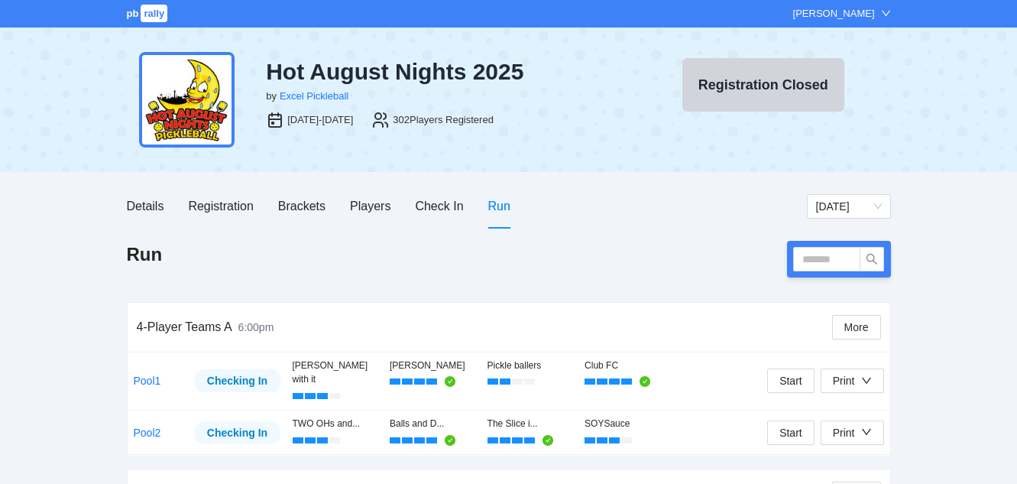
scroll to position [78, 0]
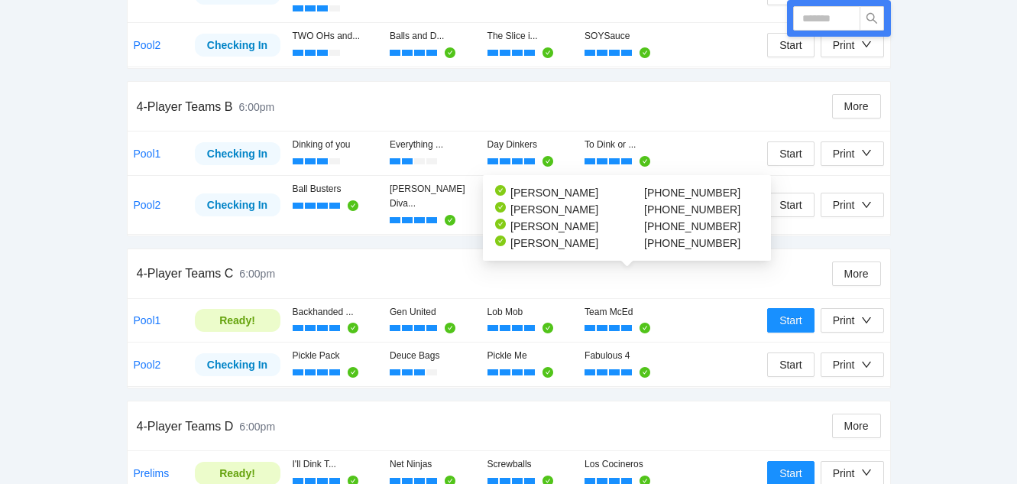
scroll to position [459, 0]
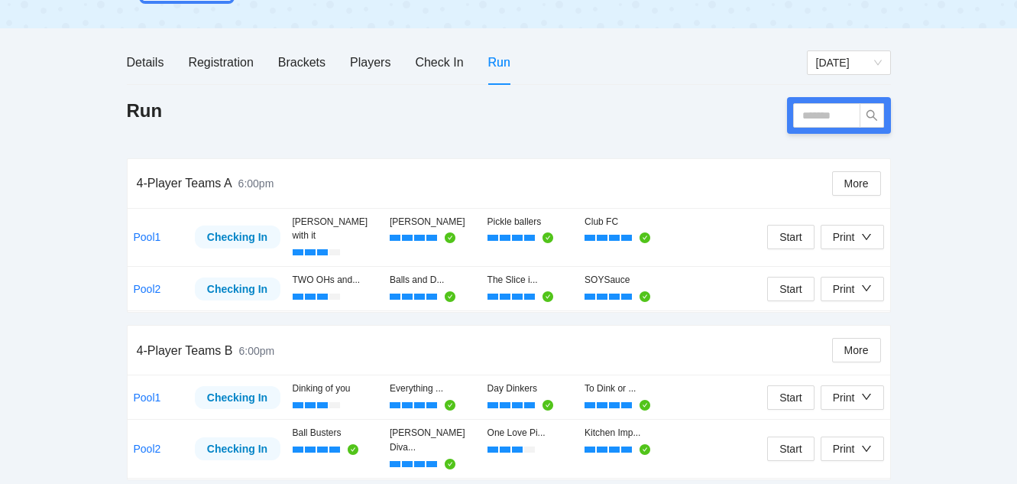
scroll to position [153, 0]
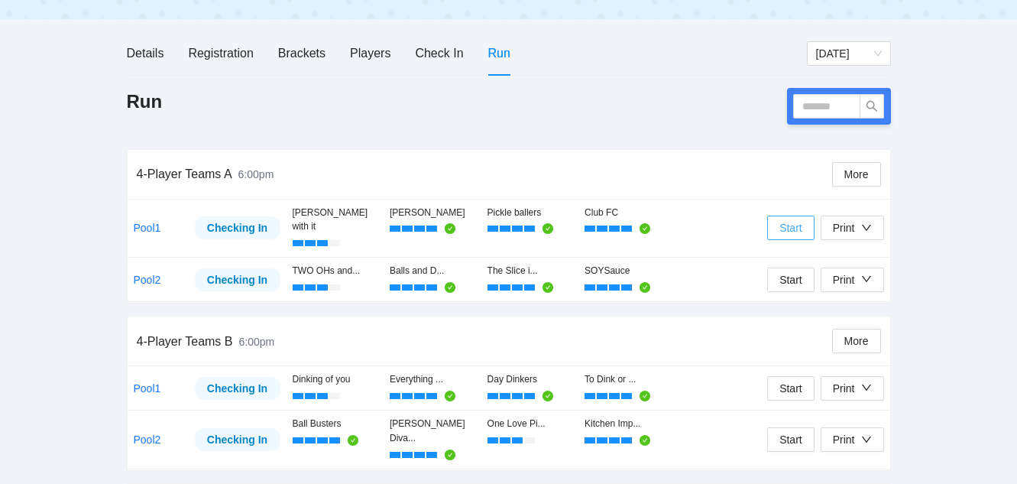
click at [793, 219] on span "Start" at bounding box center [791, 227] width 23 height 17
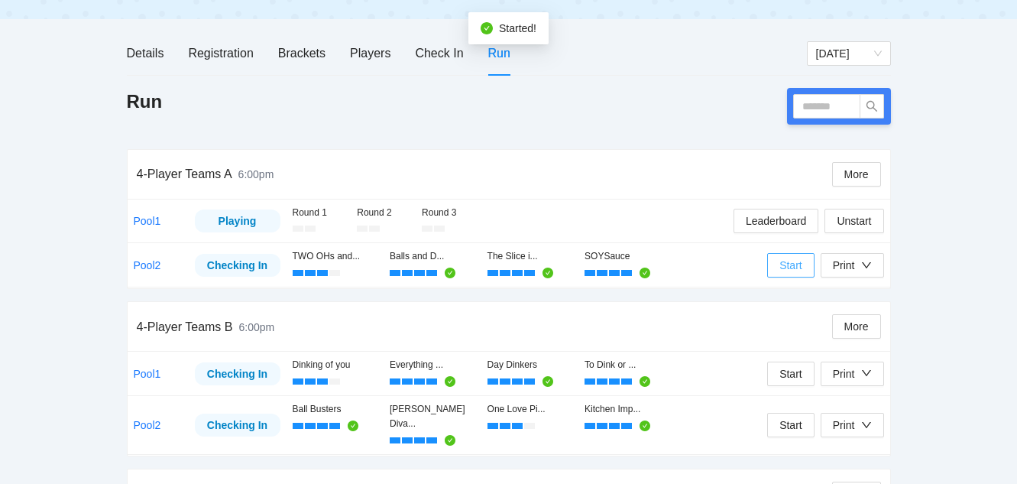
click at [790, 266] on span "Start" at bounding box center [791, 265] width 23 height 17
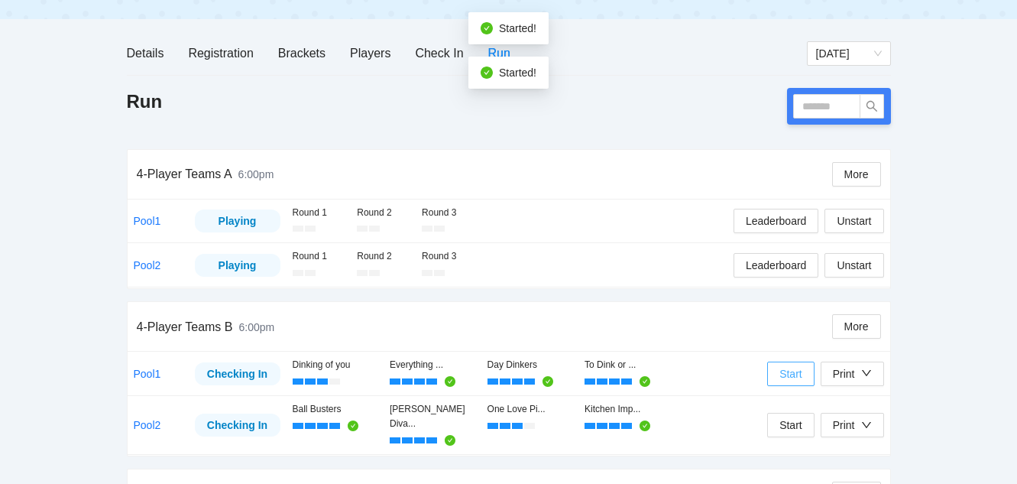
click at [792, 378] on span "Start" at bounding box center [791, 373] width 23 height 17
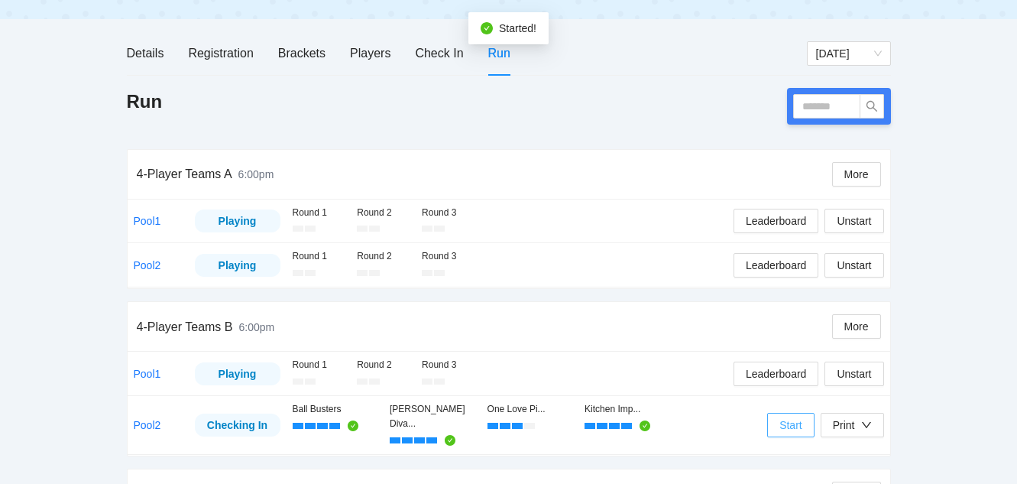
click at [794, 421] on span "Start" at bounding box center [791, 425] width 23 height 17
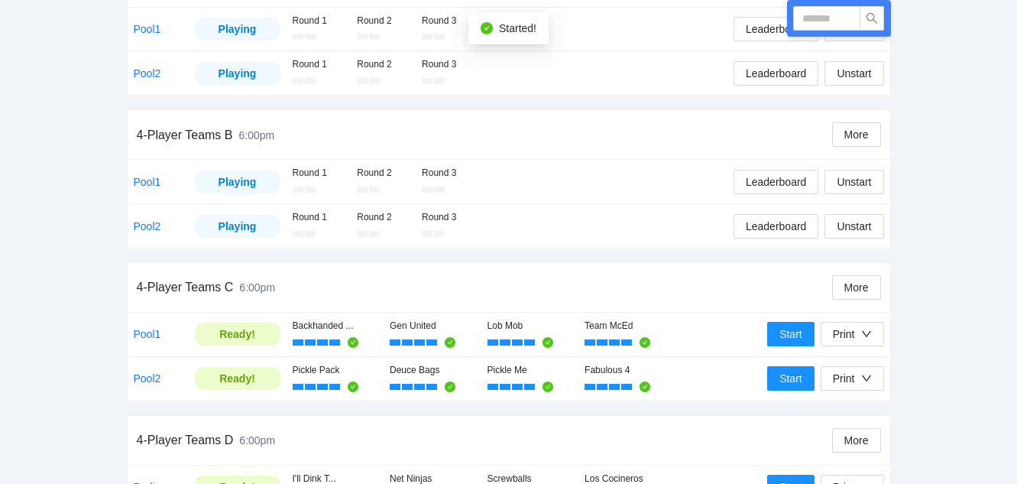
scroll to position [382, 0]
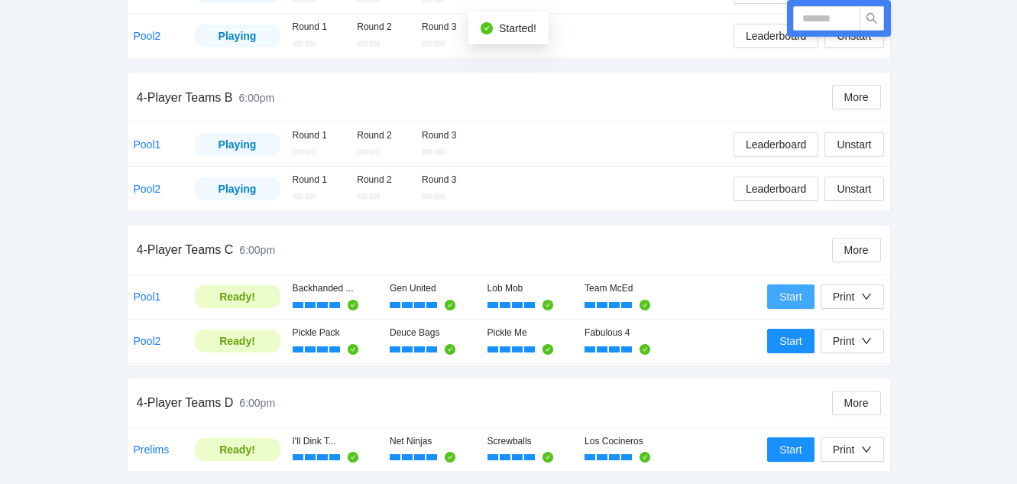
click at [790, 295] on span "Start" at bounding box center [791, 296] width 23 height 17
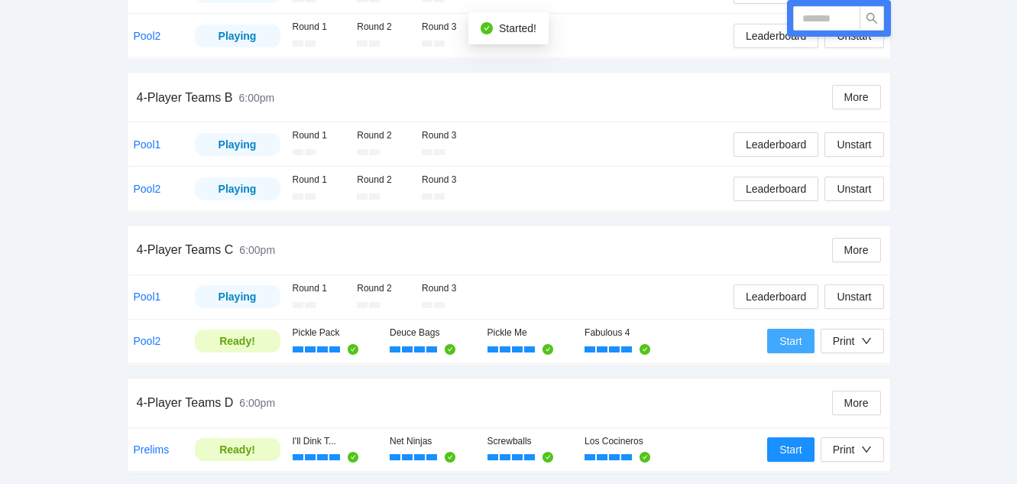
click at [787, 347] on span "Start" at bounding box center [791, 341] width 23 height 17
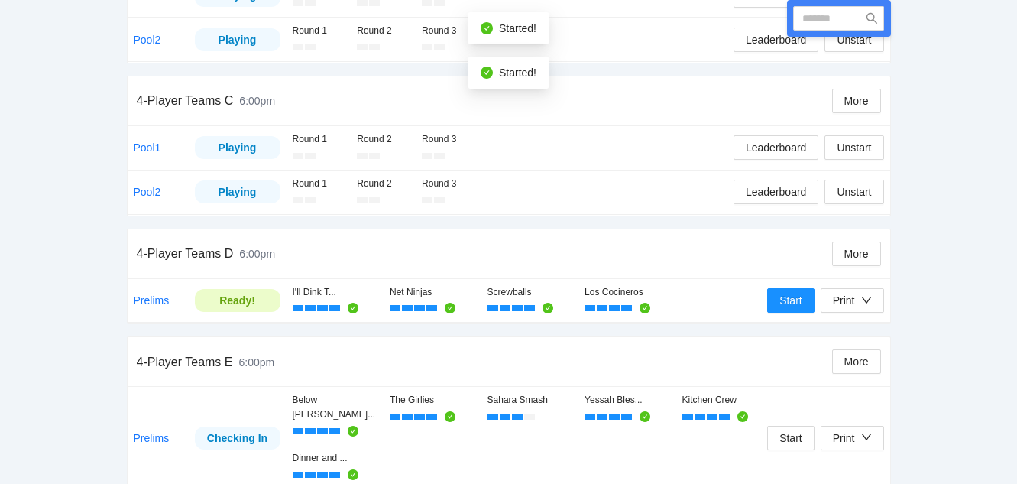
scroll to position [536, 0]
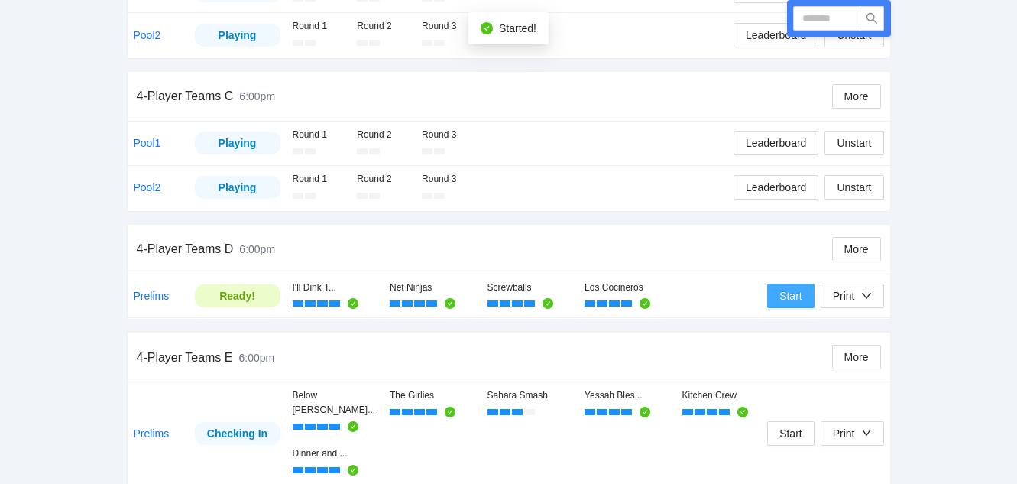
click at [785, 296] on span "Start" at bounding box center [791, 295] width 23 height 17
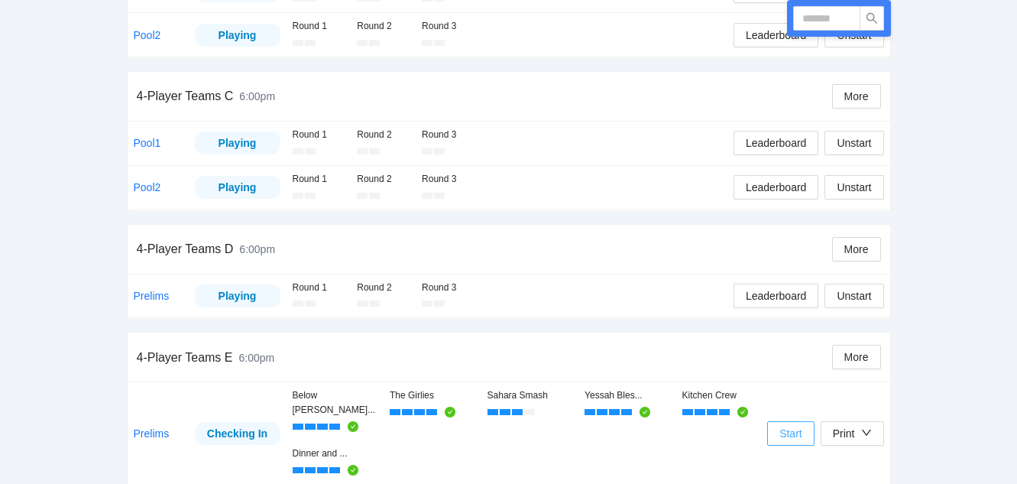
click at [774, 424] on button "Start" at bounding box center [791, 433] width 47 height 24
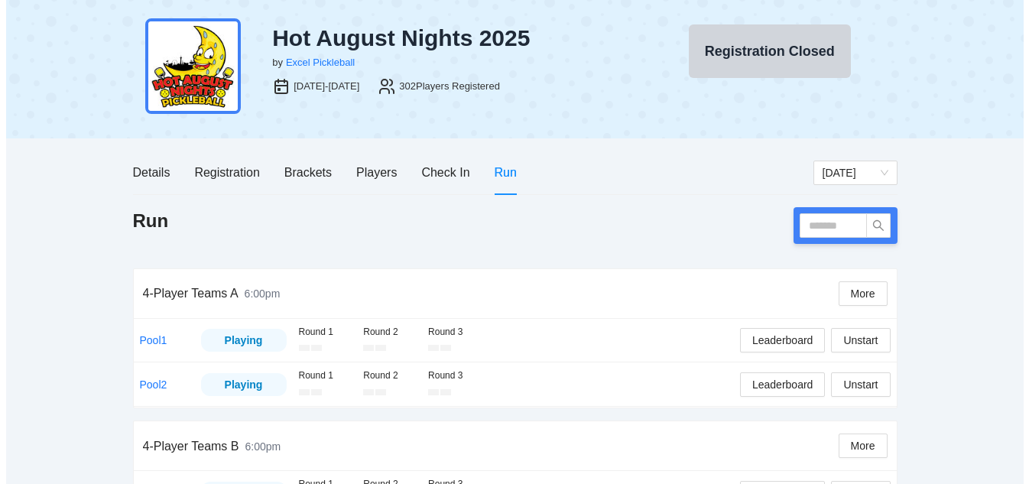
scroll to position [0, 0]
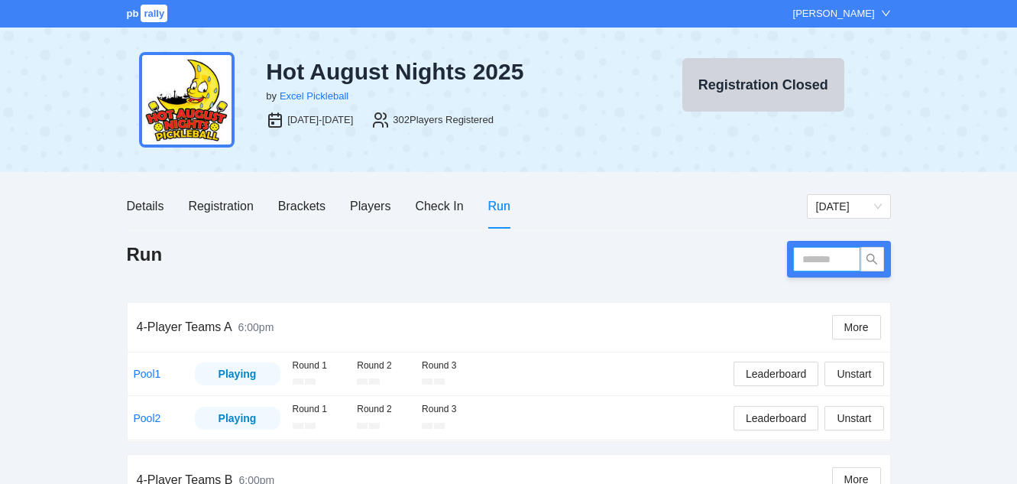
click at [815, 258] on input "text" at bounding box center [826, 259] width 67 height 24
type input "******"
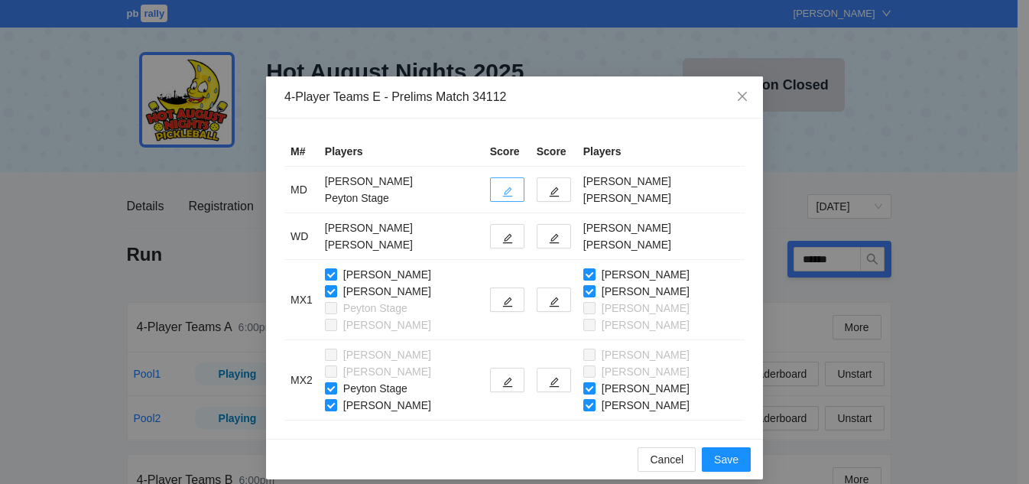
click at [502, 192] on icon "edit" at bounding box center [507, 192] width 11 height 11
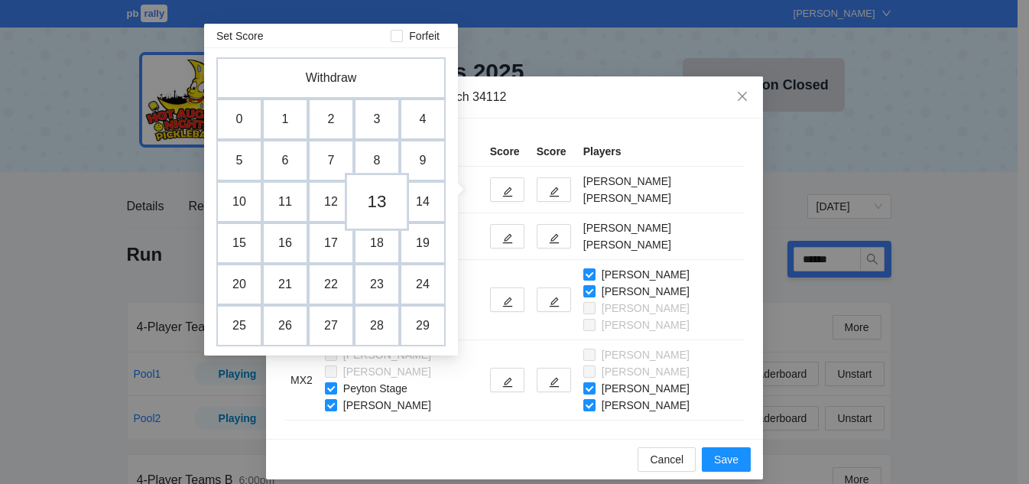
click at [374, 212] on td "13" at bounding box center [377, 202] width 64 height 58
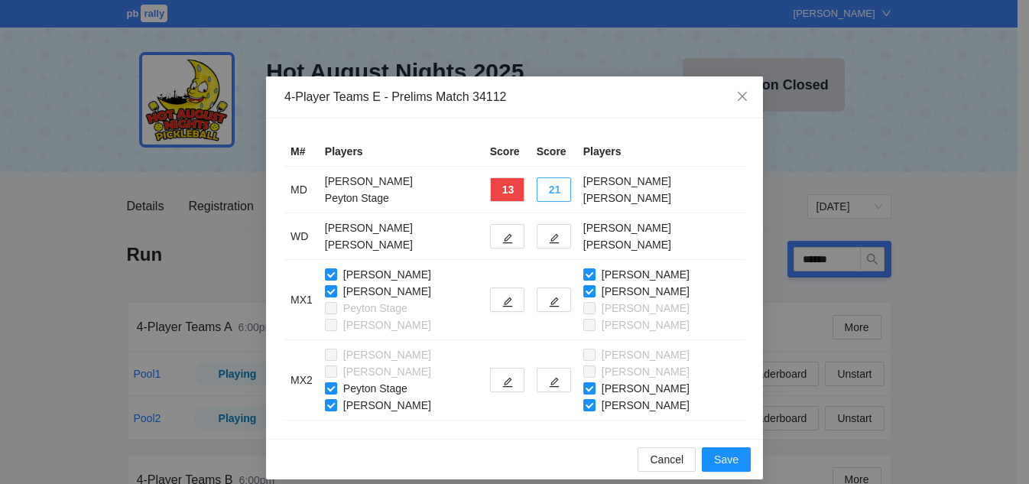
click at [545, 192] on button "21" at bounding box center [554, 189] width 34 height 24
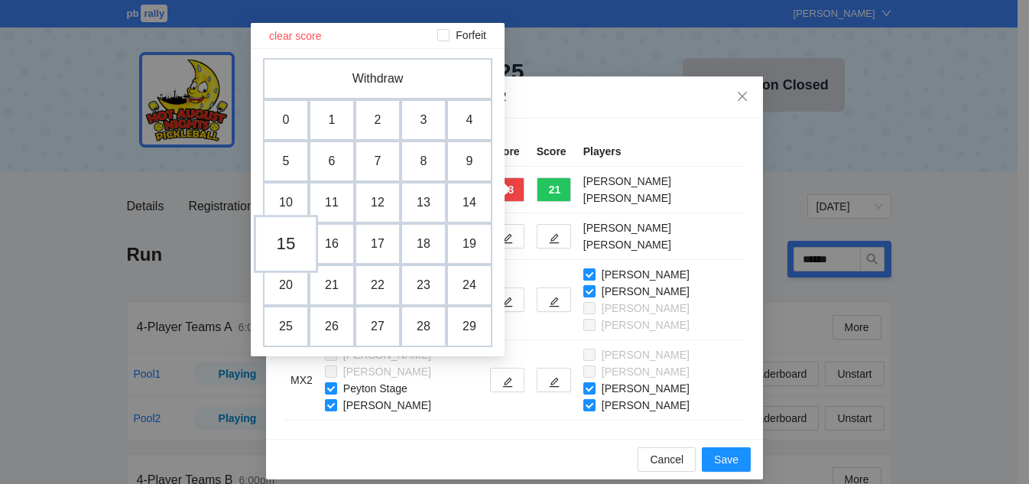
click at [287, 244] on td "15" at bounding box center [286, 244] width 64 height 58
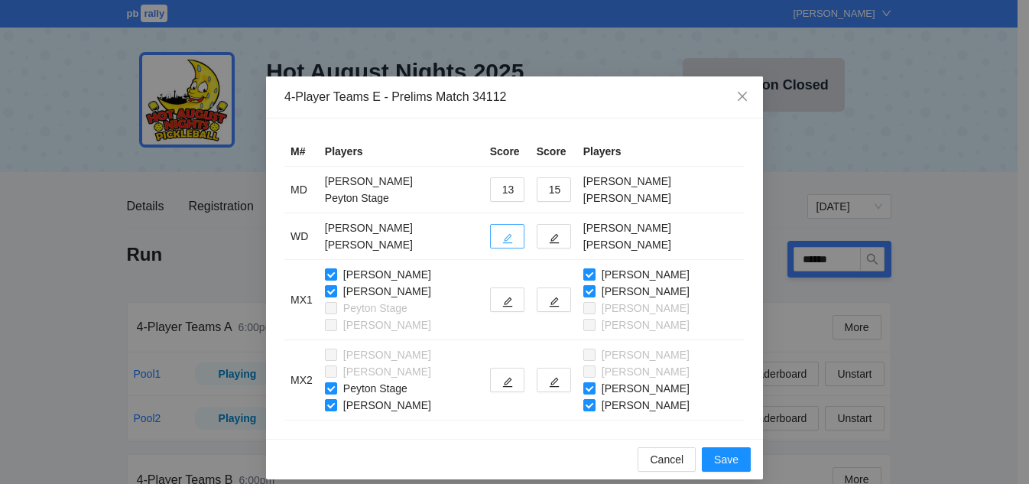
click at [502, 239] on icon "edit" at bounding box center [507, 238] width 11 height 11
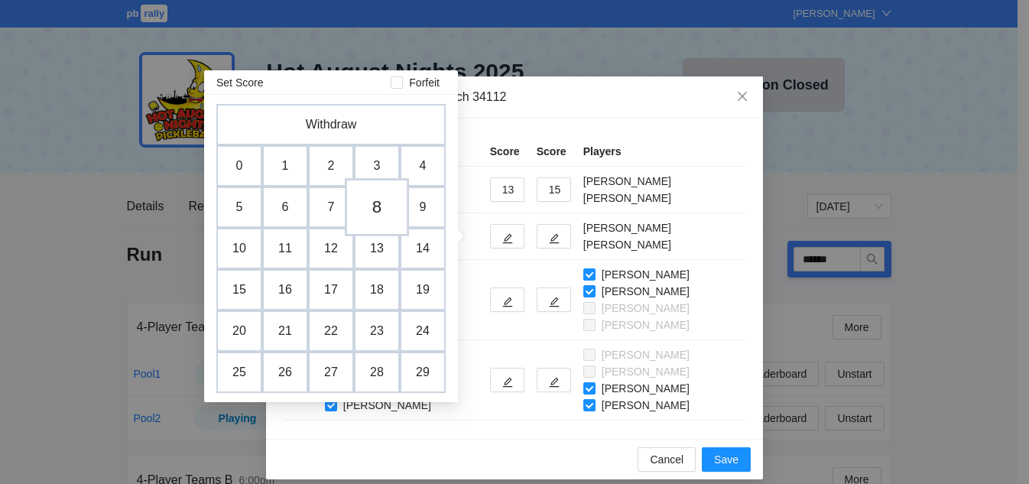
click at [384, 209] on td "8" at bounding box center [377, 207] width 64 height 58
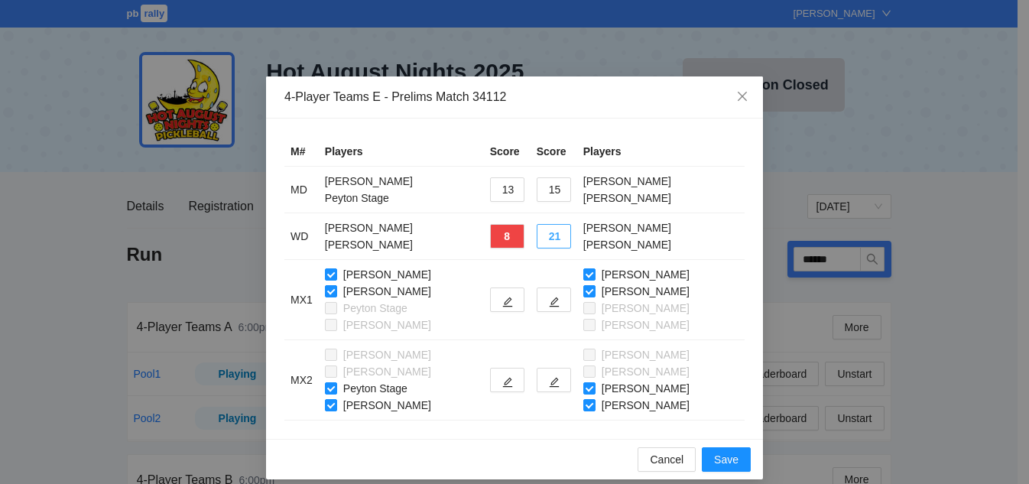
click at [540, 241] on button "21" at bounding box center [554, 236] width 34 height 24
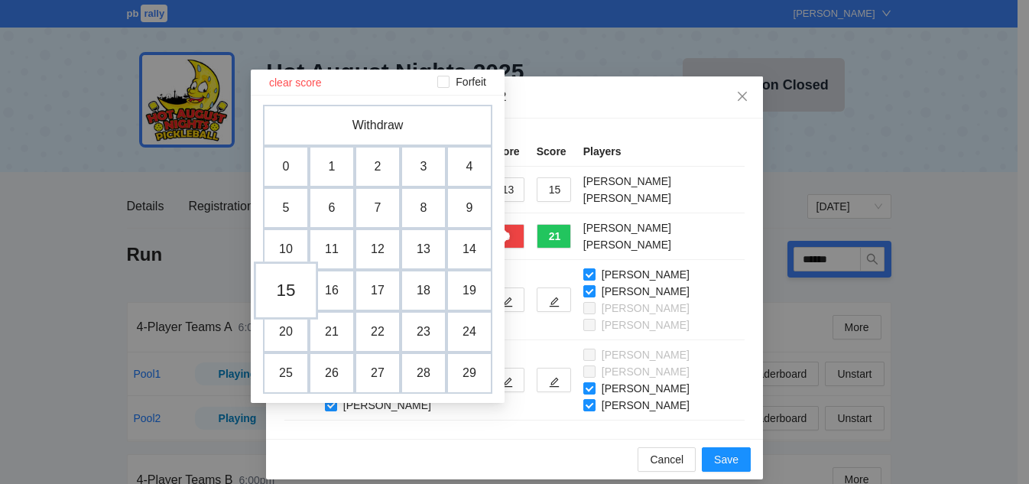
click at [284, 290] on td "15" at bounding box center [286, 290] width 64 height 58
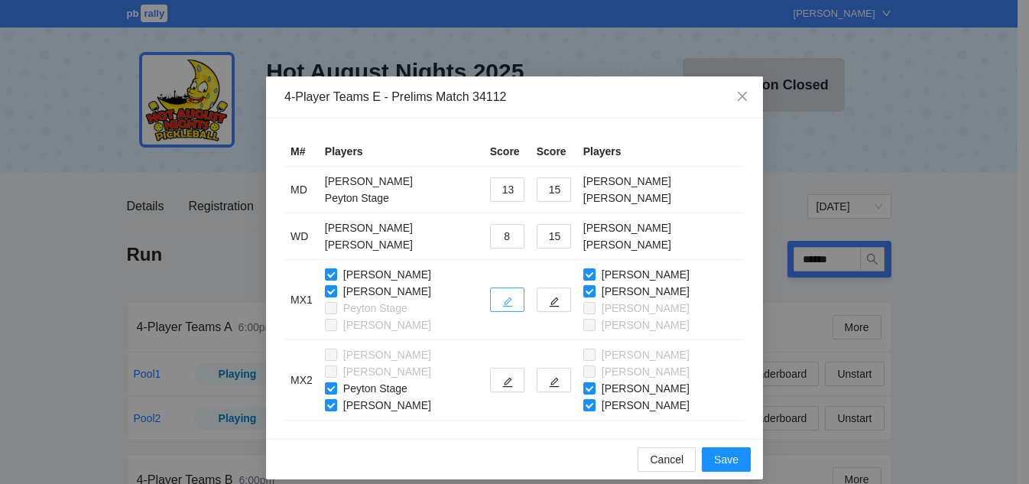
click at [502, 307] on icon "edit" at bounding box center [507, 302] width 11 height 11
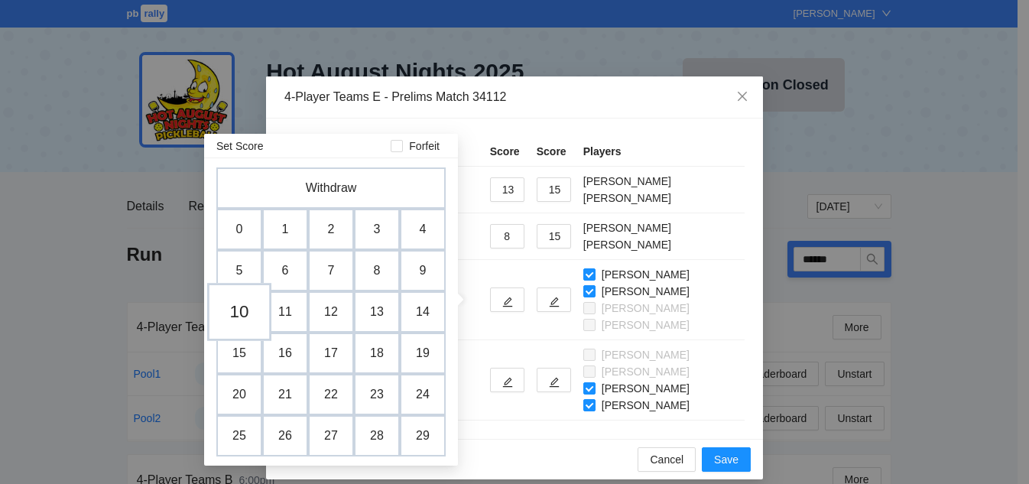
click at [240, 322] on td "10" at bounding box center [239, 312] width 64 height 58
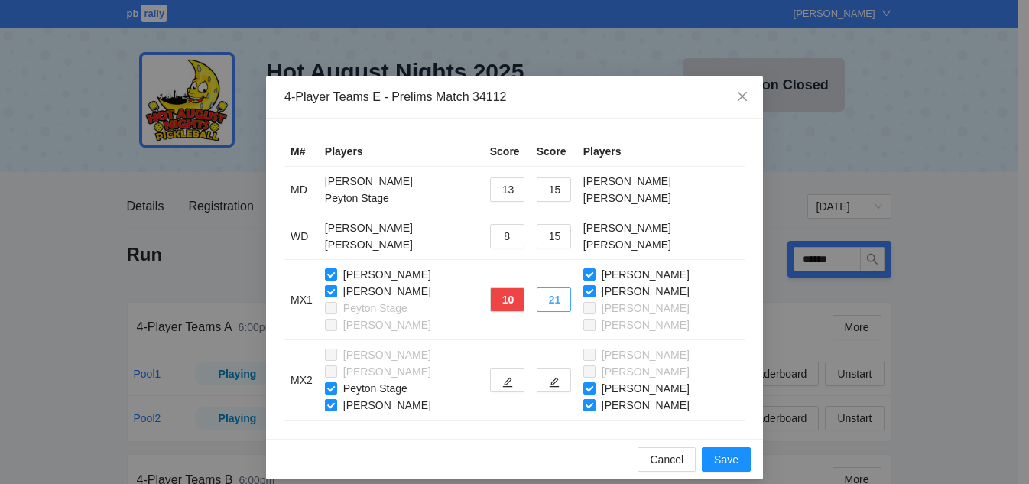
click at [547, 305] on button "21" at bounding box center [554, 299] width 34 height 24
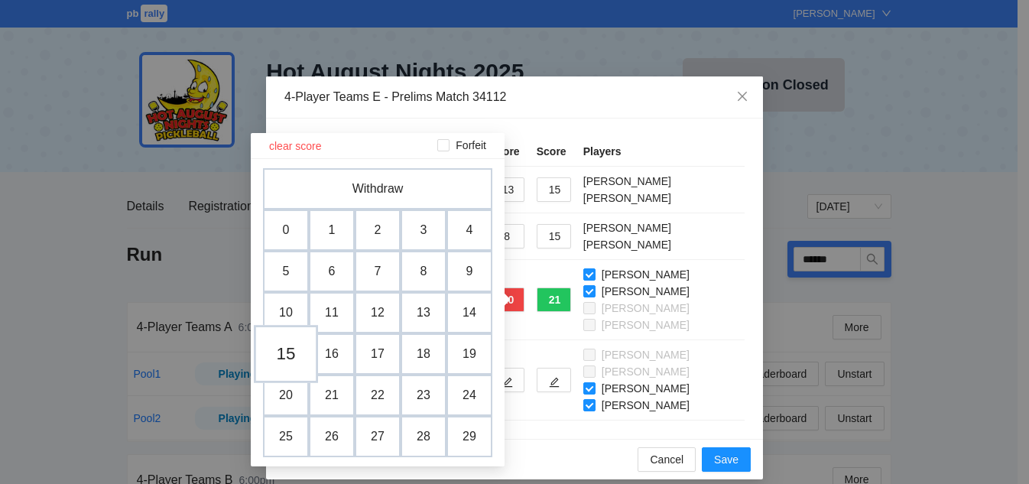
click at [284, 355] on td "15" at bounding box center [286, 354] width 64 height 58
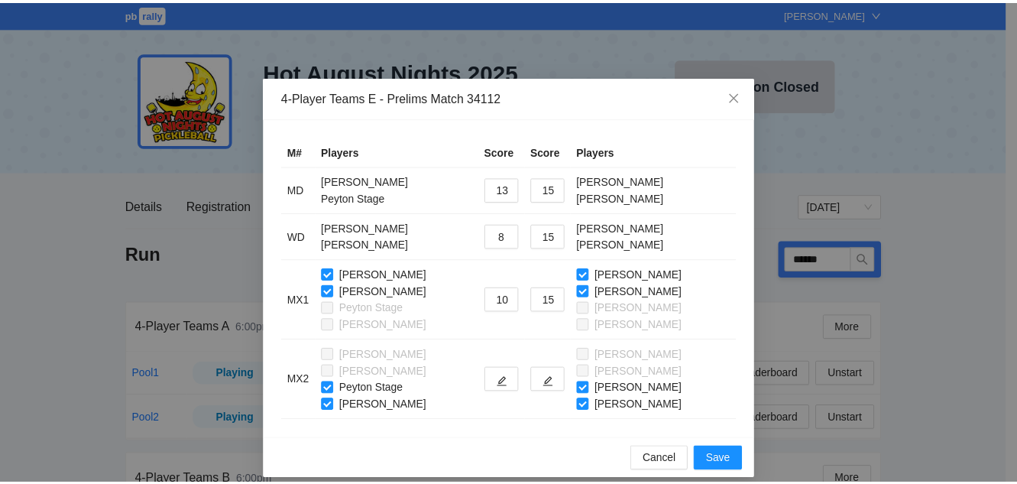
scroll to position [14, 0]
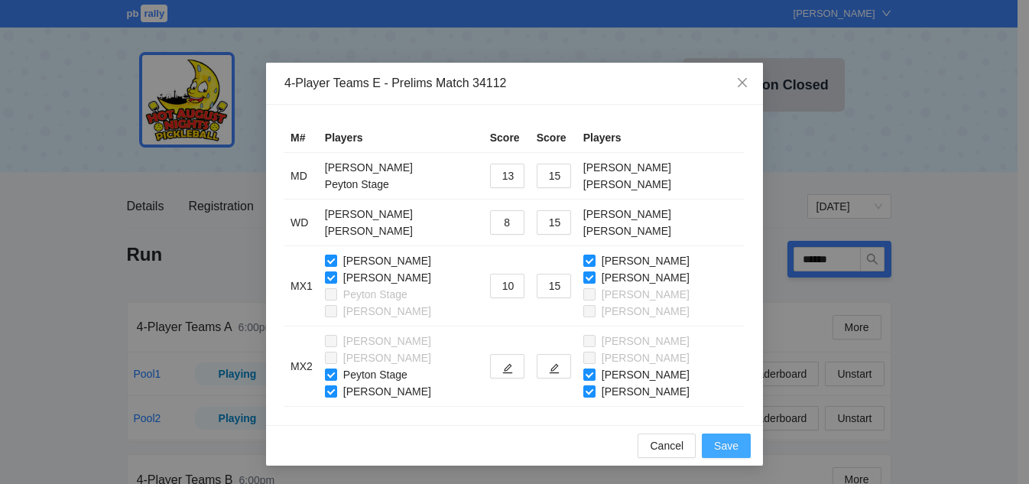
click at [725, 442] on span "Save" at bounding box center [726, 445] width 24 height 17
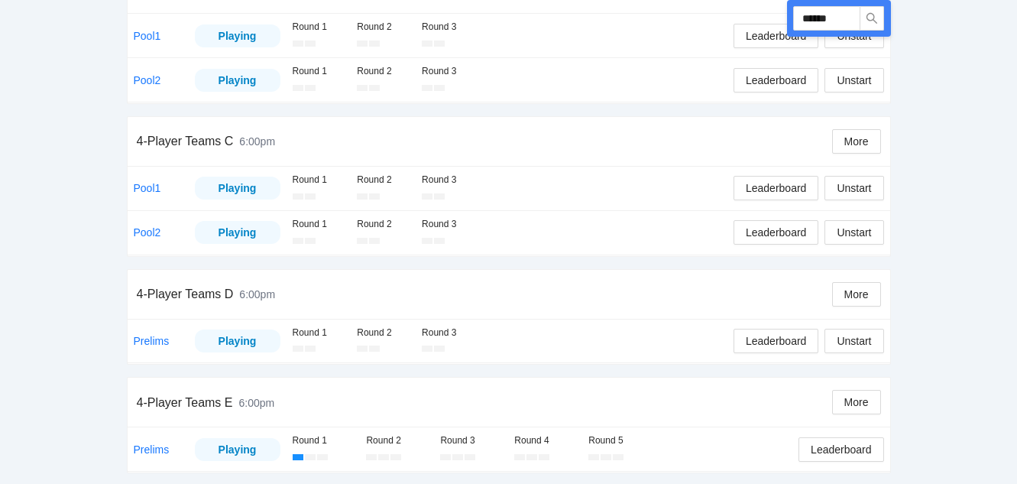
scroll to position [492, 0]
click at [154, 444] on link "Prelims" at bounding box center [152, 448] width 36 height 12
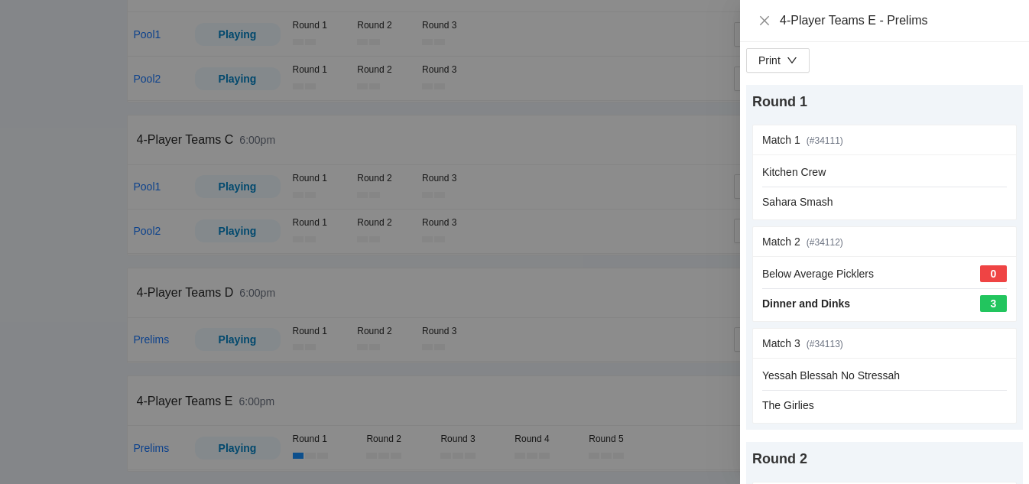
click at [65, 297] on div at bounding box center [514, 242] width 1029 height 484
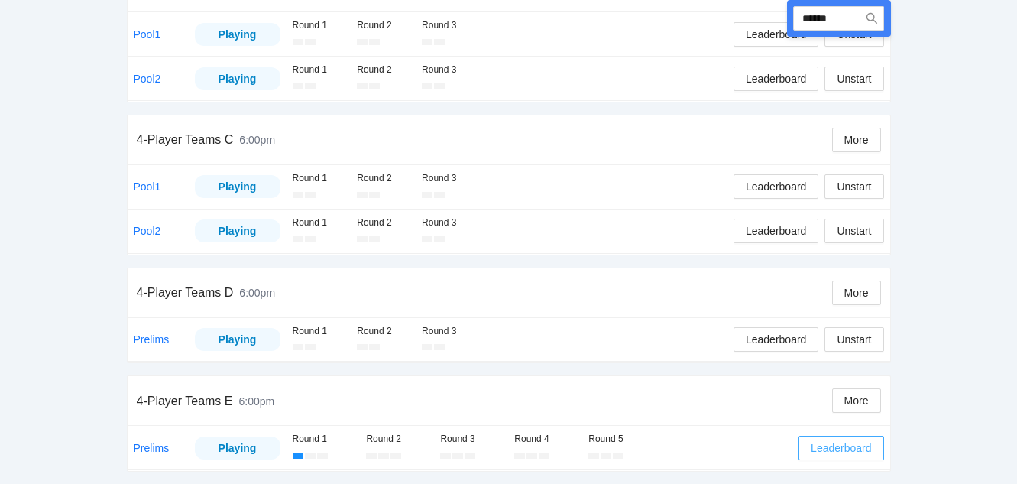
click at [813, 447] on span "Leaderboard" at bounding box center [841, 448] width 60 height 17
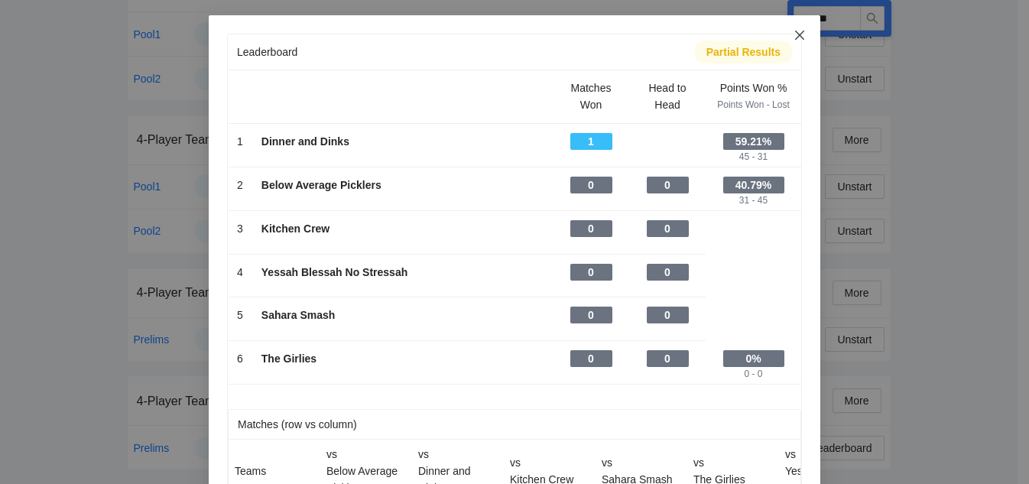
click at [795, 34] on icon "close" at bounding box center [799, 35] width 9 height 9
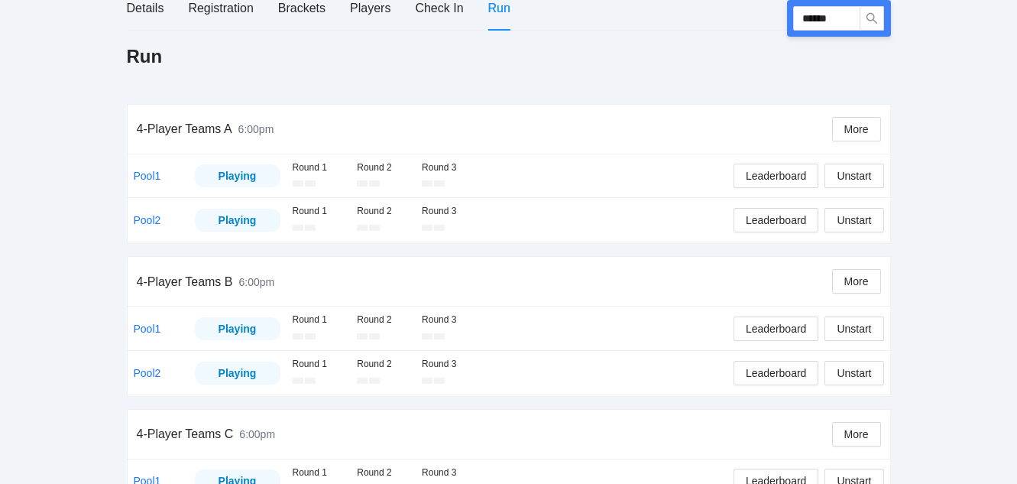
scroll to position [0, 0]
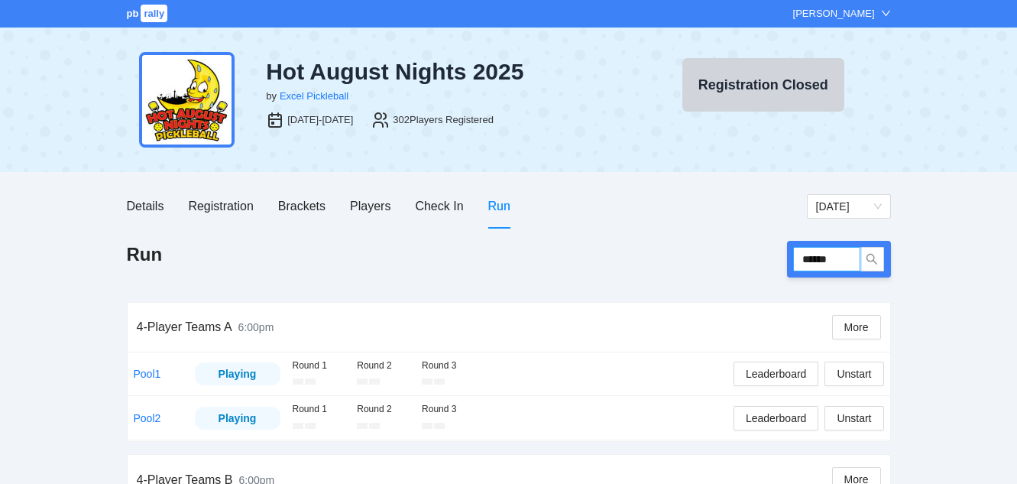
drag, startPoint x: 842, startPoint y: 248, endPoint x: 656, endPoint y: 241, distance: 185.9
click at [659, 247] on div "Run ******" at bounding box center [509, 259] width 764 height 37
type input "******"
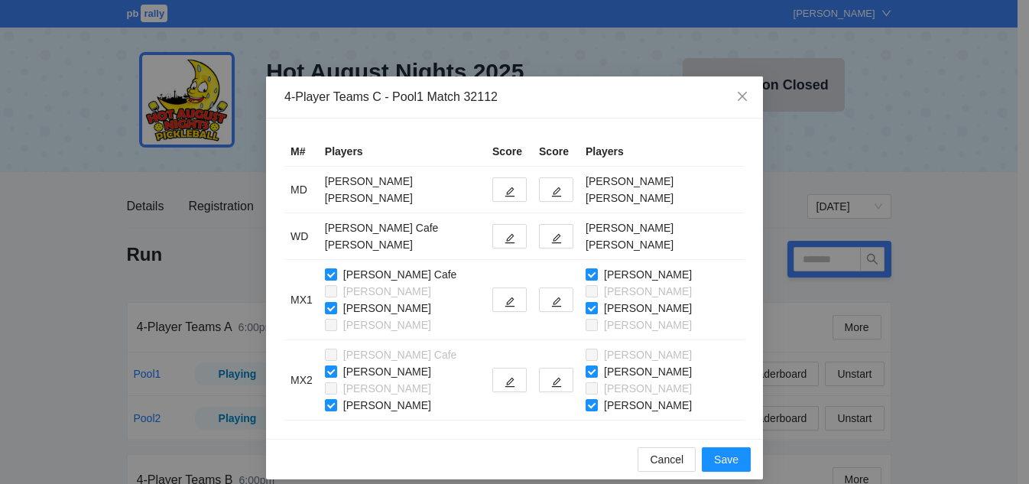
type input "******"
click at [552, 192] on icon "edit" at bounding box center [557, 192] width 10 height 10
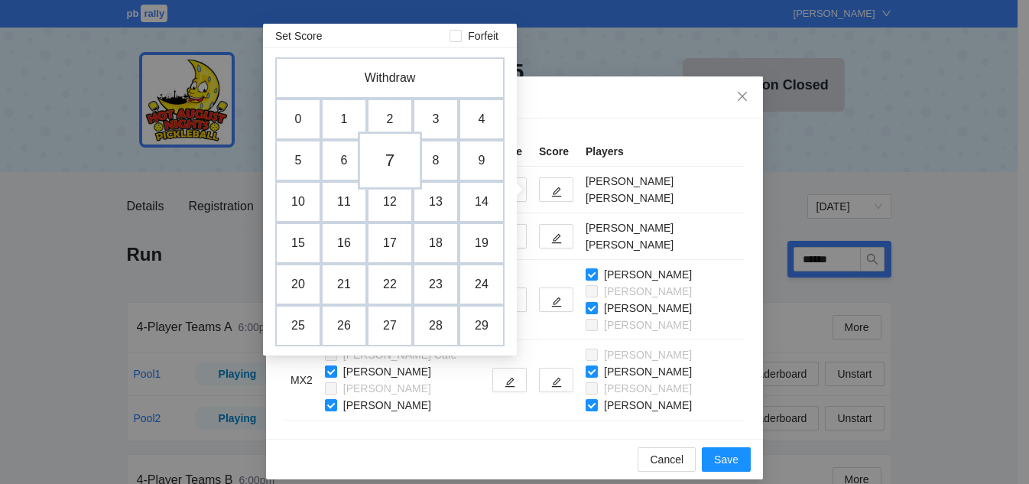
click at [381, 170] on td "7" at bounding box center [390, 160] width 64 height 58
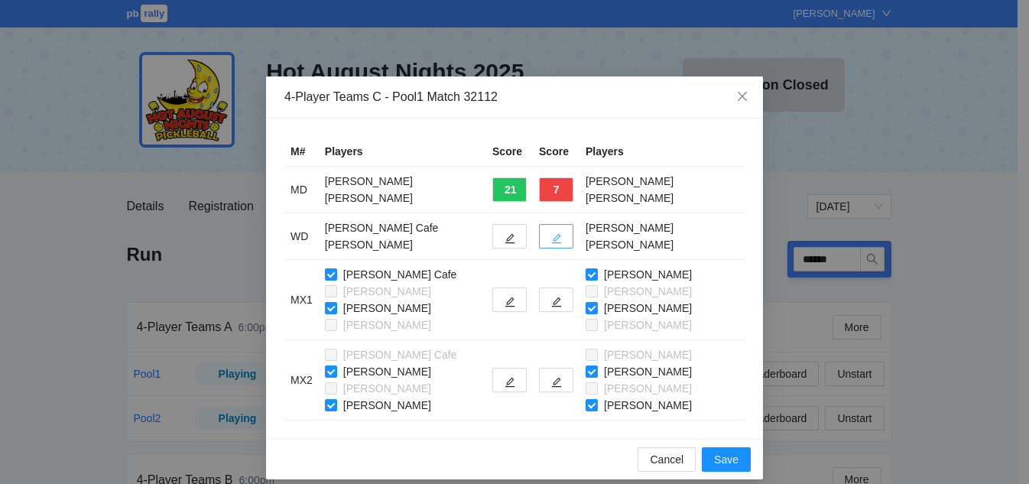
click at [553, 243] on icon "edit" at bounding box center [557, 239] width 10 height 10
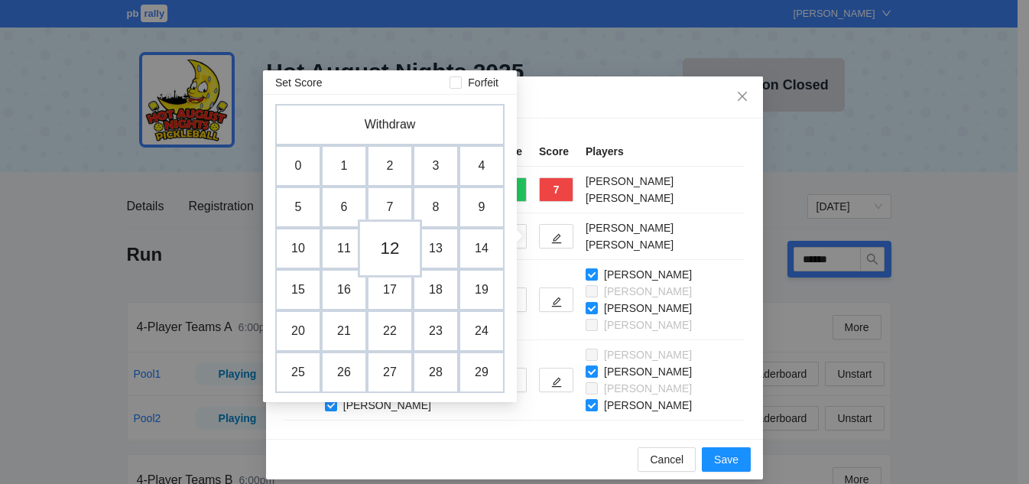
click at [383, 253] on td "12" at bounding box center [390, 248] width 64 height 58
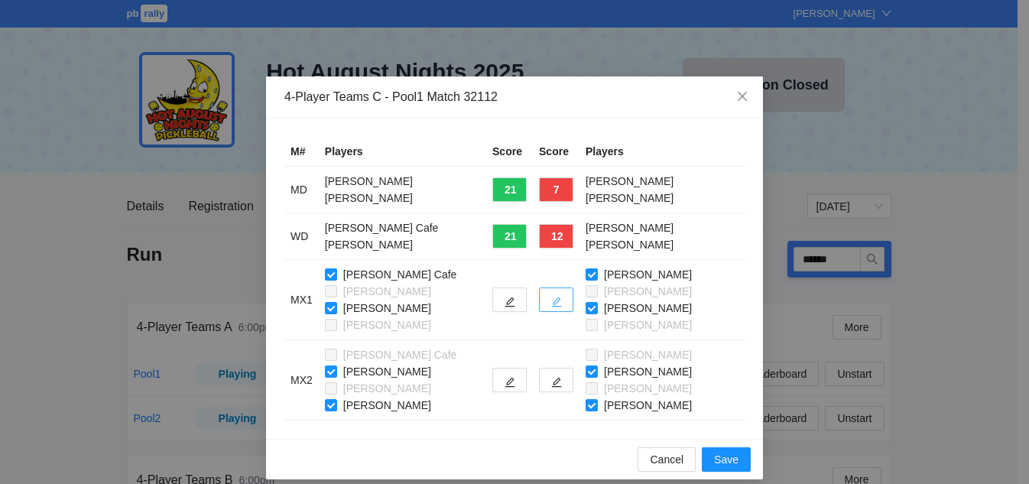
click at [551, 296] on span "edit" at bounding box center [556, 301] width 11 height 11
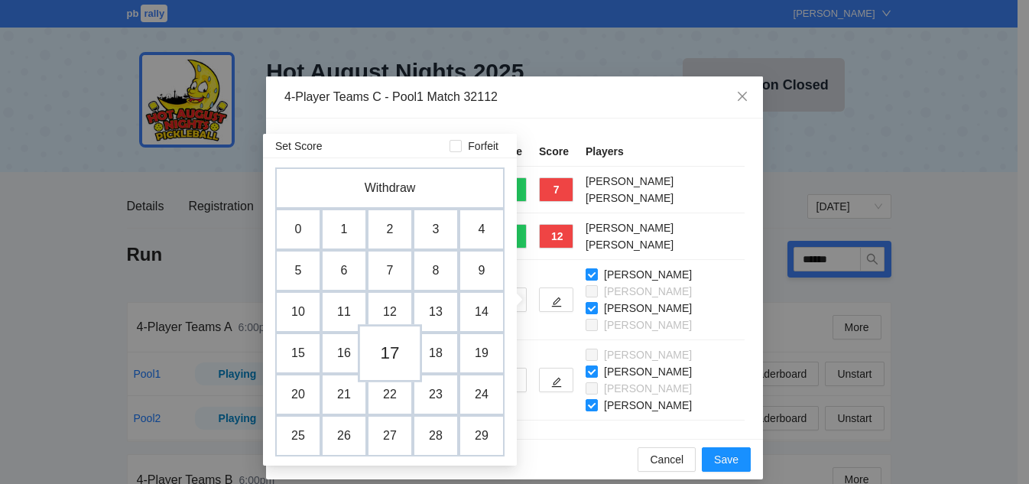
click at [393, 349] on td "17" at bounding box center [390, 353] width 64 height 58
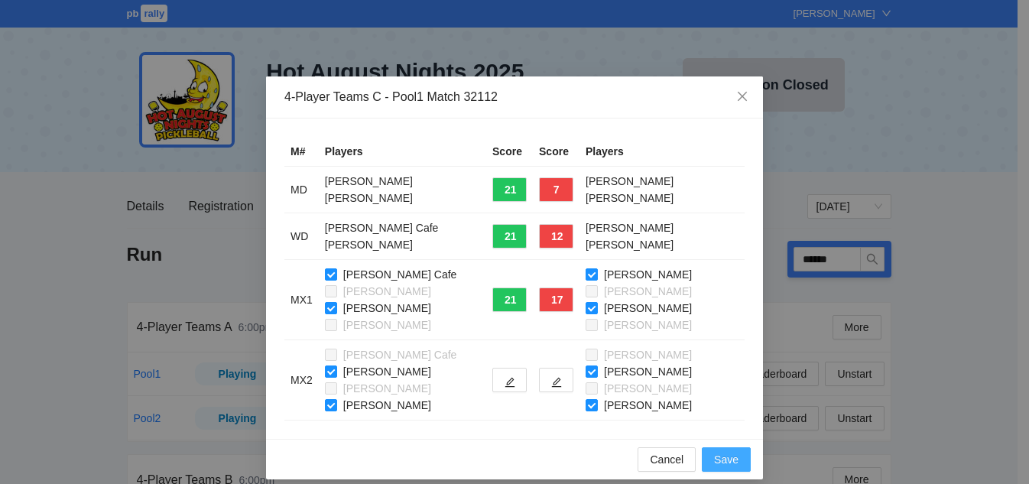
click at [714, 457] on span "Save" at bounding box center [726, 459] width 24 height 17
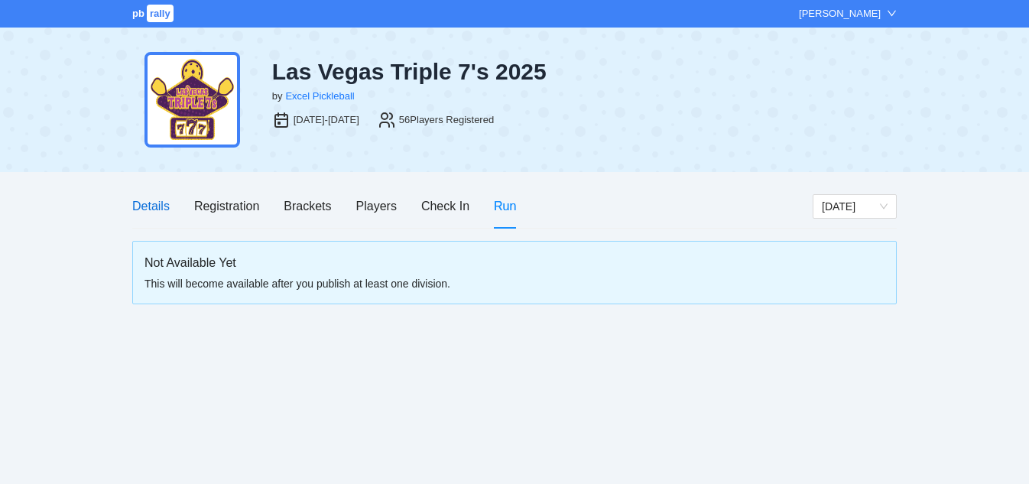
click at [142, 203] on div "Details" at bounding box center [150, 205] width 37 height 19
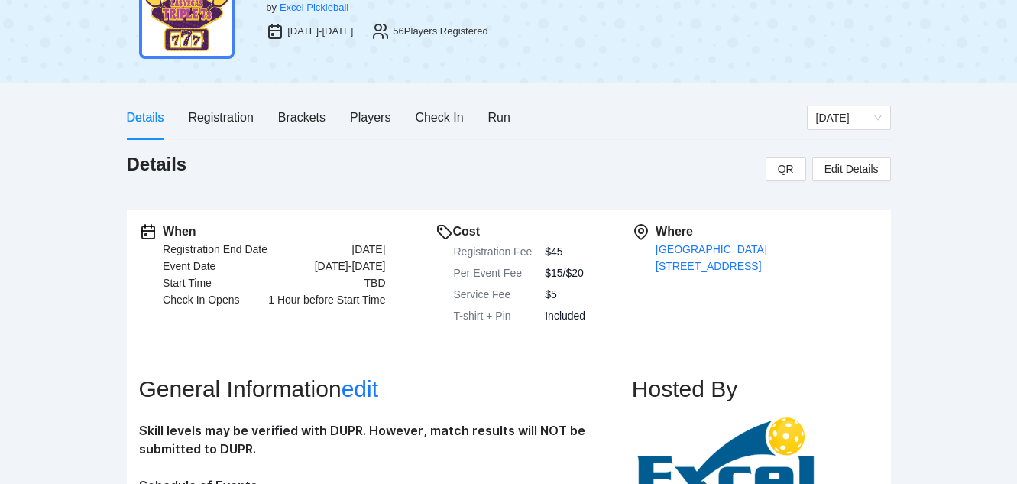
scroll to position [153, 0]
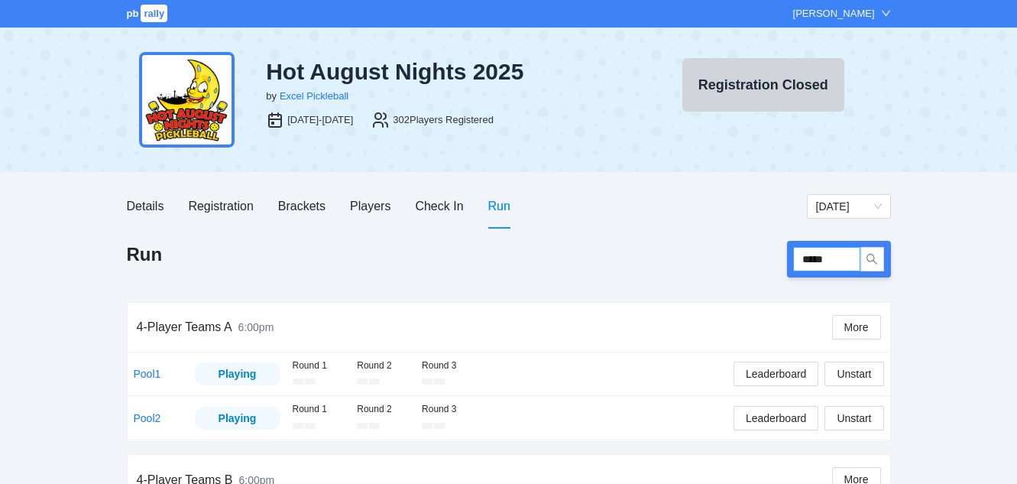
type input "******"
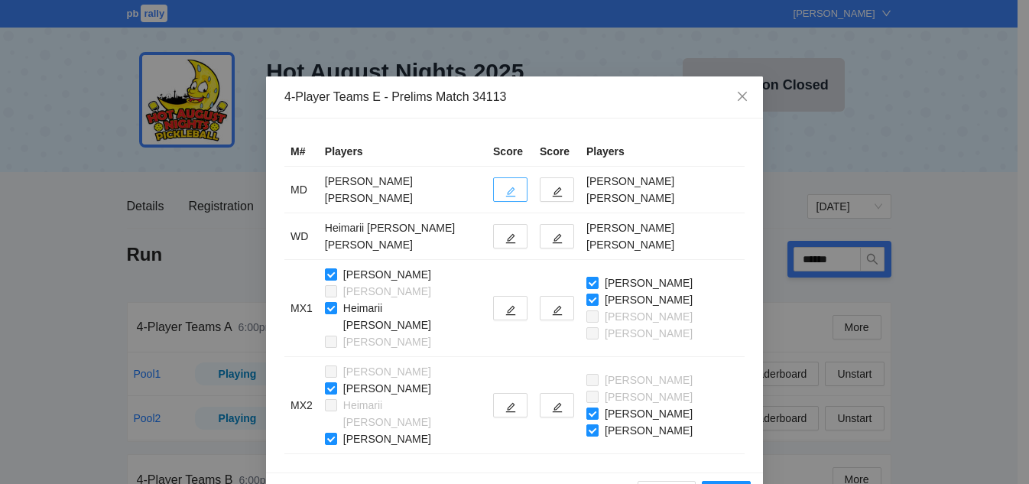
click at [493, 191] on button "button" at bounding box center [510, 189] width 34 height 24
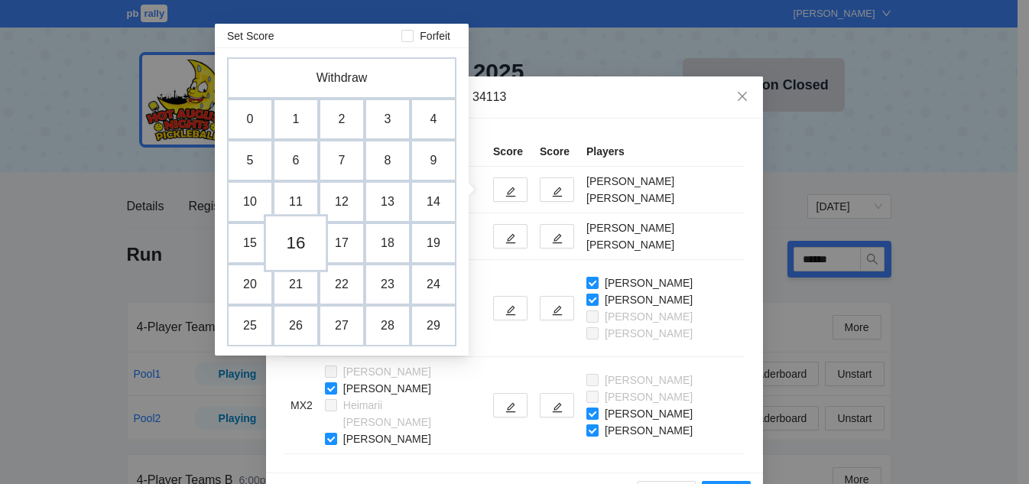
click at [300, 245] on td "16" at bounding box center [296, 243] width 64 height 58
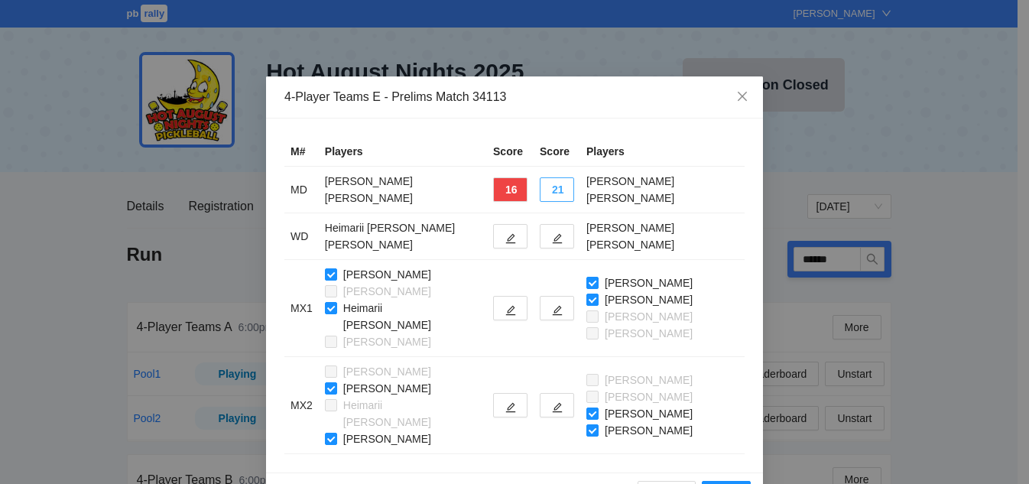
click at [550, 190] on button "21" at bounding box center [557, 189] width 34 height 24
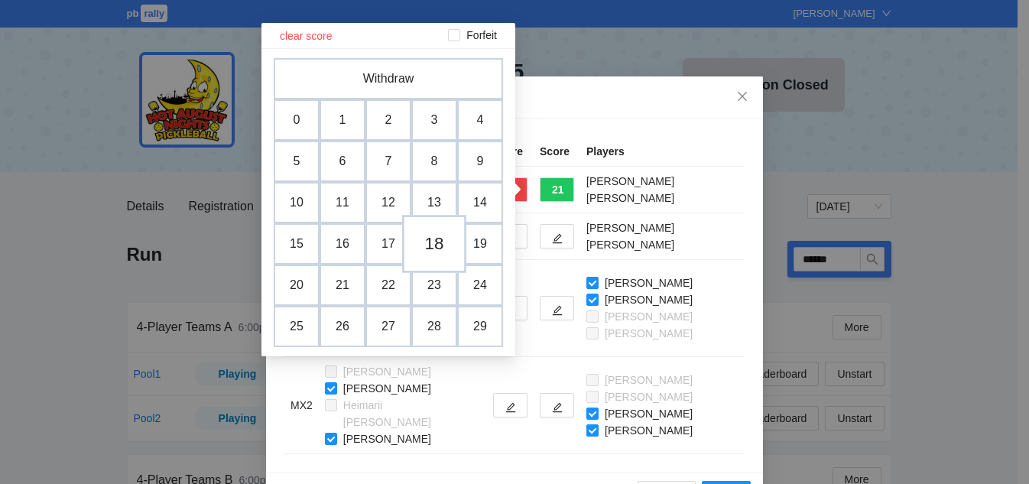
click at [432, 248] on td "18" at bounding box center [434, 244] width 64 height 58
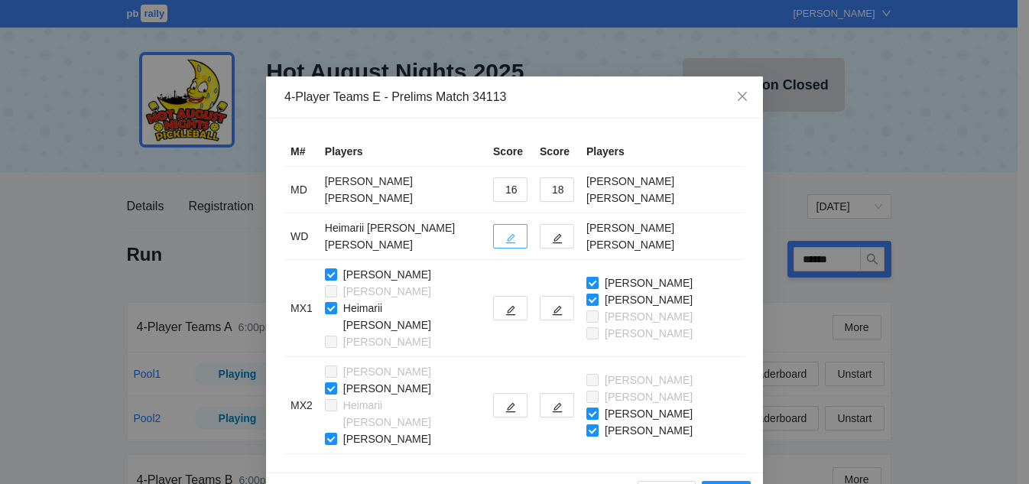
click at [500, 245] on button "button" at bounding box center [510, 236] width 34 height 24
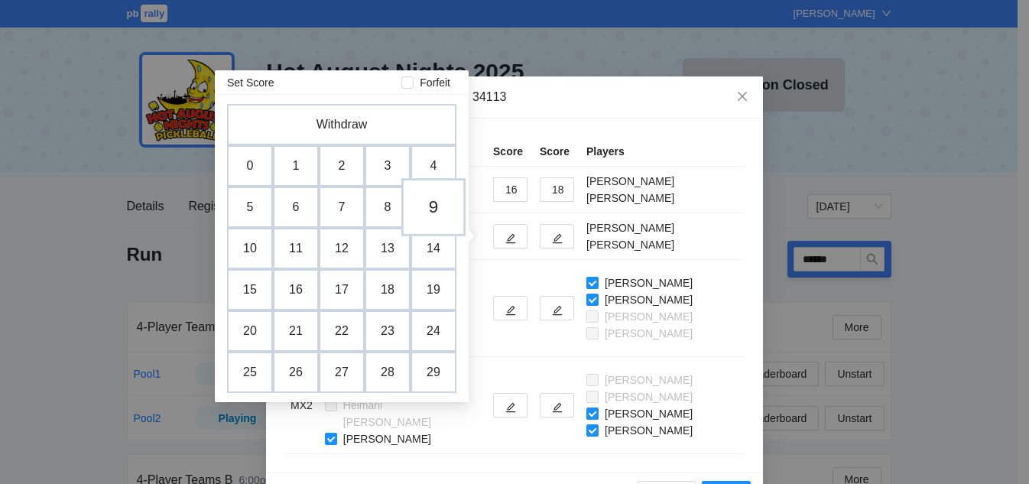
click at [427, 218] on td "9" at bounding box center [433, 207] width 64 height 58
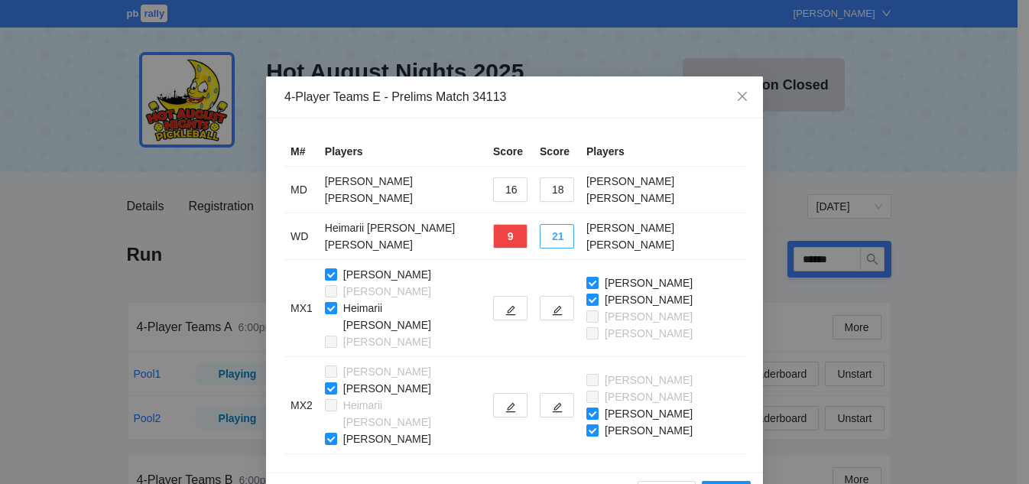
click at [548, 240] on button "21" at bounding box center [557, 236] width 34 height 24
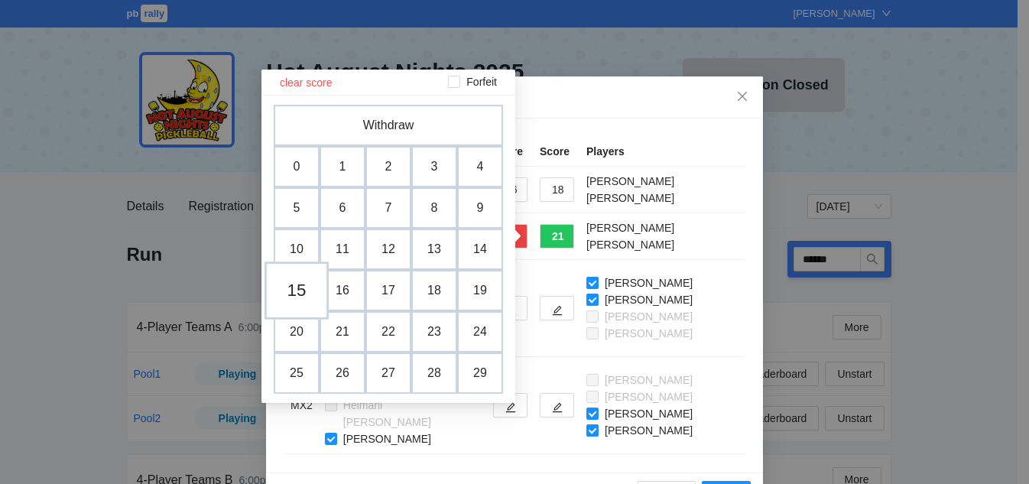
click at [299, 294] on td "15" at bounding box center [296, 290] width 64 height 58
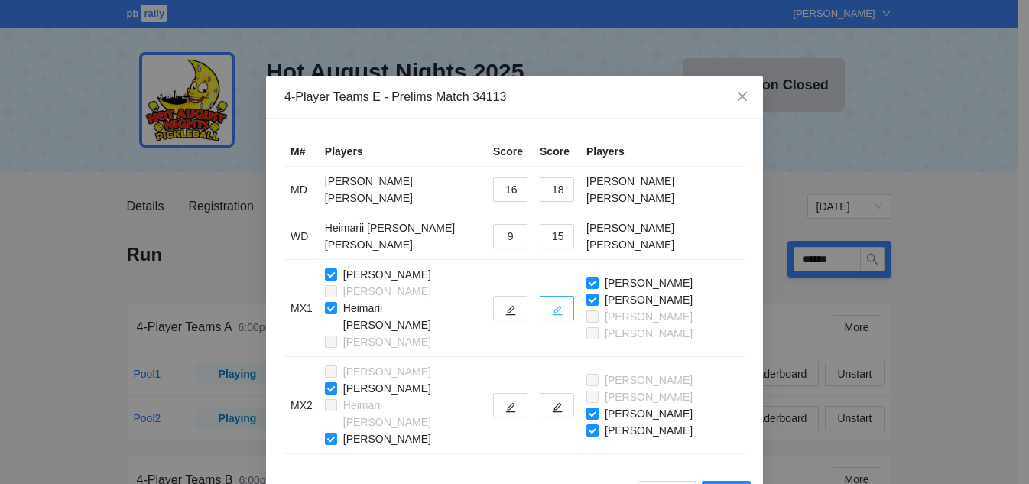
click at [553, 306] on icon "edit" at bounding box center [558, 311] width 10 height 10
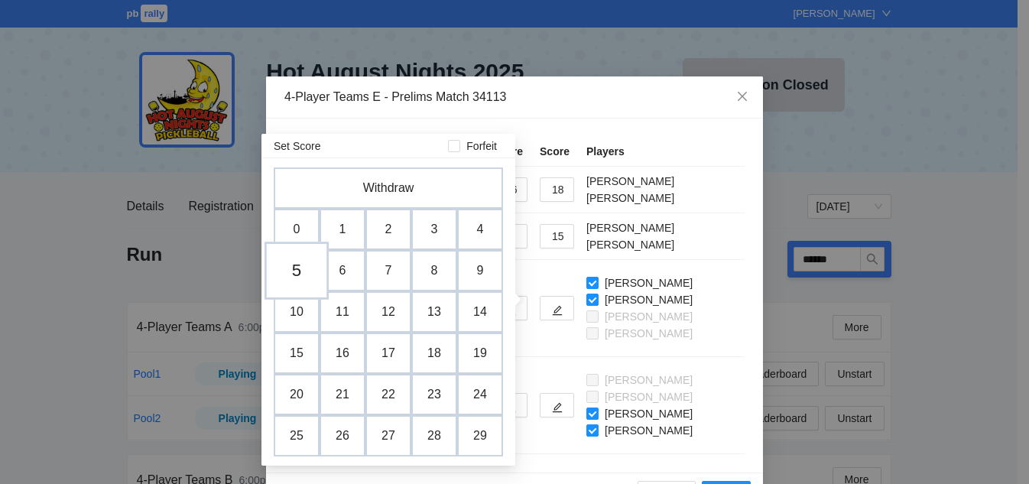
click at [303, 268] on td "5" at bounding box center [296, 271] width 64 height 58
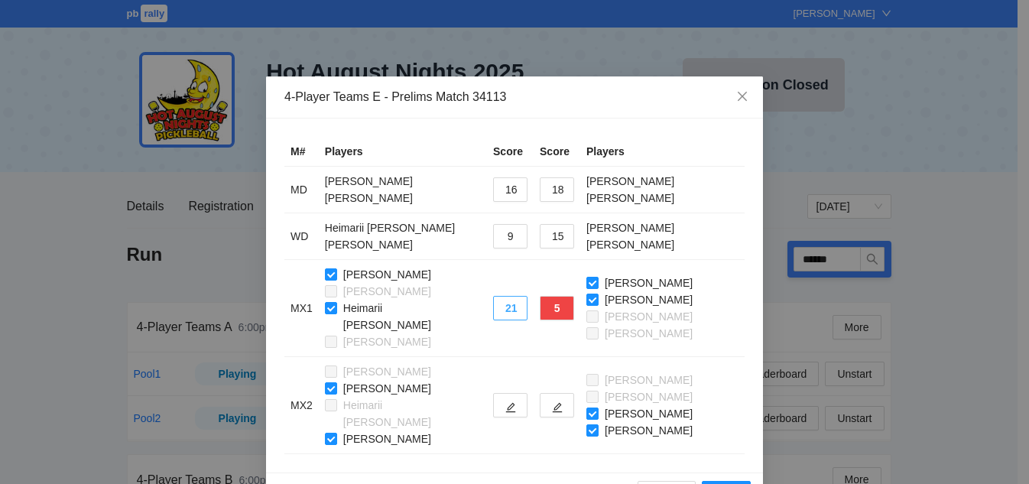
click at [511, 305] on button "21" at bounding box center [510, 308] width 34 height 24
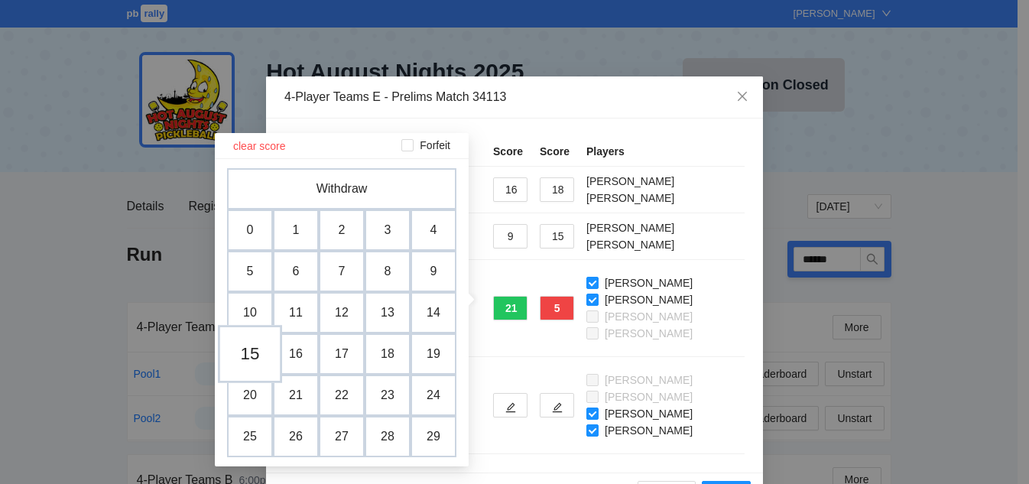
click at [255, 361] on td "15" at bounding box center [250, 354] width 64 height 58
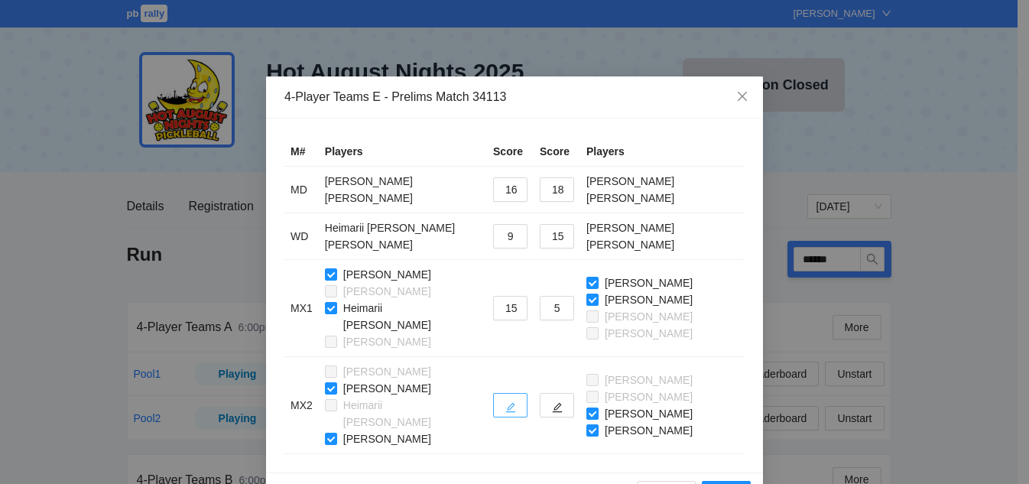
click at [495, 393] on button "button" at bounding box center [510, 405] width 34 height 24
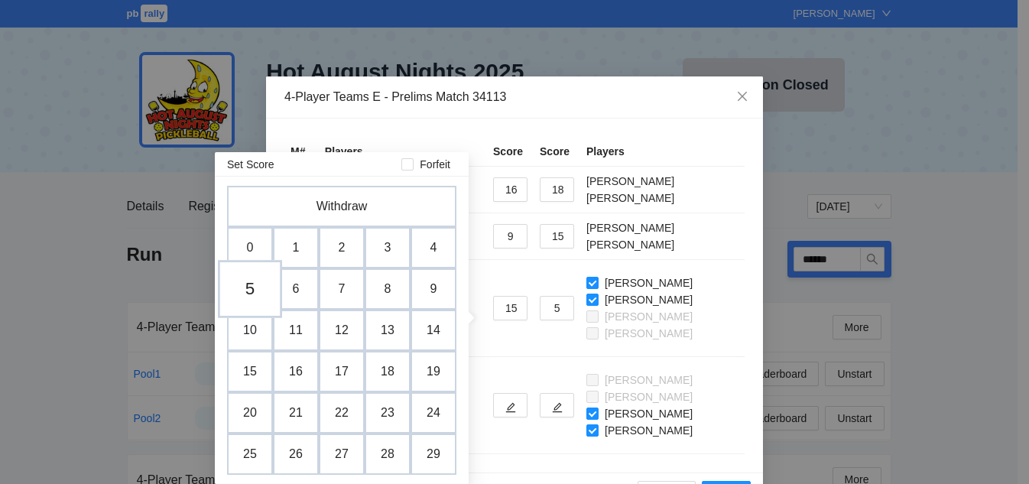
click at [250, 291] on td "5" at bounding box center [250, 289] width 64 height 58
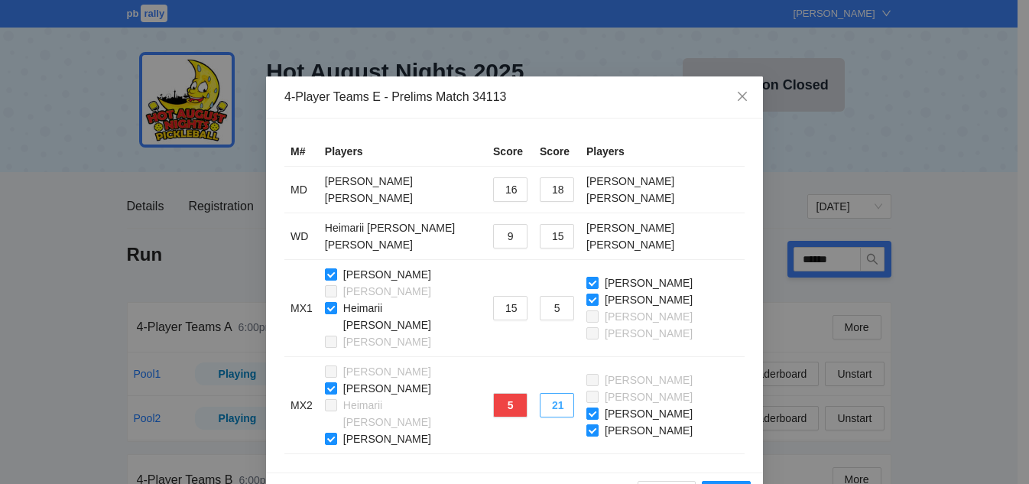
click at [545, 393] on button "21" at bounding box center [557, 405] width 34 height 24
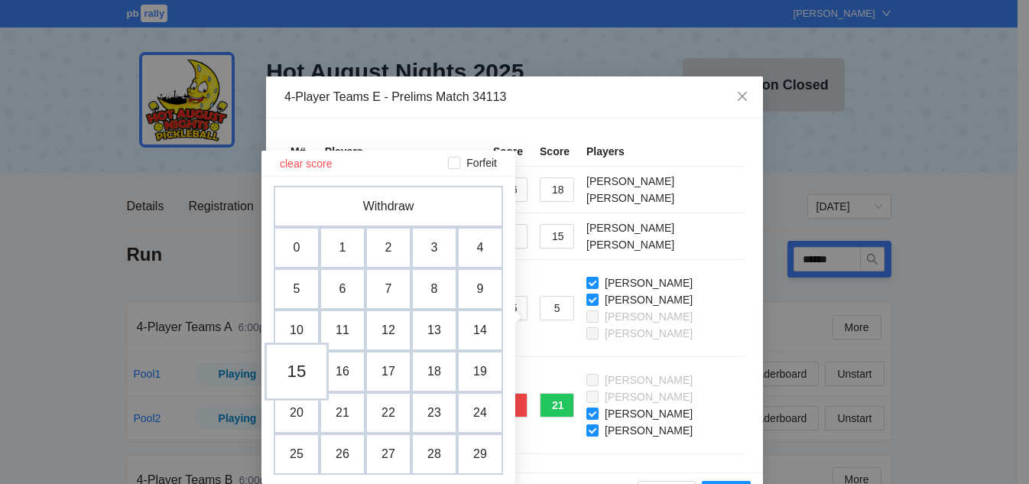
click at [300, 372] on td "15" at bounding box center [296, 371] width 64 height 58
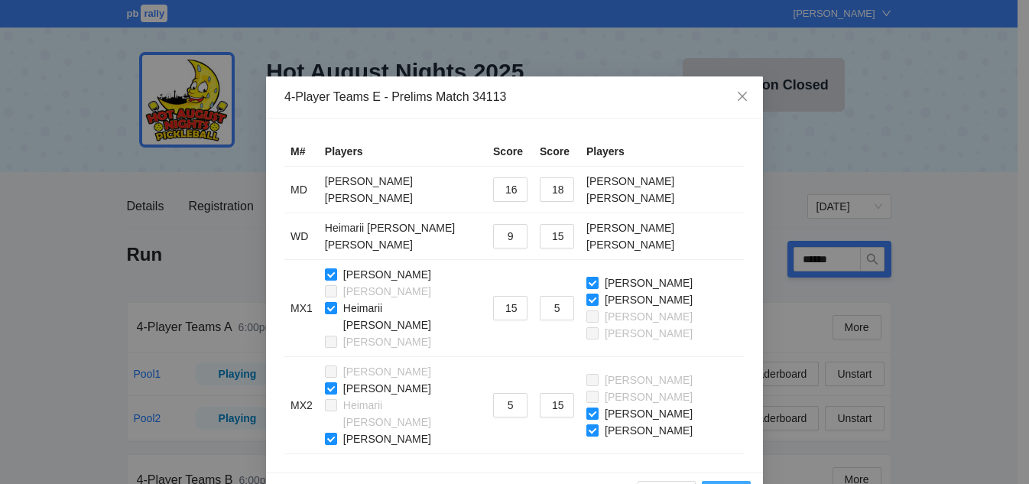
click at [722, 483] on span "Save" at bounding box center [726, 493] width 24 height 17
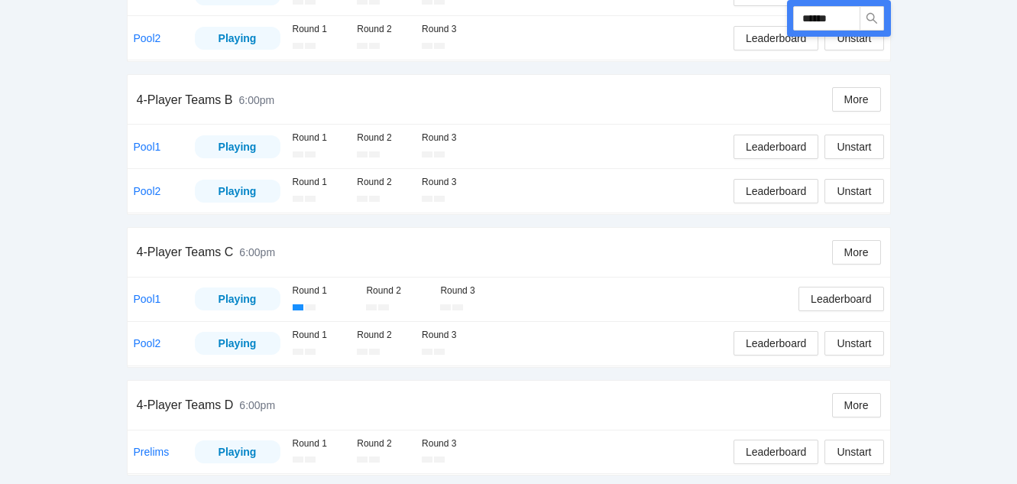
scroll to position [492, 0]
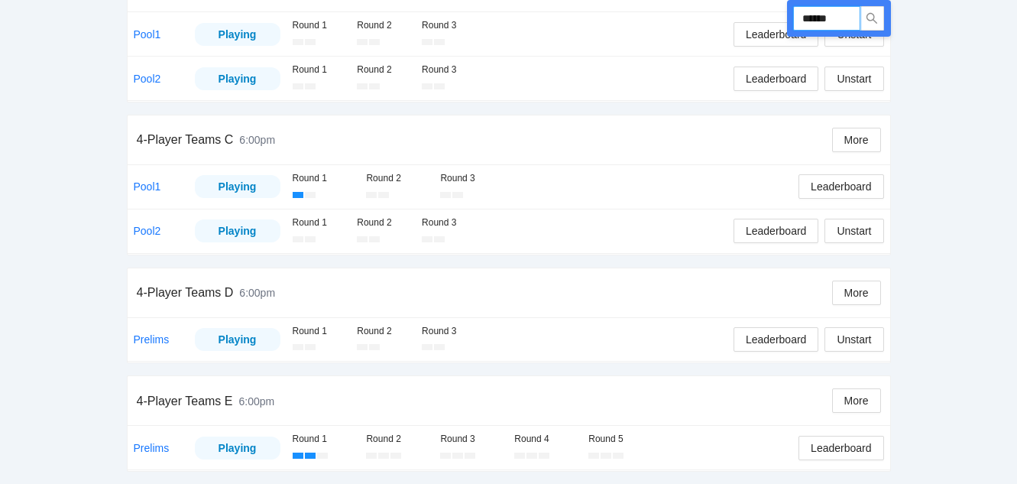
drag, startPoint x: 847, startPoint y: 19, endPoint x: 663, endPoint y: 9, distance: 184.5
click at [663, 9] on div "Run ****** 4-Player Teams A 6:00pm More Pool1 Playing Round 1 Round 2 Round 3 L…" at bounding box center [509, 110] width 764 height 724
type input "******"
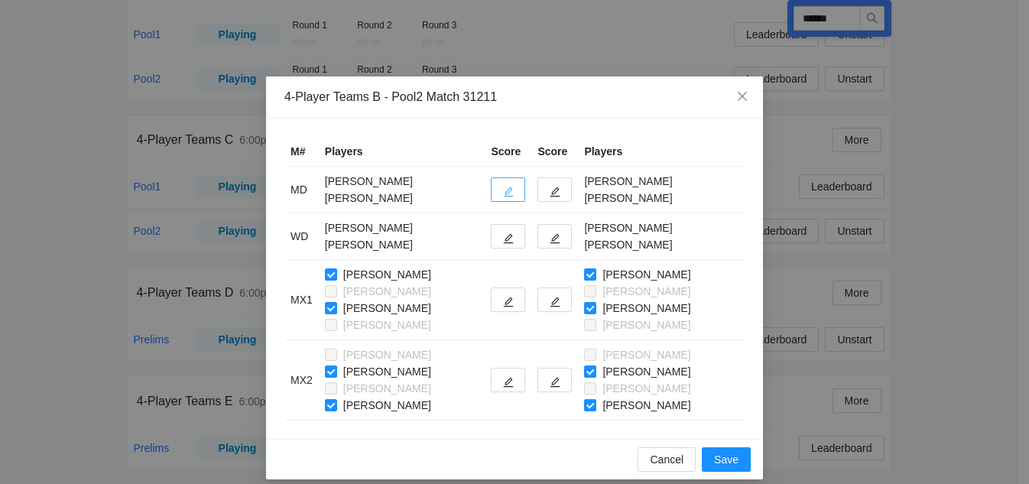
click at [501, 184] on button "button" at bounding box center [508, 189] width 34 height 24
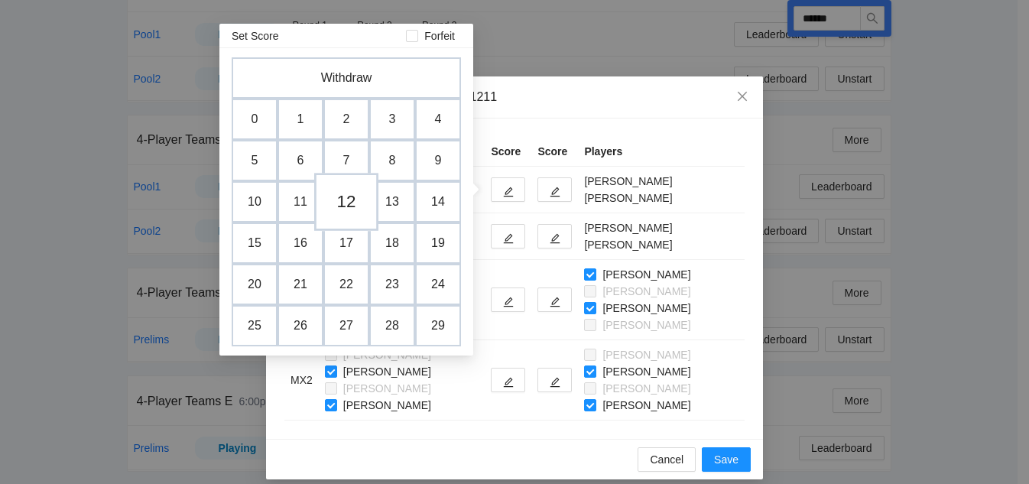
click at [344, 209] on td "12" at bounding box center [346, 202] width 64 height 58
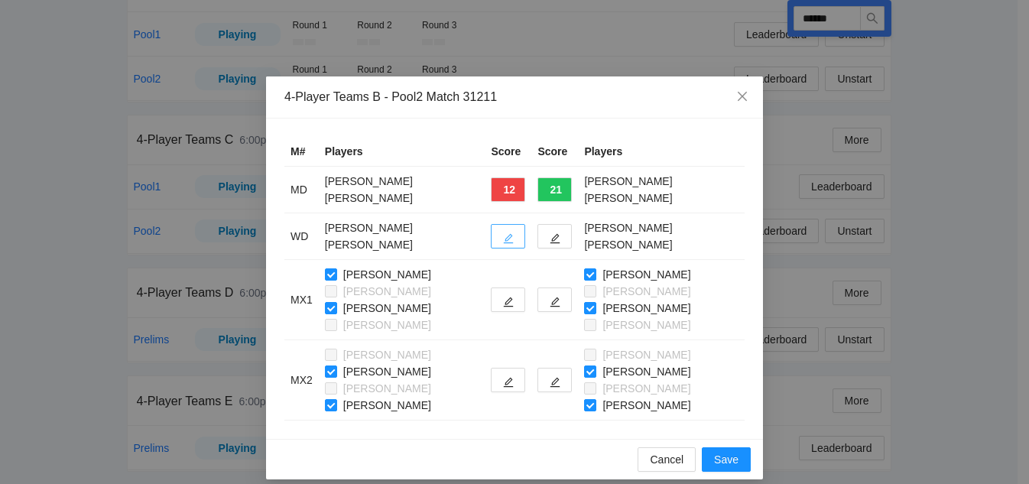
click at [503, 236] on icon "edit" at bounding box center [508, 238] width 11 height 11
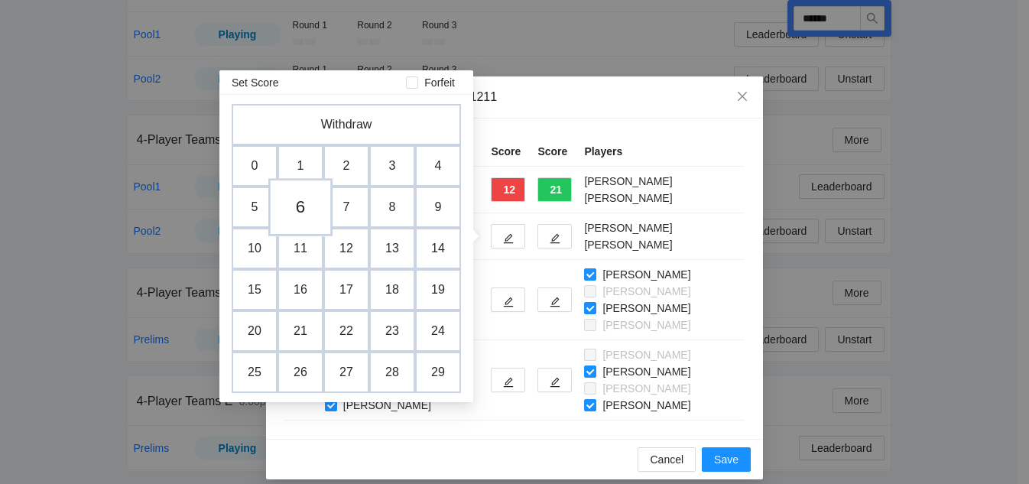
click at [306, 208] on td "6" at bounding box center [300, 207] width 64 height 58
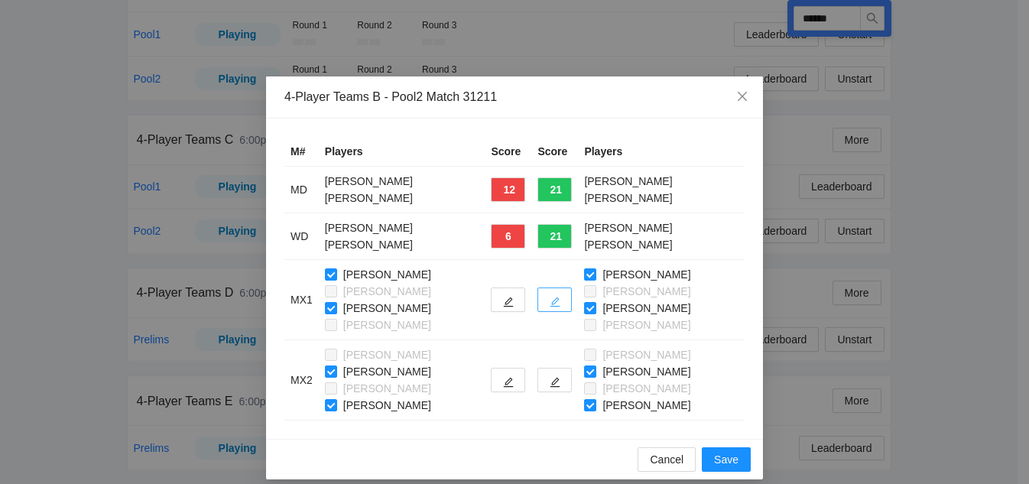
click at [553, 301] on icon "edit" at bounding box center [555, 302] width 11 height 11
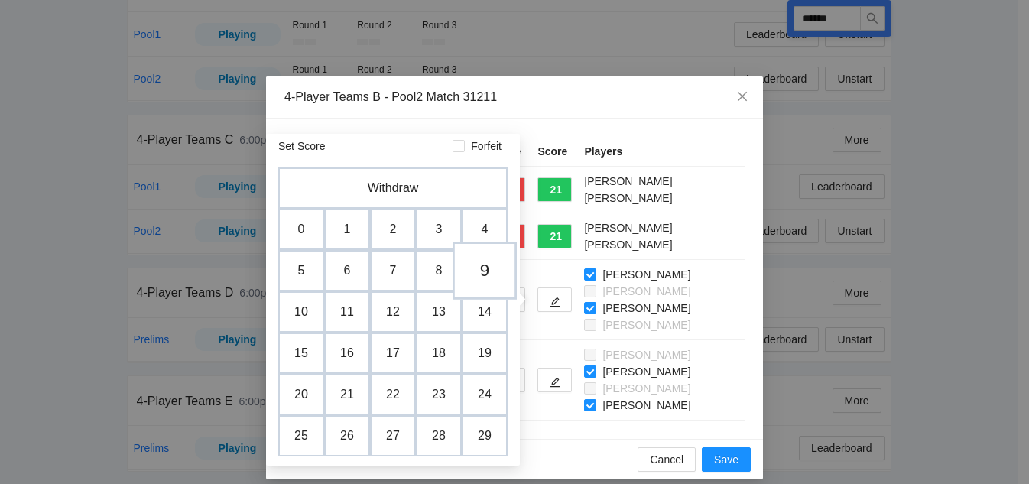
click at [478, 274] on td "9" at bounding box center [485, 271] width 64 height 58
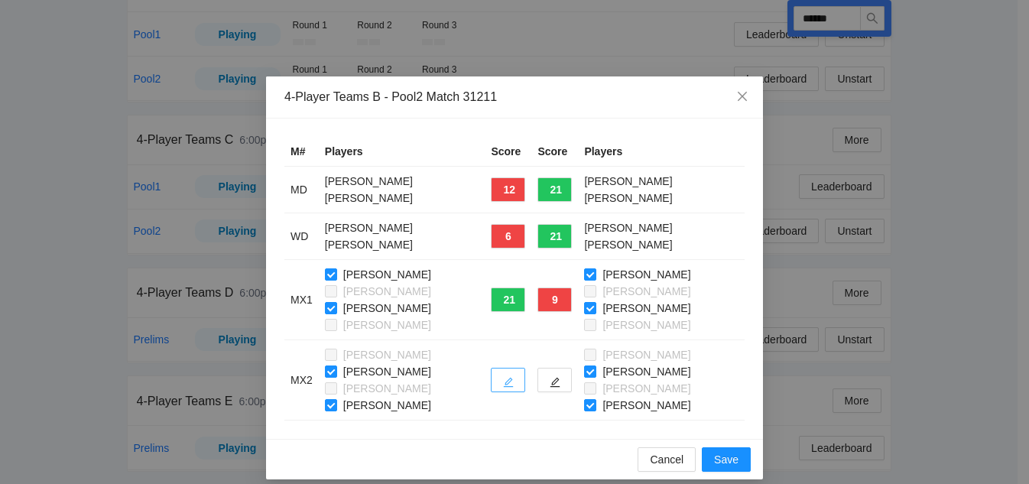
click at [505, 381] on icon "edit" at bounding box center [509, 383] width 10 height 10
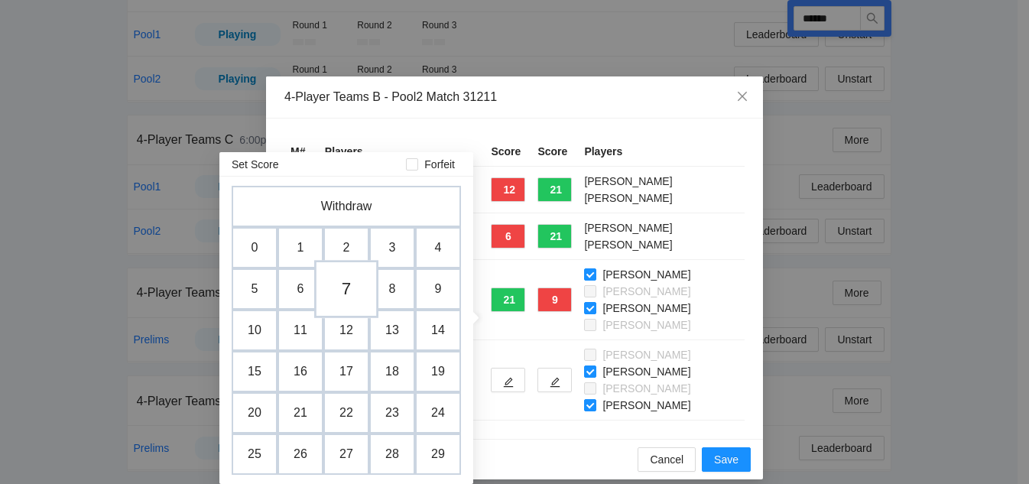
click at [349, 292] on td "7" at bounding box center [346, 289] width 64 height 58
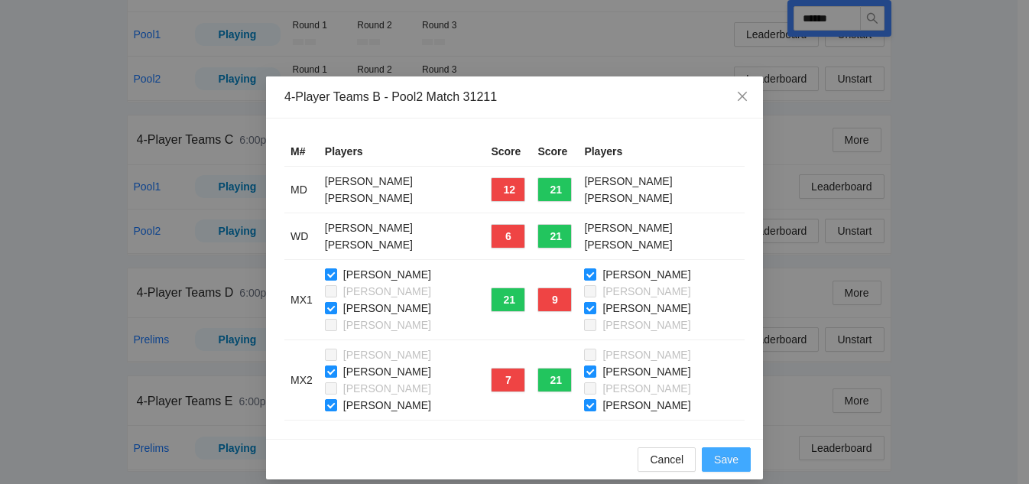
click at [720, 459] on span "Save" at bounding box center [726, 459] width 24 height 17
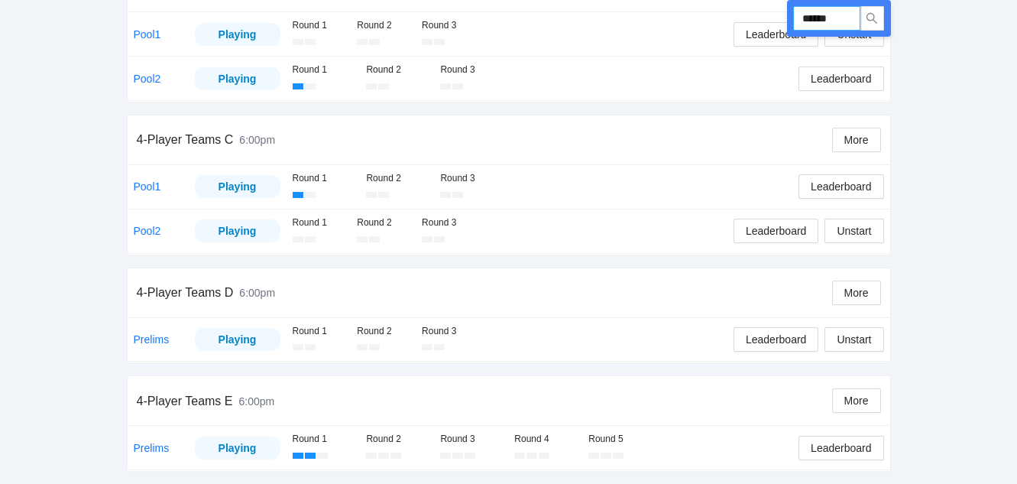
drag, startPoint x: 854, startPoint y: 16, endPoint x: 655, endPoint y: 16, distance: 198.8
click at [655, 16] on div "Run ****** 4-Player Teams A 6:00pm More Pool1 Playing Round 1 Round 2 Round 3 L…" at bounding box center [509, 110] width 764 height 724
type input "******"
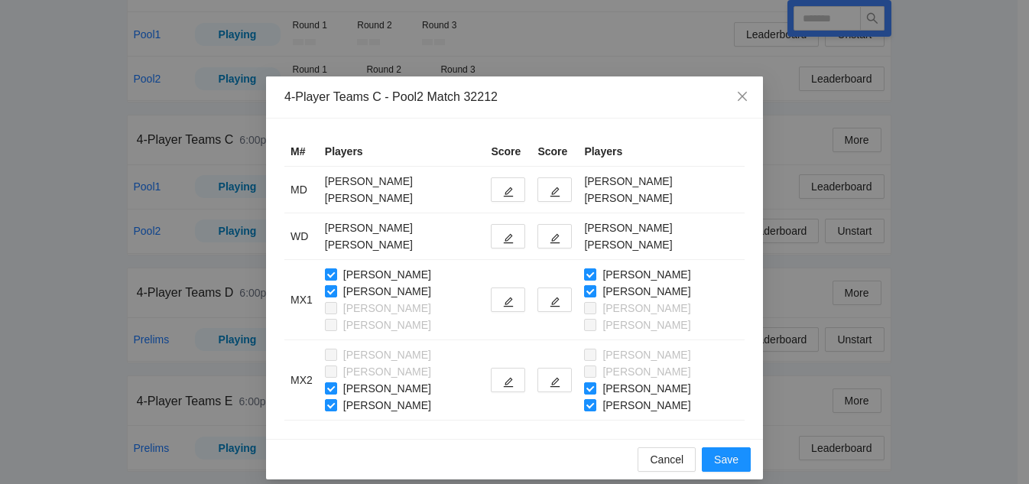
type input "******"
click at [504, 190] on icon "edit" at bounding box center [509, 192] width 10 height 10
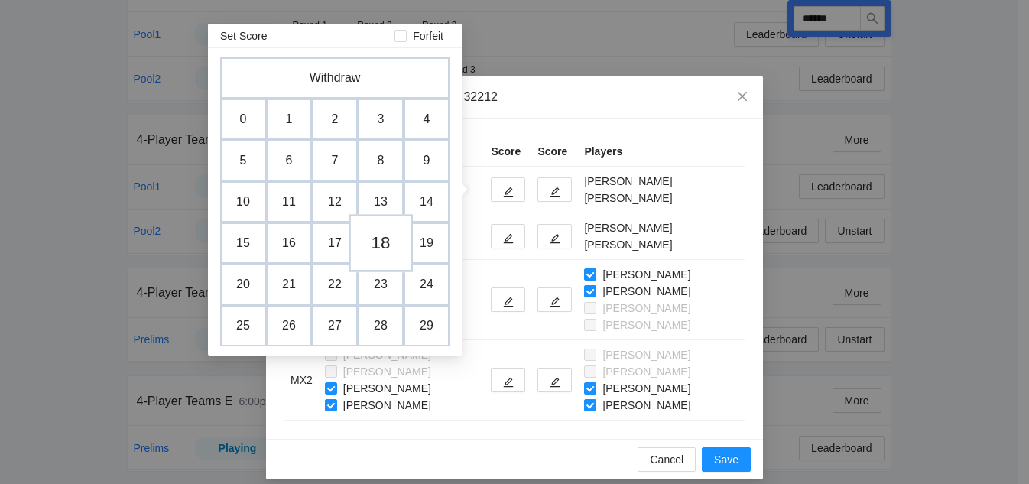
click at [385, 242] on td "18" at bounding box center [381, 243] width 64 height 58
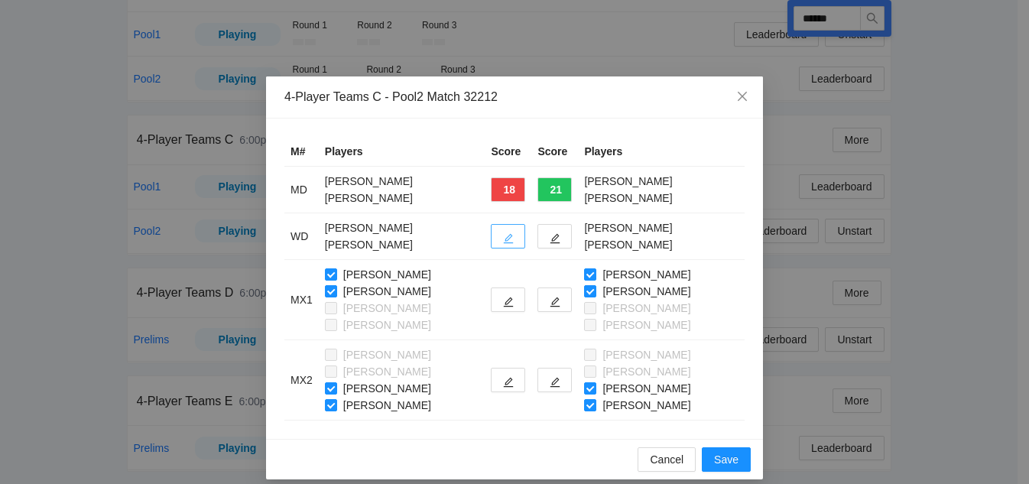
click at [503, 236] on icon "edit" at bounding box center [508, 238] width 11 height 11
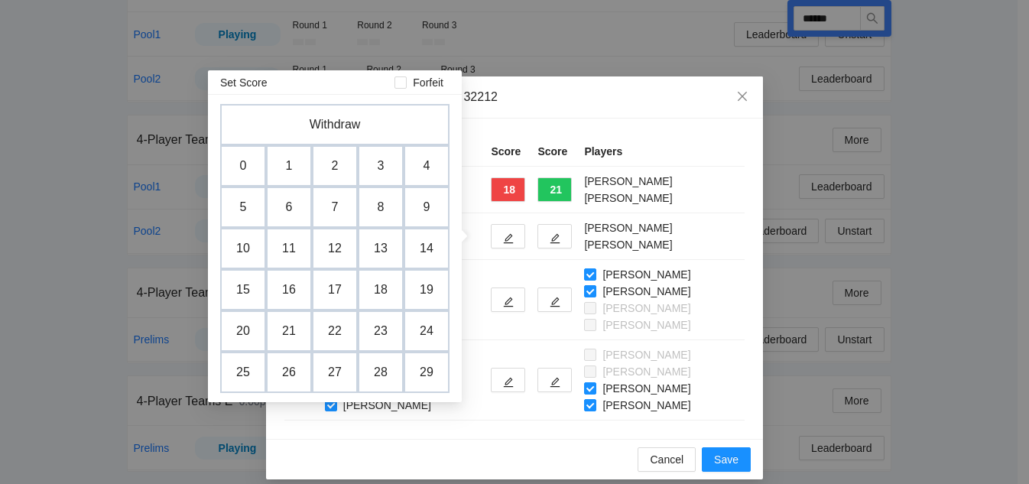
click at [233, 323] on td "20" at bounding box center [243, 330] width 46 height 41
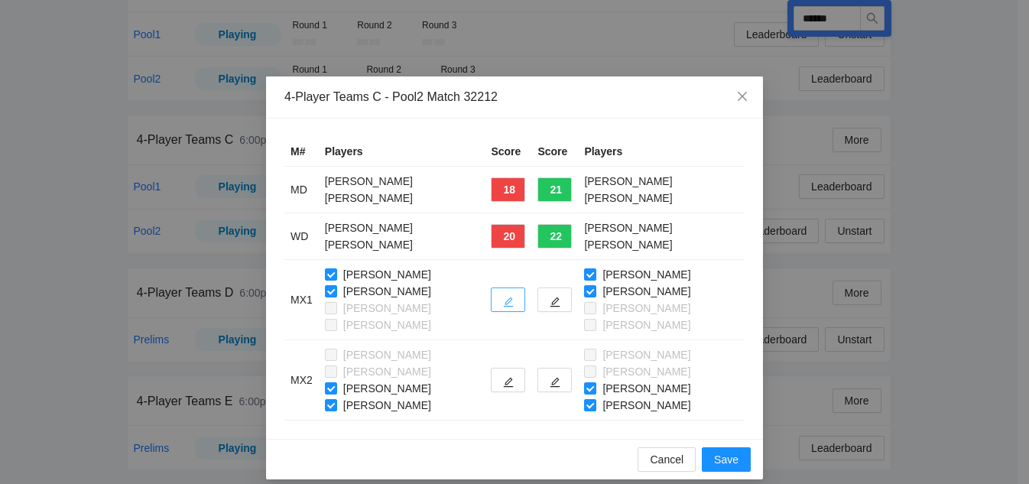
click at [500, 308] on button "button" at bounding box center [508, 299] width 34 height 24
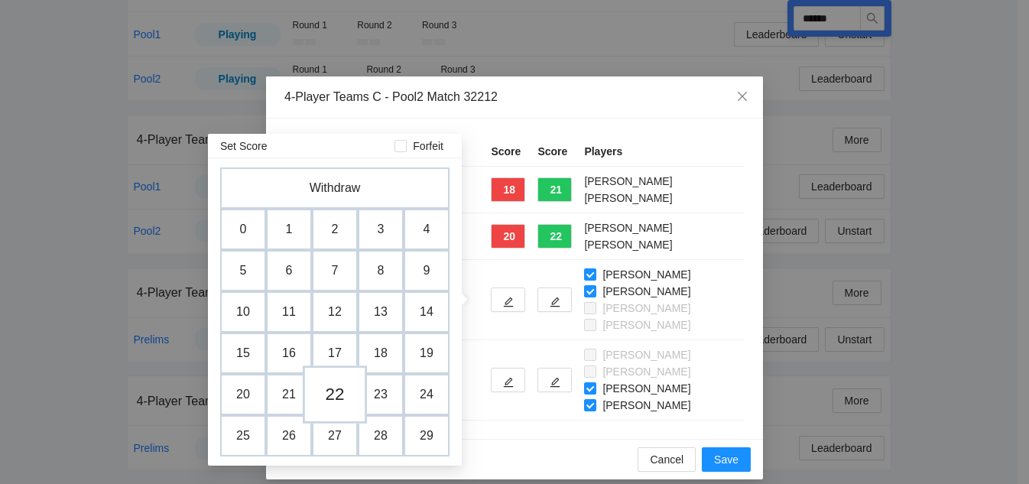
click at [316, 391] on td "22" at bounding box center [335, 394] width 64 height 58
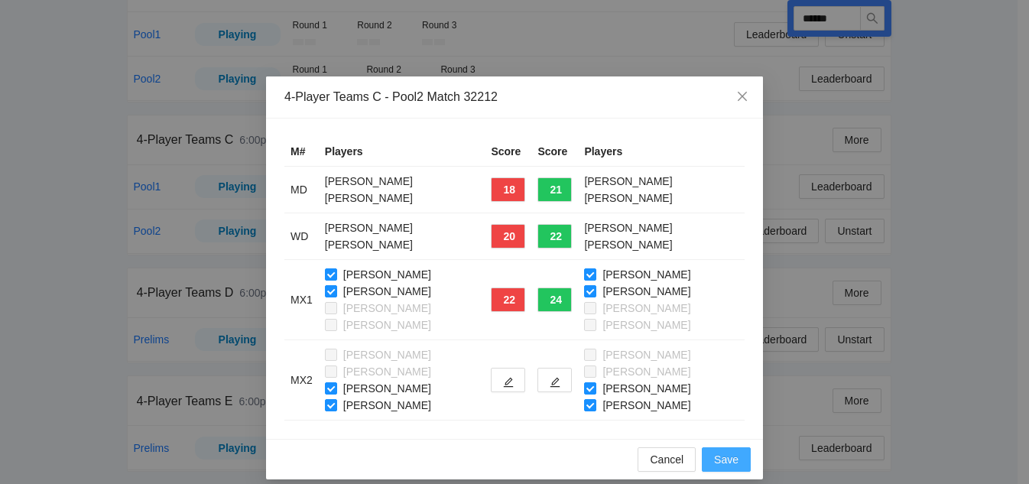
click at [729, 462] on span "Save" at bounding box center [726, 459] width 24 height 17
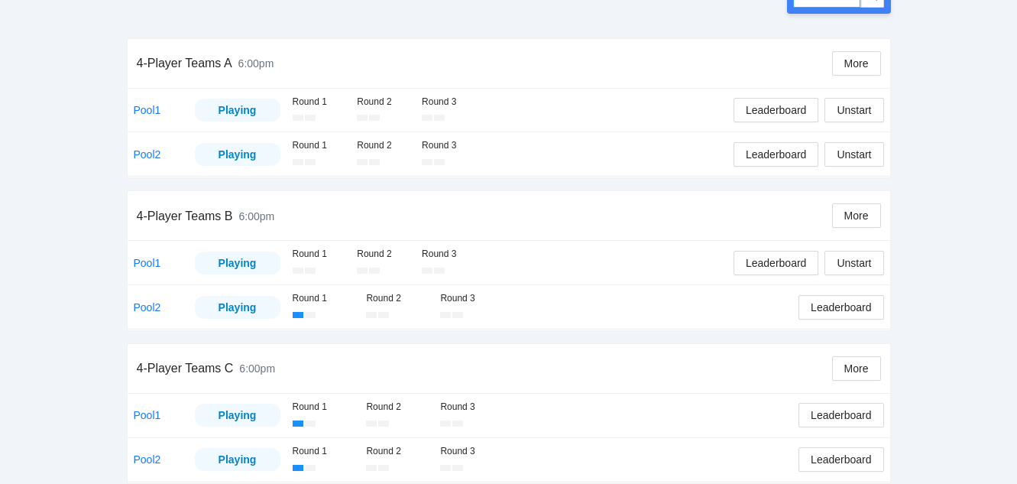
scroll to position [34, 0]
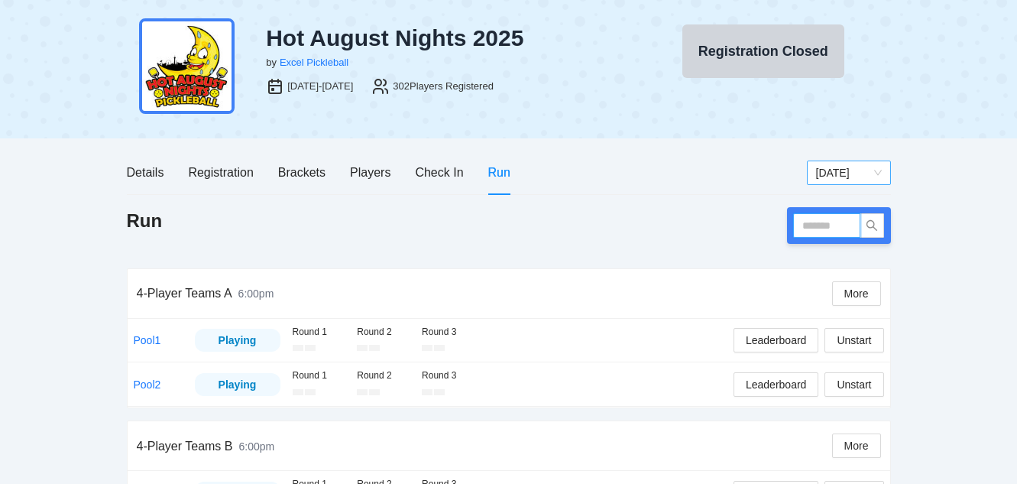
click at [821, 174] on span "[DATE]" at bounding box center [849, 172] width 66 height 23
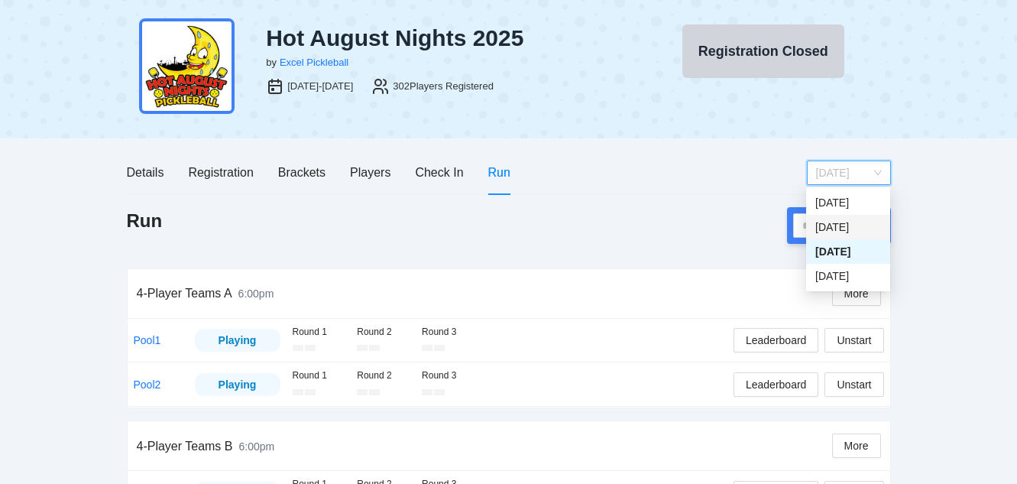
click at [829, 225] on div "[DATE]" at bounding box center [849, 227] width 66 height 17
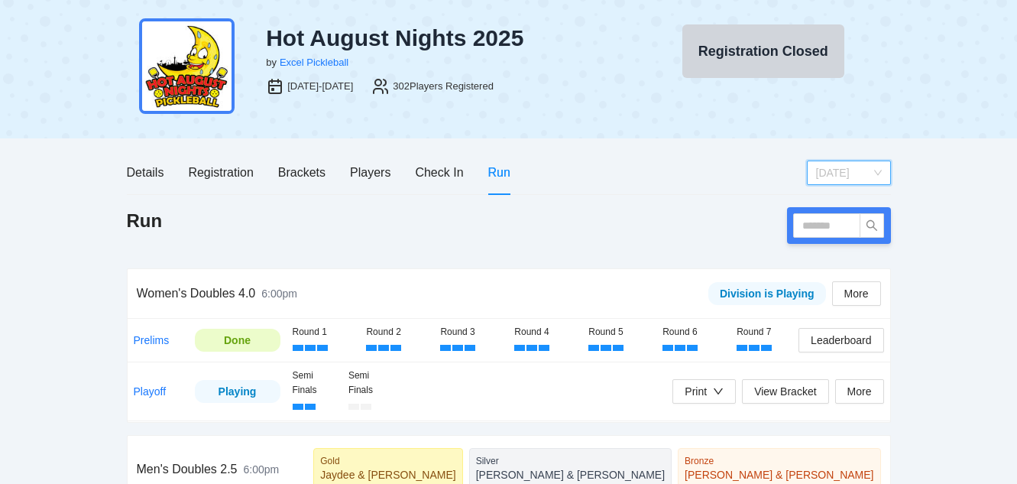
click at [846, 173] on span "Friday" at bounding box center [849, 172] width 66 height 23
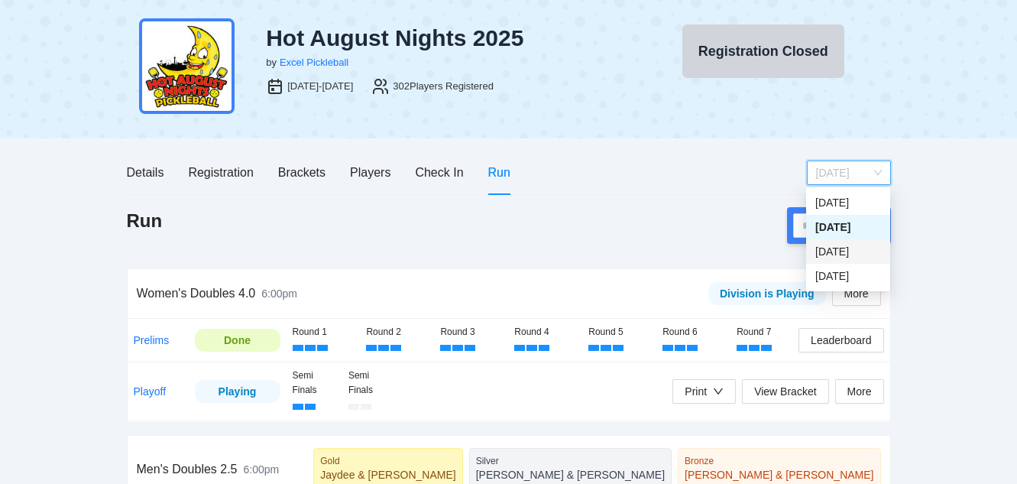
click at [836, 252] on div "[DATE]" at bounding box center [849, 251] width 66 height 17
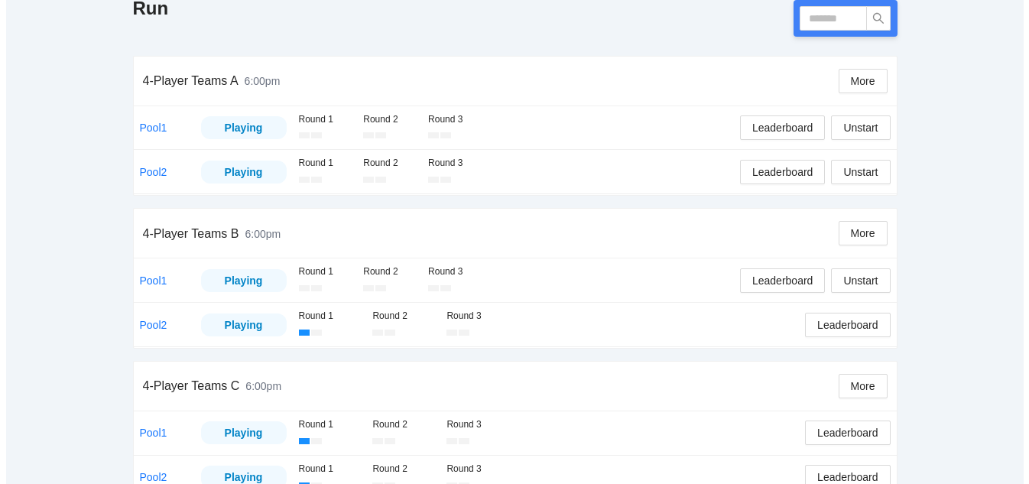
scroll to position [263, 0]
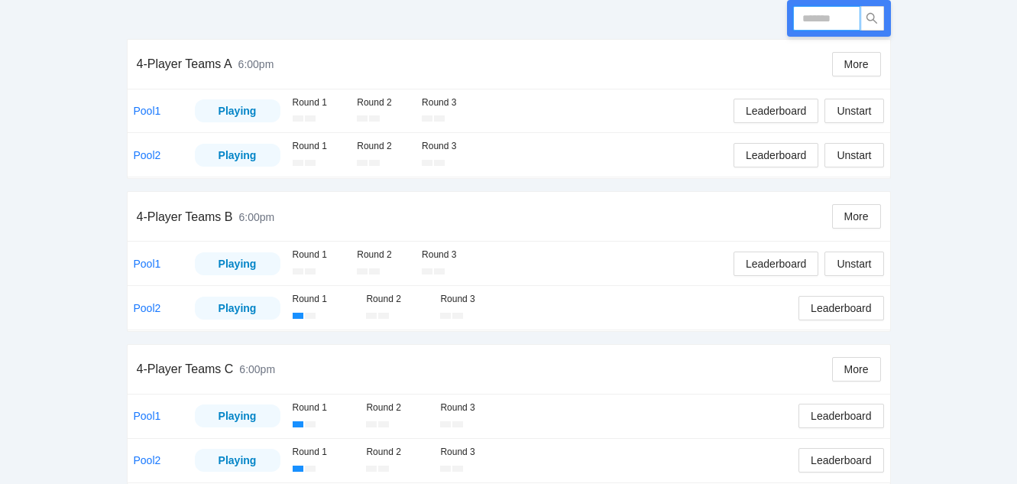
click at [827, 11] on input "text" at bounding box center [826, 18] width 67 height 24
type input "******"
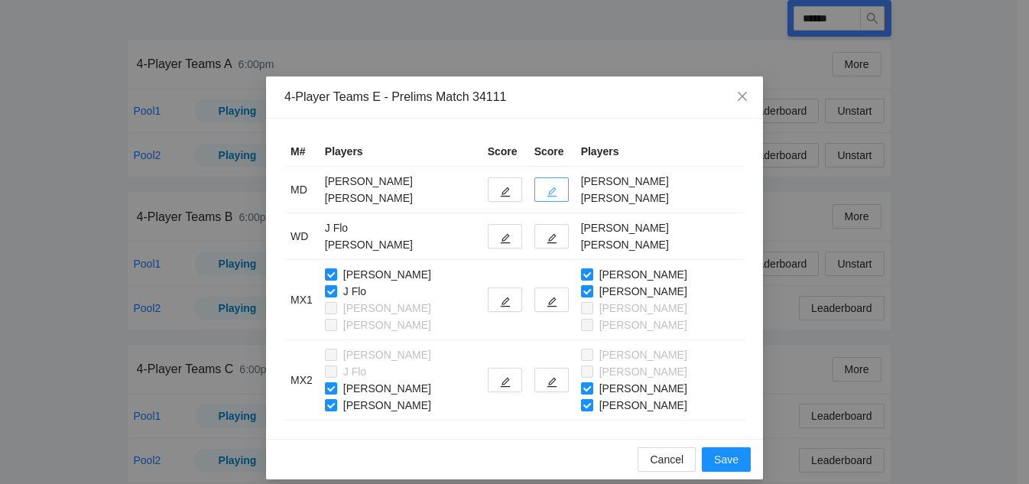
click at [546, 187] on button "button" at bounding box center [551, 189] width 34 height 24
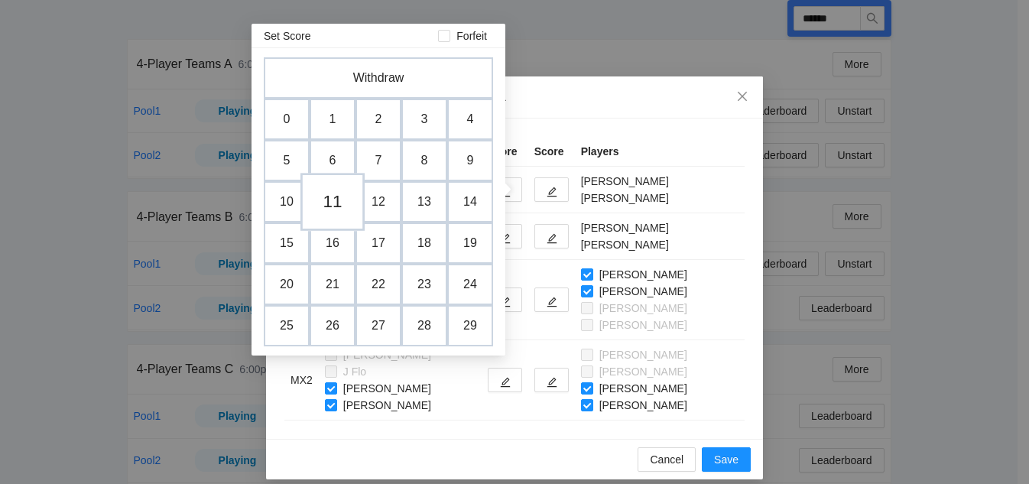
click at [326, 215] on td "11" at bounding box center [332, 202] width 64 height 58
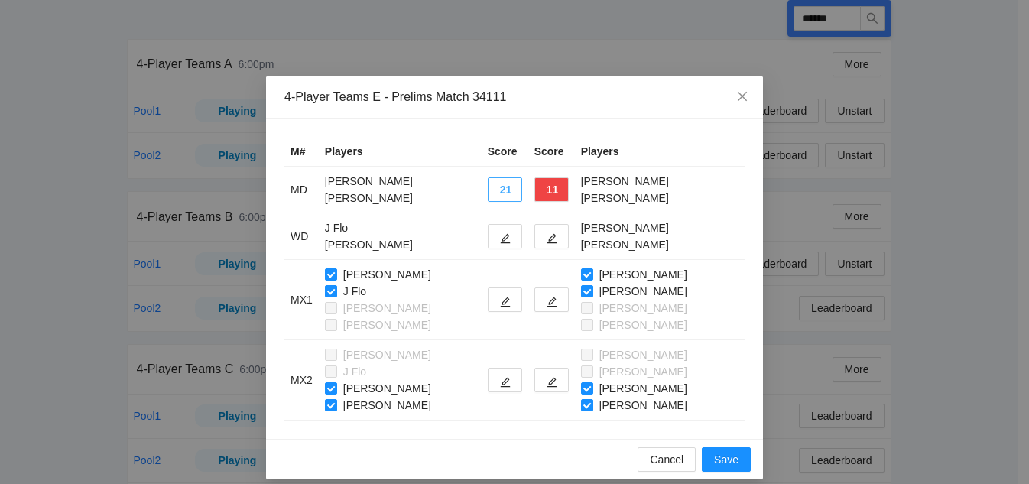
click at [491, 190] on button "21" at bounding box center [505, 189] width 34 height 24
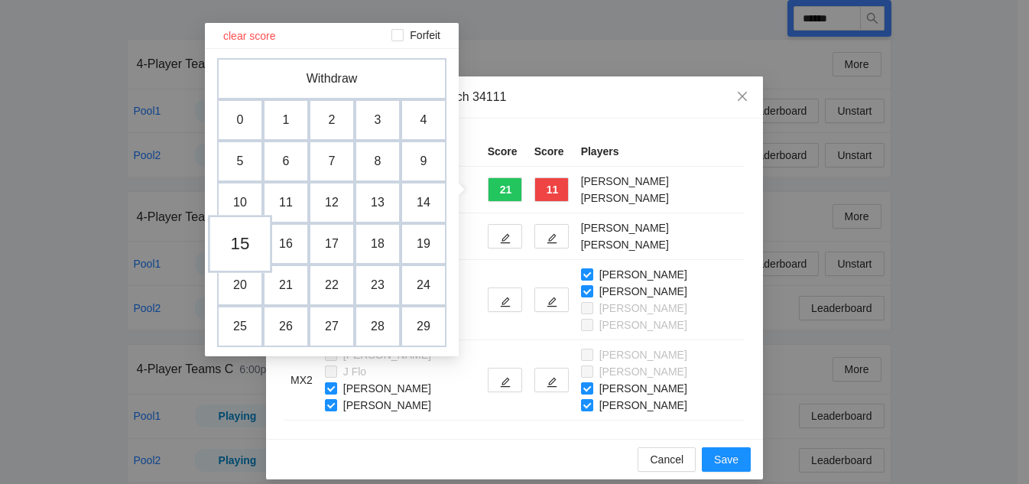
click at [242, 242] on td "15" at bounding box center [240, 244] width 64 height 58
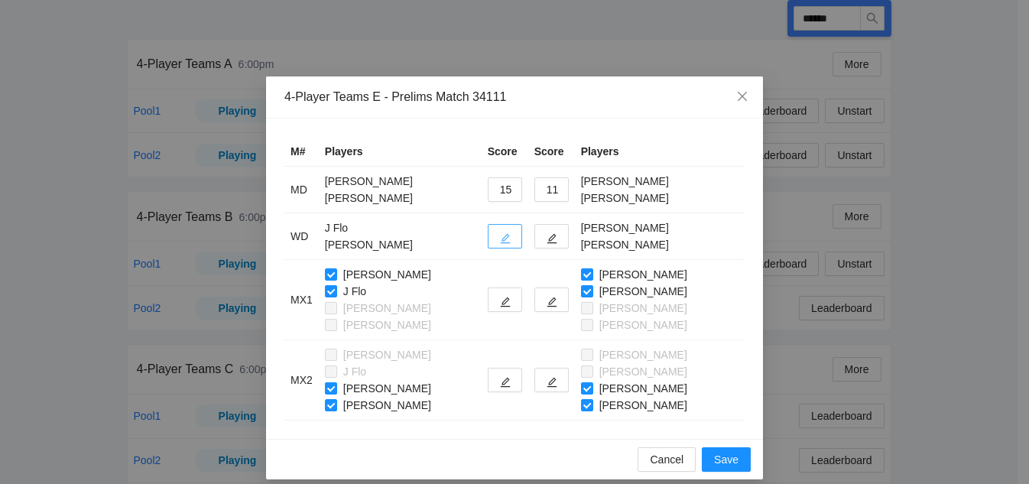
click at [500, 233] on icon "edit" at bounding box center [505, 238] width 11 height 11
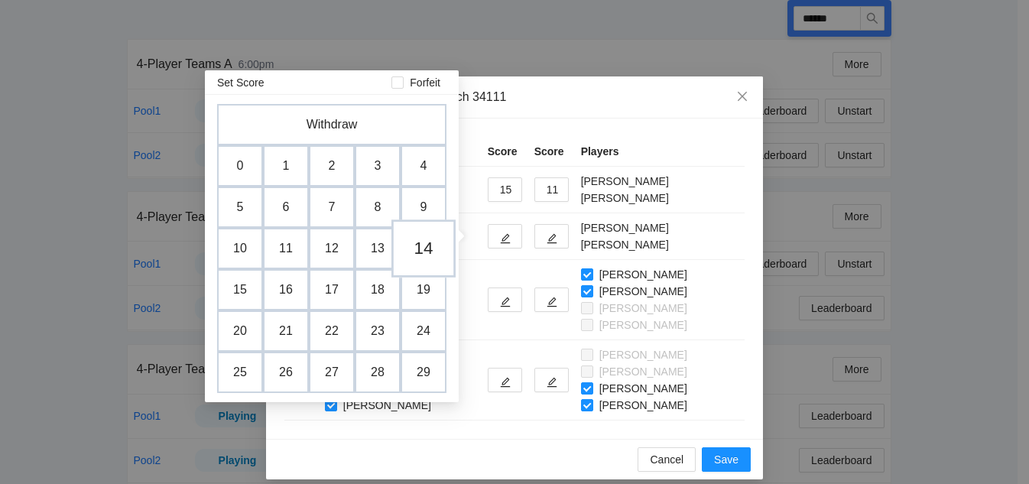
click at [424, 249] on td "14" at bounding box center [423, 248] width 64 height 58
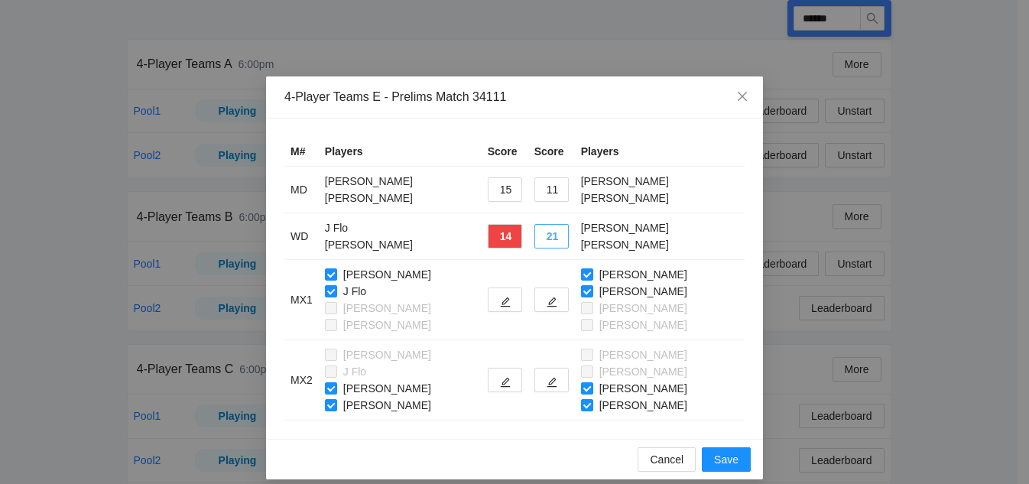
click at [534, 237] on button "21" at bounding box center [551, 236] width 34 height 24
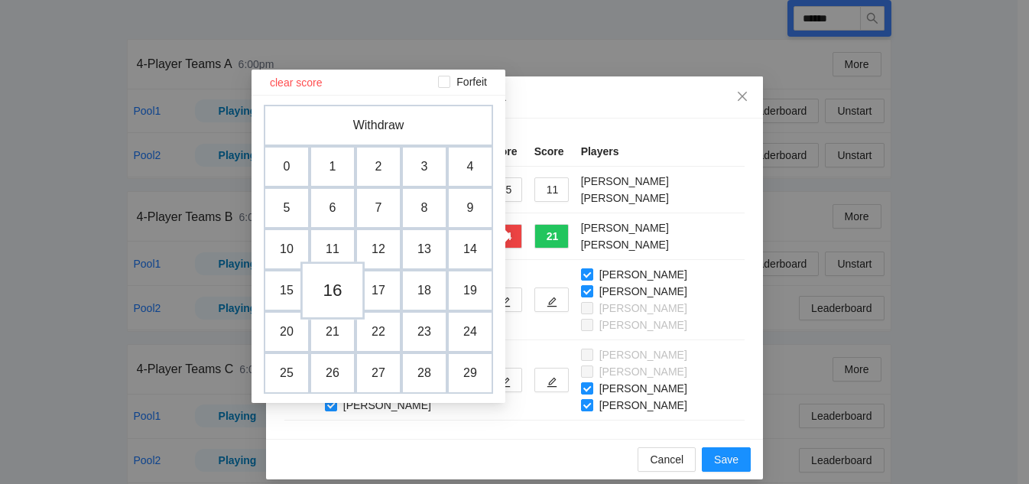
click at [328, 285] on td "16" at bounding box center [332, 290] width 64 height 58
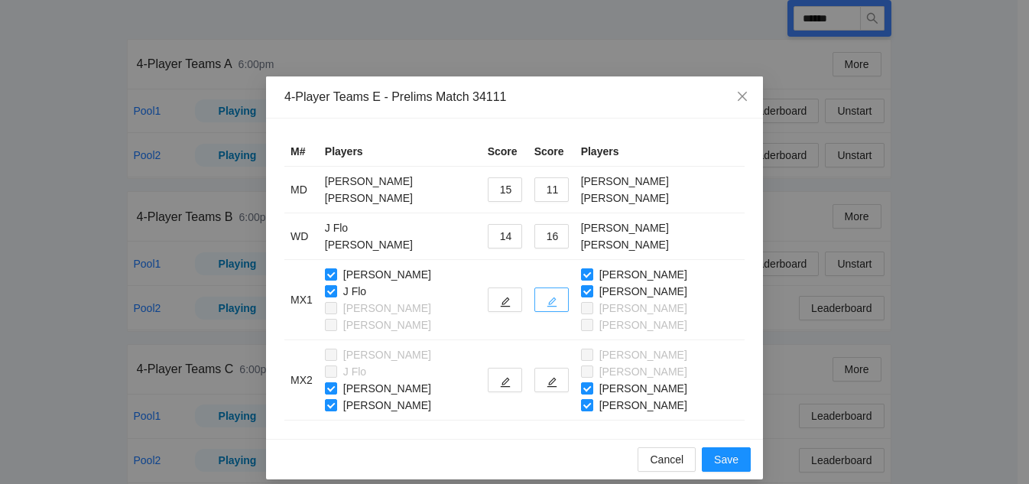
click at [547, 303] on icon "edit" at bounding box center [552, 302] width 11 height 11
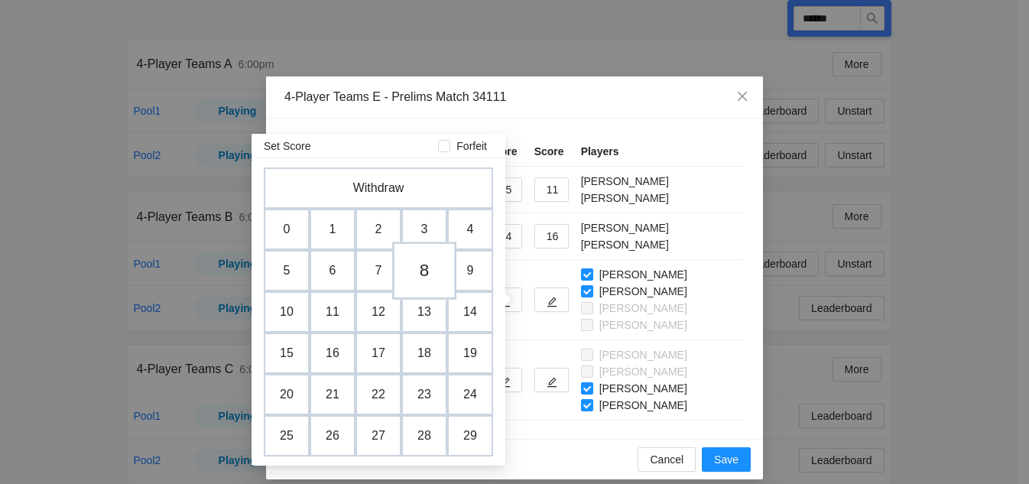
click at [426, 268] on td "8" at bounding box center [424, 271] width 64 height 58
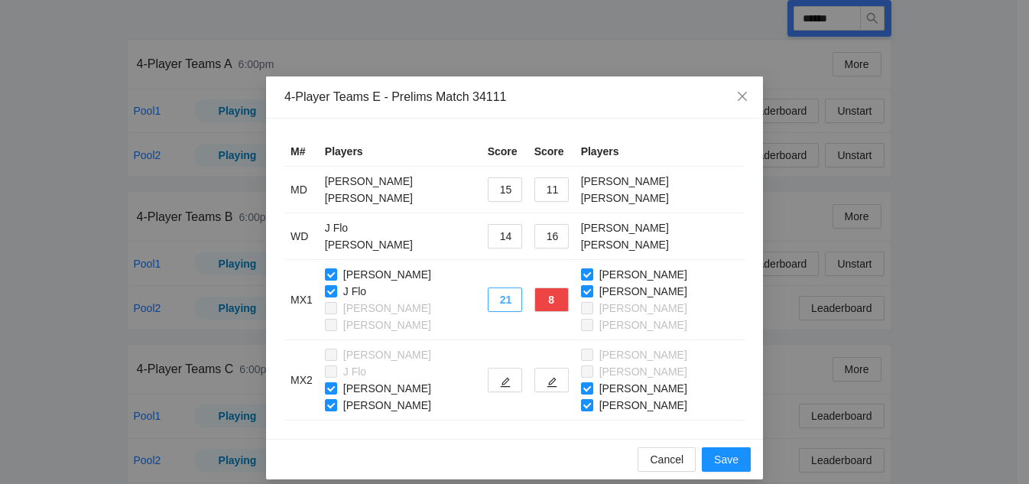
click at [497, 303] on button "21" at bounding box center [505, 299] width 34 height 24
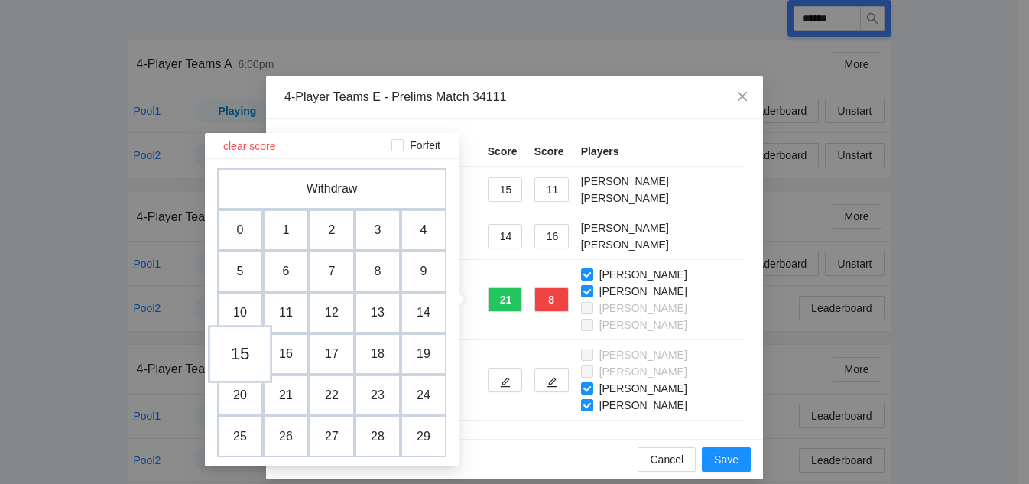
click at [249, 352] on td "15" at bounding box center [240, 354] width 64 height 58
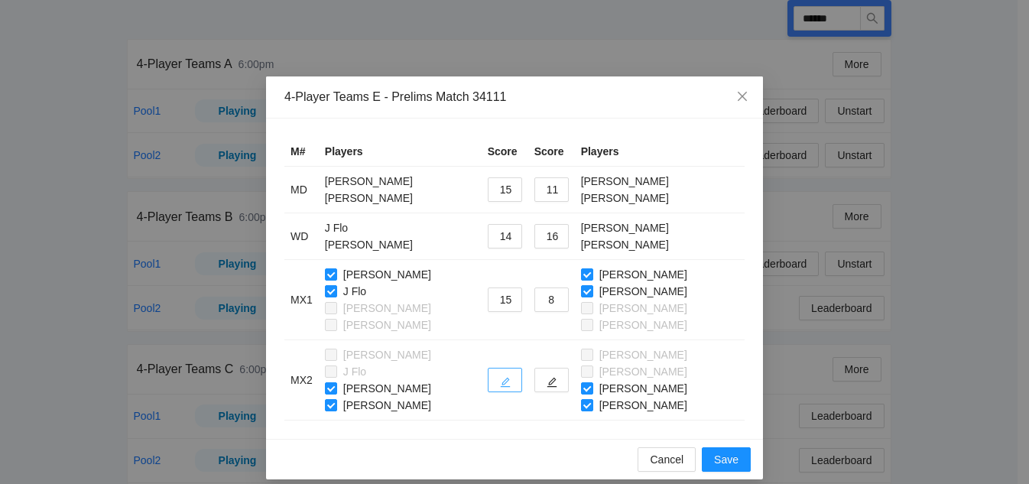
click at [500, 378] on icon "edit" at bounding box center [505, 382] width 11 height 11
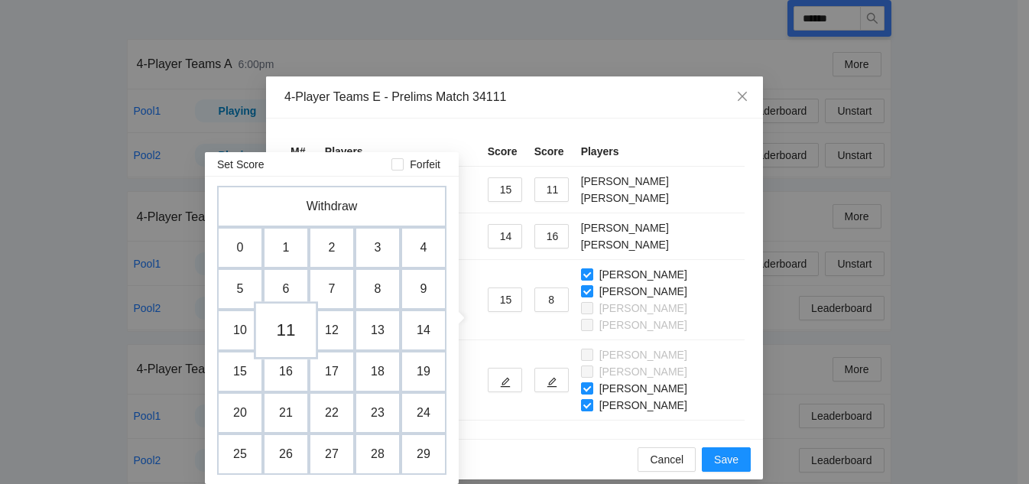
click at [293, 336] on td "11" at bounding box center [286, 330] width 64 height 58
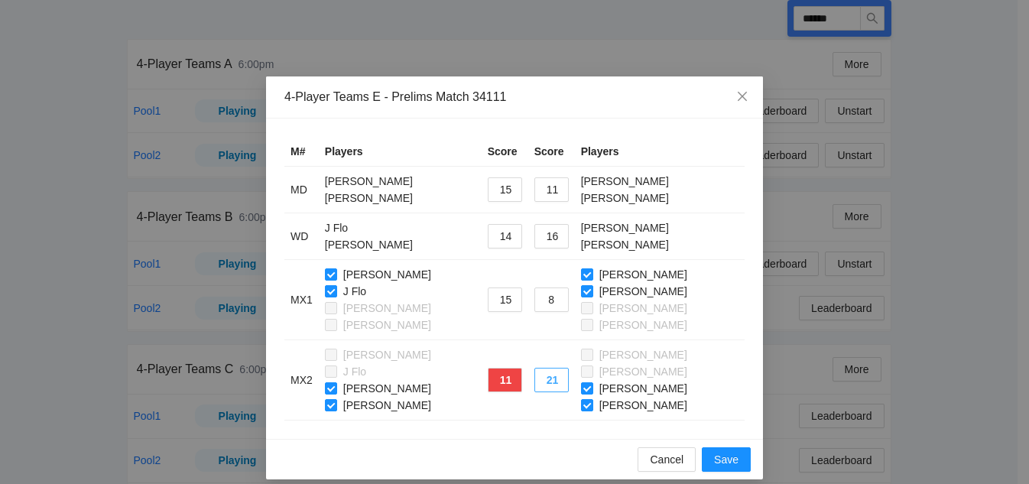
click at [534, 380] on button "21" at bounding box center [551, 380] width 34 height 24
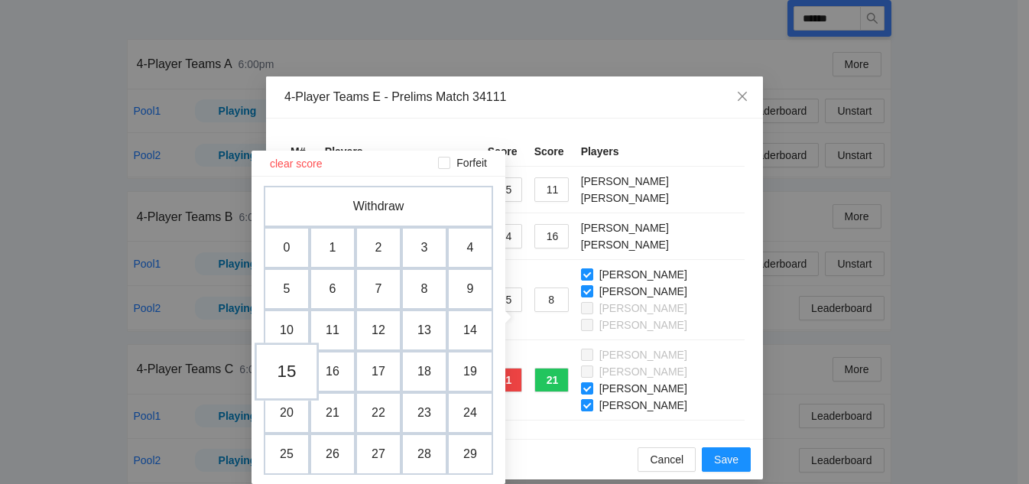
click at [294, 378] on td "15" at bounding box center [287, 371] width 64 height 58
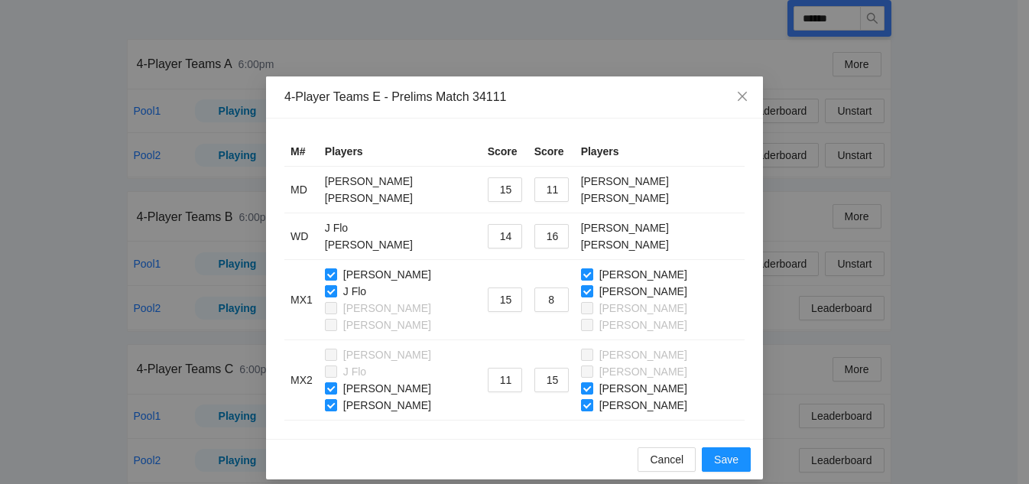
scroll to position [14, 0]
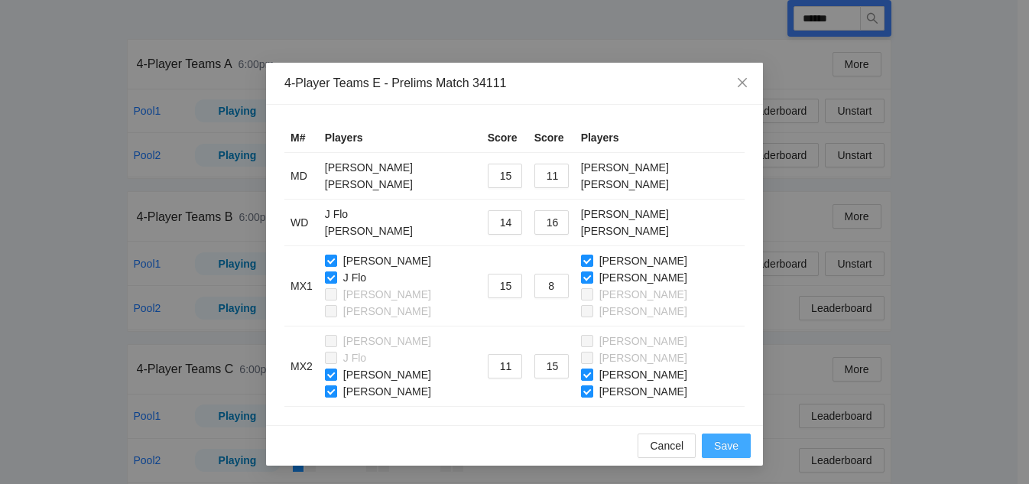
click at [723, 446] on span "Save" at bounding box center [726, 445] width 24 height 17
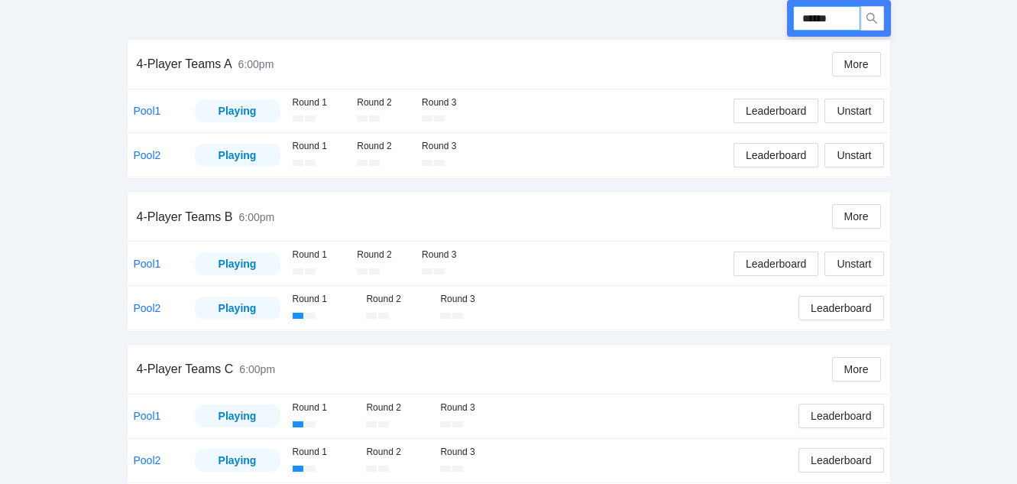
drag, startPoint x: 839, startPoint y: 13, endPoint x: 670, endPoint y: 14, distance: 168.2
type input "******"
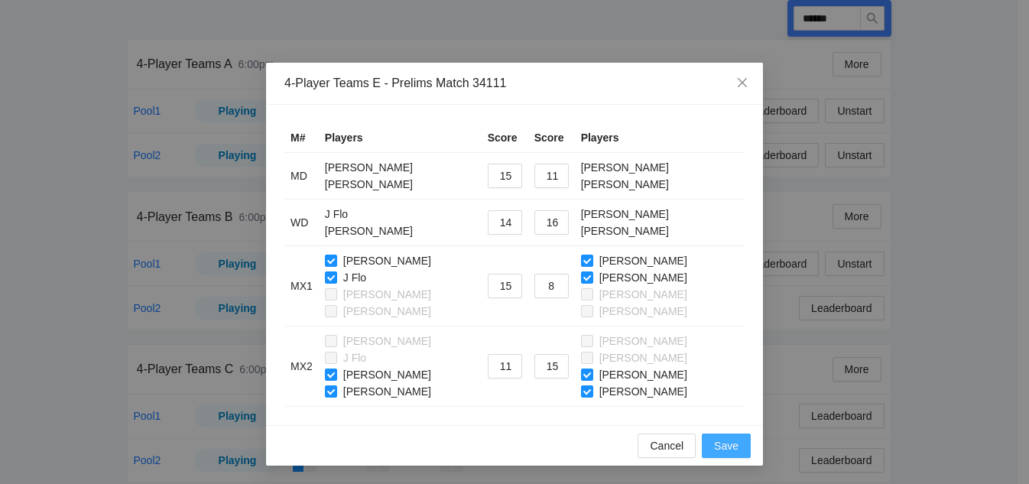
click at [722, 444] on span "Save" at bounding box center [726, 445] width 24 height 17
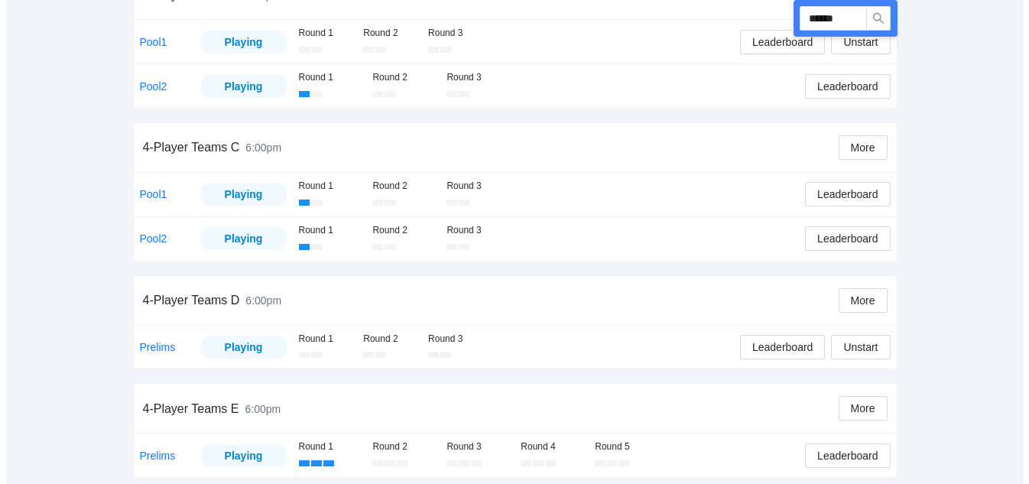
scroll to position [492, 0]
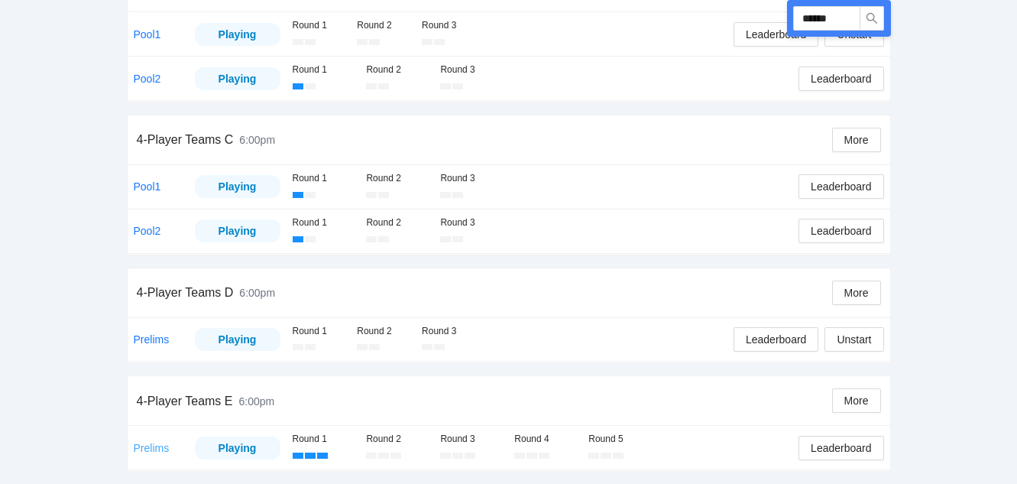
click at [145, 448] on link "Prelims" at bounding box center [152, 448] width 36 height 12
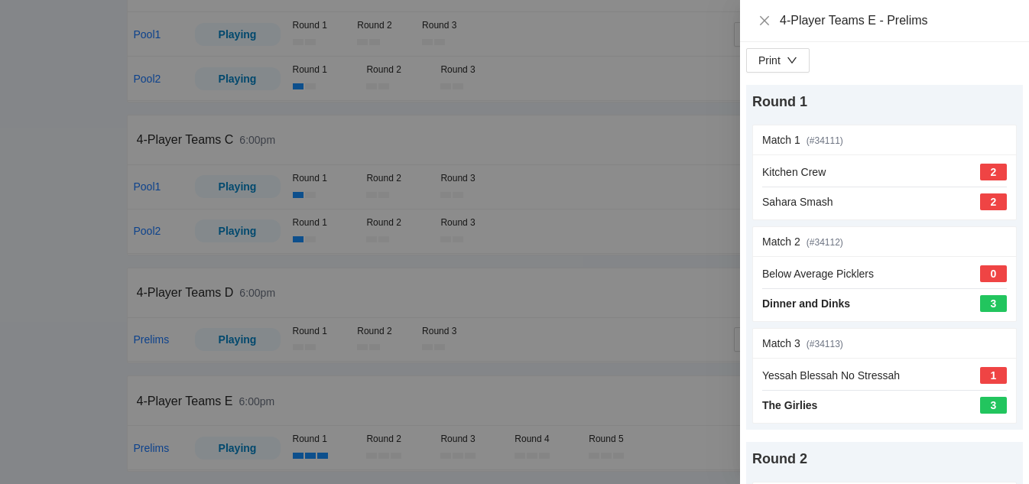
click at [50, 167] on div at bounding box center [514, 242] width 1029 height 484
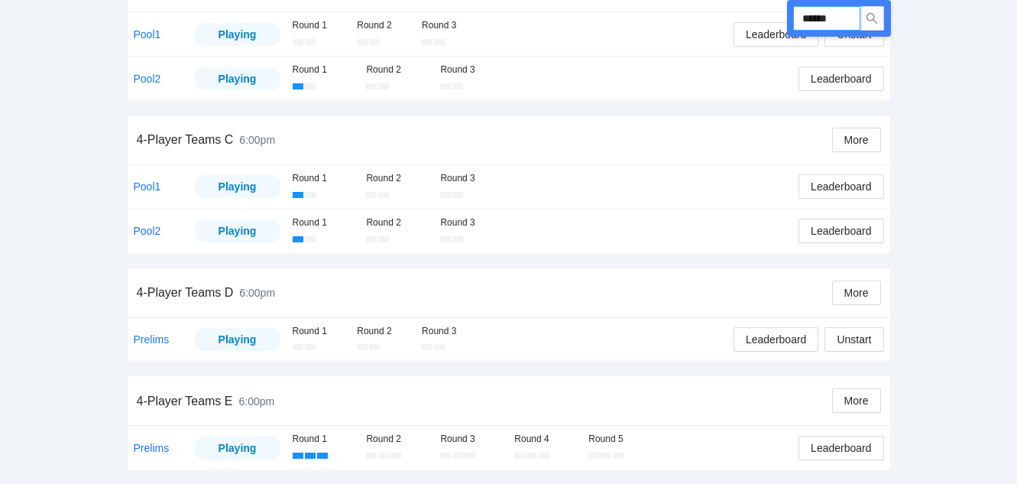
drag, startPoint x: 845, startPoint y: 20, endPoint x: 675, endPoint y: 14, distance: 169.8
click at [675, 14] on div "Run ****** 4-Player Teams A 6:00pm More Pool1 Playing Round 1 Round 2 Round 3 L…" at bounding box center [509, 110] width 764 height 724
type input "******"
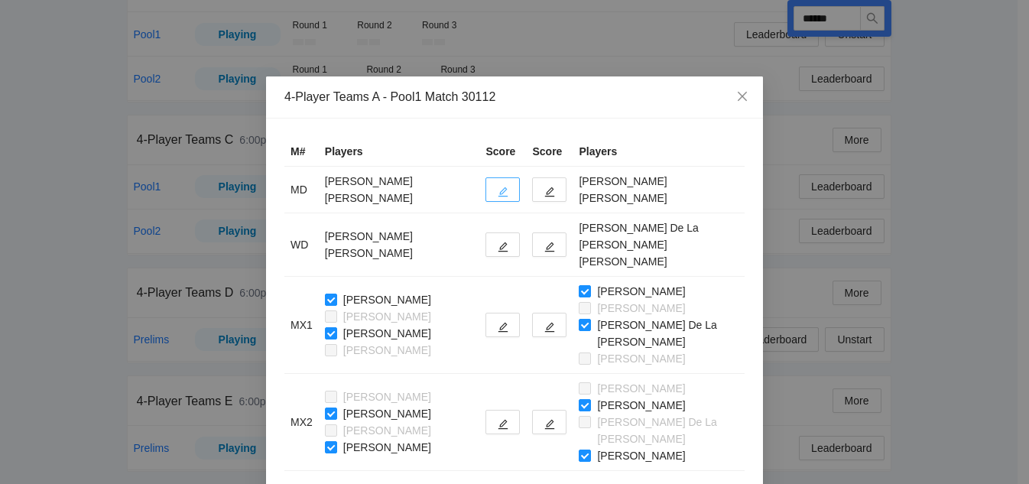
click at [498, 196] on icon "edit" at bounding box center [503, 192] width 11 height 11
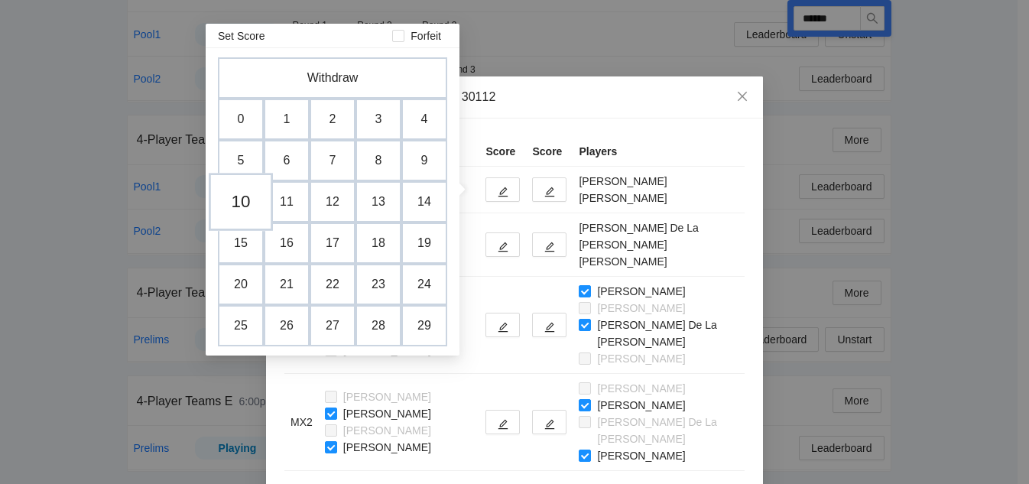
click at [229, 213] on td "10" at bounding box center [241, 202] width 64 height 58
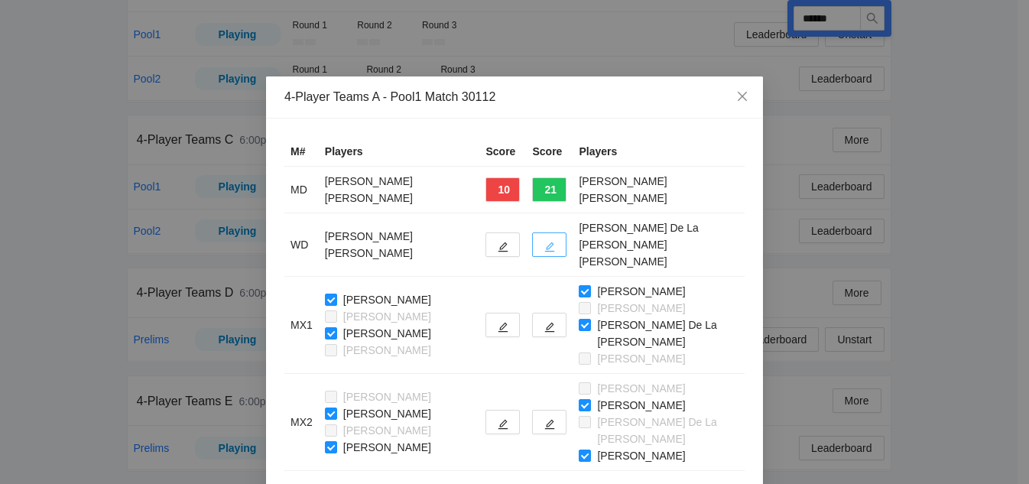
click at [544, 242] on icon "edit" at bounding box center [549, 247] width 11 height 11
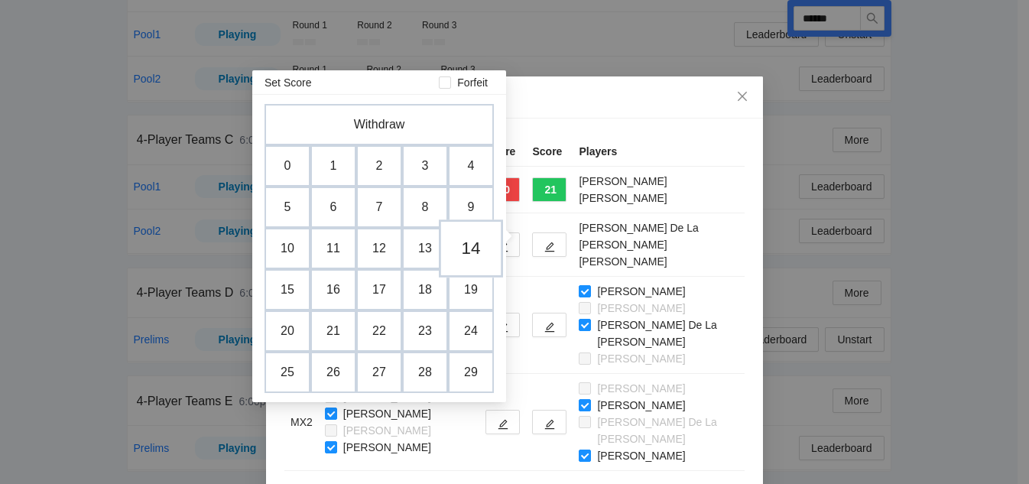
click at [474, 255] on td "14" at bounding box center [471, 248] width 64 height 58
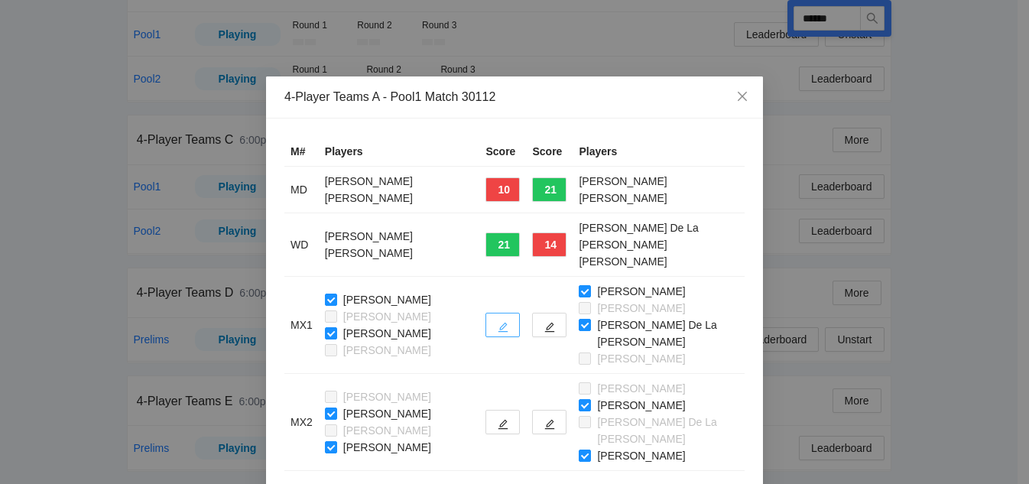
click at [498, 322] on icon "edit" at bounding box center [503, 327] width 11 height 11
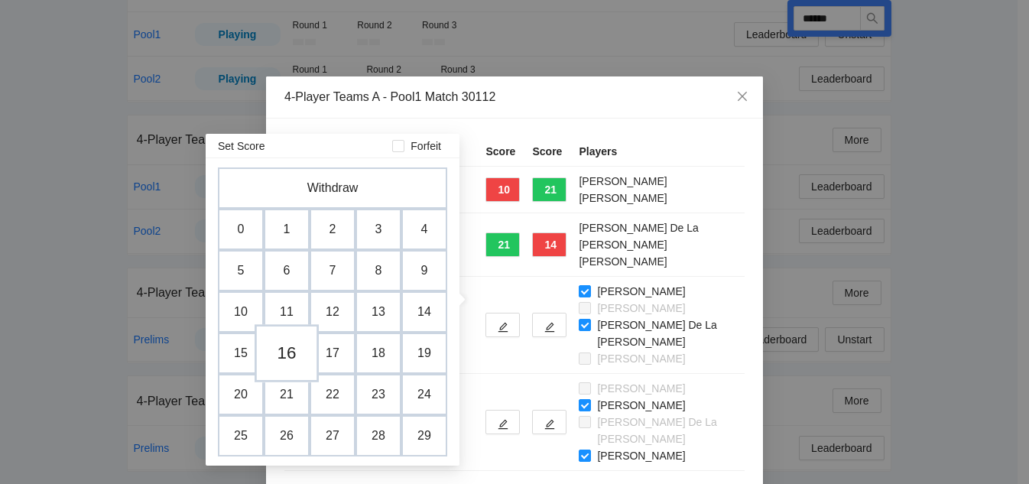
click at [281, 355] on td "16" at bounding box center [287, 353] width 64 height 58
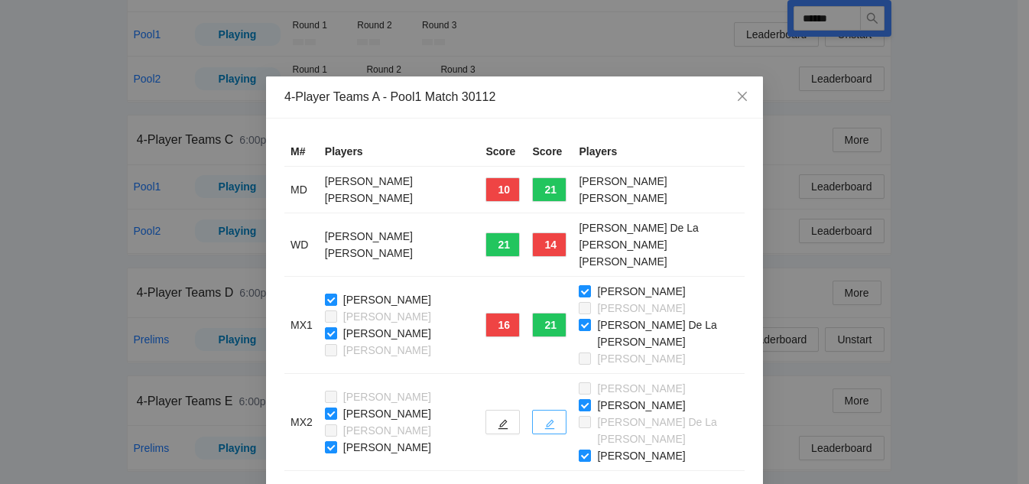
click at [544, 419] on icon "edit" at bounding box center [549, 424] width 11 height 11
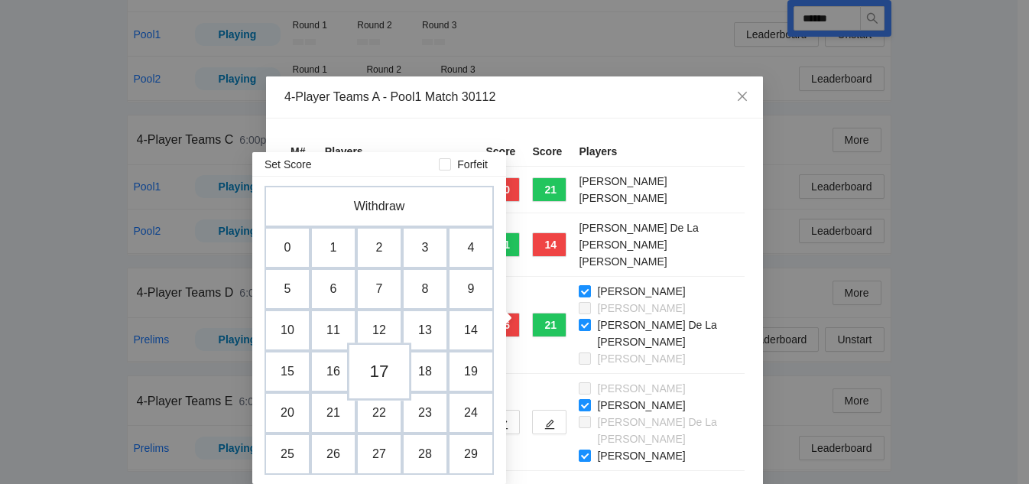
click at [371, 372] on td "17" at bounding box center [379, 371] width 64 height 58
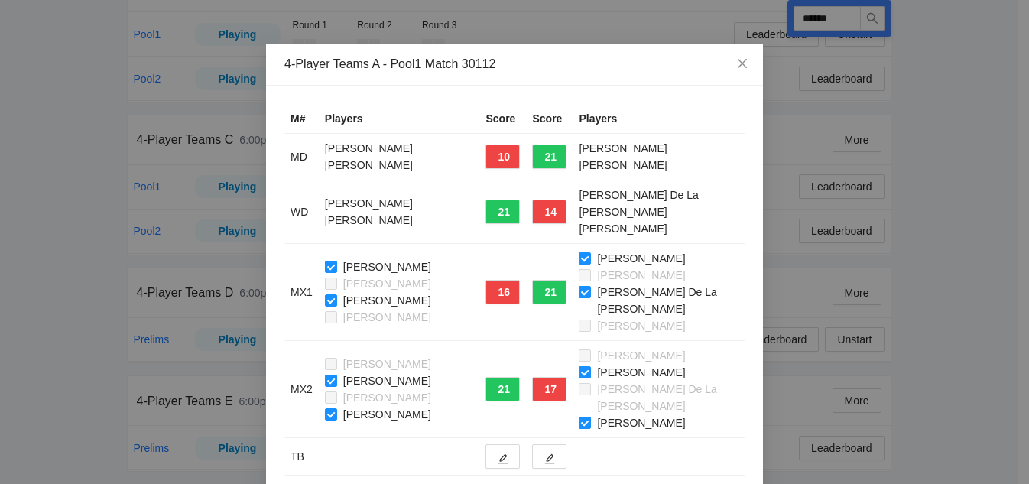
scroll to position [51, 0]
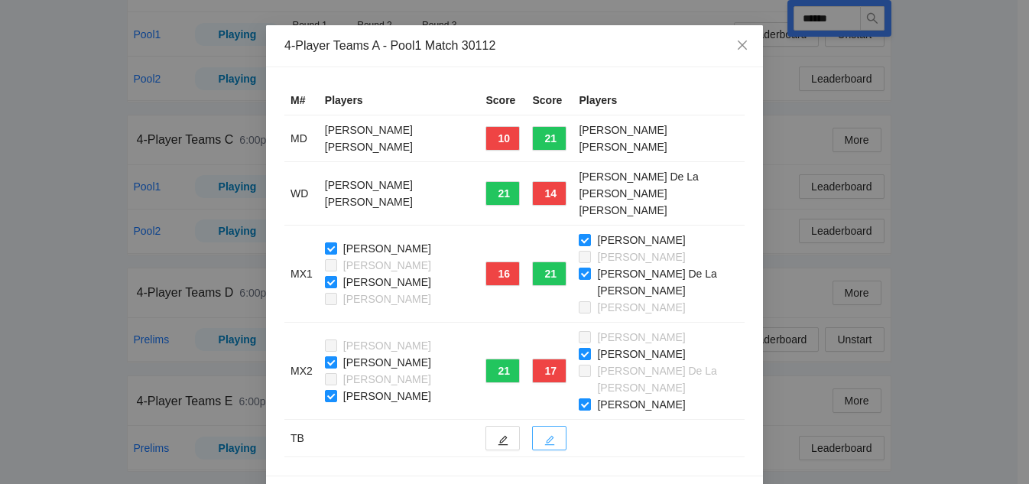
click at [550, 426] on button "button" at bounding box center [549, 438] width 34 height 24
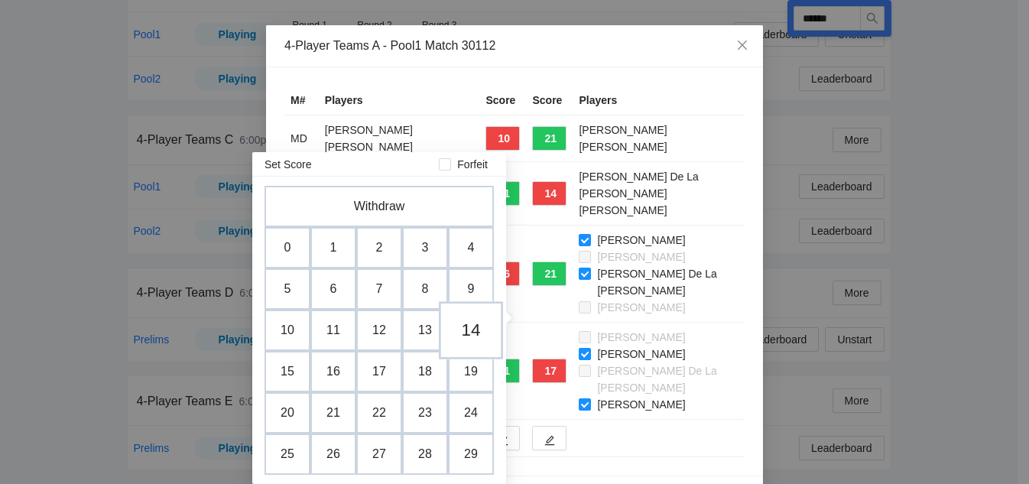
click at [471, 330] on td "14" at bounding box center [471, 330] width 64 height 58
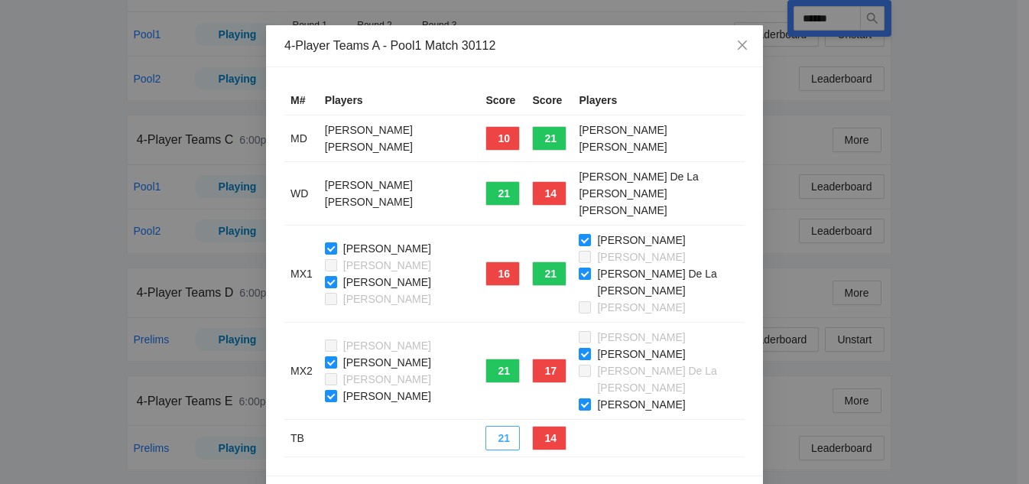
click at [491, 426] on button "21" at bounding box center [502, 438] width 34 height 24
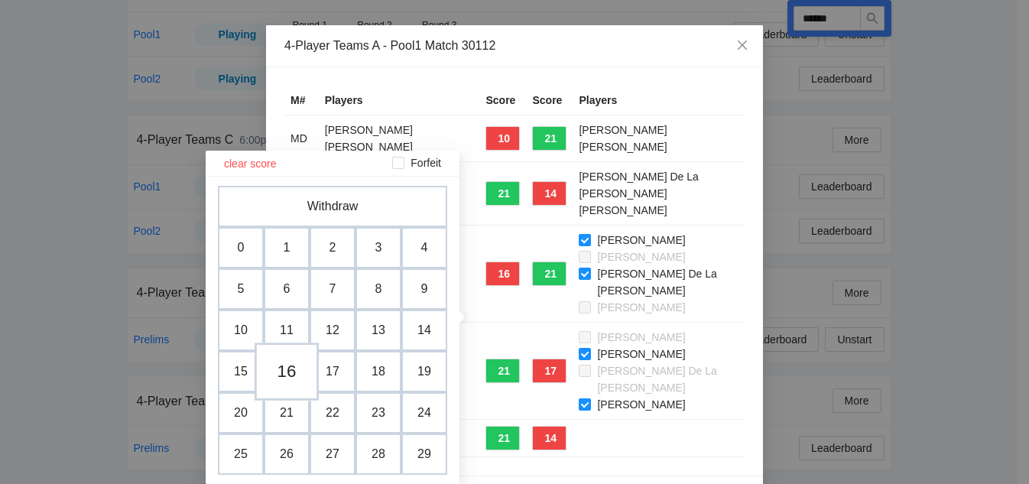
click at [282, 374] on td "16" at bounding box center [287, 371] width 64 height 58
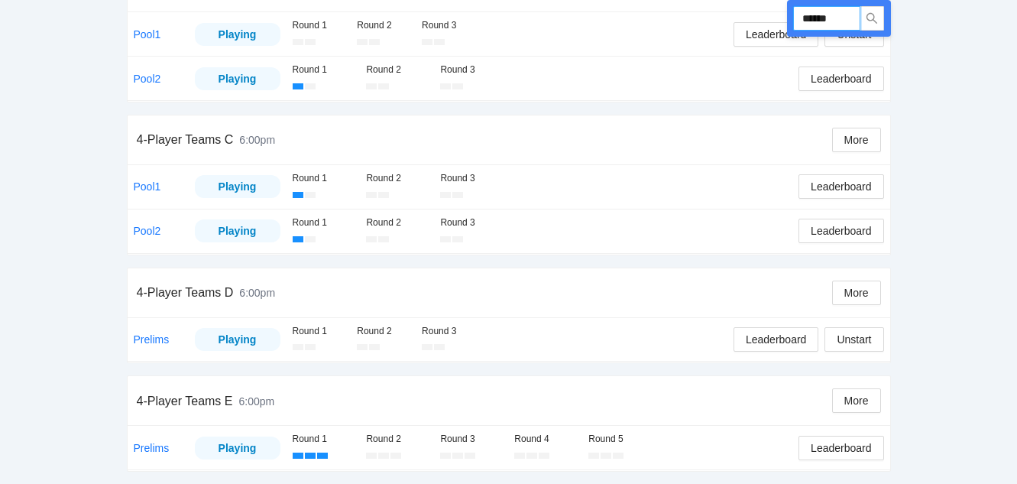
drag, startPoint x: 839, startPoint y: 15, endPoint x: 732, endPoint y: 21, distance: 108.0
click at [732, 21] on div "Run ****** 4-Player Teams A 6:00pm More Pool1 Playing Round 1 Round 2 Round 3 L…" at bounding box center [509, 110] width 764 height 724
type input "******"
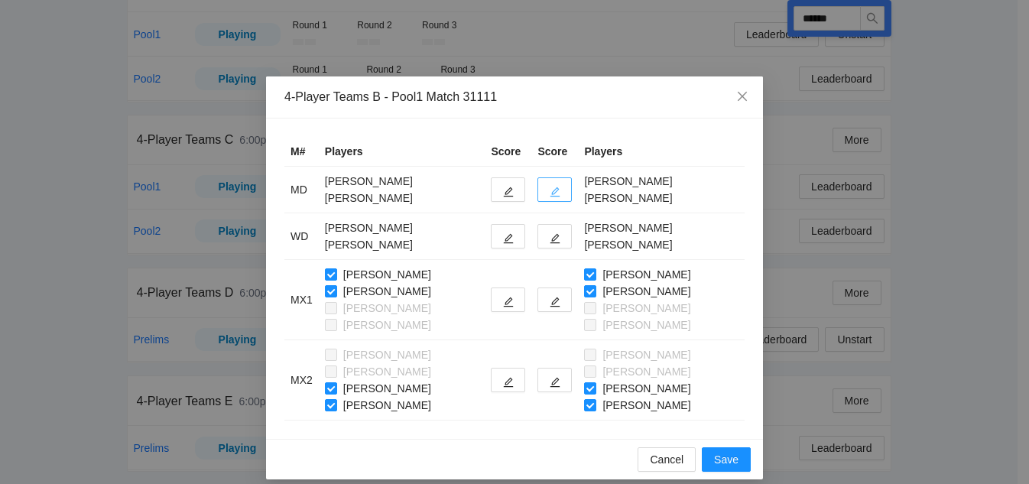
click at [564, 189] on button "button" at bounding box center [554, 189] width 34 height 24
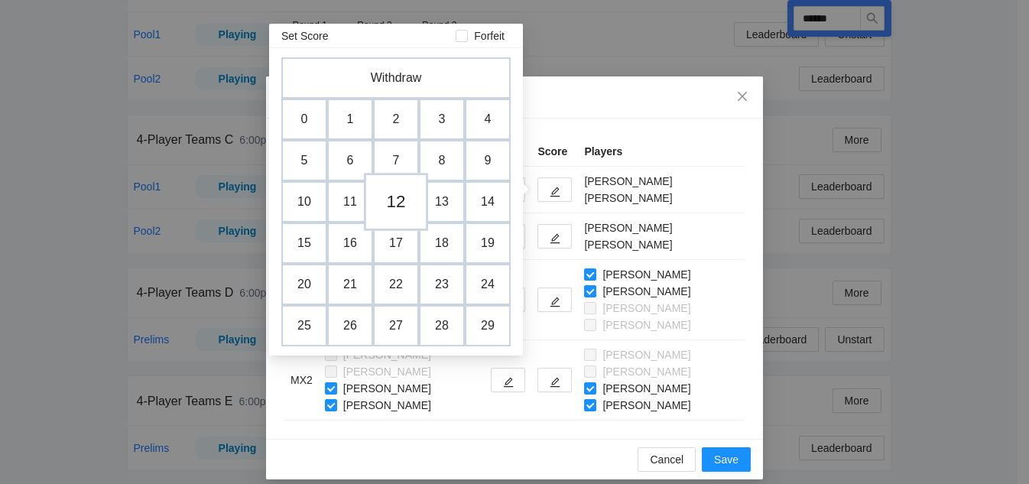
click at [399, 203] on td "12" at bounding box center [396, 202] width 64 height 58
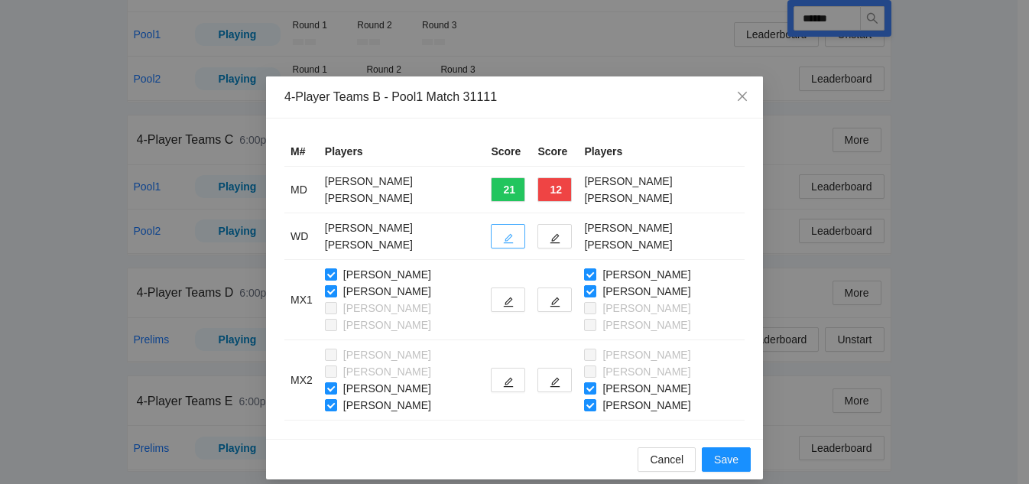
click at [512, 237] on icon "edit" at bounding box center [509, 239] width 10 height 10
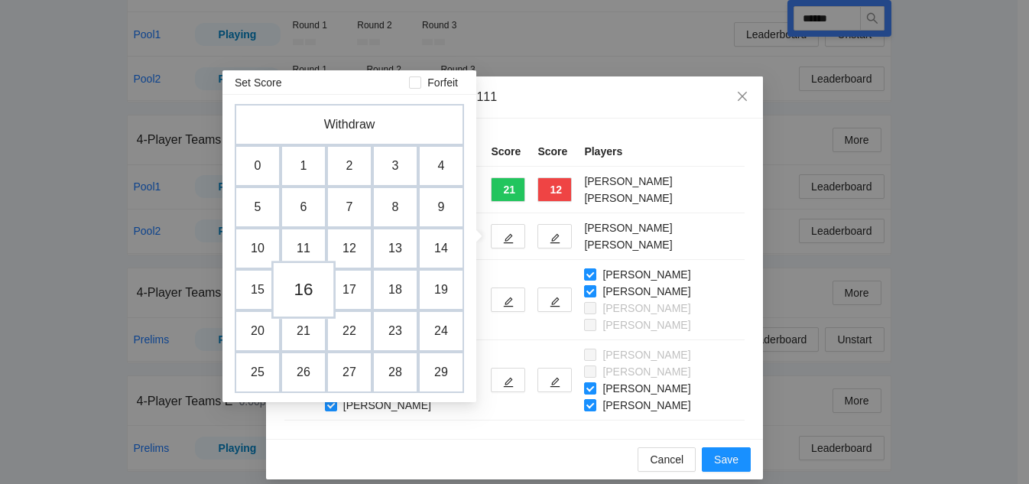
click at [300, 297] on td "16" at bounding box center [303, 290] width 64 height 58
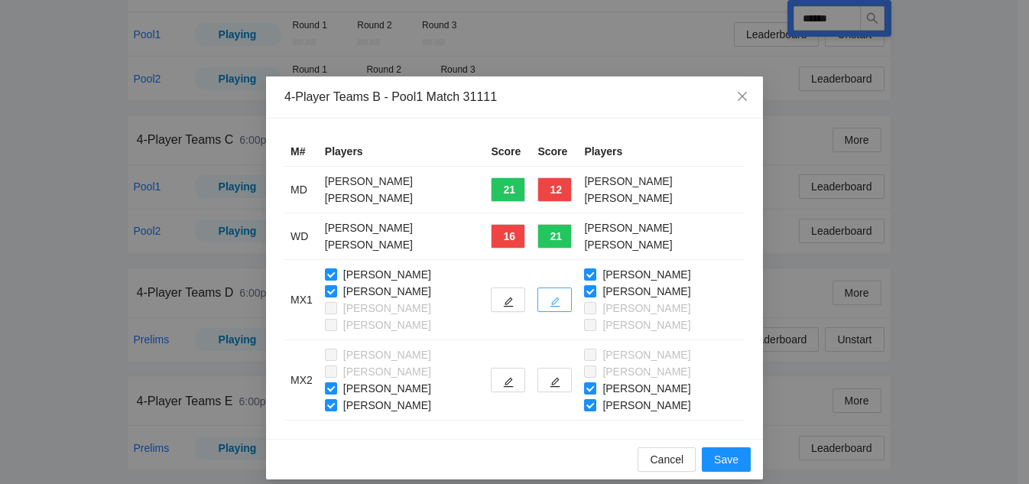
click at [555, 297] on icon "edit" at bounding box center [555, 302] width 11 height 11
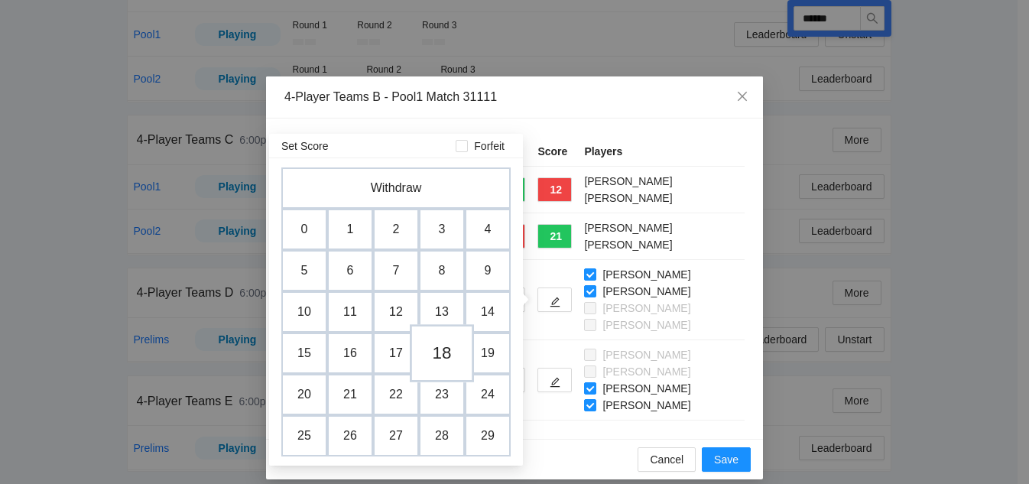
click at [440, 354] on td "18" at bounding box center [442, 353] width 64 height 58
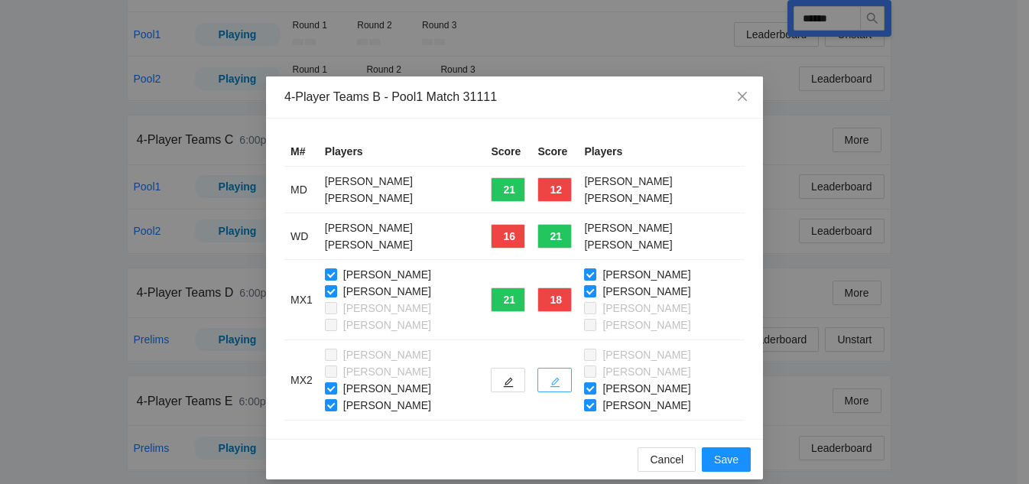
click at [551, 383] on icon "edit" at bounding box center [555, 382] width 11 height 11
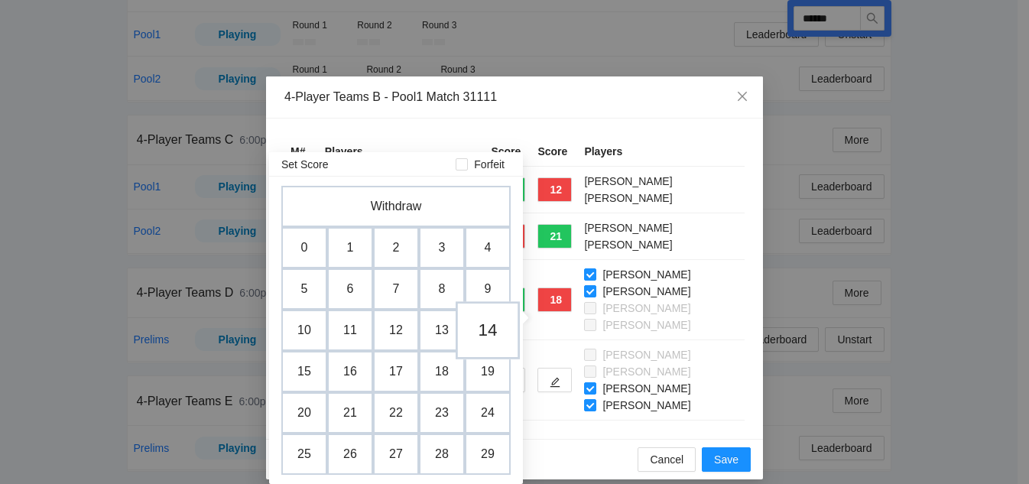
click at [490, 331] on td "14" at bounding box center [488, 330] width 64 height 58
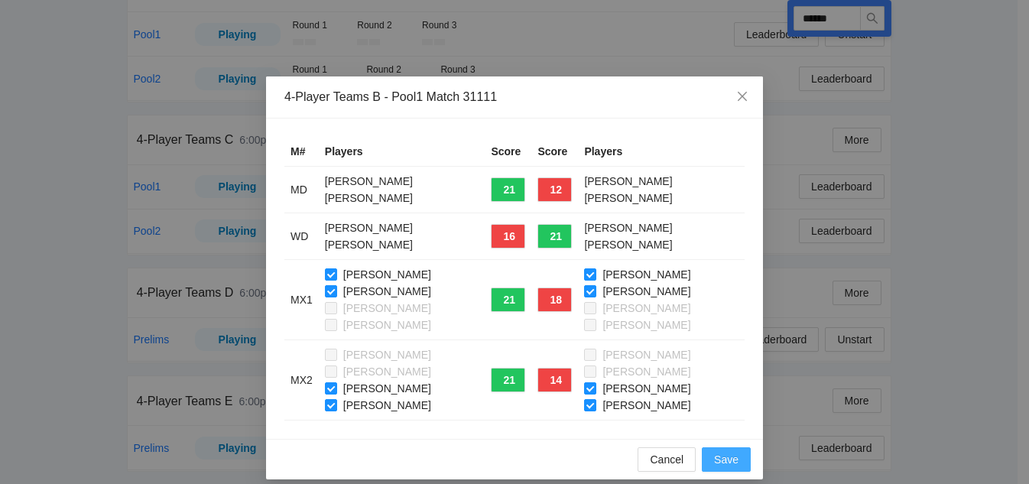
click at [725, 461] on span "Save" at bounding box center [726, 459] width 24 height 17
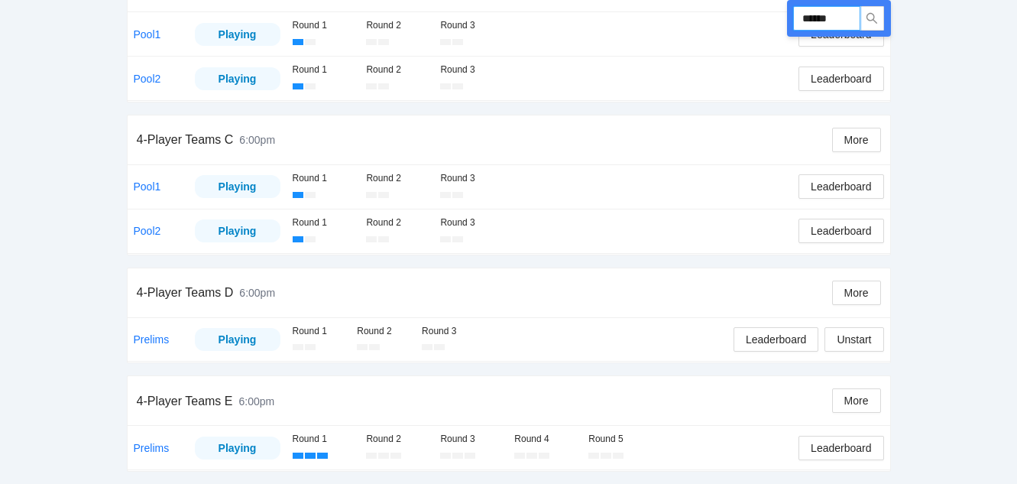
drag, startPoint x: 845, startPoint y: 19, endPoint x: 720, endPoint y: 11, distance: 124.8
click at [720, 11] on div "Run ****** 4-Player Teams A 6:00pm More Pool1 Playing Round 1 Round 2 Round 3 L…" at bounding box center [509, 110] width 764 height 724
type input "******"
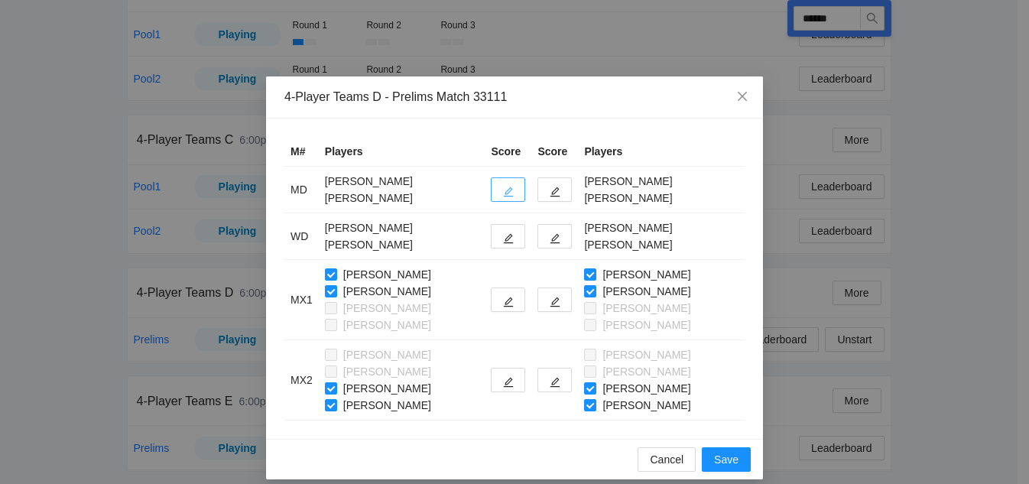
click at [503, 190] on icon "edit" at bounding box center [508, 192] width 11 height 11
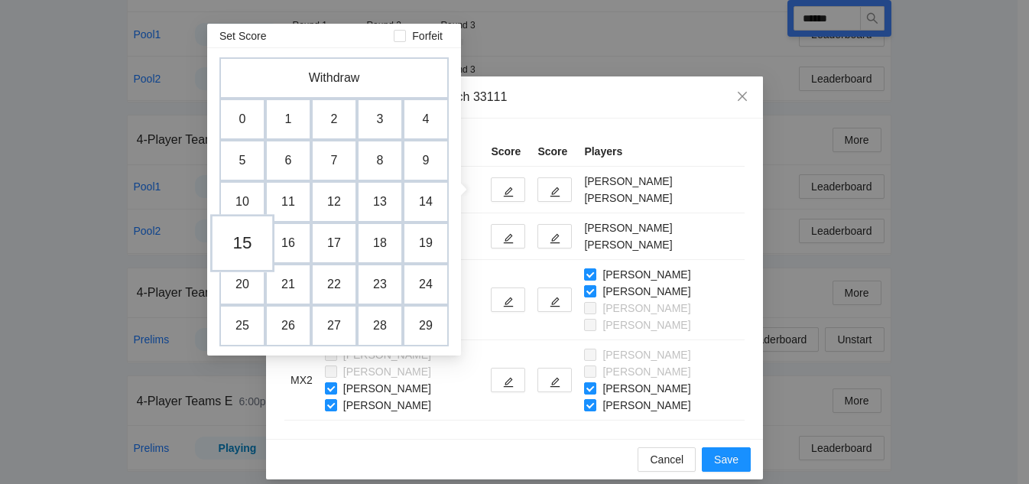
click at [252, 245] on td "15" at bounding box center [242, 243] width 64 height 58
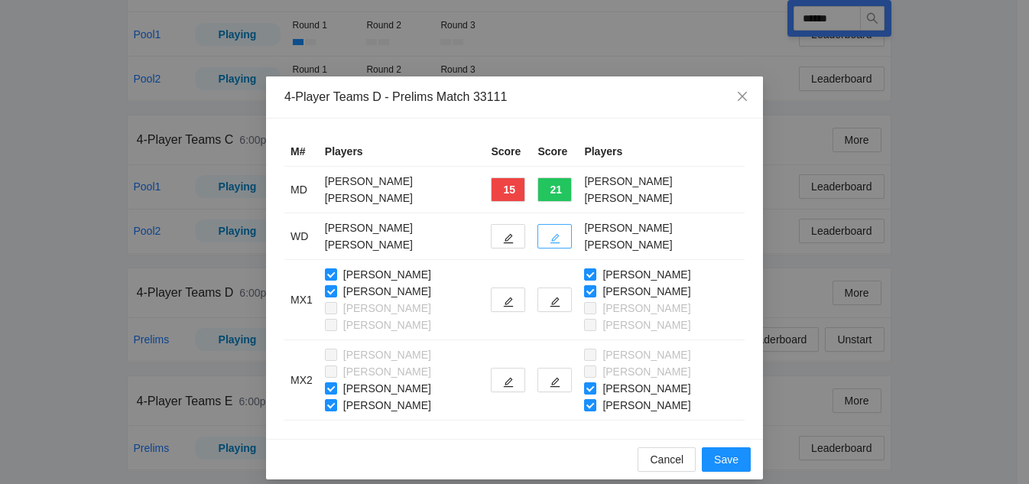
click at [550, 238] on icon "edit" at bounding box center [555, 238] width 11 height 11
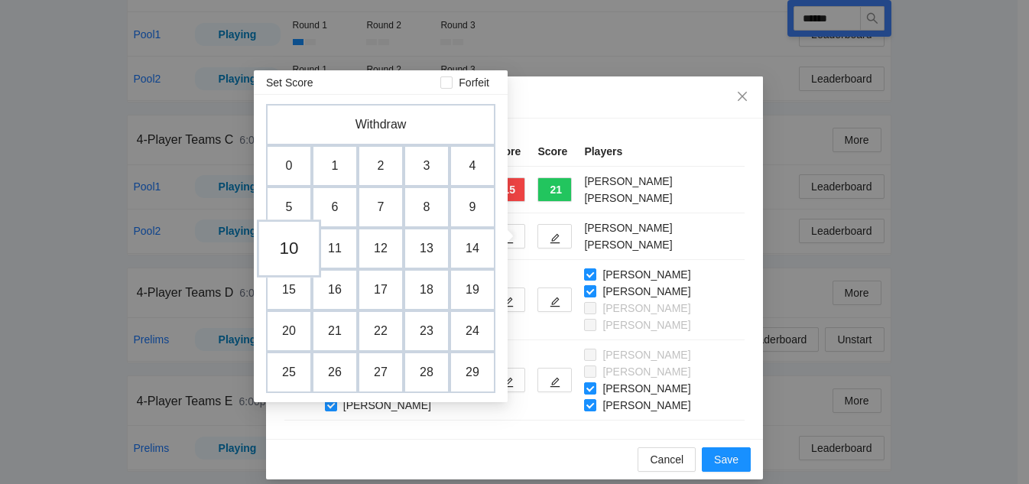
click at [290, 252] on td "10" at bounding box center [289, 248] width 64 height 58
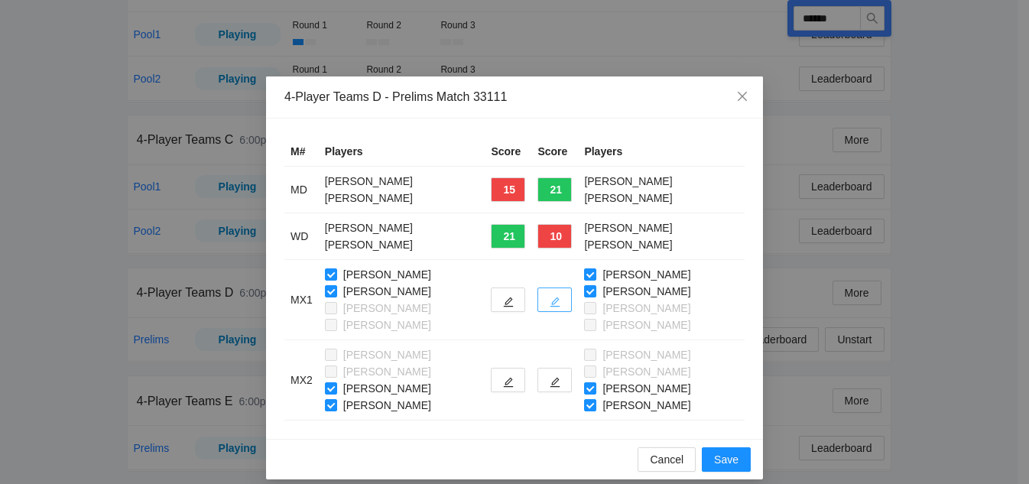
click at [550, 302] on icon "edit" at bounding box center [555, 302] width 11 height 11
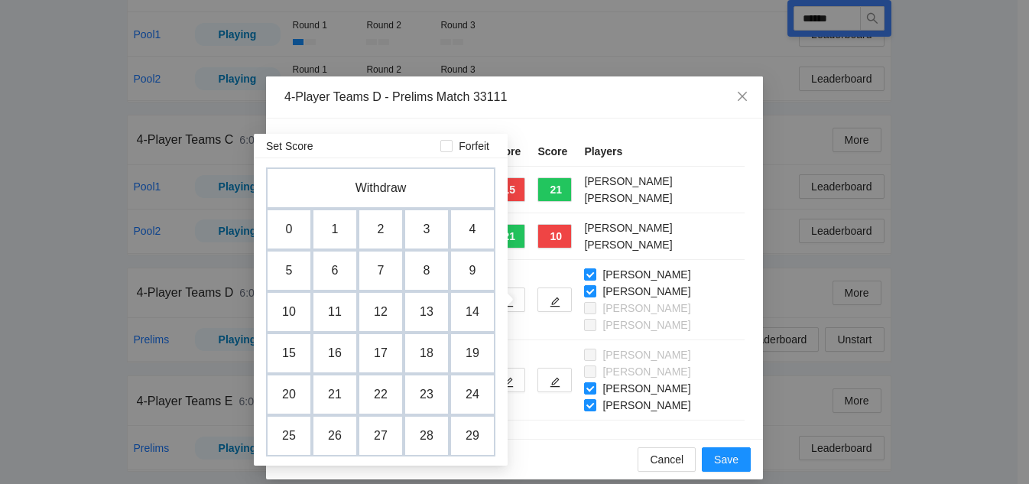
click at [326, 347] on td "16" at bounding box center [335, 353] width 46 height 41
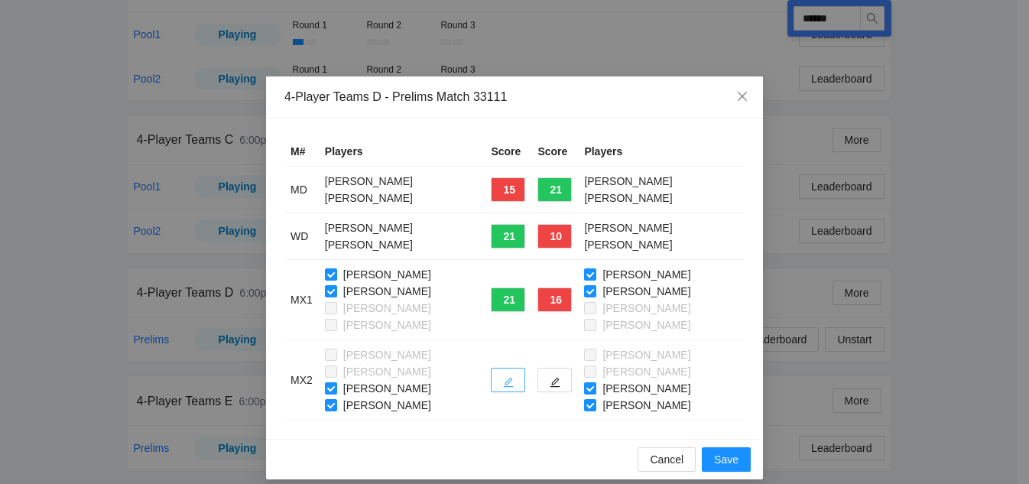
click at [491, 382] on button "button" at bounding box center [508, 380] width 34 height 24
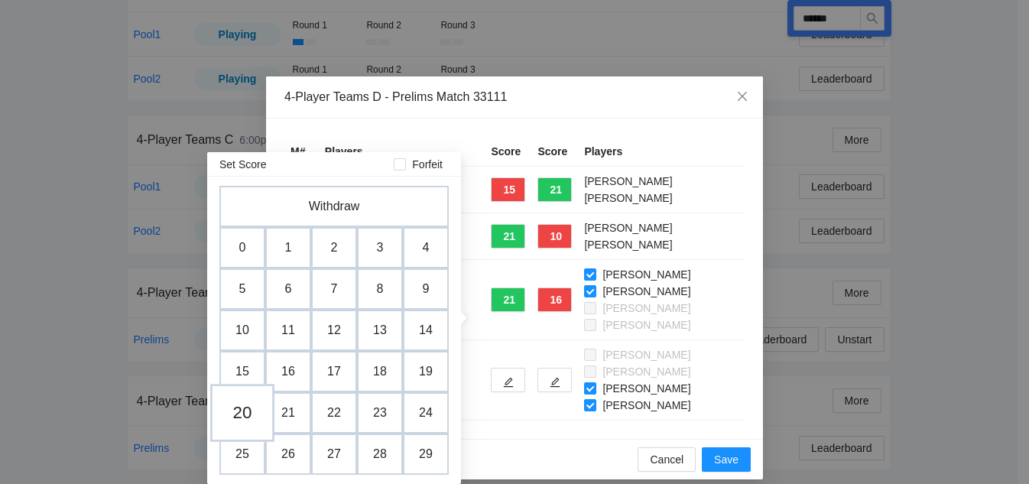
click at [248, 414] on td "20" at bounding box center [242, 413] width 64 height 58
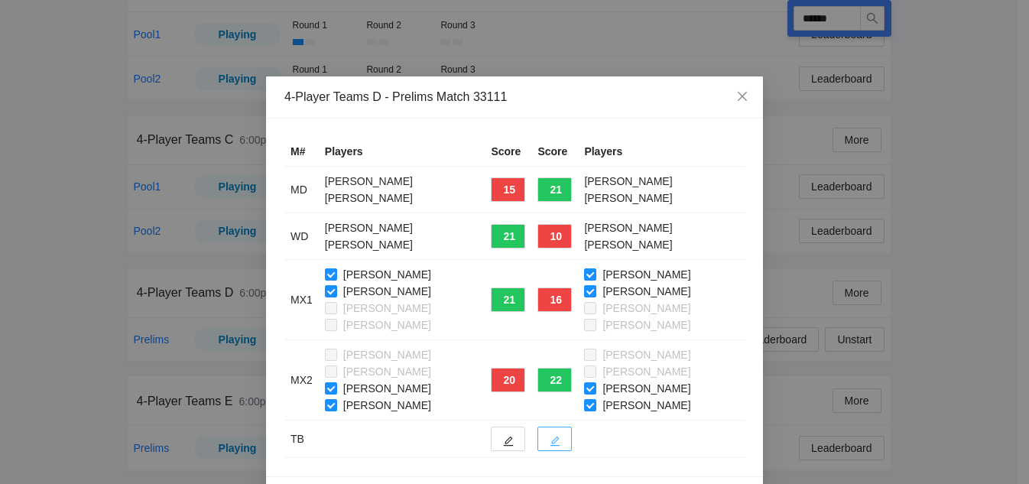
click at [550, 443] on icon "edit" at bounding box center [555, 441] width 11 height 11
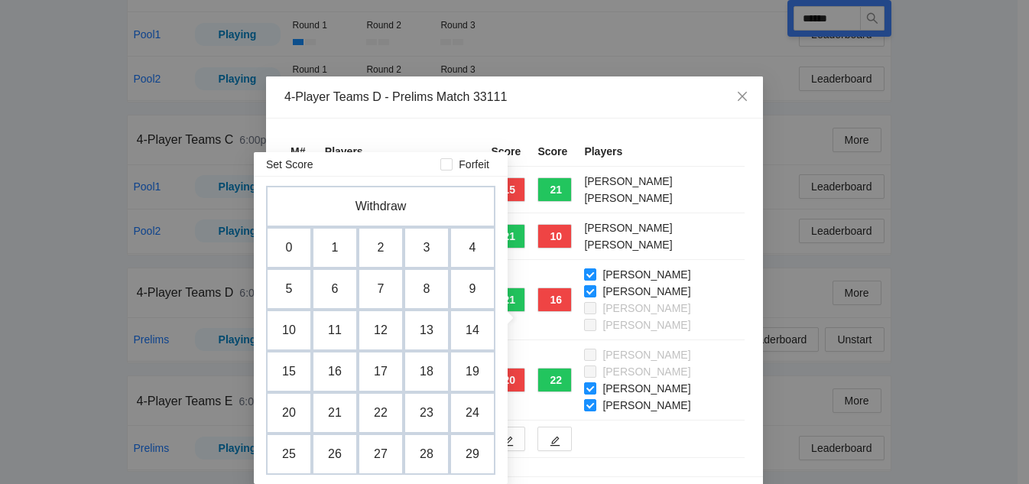
drag, startPoint x: 294, startPoint y: 323, endPoint x: 307, endPoint y: 342, distance: 22.9
click at [293, 323] on td "10" at bounding box center [289, 330] width 46 height 41
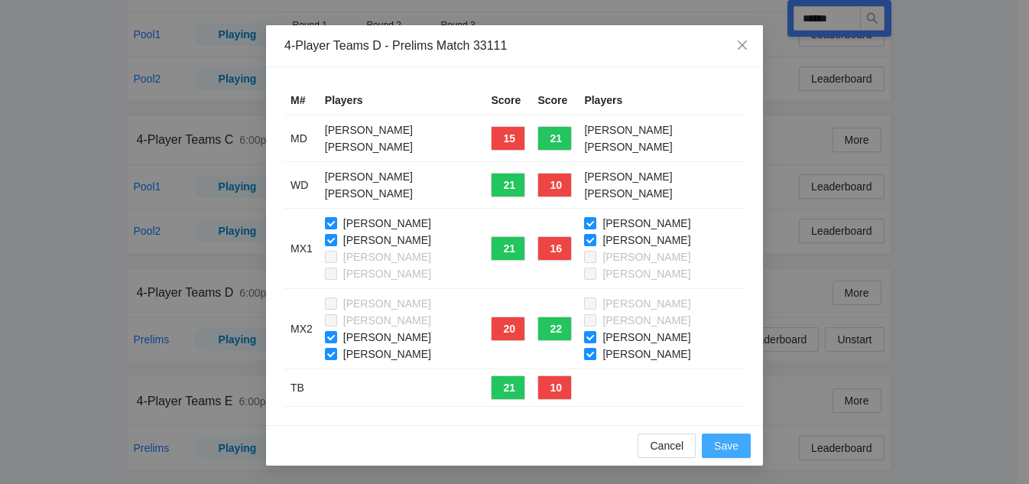
click at [716, 443] on span "Save" at bounding box center [726, 445] width 24 height 17
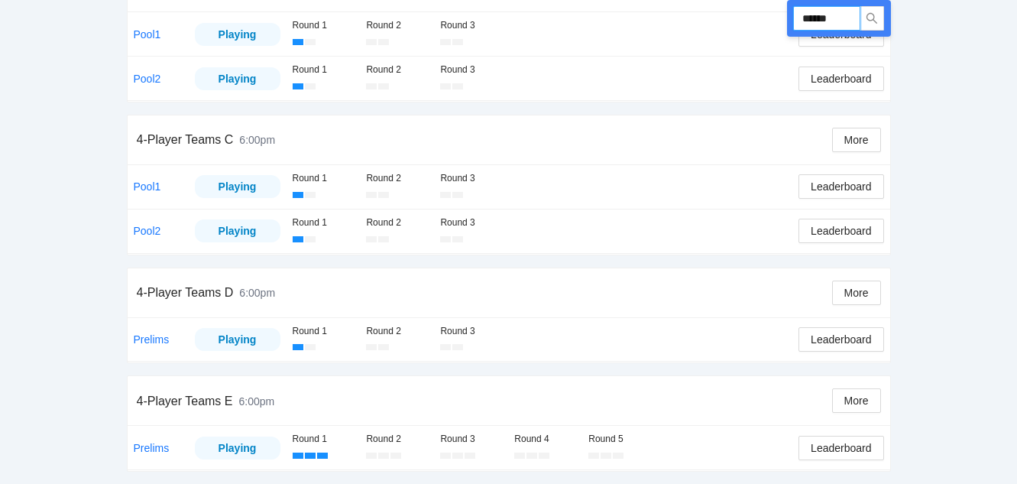
drag, startPoint x: 839, startPoint y: 20, endPoint x: 727, endPoint y: 7, distance: 113.1
click at [727, 7] on div "Run ****** 4-Player Teams A 6:00pm More Pool1 Playing Round 1 Round 2 Round 3 L…" at bounding box center [509, 110] width 764 height 724
type input "******"
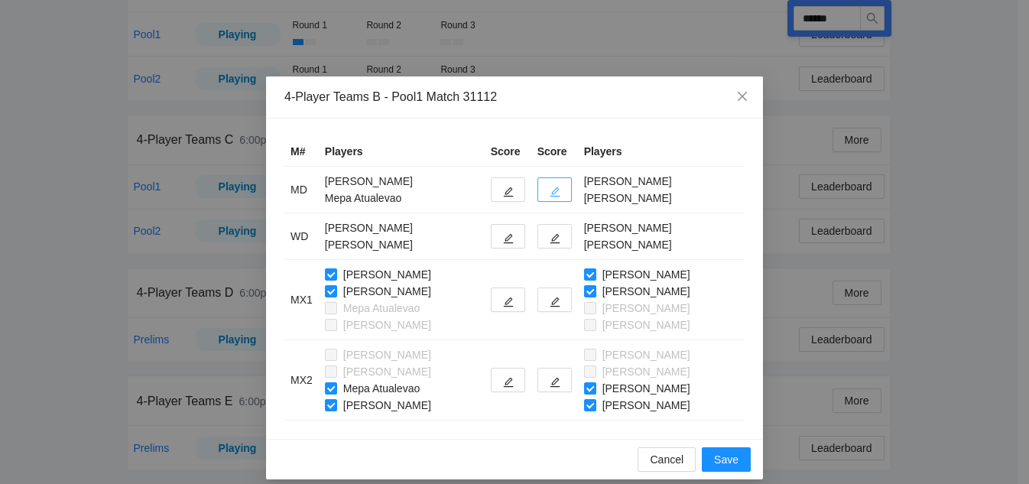
click at [553, 187] on icon "edit" at bounding box center [555, 192] width 11 height 11
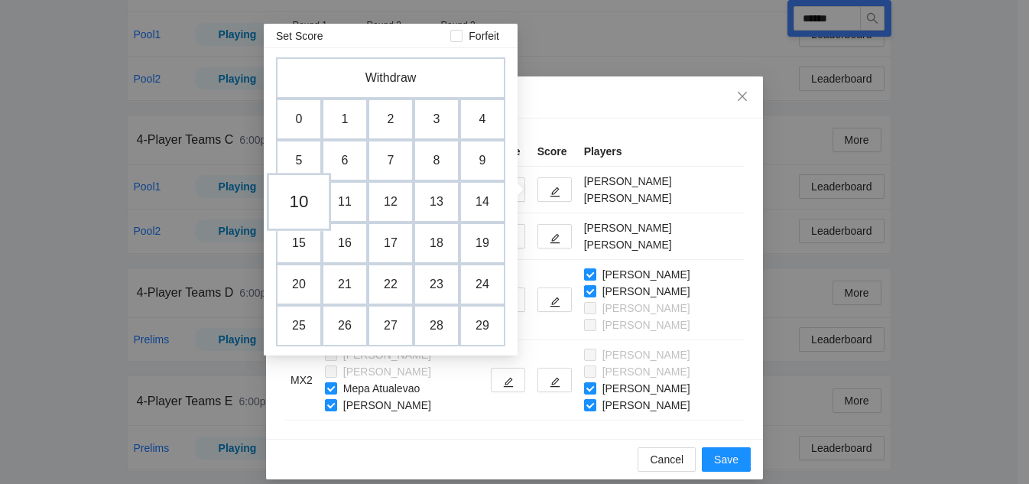
click at [297, 197] on td "10" at bounding box center [299, 202] width 64 height 58
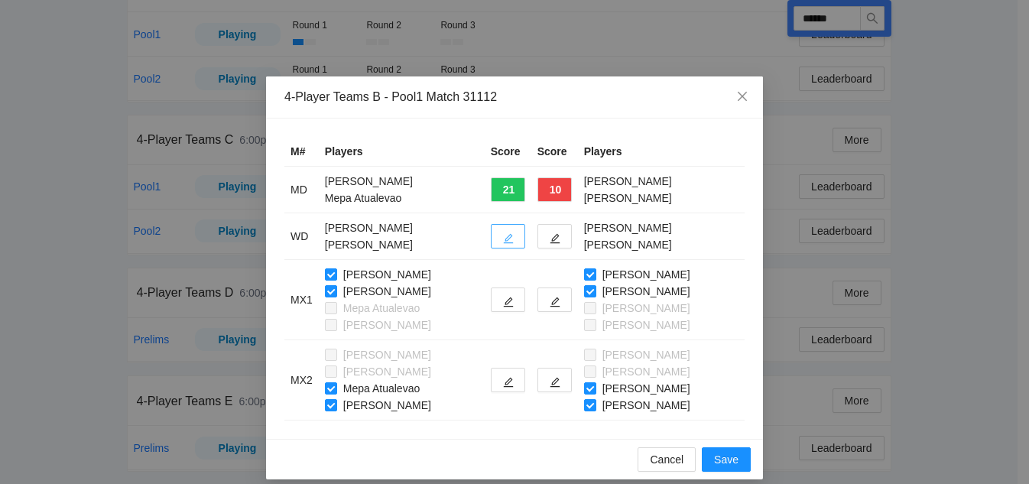
click at [509, 234] on button "button" at bounding box center [508, 236] width 34 height 24
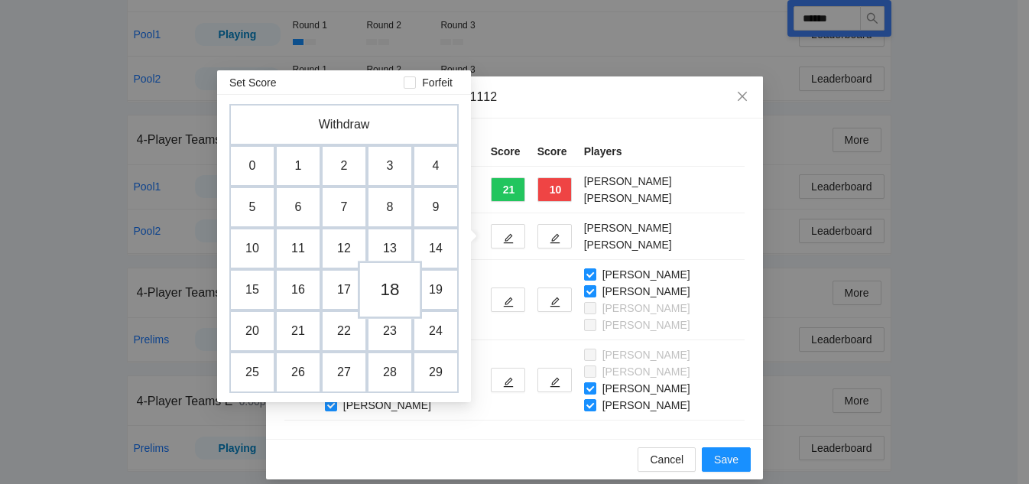
click at [374, 297] on td "18" at bounding box center [390, 290] width 64 height 58
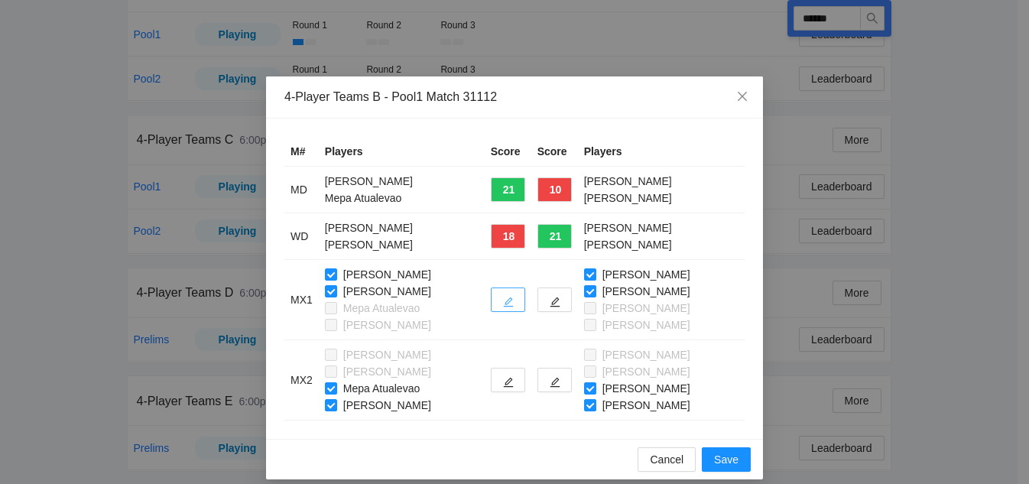
click at [508, 302] on icon "edit" at bounding box center [508, 302] width 11 height 11
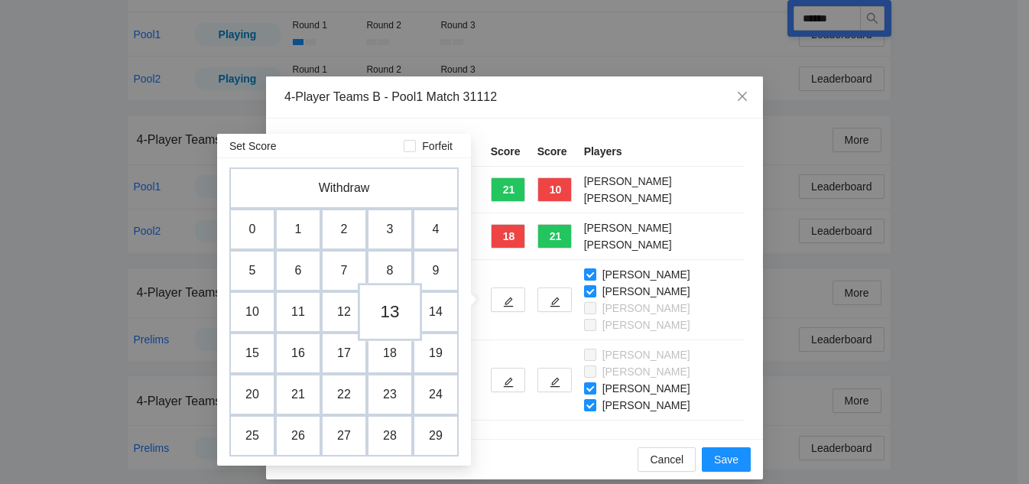
click at [382, 316] on td "13" at bounding box center [390, 312] width 64 height 58
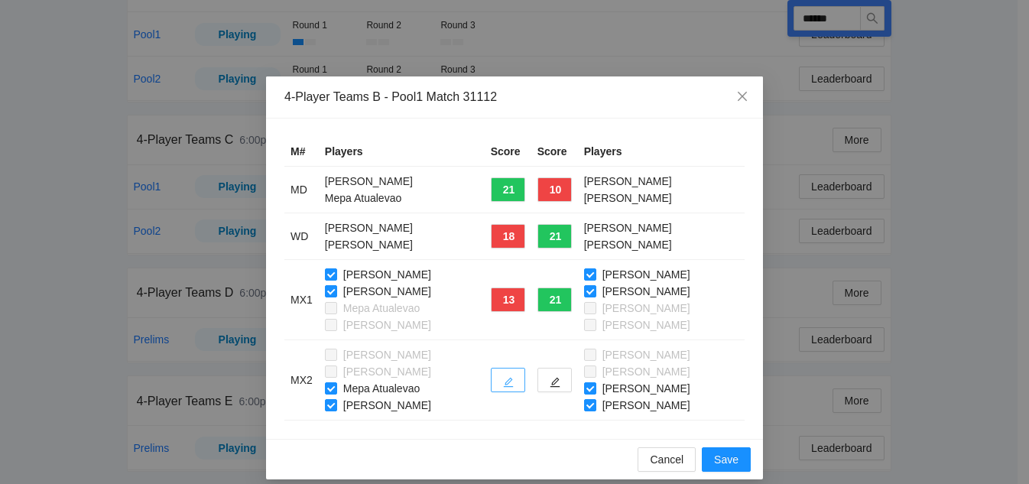
click at [505, 386] on icon "edit" at bounding box center [508, 382] width 11 height 11
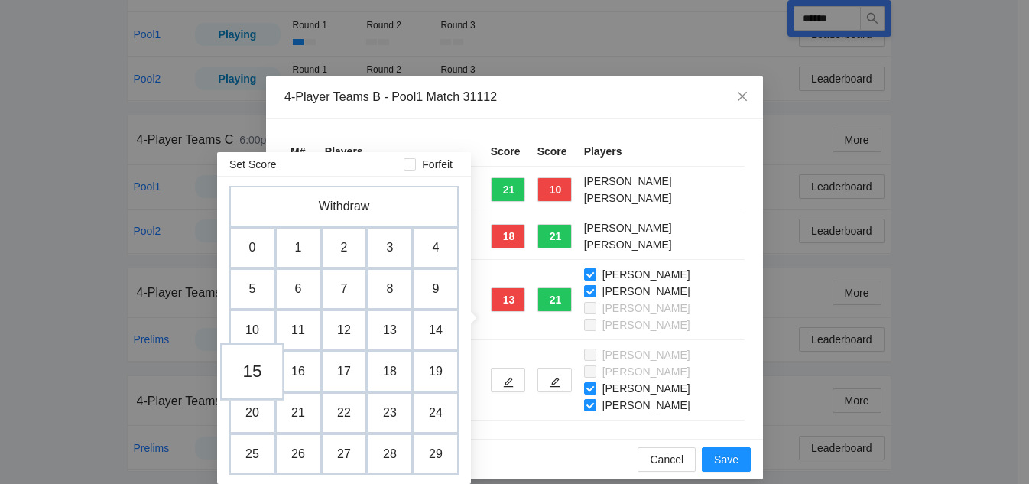
click at [255, 374] on td "15" at bounding box center [252, 371] width 64 height 58
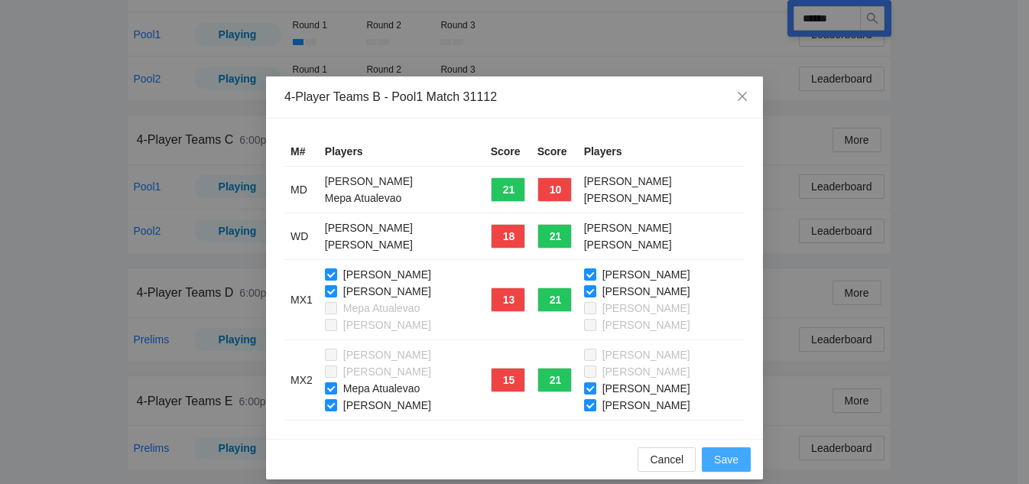
drag, startPoint x: 725, startPoint y: 456, endPoint x: 717, endPoint y: 423, distance: 33.7
click at [724, 453] on span "Save" at bounding box center [726, 459] width 24 height 17
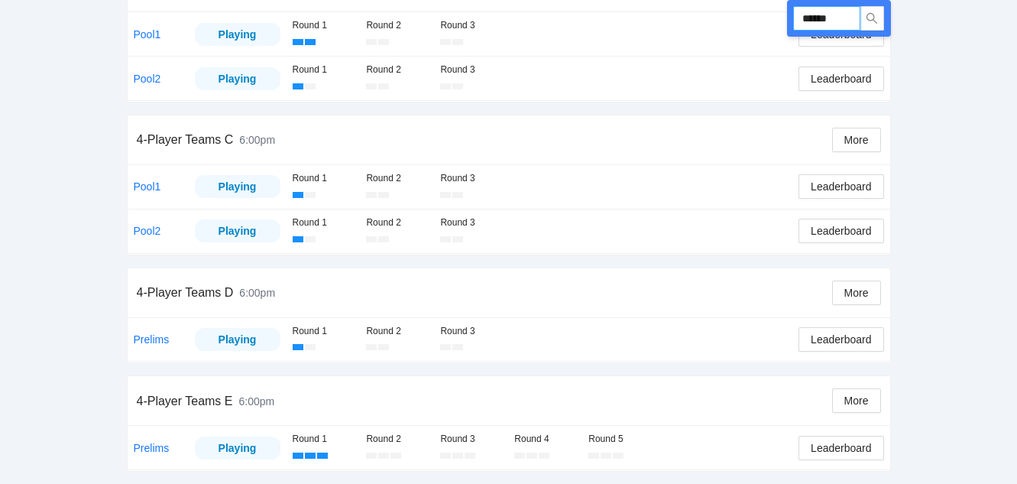
drag, startPoint x: 849, startPoint y: 11, endPoint x: 717, endPoint y: 17, distance: 131.6
click at [717, 17] on div "Run ****** 4-Player Teams A 6:00pm More Pool1 Playing Round 1 Round 2 Round 3 L…" at bounding box center [509, 110] width 764 height 724
type input "******"
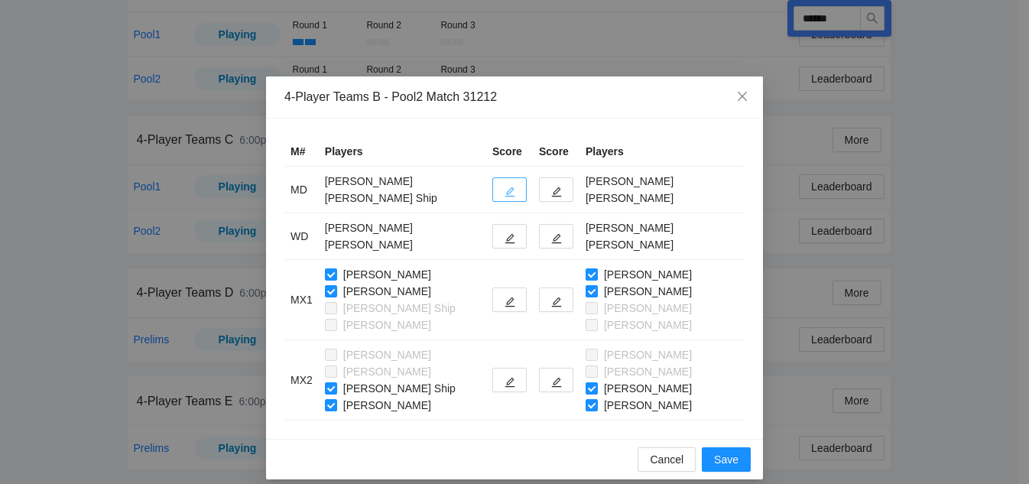
click at [505, 187] on button "button" at bounding box center [509, 189] width 34 height 24
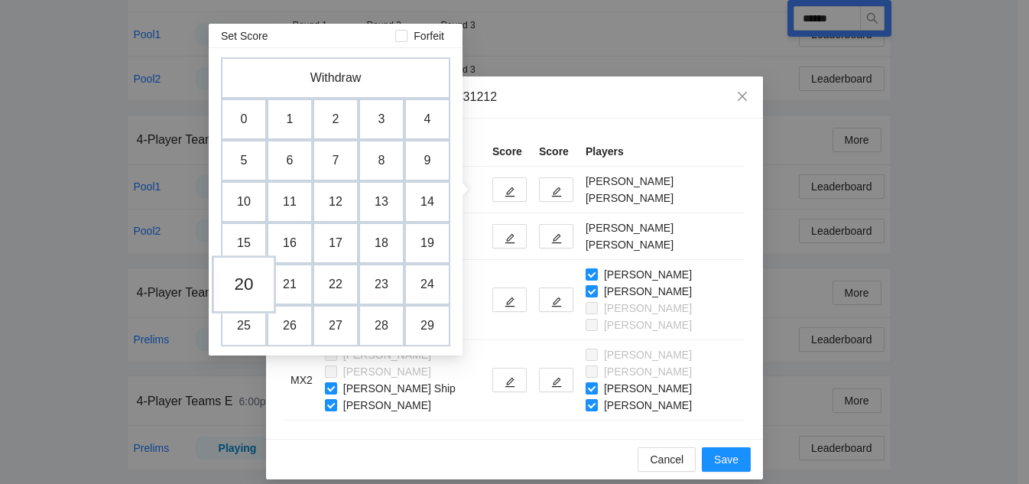
click at [224, 281] on td "20" at bounding box center [244, 284] width 64 height 58
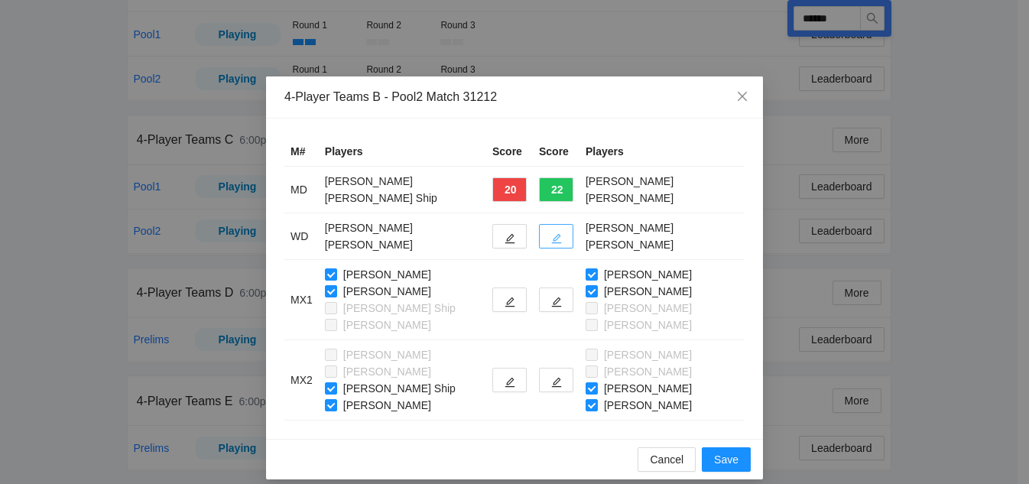
click at [551, 241] on icon "edit" at bounding box center [556, 238] width 11 height 11
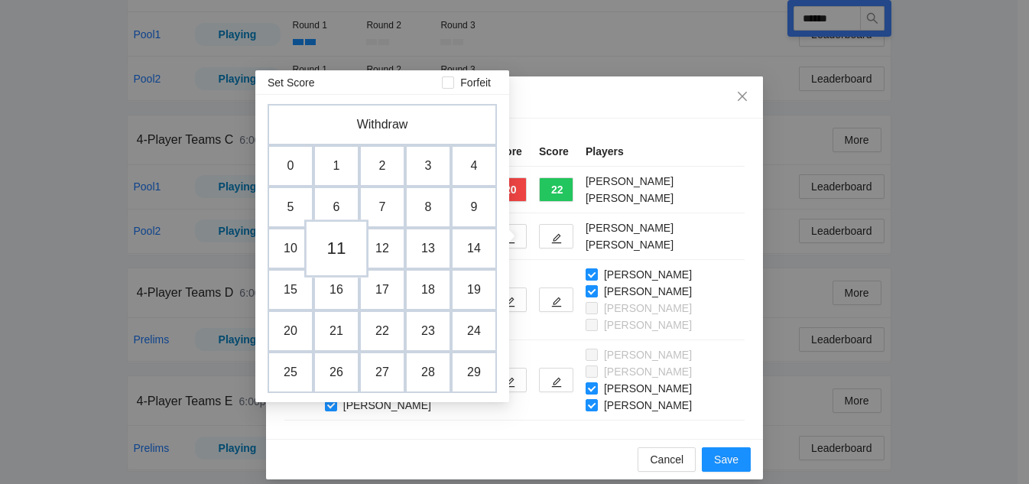
click at [329, 246] on td "11" at bounding box center [336, 248] width 64 height 58
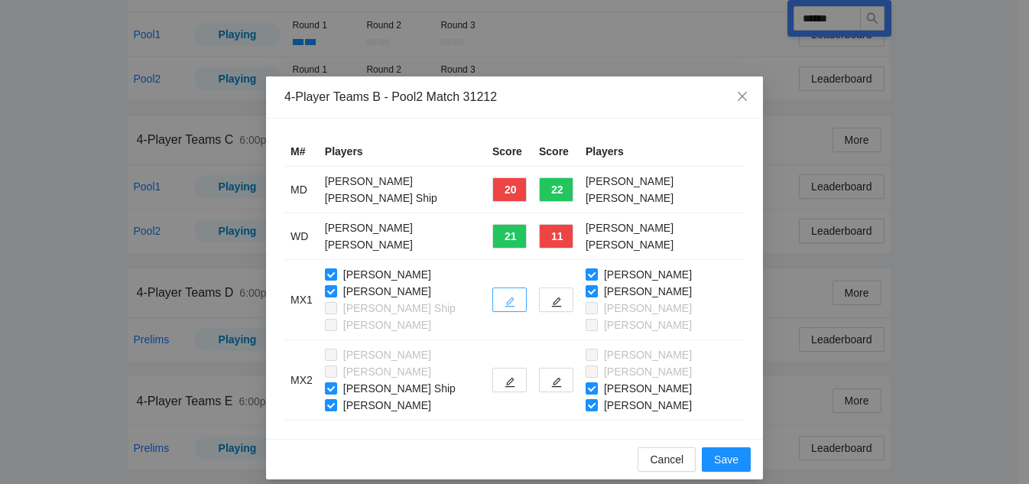
click at [505, 302] on icon "edit" at bounding box center [510, 302] width 11 height 11
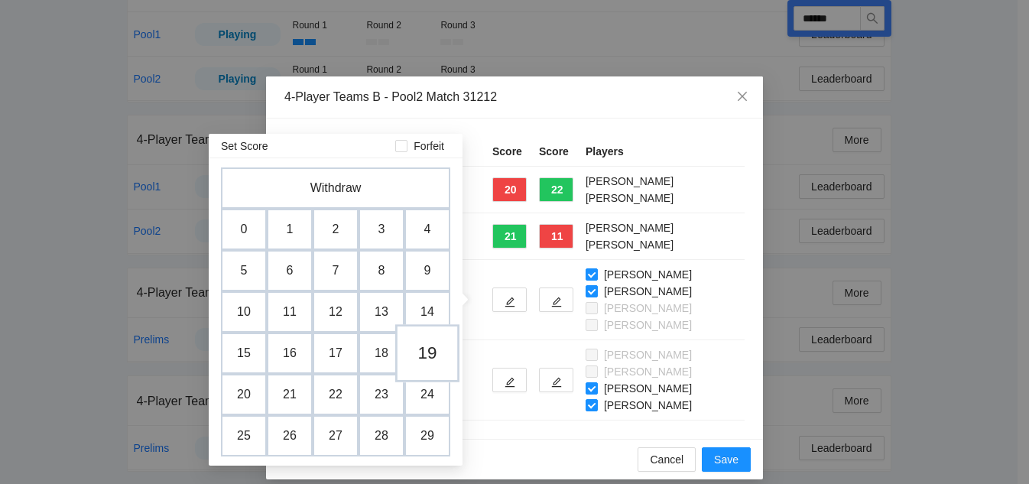
click at [420, 346] on td "19" at bounding box center [427, 353] width 64 height 58
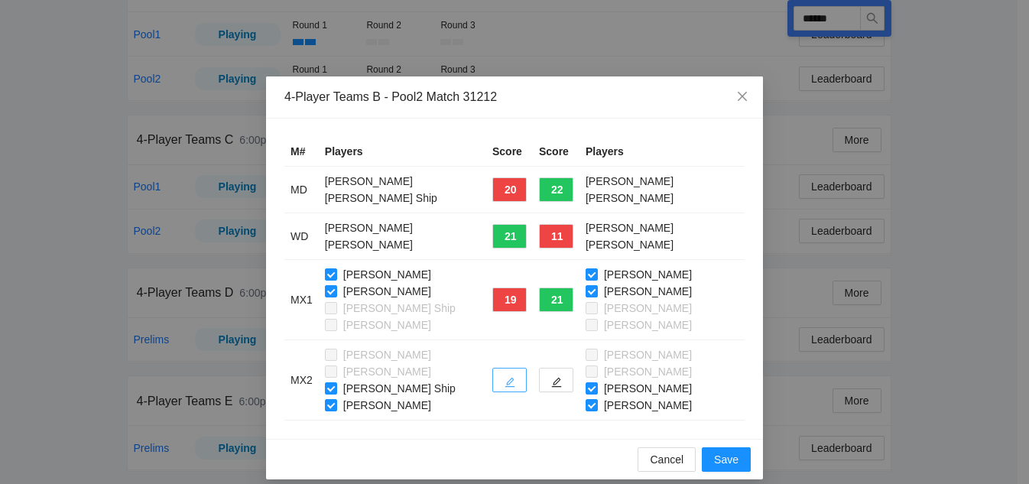
click at [505, 382] on icon "edit" at bounding box center [510, 382] width 11 height 11
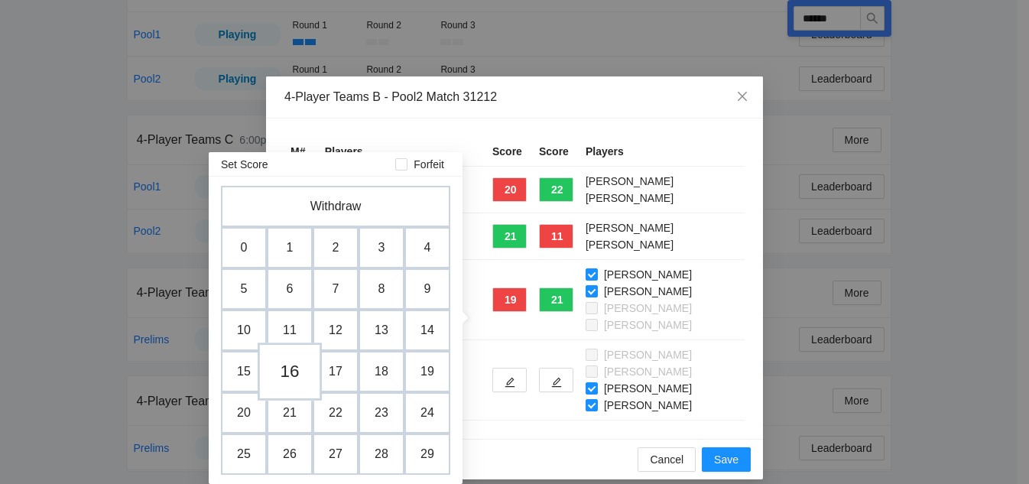
click at [295, 377] on td "16" at bounding box center [290, 371] width 64 height 58
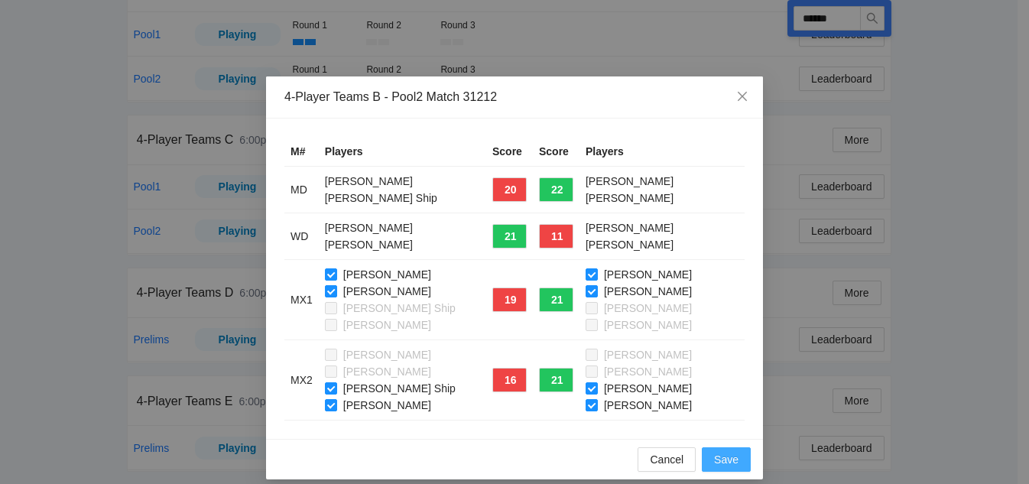
click at [719, 467] on span "Save" at bounding box center [726, 459] width 24 height 17
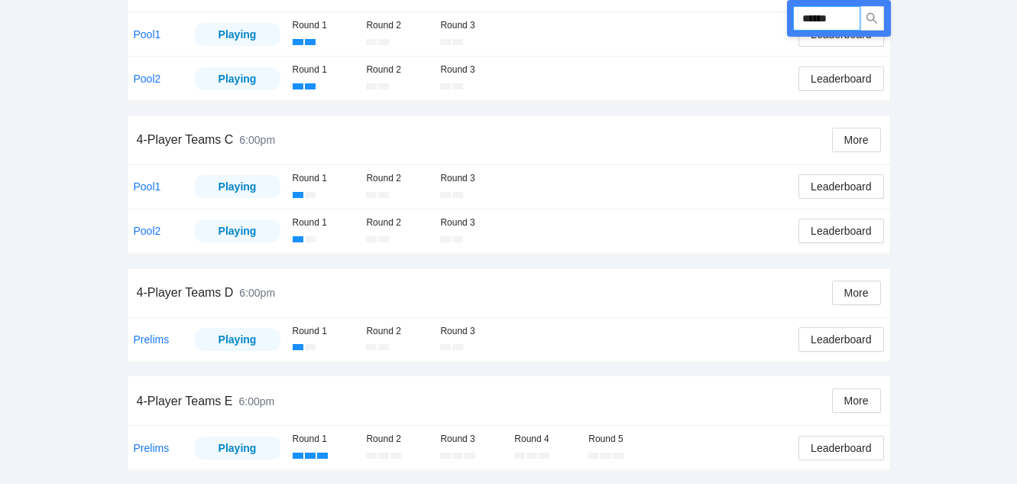
drag, startPoint x: 851, startPoint y: 16, endPoint x: 705, endPoint y: 16, distance: 146.0
click at [705, 16] on div "Run ****** 4-Player Teams A 6:00pm More Pool1 Playing Round 1 Round 2 Round 3 L…" at bounding box center [509, 110] width 764 height 724
type input "******"
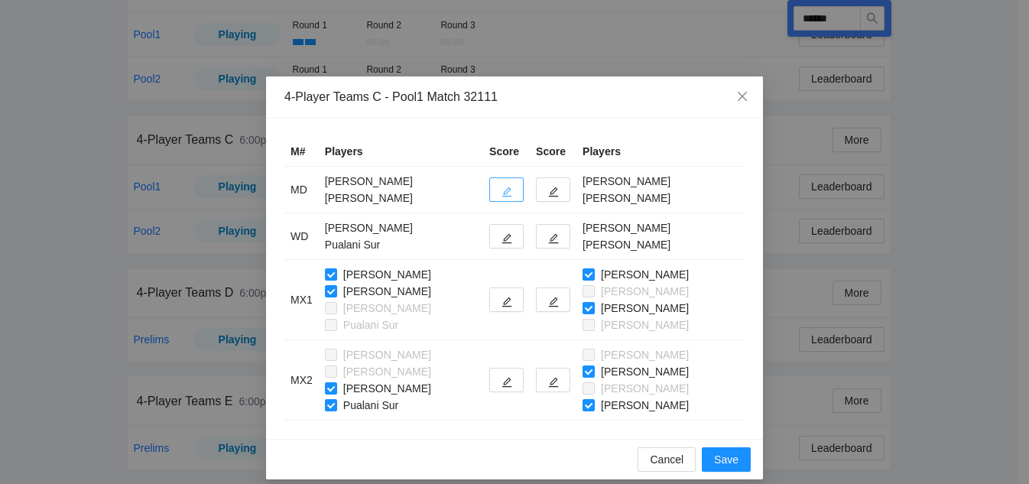
click at [489, 189] on button "button" at bounding box center [506, 189] width 34 height 24
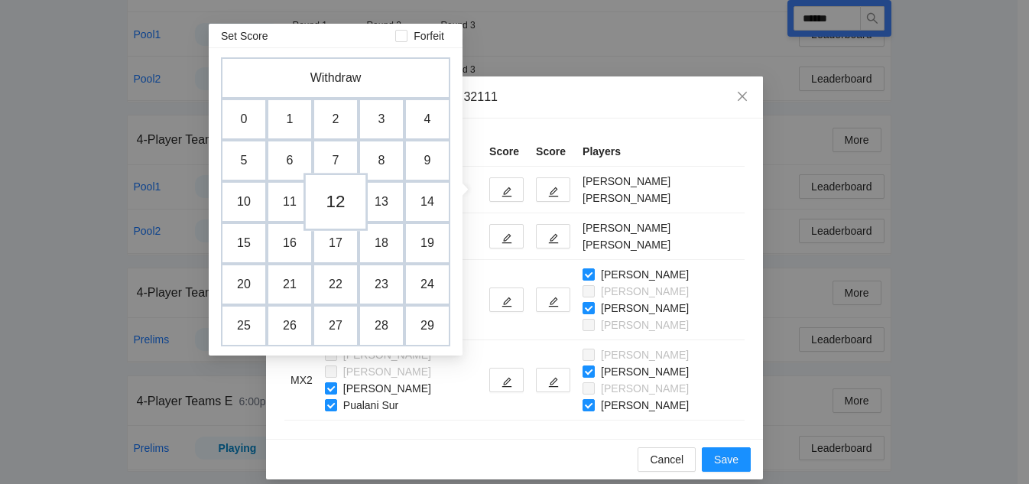
click at [335, 210] on td "12" at bounding box center [335, 202] width 64 height 58
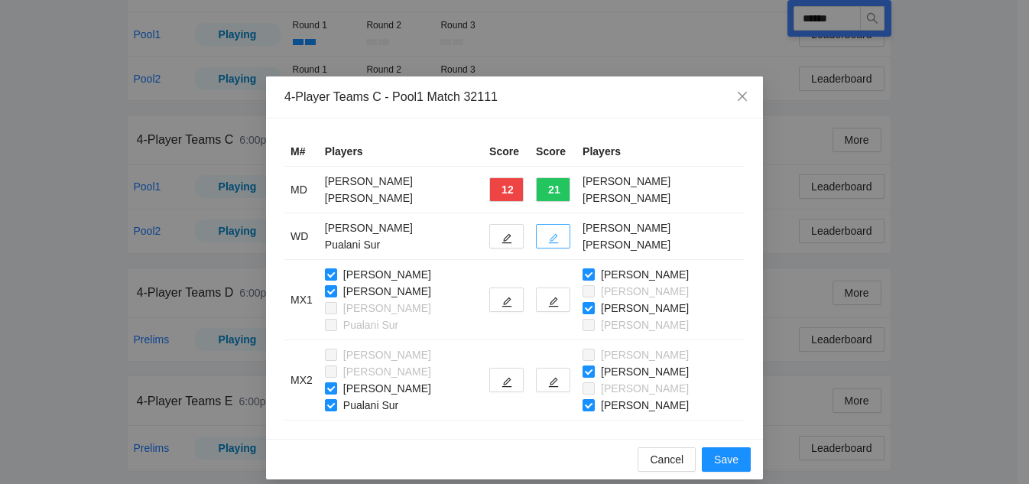
click at [537, 229] on button "button" at bounding box center [553, 236] width 34 height 24
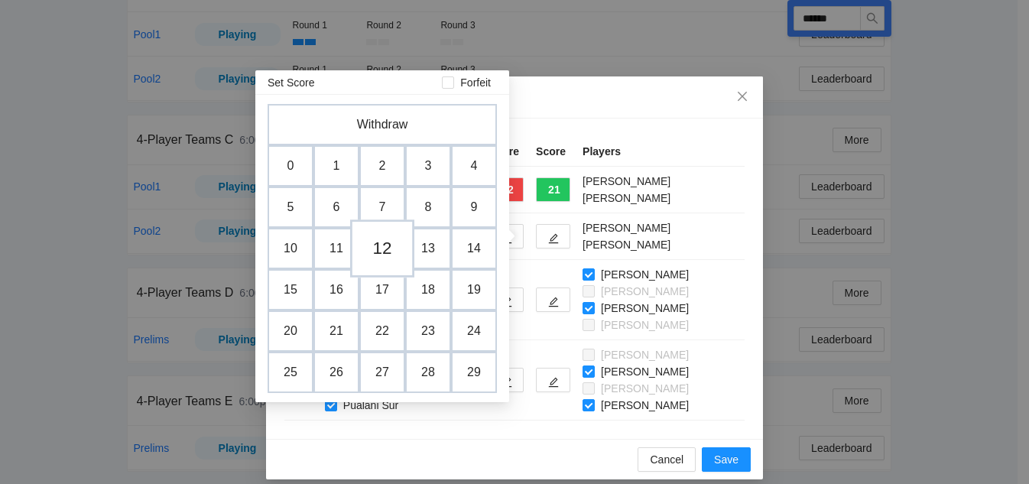
click at [388, 249] on td "12" at bounding box center [382, 248] width 64 height 58
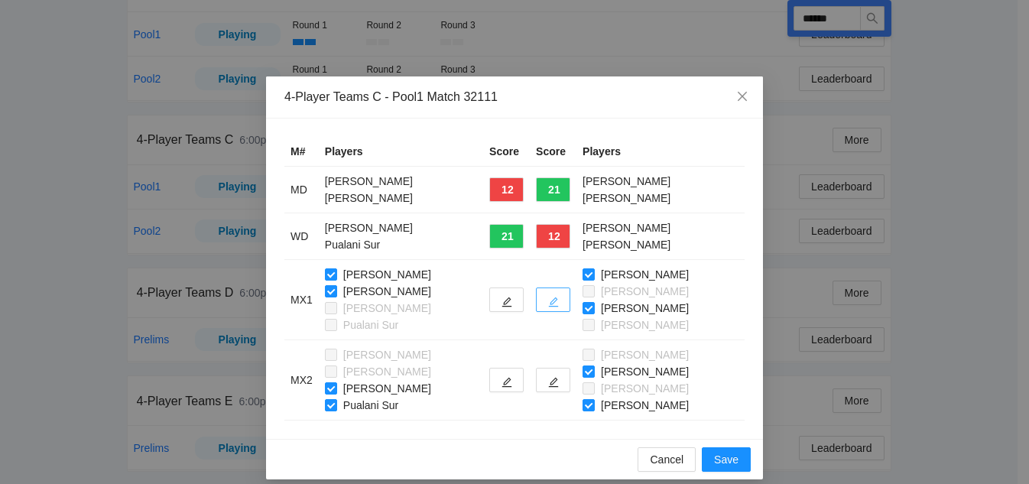
click at [548, 297] on icon "edit" at bounding box center [553, 302] width 11 height 11
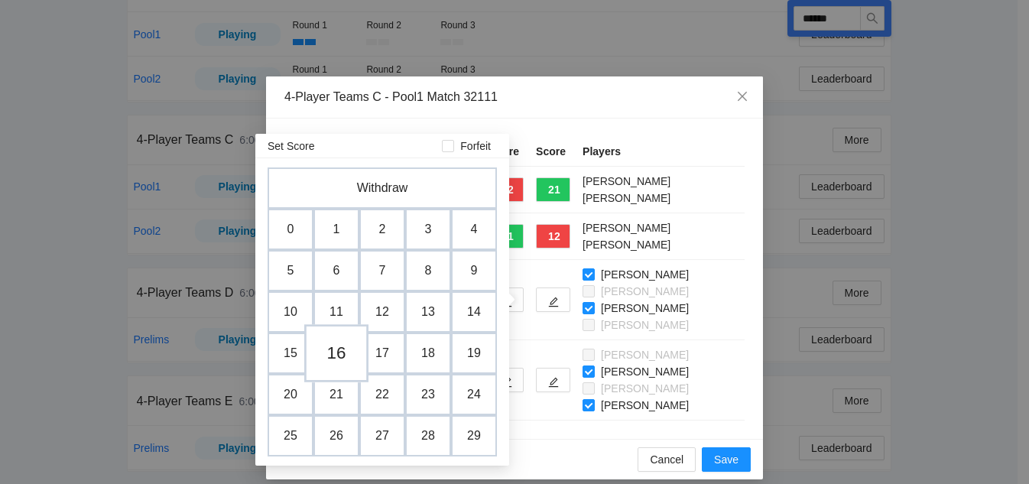
click at [330, 358] on td "16" at bounding box center [336, 353] width 64 height 58
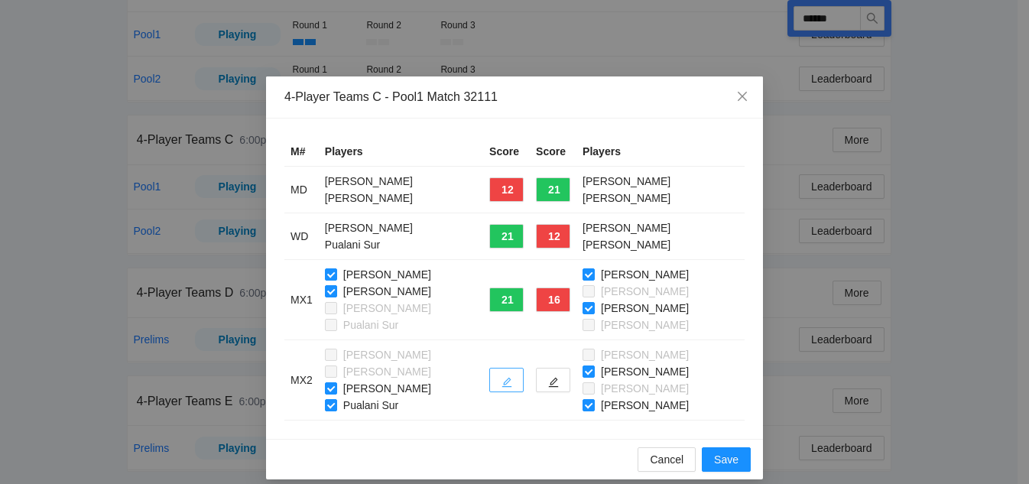
click at [501, 381] on icon "edit" at bounding box center [506, 382] width 11 height 11
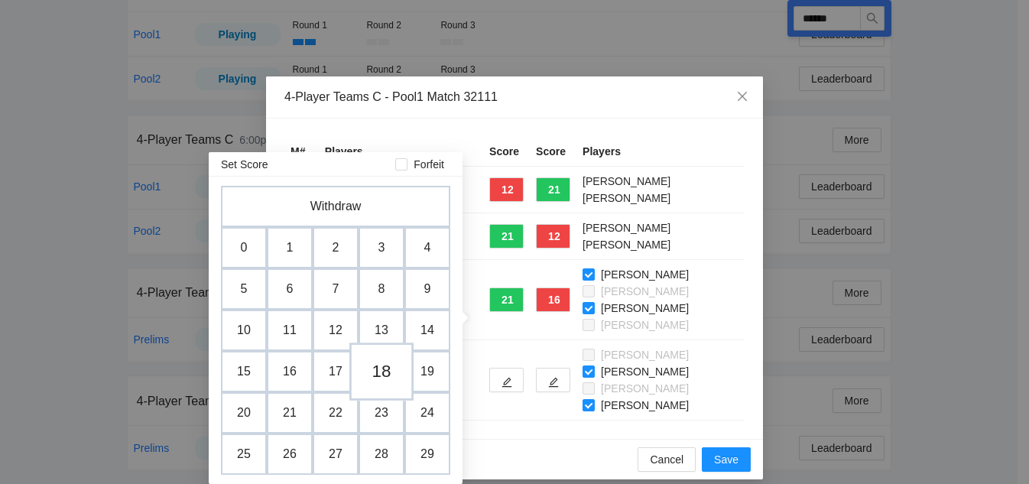
click at [387, 376] on td "18" at bounding box center [381, 371] width 64 height 58
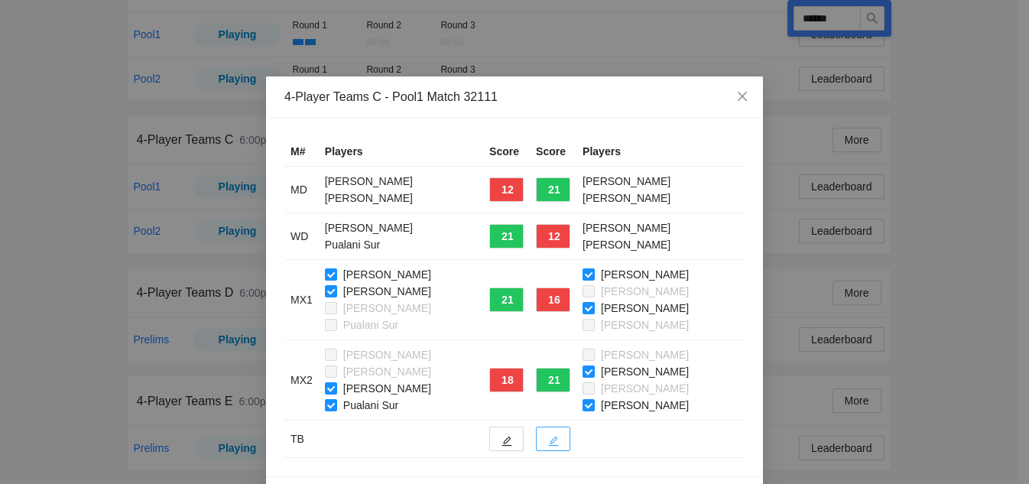
click at [548, 441] on icon "edit" at bounding box center [553, 441] width 11 height 11
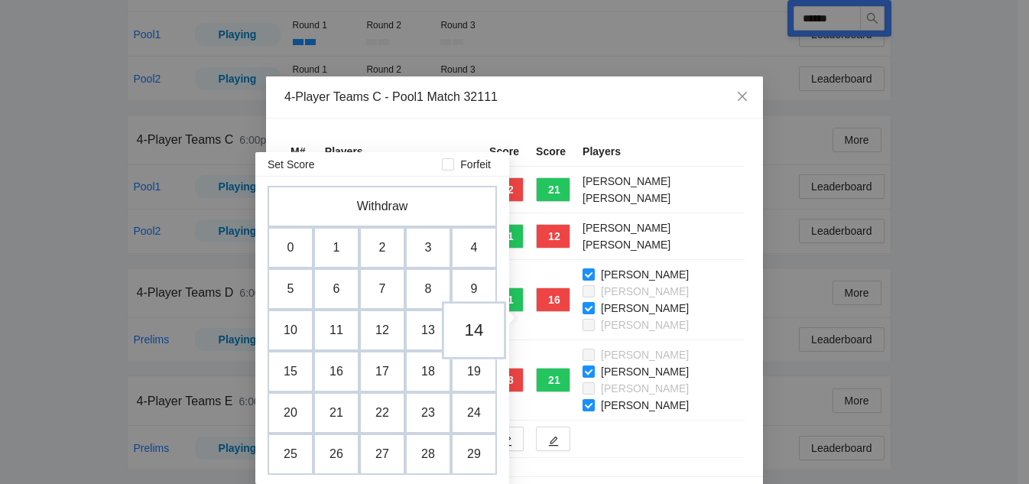
click at [475, 332] on td "14" at bounding box center [474, 330] width 64 height 58
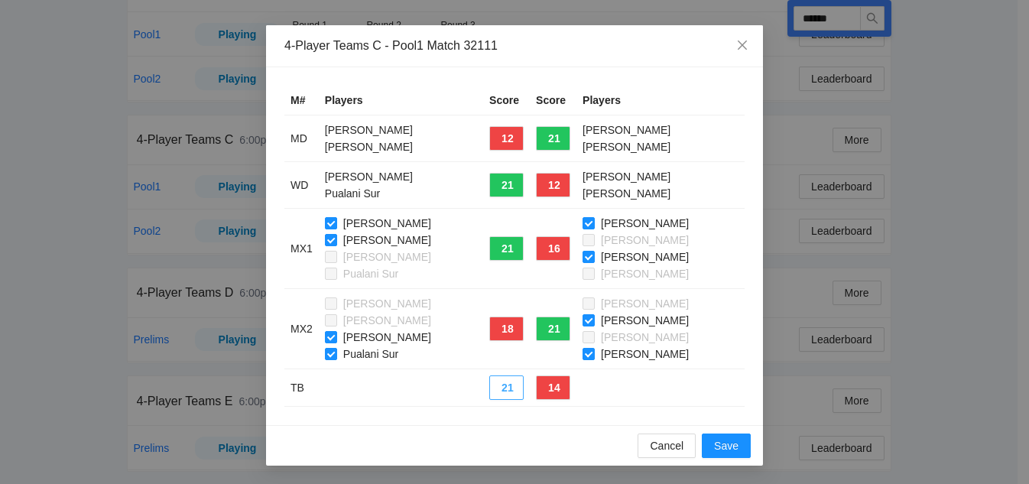
click at [500, 386] on button "21" at bounding box center [506, 387] width 34 height 24
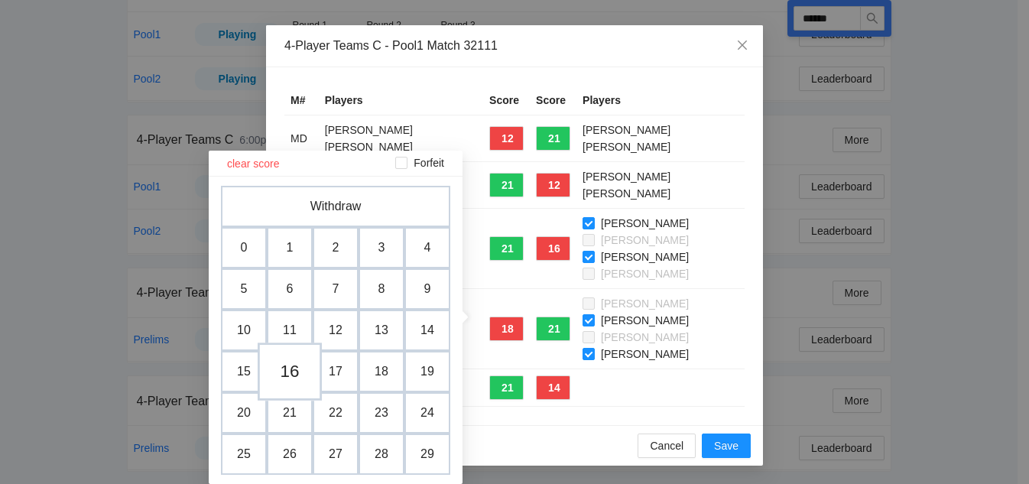
click at [280, 372] on td "16" at bounding box center [290, 371] width 64 height 58
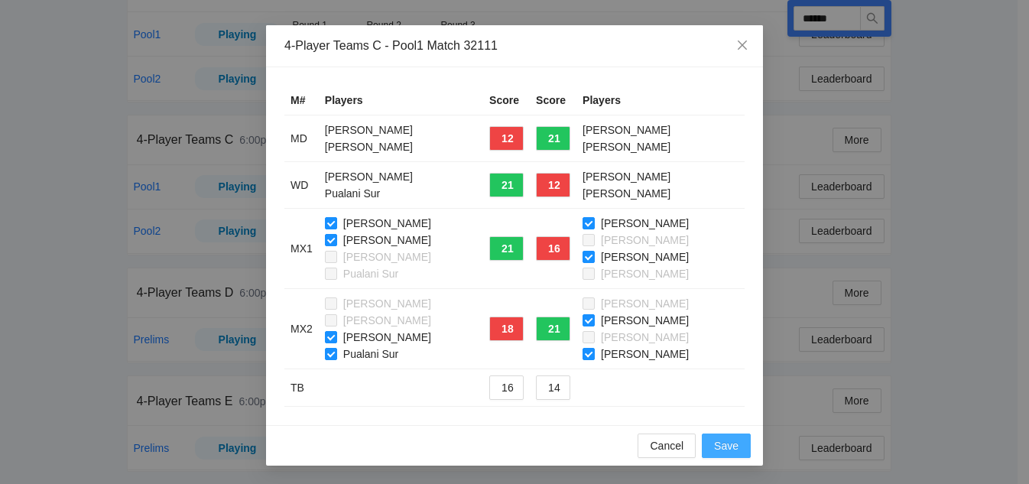
click at [714, 446] on span "Save" at bounding box center [726, 445] width 24 height 17
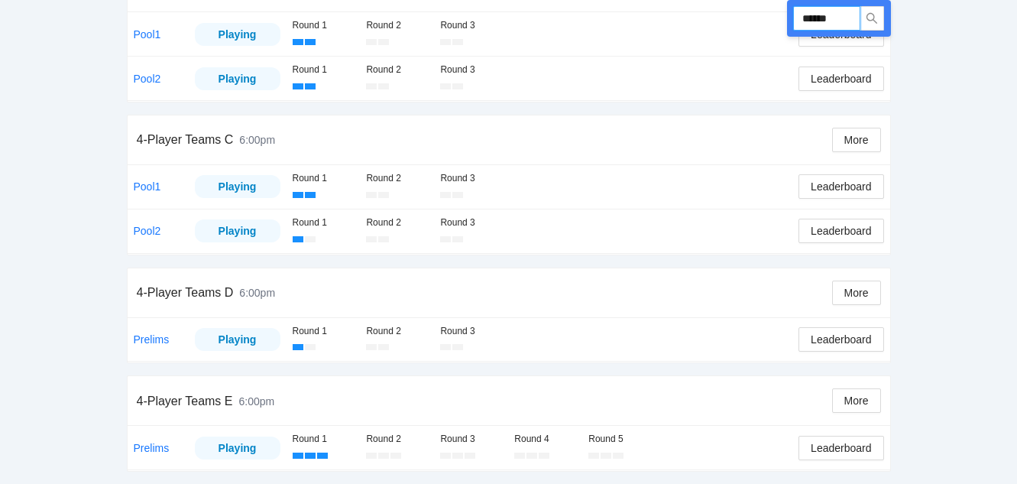
drag, startPoint x: 836, startPoint y: 16, endPoint x: 595, endPoint y: -14, distance: 243.4
type input "******"
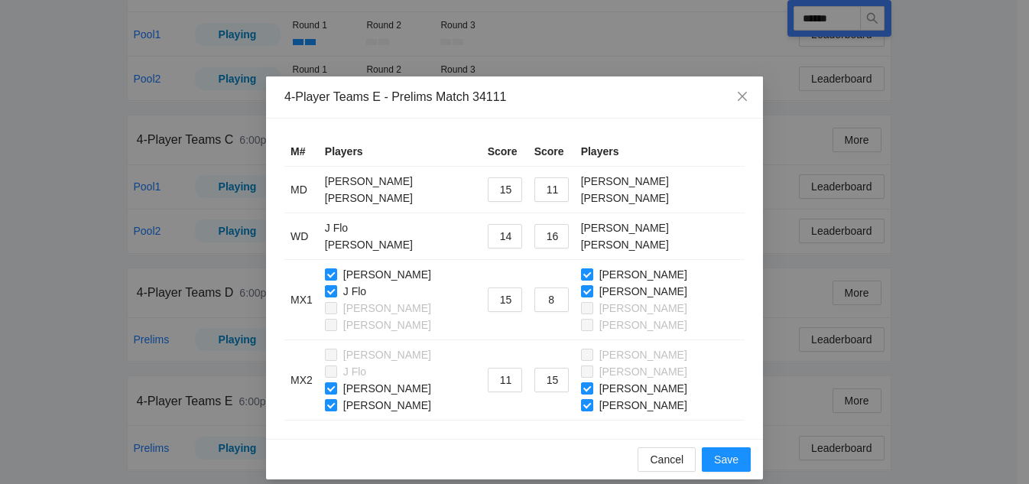
scroll to position [14, 0]
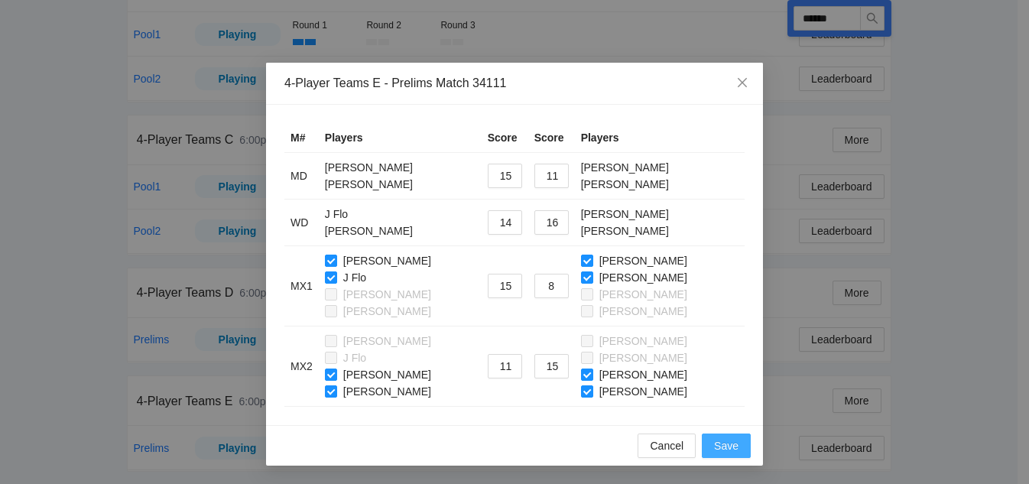
click at [722, 445] on span "Save" at bounding box center [726, 445] width 24 height 17
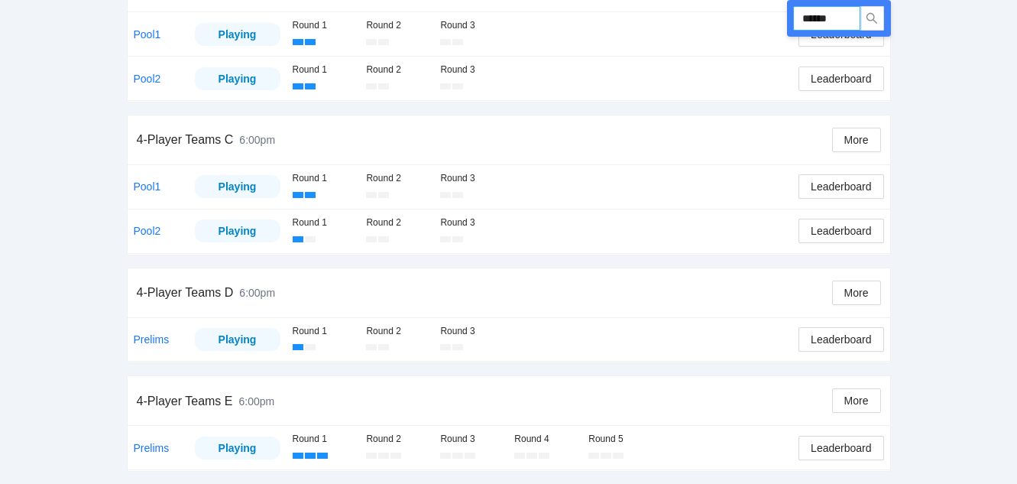
drag, startPoint x: 847, startPoint y: 24, endPoint x: 713, endPoint y: 2, distance: 135.5
click at [713, 2] on div "Run ****** 4-Player Teams A 6:00pm More Pool1 Playing Round 1 Round 2 Round 3 L…" at bounding box center [509, 110] width 764 height 724
type input "******"
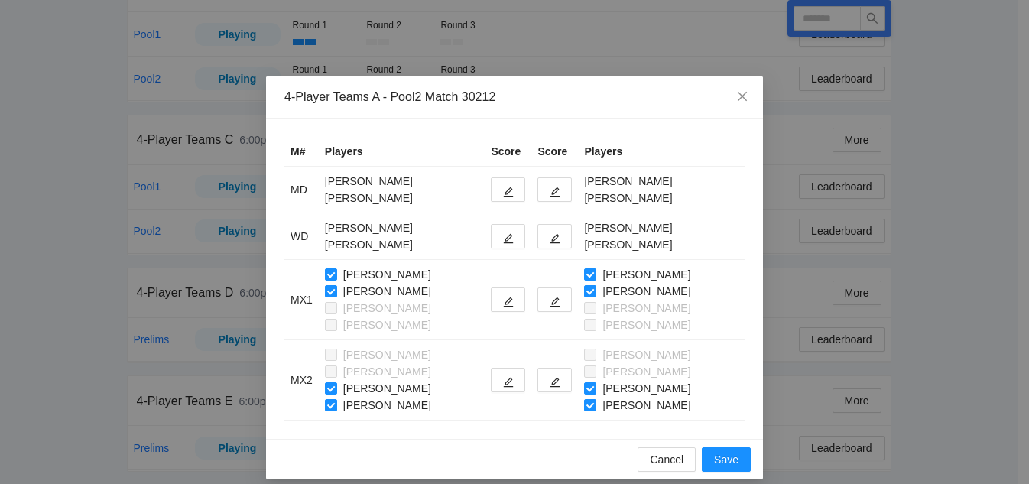
type input "******"
click at [554, 185] on button "button" at bounding box center [554, 189] width 34 height 24
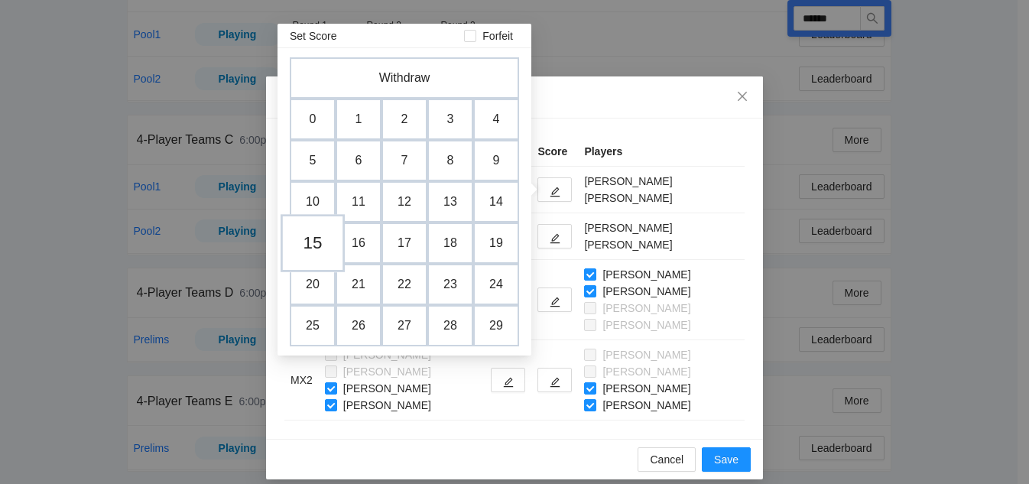
click at [319, 242] on td "15" at bounding box center [313, 243] width 64 height 58
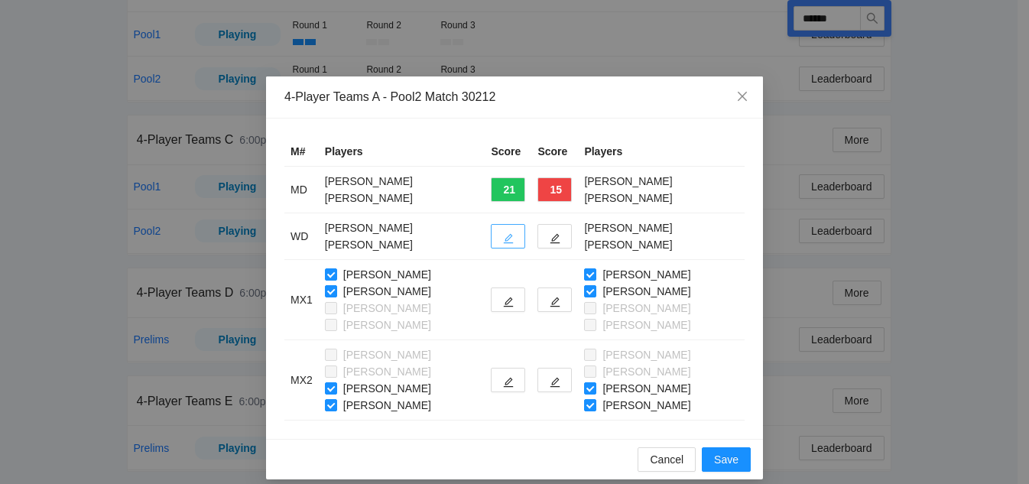
click at [502, 239] on button "button" at bounding box center [508, 236] width 34 height 24
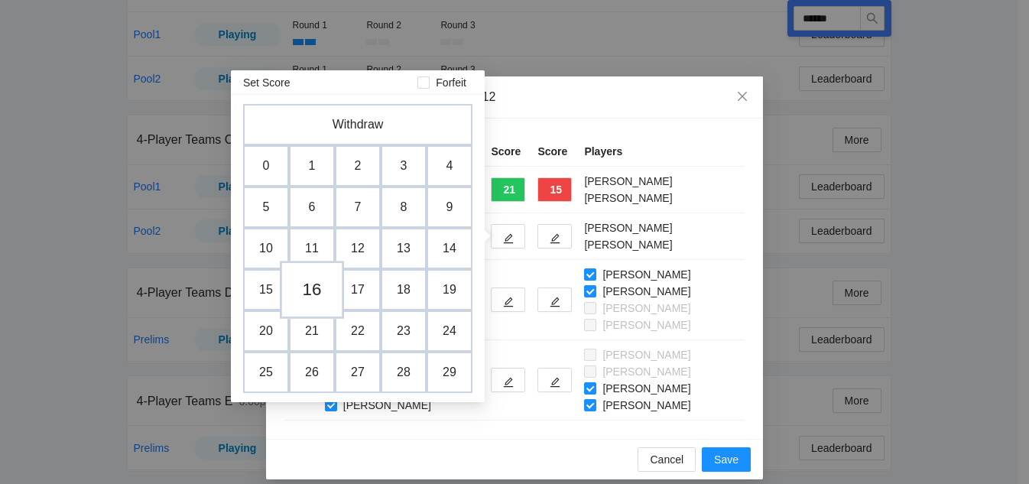
click at [318, 292] on td "16" at bounding box center [312, 290] width 64 height 58
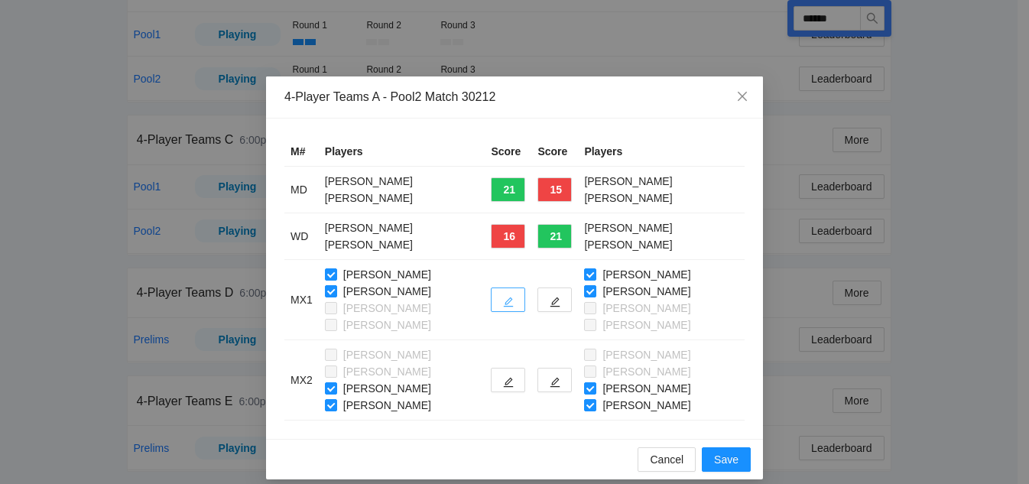
click at [514, 302] on icon "edit" at bounding box center [508, 302] width 11 height 11
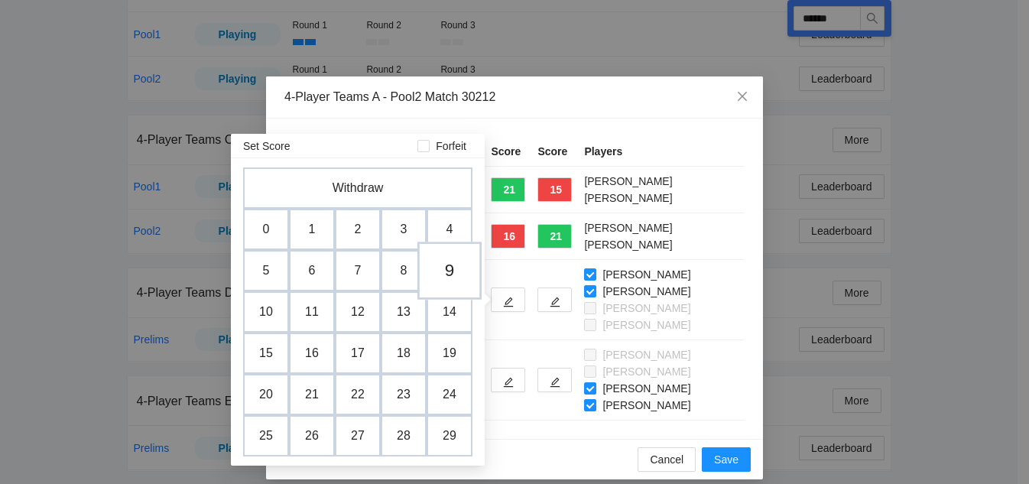
click at [446, 271] on td "9" at bounding box center [449, 271] width 64 height 58
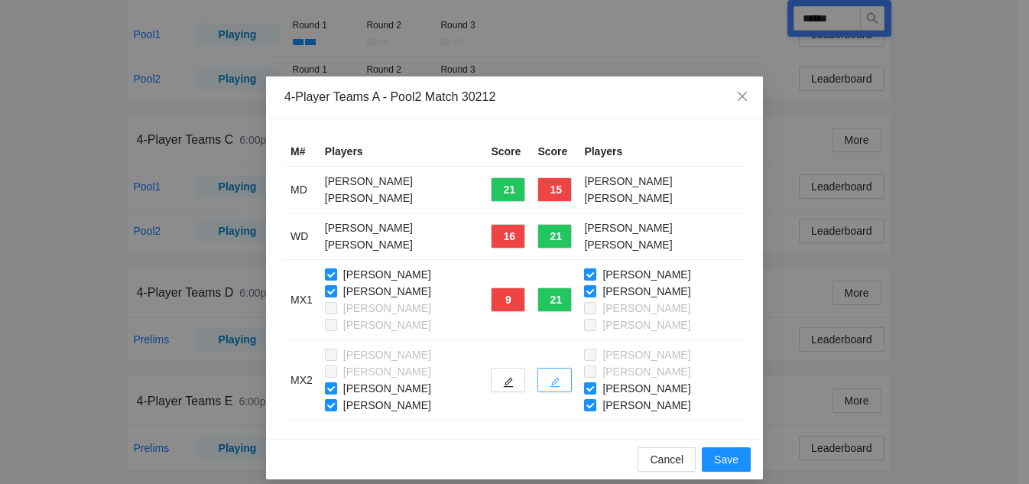
click at [563, 388] on button "button" at bounding box center [554, 380] width 34 height 24
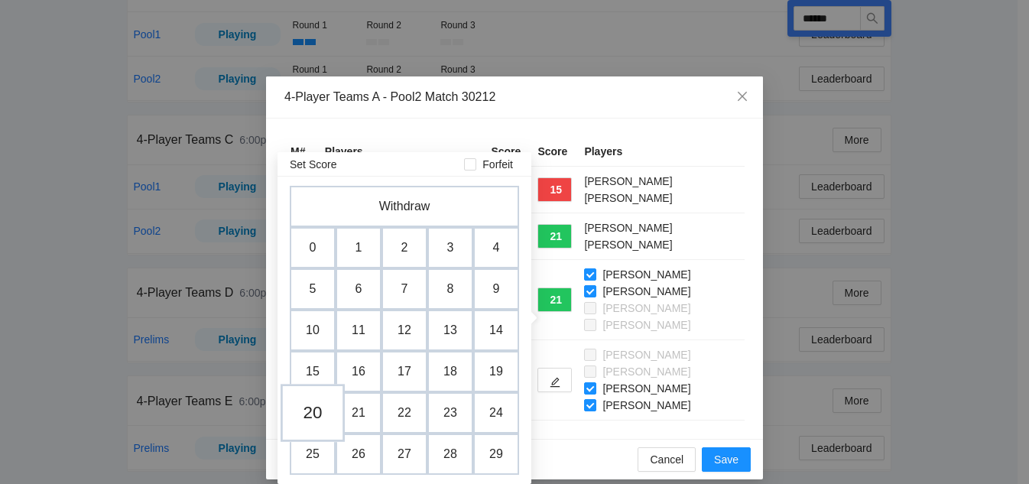
click at [316, 408] on td "20" at bounding box center [313, 413] width 64 height 58
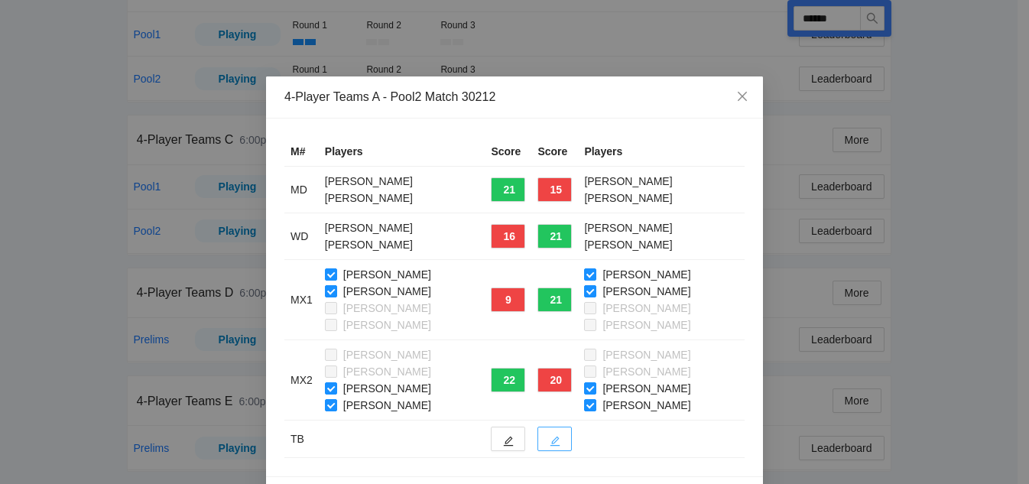
click at [560, 436] on icon "edit" at bounding box center [555, 441] width 11 height 11
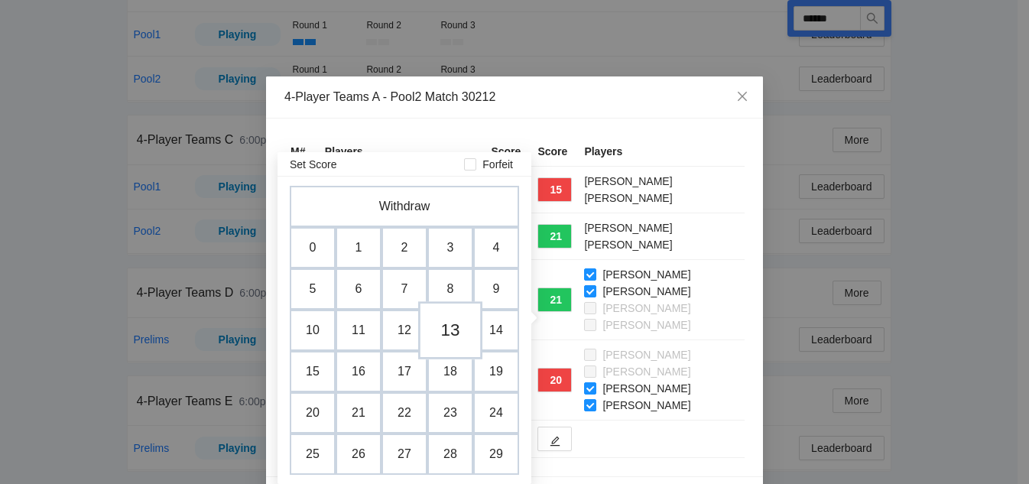
click at [440, 329] on td "13" at bounding box center [450, 330] width 64 height 58
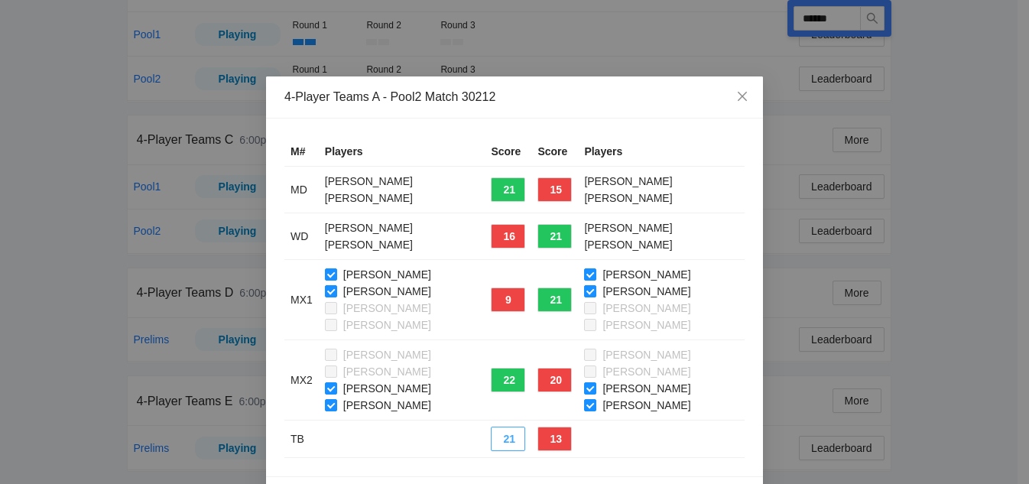
click at [518, 440] on button "21" at bounding box center [508, 439] width 34 height 24
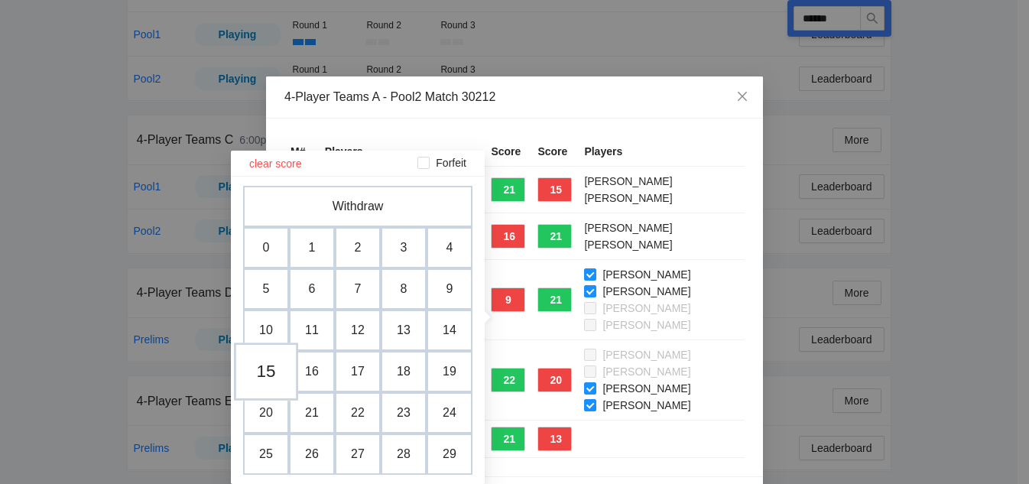
click at [276, 374] on td "15" at bounding box center [266, 371] width 64 height 58
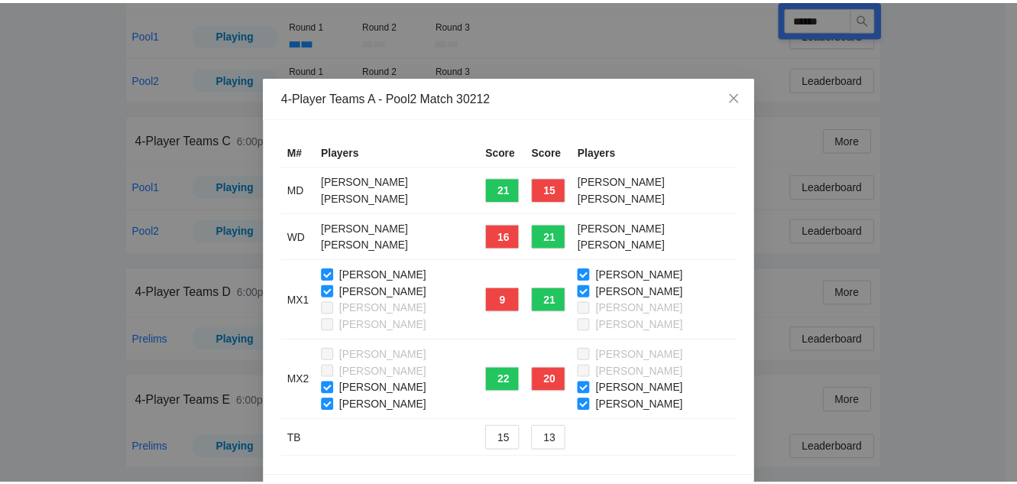
scroll to position [51, 0]
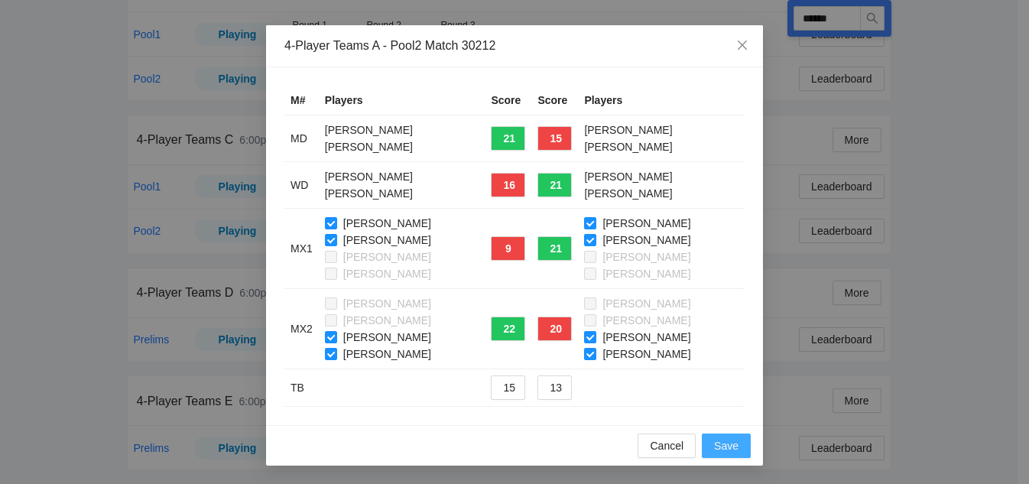
click at [714, 440] on span "Save" at bounding box center [726, 445] width 24 height 17
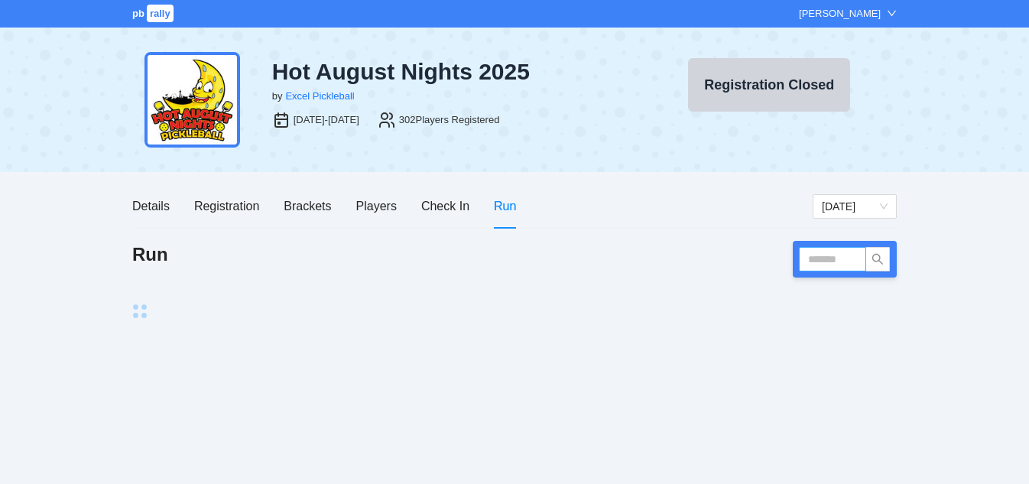
click at [848, 255] on input "text" at bounding box center [832, 259] width 67 height 24
type input "******"
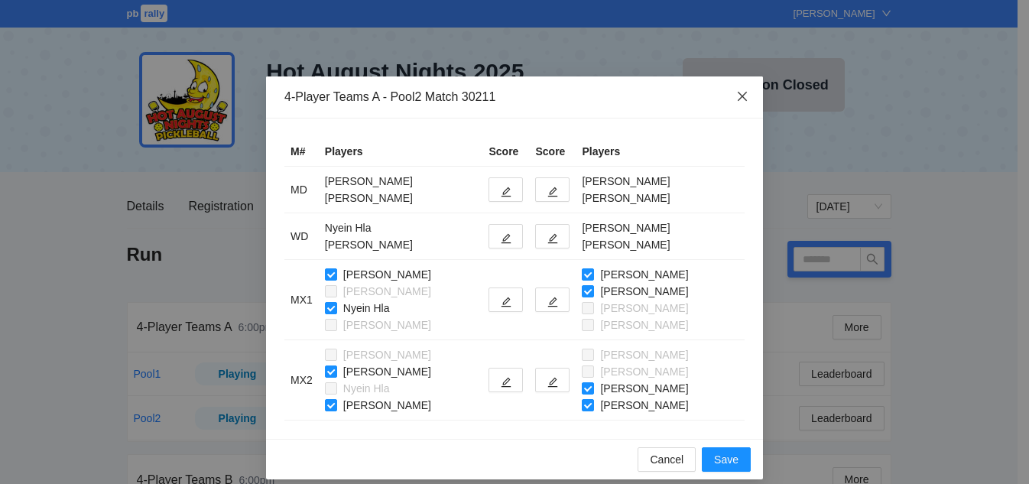
click at [738, 99] on icon "close" at bounding box center [742, 96] width 9 height 9
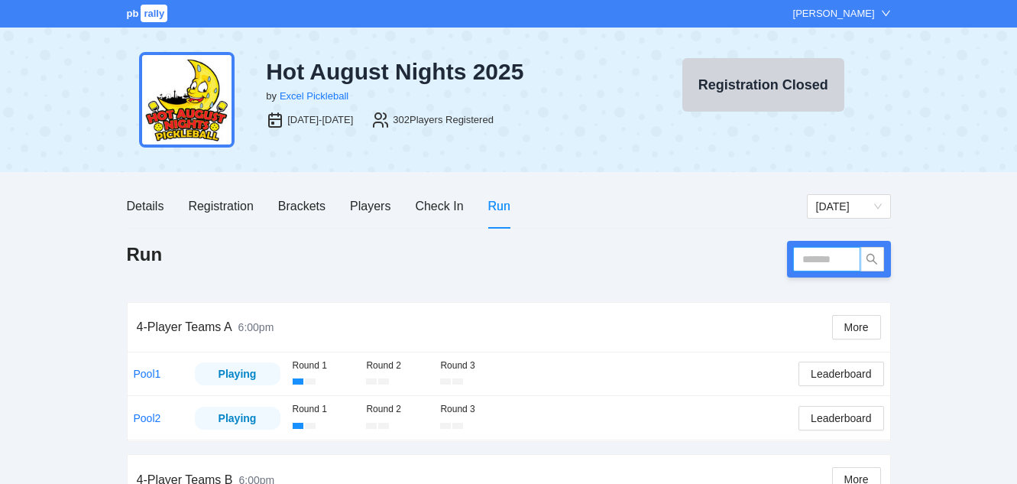
click at [814, 262] on input "text" at bounding box center [826, 259] width 67 height 24
type input "******"
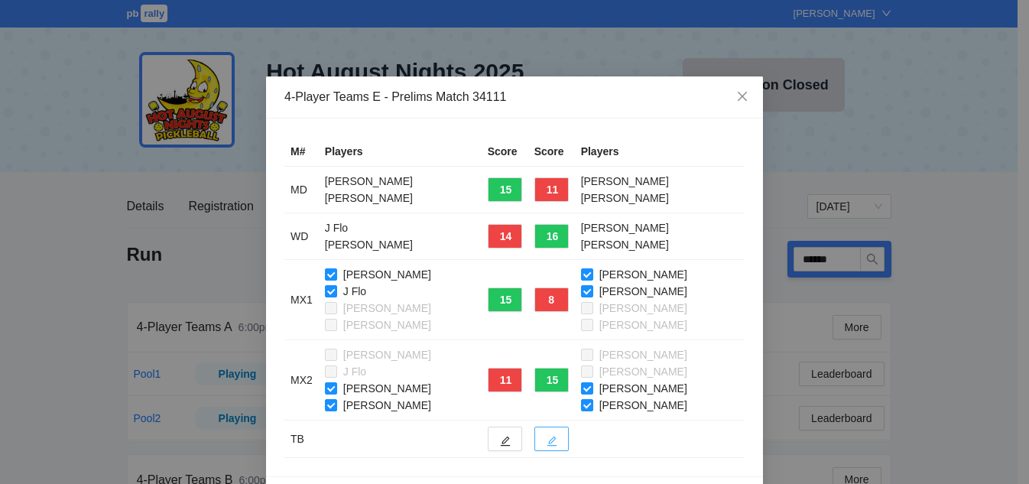
click at [547, 443] on icon "edit" at bounding box center [552, 441] width 11 height 11
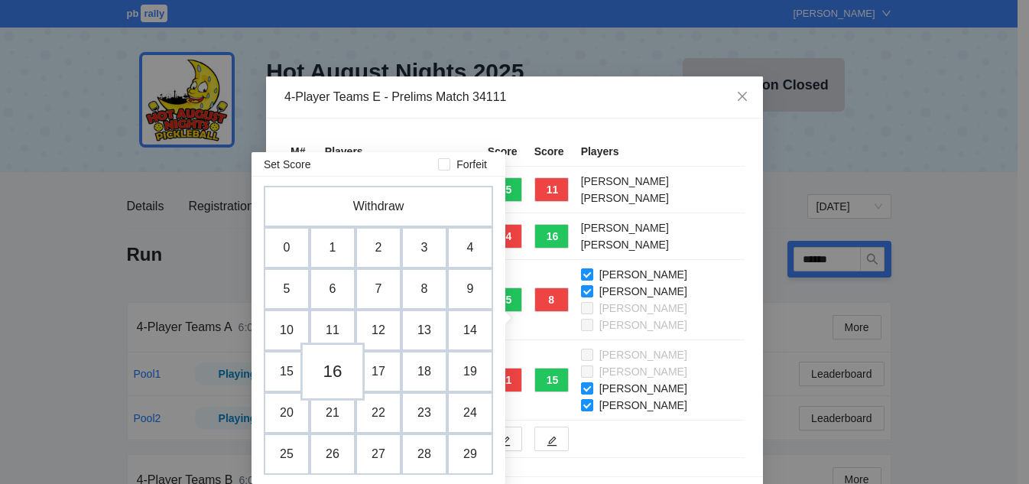
click at [333, 377] on td "16" at bounding box center [332, 371] width 64 height 58
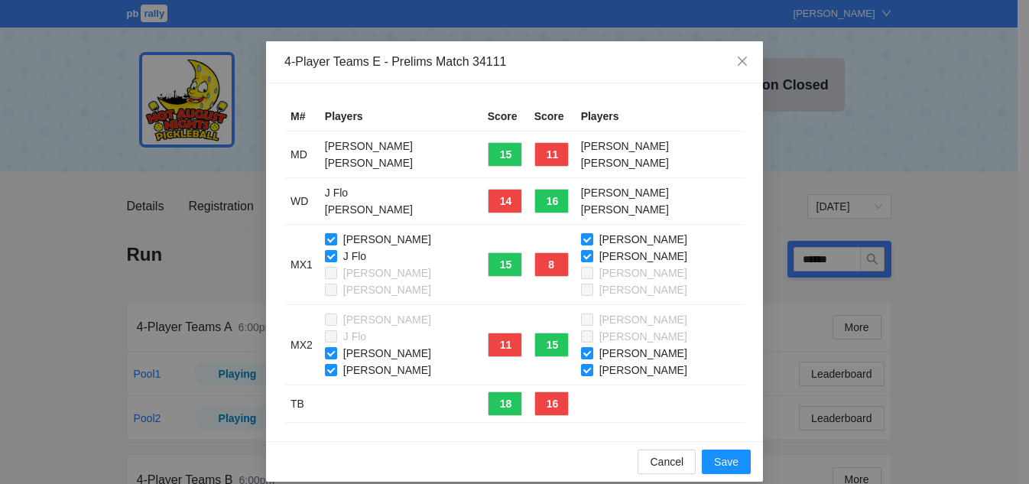
scroll to position [51, 0]
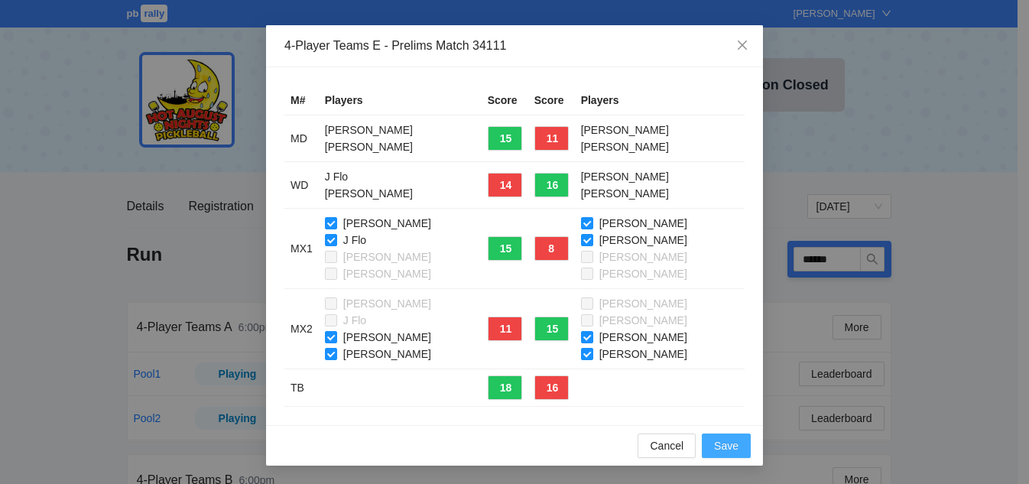
click at [725, 445] on span "Save" at bounding box center [726, 445] width 24 height 17
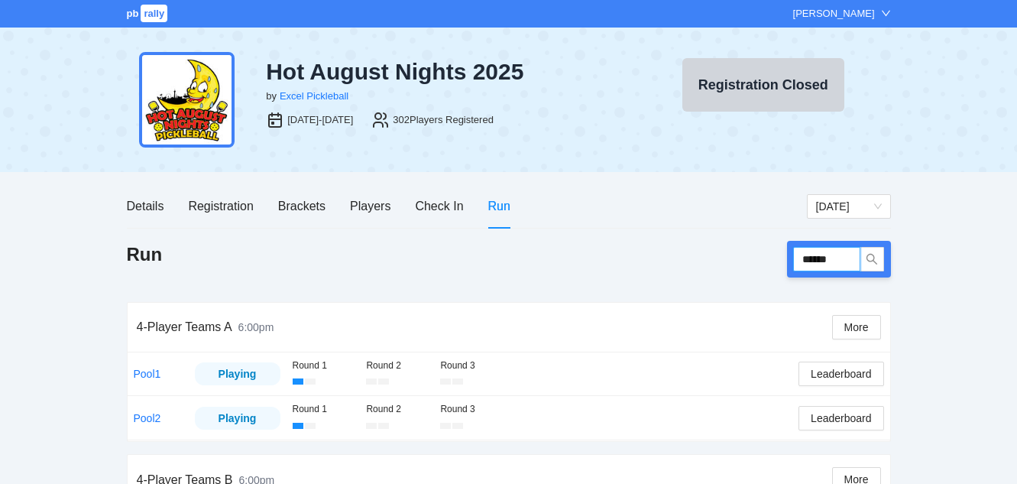
drag, startPoint x: 846, startPoint y: 258, endPoint x: 725, endPoint y: 247, distance: 122.1
click at [725, 247] on div "Run ******" at bounding box center [509, 259] width 764 height 37
type input "******"
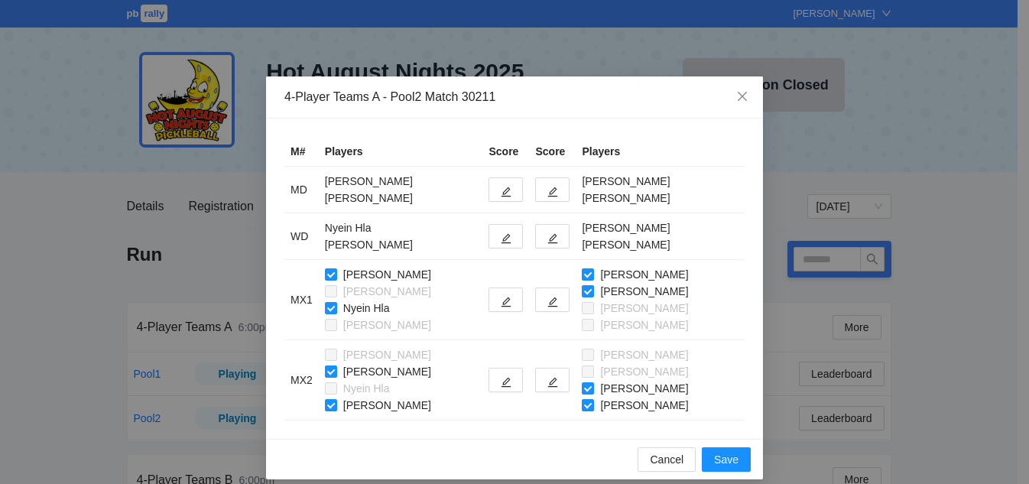
type input "******"
click at [501, 193] on icon "edit" at bounding box center [506, 192] width 11 height 11
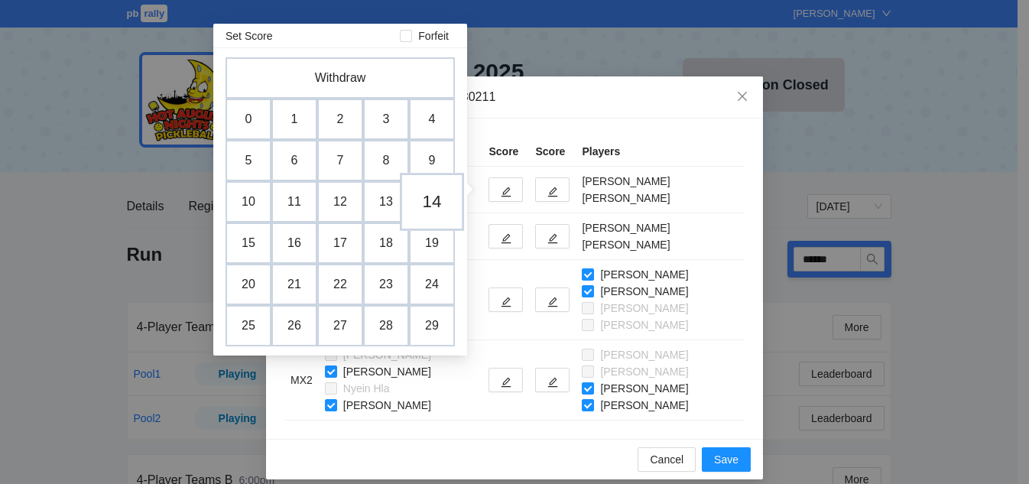
click at [441, 200] on td "14" at bounding box center [432, 202] width 64 height 58
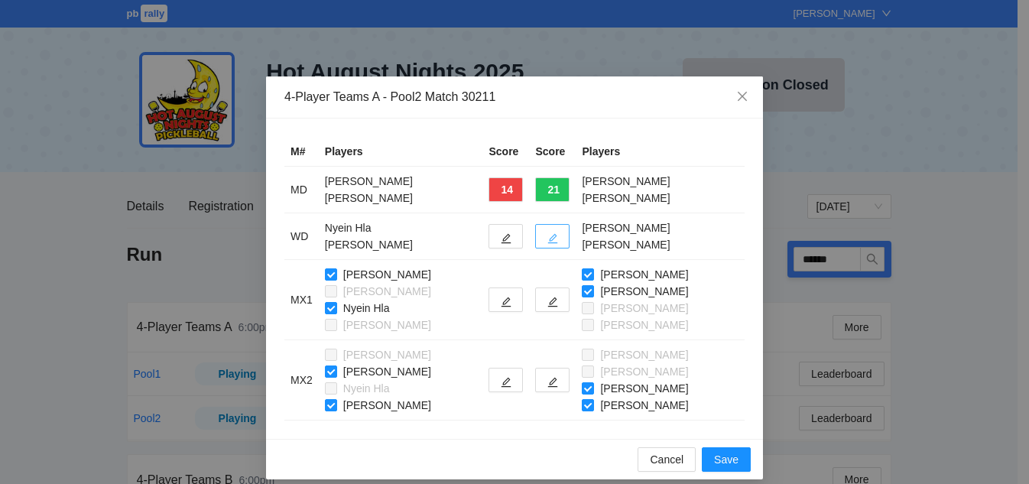
click at [547, 235] on icon "edit" at bounding box center [552, 238] width 11 height 11
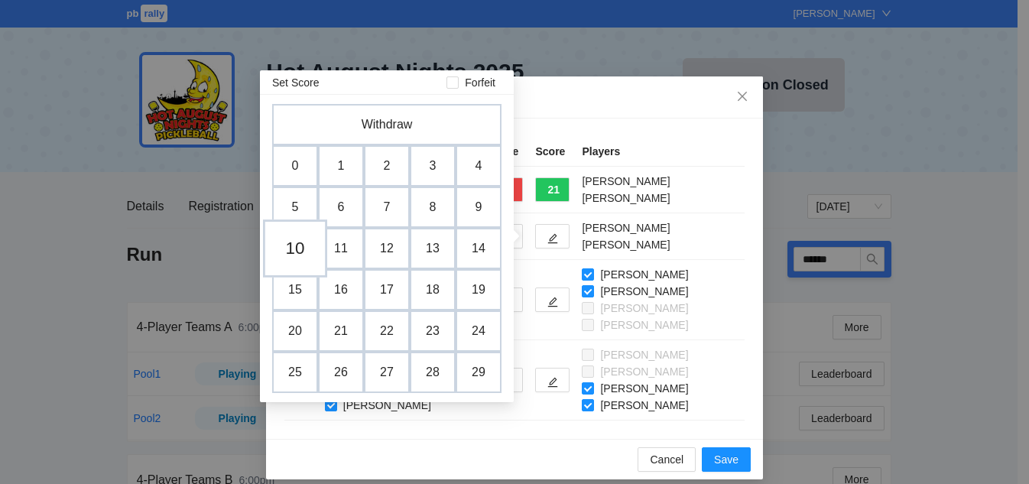
click at [281, 236] on td "10" at bounding box center [295, 248] width 64 height 58
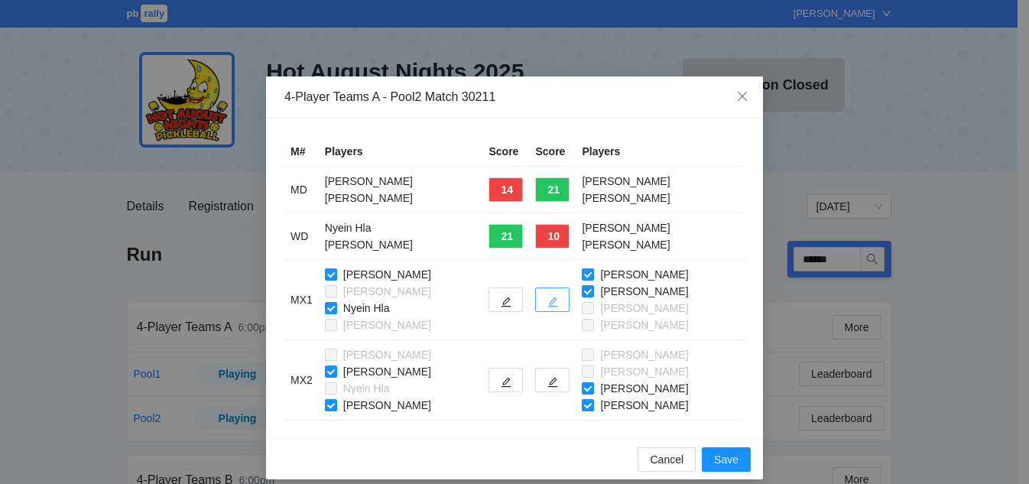
click at [547, 304] on icon "edit" at bounding box center [552, 302] width 11 height 11
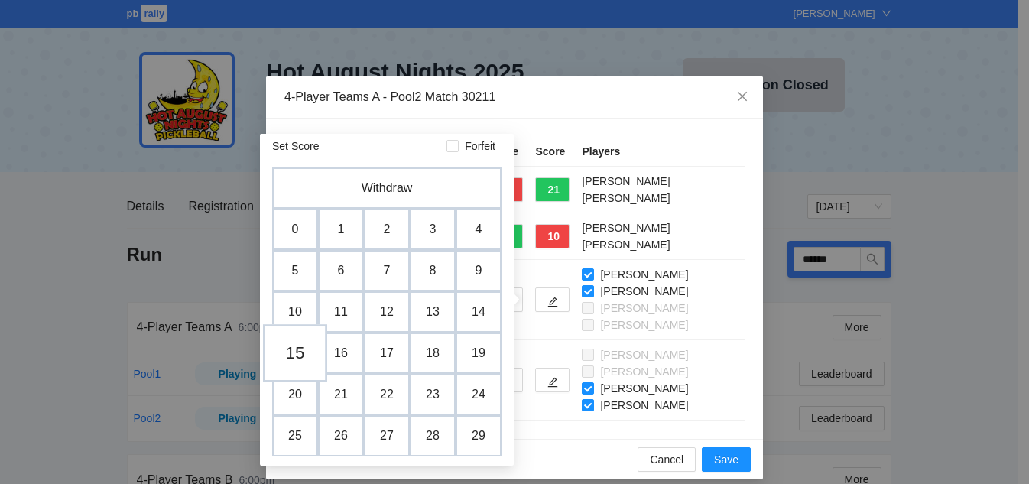
click at [307, 344] on td "15" at bounding box center [295, 353] width 64 height 58
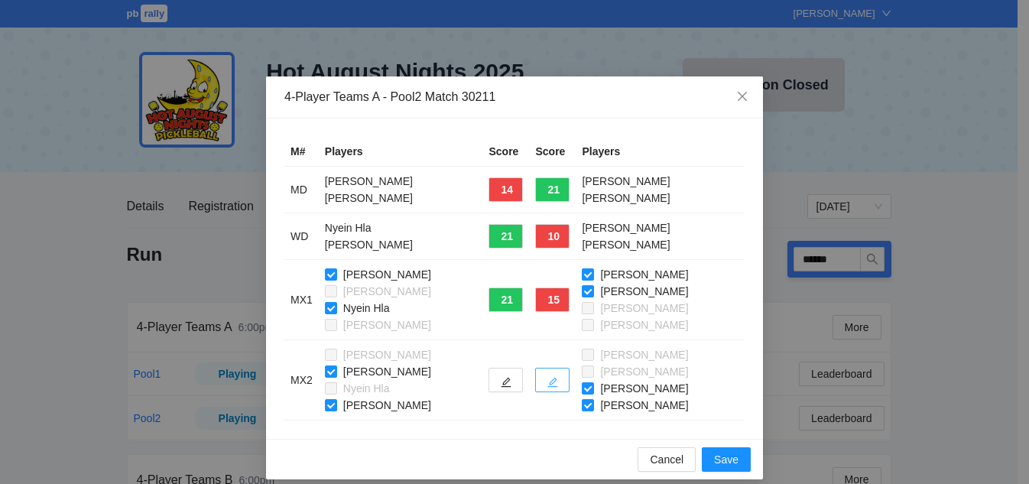
click at [554, 372] on button "button" at bounding box center [552, 380] width 34 height 24
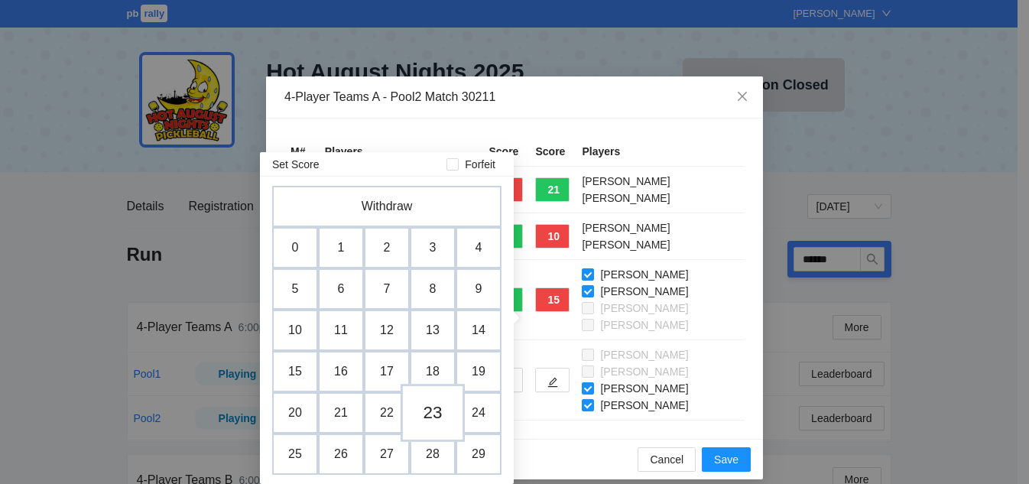
click at [437, 412] on td "23" at bounding box center [433, 413] width 64 height 58
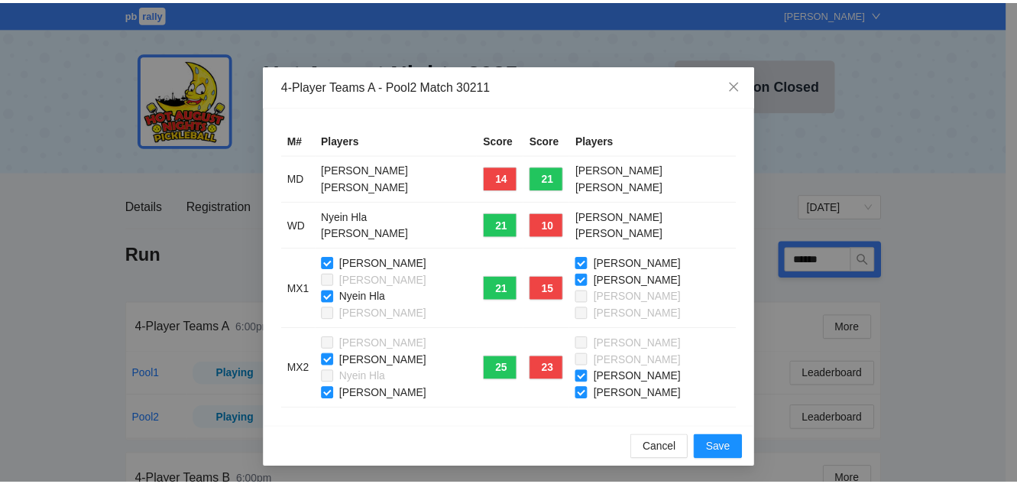
scroll to position [14, 0]
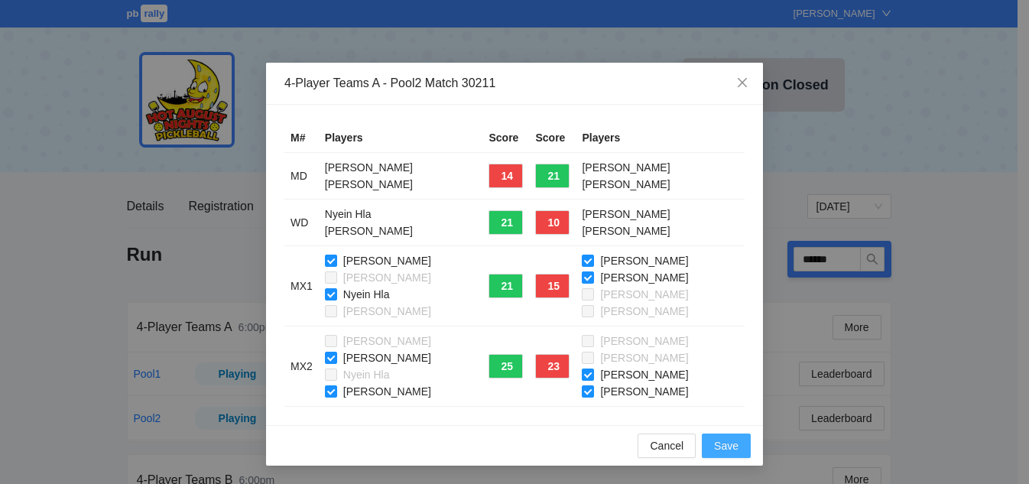
click at [707, 446] on button "Save" at bounding box center [726, 445] width 49 height 24
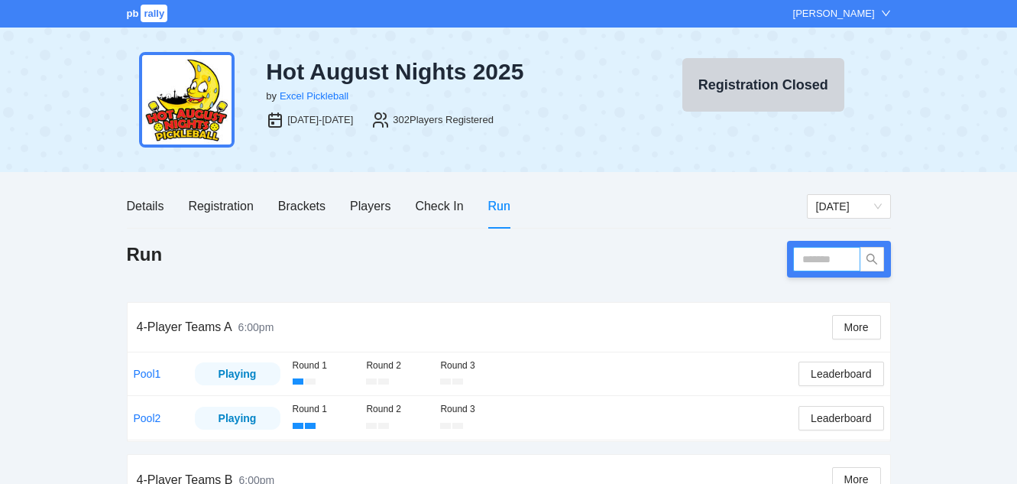
click at [825, 257] on input "text" at bounding box center [826, 259] width 67 height 24
type input "******"
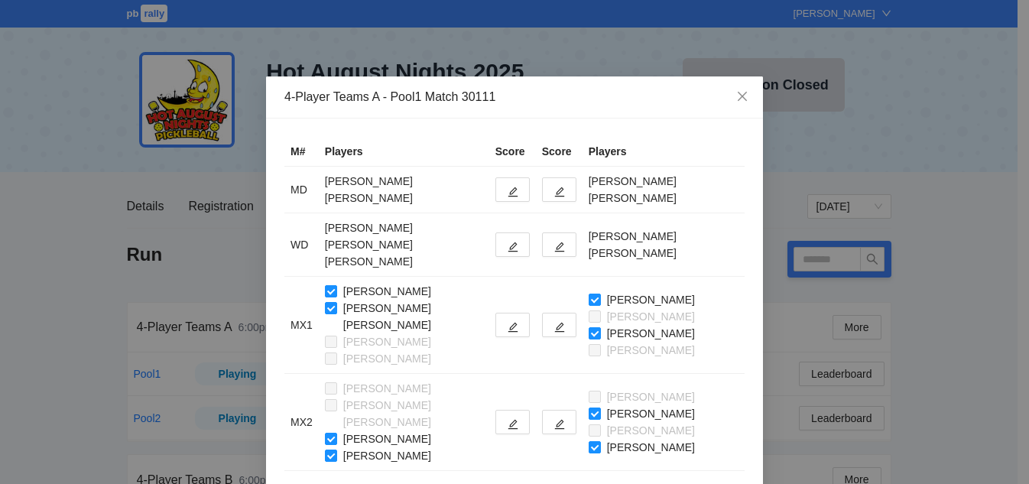
type input "******"
click at [560, 186] on span "edit" at bounding box center [559, 191] width 11 height 11
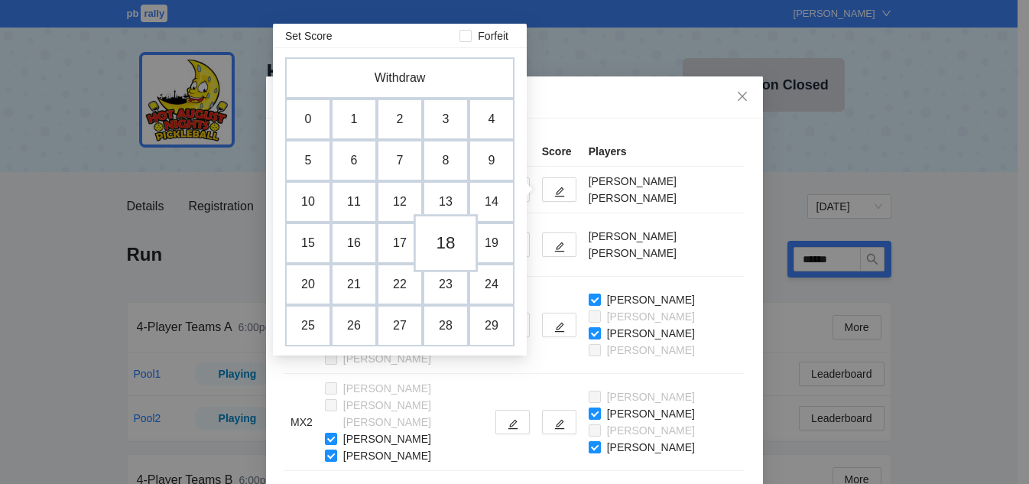
click at [450, 241] on td "18" at bounding box center [446, 243] width 64 height 58
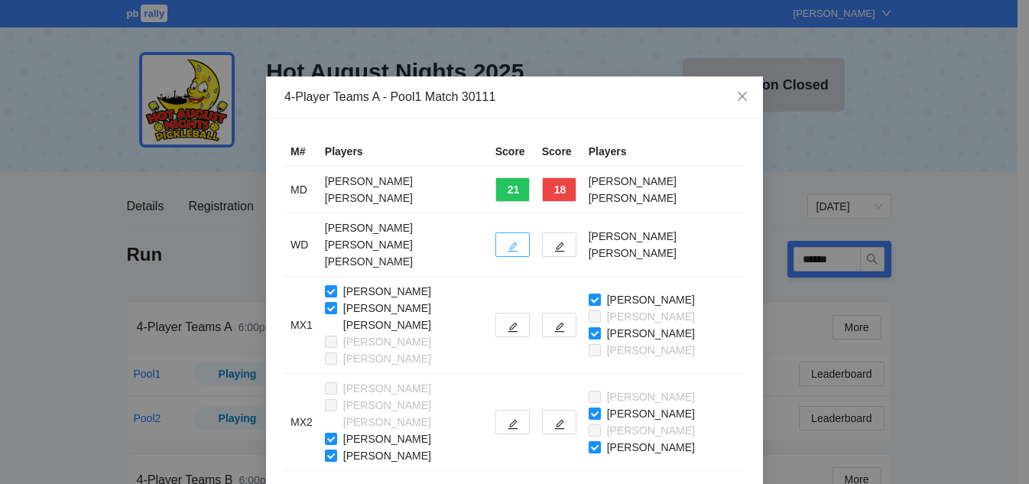
click at [508, 242] on icon "edit" at bounding box center [513, 247] width 11 height 11
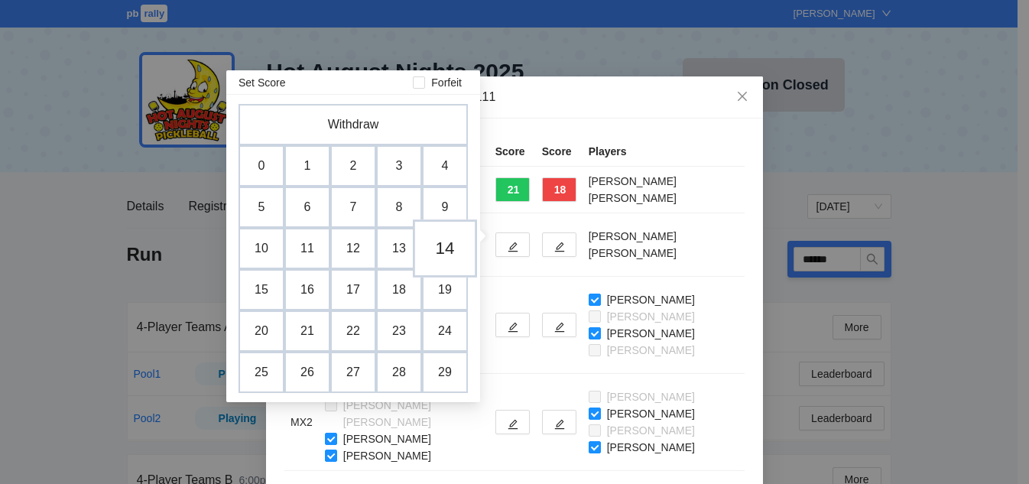
click at [448, 255] on td "14" at bounding box center [445, 248] width 64 height 58
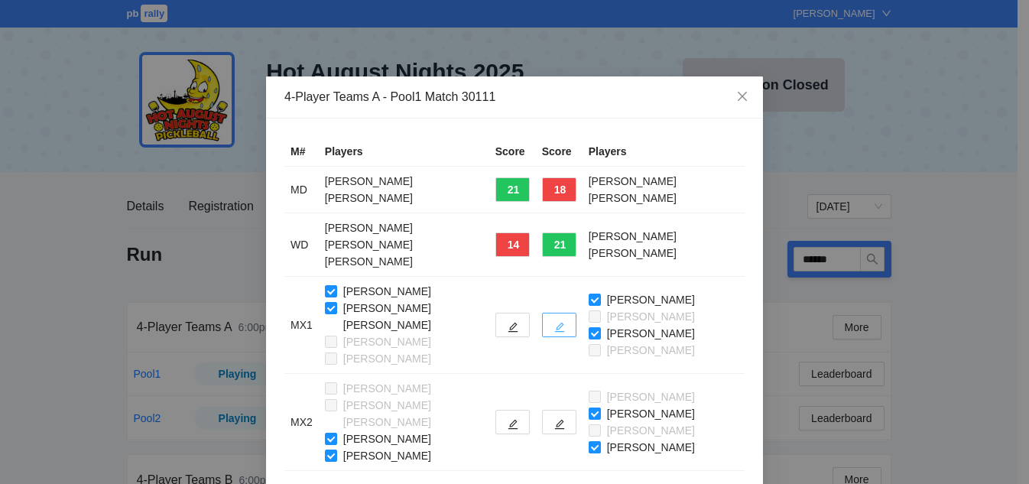
click at [571, 313] on button "button" at bounding box center [559, 325] width 34 height 24
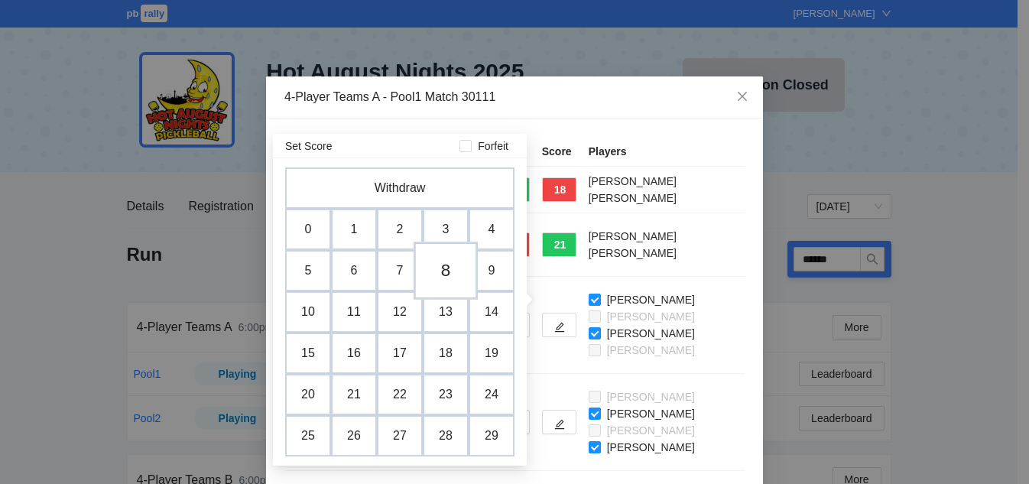
click at [449, 271] on td "8" at bounding box center [446, 271] width 64 height 58
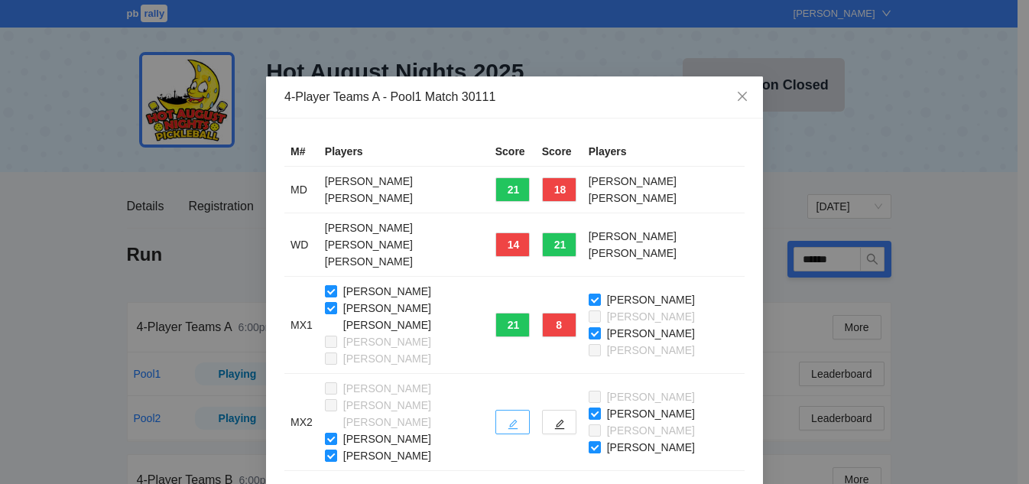
click at [508, 419] on icon "edit" at bounding box center [513, 424] width 11 height 11
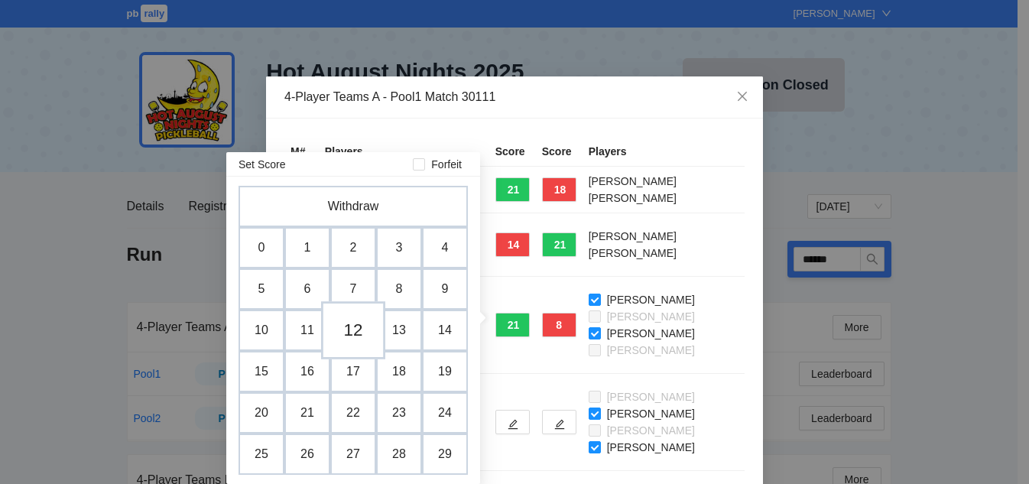
click at [360, 338] on td "12" at bounding box center [353, 330] width 64 height 58
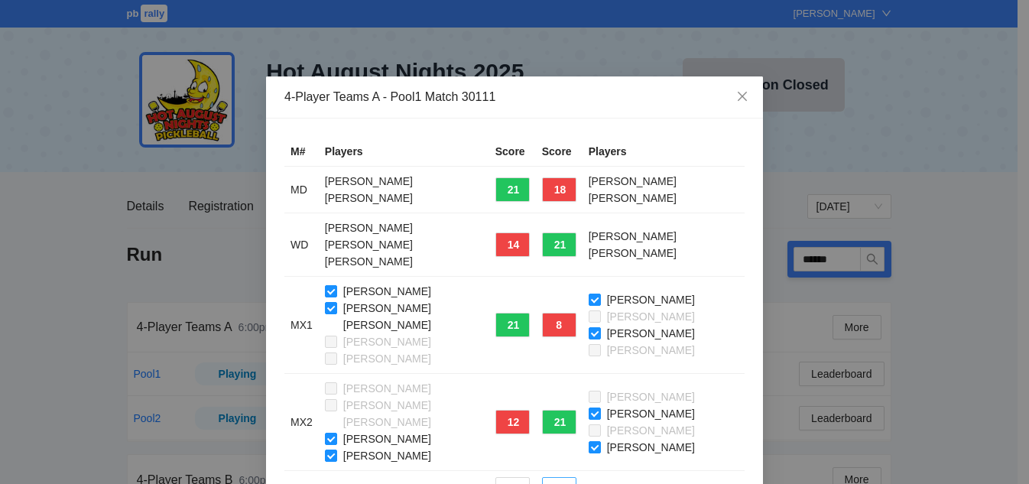
click at [561, 483] on icon "edit" at bounding box center [559, 492] width 10 height 10
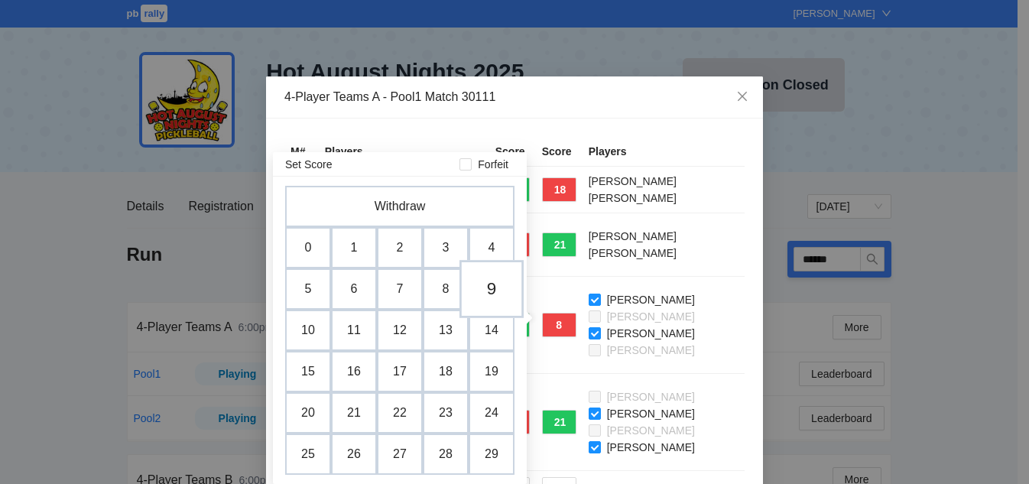
click at [494, 297] on td "9" at bounding box center [491, 289] width 64 height 58
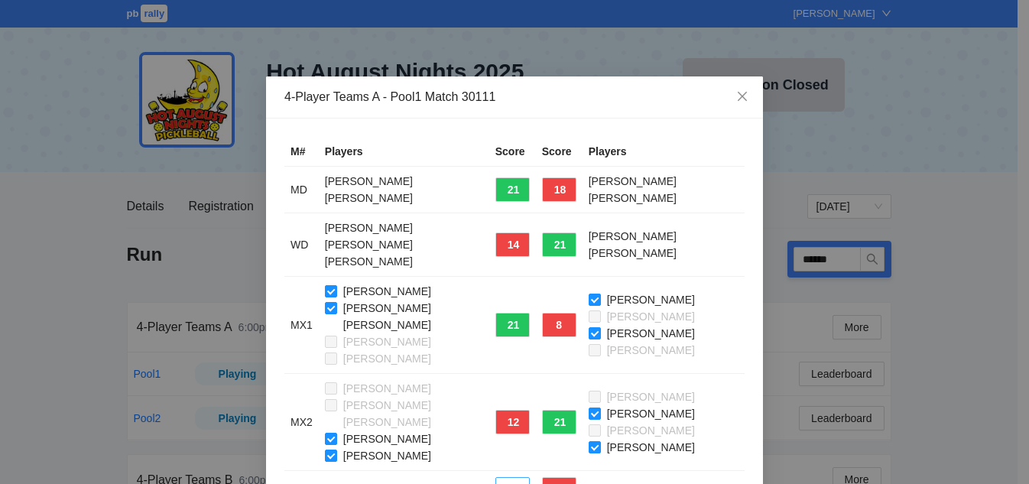
click at [508, 477] on button "21" at bounding box center [512, 489] width 34 height 24
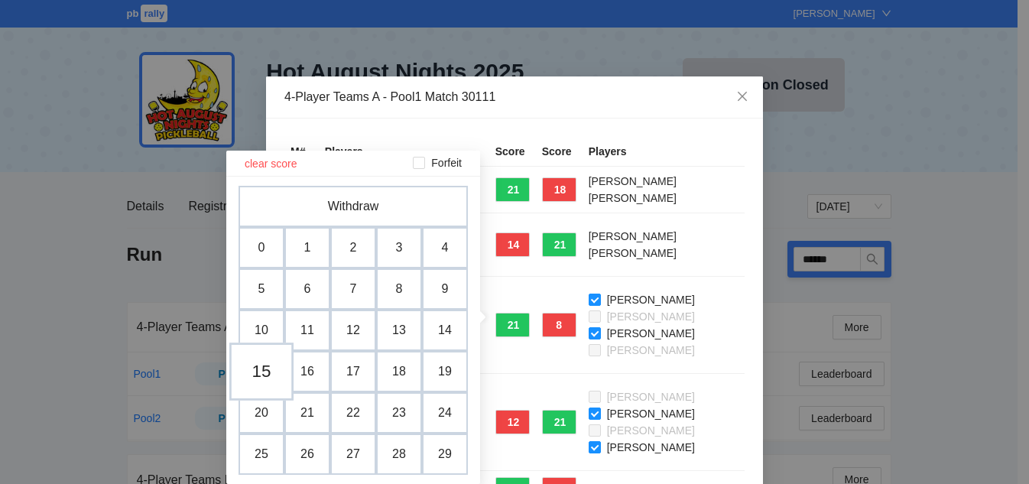
click at [257, 374] on td "15" at bounding box center [261, 371] width 64 height 58
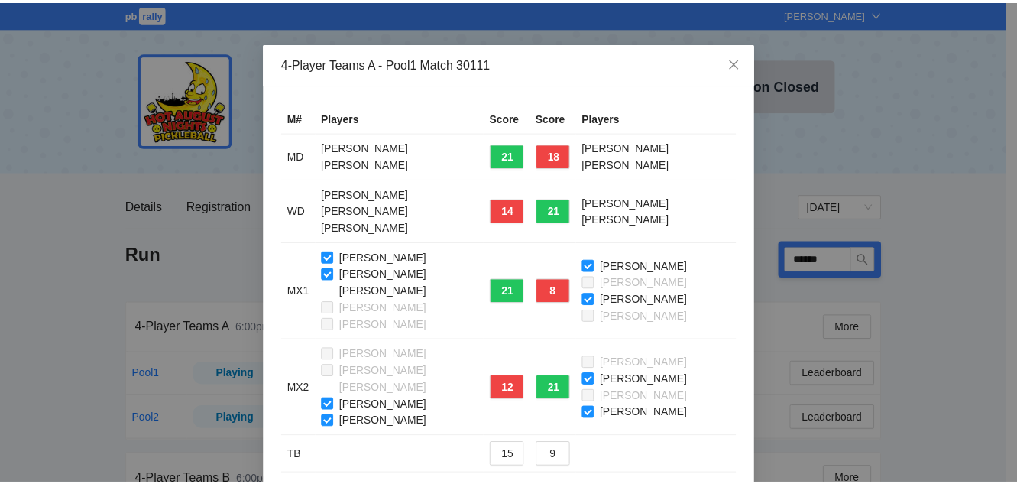
scroll to position [51, 0]
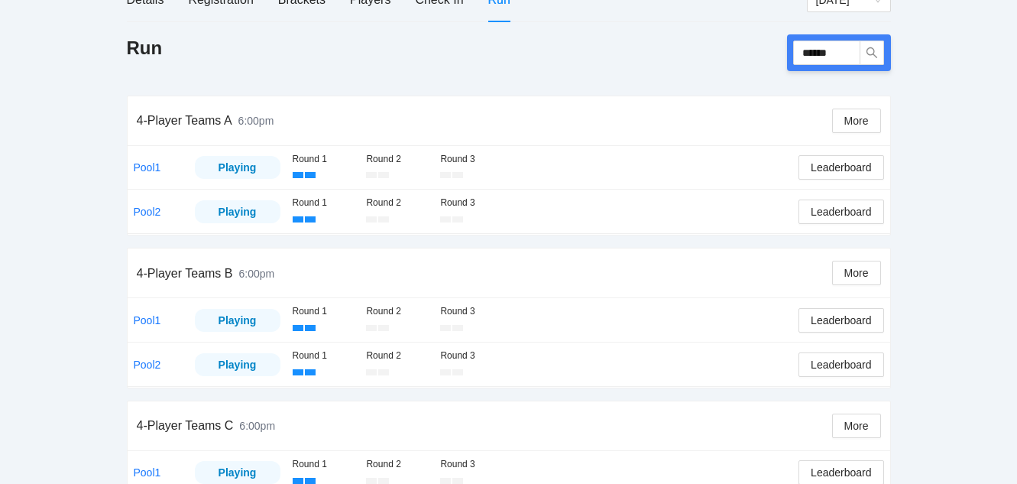
scroll to position [229, 0]
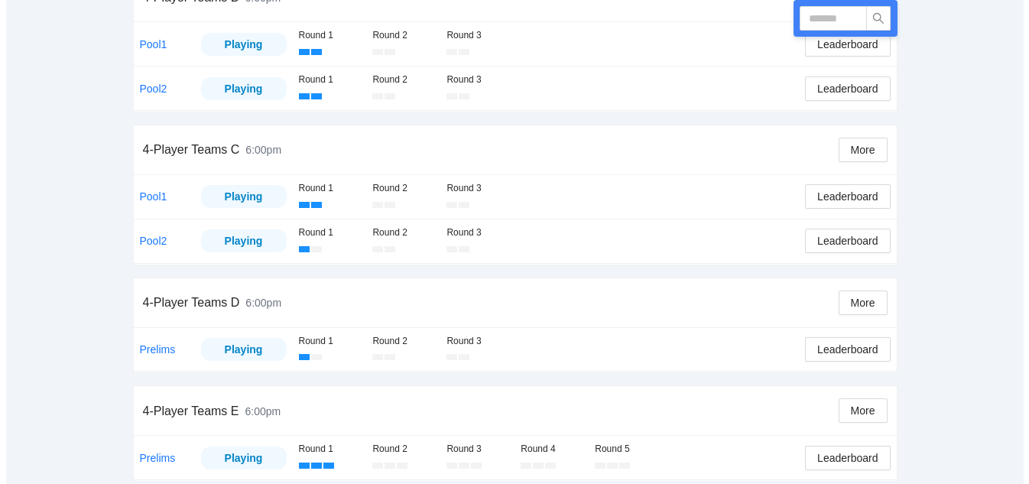
scroll to position [492, 0]
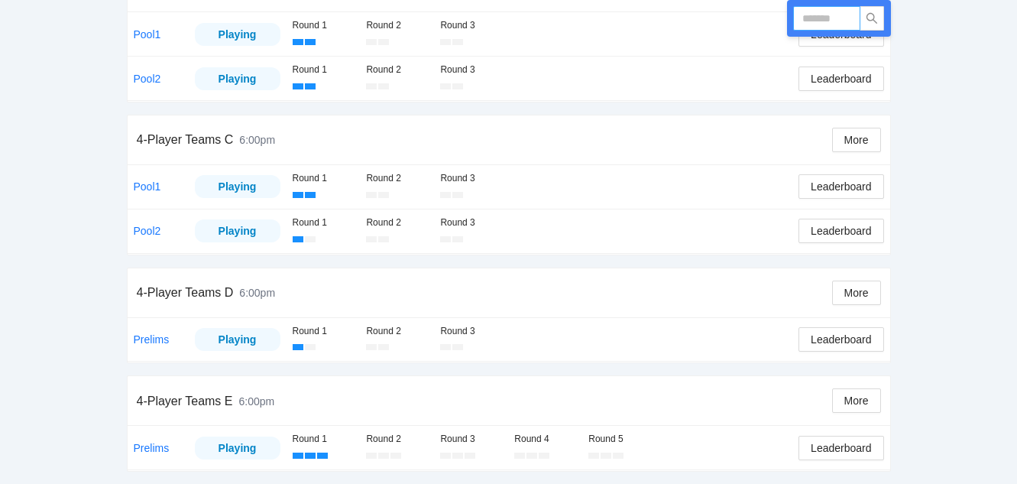
click at [816, 20] on input "text" at bounding box center [826, 18] width 67 height 24
type input "******"
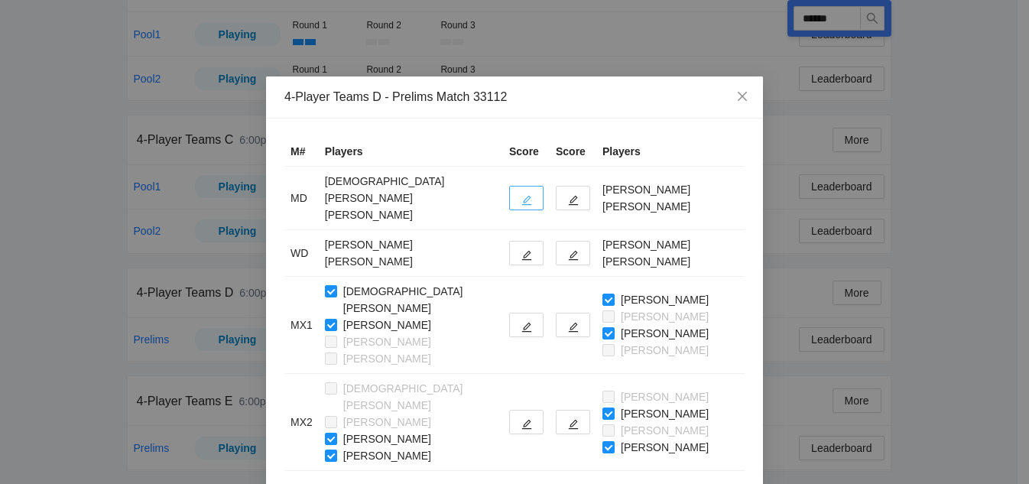
click at [521, 195] on icon "edit" at bounding box center [526, 200] width 11 height 11
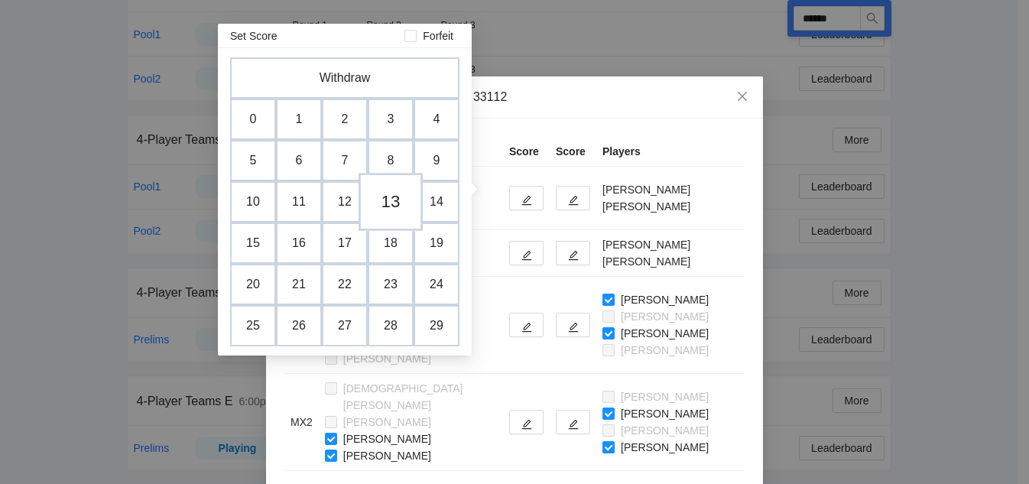
click at [385, 200] on td "13" at bounding box center [391, 202] width 64 height 58
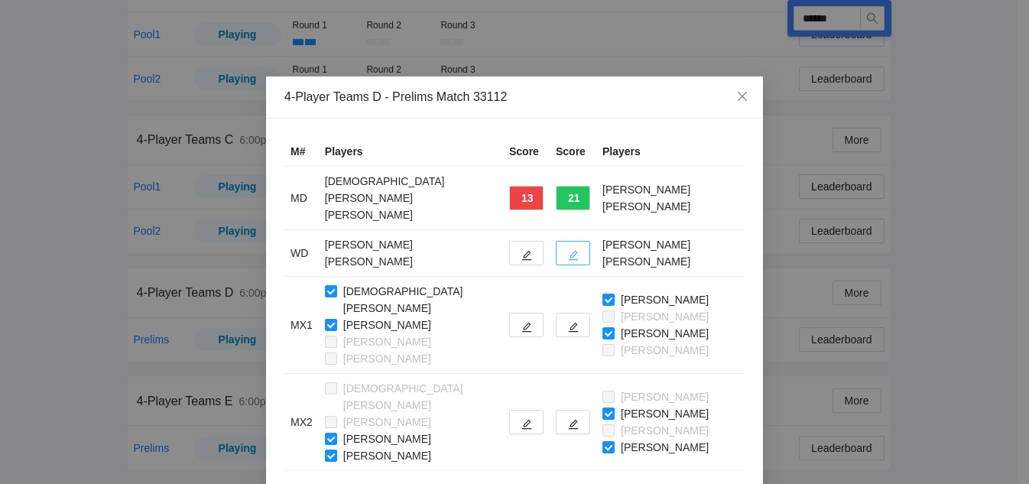
click at [556, 241] on button "button" at bounding box center [573, 253] width 34 height 24
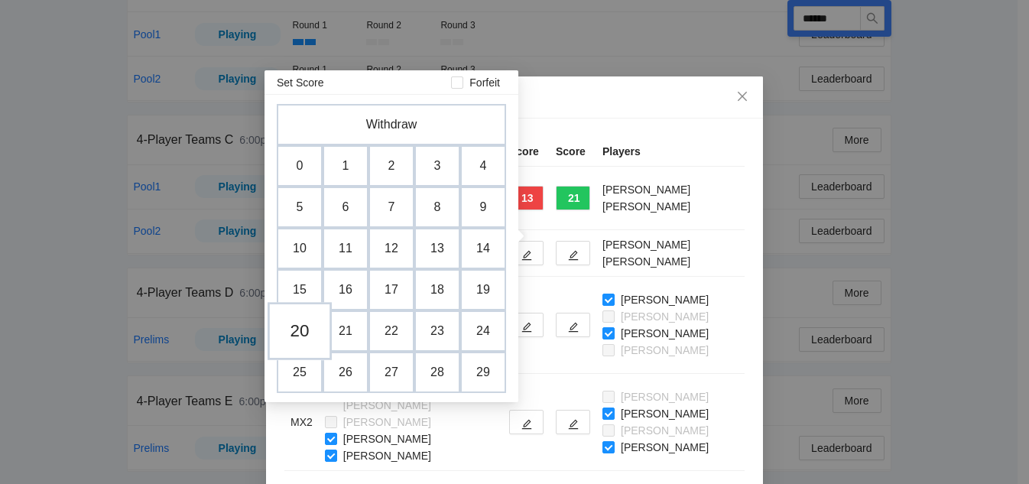
click at [305, 334] on td "20" at bounding box center [300, 331] width 64 height 58
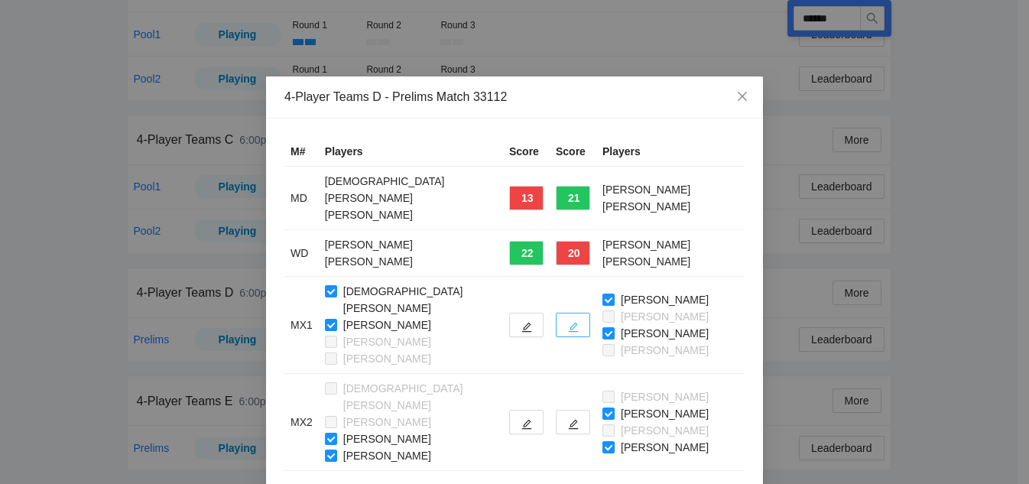
click at [557, 313] on button "button" at bounding box center [573, 325] width 34 height 24
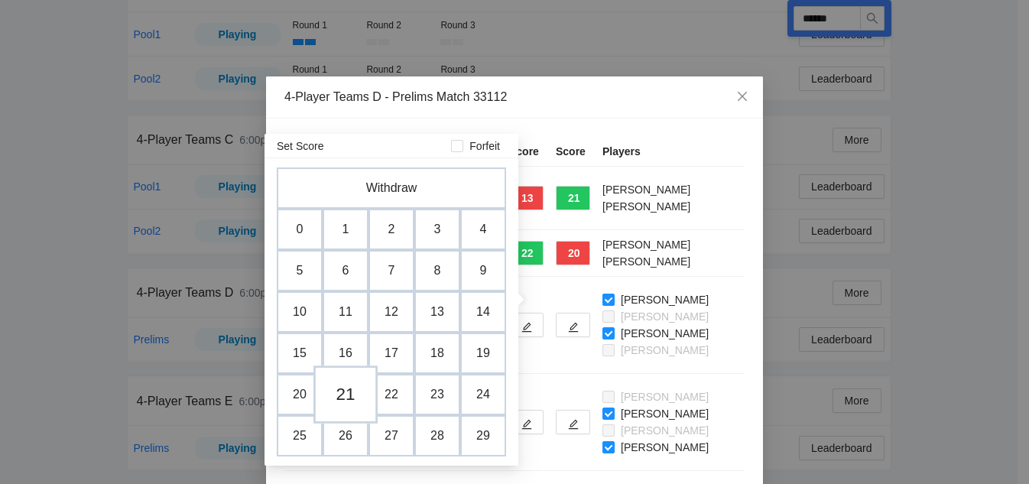
click at [342, 401] on td "21" at bounding box center [345, 394] width 64 height 58
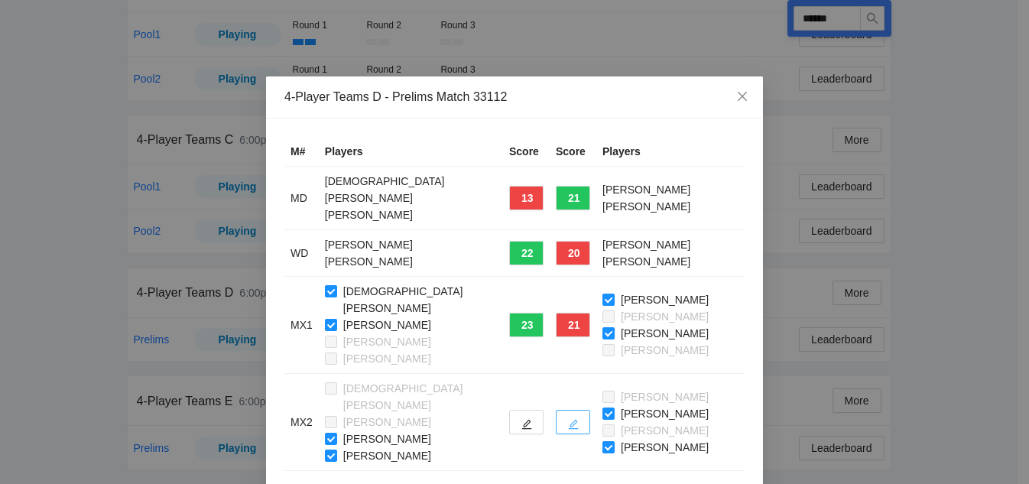
click at [568, 419] on icon "edit" at bounding box center [573, 424] width 11 height 11
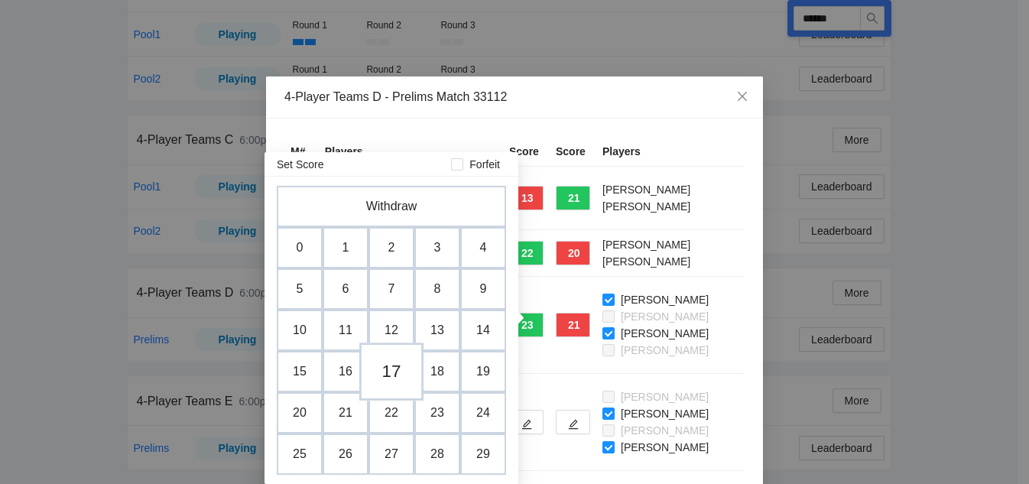
click at [392, 379] on td "17" at bounding box center [391, 371] width 64 height 58
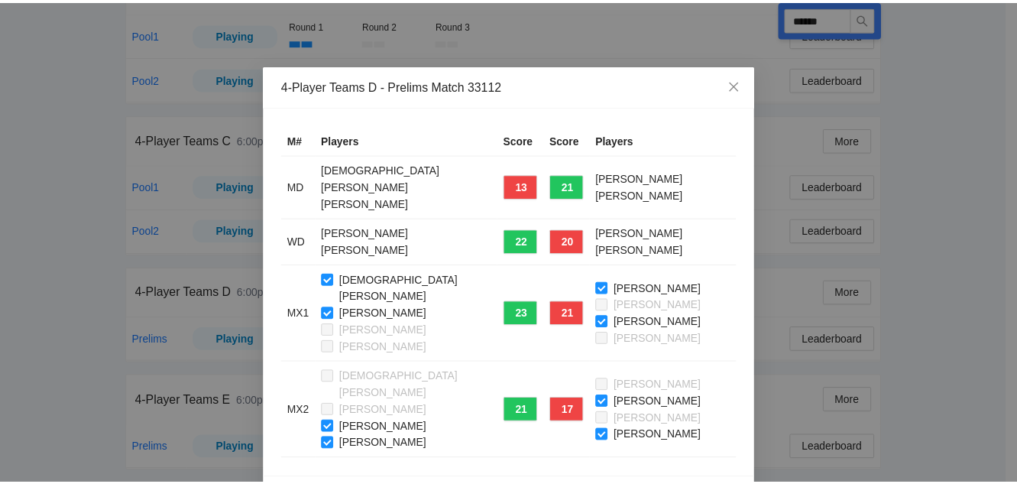
scroll to position [14, 0]
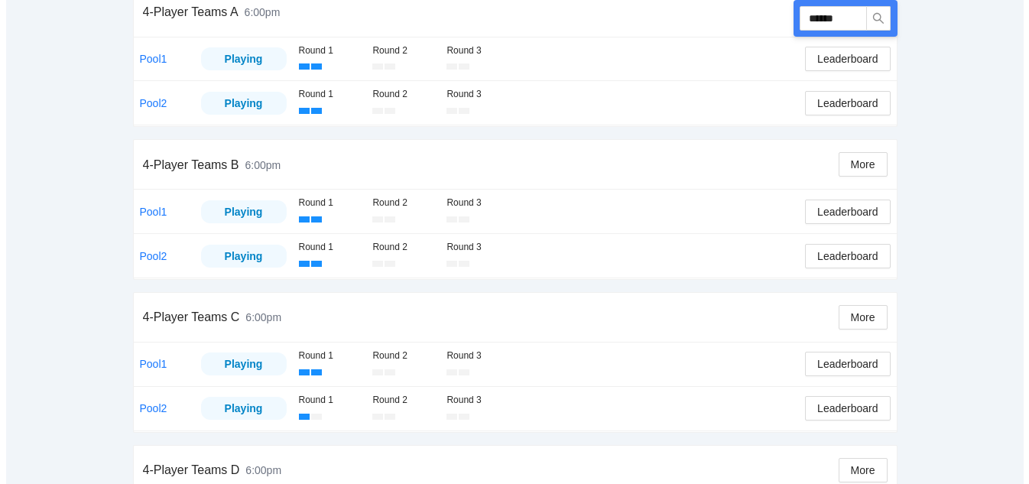
scroll to position [339, 0]
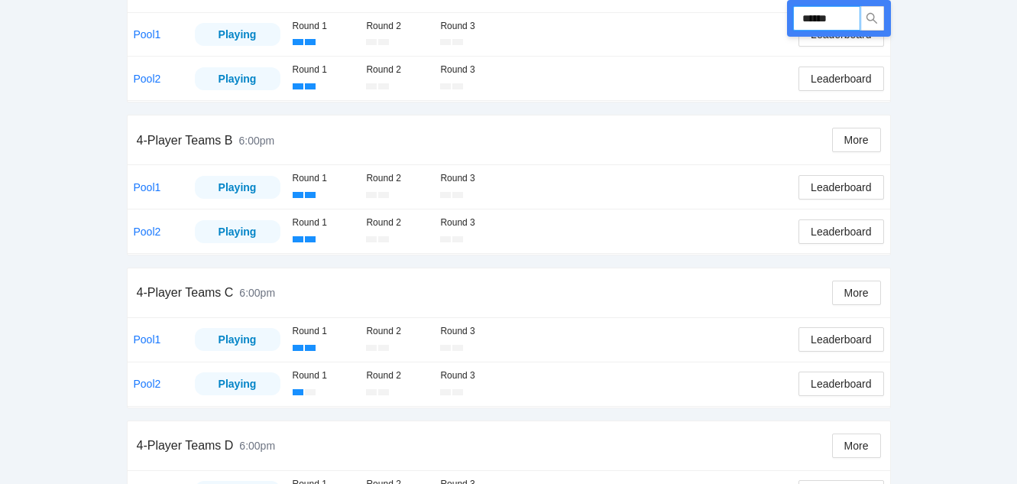
drag, startPoint x: 842, startPoint y: 18, endPoint x: 738, endPoint y: 5, distance: 104.1
click at [738, 5] on div "Run ****** 4-Player Teams A 6:00pm More Pool1 Playing Round 1 Round 2 Round 3 L…" at bounding box center [509, 263] width 764 height 724
type input "******"
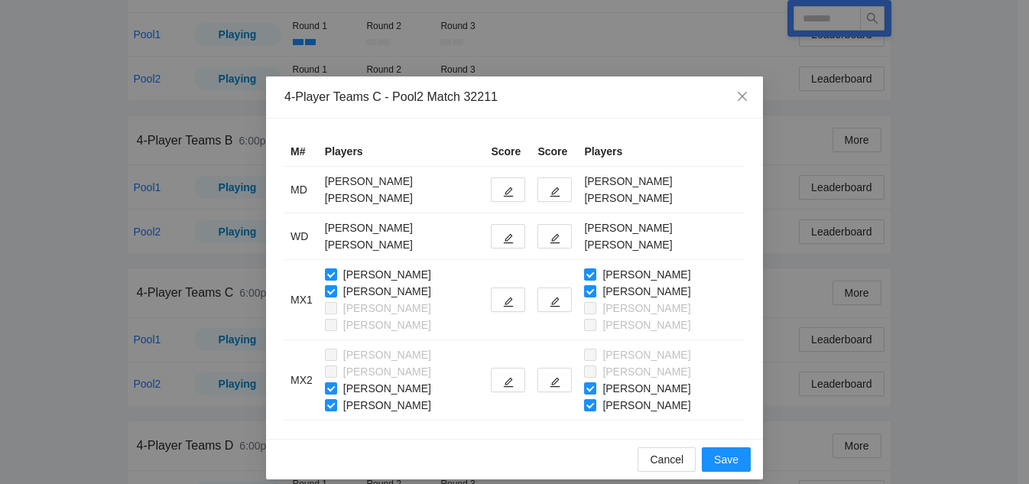
type input "******"
click at [508, 190] on icon "edit" at bounding box center [508, 192] width 11 height 11
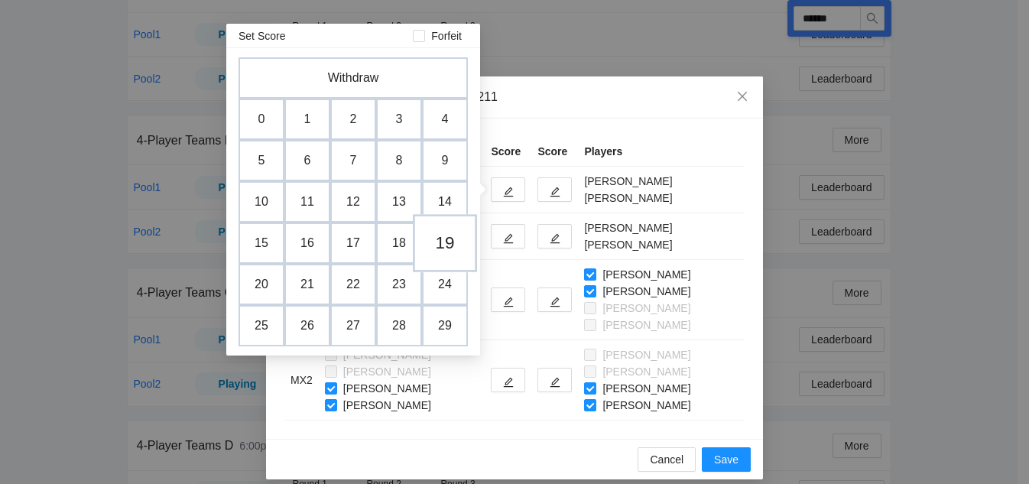
click at [443, 243] on td "19" at bounding box center [445, 243] width 64 height 58
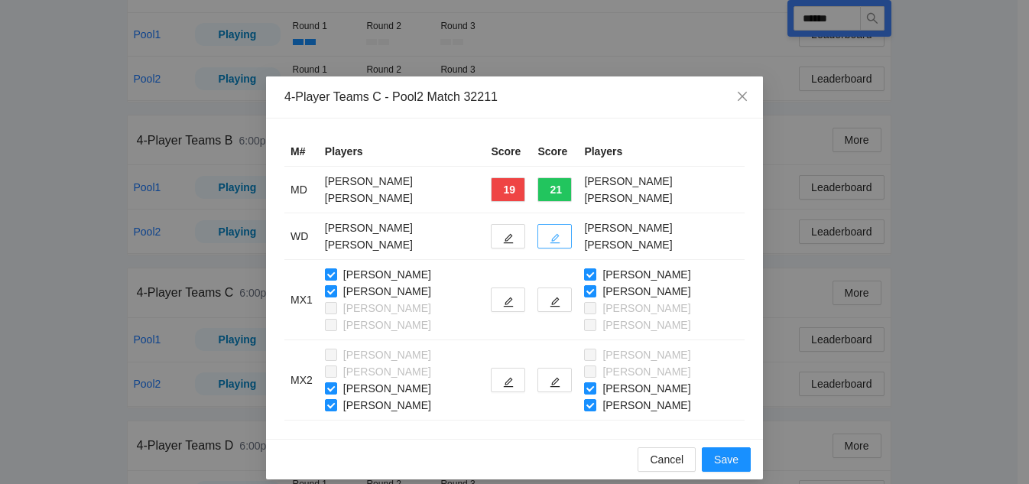
click at [558, 238] on icon "edit" at bounding box center [555, 239] width 10 height 10
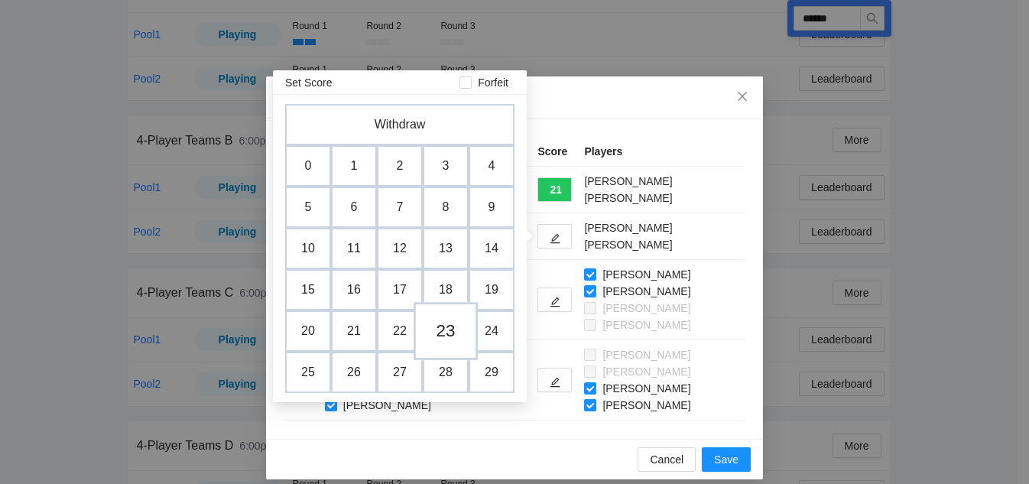
click at [443, 331] on td "23" at bounding box center [446, 331] width 64 height 58
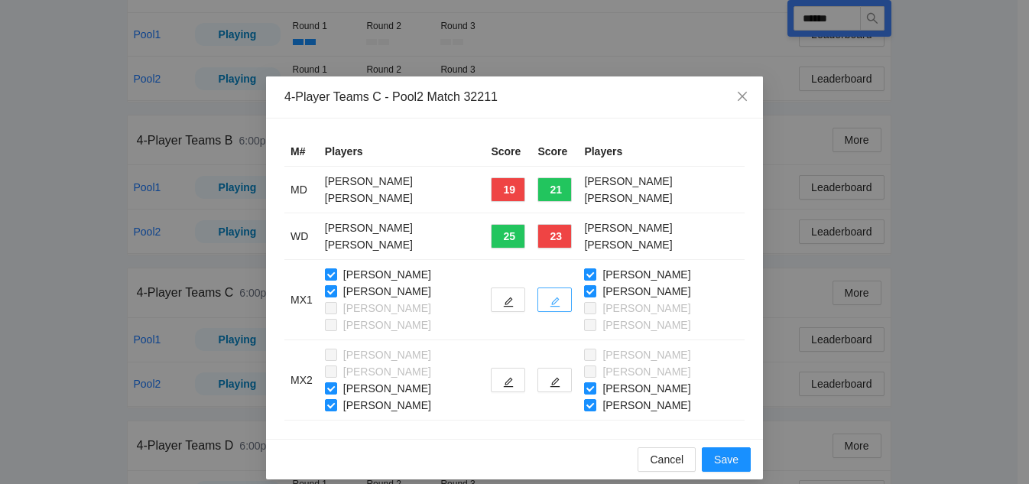
click at [557, 297] on icon "edit" at bounding box center [555, 302] width 11 height 11
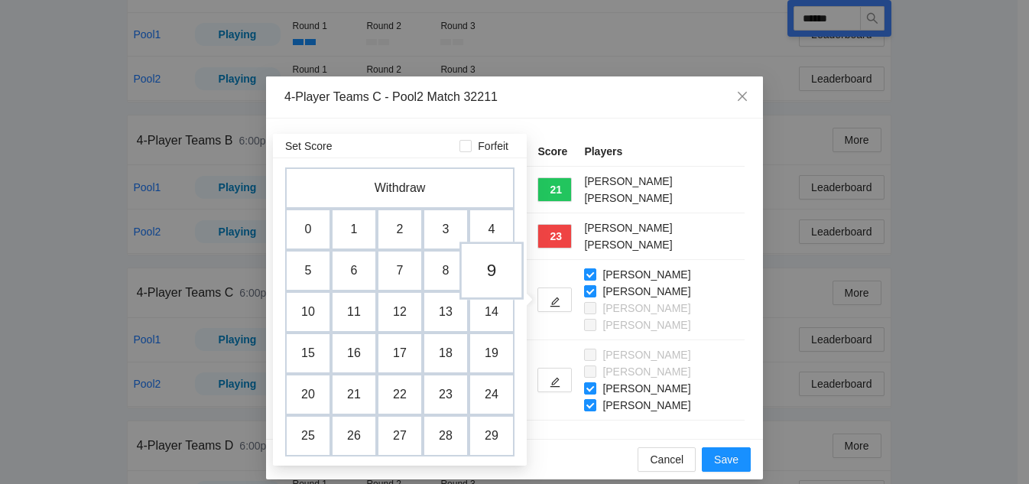
click at [483, 264] on td "9" at bounding box center [491, 271] width 64 height 58
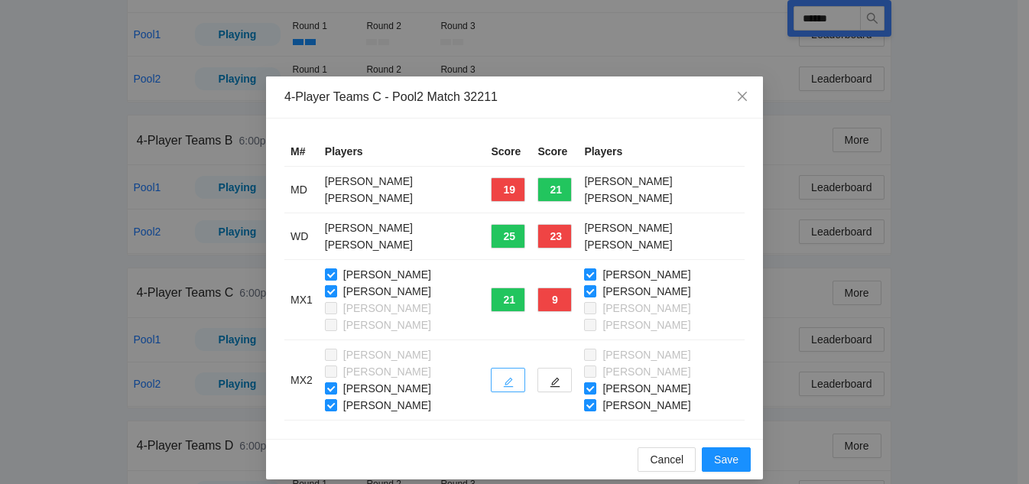
click at [505, 375] on button "button" at bounding box center [508, 380] width 34 height 24
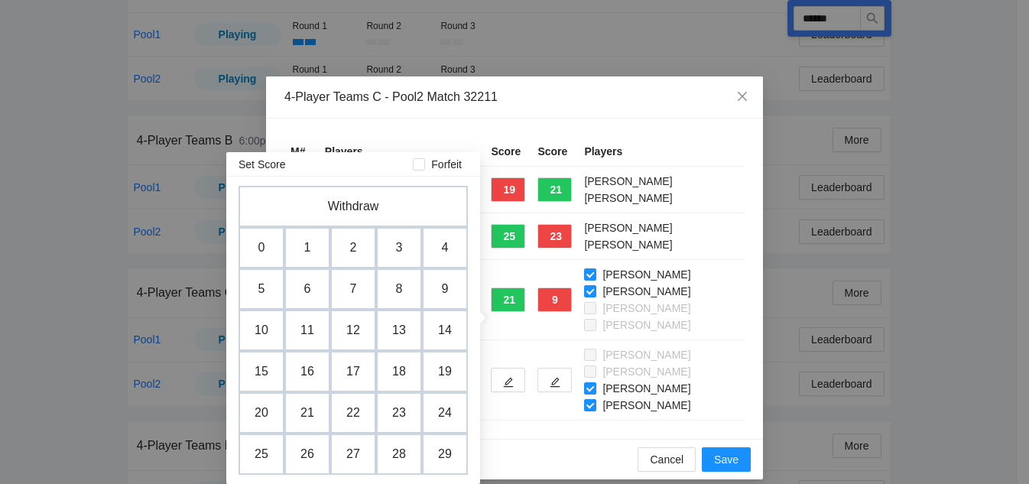
click at [269, 409] on td "20" at bounding box center [262, 412] width 46 height 41
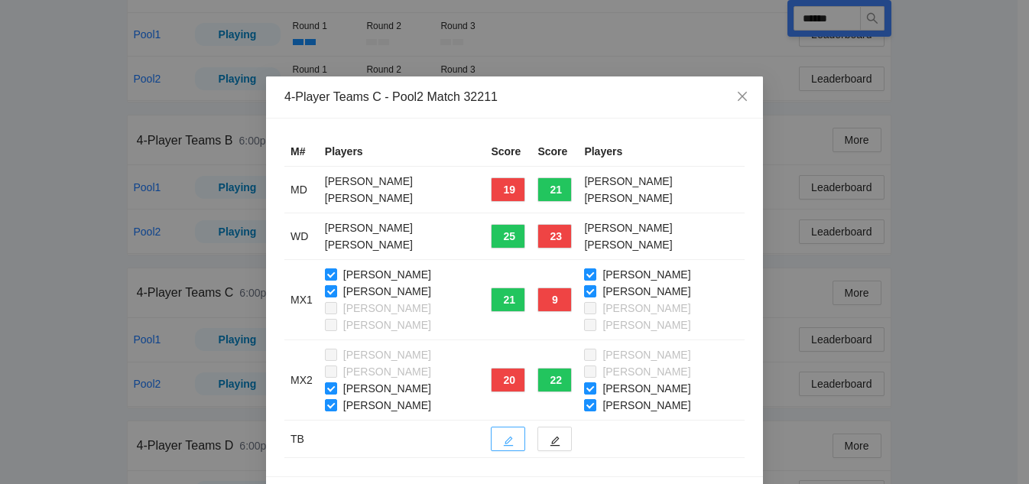
click at [511, 444] on icon "edit" at bounding box center [508, 441] width 11 height 11
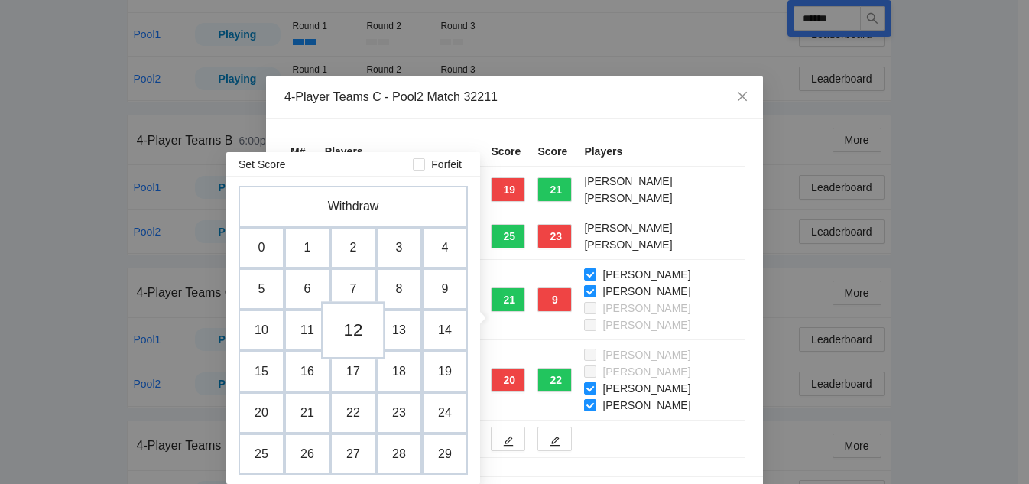
click at [350, 334] on td "12" at bounding box center [353, 330] width 64 height 58
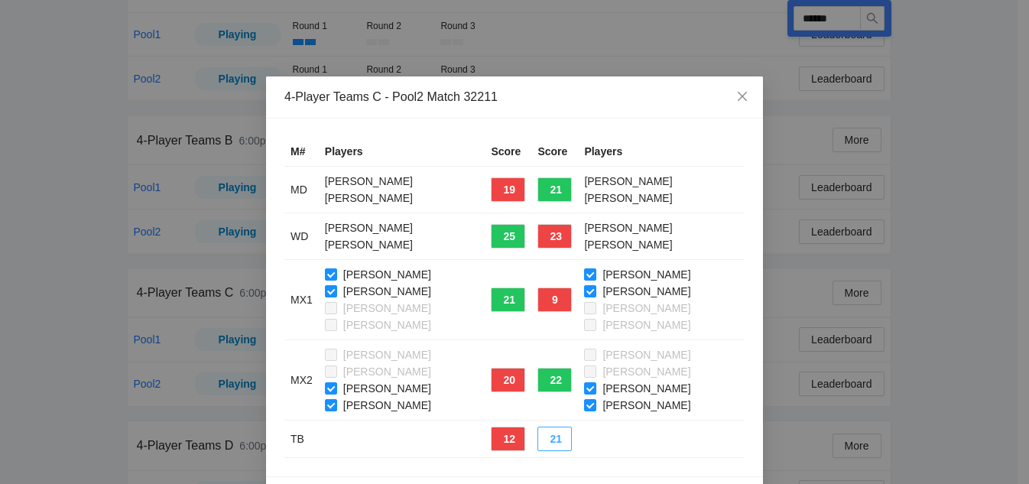
click at [569, 438] on button "21" at bounding box center [554, 439] width 34 height 24
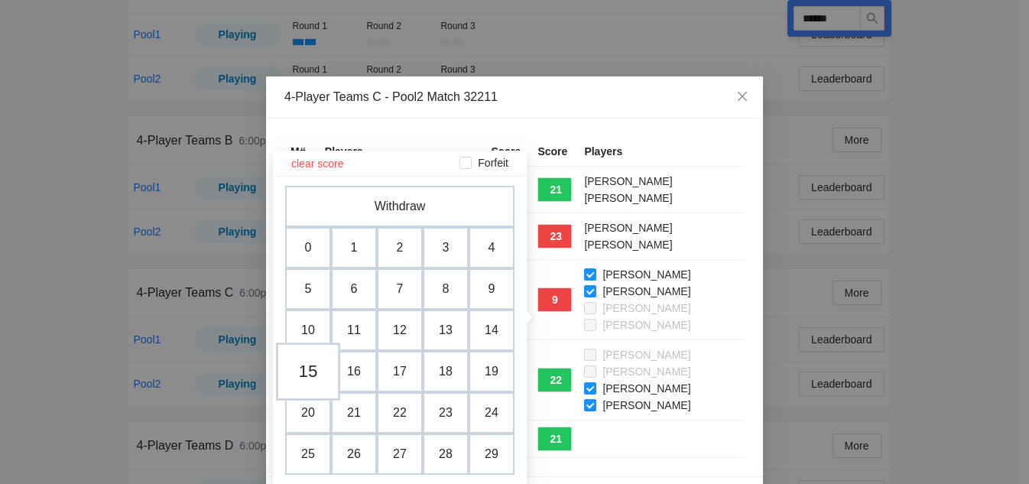
click at [312, 372] on td "15" at bounding box center [308, 371] width 64 height 58
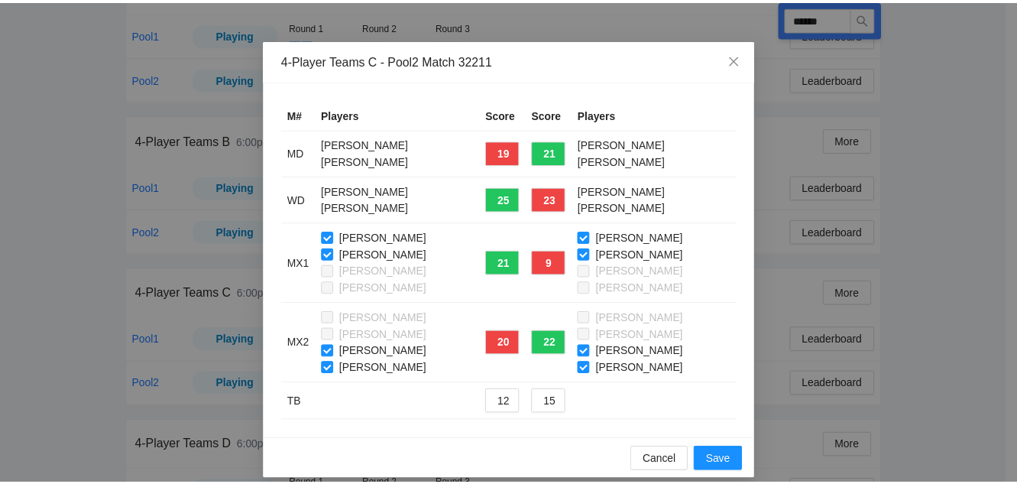
scroll to position [51, 0]
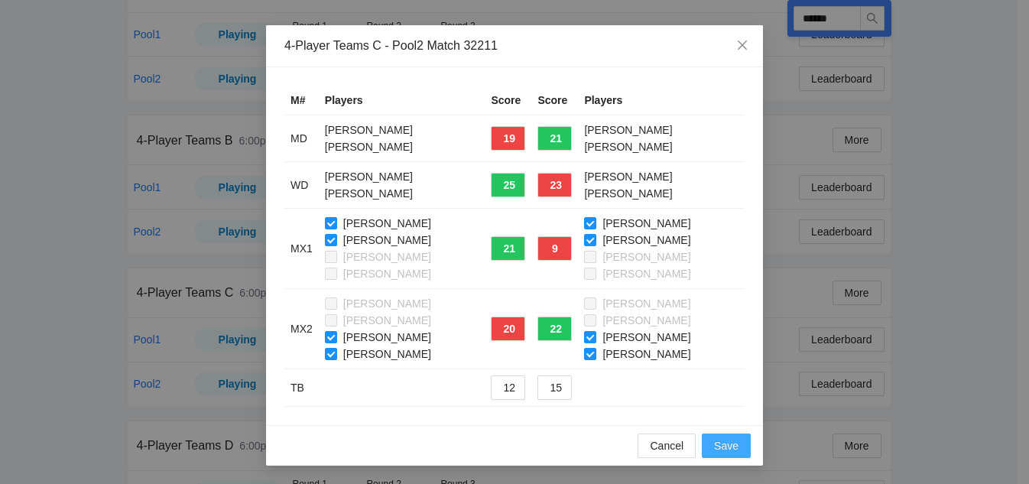
click at [731, 448] on span "Save" at bounding box center [726, 445] width 24 height 17
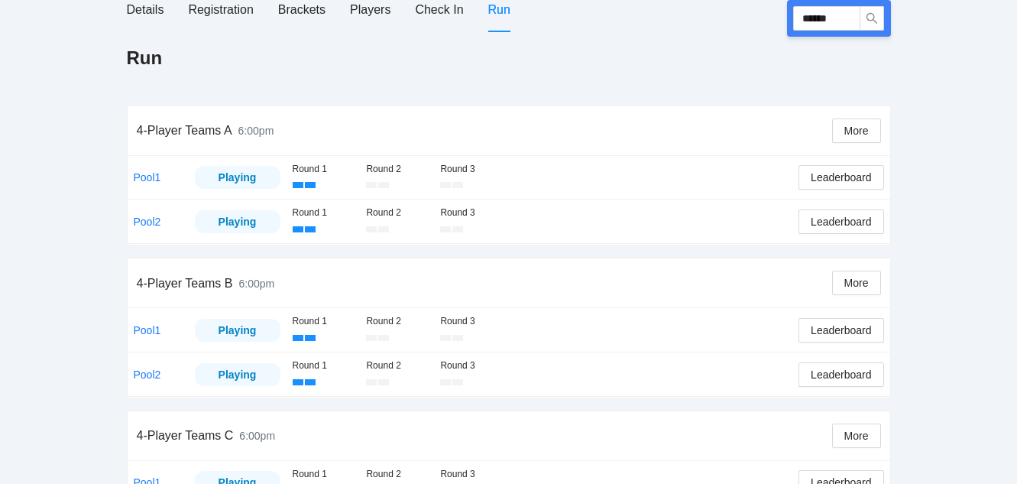
scroll to position [110, 0]
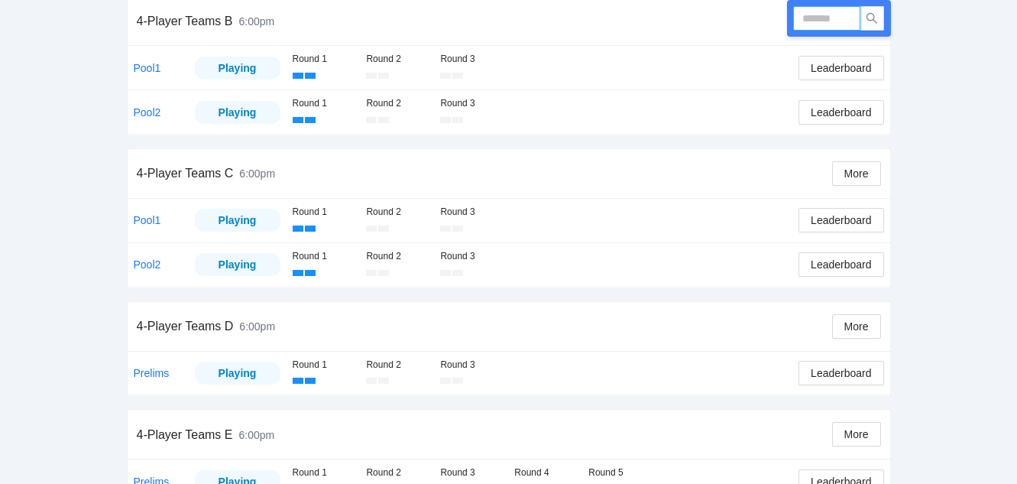
scroll to position [492, 0]
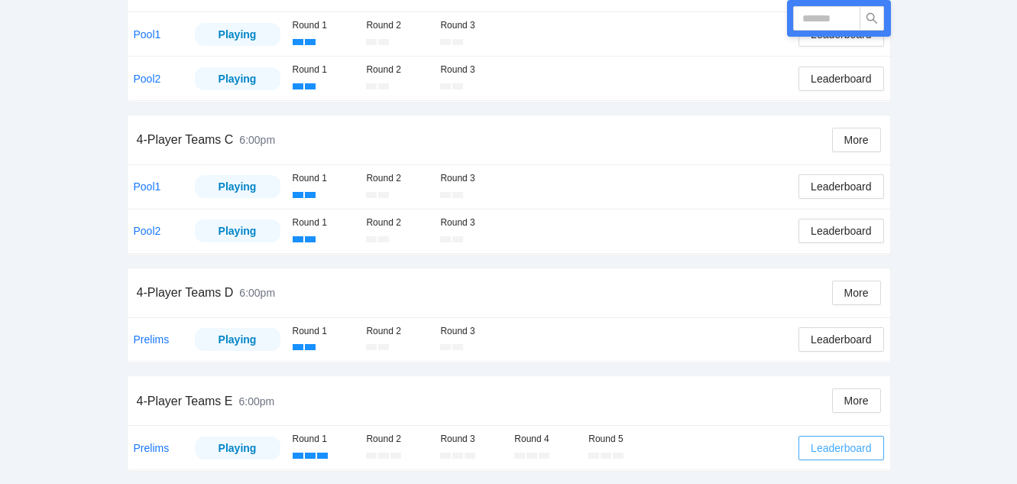
click at [871, 442] on span "Leaderboard" at bounding box center [841, 448] width 60 height 17
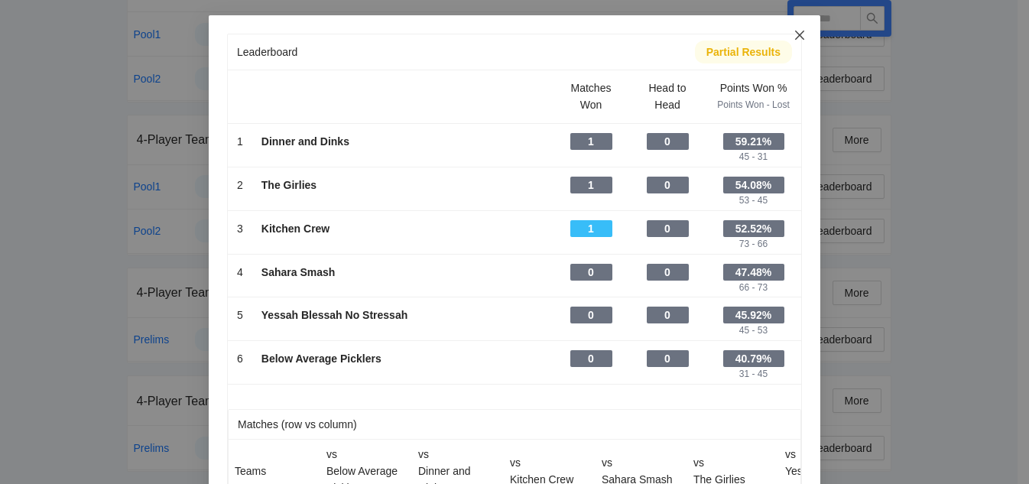
click at [795, 34] on icon "close" at bounding box center [799, 35] width 9 height 9
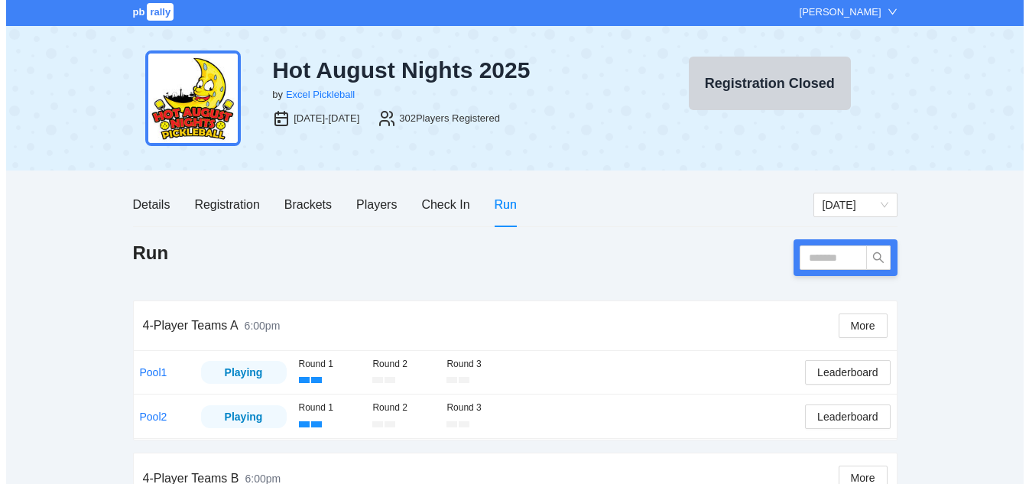
scroll to position [0, 0]
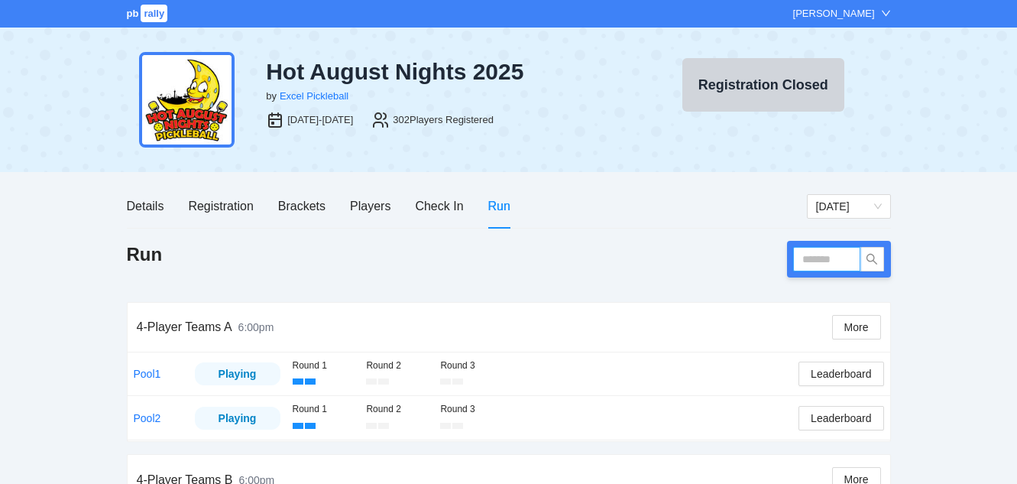
click at [817, 262] on input "text" at bounding box center [826, 259] width 67 height 24
type input "******"
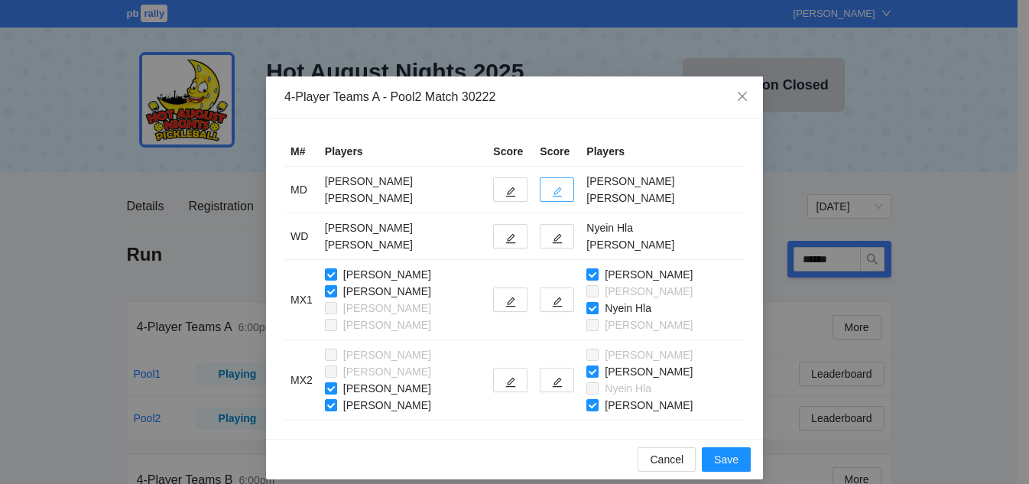
click at [552, 187] on icon "edit" at bounding box center [557, 192] width 11 height 11
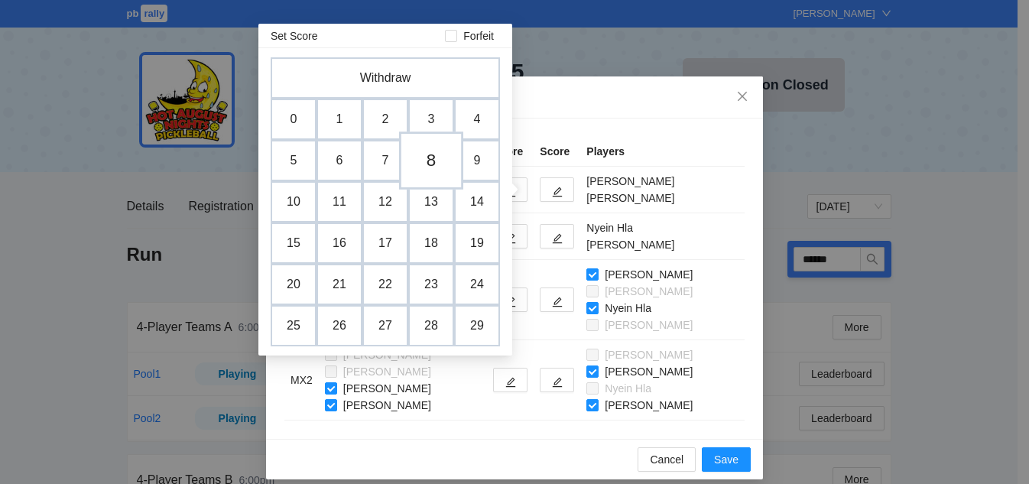
click at [419, 164] on td "8" at bounding box center [431, 160] width 64 height 58
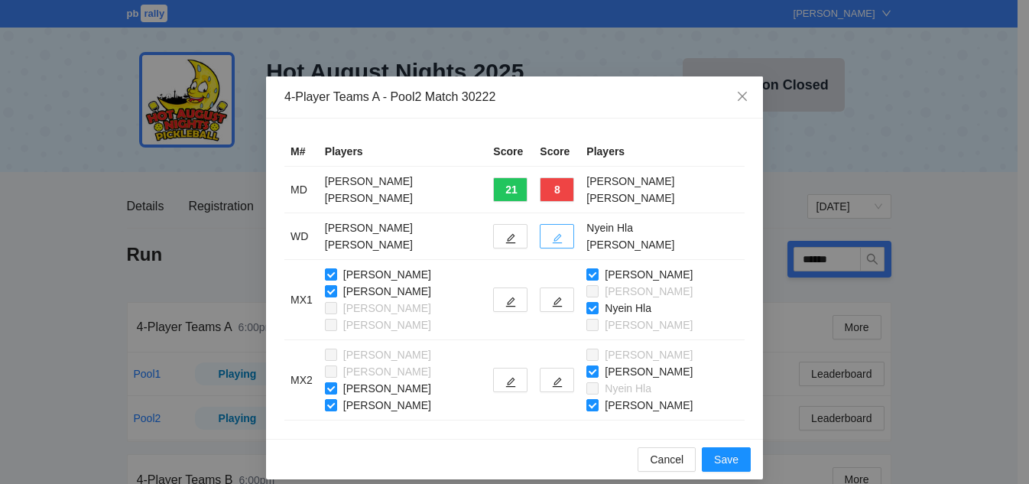
click at [553, 240] on button "button" at bounding box center [557, 236] width 34 height 24
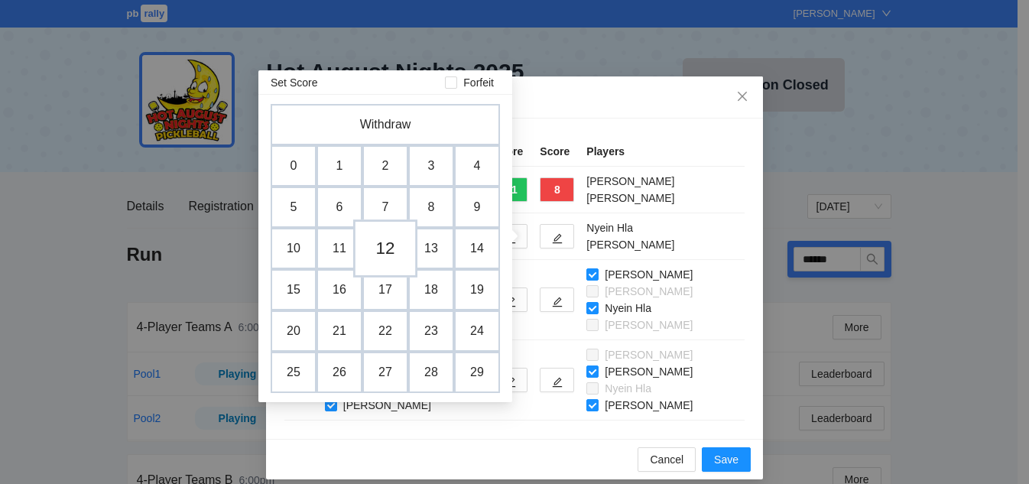
click at [378, 257] on td "12" at bounding box center [385, 248] width 64 height 58
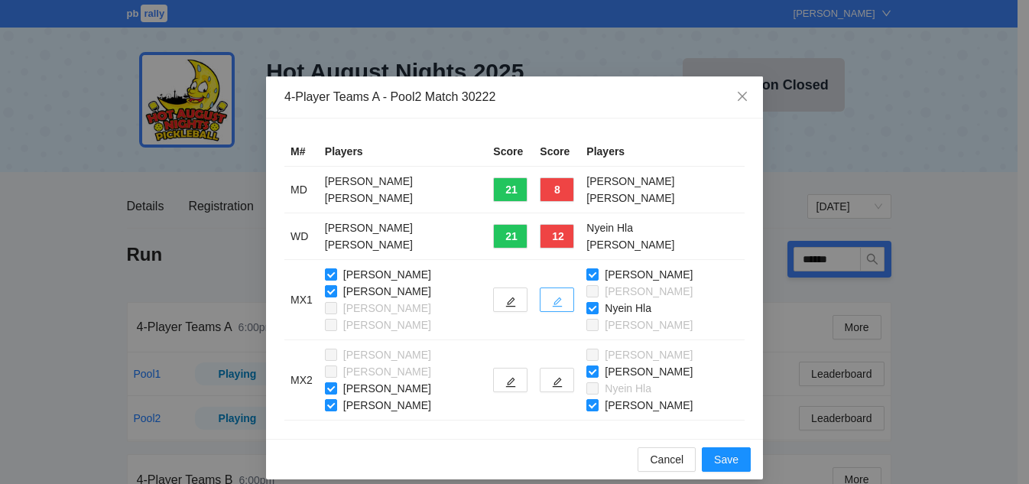
click at [550, 303] on button "button" at bounding box center [557, 299] width 34 height 24
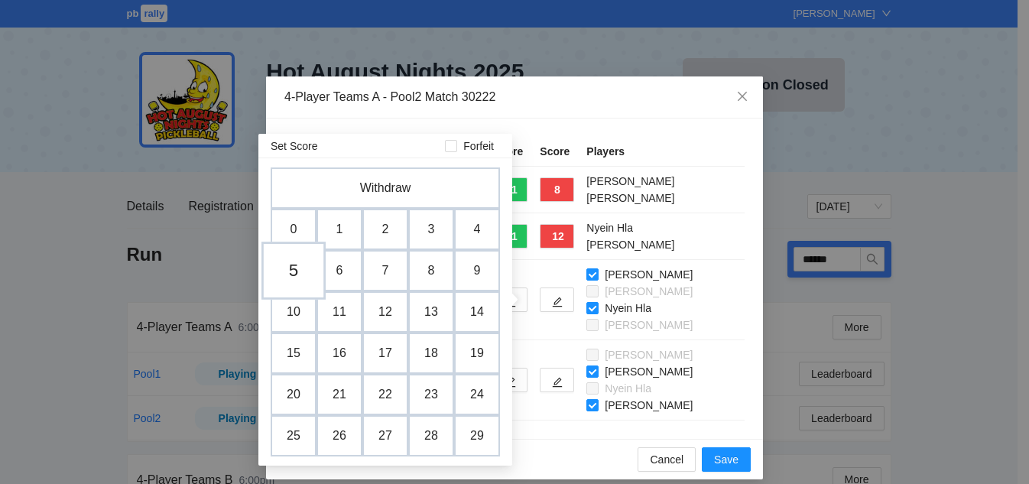
click at [277, 273] on td "5" at bounding box center [293, 271] width 64 height 58
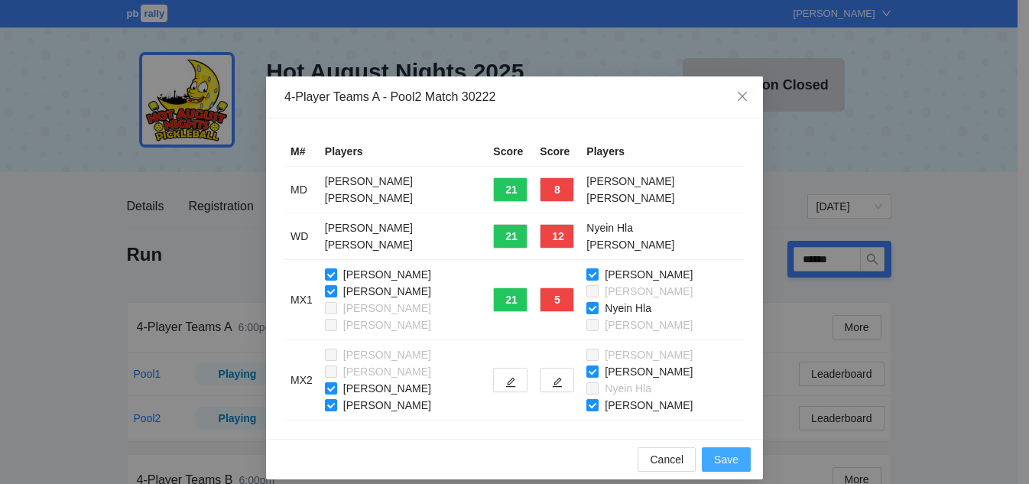
click at [727, 454] on span "Save" at bounding box center [726, 459] width 24 height 17
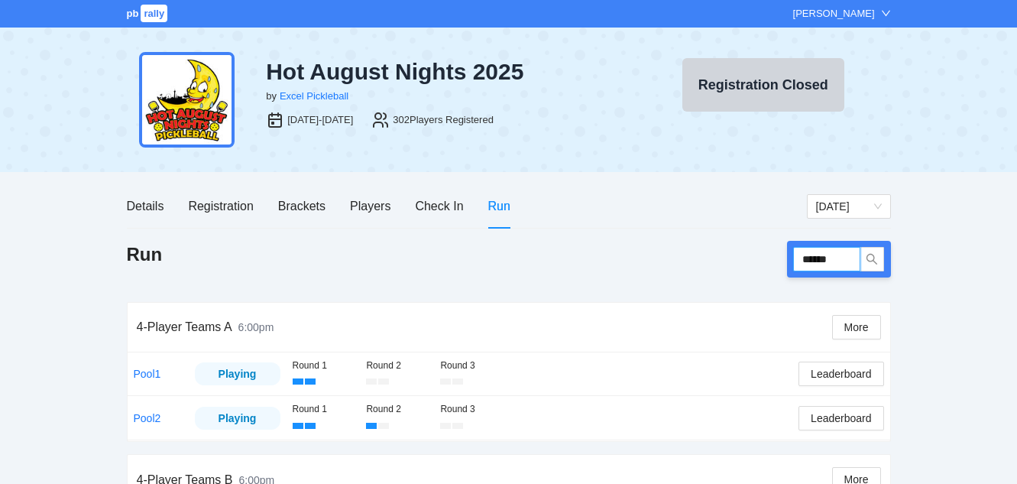
drag, startPoint x: 849, startPoint y: 258, endPoint x: 657, endPoint y: 258, distance: 191.9
click at [657, 258] on div "Run ******" at bounding box center [509, 259] width 764 height 37
type input "******"
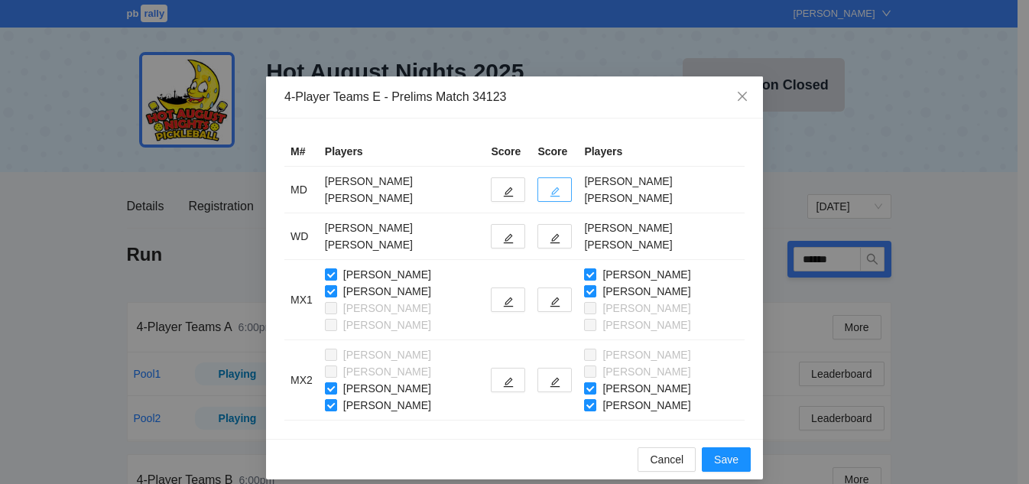
click at [550, 190] on icon "edit" at bounding box center [555, 192] width 11 height 11
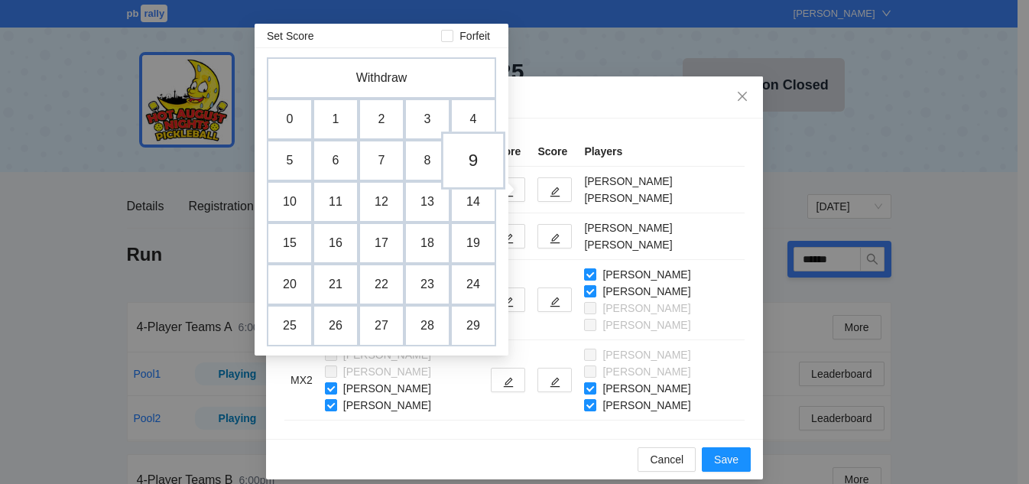
click at [482, 164] on td "9" at bounding box center [473, 160] width 64 height 58
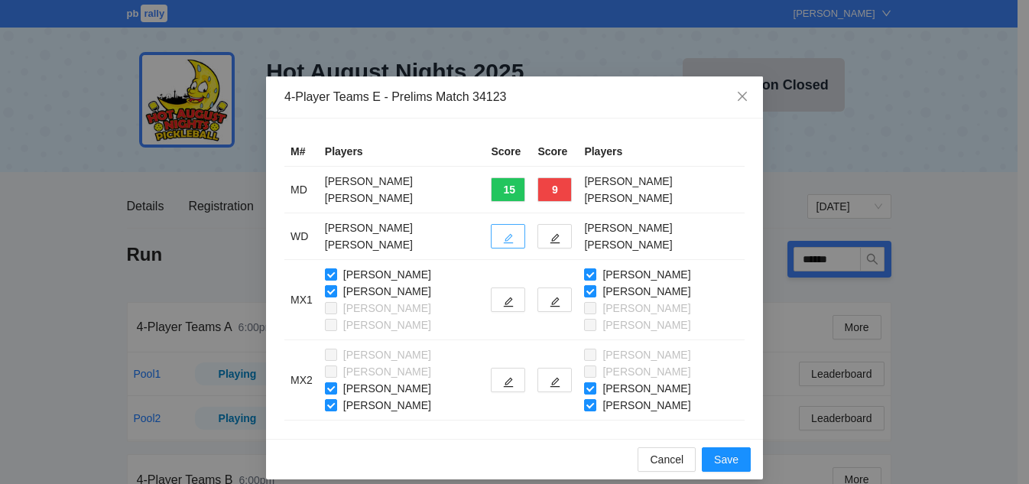
click at [491, 239] on button "button" at bounding box center [508, 236] width 34 height 24
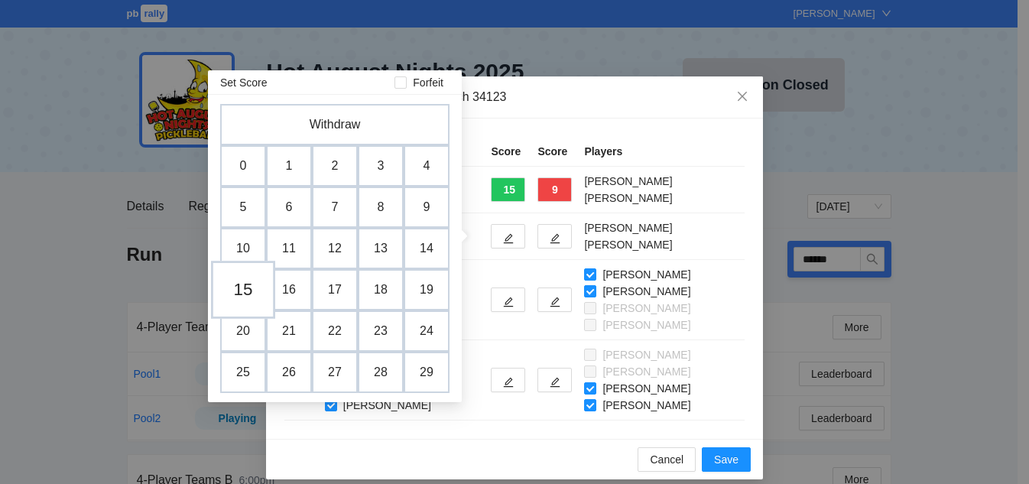
click at [248, 290] on td "15" at bounding box center [243, 290] width 64 height 58
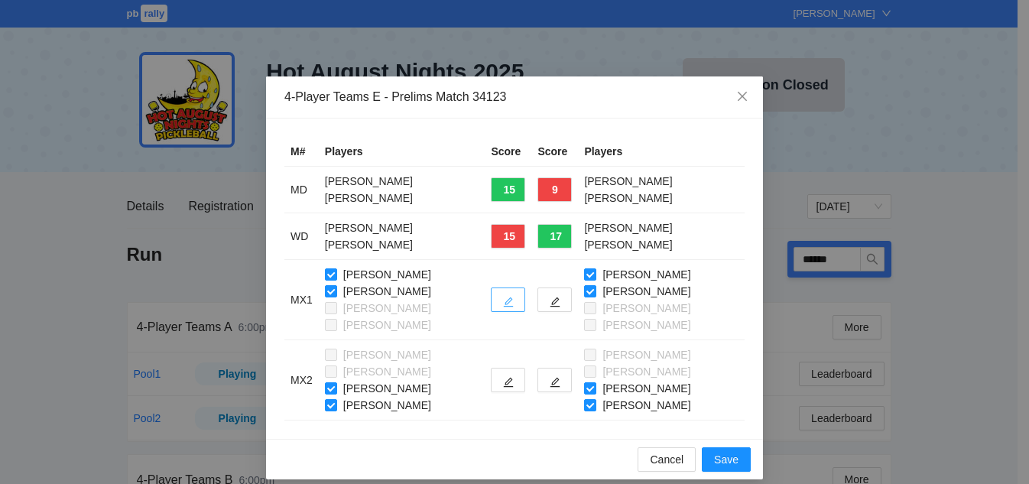
click at [503, 305] on icon "edit" at bounding box center [508, 302] width 11 height 11
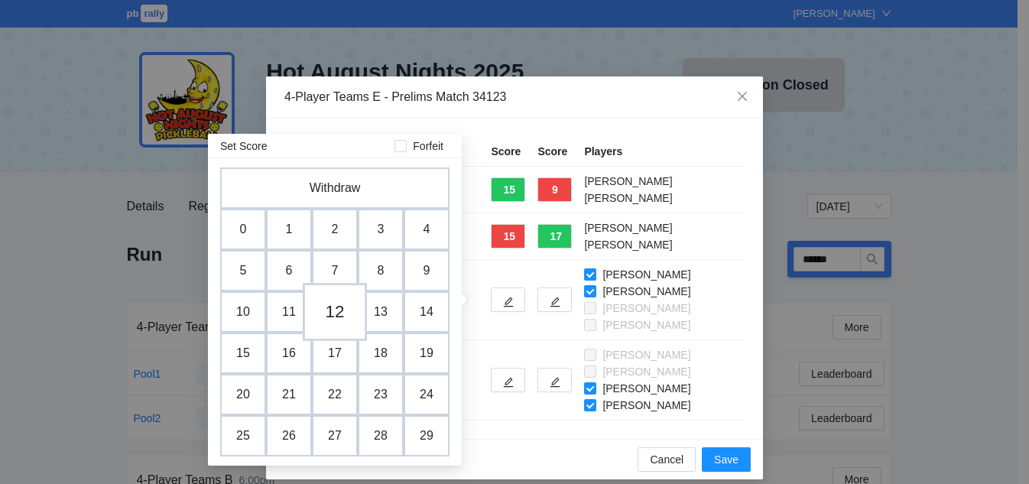
click at [330, 323] on td "12" at bounding box center [335, 312] width 64 height 58
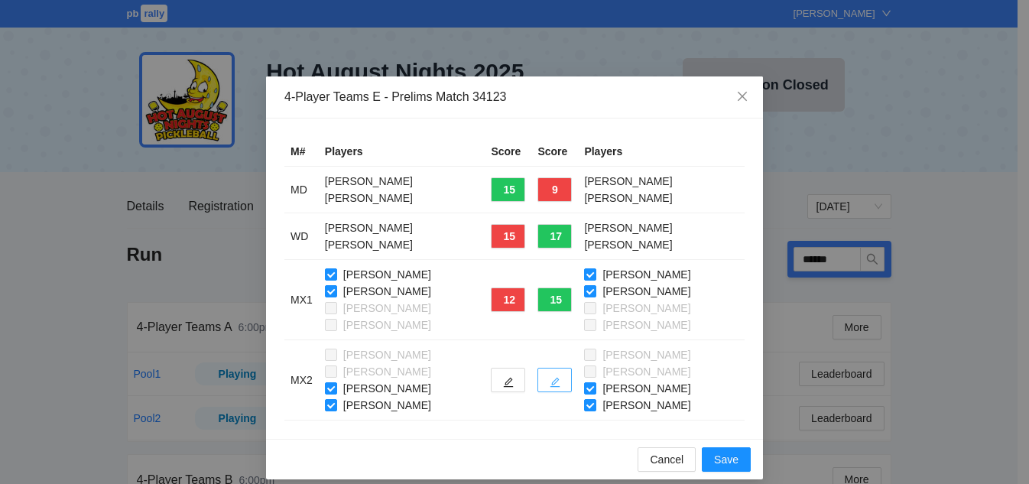
click at [537, 379] on button "button" at bounding box center [554, 380] width 34 height 24
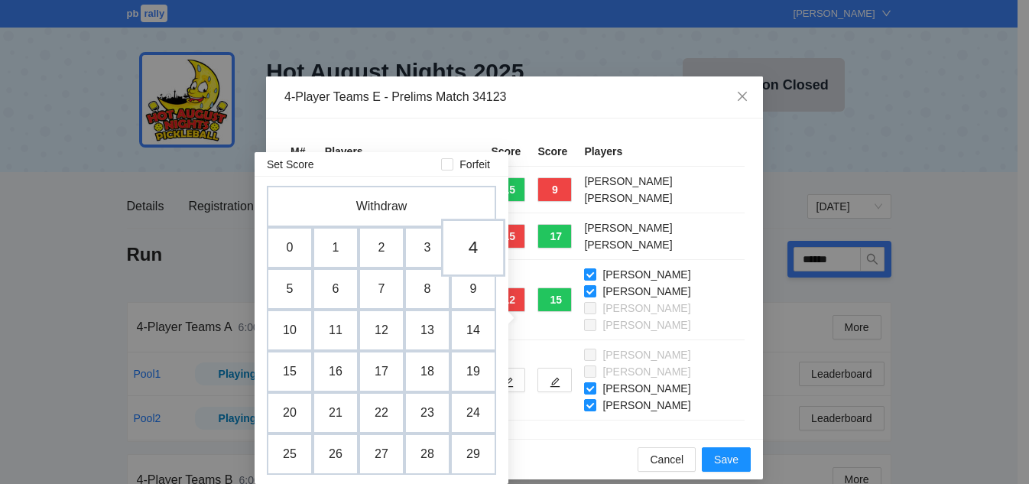
click at [466, 250] on td "4" at bounding box center [473, 248] width 64 height 58
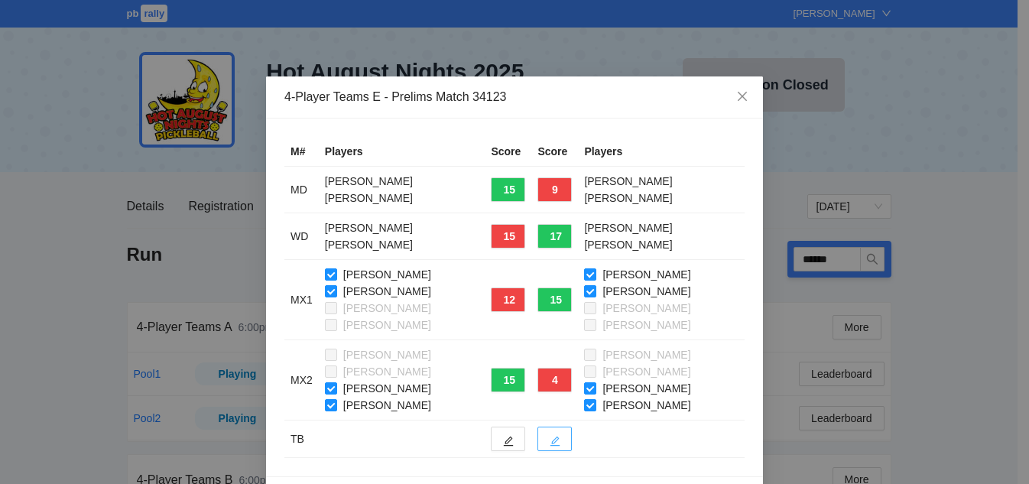
click at [537, 438] on button "button" at bounding box center [554, 439] width 34 height 24
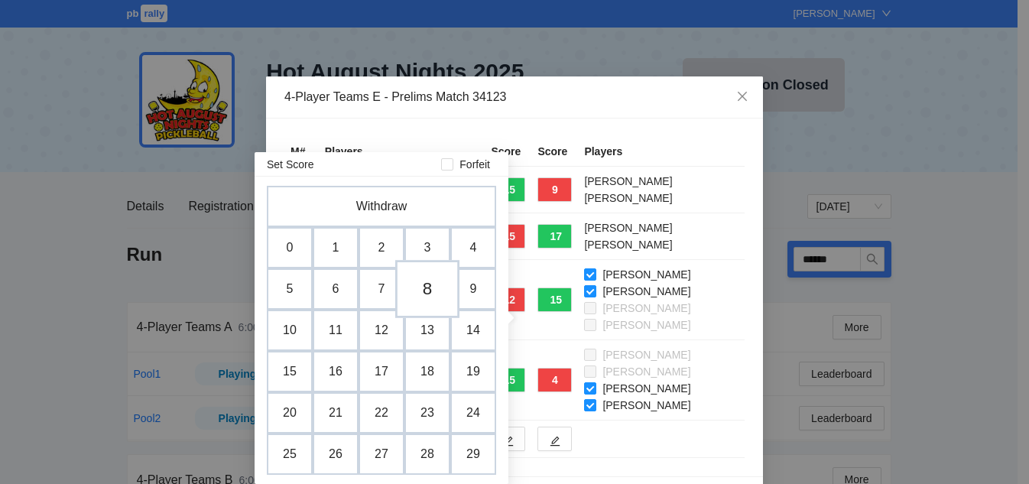
click at [432, 280] on td "8" at bounding box center [427, 289] width 64 height 58
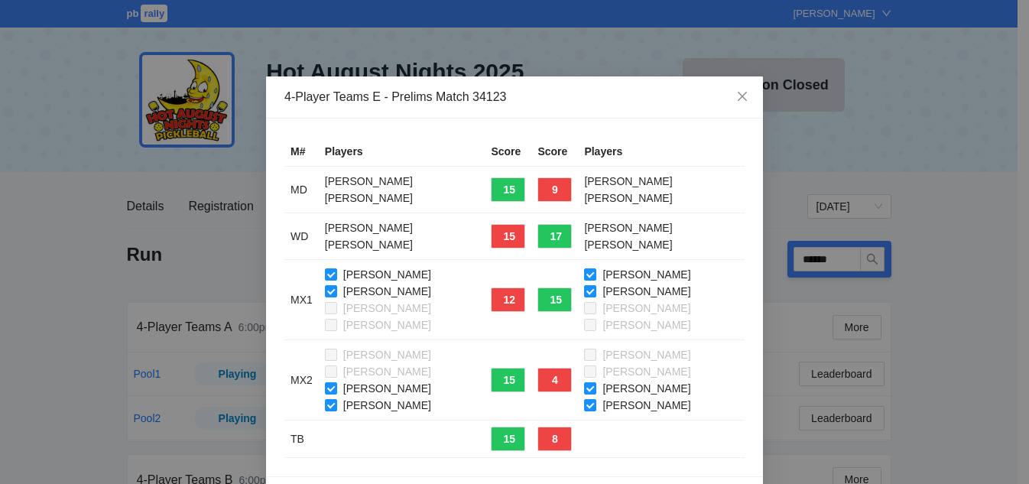
scroll to position [51, 0]
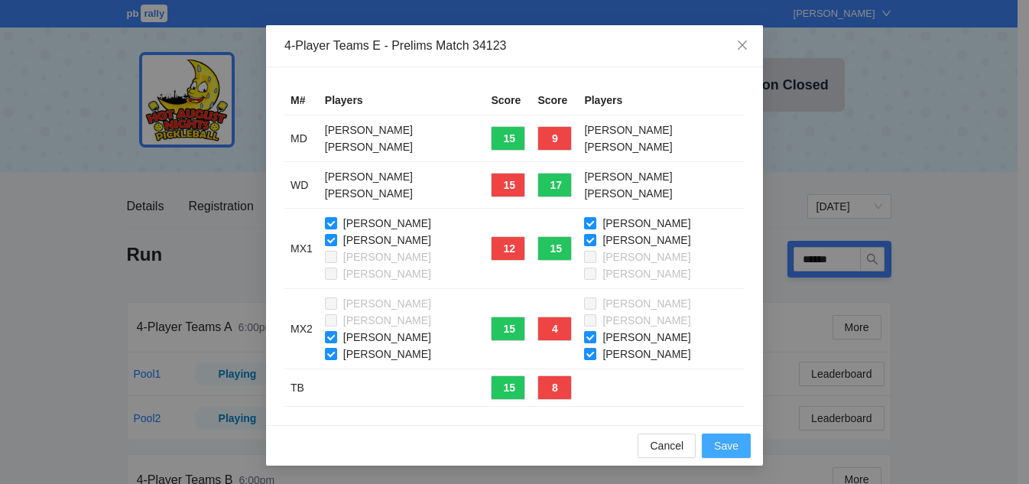
click at [728, 446] on span "Save" at bounding box center [726, 445] width 24 height 17
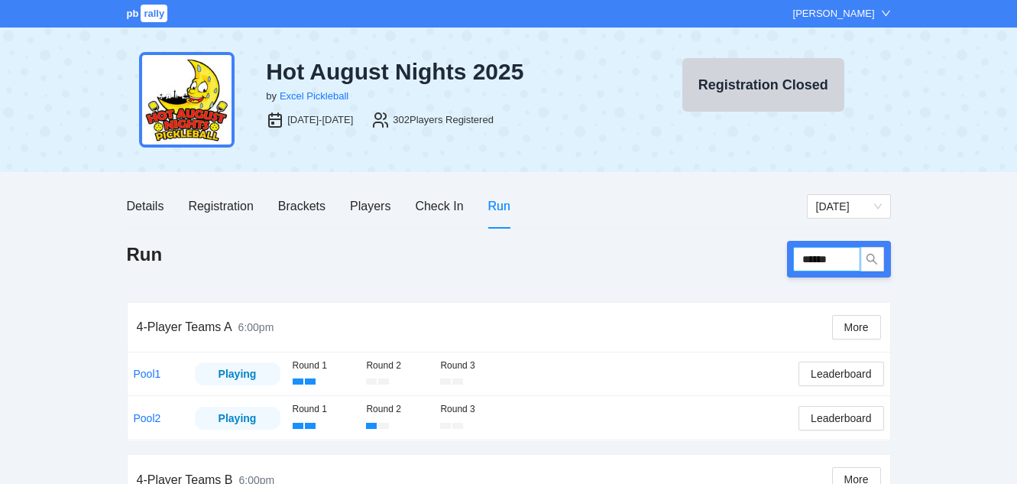
drag, startPoint x: 848, startPoint y: 255, endPoint x: 703, endPoint y: 255, distance: 145.2
click at [703, 255] on div "Run ******" at bounding box center [509, 259] width 764 height 37
type input "******"
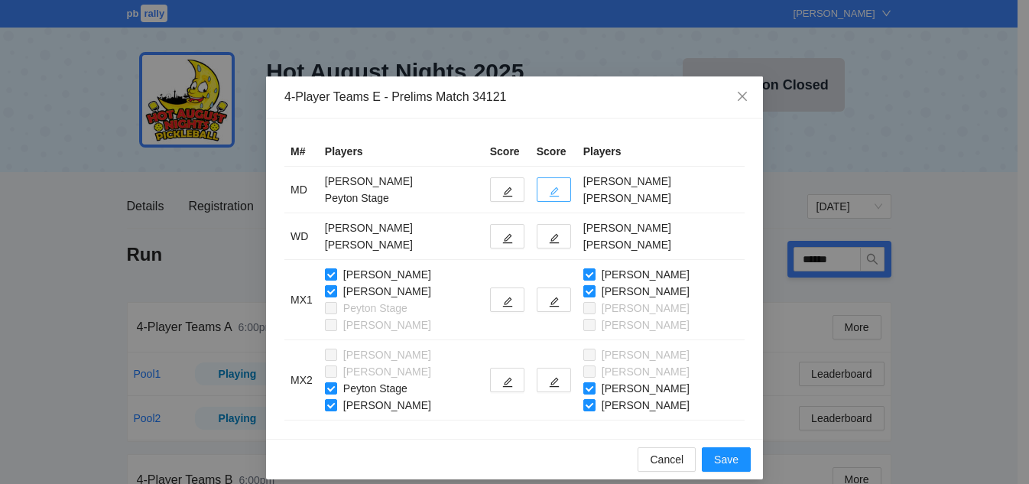
click at [550, 193] on icon "edit" at bounding box center [555, 192] width 10 height 10
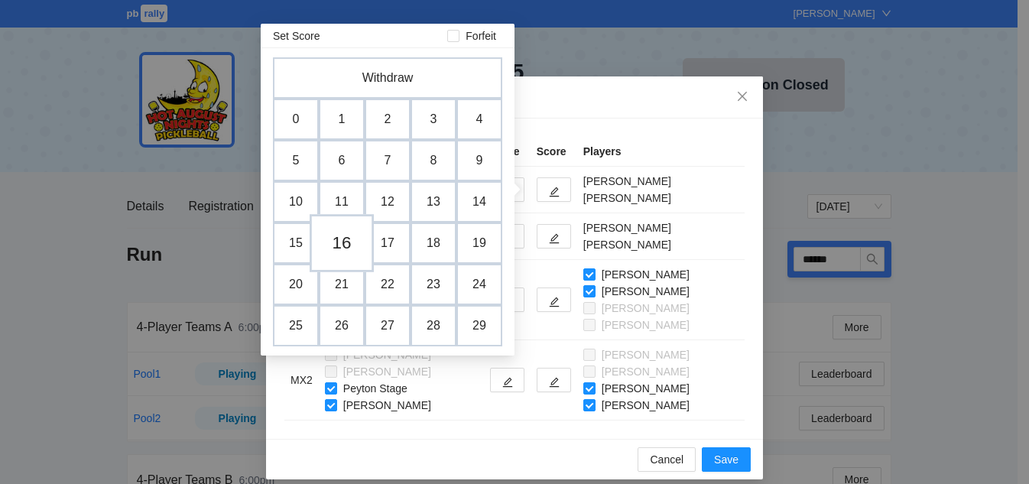
click at [335, 247] on td "16" at bounding box center [342, 243] width 64 height 58
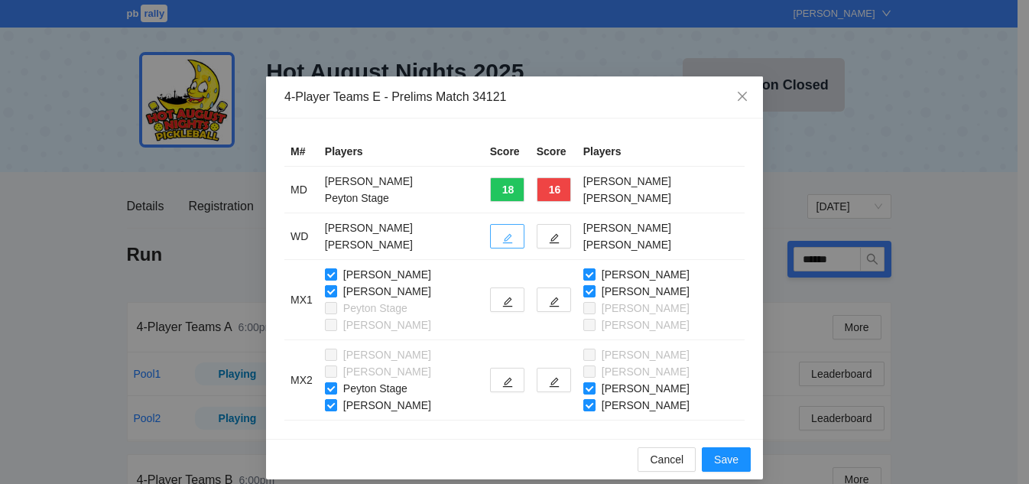
click at [507, 235] on button "button" at bounding box center [507, 236] width 34 height 24
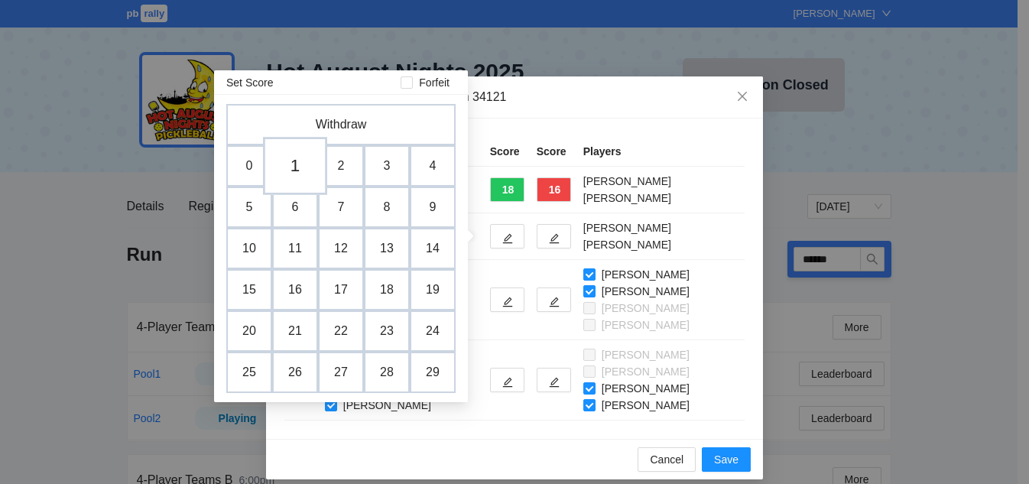
click at [294, 170] on td "1" at bounding box center [295, 166] width 64 height 58
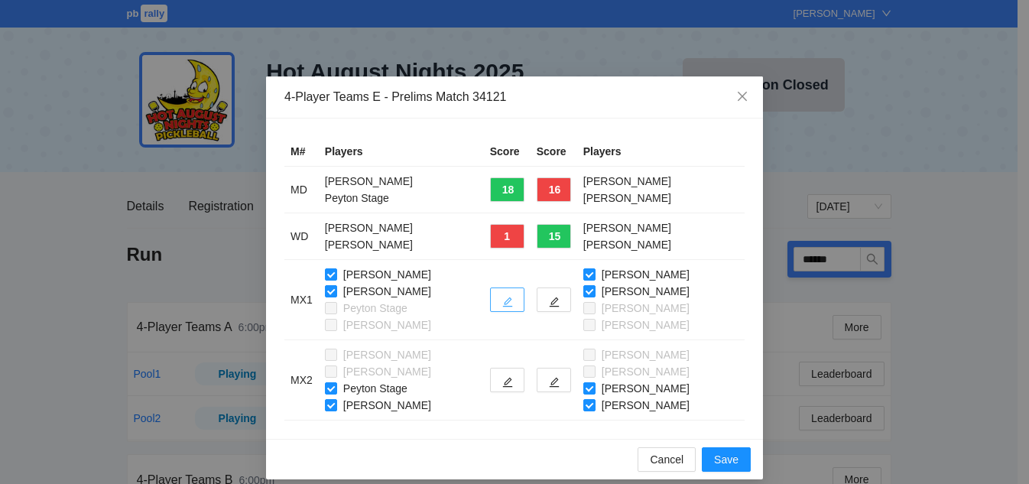
click at [502, 300] on icon "edit" at bounding box center [507, 302] width 11 height 11
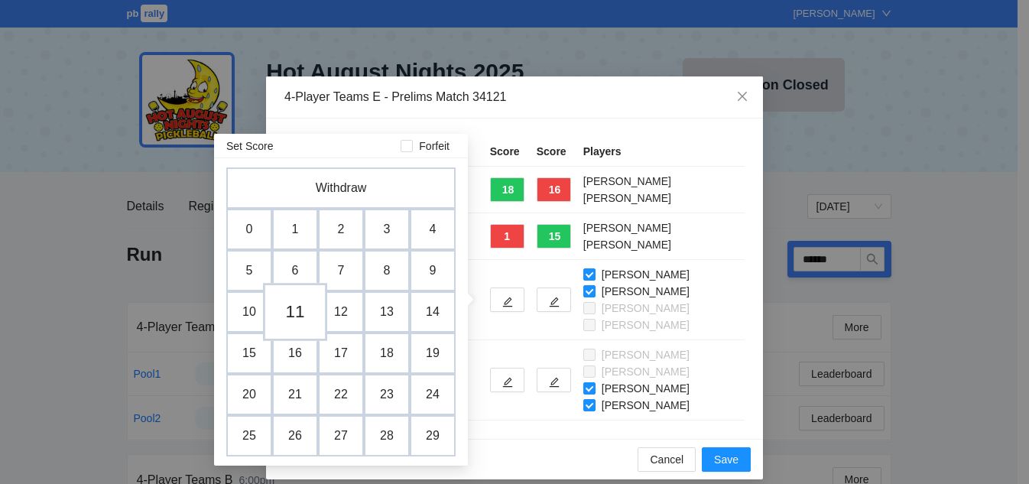
click at [295, 308] on td "11" at bounding box center [295, 312] width 64 height 58
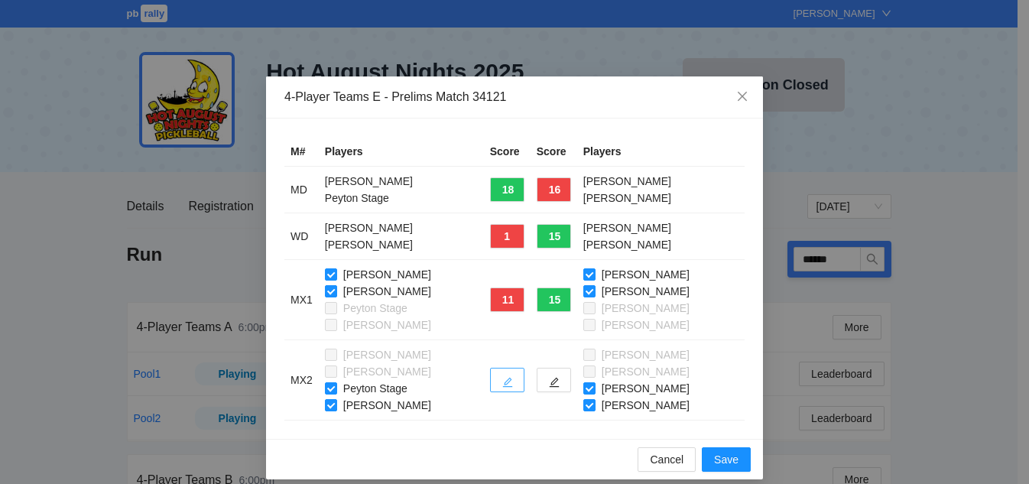
click at [493, 378] on button "button" at bounding box center [507, 380] width 34 height 24
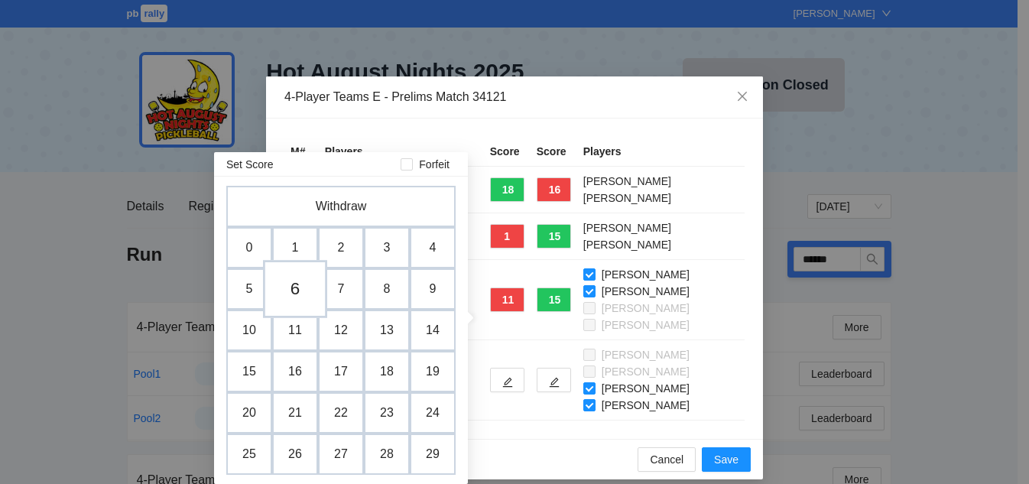
click at [302, 294] on td "6" at bounding box center [295, 289] width 64 height 58
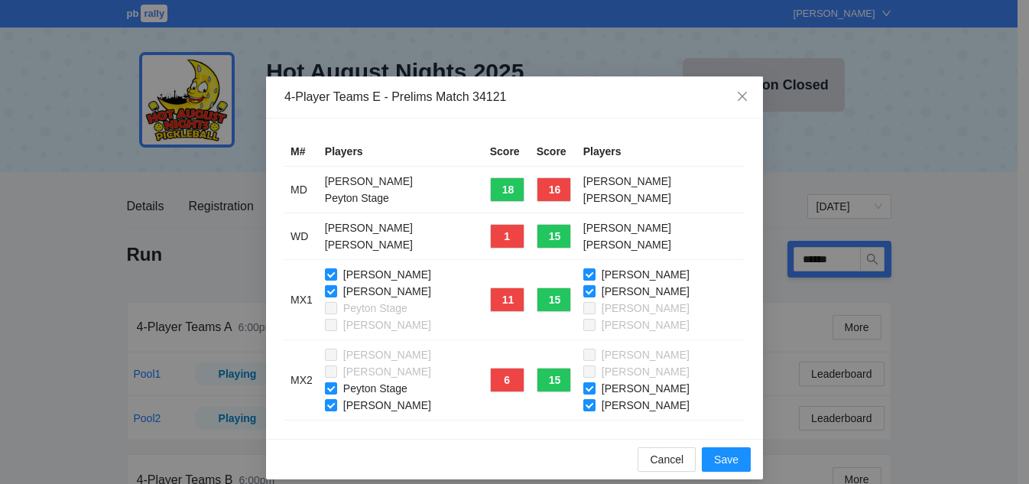
scroll to position [14, 0]
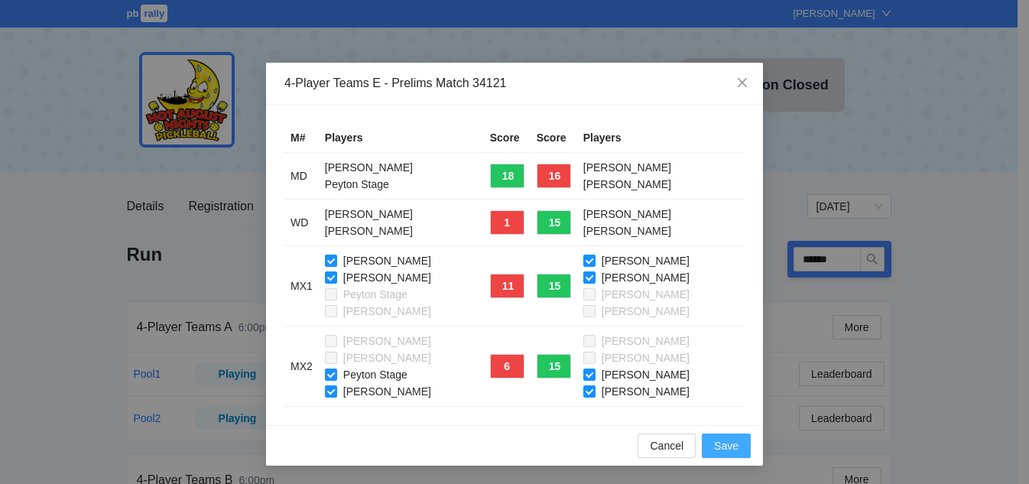
click at [731, 446] on span "Save" at bounding box center [726, 445] width 24 height 17
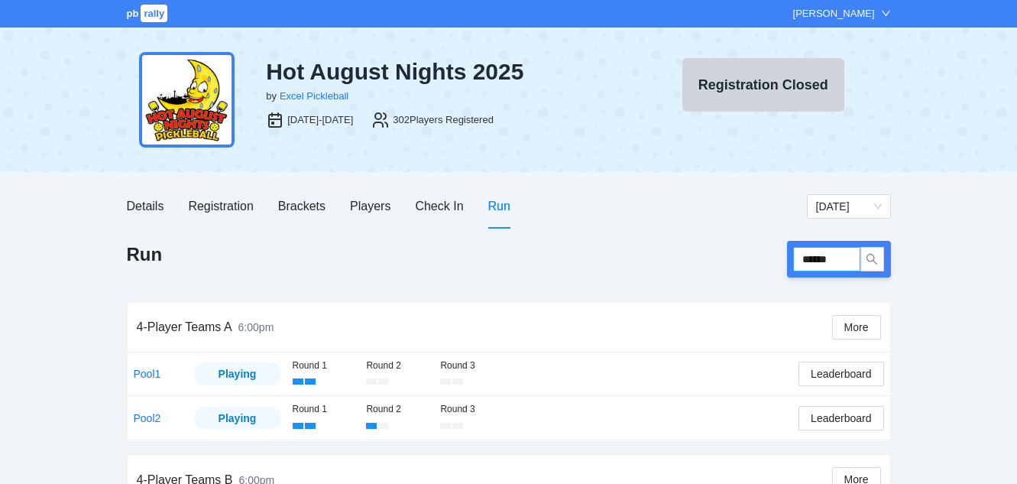
drag, startPoint x: 845, startPoint y: 251, endPoint x: 670, endPoint y: 247, distance: 175.9
click at [670, 247] on div "Run ******" at bounding box center [509, 259] width 764 height 37
type input "******"
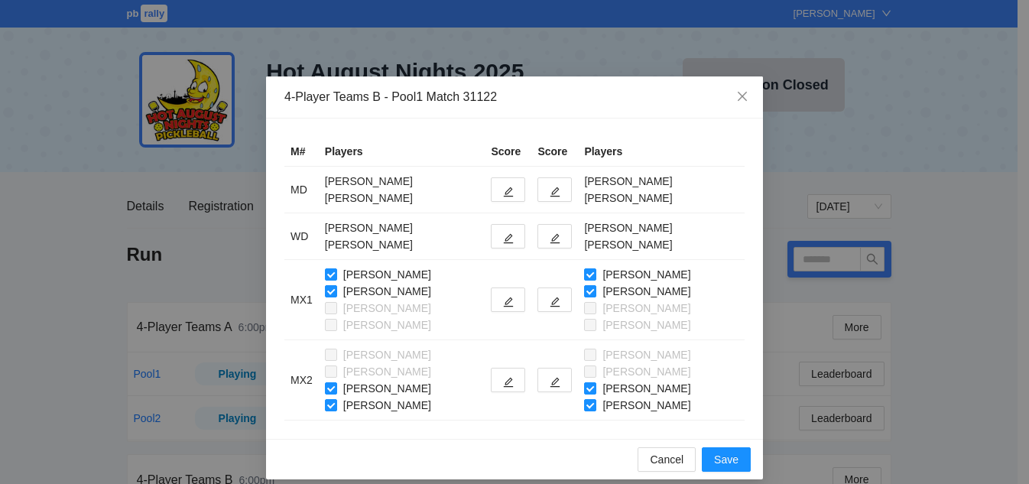
type input "******"
click at [503, 190] on icon "edit" at bounding box center [508, 192] width 11 height 11
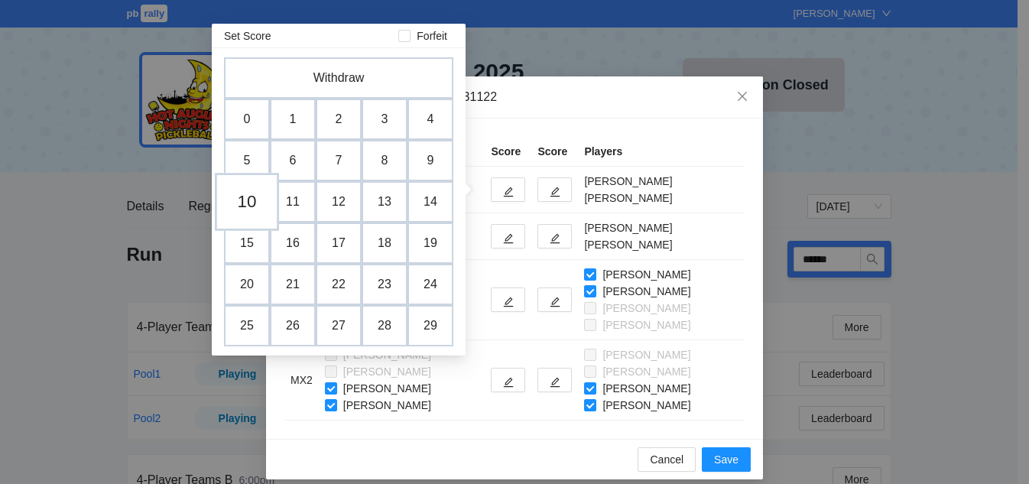
click at [252, 201] on td "10" at bounding box center [247, 202] width 64 height 58
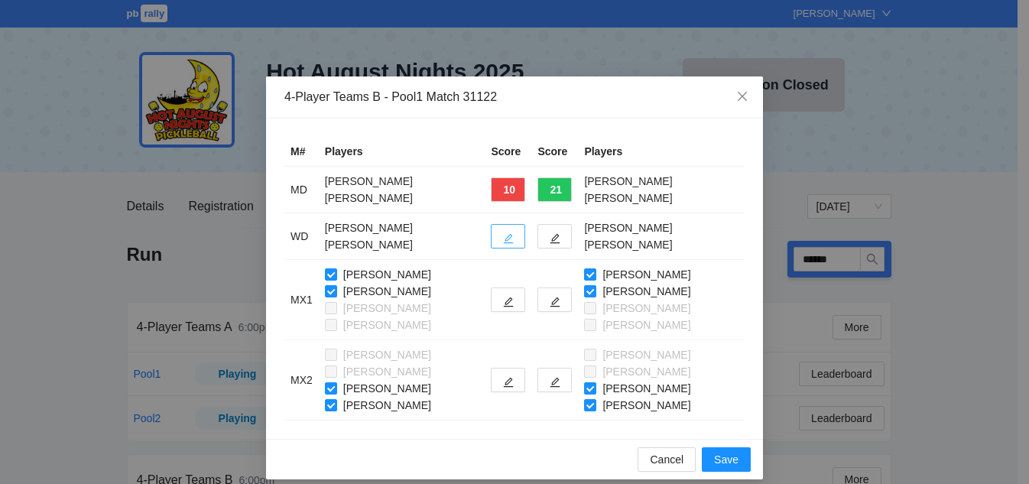
click at [499, 245] on button "button" at bounding box center [508, 236] width 34 height 24
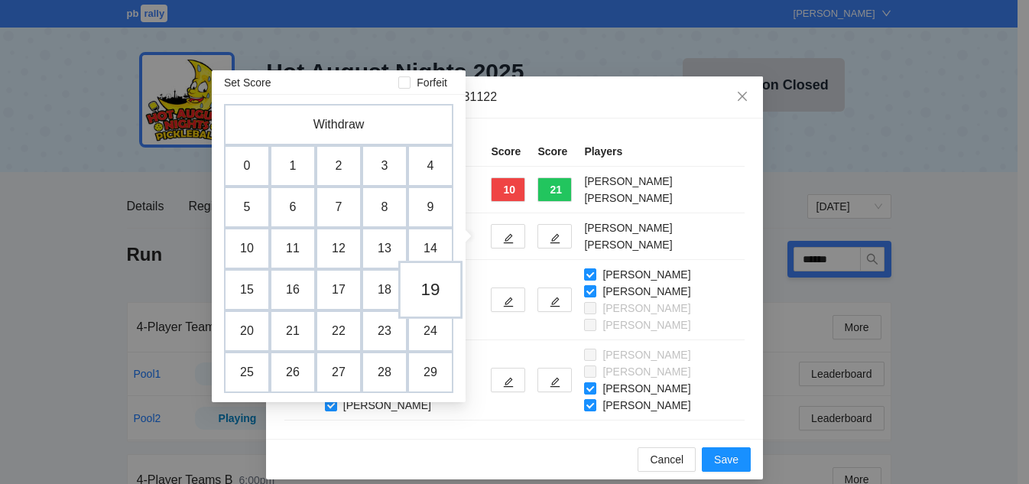
click at [425, 296] on td "19" at bounding box center [430, 290] width 64 height 58
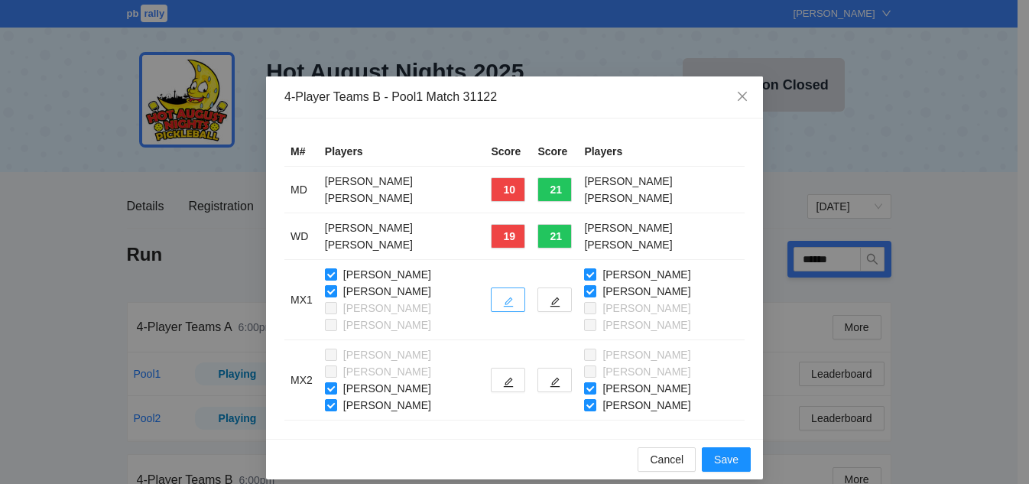
click at [503, 299] on icon "edit" at bounding box center [508, 302] width 11 height 11
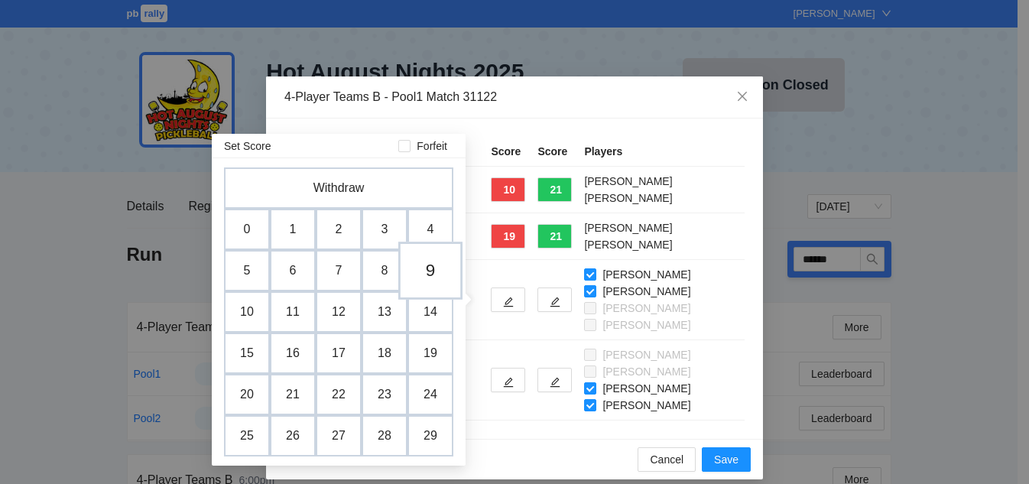
click at [424, 263] on td "9" at bounding box center [430, 271] width 64 height 58
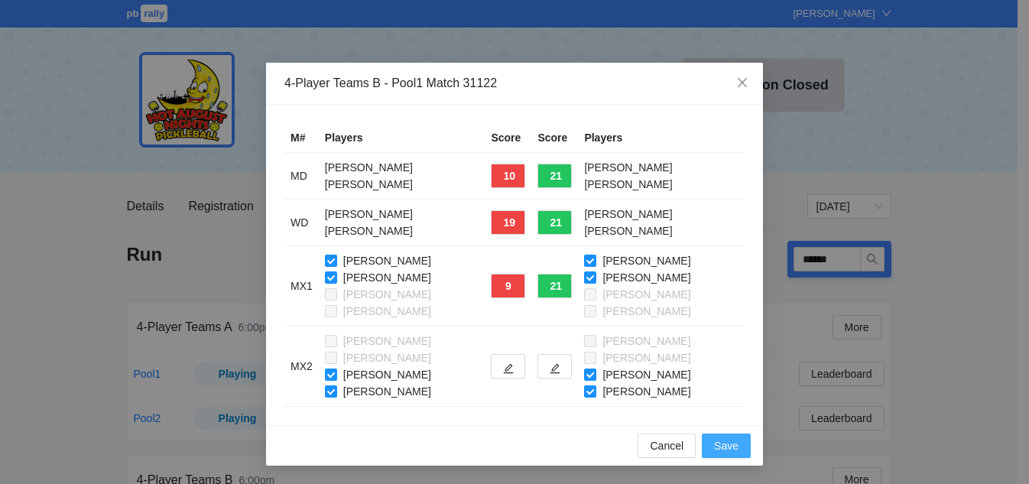
click at [716, 443] on span "Save" at bounding box center [726, 445] width 24 height 17
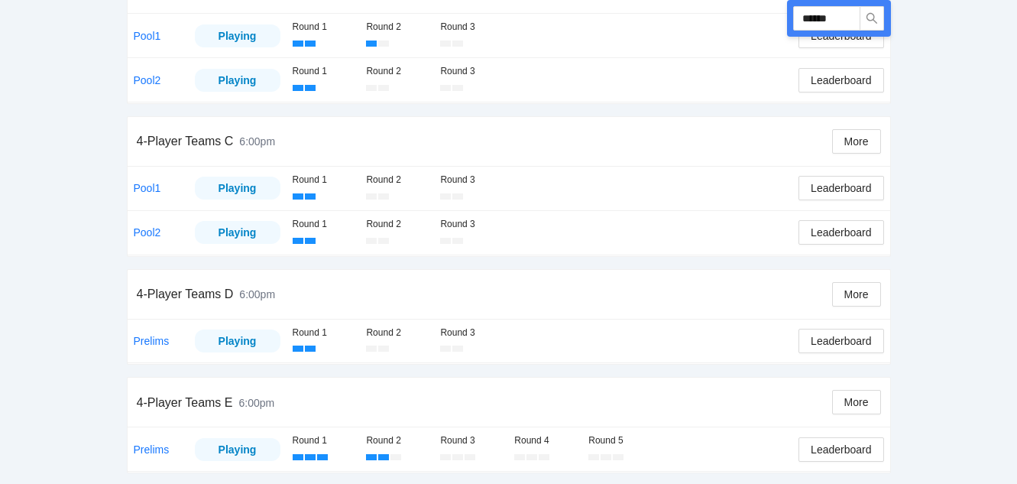
scroll to position [492, 0]
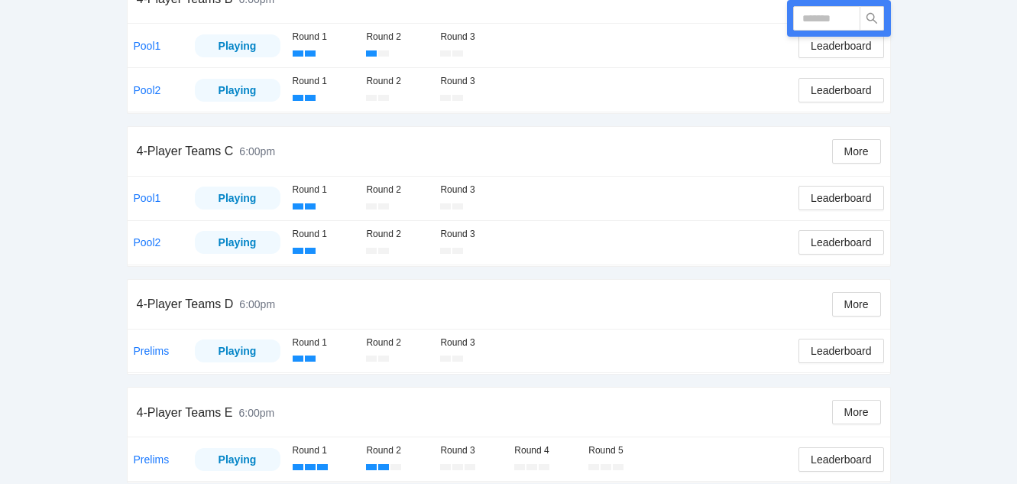
scroll to position [492, 0]
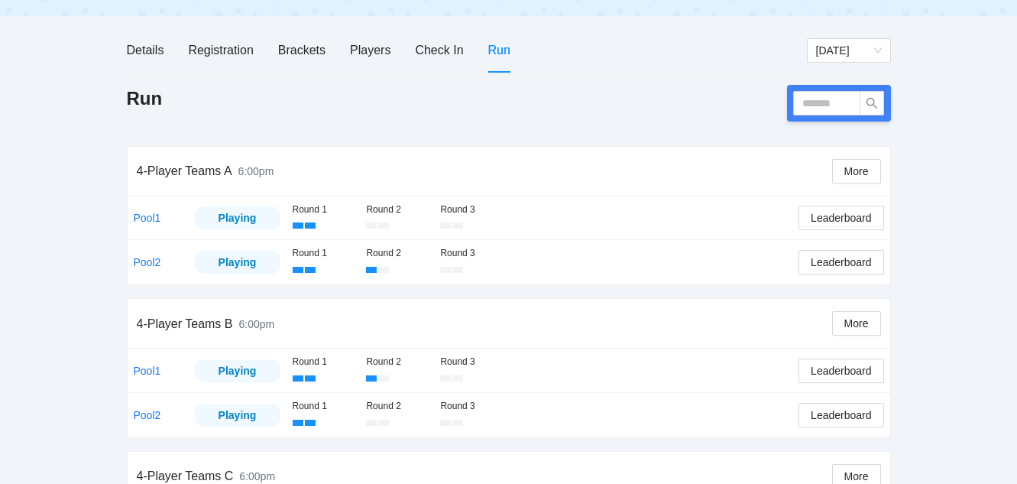
scroll to position [229, 0]
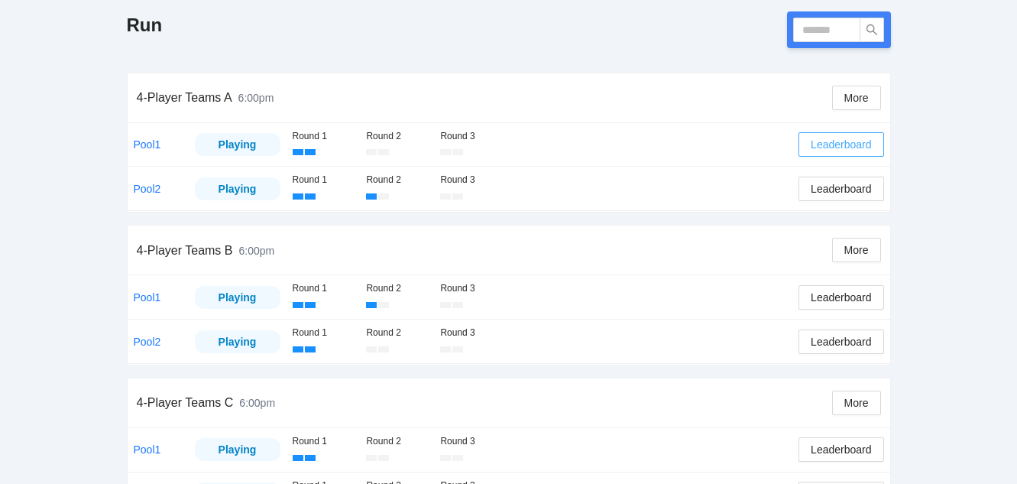
click at [847, 150] on span "Leaderboard" at bounding box center [841, 144] width 60 height 17
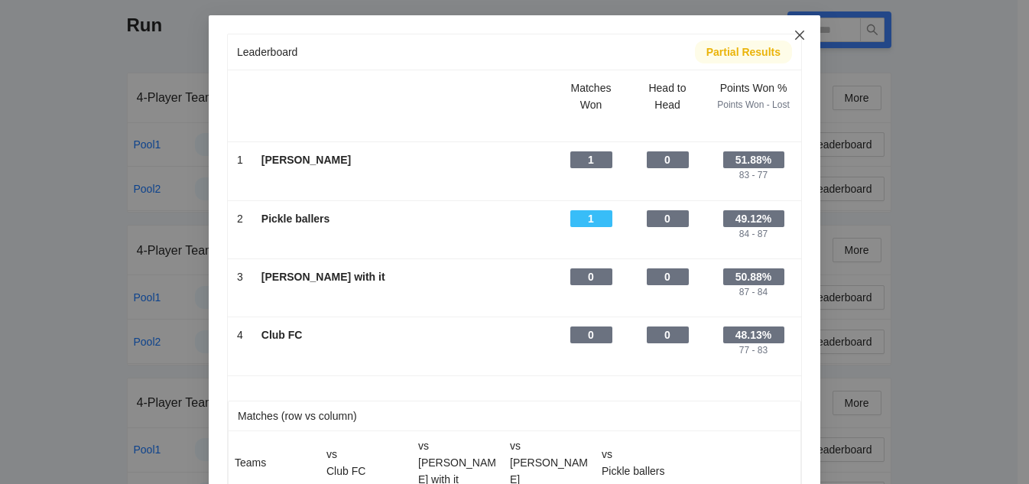
click at [793, 31] on icon "close" at bounding box center [799, 35] width 12 height 12
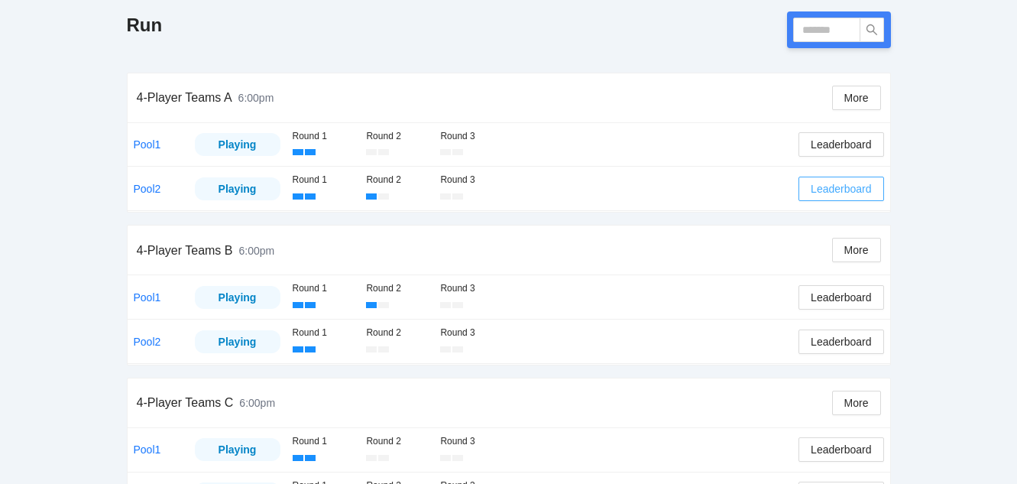
click at [858, 192] on span "Leaderboard" at bounding box center [841, 188] width 60 height 17
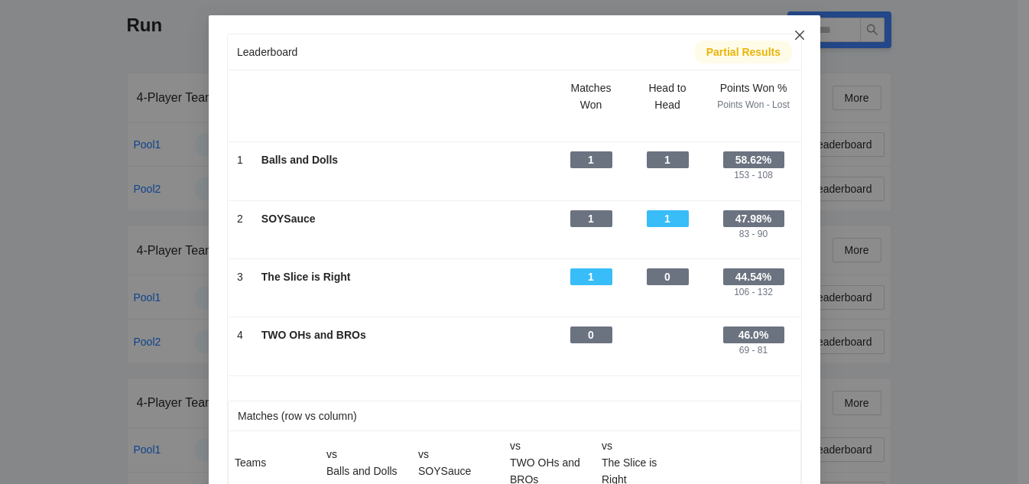
click at [793, 34] on icon "close" at bounding box center [799, 35] width 12 height 12
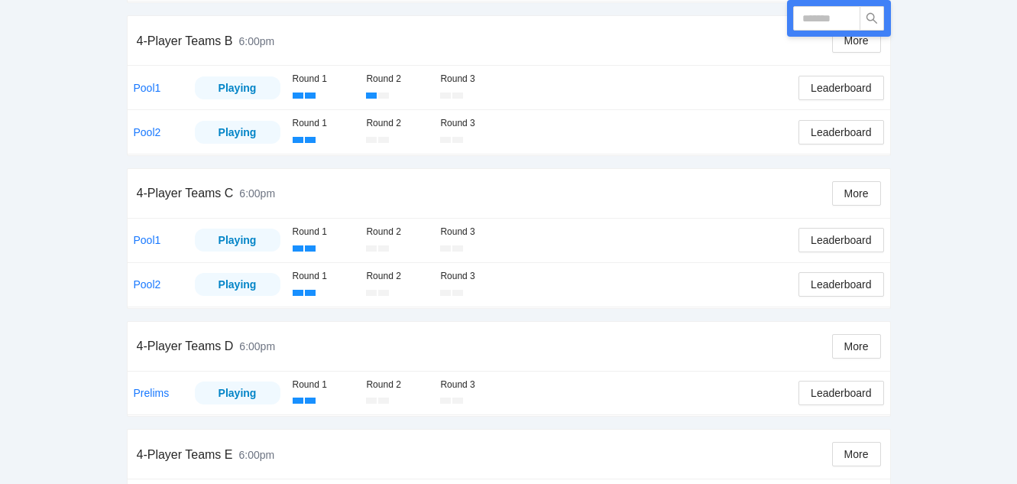
scroll to position [492, 0]
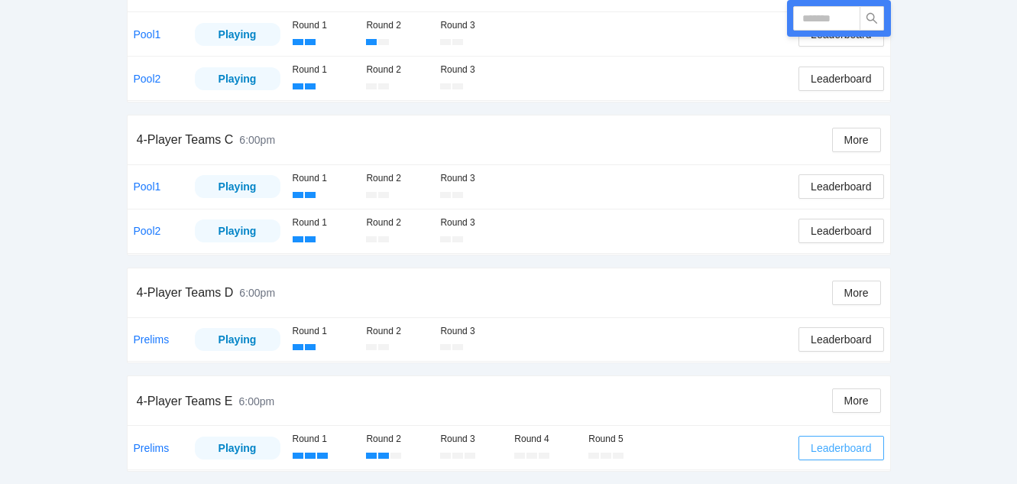
click at [852, 456] on button "Leaderboard" at bounding box center [841, 448] width 85 height 24
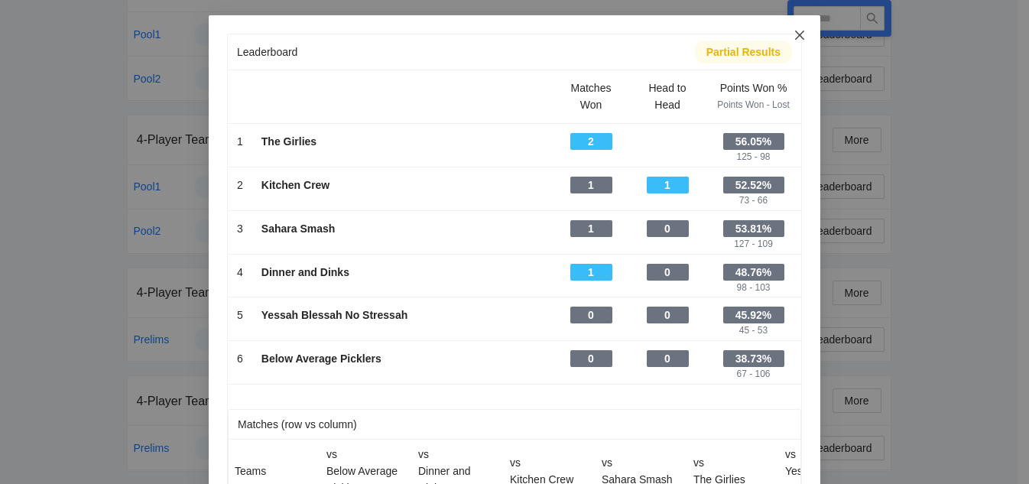
click at [796, 40] on icon "close" at bounding box center [799, 35] width 12 height 12
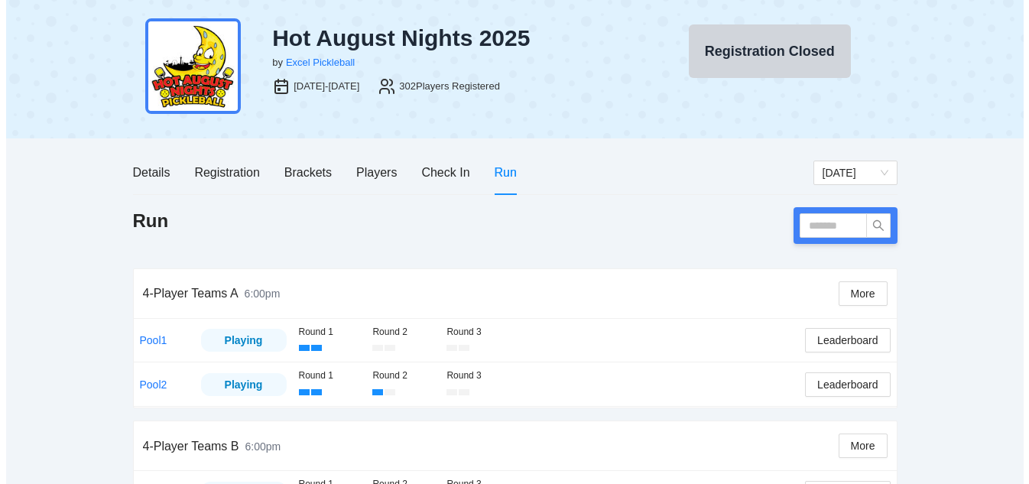
scroll to position [0, 0]
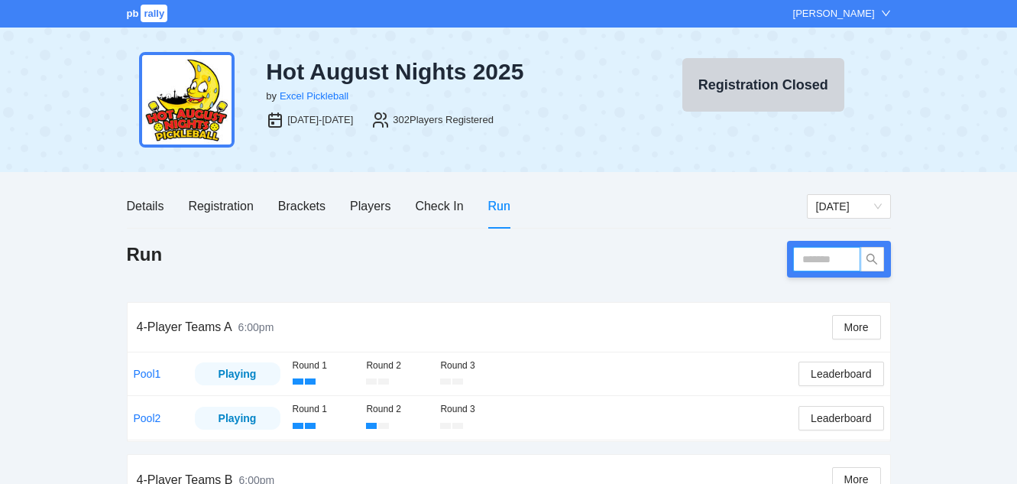
click at [814, 261] on input "text" at bounding box center [826, 259] width 67 height 24
type input "******"
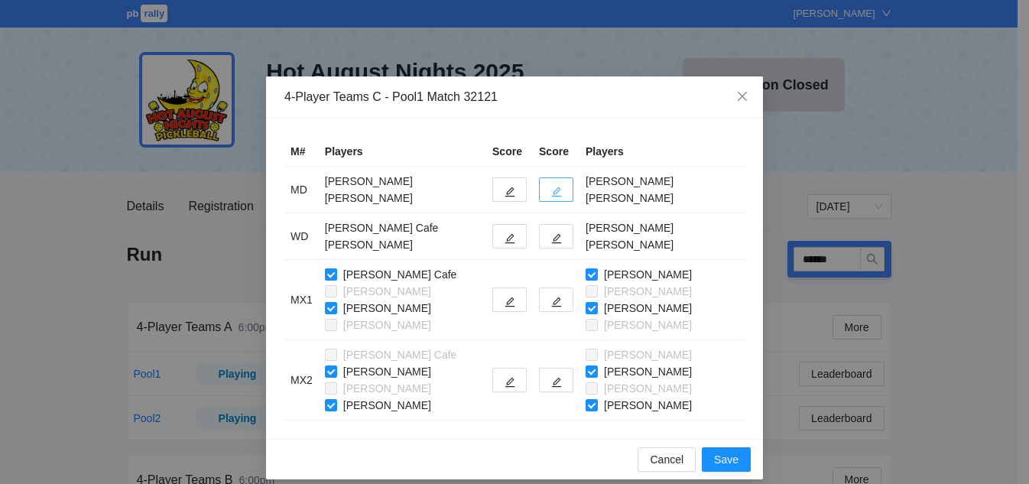
click at [544, 184] on button "button" at bounding box center [556, 189] width 34 height 24
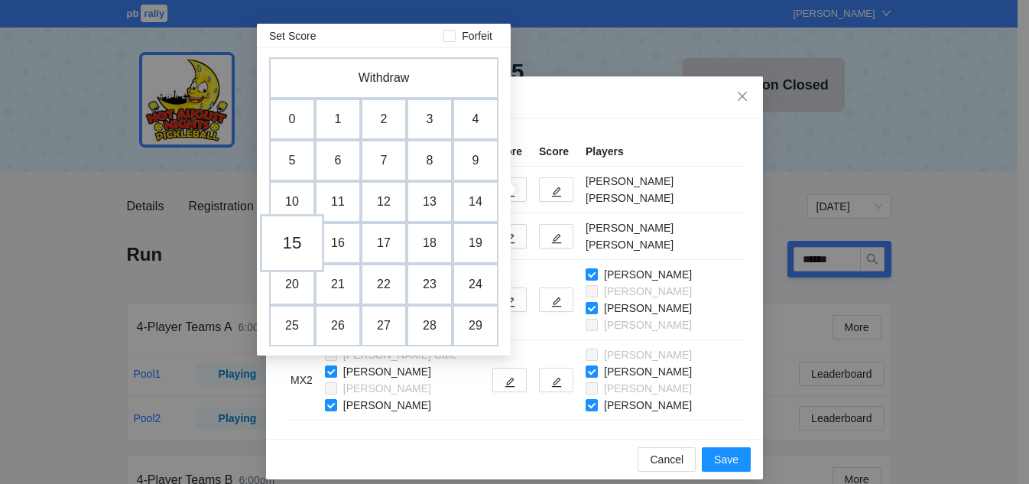
click at [294, 244] on td "15" at bounding box center [292, 243] width 64 height 58
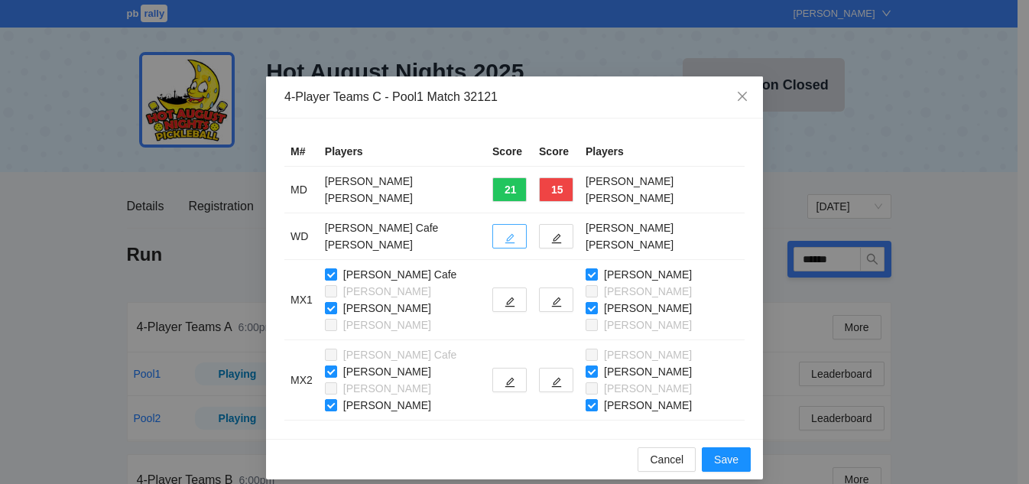
click at [492, 244] on button "button" at bounding box center [509, 236] width 34 height 24
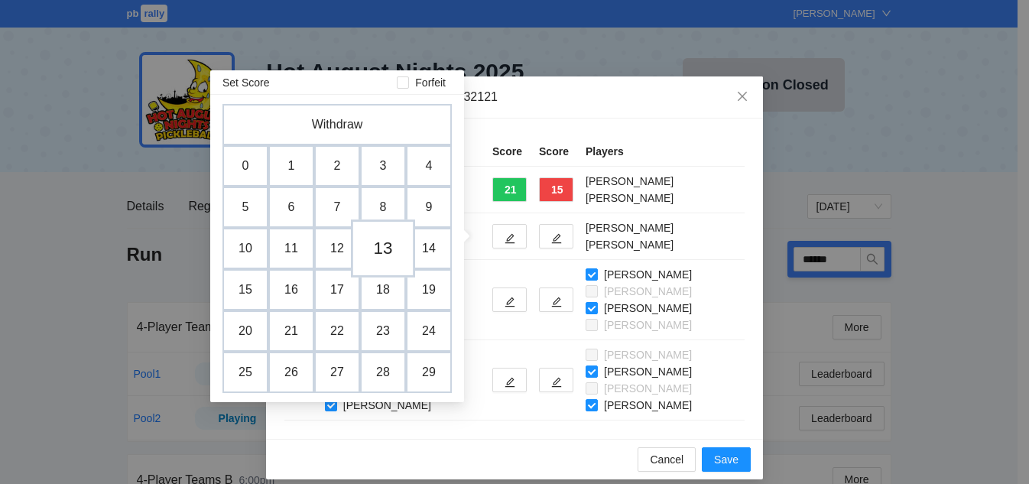
click at [381, 244] on td "13" at bounding box center [383, 248] width 64 height 58
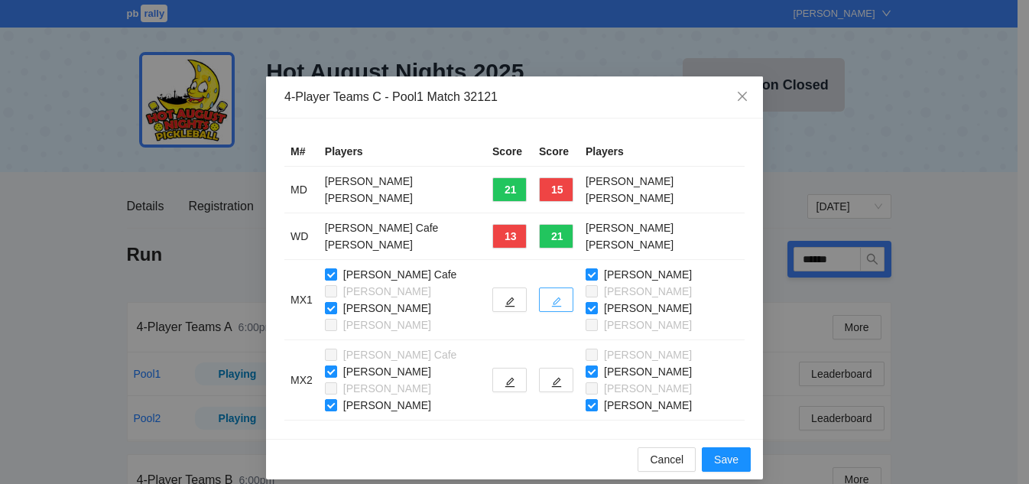
click at [549, 307] on button "button" at bounding box center [556, 299] width 34 height 24
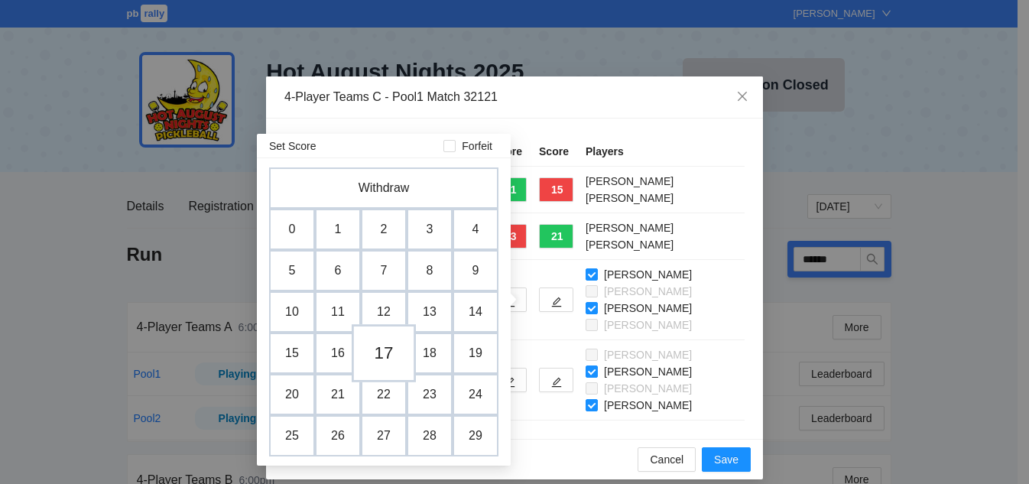
click at [391, 353] on td "17" at bounding box center [384, 353] width 64 height 58
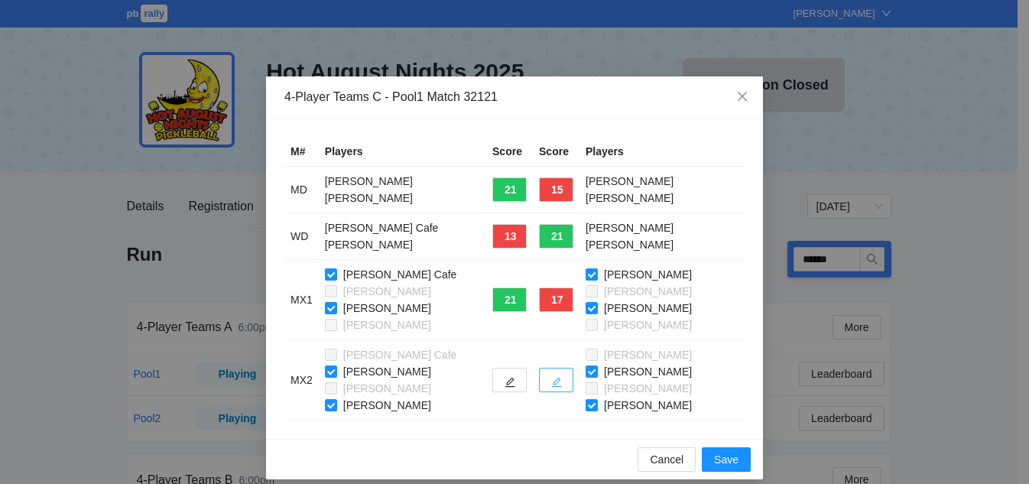
click at [552, 376] on button "button" at bounding box center [556, 380] width 34 height 24
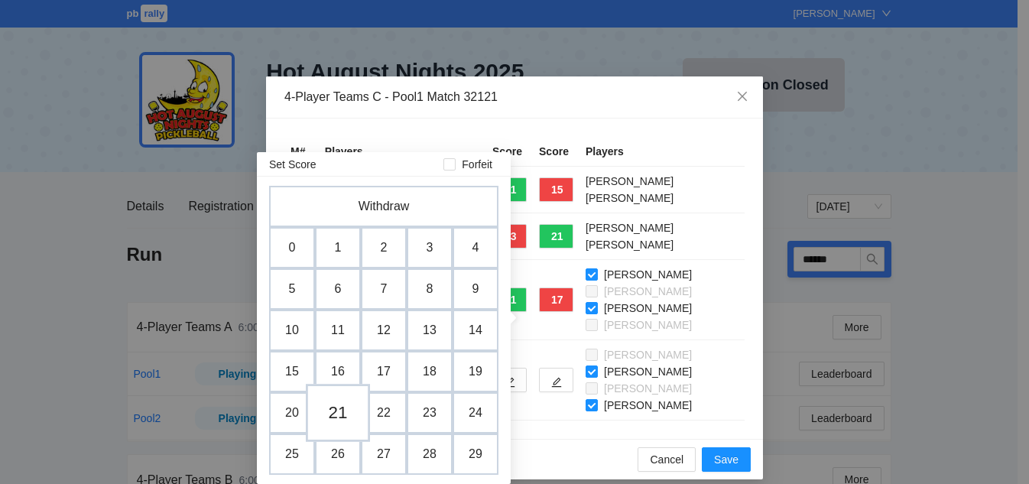
click at [330, 409] on td "21" at bounding box center [338, 413] width 64 height 58
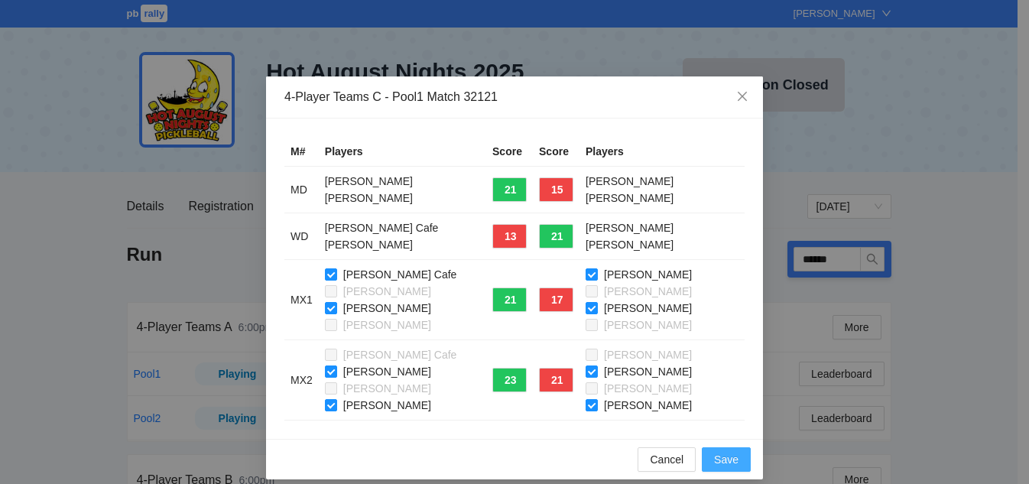
click at [729, 462] on span "Save" at bounding box center [726, 459] width 24 height 17
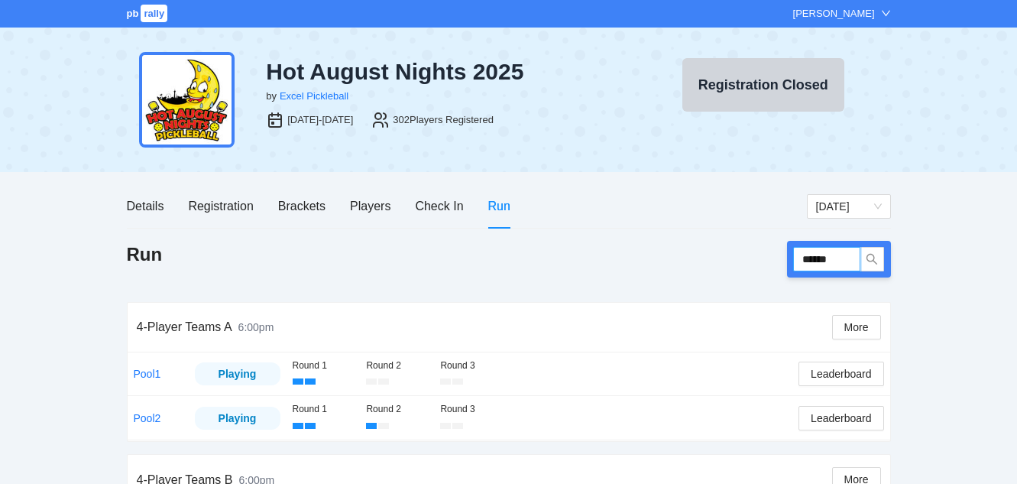
drag, startPoint x: 849, startPoint y: 255, endPoint x: 625, endPoint y: 237, distance: 224.0
type input "******"
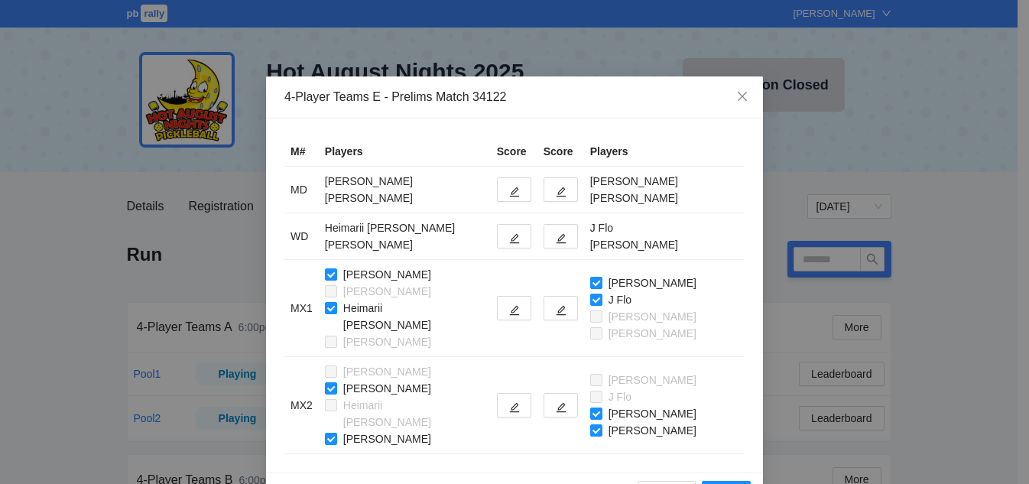
type input "******"
click at [557, 187] on icon "edit" at bounding box center [561, 192] width 11 height 11
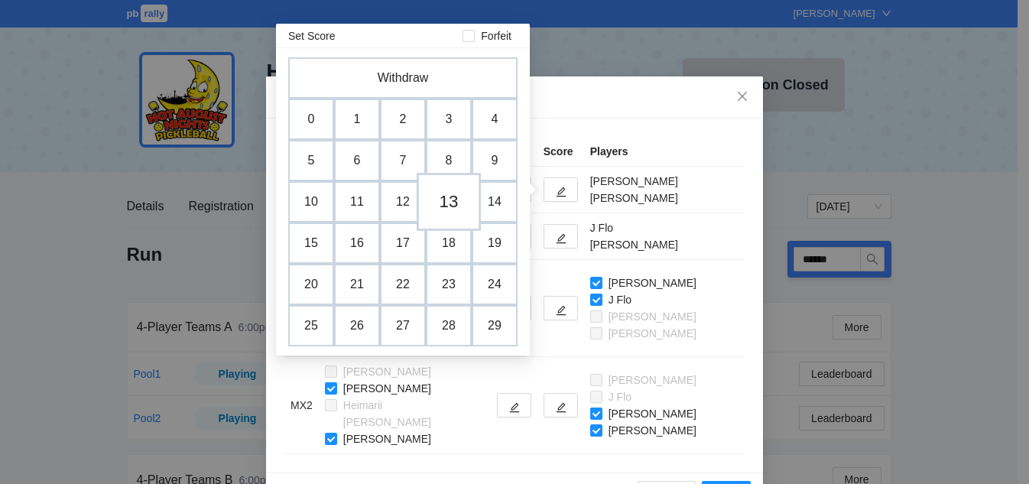
click at [456, 190] on td "13" at bounding box center [449, 202] width 64 height 58
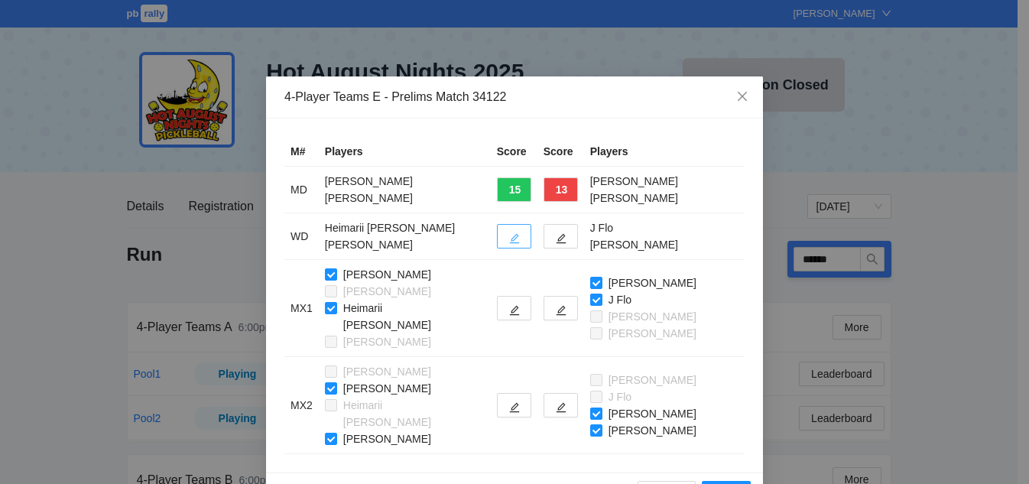
click at [514, 240] on icon "edit" at bounding box center [514, 238] width 11 height 11
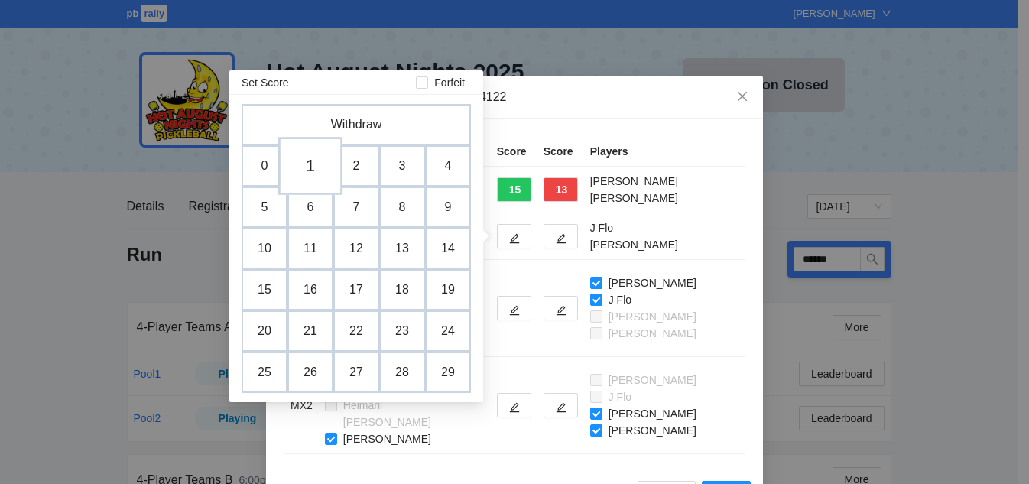
click at [306, 164] on td "1" at bounding box center [310, 166] width 64 height 58
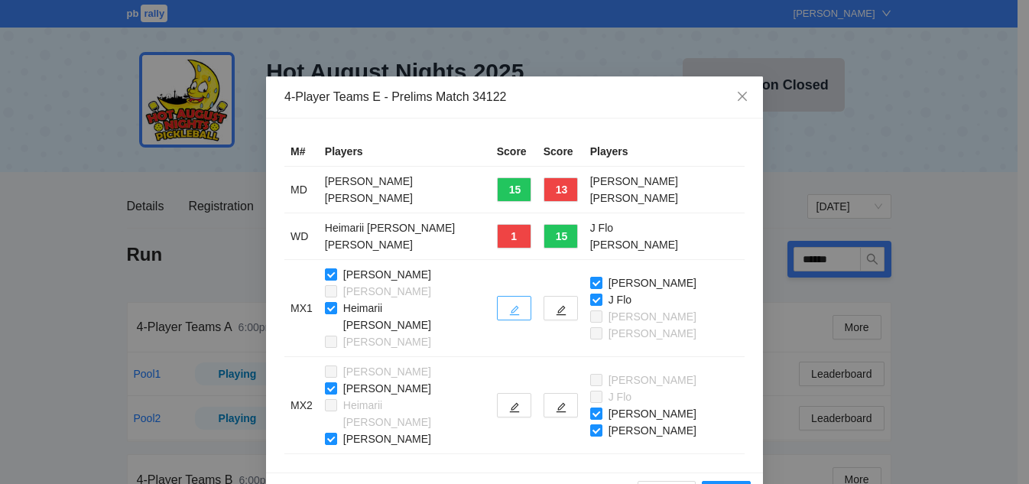
click at [516, 305] on icon "edit" at bounding box center [514, 310] width 11 height 11
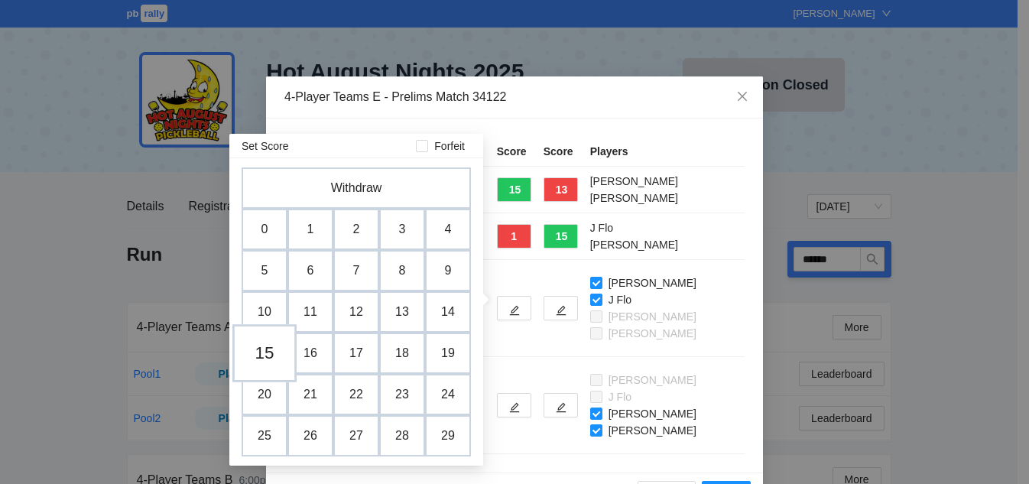
click at [274, 352] on td "15" at bounding box center [264, 353] width 64 height 58
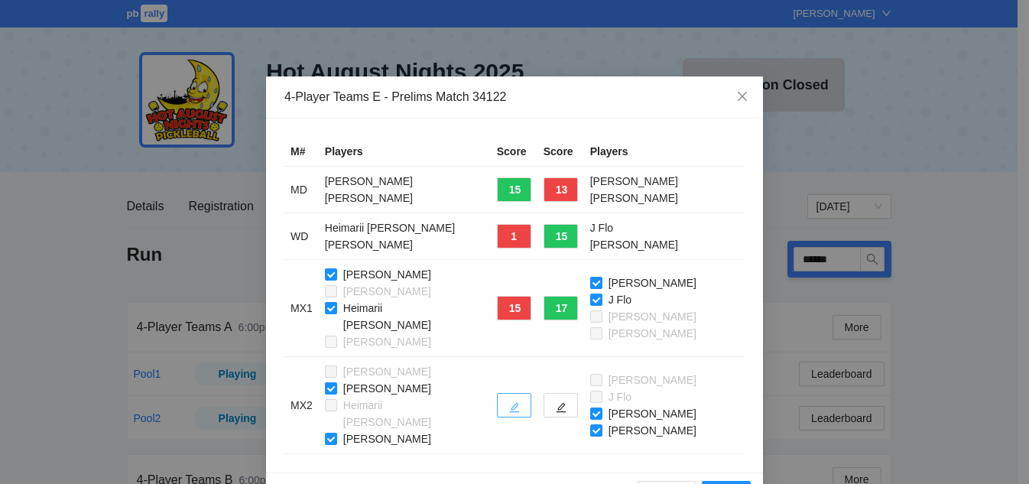
click at [511, 402] on icon "edit" at bounding box center [514, 407] width 11 height 11
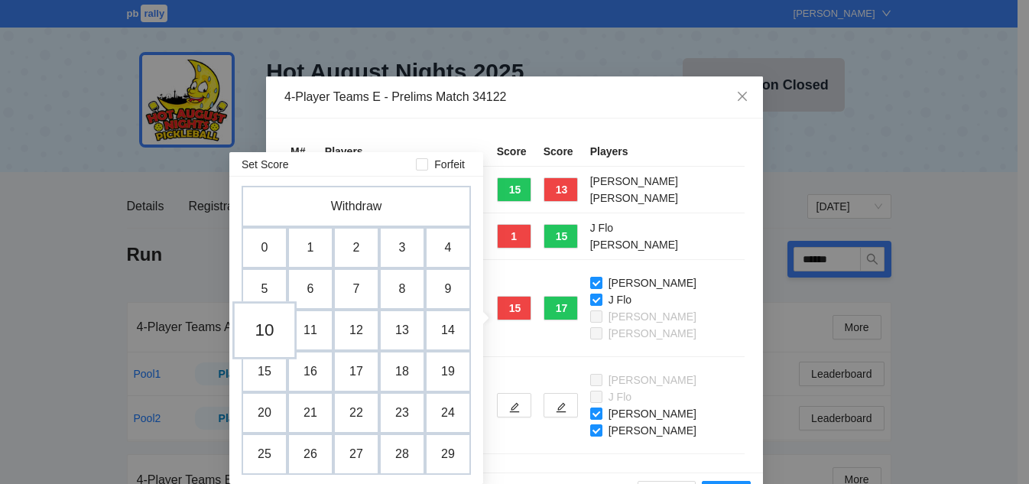
click at [268, 329] on td "10" at bounding box center [264, 330] width 64 height 58
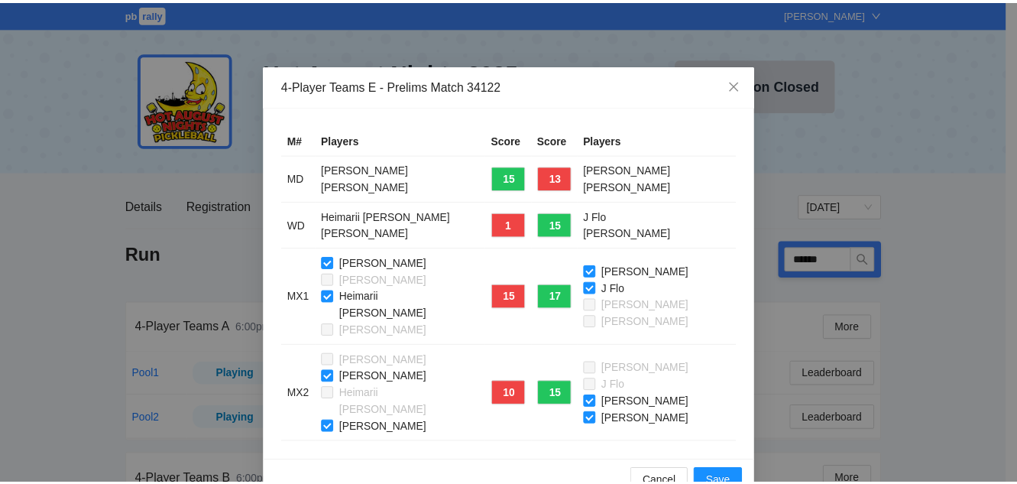
scroll to position [14, 0]
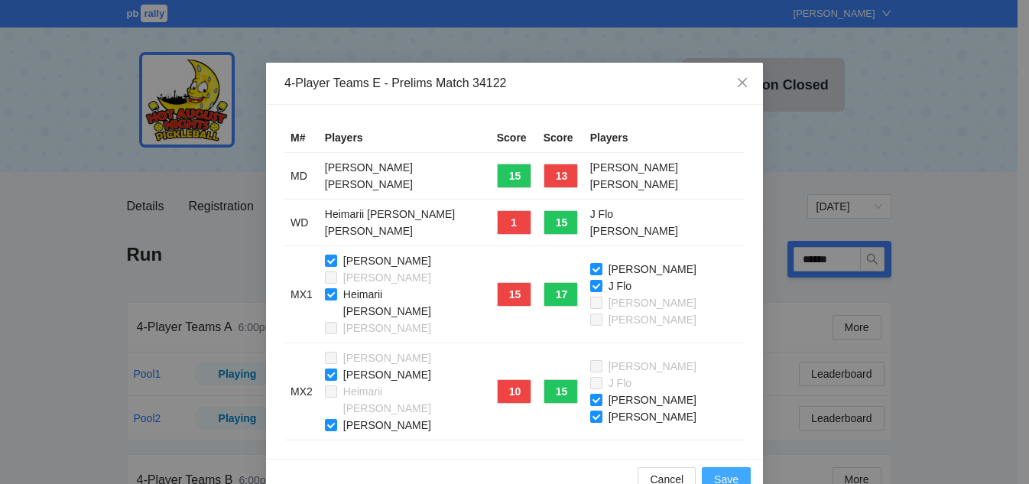
click at [727, 471] on span "Save" at bounding box center [726, 479] width 24 height 17
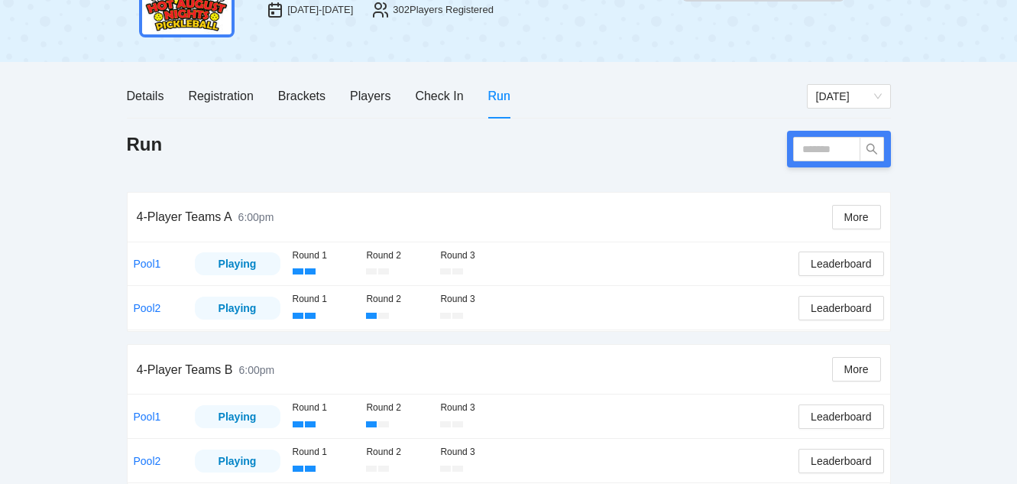
scroll to position [187, 0]
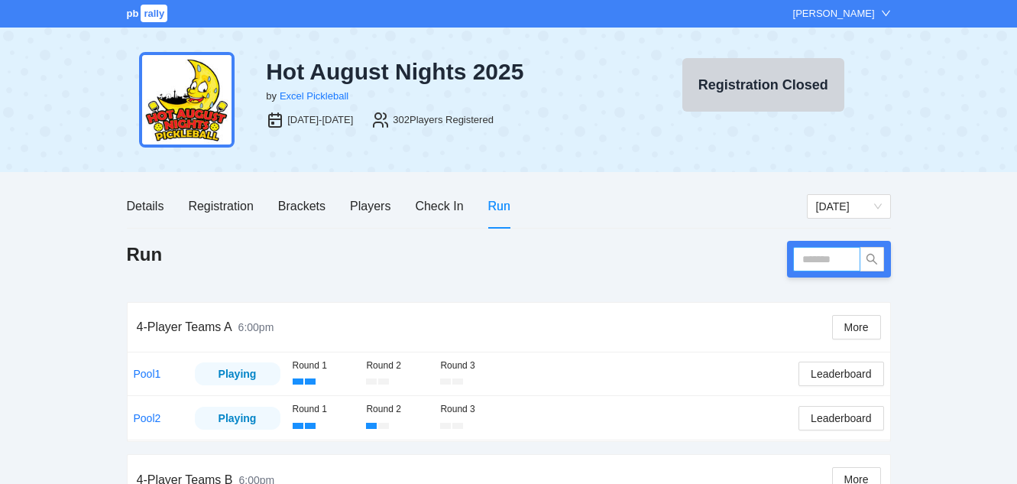
click at [832, 261] on input "text" at bounding box center [826, 259] width 67 height 24
type input "******"
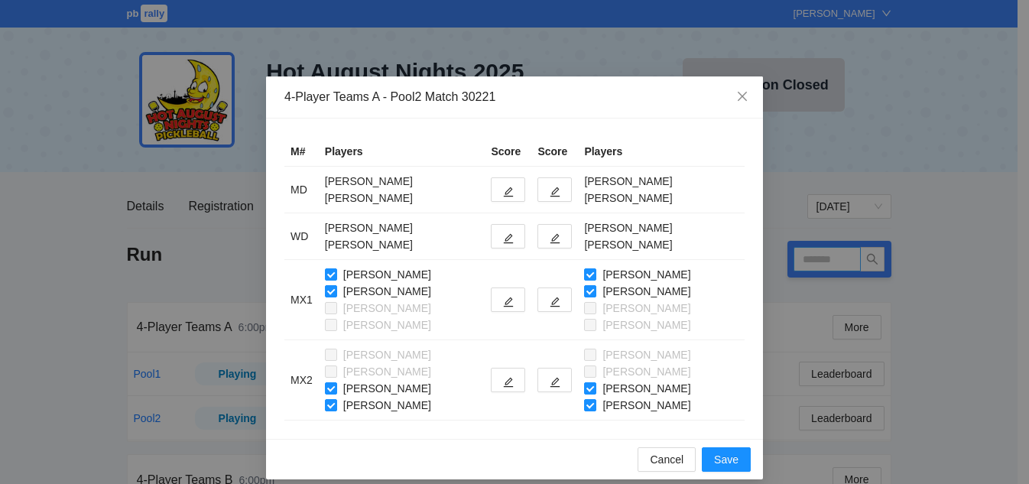
type input "******"
click at [563, 193] on button "button" at bounding box center [554, 189] width 34 height 24
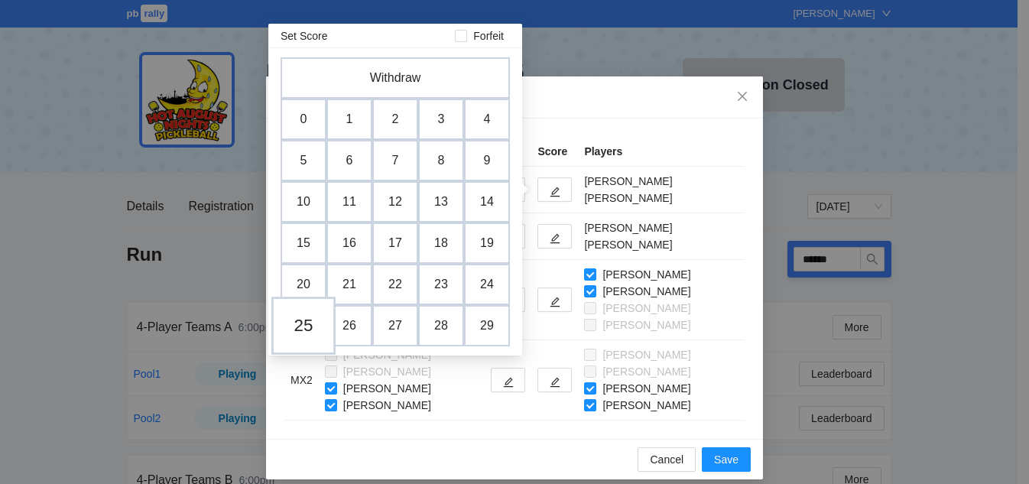
click at [295, 324] on td "25" at bounding box center [303, 326] width 64 height 58
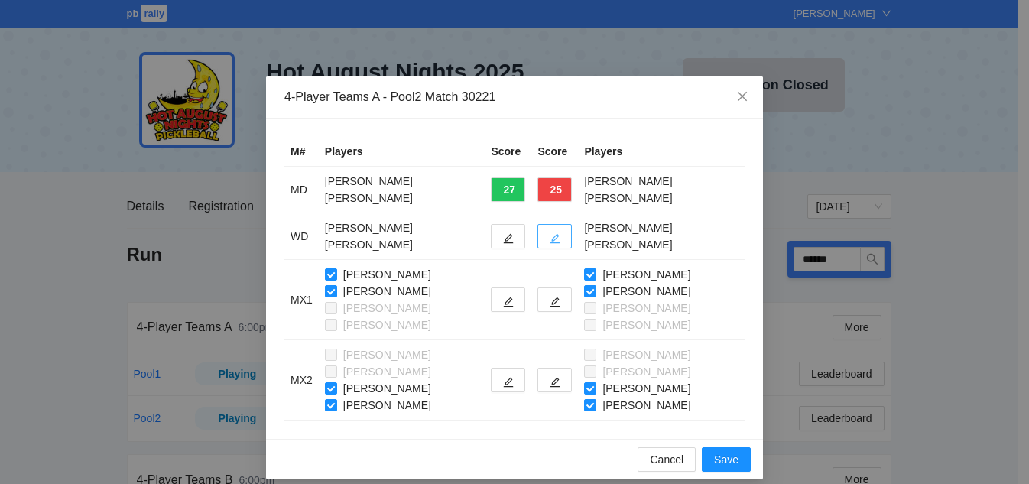
click at [569, 239] on button "button" at bounding box center [554, 236] width 34 height 24
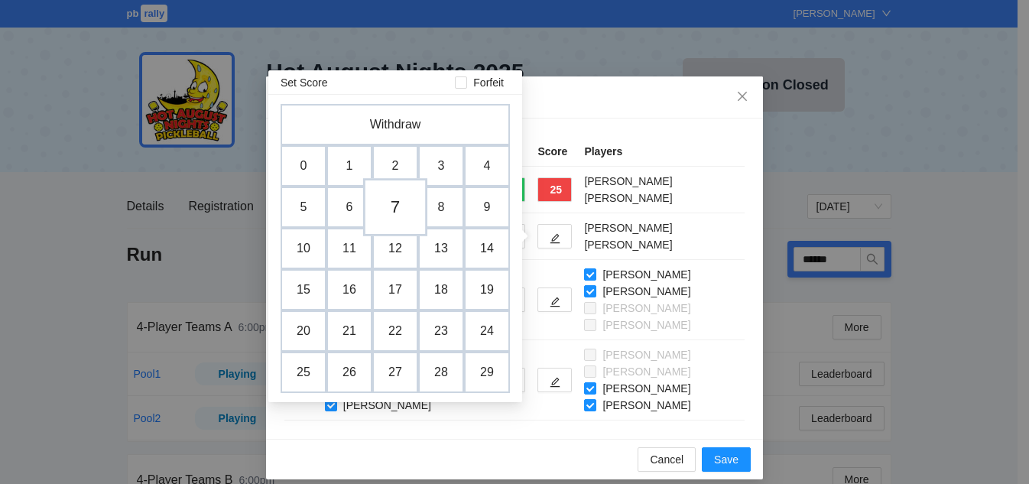
click at [392, 216] on td "7" at bounding box center [395, 207] width 64 height 58
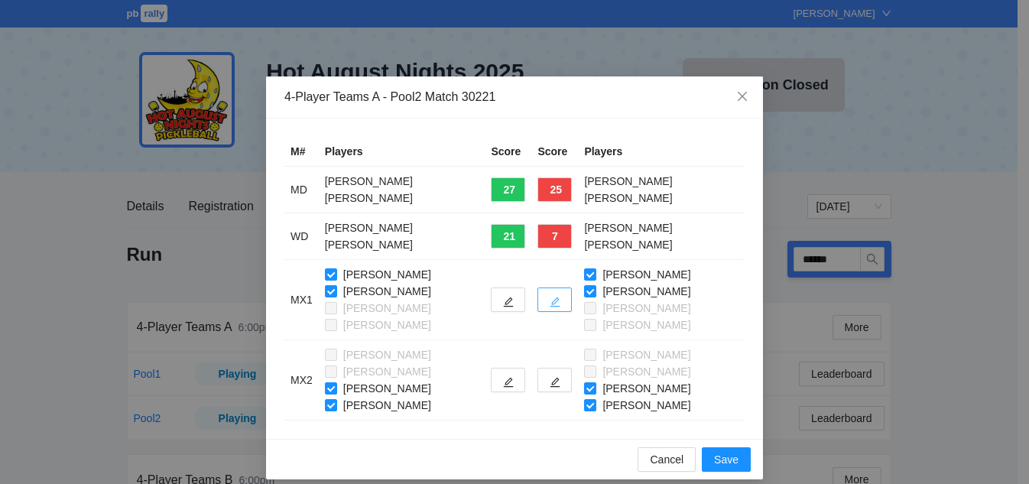
click at [563, 300] on button "button" at bounding box center [554, 299] width 34 height 24
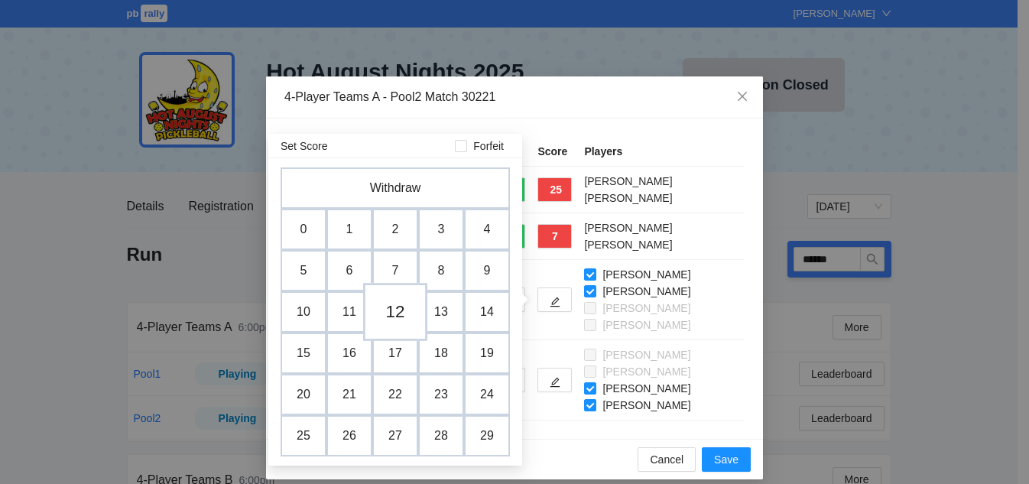
click at [389, 313] on td "12" at bounding box center [395, 312] width 64 height 58
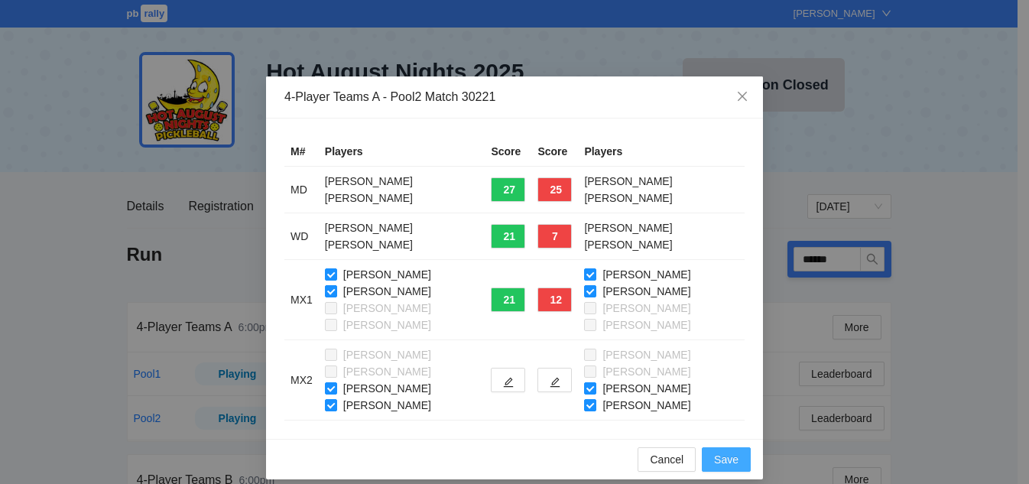
drag, startPoint x: 731, startPoint y: 454, endPoint x: 730, endPoint y: 440, distance: 13.8
click at [730, 454] on span "Save" at bounding box center [726, 459] width 24 height 17
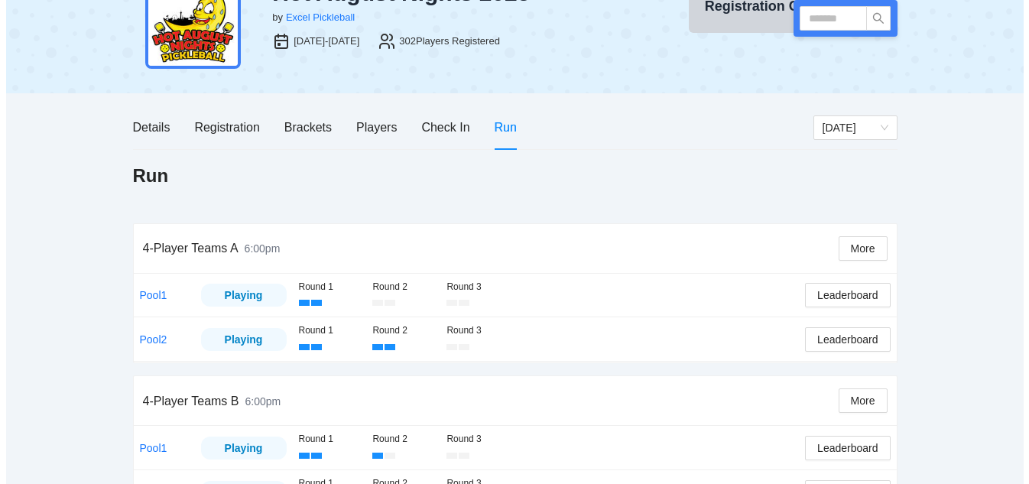
scroll to position [34, 0]
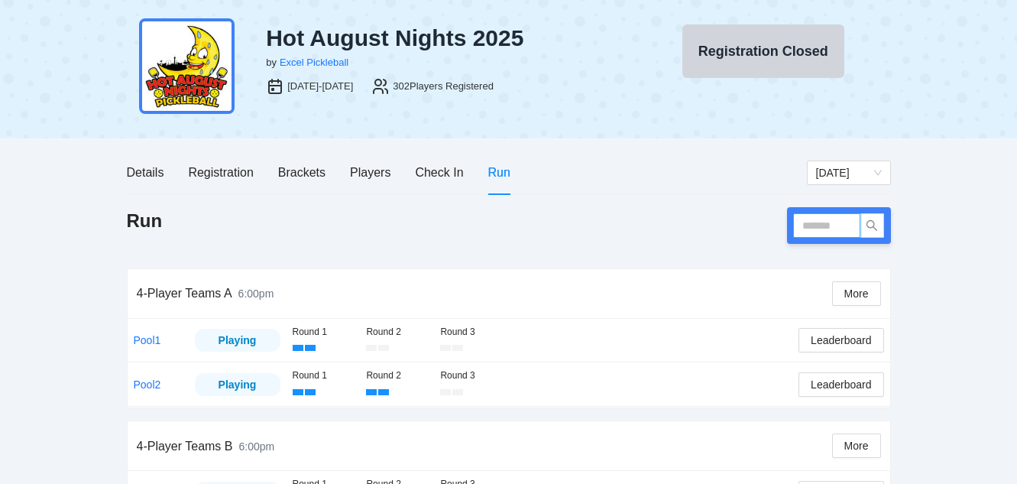
click at [834, 221] on input "text" at bounding box center [826, 225] width 67 height 24
type input "******"
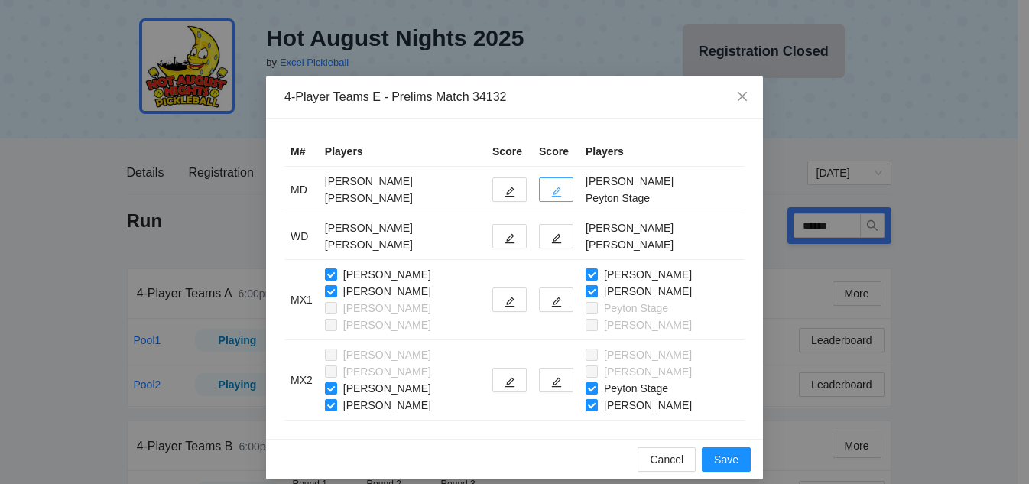
click at [553, 190] on icon "edit" at bounding box center [557, 192] width 10 height 10
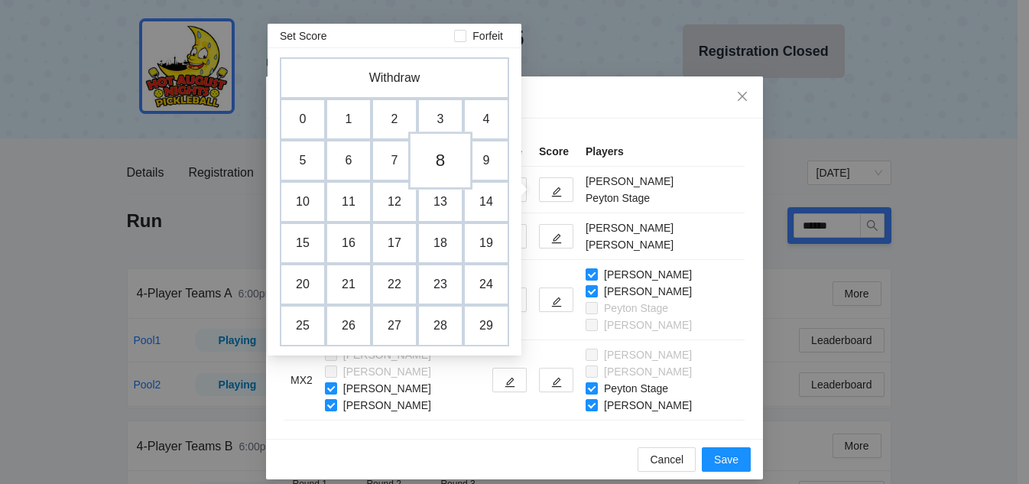
click at [449, 163] on td "8" at bounding box center [440, 160] width 64 height 58
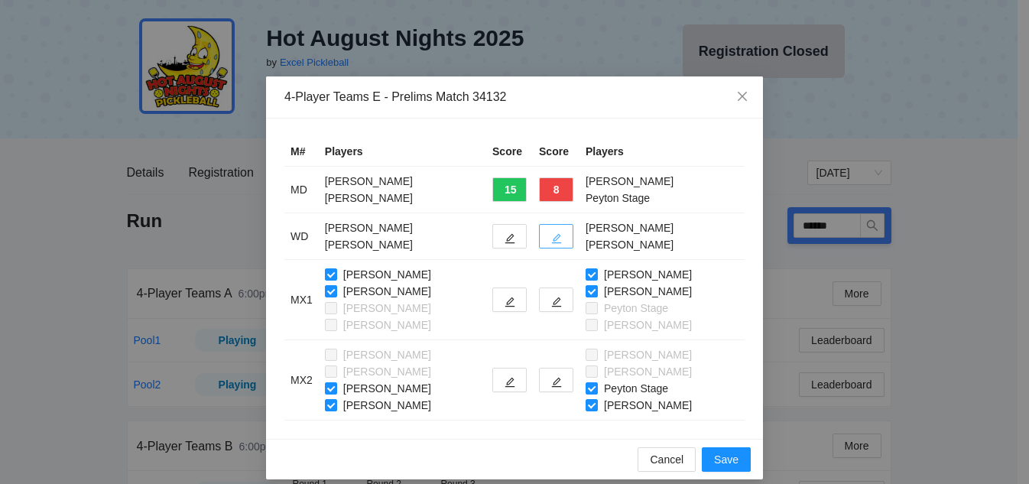
click at [553, 235] on icon "edit" at bounding box center [556, 238] width 11 height 11
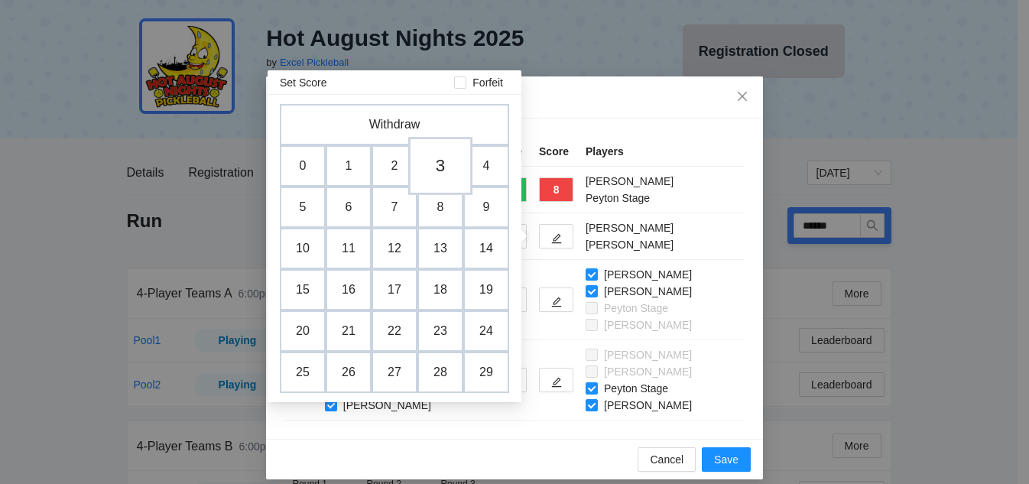
click at [442, 156] on td "3" at bounding box center [440, 166] width 64 height 58
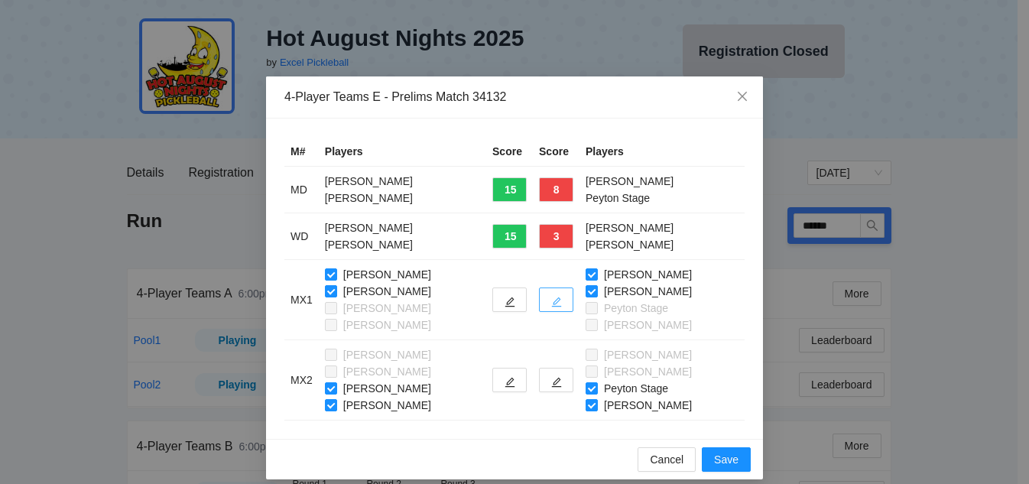
click at [554, 300] on icon "edit" at bounding box center [557, 302] width 10 height 10
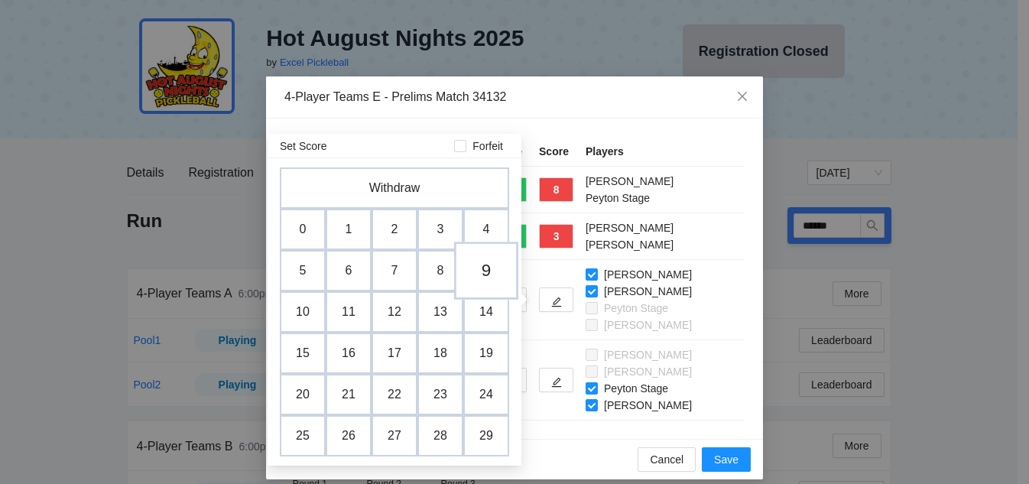
click at [486, 266] on td "9" at bounding box center [486, 271] width 64 height 58
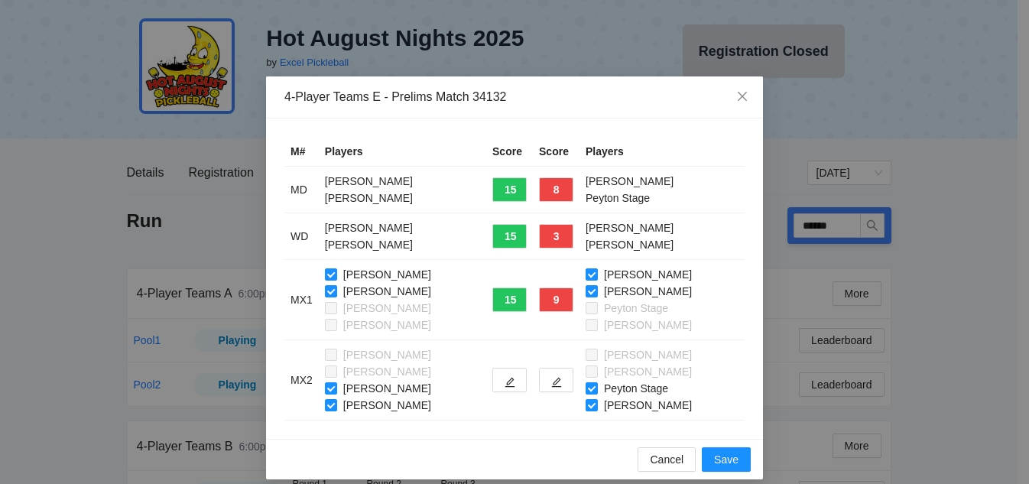
scroll to position [14, 0]
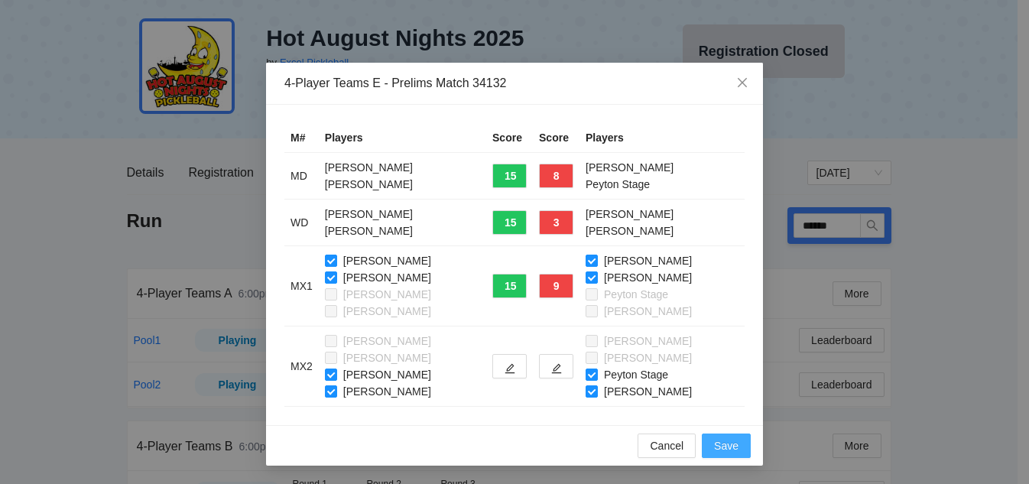
click at [714, 442] on span "Save" at bounding box center [726, 445] width 24 height 17
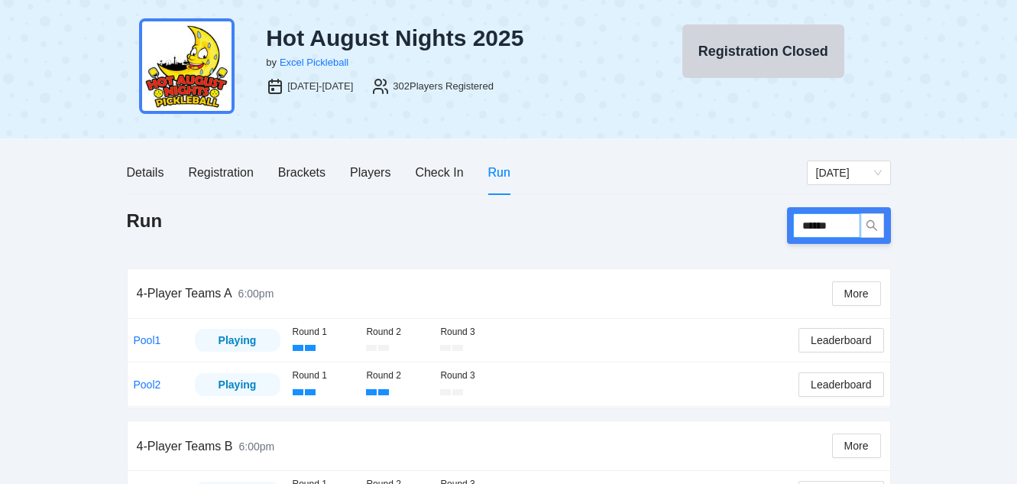
drag, startPoint x: 844, startPoint y: 221, endPoint x: 725, endPoint y: 219, distance: 118.5
click at [725, 219] on div "Run ******" at bounding box center [509, 225] width 764 height 37
type input "******"
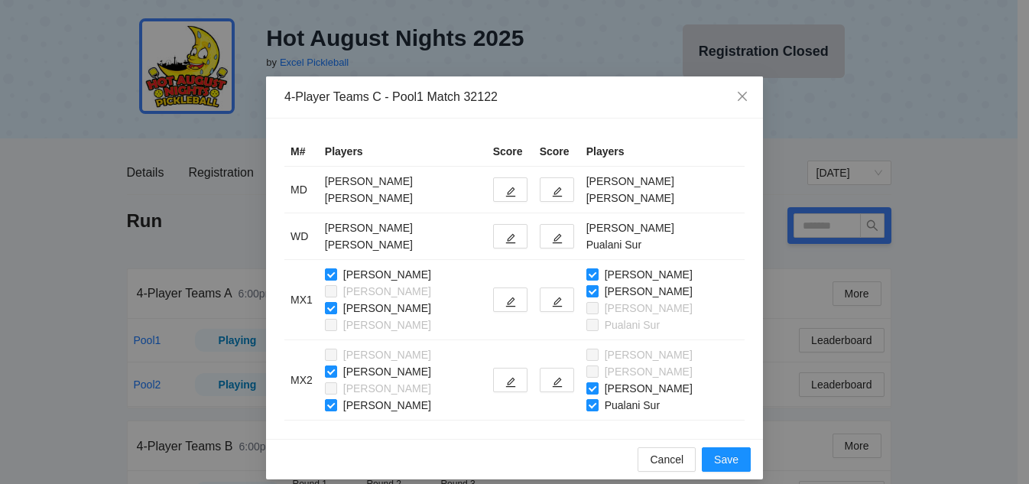
type input "******"
click at [505, 190] on icon "edit" at bounding box center [510, 192] width 11 height 11
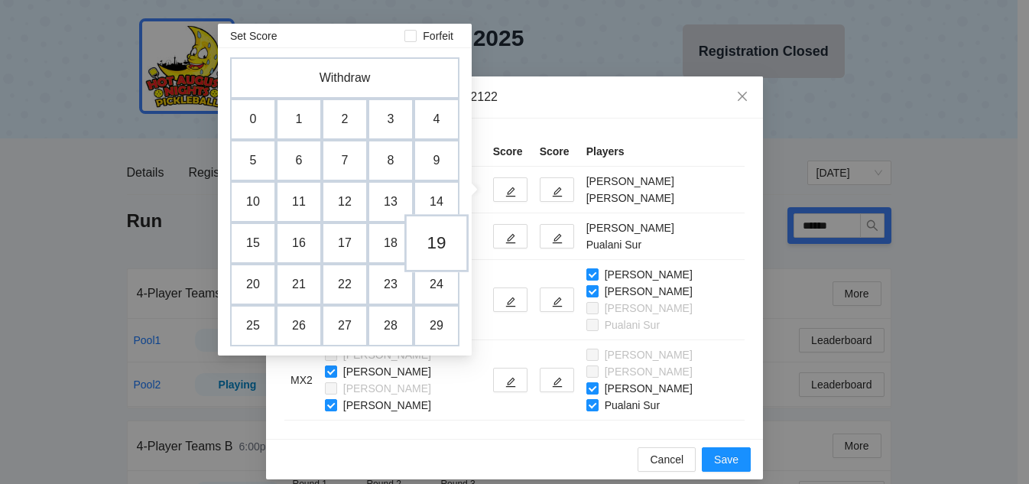
click at [437, 239] on td "19" at bounding box center [436, 243] width 64 height 58
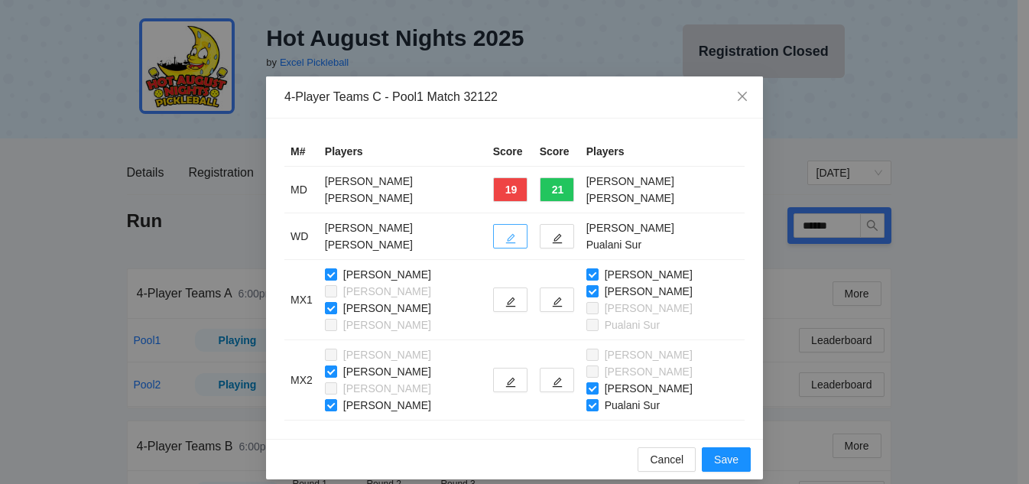
click at [506, 242] on icon "edit" at bounding box center [510, 238] width 11 height 11
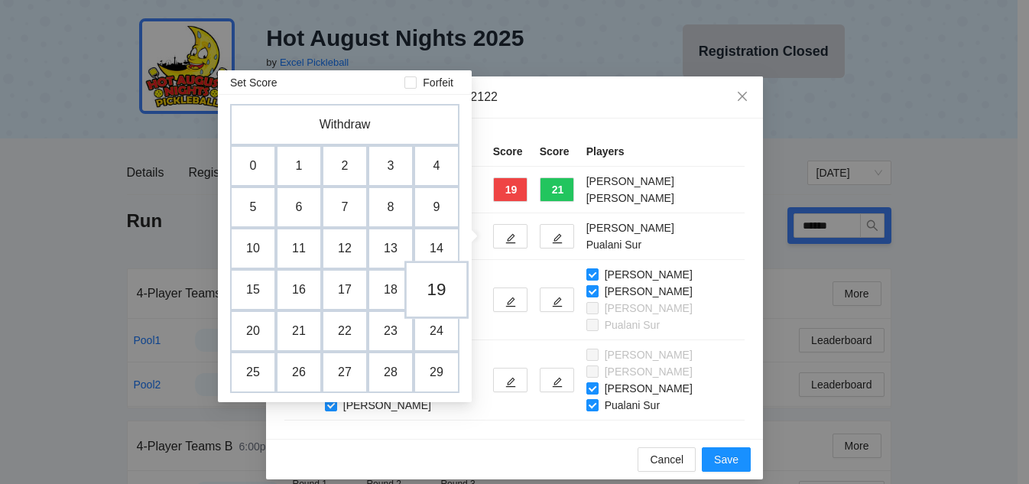
click at [439, 290] on td "19" at bounding box center [436, 290] width 64 height 58
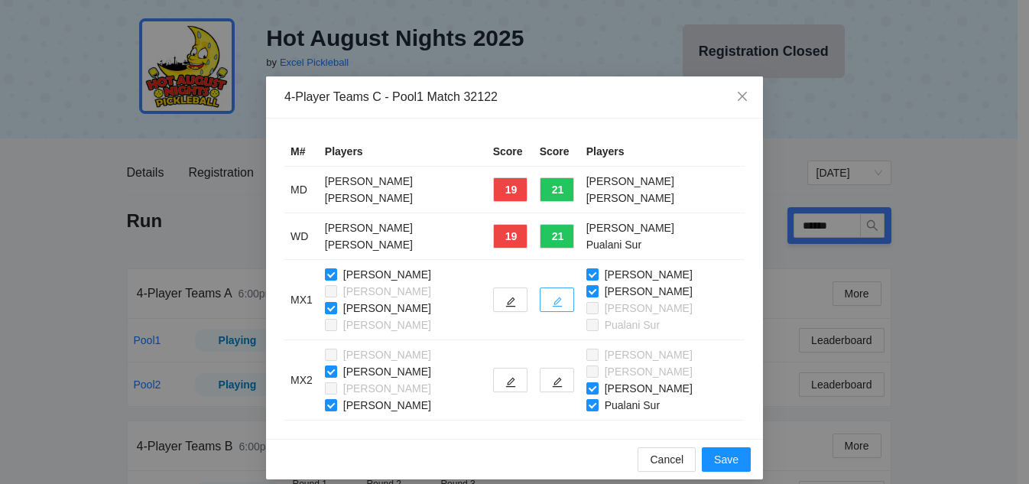
click at [553, 303] on icon "edit" at bounding box center [557, 302] width 11 height 11
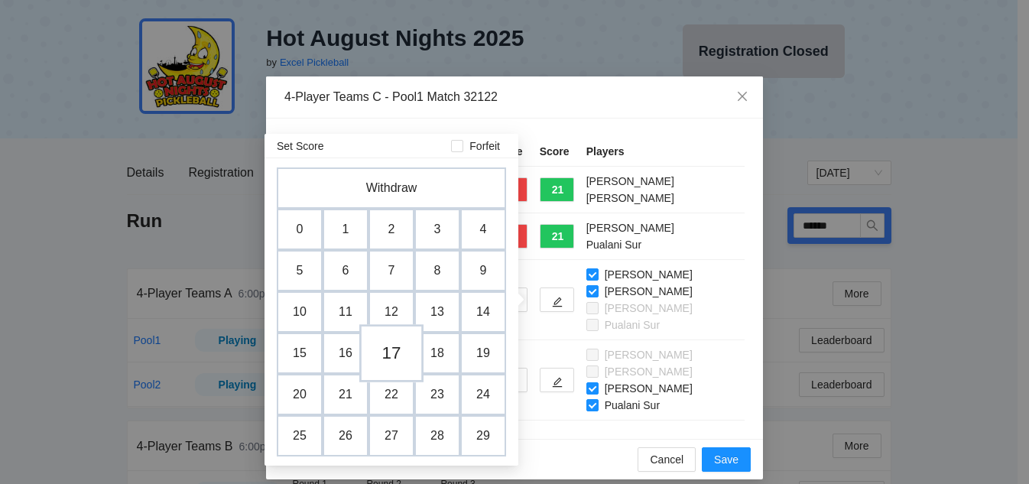
click at [392, 350] on td "17" at bounding box center [391, 353] width 64 height 58
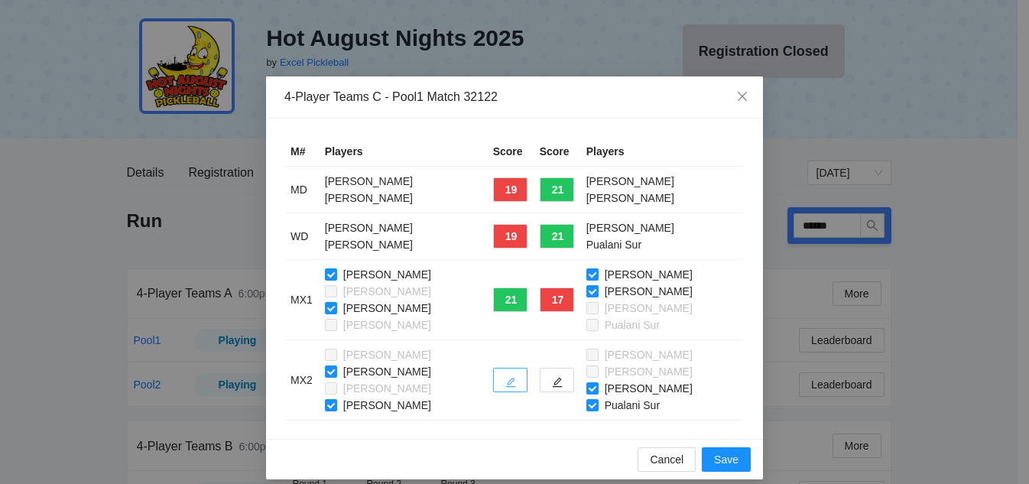
click at [505, 382] on icon "edit" at bounding box center [510, 382] width 11 height 11
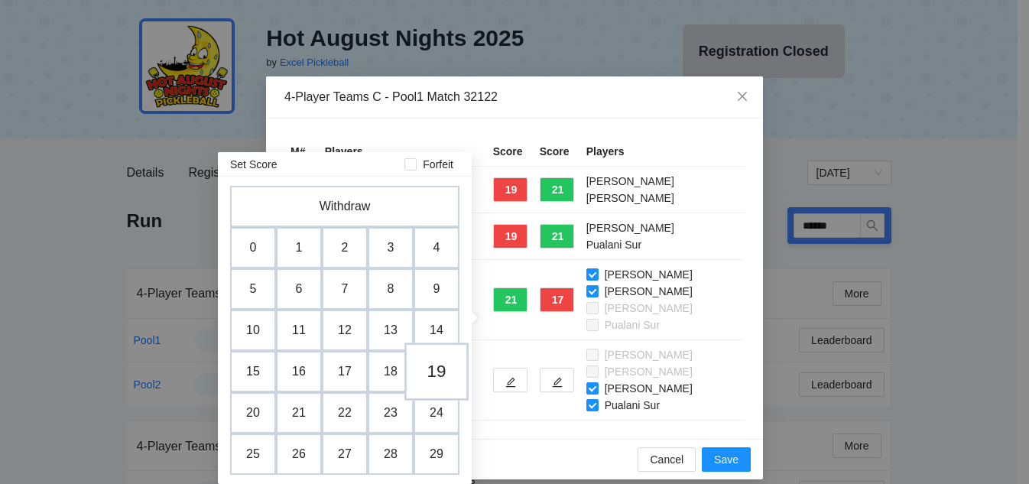
click at [437, 369] on td "19" at bounding box center [436, 371] width 64 height 58
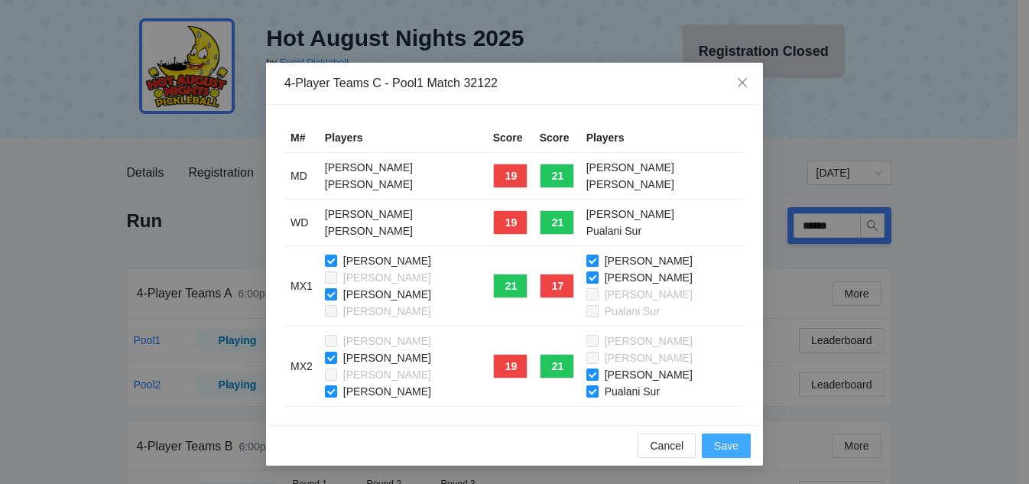
click at [716, 442] on span "Save" at bounding box center [726, 445] width 24 height 17
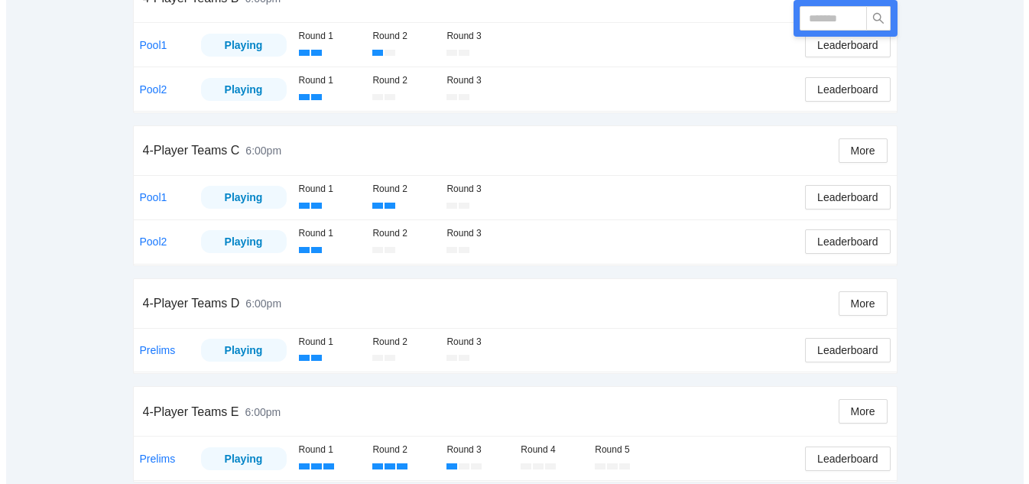
scroll to position [492, 0]
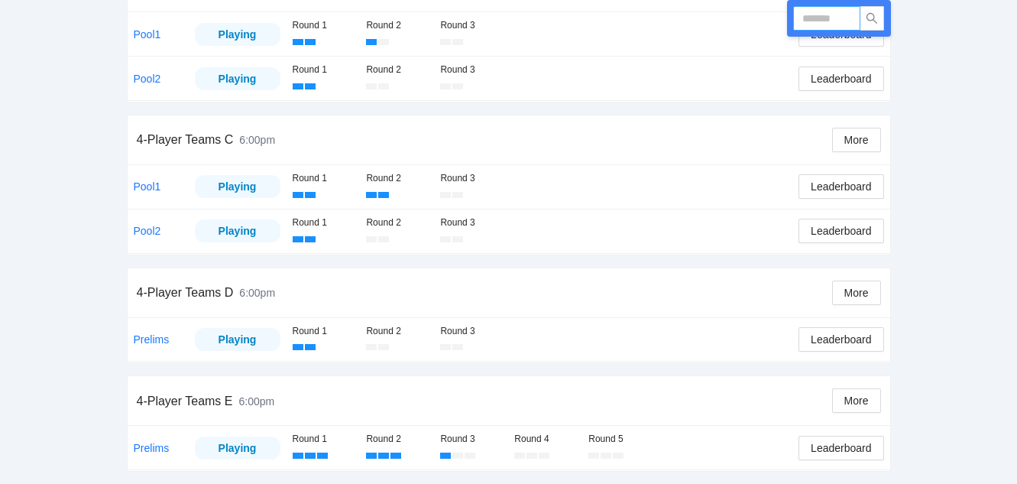
click at [836, 18] on input "text" at bounding box center [826, 18] width 67 height 24
type input "******"
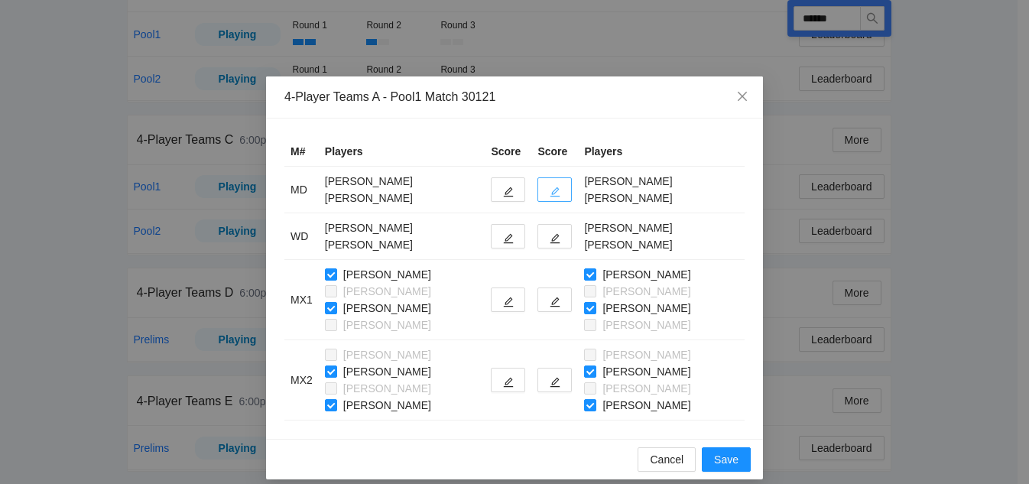
click at [550, 194] on icon "edit" at bounding box center [555, 192] width 11 height 11
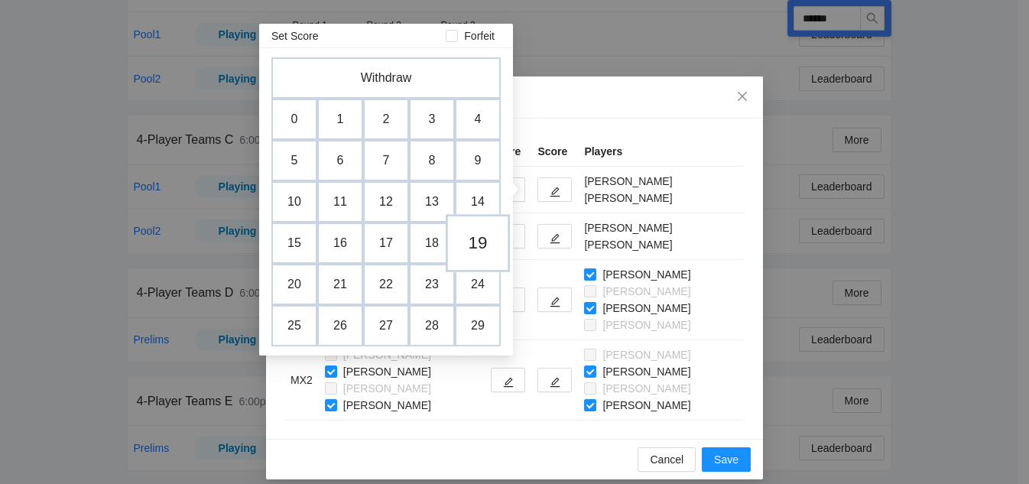
click at [484, 240] on td "19" at bounding box center [478, 243] width 64 height 58
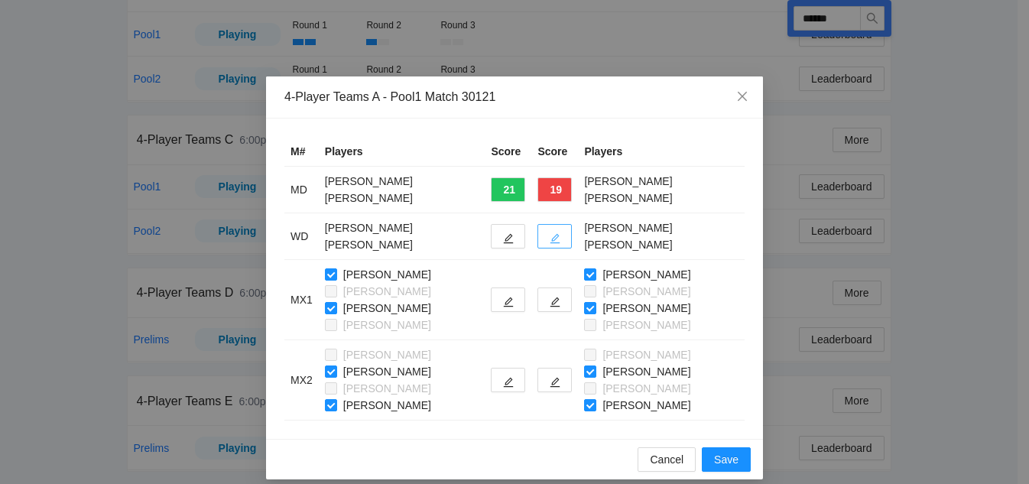
click at [551, 242] on button "button" at bounding box center [554, 236] width 34 height 24
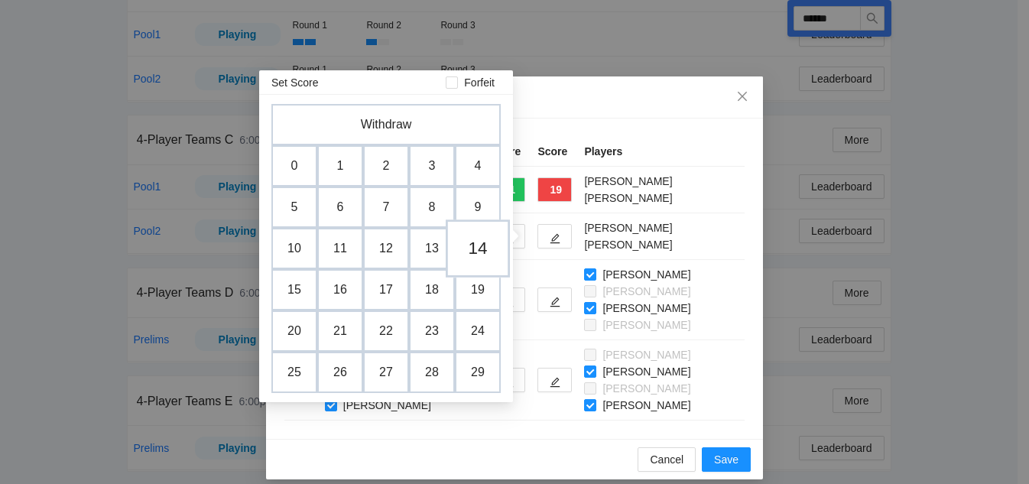
click at [472, 254] on td "14" at bounding box center [478, 248] width 64 height 58
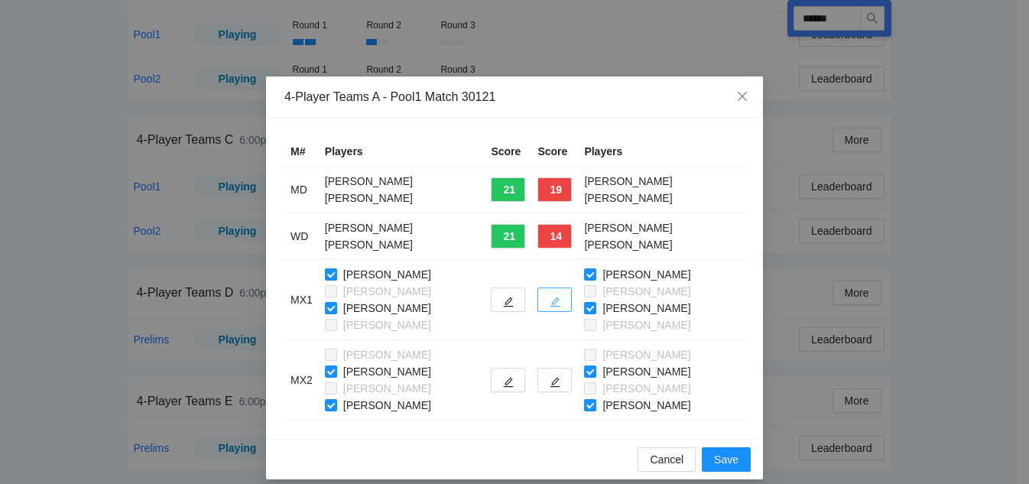
click at [550, 296] on span "edit" at bounding box center [555, 301] width 11 height 11
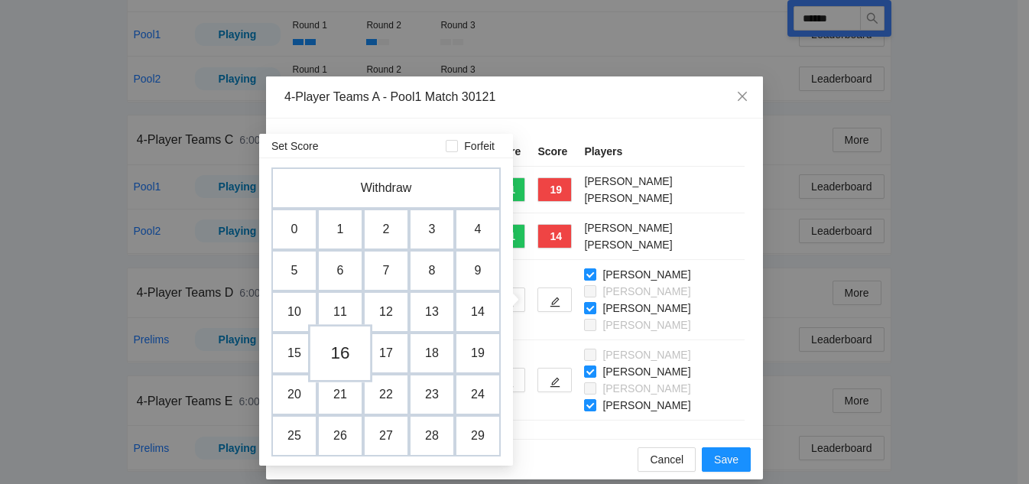
click at [347, 352] on td "16" at bounding box center [340, 353] width 64 height 58
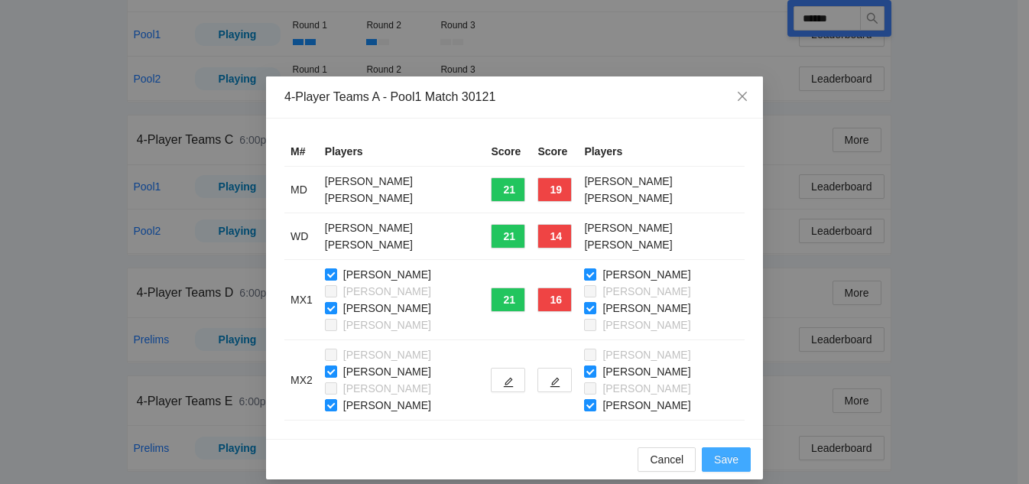
click at [718, 463] on span "Save" at bounding box center [726, 459] width 24 height 17
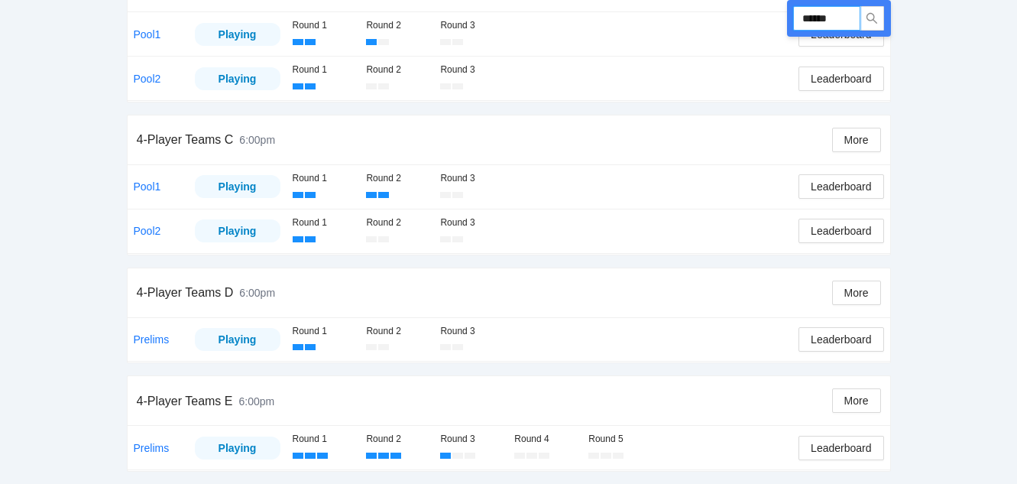
drag, startPoint x: 854, startPoint y: 17, endPoint x: 736, endPoint y: 11, distance: 117.8
click at [736, 11] on div "Run ****** 4-Player Teams A 6:00pm More Pool1 Playing Round 1 Round 2 Round 3 L…" at bounding box center [509, 110] width 764 height 724
type input "******"
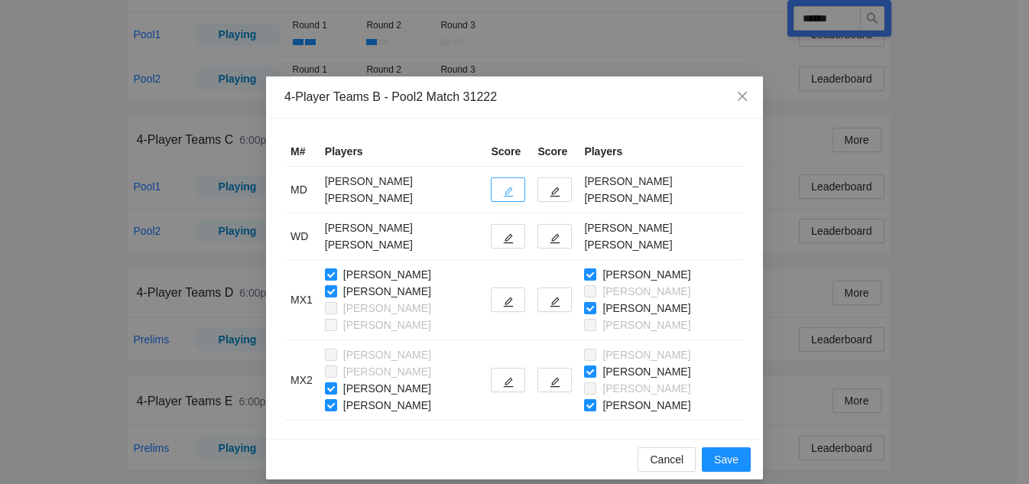
click at [495, 191] on button "button" at bounding box center [508, 189] width 34 height 24
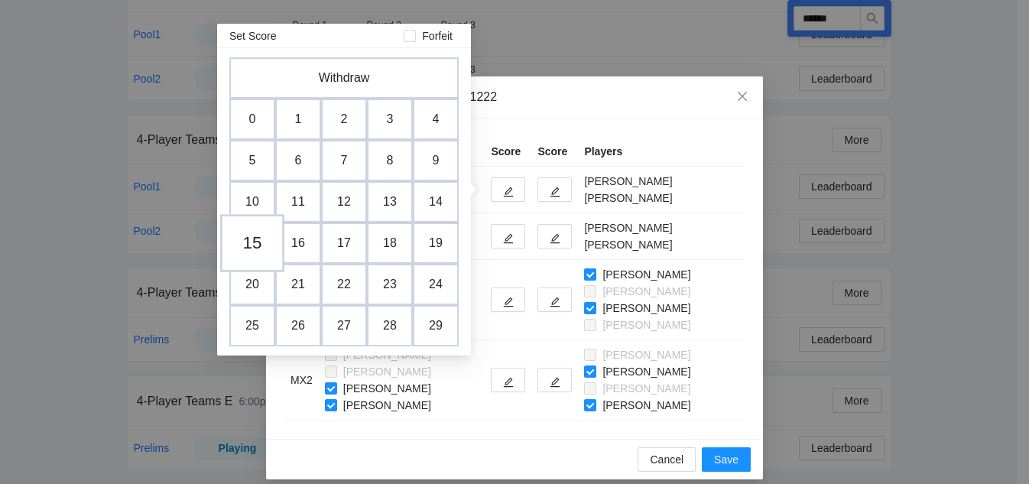
click at [254, 245] on td "15" at bounding box center [252, 243] width 64 height 58
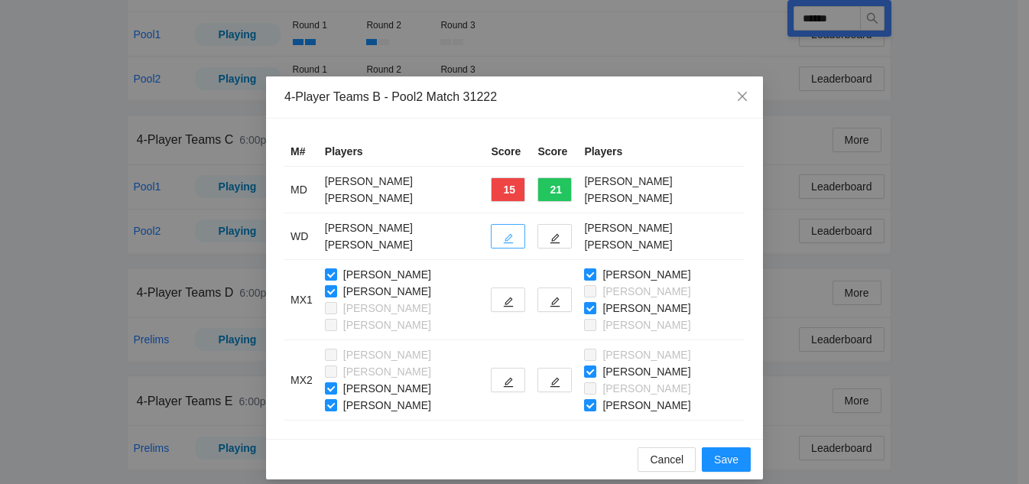
click at [503, 237] on icon "edit" at bounding box center [508, 238] width 11 height 11
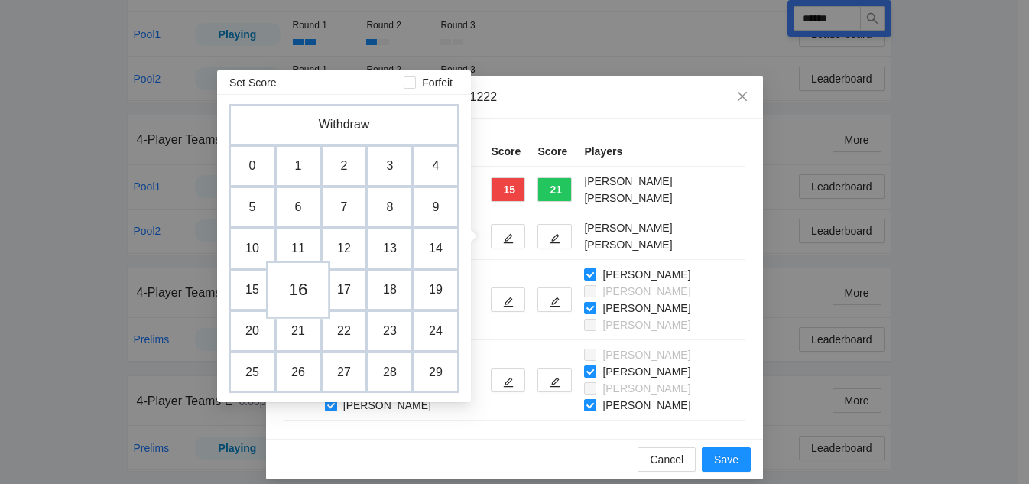
click at [292, 284] on td "16" at bounding box center [298, 290] width 64 height 58
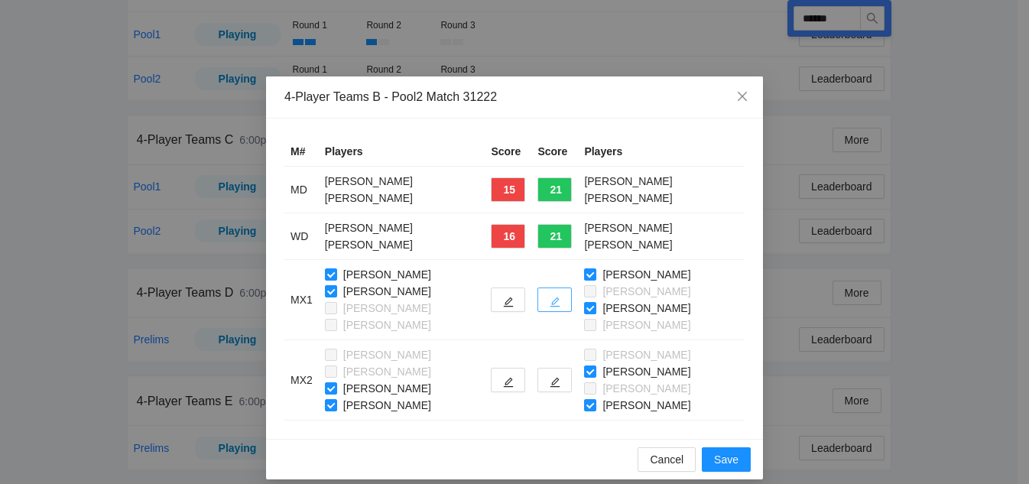
click at [550, 298] on icon "edit" at bounding box center [555, 302] width 11 height 11
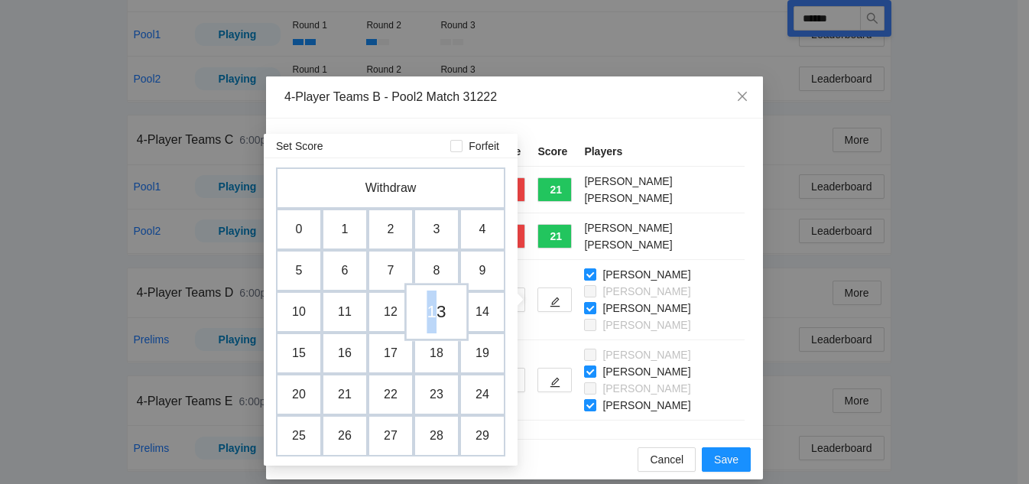
click at [430, 316] on td "13" at bounding box center [436, 312] width 64 height 58
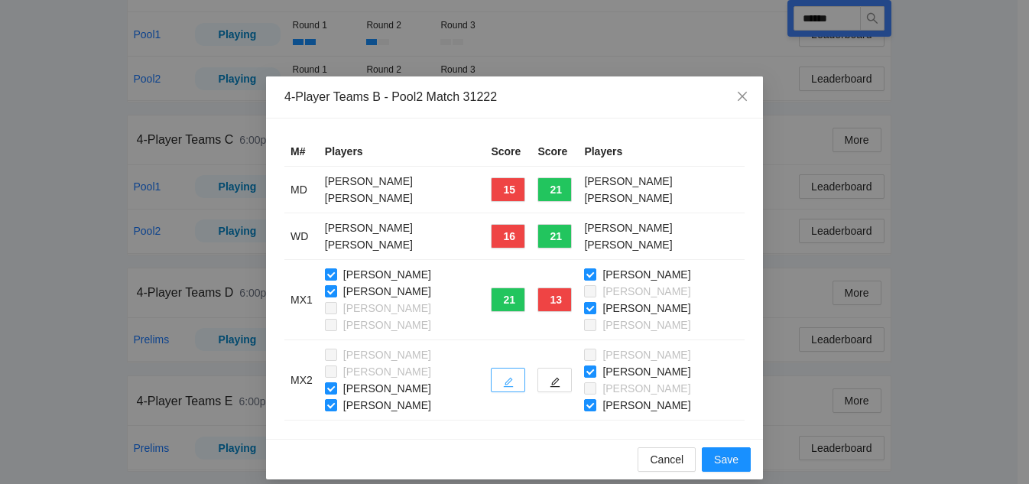
click at [504, 380] on icon "edit" at bounding box center [509, 383] width 10 height 10
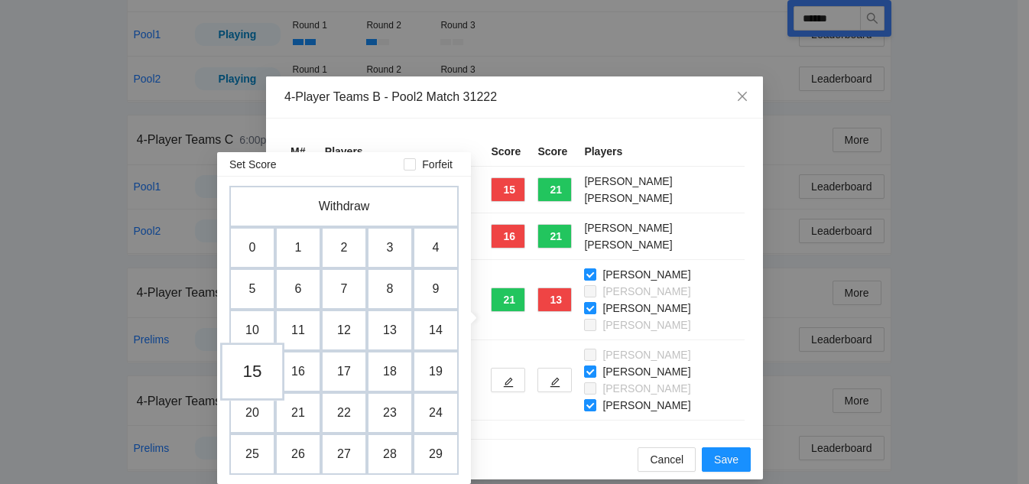
click at [253, 375] on td "15" at bounding box center [252, 371] width 64 height 58
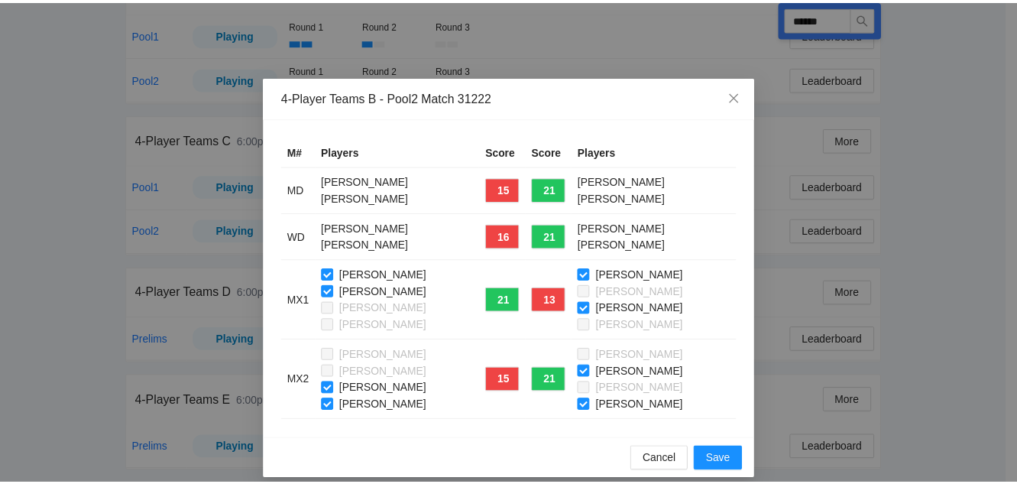
scroll to position [14, 0]
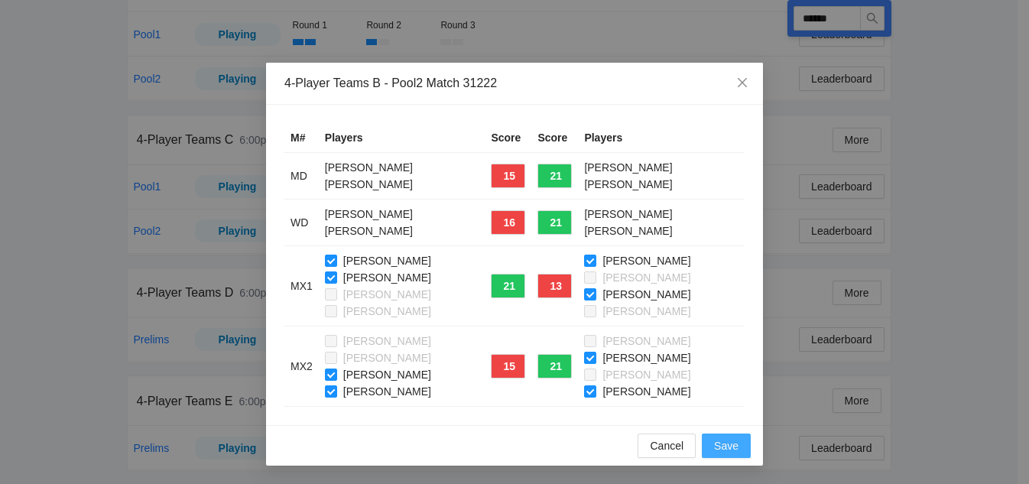
click at [722, 447] on span "Save" at bounding box center [726, 445] width 24 height 17
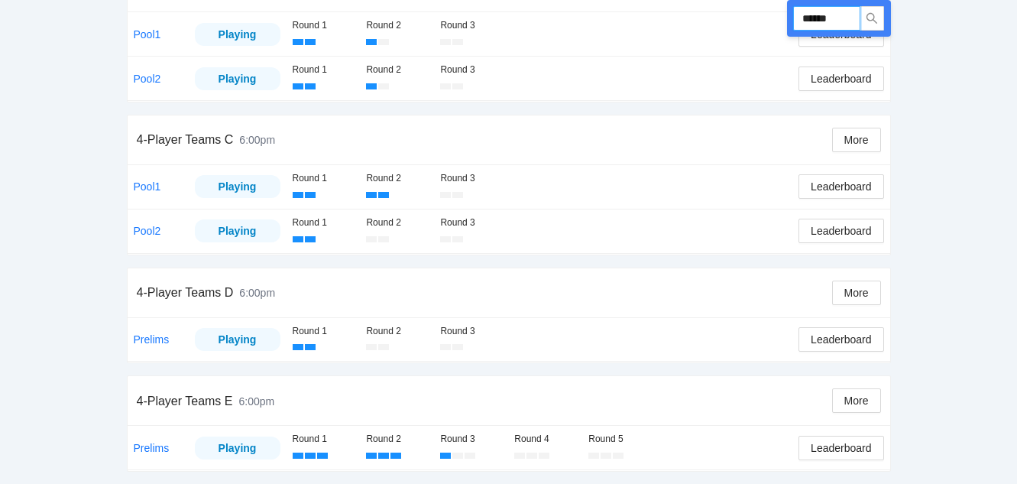
drag, startPoint x: 847, startPoint y: 23, endPoint x: 714, endPoint y: 13, distance: 133.4
click at [714, 13] on div "Run ****** 4-Player Teams A 6:00pm More Pool1 Playing Round 1 Round 2 Round 3 L…" at bounding box center [509, 110] width 764 height 724
type input "******"
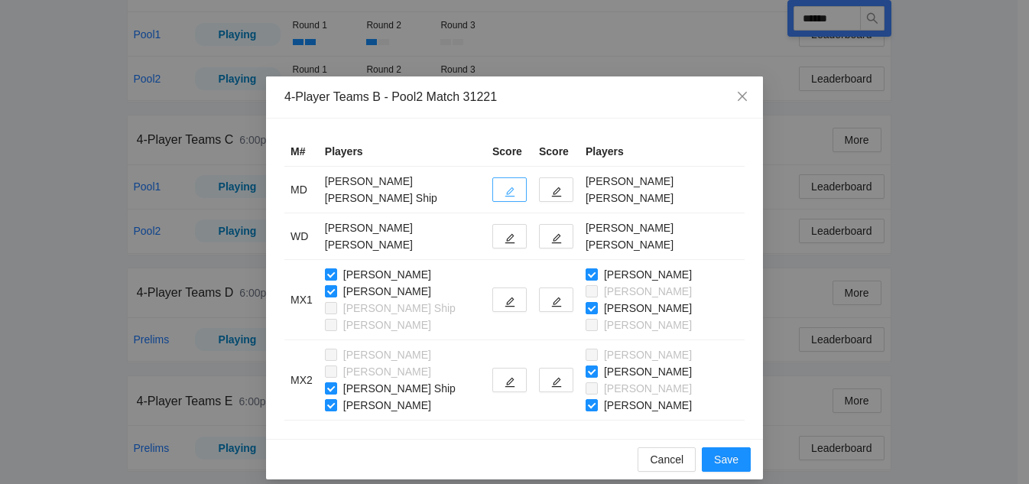
click at [492, 183] on button "button" at bounding box center [509, 189] width 34 height 24
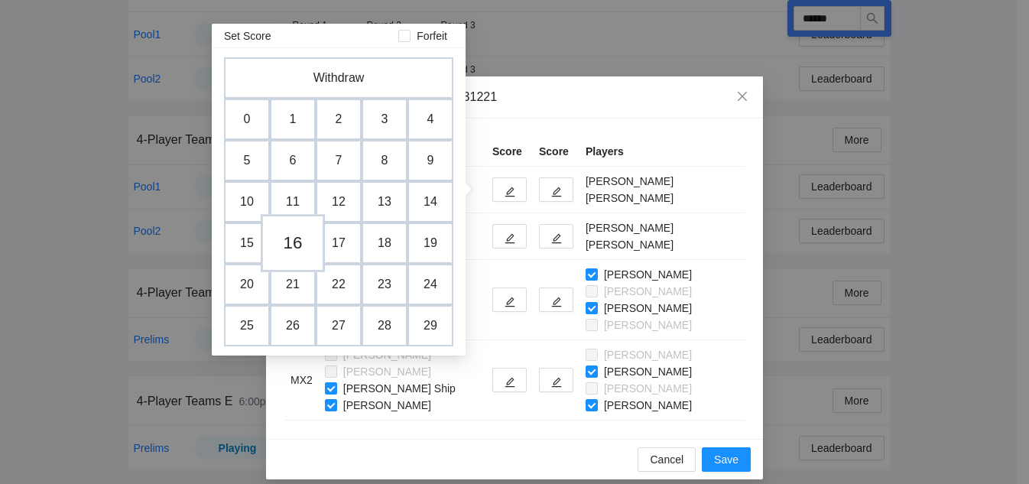
click at [286, 248] on td "16" at bounding box center [293, 243] width 64 height 58
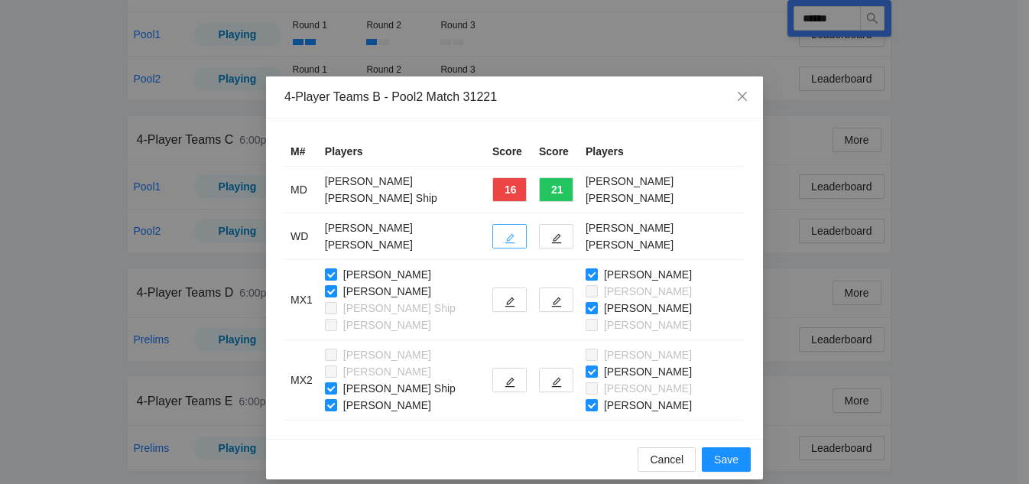
click at [505, 232] on span "edit" at bounding box center [510, 237] width 11 height 11
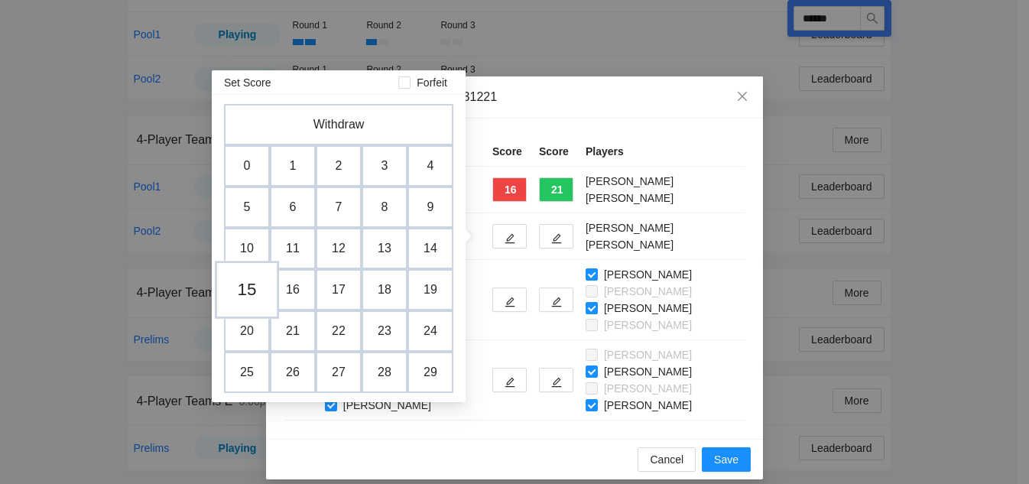
click at [255, 290] on td "15" at bounding box center [247, 290] width 64 height 58
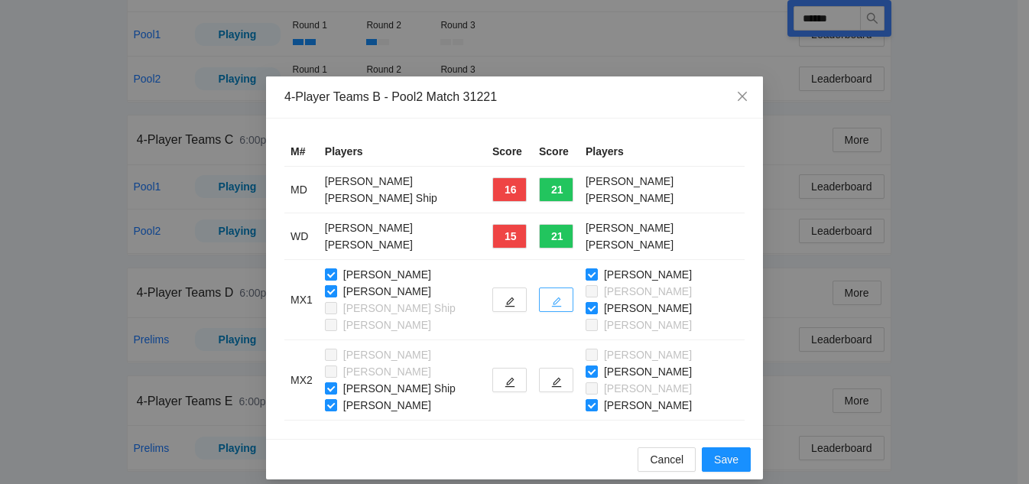
click at [555, 301] on button "button" at bounding box center [556, 299] width 34 height 24
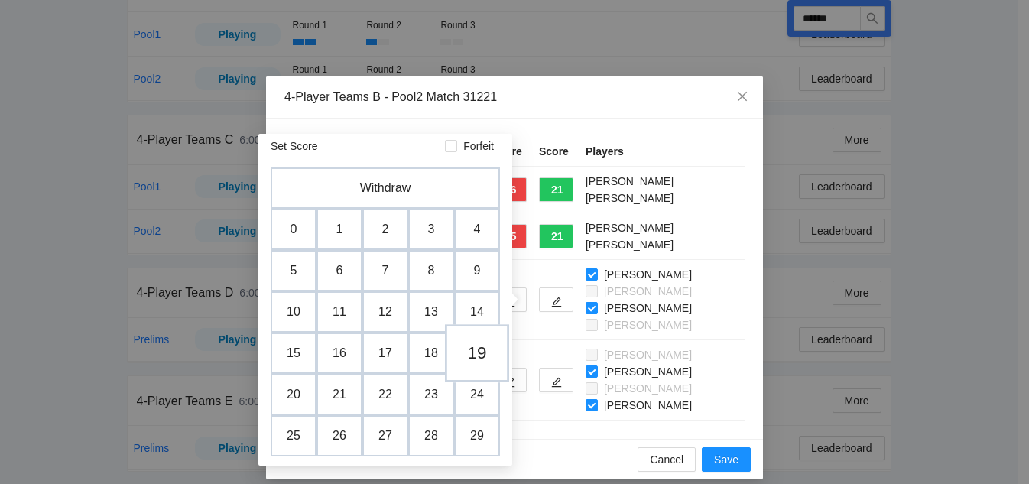
click at [480, 355] on td "19" at bounding box center [477, 353] width 64 height 58
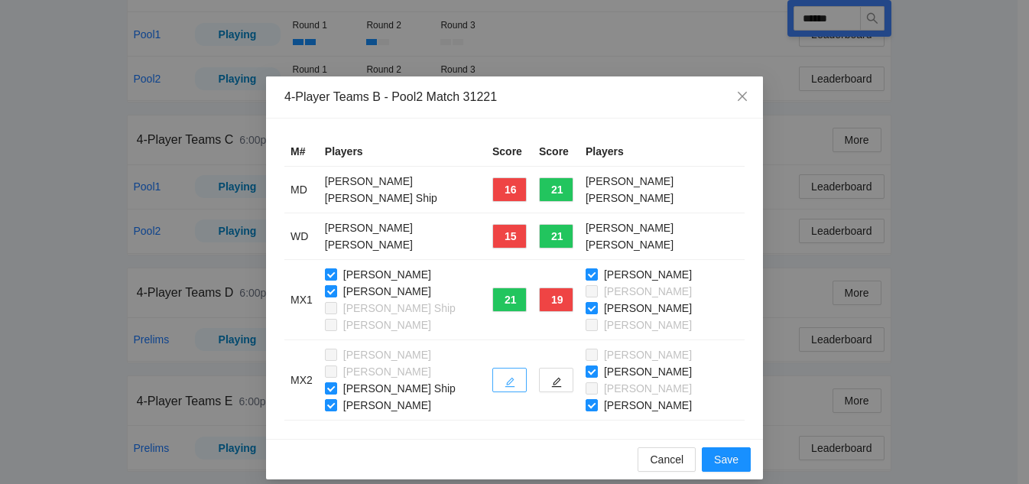
click at [505, 385] on icon "edit" at bounding box center [510, 382] width 11 height 11
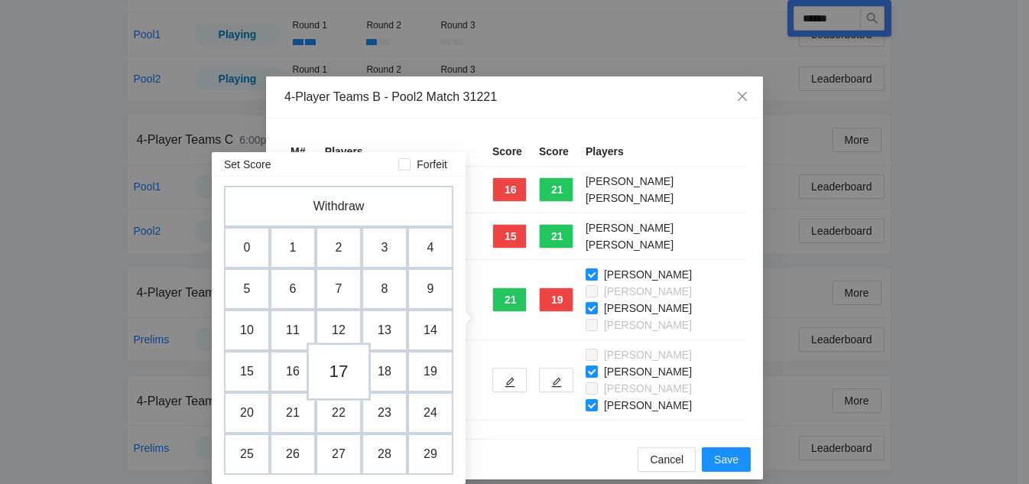
click at [328, 375] on td "17" at bounding box center [339, 371] width 64 height 58
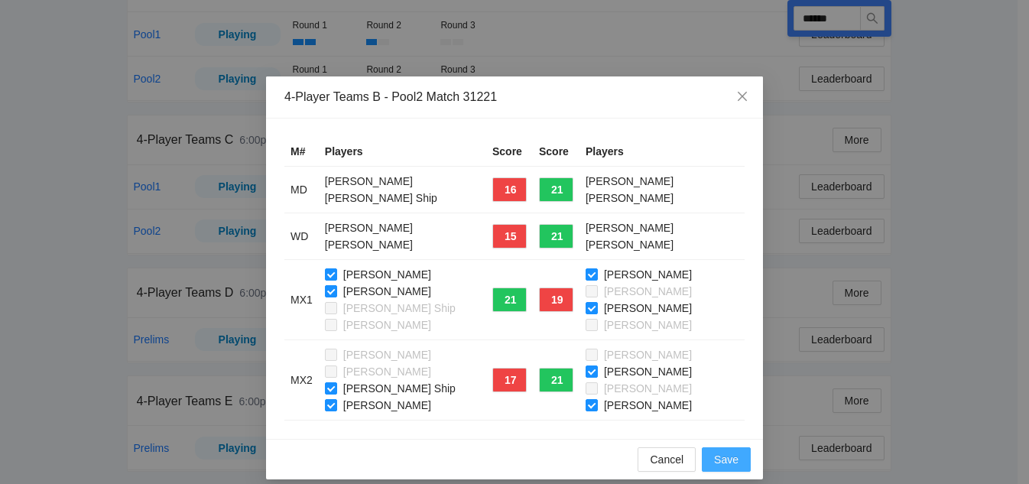
click at [723, 459] on span "Save" at bounding box center [726, 459] width 24 height 17
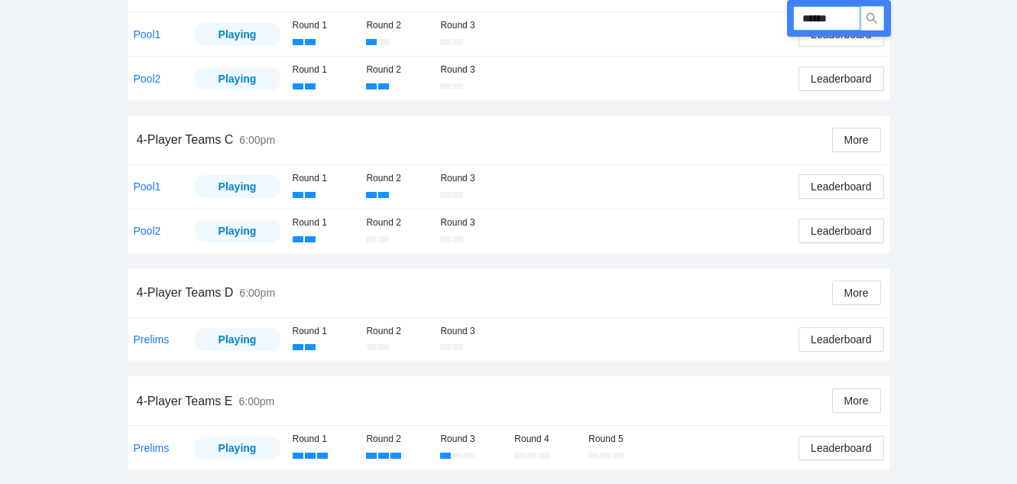
drag, startPoint x: 842, startPoint y: 15, endPoint x: 495, endPoint y: -5, distance: 347.7
type input "******"
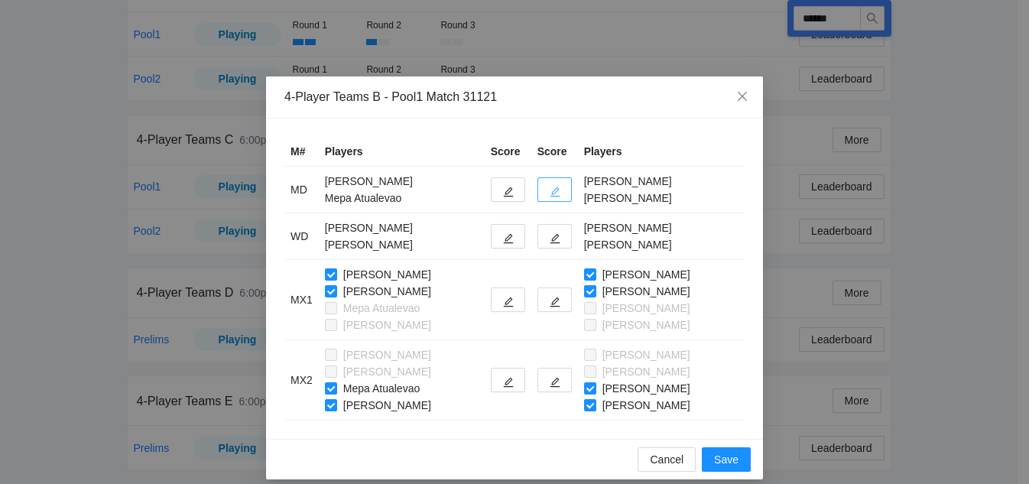
click at [559, 190] on button "button" at bounding box center [554, 189] width 34 height 24
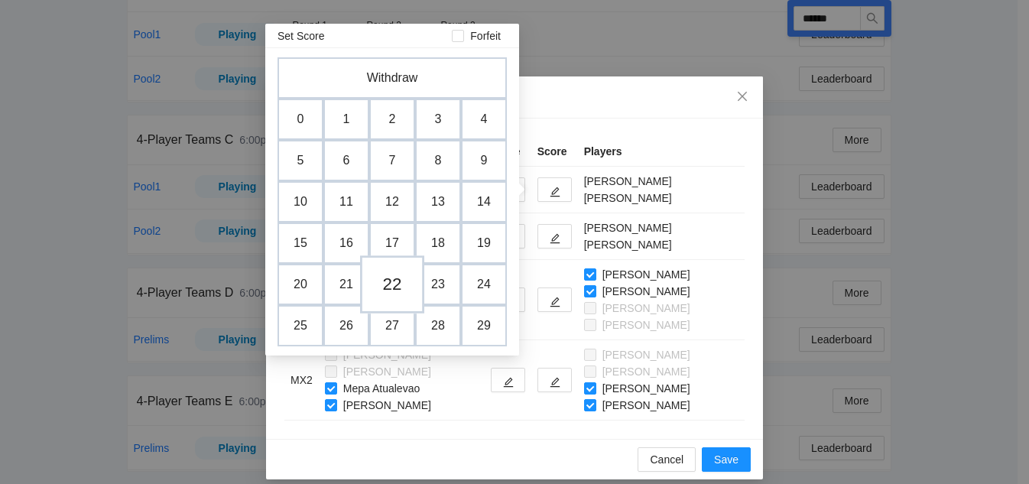
click at [385, 279] on td "22" at bounding box center [392, 284] width 64 height 58
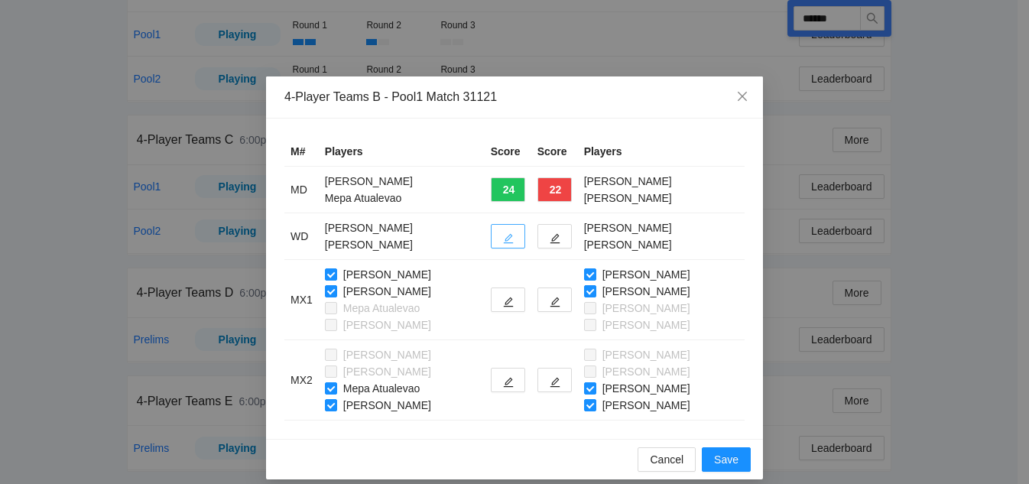
click at [503, 243] on icon "edit" at bounding box center [508, 239] width 10 height 10
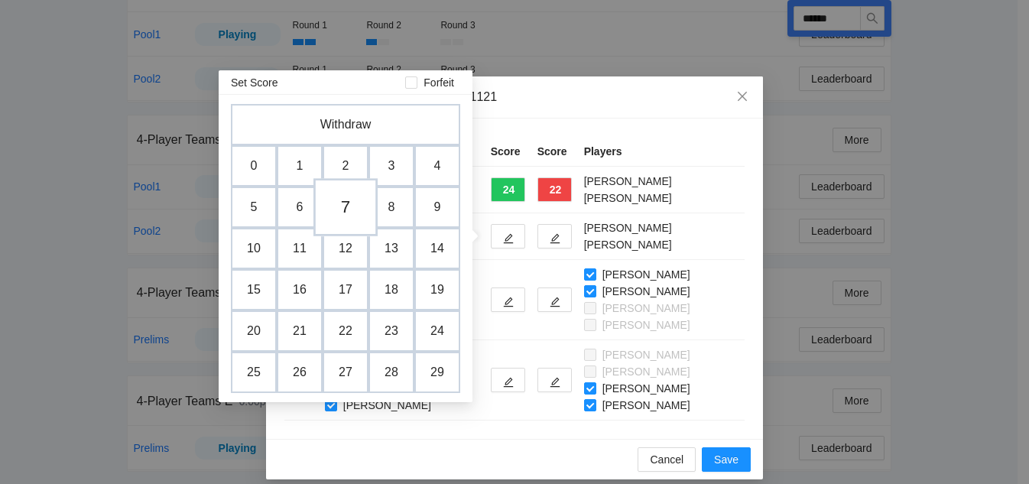
click at [347, 208] on td "7" at bounding box center [345, 207] width 64 height 58
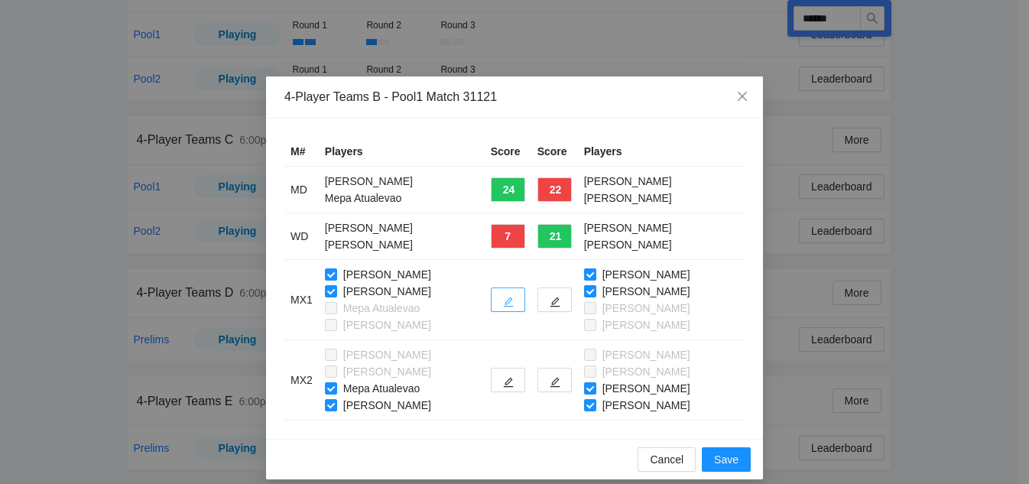
click at [495, 297] on button "button" at bounding box center [508, 299] width 34 height 24
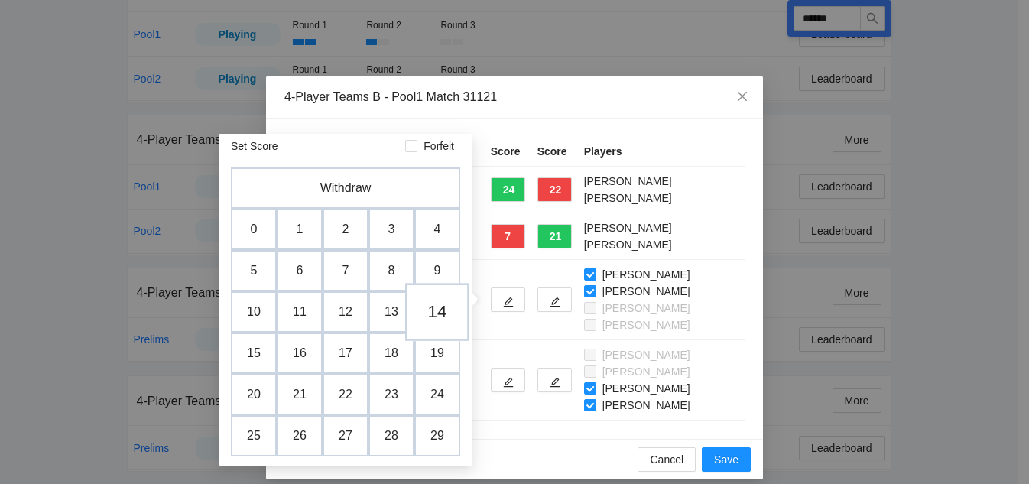
click at [446, 317] on td "14" at bounding box center [437, 312] width 64 height 58
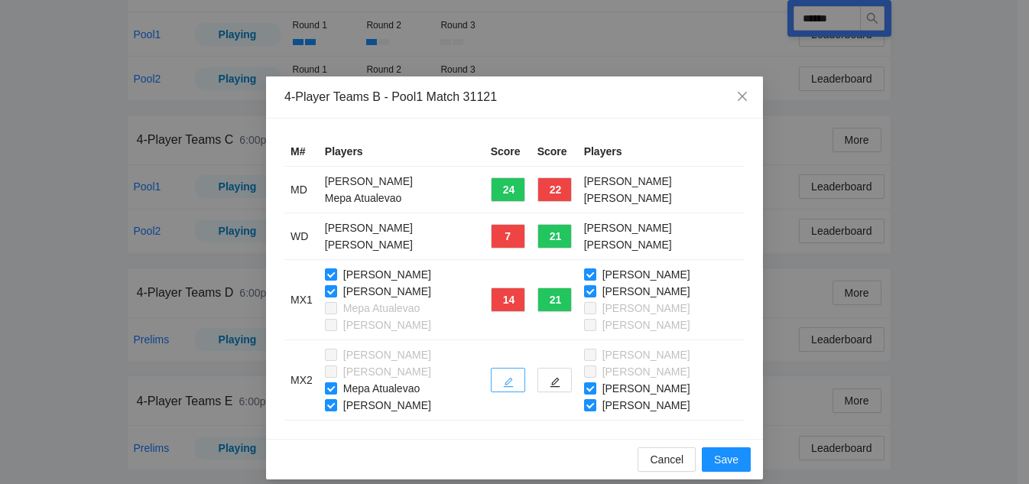
click at [508, 380] on icon "edit" at bounding box center [508, 383] width 10 height 10
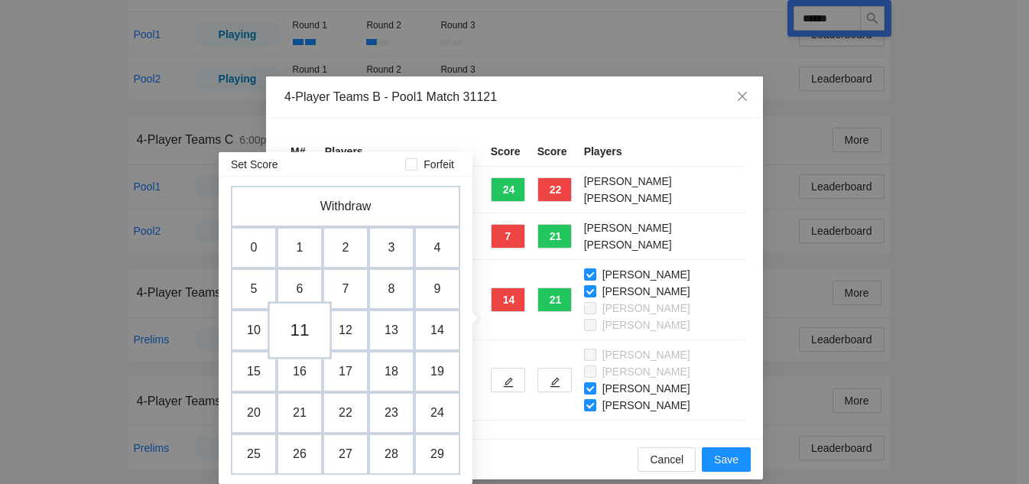
click at [288, 326] on td "11" at bounding box center [300, 330] width 64 height 58
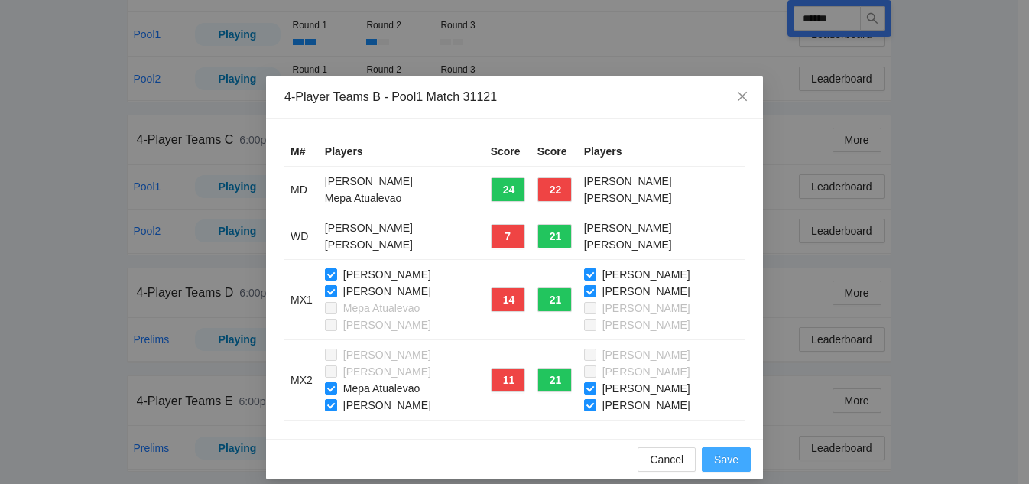
click at [725, 459] on span "Save" at bounding box center [726, 459] width 24 height 17
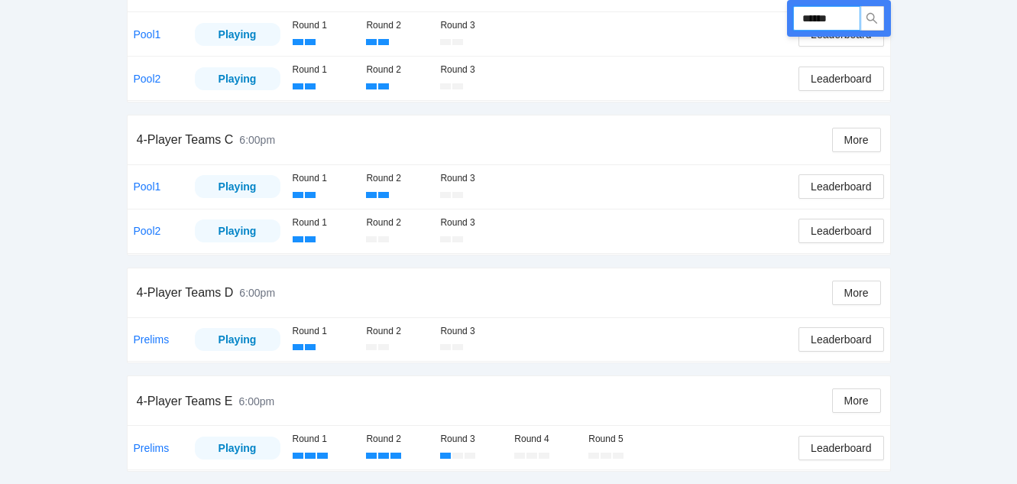
drag, startPoint x: 847, startPoint y: 19, endPoint x: 700, endPoint y: 15, distance: 146.8
click at [700, 15] on div "Run ****** 4-Player Teams A 6:00pm More Pool1 Playing Round 1 Round 2 Round 3 L…" at bounding box center [509, 110] width 764 height 724
type input "******"
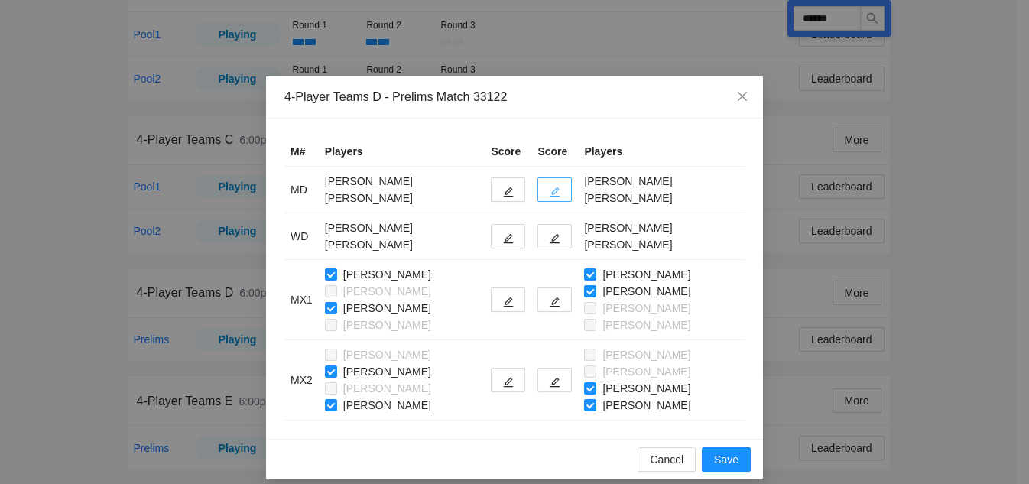
click at [550, 191] on icon "edit" at bounding box center [555, 192] width 11 height 11
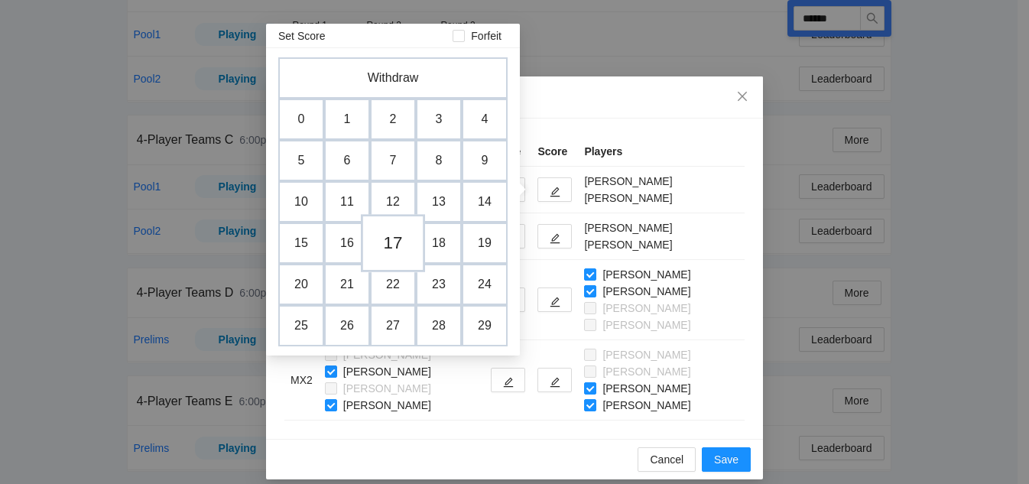
click at [399, 247] on td "17" at bounding box center [393, 243] width 64 height 58
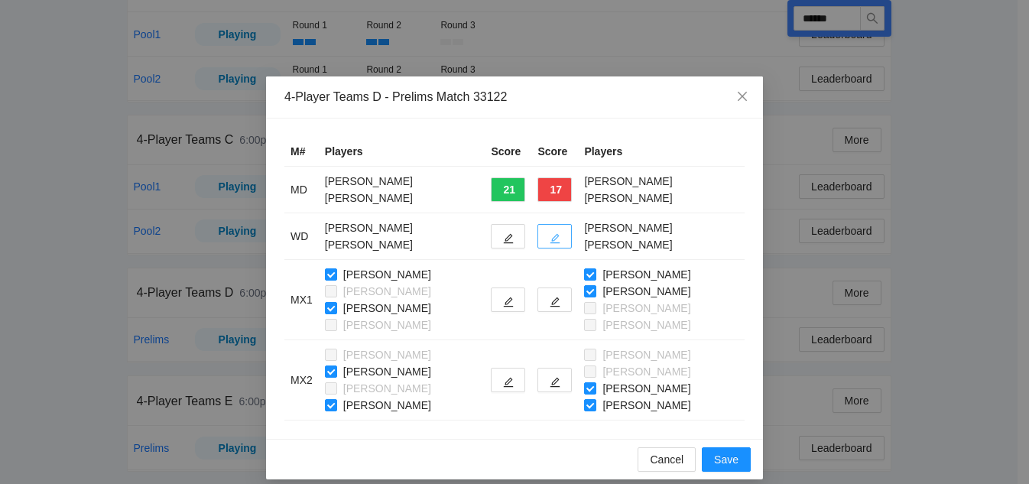
click at [546, 238] on button "button" at bounding box center [554, 236] width 34 height 24
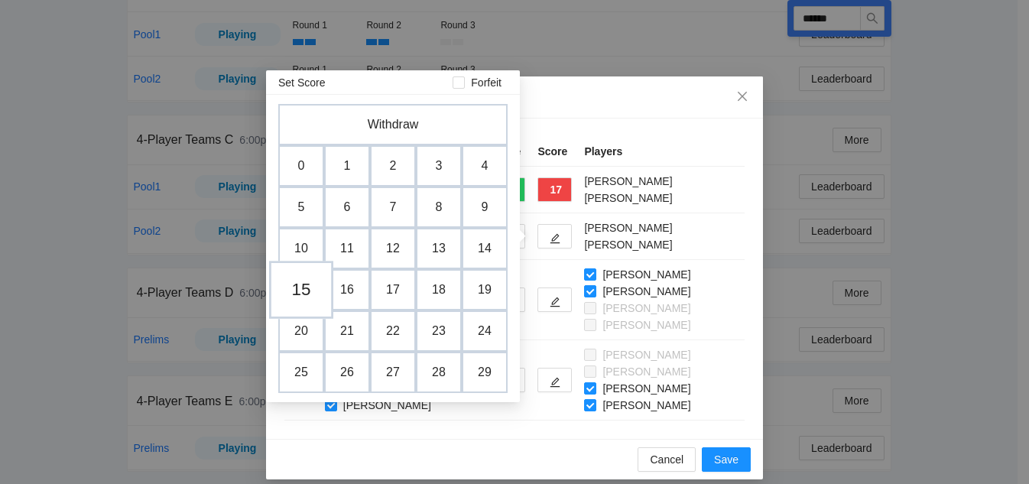
click at [297, 287] on td "15" at bounding box center [301, 290] width 64 height 58
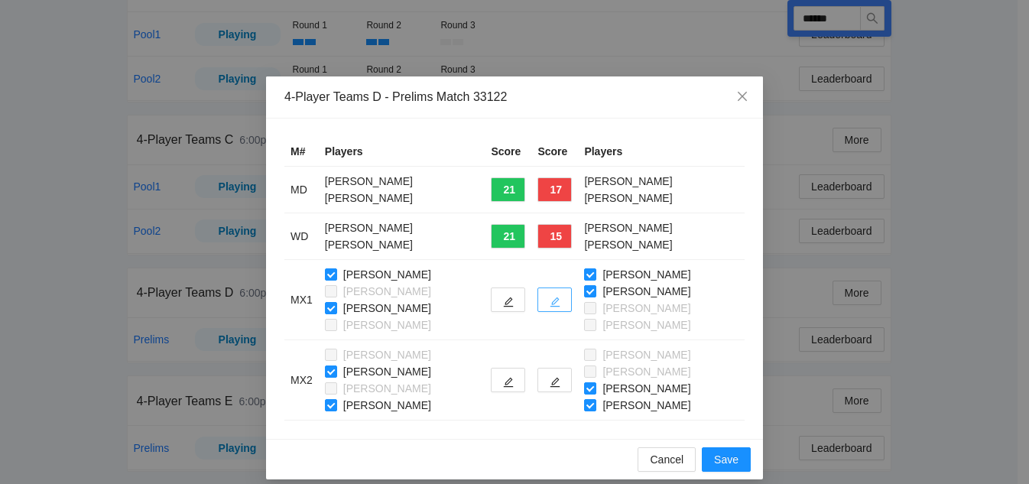
click at [560, 310] on button "button" at bounding box center [554, 299] width 34 height 24
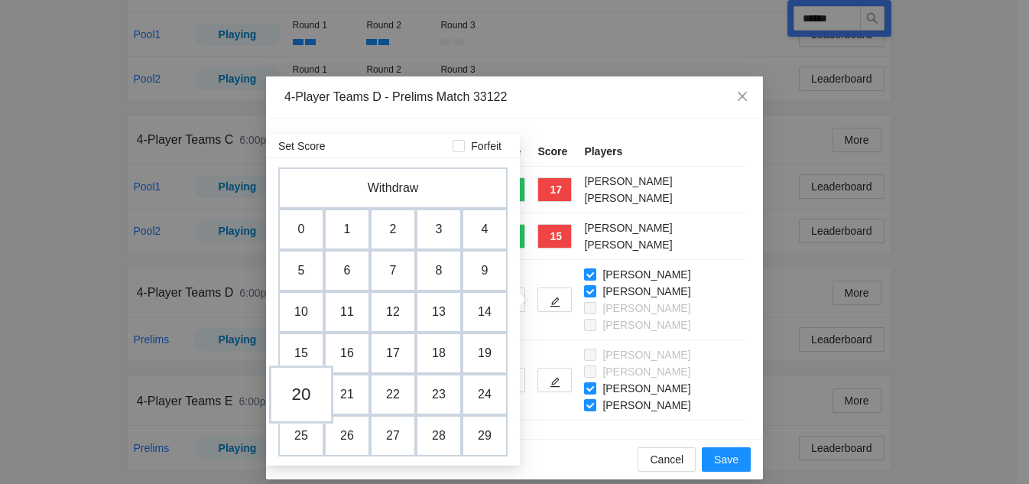
click at [303, 385] on td "20" at bounding box center [301, 394] width 64 height 58
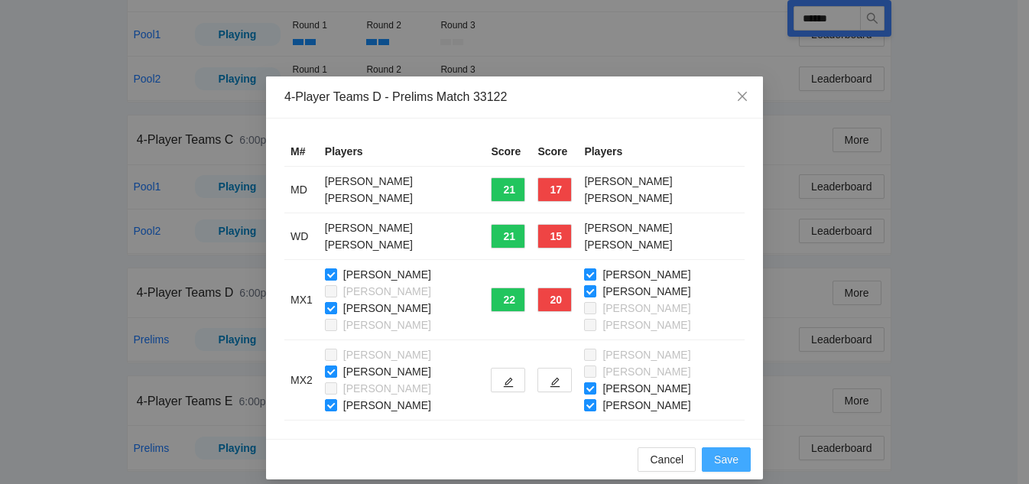
click at [716, 462] on span "Save" at bounding box center [726, 459] width 24 height 17
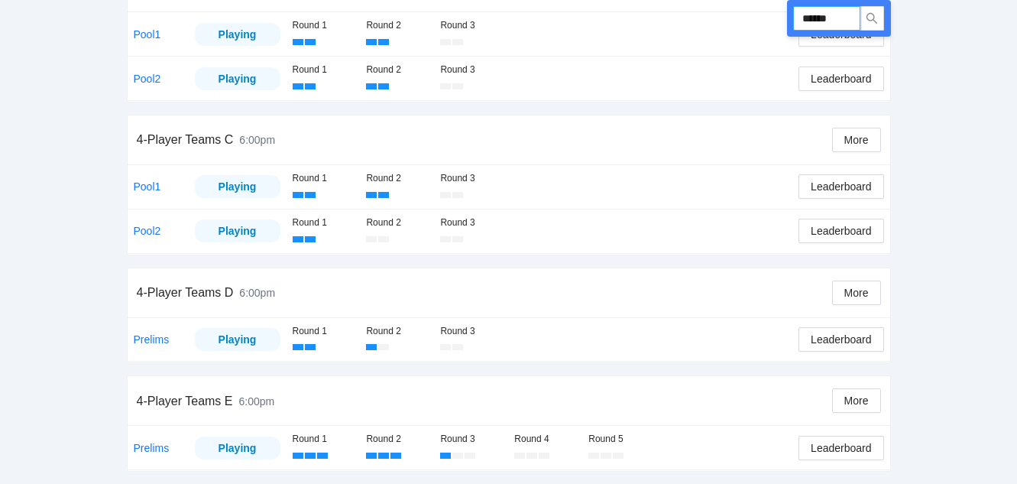
drag, startPoint x: 849, startPoint y: 19, endPoint x: 641, endPoint y: 19, distance: 207.2
click at [641, 19] on div "Run ****** 4-Player Teams A 6:00pm More Pool1 Playing Round 1 Round 2 Round 3 L…" at bounding box center [509, 110] width 764 height 724
type input "******"
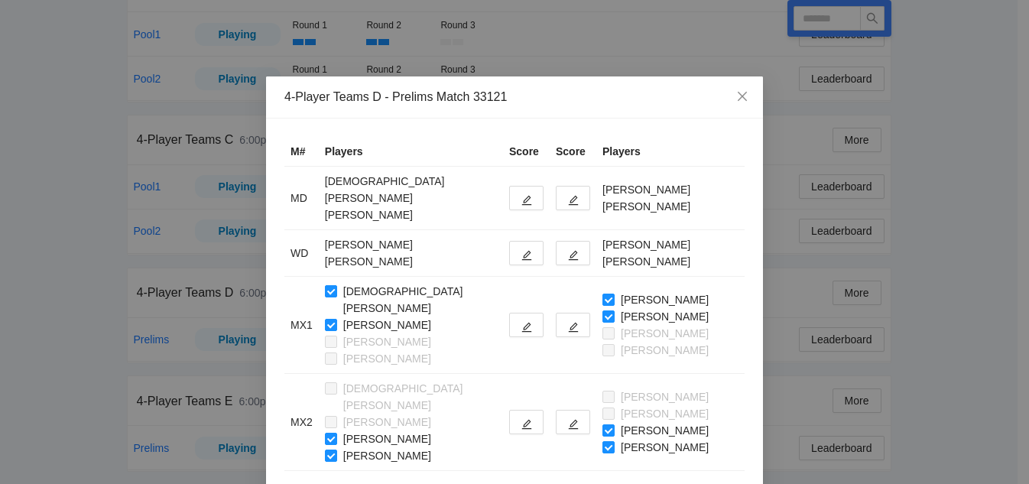
type input "******"
click at [556, 186] on button "button" at bounding box center [573, 198] width 34 height 24
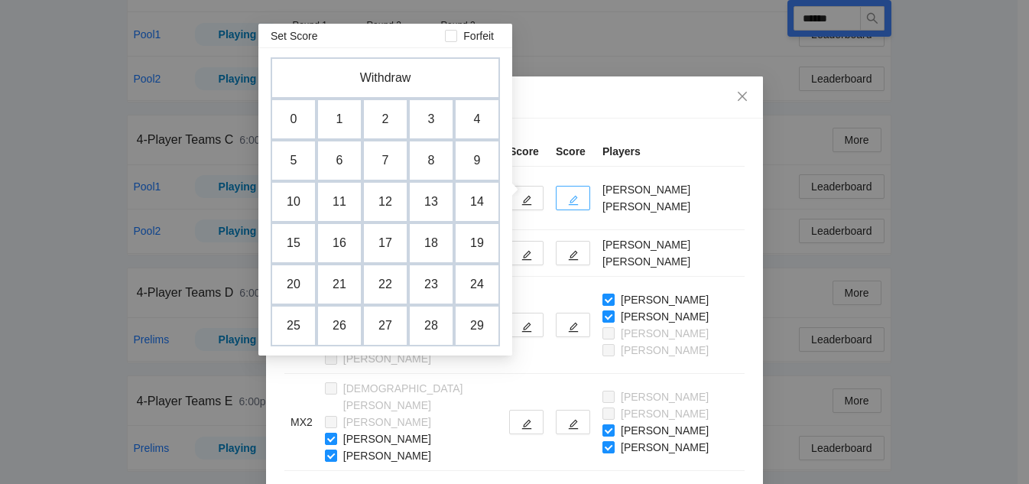
click at [556, 187] on button "button" at bounding box center [573, 198] width 34 height 24
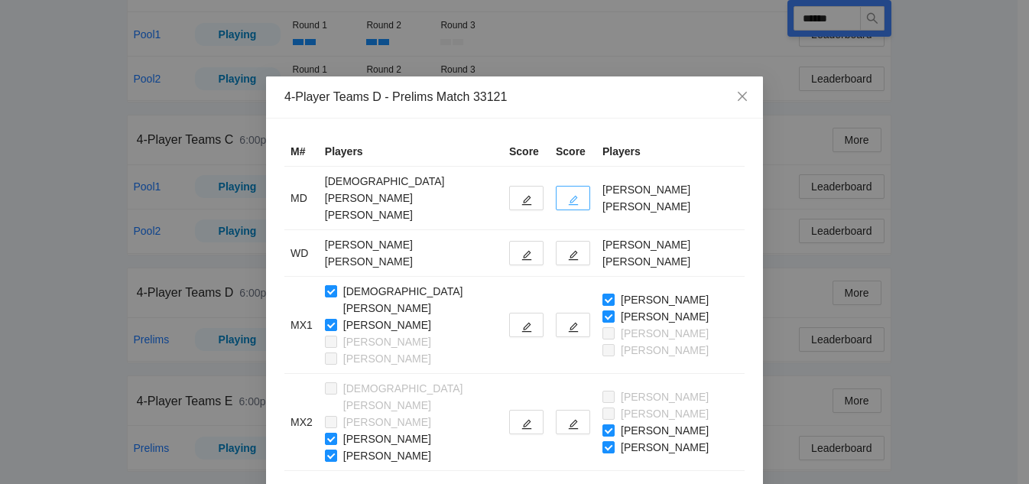
click at [556, 187] on button "button" at bounding box center [573, 198] width 34 height 24
click at [668, 115] on div "4-Player Teams D - Prelims Match 33121" at bounding box center [514, 97] width 497 height 42
click at [521, 195] on icon "edit" at bounding box center [526, 200] width 11 height 11
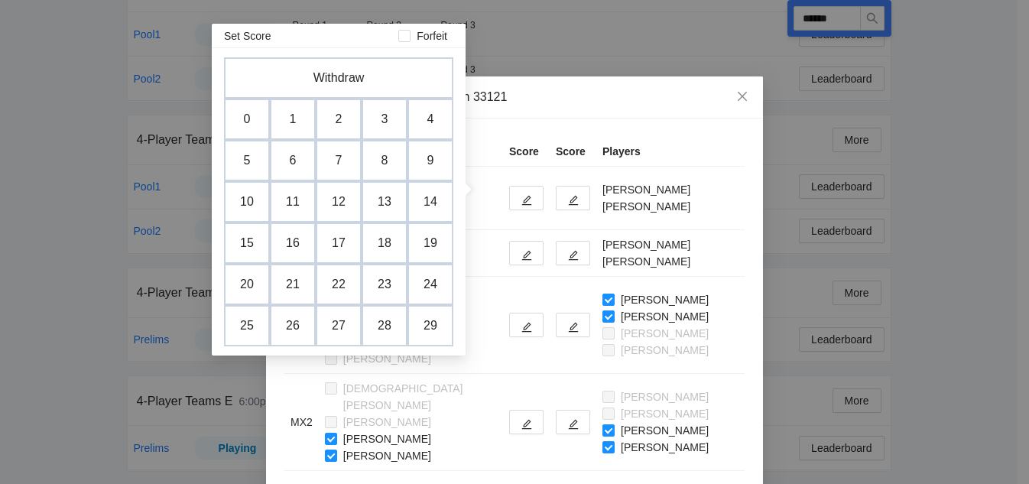
click at [574, 92] on div "4-Player Teams D - Prelims Match 33121" at bounding box center [514, 97] width 460 height 17
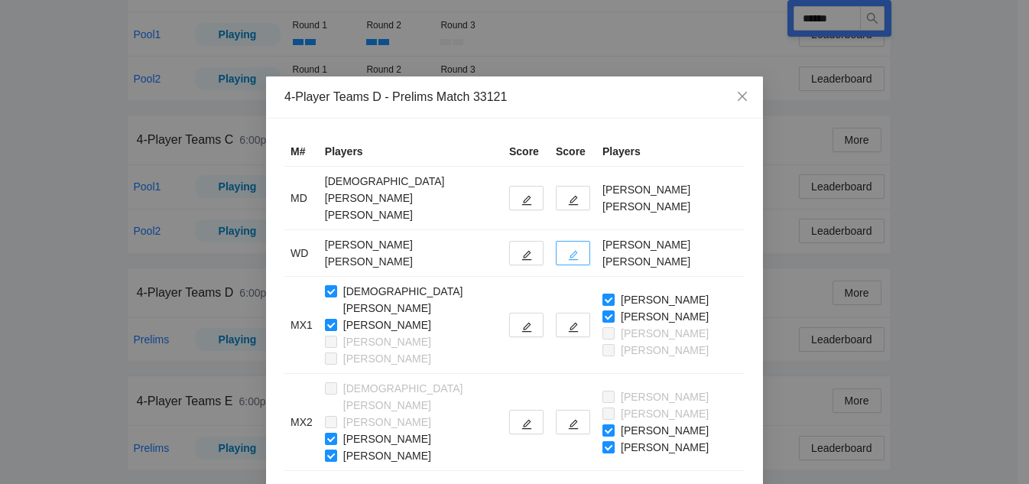
click at [568, 250] on icon "edit" at bounding box center [573, 255] width 11 height 11
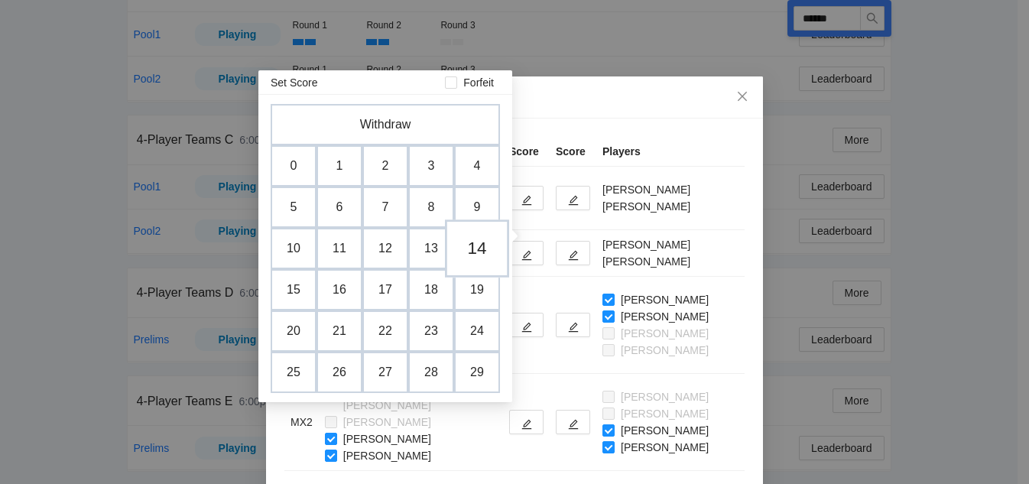
click at [483, 252] on td "14" at bounding box center [477, 248] width 64 height 58
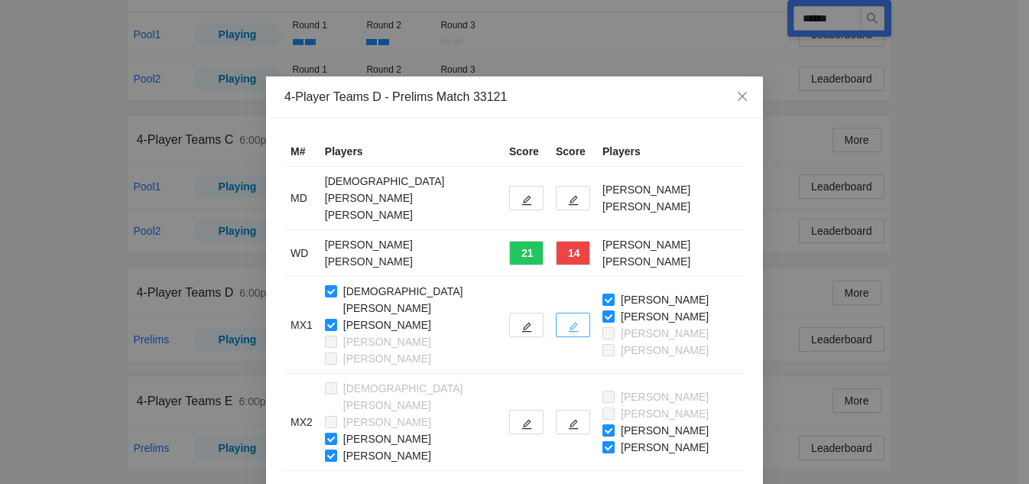
click at [556, 313] on button "button" at bounding box center [573, 325] width 34 height 24
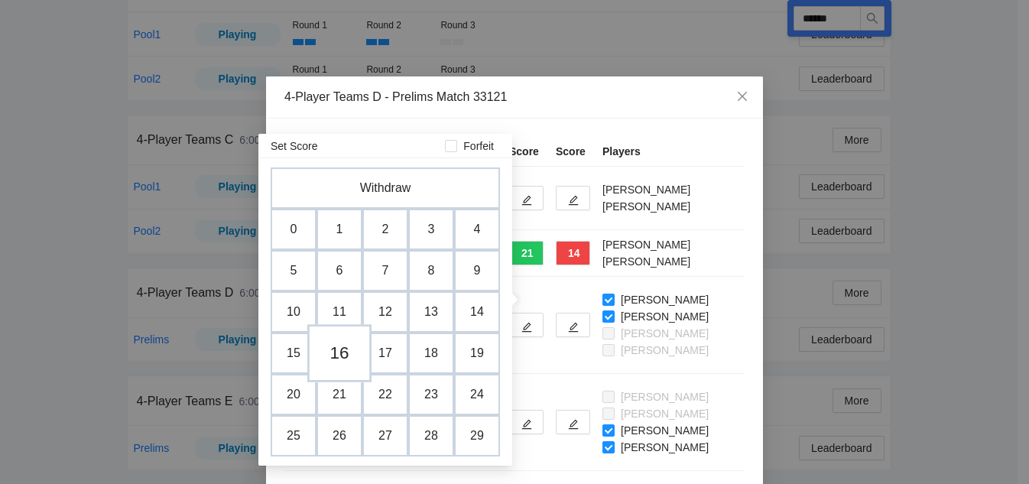
click at [349, 361] on td "16" at bounding box center [339, 353] width 64 height 58
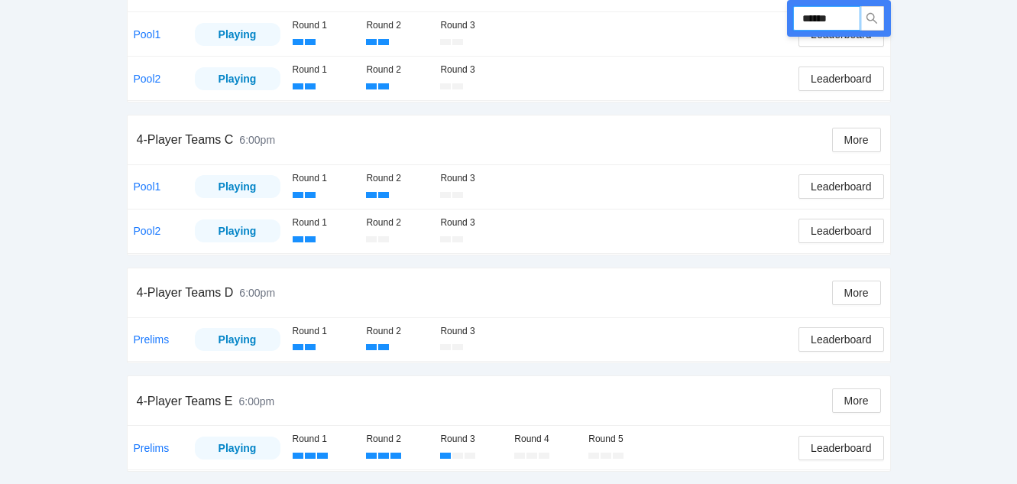
drag, startPoint x: 840, startPoint y: 13, endPoint x: 696, endPoint y: 8, distance: 144.6
click at [696, 8] on div "Run ****** 4-Player Teams A 6:00pm More Pool1 Playing Round 1 Round 2 Round 3 L…" at bounding box center [509, 110] width 764 height 724
type input "******"
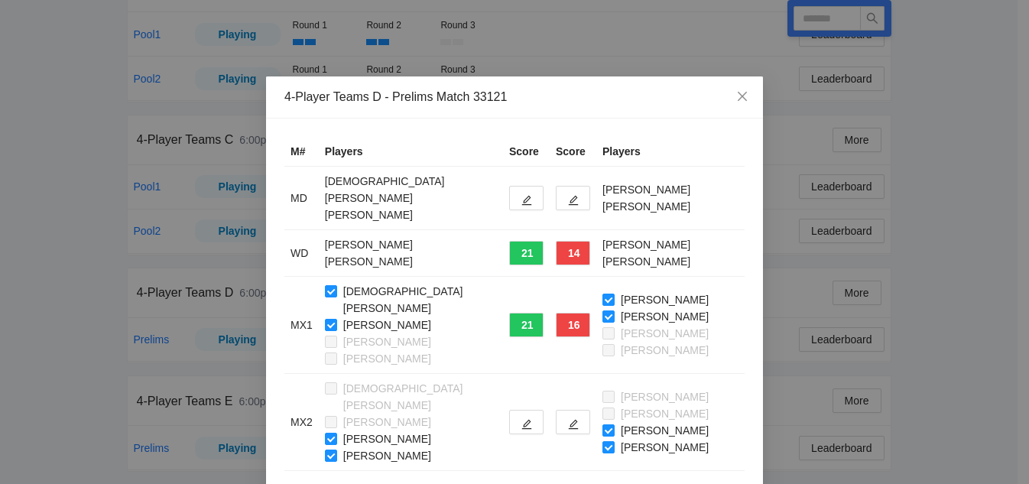
type input "******"
click at [569, 196] on icon "edit" at bounding box center [574, 201] width 10 height 10
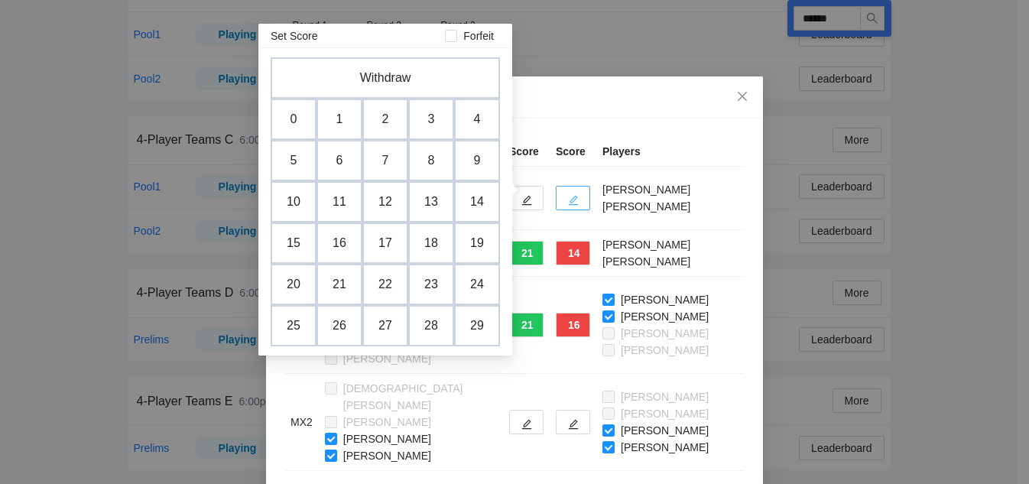
click at [568, 195] on icon "edit" at bounding box center [573, 200] width 11 height 11
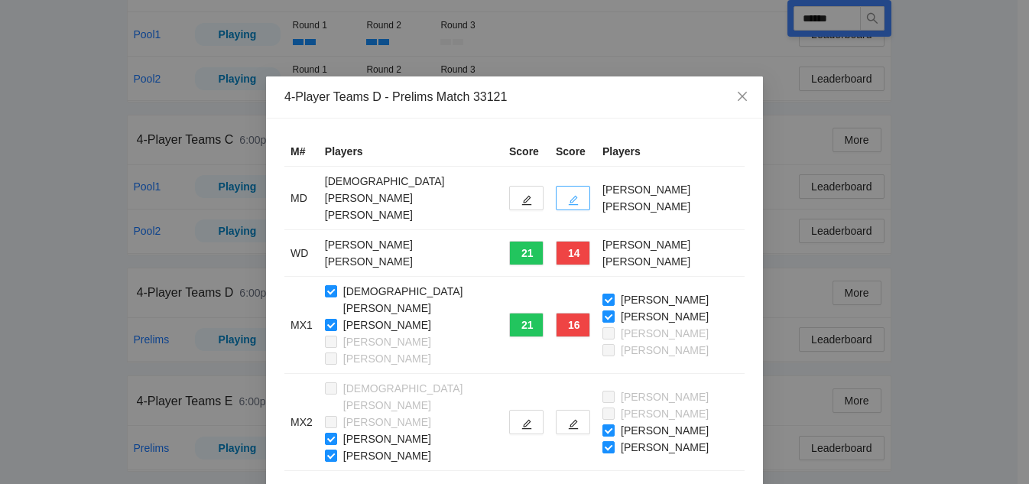
click at [568, 195] on icon "edit" at bounding box center [573, 200] width 11 height 11
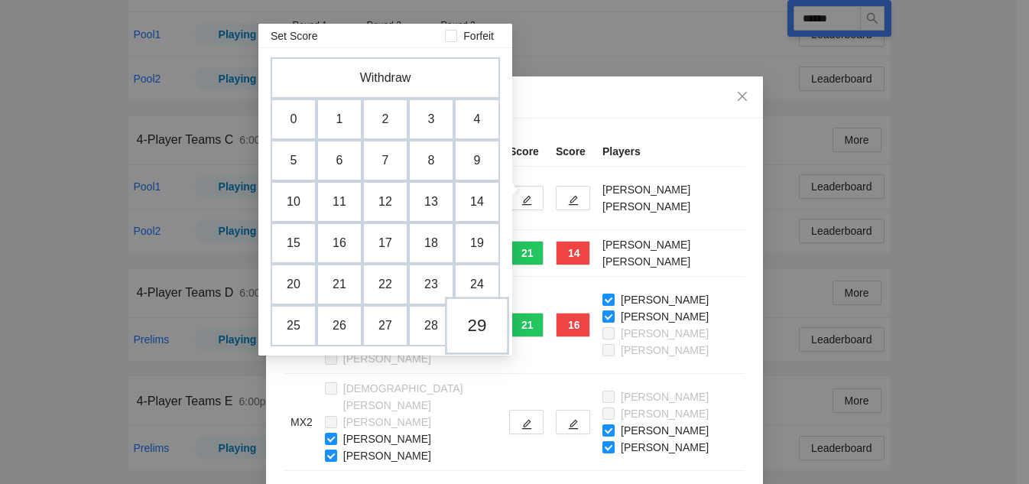
click at [471, 325] on td "29" at bounding box center [477, 326] width 64 height 58
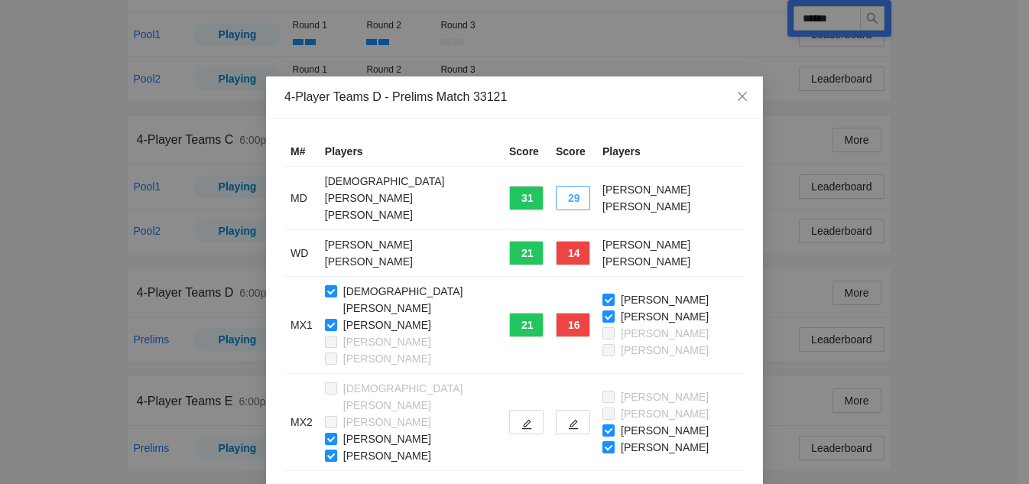
click at [556, 188] on button "29" at bounding box center [573, 198] width 34 height 24
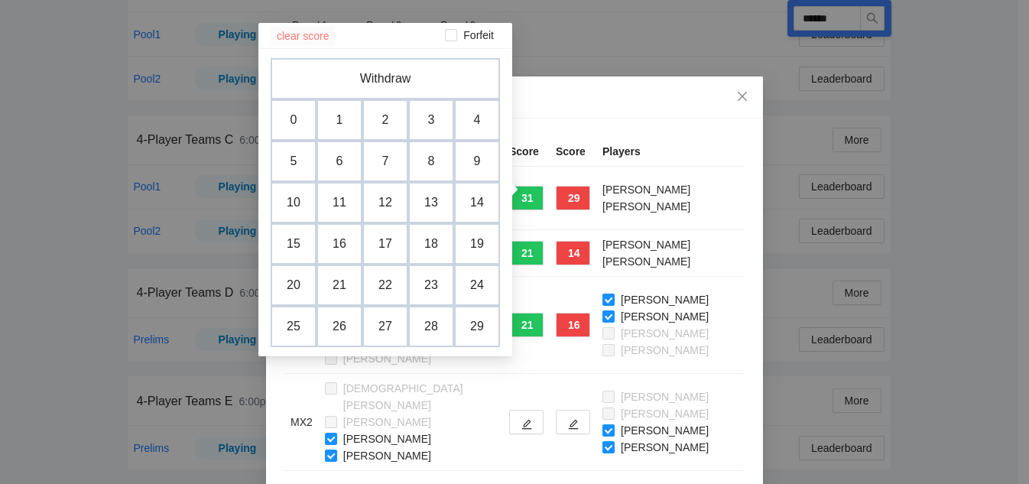
click at [314, 36] on span "clear score" at bounding box center [303, 36] width 52 height 17
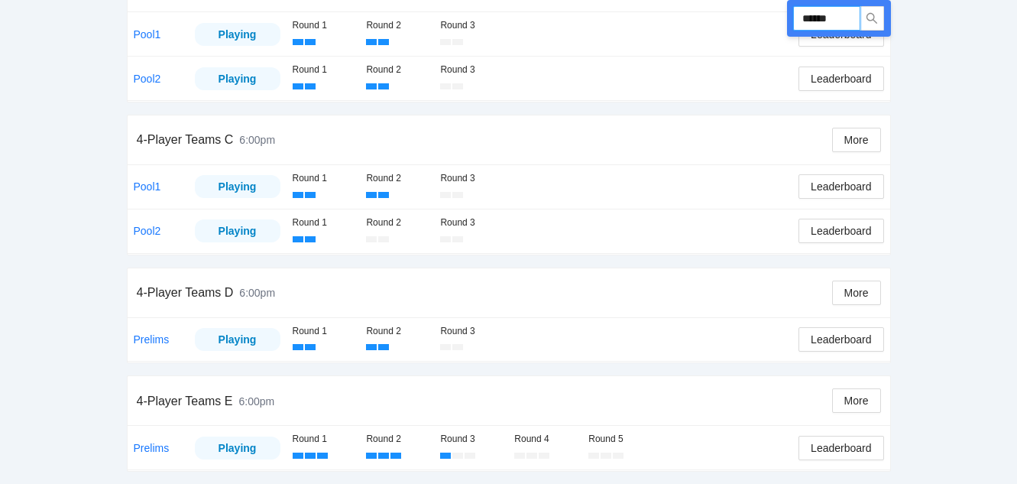
drag, startPoint x: 841, startPoint y: 23, endPoint x: 677, endPoint y: 18, distance: 164.4
click at [677, 18] on div "Run ****** 4-Player Teams A 6:00pm More Pool1 Playing Round 1 Round 2 Round 3 L…" at bounding box center [509, 110] width 764 height 724
type input "******"
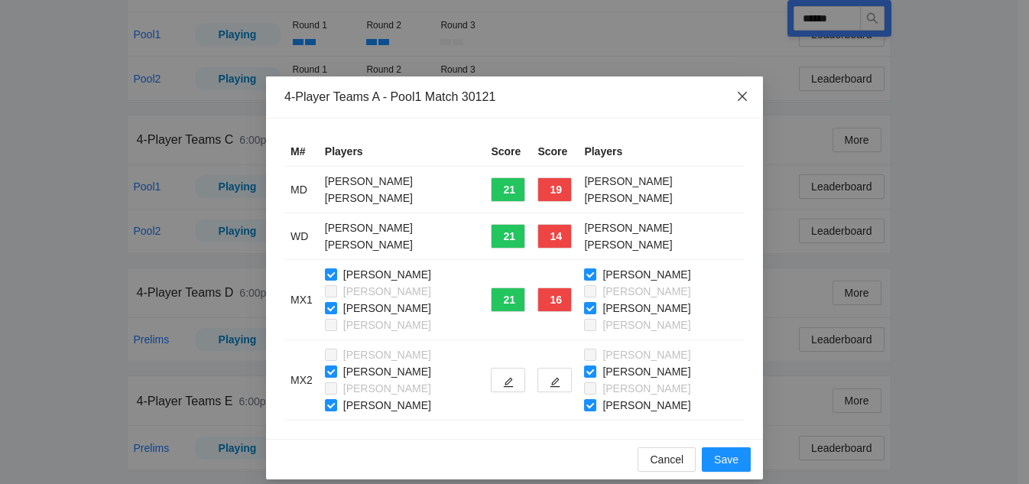
click at [738, 101] on icon "close" at bounding box center [742, 96] width 12 height 12
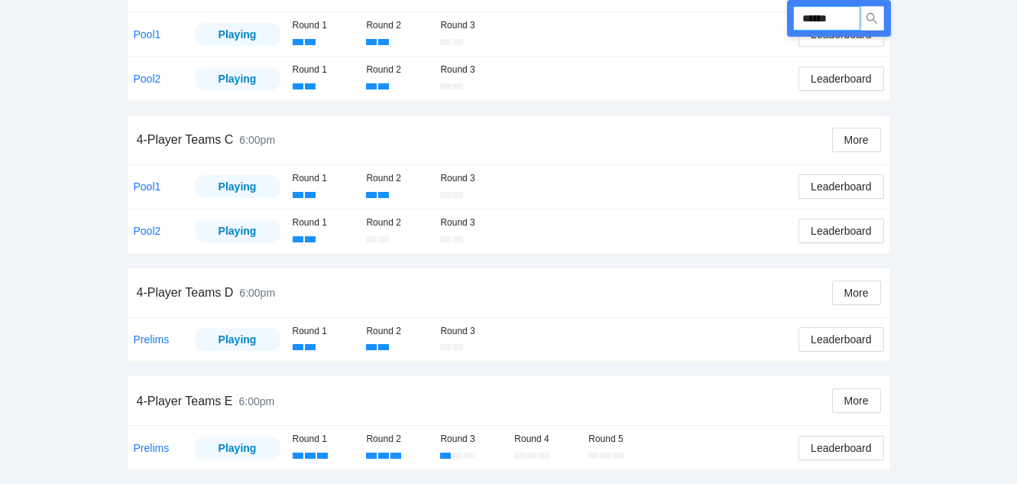
drag, startPoint x: 849, startPoint y: 12, endPoint x: 694, endPoint y: 10, distance: 155.2
click at [694, 10] on div "Run ****** 4-Player Teams A 6:00pm More Pool1 Playing Round 1 Round 2 Round 3 L…" at bounding box center [509, 110] width 764 height 724
type input "******"
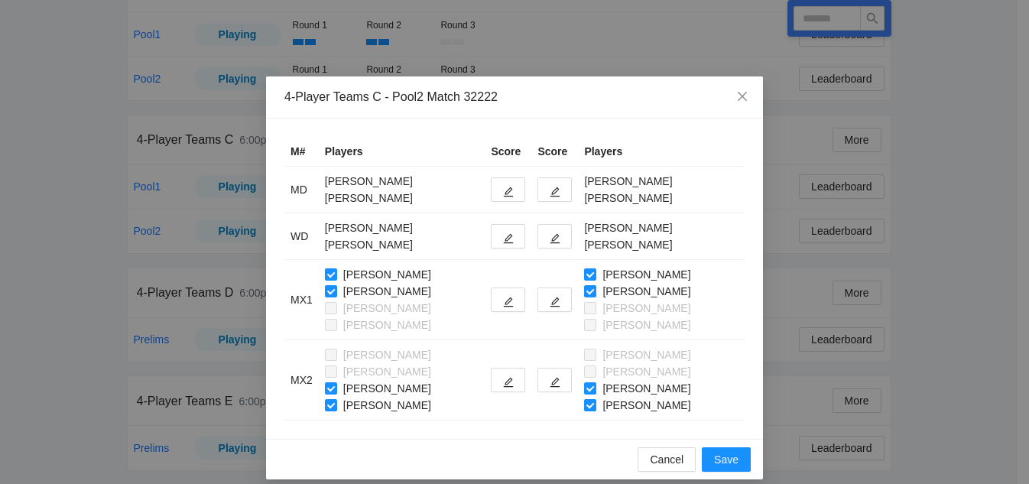
type input "******"
click at [492, 183] on button "button" at bounding box center [508, 189] width 34 height 24
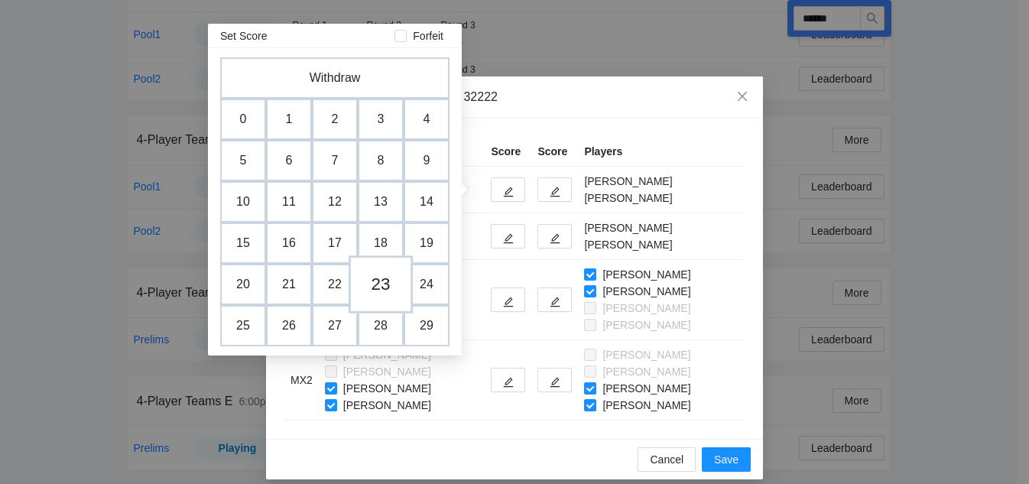
click at [375, 290] on td "23" at bounding box center [381, 284] width 64 height 58
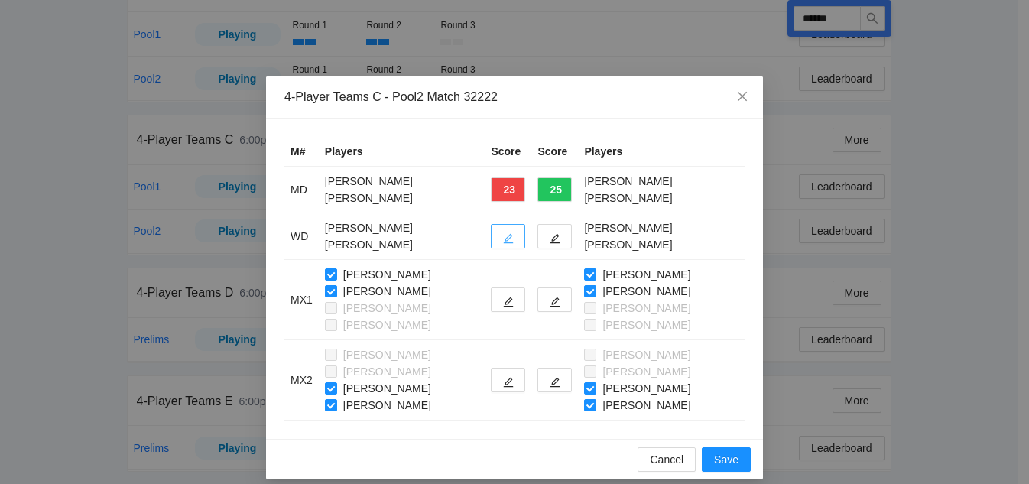
click at [500, 231] on button "button" at bounding box center [508, 236] width 34 height 24
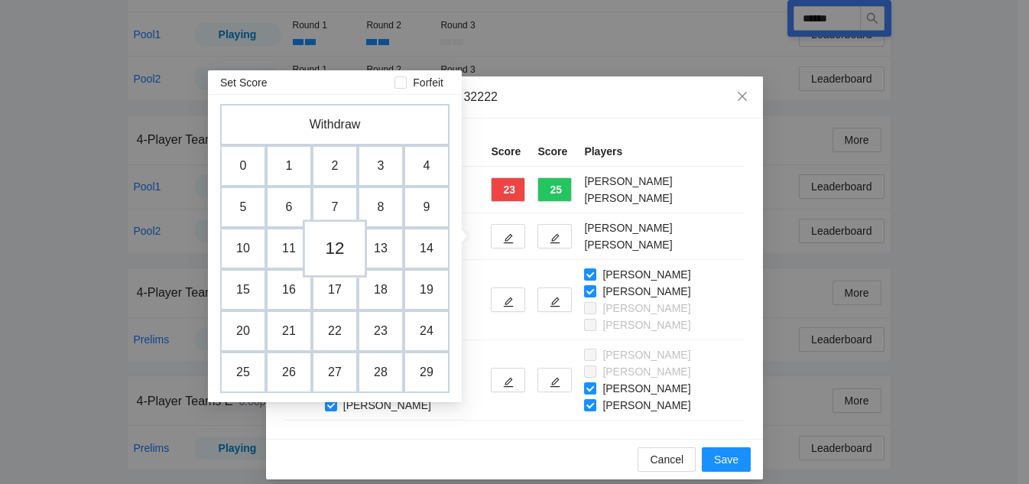
click at [325, 248] on td "12" at bounding box center [335, 248] width 64 height 58
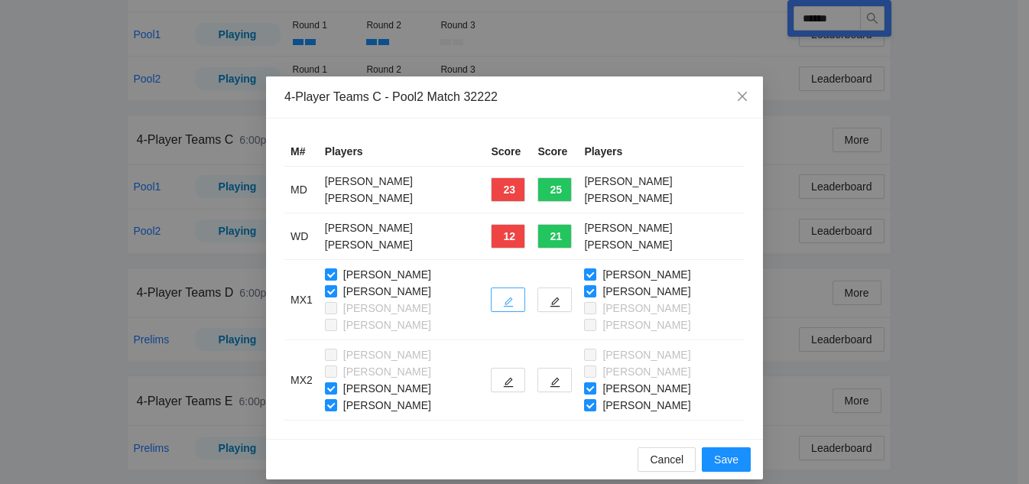
click at [491, 300] on button "button" at bounding box center [508, 299] width 34 height 24
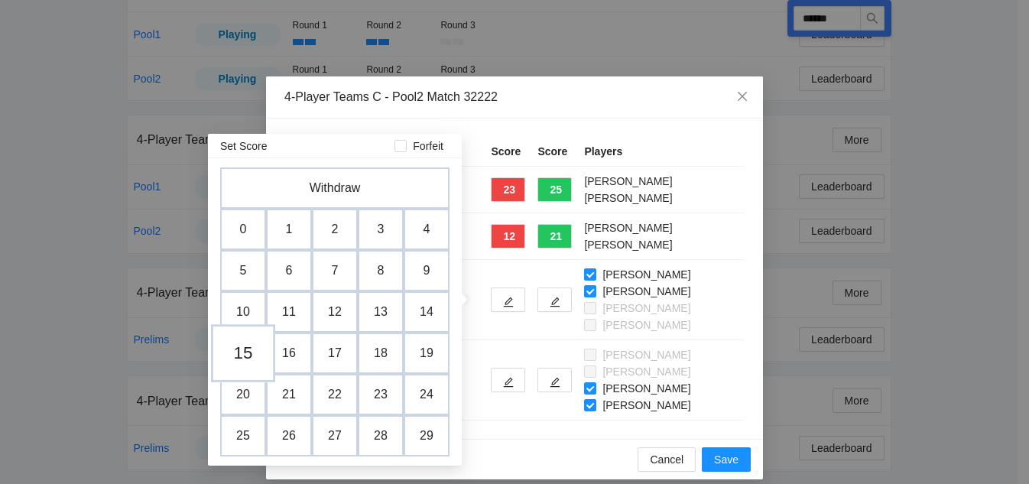
click at [250, 349] on td "15" at bounding box center [243, 353] width 64 height 58
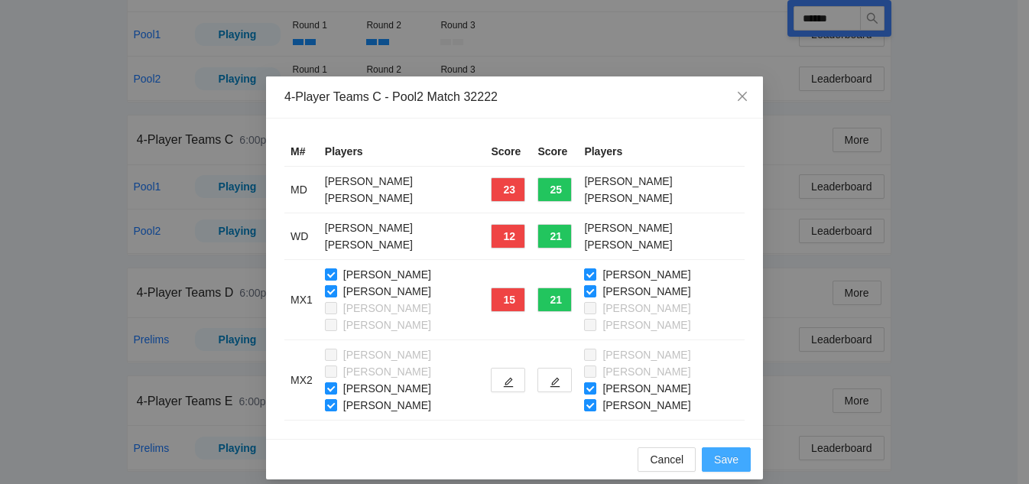
click at [730, 459] on span "Save" at bounding box center [726, 459] width 24 height 17
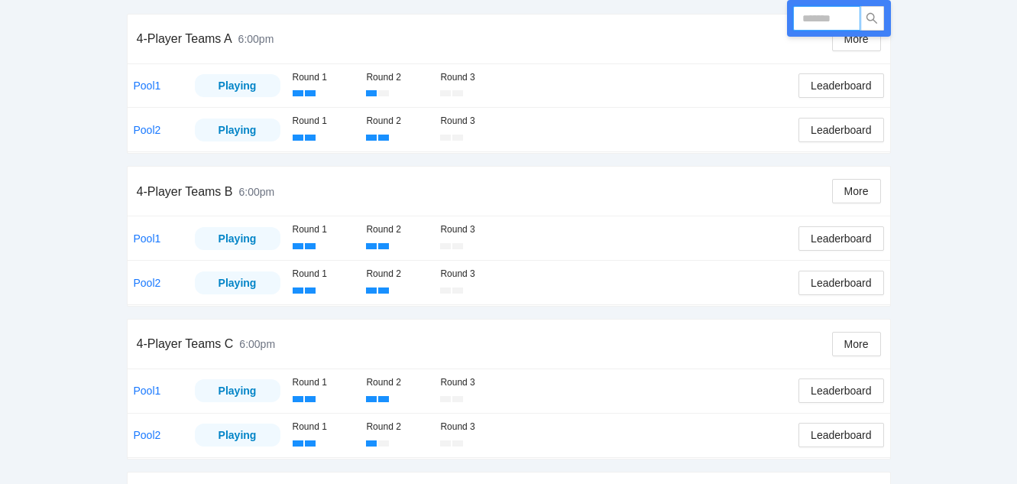
scroll to position [263, 0]
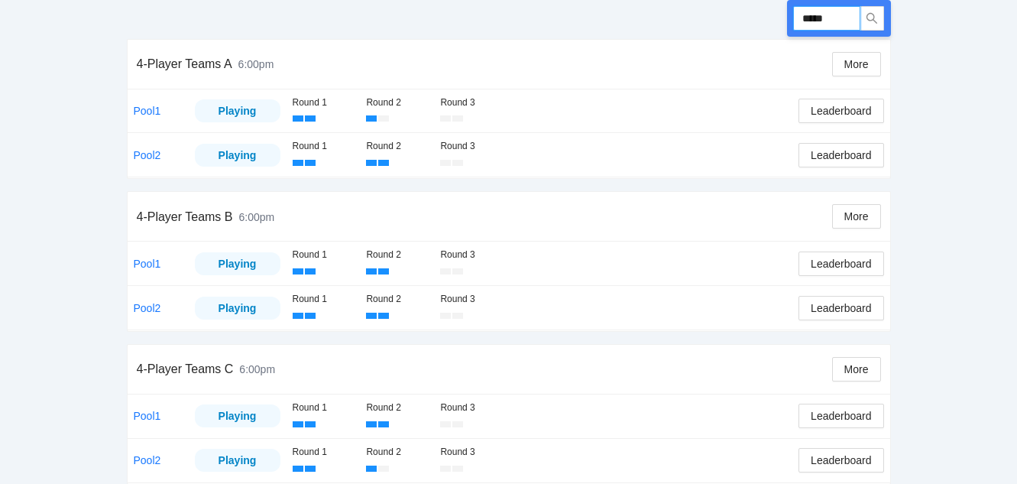
type input "******"
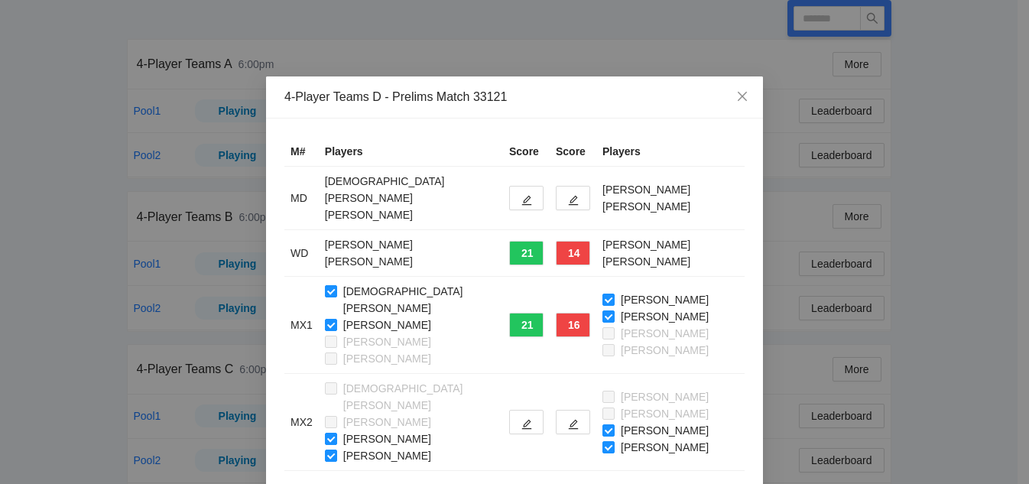
type input "******"
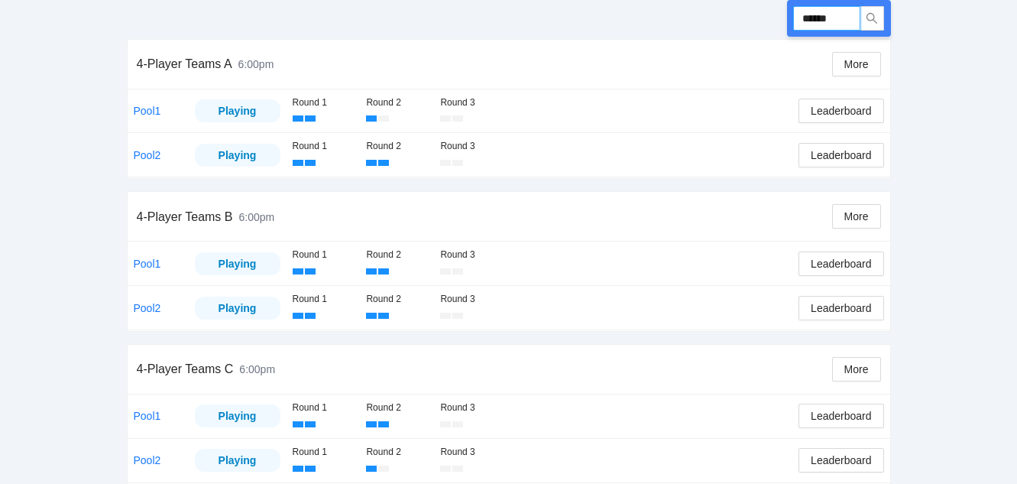
drag, startPoint x: 846, startPoint y: 18, endPoint x: 752, endPoint y: 17, distance: 94.0
click at [752, 17] on div "Run ******" at bounding box center [509, 8] width 764 height 61
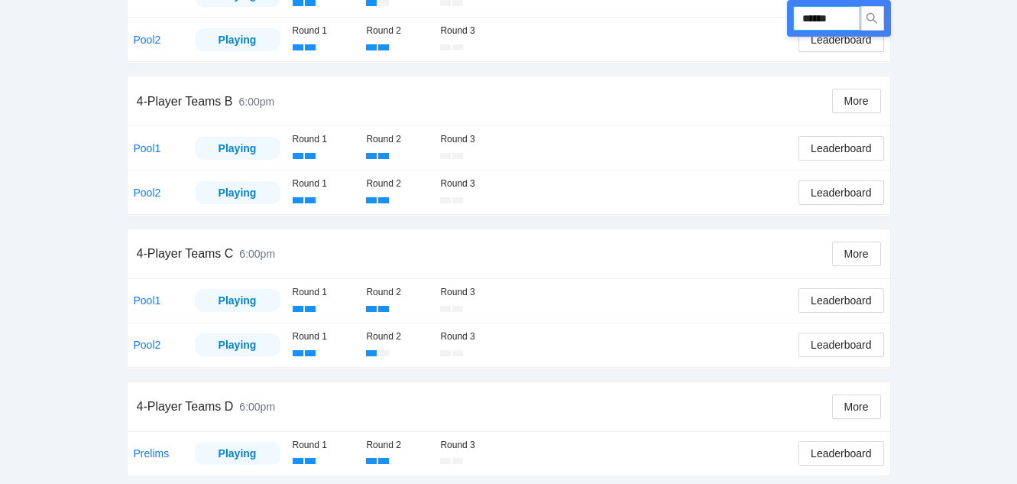
scroll to position [492, 0]
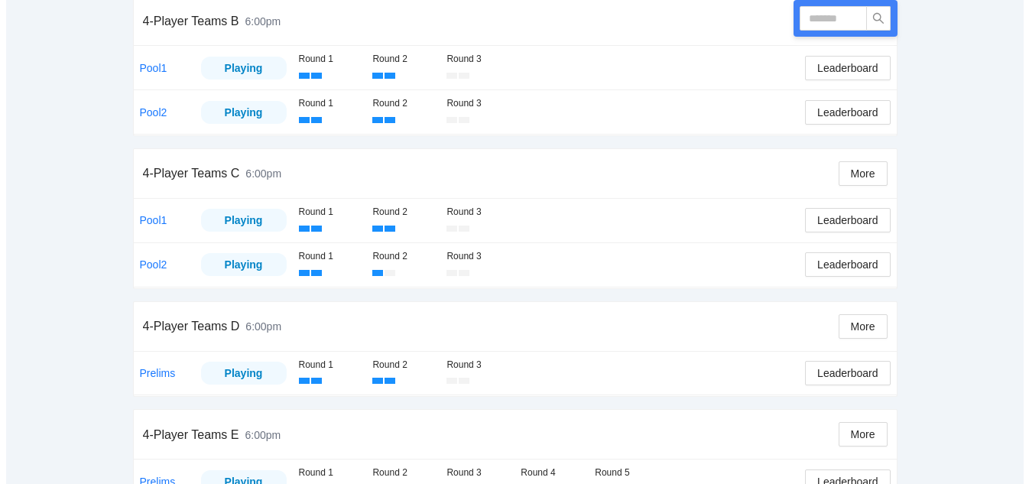
scroll to position [492, 0]
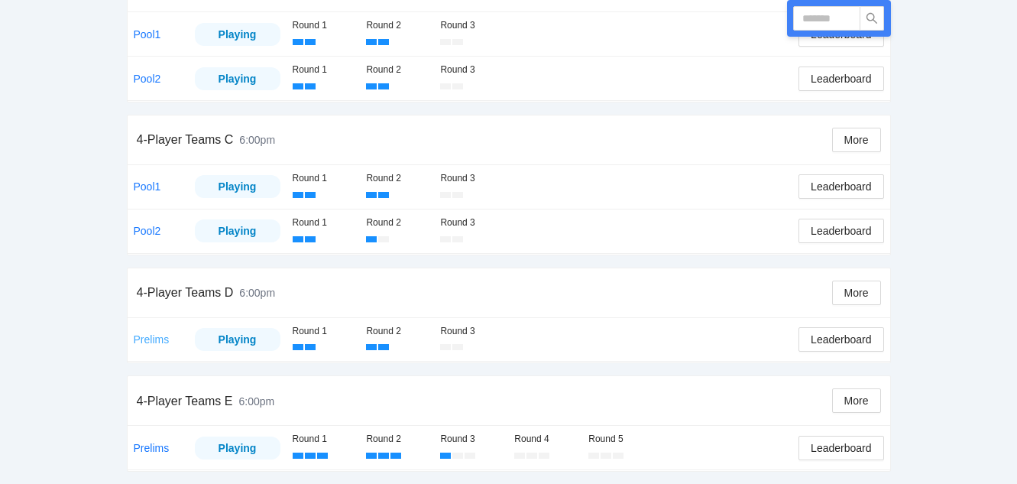
click at [151, 342] on link "Prelims" at bounding box center [152, 339] width 36 height 12
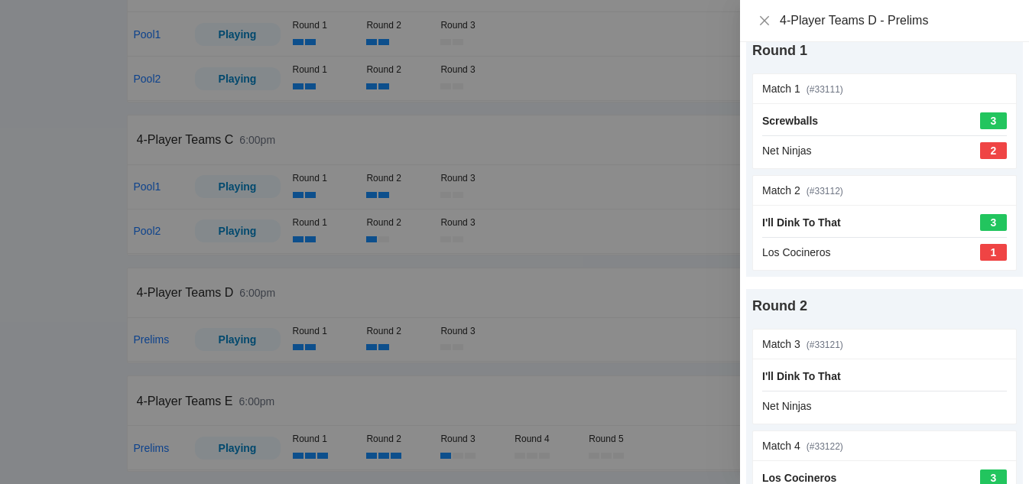
scroll to position [153, 0]
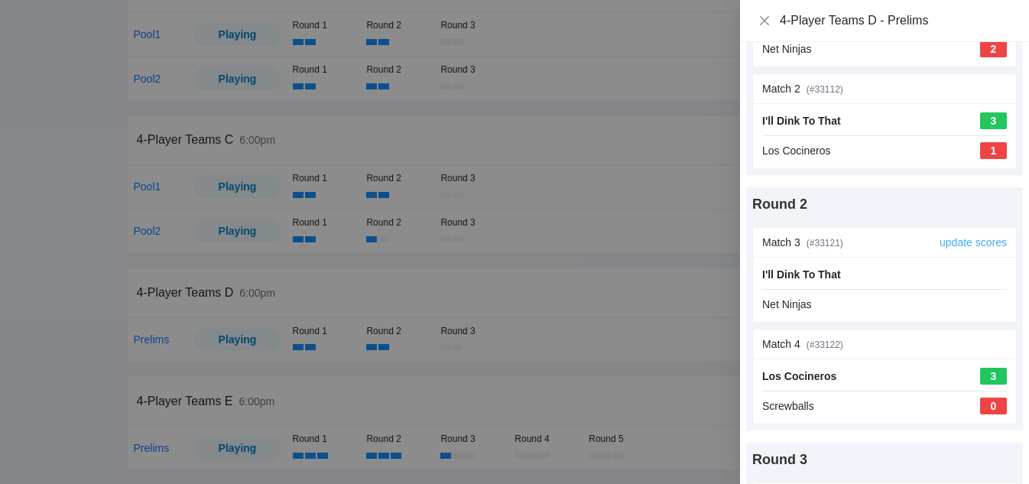
click at [956, 240] on link "update scores" at bounding box center [973, 242] width 67 height 12
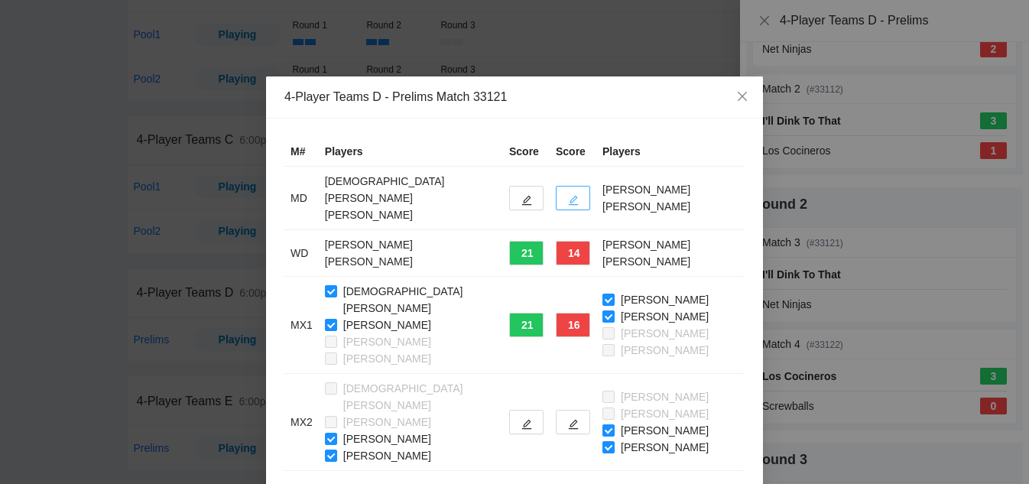
click at [569, 196] on icon "edit" at bounding box center [574, 201] width 10 height 10
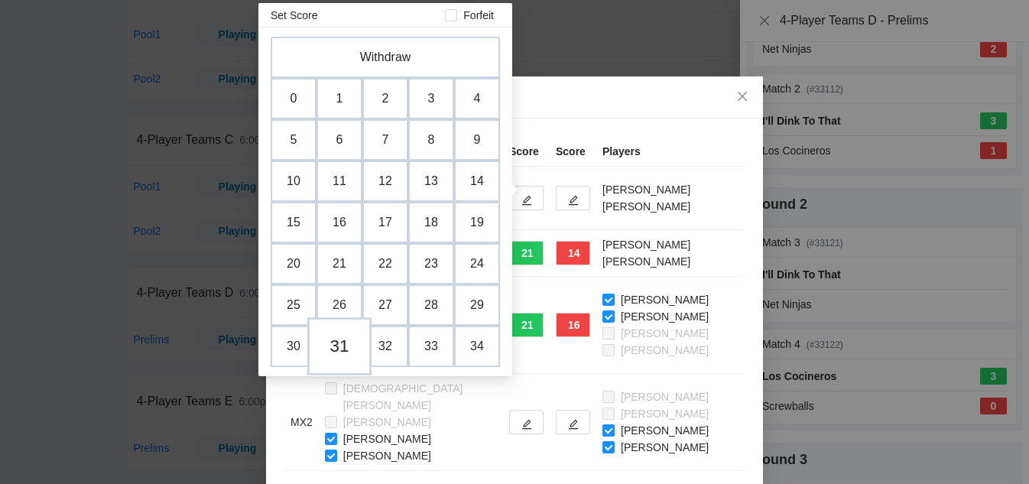
click at [342, 358] on td "31" at bounding box center [339, 346] width 64 height 58
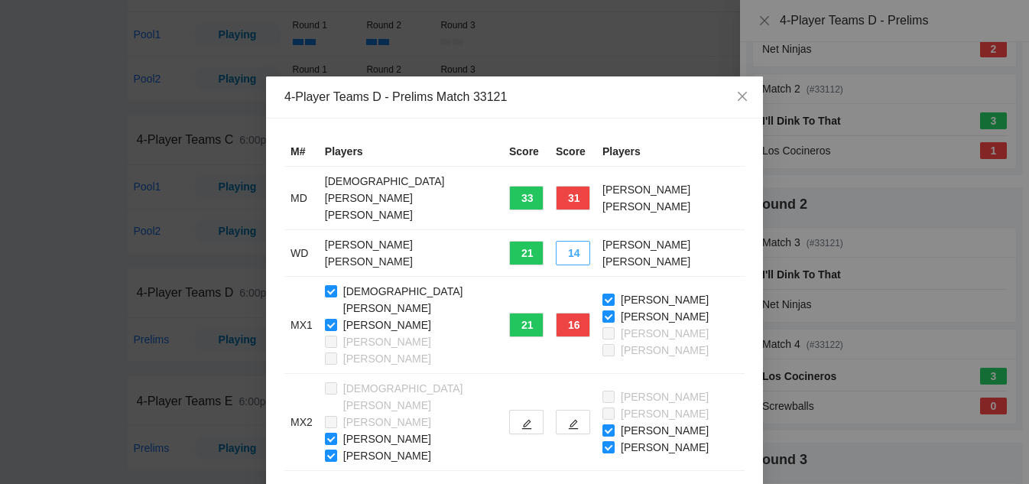
click at [556, 241] on button "14" at bounding box center [573, 253] width 34 height 24
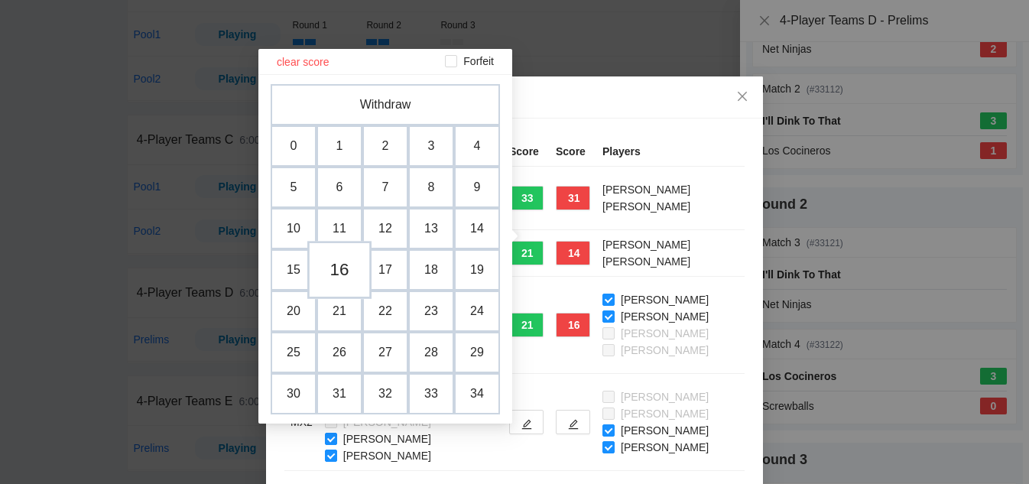
click at [340, 271] on td "16" at bounding box center [339, 270] width 64 height 58
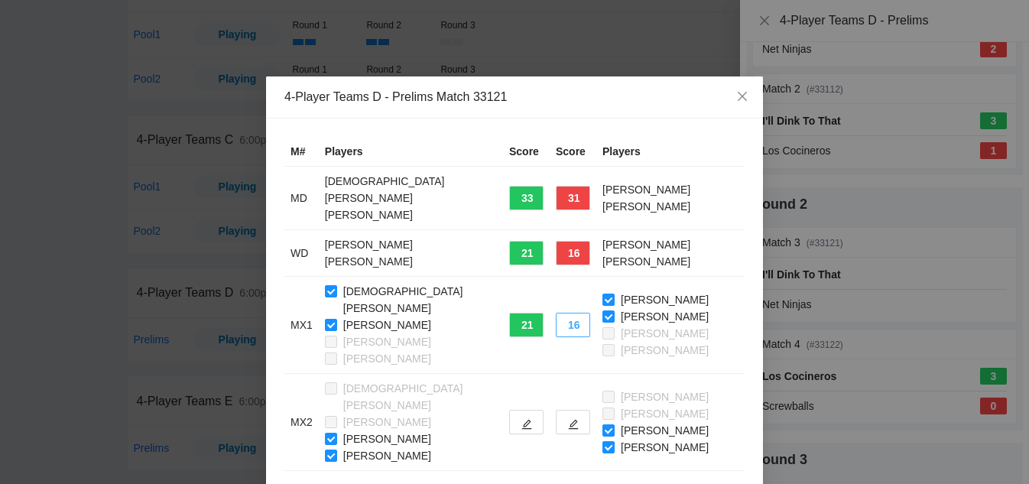
click at [556, 313] on button "16" at bounding box center [573, 325] width 34 height 24
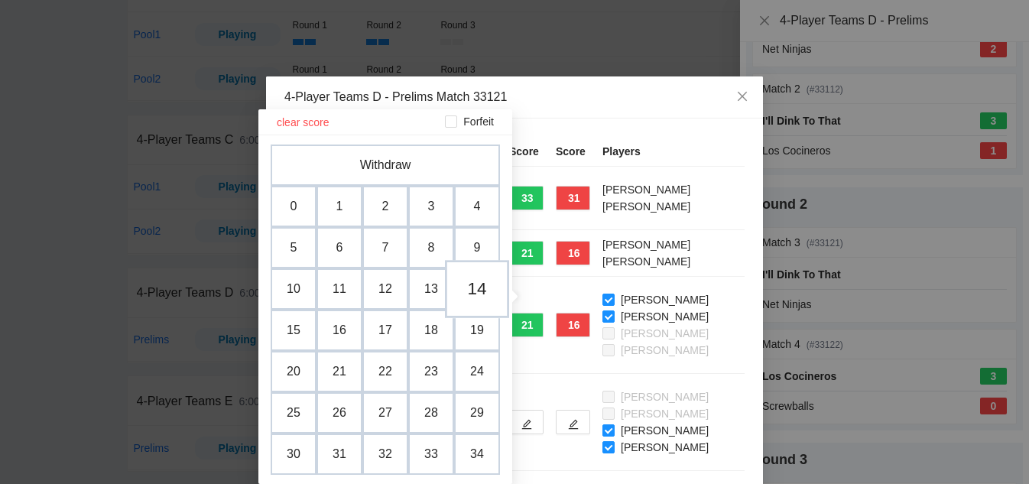
click at [485, 297] on td "14" at bounding box center [477, 289] width 64 height 58
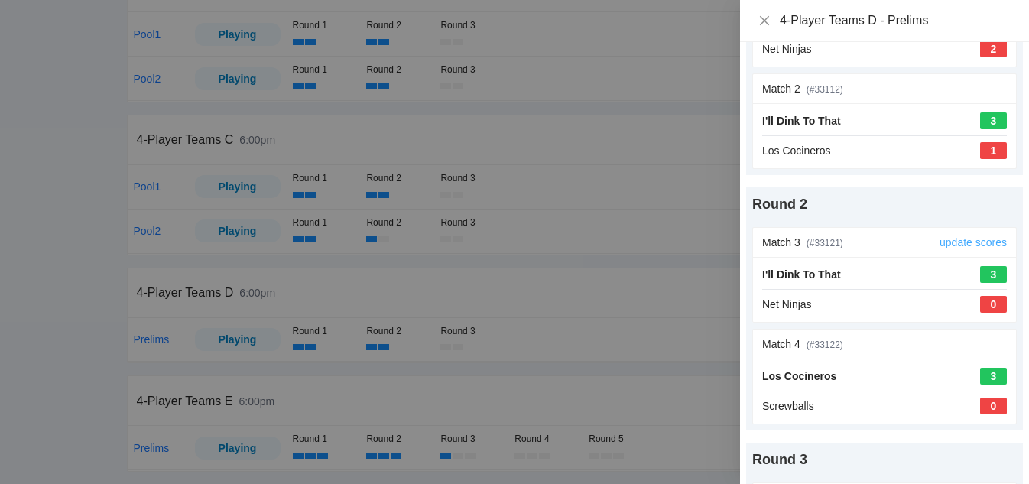
click at [956, 242] on link "update scores" at bounding box center [973, 242] width 67 height 12
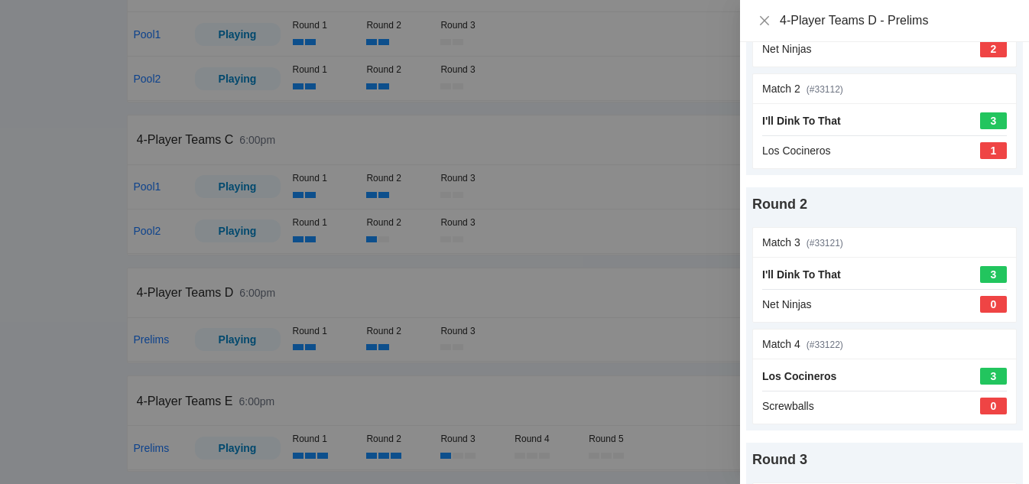
click at [24, 255] on div at bounding box center [514, 242] width 1029 height 484
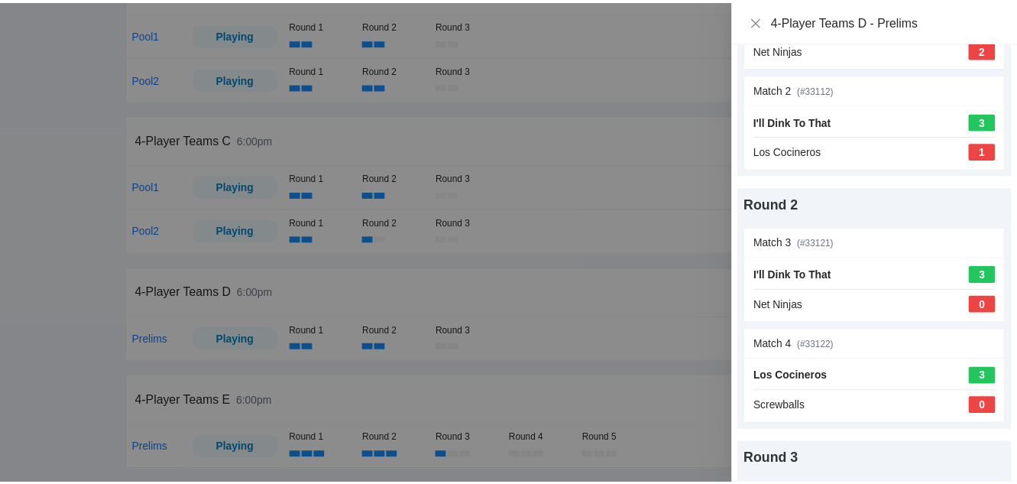
scroll to position [0, 0]
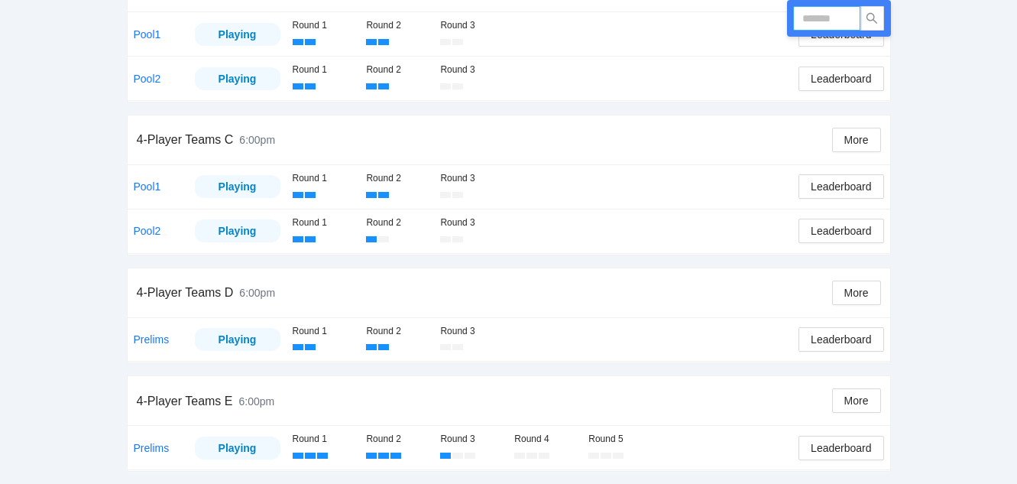
click at [823, 13] on input "text" at bounding box center [826, 18] width 67 height 24
type input "******"
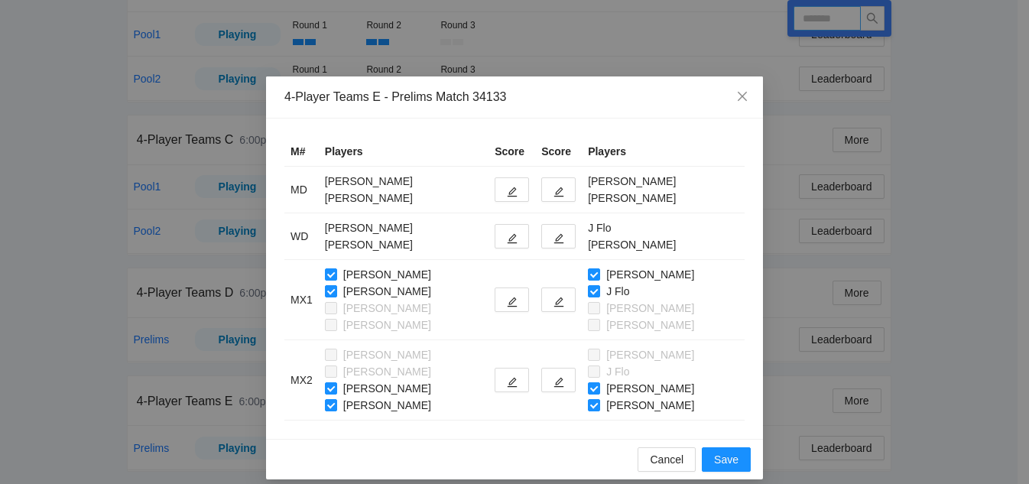
type input "******"
click at [518, 187] on icon "edit" at bounding box center [512, 192] width 11 height 11
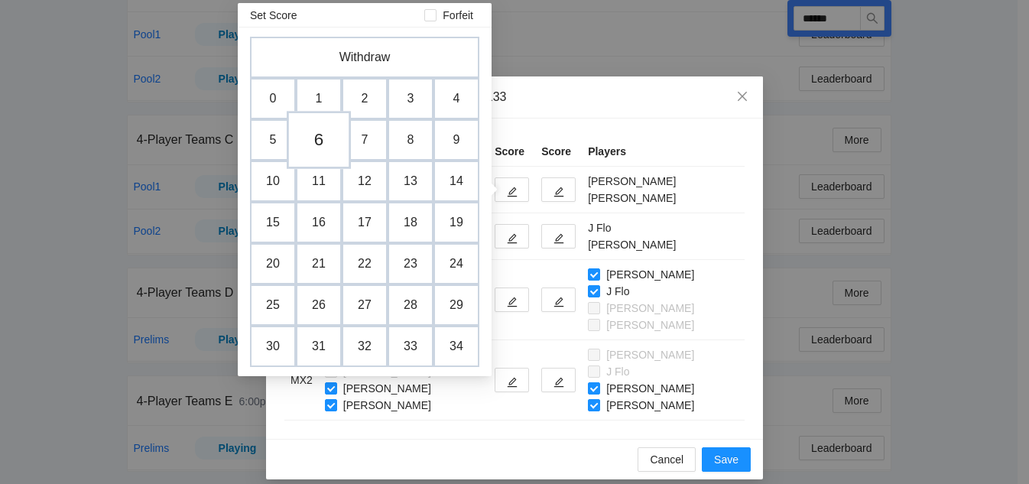
click at [322, 148] on td "6" at bounding box center [319, 140] width 64 height 58
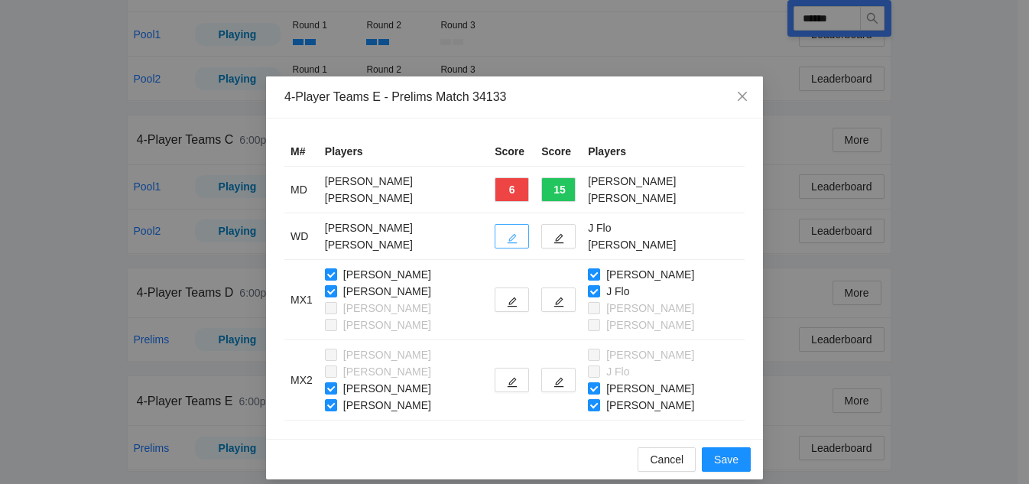
click at [518, 233] on icon "edit" at bounding box center [512, 238] width 11 height 11
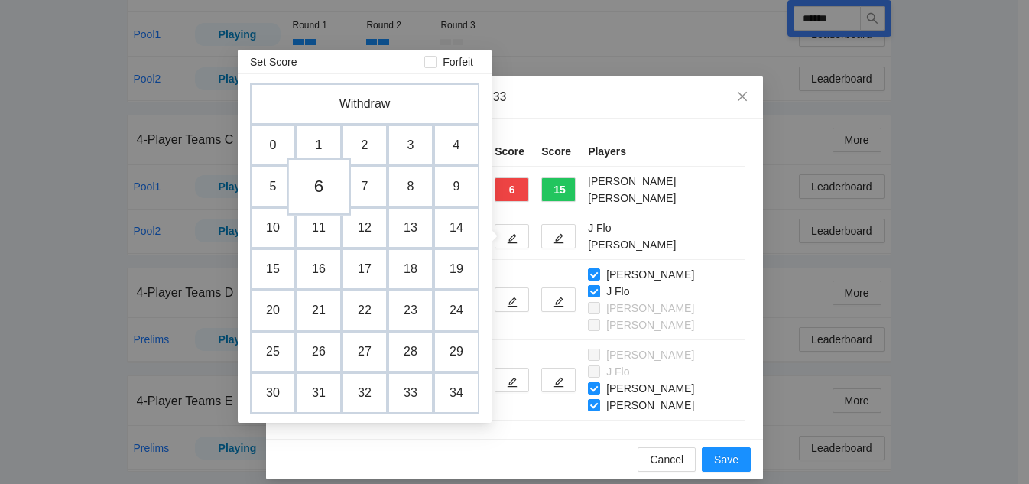
click at [311, 179] on td "6" at bounding box center [319, 186] width 64 height 58
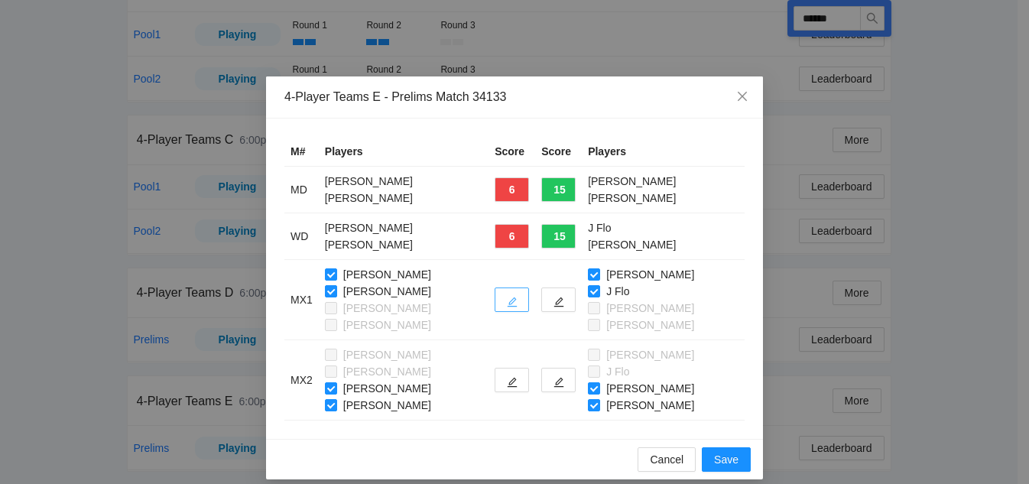
click at [518, 301] on icon "edit" at bounding box center [512, 302] width 11 height 11
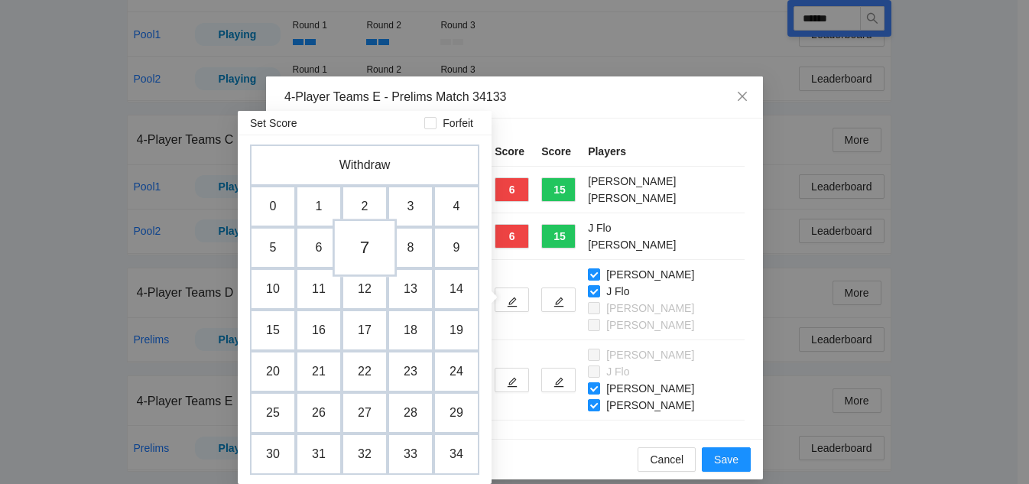
click at [365, 249] on td "7" at bounding box center [365, 248] width 64 height 58
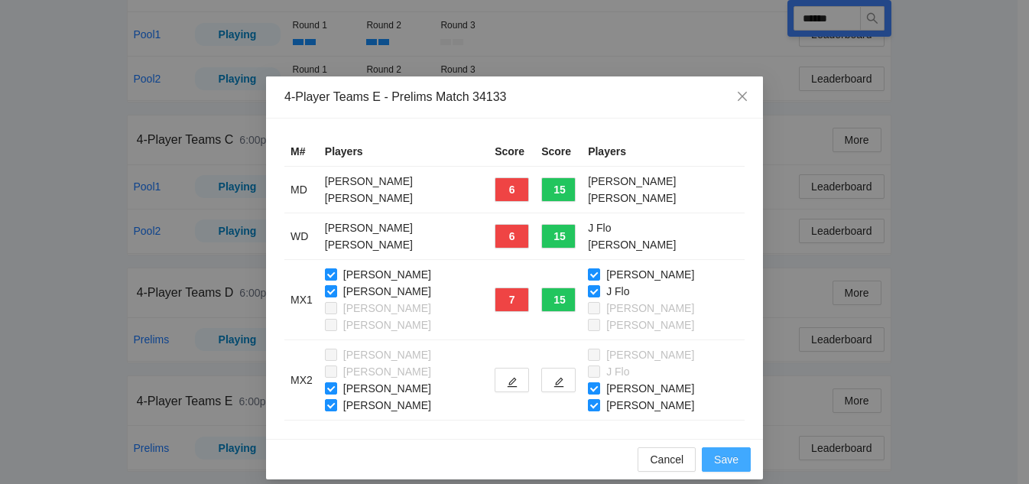
click at [723, 458] on span "Save" at bounding box center [726, 459] width 24 height 17
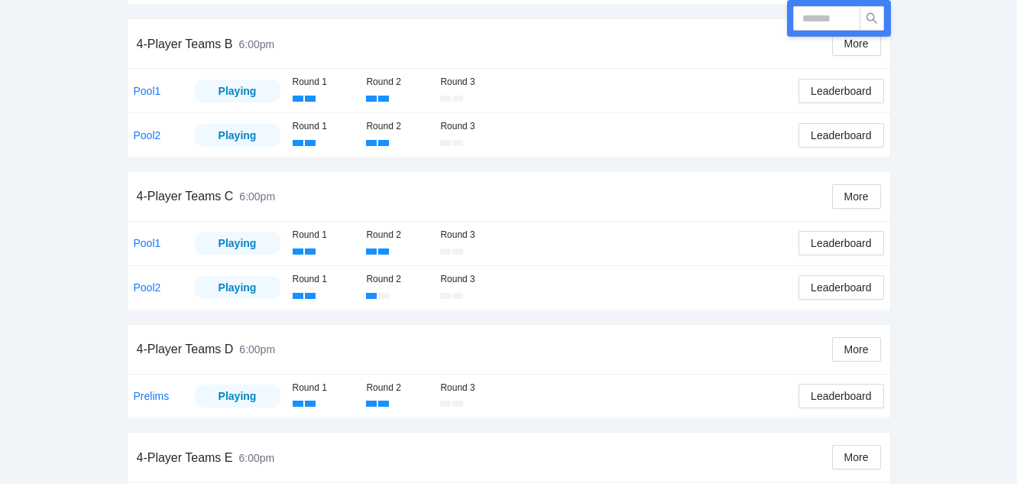
scroll to position [492, 0]
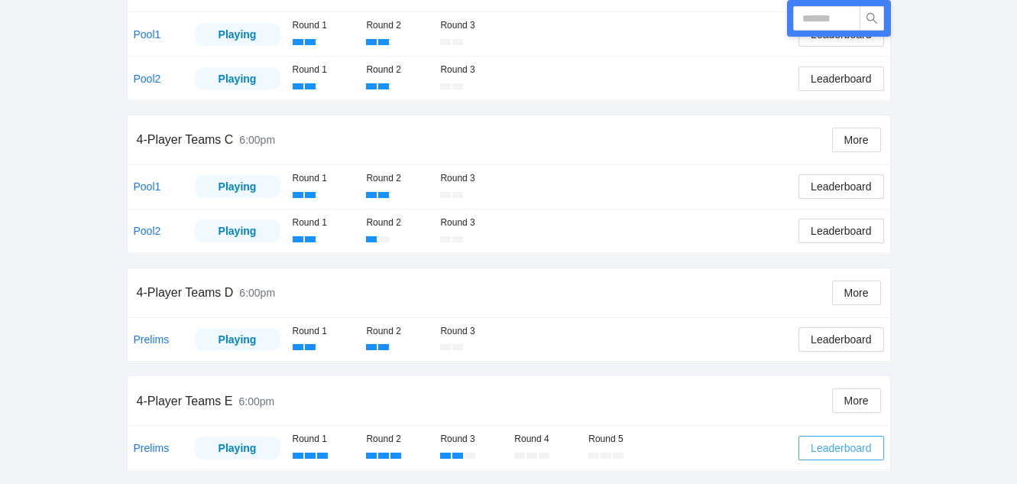
click at [855, 451] on span "Leaderboard" at bounding box center [841, 448] width 60 height 17
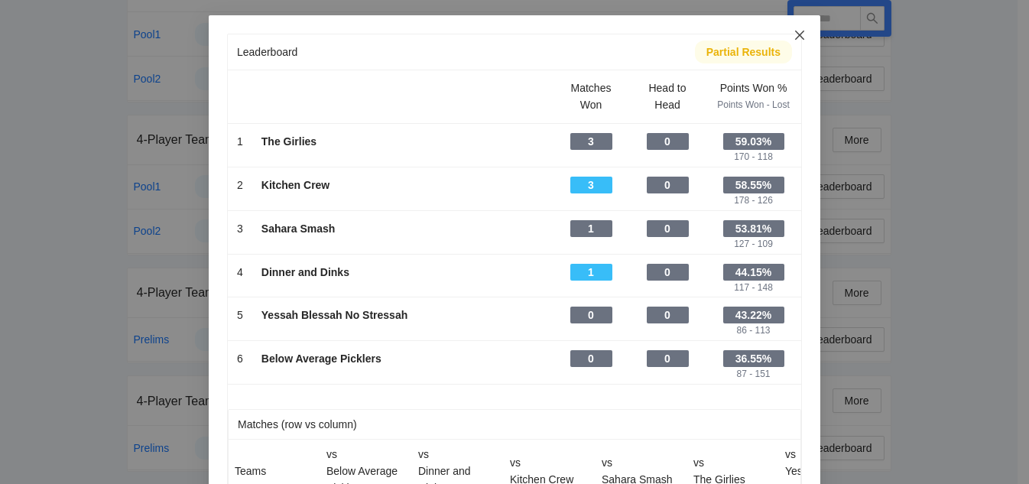
click at [795, 36] on icon "close" at bounding box center [799, 35] width 9 height 9
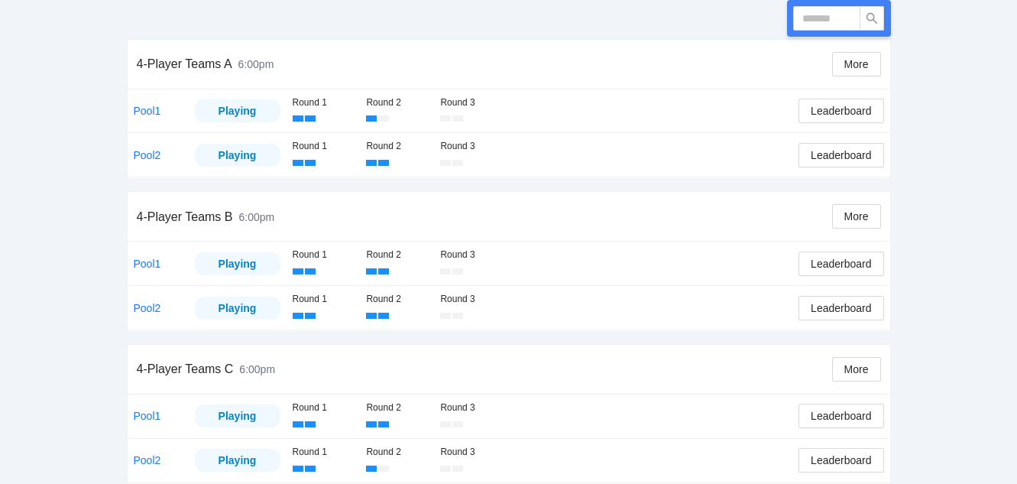
scroll to position [187, 0]
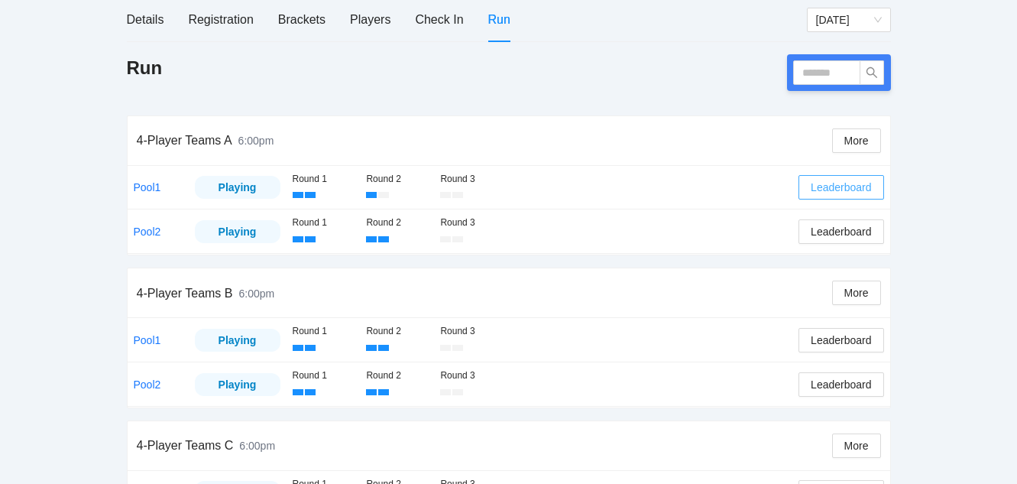
click at [865, 186] on span "Leaderboard" at bounding box center [841, 187] width 60 height 17
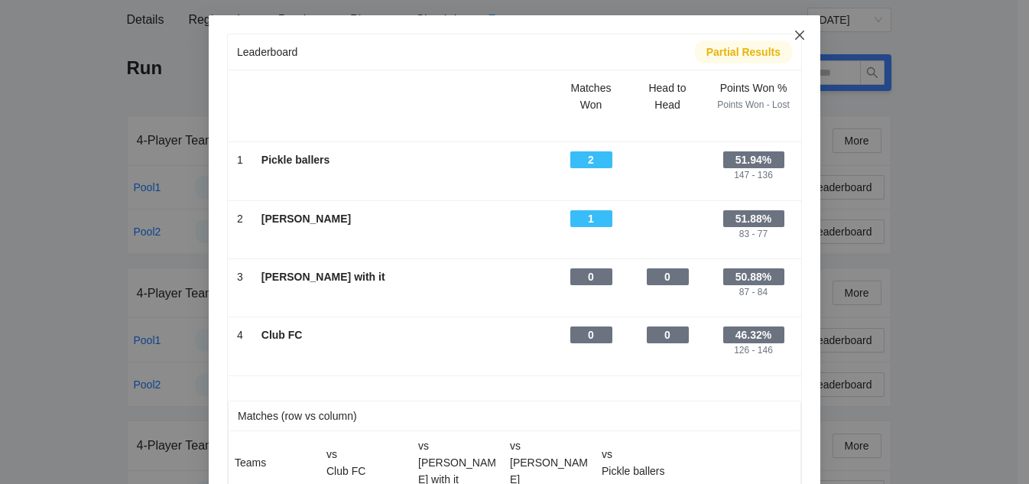
click at [797, 33] on icon "close" at bounding box center [799, 35] width 12 height 12
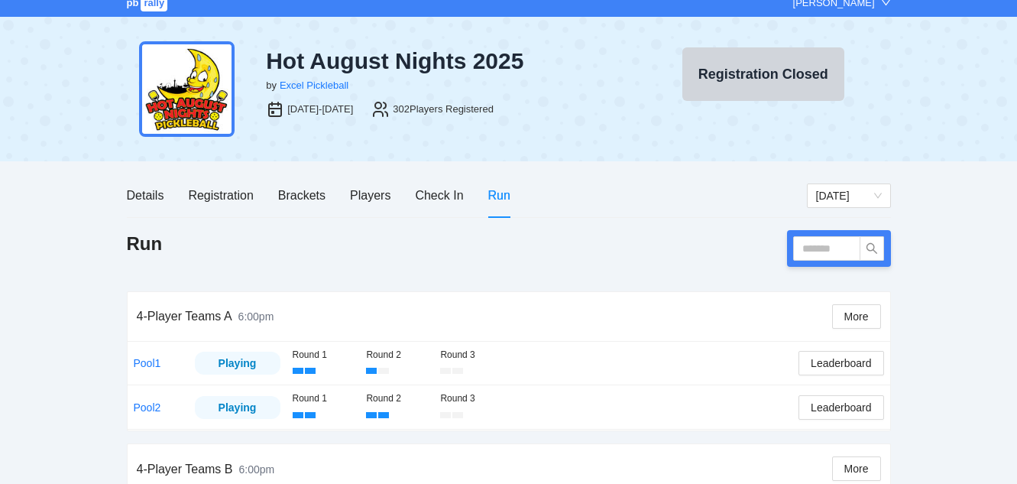
scroll to position [0, 0]
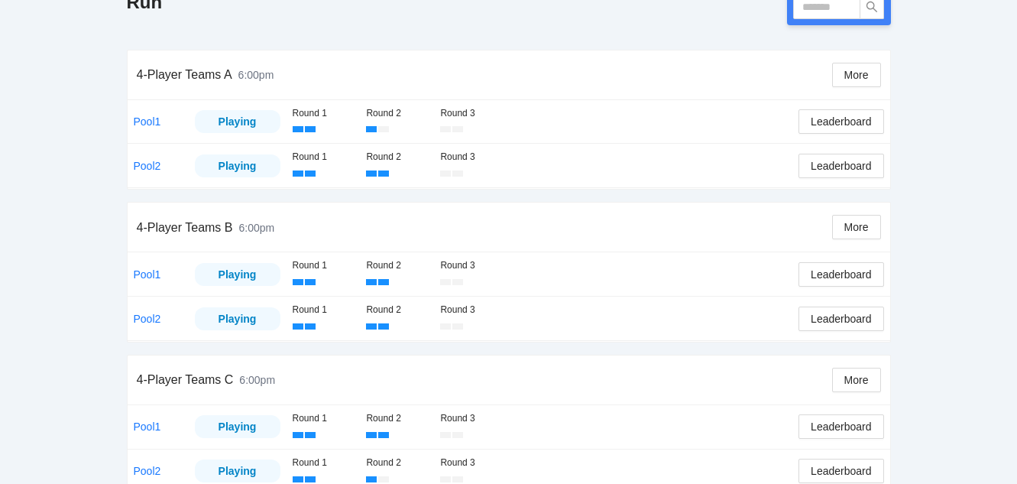
scroll to position [34, 0]
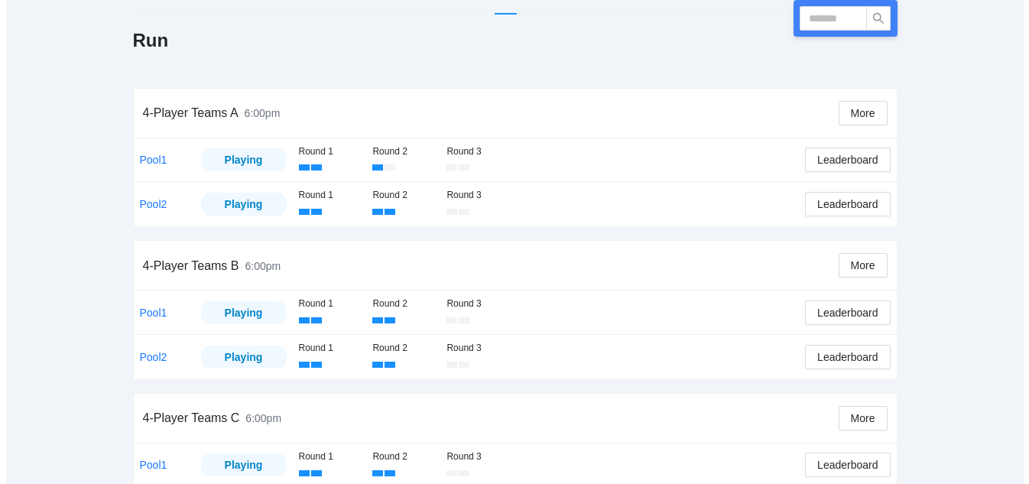
scroll to position [187, 0]
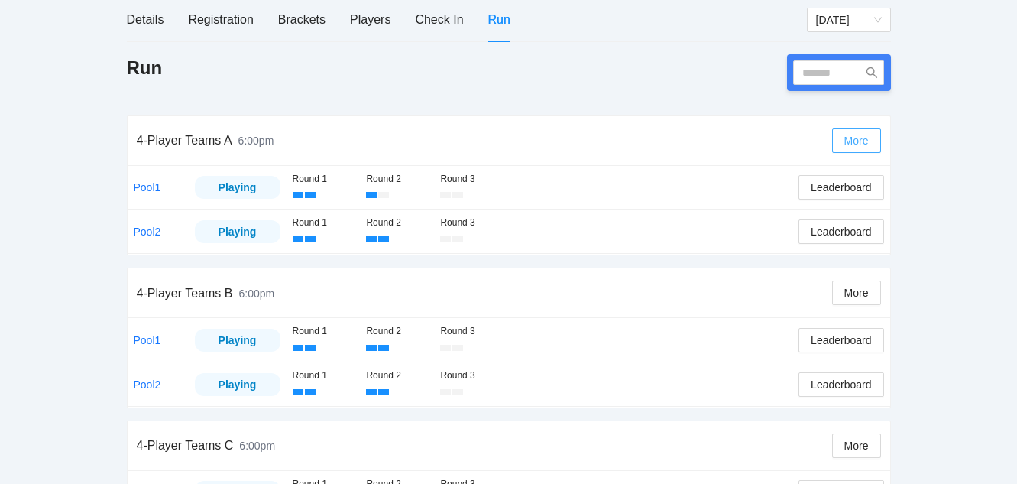
click at [851, 138] on span "More" at bounding box center [857, 140] width 24 height 17
click at [734, 138] on div "4-Player Teams A 6:00pm" at bounding box center [485, 140] width 696 height 44
click at [137, 184] on link "Pool1" at bounding box center [148, 187] width 28 height 12
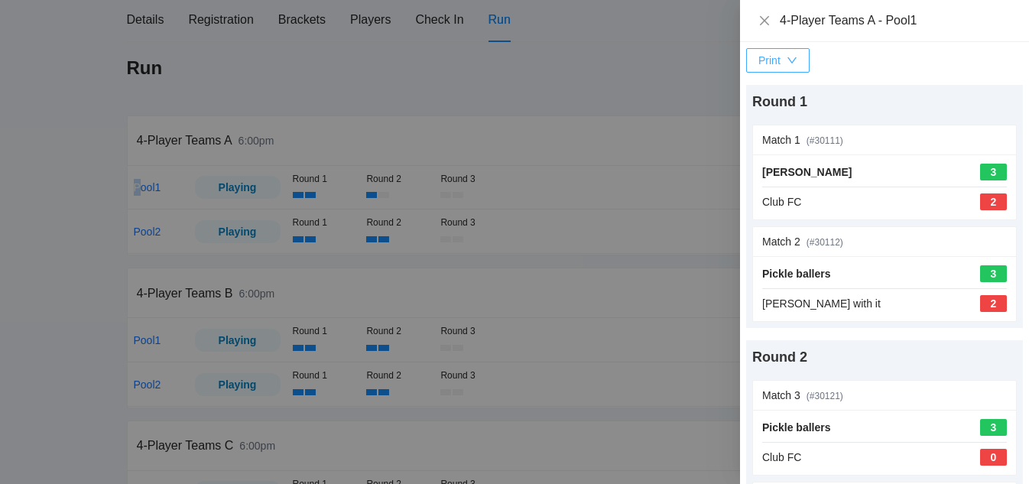
click at [803, 59] on button "Print" at bounding box center [777, 60] width 63 height 24
click at [632, 59] on div at bounding box center [514, 242] width 1029 height 484
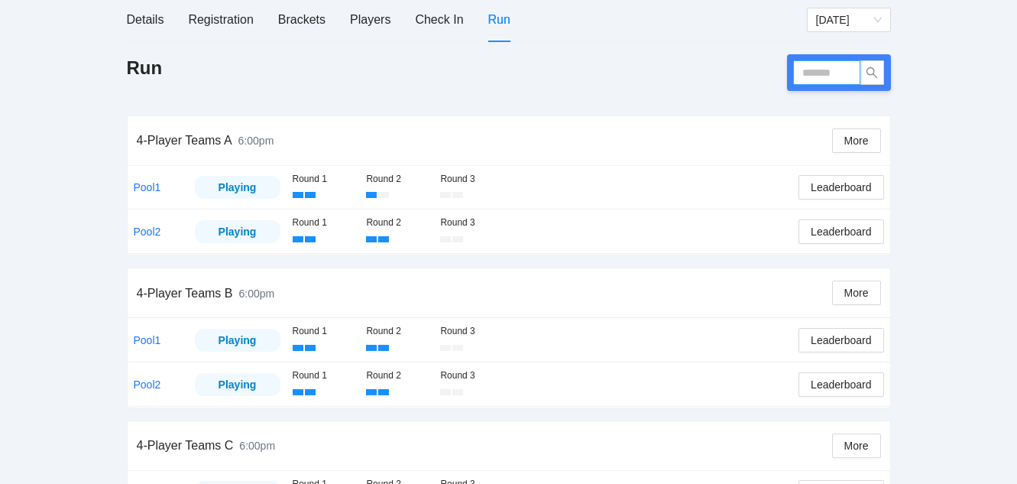
click at [828, 70] on input "text" at bounding box center [826, 72] width 67 height 24
type input "******"
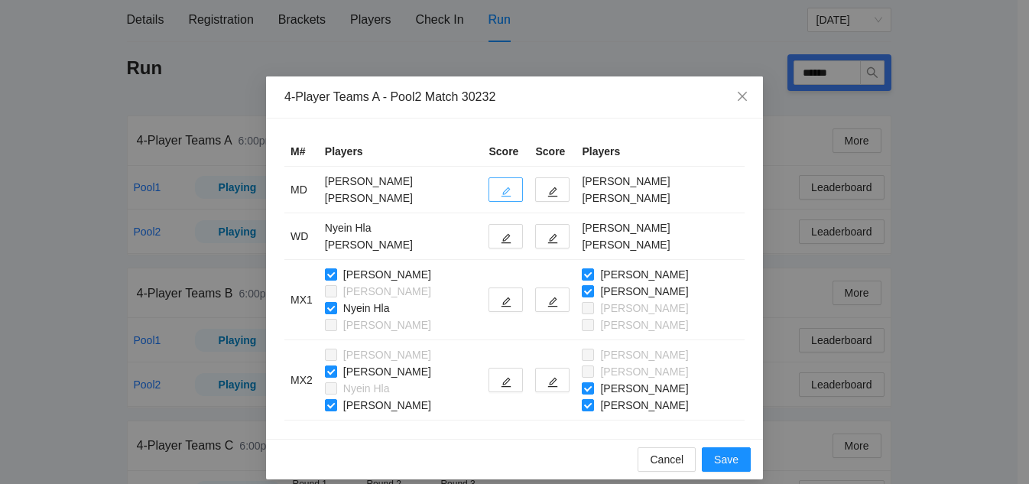
click at [488, 193] on button "button" at bounding box center [505, 189] width 34 height 24
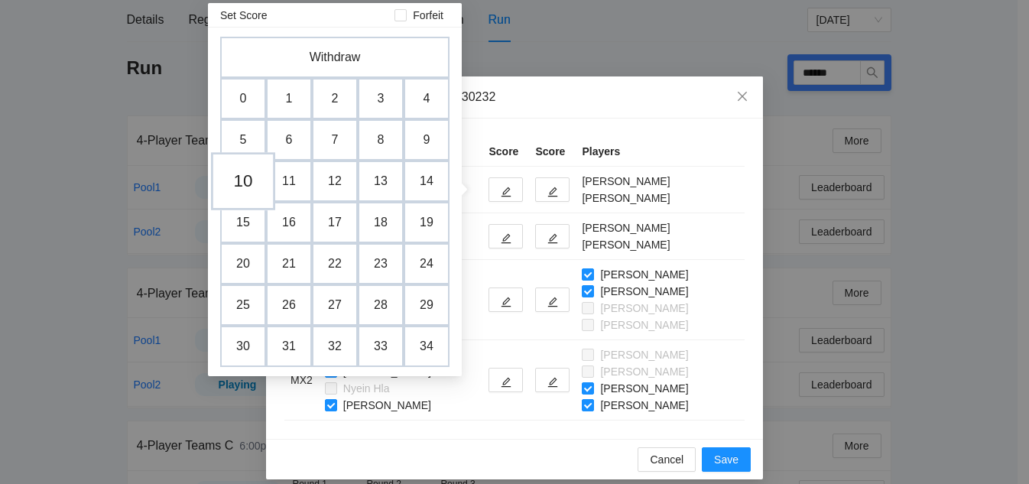
click at [248, 181] on td "10" at bounding box center [243, 181] width 64 height 58
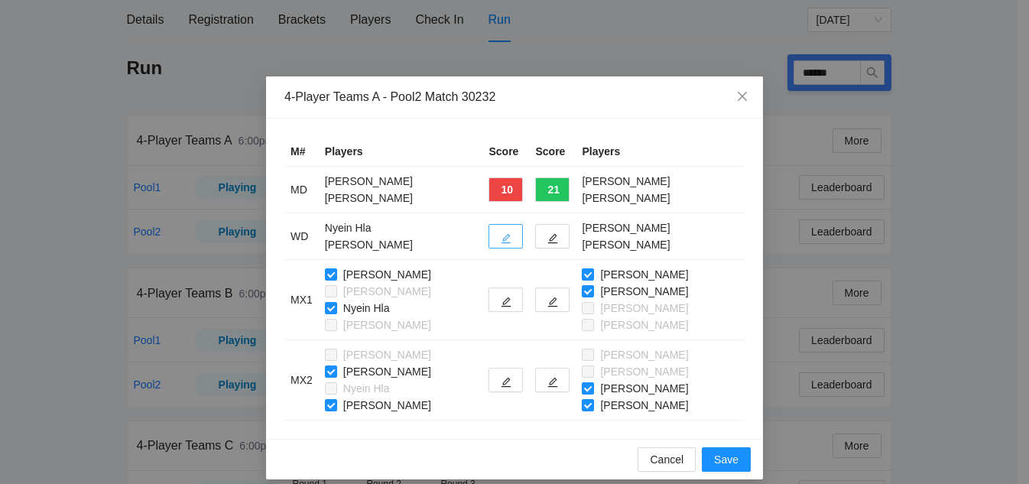
click at [501, 238] on icon "edit" at bounding box center [506, 238] width 11 height 11
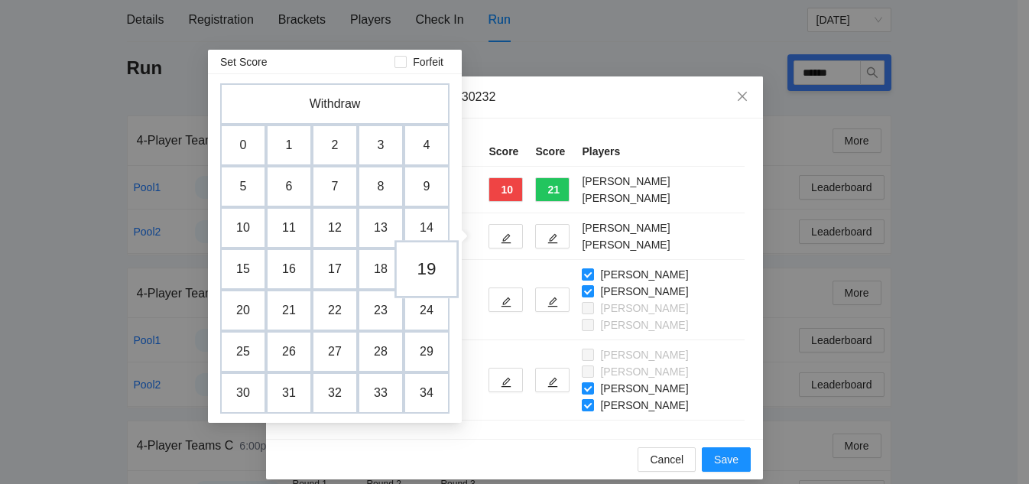
click at [421, 271] on td "19" at bounding box center [426, 269] width 64 height 58
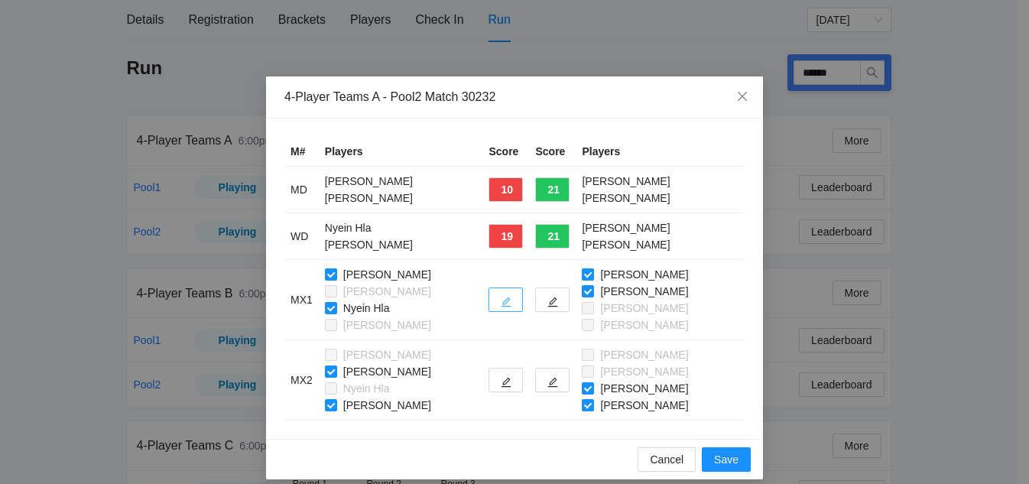
click at [500, 287] on button "button" at bounding box center [505, 299] width 34 height 24
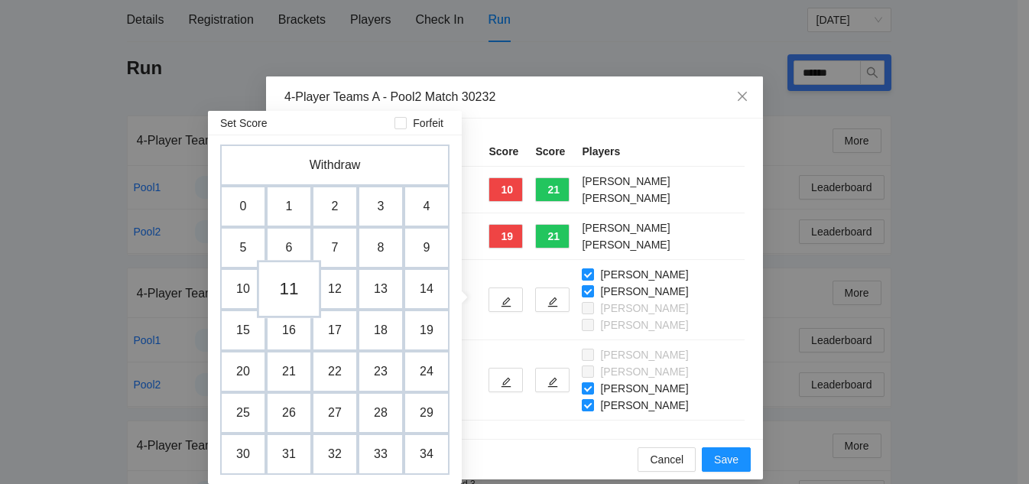
click at [279, 294] on td "11" at bounding box center [289, 289] width 64 height 58
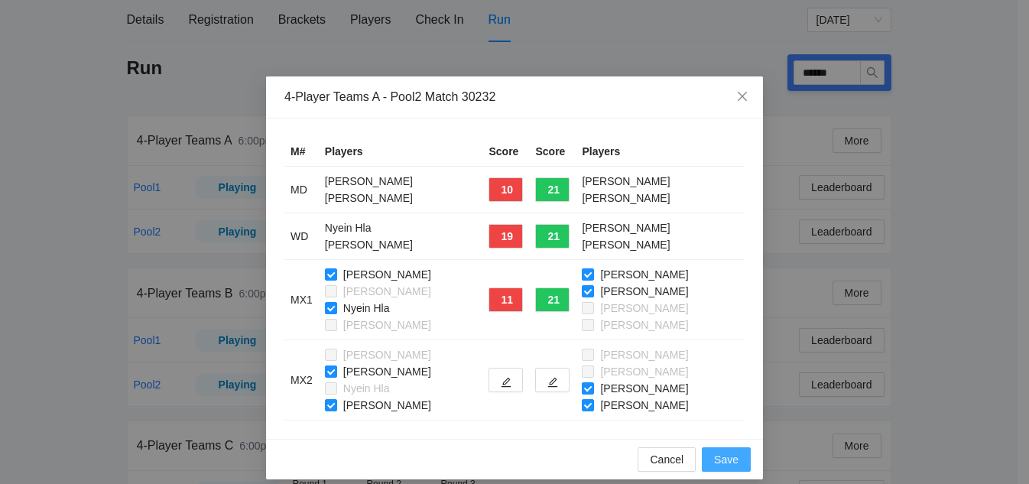
click at [714, 466] on span "Save" at bounding box center [726, 459] width 24 height 17
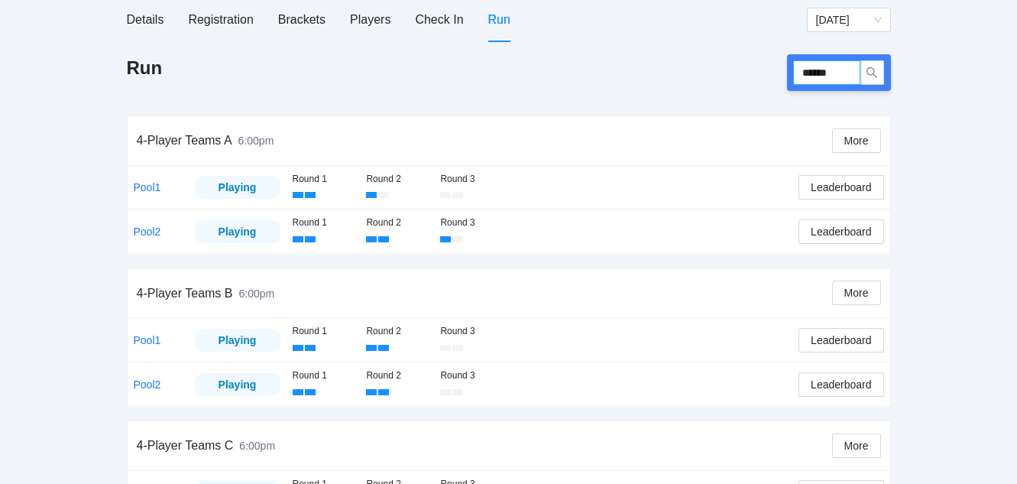
drag, startPoint x: 826, startPoint y: 70, endPoint x: 703, endPoint y: 62, distance: 122.6
click at [703, 62] on div "Run ******" at bounding box center [509, 72] width 764 height 37
type input "******"
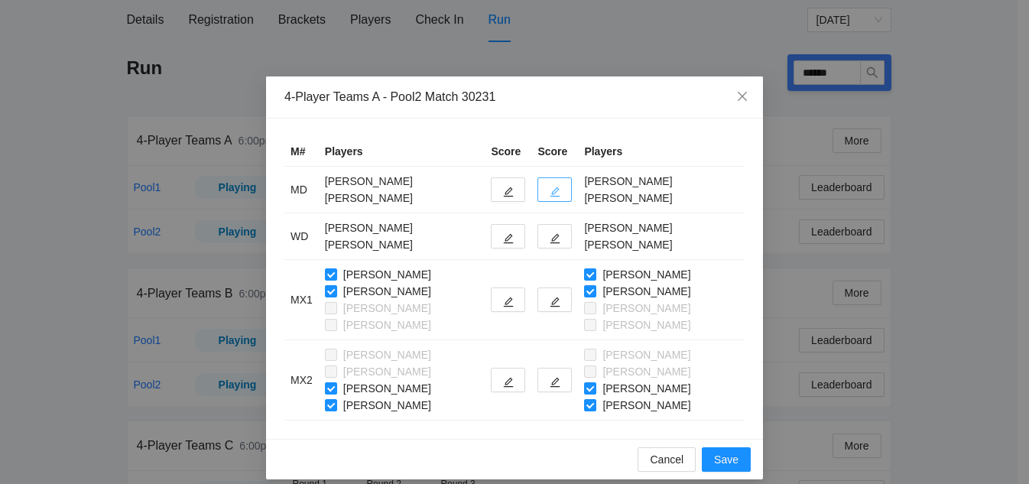
click at [550, 192] on icon "edit" at bounding box center [555, 192] width 10 height 10
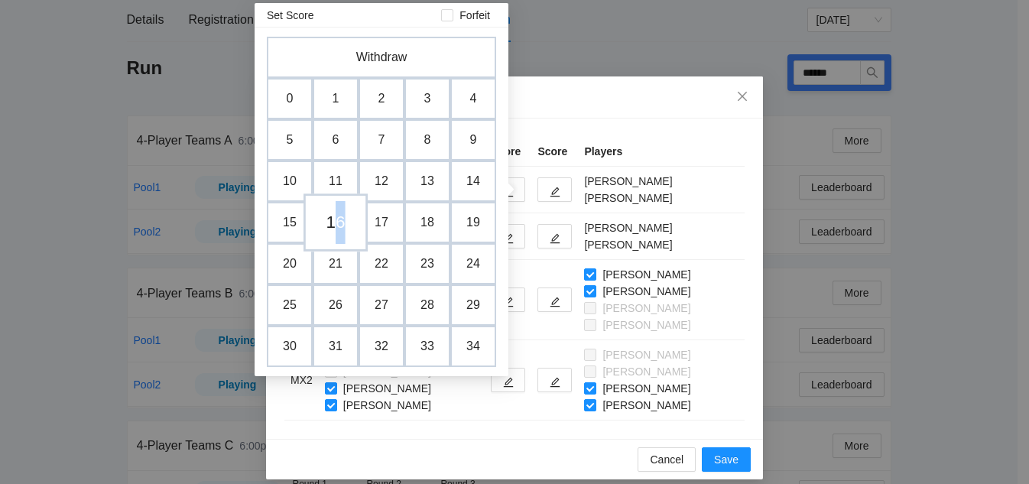
click at [339, 227] on td "16" at bounding box center [335, 222] width 64 height 58
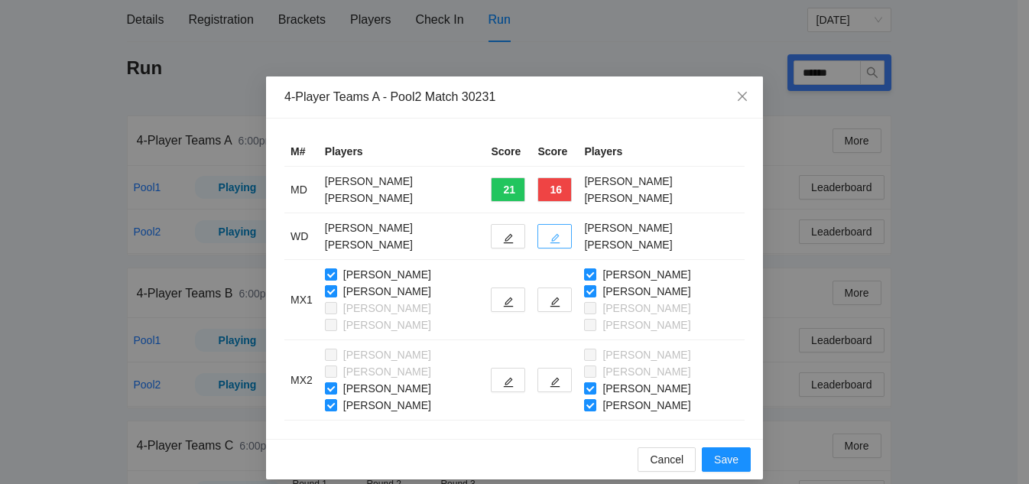
click at [550, 239] on icon "edit" at bounding box center [555, 238] width 11 height 11
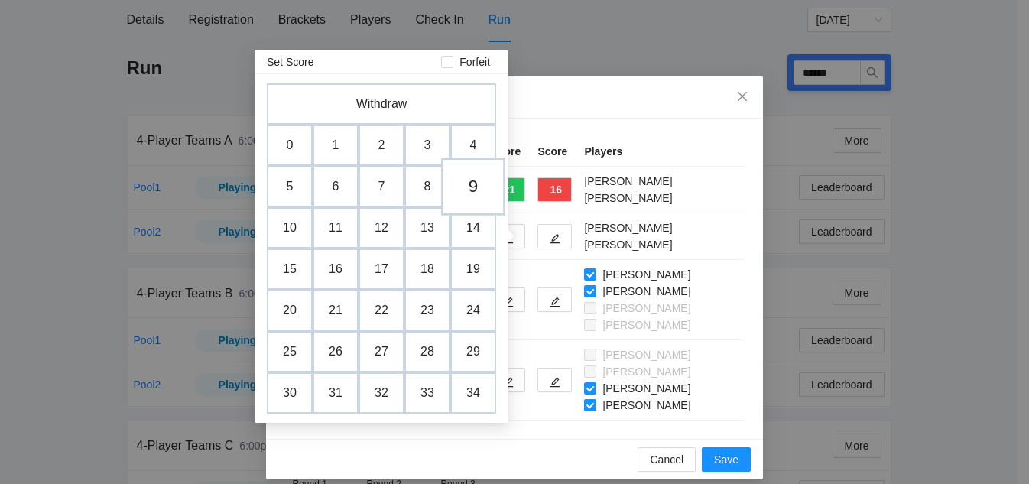
click at [482, 190] on td "9" at bounding box center [473, 186] width 64 height 58
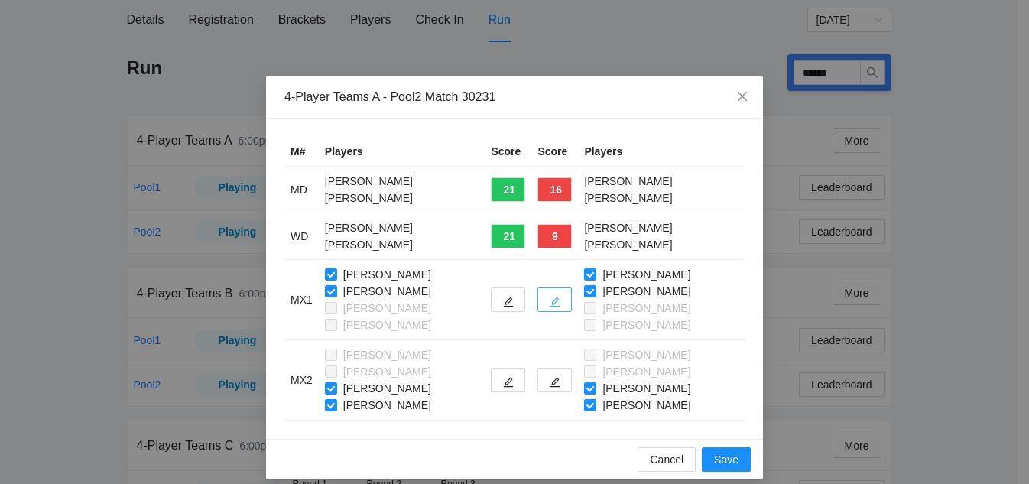
click at [550, 299] on icon "edit" at bounding box center [555, 302] width 11 height 11
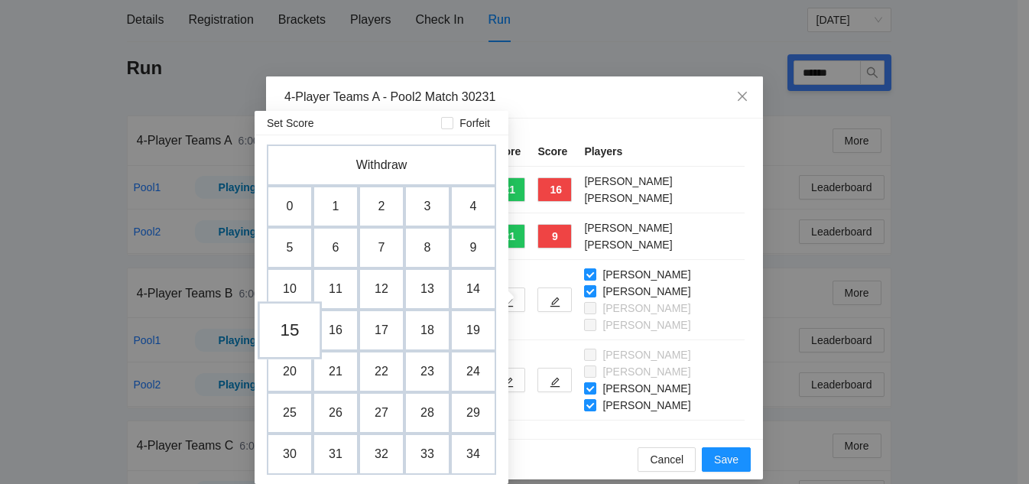
click at [287, 333] on td "15" at bounding box center [290, 330] width 64 height 58
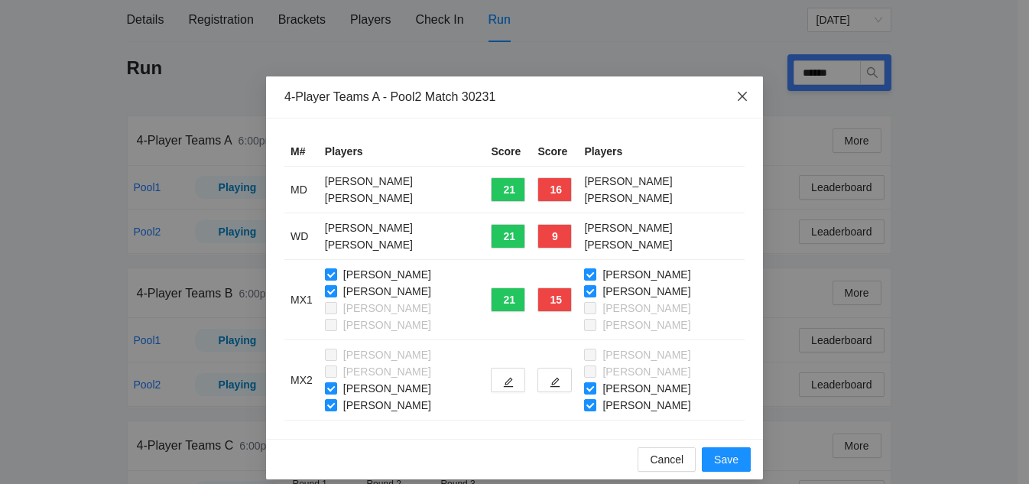
click at [736, 99] on icon "close" at bounding box center [742, 96] width 12 height 12
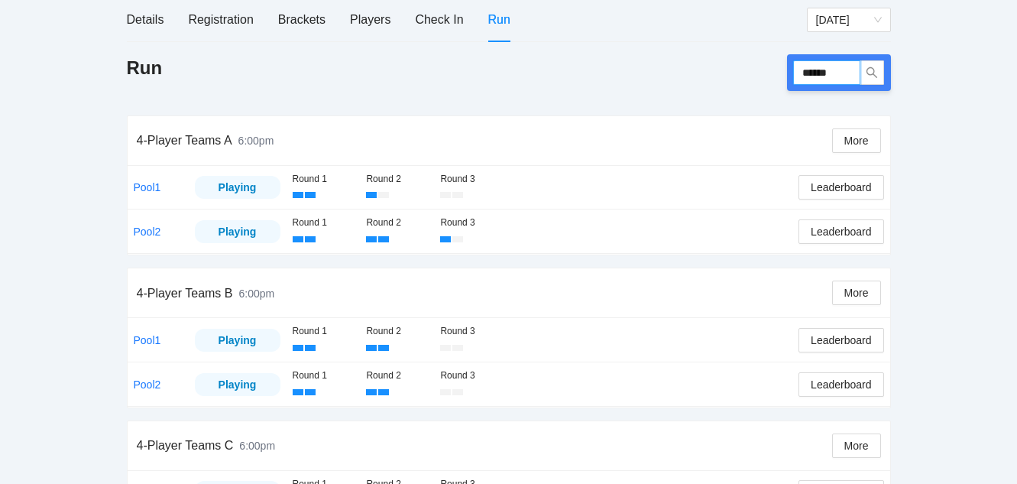
drag, startPoint x: 843, startPoint y: 73, endPoint x: 651, endPoint y: 59, distance: 193.1
click at [651, 59] on div "Run ******" at bounding box center [509, 72] width 764 height 37
type input "******"
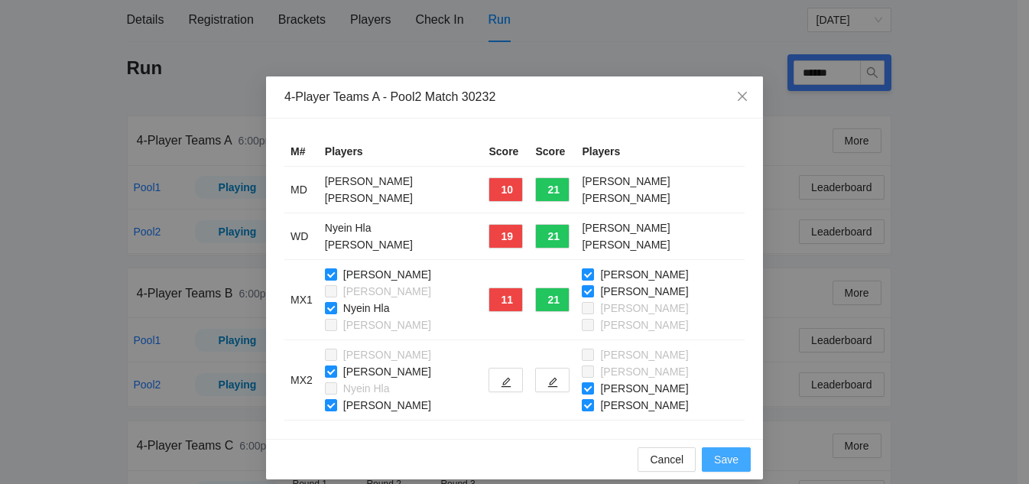
click at [725, 456] on span "Save" at bounding box center [726, 459] width 24 height 17
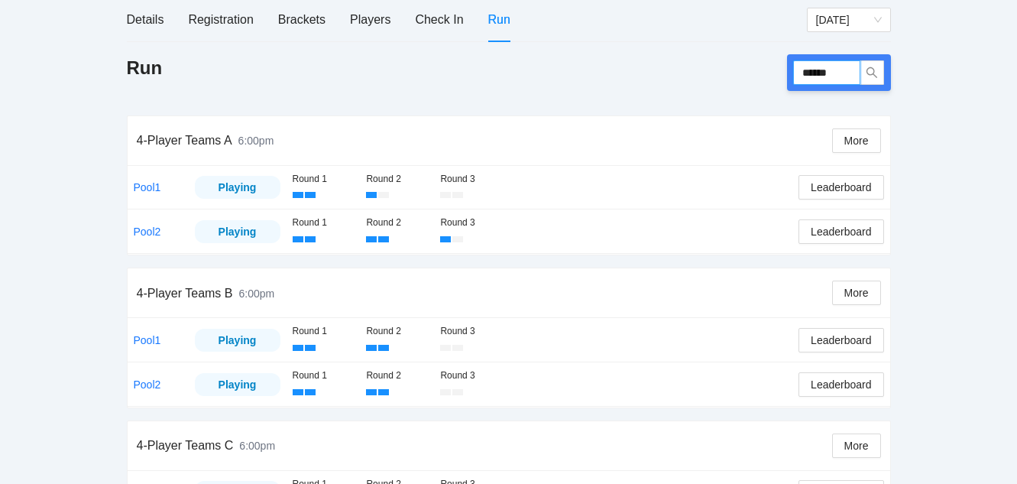
drag, startPoint x: 842, startPoint y: 73, endPoint x: 683, endPoint y: 72, distance: 159.0
click at [683, 72] on div "Run ******" at bounding box center [509, 72] width 764 height 37
type input "******"
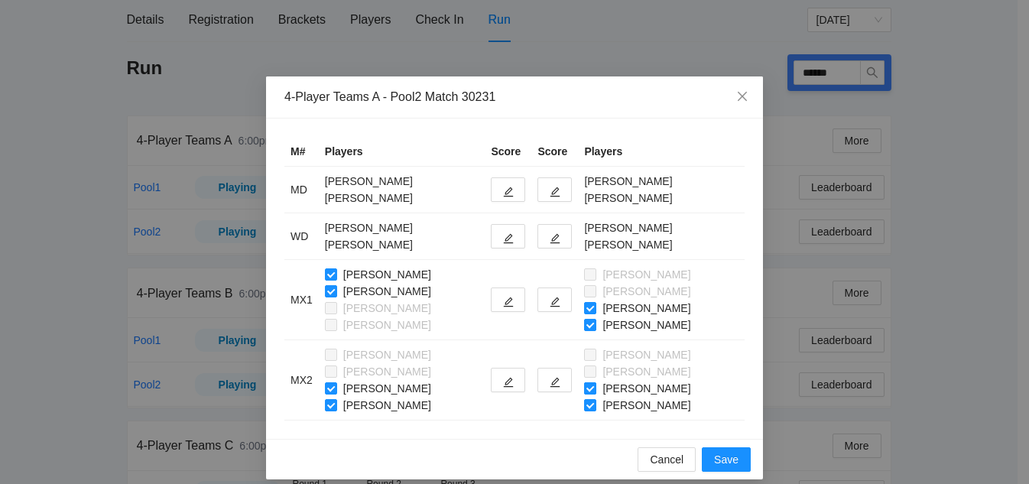
click at [586, 396] on label "Justin Chock" at bounding box center [640, 388] width 112 height 17
click at [675, 397] on span "Liz Lee" at bounding box center [646, 405] width 100 height 17
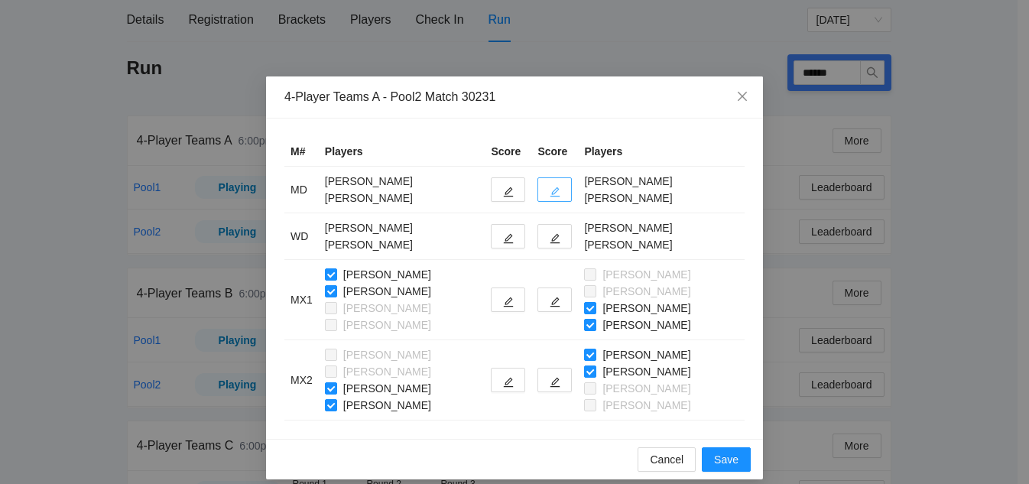
click at [550, 190] on icon "edit" at bounding box center [555, 192] width 10 height 10
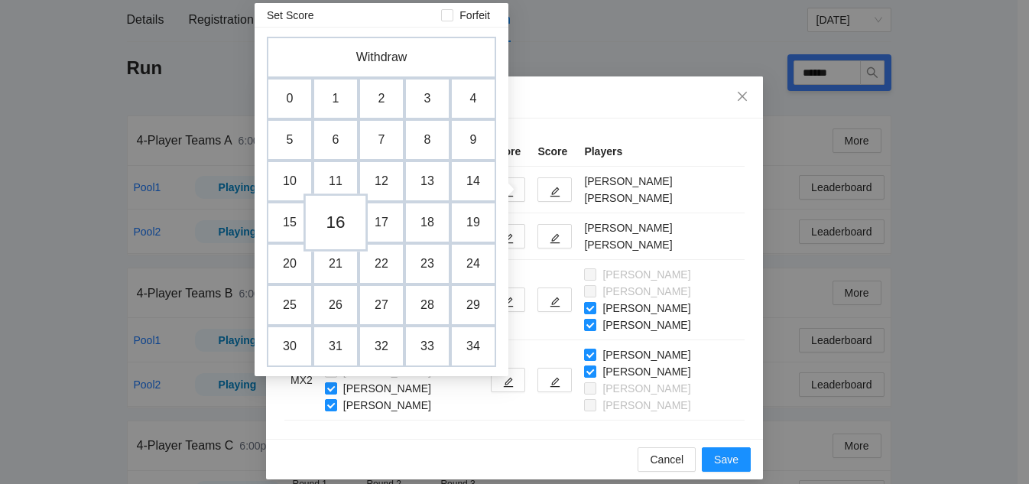
click at [334, 235] on td "16" at bounding box center [335, 222] width 64 height 58
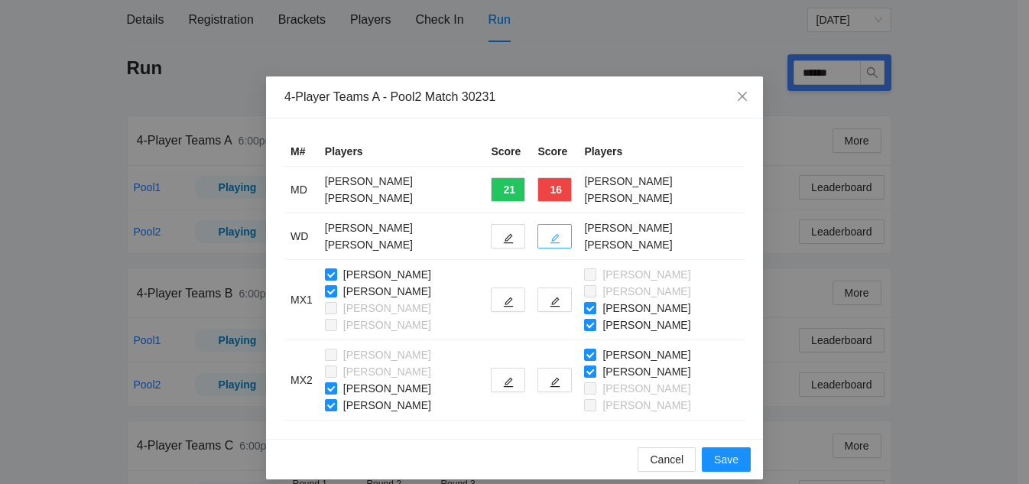
click at [551, 239] on button "button" at bounding box center [554, 236] width 34 height 24
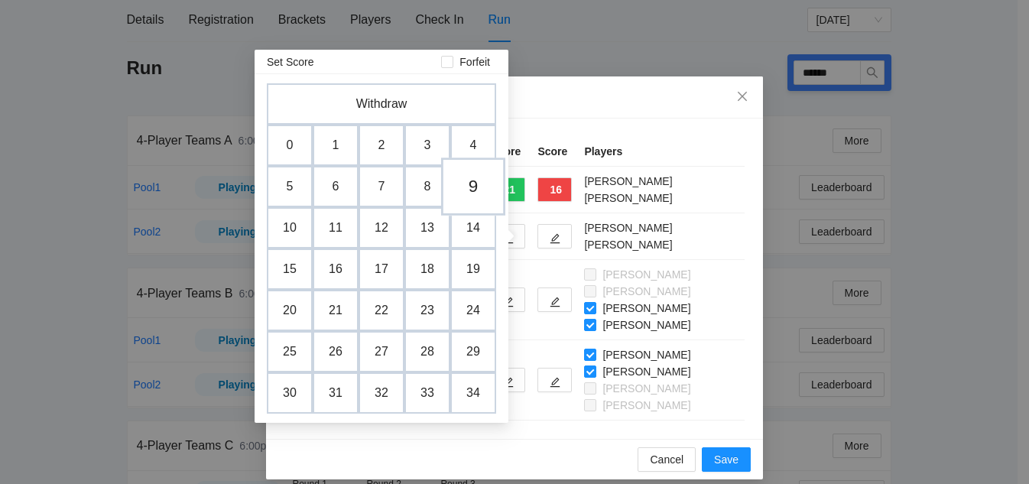
click at [462, 193] on td "9" at bounding box center [473, 186] width 64 height 58
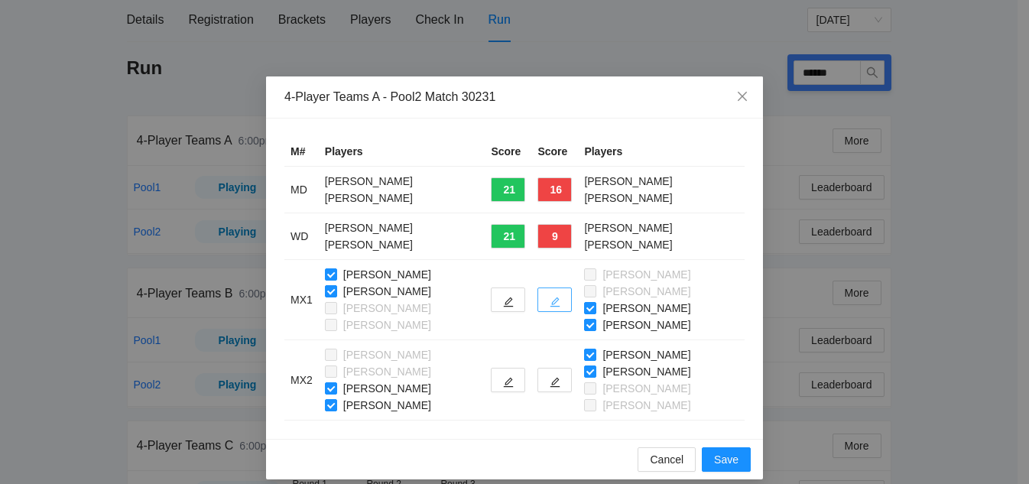
click at [550, 297] on icon "edit" at bounding box center [555, 302] width 11 height 11
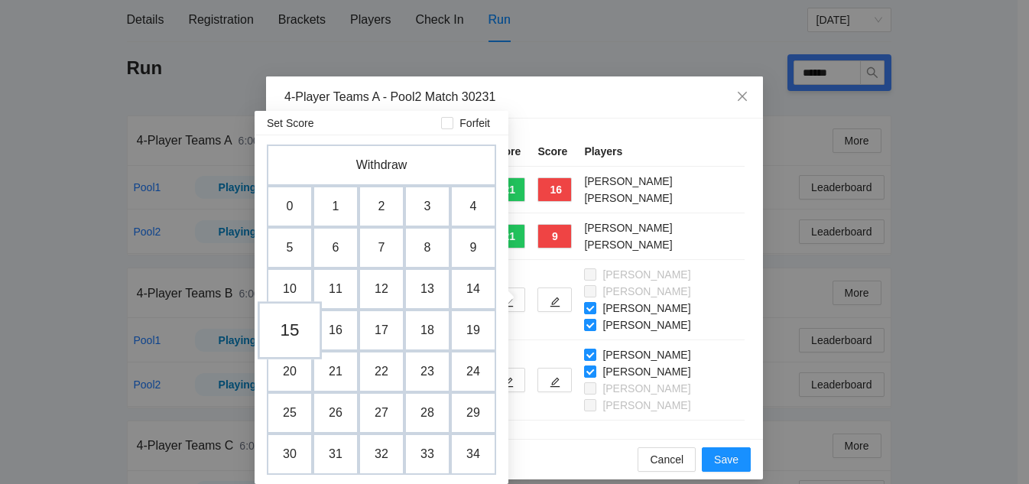
click at [280, 340] on td "15" at bounding box center [290, 330] width 64 height 58
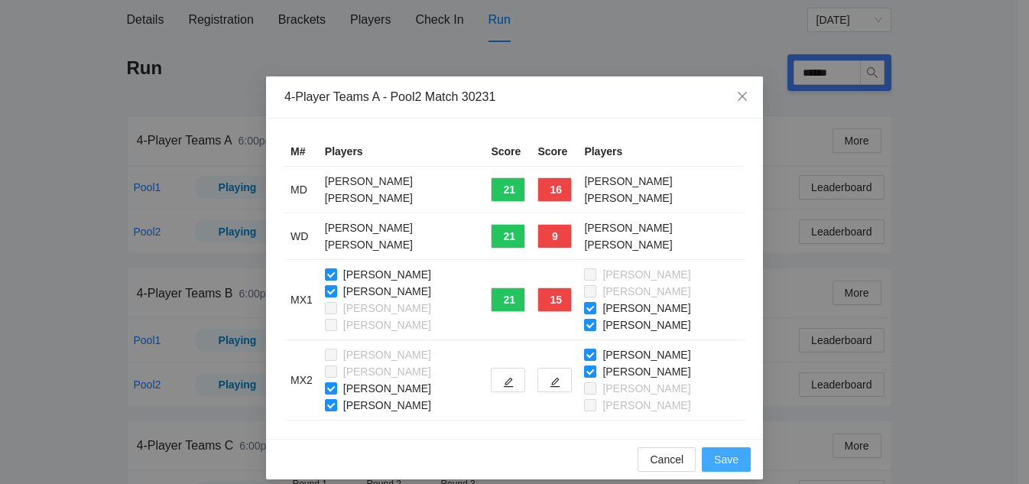
click at [729, 464] on span "Save" at bounding box center [726, 459] width 24 height 17
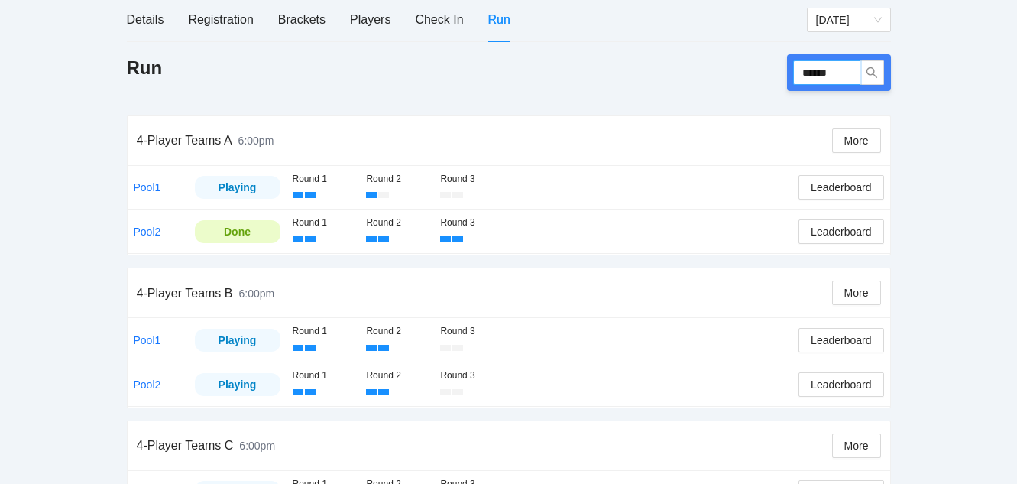
drag, startPoint x: 842, startPoint y: 70, endPoint x: 587, endPoint y: 71, distance: 254.6
click at [589, 71] on div "Run ******" at bounding box center [509, 72] width 764 height 37
type input "******"
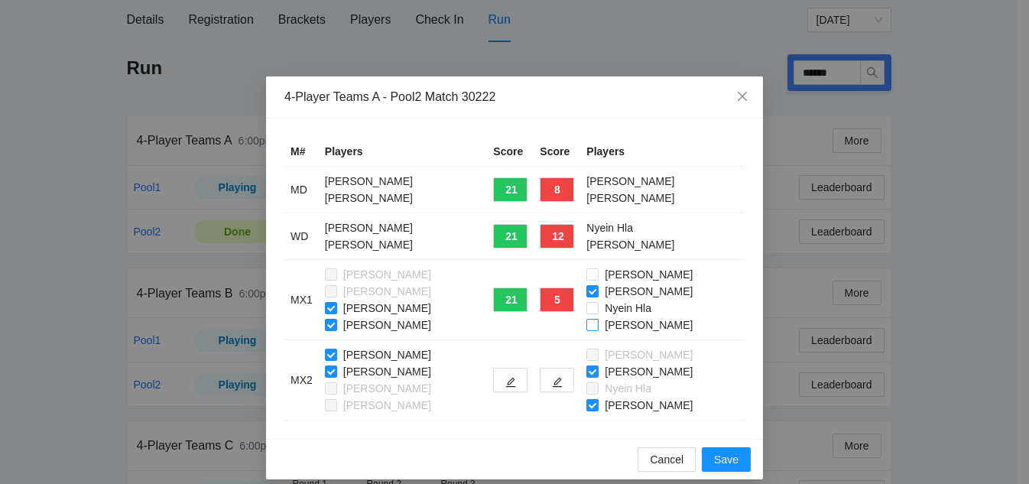
click at [664, 316] on span "Sarah Taing" at bounding box center [649, 324] width 100 height 17
click at [666, 399] on span "Sarah Taing" at bounding box center [649, 405] width 100 height 17
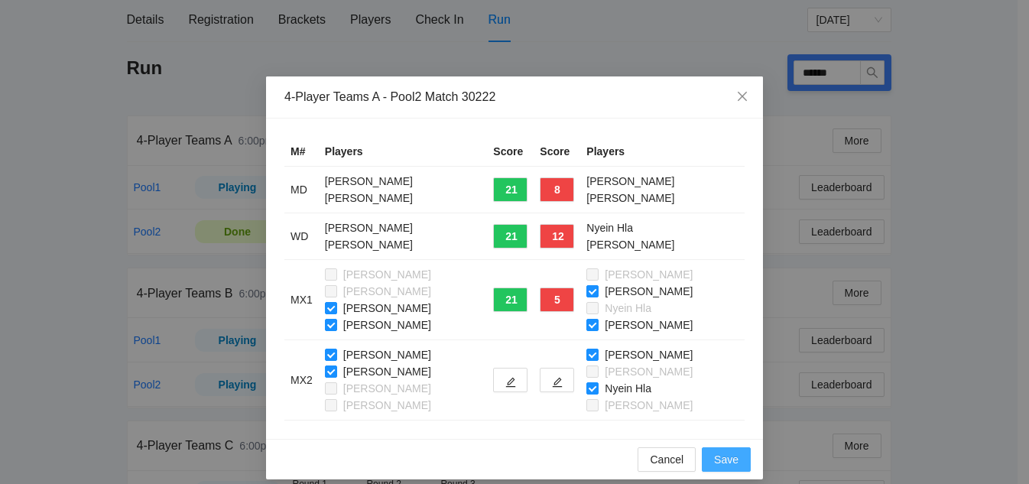
click at [716, 464] on span "Save" at bounding box center [726, 459] width 24 height 17
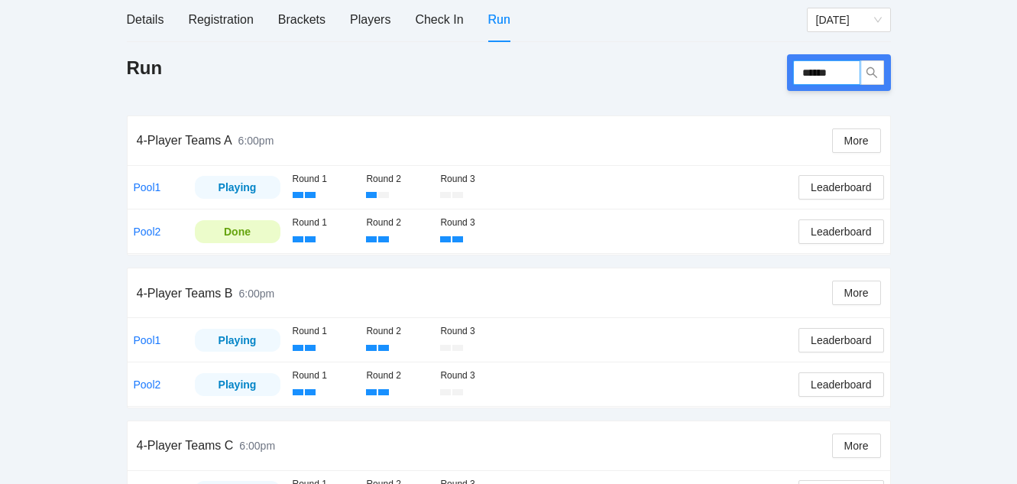
drag, startPoint x: 843, startPoint y: 66, endPoint x: 652, endPoint y: 54, distance: 191.5
click at [652, 54] on div "Run ******" at bounding box center [509, 72] width 764 height 37
type input "******"
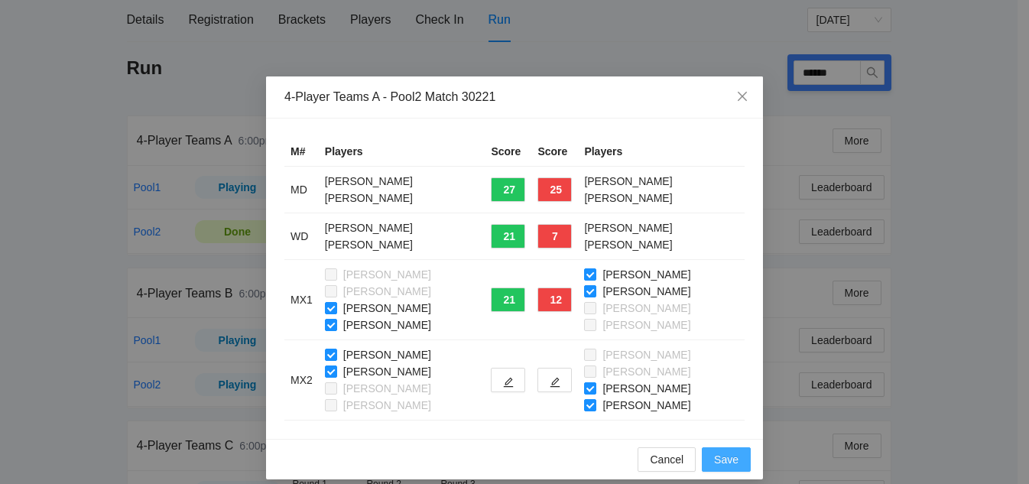
click at [722, 456] on span "Save" at bounding box center [726, 459] width 24 height 17
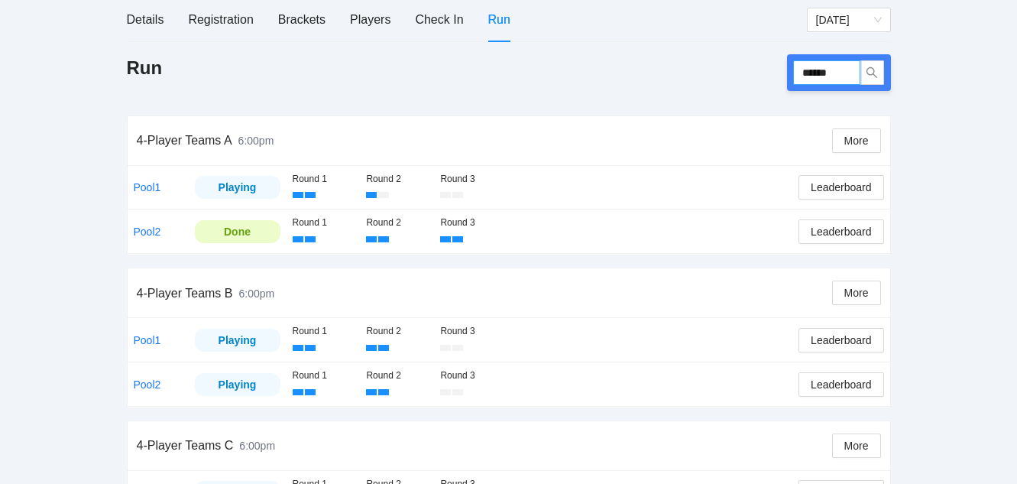
drag, startPoint x: 852, startPoint y: 70, endPoint x: 682, endPoint y: 71, distance: 170.5
click at [682, 71] on div "Run ******" at bounding box center [509, 72] width 764 height 37
type input "******"
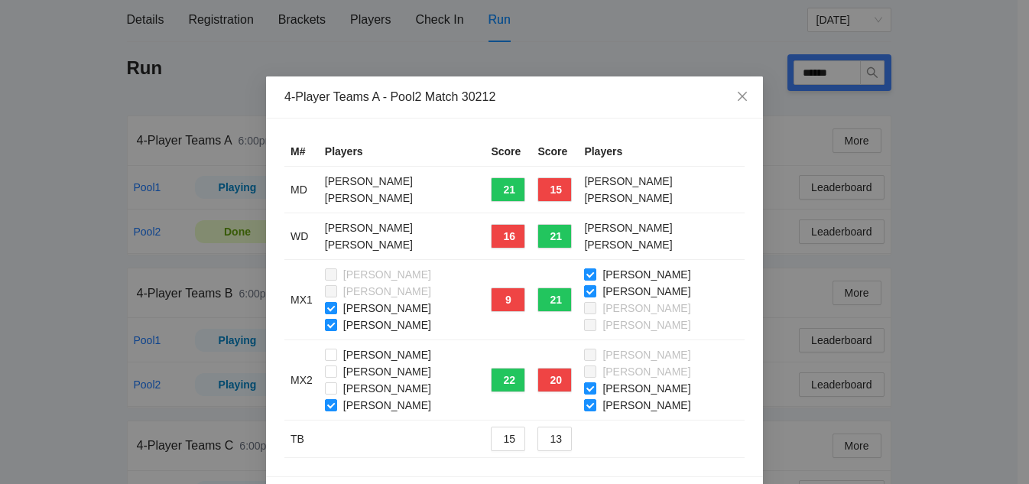
click at [319, 394] on td "Beth Yamashiro Geancarlo Nieto Joy Velarde Raymond Velarde" at bounding box center [402, 380] width 167 height 80
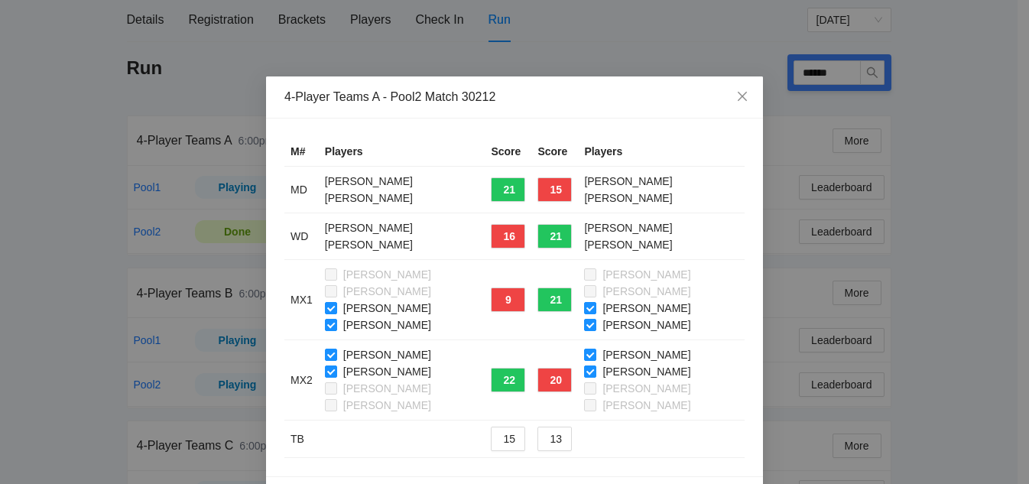
scroll to position [51, 0]
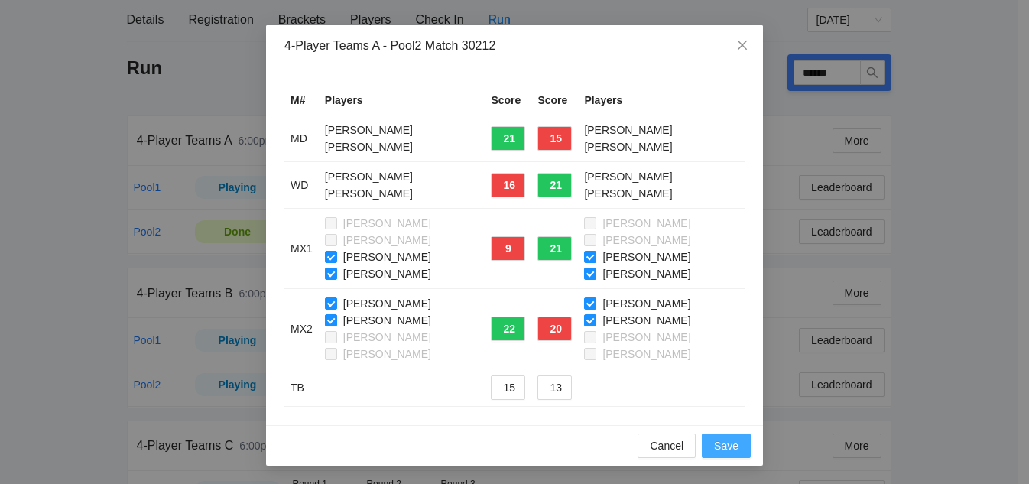
click at [725, 445] on span "Save" at bounding box center [726, 445] width 24 height 17
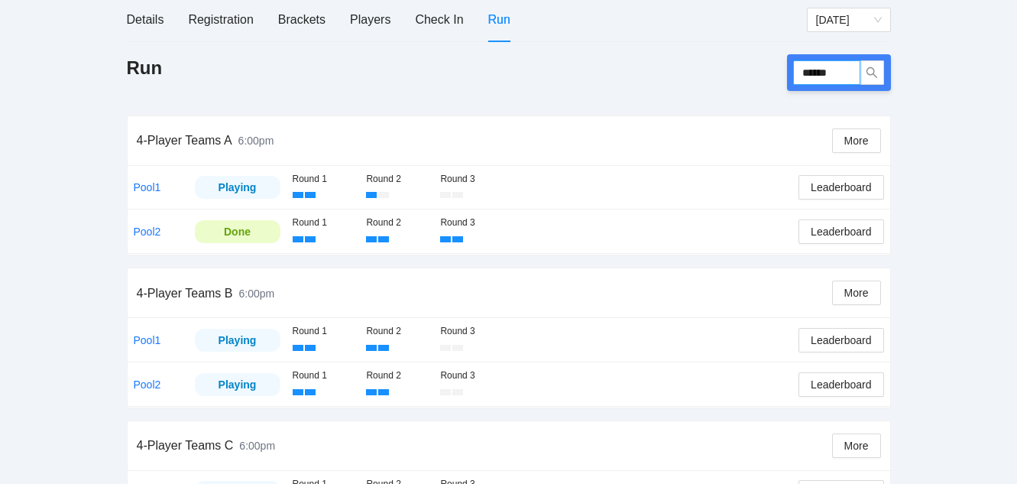
drag, startPoint x: 845, startPoint y: 72, endPoint x: 644, endPoint y: 71, distance: 201.1
click at [644, 71] on div "Run ******" at bounding box center [509, 72] width 764 height 37
type input "******"
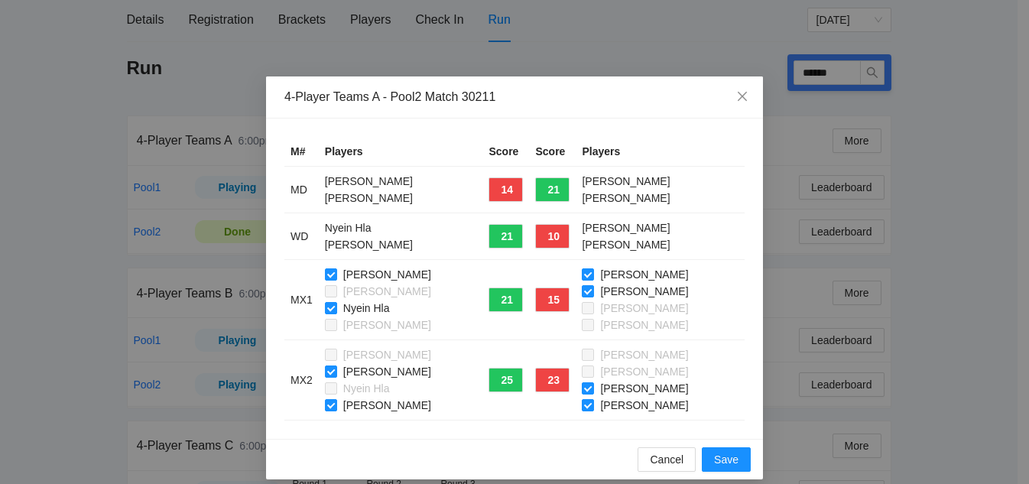
click at [325, 283] on div "Brad Watson Nick Tanuredjo Nyein Hla Sarah Taing" at bounding box center [401, 299] width 152 height 67
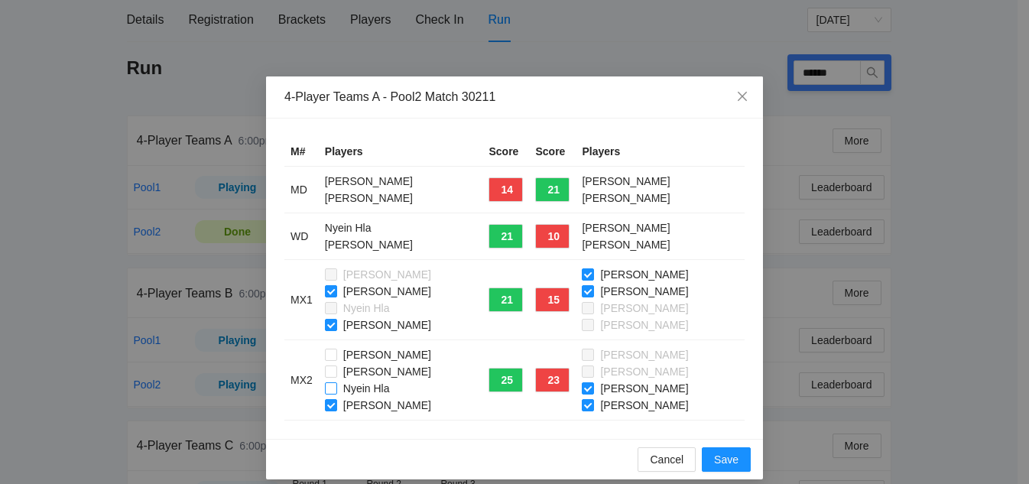
click at [325, 397] on label "Sarah Taing" at bounding box center [381, 405] width 112 height 17
click at [719, 459] on span "Save" at bounding box center [726, 459] width 24 height 17
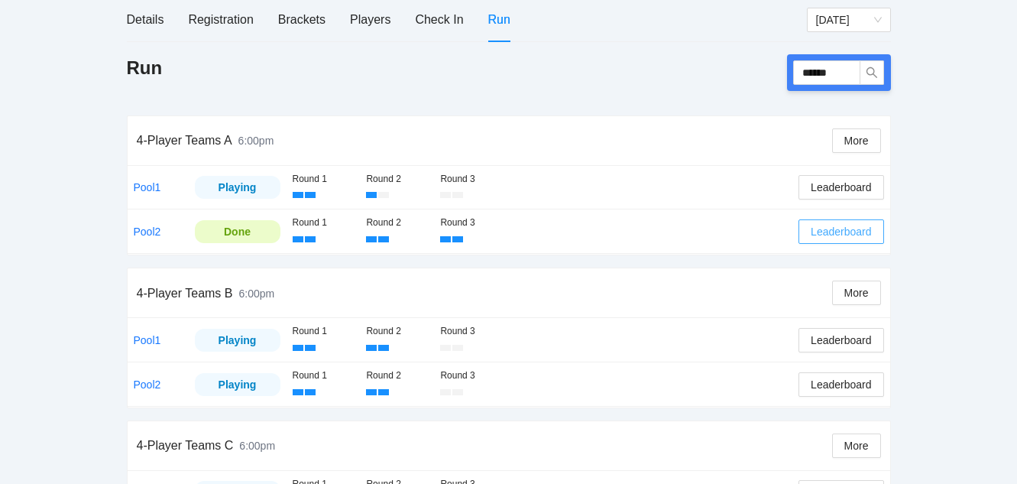
click at [831, 228] on span "Leaderboard" at bounding box center [841, 231] width 60 height 17
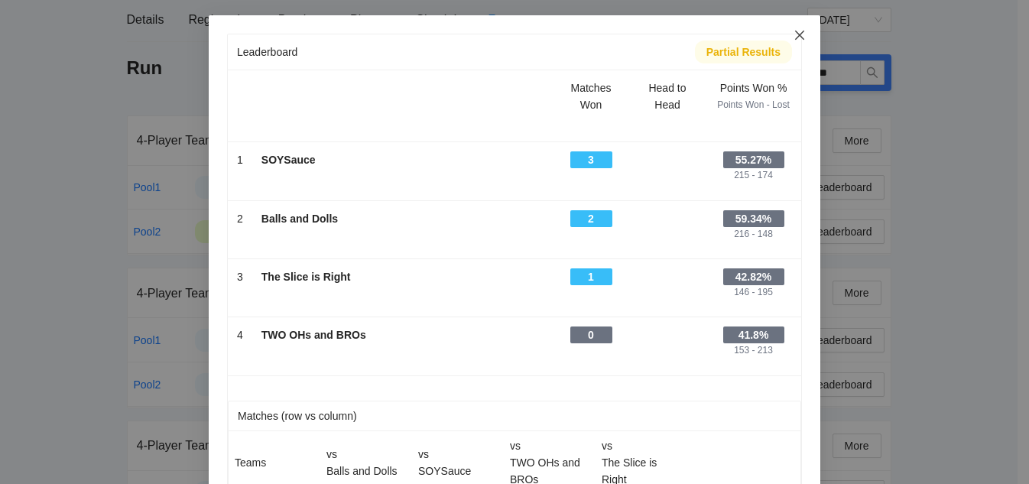
click at [796, 37] on icon "close" at bounding box center [799, 35] width 9 height 9
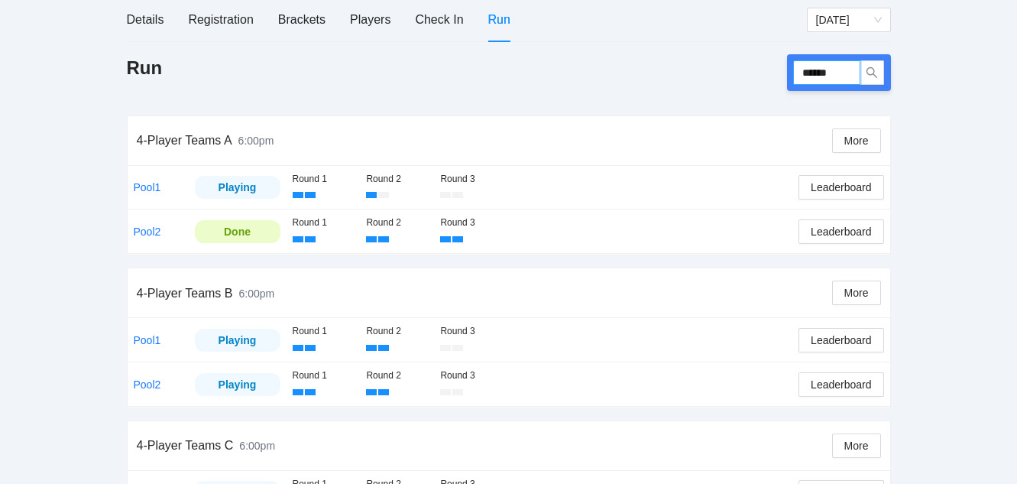
drag, startPoint x: 841, startPoint y: 68, endPoint x: 722, endPoint y: 56, distance: 119.9
click at [722, 56] on div "Run ******" at bounding box center [509, 72] width 764 height 37
type input "******"
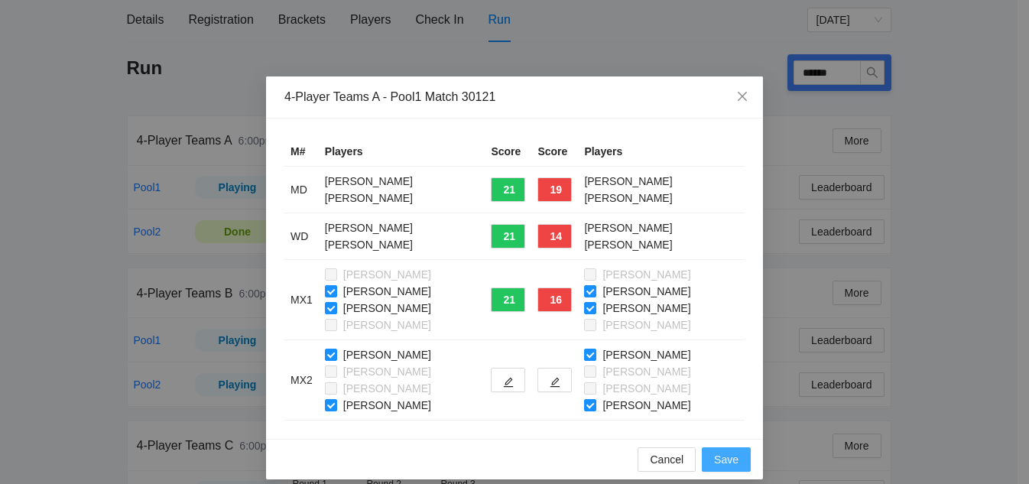
click at [728, 462] on span "Save" at bounding box center [726, 459] width 24 height 17
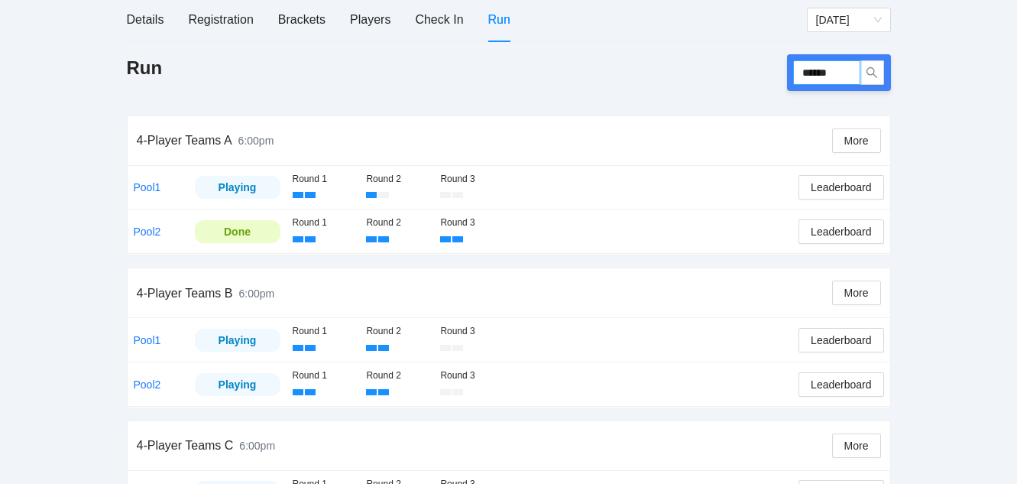
drag, startPoint x: 849, startPoint y: 75, endPoint x: 667, endPoint y: 54, distance: 182.4
click at [667, 54] on div "Run ******" at bounding box center [509, 72] width 764 height 37
type input "******"
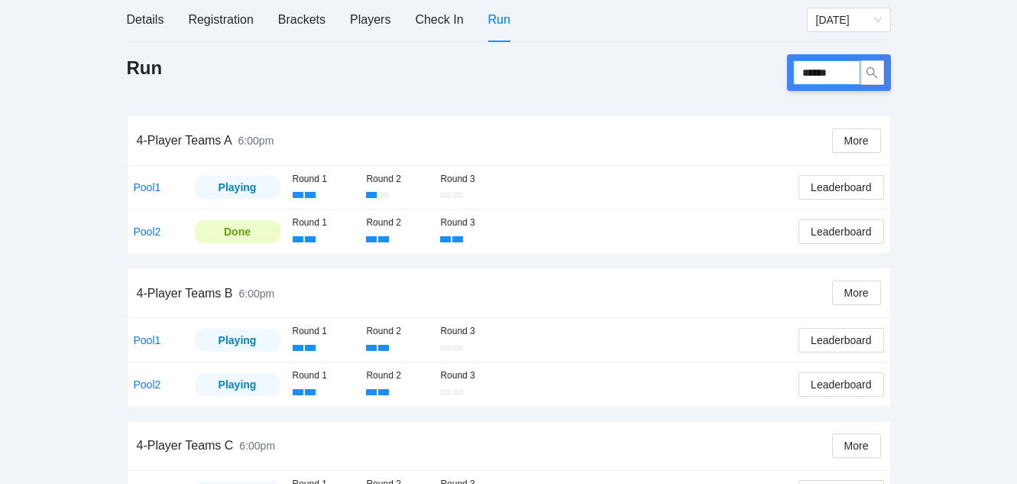
drag, startPoint x: 843, startPoint y: 70, endPoint x: 651, endPoint y: 60, distance: 192.2
click at [651, 60] on div "Run ******" at bounding box center [509, 72] width 764 height 37
type input "******"
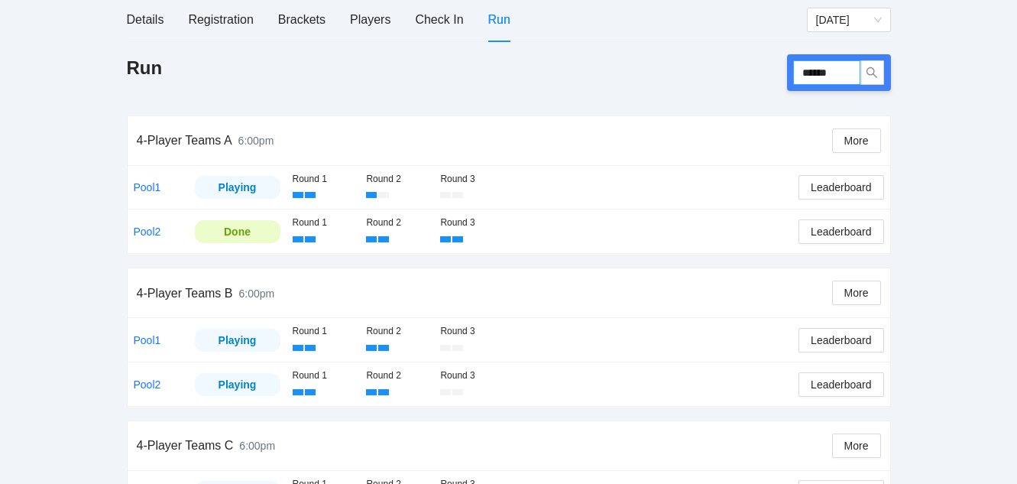
drag, startPoint x: 842, startPoint y: 73, endPoint x: 711, endPoint y: 71, distance: 130.7
click at [711, 71] on div "Run ******" at bounding box center [509, 72] width 764 height 37
type input "******"
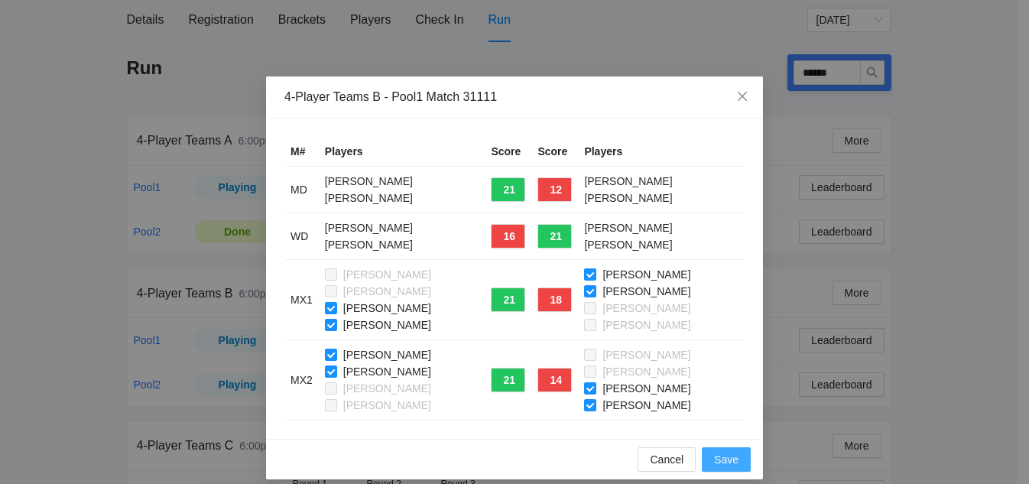
click at [725, 458] on span "Save" at bounding box center [726, 459] width 24 height 17
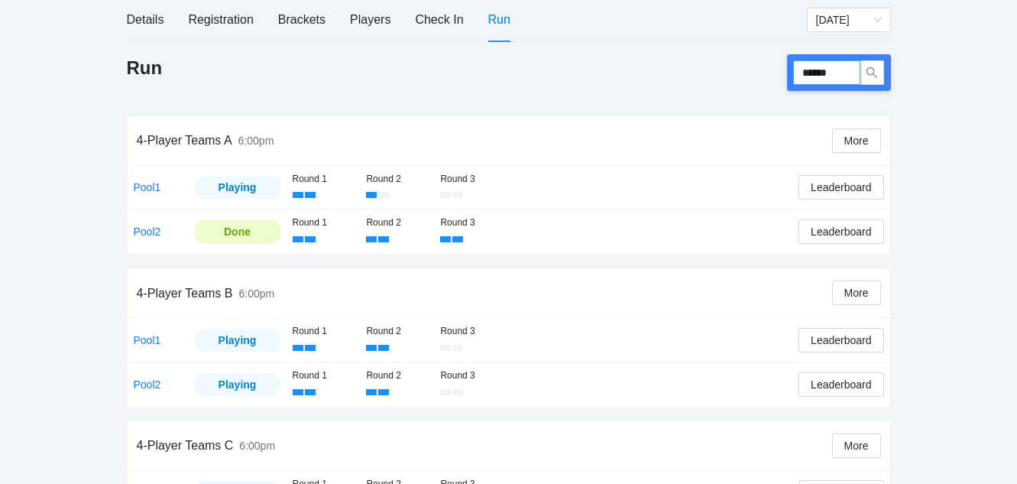
drag, startPoint x: 849, startPoint y: 72, endPoint x: 657, endPoint y: 71, distance: 191.9
click at [657, 71] on div "Run ******" at bounding box center [509, 72] width 764 height 37
type input "******"
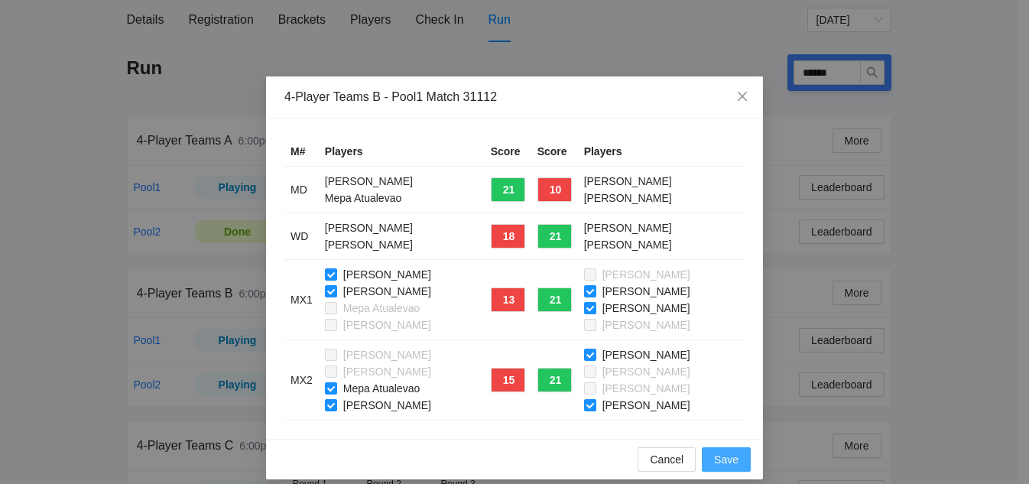
click at [706, 460] on button "Save" at bounding box center [726, 459] width 49 height 24
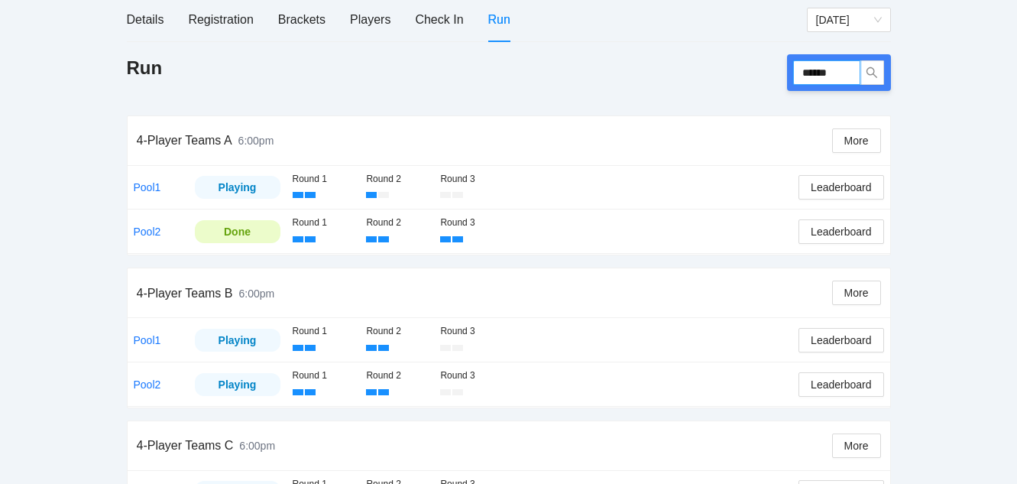
drag, startPoint x: 852, startPoint y: 70, endPoint x: 698, endPoint y: 47, distance: 155.5
click at [698, 47] on div "Details Registration Brackets Players Check In Run Saturday Run ****** 4-Player…" at bounding box center [509, 394] width 764 height 792
type input "******"
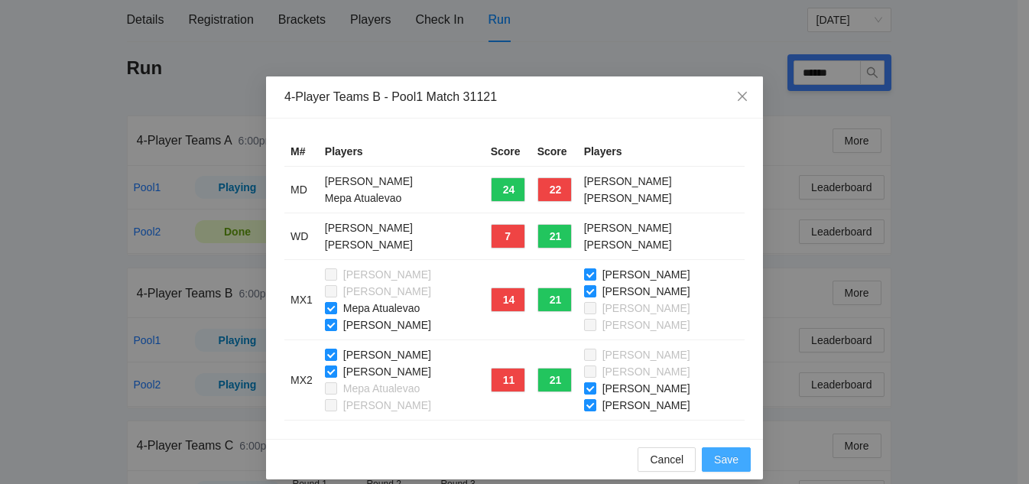
click at [722, 456] on span "Save" at bounding box center [726, 459] width 24 height 17
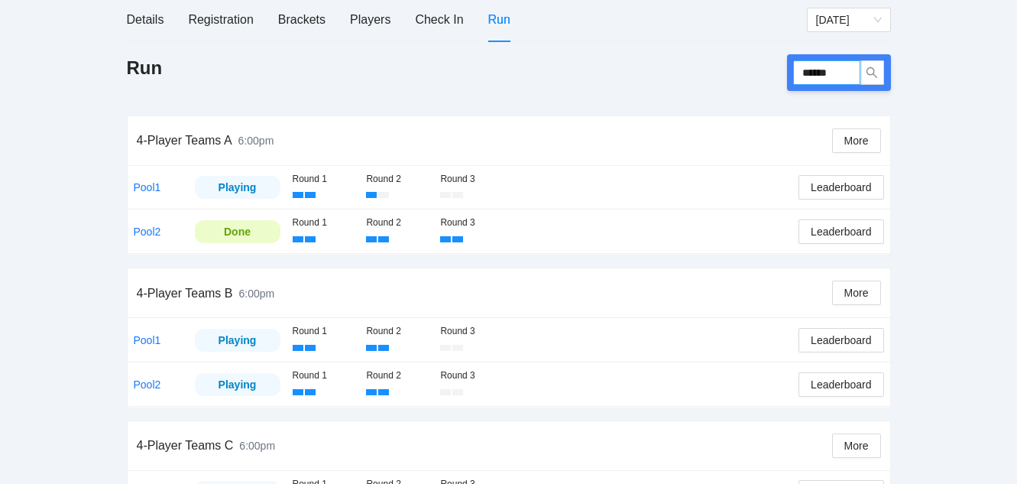
drag, startPoint x: 839, startPoint y: 76, endPoint x: 657, endPoint y: 48, distance: 184.0
click at [657, 48] on div "Details Registration Brackets Players Check In Run Saturday Run ****** 4-Player…" at bounding box center [509, 394] width 764 height 792
type input "******"
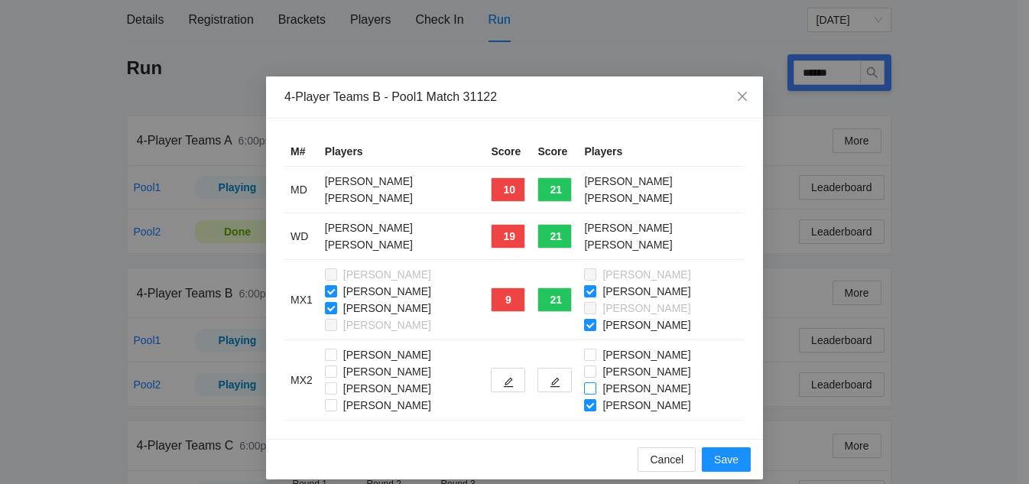
click at [584, 396] on label "Jonathon Dugan" at bounding box center [640, 388] width 112 height 17
click at [715, 459] on span "Save" at bounding box center [726, 459] width 24 height 17
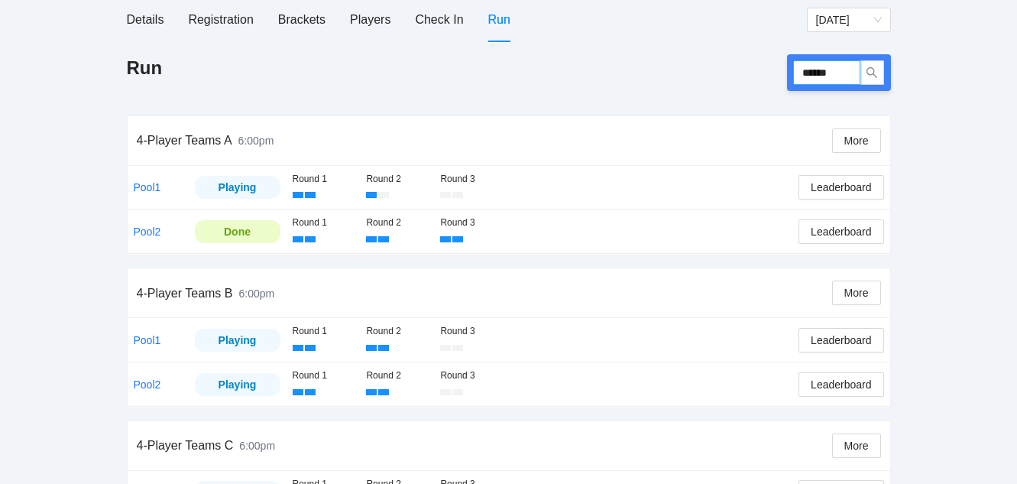
drag, startPoint x: 850, startPoint y: 73, endPoint x: 737, endPoint y: 50, distance: 115.4
click at [737, 50] on div "Details Registration Brackets Players Check In Run Saturday Run ****** 4-Player…" at bounding box center [509, 394] width 764 height 792
type input "******"
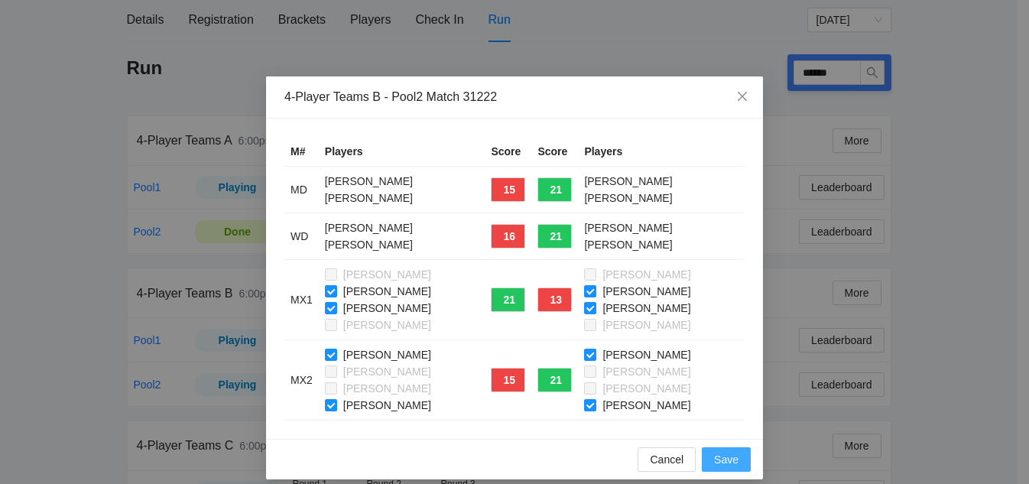
click at [722, 457] on span "Save" at bounding box center [726, 459] width 24 height 17
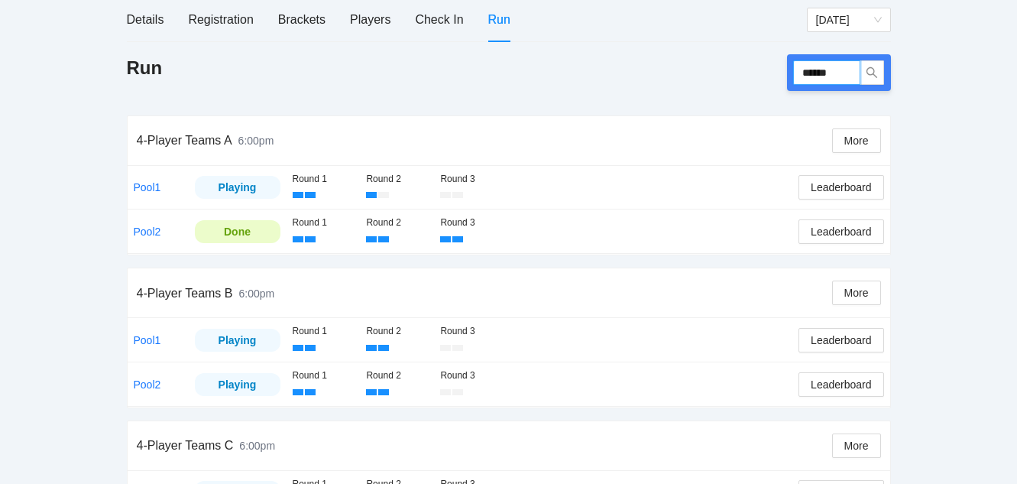
drag, startPoint x: 839, startPoint y: 74, endPoint x: 748, endPoint y: 60, distance: 92.1
click at [748, 60] on div "Run ******" at bounding box center [509, 72] width 764 height 37
type input "******"
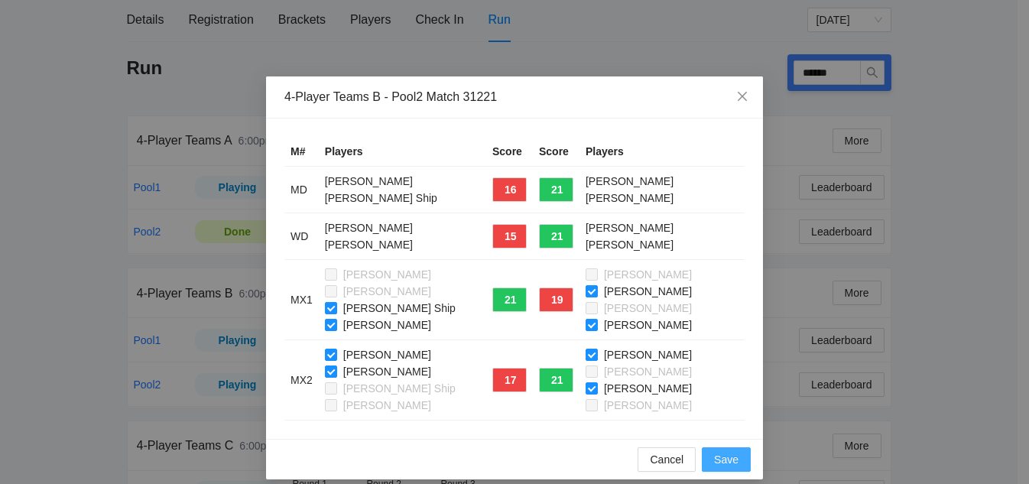
click at [722, 457] on span "Save" at bounding box center [726, 459] width 24 height 17
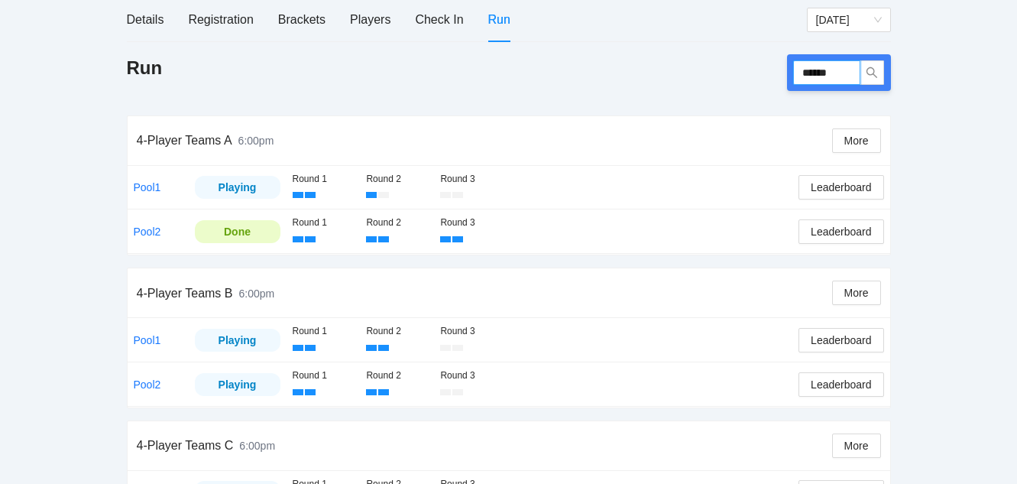
drag, startPoint x: 844, startPoint y: 68, endPoint x: 731, endPoint y: 65, distance: 113.2
click at [731, 65] on div "Run ******" at bounding box center [509, 72] width 764 height 37
type input "******"
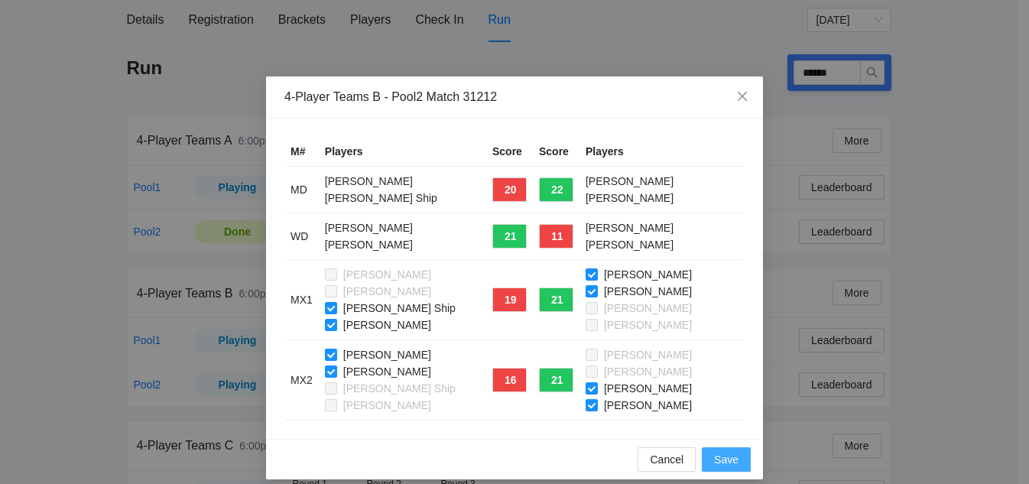
click at [725, 462] on span "Save" at bounding box center [726, 459] width 24 height 17
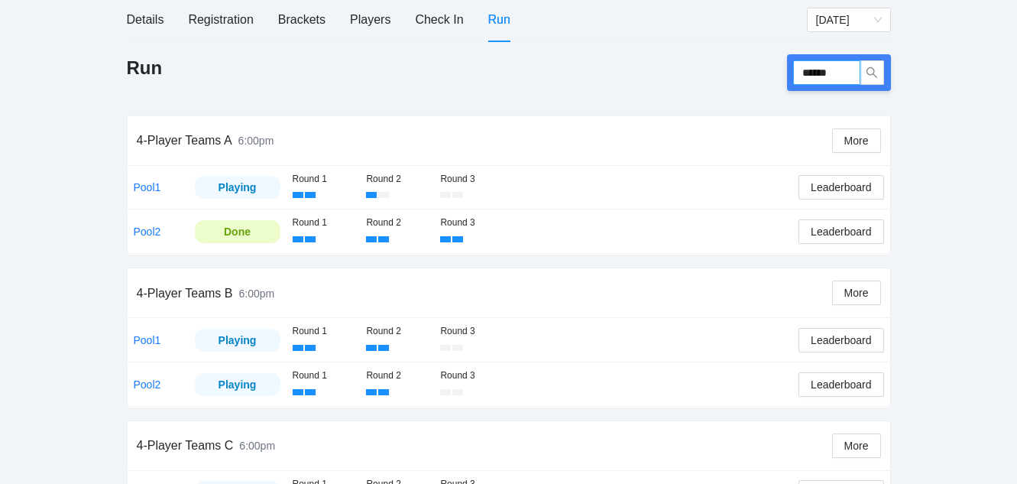
drag, startPoint x: 848, startPoint y: 72, endPoint x: 690, endPoint y: 63, distance: 157.7
click at [690, 63] on div "Run ******" at bounding box center [509, 72] width 764 height 37
type input "******"
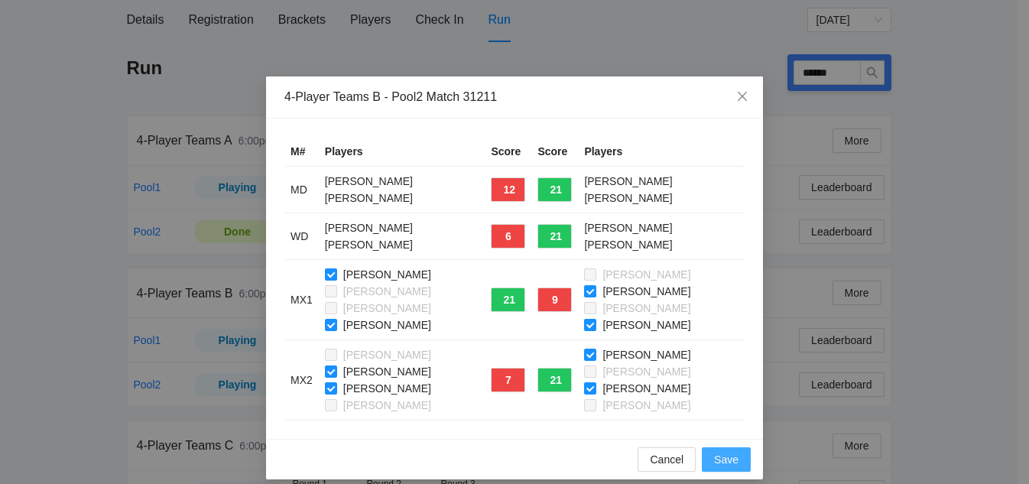
drag, startPoint x: 724, startPoint y: 466, endPoint x: 723, endPoint y: 432, distance: 33.6
click at [728, 460] on span "Save" at bounding box center [726, 459] width 24 height 17
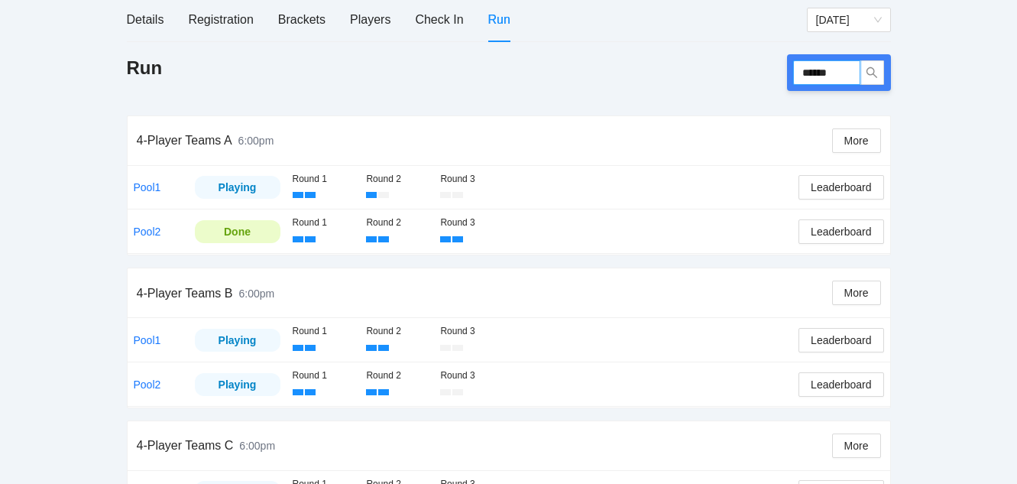
drag, startPoint x: 848, startPoint y: 76, endPoint x: 694, endPoint y: 72, distance: 153.7
click at [694, 72] on div "Run ******" at bounding box center [509, 72] width 764 height 37
type input "******"
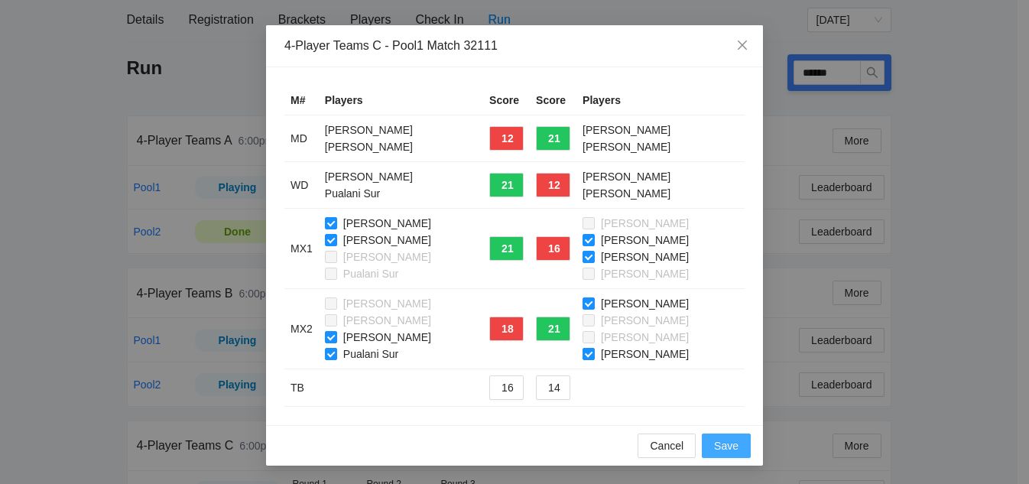
click at [714, 442] on span "Save" at bounding box center [726, 445] width 24 height 17
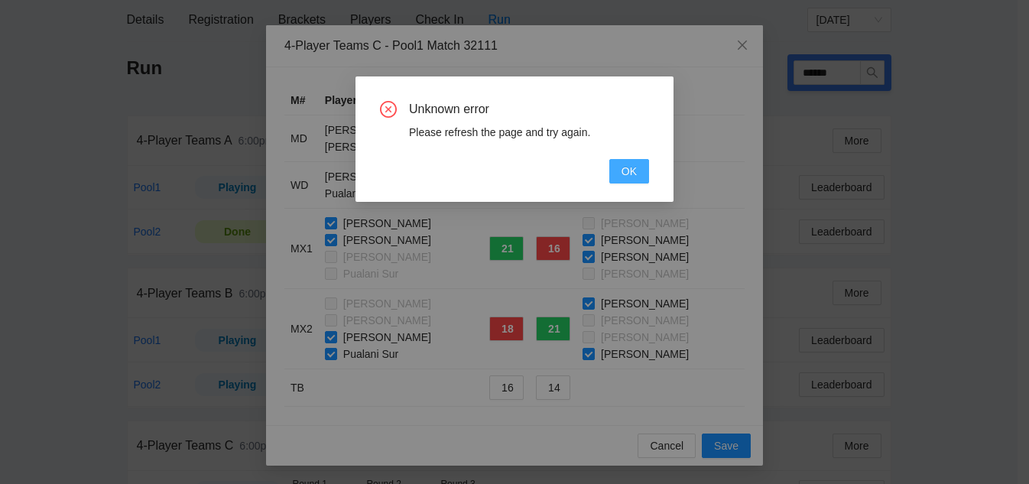
click at [634, 169] on span "OK" at bounding box center [628, 171] width 15 height 17
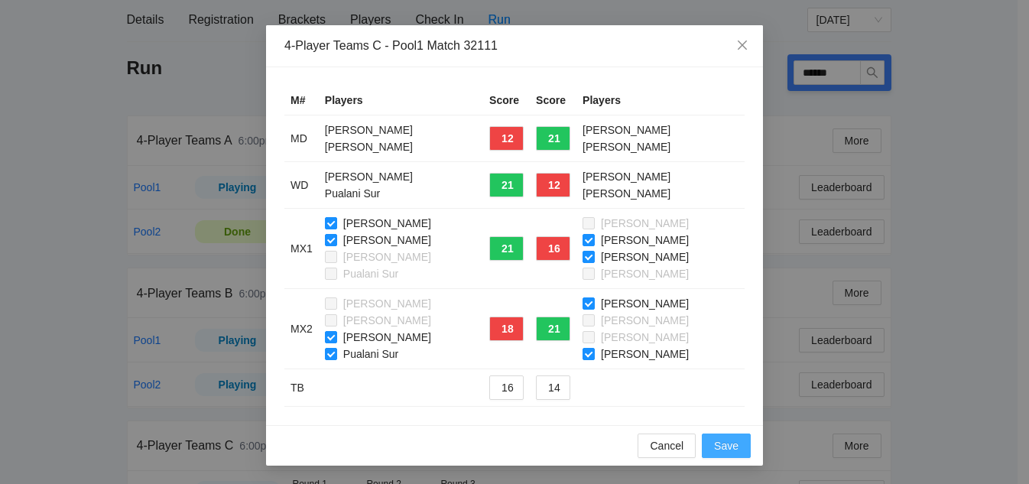
click at [718, 448] on span "Save" at bounding box center [726, 445] width 24 height 17
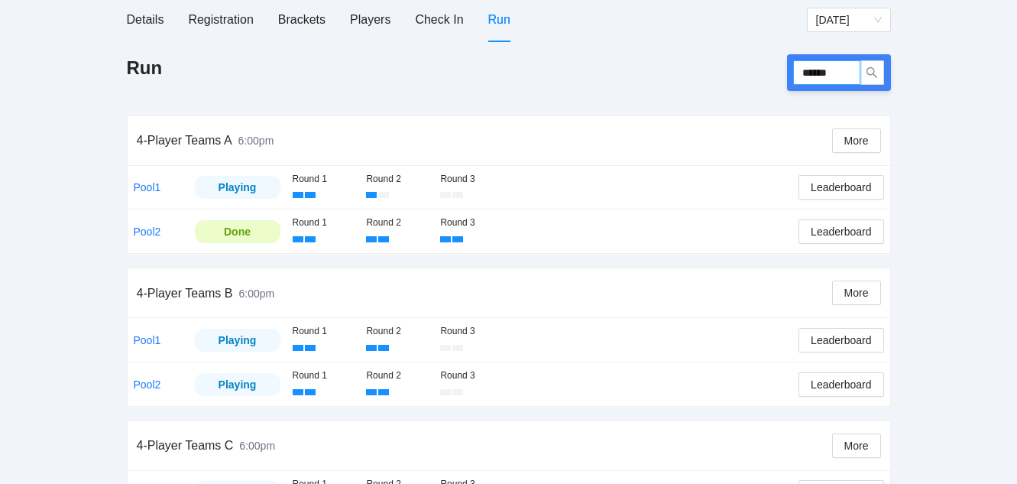
drag, startPoint x: 842, startPoint y: 71, endPoint x: 730, endPoint y: 48, distance: 113.9
click at [730, 48] on div "Details Registration Brackets Players Check In Run Saturday Run ****** 4-Player…" at bounding box center [509, 394] width 764 height 792
type input "******"
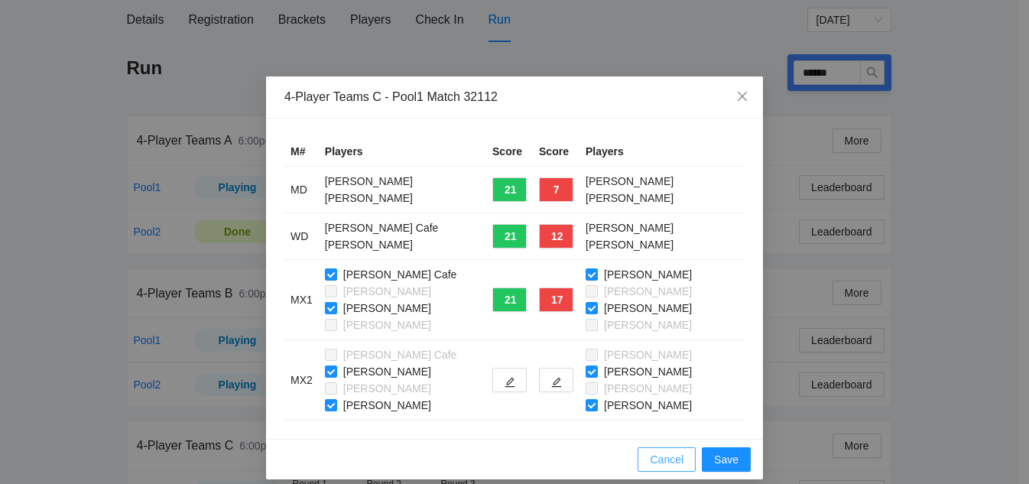
click at [650, 457] on span "Cancel" at bounding box center [667, 459] width 34 height 17
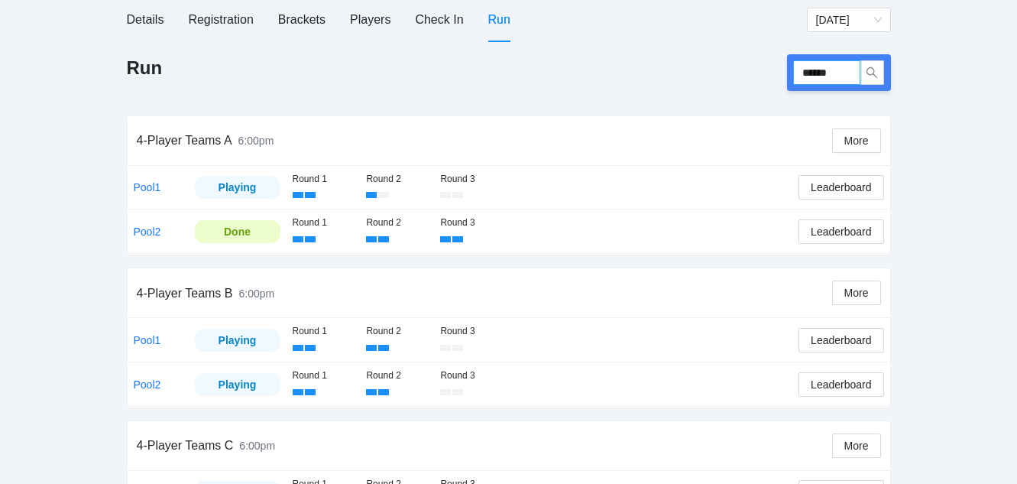
drag, startPoint x: 845, startPoint y: 73, endPoint x: 699, endPoint y: 55, distance: 146.3
click at [699, 55] on div "Run ******" at bounding box center [509, 72] width 764 height 37
type input "******"
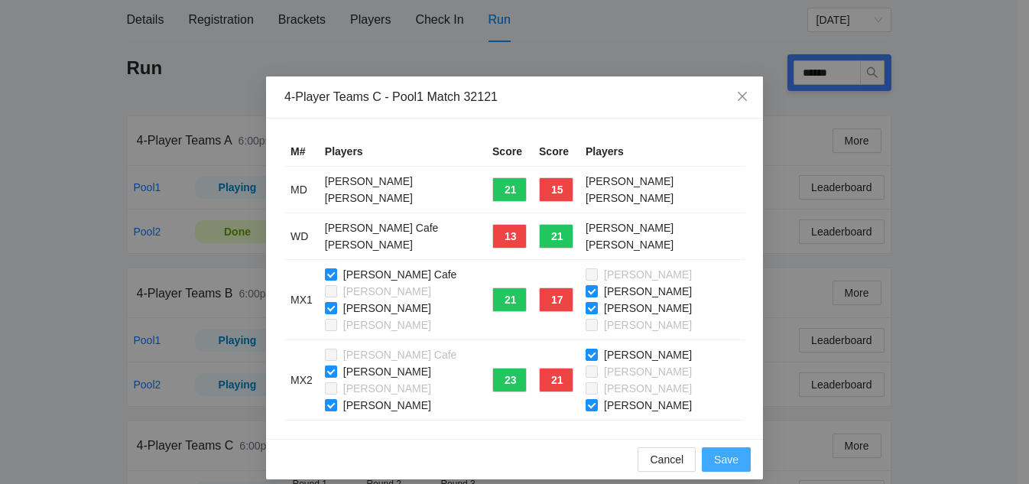
click at [728, 457] on span "Save" at bounding box center [726, 459] width 24 height 17
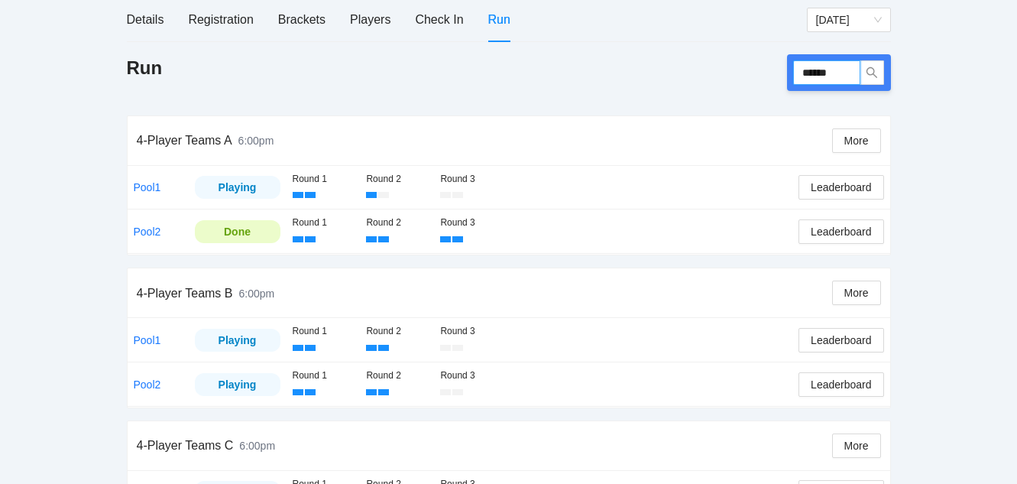
drag, startPoint x: 842, startPoint y: 73, endPoint x: 626, endPoint y: 73, distance: 216.3
click at [626, 73] on div "Run ******" at bounding box center [509, 72] width 764 height 37
type input "******"
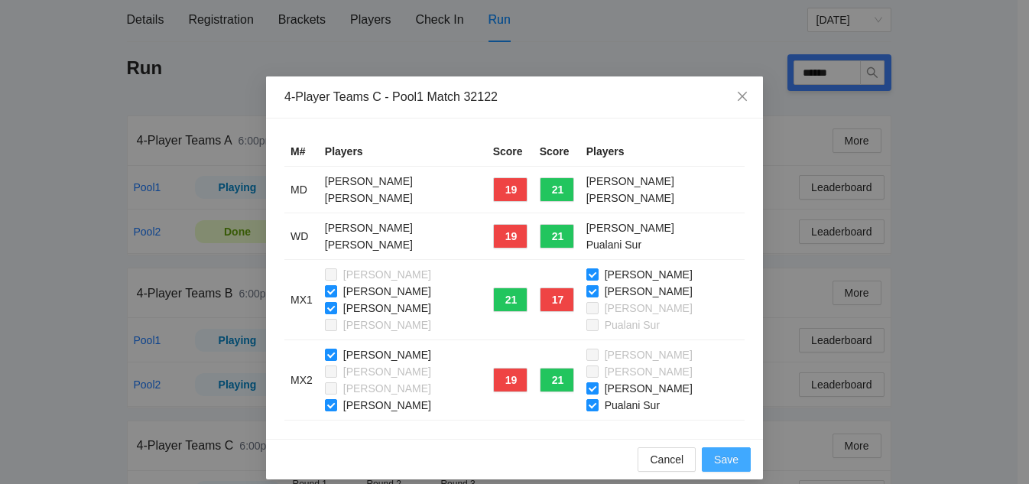
drag, startPoint x: 716, startPoint y: 462, endPoint x: 716, endPoint y: 449, distance: 12.2
click at [716, 460] on span "Save" at bounding box center [726, 459] width 24 height 17
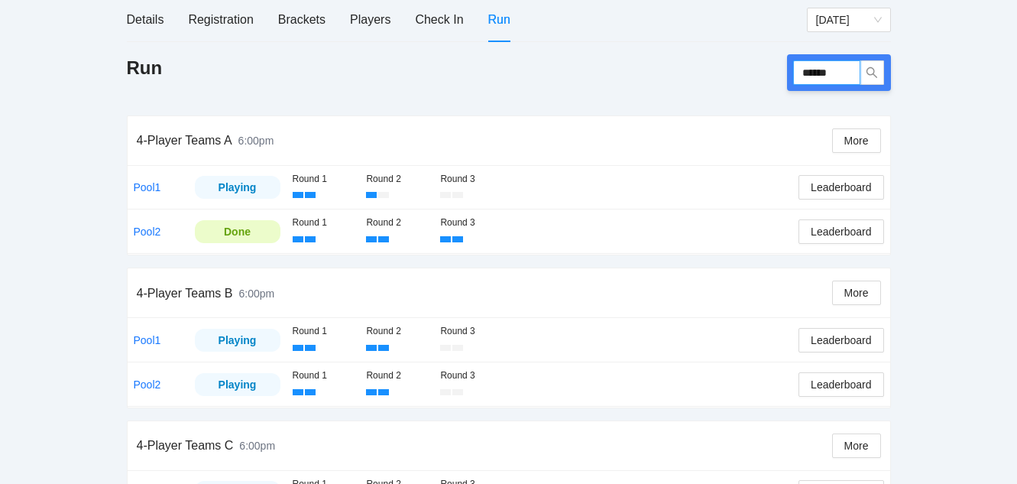
drag, startPoint x: 847, startPoint y: 76, endPoint x: 739, endPoint y: 69, distance: 108.1
click at [739, 69] on div "Run ******" at bounding box center [509, 72] width 764 height 37
type input "******"
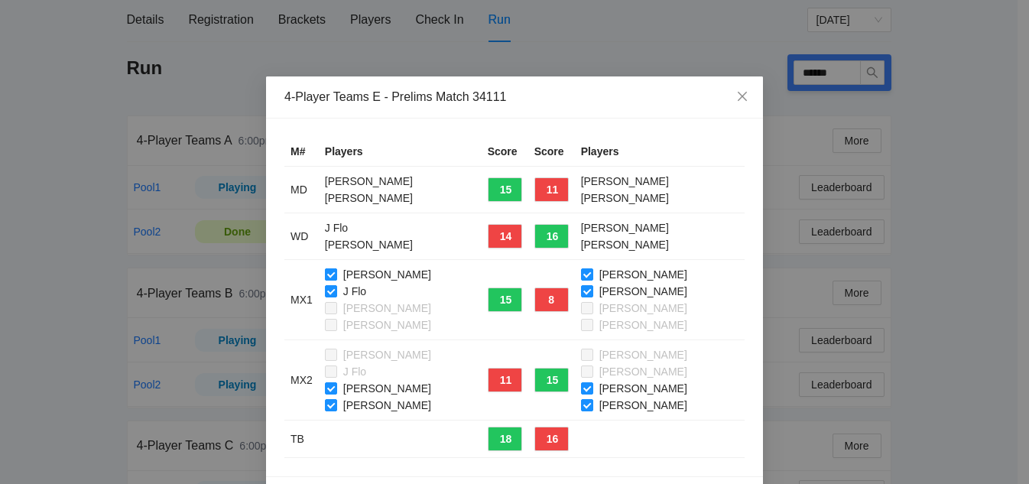
click at [325, 283] on div "Darrick Publow J Flo Karen Machay Mike Wong" at bounding box center [400, 299] width 151 height 67
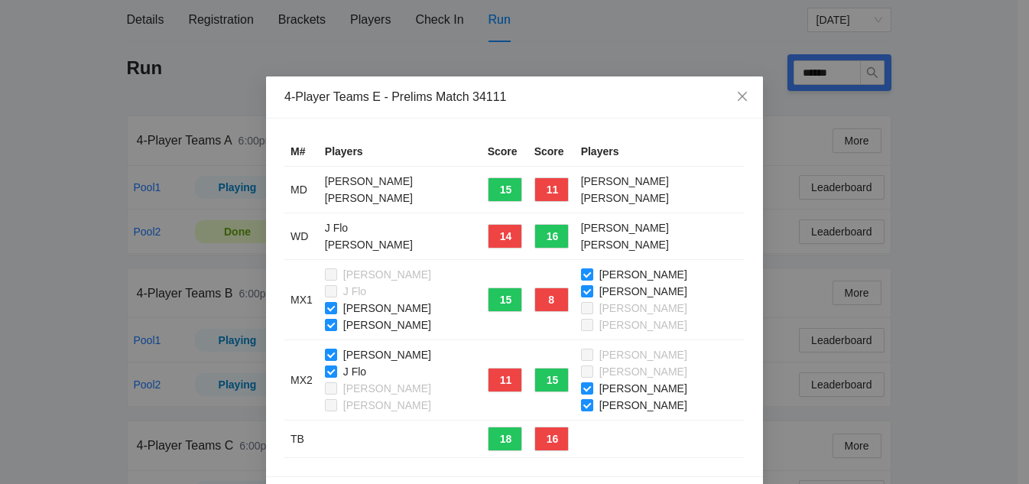
click at [581, 300] on label "Luka Mudde" at bounding box center [637, 308] width 112 height 17
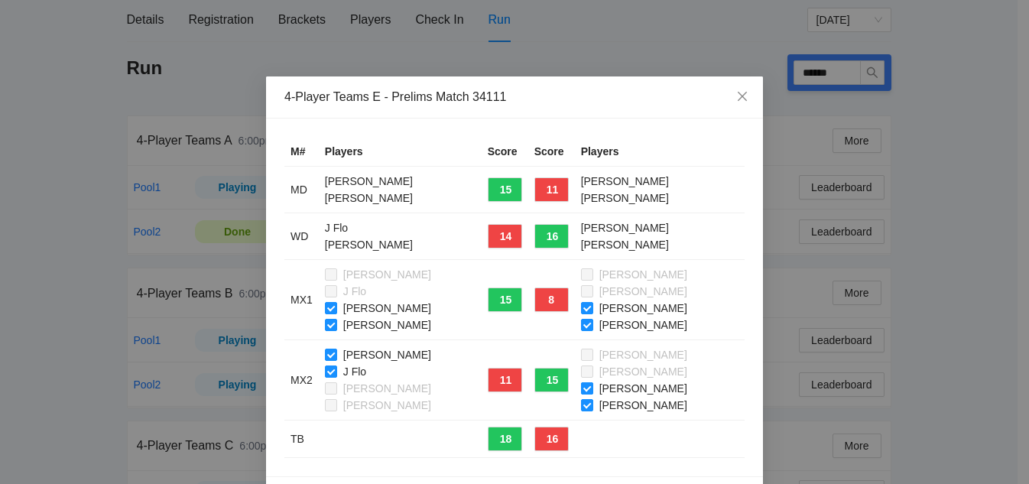
click at [581, 381] on label "Luka Mudde" at bounding box center [637, 388] width 112 height 17
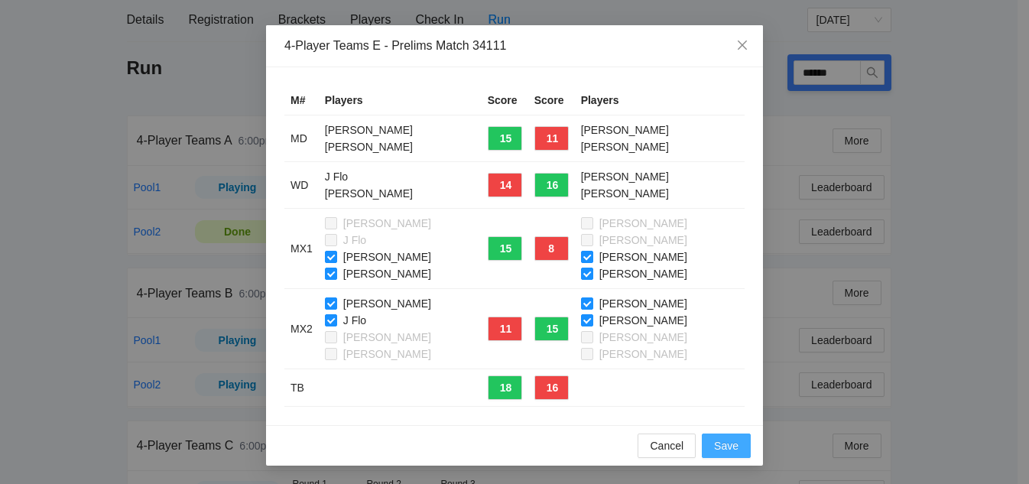
click at [719, 440] on span "Save" at bounding box center [726, 445] width 24 height 17
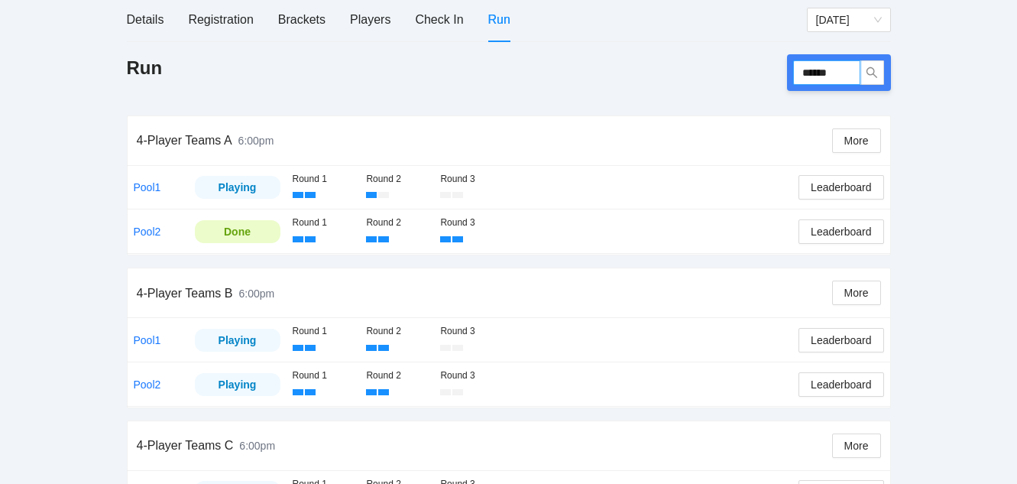
drag, startPoint x: 842, startPoint y: 65, endPoint x: 691, endPoint y: 50, distance: 152.1
click at [691, 50] on div "Details Registration Brackets Players Check In Run Saturday Run ****** 4-Player…" at bounding box center [509, 394] width 764 height 792
type input "******"
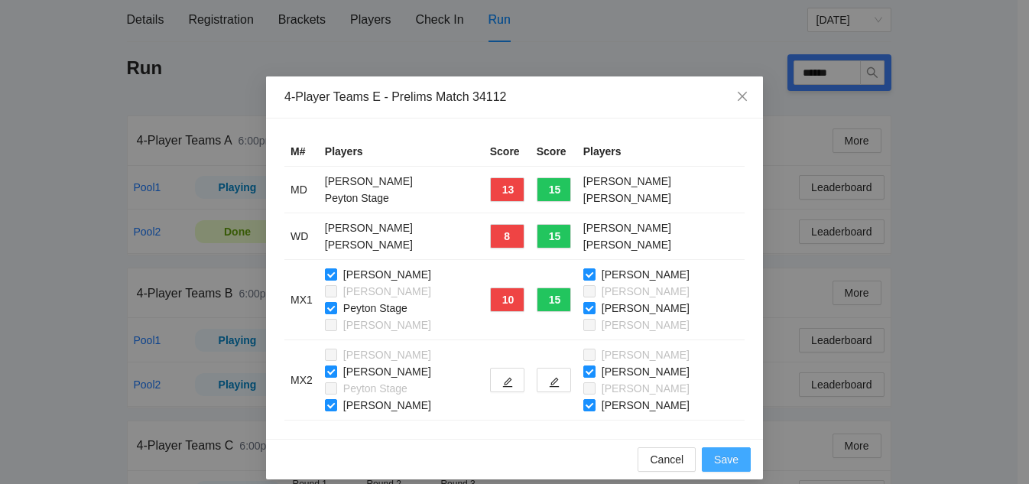
click at [719, 462] on span "Save" at bounding box center [726, 459] width 24 height 17
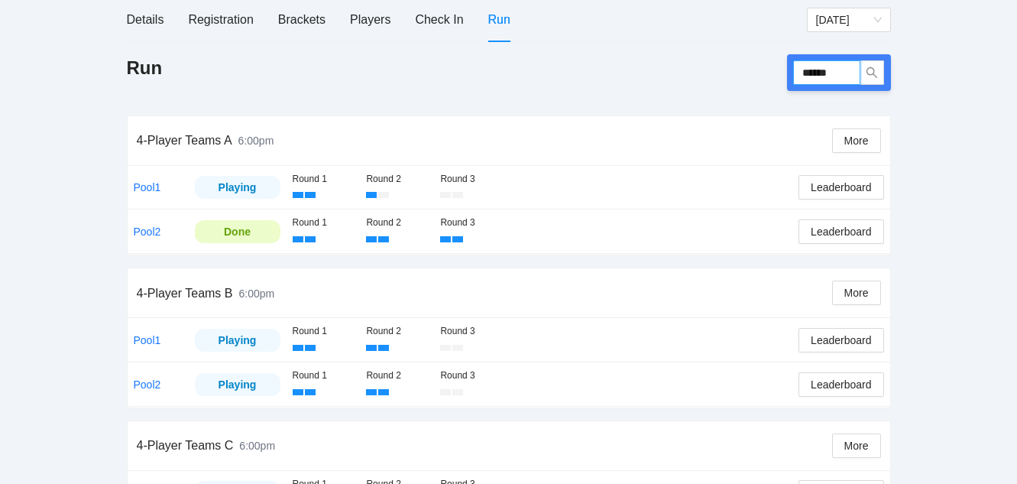
drag, startPoint x: 846, startPoint y: 76, endPoint x: 655, endPoint y: 48, distance: 193.1
click at [655, 48] on div "Details Registration Brackets Players Check In Run Saturday Run ****** 4-Player…" at bounding box center [509, 394] width 764 height 792
type input "******"
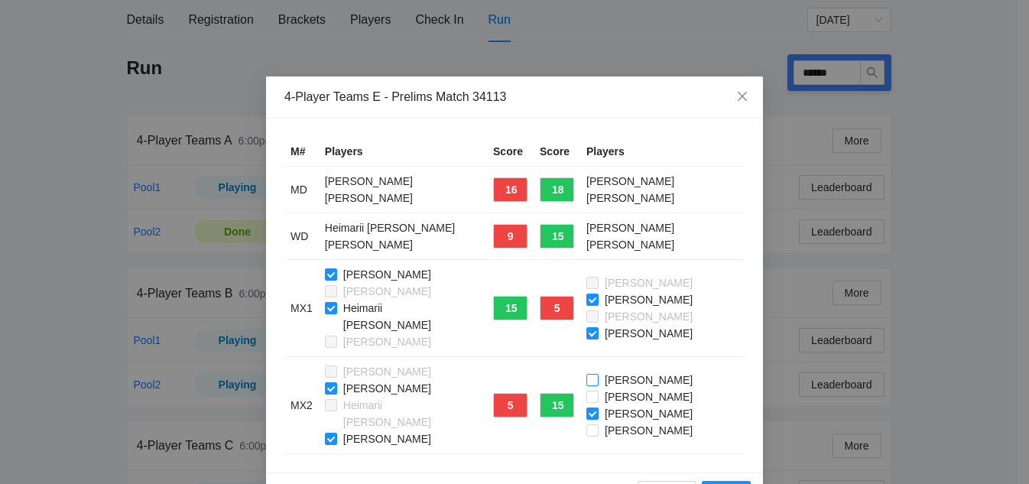
click at [586, 372] on label "[PERSON_NAME]" at bounding box center [642, 380] width 112 height 17
drag, startPoint x: 712, startPoint y: 459, endPoint x: 690, endPoint y: 431, distance: 36.4
click at [704, 481] on button "Save" at bounding box center [726, 493] width 49 height 24
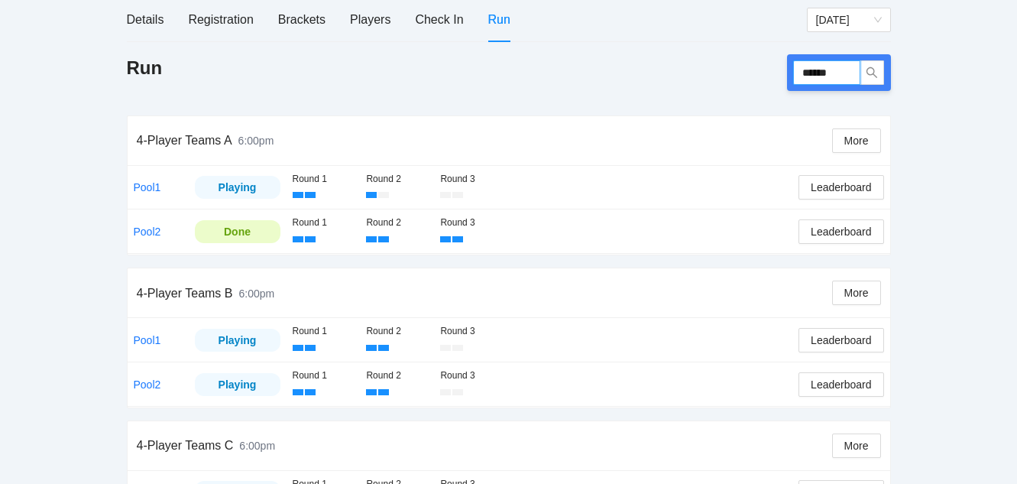
drag, startPoint x: 853, startPoint y: 70, endPoint x: 641, endPoint y: 62, distance: 211.9
click at [641, 64] on div "Run ******" at bounding box center [509, 72] width 764 height 37
type input "******"
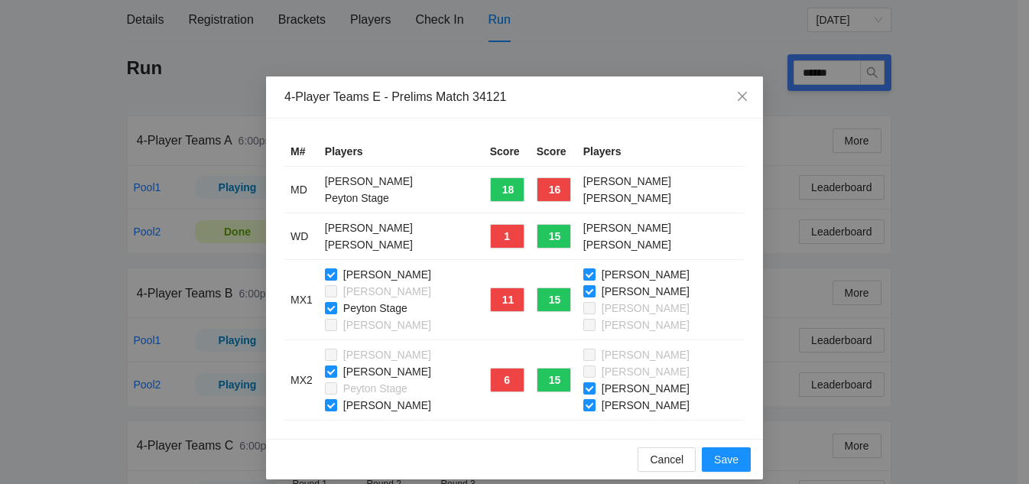
click at [583, 302] on span at bounding box center [589, 308] width 12 height 12
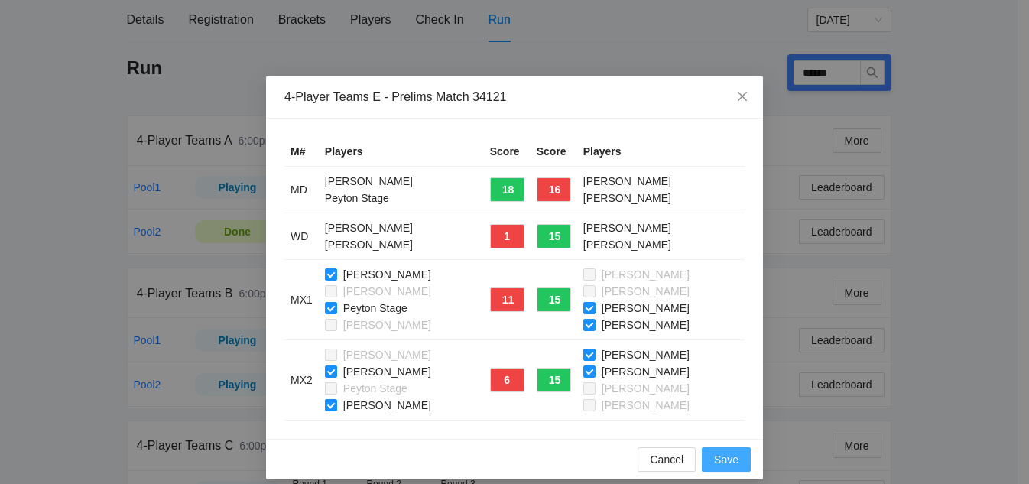
click at [735, 456] on button "Save" at bounding box center [726, 459] width 49 height 24
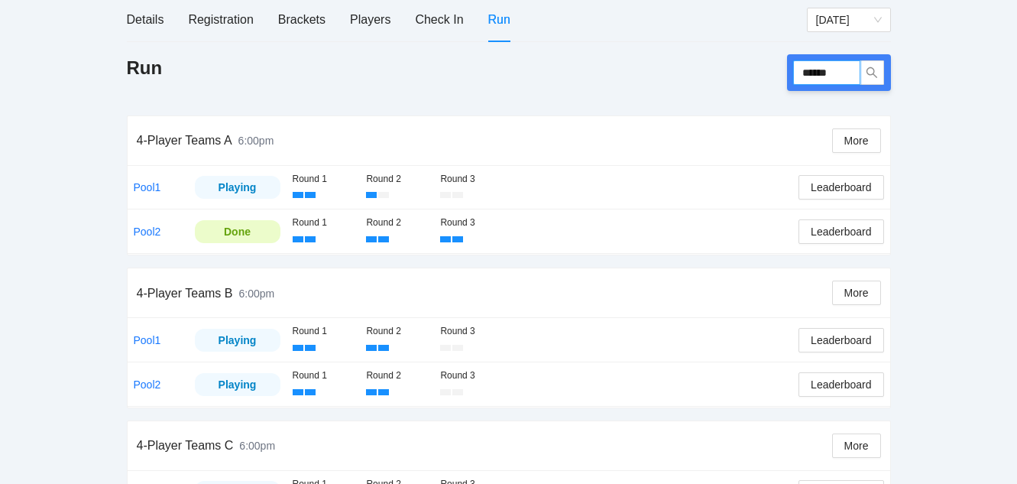
drag, startPoint x: 846, startPoint y: 72, endPoint x: 599, endPoint y: 52, distance: 247.7
click at [599, 55] on div "Run ******" at bounding box center [509, 72] width 764 height 37
type input "******"
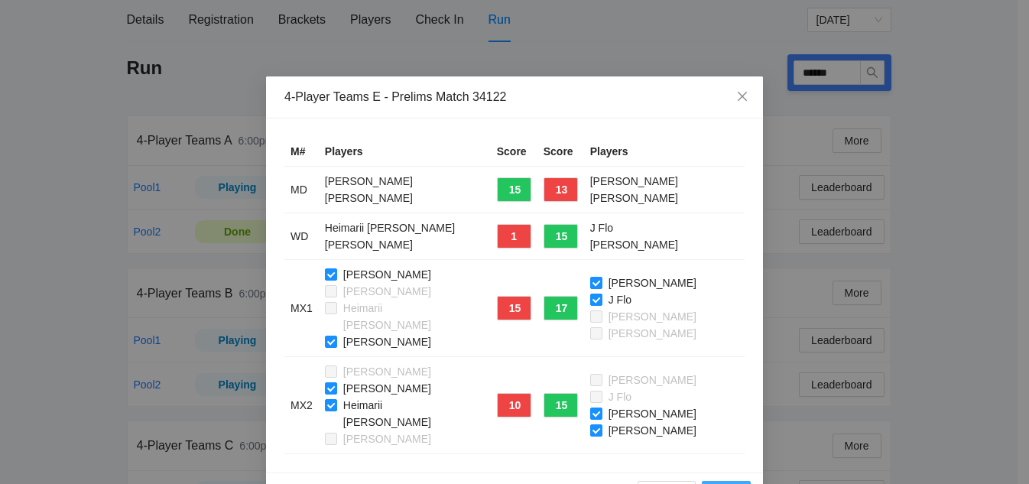
click at [714, 483] on span "Save" at bounding box center [726, 493] width 24 height 17
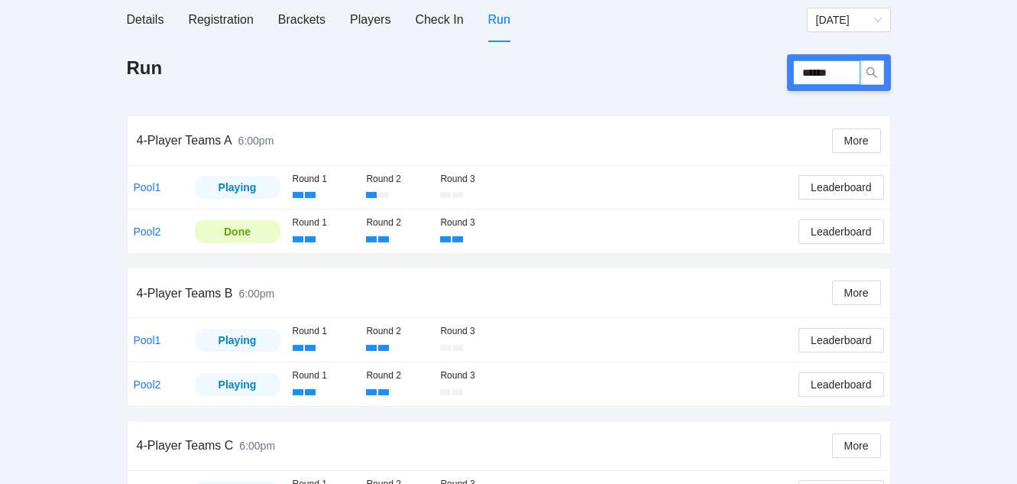
drag, startPoint x: 841, startPoint y: 72, endPoint x: 690, endPoint y: 73, distance: 151.4
click at [690, 73] on div "Run ******" at bounding box center [509, 72] width 764 height 37
type input "******"
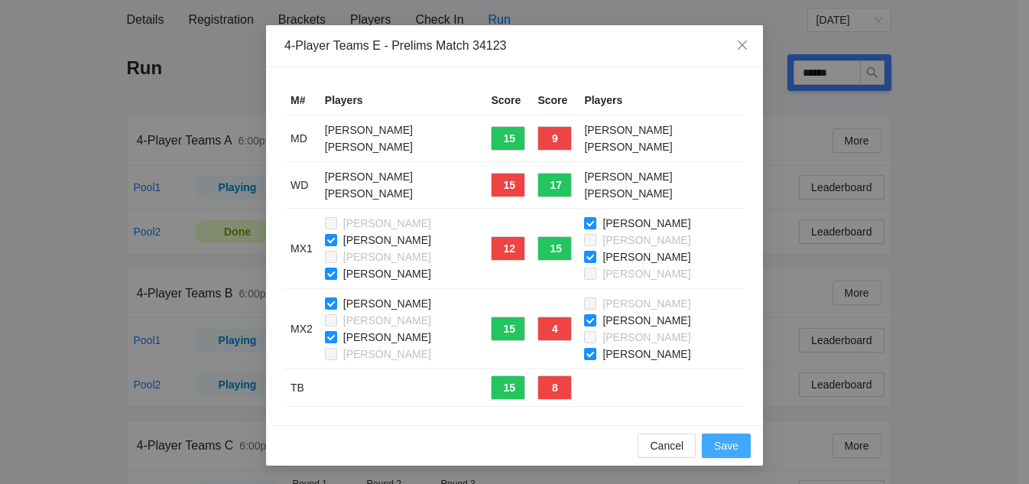
click at [717, 443] on span "Save" at bounding box center [726, 445] width 24 height 17
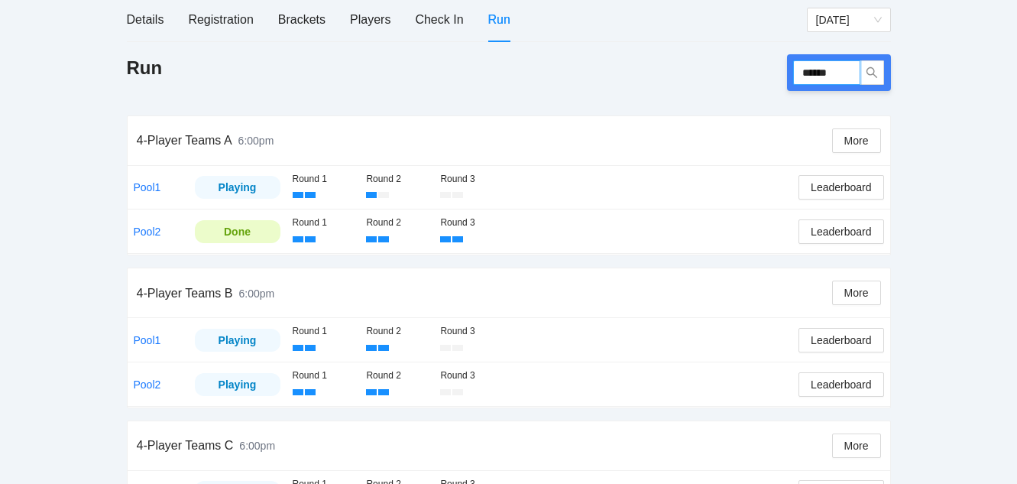
drag, startPoint x: 819, startPoint y: 72, endPoint x: 703, endPoint y: 72, distance: 115.4
click at [703, 72] on div "Run ******" at bounding box center [509, 72] width 764 height 37
type input "******"
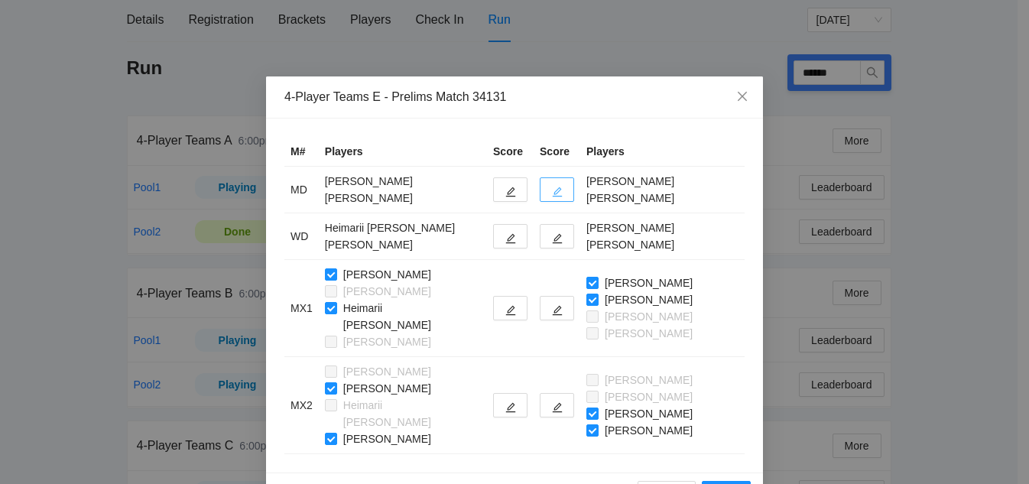
click at [555, 187] on icon "edit" at bounding box center [557, 192] width 11 height 11
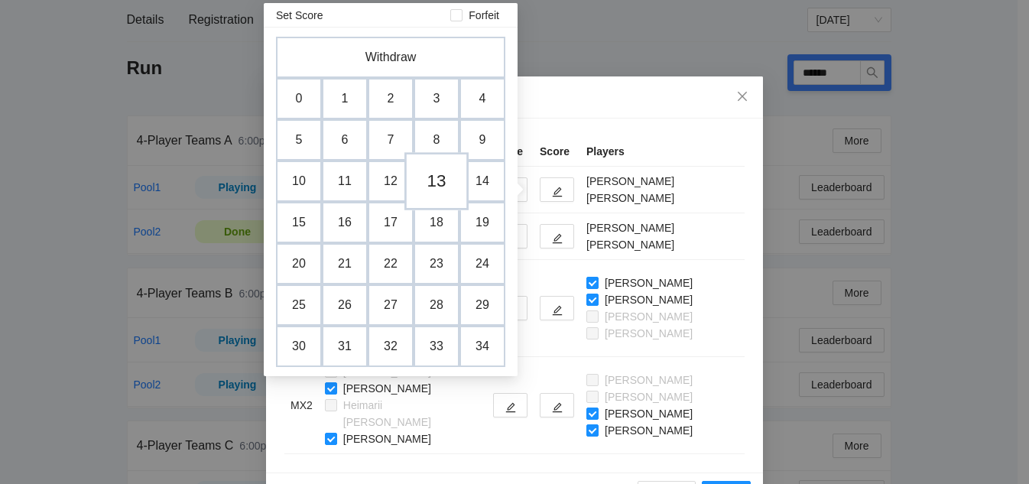
click at [434, 183] on td "13" at bounding box center [436, 181] width 64 height 58
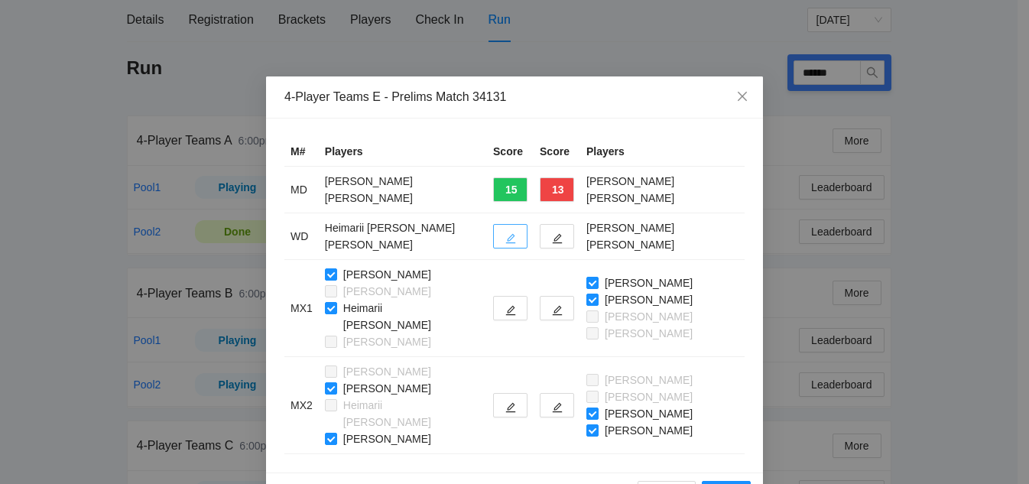
click at [497, 242] on button "button" at bounding box center [510, 236] width 34 height 24
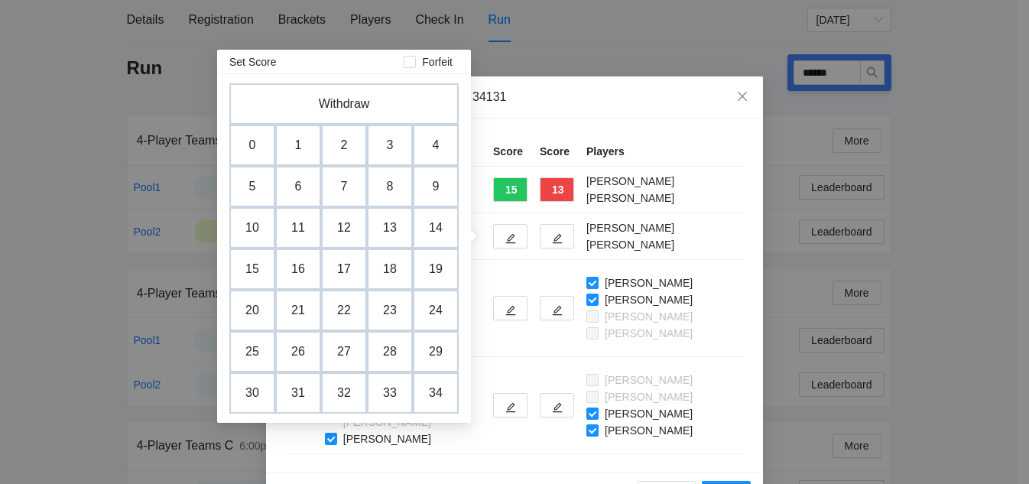
click at [300, 177] on td "6" at bounding box center [298, 186] width 46 height 41
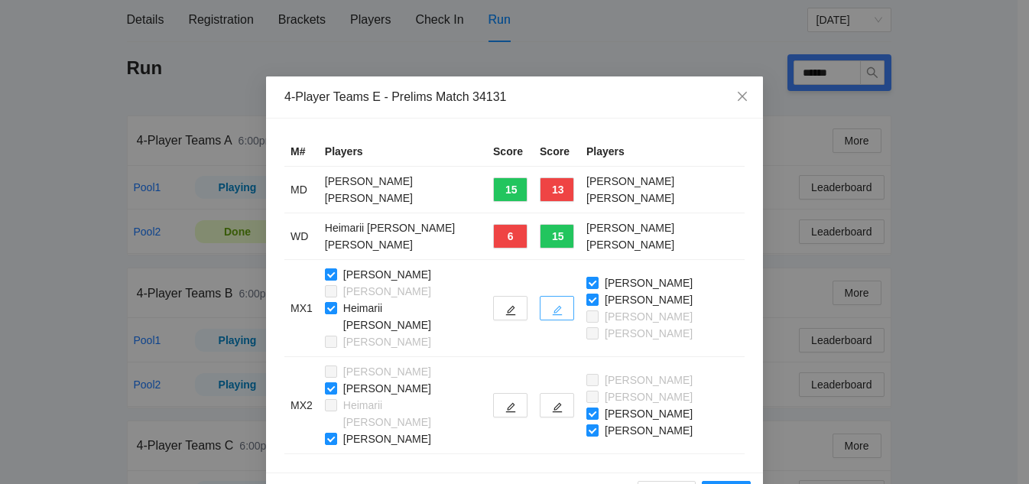
click at [552, 305] on icon "edit" at bounding box center [557, 310] width 11 height 11
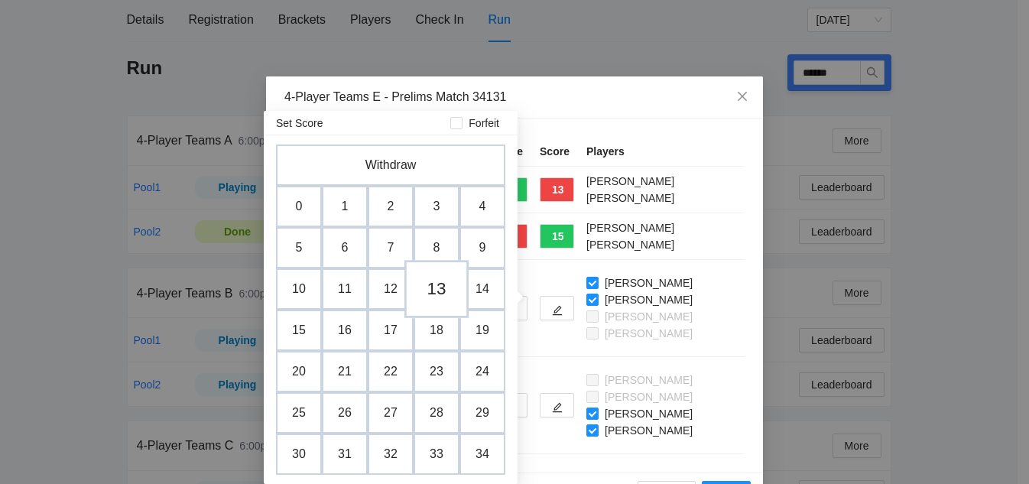
click at [430, 290] on td "13" at bounding box center [436, 289] width 64 height 58
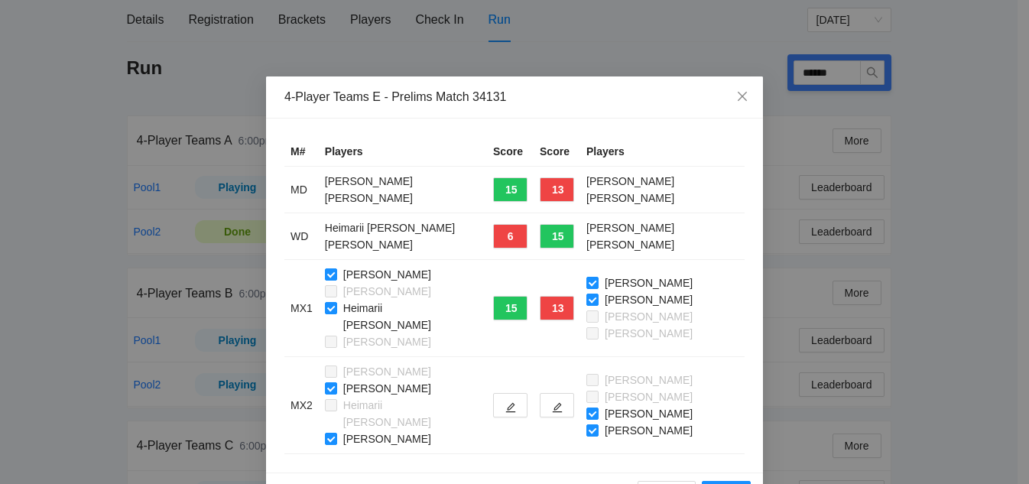
click at [495, 392] on td at bounding box center [510, 405] width 47 height 97
click at [494, 393] on button "button" at bounding box center [510, 405] width 34 height 24
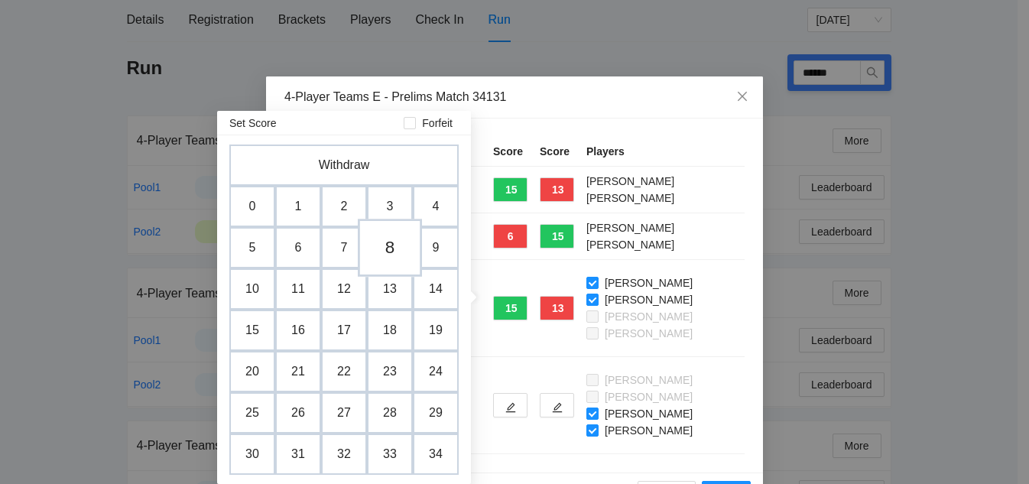
click at [398, 252] on td "8" at bounding box center [390, 248] width 64 height 58
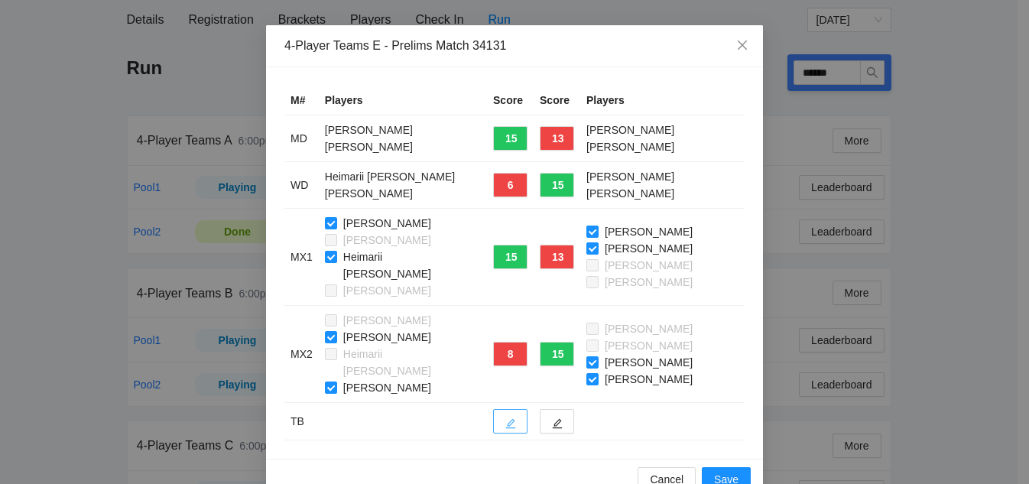
click at [505, 418] on icon "edit" at bounding box center [510, 423] width 11 height 11
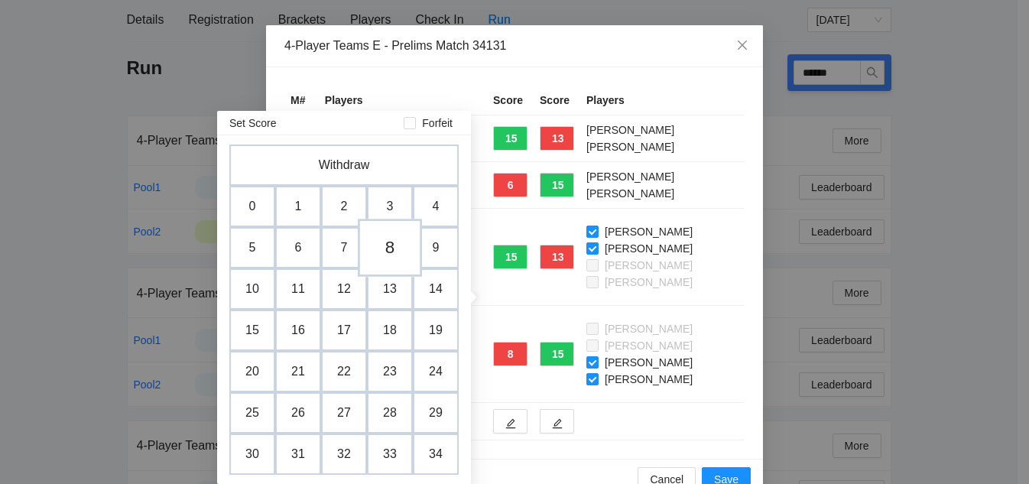
click at [390, 251] on td "8" at bounding box center [390, 248] width 64 height 58
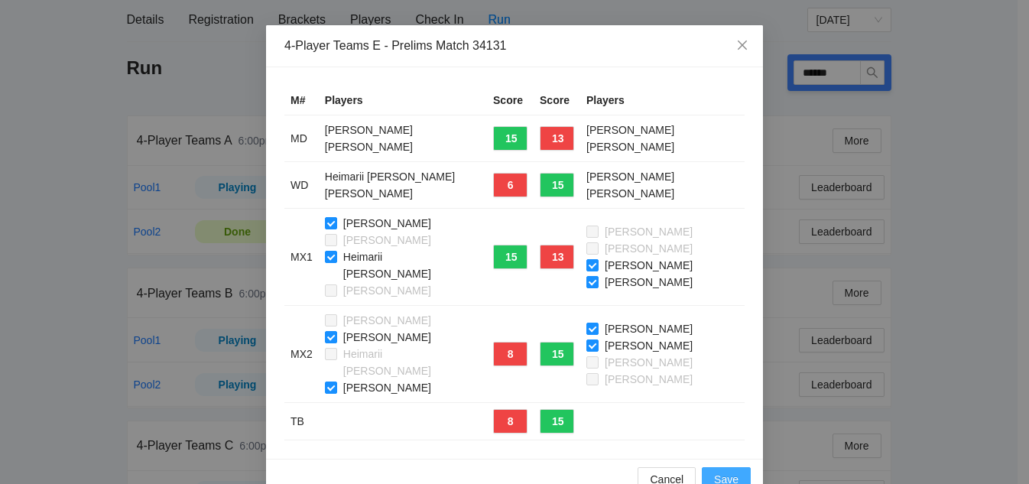
click at [721, 471] on span "Save" at bounding box center [726, 479] width 24 height 17
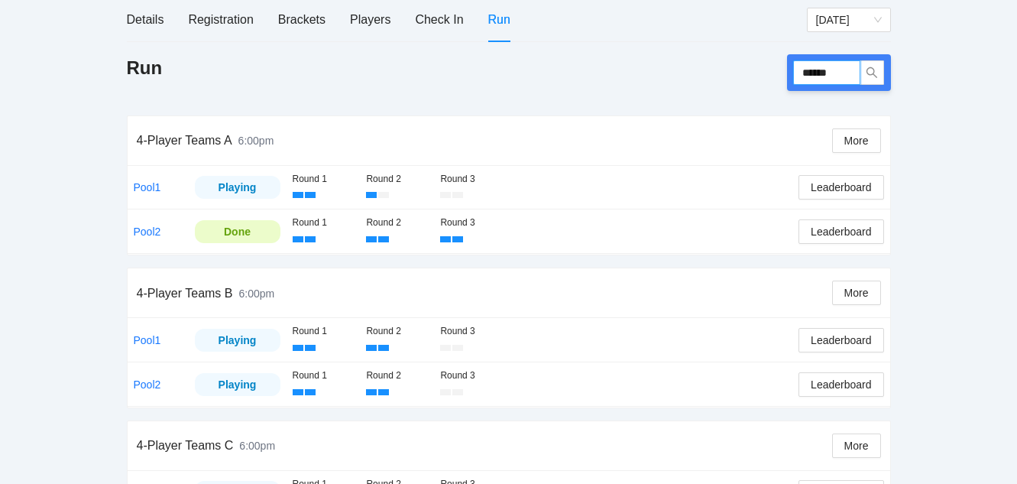
drag, startPoint x: 846, startPoint y: 71, endPoint x: 714, endPoint y: 52, distance: 133.6
click at [714, 52] on div "Details Registration Brackets Players Check In Run Saturday Run ****** 4-Player…" at bounding box center [509, 394] width 764 height 792
type input "******"
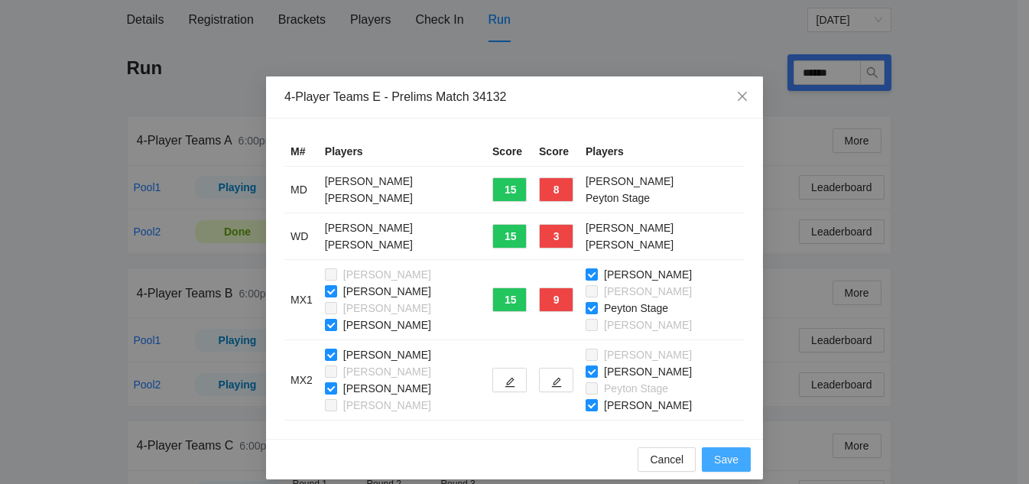
click at [728, 460] on span "Save" at bounding box center [726, 459] width 24 height 17
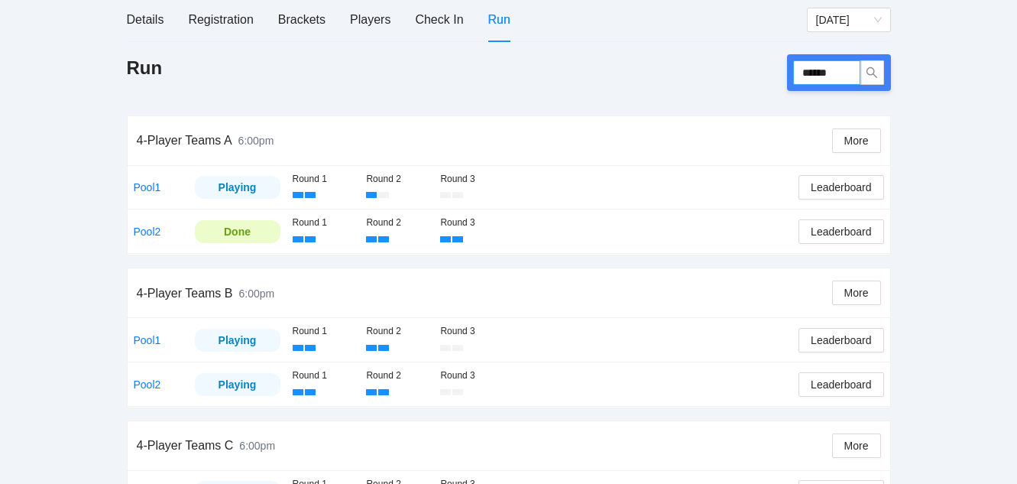
drag, startPoint x: 842, startPoint y: 67, endPoint x: 621, endPoint y: 62, distance: 221.8
click at [621, 62] on div "Run ******" at bounding box center [509, 72] width 764 height 37
type input "******"
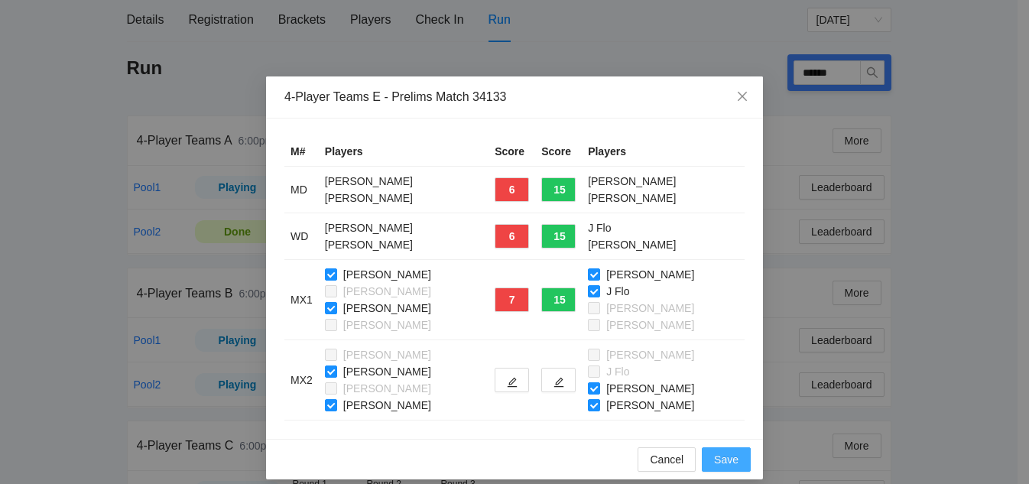
click at [717, 464] on span "Save" at bounding box center [726, 459] width 24 height 17
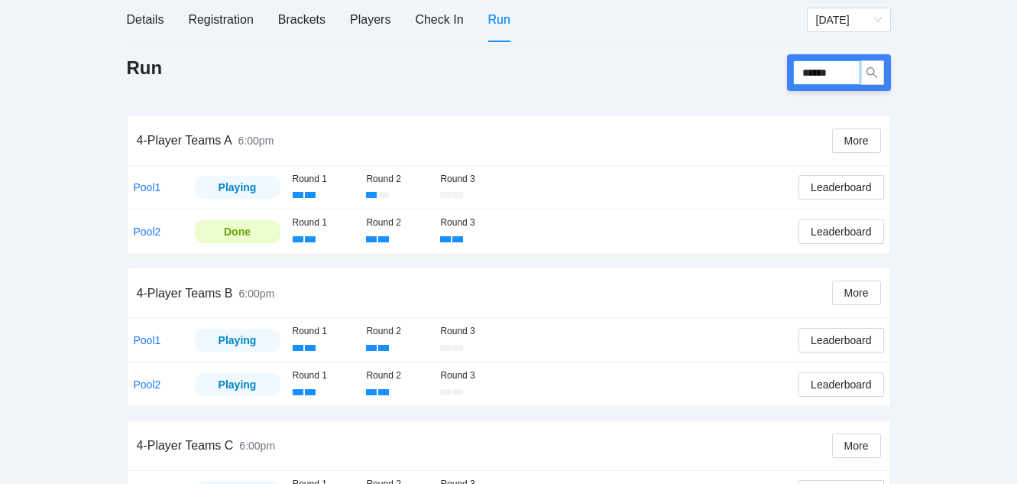
drag, startPoint x: 849, startPoint y: 68, endPoint x: 651, endPoint y: 55, distance: 198.4
click at [651, 55] on div "Run ******" at bounding box center [509, 72] width 764 height 37
type input "******"
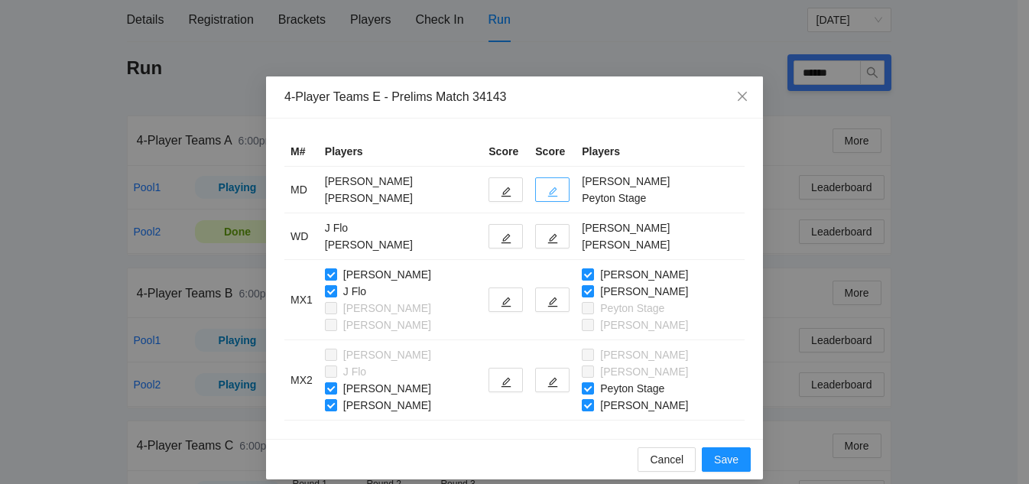
click at [535, 193] on button "button" at bounding box center [552, 189] width 34 height 24
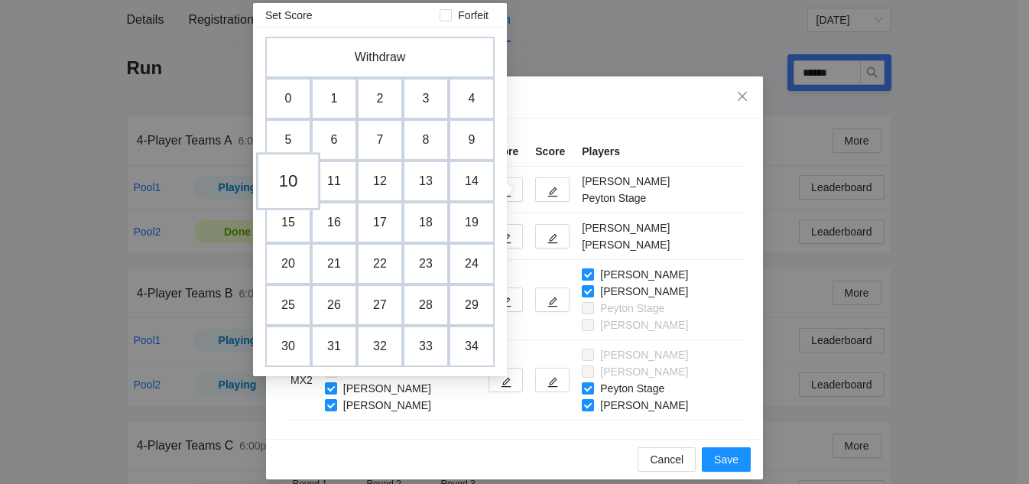
click at [294, 184] on td "10" at bounding box center [288, 181] width 64 height 58
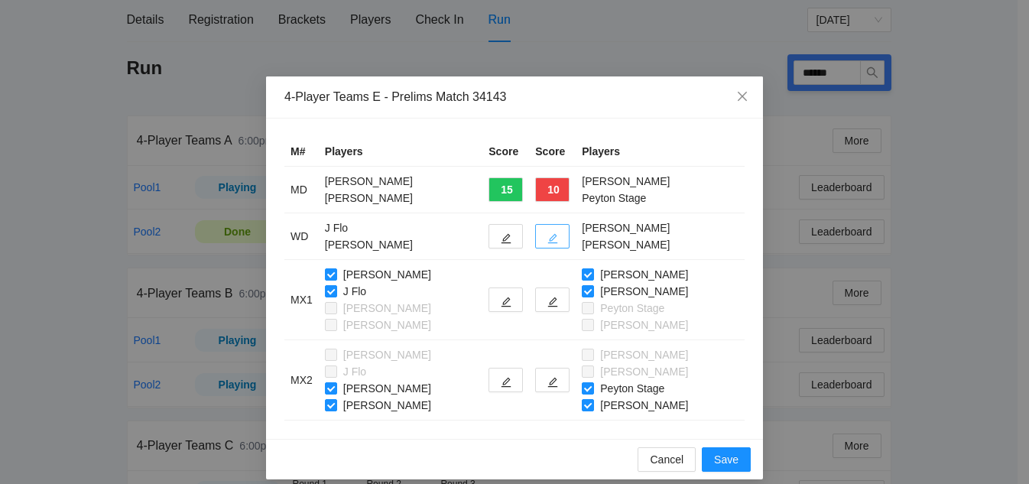
click at [546, 233] on button "button" at bounding box center [552, 236] width 34 height 24
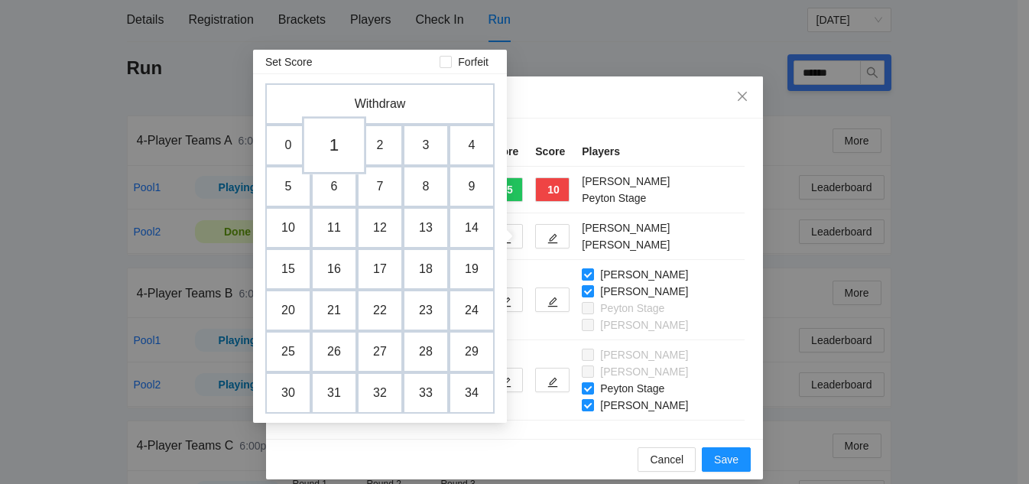
click at [346, 143] on td "1" at bounding box center [334, 145] width 64 height 58
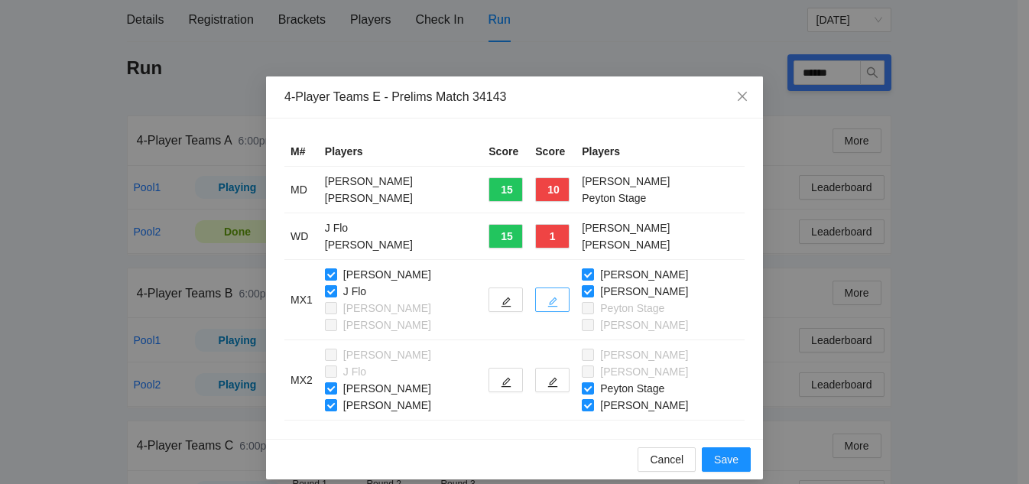
click at [548, 300] on button "button" at bounding box center [552, 299] width 34 height 24
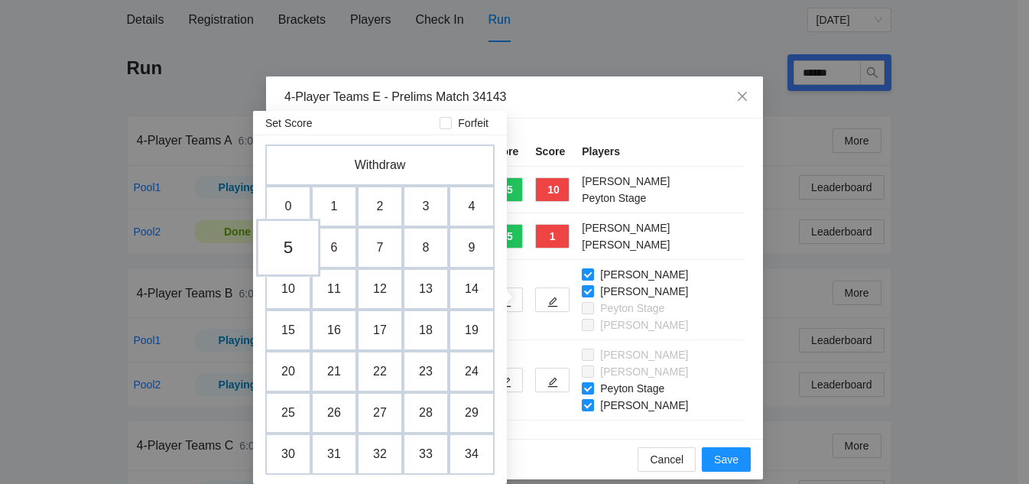
click at [279, 242] on td "5" at bounding box center [288, 248] width 64 height 58
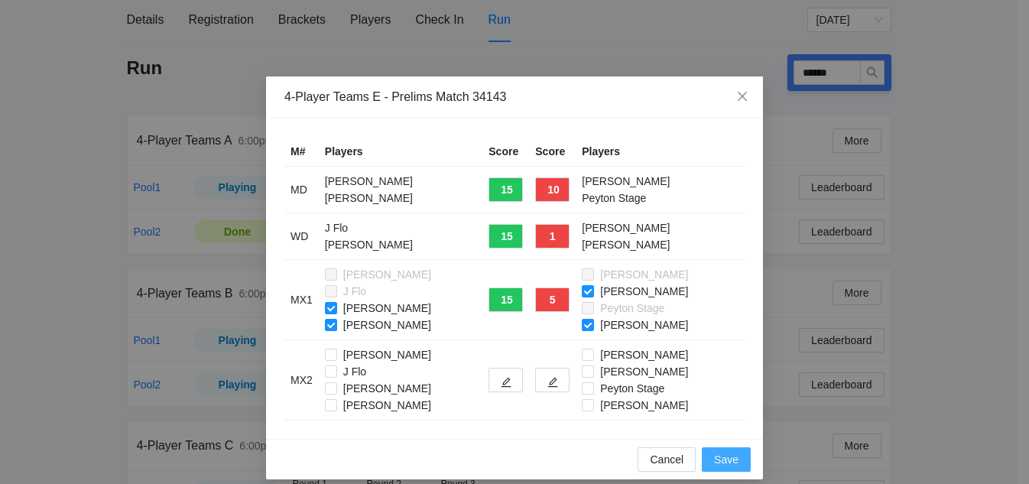
click at [734, 458] on button "Save" at bounding box center [726, 459] width 49 height 24
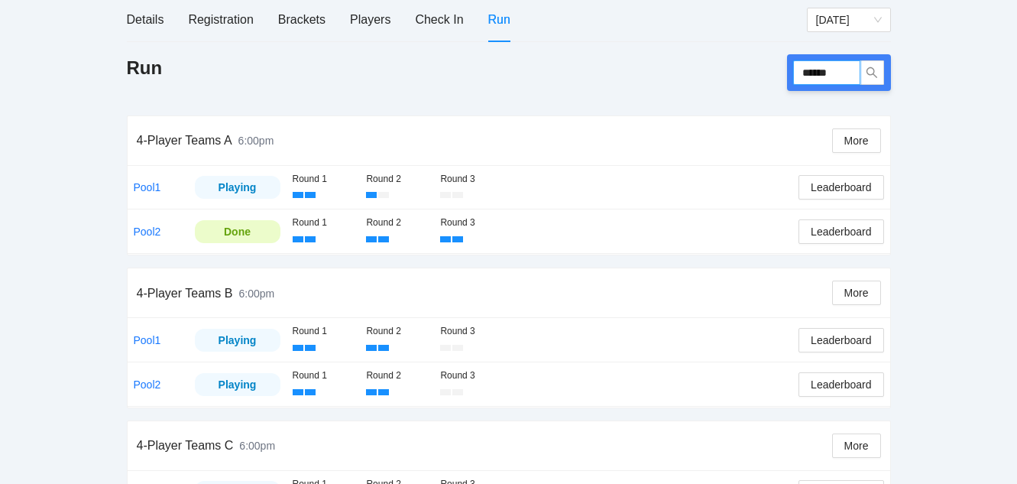
click at [852, 65] on input "******" at bounding box center [826, 72] width 67 height 24
type input "******"
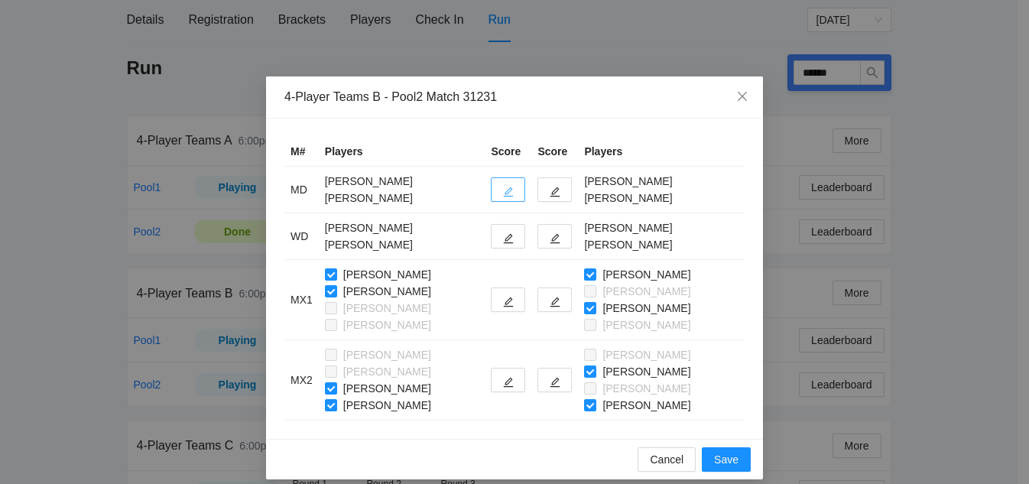
click at [508, 193] on icon "edit" at bounding box center [508, 192] width 11 height 11
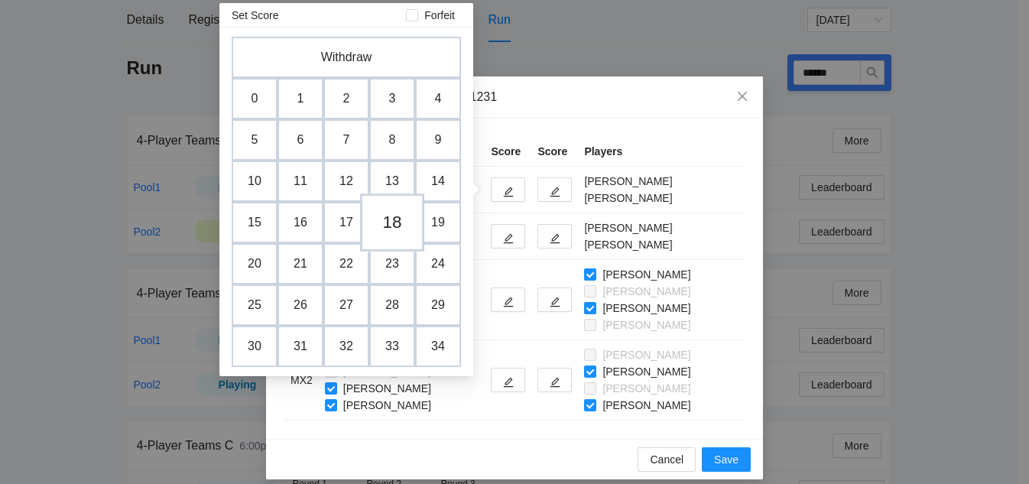
click at [391, 228] on td "18" at bounding box center [392, 222] width 64 height 58
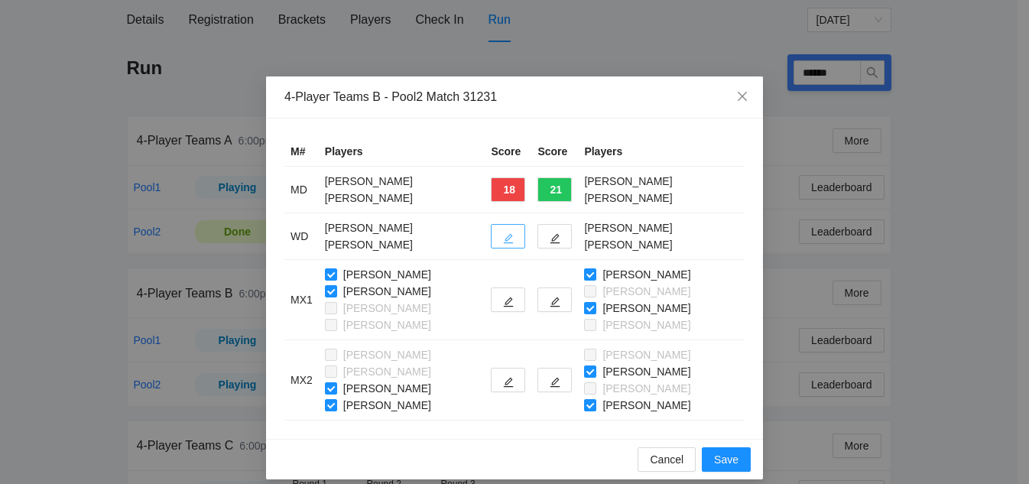
click at [503, 238] on icon "edit" at bounding box center [508, 238] width 11 height 11
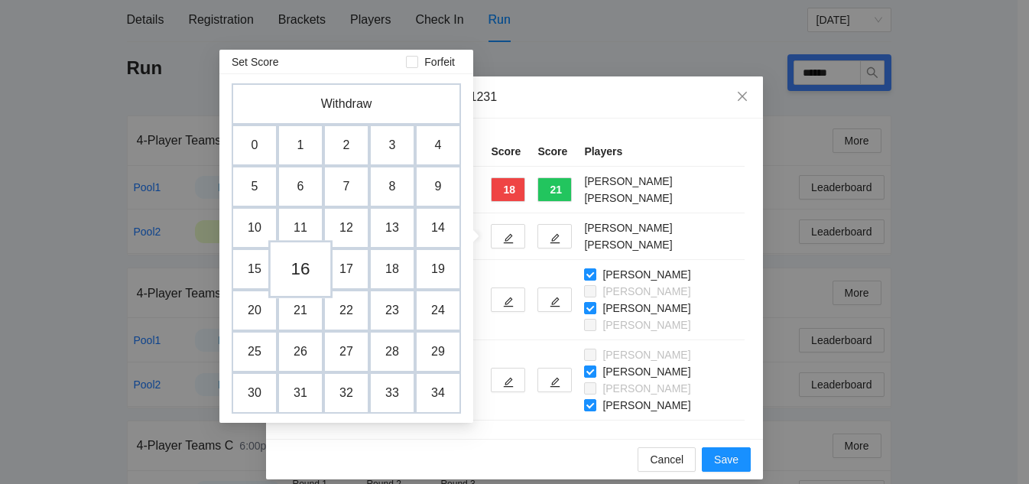
click at [299, 267] on td "16" at bounding box center [300, 269] width 64 height 58
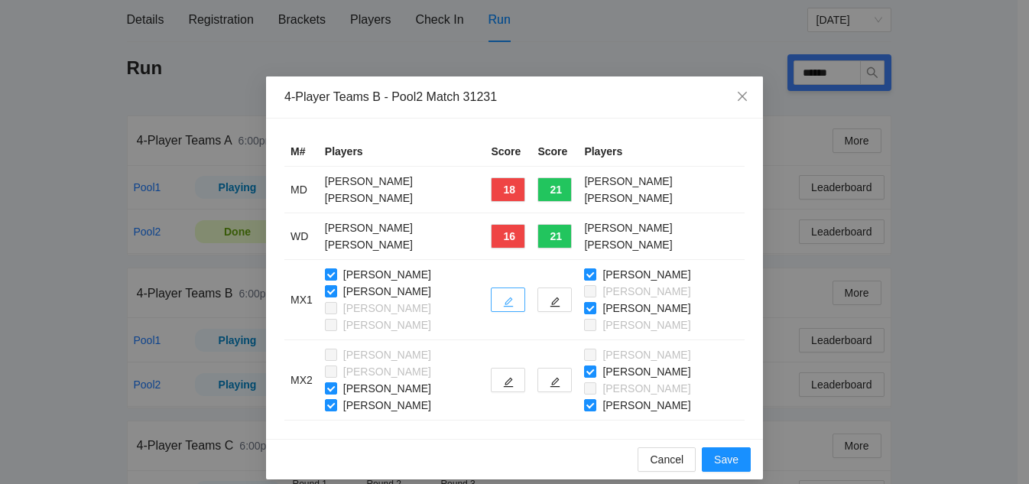
click at [503, 305] on icon "edit" at bounding box center [508, 302] width 11 height 11
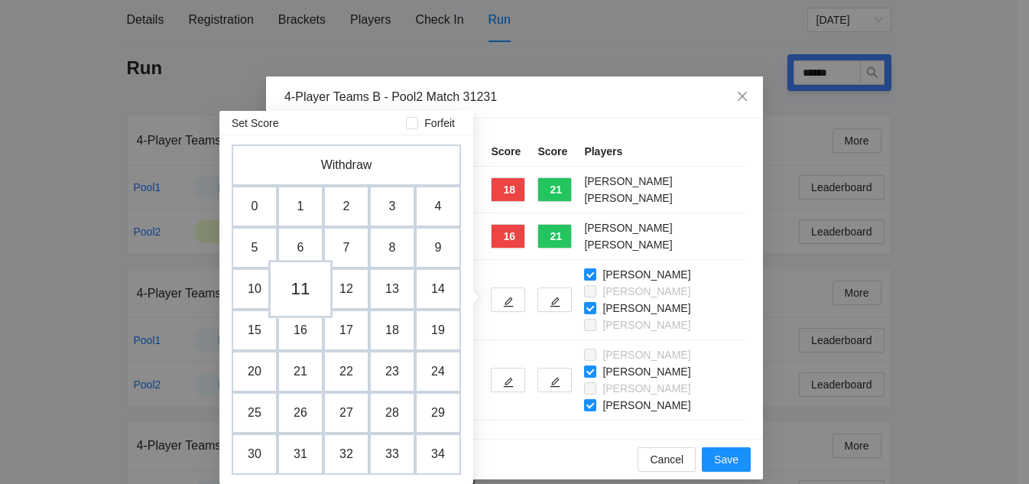
click at [300, 294] on td "11" at bounding box center [300, 289] width 64 height 58
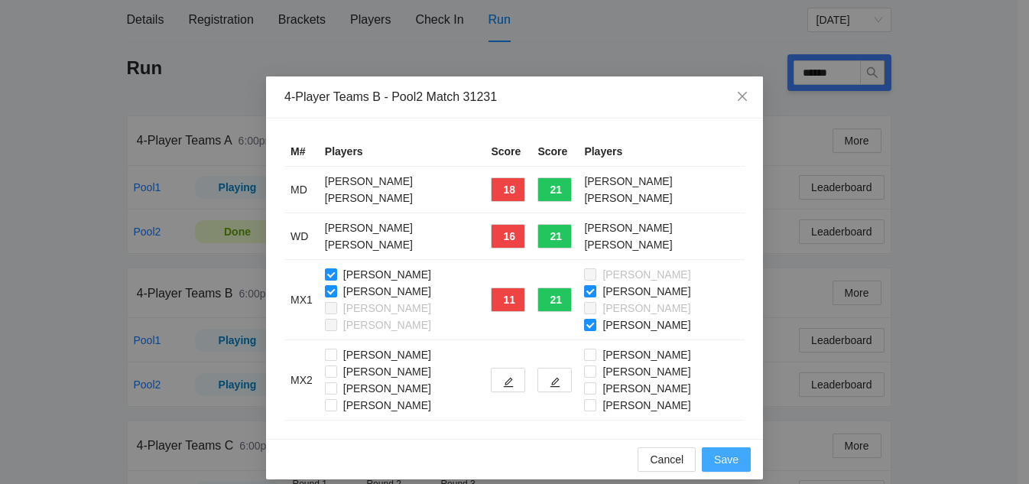
click at [726, 456] on span "Save" at bounding box center [726, 459] width 24 height 17
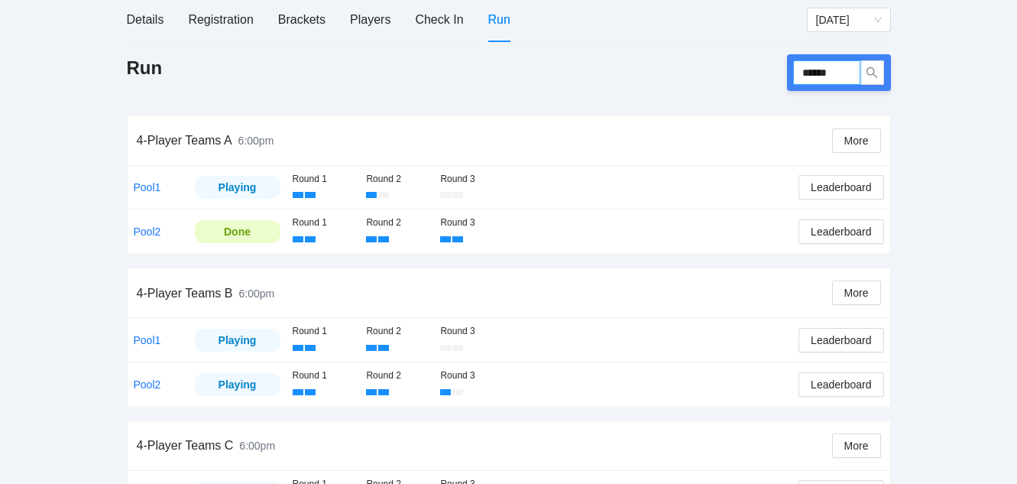
drag, startPoint x: 851, startPoint y: 74, endPoint x: 614, endPoint y: 39, distance: 239.6
click at [614, 39] on div "Details Registration Brackets Players Check In Run Saturday Run ****** 4-Player…" at bounding box center [509, 394] width 764 height 792
type input "******"
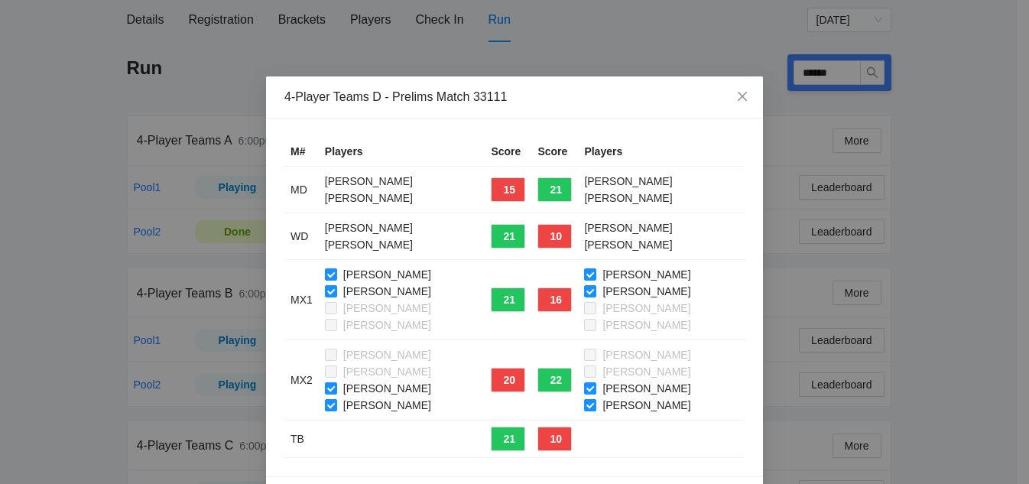
click at [325, 306] on div "Chris Parmer Erika Cisan Karen Jones Mike Wozniak" at bounding box center [402, 299] width 154 height 67
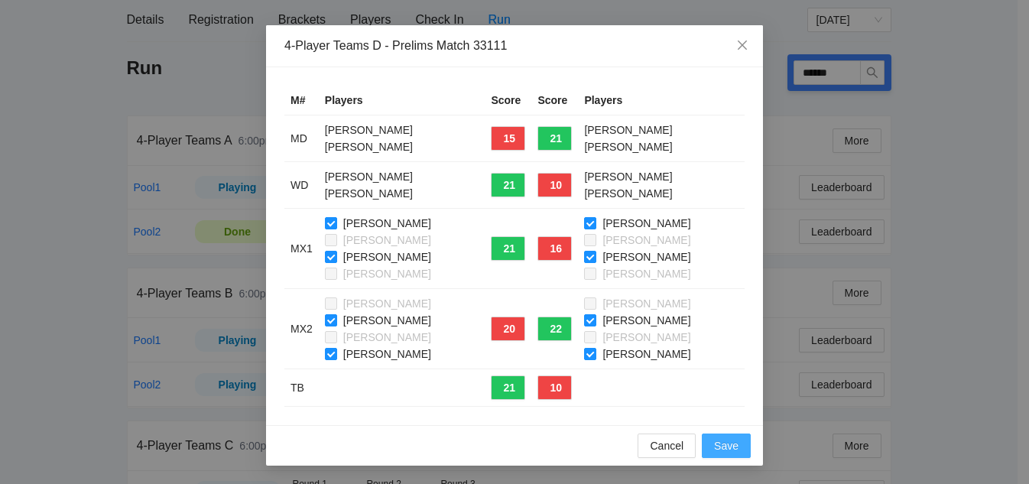
click at [727, 443] on span "Save" at bounding box center [726, 445] width 24 height 17
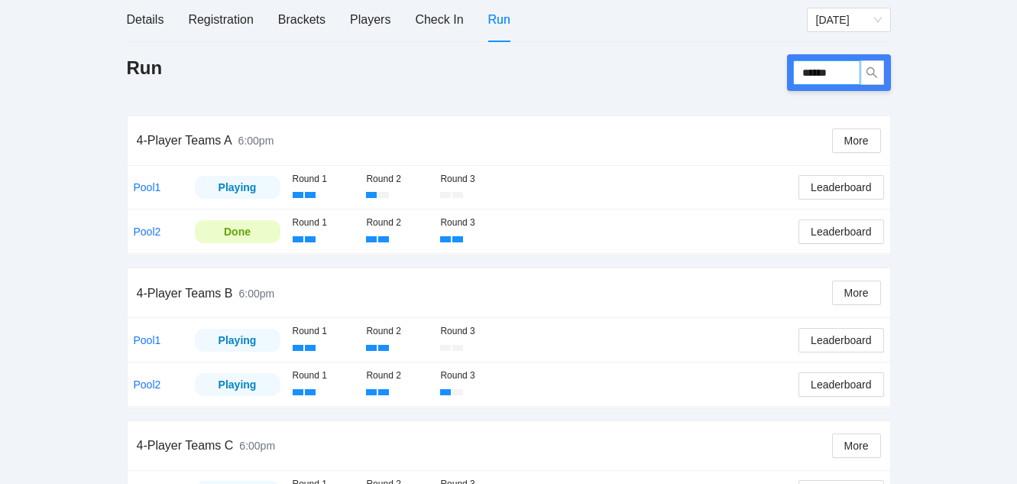
drag, startPoint x: 839, startPoint y: 74, endPoint x: 738, endPoint y: 57, distance: 102.4
click at [738, 57] on div "Run ******" at bounding box center [509, 72] width 764 height 37
type input "******"
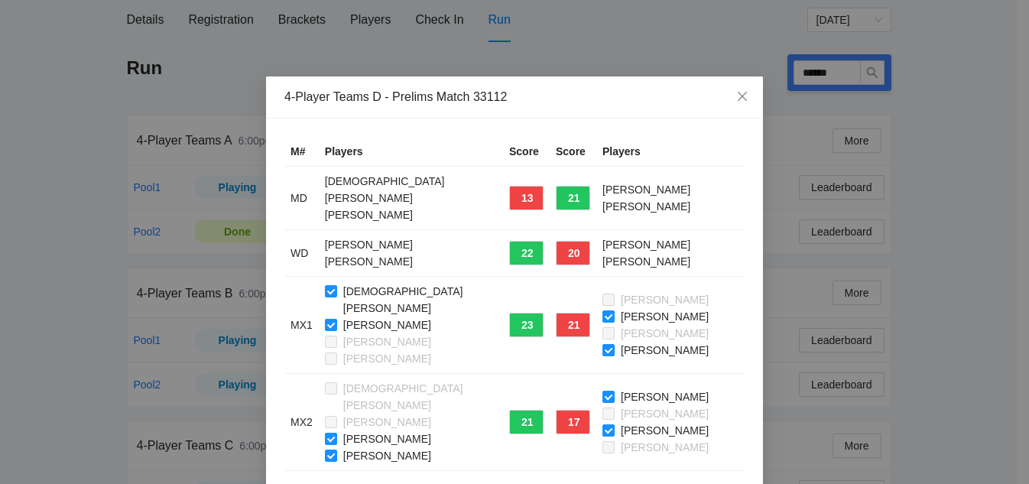
drag, startPoint x: 734, startPoint y: 464, endPoint x: 742, endPoint y: 448, distance: 17.8
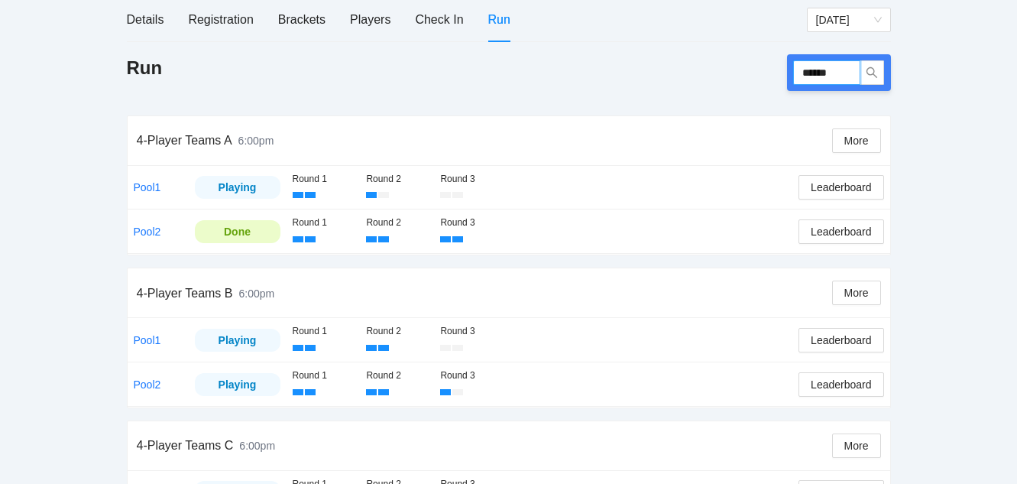
drag, startPoint x: 842, startPoint y: 73, endPoint x: 652, endPoint y: 50, distance: 191.1
click at [652, 50] on div "Details Registration Brackets Players Check In Run Saturday Run ****** 4-Player…" at bounding box center [509, 394] width 764 height 792
type input "******"
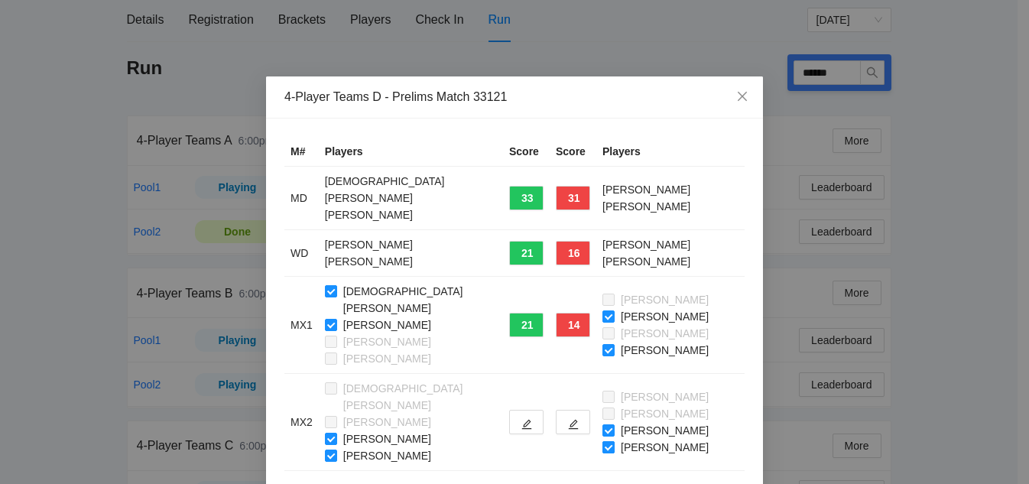
click at [602, 439] on label "[PERSON_NAME]" at bounding box center [658, 447] width 112 height 17
drag, startPoint x: 732, startPoint y: 458, endPoint x: 740, endPoint y: 447, distance: 13.6
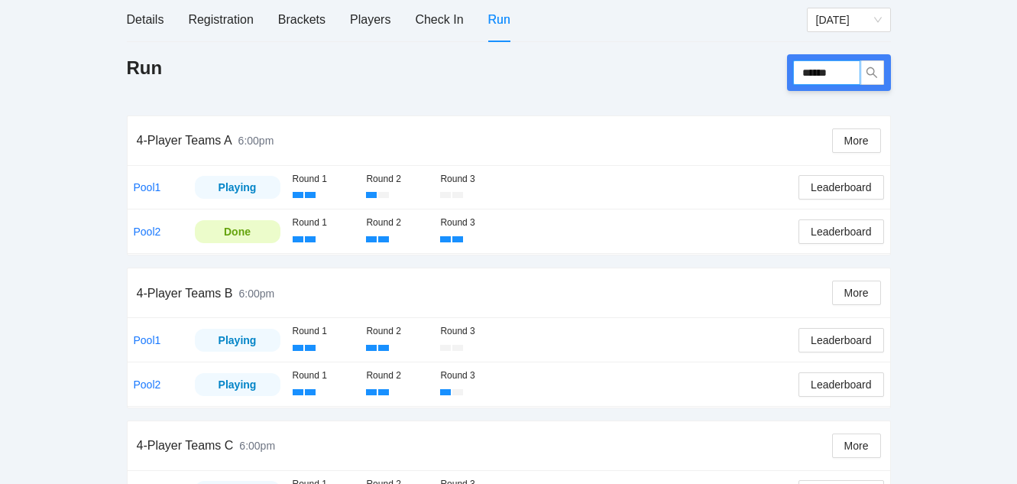
drag, startPoint x: 841, startPoint y: 78, endPoint x: 722, endPoint y: 50, distance: 121.8
click at [722, 50] on div "Details Registration Brackets Players Check In Run Saturday Run ****** 4-Player…" at bounding box center [509, 394] width 764 height 792
type input "******"
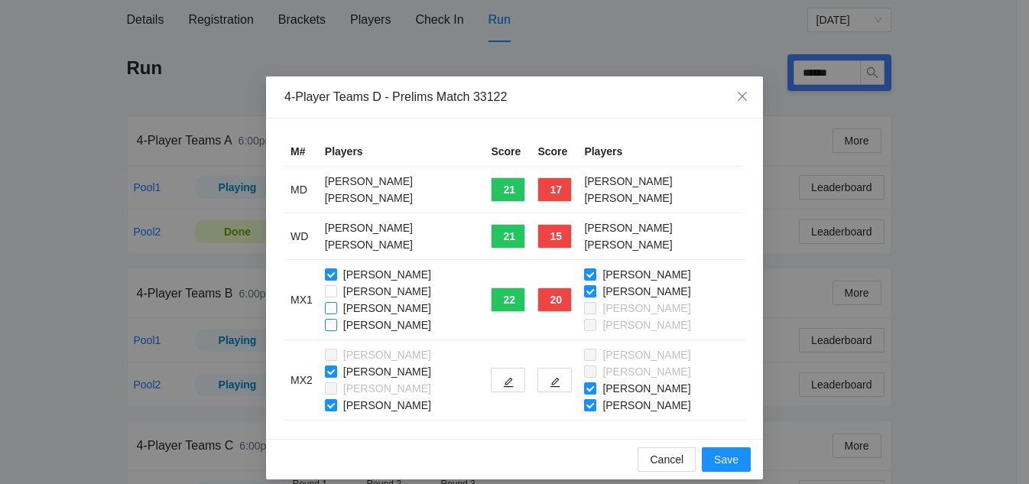
click at [325, 317] on label "[PERSON_NAME]" at bounding box center [381, 324] width 112 height 17
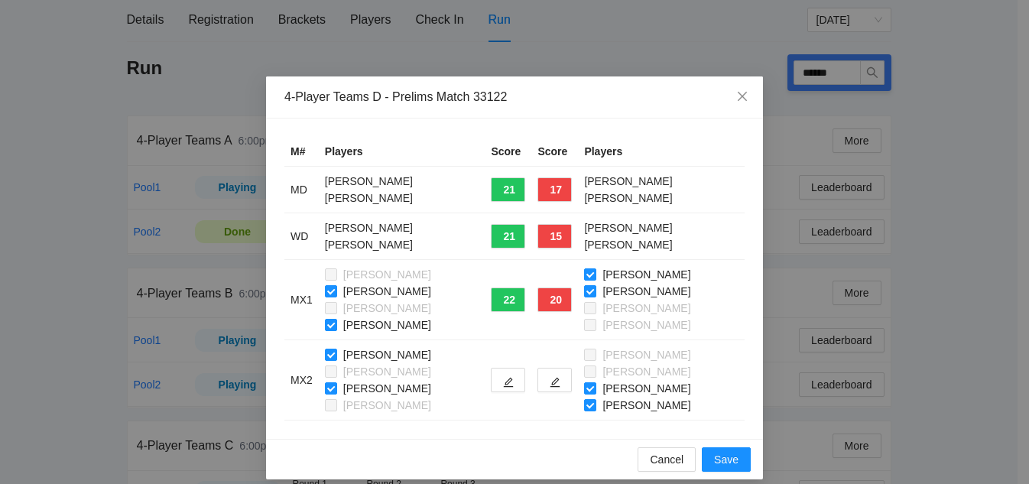
click at [585, 300] on div "Chris Parmer Erika Cisan Karen Jones Mike Wozniak" at bounding box center [661, 299] width 154 height 67
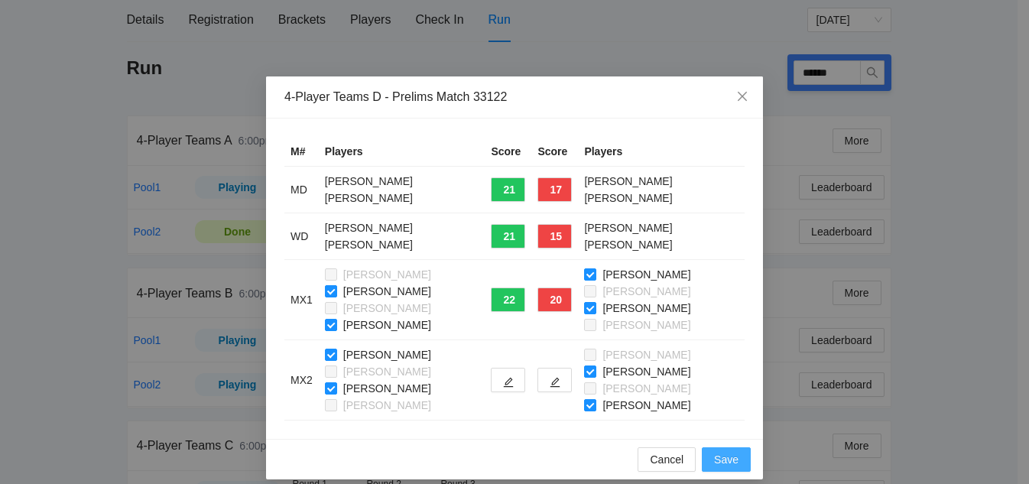
click at [725, 455] on span "Save" at bounding box center [726, 459] width 24 height 17
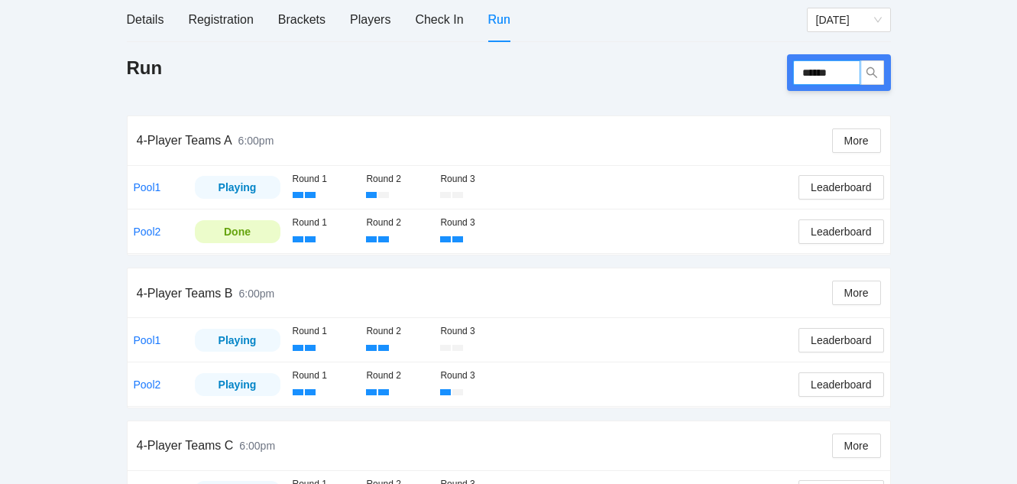
drag, startPoint x: 845, startPoint y: 67, endPoint x: 690, endPoint y: 54, distance: 156.4
click at [690, 54] on div "Run ******" at bounding box center [509, 72] width 764 height 37
type input "******"
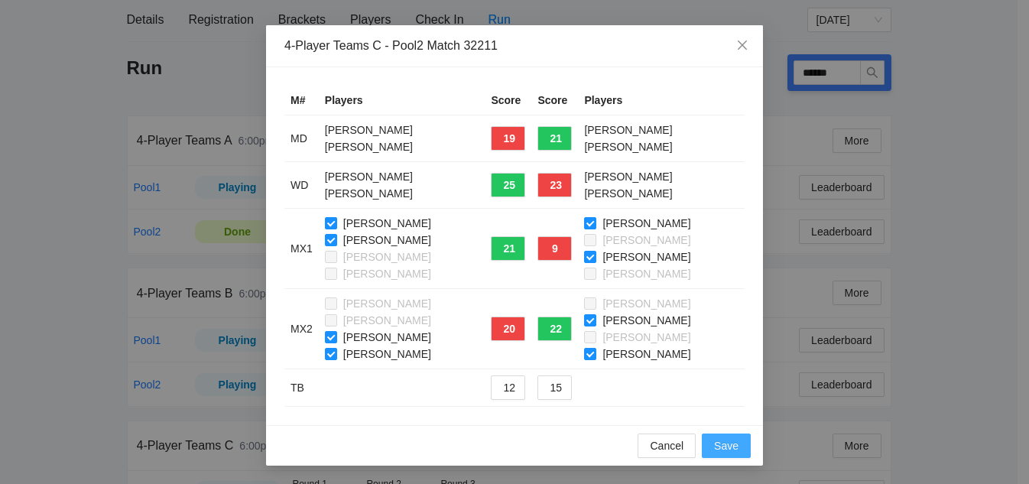
click at [714, 442] on span "Save" at bounding box center [726, 445] width 24 height 17
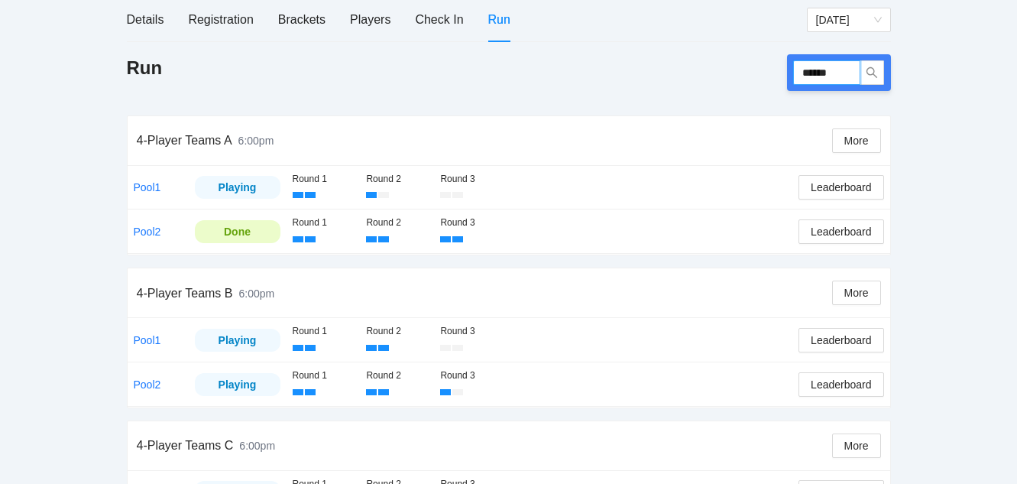
drag, startPoint x: 847, startPoint y: 73, endPoint x: 719, endPoint y: 62, distance: 128.9
click at [719, 62] on div "Run ******" at bounding box center [509, 72] width 764 height 37
type input "******"
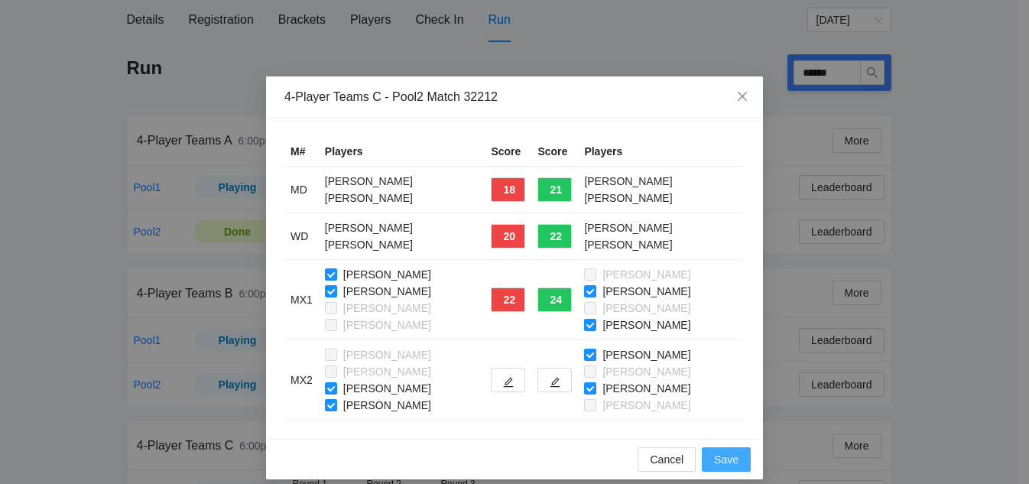
click at [719, 461] on span "Save" at bounding box center [726, 459] width 24 height 17
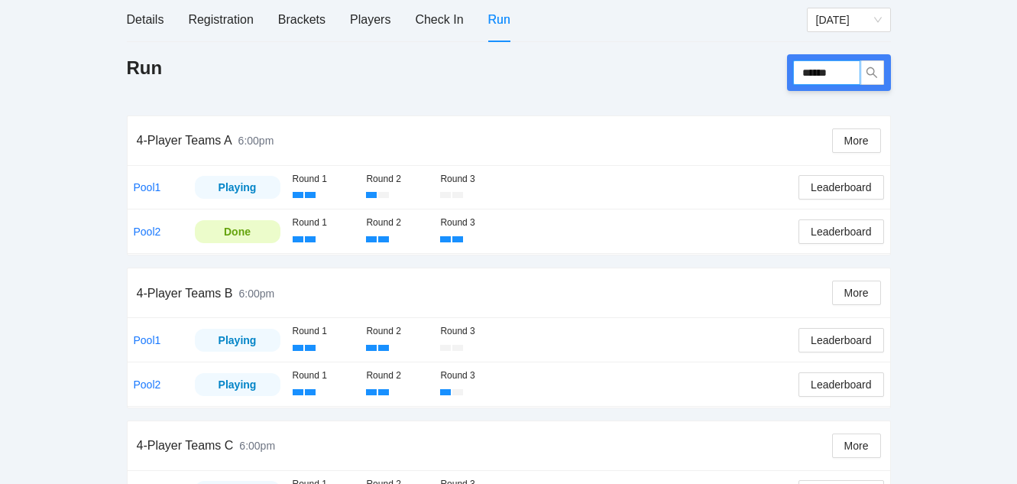
drag, startPoint x: 849, startPoint y: 73, endPoint x: 672, endPoint y: 58, distance: 178.0
click at [672, 58] on div "Run ******" at bounding box center [509, 72] width 764 height 37
type input "******"
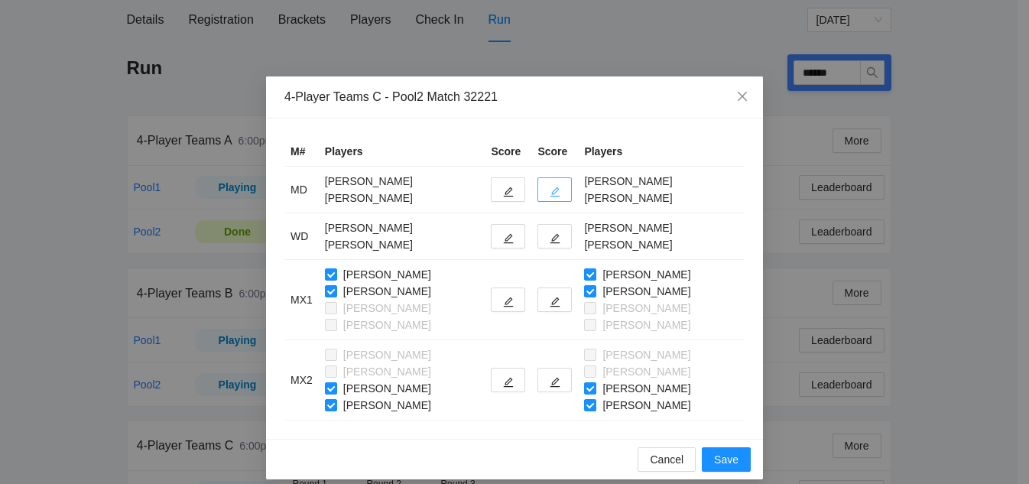
click at [549, 192] on button "button" at bounding box center [554, 189] width 34 height 24
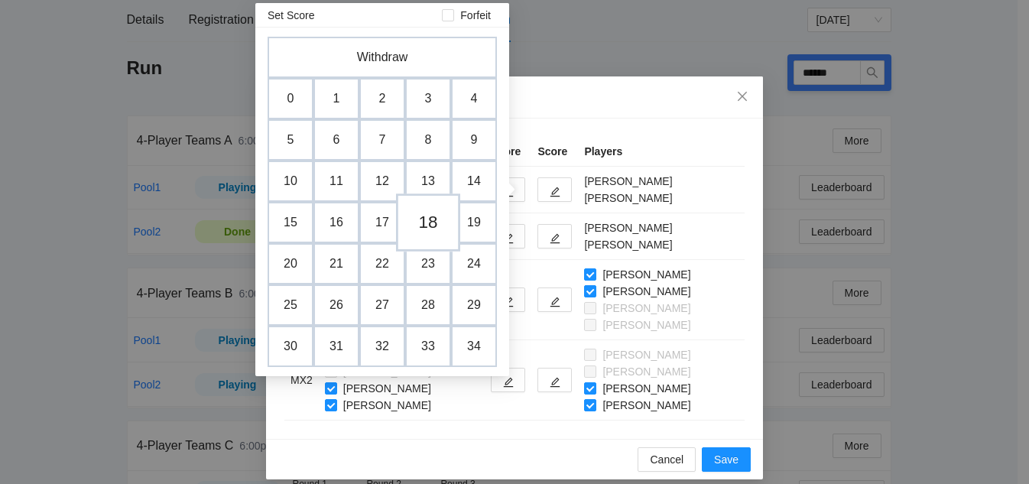
click at [440, 222] on td "18" at bounding box center [428, 222] width 64 height 58
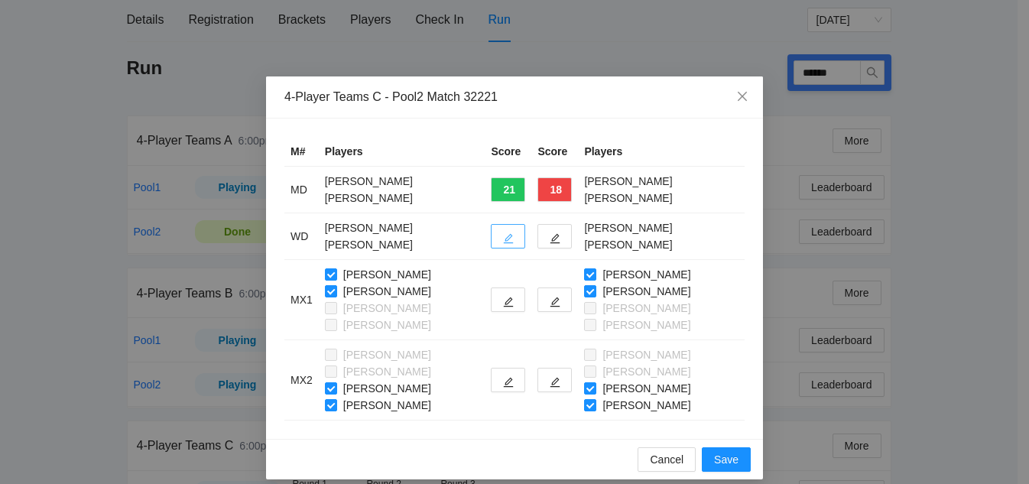
click at [503, 242] on icon "edit" at bounding box center [508, 238] width 11 height 11
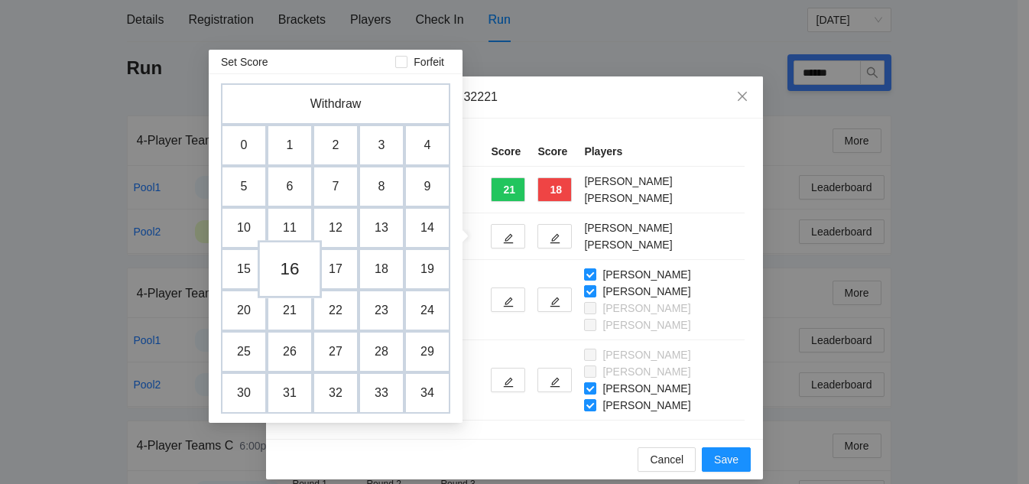
click at [293, 277] on td "16" at bounding box center [290, 269] width 64 height 58
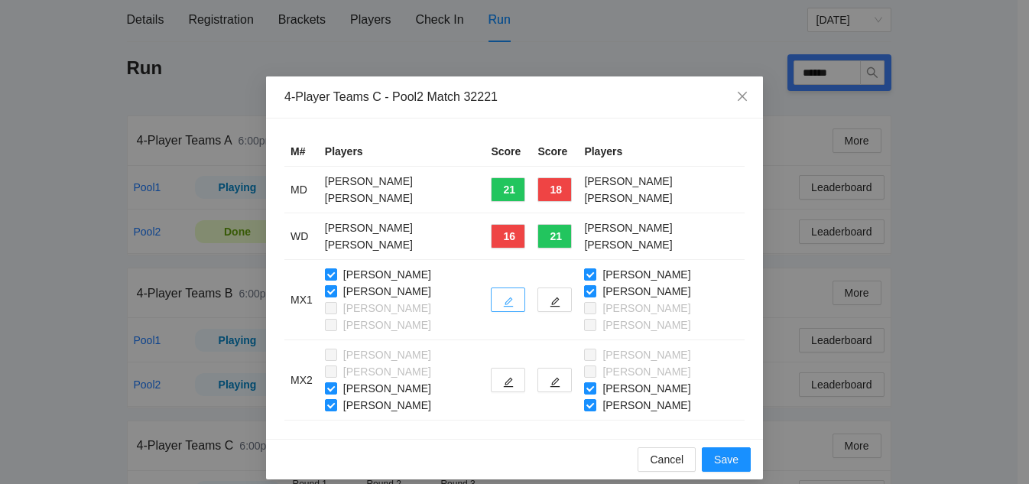
click at [504, 297] on button "button" at bounding box center [508, 299] width 34 height 24
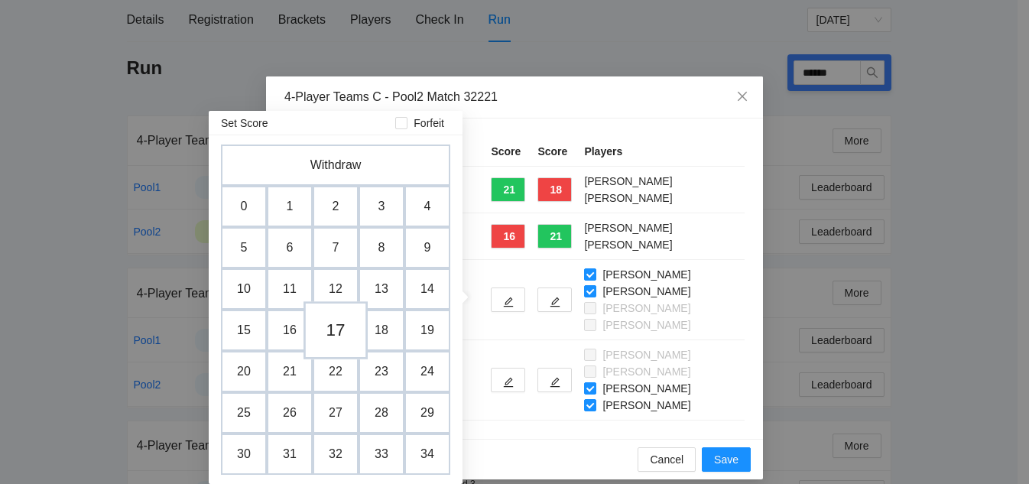
click at [336, 334] on td "17" at bounding box center [335, 330] width 64 height 58
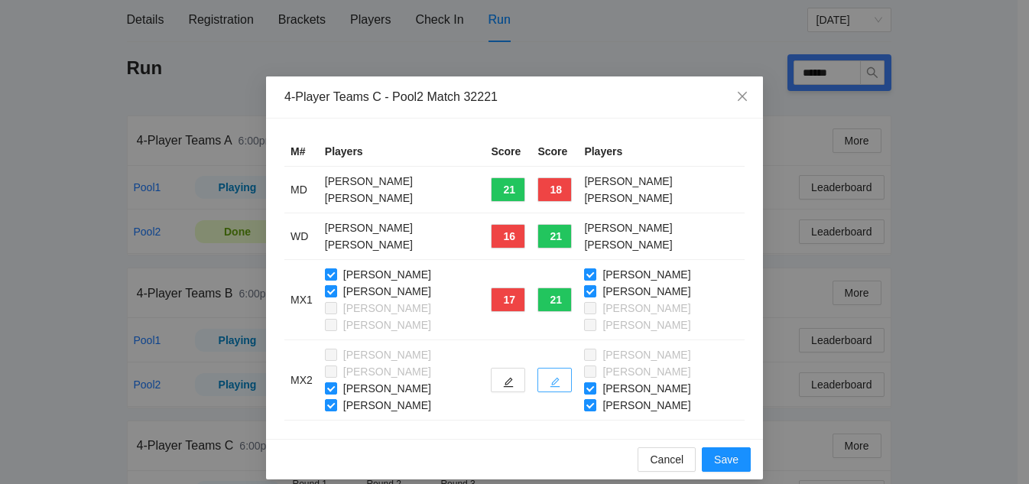
click at [545, 375] on button "button" at bounding box center [554, 380] width 34 height 24
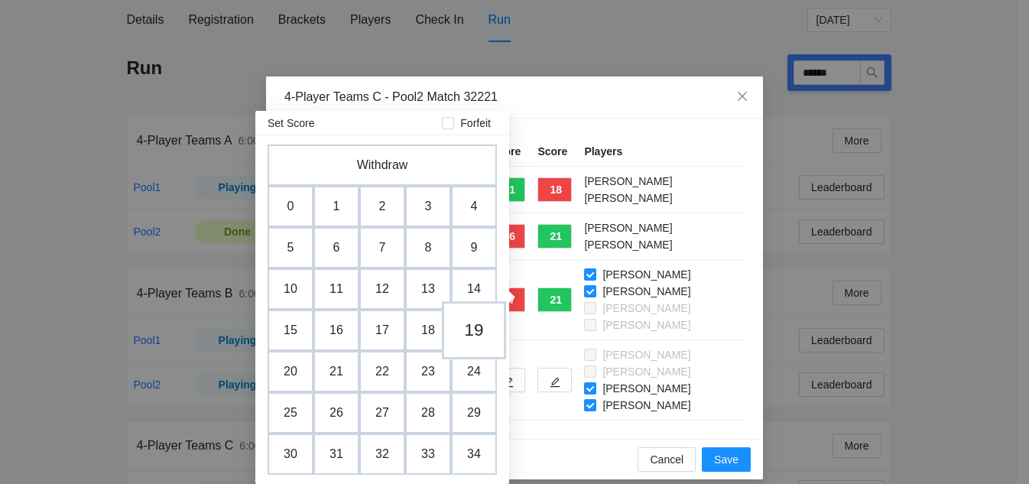
click at [475, 336] on td "19" at bounding box center [474, 330] width 64 height 58
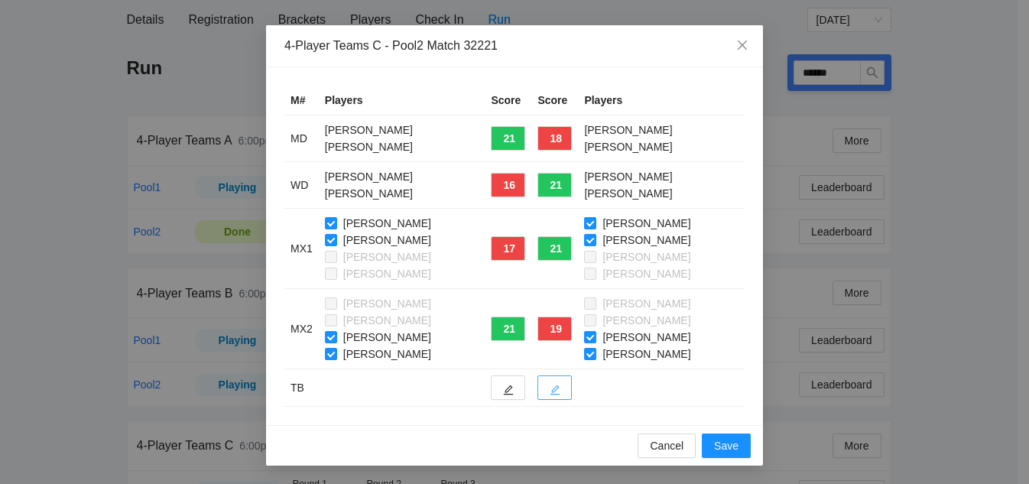
click at [550, 391] on icon "edit" at bounding box center [555, 390] width 11 height 11
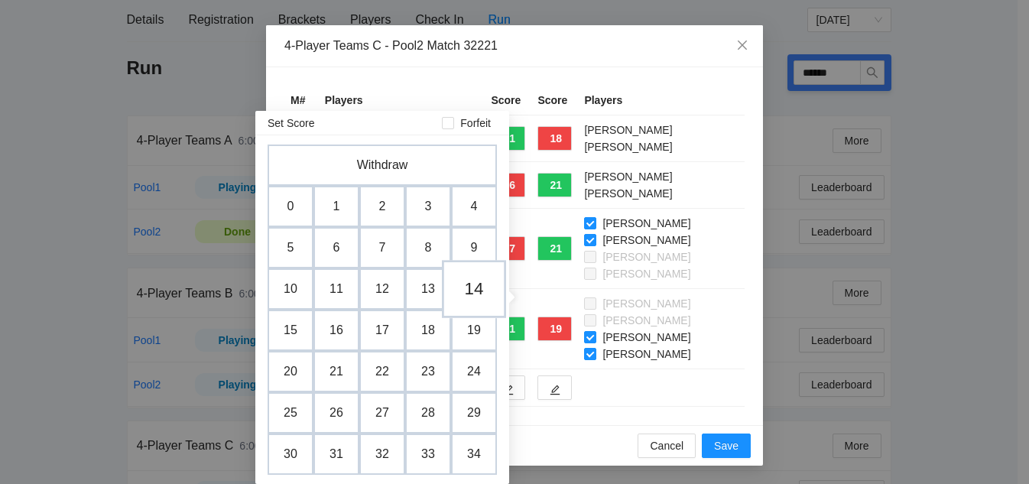
click at [475, 297] on td "14" at bounding box center [474, 289] width 64 height 58
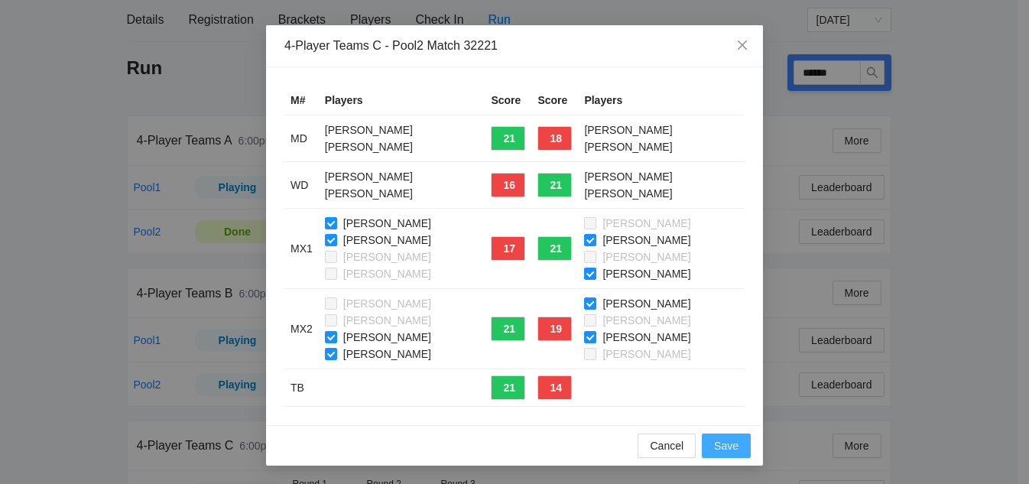
click at [723, 444] on span "Save" at bounding box center [726, 445] width 24 height 17
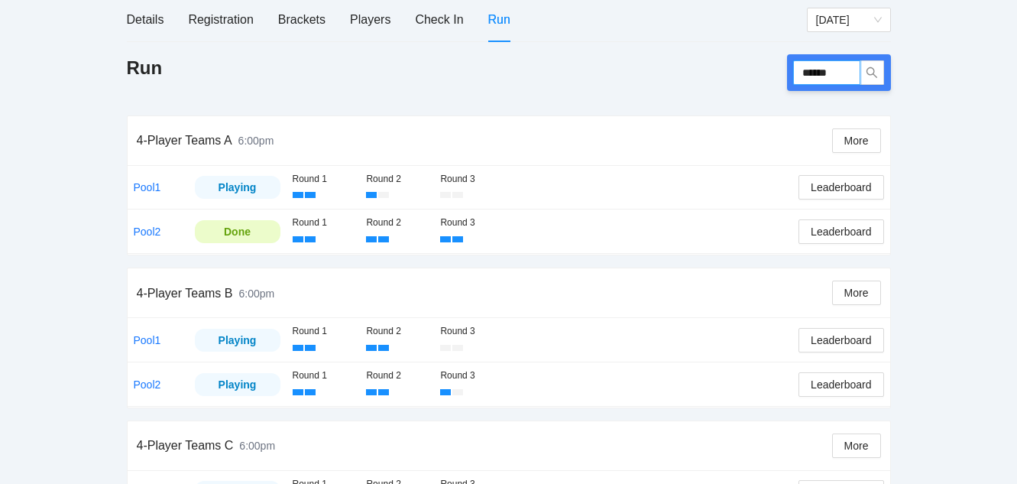
drag, startPoint x: 847, startPoint y: 65, endPoint x: 640, endPoint y: 69, distance: 207.2
click at [640, 69] on div "Run ******" at bounding box center [509, 72] width 764 height 37
type input "******"
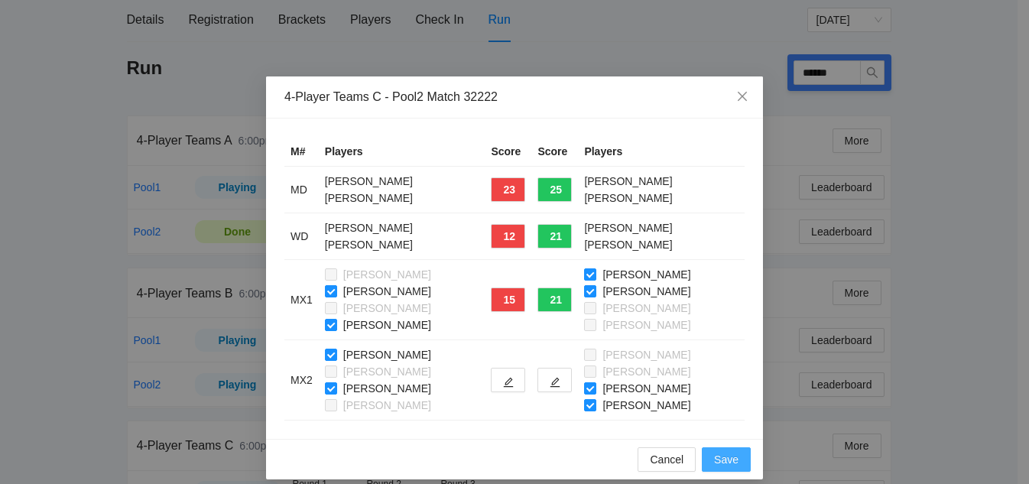
drag, startPoint x: 720, startPoint y: 466, endPoint x: 726, endPoint y: 423, distance: 43.2
click at [720, 440] on div "Cancel Save" at bounding box center [514, 459] width 497 height 41
click at [739, 92] on icon "close" at bounding box center [742, 96] width 12 height 12
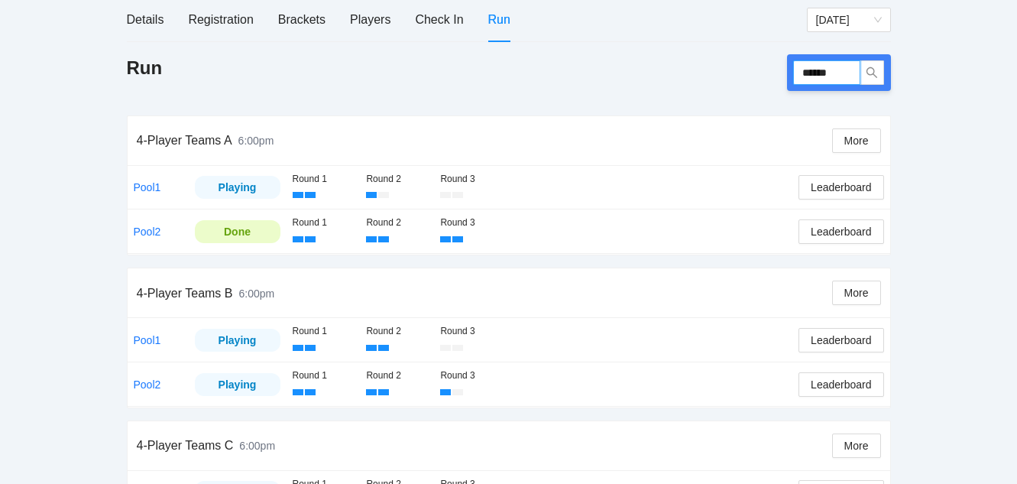
drag, startPoint x: 845, startPoint y: 68, endPoint x: 742, endPoint y: 69, distance: 103.2
click at [742, 69] on div "Run ******" at bounding box center [509, 72] width 764 height 37
type input "******"
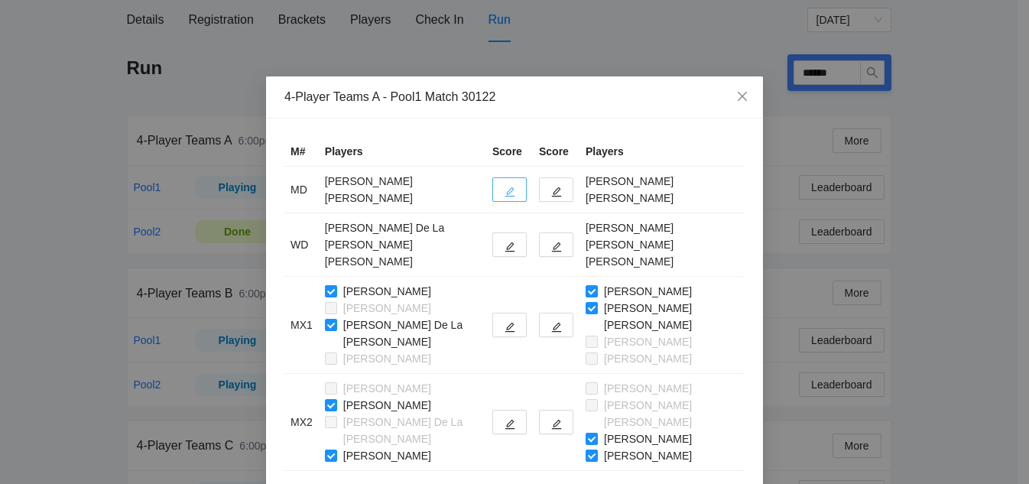
click at [492, 184] on button "button" at bounding box center [509, 189] width 34 height 24
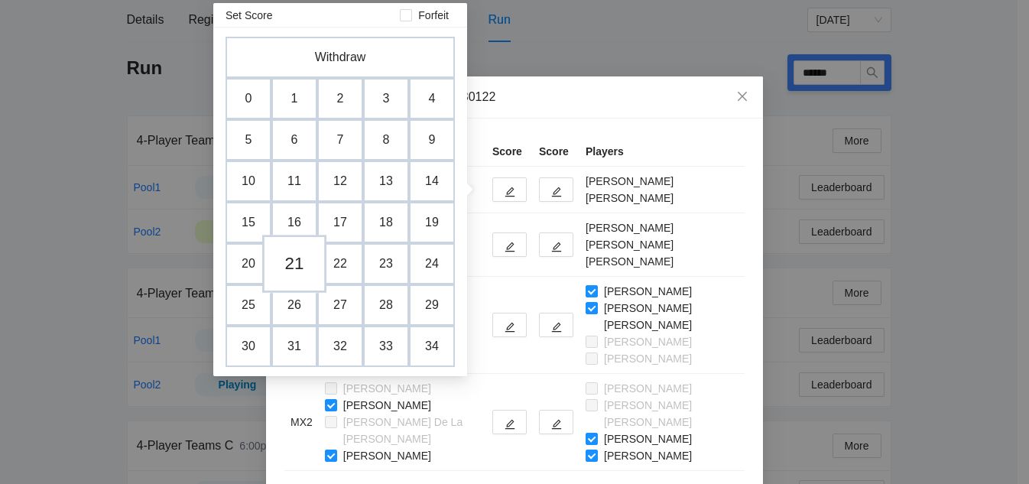
click at [291, 269] on td "21" at bounding box center [294, 264] width 64 height 58
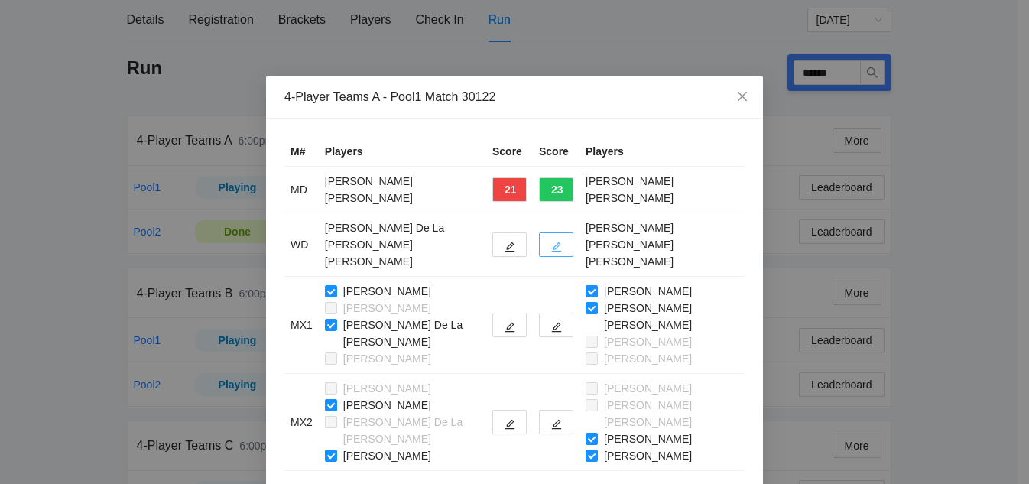
click at [551, 242] on icon "edit" at bounding box center [556, 247] width 11 height 11
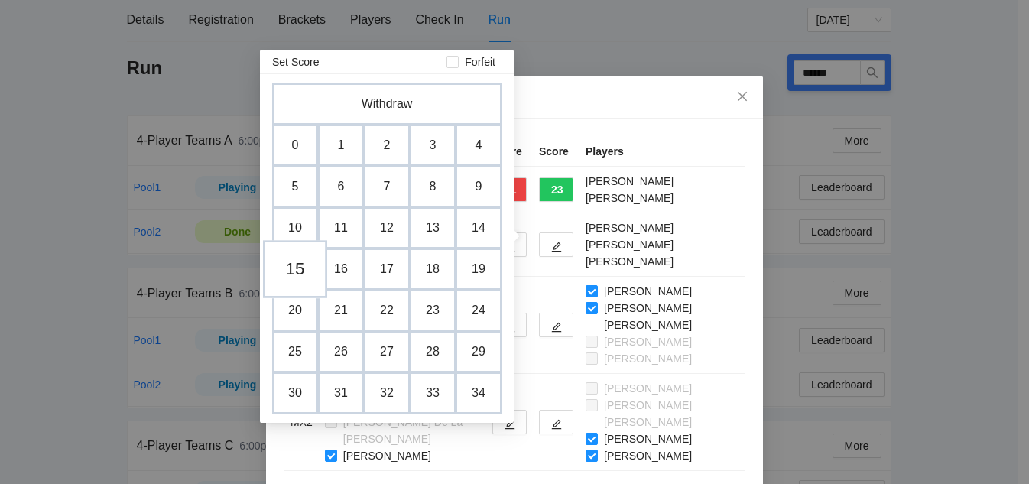
click at [300, 271] on td "15" at bounding box center [295, 269] width 64 height 58
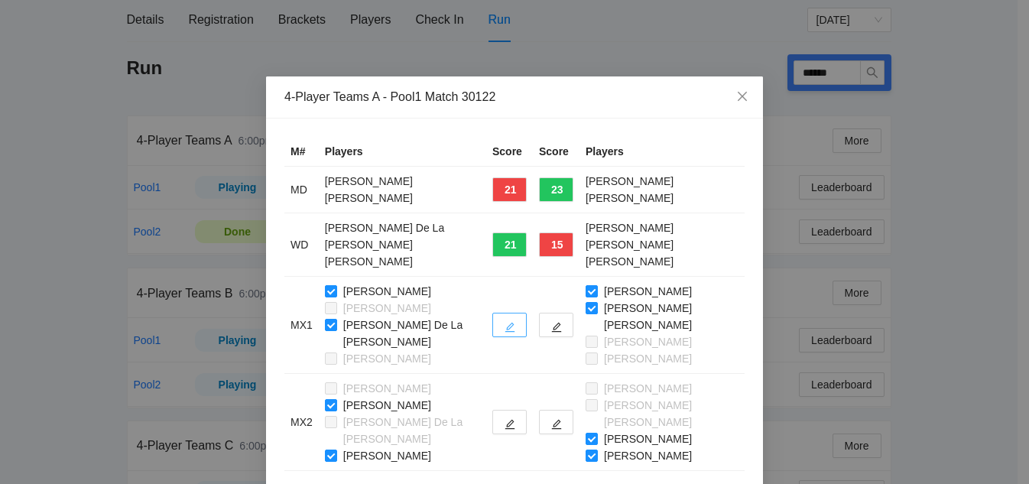
click at [495, 313] on button "button" at bounding box center [509, 325] width 34 height 24
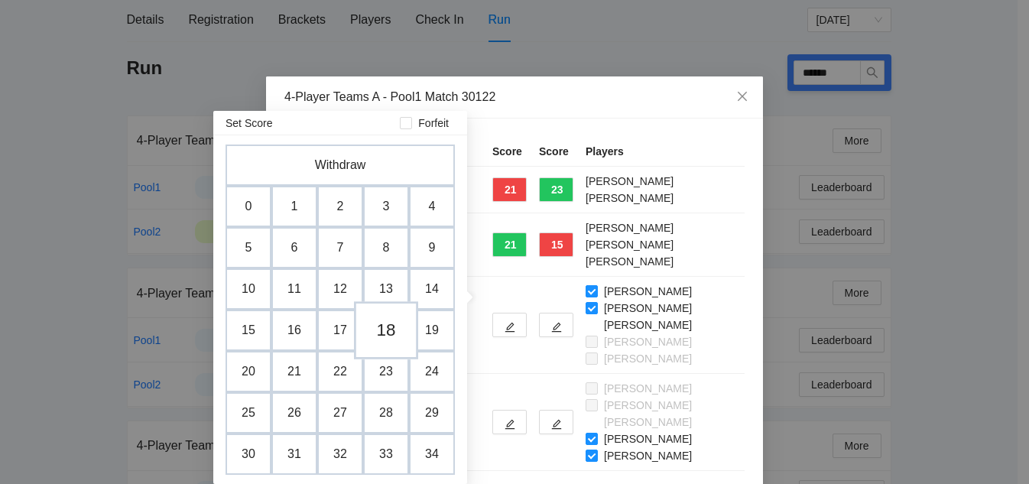
click at [392, 335] on td "18" at bounding box center [386, 330] width 64 height 58
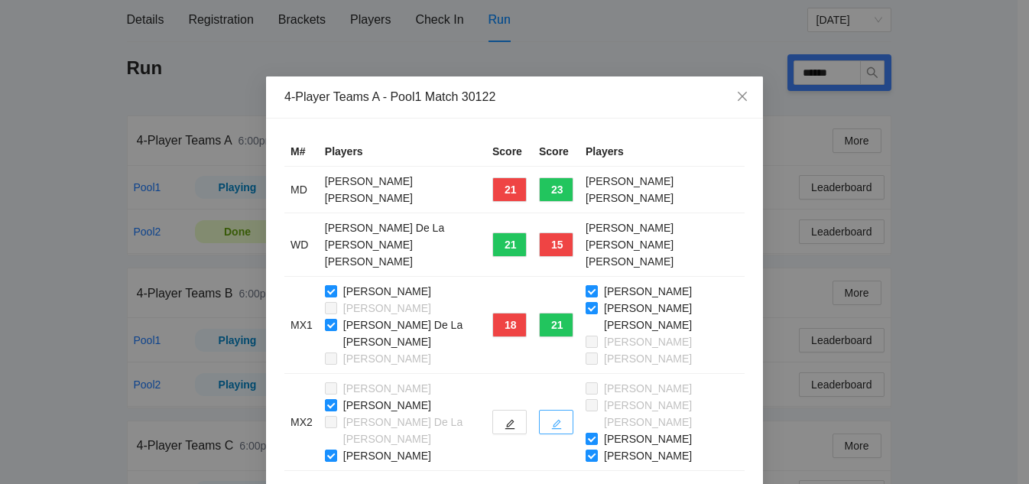
click at [554, 410] on button "button" at bounding box center [556, 422] width 34 height 24
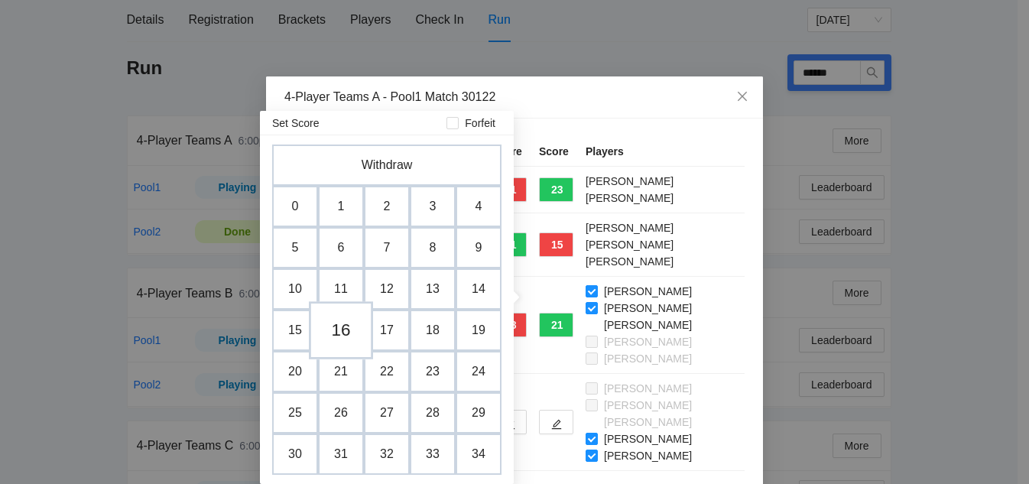
click at [346, 336] on td "16" at bounding box center [341, 330] width 64 height 58
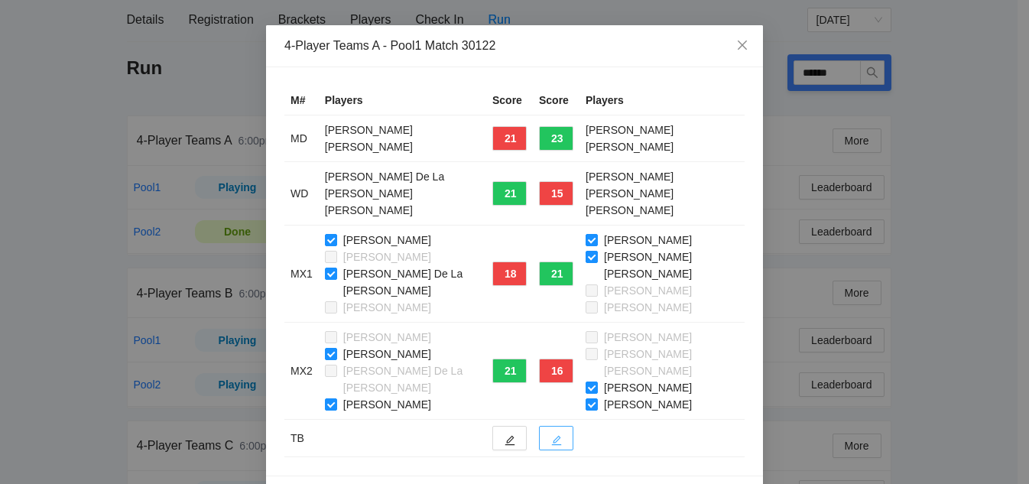
click at [552, 426] on button "button" at bounding box center [556, 438] width 34 height 24
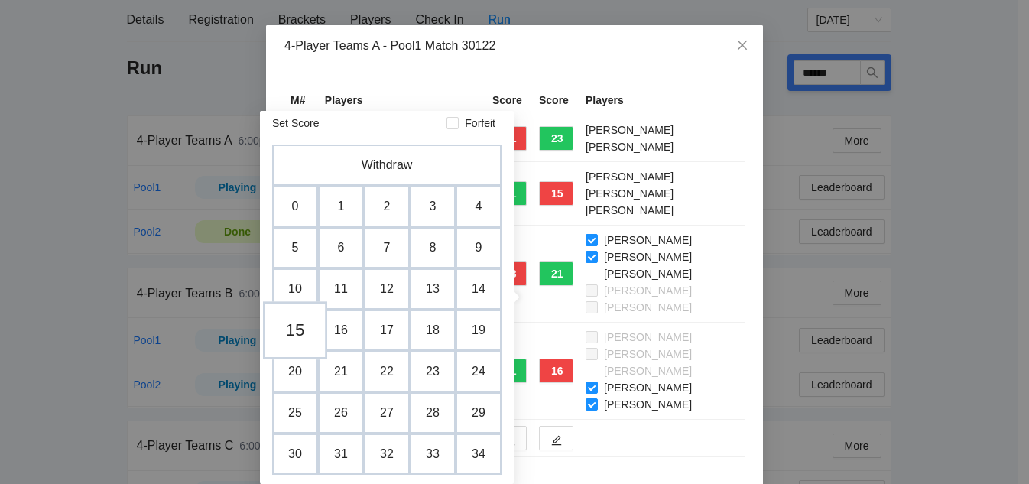
click at [294, 335] on td "15" at bounding box center [295, 330] width 64 height 58
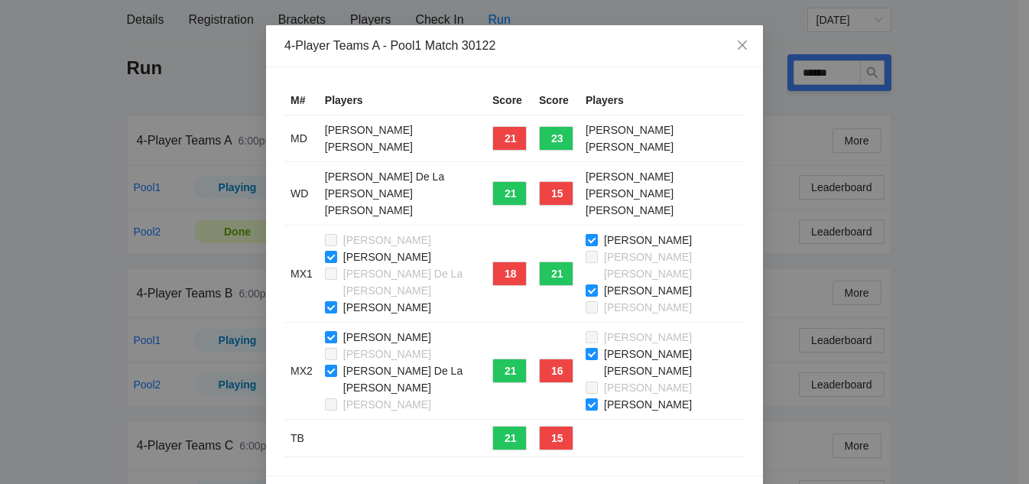
drag, startPoint x: 728, startPoint y: 449, endPoint x: 742, endPoint y: 404, distance: 46.7
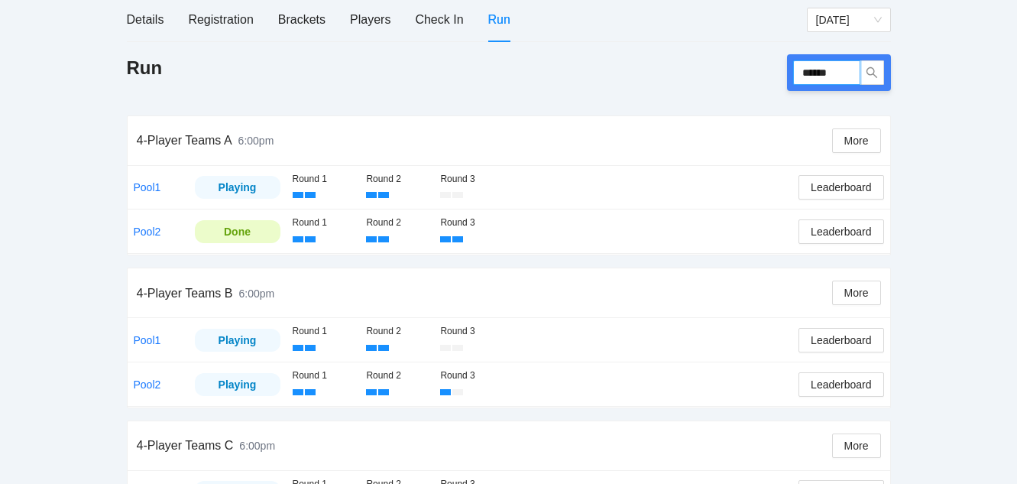
drag, startPoint x: 847, startPoint y: 66, endPoint x: 662, endPoint y: 61, distance: 185.1
click at [662, 61] on div "Run ******" at bounding box center [509, 72] width 764 height 37
type input "******"
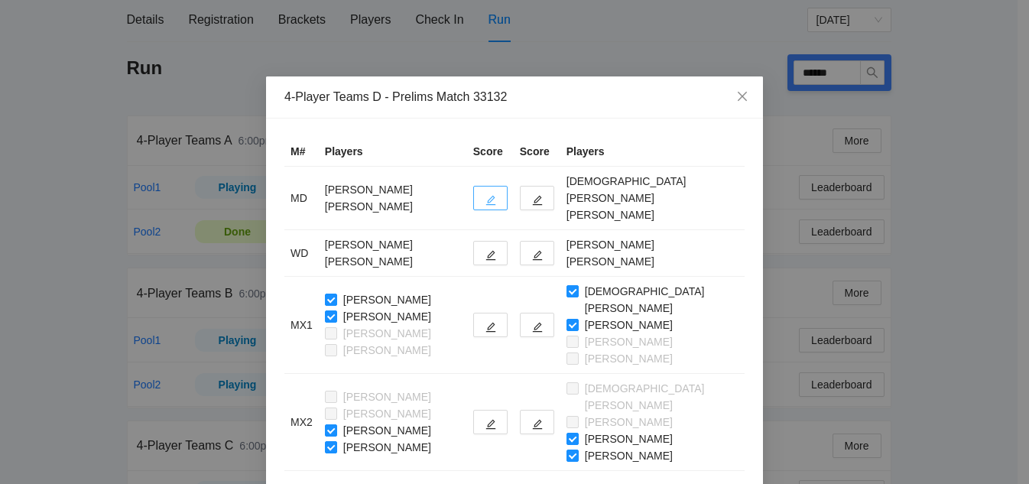
click at [486, 193] on button "button" at bounding box center [490, 198] width 34 height 24
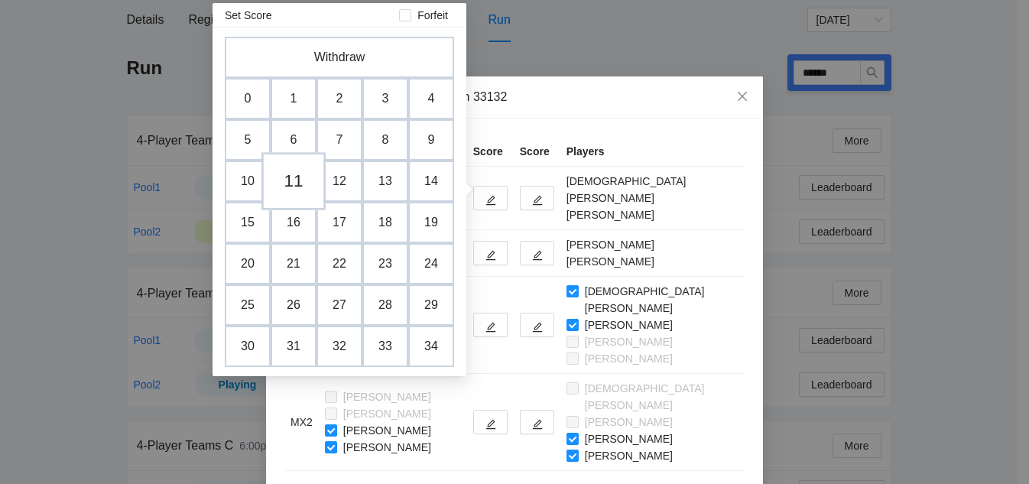
click at [290, 176] on td "11" at bounding box center [293, 181] width 64 height 58
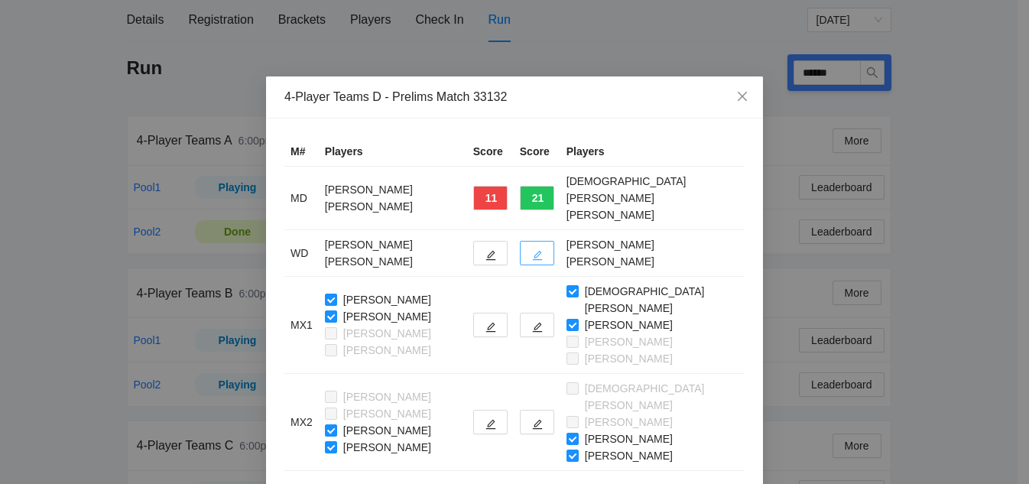
click at [540, 250] on icon "edit" at bounding box center [537, 255] width 11 height 11
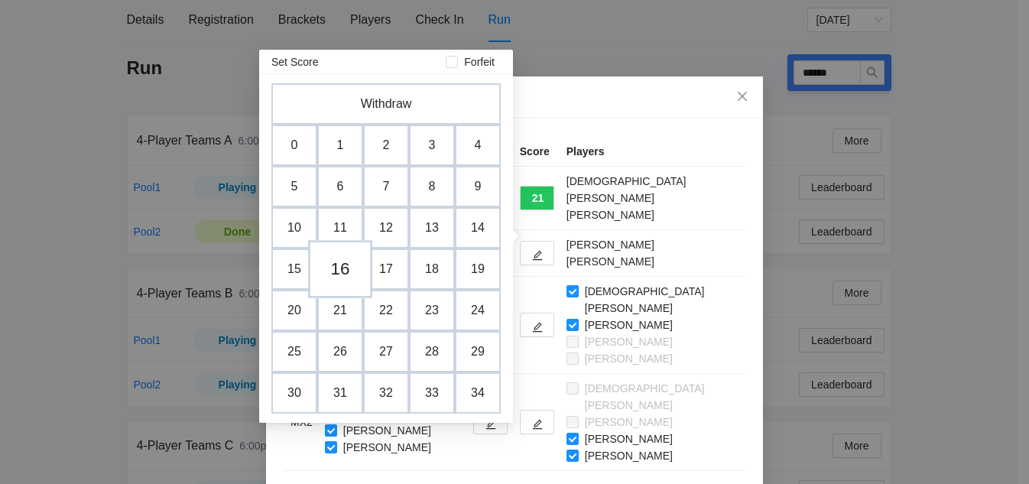
click at [342, 268] on td "16" at bounding box center [340, 269] width 64 height 58
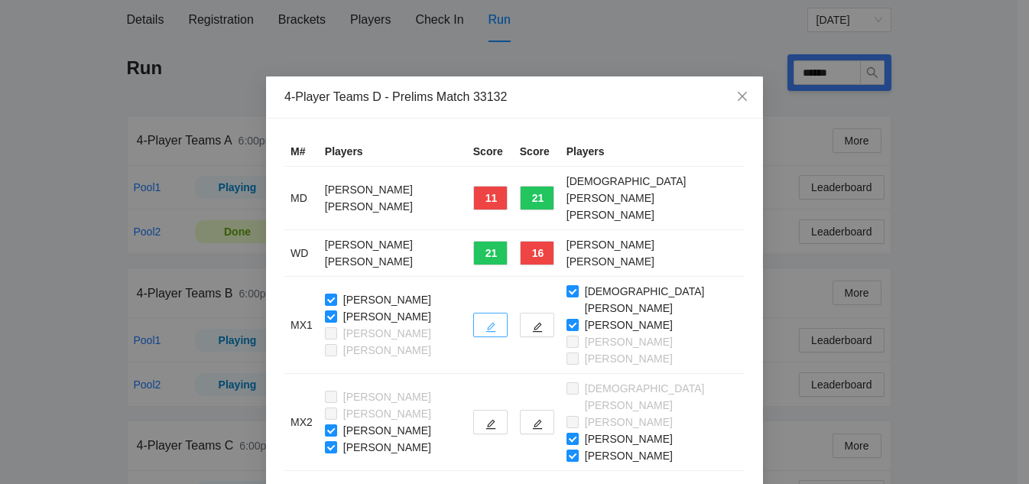
click at [489, 313] on button "button" at bounding box center [490, 325] width 34 height 24
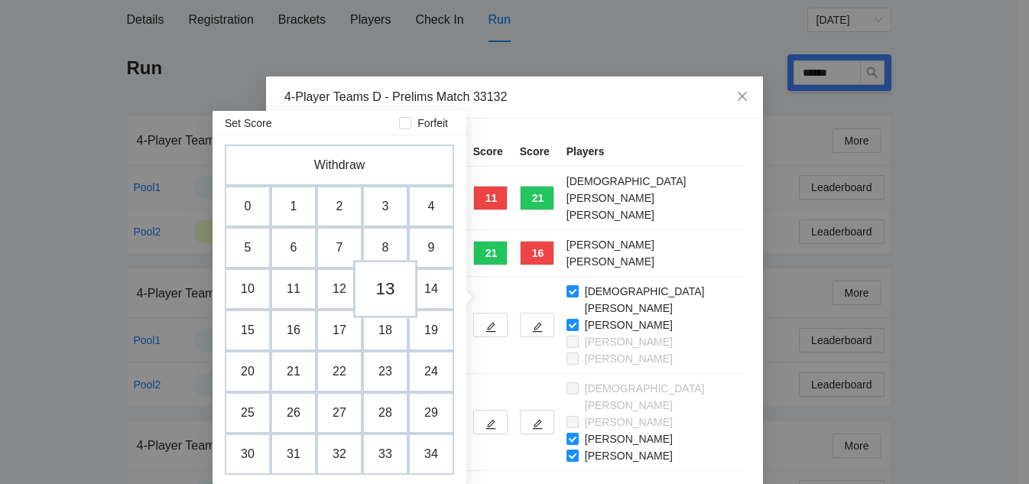
click at [386, 289] on td "13" at bounding box center [385, 289] width 64 height 58
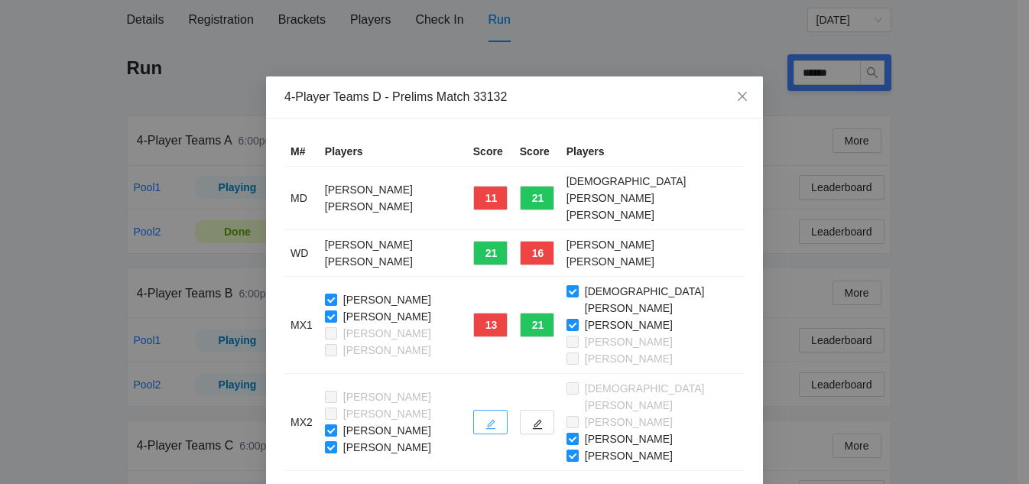
click at [495, 419] on icon "edit" at bounding box center [490, 424] width 11 height 11
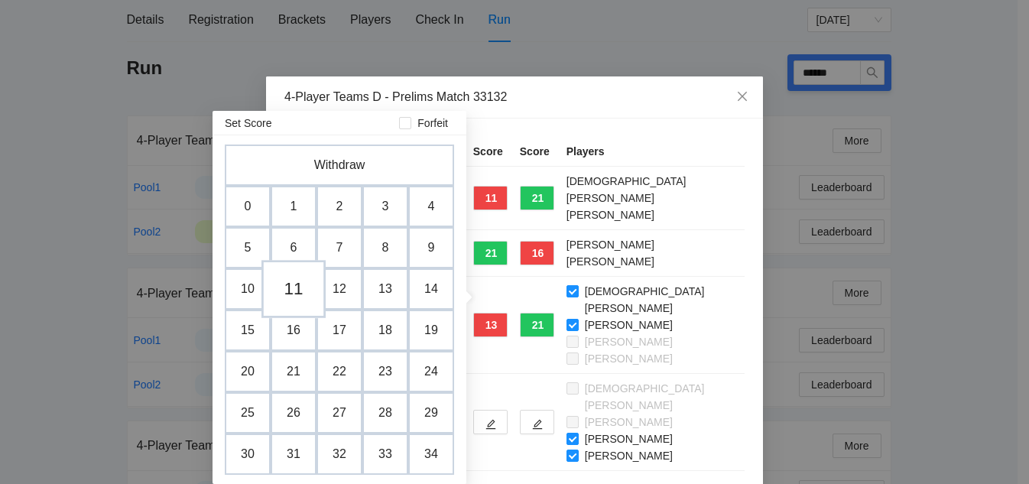
click at [297, 295] on td "11" at bounding box center [293, 289] width 64 height 58
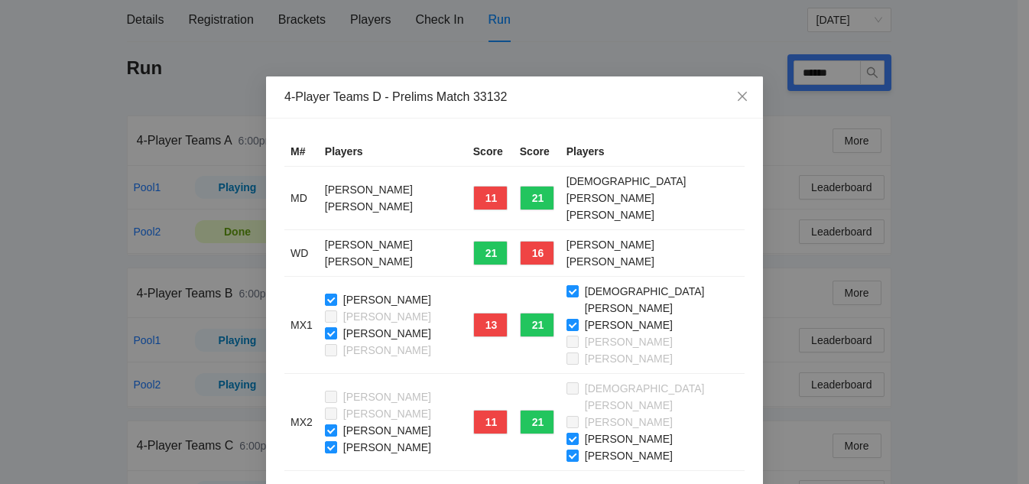
click at [327, 422] on label "[PERSON_NAME]" at bounding box center [381, 430] width 112 height 17
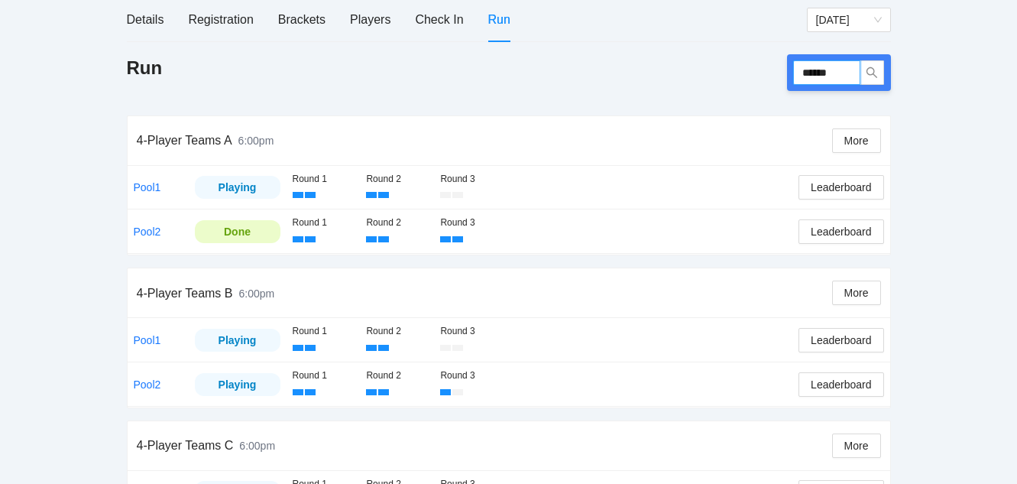
drag, startPoint x: 848, startPoint y: 70, endPoint x: 722, endPoint y: 73, distance: 125.4
click at [722, 73] on div "Run ******" at bounding box center [509, 72] width 764 height 37
type input "******"
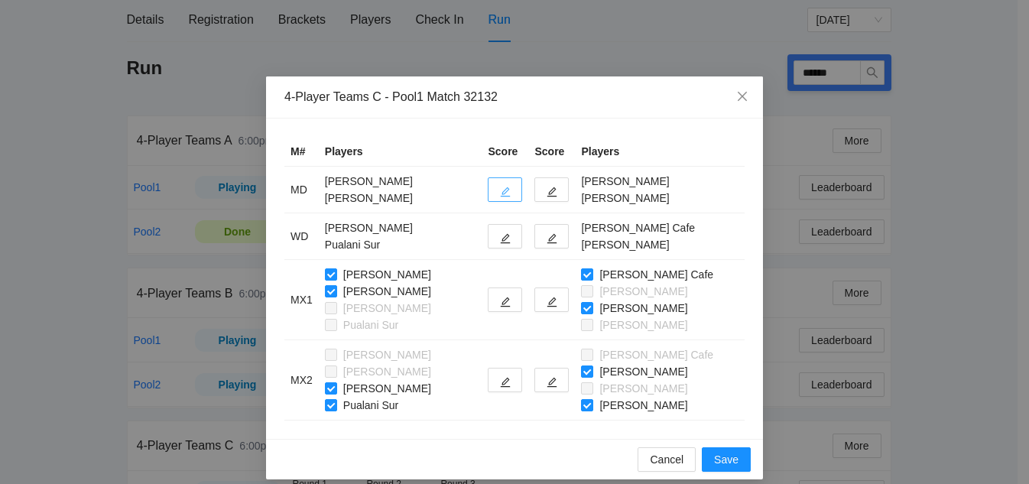
click at [495, 192] on button "button" at bounding box center [505, 189] width 34 height 24
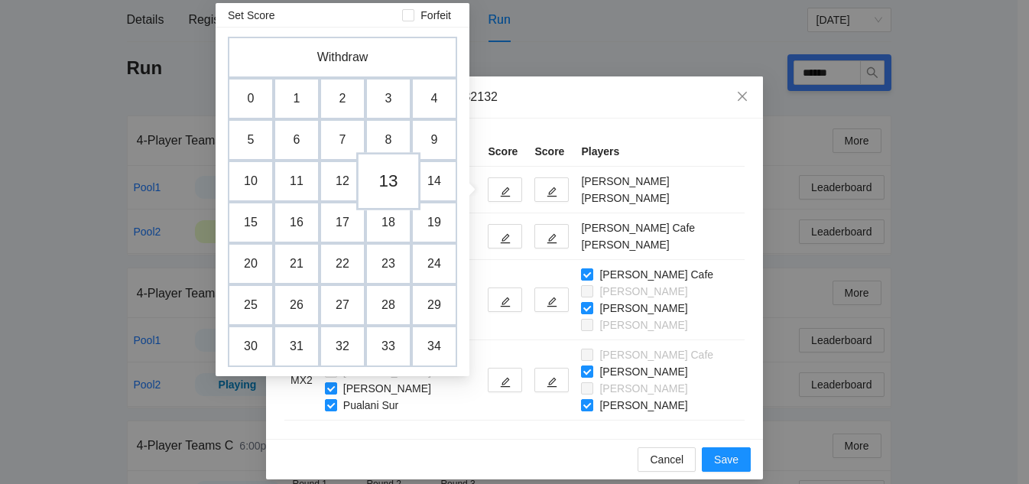
click at [385, 183] on td "13" at bounding box center [388, 181] width 64 height 58
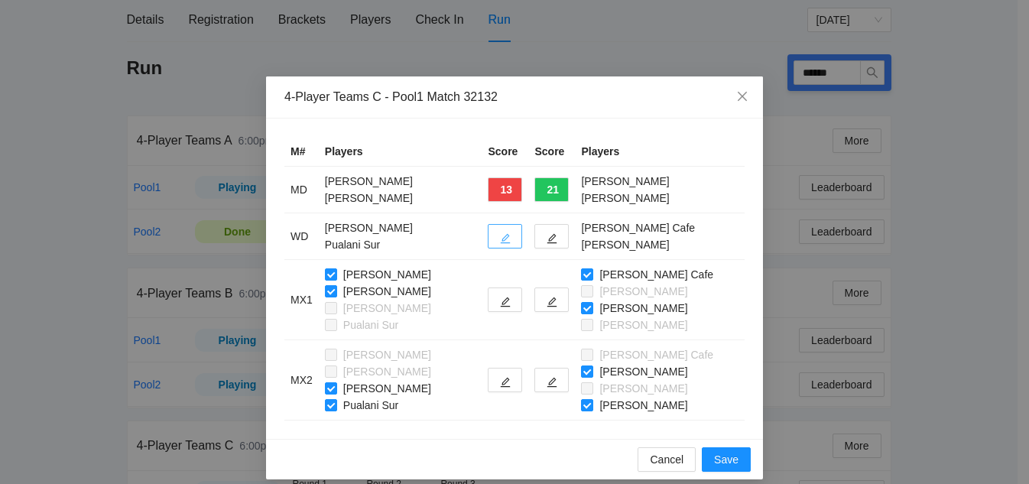
click at [503, 237] on icon "edit" at bounding box center [505, 238] width 11 height 11
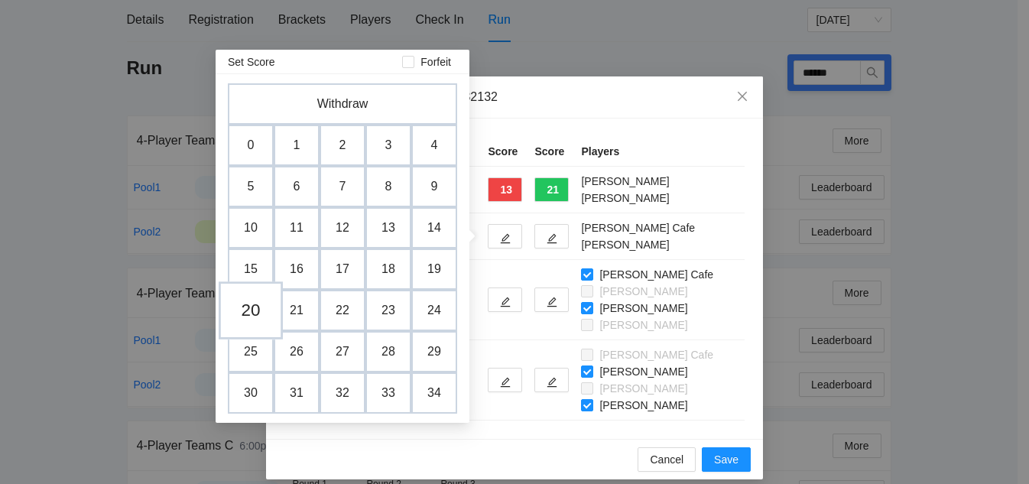
click at [244, 299] on td "20" at bounding box center [251, 310] width 64 height 58
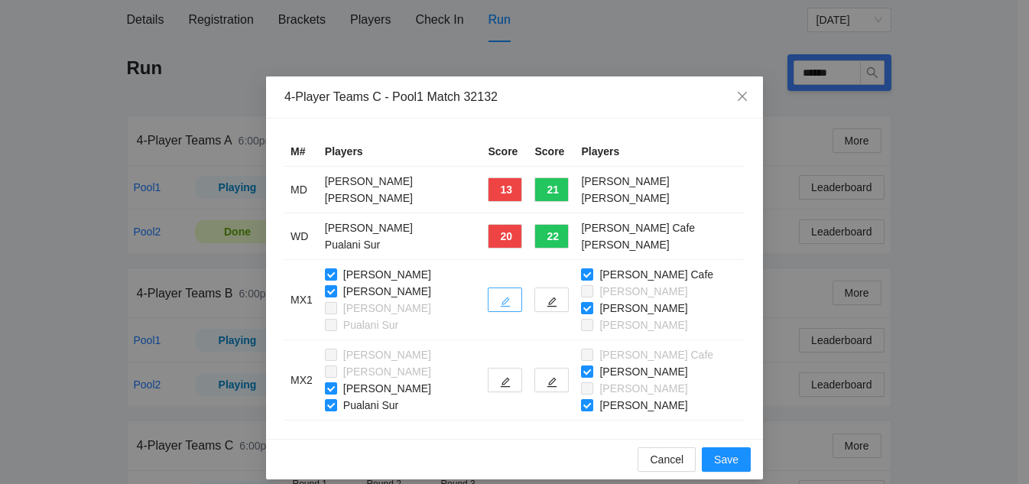
click at [503, 303] on icon "edit" at bounding box center [505, 302] width 11 height 11
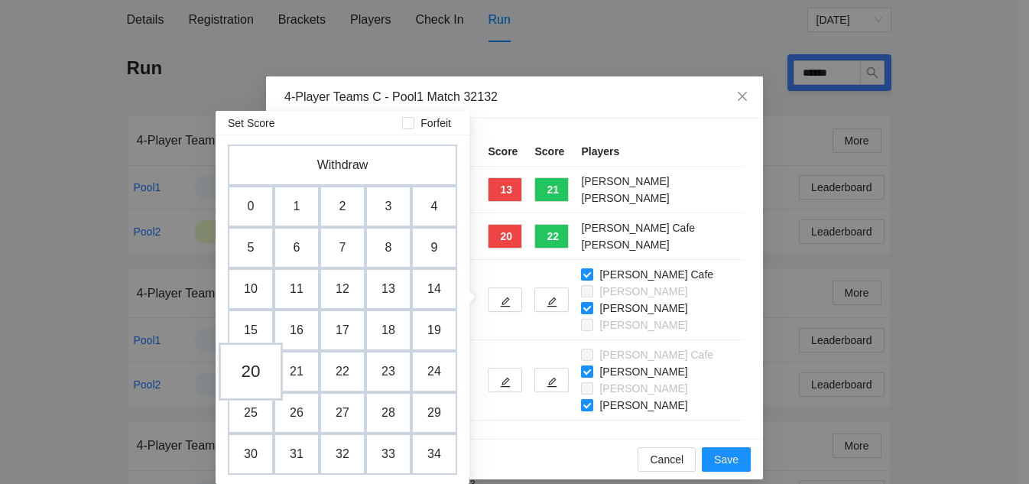
click at [252, 358] on td "20" at bounding box center [251, 371] width 64 height 58
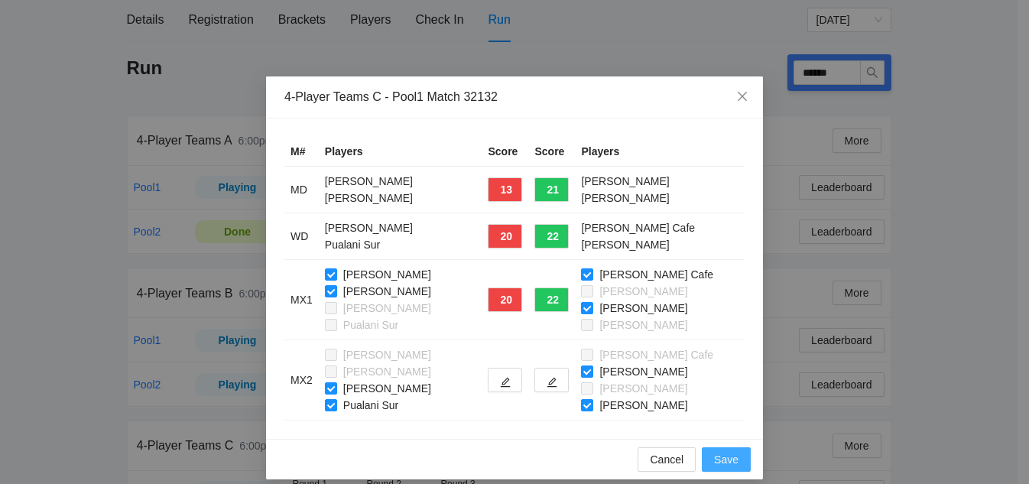
click at [722, 457] on span "Save" at bounding box center [726, 459] width 24 height 17
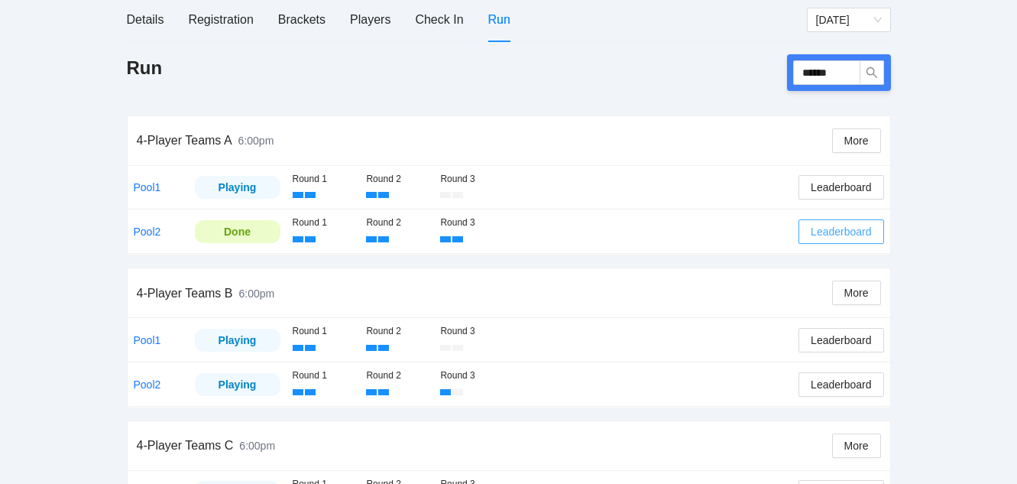
click at [834, 236] on span "Leaderboard" at bounding box center [841, 231] width 60 height 17
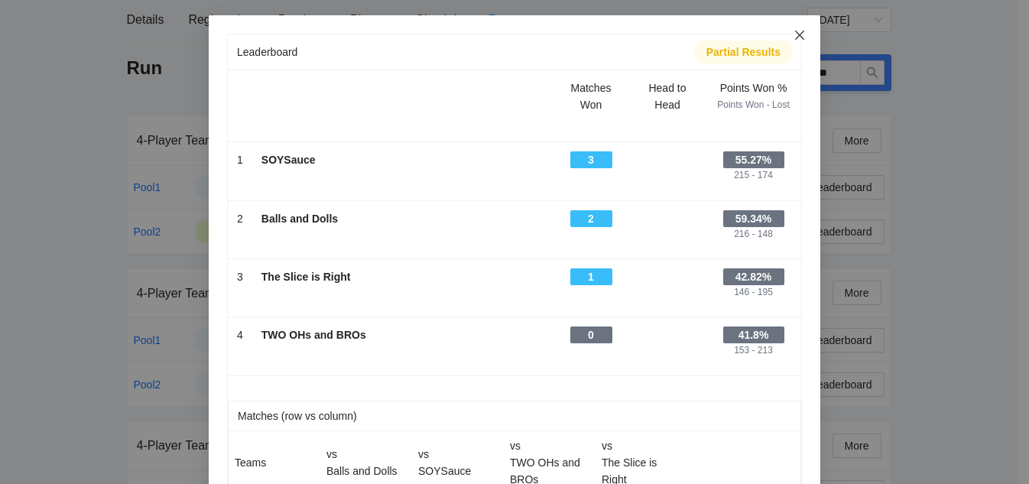
click at [796, 36] on icon "close" at bounding box center [799, 35] width 12 height 12
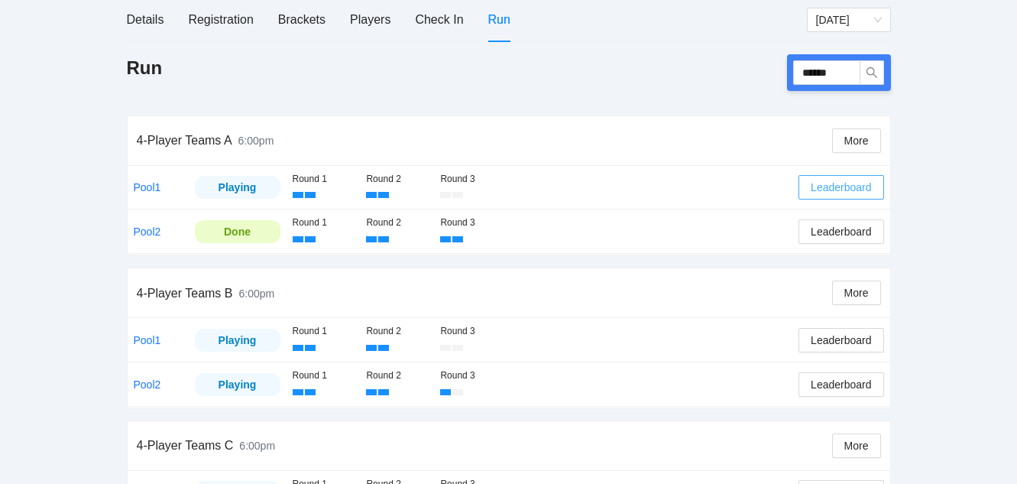
click at [868, 184] on span "Leaderboard" at bounding box center [841, 187] width 60 height 17
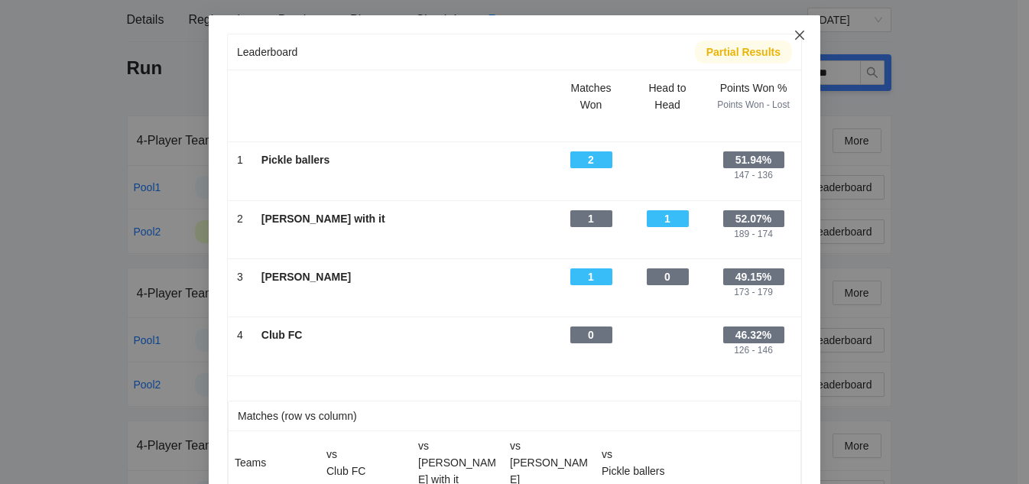
click at [796, 35] on icon "close" at bounding box center [799, 35] width 12 height 12
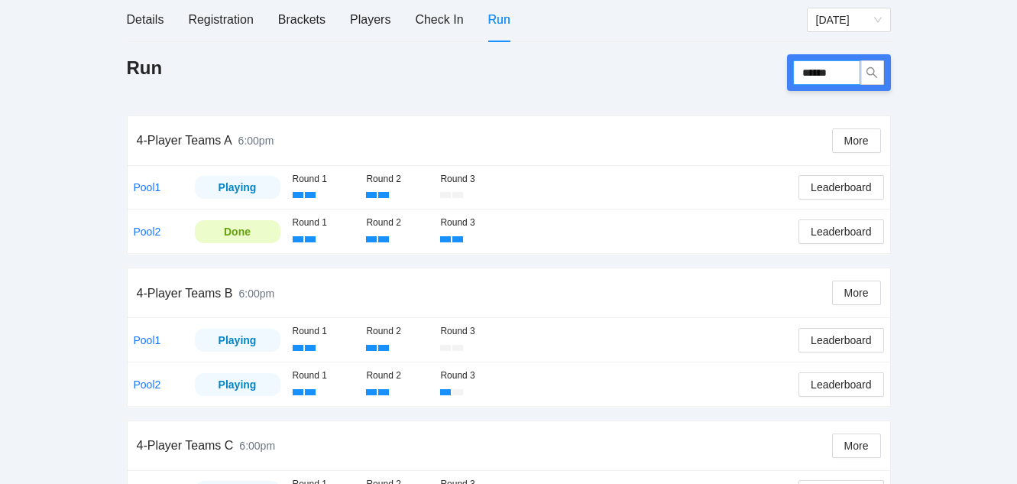
drag, startPoint x: 842, startPoint y: 69, endPoint x: 732, endPoint y: 70, distance: 110.9
click at [732, 70] on div "Run ******" at bounding box center [509, 72] width 764 height 37
type input "******"
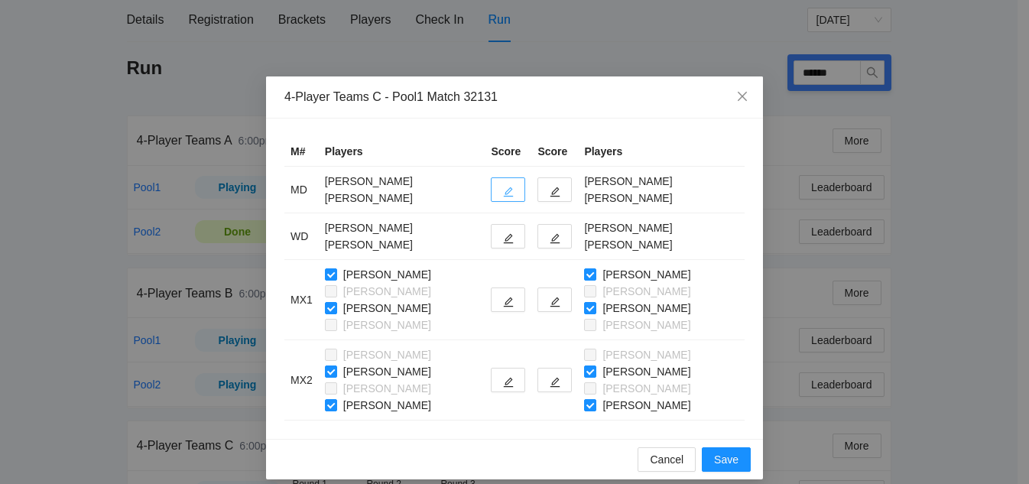
click at [491, 196] on button "button" at bounding box center [508, 189] width 34 height 24
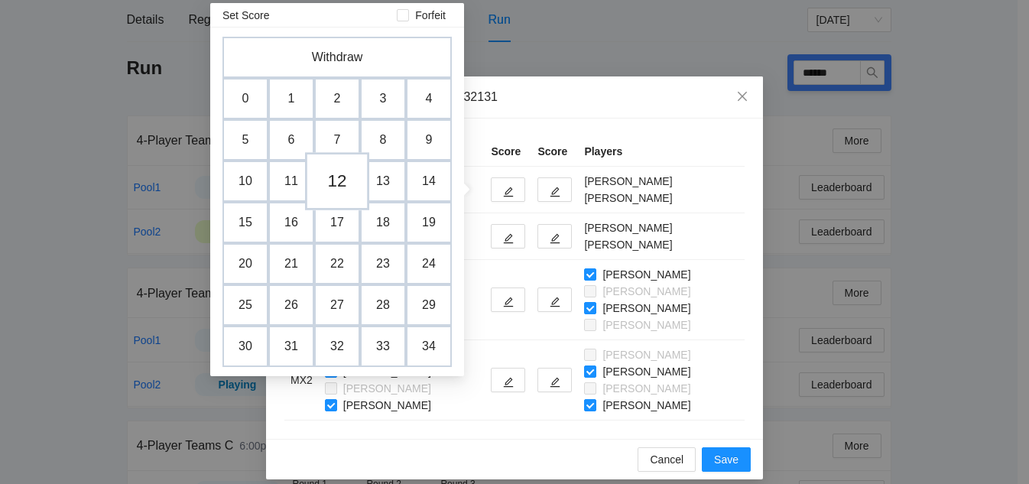
click at [344, 192] on td "12" at bounding box center [337, 181] width 64 height 58
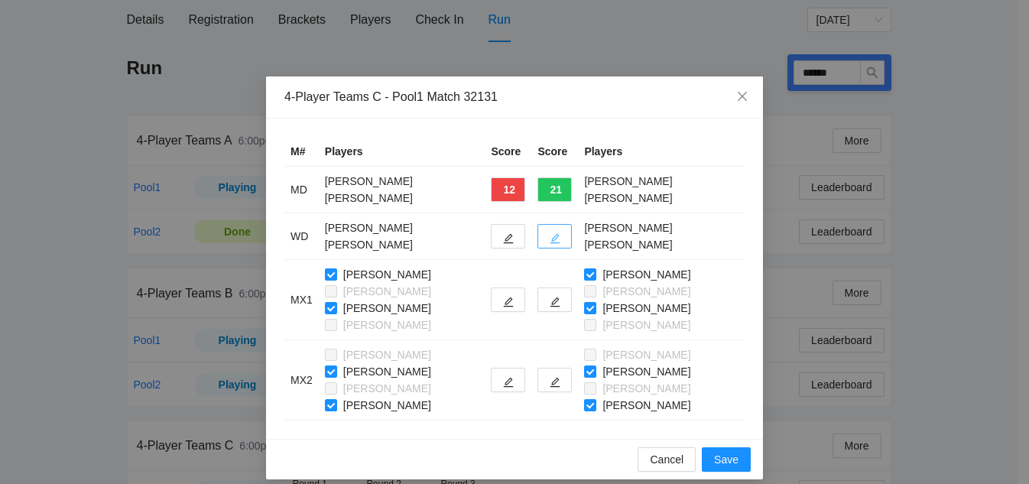
click at [537, 235] on button "button" at bounding box center [554, 236] width 34 height 24
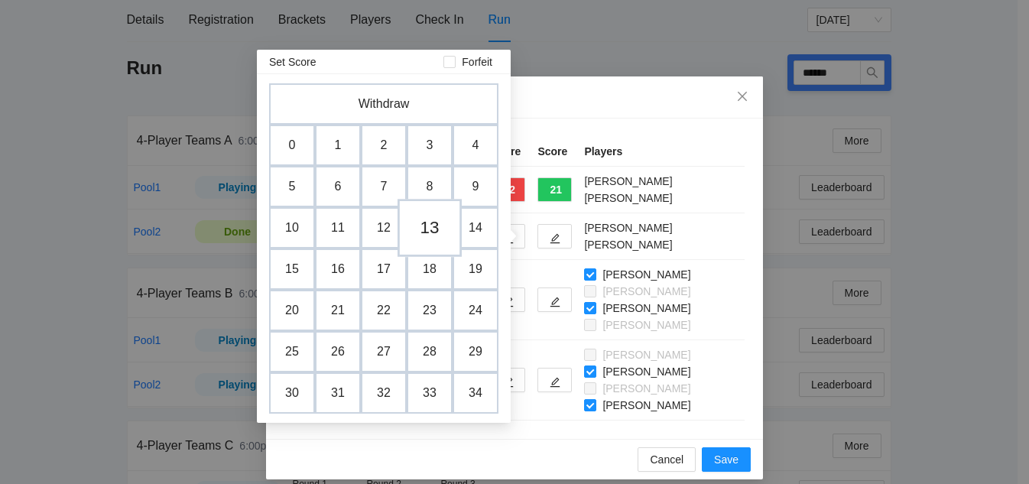
click at [431, 234] on td "13" at bounding box center [430, 228] width 64 height 58
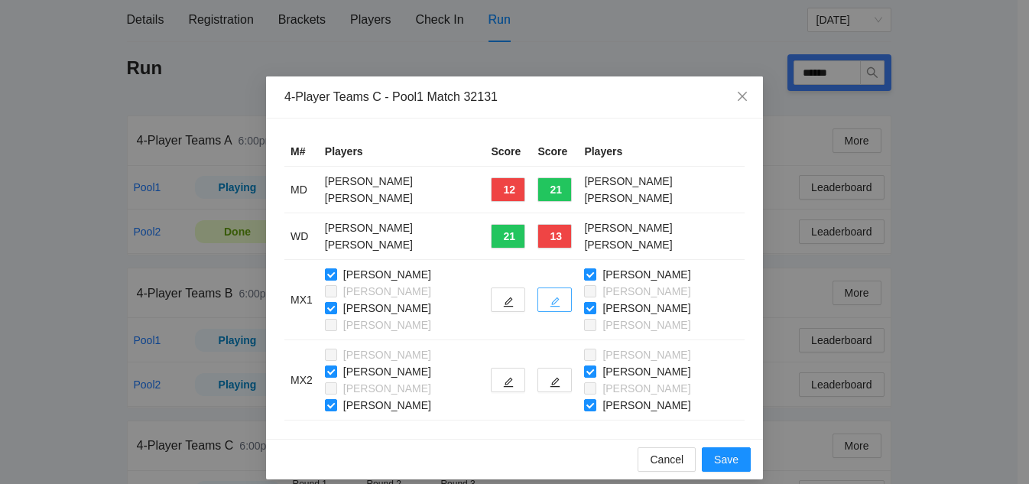
click at [550, 303] on button "button" at bounding box center [554, 299] width 34 height 24
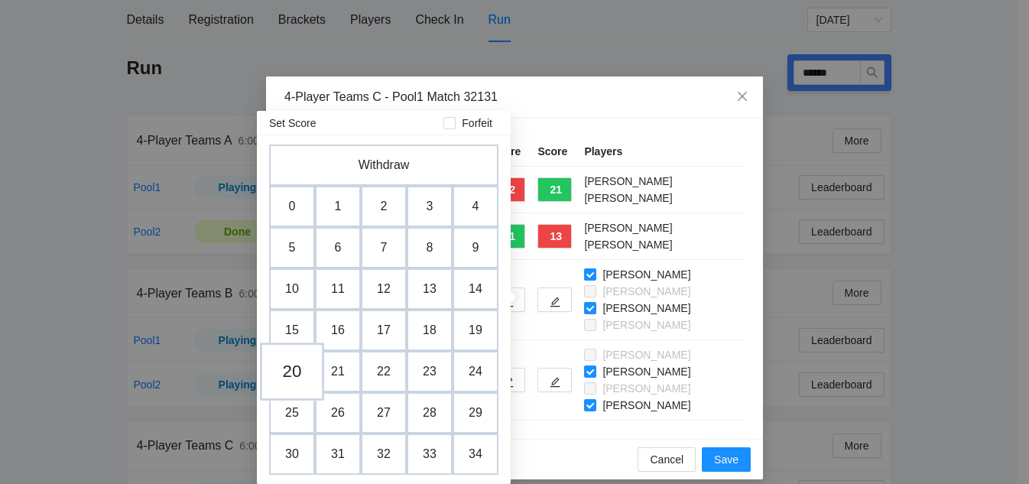
click at [283, 377] on td "20" at bounding box center [292, 371] width 64 height 58
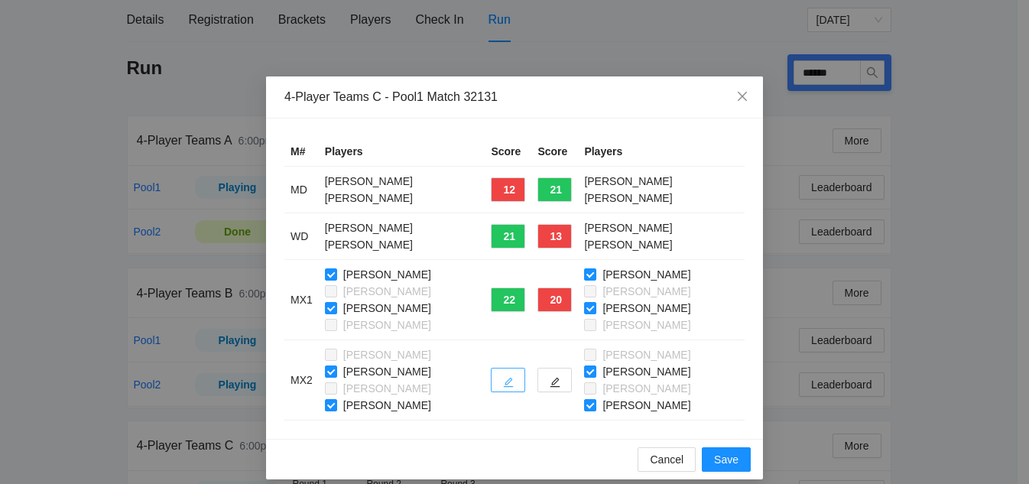
click at [503, 383] on icon "edit" at bounding box center [508, 382] width 11 height 11
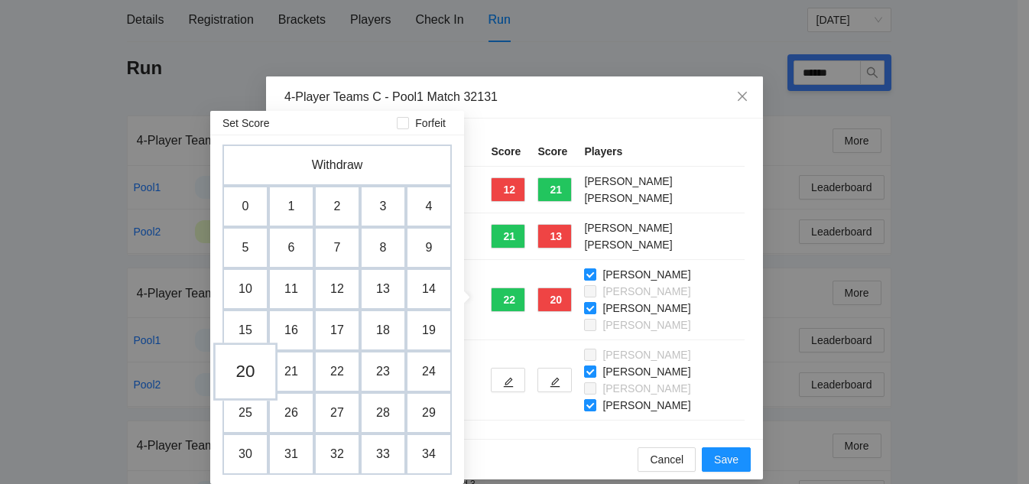
click at [248, 371] on td "20" at bounding box center [245, 371] width 64 height 58
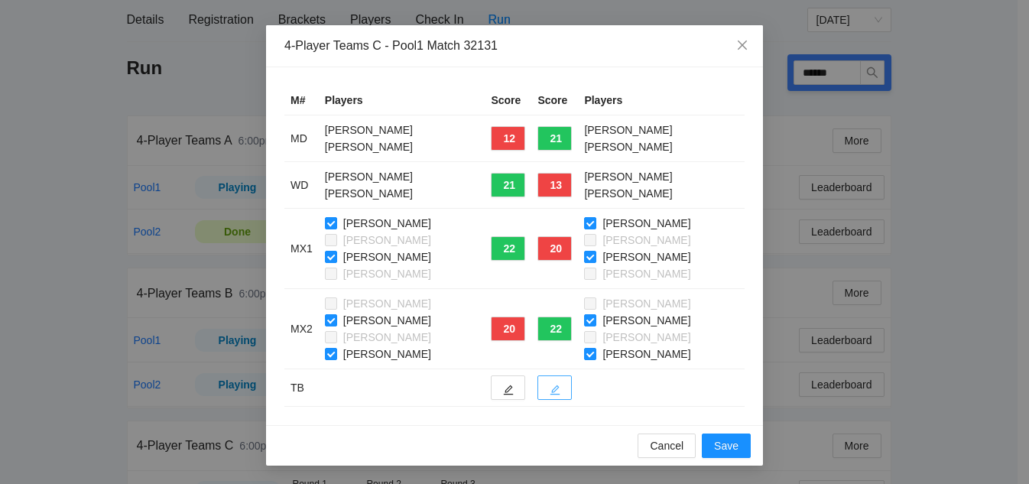
click at [550, 386] on icon "edit" at bounding box center [555, 390] width 11 height 11
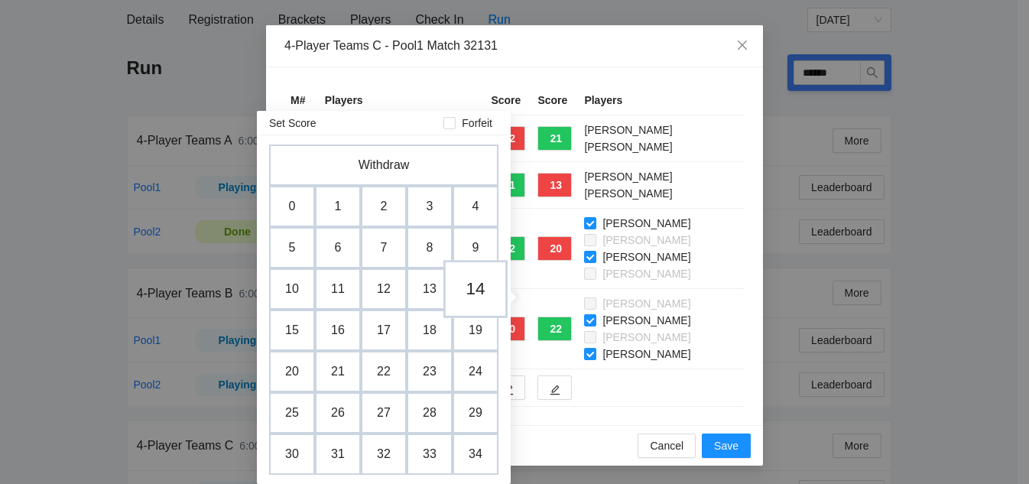
click at [469, 282] on td "14" at bounding box center [475, 289] width 64 height 58
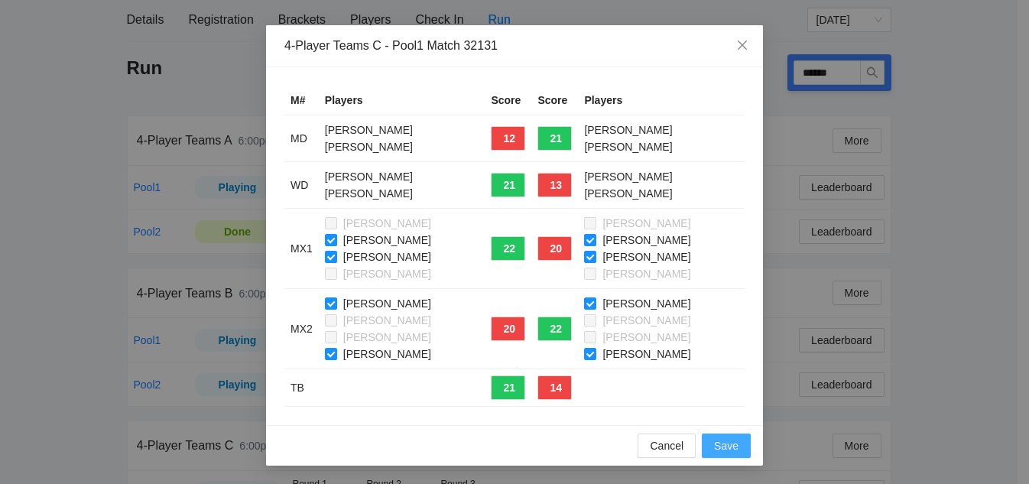
click at [725, 446] on span "Save" at bounding box center [726, 445] width 24 height 17
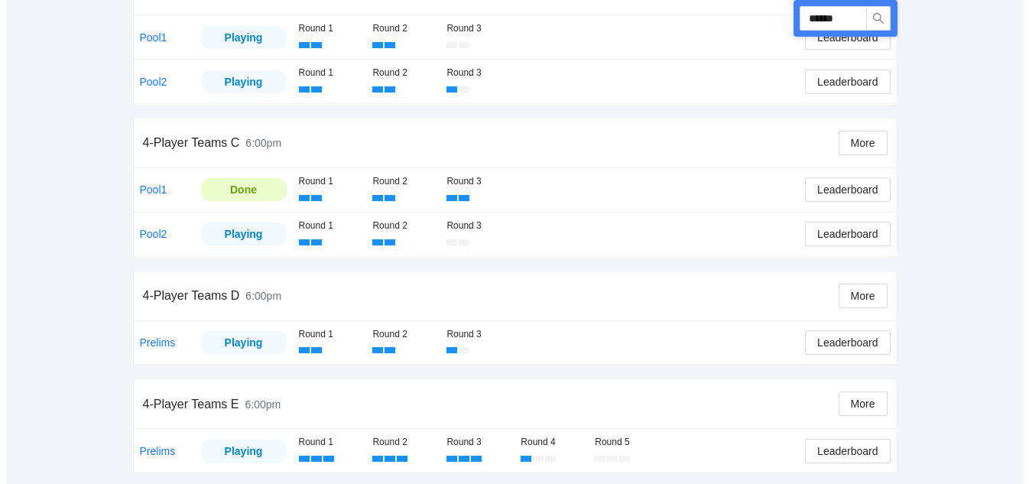
scroll to position [492, 0]
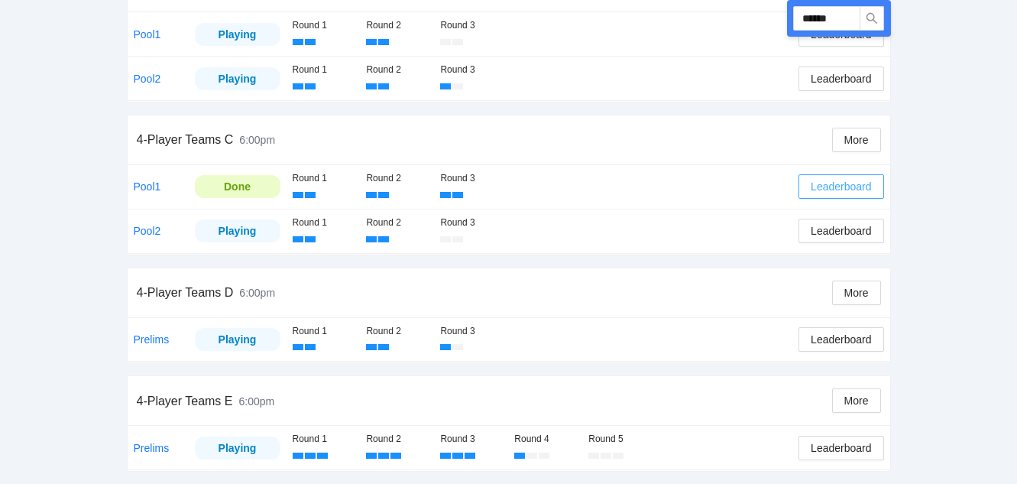
click at [850, 189] on span "Leaderboard" at bounding box center [841, 186] width 60 height 17
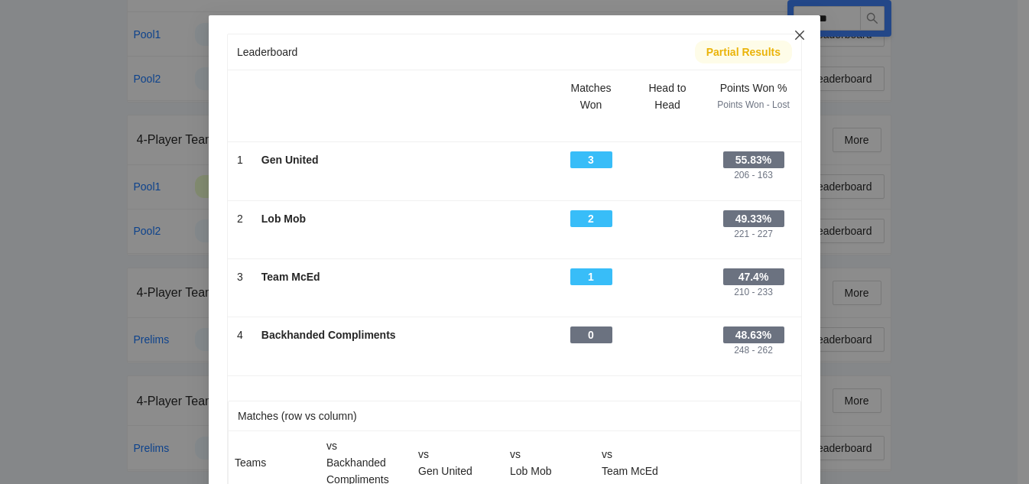
click at [795, 37] on icon "close" at bounding box center [799, 35] width 9 height 9
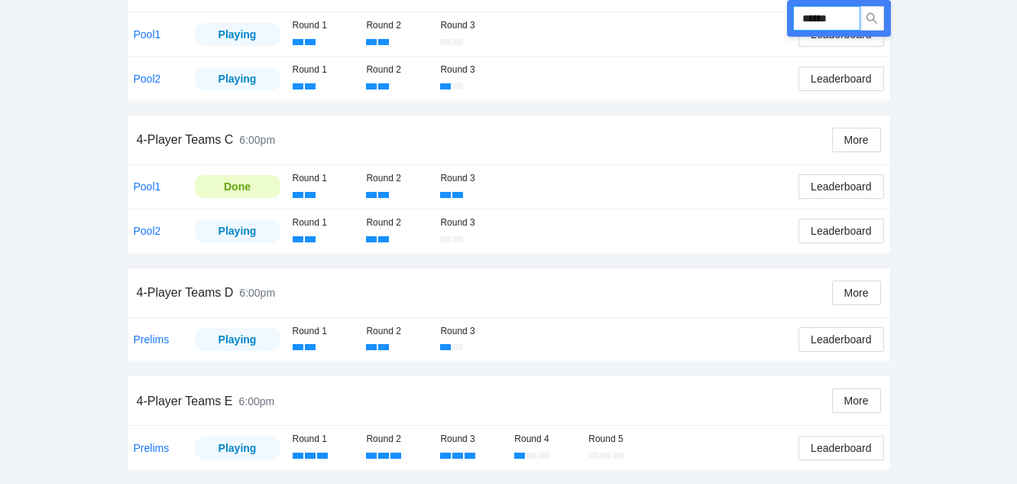
drag, startPoint x: 842, startPoint y: 21, endPoint x: 711, endPoint y: 11, distance: 131.2
click at [711, 11] on div "Run ****** 4-Player Teams A 6:00pm More Pool1 Playing Round 1 Round 2 Round 3 L…" at bounding box center [509, 110] width 764 height 724
type input "******"
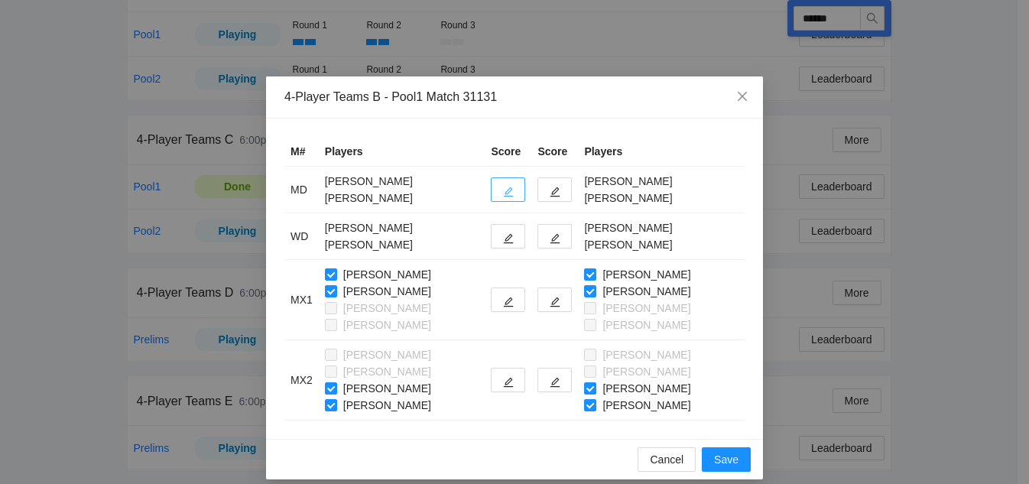
click at [507, 190] on icon "edit" at bounding box center [509, 192] width 10 height 10
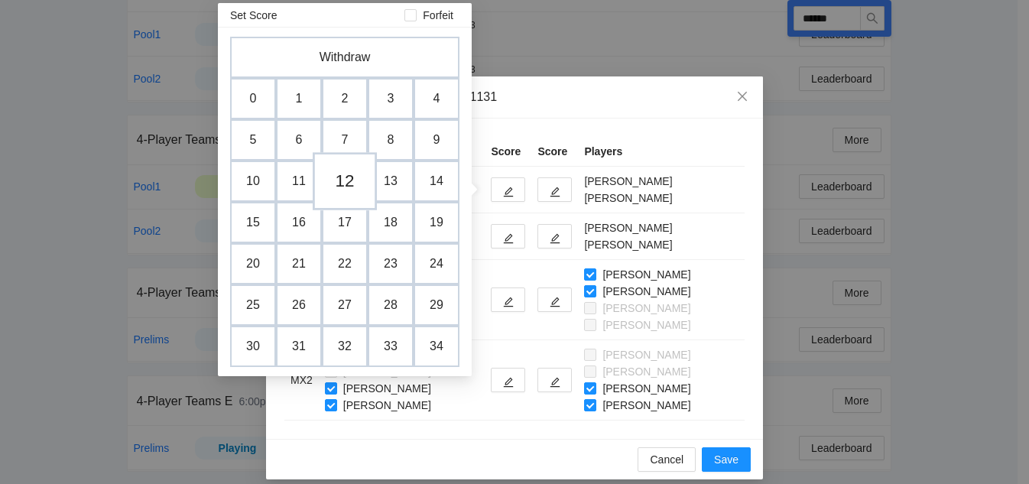
click at [355, 177] on td "12" at bounding box center [345, 181] width 64 height 58
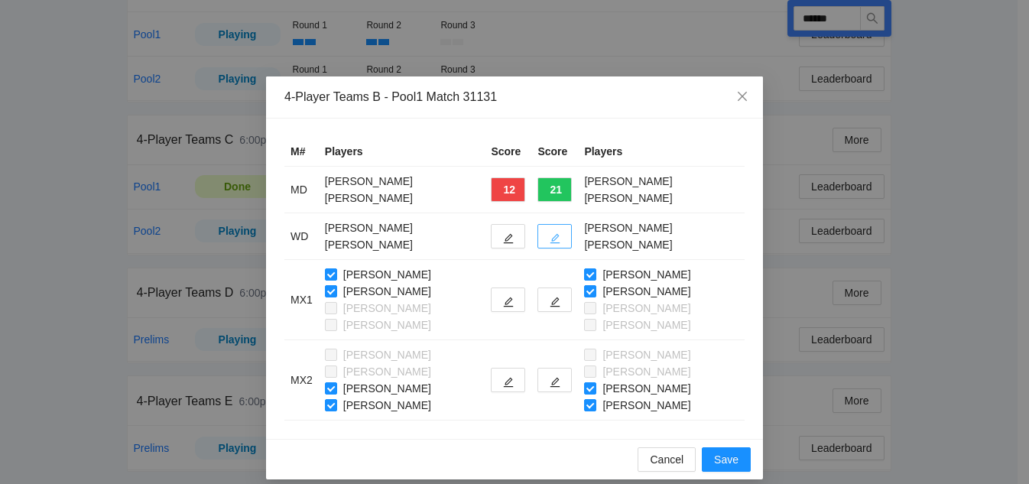
click at [550, 235] on icon "edit" at bounding box center [555, 238] width 11 height 11
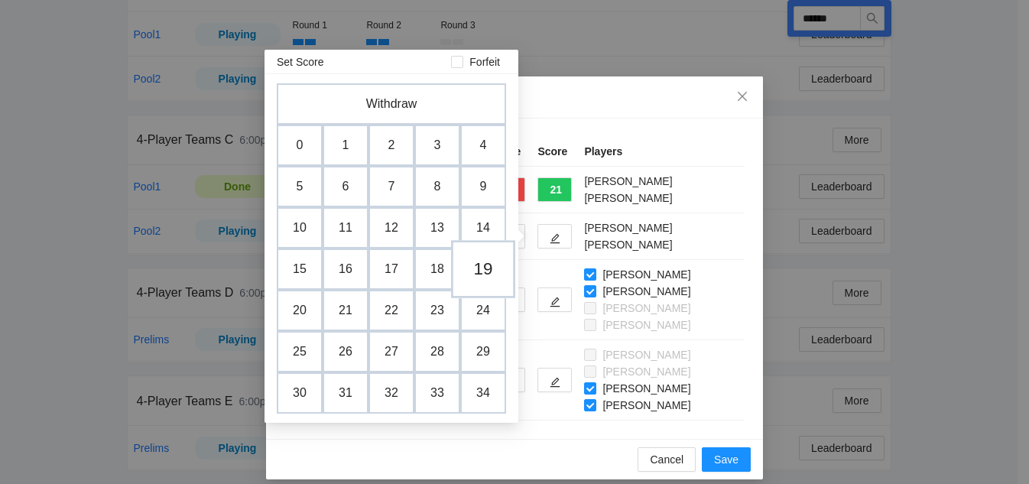
click at [477, 271] on td "19" at bounding box center [483, 269] width 64 height 58
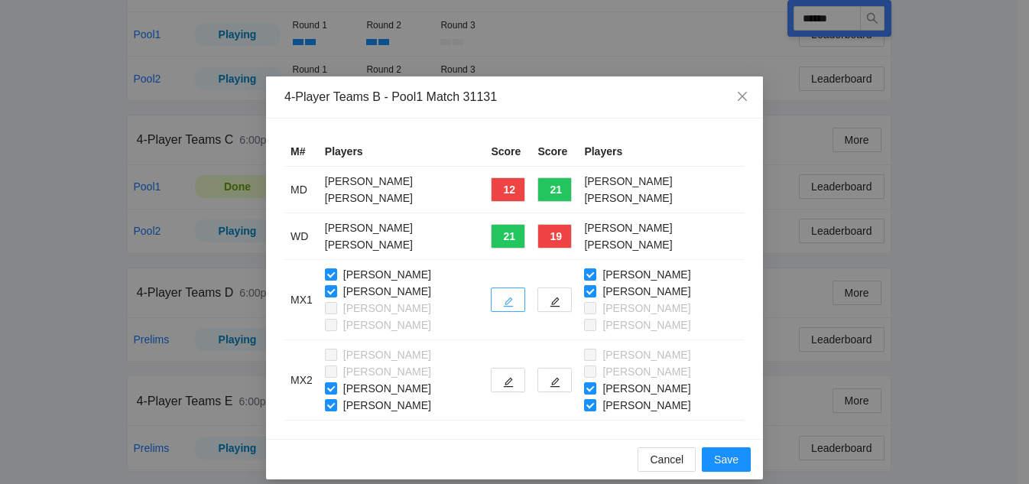
click at [505, 301] on icon "edit" at bounding box center [509, 302] width 10 height 10
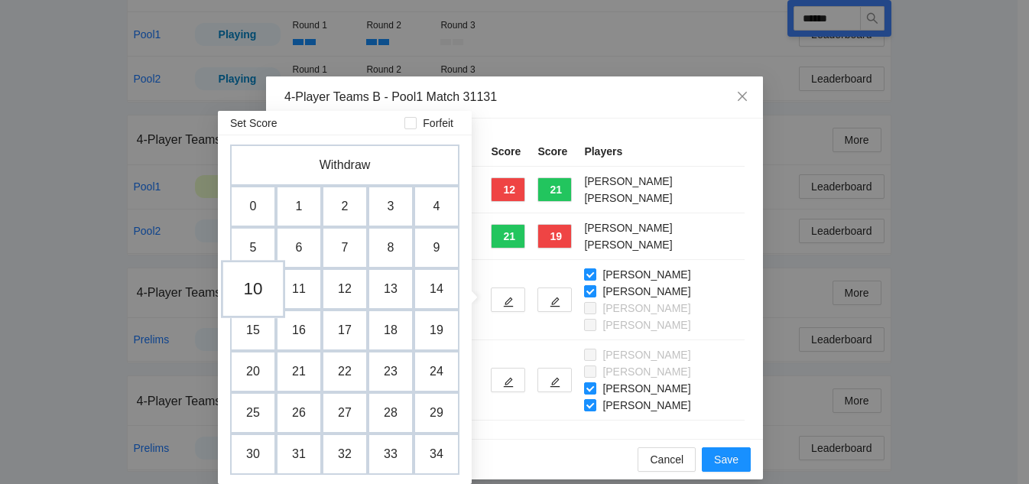
click at [253, 305] on td "10" at bounding box center [253, 289] width 64 height 58
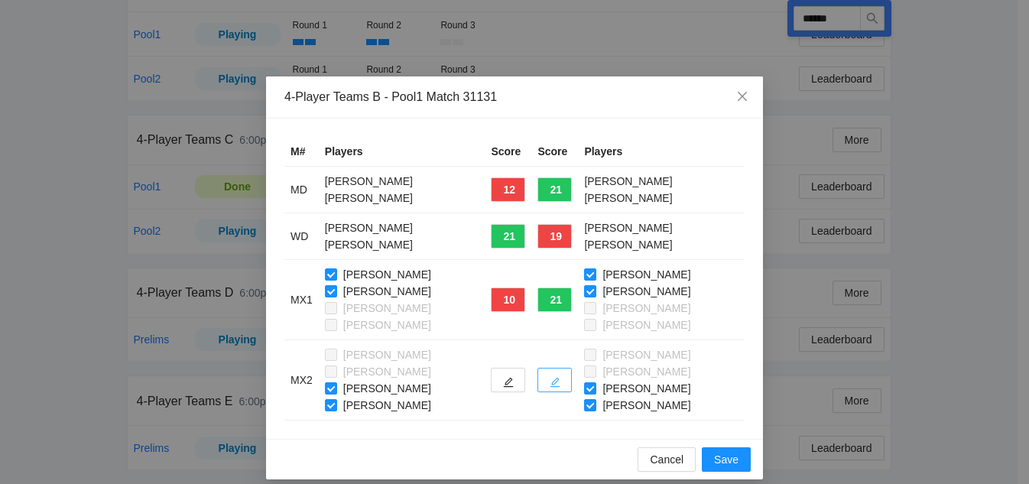
click at [550, 380] on icon "edit" at bounding box center [555, 382] width 11 height 11
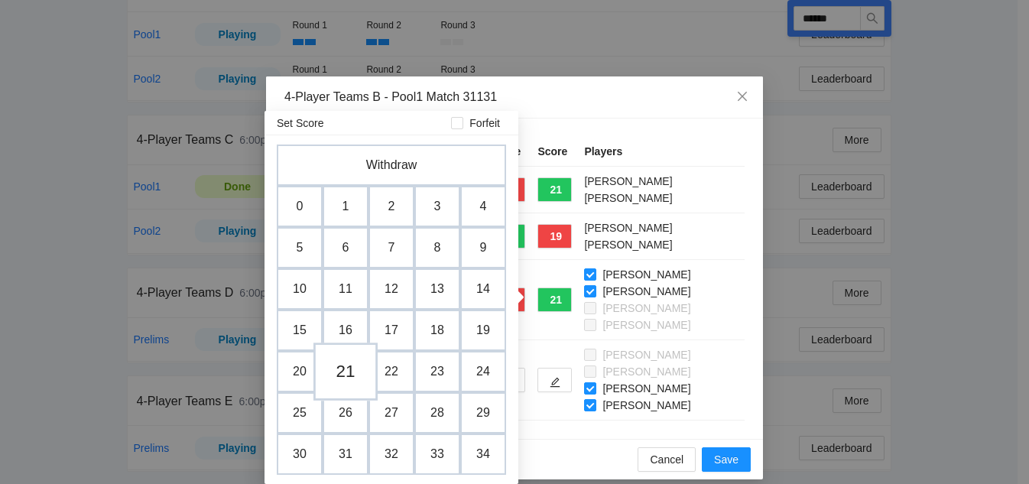
click at [354, 375] on td "21" at bounding box center [345, 371] width 64 height 58
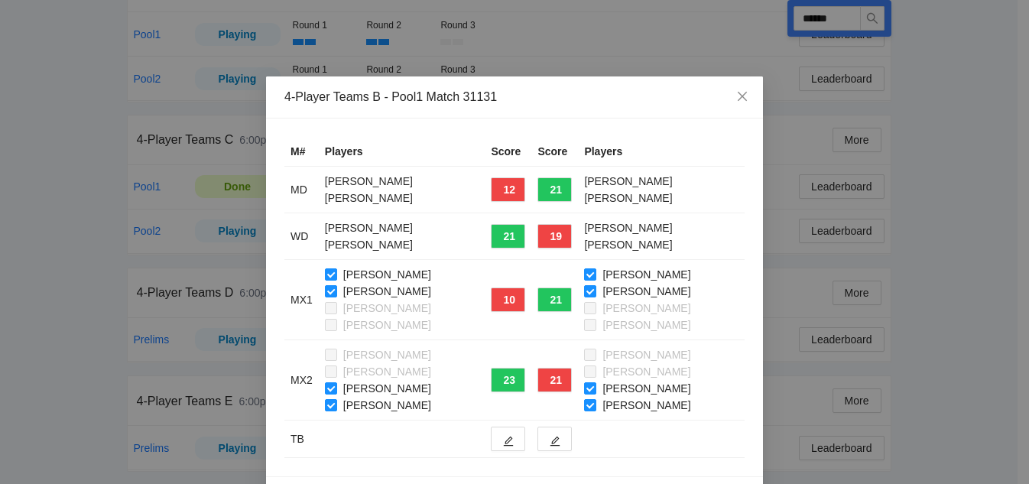
scroll to position [51, 0]
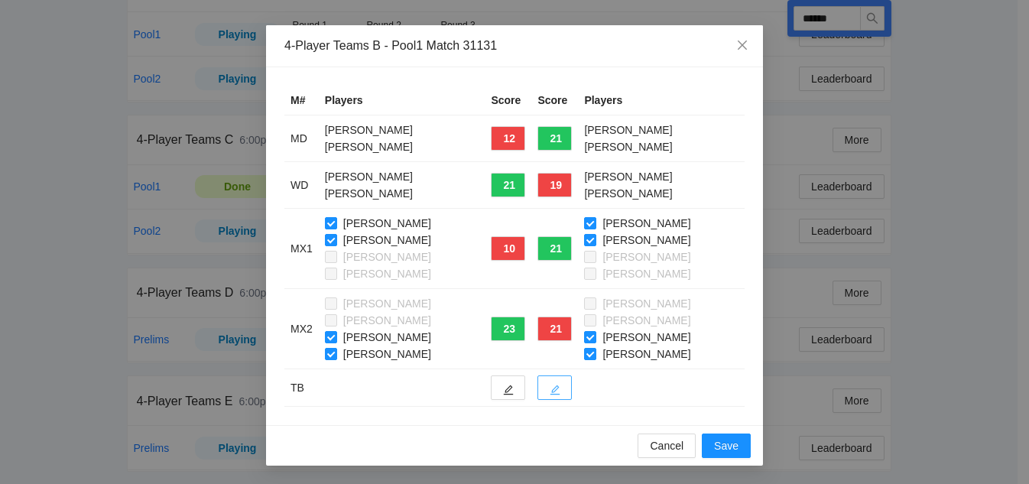
click at [554, 391] on icon "edit" at bounding box center [555, 390] width 11 height 11
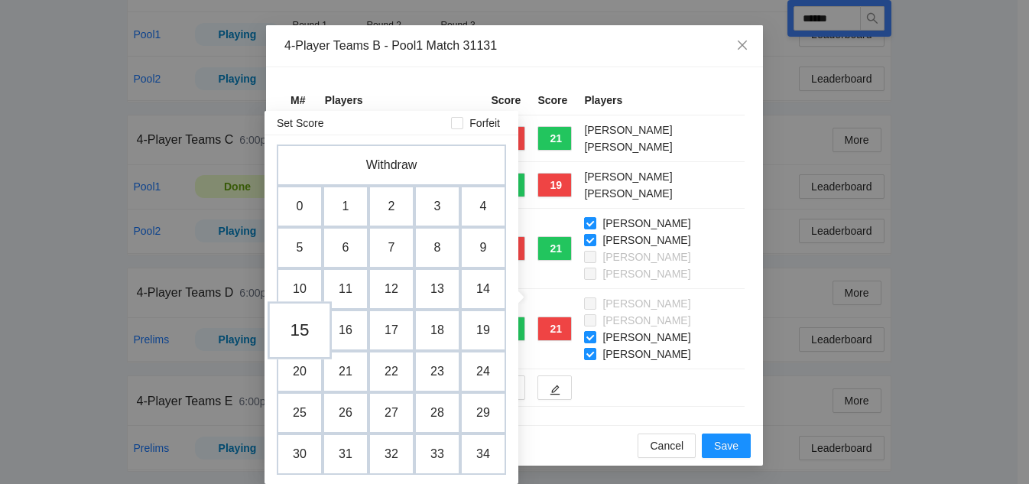
click at [310, 339] on td "15" at bounding box center [300, 330] width 64 height 58
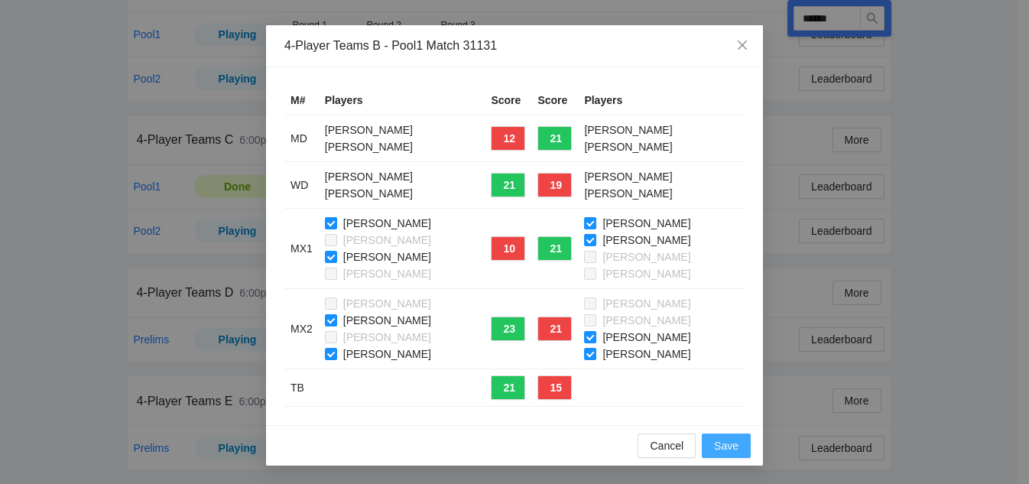
click at [722, 449] on span "Save" at bounding box center [726, 445] width 24 height 17
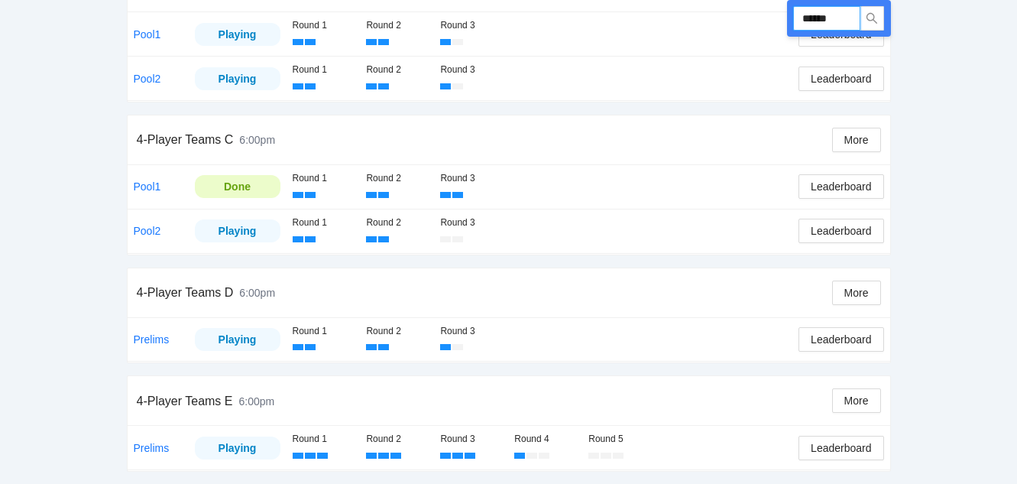
drag, startPoint x: 845, startPoint y: 18, endPoint x: 653, endPoint y: -5, distance: 193.2
type input "******"
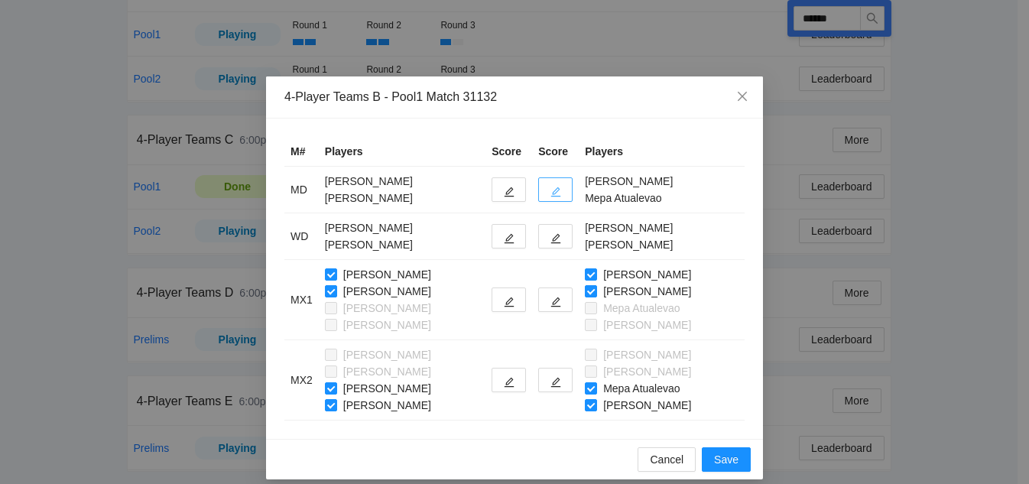
click at [557, 187] on icon "edit" at bounding box center [555, 192] width 11 height 11
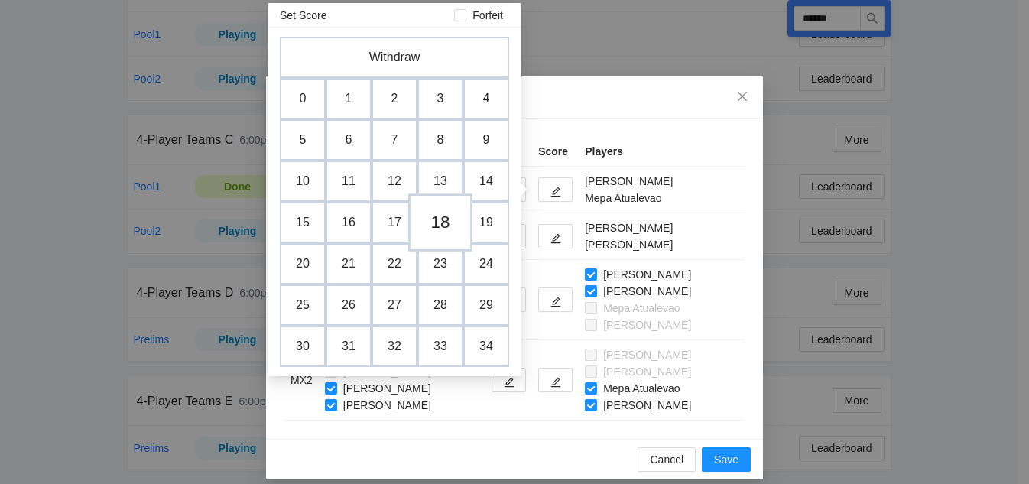
click at [447, 224] on td "18" at bounding box center [440, 222] width 64 height 58
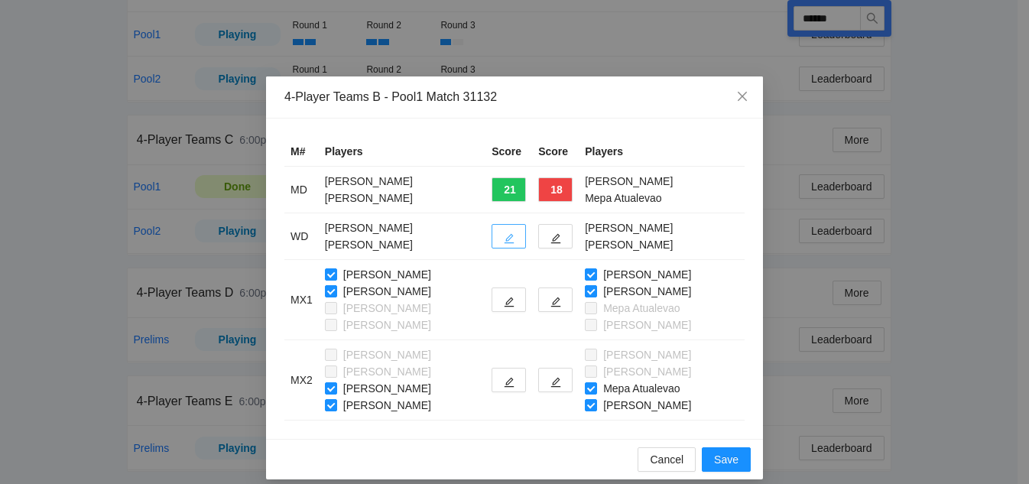
click at [505, 240] on icon "edit" at bounding box center [509, 238] width 11 height 11
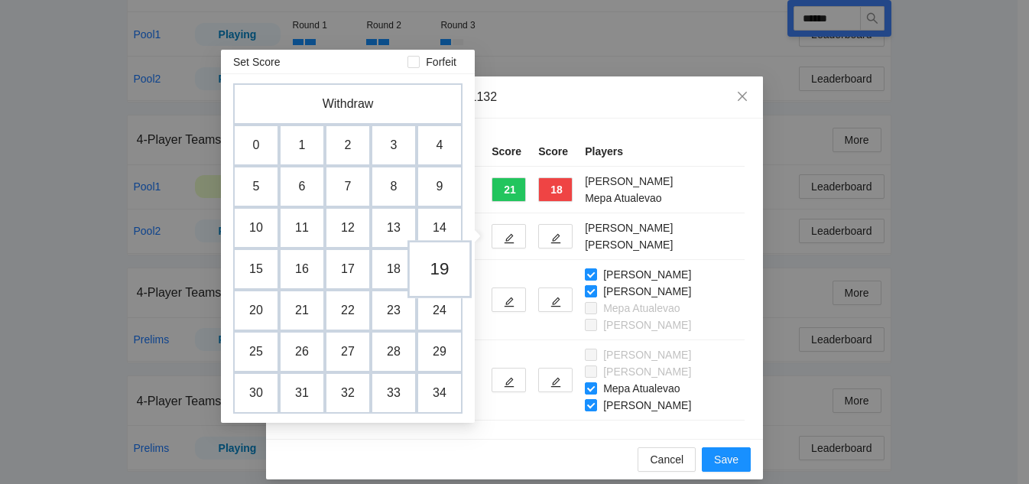
click at [443, 273] on td "19" at bounding box center [439, 269] width 64 height 58
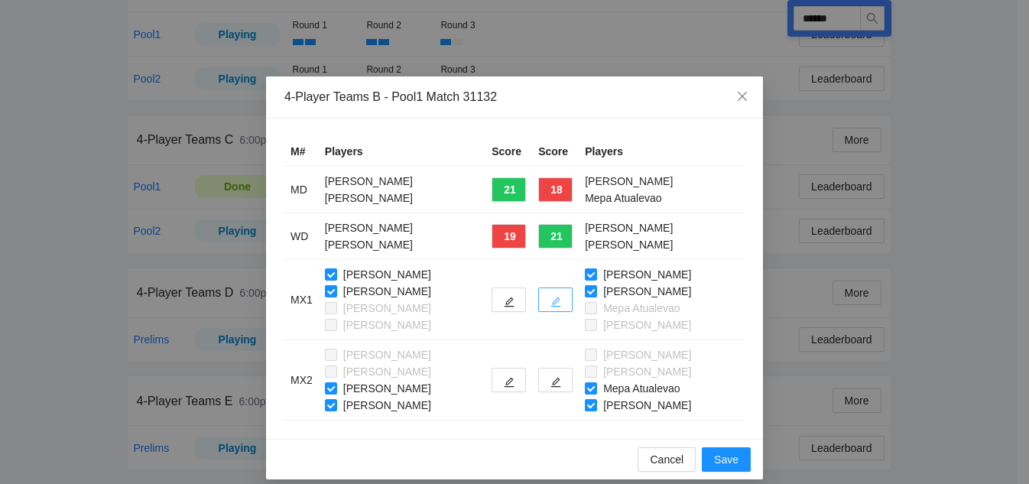
click at [564, 300] on button "button" at bounding box center [555, 299] width 34 height 24
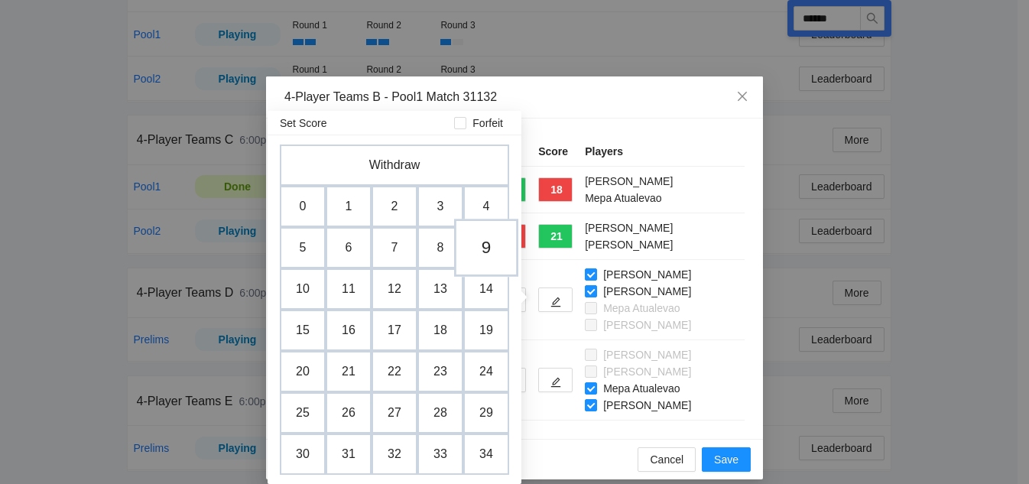
click at [491, 249] on td "9" at bounding box center [486, 248] width 64 height 58
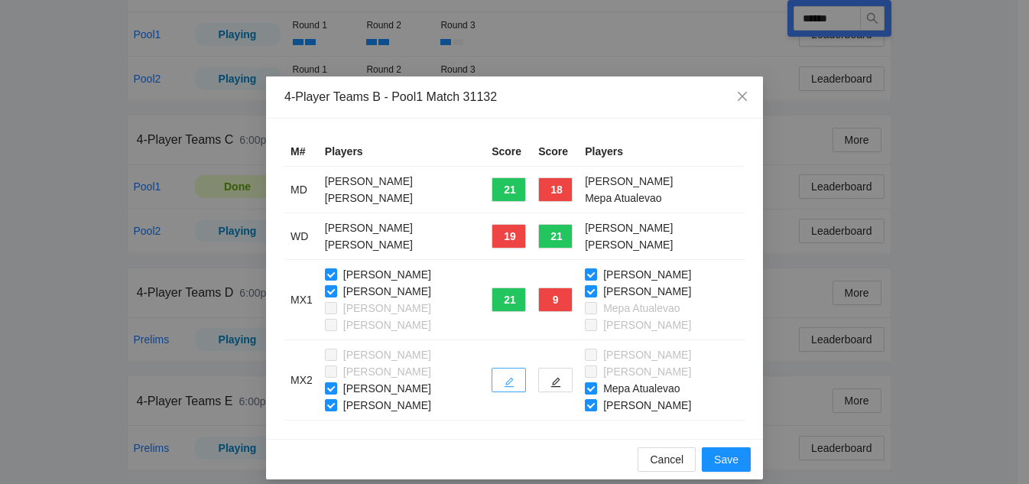
click at [505, 381] on icon "edit" at bounding box center [509, 382] width 11 height 11
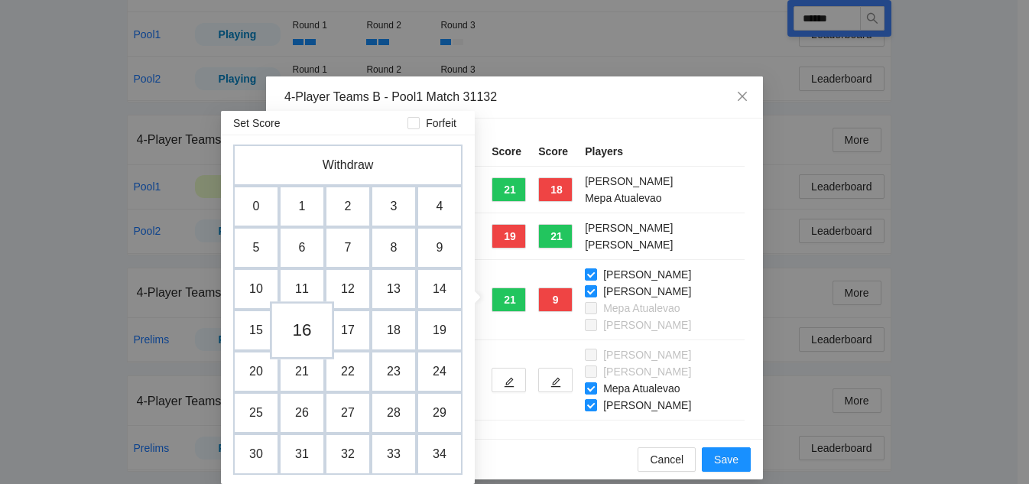
click at [310, 339] on td "16" at bounding box center [302, 330] width 64 height 58
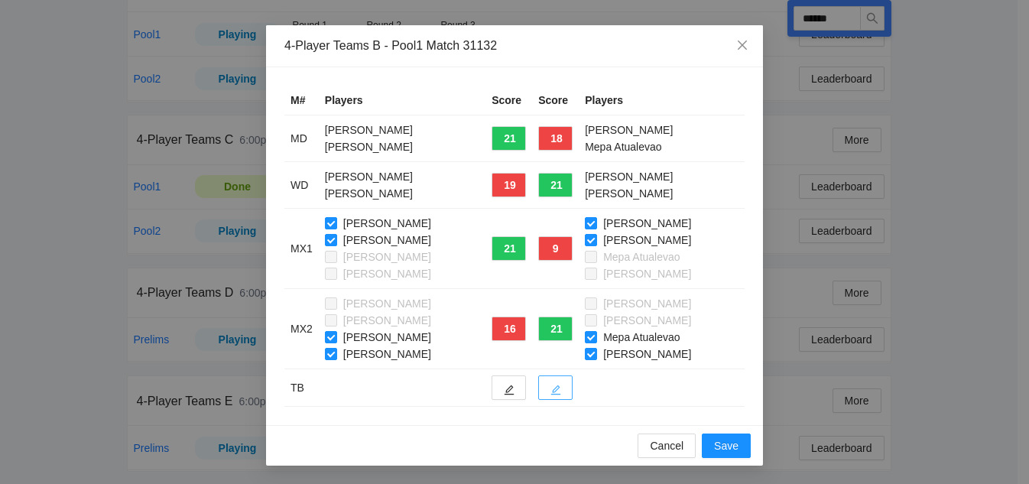
click at [561, 386] on button "button" at bounding box center [555, 387] width 34 height 24
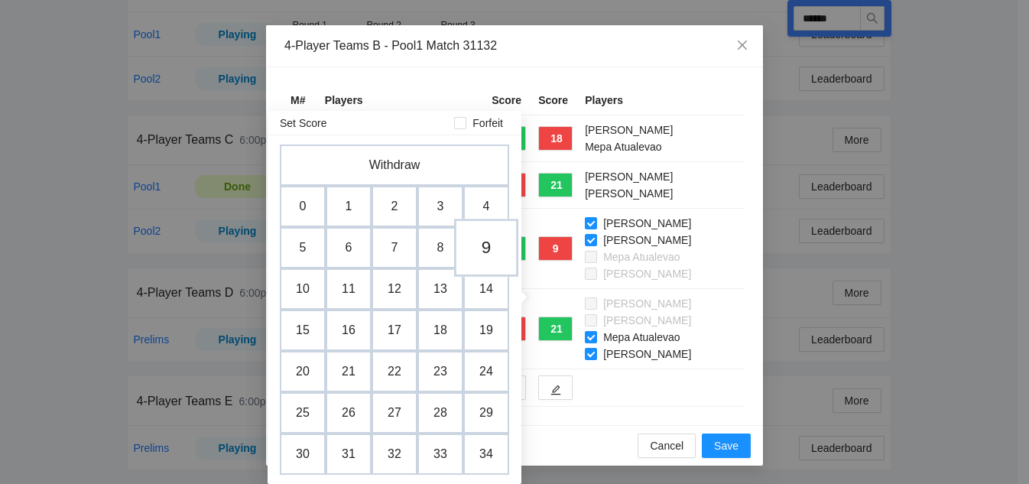
click at [455, 244] on td "9" at bounding box center [486, 248] width 64 height 58
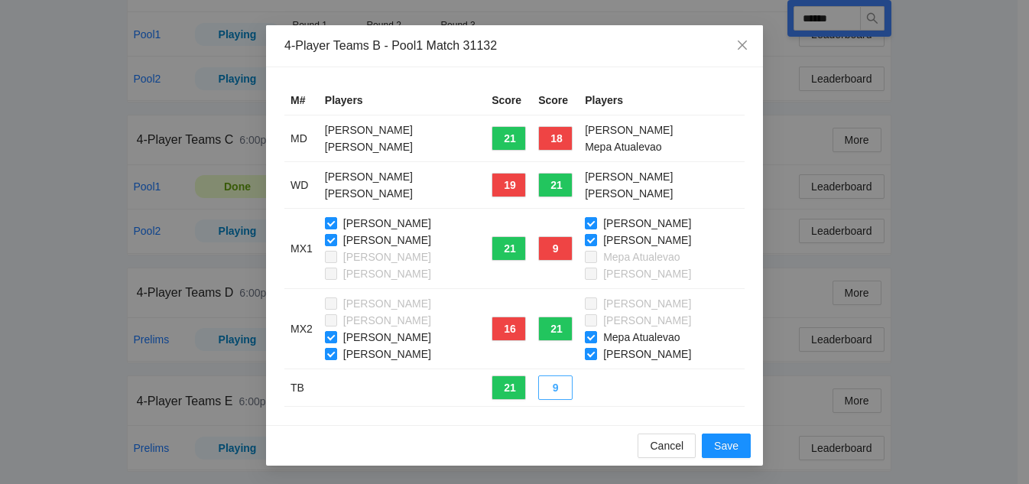
click at [550, 388] on button "9" at bounding box center [555, 387] width 34 height 24
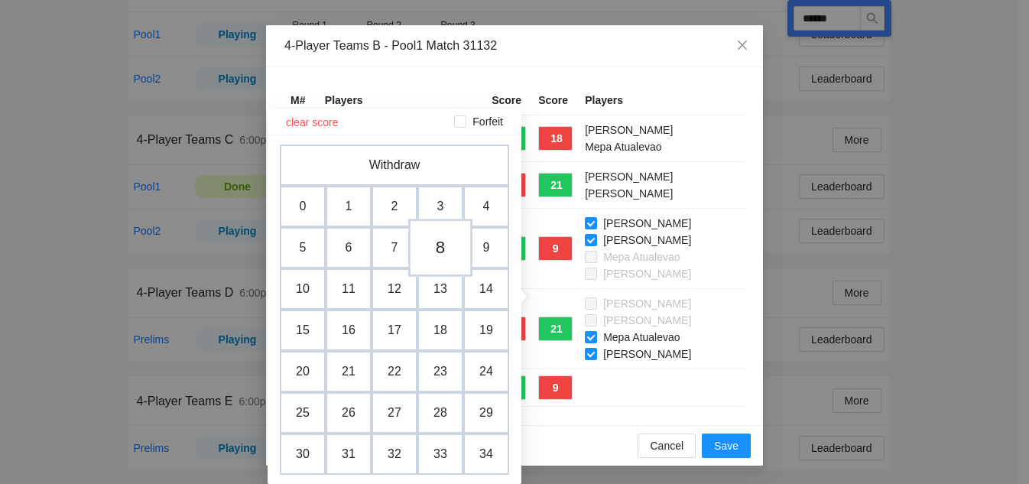
click at [449, 248] on td "8" at bounding box center [440, 248] width 64 height 58
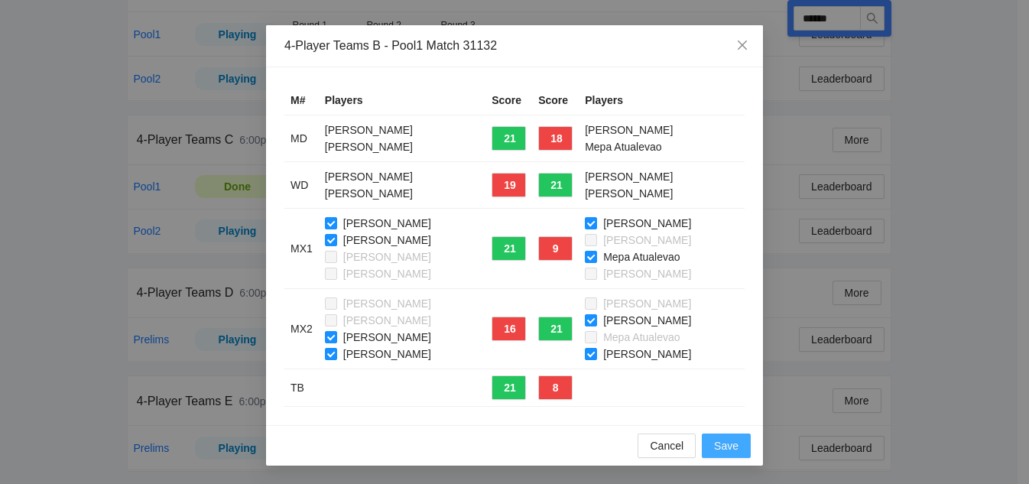
click at [729, 450] on span "Save" at bounding box center [726, 445] width 24 height 17
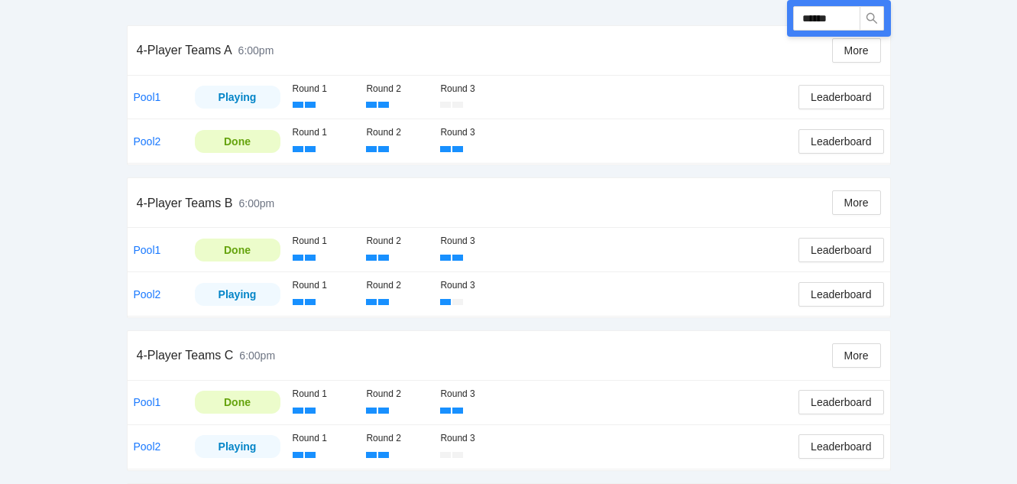
scroll to position [263, 0]
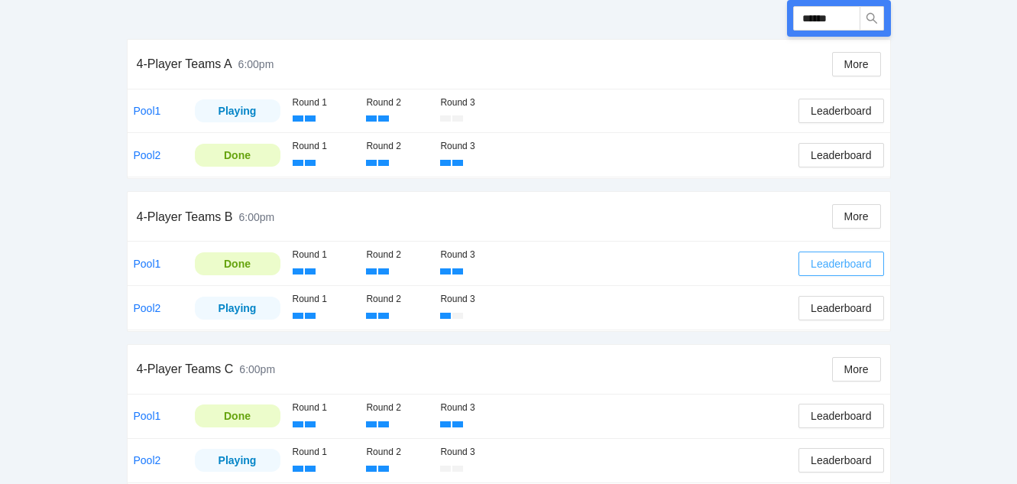
click at [859, 262] on span "Leaderboard" at bounding box center [841, 263] width 60 height 17
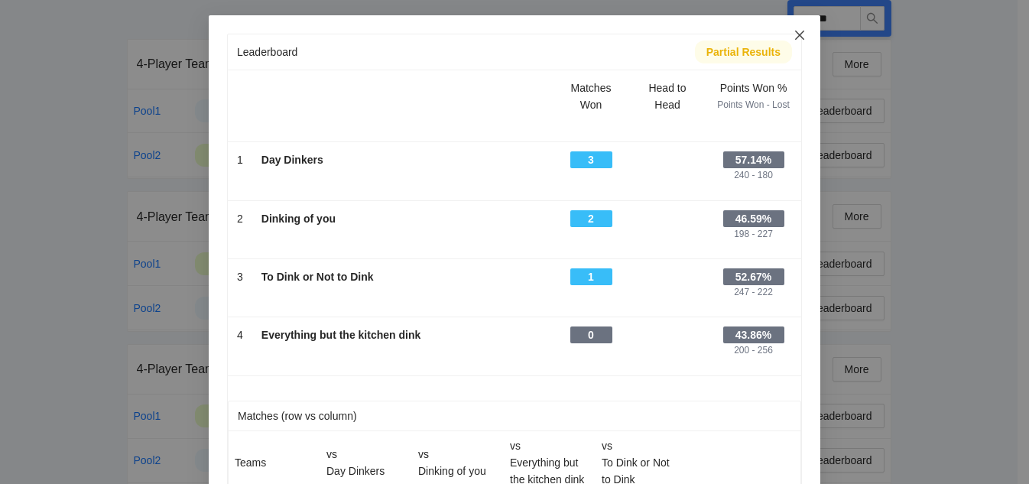
click at [794, 37] on icon "close" at bounding box center [799, 35] width 12 height 12
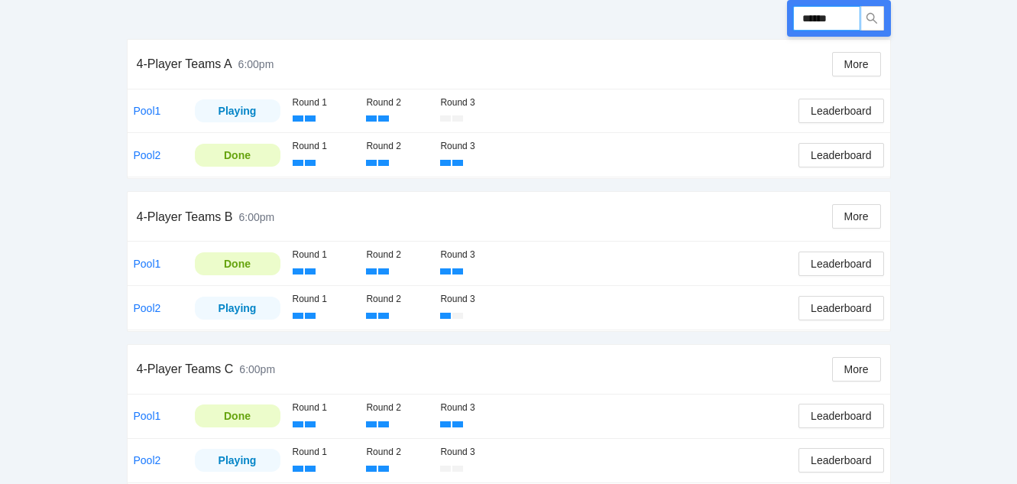
drag, startPoint x: 842, startPoint y: 17, endPoint x: 717, endPoint y: 7, distance: 125.0
type input "******"
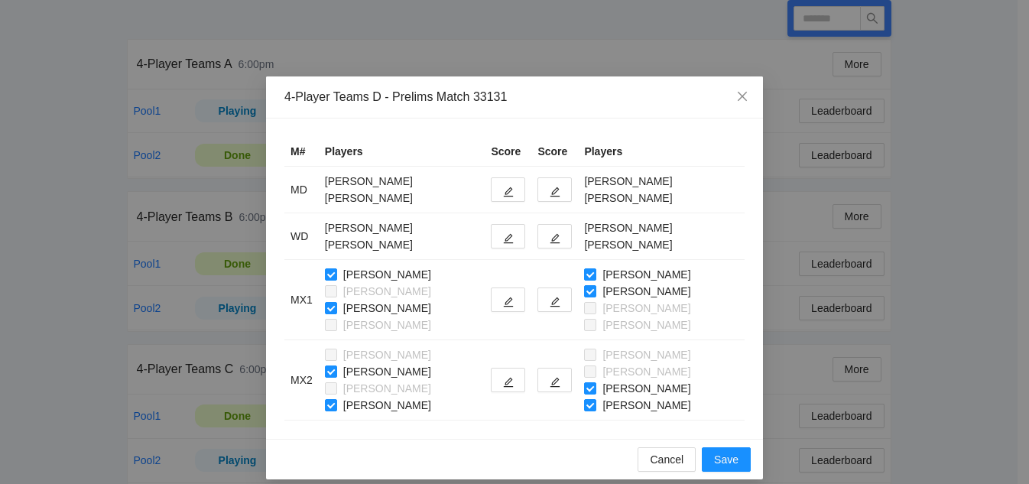
type input "******"
click at [491, 195] on button "button" at bounding box center [508, 189] width 34 height 24
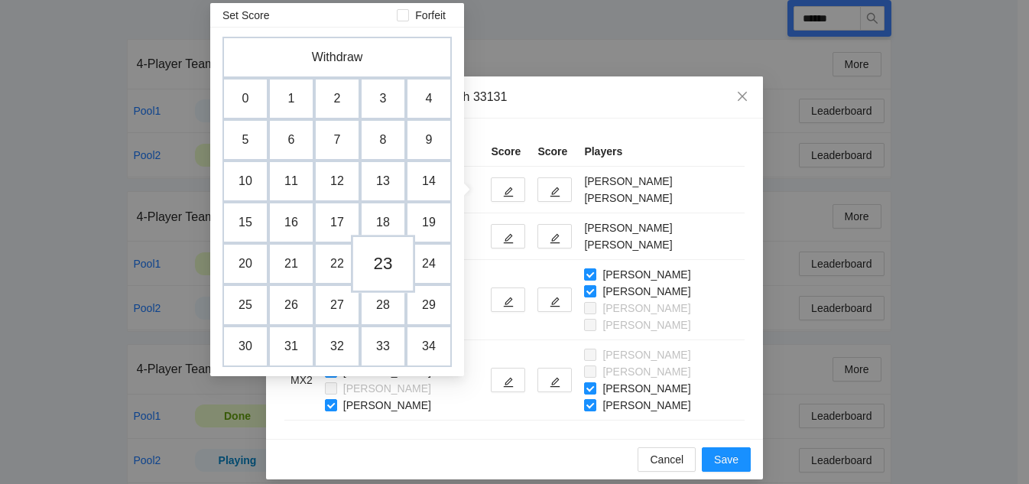
click at [381, 263] on td "23" at bounding box center [383, 264] width 64 height 58
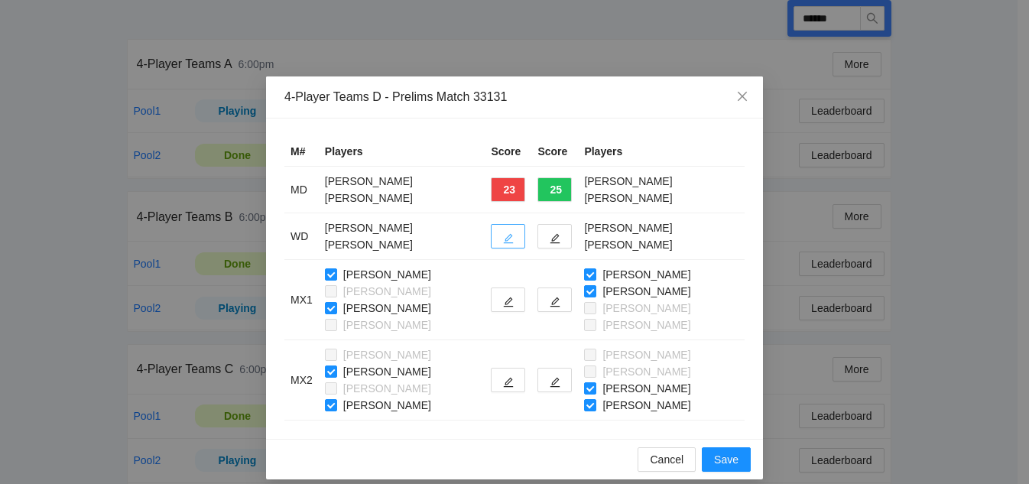
click at [503, 239] on icon "edit" at bounding box center [508, 238] width 11 height 11
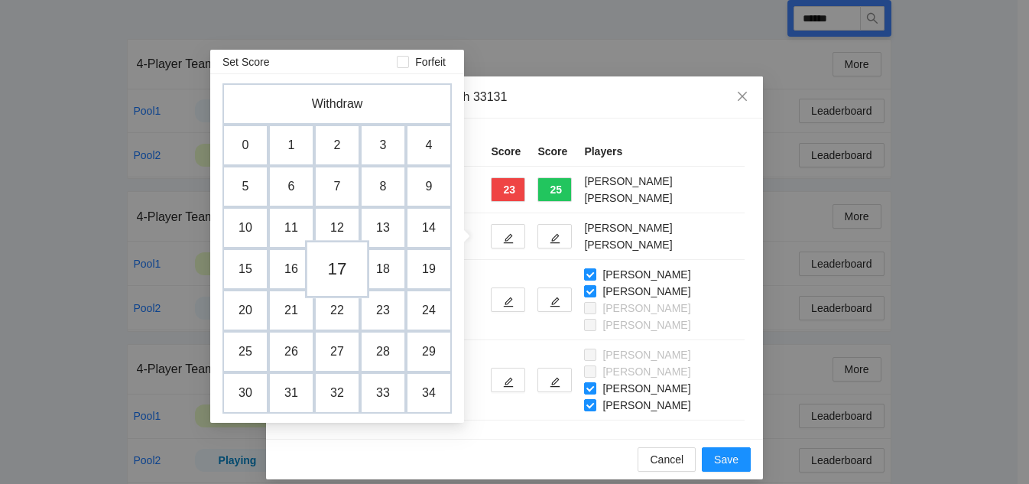
click at [336, 277] on td "17" at bounding box center [337, 269] width 64 height 58
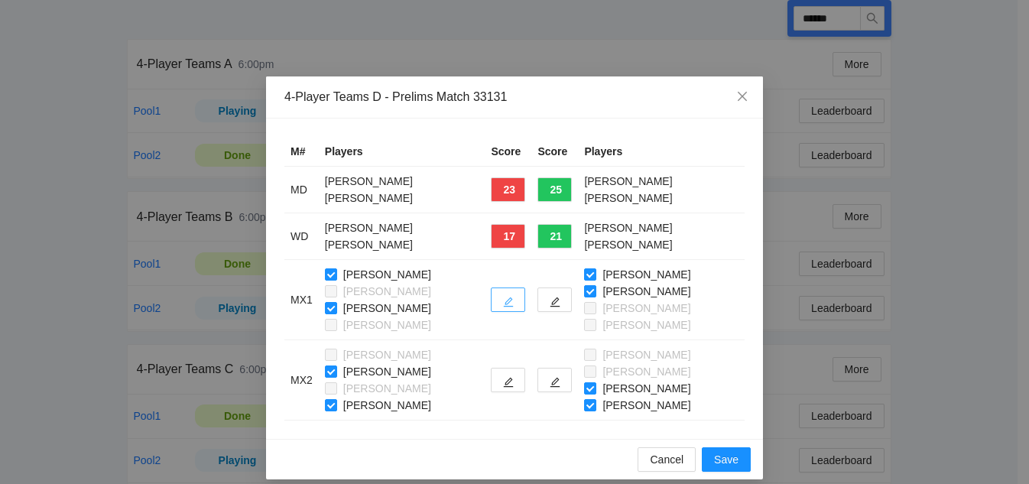
click at [505, 297] on button "button" at bounding box center [508, 299] width 34 height 24
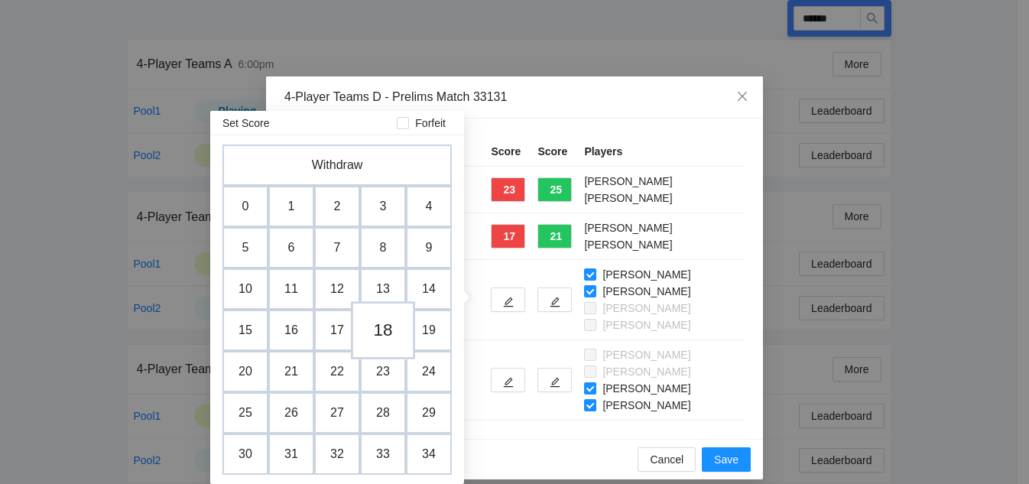
click at [377, 335] on td "18" at bounding box center [383, 330] width 64 height 58
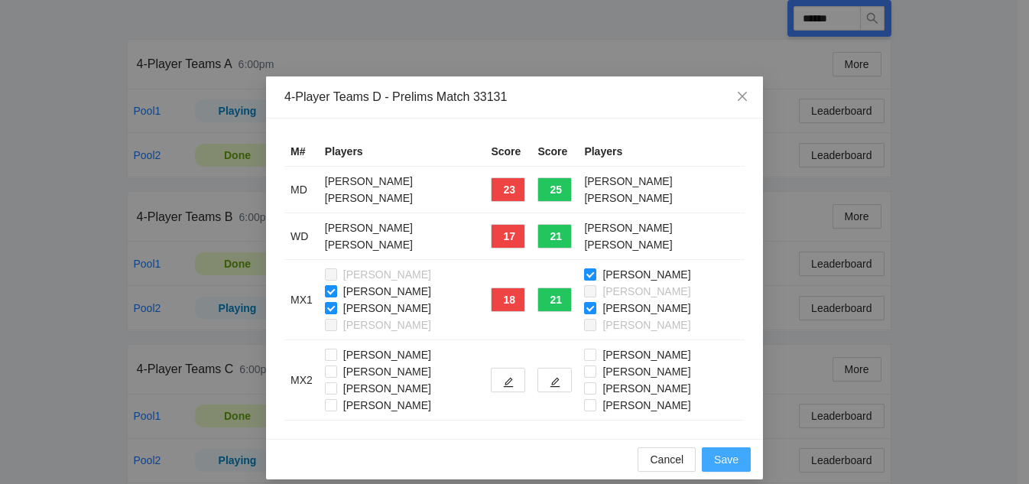
click at [721, 459] on span "Save" at bounding box center [726, 459] width 24 height 17
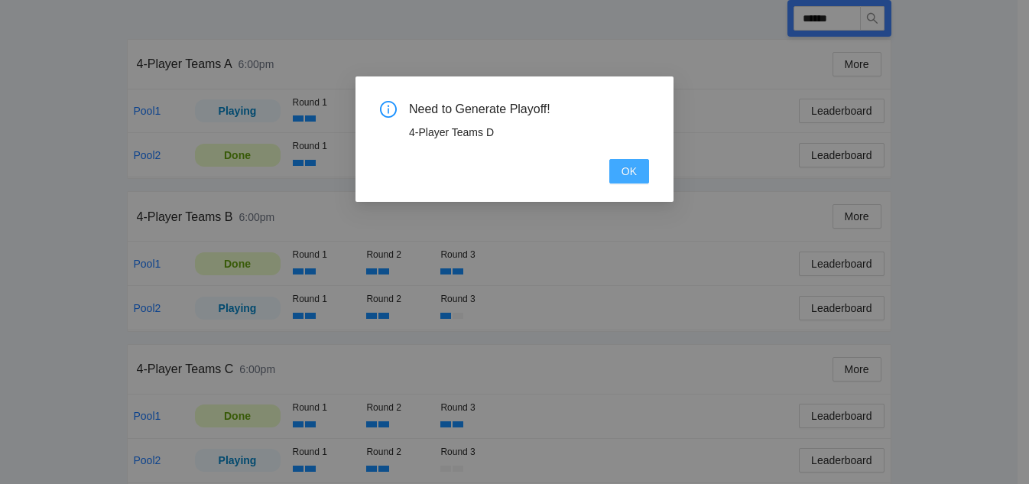
click at [629, 170] on span "OK" at bounding box center [628, 171] width 15 height 17
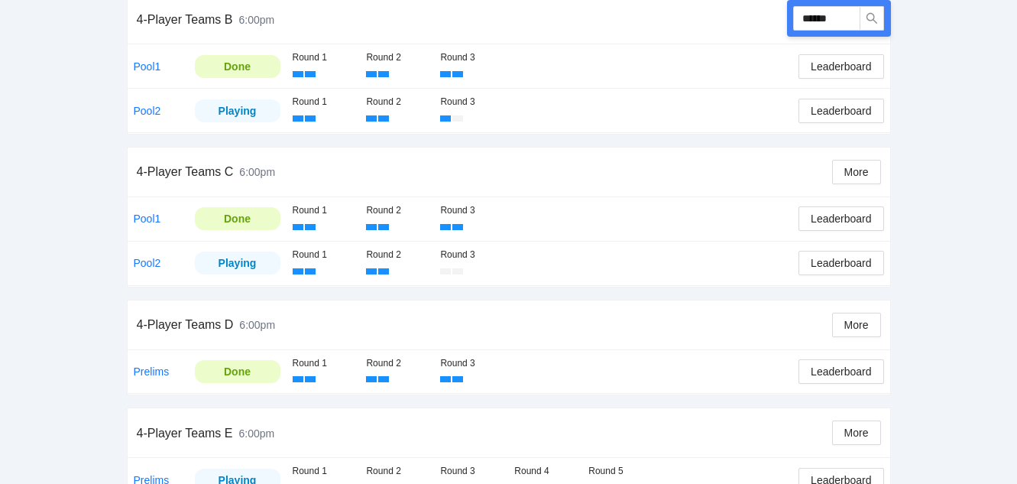
scroll to position [492, 0]
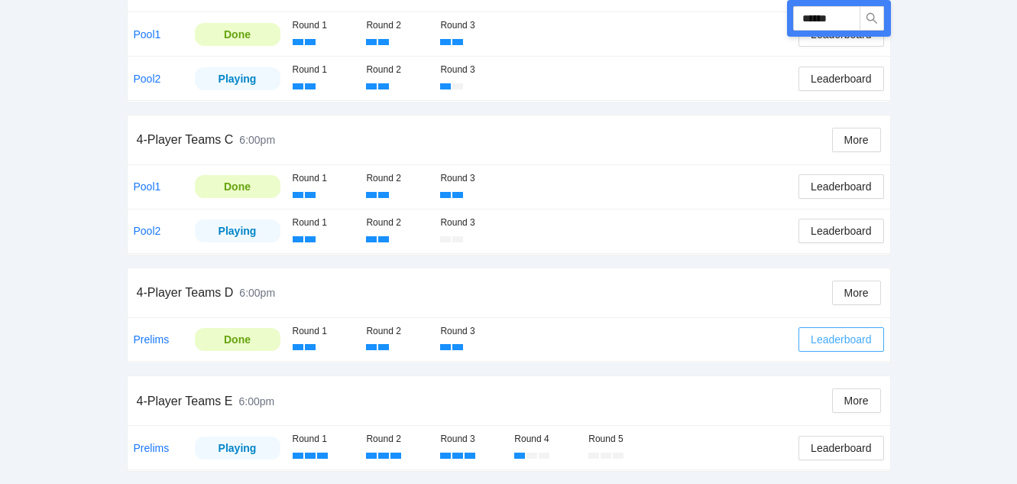
click at [822, 342] on span "Leaderboard" at bounding box center [841, 339] width 60 height 17
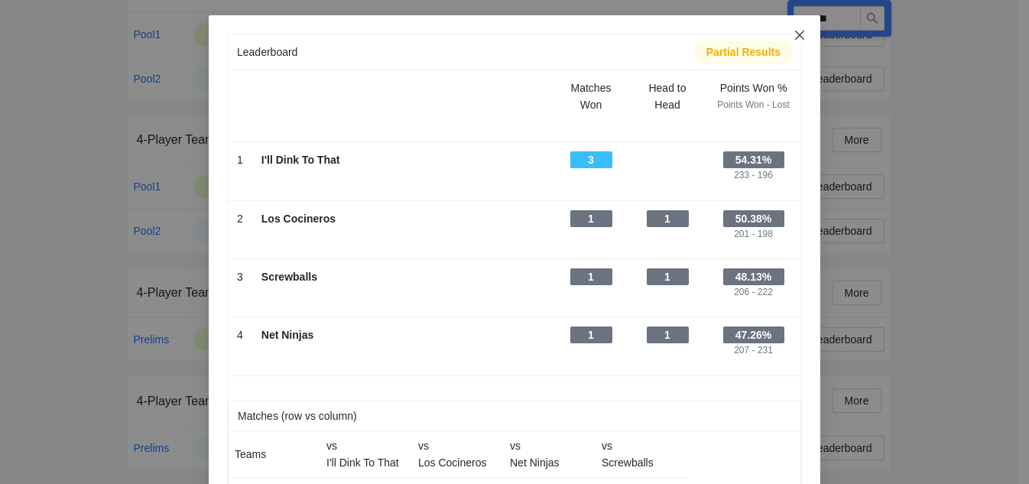
click at [793, 35] on icon "close" at bounding box center [799, 35] width 12 height 12
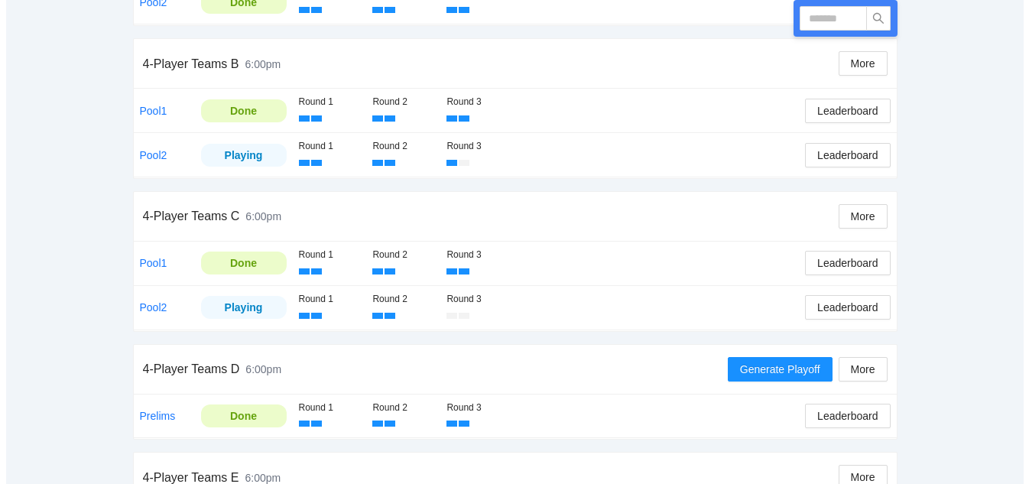
scroll to position [459, 0]
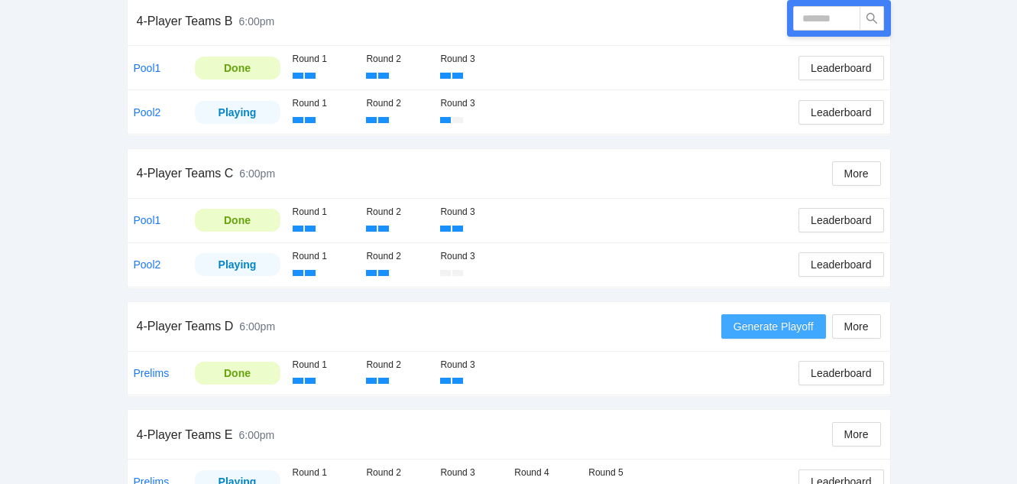
click at [744, 327] on span "Generate Playoff" at bounding box center [774, 326] width 80 height 17
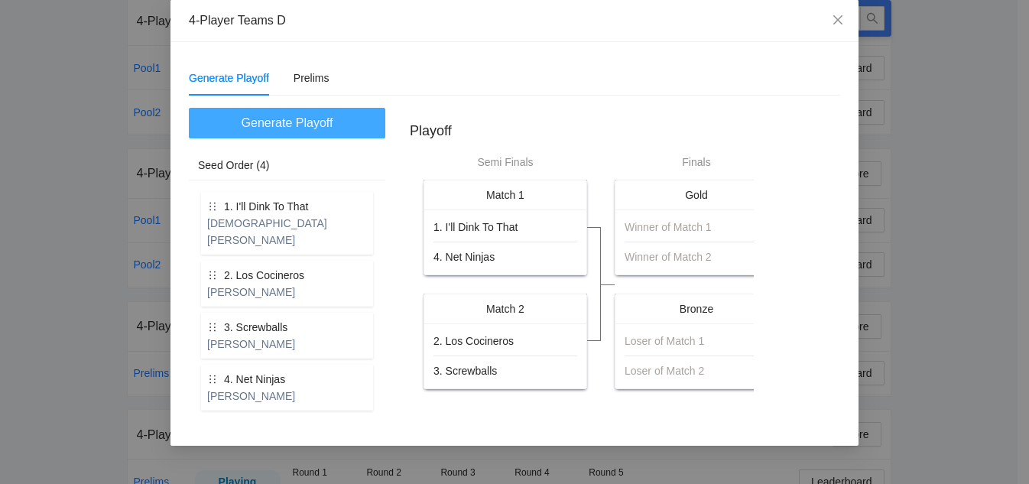
click at [294, 120] on span "Generate Playoff" at bounding box center [288, 122] width 92 height 19
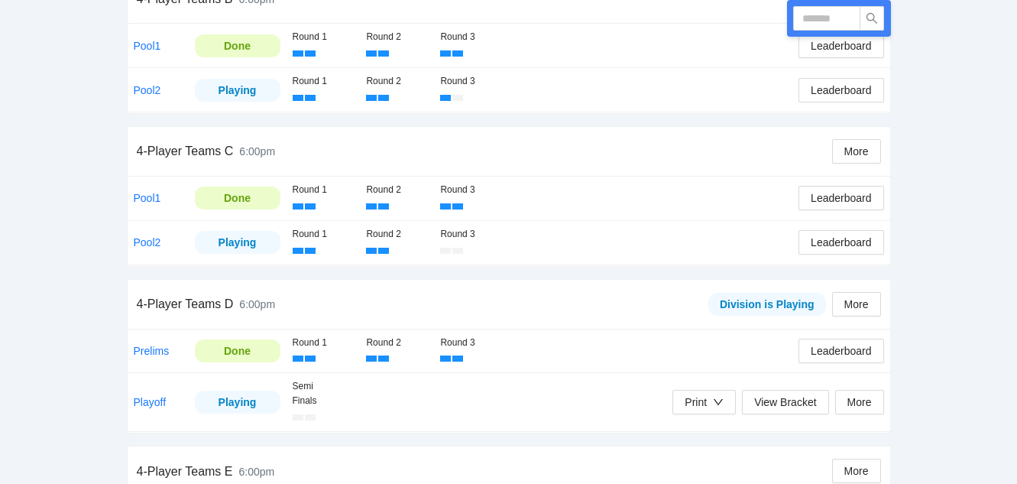
scroll to position [551, 0]
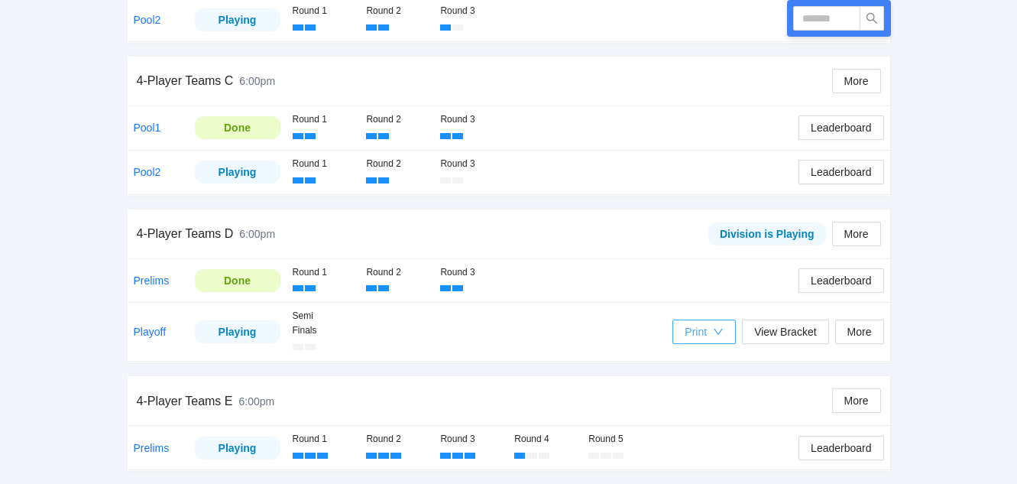
click at [713, 329] on icon "down" at bounding box center [718, 331] width 11 height 11
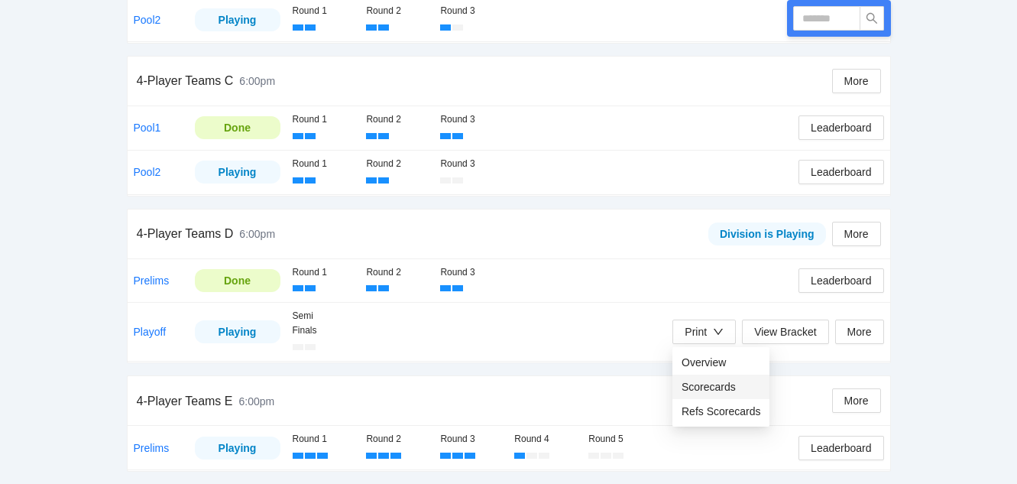
click at [725, 386] on span "Scorecards" at bounding box center [721, 386] width 79 height 17
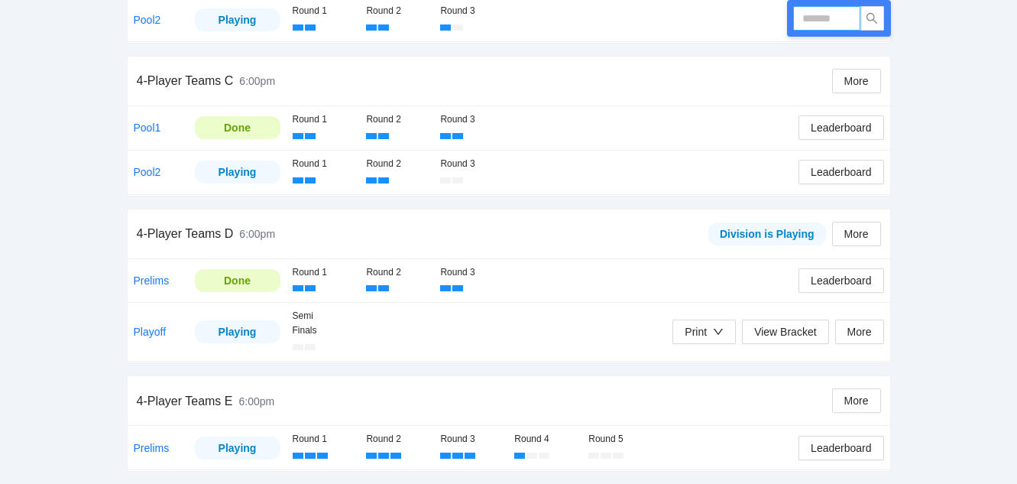
click at [812, 16] on input "text" at bounding box center [826, 18] width 67 height 24
type input "******"
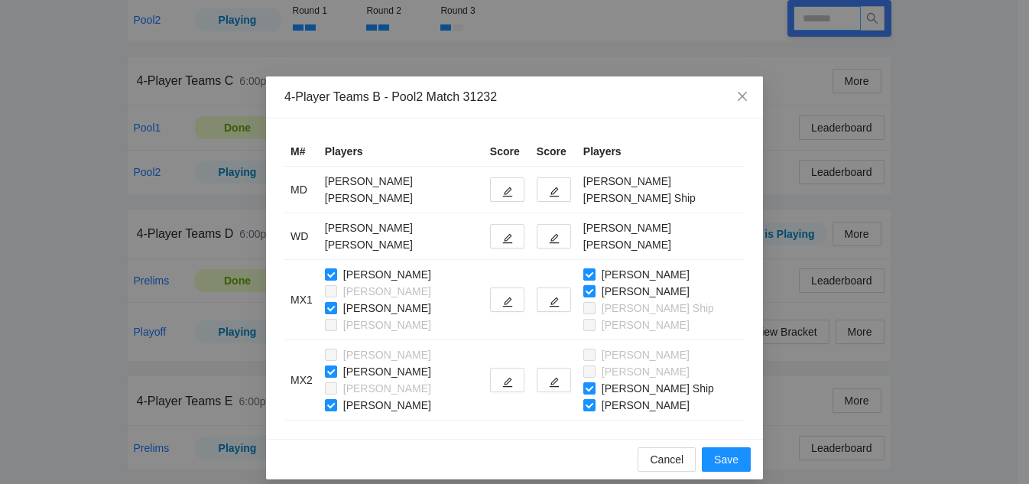
type input "******"
click at [557, 191] on icon "edit" at bounding box center [555, 192] width 10 height 10
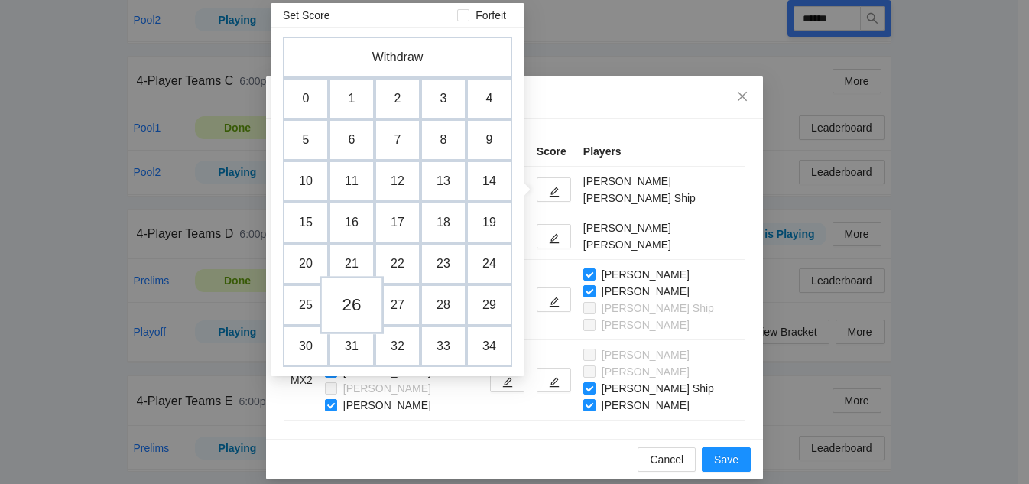
click at [352, 306] on td "26" at bounding box center [352, 305] width 64 height 58
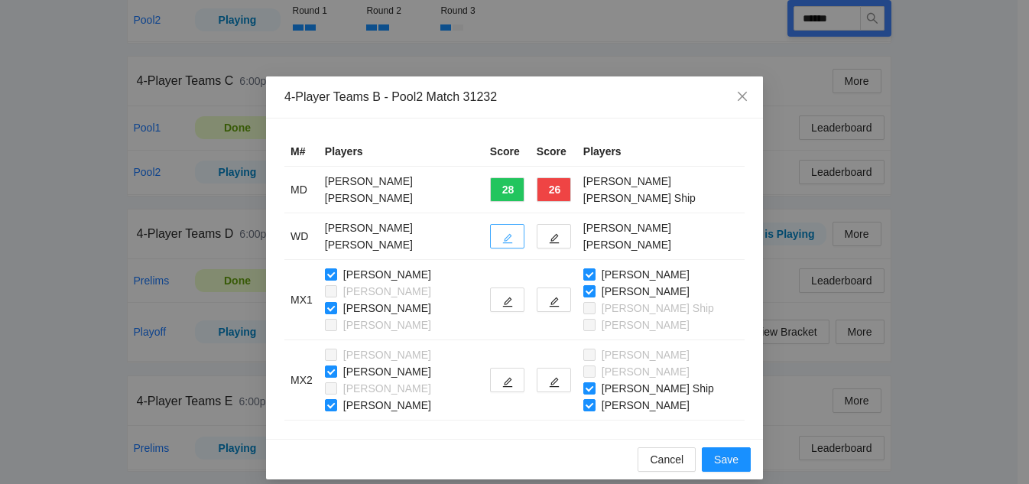
click at [506, 238] on icon "edit" at bounding box center [507, 238] width 11 height 11
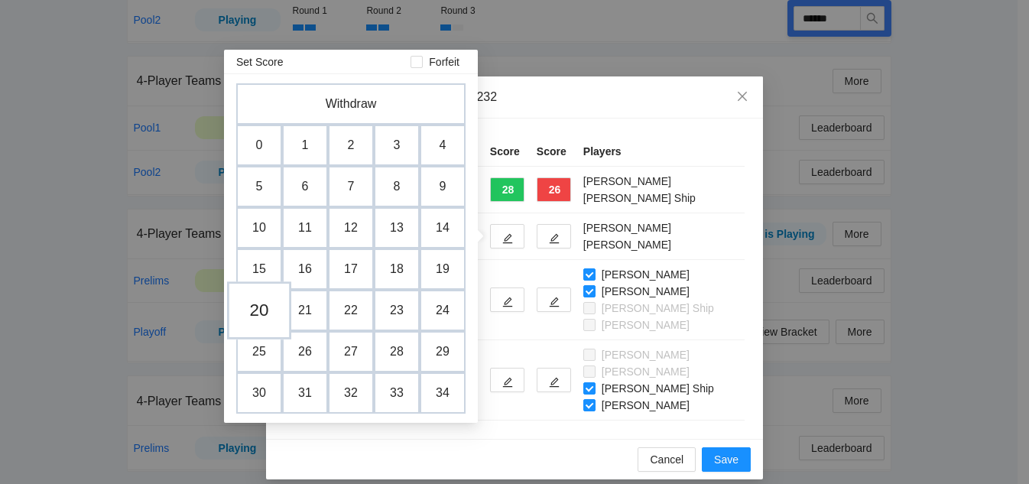
click at [264, 317] on td "20" at bounding box center [259, 310] width 64 height 58
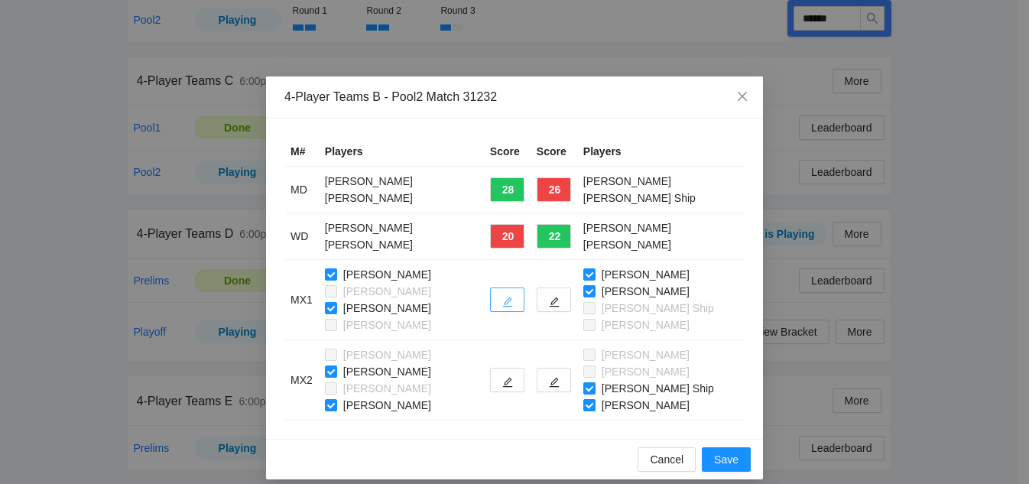
click at [507, 300] on icon "edit" at bounding box center [507, 302] width 11 height 11
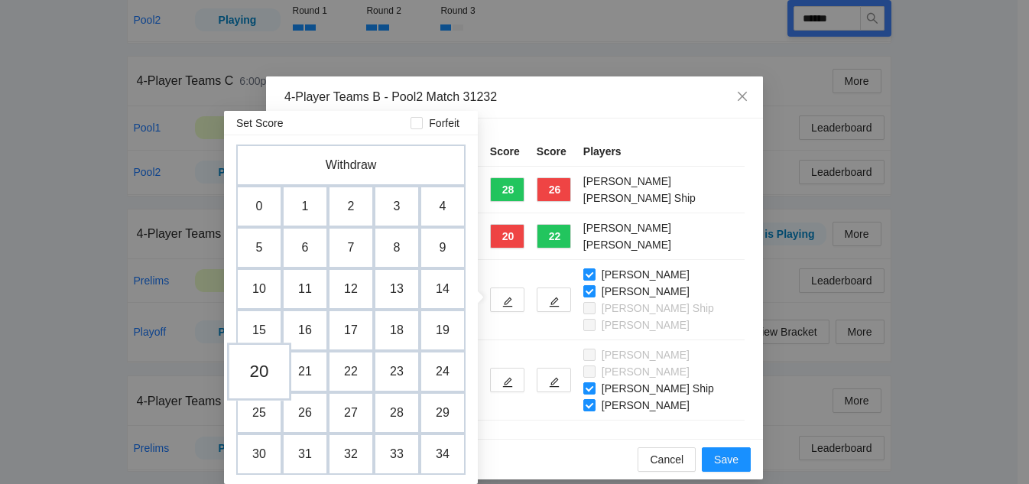
click at [263, 375] on td "20" at bounding box center [259, 371] width 64 height 58
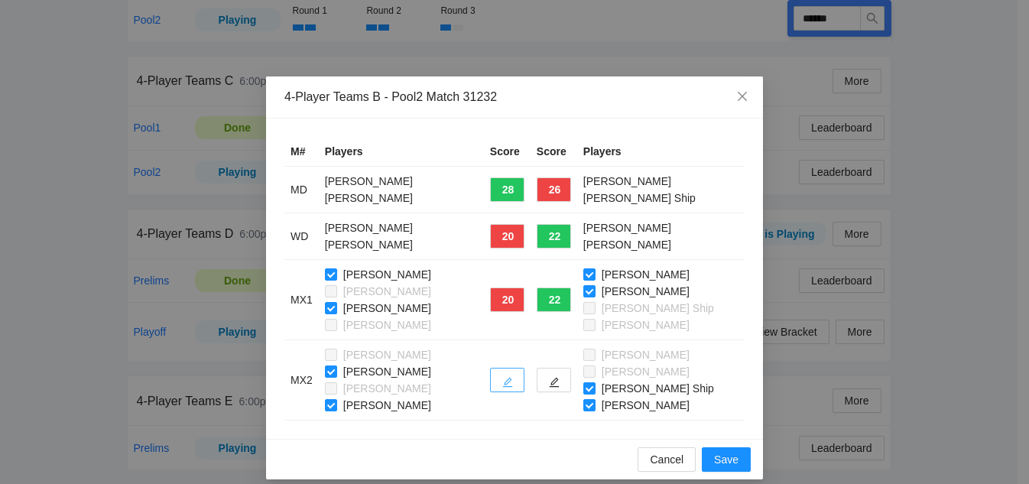
click at [512, 385] on icon "edit" at bounding box center [507, 382] width 11 height 11
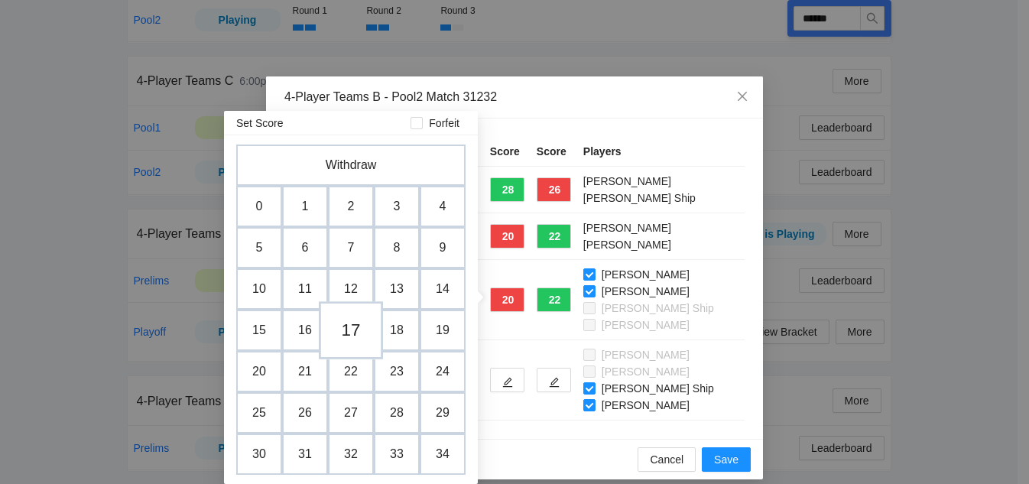
click at [349, 340] on td "17" at bounding box center [351, 330] width 64 height 58
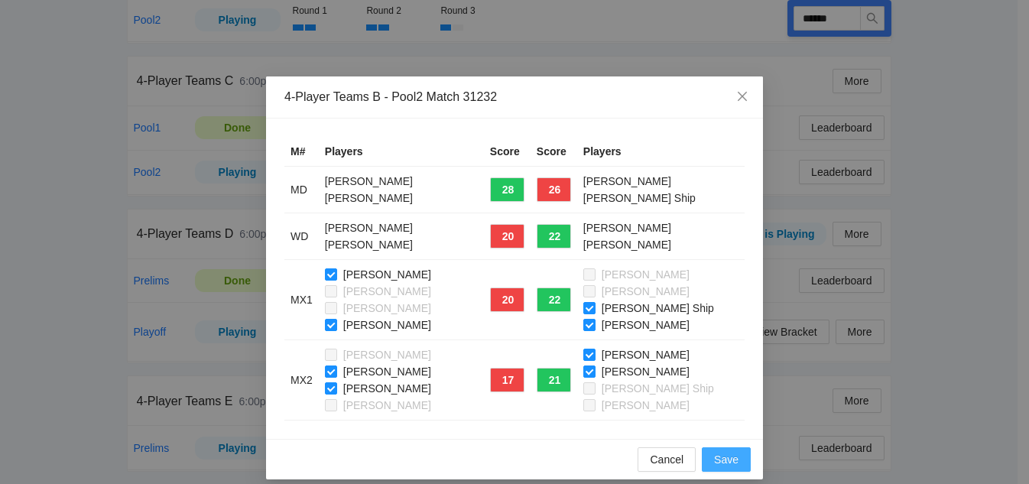
click at [719, 465] on span "Save" at bounding box center [726, 459] width 24 height 17
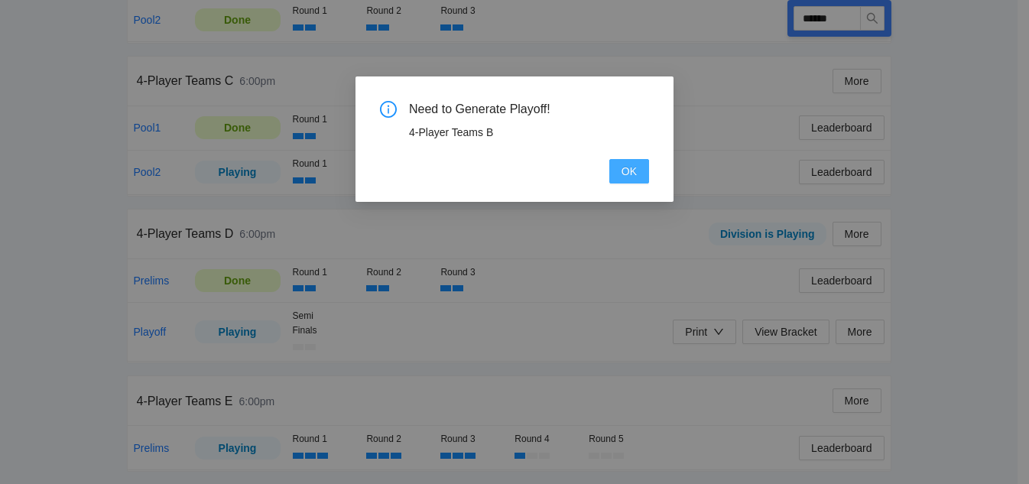
click at [634, 174] on span "OK" at bounding box center [628, 171] width 15 height 17
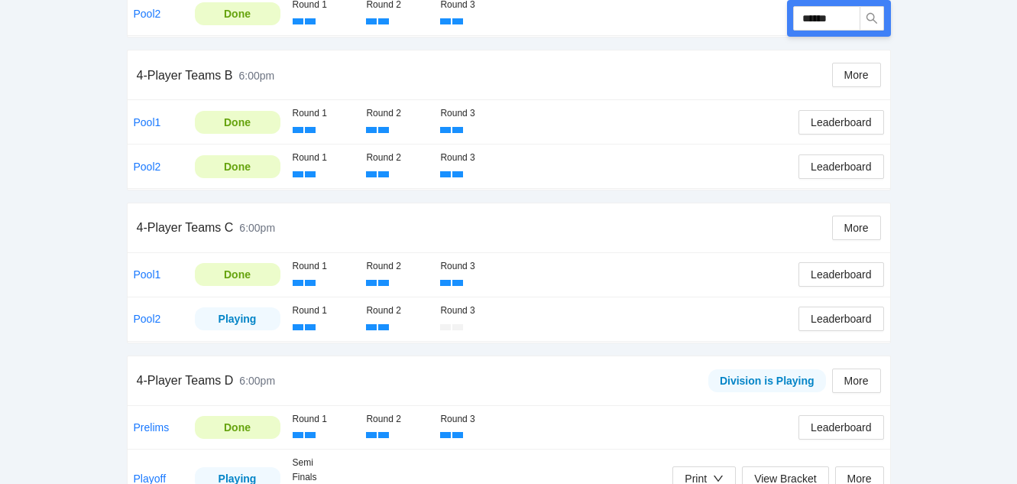
scroll to position [398, 0]
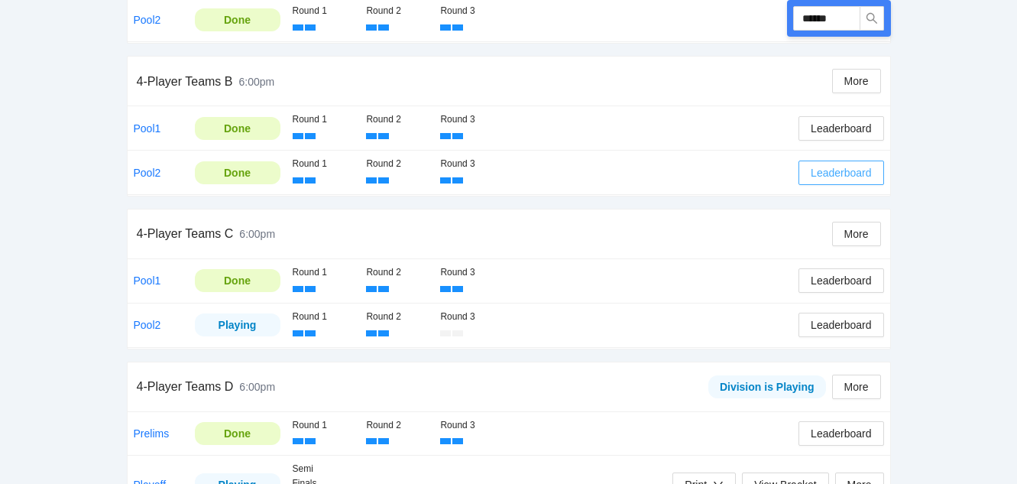
click at [834, 177] on span "Leaderboard" at bounding box center [841, 172] width 60 height 17
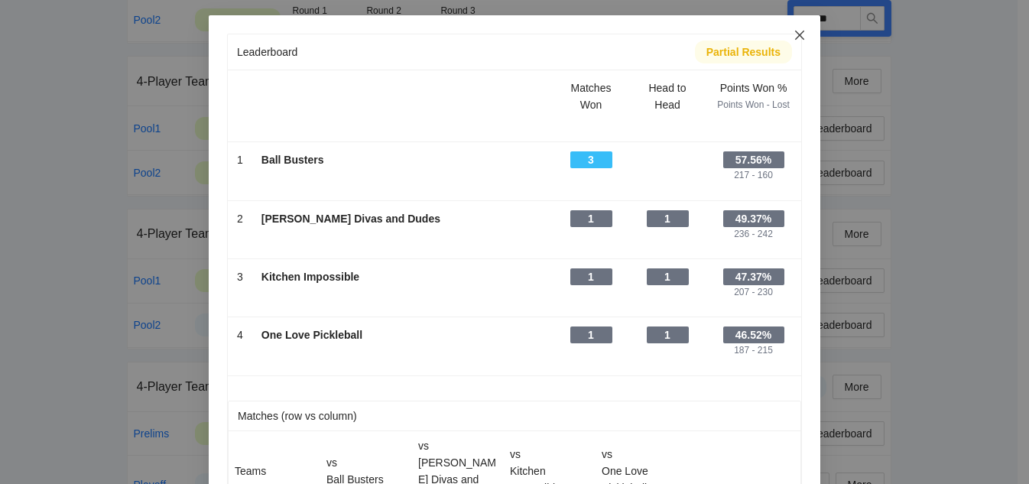
click at [797, 34] on icon "close" at bounding box center [799, 35] width 12 height 12
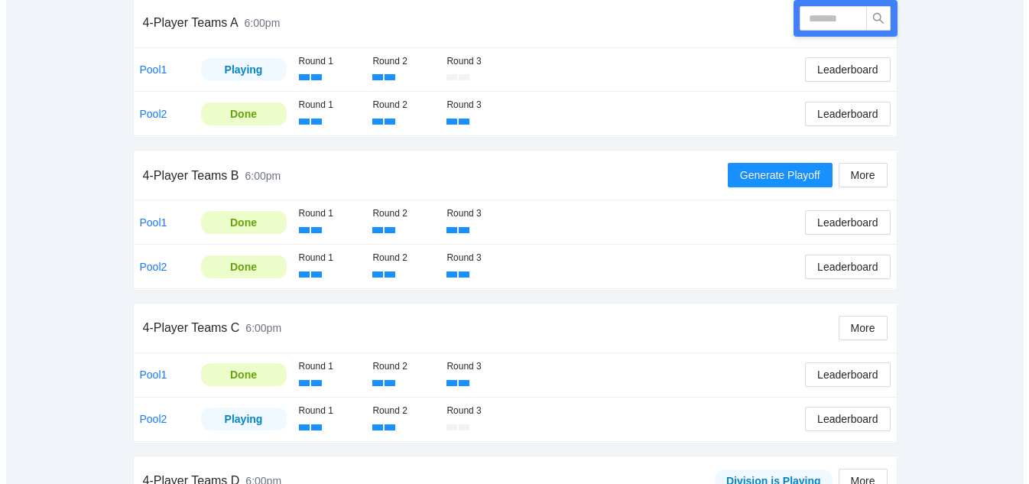
scroll to position [306, 0]
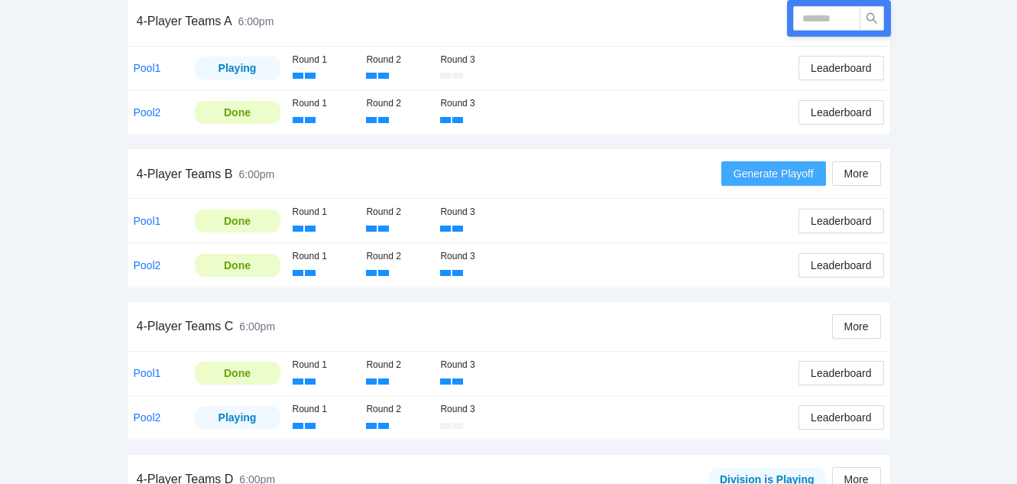
click at [765, 180] on span "Generate Playoff" at bounding box center [774, 173] width 80 height 17
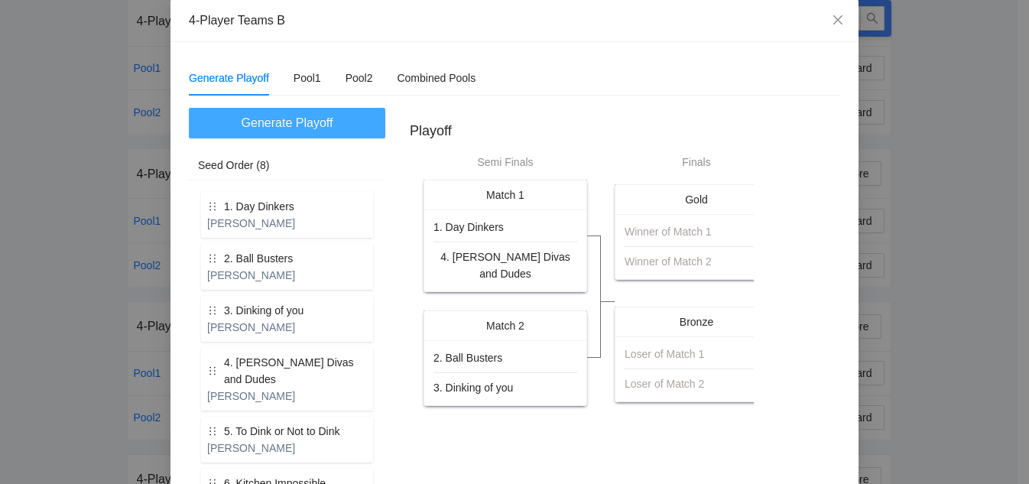
click at [281, 123] on span "Generate Playoff" at bounding box center [288, 122] width 92 height 19
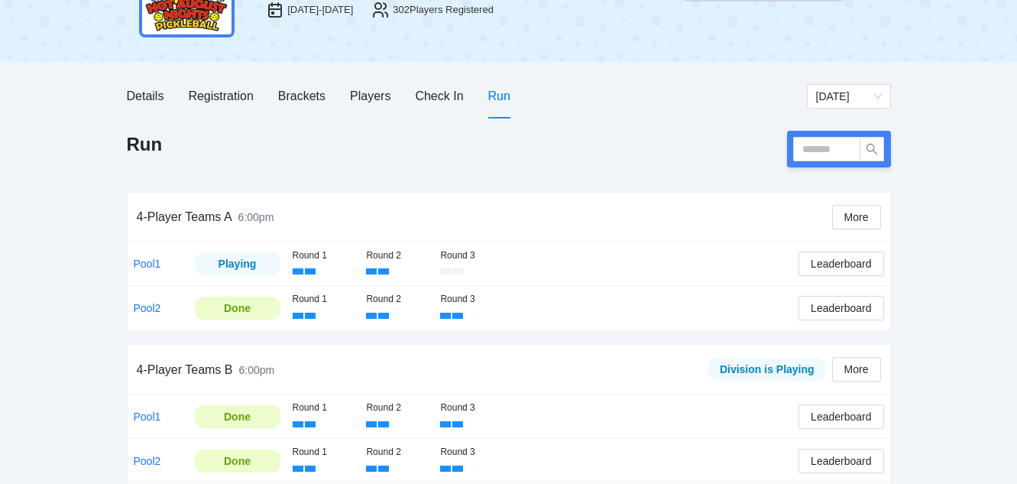
scroll to position [229, 0]
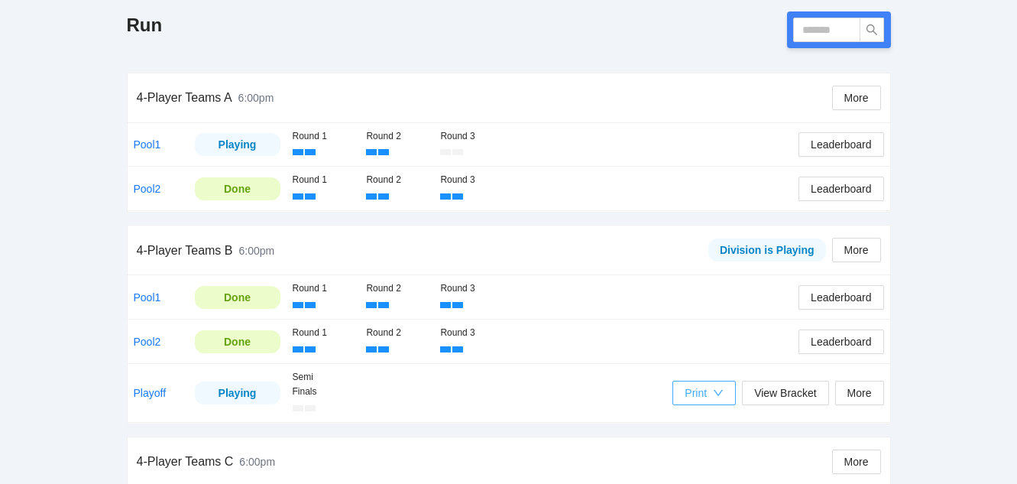
click at [710, 391] on div "Print" at bounding box center [704, 393] width 39 height 17
click at [722, 444] on span "Scorecards" at bounding box center [721, 447] width 79 height 17
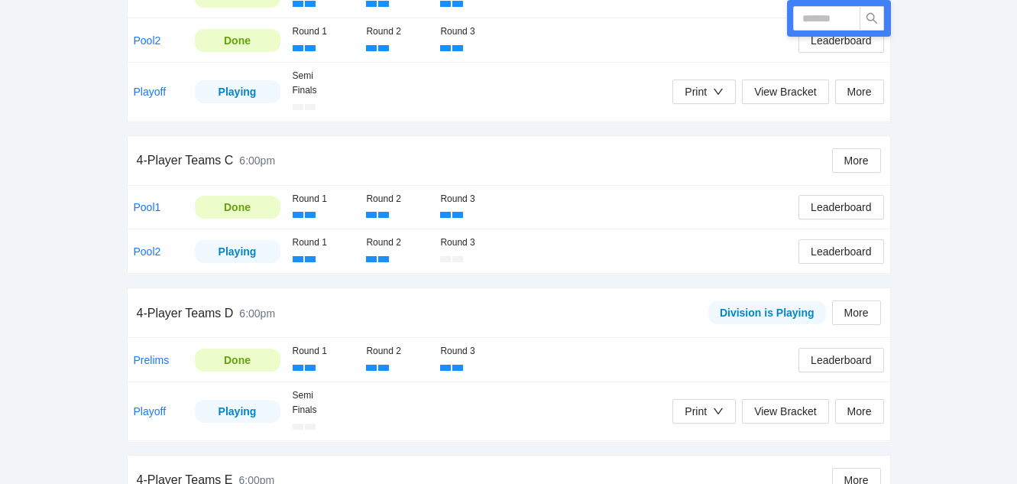
scroll to position [610, 0]
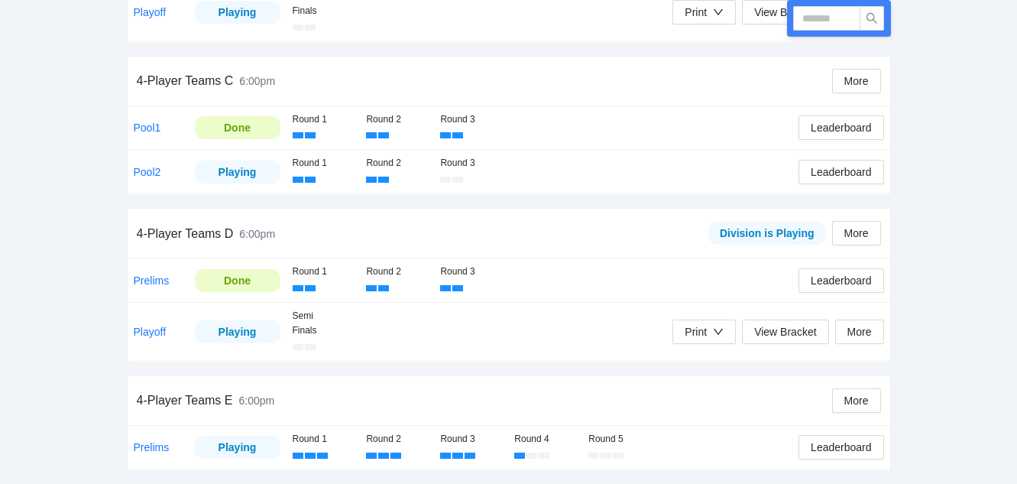
click at [604, 329] on div "Semi Finals" at bounding box center [483, 332] width 381 height 46
click at [865, 446] on span "Leaderboard" at bounding box center [841, 447] width 60 height 17
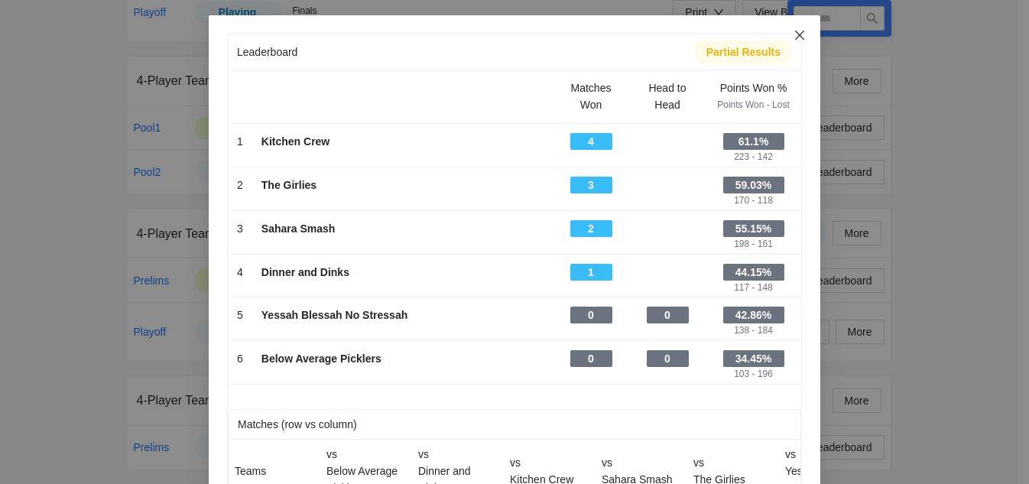
click at [794, 38] on icon "close" at bounding box center [799, 35] width 12 height 12
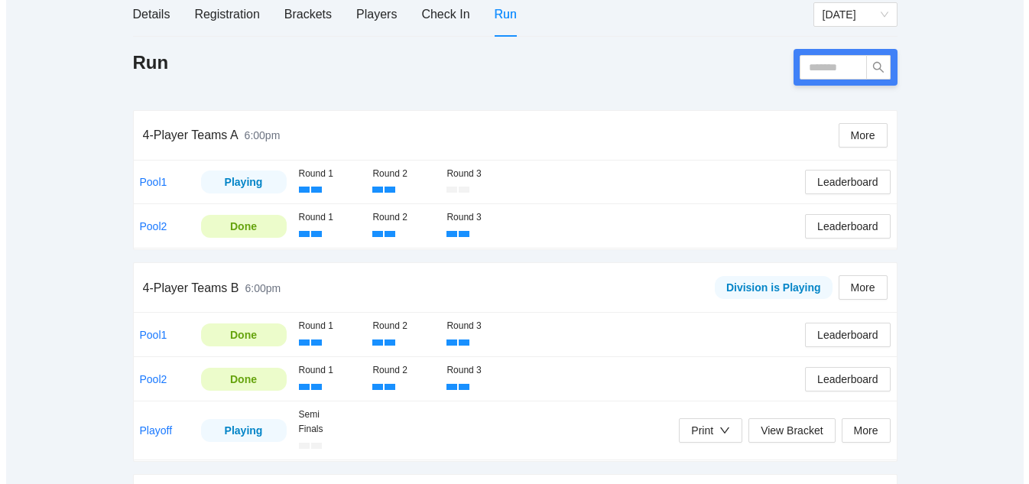
scroll to position [229, 0]
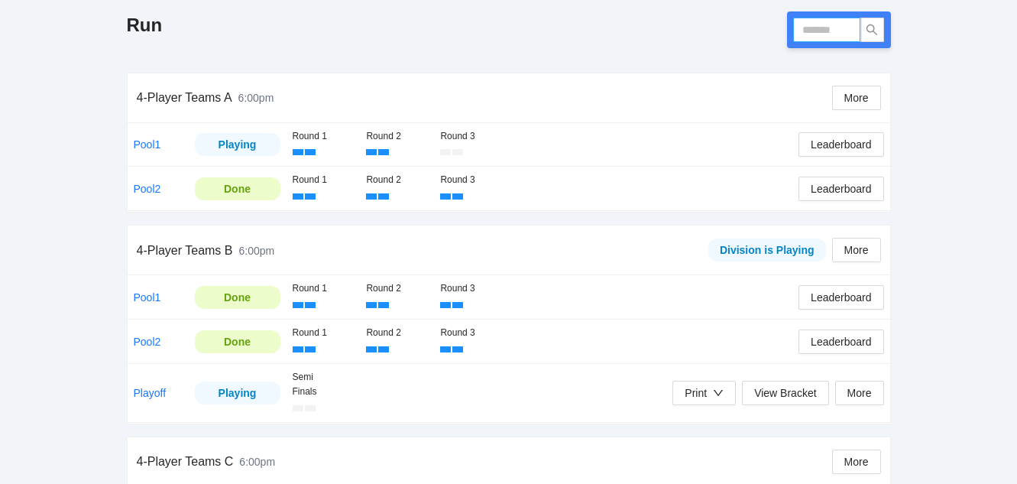
click at [824, 33] on input "text" at bounding box center [826, 30] width 67 height 24
type input "******"
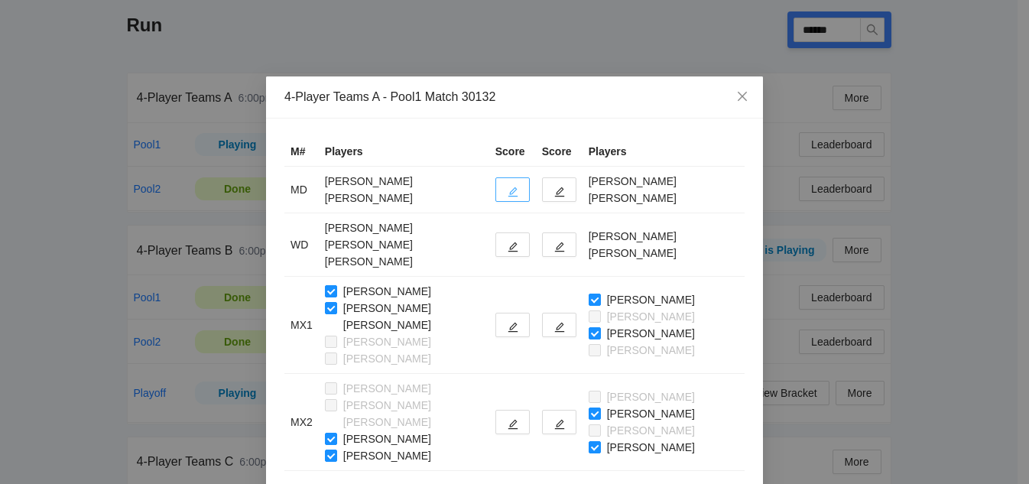
click at [510, 187] on button "button" at bounding box center [512, 189] width 34 height 24
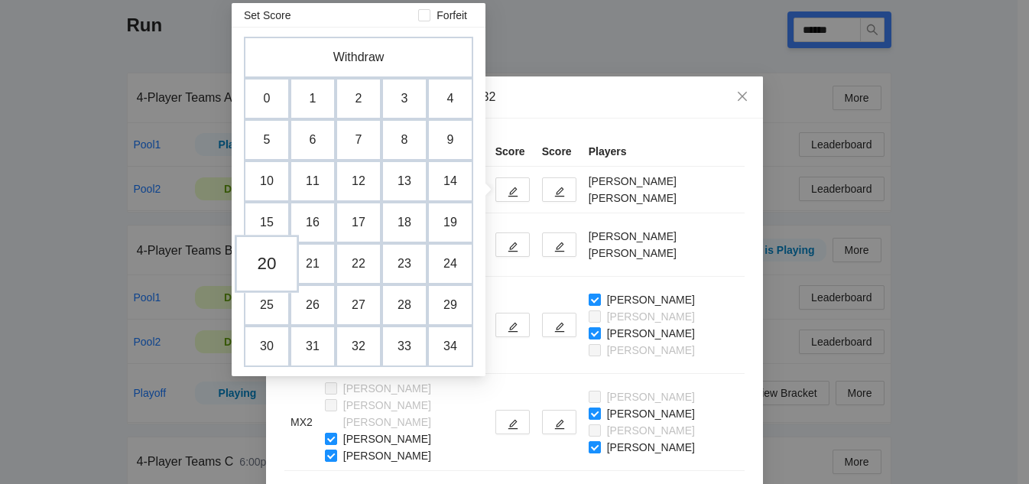
click at [258, 270] on td "20" at bounding box center [267, 264] width 64 height 58
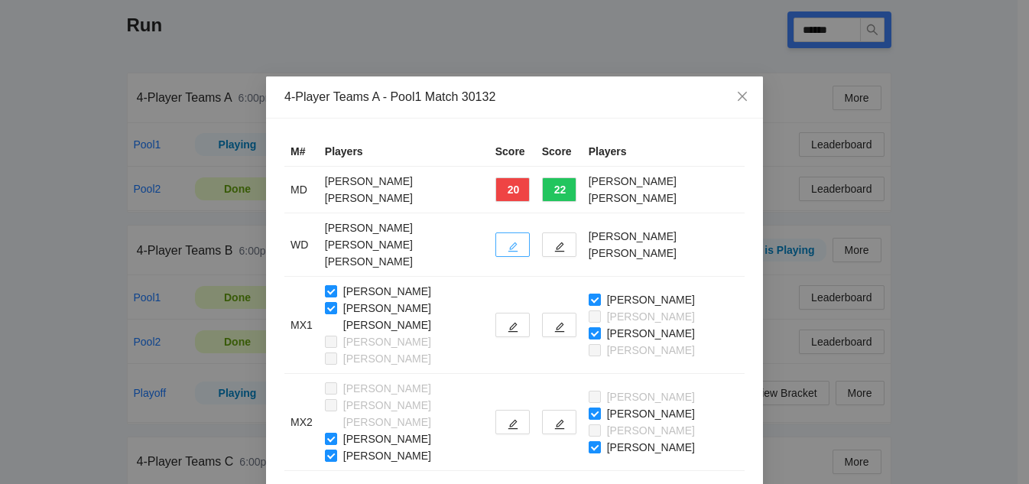
click at [518, 241] on span "edit" at bounding box center [513, 246] width 11 height 11
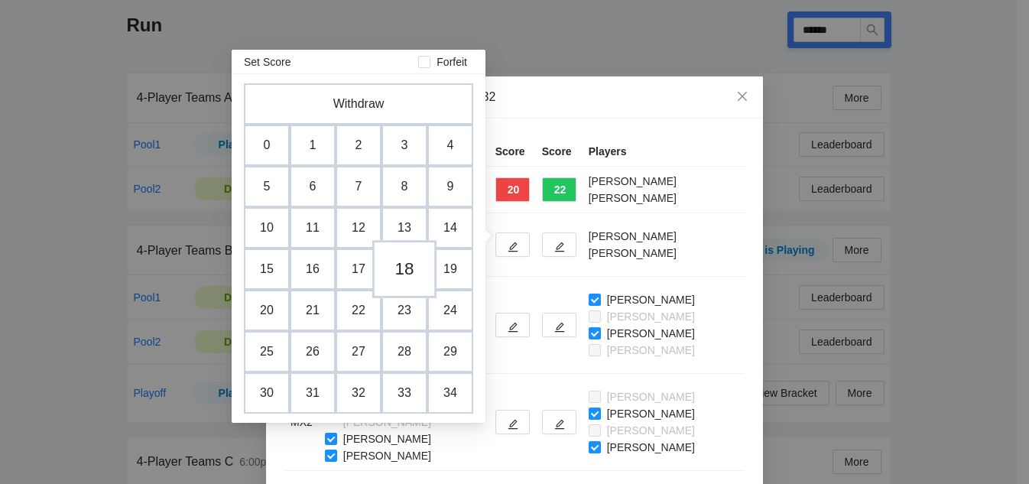
click at [412, 278] on td "18" at bounding box center [404, 269] width 64 height 58
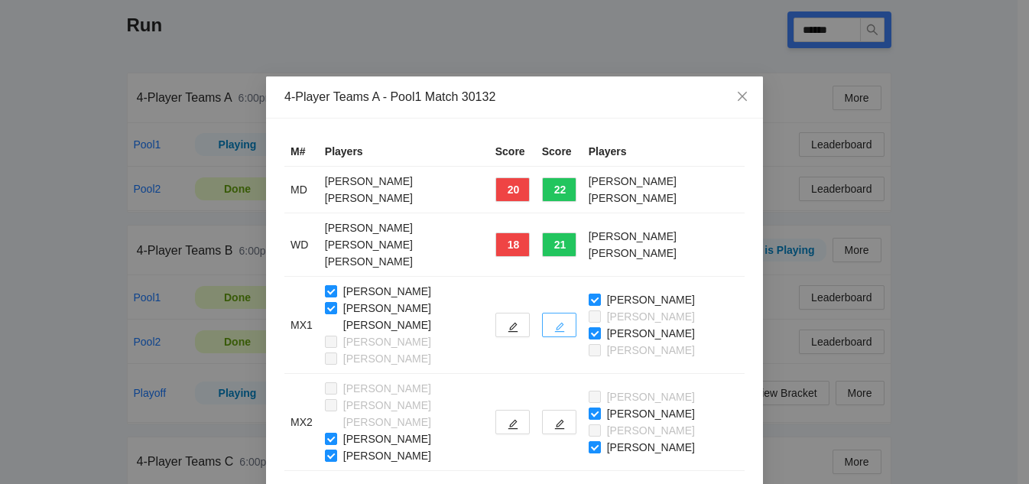
click at [572, 313] on button "button" at bounding box center [559, 325] width 34 height 24
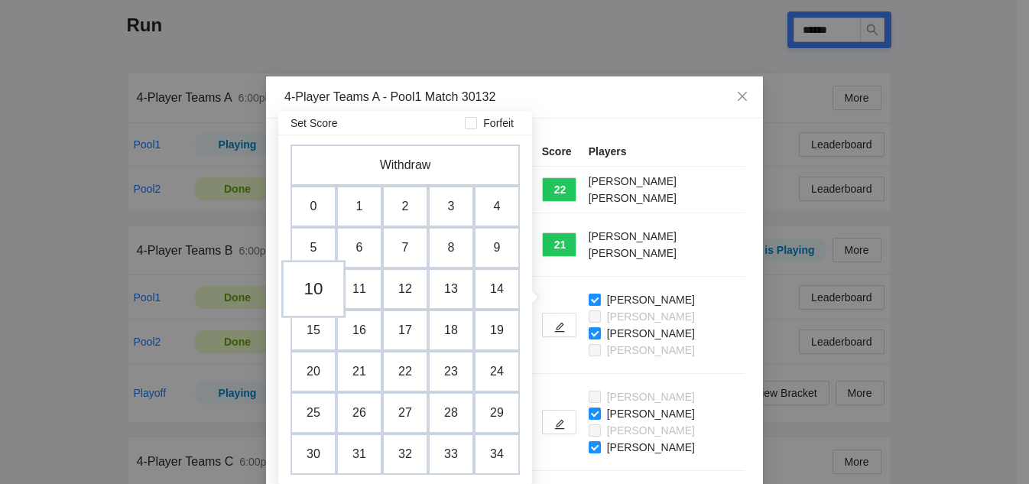
click at [323, 280] on td "10" at bounding box center [313, 289] width 64 height 58
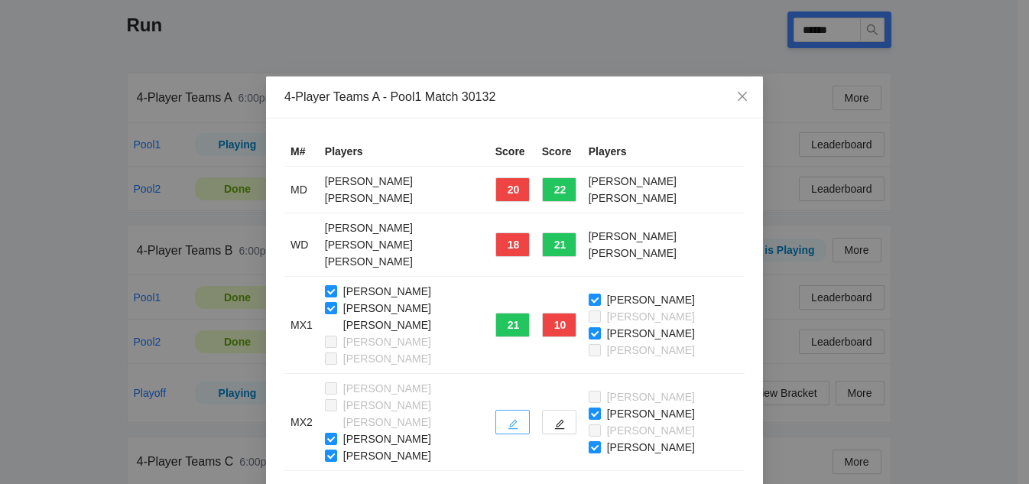
click at [517, 410] on button "button" at bounding box center [512, 422] width 34 height 24
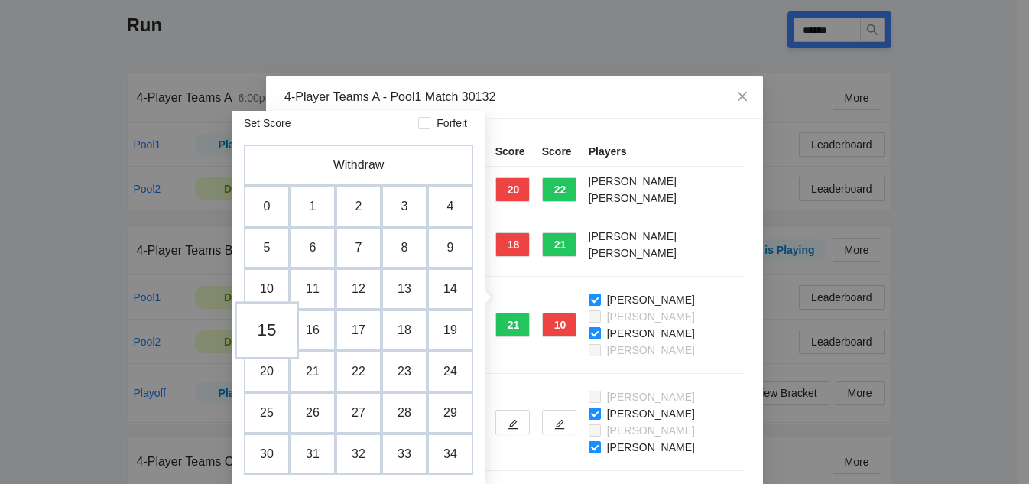
click at [261, 333] on td "15" at bounding box center [267, 330] width 64 height 58
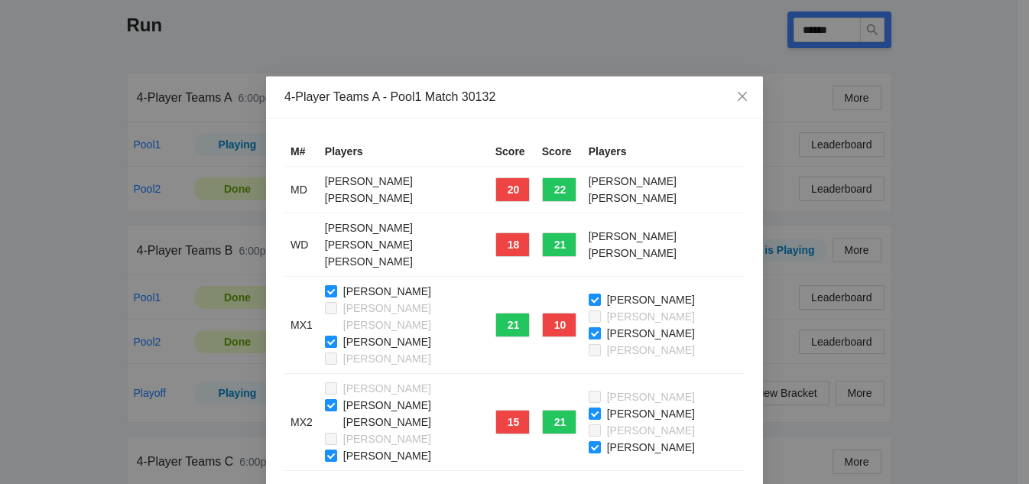
click at [599, 325] on label "[PERSON_NAME]" at bounding box center [645, 333] width 112 height 17
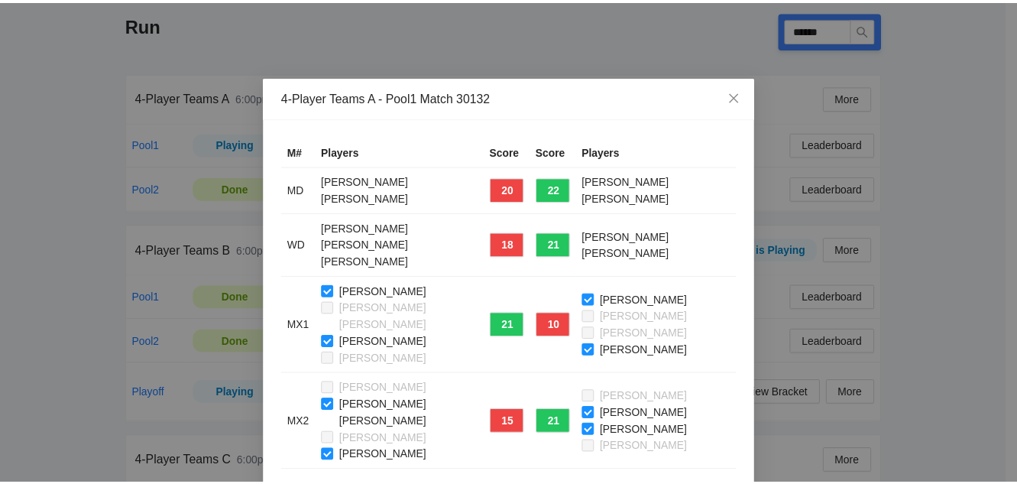
scroll to position [14, 0]
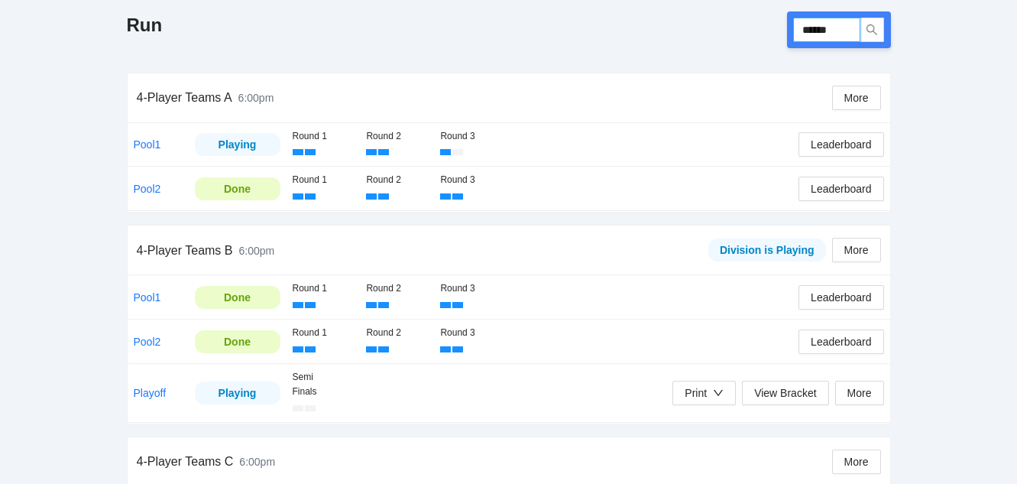
drag, startPoint x: 842, startPoint y: 29, endPoint x: 720, endPoint y: 18, distance: 122.8
click at [720, 18] on div "Run ******" at bounding box center [509, 29] width 764 height 37
type input "******"
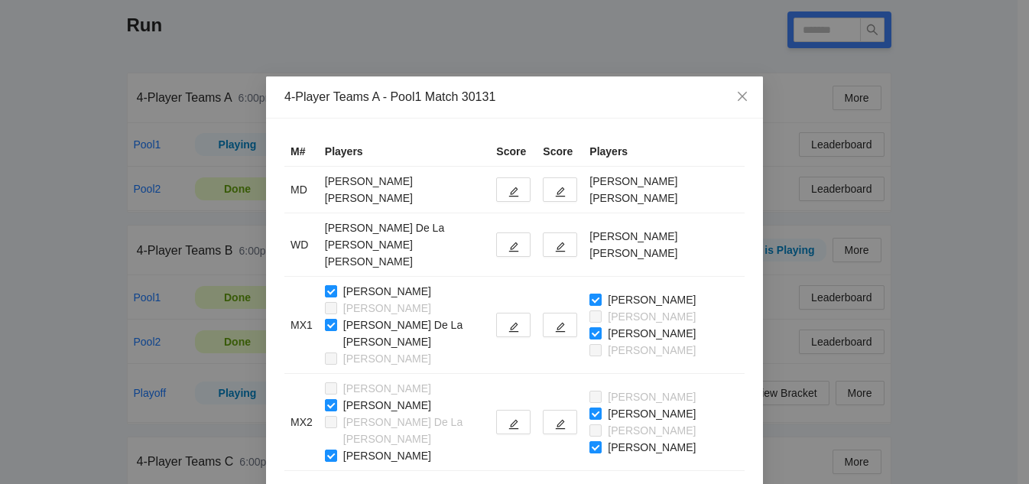
type input "******"
click at [555, 195] on icon "edit" at bounding box center [560, 192] width 11 height 11
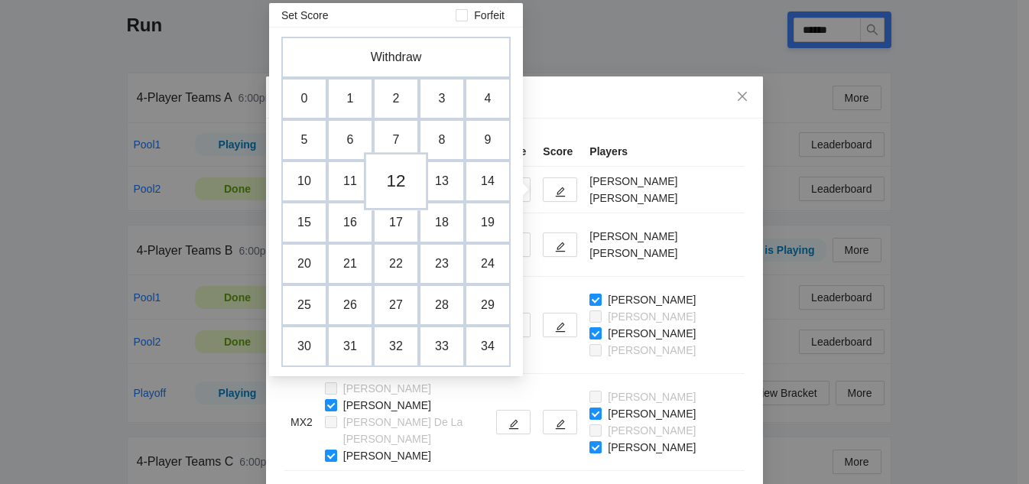
click at [399, 181] on td "12" at bounding box center [396, 181] width 64 height 58
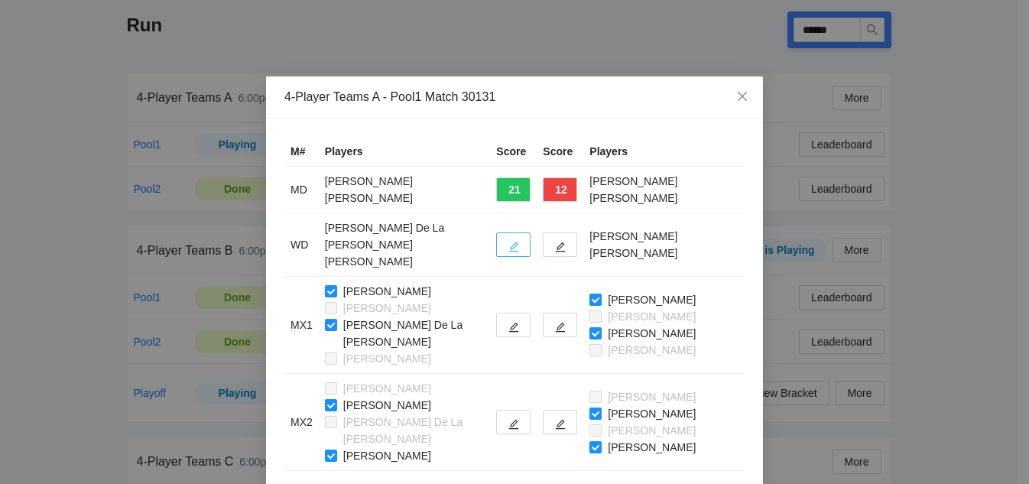
click at [509, 242] on icon "edit" at bounding box center [514, 247] width 10 height 10
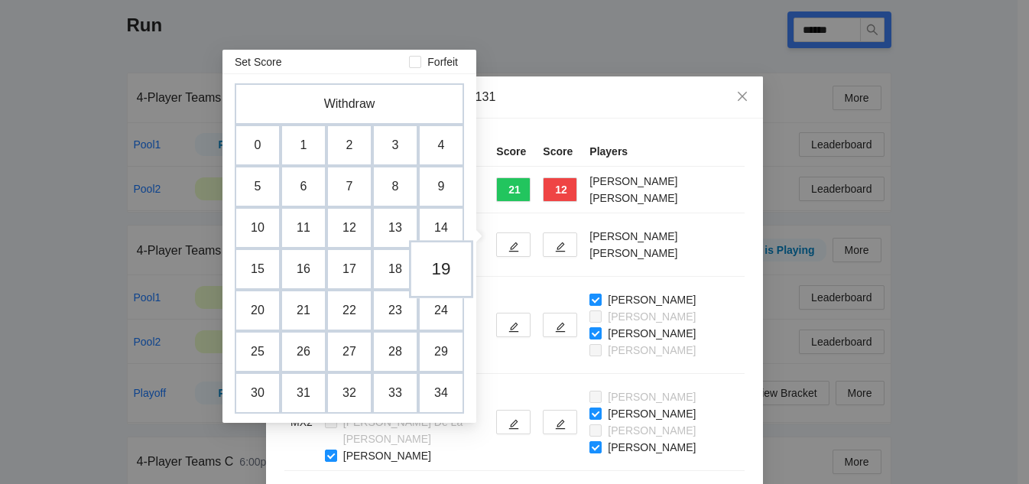
click at [443, 282] on td "19" at bounding box center [441, 269] width 64 height 58
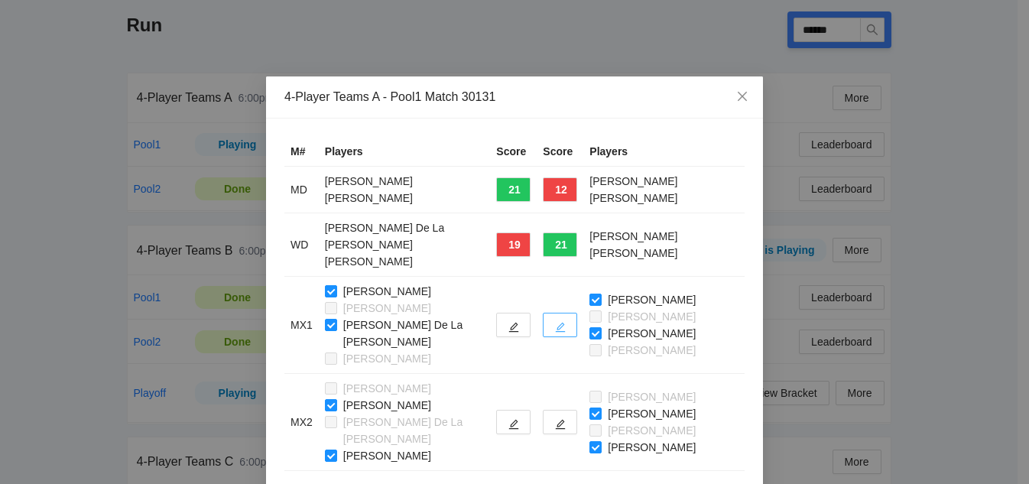
click at [552, 313] on button "button" at bounding box center [560, 325] width 34 height 24
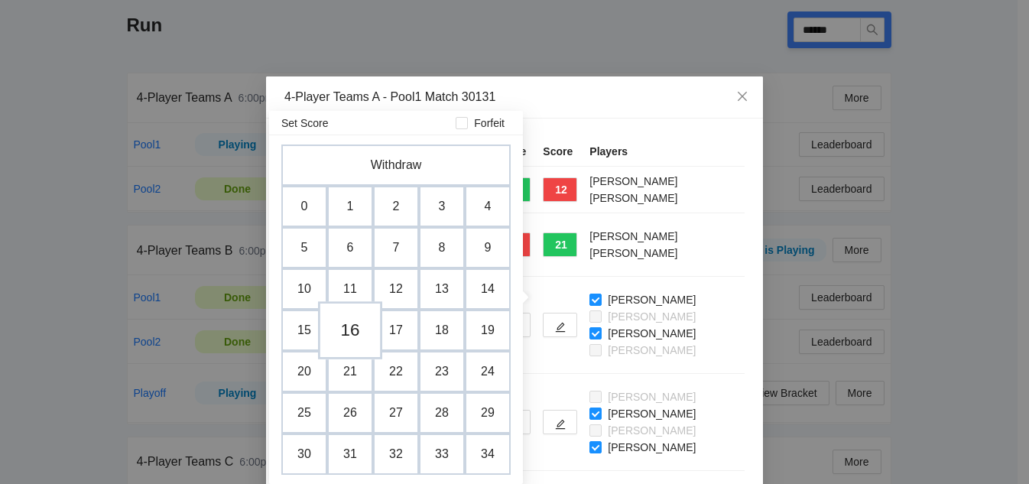
click at [339, 334] on td "16" at bounding box center [350, 330] width 64 height 58
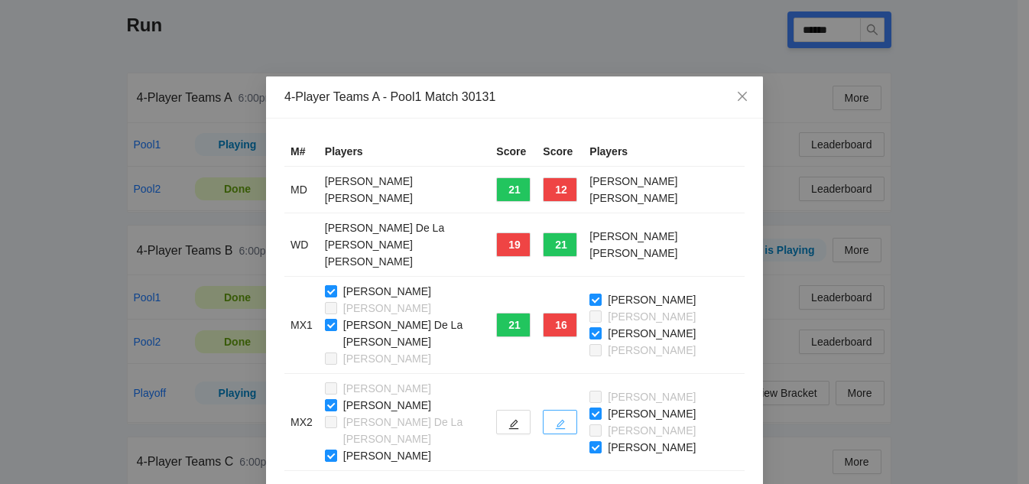
click at [560, 419] on icon "edit" at bounding box center [560, 424] width 11 height 11
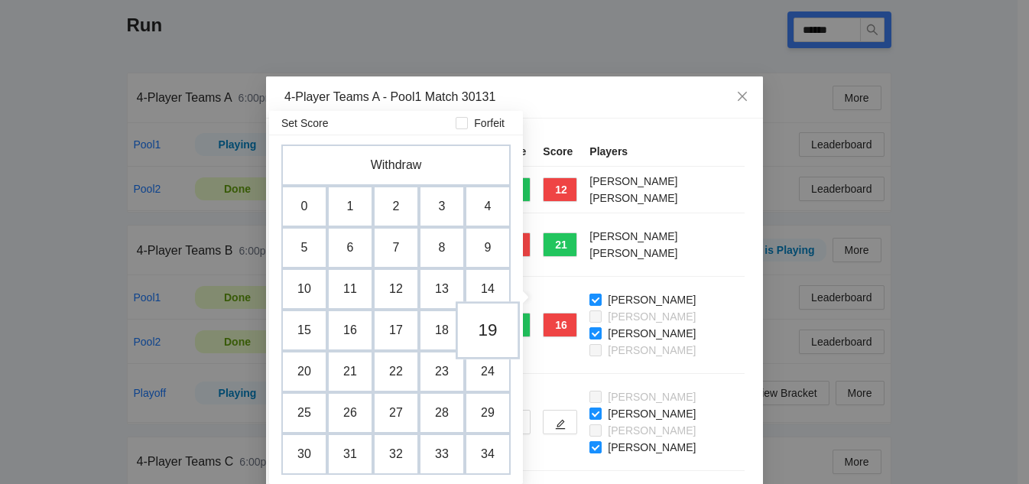
click at [489, 336] on td "19" at bounding box center [488, 330] width 64 height 58
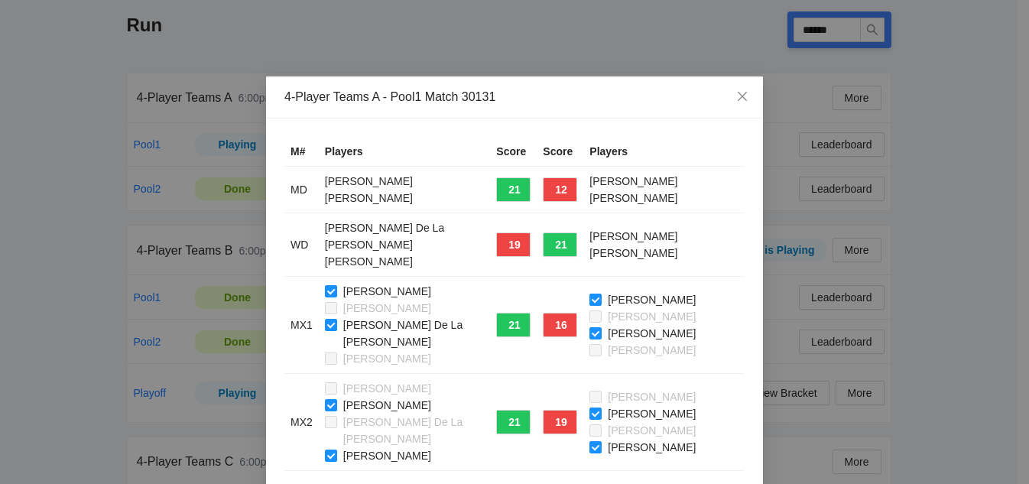
click at [326, 287] on div "[PERSON_NAME] [PERSON_NAME] [PERSON_NAME] De La [PERSON_NAME] [PERSON_NAME]" at bounding box center [405, 325] width 160 height 84
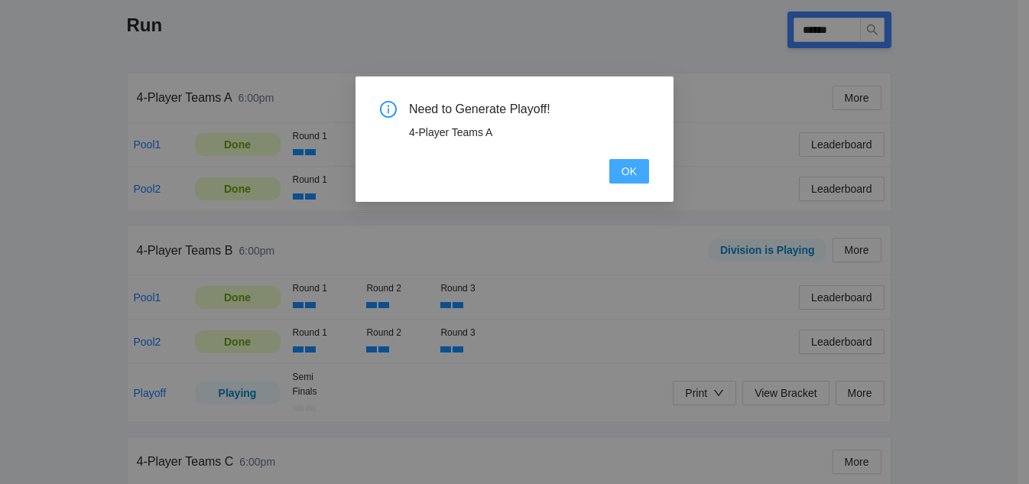
click at [618, 172] on button "OK" at bounding box center [629, 171] width 40 height 24
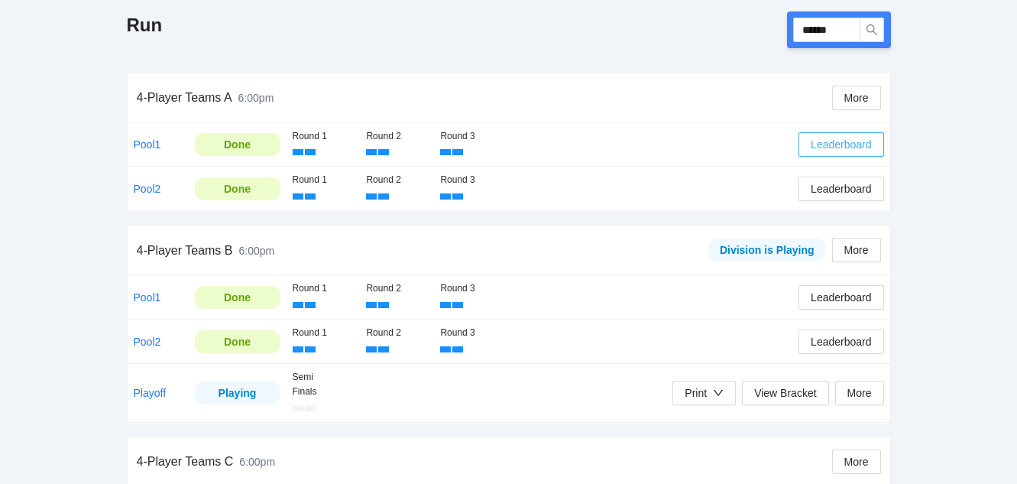
click at [858, 144] on span "Leaderboard" at bounding box center [841, 144] width 60 height 17
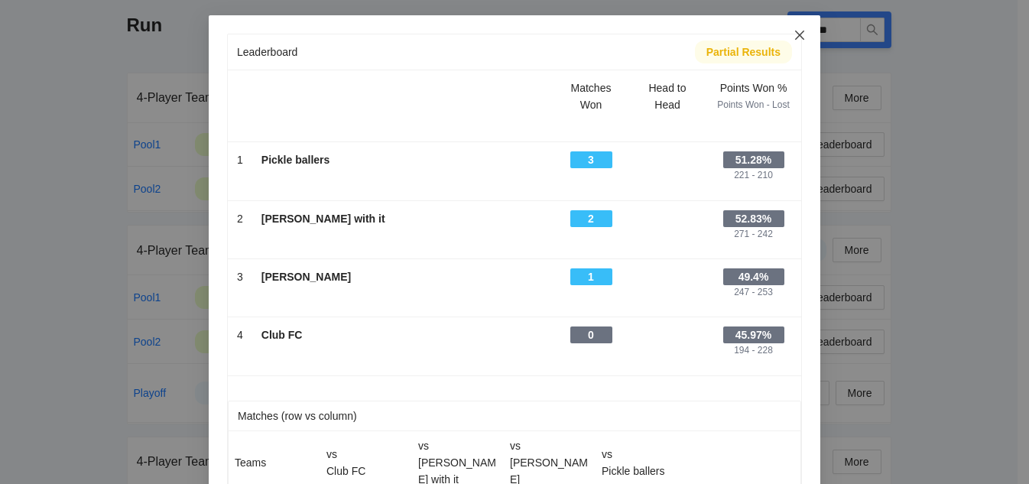
click at [793, 37] on icon "close" at bounding box center [799, 35] width 12 height 12
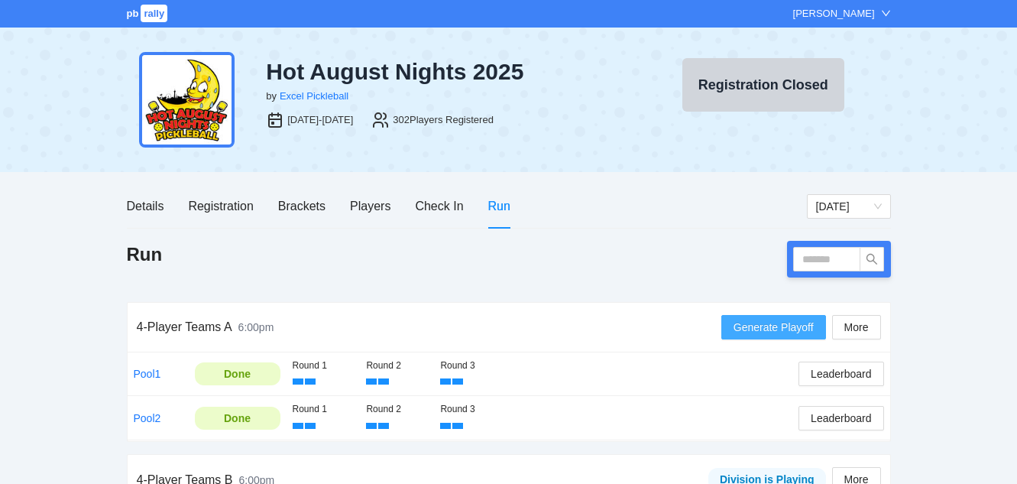
click at [748, 325] on span "Generate Playoff" at bounding box center [774, 327] width 80 height 17
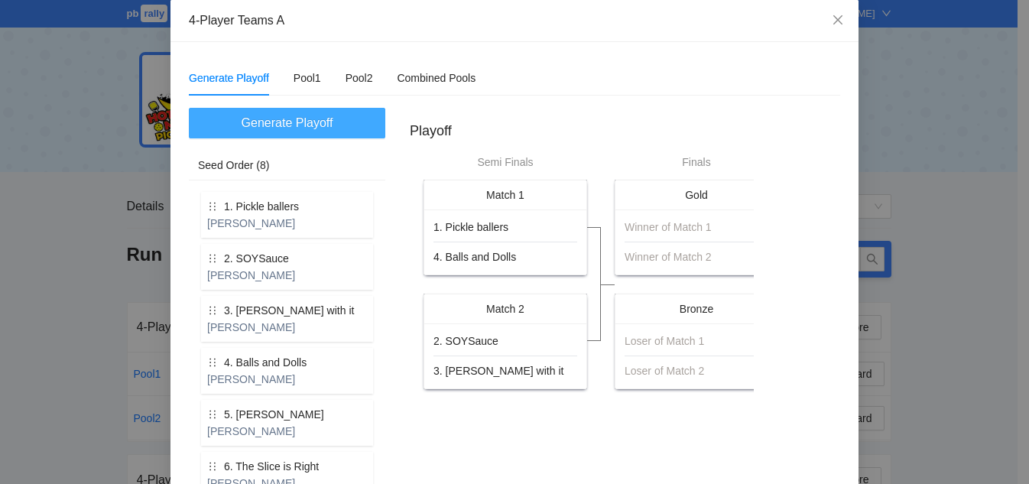
click at [264, 127] on span "Generate Playoff" at bounding box center [288, 122] width 92 height 19
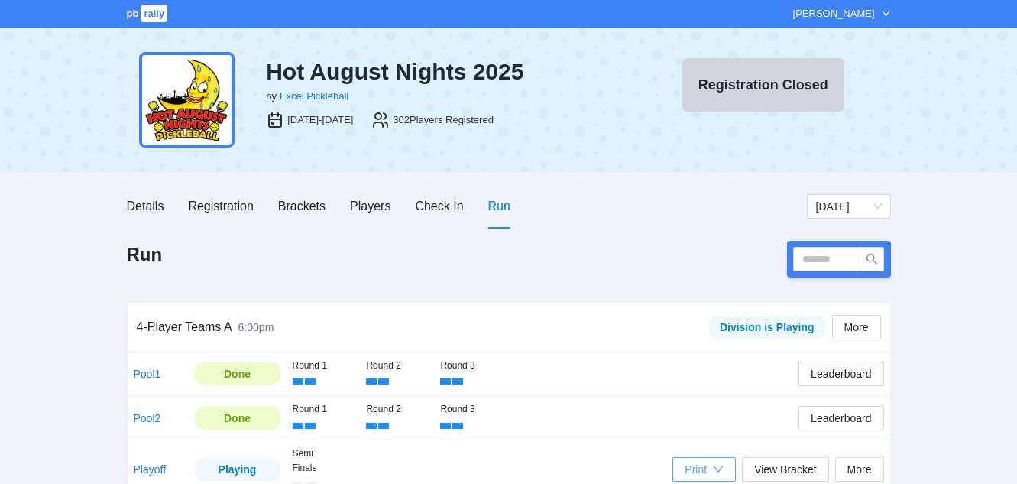
click at [709, 471] on div "Print" at bounding box center [704, 469] width 39 height 17
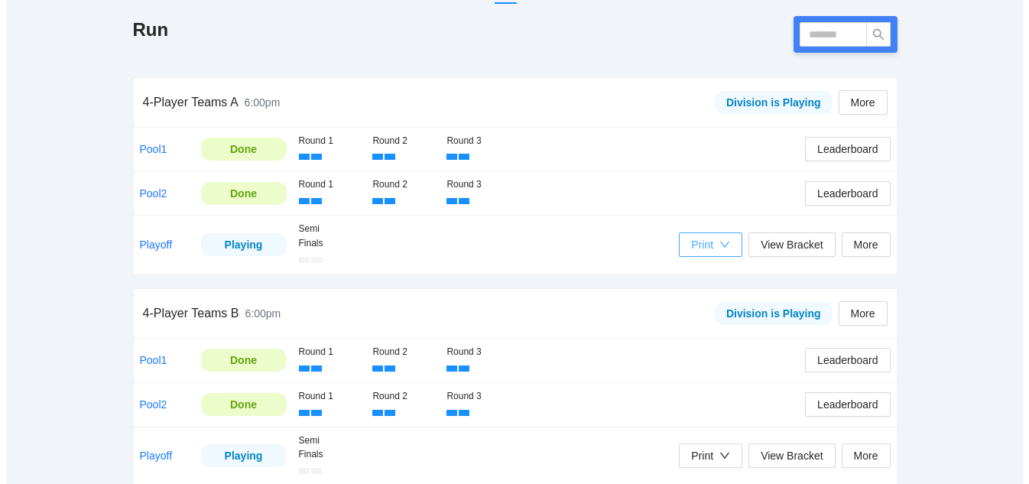
scroll to position [229, 0]
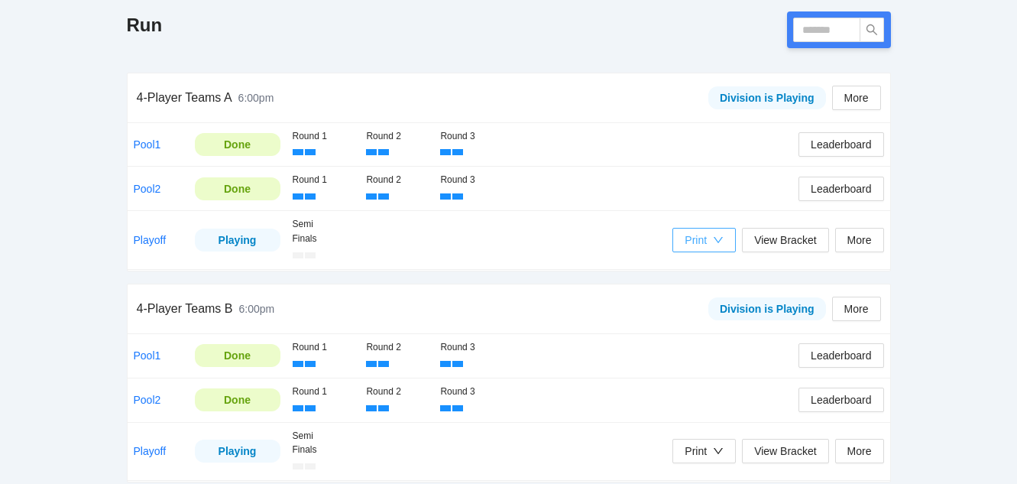
click at [703, 235] on div "Print" at bounding box center [696, 240] width 22 height 17
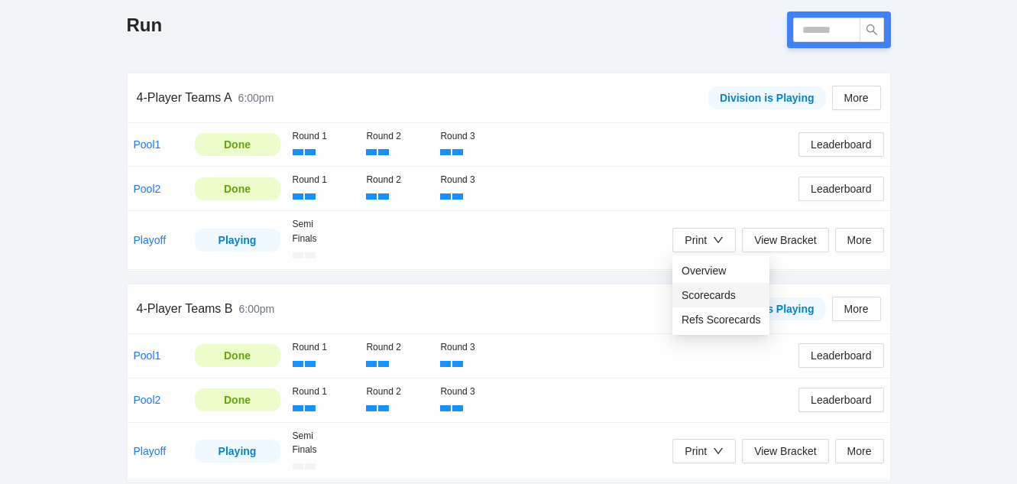
click at [709, 291] on span "Scorecards" at bounding box center [721, 295] width 79 height 17
click at [819, 31] on input "text" at bounding box center [826, 30] width 67 height 24
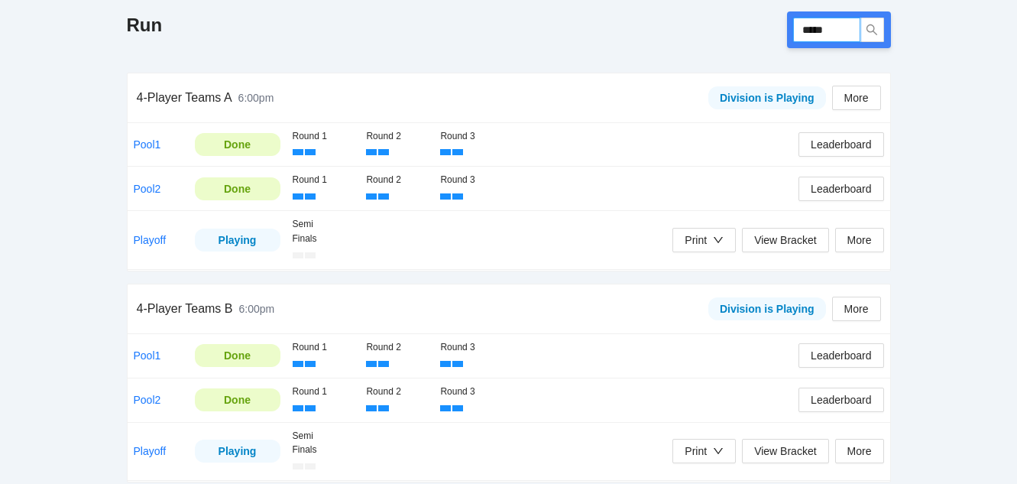
type input "******"
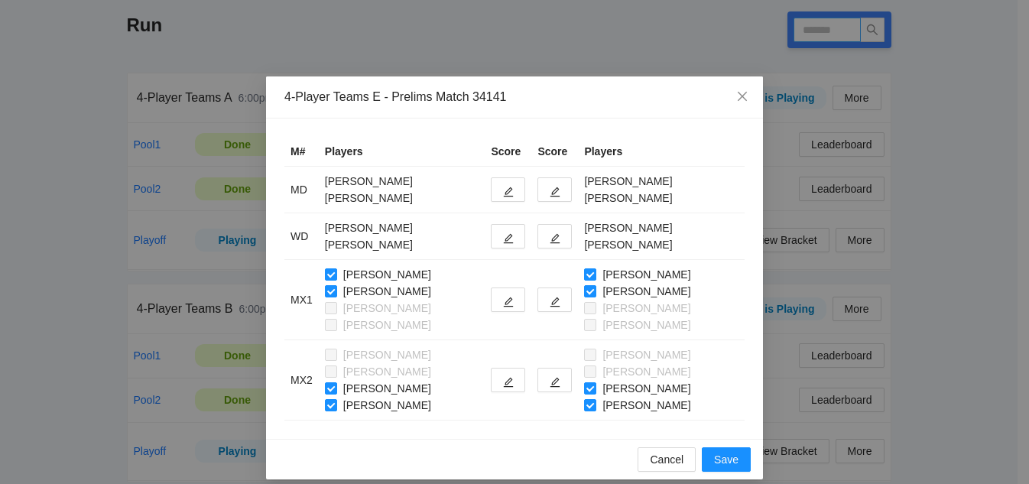
type input "******"
click at [543, 193] on button "button" at bounding box center [554, 189] width 34 height 24
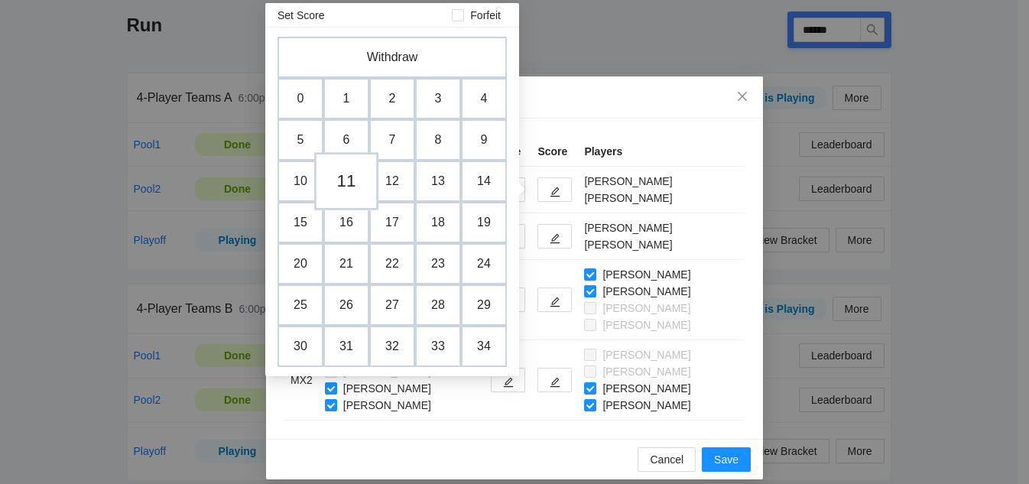
click at [349, 191] on td "11" at bounding box center [346, 181] width 64 height 58
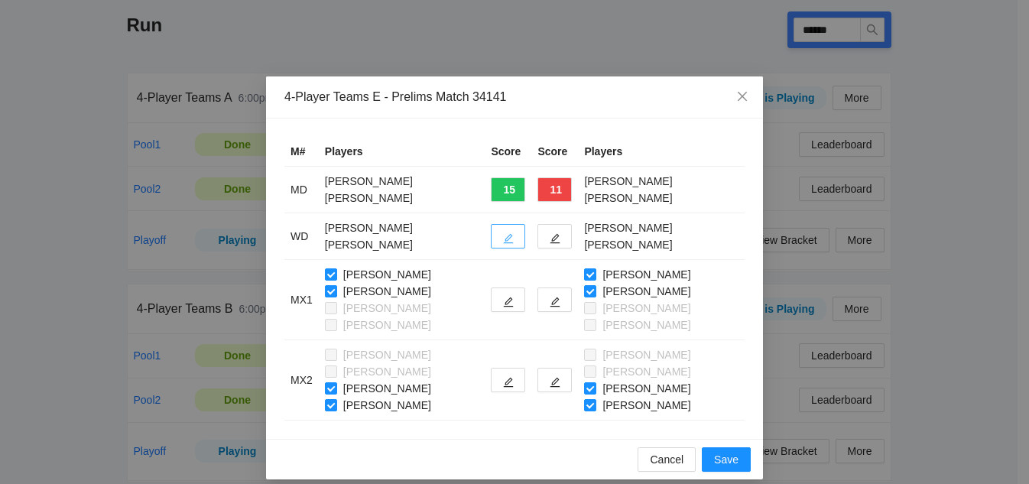
click at [504, 239] on icon "edit" at bounding box center [509, 239] width 10 height 10
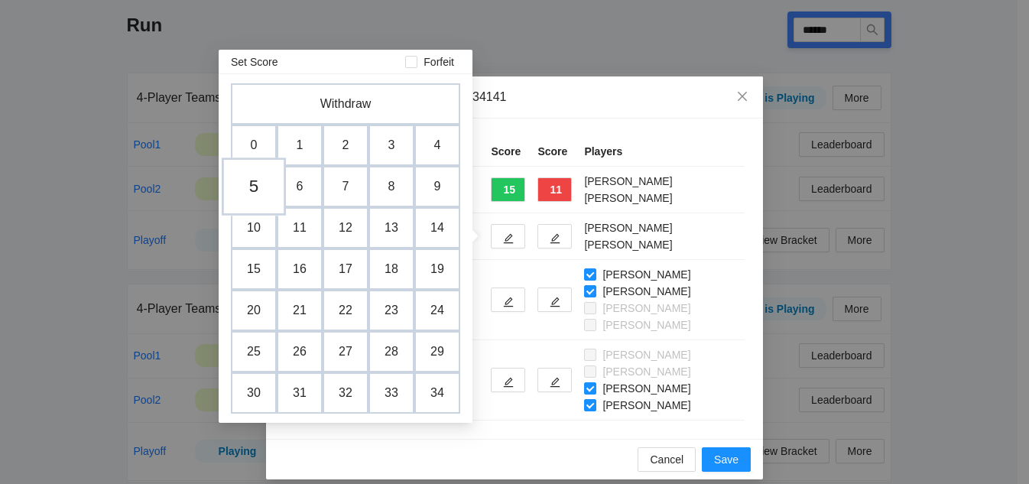
click at [257, 193] on td "5" at bounding box center [254, 186] width 64 height 58
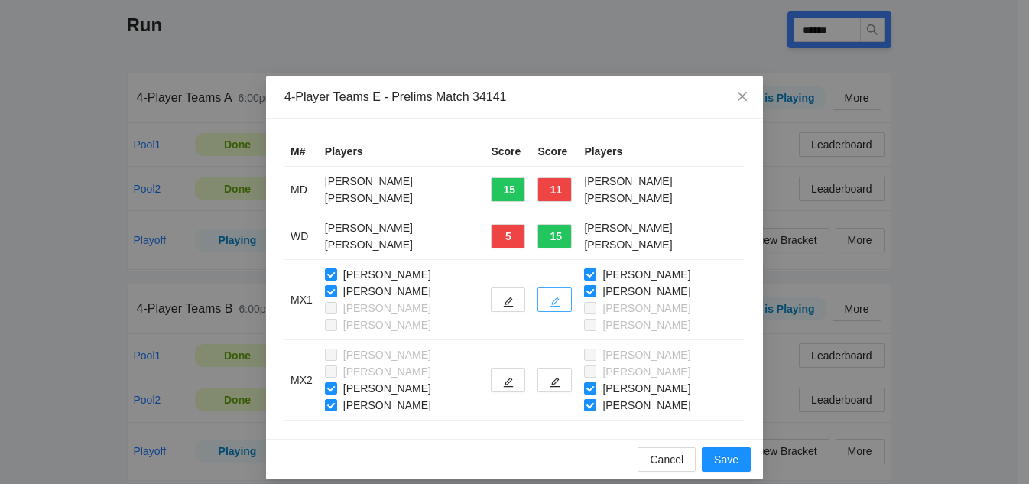
click at [554, 297] on icon "edit" at bounding box center [555, 302] width 11 height 11
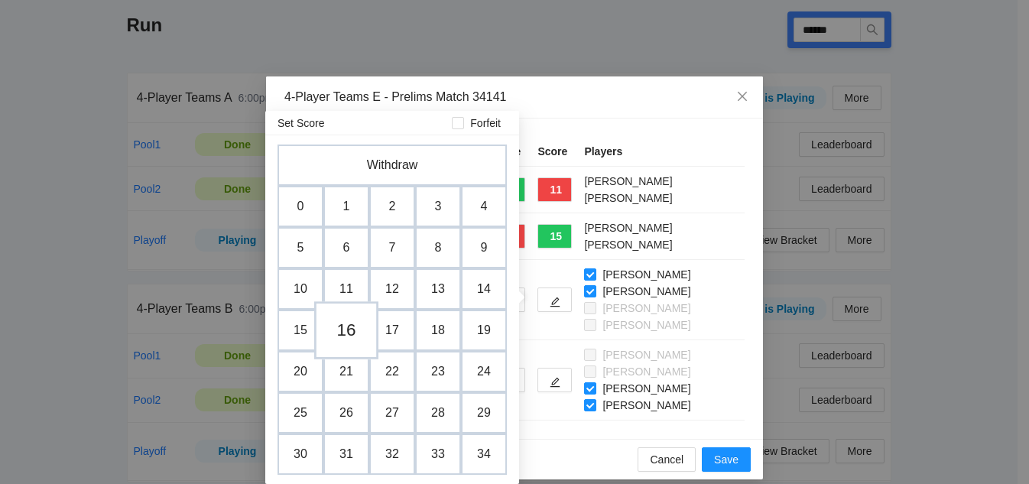
click at [342, 335] on td "16" at bounding box center [346, 330] width 64 height 58
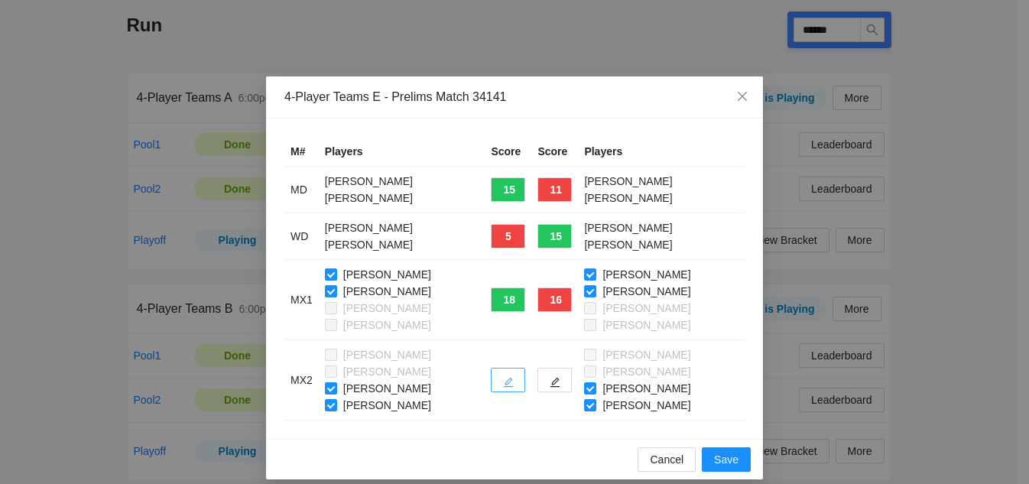
click at [504, 384] on icon "edit" at bounding box center [509, 383] width 10 height 10
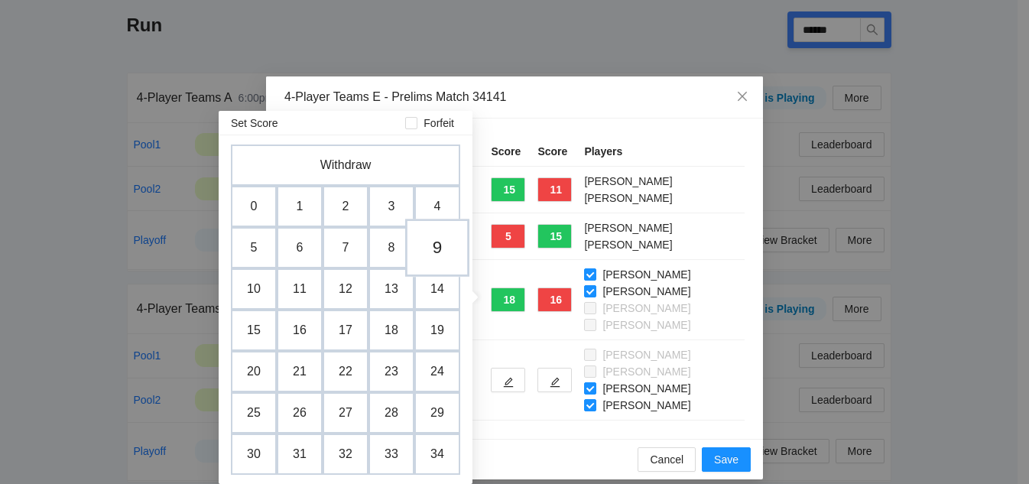
click at [440, 248] on td "9" at bounding box center [437, 248] width 64 height 58
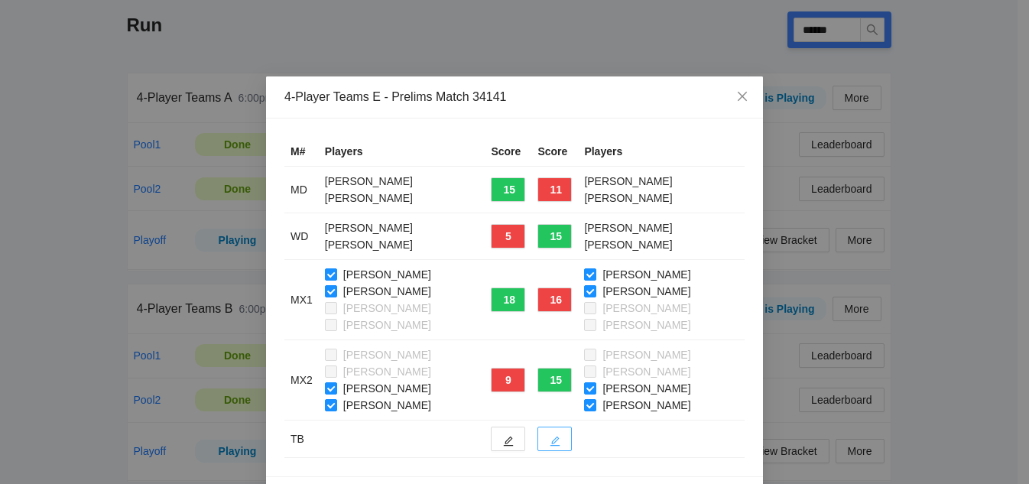
click at [558, 445] on button "button" at bounding box center [554, 439] width 34 height 24
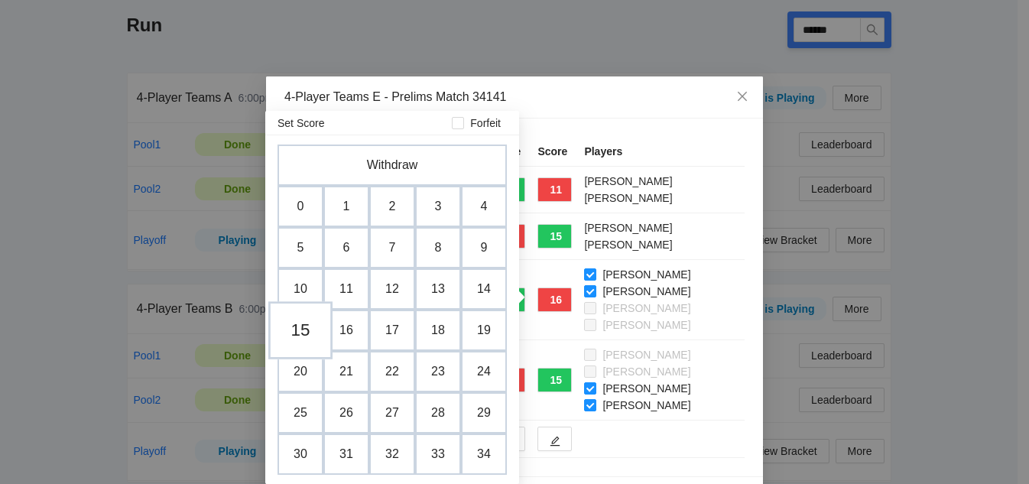
click at [305, 331] on td "15" at bounding box center [300, 330] width 64 height 58
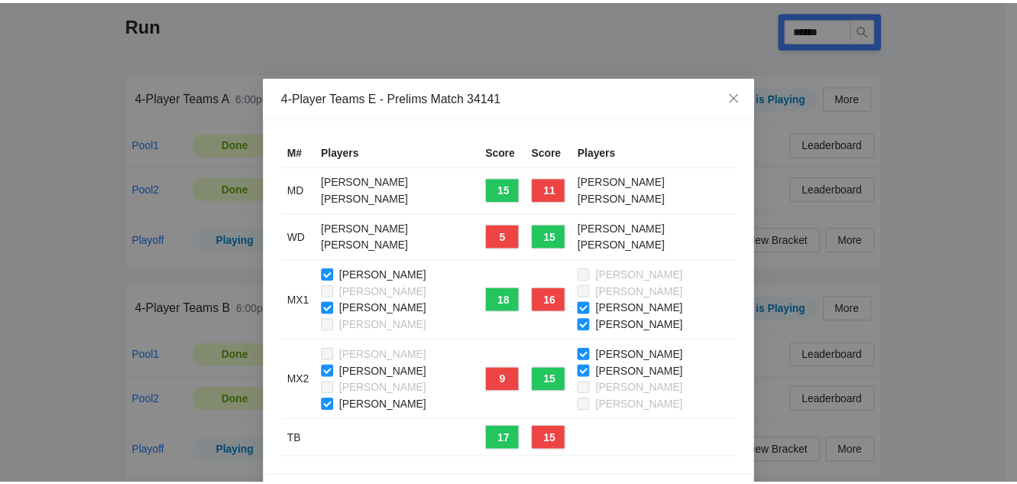
scroll to position [51, 0]
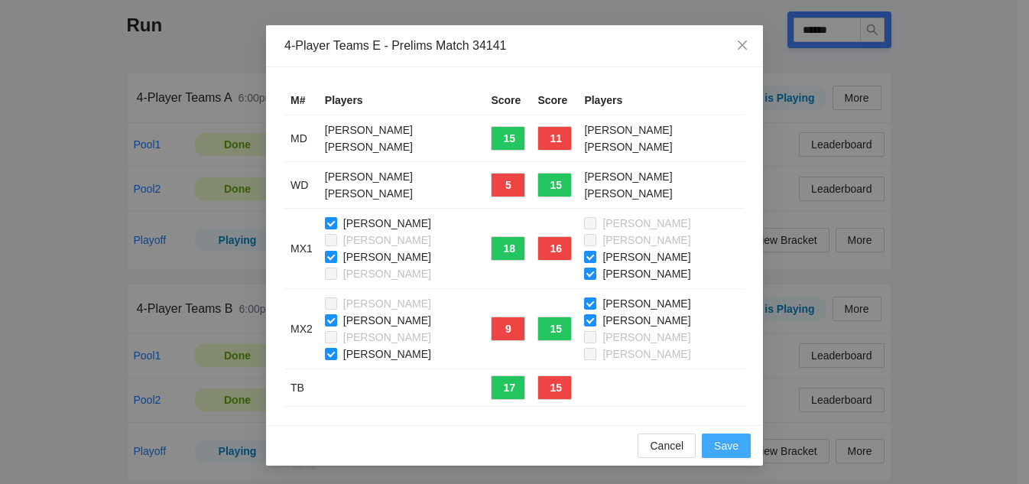
click at [734, 446] on button "Save" at bounding box center [726, 445] width 49 height 24
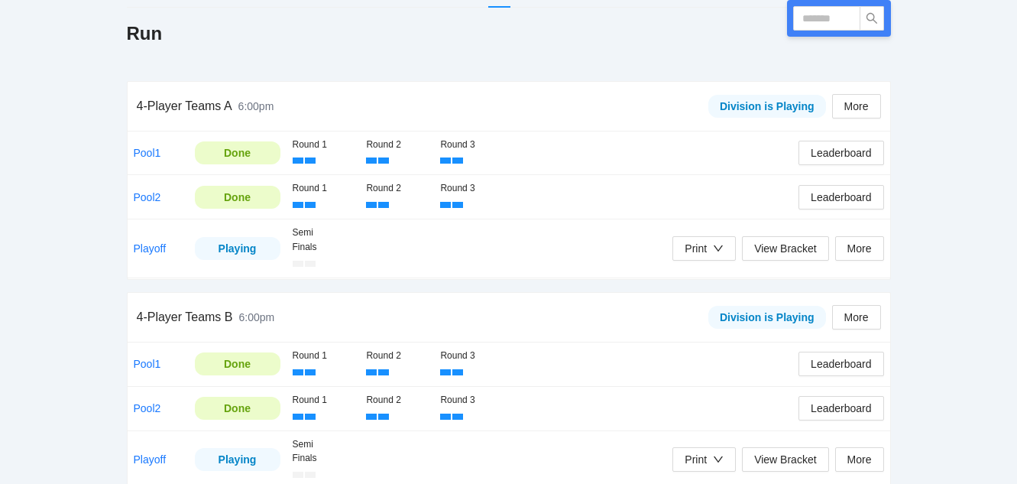
scroll to position [209, 0]
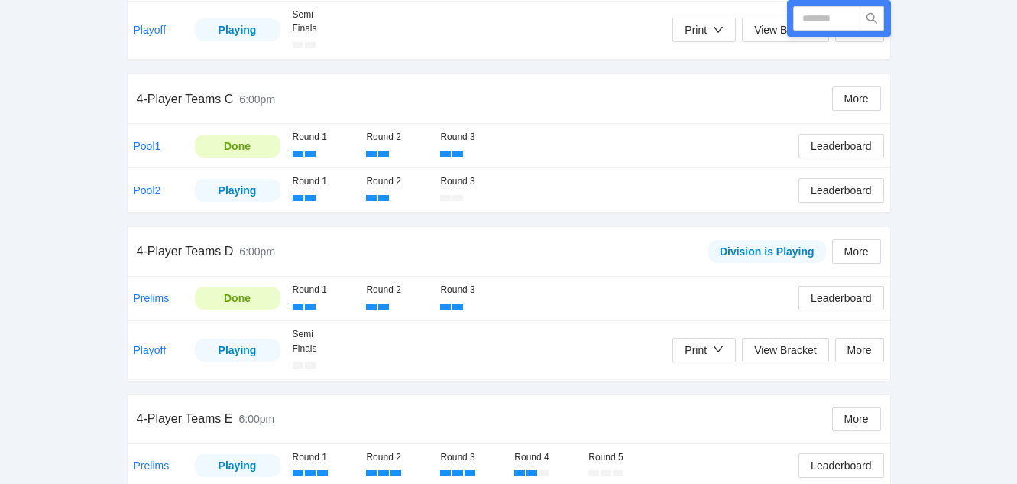
scroll to position [668, 0]
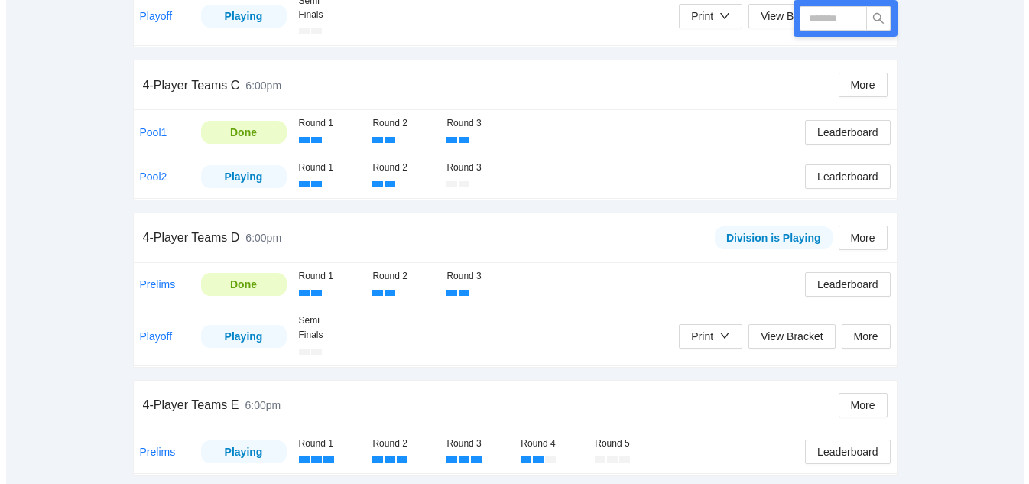
scroll to position [668, 0]
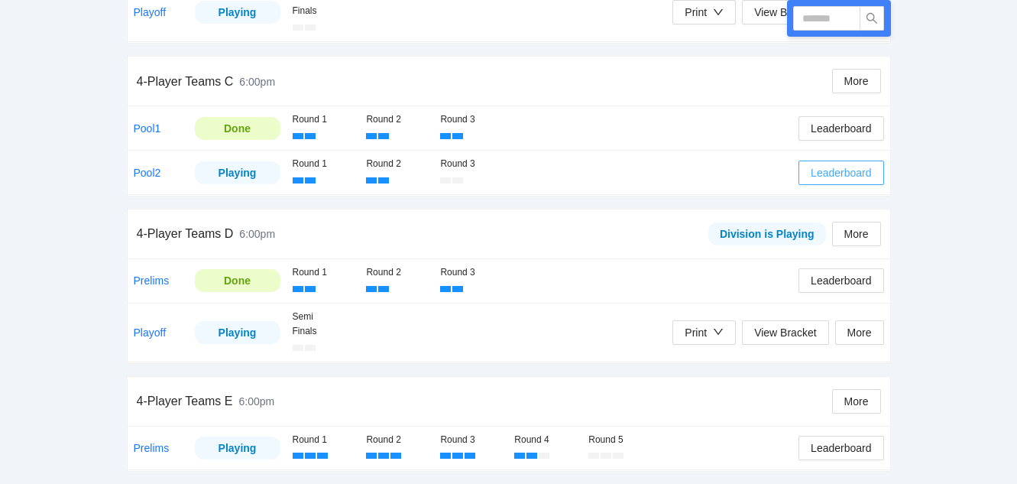
click at [836, 180] on span "Leaderboard" at bounding box center [841, 172] width 60 height 17
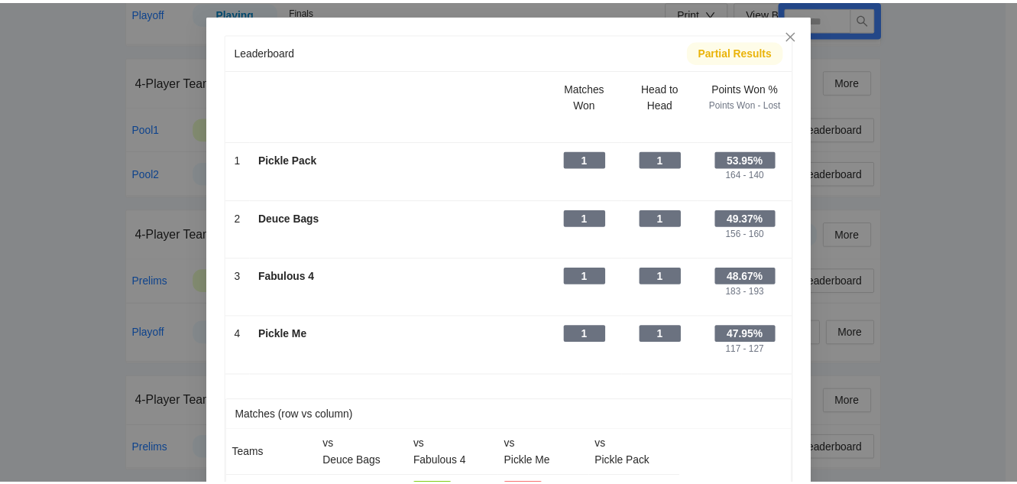
scroll to position [0, 0]
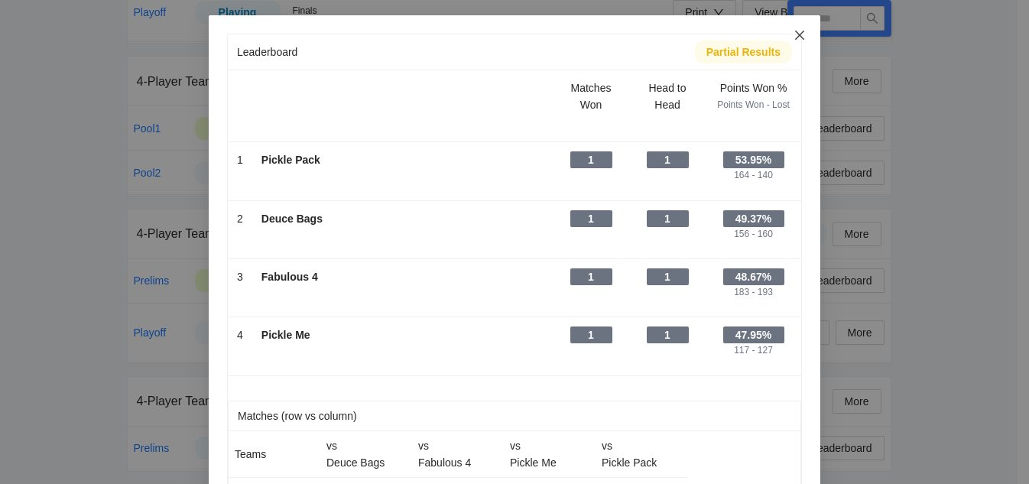
click at [793, 38] on icon "close" at bounding box center [799, 35] width 12 height 12
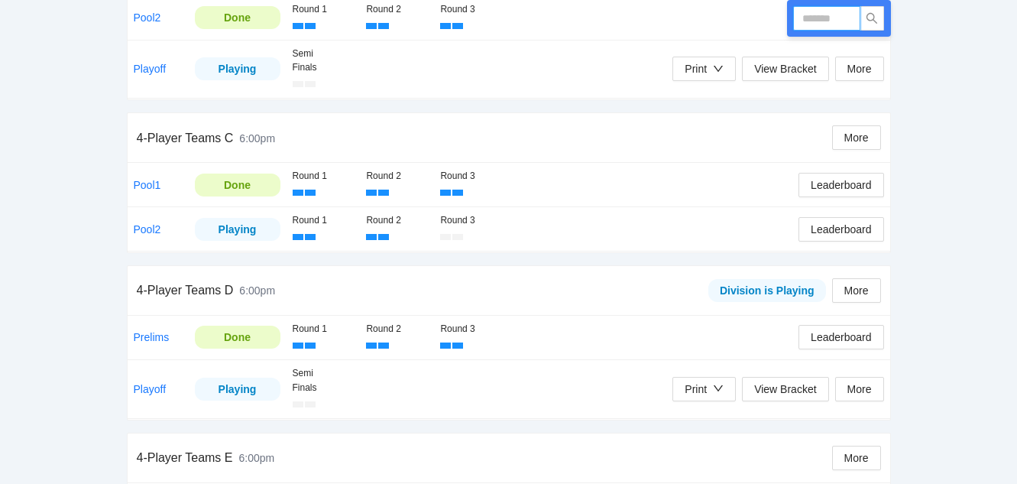
scroll to position [668, 0]
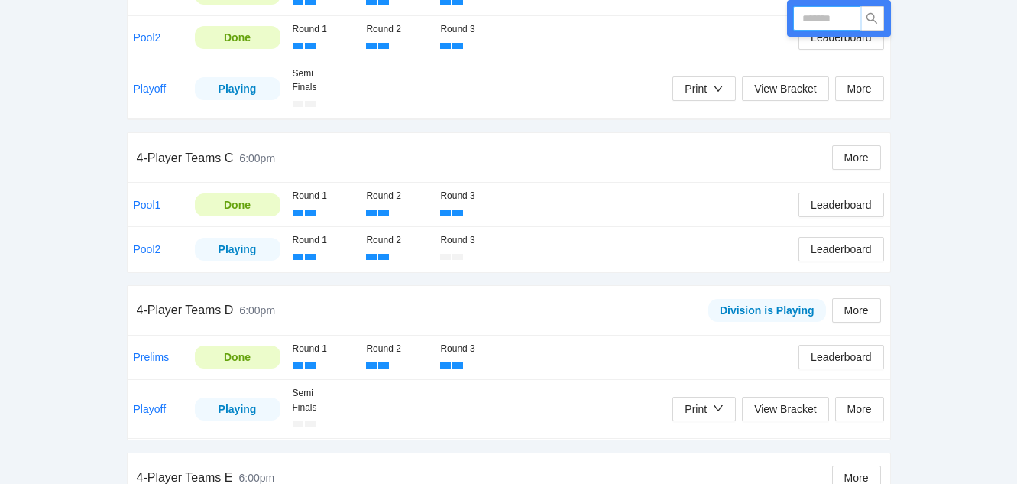
scroll to position [668, 0]
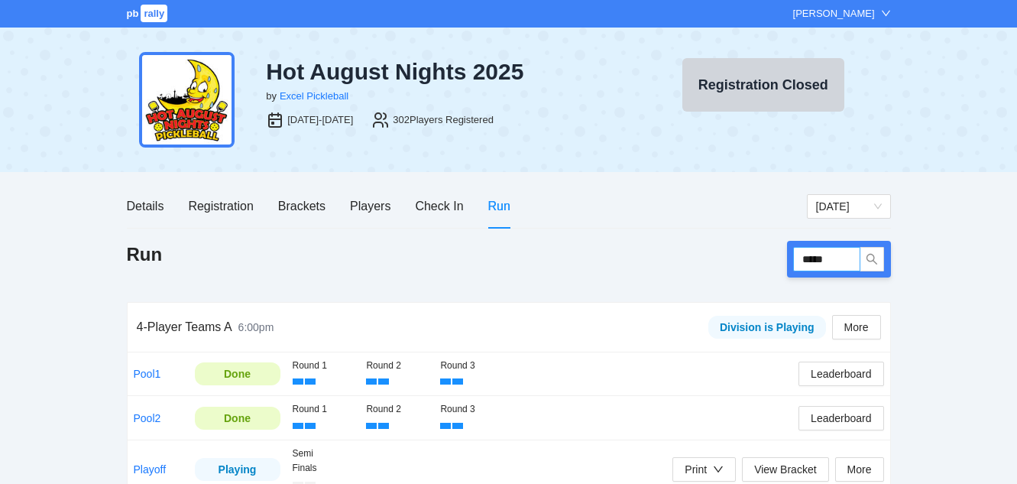
type input "******"
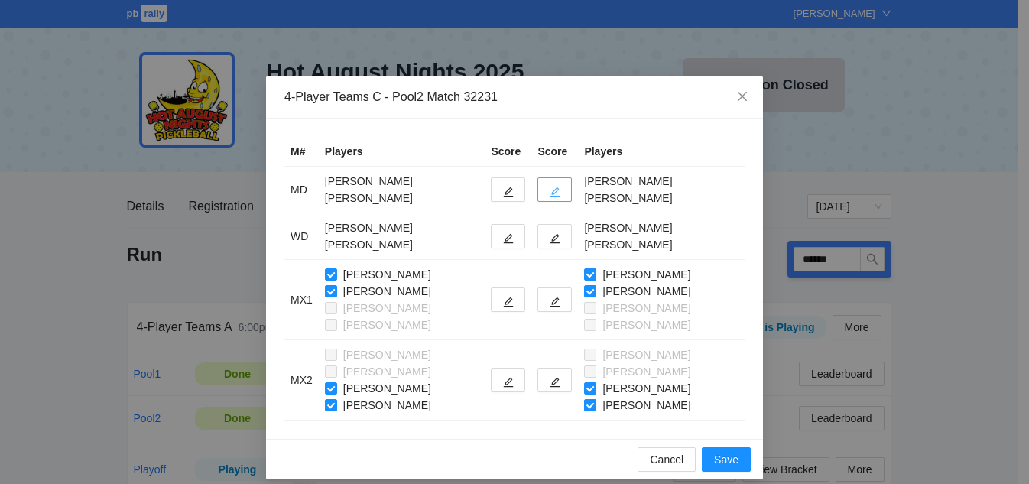
click at [550, 190] on icon "edit" at bounding box center [555, 192] width 11 height 11
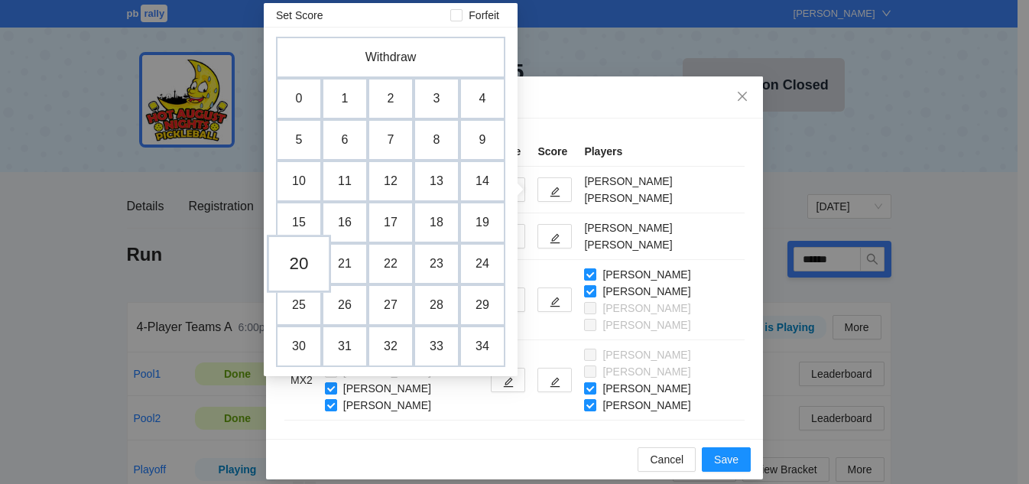
click at [294, 264] on td "20" at bounding box center [299, 264] width 64 height 58
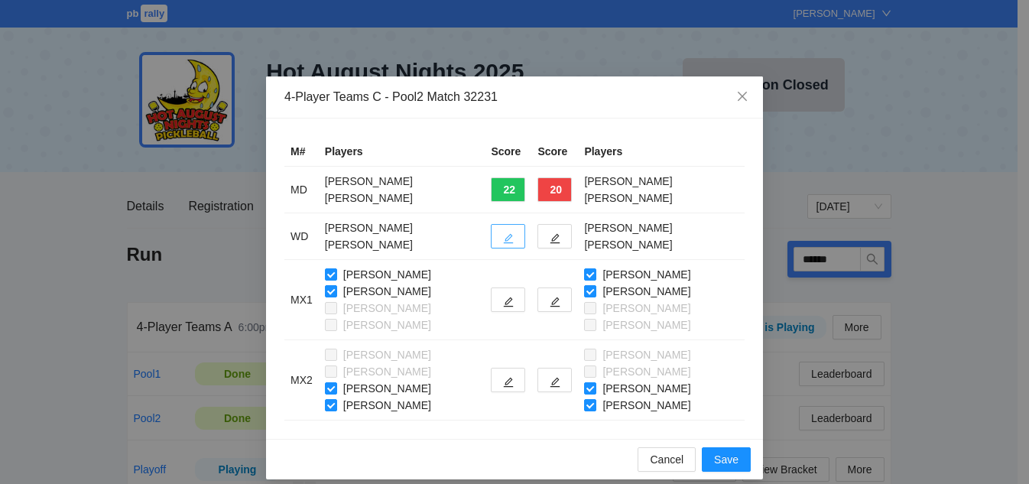
click at [503, 242] on icon "edit" at bounding box center [508, 238] width 11 height 11
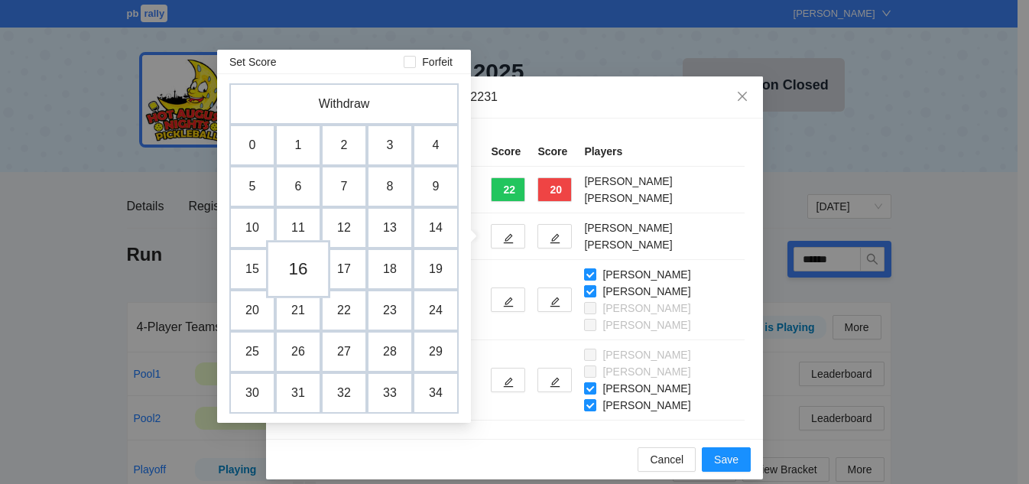
click at [299, 271] on td "16" at bounding box center [298, 269] width 64 height 58
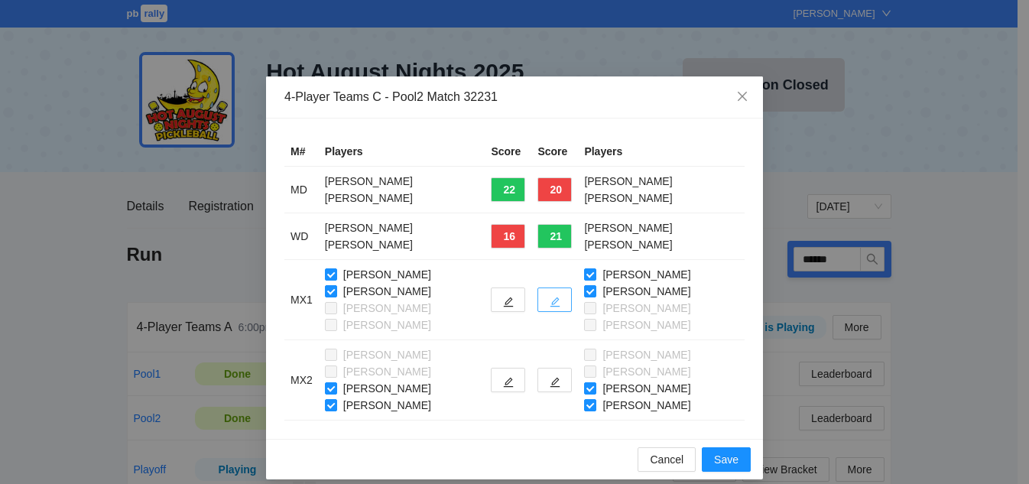
click at [550, 296] on span "edit" at bounding box center [555, 301] width 11 height 11
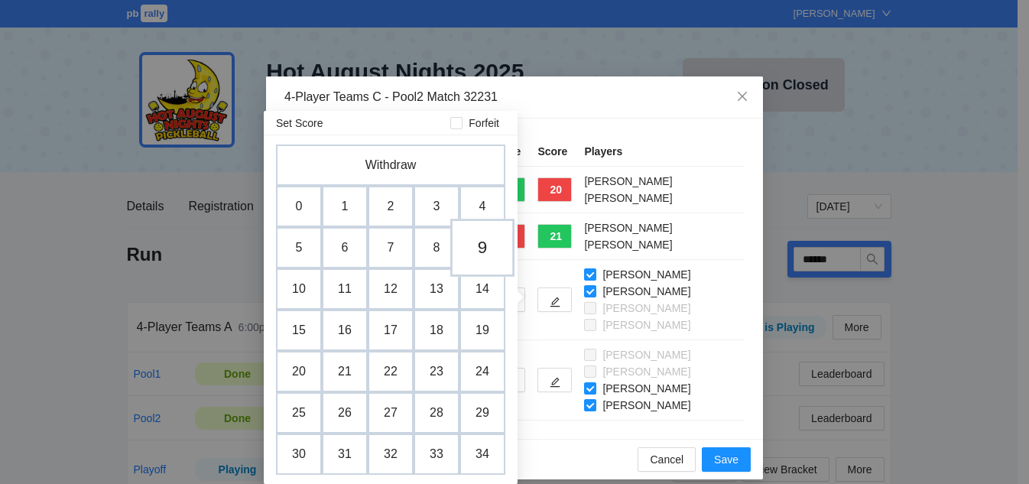
click at [484, 247] on td "9" at bounding box center [482, 248] width 64 height 58
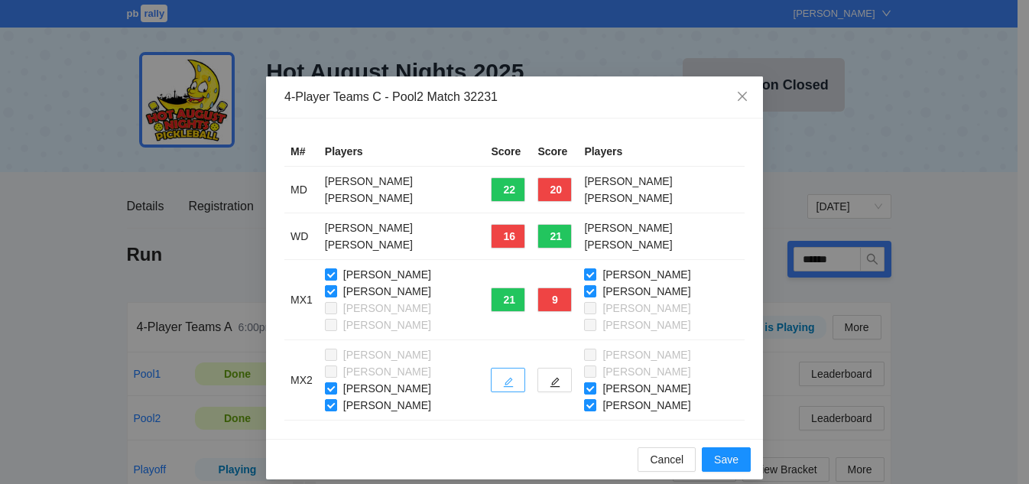
click at [508, 379] on button "button" at bounding box center [508, 380] width 34 height 24
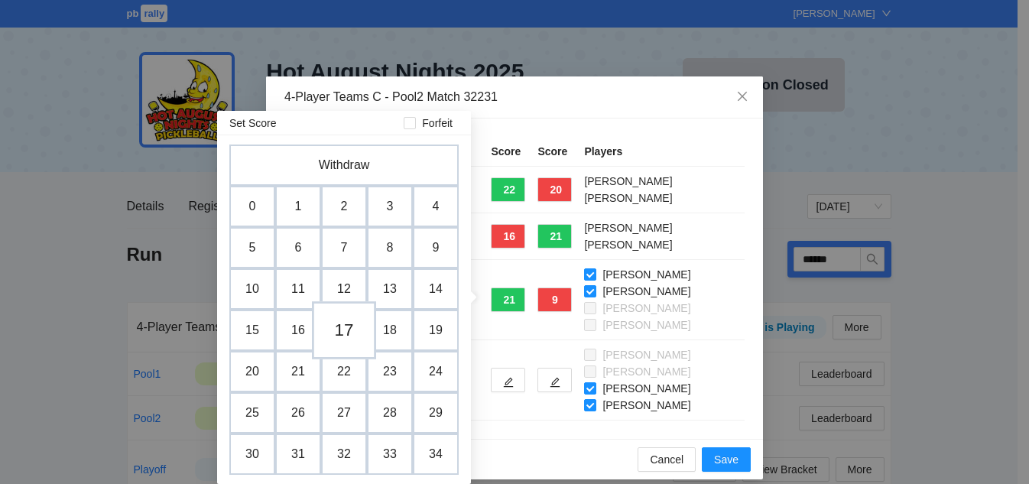
click at [337, 339] on td "17" at bounding box center [344, 330] width 64 height 58
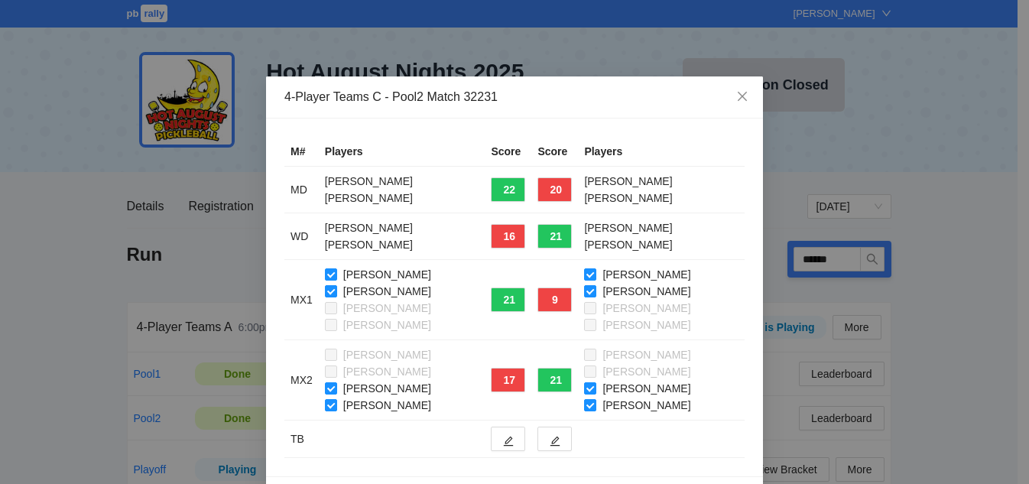
scroll to position [51, 0]
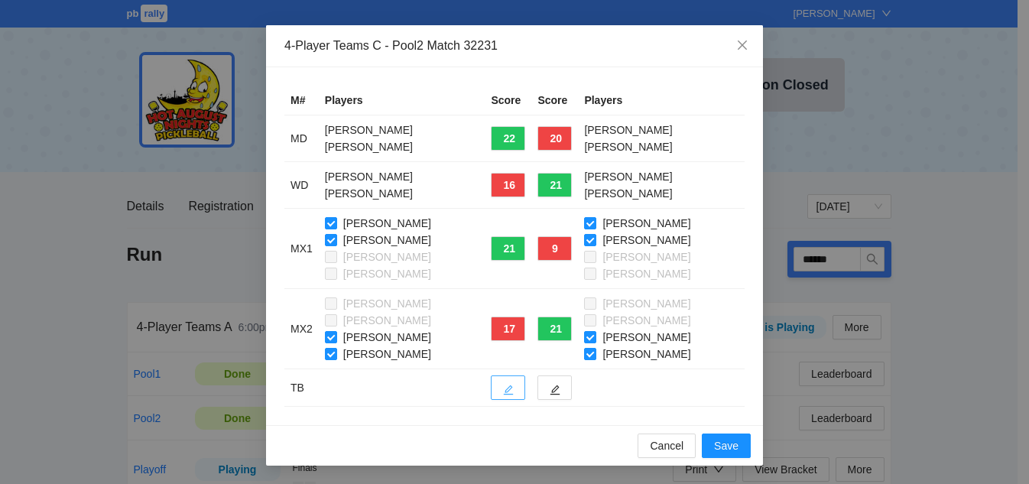
click at [503, 388] on icon "edit" at bounding box center [508, 390] width 11 height 11
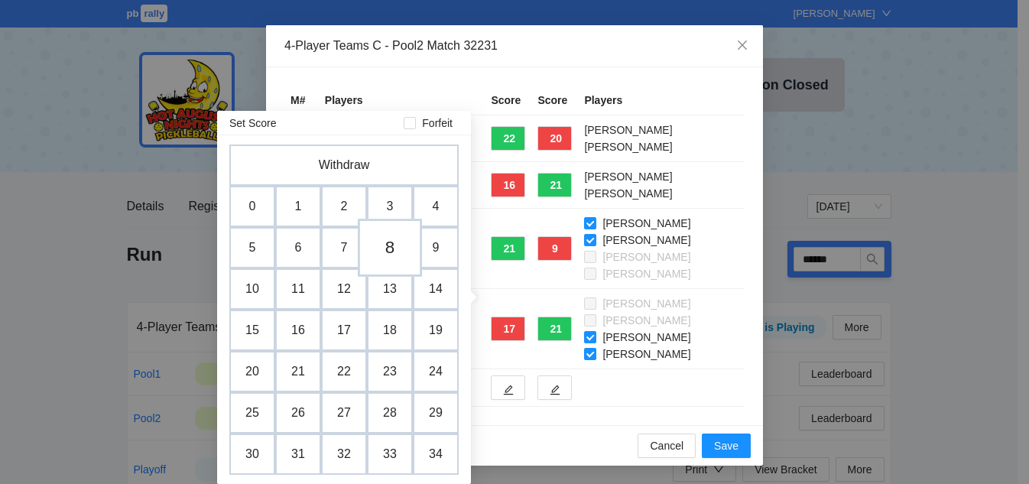
click at [388, 254] on td "8" at bounding box center [390, 248] width 64 height 58
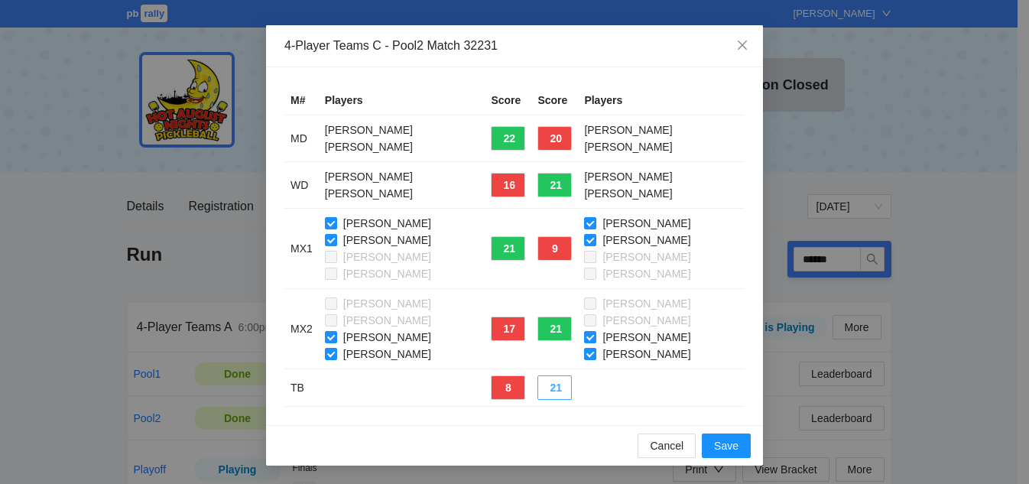
click at [556, 386] on button "21" at bounding box center [554, 387] width 34 height 24
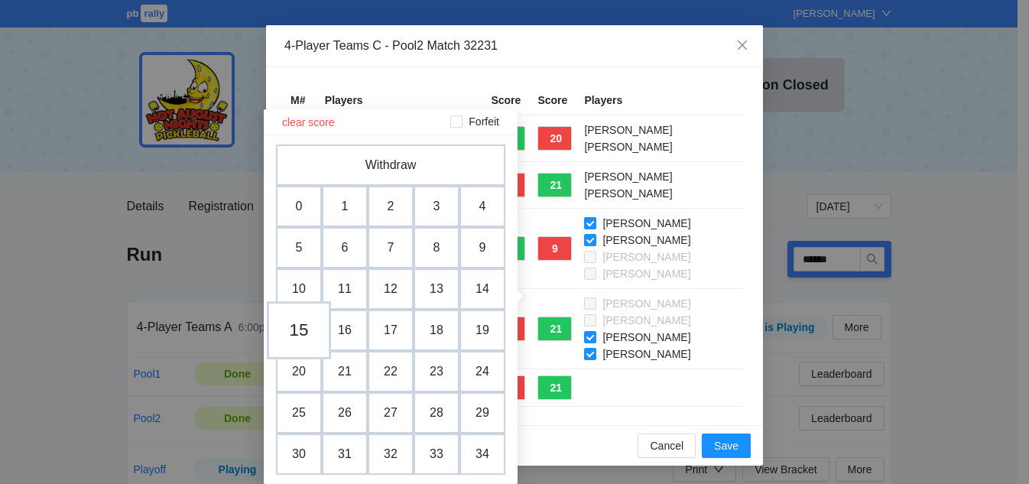
click at [300, 333] on td "15" at bounding box center [299, 330] width 64 height 58
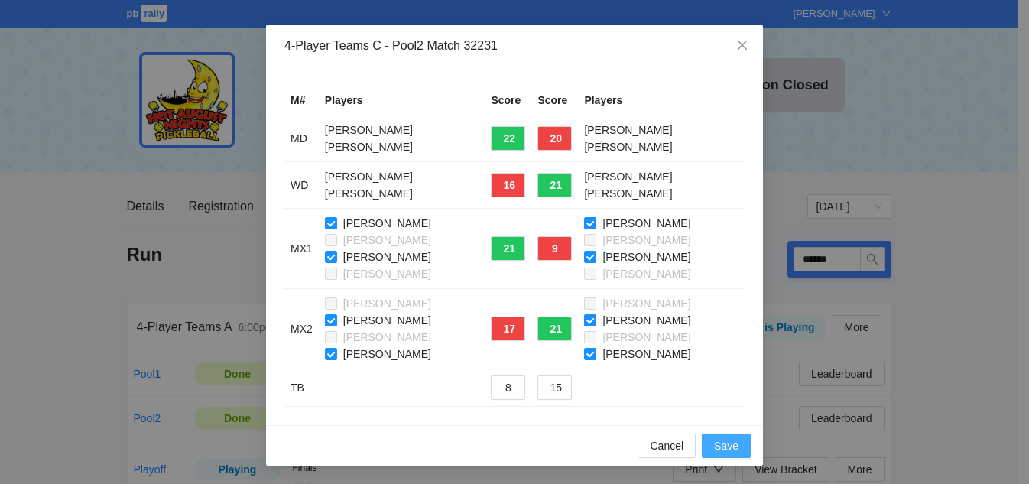
drag, startPoint x: 721, startPoint y: 446, endPoint x: 726, endPoint y: 409, distance: 37.1
click at [718, 445] on span "Save" at bounding box center [726, 445] width 24 height 17
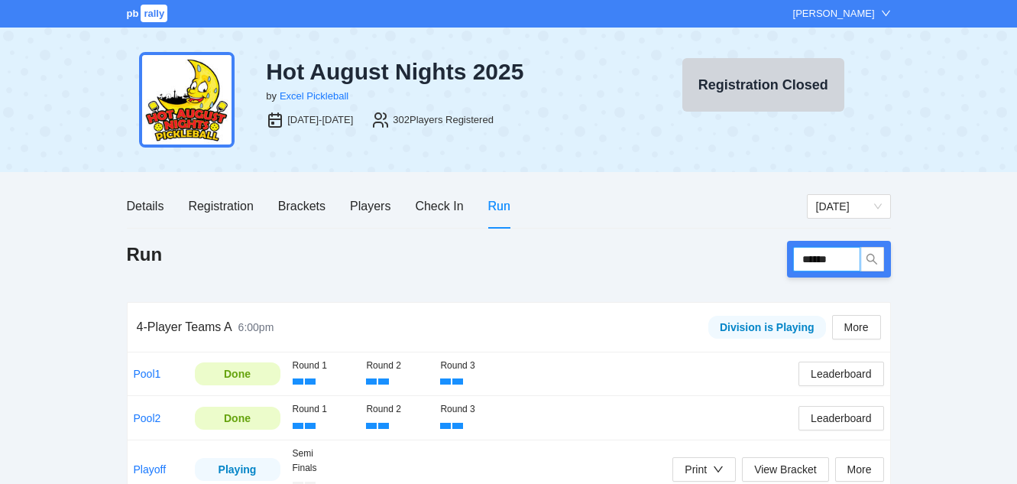
drag, startPoint x: 850, startPoint y: 255, endPoint x: 677, endPoint y: 241, distance: 174.1
click at [677, 241] on div "Run ******" at bounding box center [509, 259] width 764 height 37
type input "******"
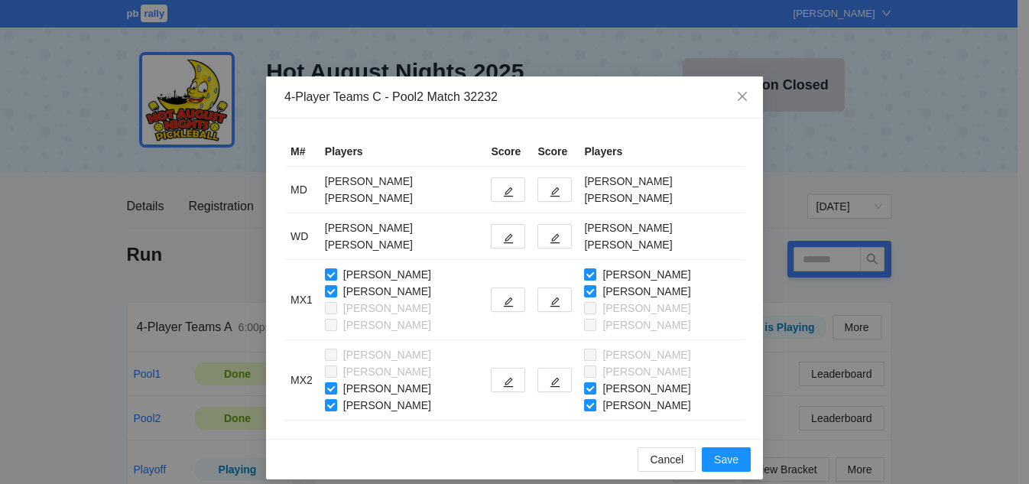
type input "******"
click at [514, 196] on icon "edit" at bounding box center [508, 192] width 11 height 11
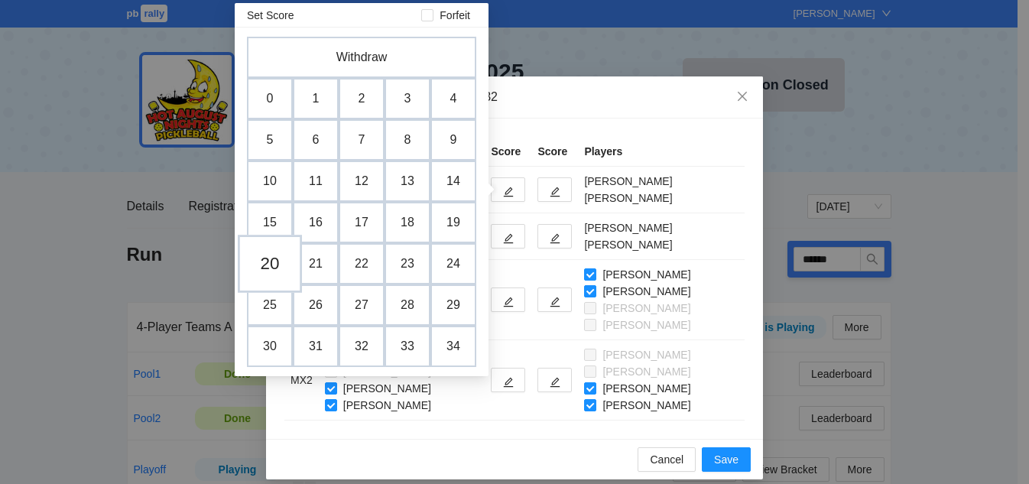
click at [258, 271] on td "20" at bounding box center [270, 264] width 64 height 58
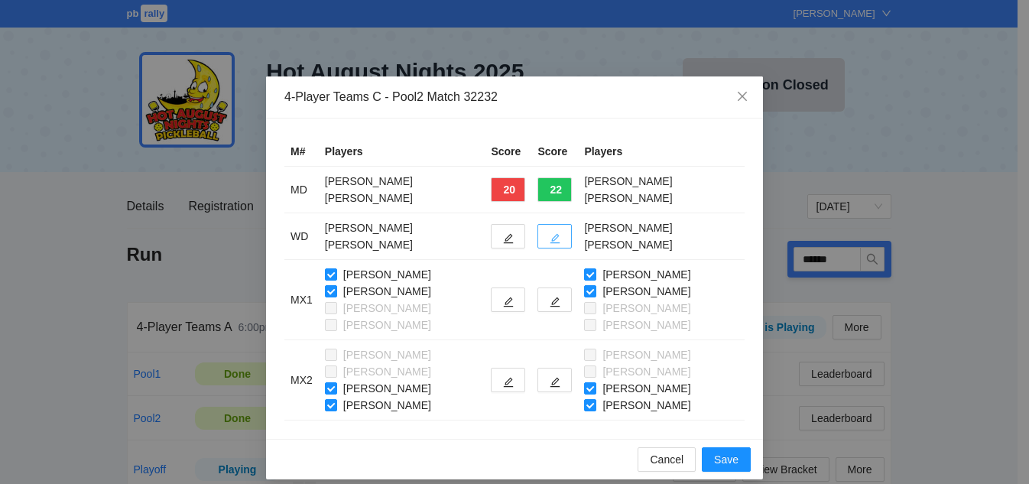
click at [560, 238] on icon "edit" at bounding box center [555, 238] width 11 height 11
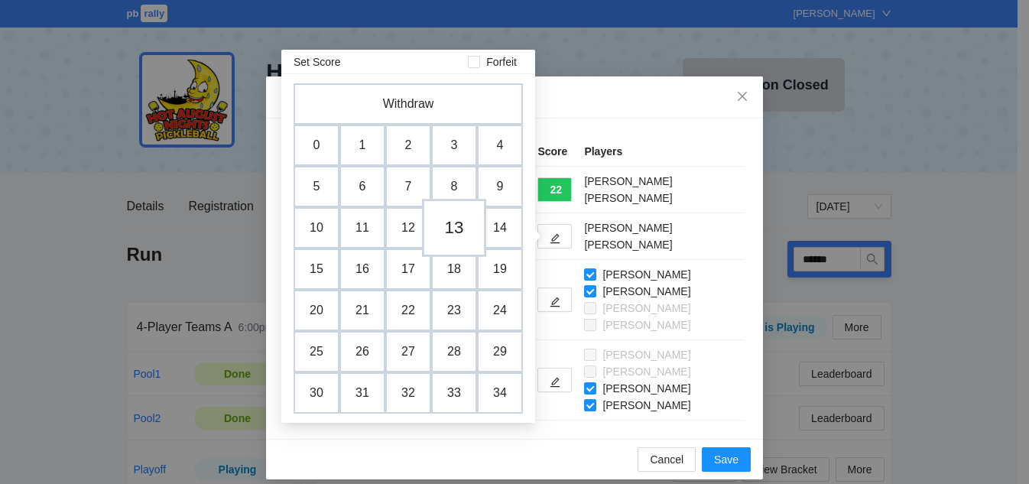
click at [452, 230] on td "13" at bounding box center [454, 228] width 64 height 58
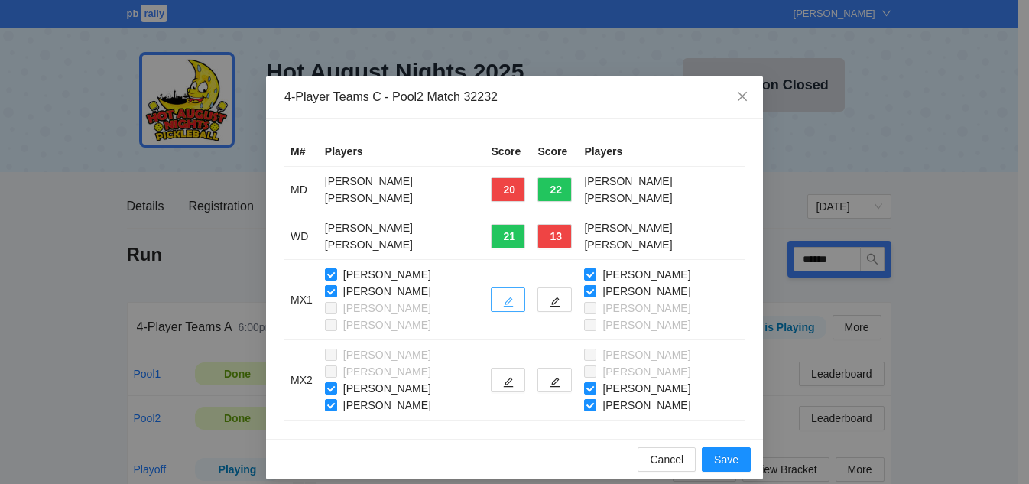
click at [514, 296] on span "edit" at bounding box center [508, 301] width 11 height 11
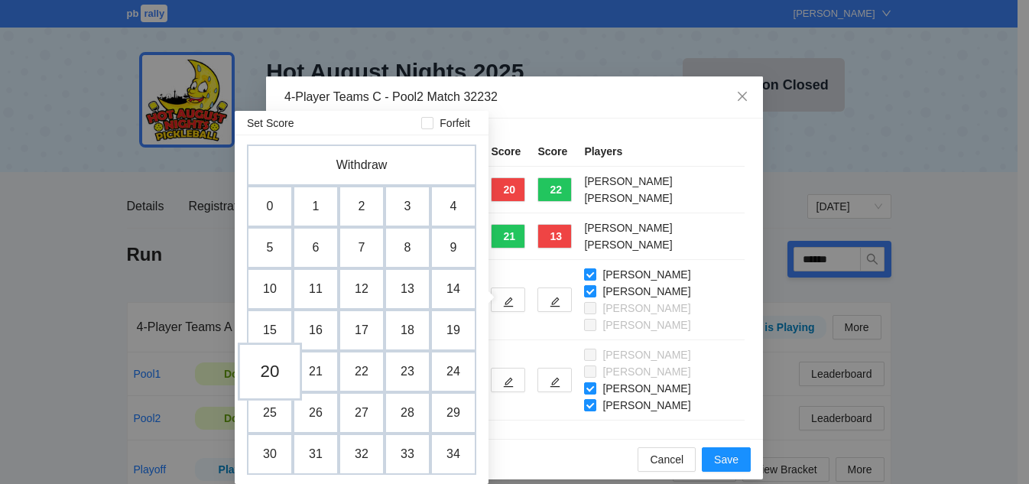
click at [275, 371] on td "20" at bounding box center [270, 371] width 64 height 58
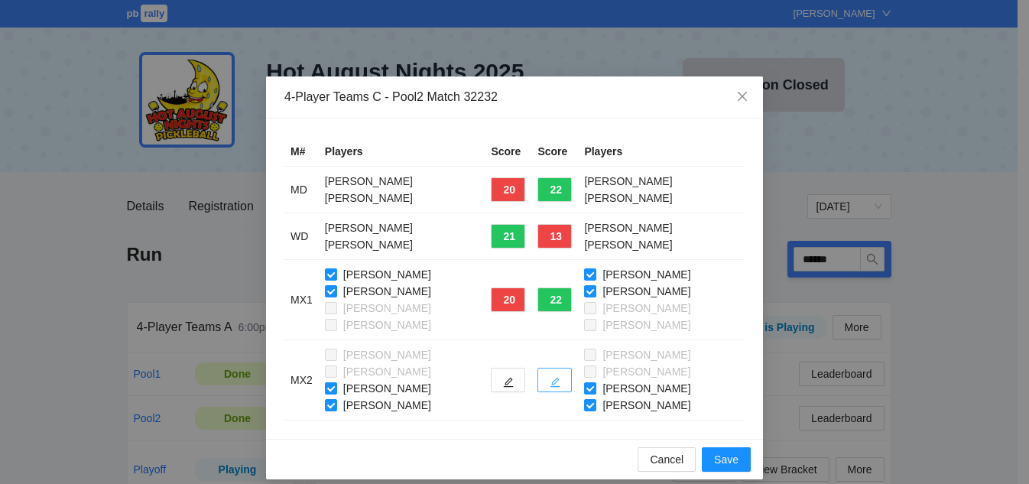
click at [560, 381] on icon "edit" at bounding box center [555, 382] width 11 height 11
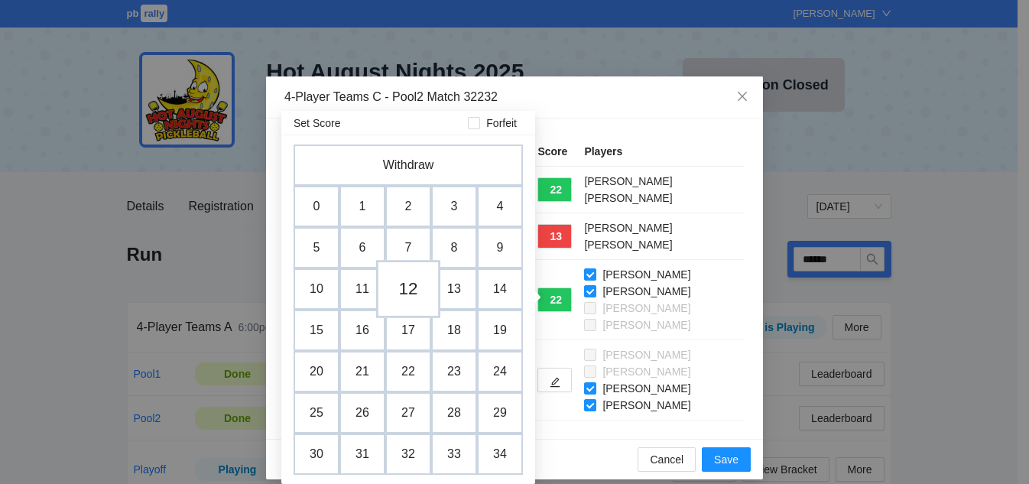
click at [407, 290] on td "12" at bounding box center [408, 289] width 64 height 58
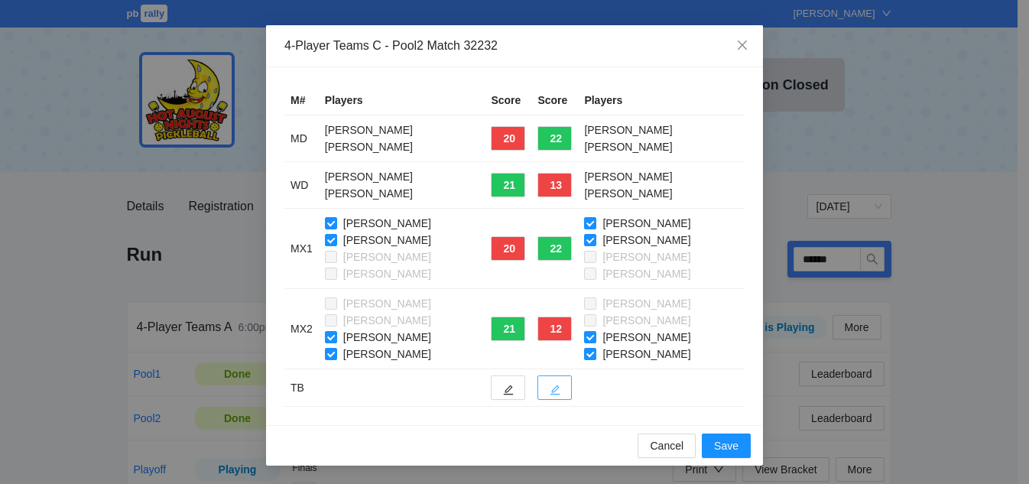
click at [572, 383] on button "button" at bounding box center [554, 387] width 34 height 24
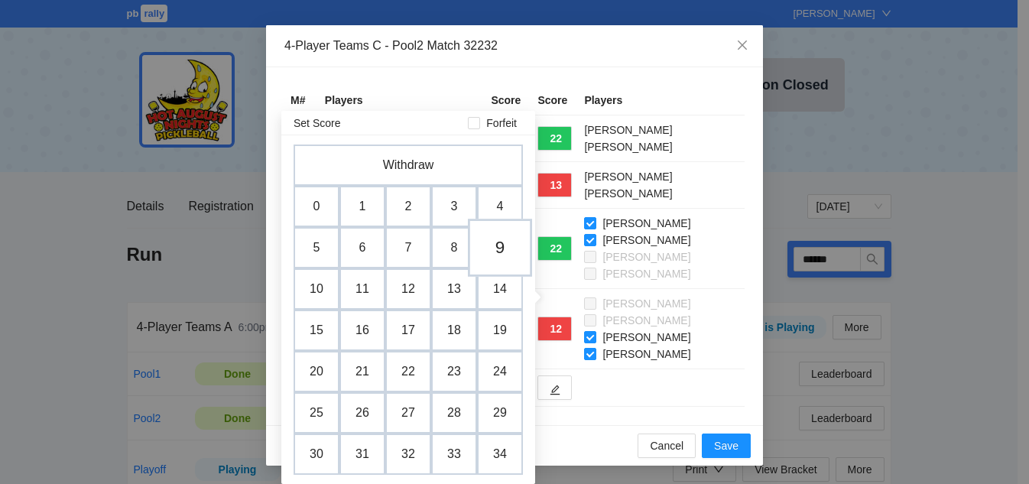
click at [491, 245] on td "9" at bounding box center [500, 248] width 64 height 58
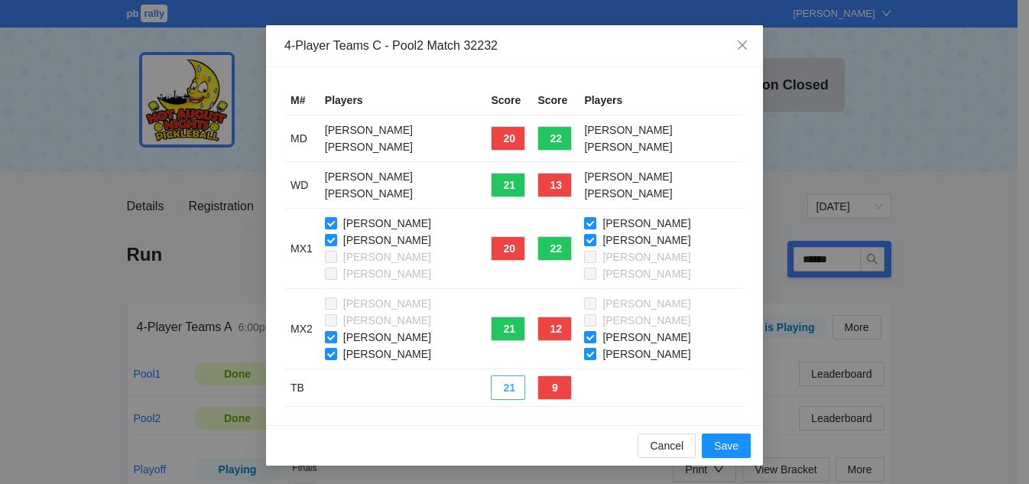
click at [525, 385] on button "21" at bounding box center [508, 387] width 34 height 24
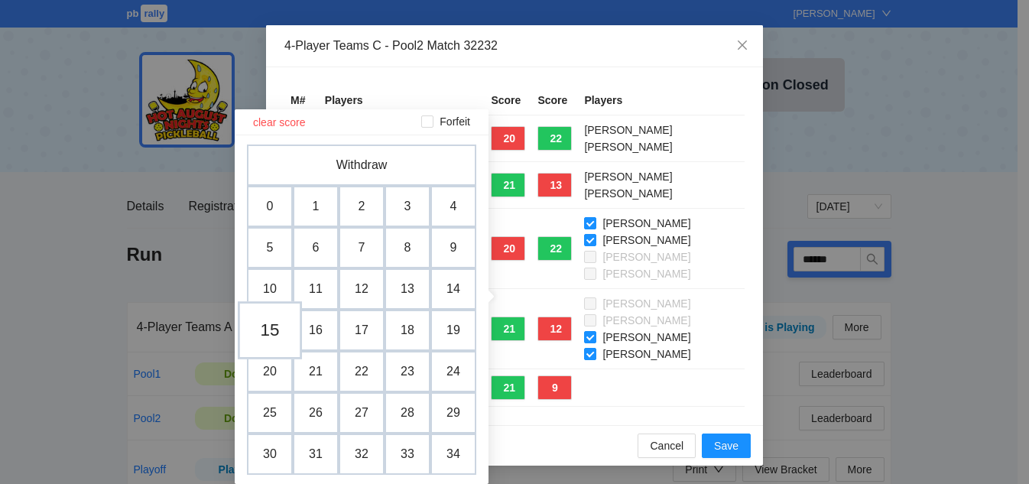
click at [274, 336] on td "15" at bounding box center [270, 330] width 64 height 58
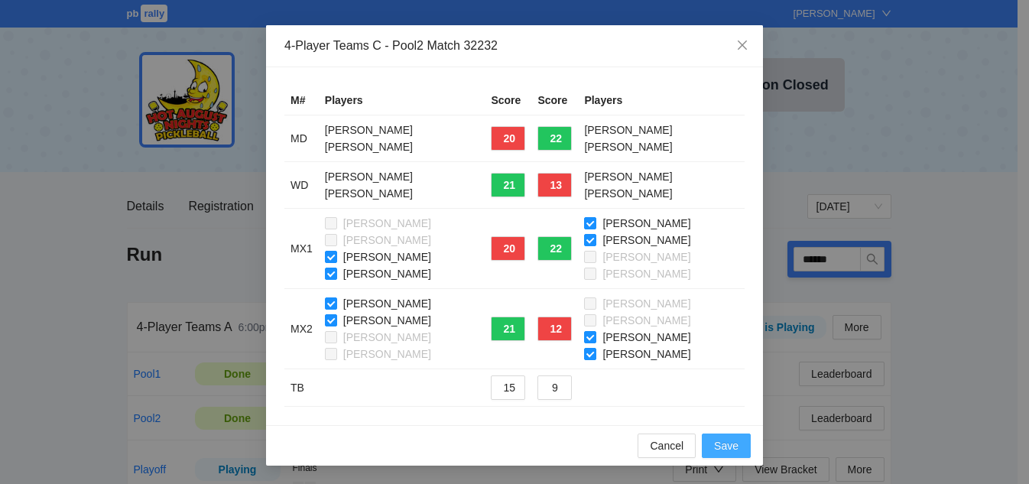
click at [714, 442] on span "Save" at bounding box center [726, 445] width 24 height 17
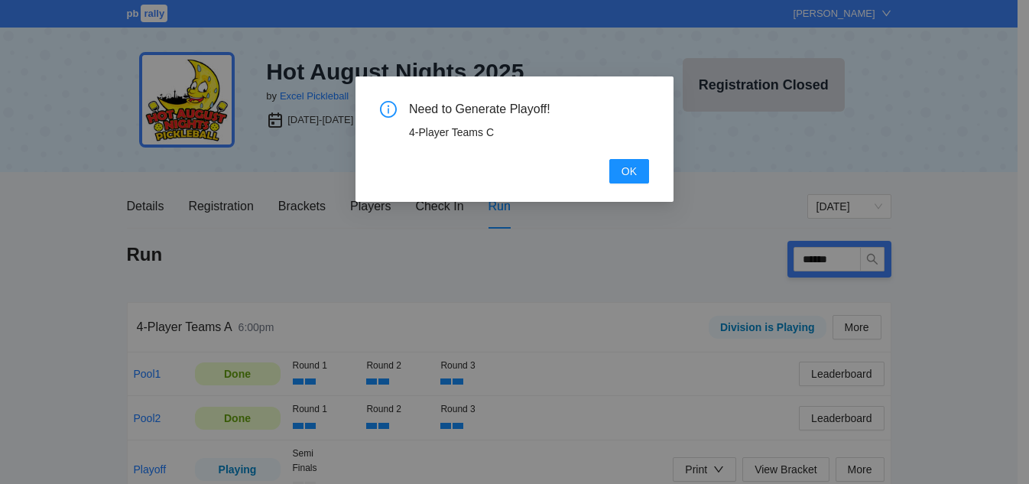
click at [627, 155] on div "Need to Generate Playoff! 4-Player Teams C OK" at bounding box center [514, 142] width 269 height 83
click at [630, 167] on span "OK" at bounding box center [628, 171] width 15 height 17
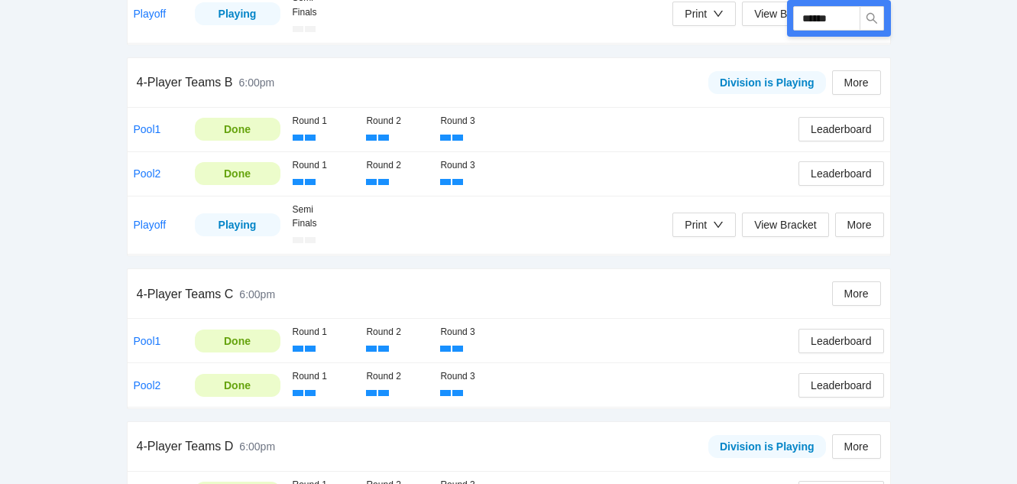
scroll to position [535, 0]
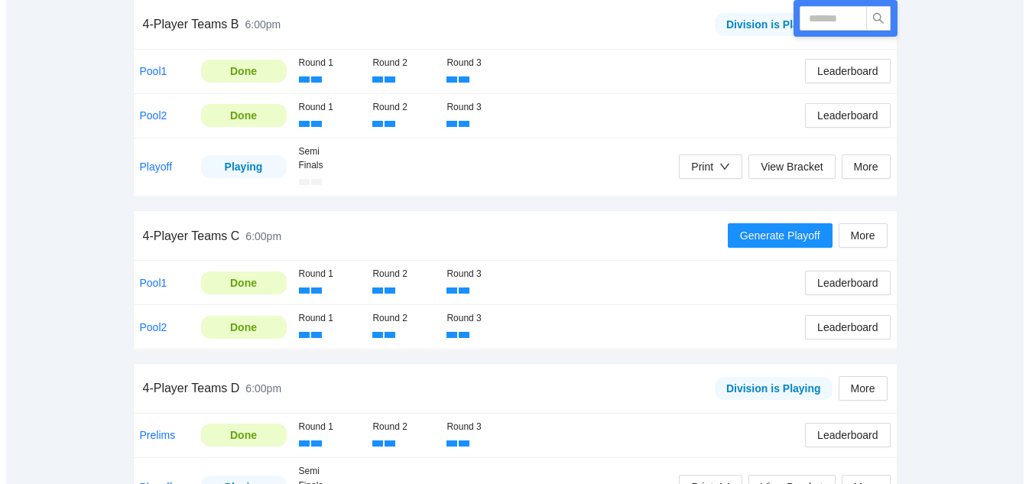
scroll to position [535, 0]
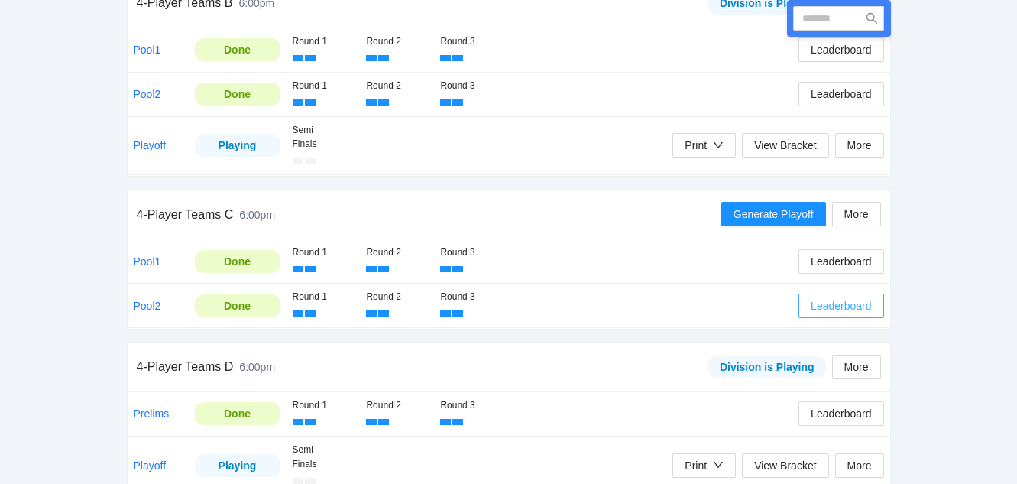
click at [869, 300] on span "Leaderboard" at bounding box center [841, 305] width 60 height 17
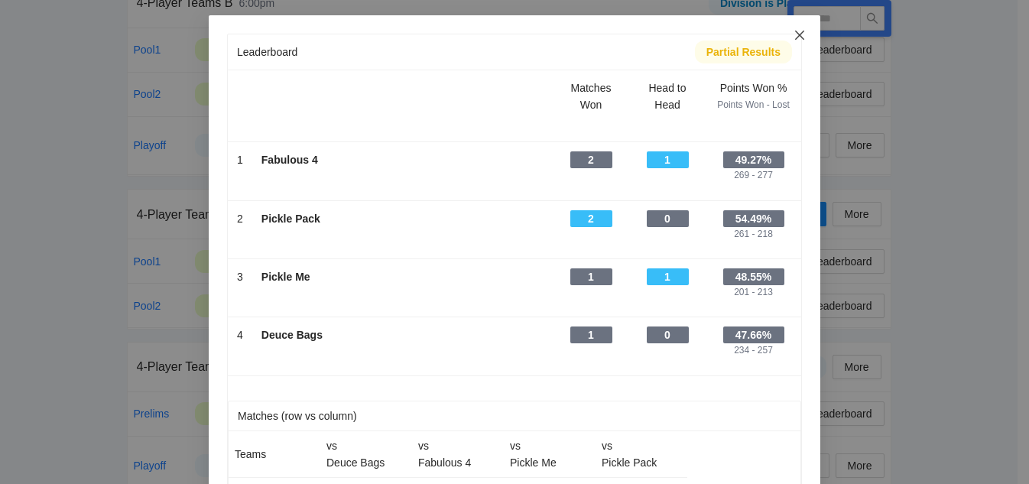
click at [795, 34] on icon "close" at bounding box center [799, 35] width 9 height 9
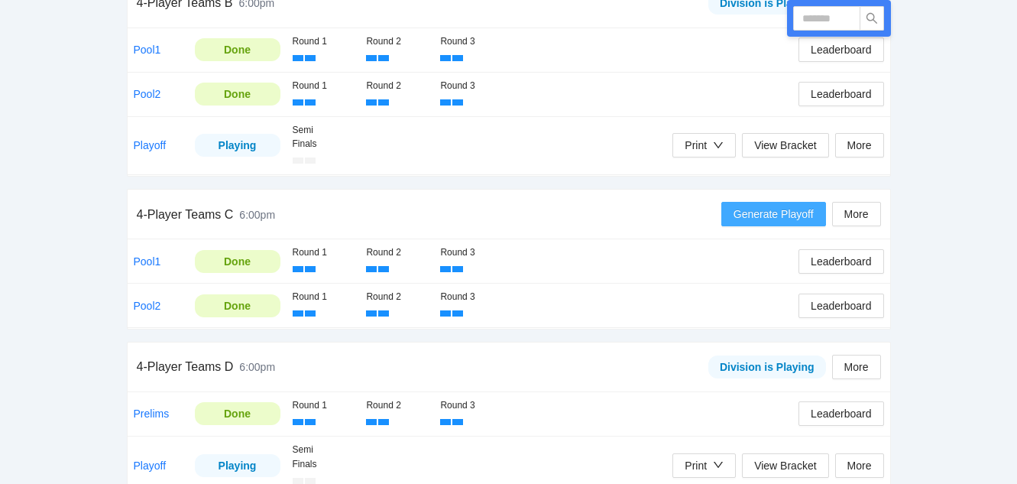
click at [778, 220] on span "Generate Playoff" at bounding box center [774, 214] width 80 height 17
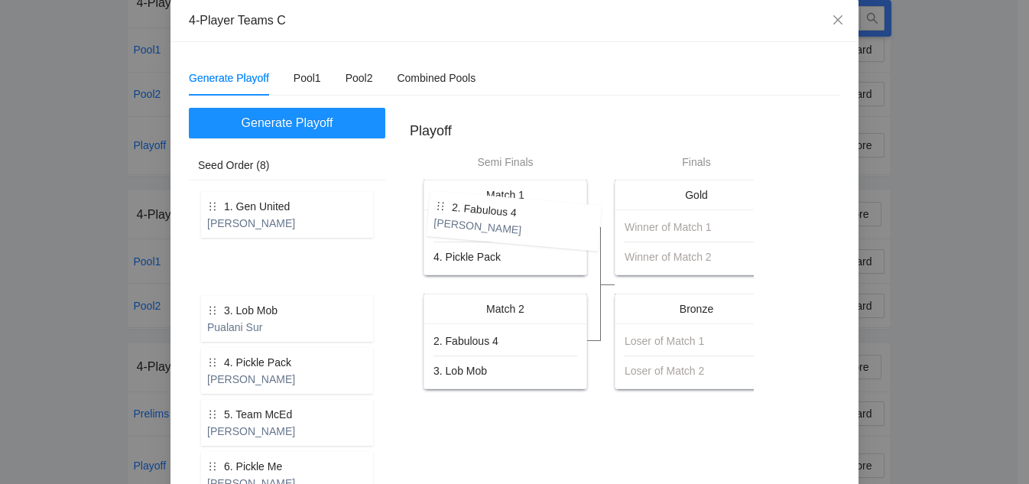
drag, startPoint x: 255, startPoint y: 281, endPoint x: 487, endPoint y: 235, distance: 236.9
click at [487, 235] on div "Generate Playoff Seed Order (8) 1. Gen United [PERSON_NAME] 2. Fabulous 4 [PERS…" at bounding box center [514, 361] width 651 height 506
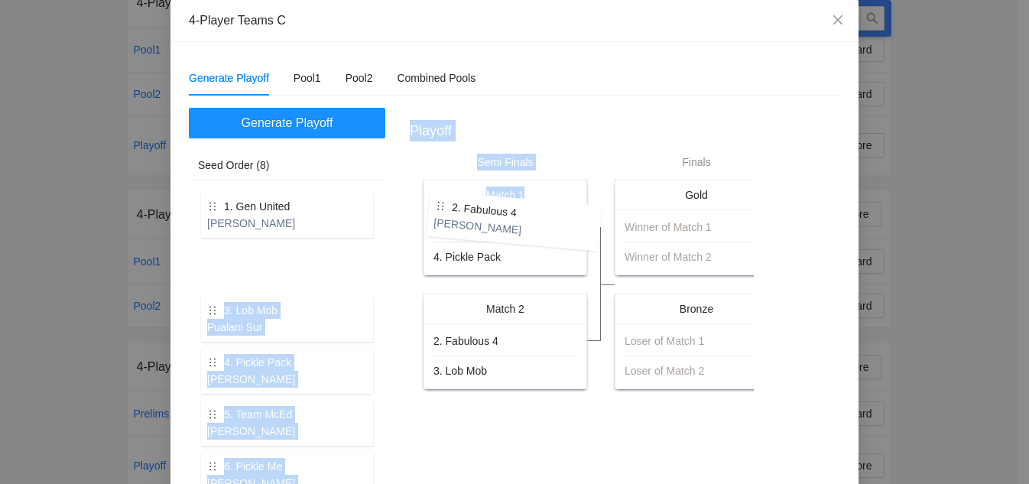
drag, startPoint x: 467, startPoint y: 218, endPoint x: 223, endPoint y: 294, distance: 255.6
click at [223, 294] on div "Generate Playoff Seed Order (8) 1. Gen United [PERSON_NAME] 2. Fabulous 4 [PERS…" at bounding box center [514, 361] width 651 height 506
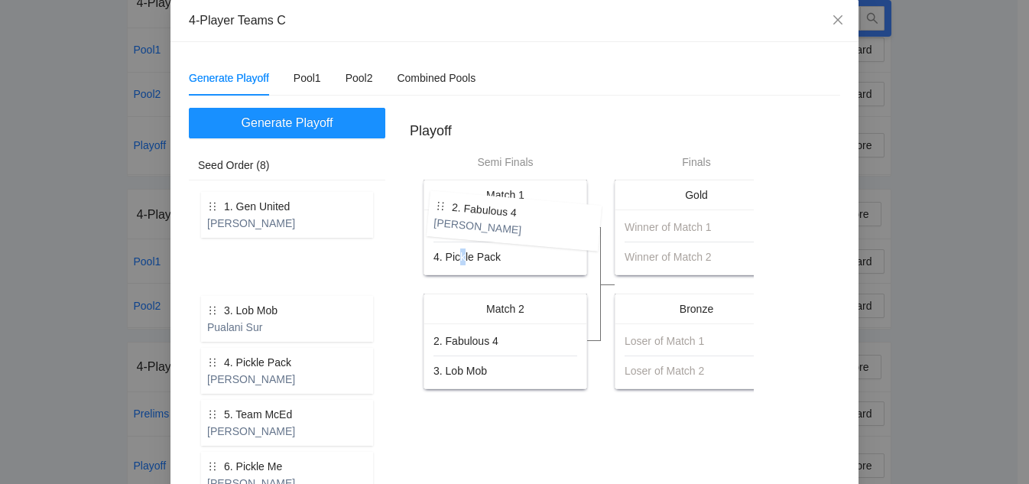
click at [459, 259] on div "4. Pickle Pack" at bounding box center [466, 256] width 67 height 17
click at [531, 127] on div "Playoff" at bounding box center [582, 131] width 344 height 46
click at [438, 209] on div "Match 1" at bounding box center [505, 194] width 144 height 29
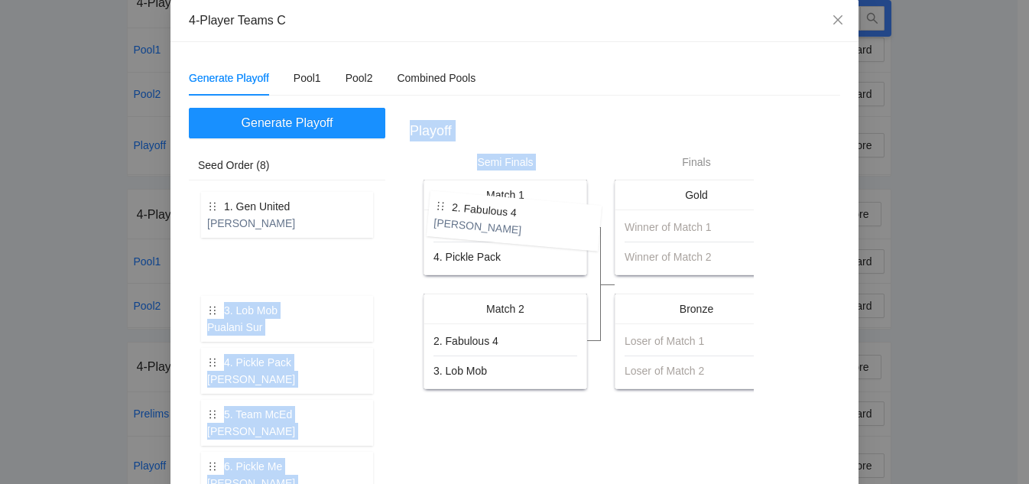
drag, startPoint x: 438, startPoint y: 209, endPoint x: 210, endPoint y: 264, distance: 234.5
click at [210, 264] on div "Generate Playoff Seed Order (8) 1. Gen United [PERSON_NAME] 2. Fabulous 4 [PERS…" at bounding box center [514, 361] width 651 height 506
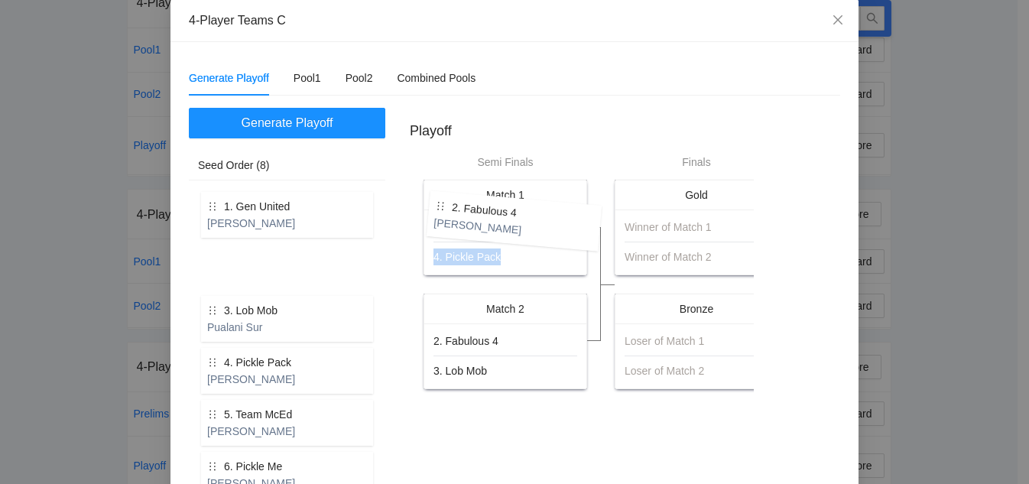
drag, startPoint x: 527, startPoint y: 224, endPoint x: 508, endPoint y: 231, distance: 20.3
click at [499, 242] on div "1. Gen United 4. Pickle Pack" at bounding box center [505, 242] width 144 height 47
drag, startPoint x: 523, startPoint y: 209, endPoint x: 580, endPoint y: 142, distance: 87.8
click at [580, 142] on div "Playoff Semi Finals Match 1 1. Gen United 4. Pickle Pack Match 2 2. Fabulous 4 …" at bounding box center [582, 253] width 344 height 290
click at [505, 224] on div "1. Gen United" at bounding box center [505, 227] width 144 height 17
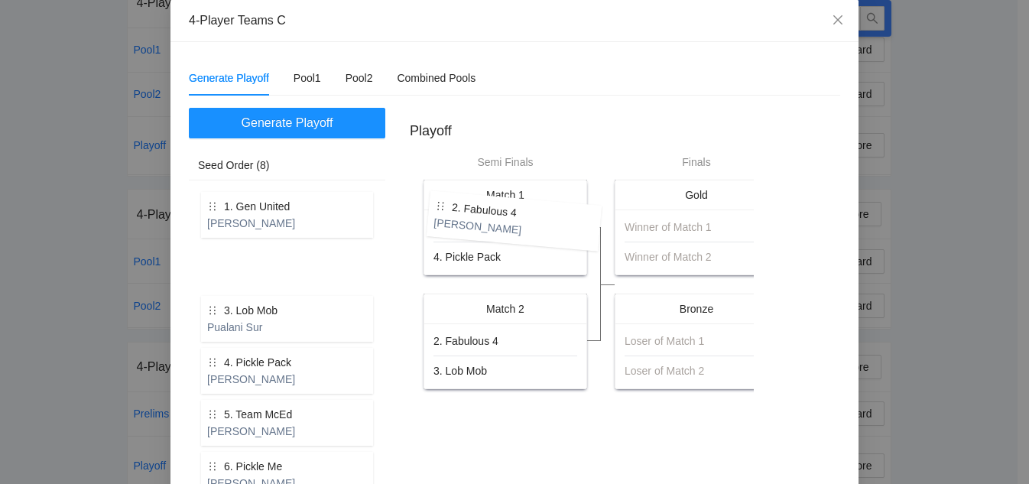
click at [506, 226] on div "1. Gen United" at bounding box center [505, 227] width 144 height 17
drag, startPoint x: 505, startPoint y: 226, endPoint x: 495, endPoint y: 223, distance: 9.5
click at [495, 223] on div "1. Gen United" at bounding box center [505, 227] width 144 height 17
click at [494, 216] on div "1. Gen United 4. Pickle Pack" at bounding box center [505, 241] width 162 height 65
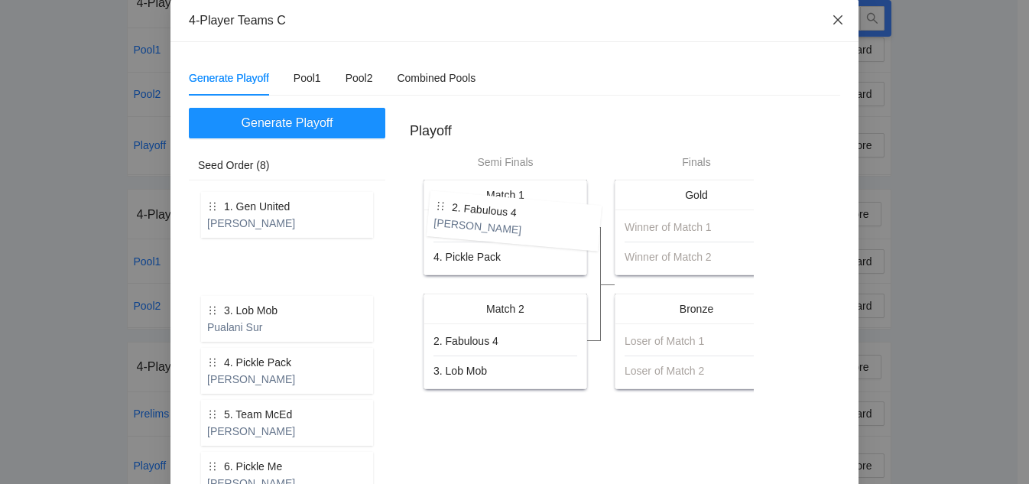
click at [833, 18] on icon "close" at bounding box center [837, 19] width 9 height 9
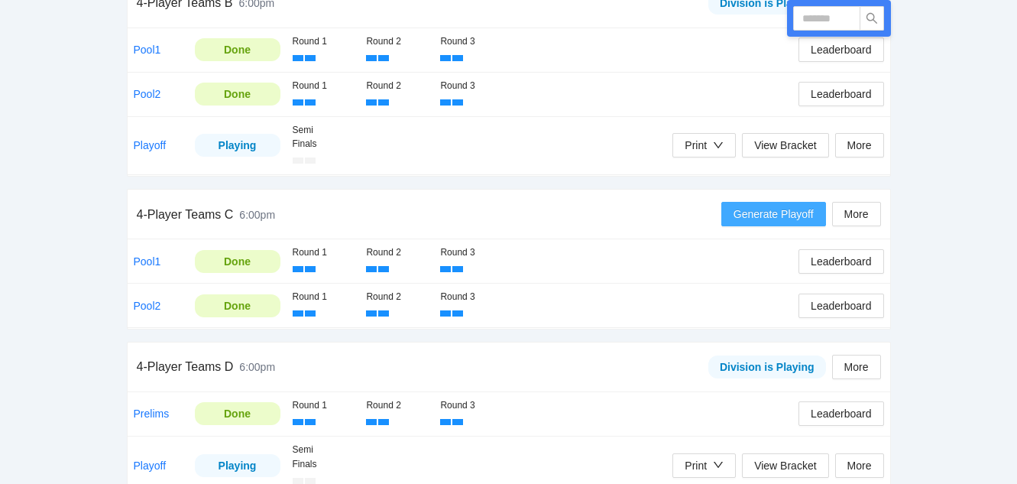
click at [764, 215] on span "Generate Playoff" at bounding box center [774, 214] width 80 height 17
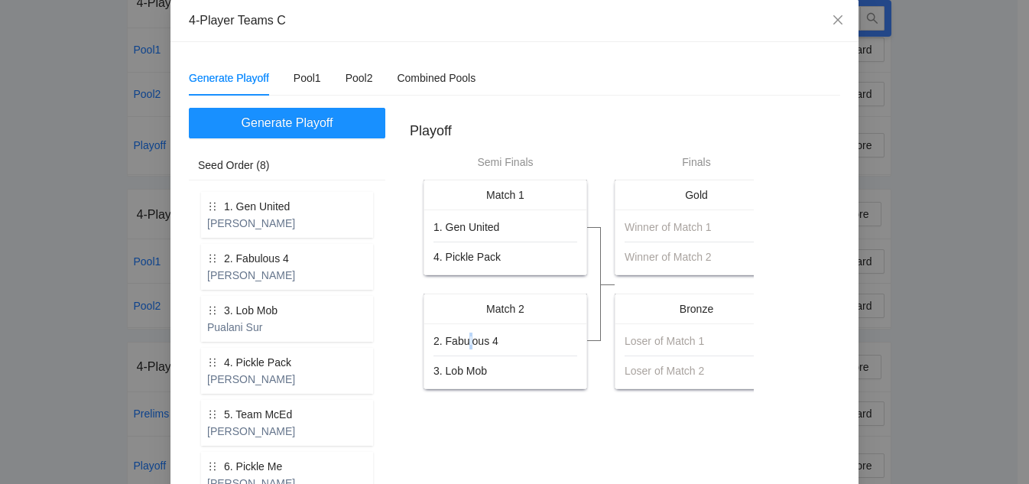
drag, startPoint x: 462, startPoint y: 345, endPoint x: 467, endPoint y: 334, distance: 11.6
click at [467, 334] on div "2. Fabulous 4" at bounding box center [465, 341] width 65 height 17
click at [207, 211] on icon "holder" at bounding box center [212, 206] width 11 height 11
click at [208, 206] on icon "holder" at bounding box center [212, 206] width 11 height 11
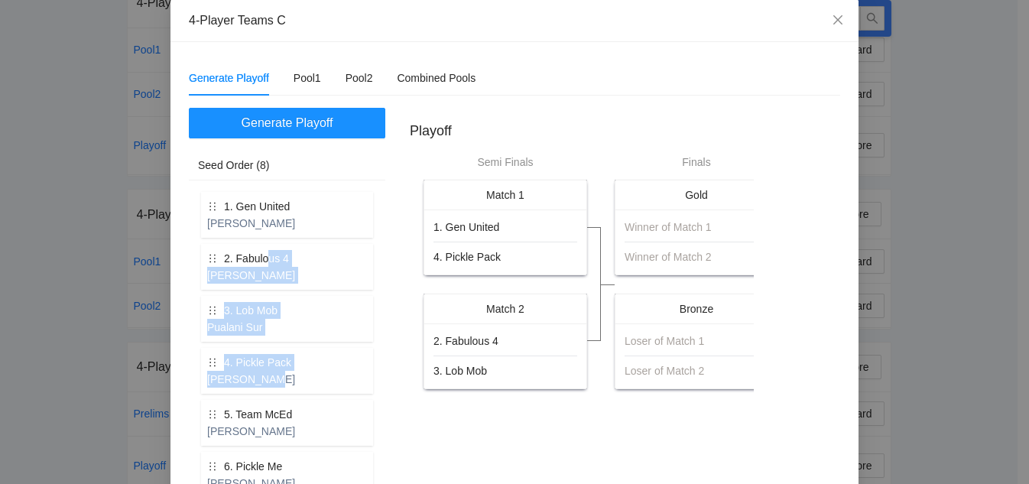
drag, startPoint x: 265, startPoint y: 264, endPoint x: 262, endPoint y: 390, distance: 126.2
click at [262, 390] on div "1. Gen United [PERSON_NAME] 2. Fabulous 4 [PERSON_NAME] 3. Lob Mob Pualani Sur …" at bounding box center [287, 397] width 178 height 416
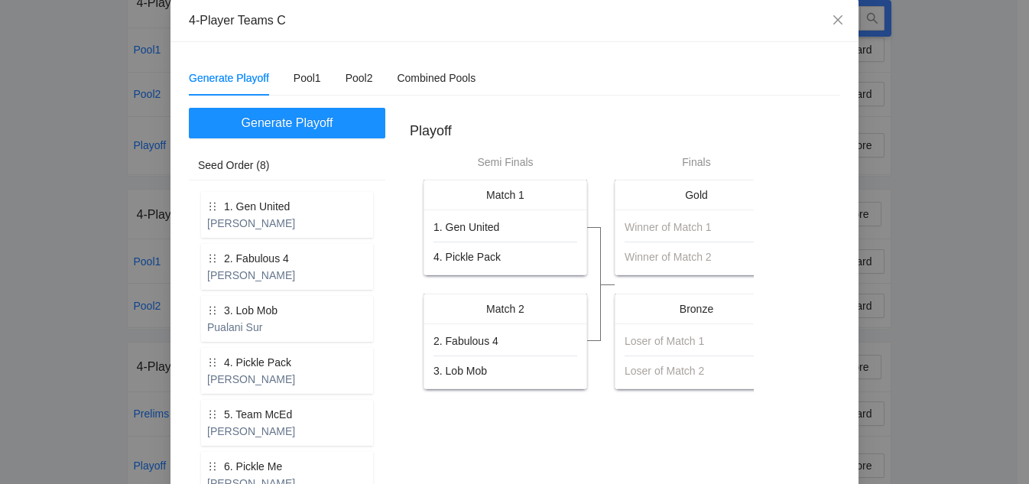
click at [208, 261] on icon "holder" at bounding box center [212, 258] width 11 height 11
drag, startPoint x: 208, startPoint y: 261, endPoint x: 219, endPoint y: 260, distance: 11.6
click at [190, 316] on div "1. Gen United [PERSON_NAME] 2. Fabulous 4 [PERSON_NAME] 3. Lob Mob Pualani Sur …" at bounding box center [287, 397] width 196 height 434
click at [261, 271] on div "[PERSON_NAME]" at bounding box center [287, 275] width 160 height 17
drag, startPoint x: 290, startPoint y: 268, endPoint x: 330, endPoint y: 290, distance: 45.5
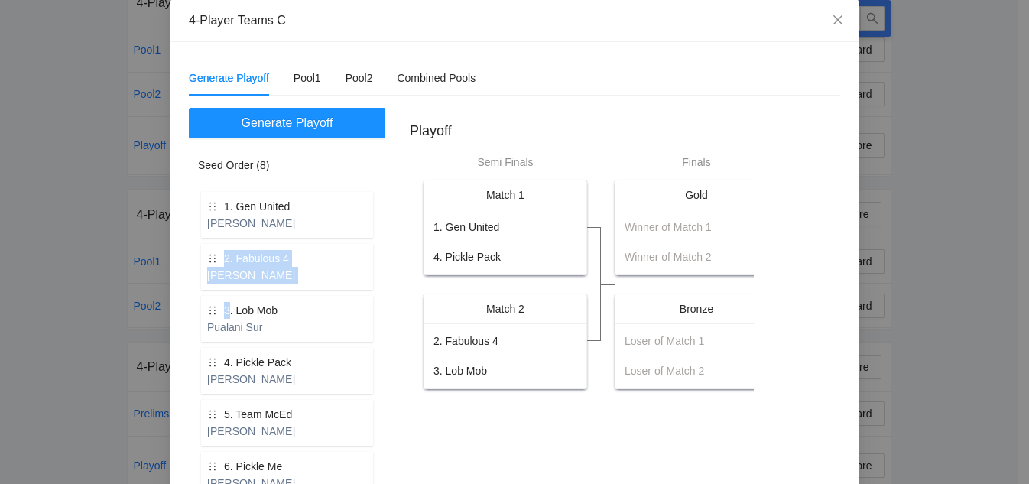
click at [345, 340] on div "1. Gen United [PERSON_NAME] 2. Fabulous 4 [PERSON_NAME] 3. Lob Mob Pualani Sur …" at bounding box center [287, 397] width 178 height 416
drag, startPoint x: 211, startPoint y: 270, endPoint x: 232, endPoint y: 263, distance: 22.5
click at [232, 263] on div "2. Fabulous 4 [PERSON_NAME]" at bounding box center [287, 267] width 172 height 46
drag, startPoint x: 210, startPoint y: 263, endPoint x: 223, endPoint y: 273, distance: 16.4
click at [236, 334] on div "1. Gen United [PERSON_NAME] 2. Fabulous 4 [PERSON_NAME] 3. Lob Mob Pualani Sur …" at bounding box center [287, 397] width 178 height 416
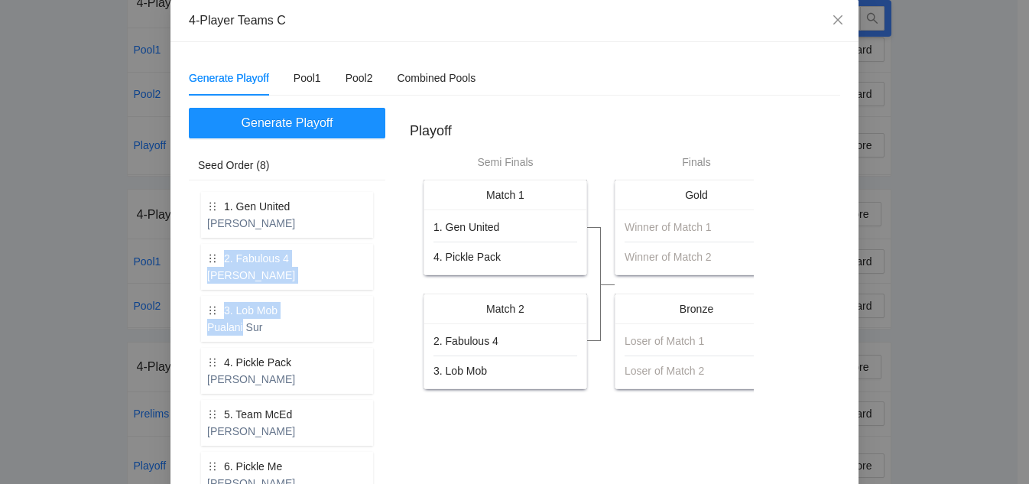
click at [310, 260] on div "2. Fabulous 4 [PERSON_NAME]" at bounding box center [287, 267] width 172 height 46
click at [303, 270] on div "[PERSON_NAME]" at bounding box center [287, 275] width 160 height 17
drag, startPoint x: 303, startPoint y: 270, endPoint x: 290, endPoint y: 268, distance: 12.4
click at [290, 268] on div "[PERSON_NAME]" at bounding box center [287, 275] width 160 height 17
drag, startPoint x: 290, startPoint y: 268, endPoint x: 285, endPoint y: 253, distance: 15.5
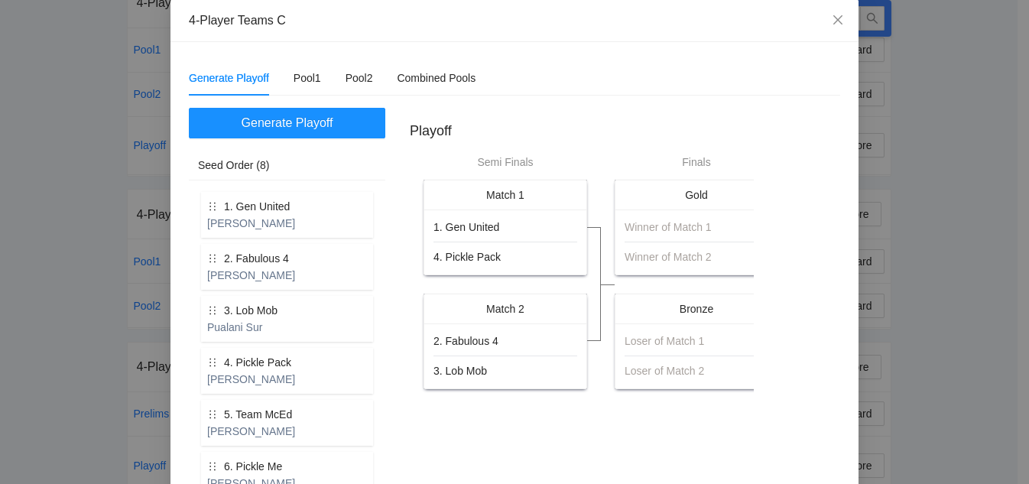
click at [285, 253] on div "2. Fabulous 4 [PERSON_NAME]" at bounding box center [287, 267] width 172 height 46
click at [286, 265] on div "2. Fabulous 4 [PERSON_NAME]" at bounding box center [287, 267] width 172 height 46
drag, startPoint x: 225, startPoint y: 261, endPoint x: 341, endPoint y: 271, distance: 116.6
click at [341, 271] on div "2. Fabulous 4 [PERSON_NAME]" at bounding box center [287, 267] width 172 height 46
drag, startPoint x: 216, startPoint y: 264, endPoint x: 261, endPoint y: 270, distance: 45.4
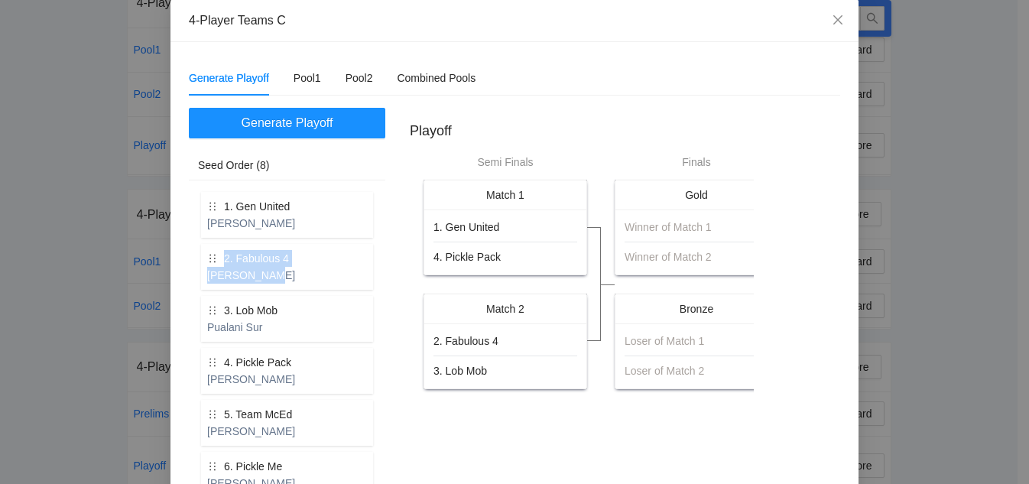
click at [261, 270] on div "2. Fabulous 4 [PERSON_NAME]" at bounding box center [287, 267] width 172 height 46
click at [319, 251] on div "2. Fabulous 4 [PERSON_NAME]" at bounding box center [287, 267] width 172 height 46
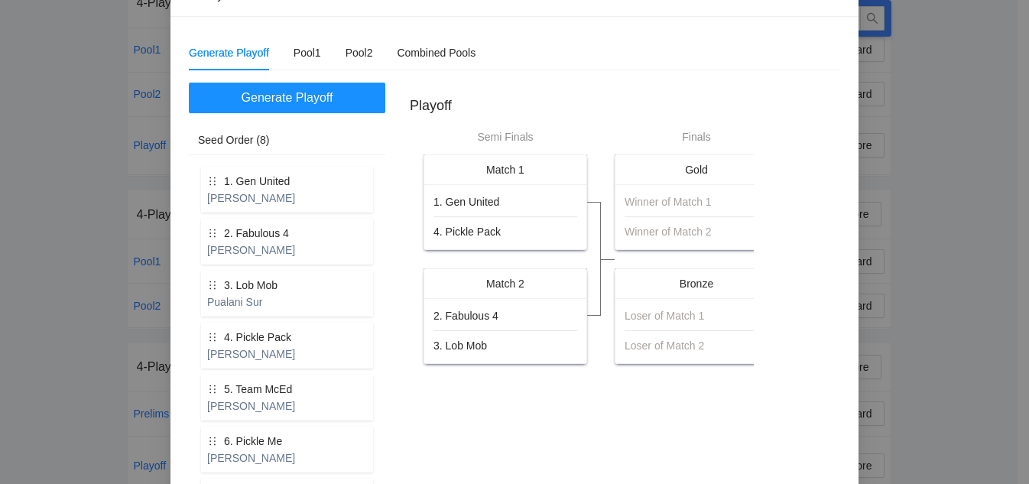
scroll to position [14, 0]
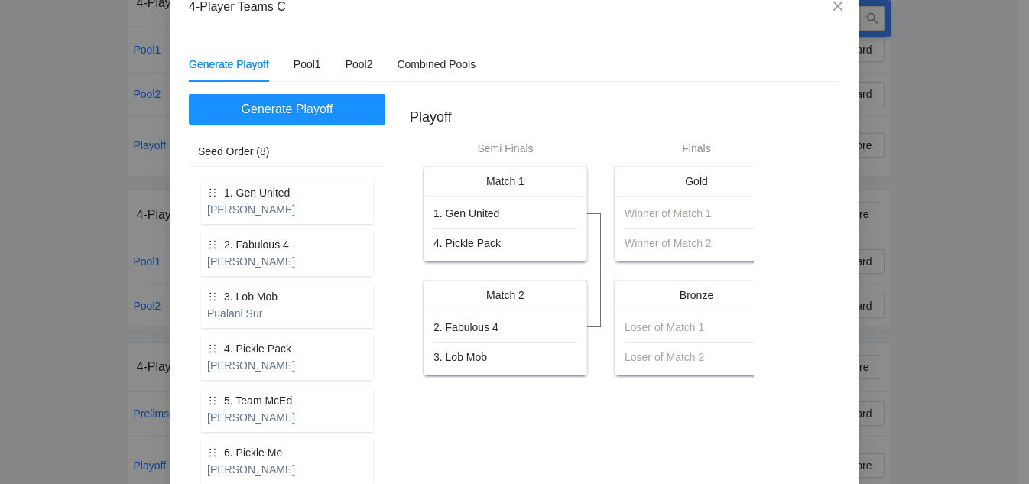
click at [376, 336] on div "1. Gen United [PERSON_NAME] 2. Fabulous 4 [PERSON_NAME] 3. Lob Mob Pualani Sur …" at bounding box center [287, 383] width 196 height 434
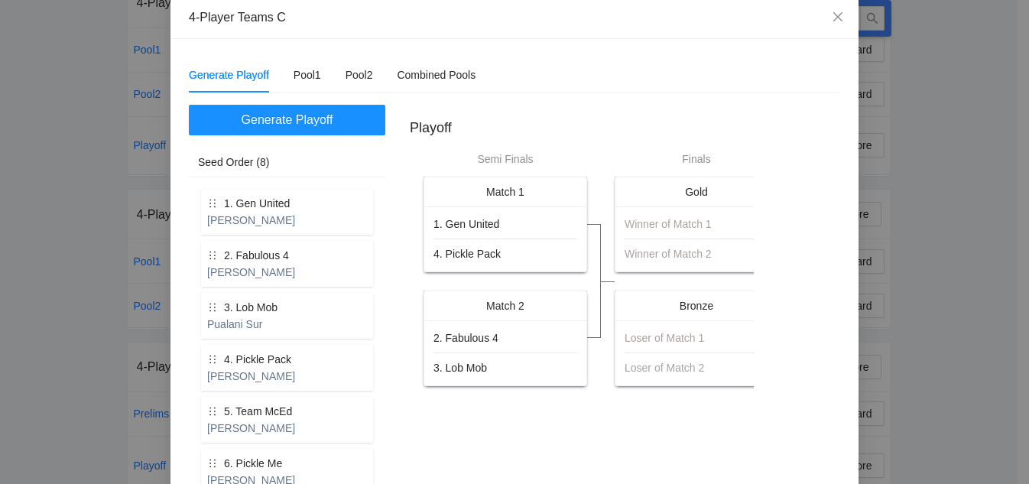
scroll to position [0, 0]
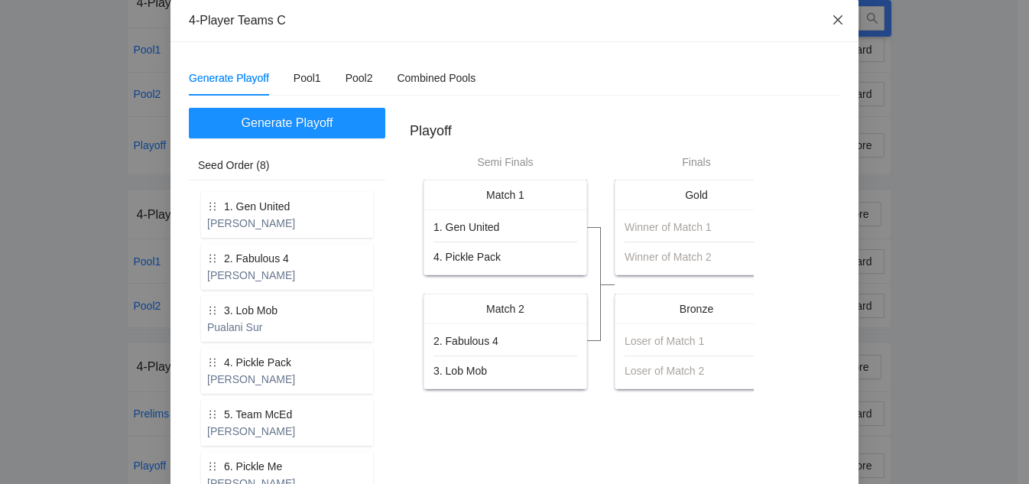
click at [832, 21] on icon "close" at bounding box center [838, 20] width 12 height 12
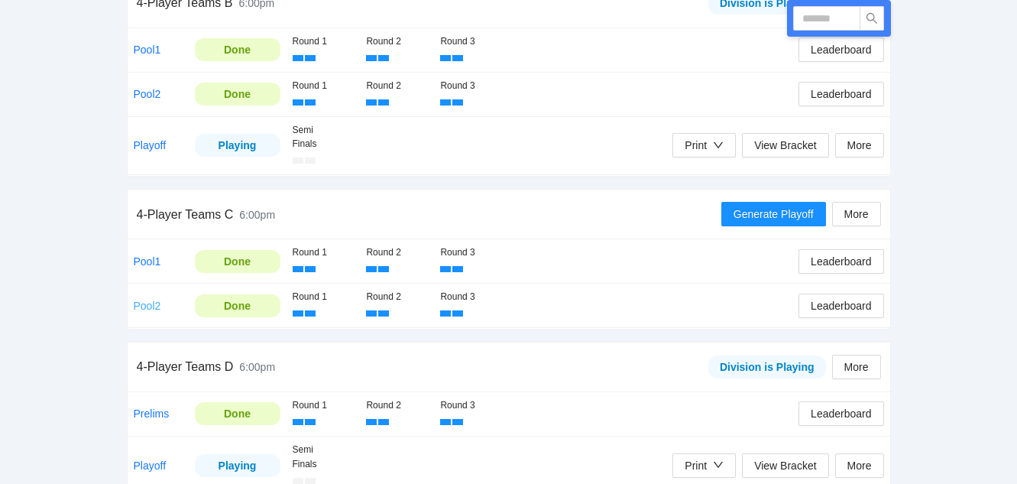
click at [144, 305] on link "Pool2" at bounding box center [148, 306] width 28 height 12
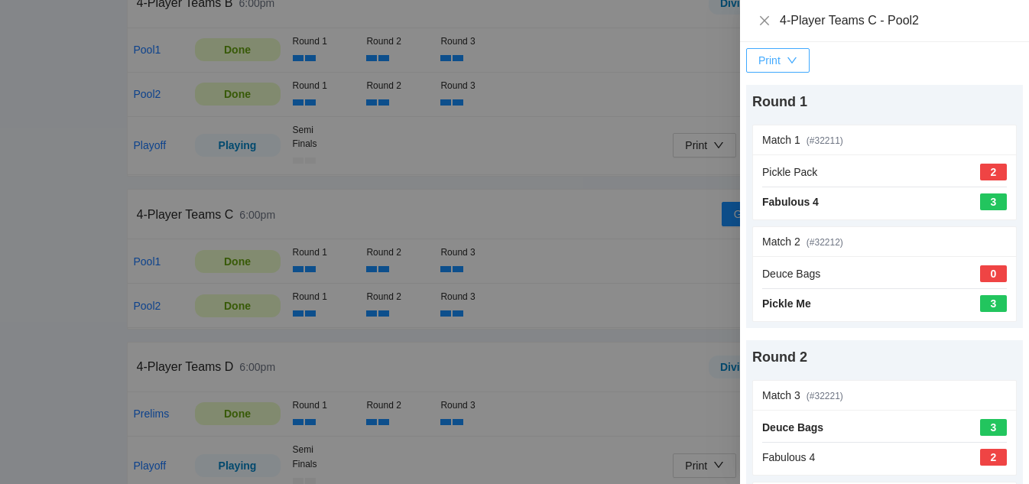
click at [790, 63] on icon "down" at bounding box center [792, 60] width 11 height 11
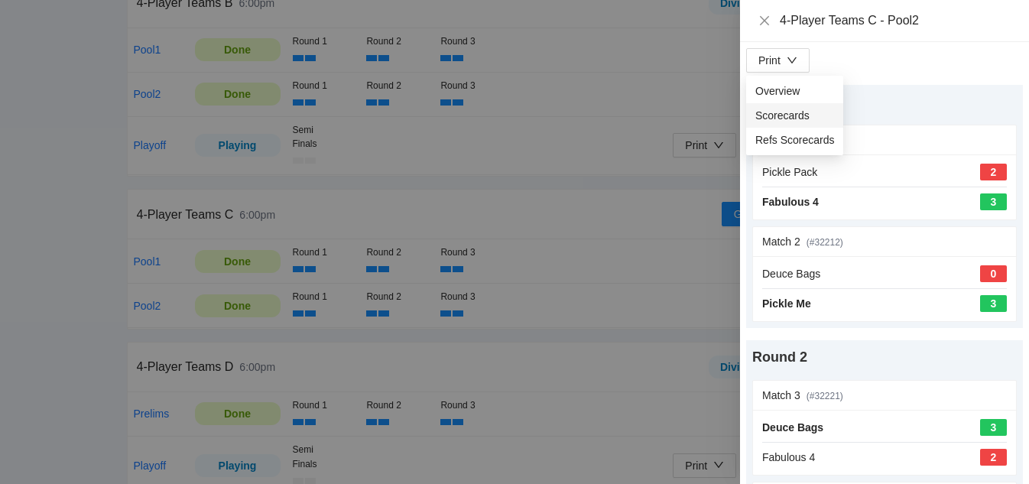
click at [802, 114] on span "Scorecards" at bounding box center [794, 115] width 79 height 17
click at [765, 20] on icon "close" at bounding box center [764, 19] width 9 height 9
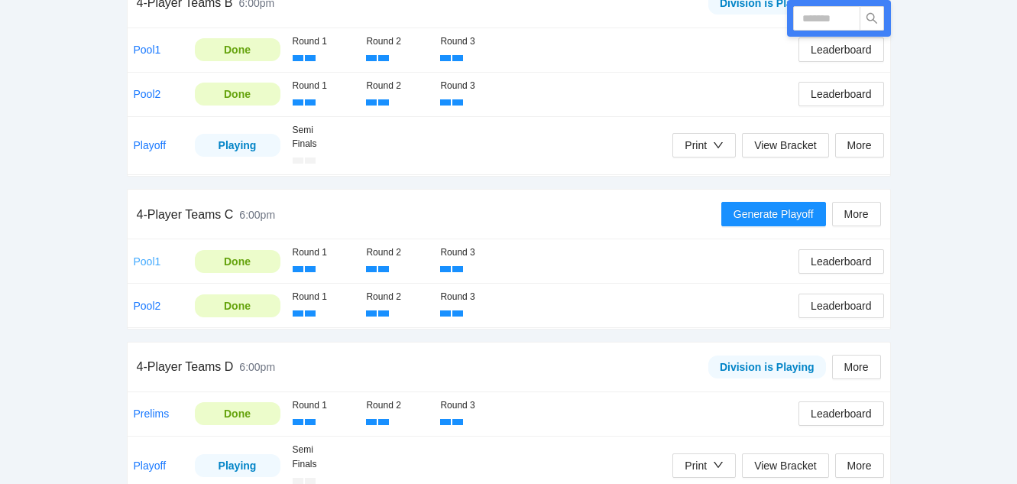
click at [148, 259] on link "Pool1" at bounding box center [148, 261] width 28 height 12
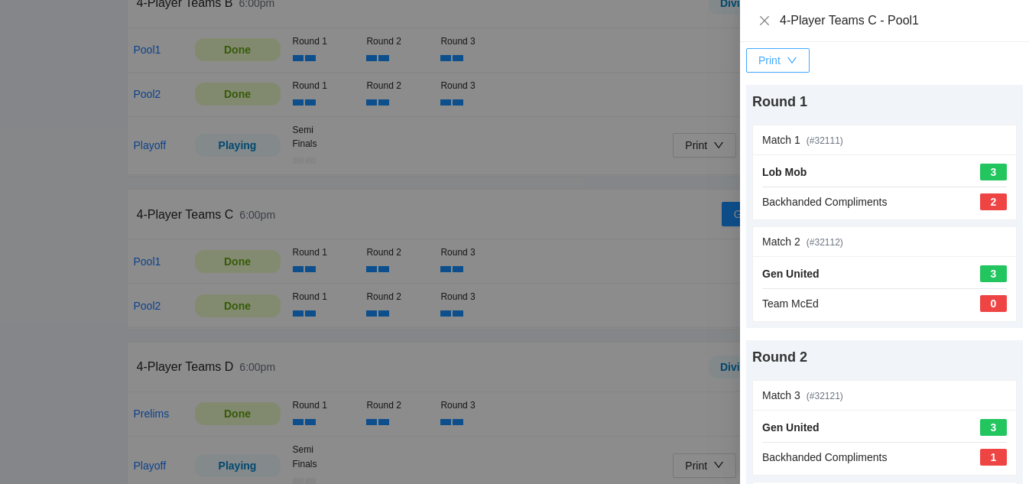
click at [784, 57] on div "Print" at bounding box center [777, 60] width 39 height 17
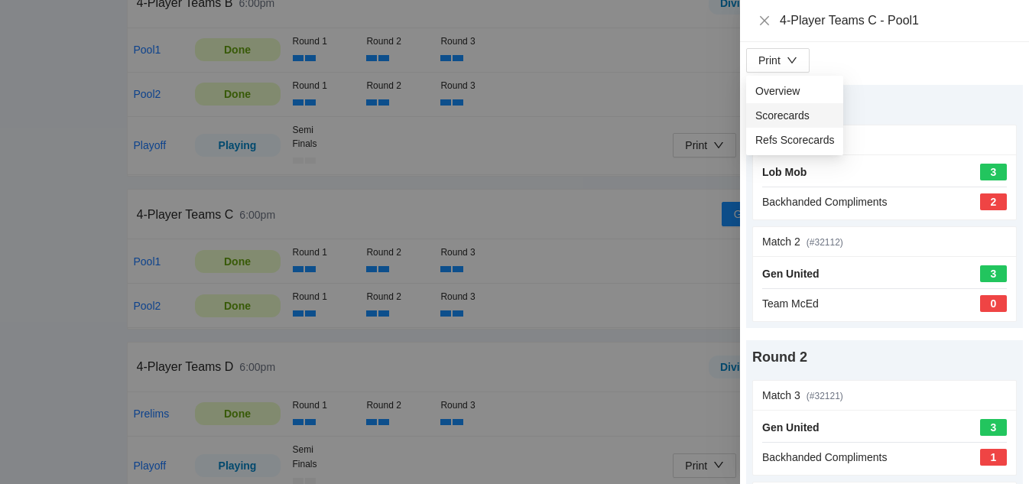
click at [800, 113] on span "Scorecards" at bounding box center [794, 115] width 79 height 17
click at [651, 49] on div at bounding box center [514, 242] width 1029 height 484
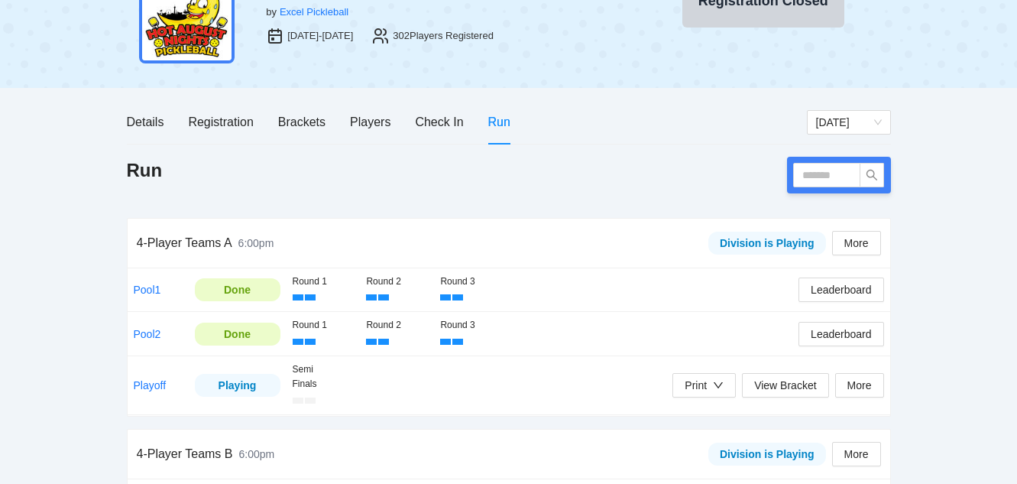
scroll to position [76, 0]
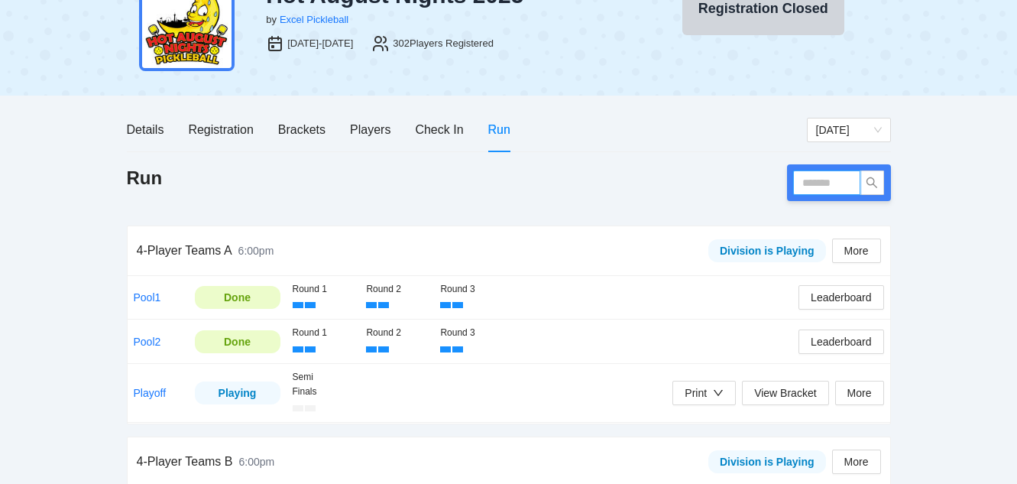
click at [817, 176] on input "text" at bounding box center [826, 182] width 67 height 24
type input "******"
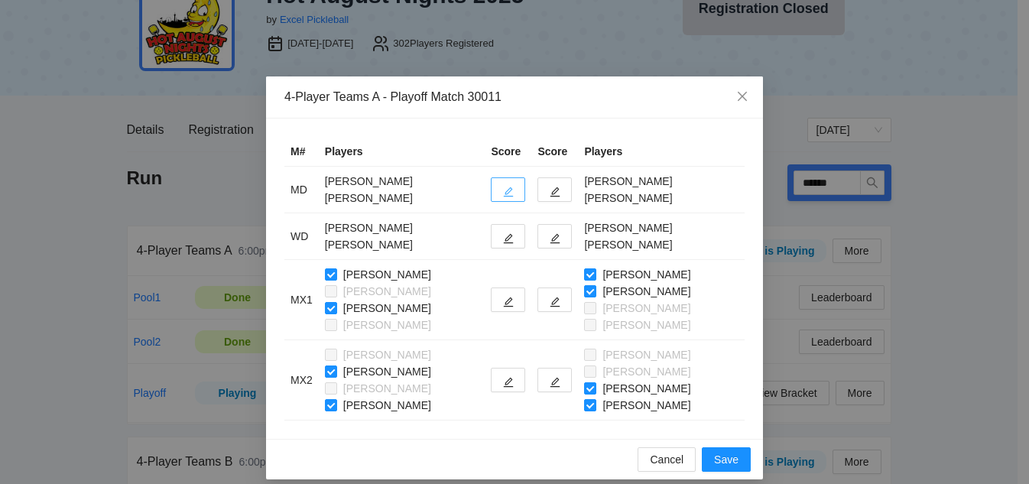
click at [511, 193] on icon "edit" at bounding box center [508, 192] width 11 height 11
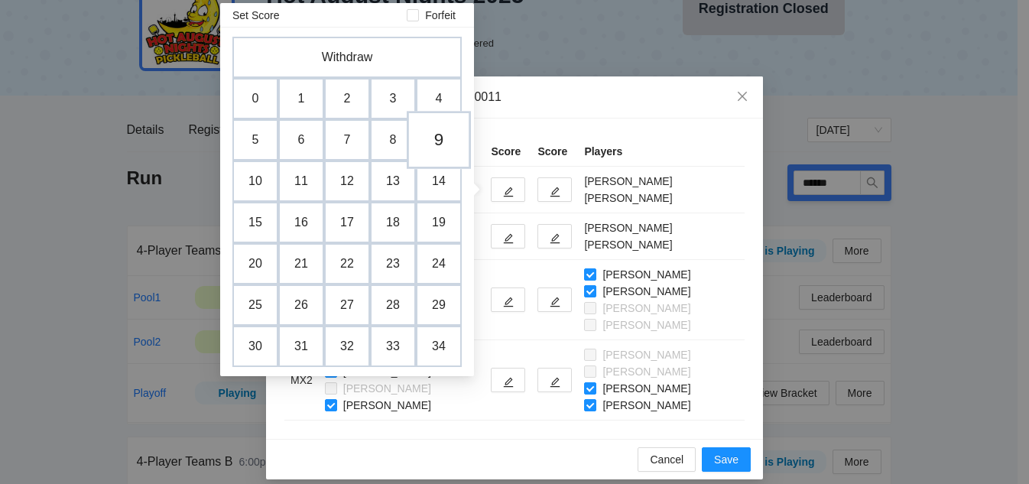
click at [443, 145] on td "9" at bounding box center [439, 140] width 64 height 58
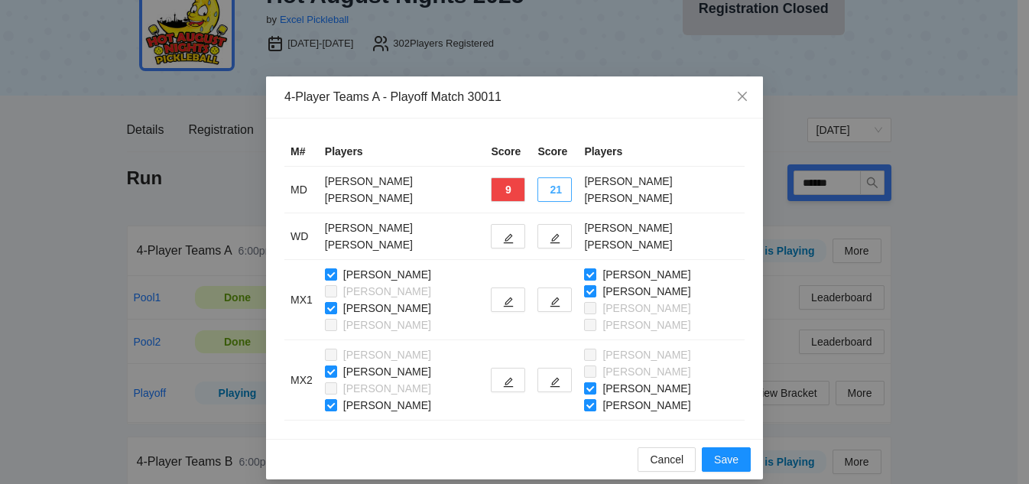
click at [558, 193] on button "21" at bounding box center [554, 189] width 34 height 24
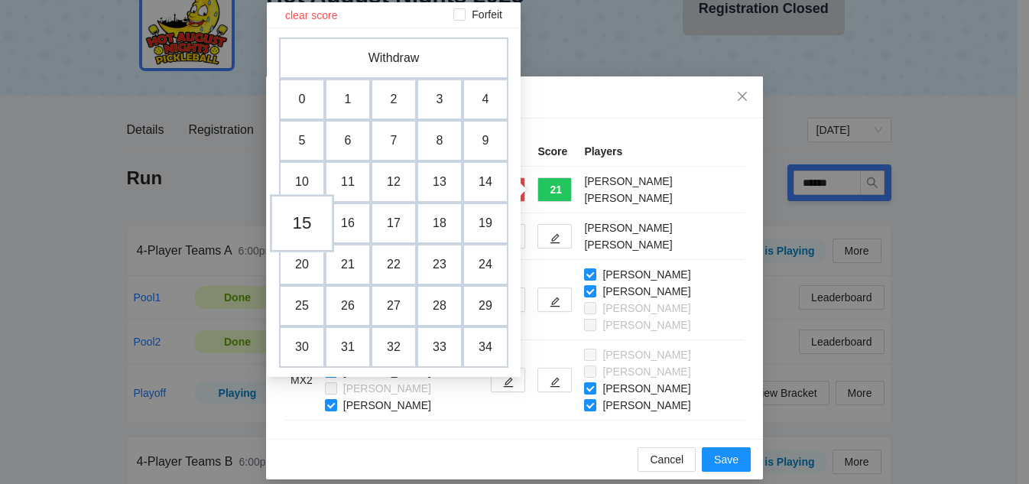
click at [312, 225] on td "15" at bounding box center [302, 223] width 64 height 58
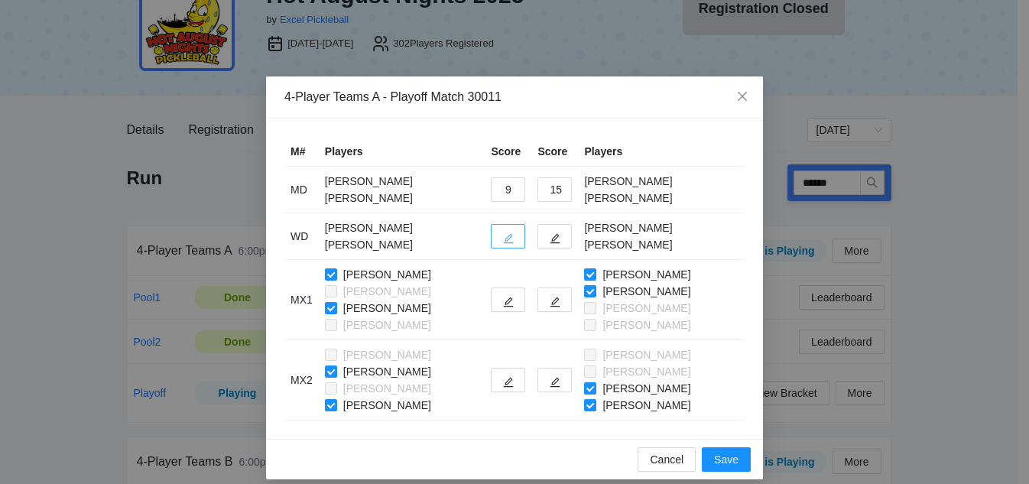
click at [503, 236] on icon "edit" at bounding box center [508, 238] width 11 height 11
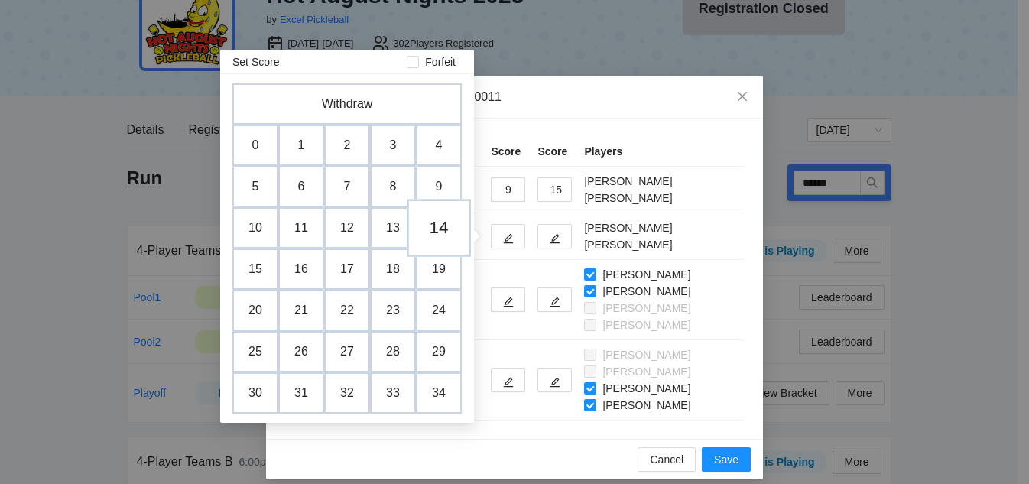
click at [442, 200] on td "14" at bounding box center [439, 228] width 64 height 58
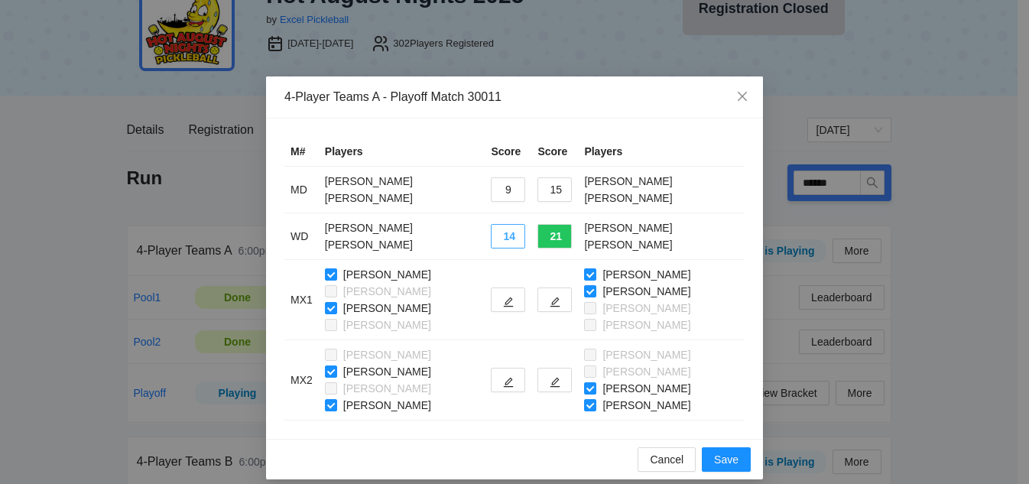
click at [507, 239] on button "14" at bounding box center [508, 236] width 34 height 24
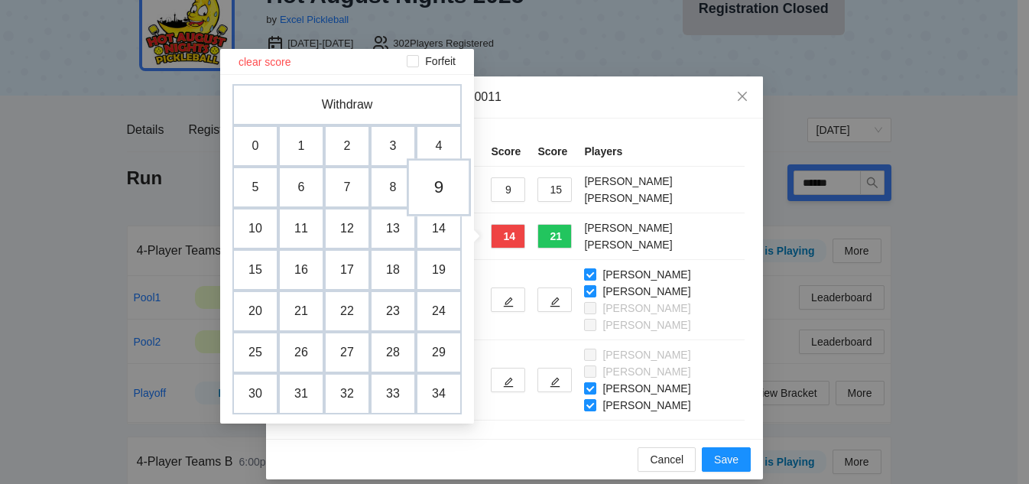
click at [443, 190] on td "9" at bounding box center [439, 187] width 64 height 58
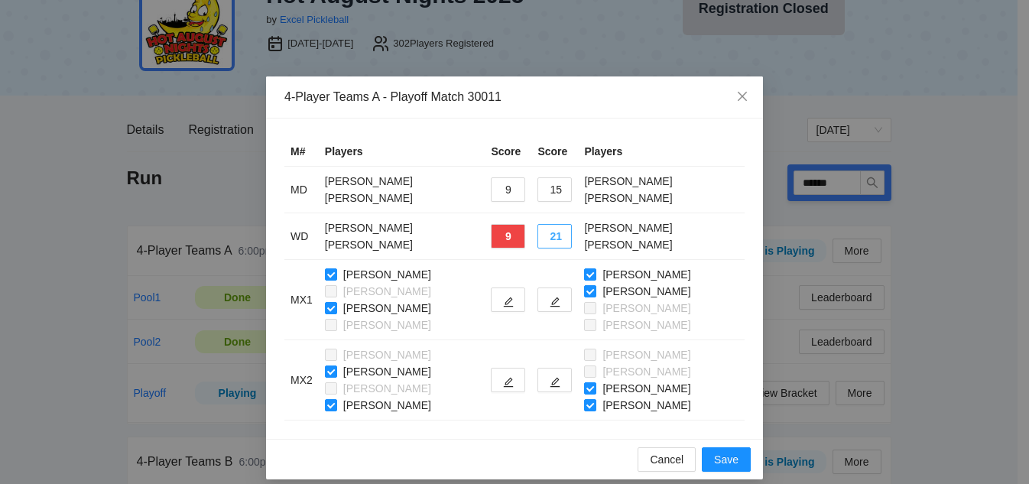
click at [555, 235] on button "21" at bounding box center [554, 236] width 34 height 24
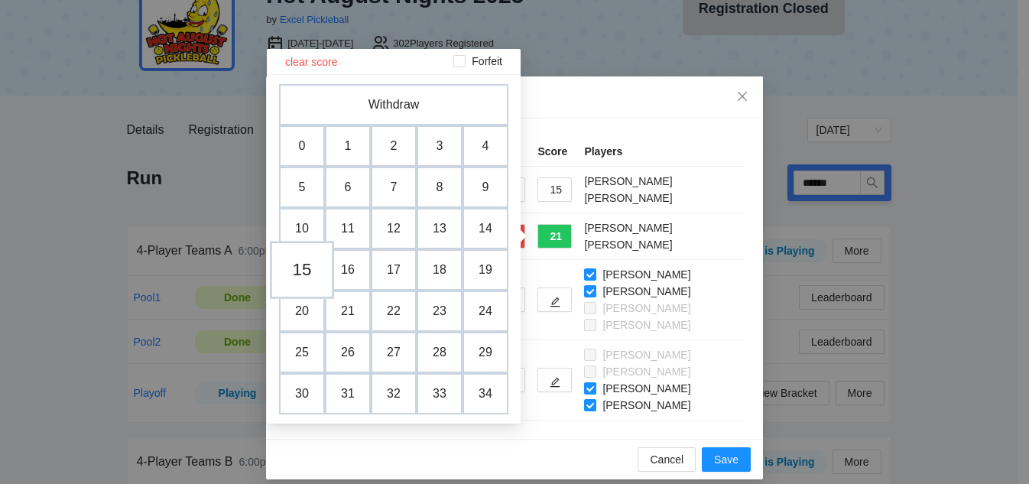
click at [307, 271] on td "15" at bounding box center [302, 270] width 64 height 58
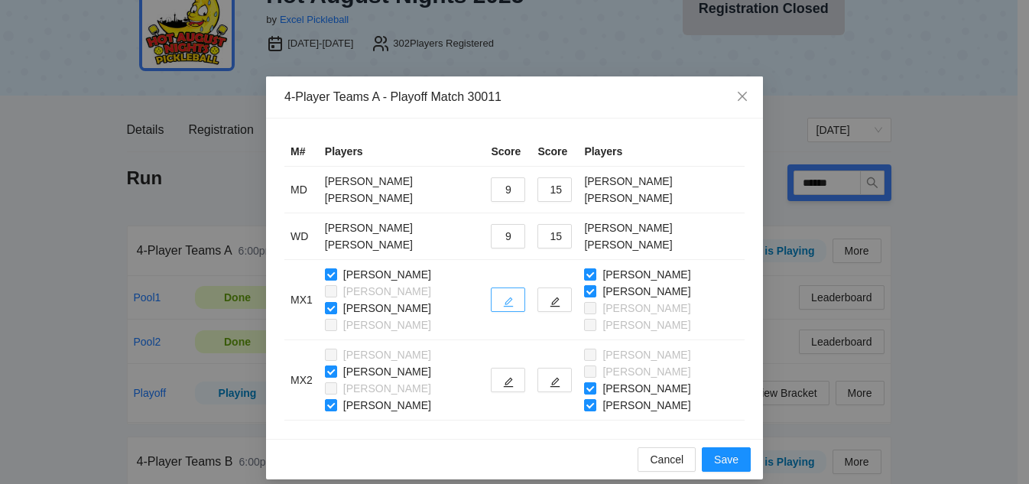
click at [508, 298] on icon "edit" at bounding box center [509, 302] width 10 height 10
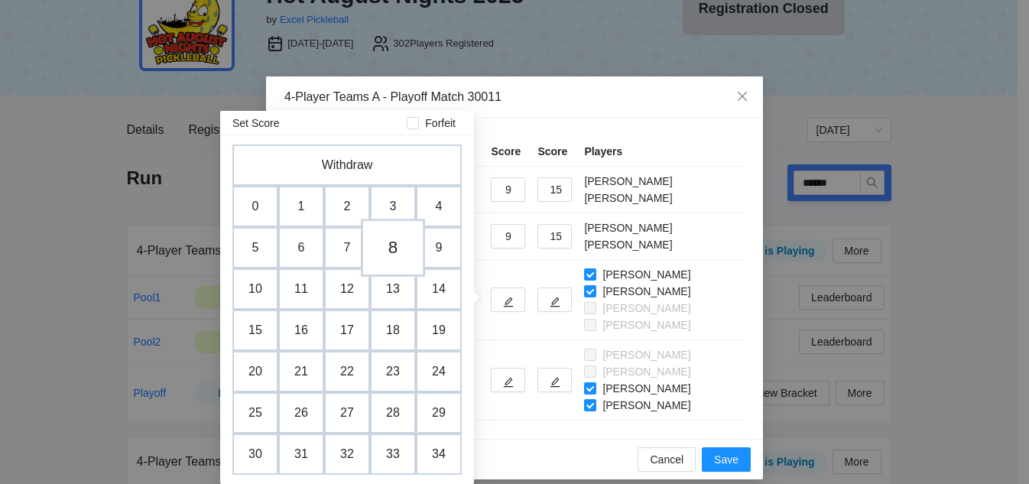
click at [392, 247] on td "8" at bounding box center [393, 248] width 64 height 58
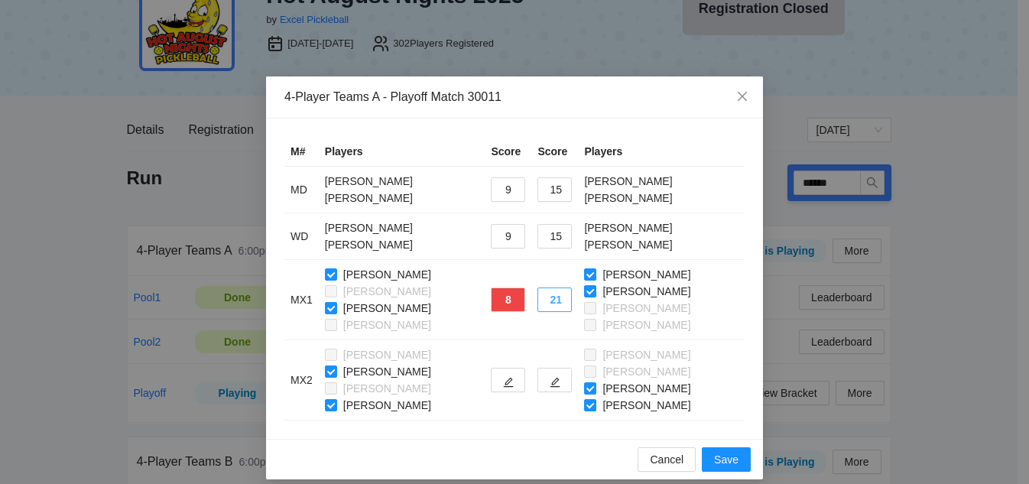
click at [553, 303] on button "21" at bounding box center [554, 299] width 34 height 24
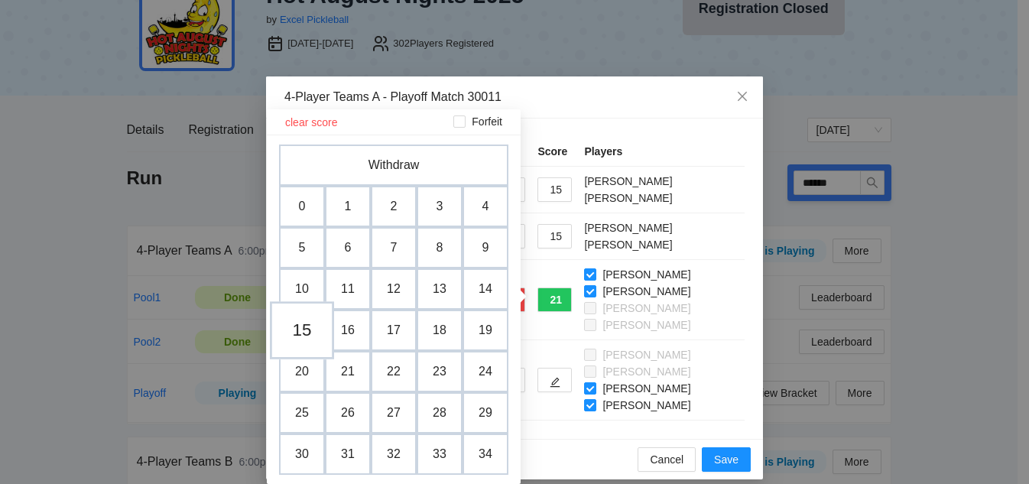
click at [298, 327] on td "15" at bounding box center [302, 330] width 64 height 58
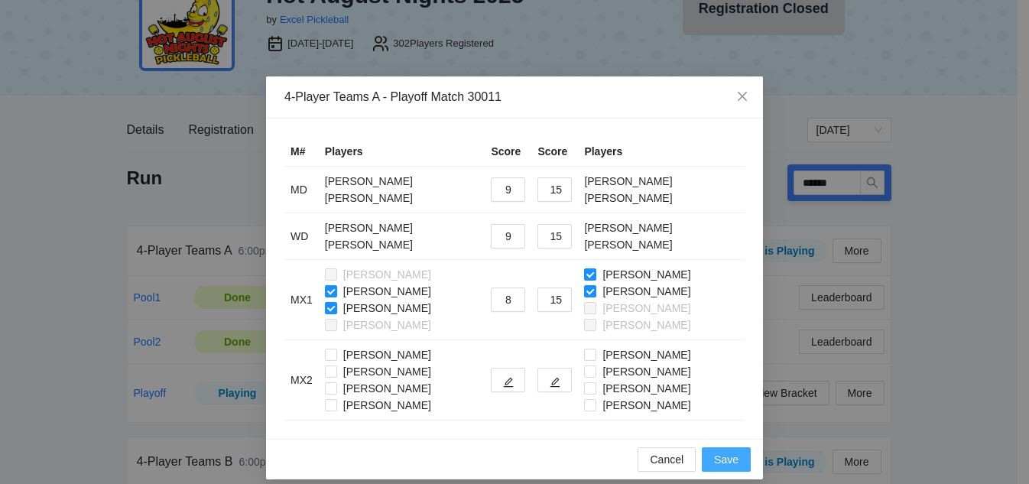
click at [716, 463] on span "Save" at bounding box center [726, 459] width 24 height 17
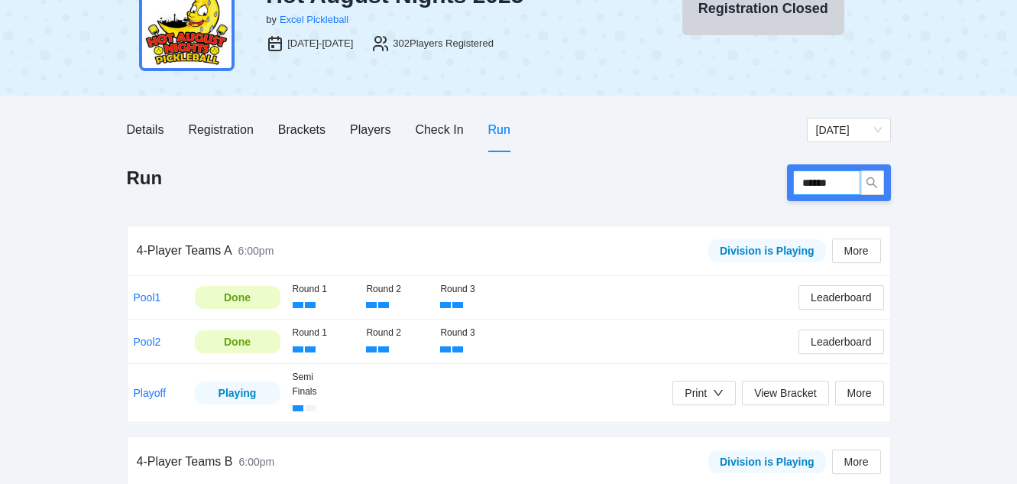
drag, startPoint x: 844, startPoint y: 186, endPoint x: 742, endPoint y: 176, distance: 102.9
click at [742, 176] on div "Run ******" at bounding box center [509, 182] width 764 height 37
type input "******"
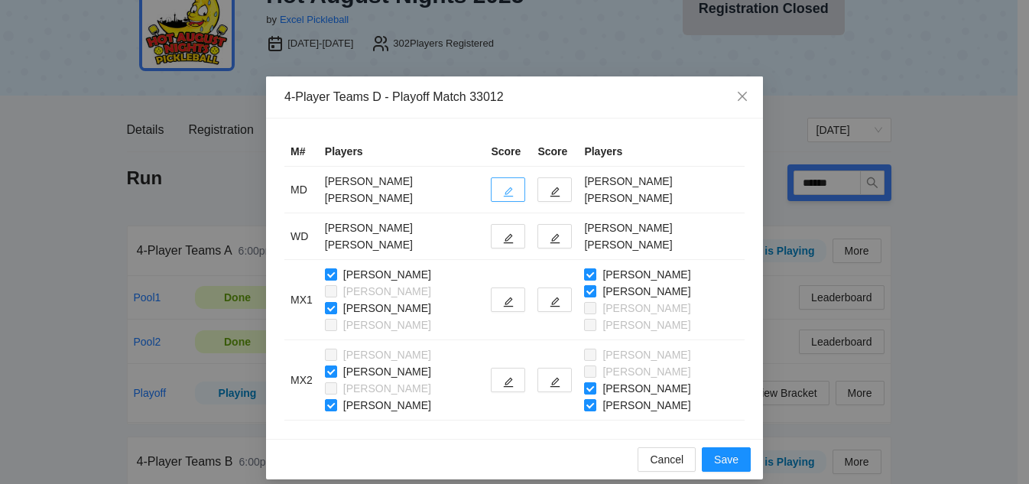
click at [510, 186] on span "edit" at bounding box center [508, 191] width 11 height 11
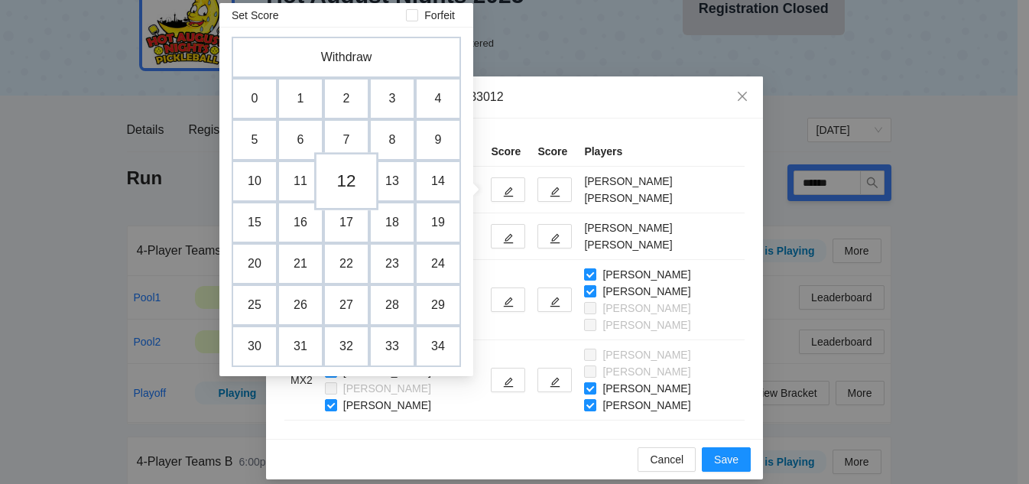
click at [336, 186] on td "12" at bounding box center [346, 181] width 64 height 58
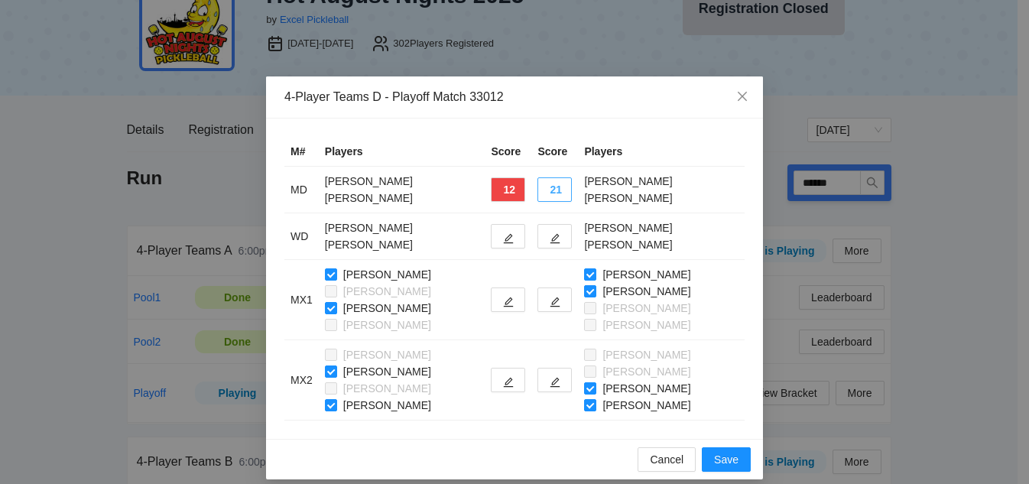
click at [553, 187] on button "21" at bounding box center [554, 189] width 34 height 24
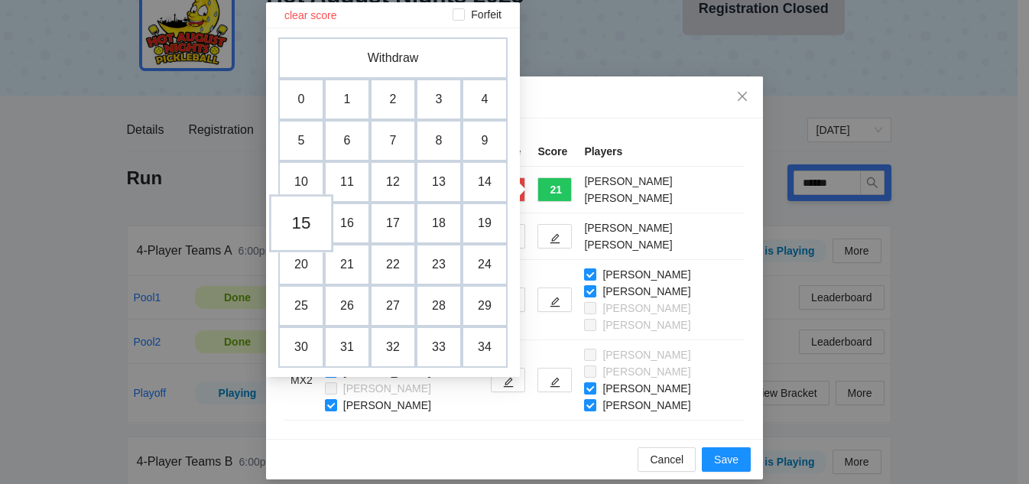
click at [303, 221] on td "15" at bounding box center [301, 223] width 64 height 58
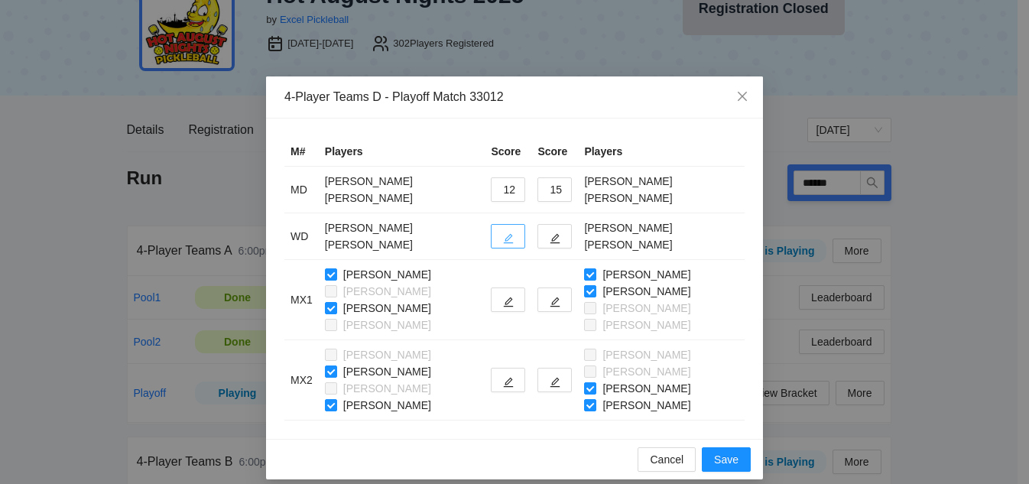
click at [507, 235] on icon "edit" at bounding box center [509, 239] width 10 height 10
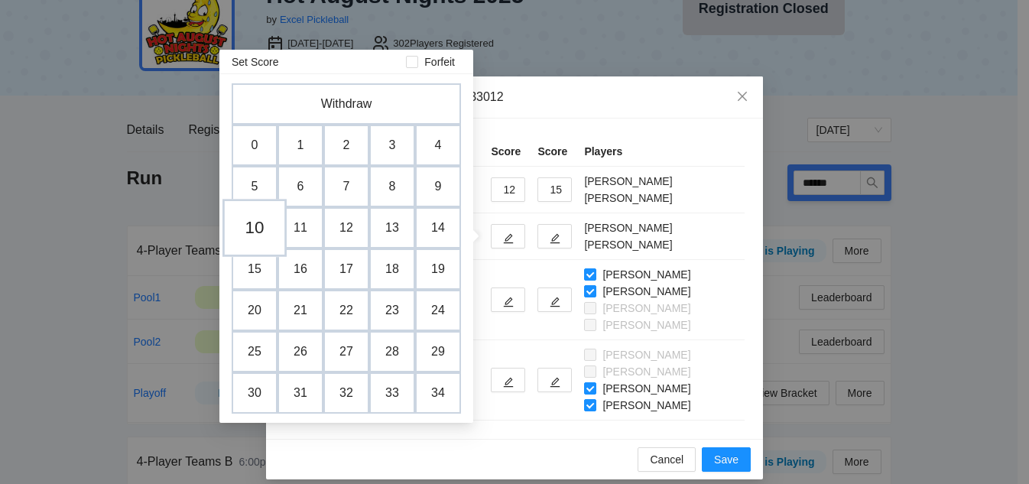
click at [264, 238] on td "10" at bounding box center [254, 228] width 64 height 58
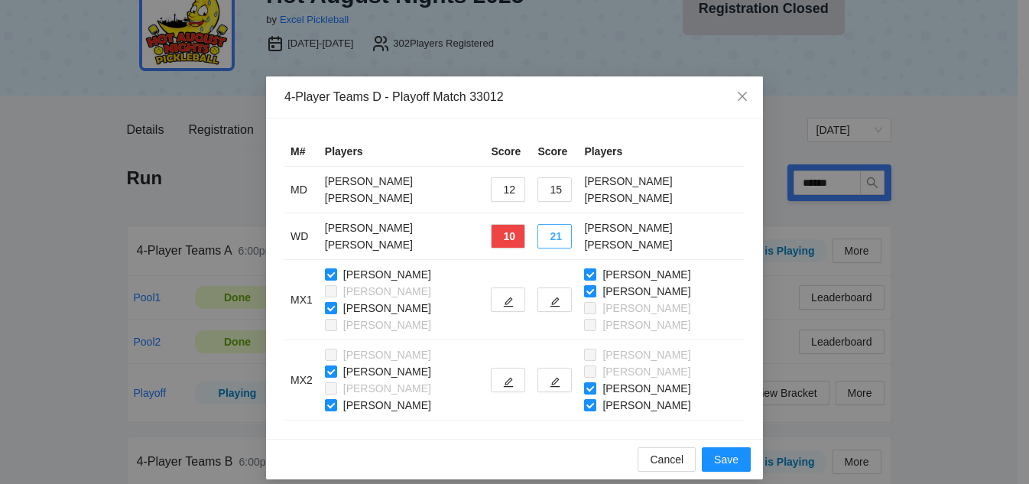
click at [548, 242] on button "21" at bounding box center [554, 236] width 34 height 24
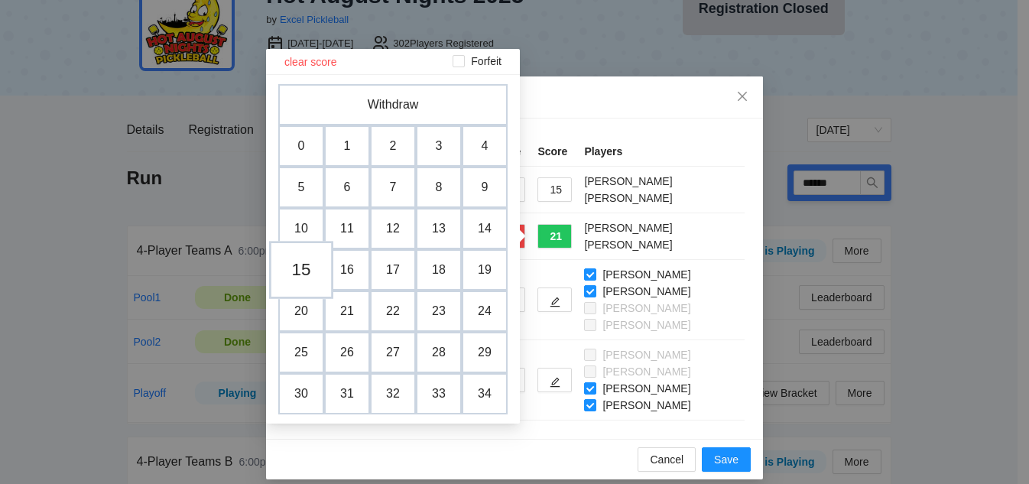
click at [294, 274] on td "15" at bounding box center [301, 270] width 64 height 58
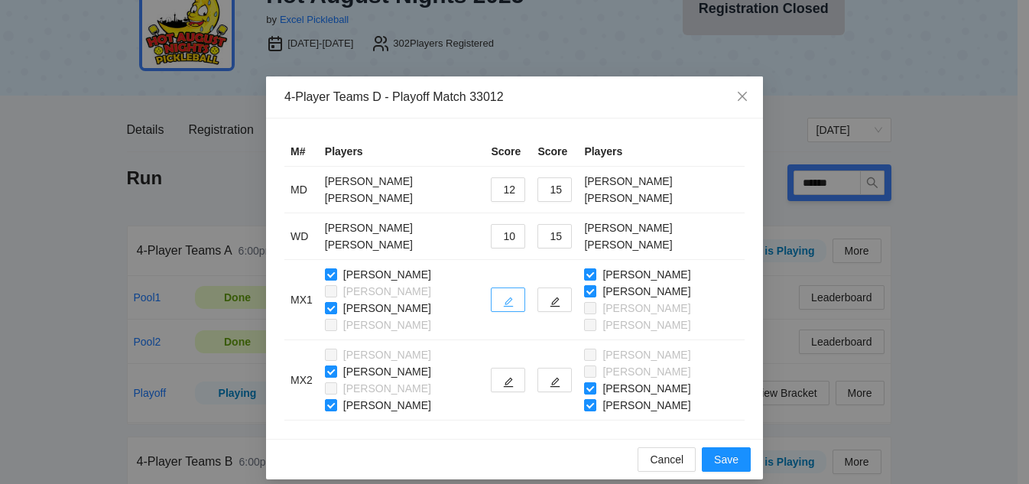
click at [511, 297] on button "button" at bounding box center [508, 299] width 34 height 24
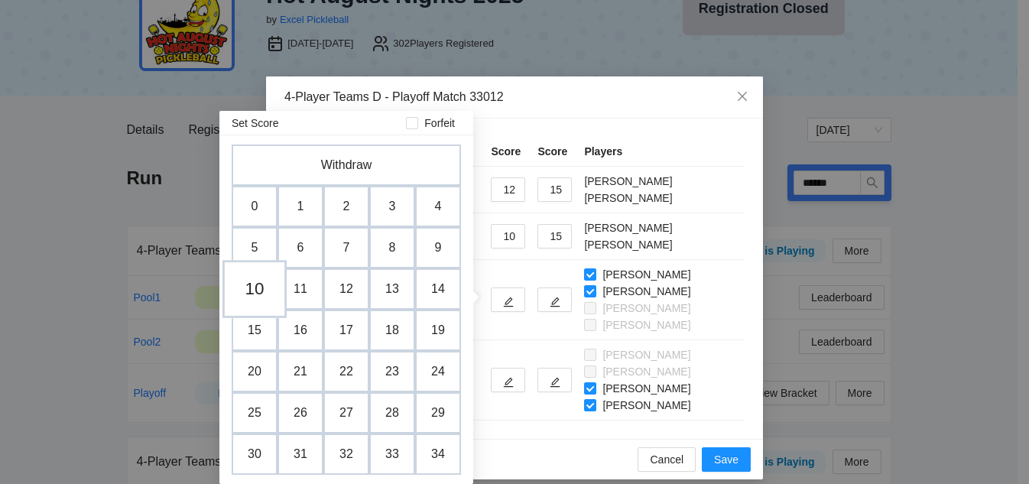
click at [261, 292] on td "10" at bounding box center [254, 289] width 64 height 58
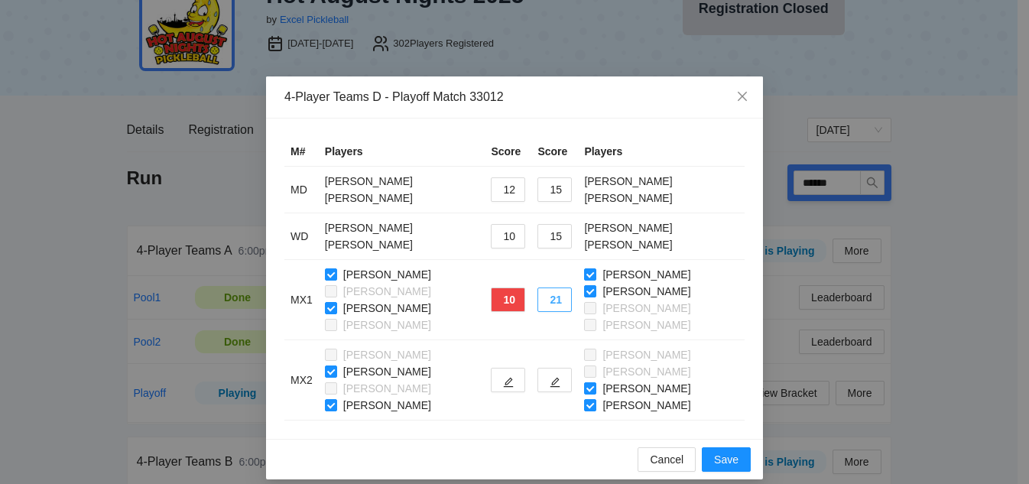
click at [559, 298] on button "21" at bounding box center [554, 299] width 34 height 24
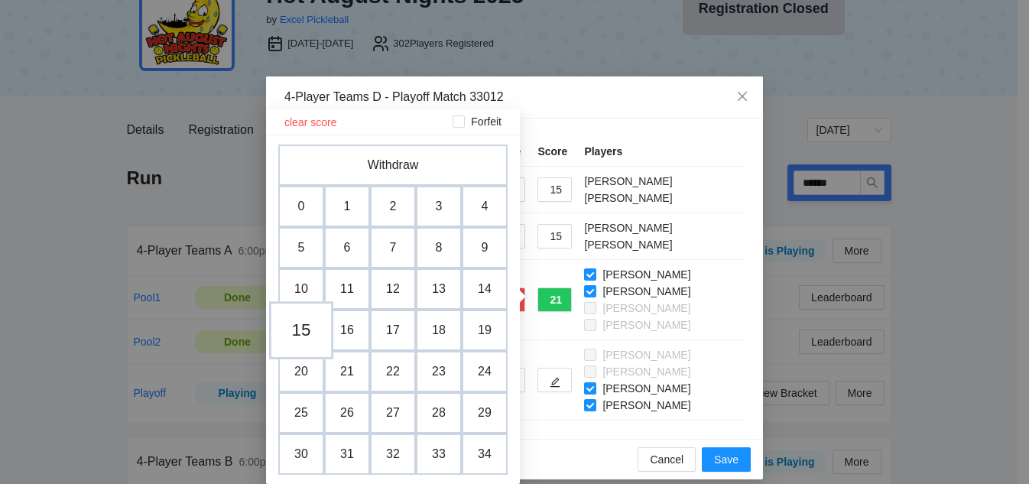
click at [303, 337] on td "15" at bounding box center [301, 330] width 64 height 58
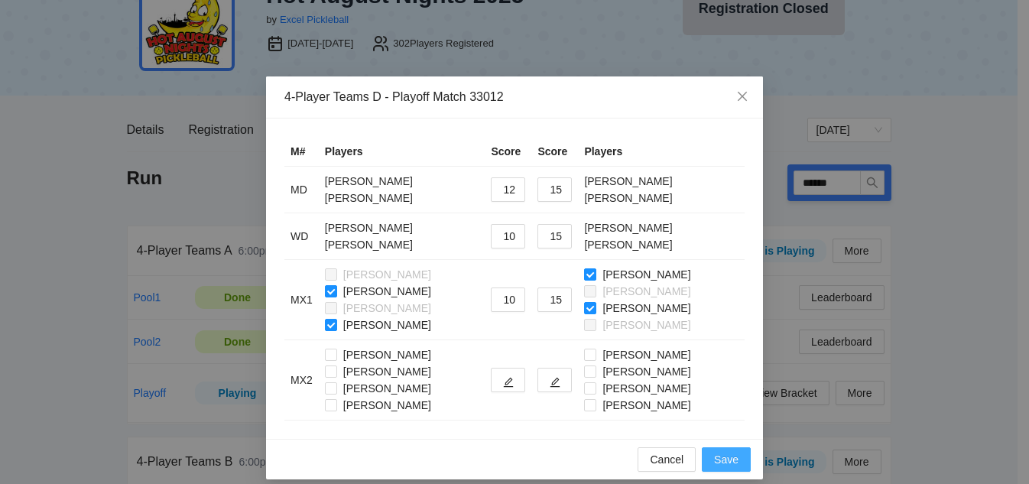
click at [714, 456] on span "Save" at bounding box center [726, 459] width 24 height 17
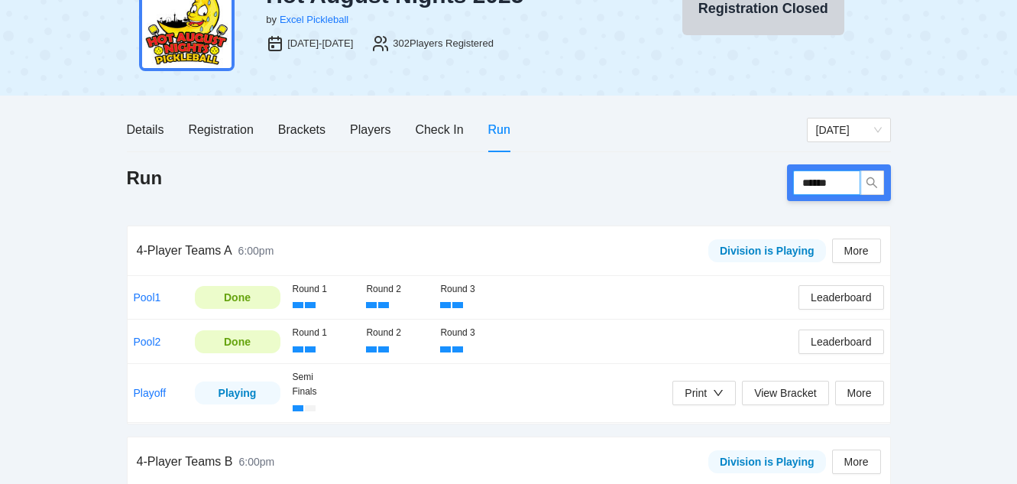
drag, startPoint x: 849, startPoint y: 173, endPoint x: 717, endPoint y: 164, distance: 132.6
click at [717, 167] on div "Run ******" at bounding box center [509, 182] width 764 height 37
type input "******"
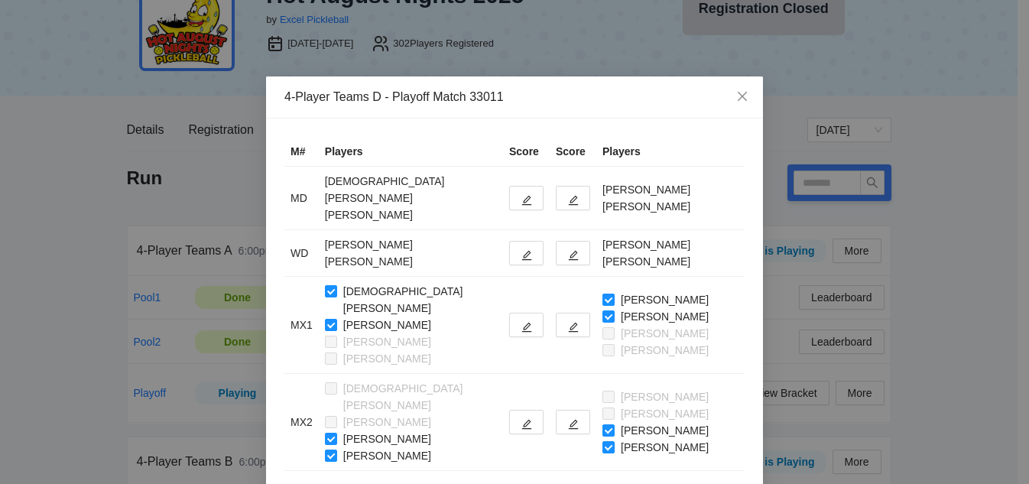
type input "******"
click at [568, 195] on icon "edit" at bounding box center [573, 200] width 11 height 11
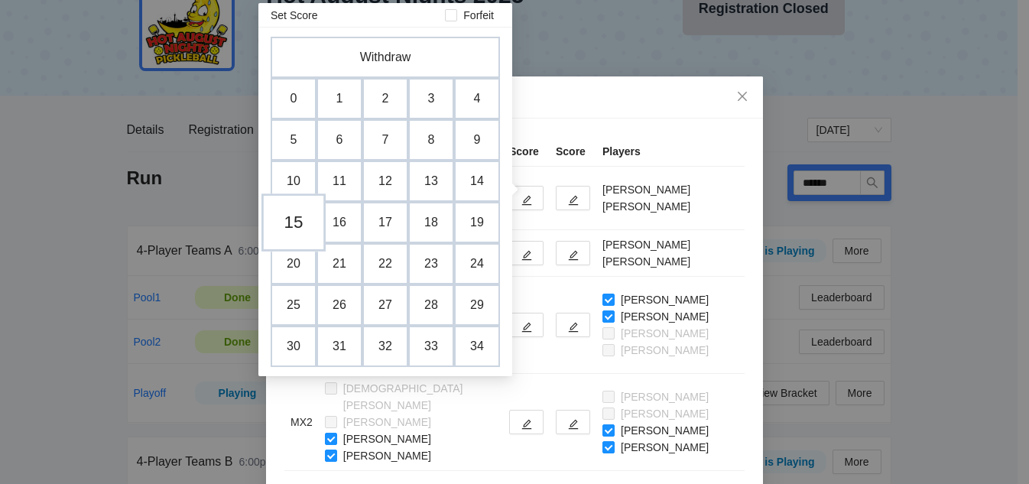
click at [296, 223] on td "15" at bounding box center [293, 222] width 64 height 58
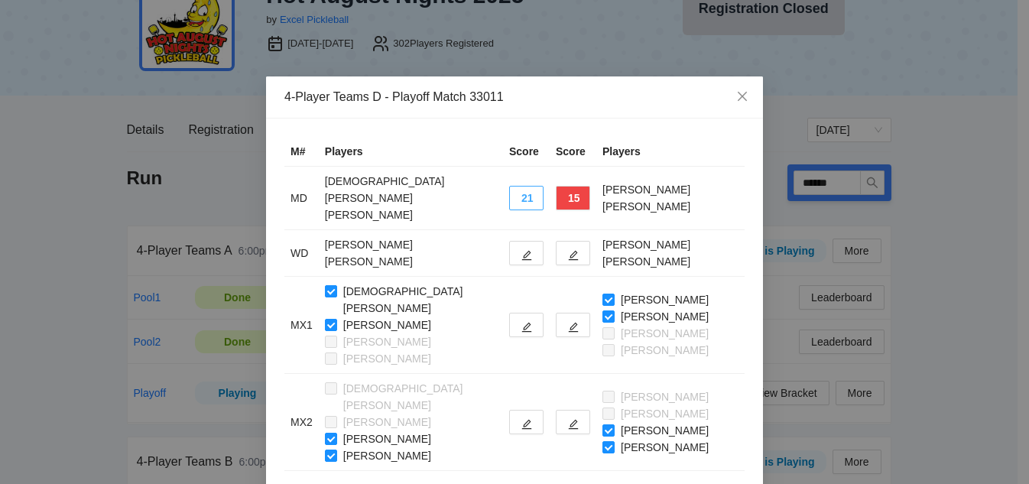
click at [509, 193] on button "21" at bounding box center [526, 198] width 34 height 24
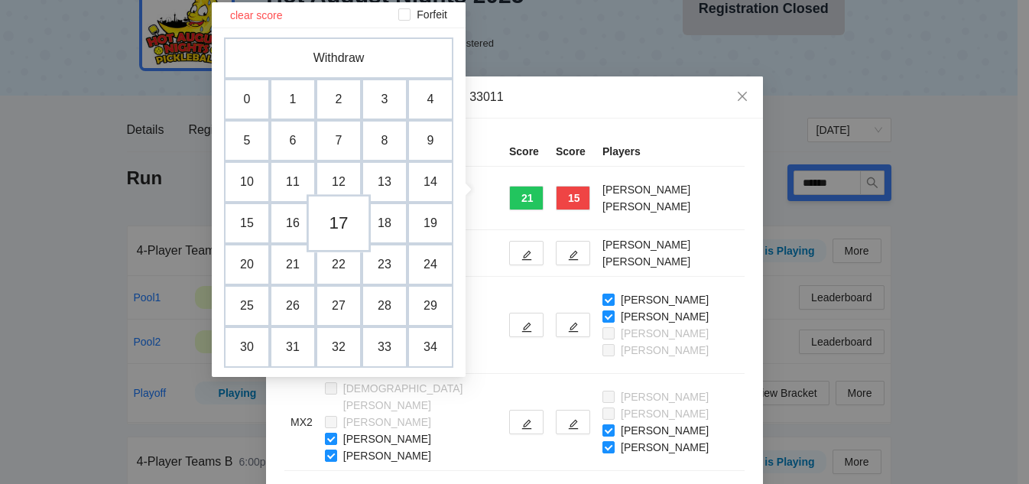
click at [330, 219] on td "17" at bounding box center [339, 223] width 64 height 58
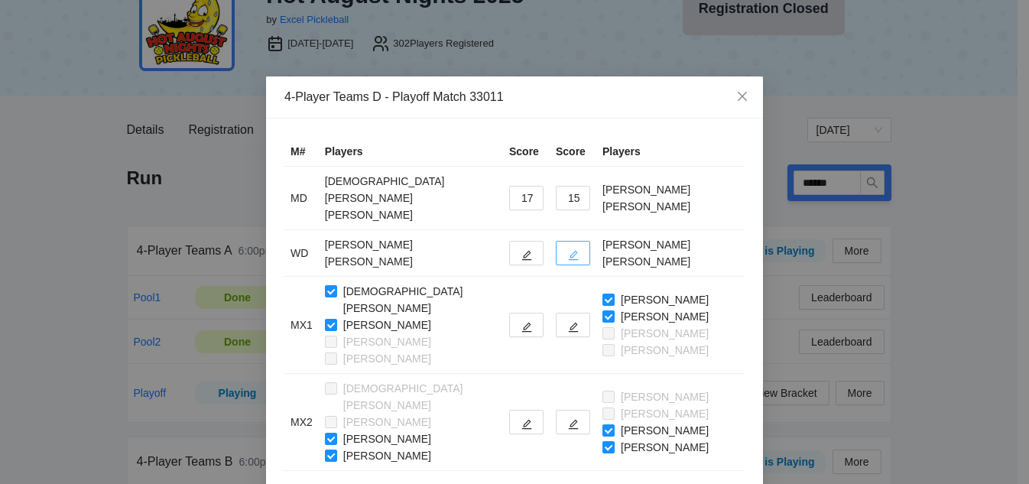
click at [569, 251] on icon "edit" at bounding box center [574, 256] width 10 height 10
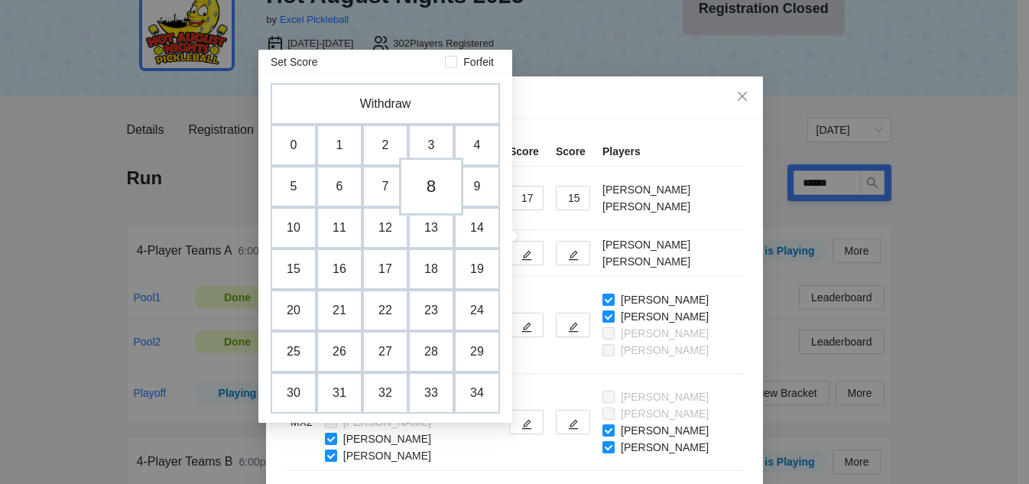
click at [436, 185] on td "8" at bounding box center [431, 186] width 64 height 58
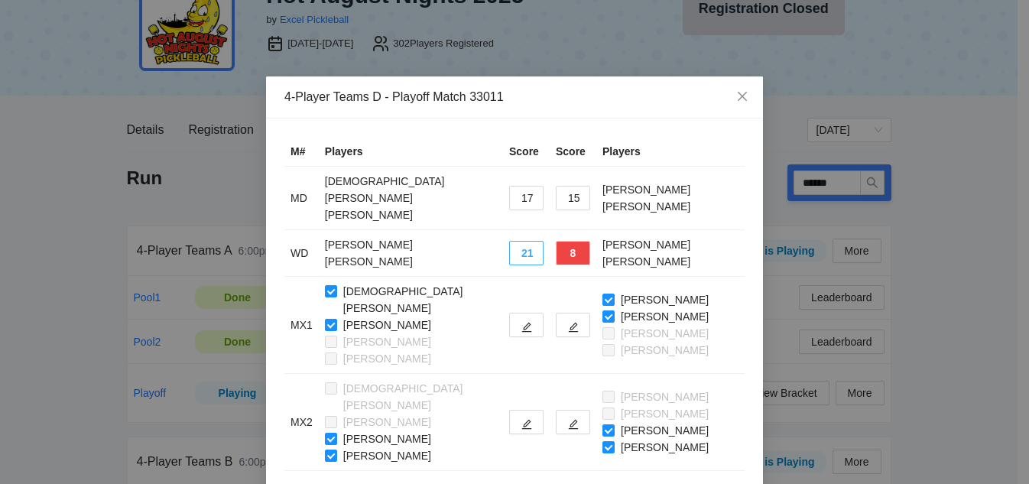
click at [509, 241] on button "21" at bounding box center [526, 253] width 34 height 24
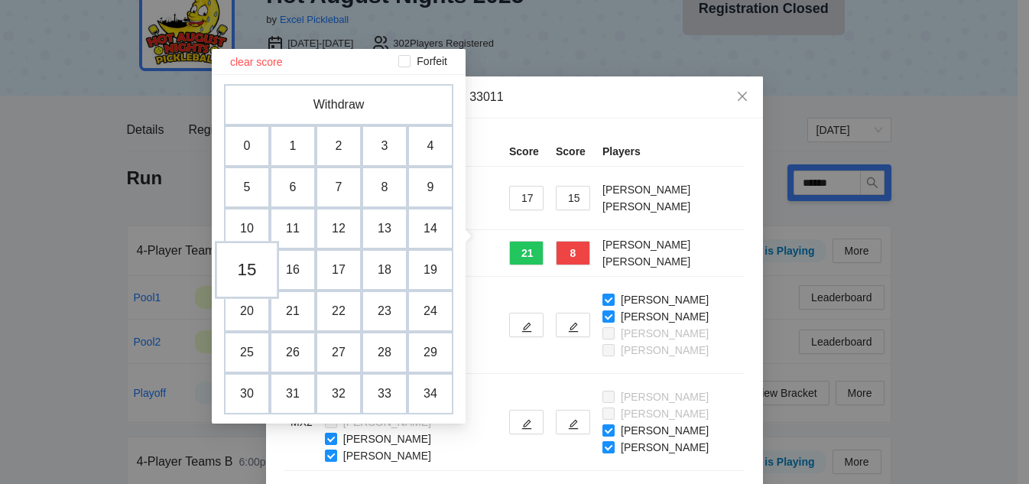
click at [252, 271] on td "15" at bounding box center [247, 270] width 64 height 58
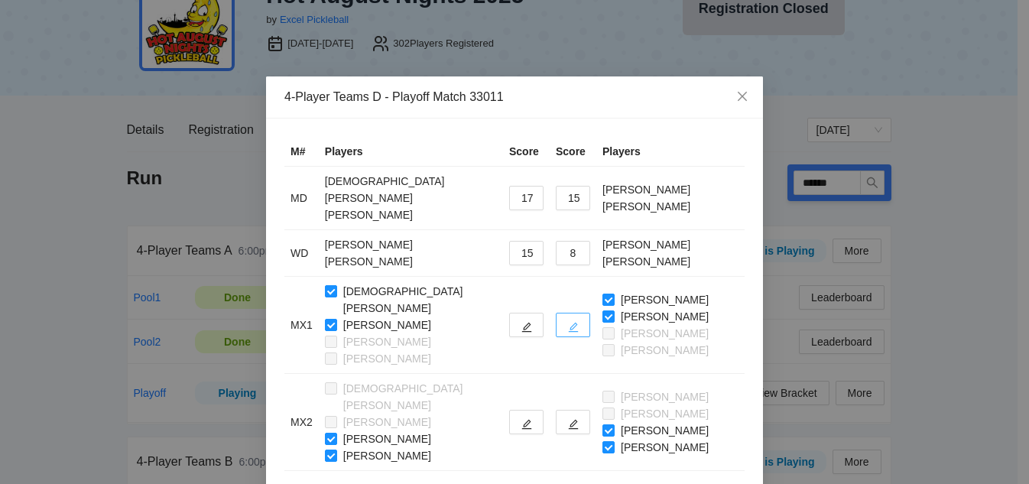
click at [568, 322] on icon "edit" at bounding box center [573, 327] width 11 height 11
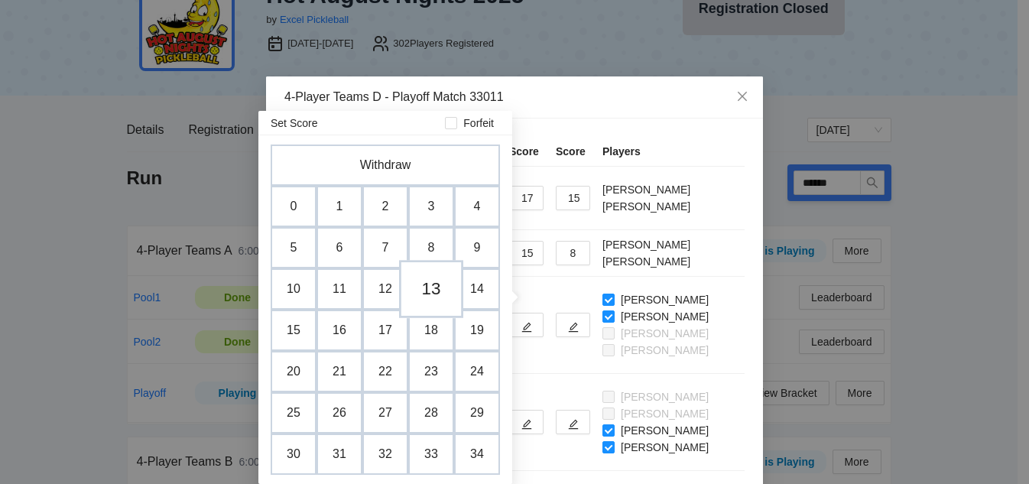
click at [427, 292] on td "13" at bounding box center [431, 289] width 64 height 58
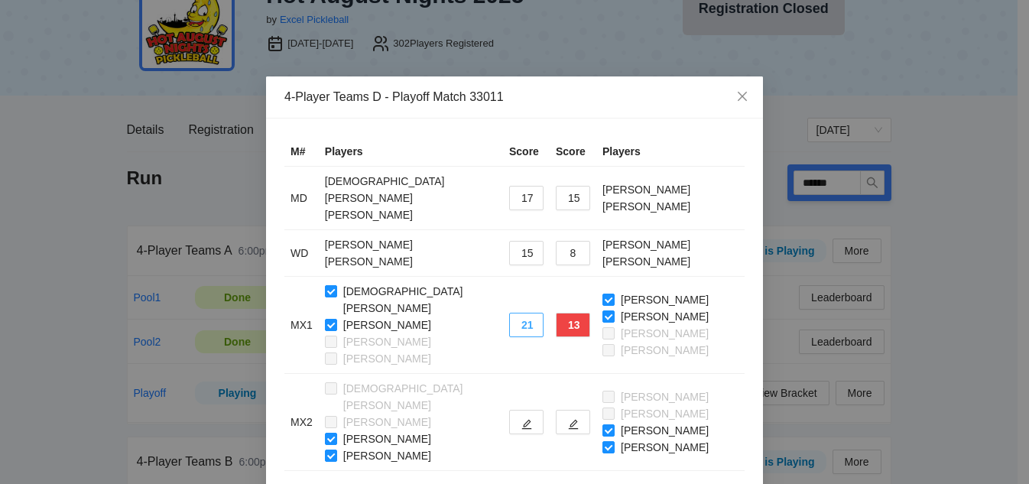
click at [509, 313] on button "21" at bounding box center [526, 325] width 34 height 24
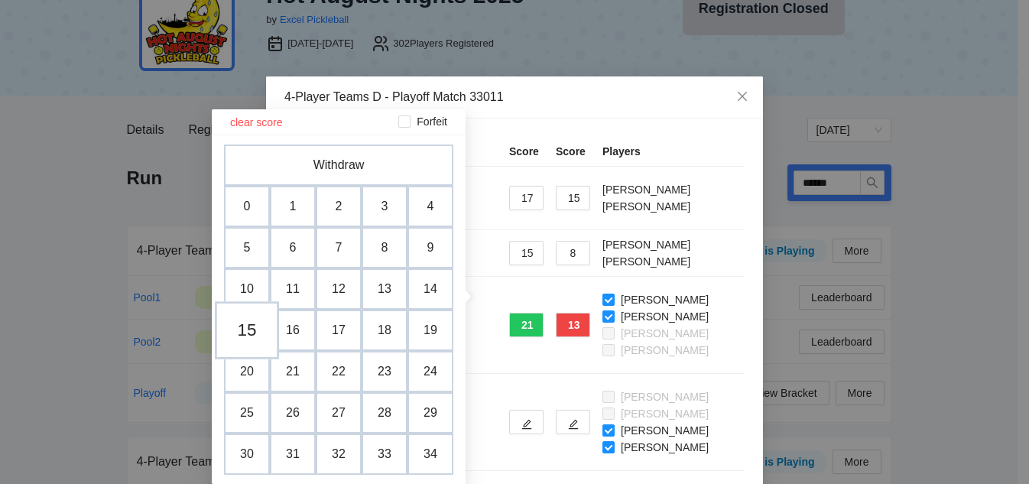
click at [251, 335] on td "15" at bounding box center [247, 330] width 64 height 58
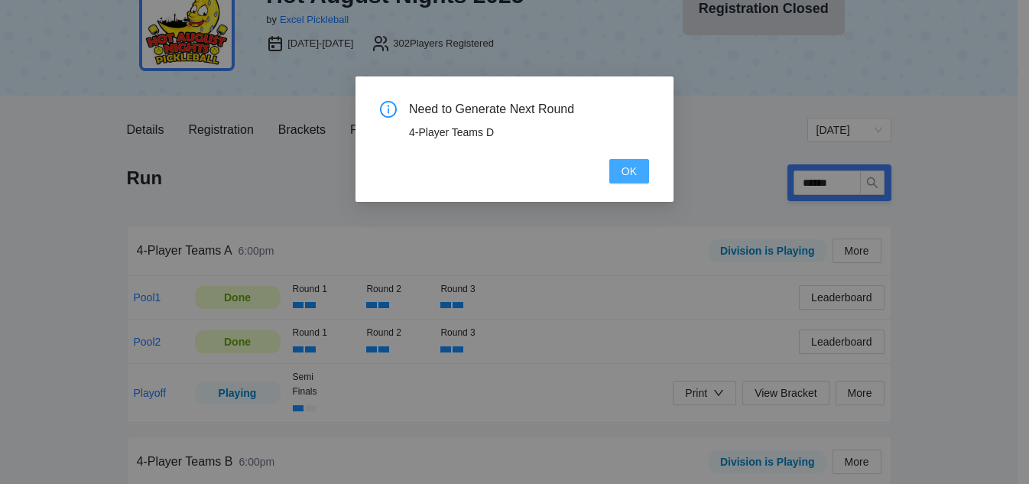
click at [634, 177] on span "OK" at bounding box center [628, 171] width 15 height 17
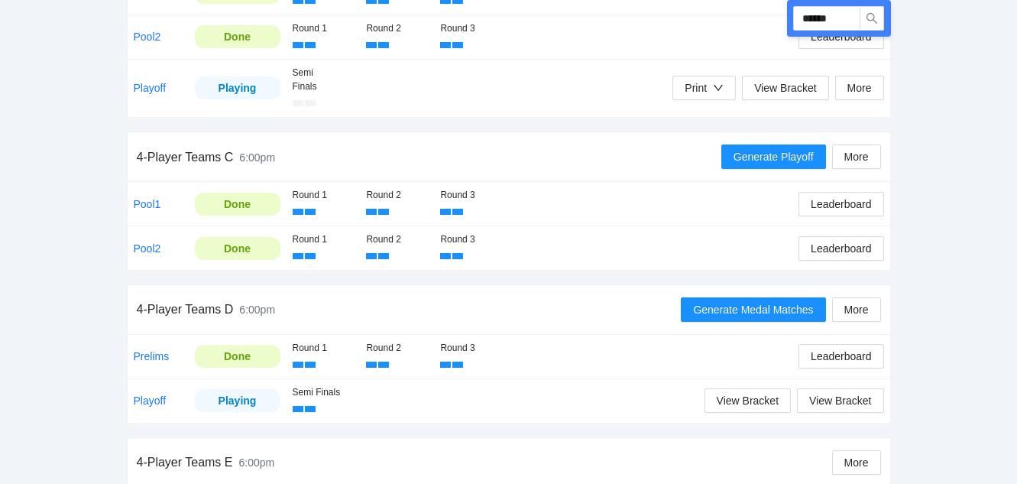
scroll to position [654, 0]
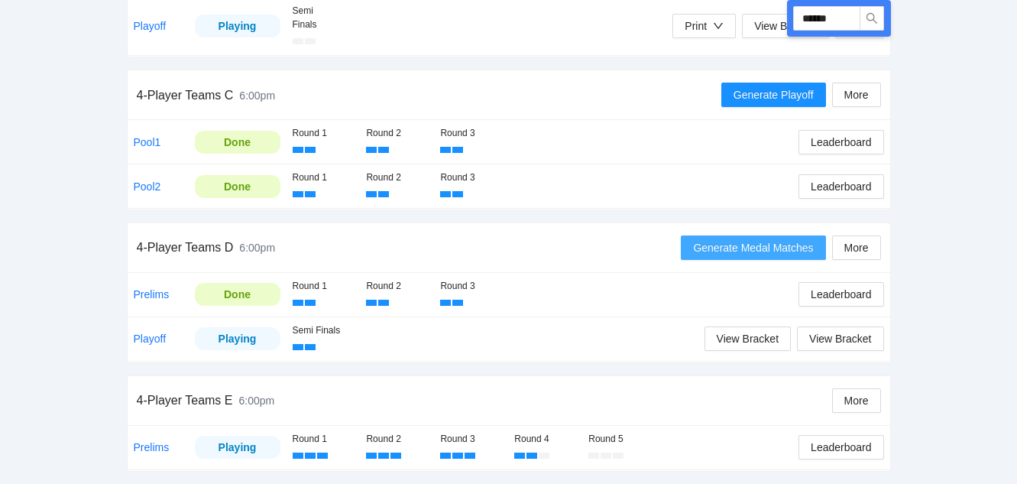
click at [755, 244] on span "Generate Medal Matches" at bounding box center [753, 247] width 120 height 17
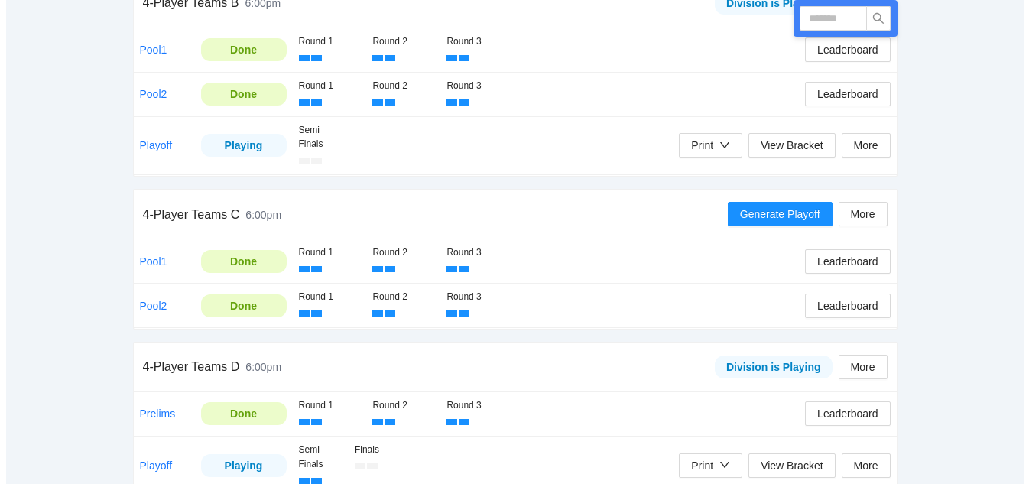
scroll to position [668, 0]
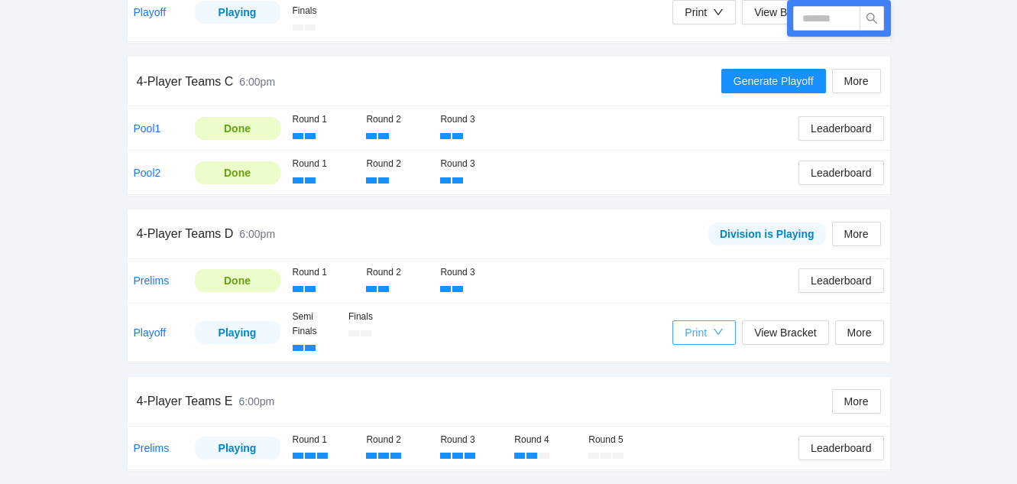
click at [703, 330] on div "Print" at bounding box center [696, 332] width 22 height 17
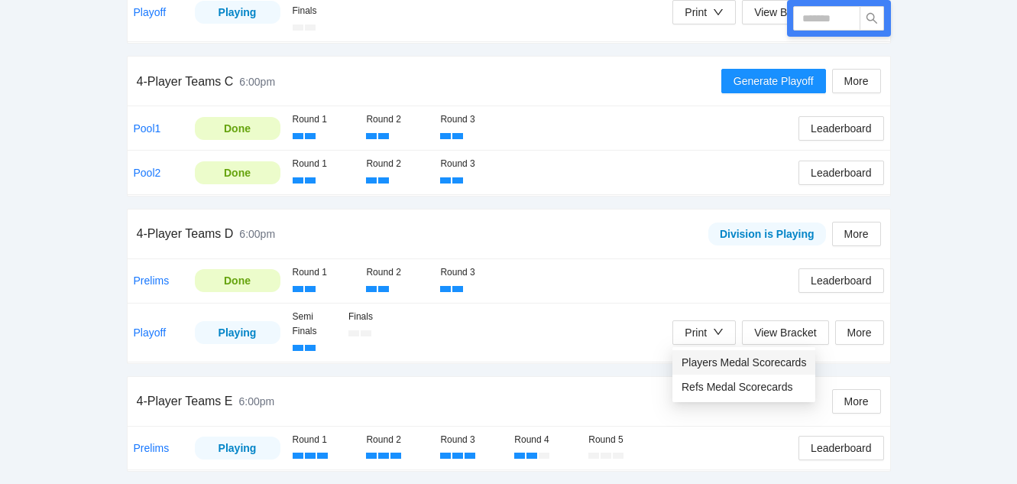
click at [721, 363] on span "Players Medal Scorecards" at bounding box center [744, 362] width 125 height 17
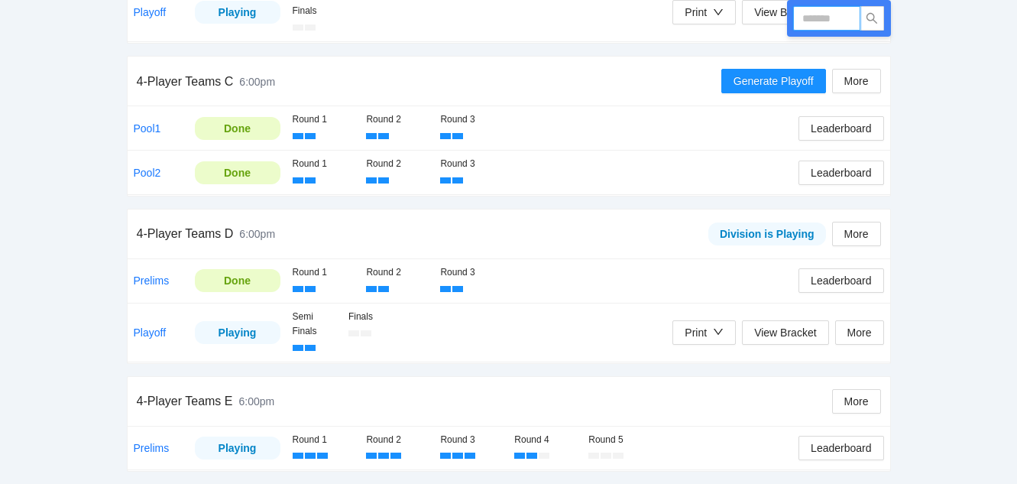
click at [829, 17] on input "text" at bounding box center [826, 18] width 67 height 24
type input "******"
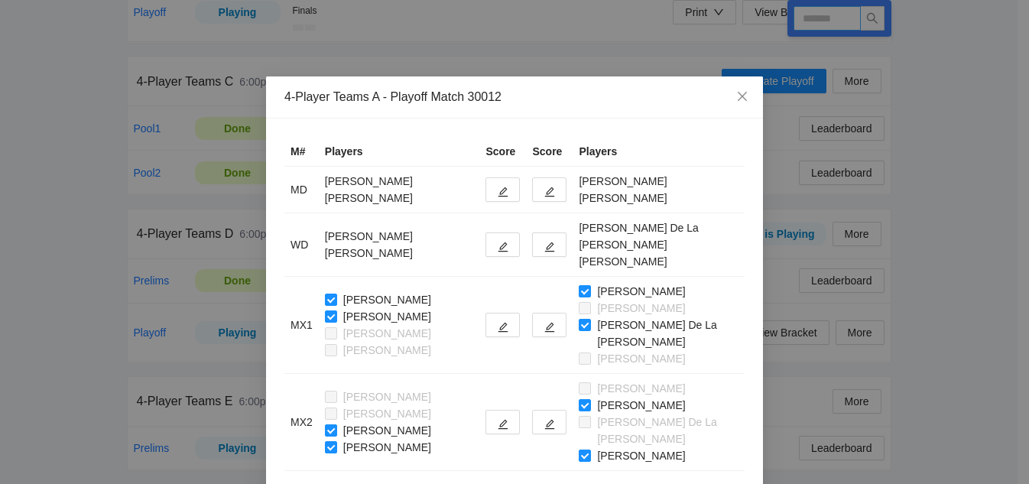
type input "******"
click at [553, 198] on button "button" at bounding box center [549, 189] width 34 height 24
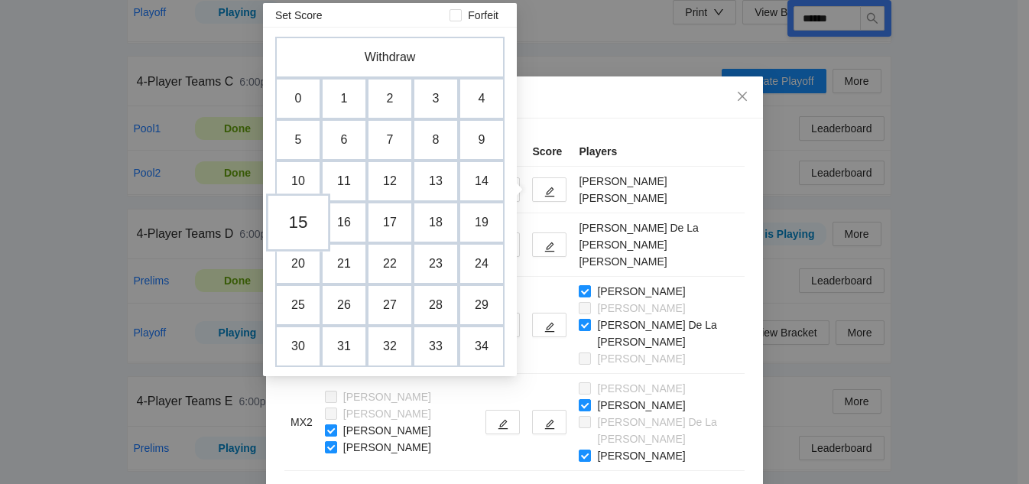
click at [302, 219] on td "15" at bounding box center [298, 222] width 64 height 58
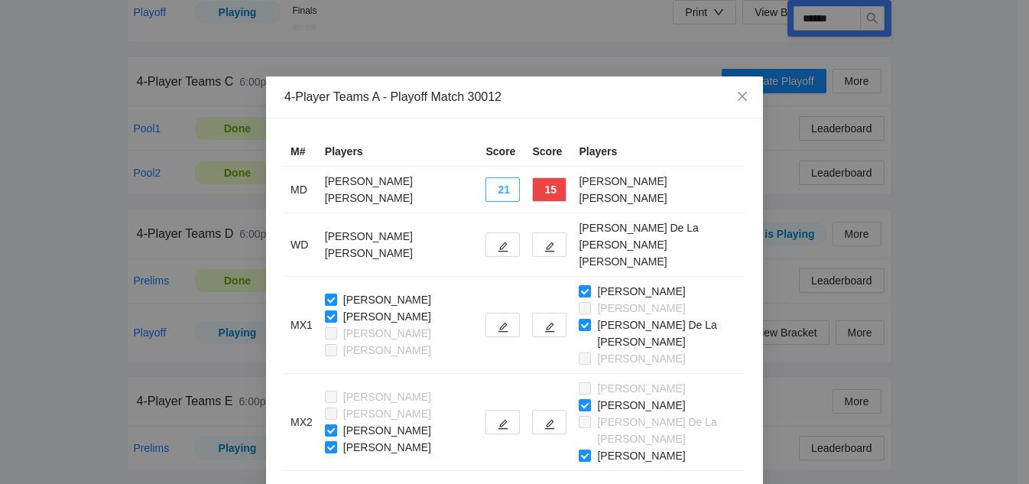
click at [498, 193] on button "21" at bounding box center [502, 189] width 34 height 24
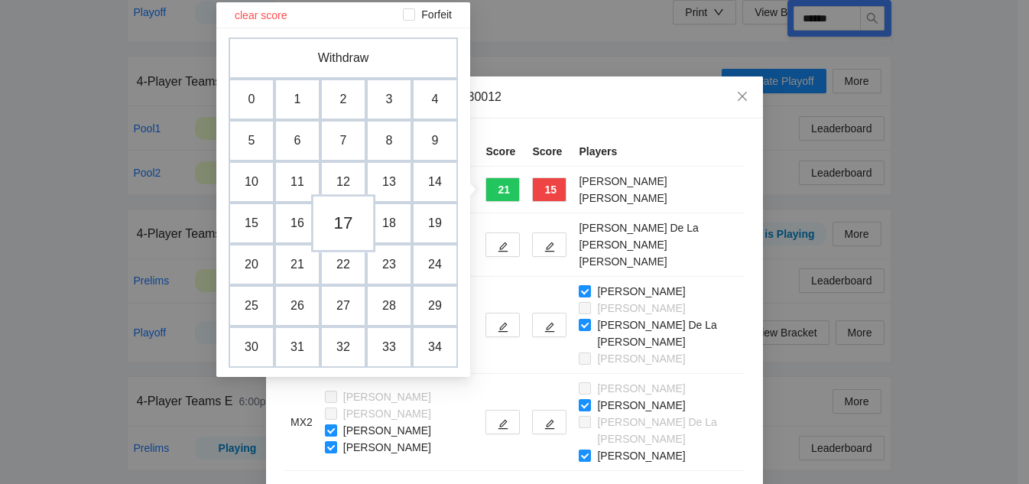
click at [341, 230] on td "17" at bounding box center [343, 223] width 64 height 58
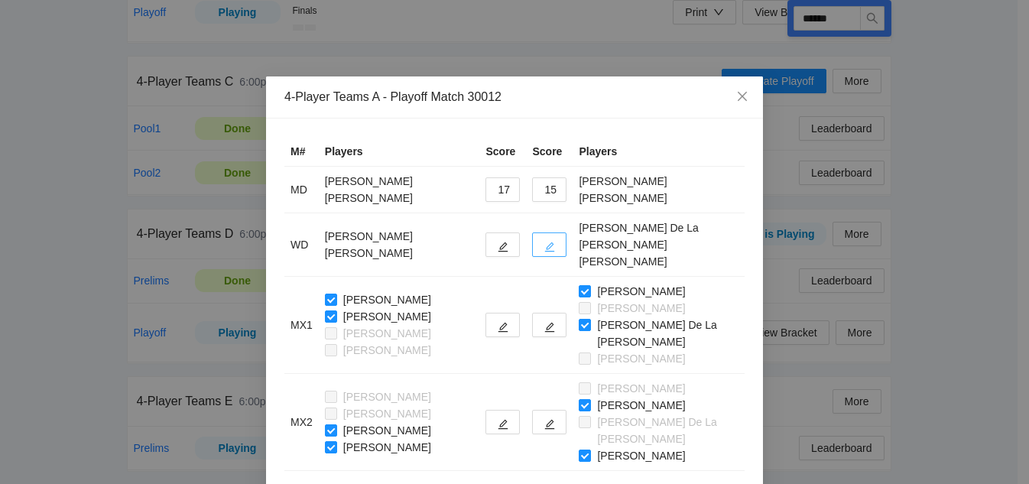
click at [553, 242] on icon "edit" at bounding box center [549, 247] width 11 height 11
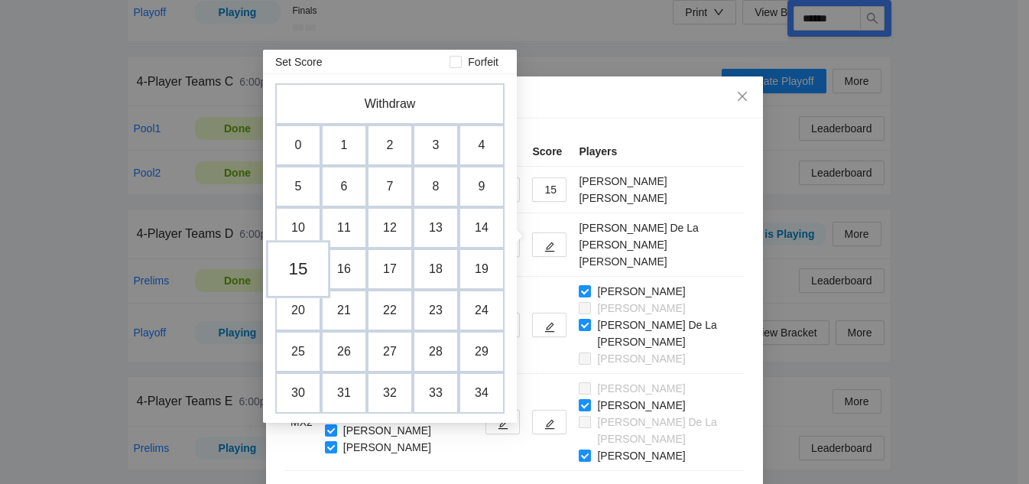
click at [304, 270] on td "15" at bounding box center [298, 269] width 64 height 58
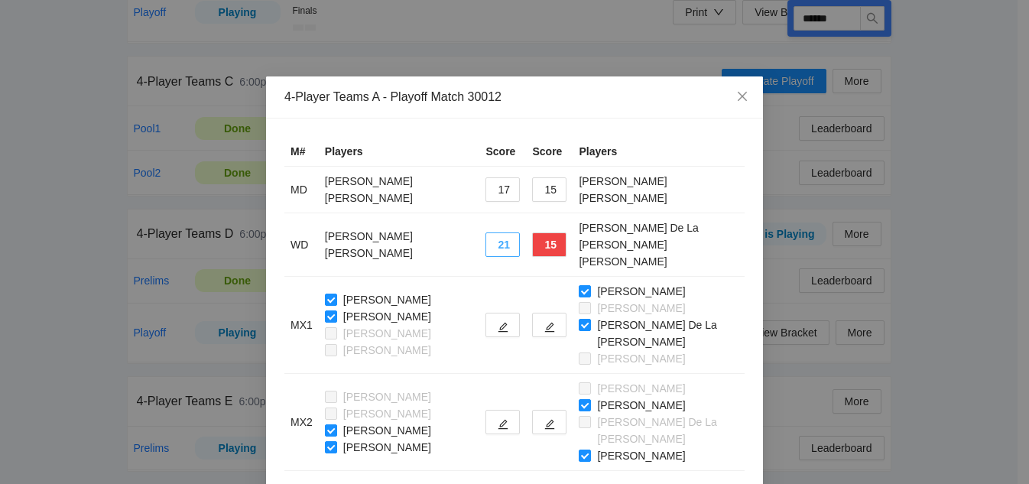
click at [511, 240] on button "21" at bounding box center [502, 244] width 34 height 24
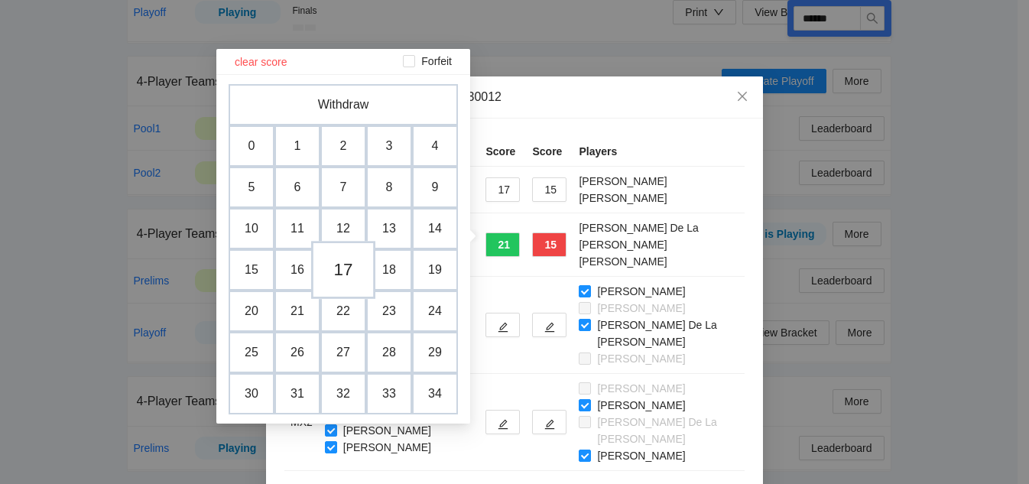
click at [336, 269] on td "17" at bounding box center [343, 270] width 64 height 58
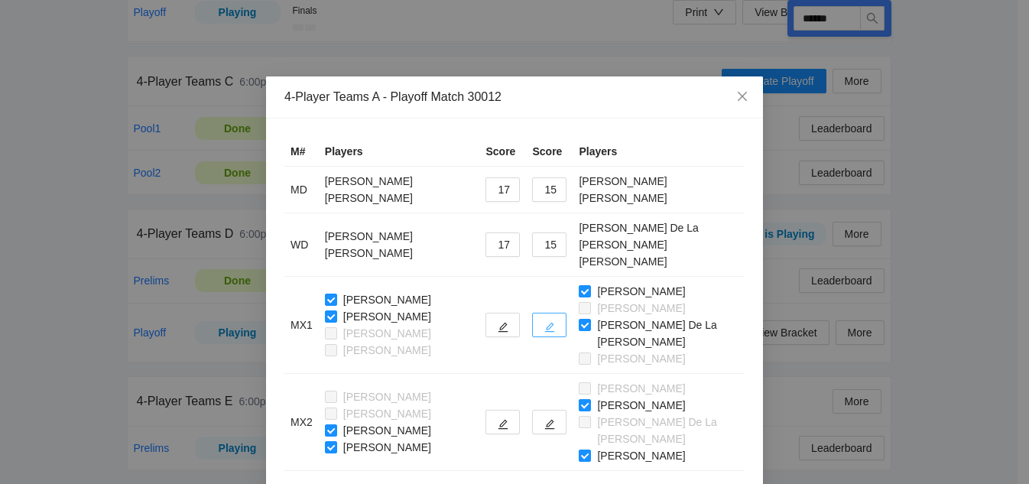
click at [555, 313] on button "button" at bounding box center [549, 325] width 34 height 24
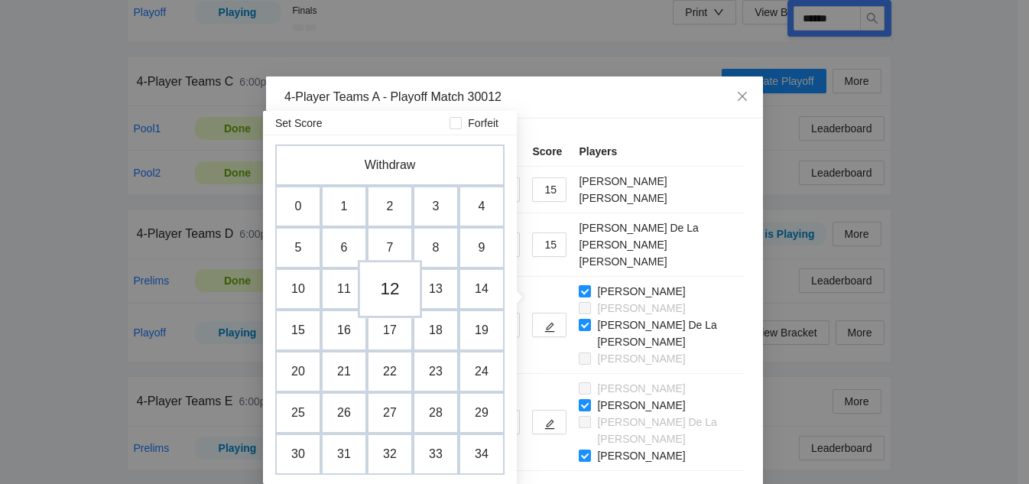
click at [385, 290] on td "12" at bounding box center [390, 289] width 64 height 58
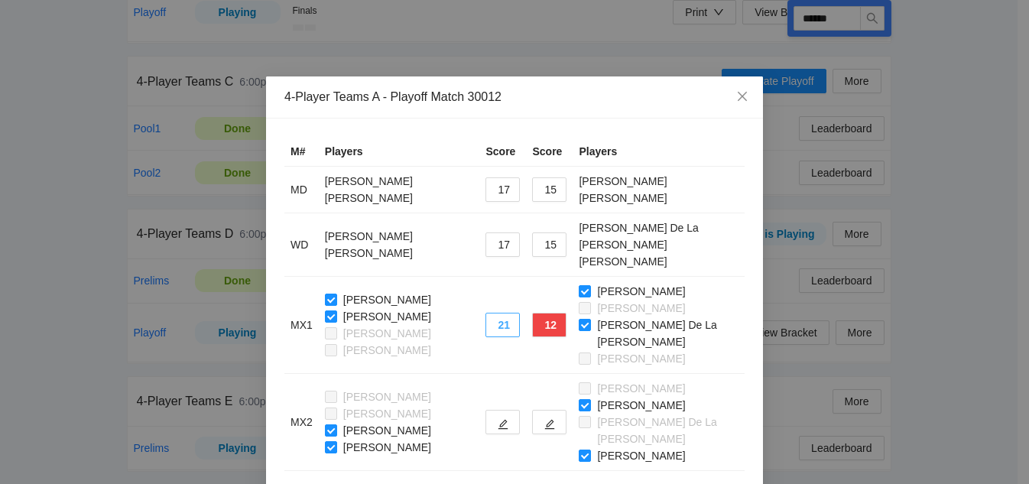
click at [501, 313] on button "21" at bounding box center [502, 325] width 34 height 24
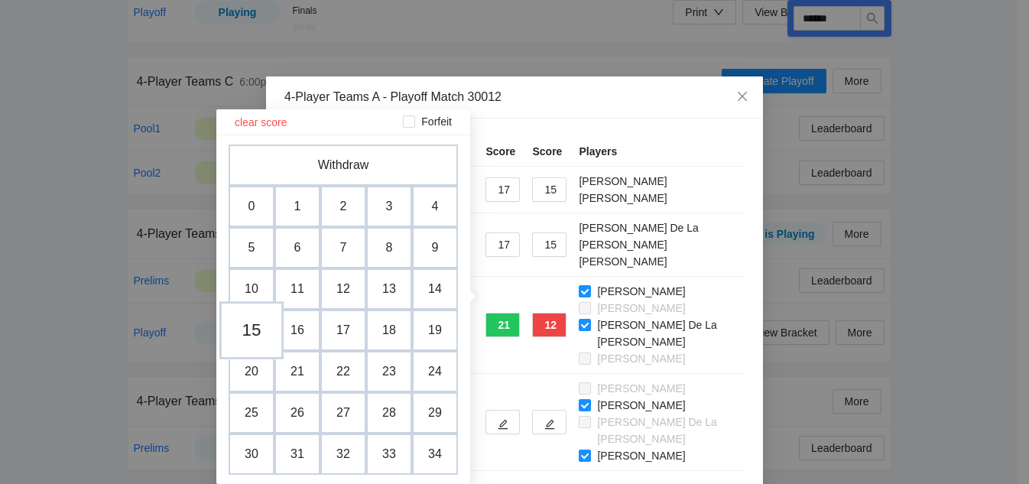
click at [252, 330] on td "15" at bounding box center [251, 330] width 64 height 58
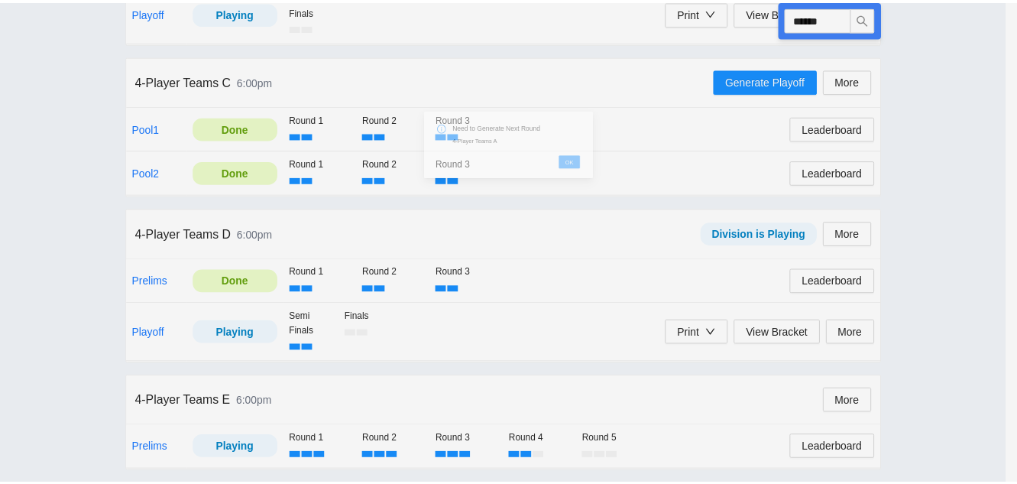
scroll to position [654, 0]
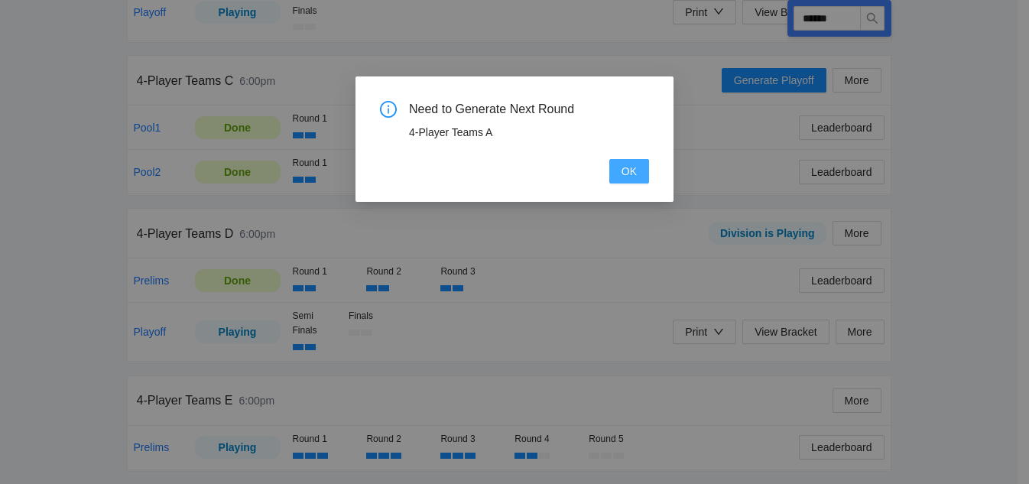
click at [626, 168] on span "OK" at bounding box center [628, 171] width 15 height 17
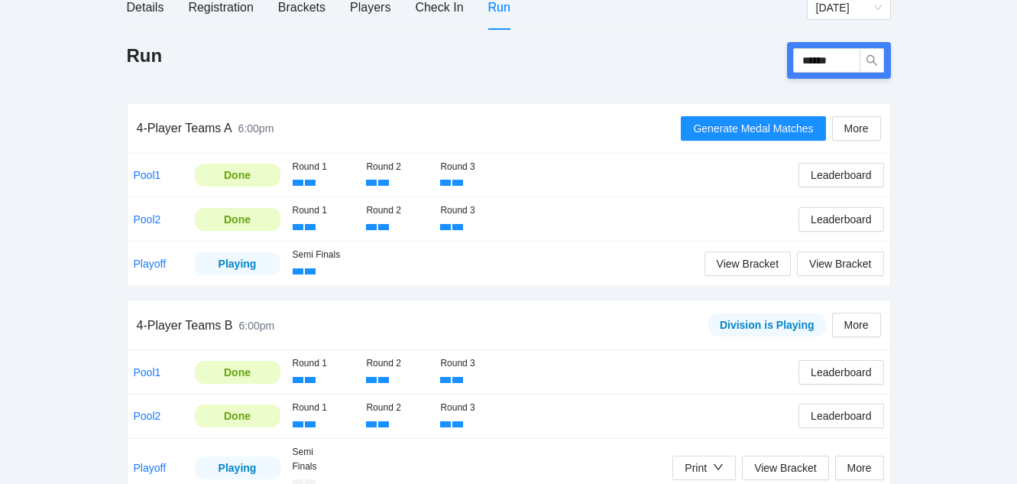
scroll to position [196, 0]
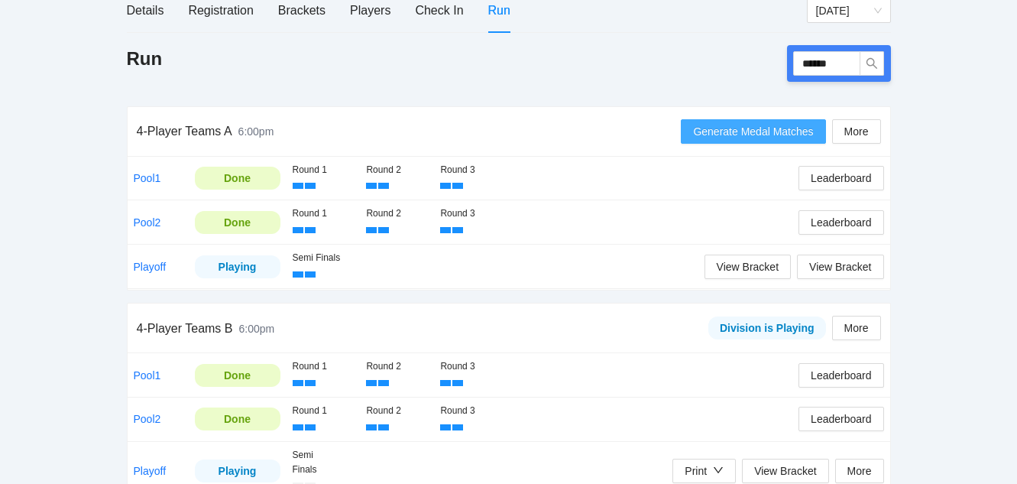
click at [735, 130] on span "Generate Medal Matches" at bounding box center [753, 131] width 120 height 17
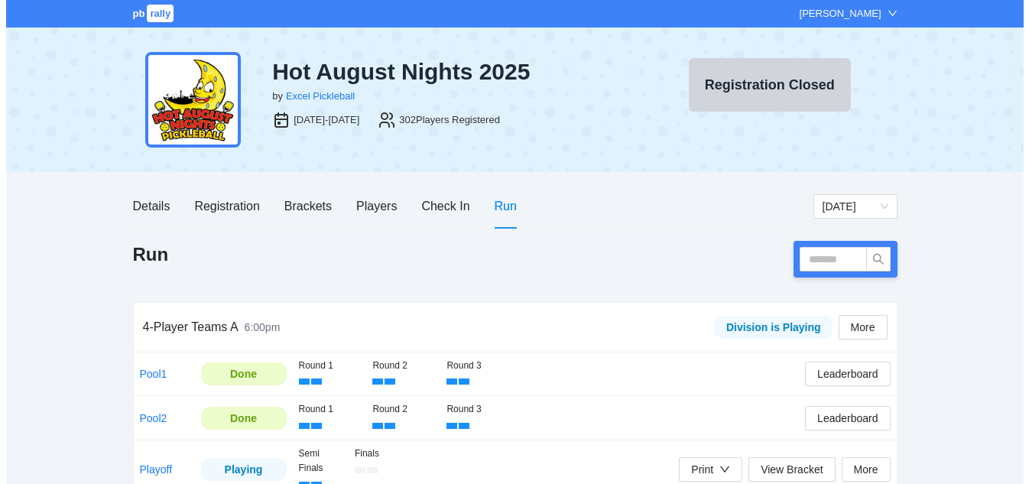
scroll to position [153, 0]
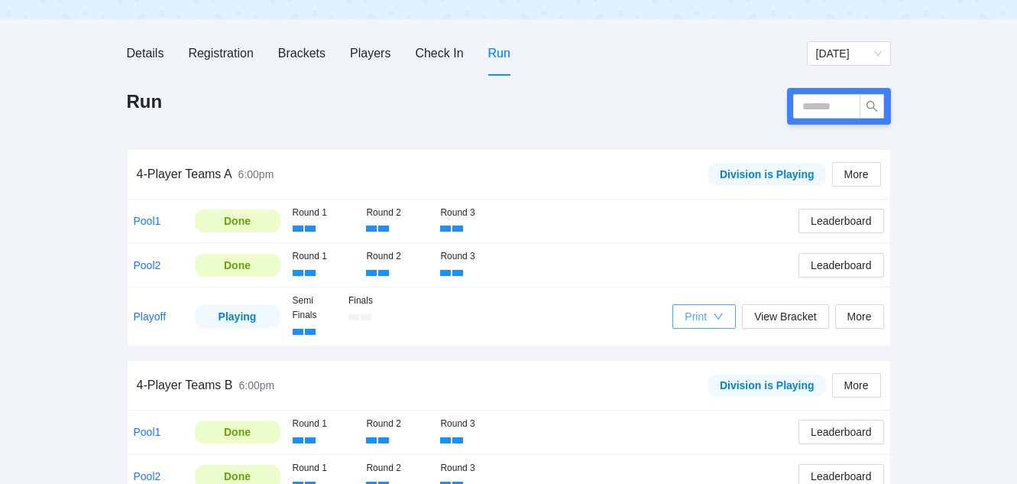
click at [718, 313] on icon "down" at bounding box center [718, 316] width 11 height 11
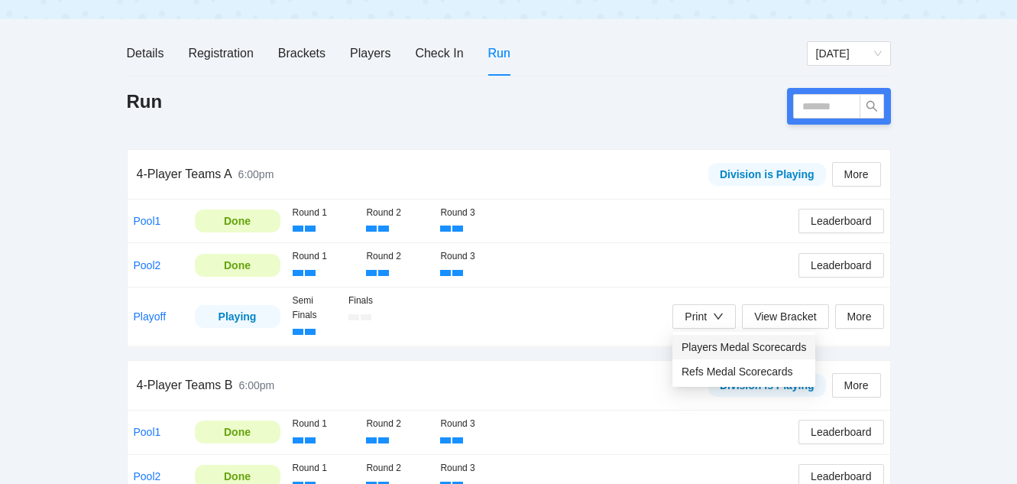
click at [724, 349] on span "Players Medal Scorecards" at bounding box center [744, 347] width 125 height 17
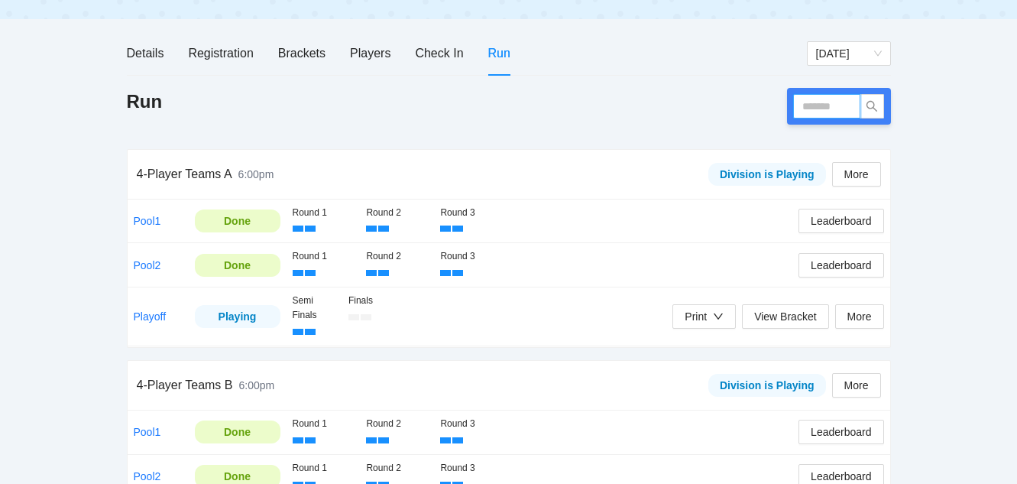
click at [818, 107] on input "text" at bounding box center [826, 106] width 67 height 24
type input "******"
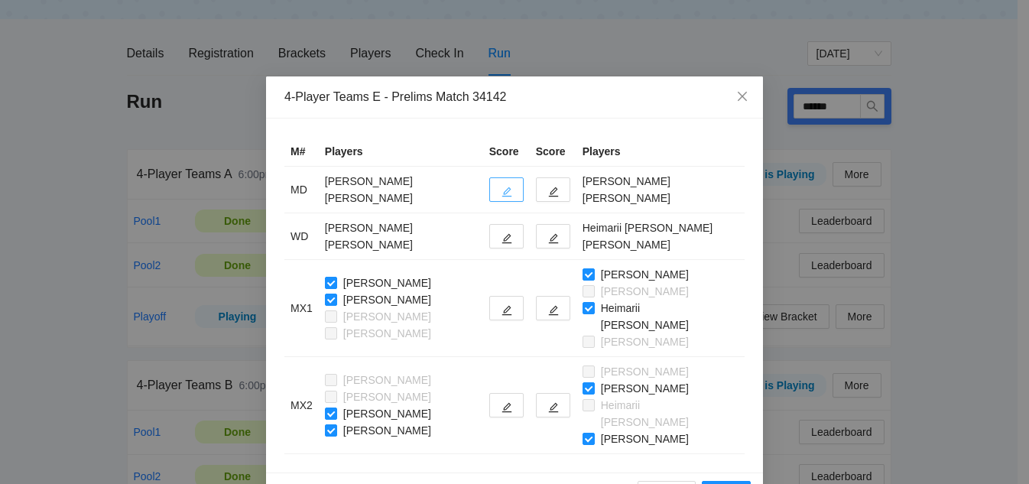
click at [511, 197] on icon "edit" at bounding box center [506, 192] width 11 height 11
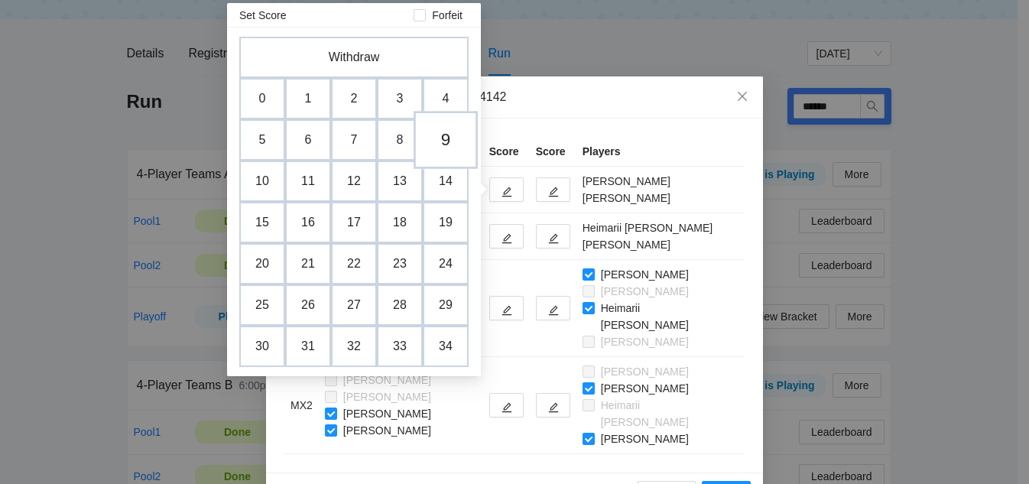
click at [450, 136] on td "9" at bounding box center [446, 140] width 64 height 58
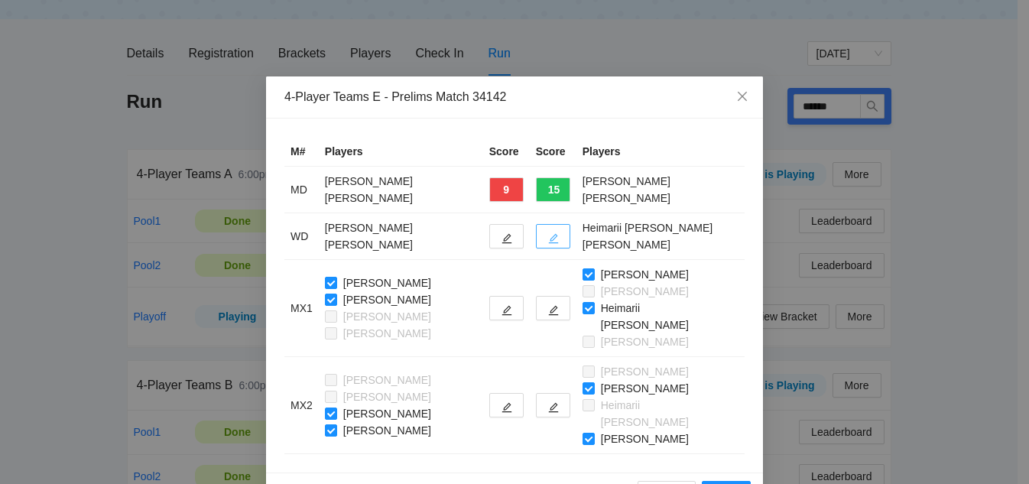
click at [556, 236] on icon "edit" at bounding box center [553, 238] width 11 height 11
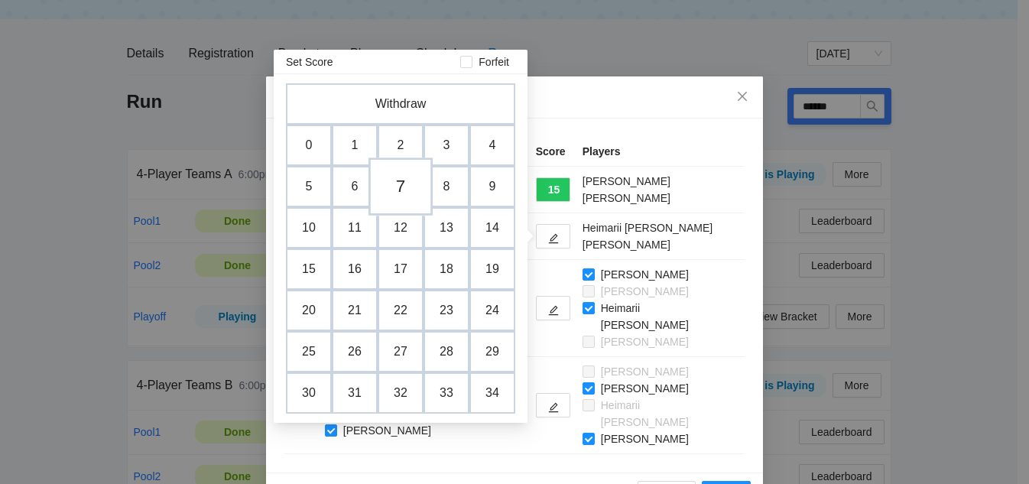
click at [400, 195] on td "7" at bounding box center [400, 186] width 64 height 58
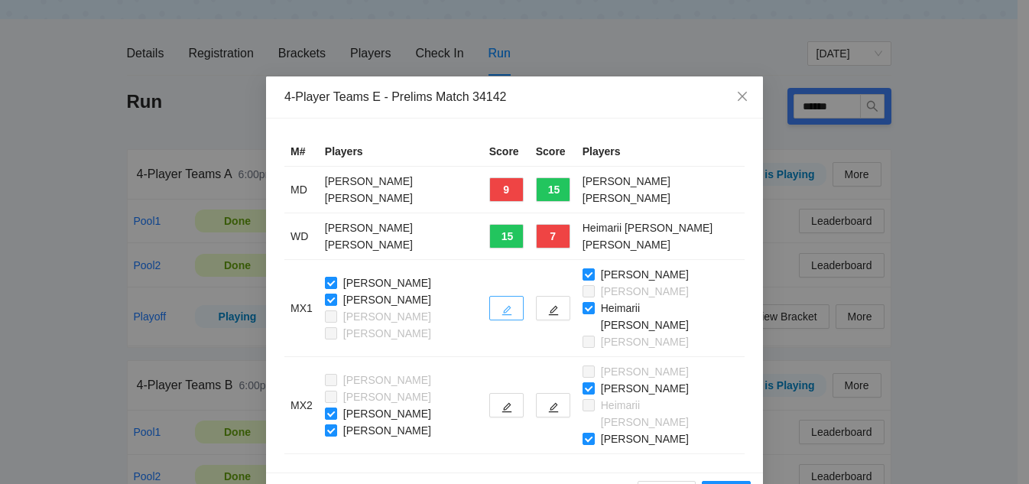
click at [512, 313] on icon "edit" at bounding box center [506, 310] width 11 height 11
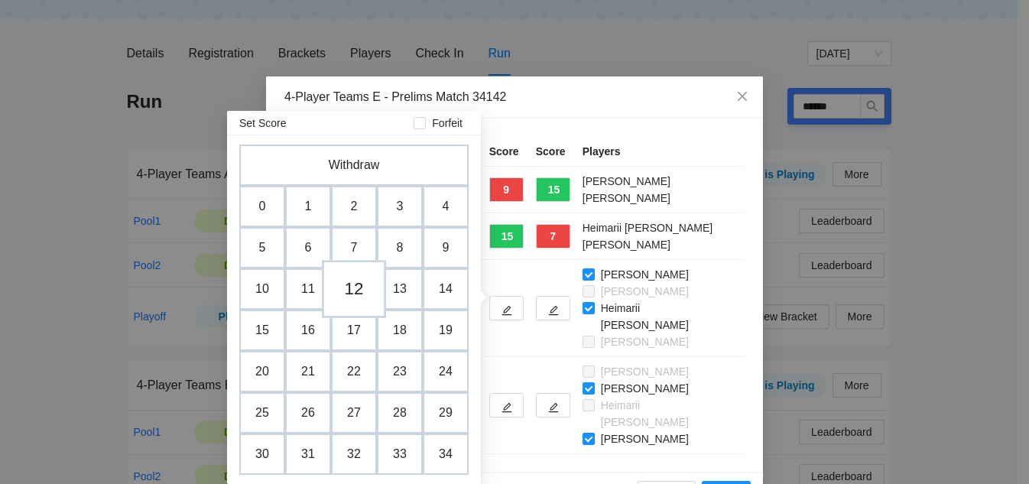
click at [359, 297] on td "12" at bounding box center [354, 289] width 64 height 58
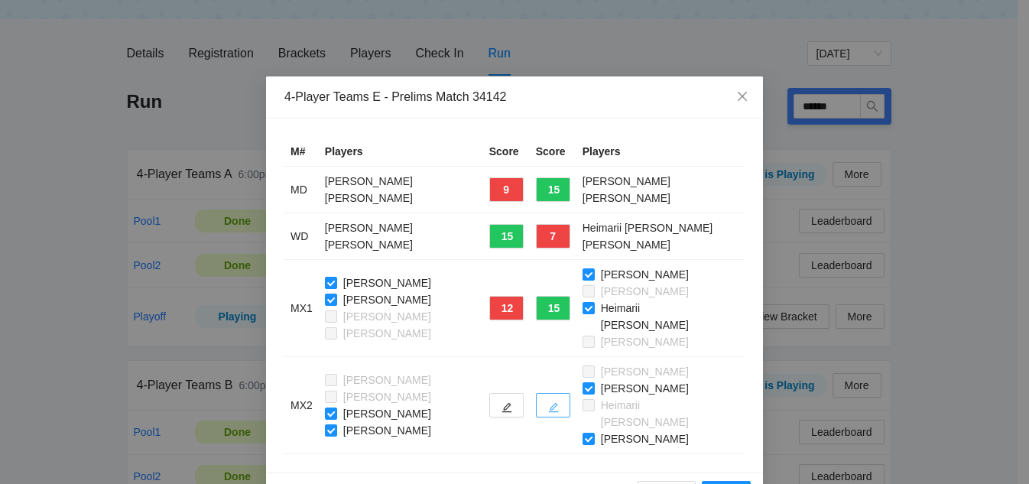
click at [555, 410] on icon "edit" at bounding box center [553, 407] width 11 height 11
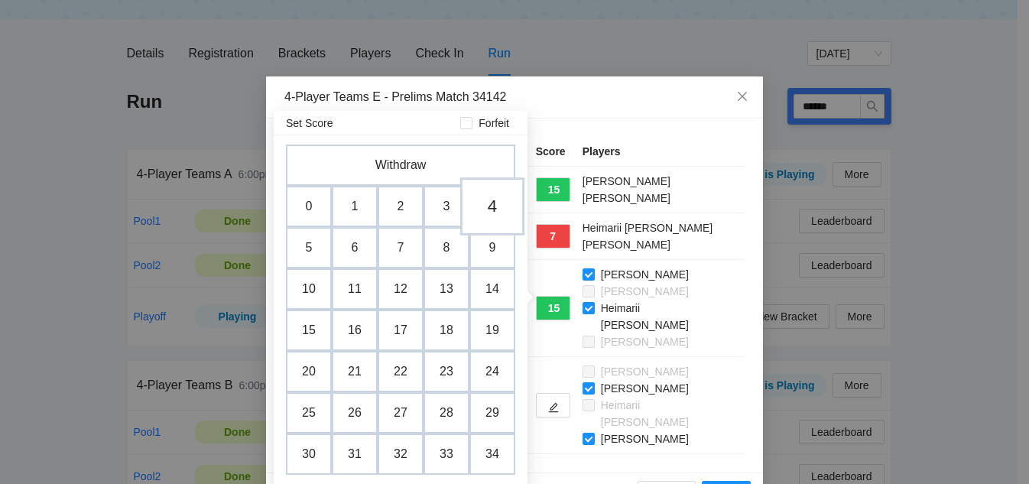
click at [491, 212] on td "4" at bounding box center [492, 206] width 64 height 58
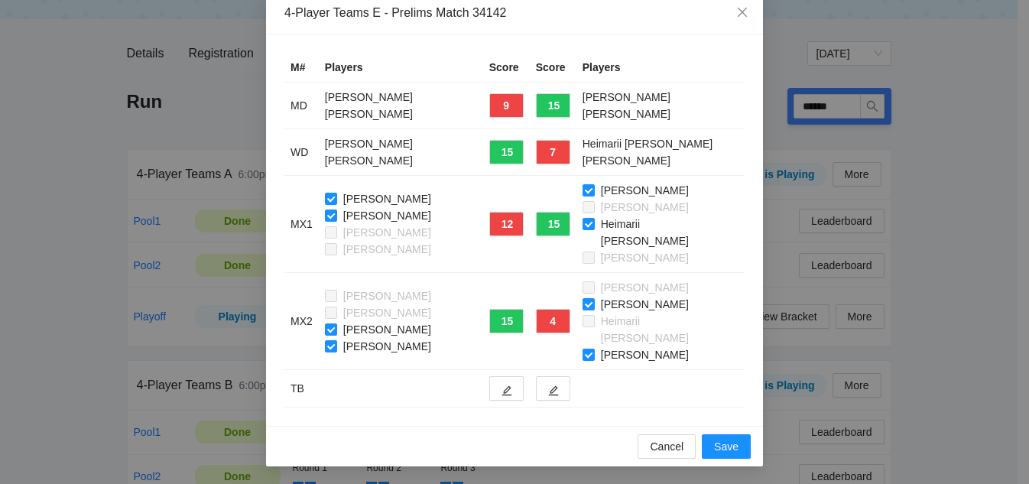
scroll to position [85, 0]
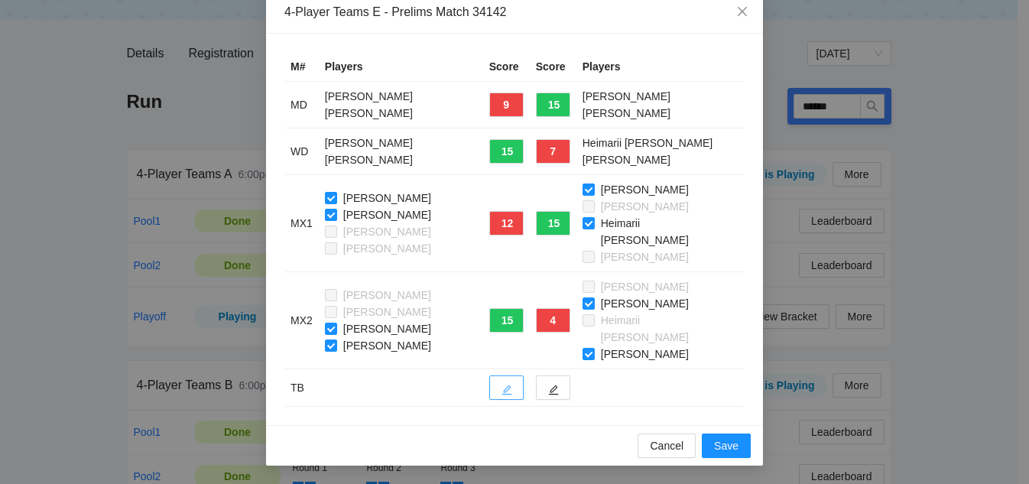
click at [510, 391] on icon "edit" at bounding box center [507, 390] width 10 height 10
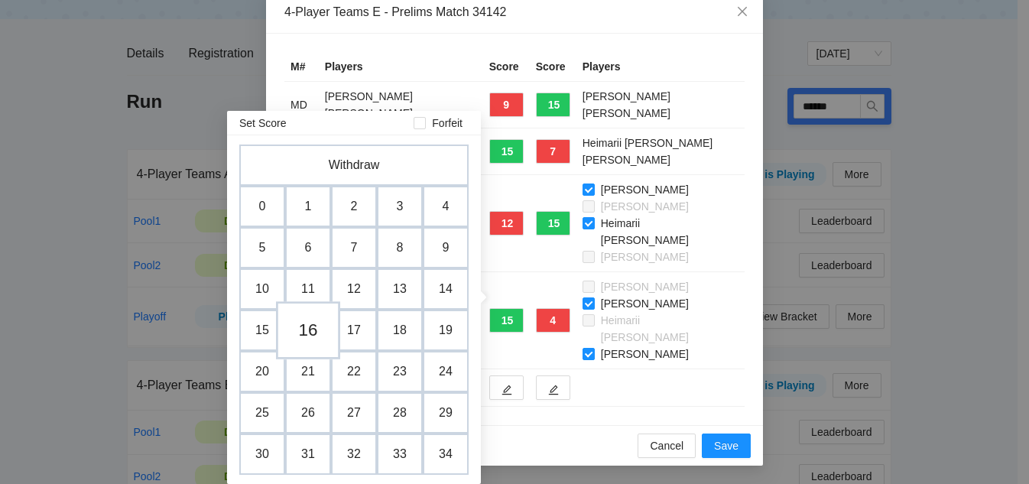
click at [307, 335] on td "16" at bounding box center [308, 330] width 64 height 58
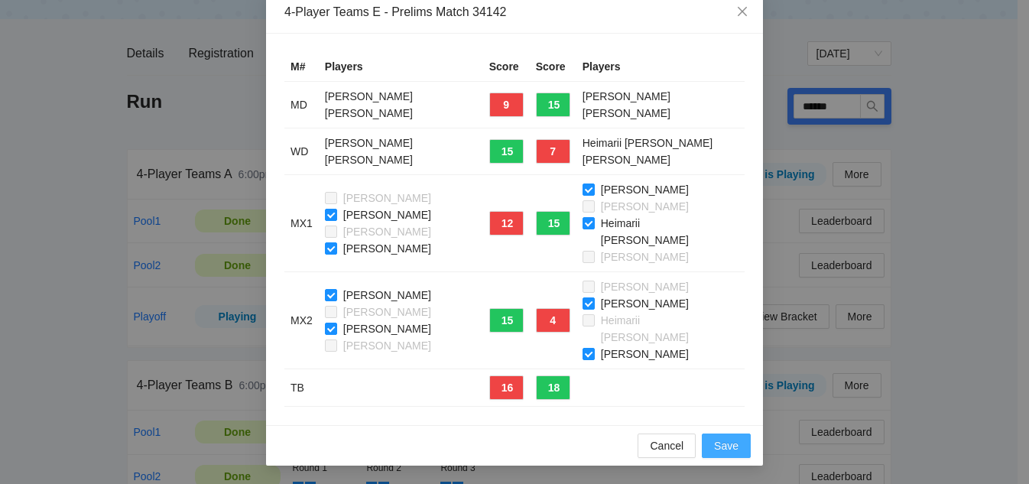
click at [721, 443] on span "Save" at bounding box center [726, 445] width 24 height 17
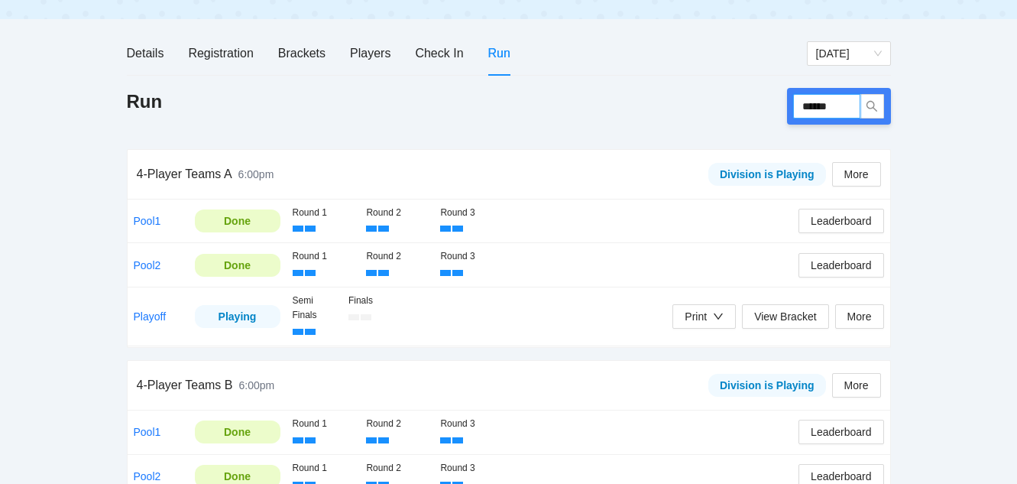
drag, startPoint x: 843, startPoint y: 101, endPoint x: 699, endPoint y: 86, distance: 144.5
type input "******"
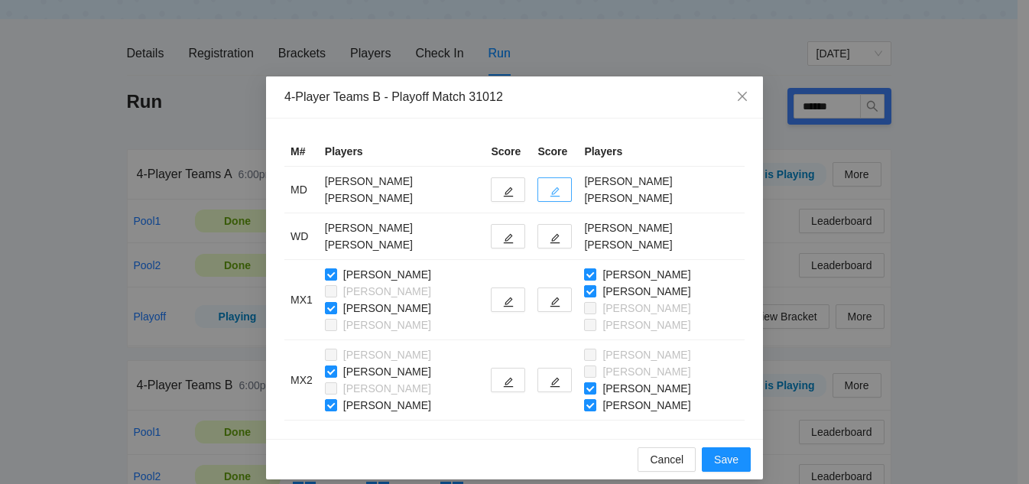
click at [550, 194] on icon "edit" at bounding box center [555, 192] width 11 height 11
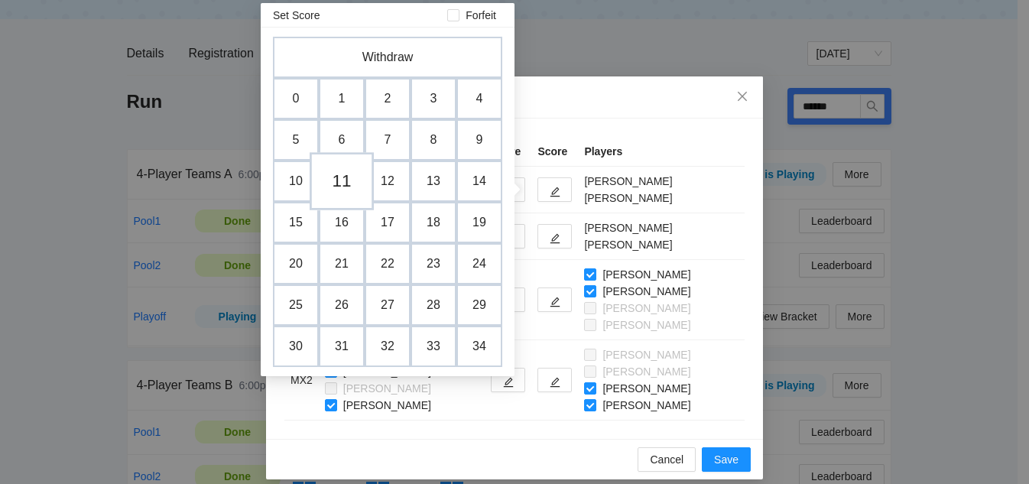
click at [332, 183] on td "11" at bounding box center [342, 181] width 64 height 58
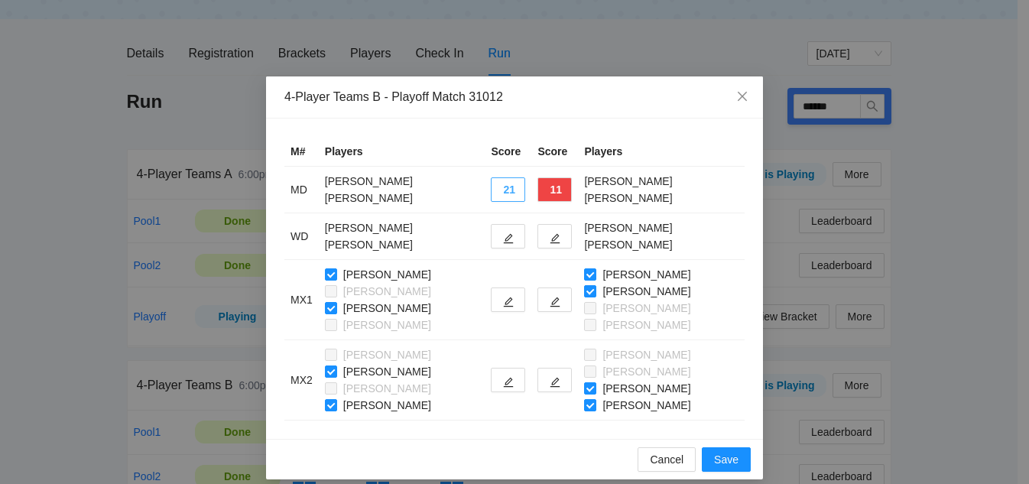
click at [494, 200] on button "21" at bounding box center [508, 189] width 34 height 24
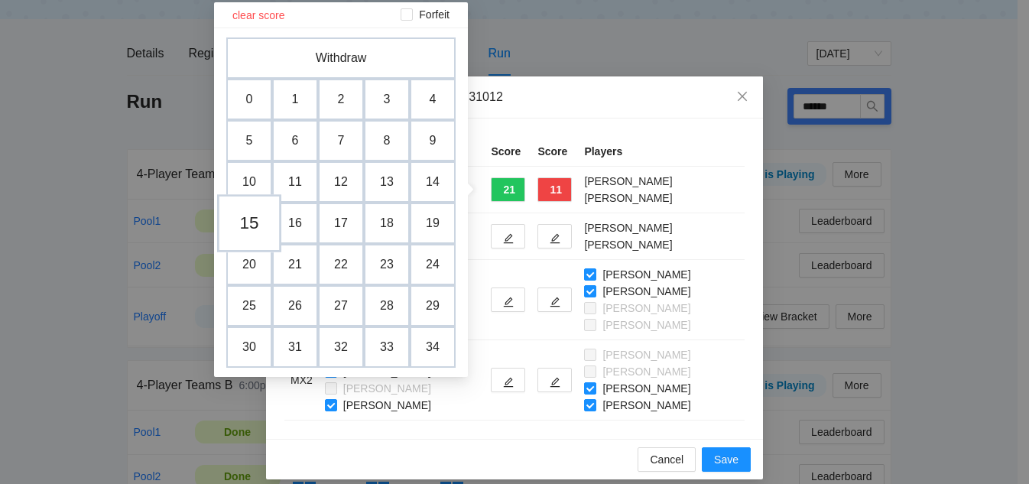
click at [249, 224] on td "15" at bounding box center [249, 223] width 64 height 58
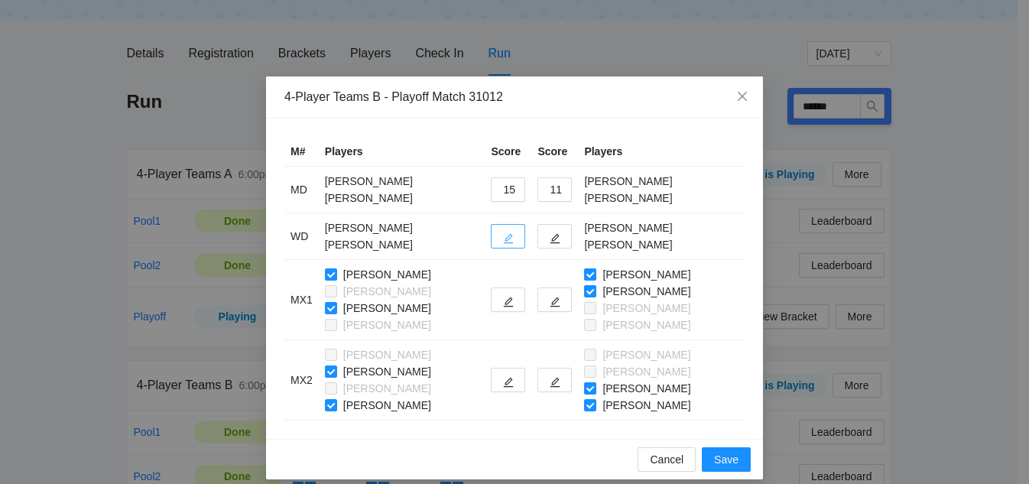
click at [504, 238] on icon "edit" at bounding box center [509, 239] width 10 height 10
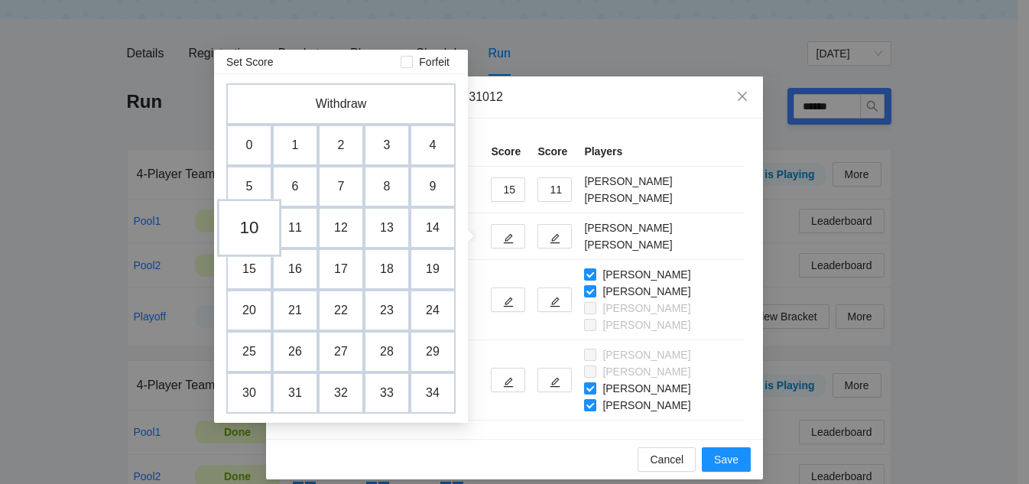
click at [258, 231] on td "10" at bounding box center [249, 228] width 64 height 58
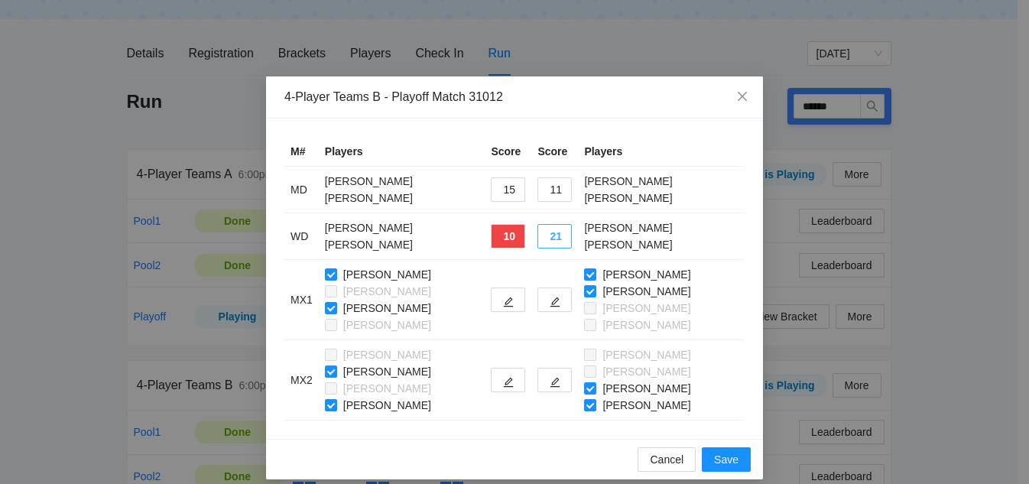
click at [544, 239] on button "21" at bounding box center [554, 236] width 34 height 24
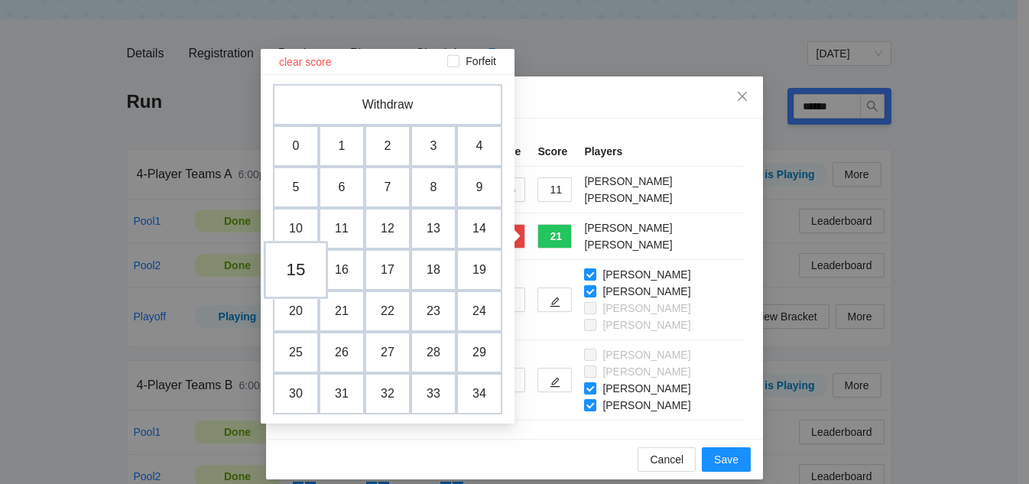
click at [307, 271] on td "15" at bounding box center [296, 270] width 64 height 58
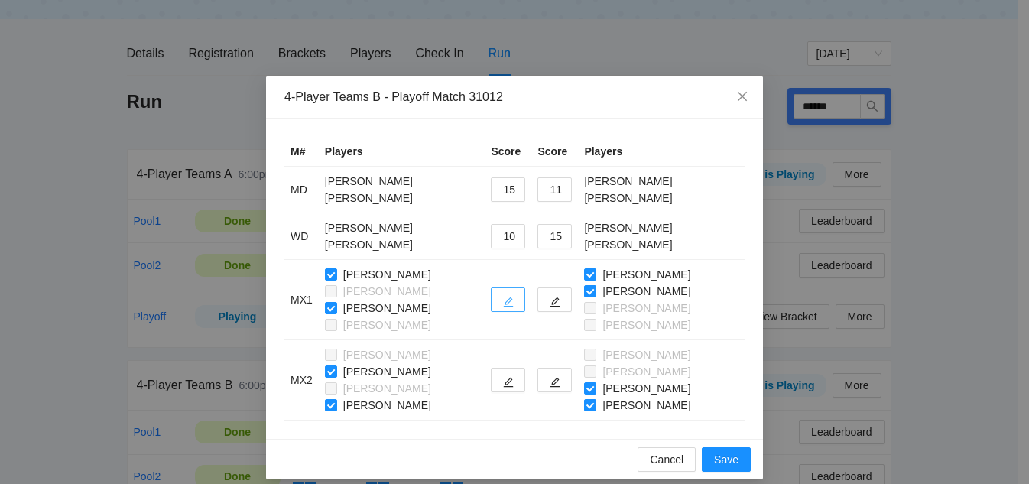
click at [503, 297] on icon "edit" at bounding box center [508, 302] width 11 height 11
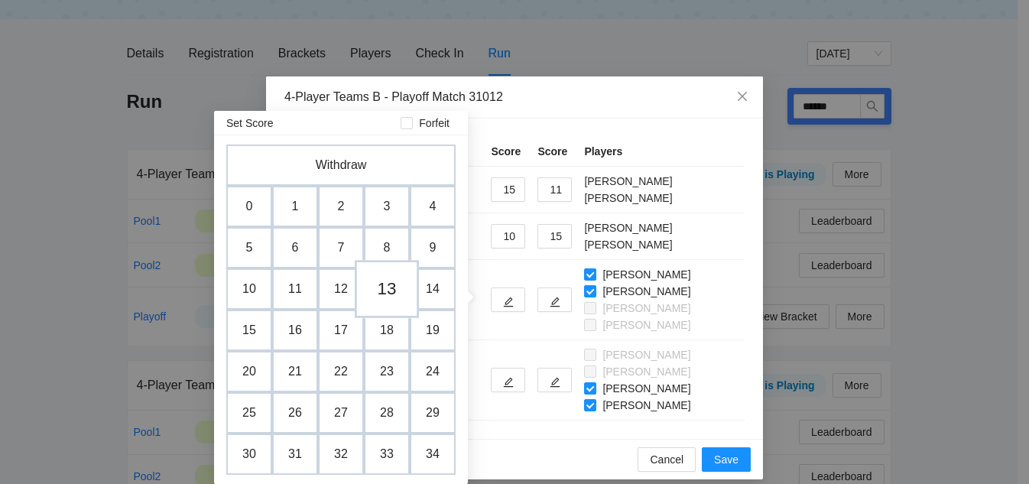
click at [387, 295] on td "13" at bounding box center [387, 289] width 64 height 58
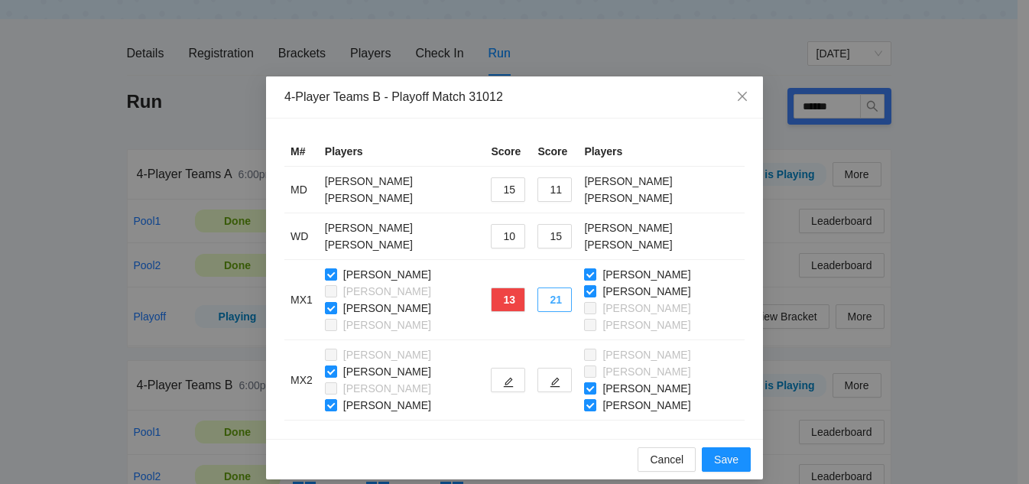
click at [558, 302] on button "21" at bounding box center [554, 299] width 34 height 24
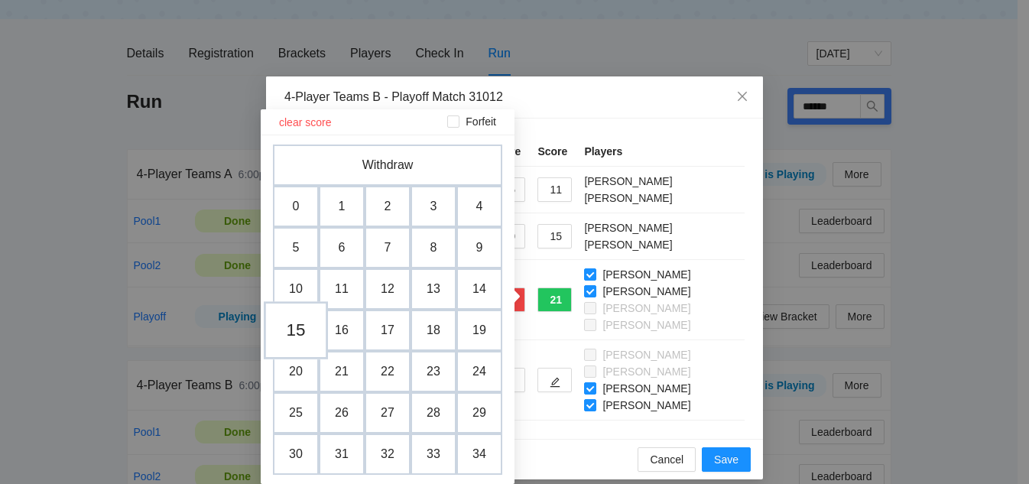
click at [289, 331] on td "15" at bounding box center [296, 330] width 64 height 58
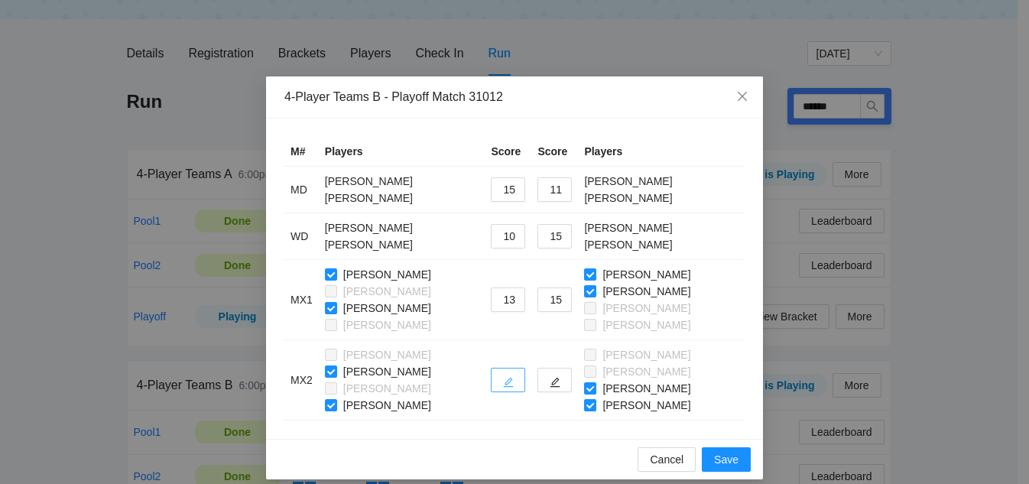
click at [508, 385] on button "button" at bounding box center [508, 380] width 34 height 24
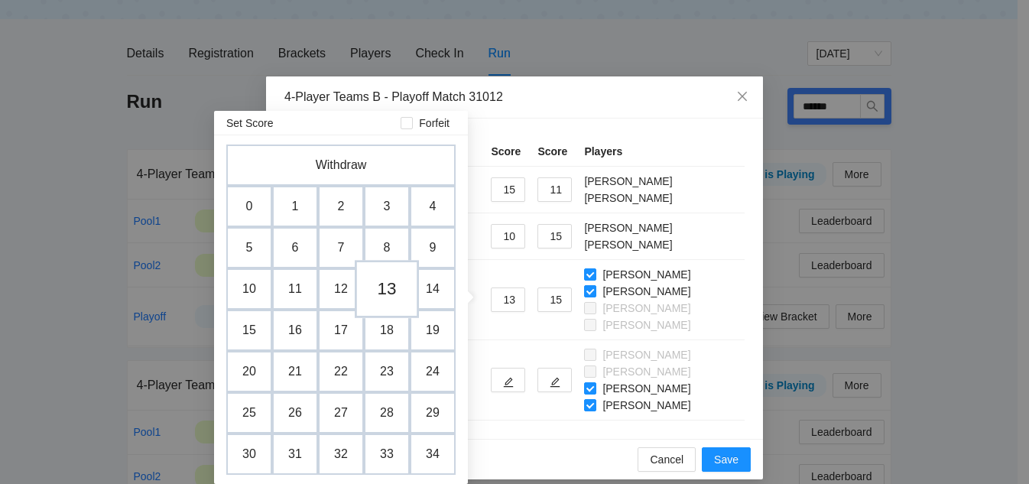
click at [390, 290] on td "13" at bounding box center [387, 289] width 64 height 58
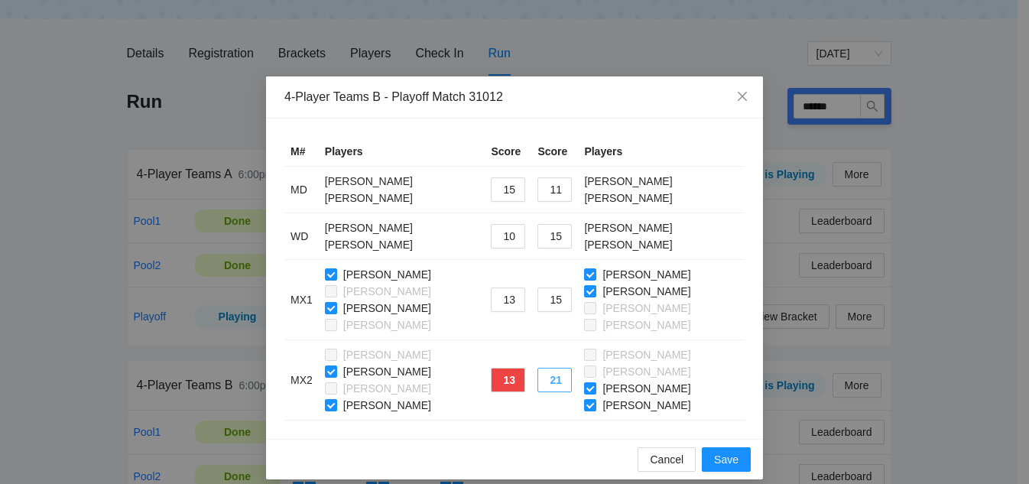
click at [553, 376] on button "21" at bounding box center [554, 380] width 34 height 24
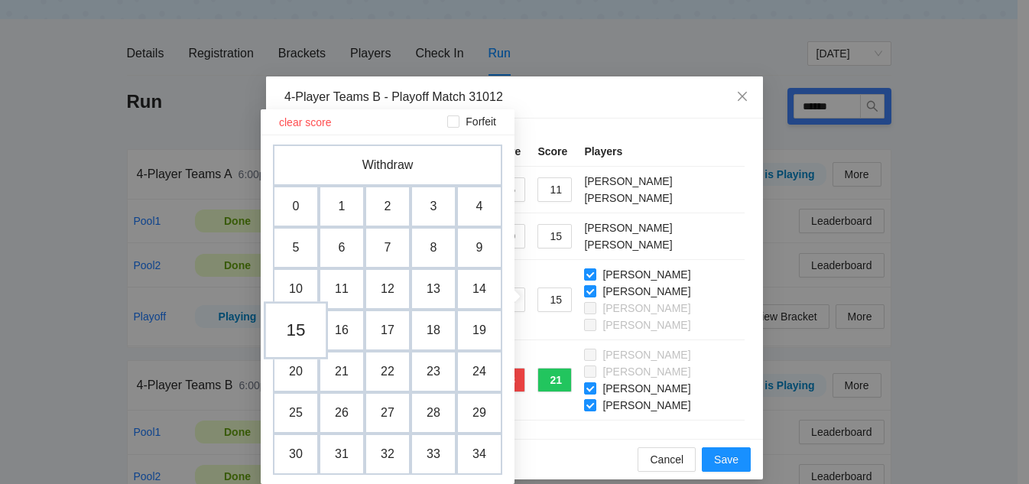
click at [302, 330] on td "15" at bounding box center [296, 330] width 64 height 58
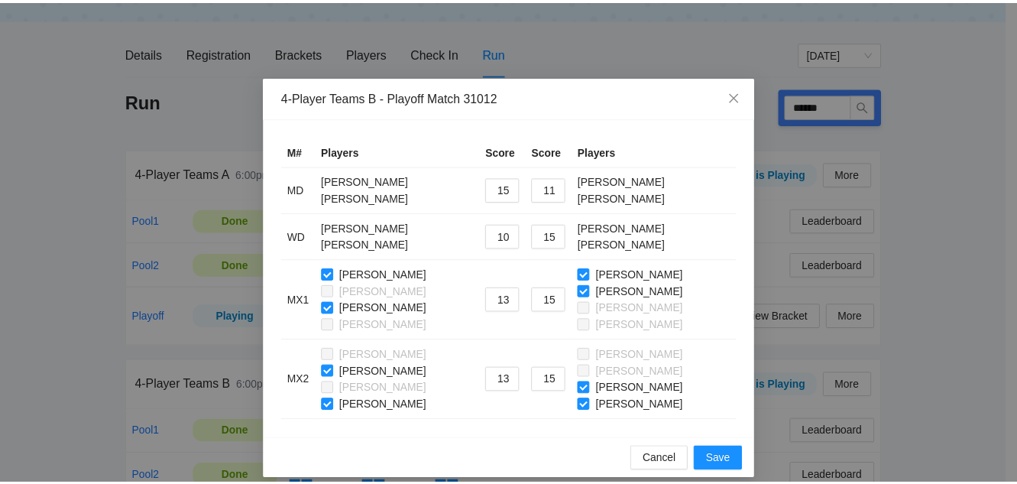
scroll to position [14, 0]
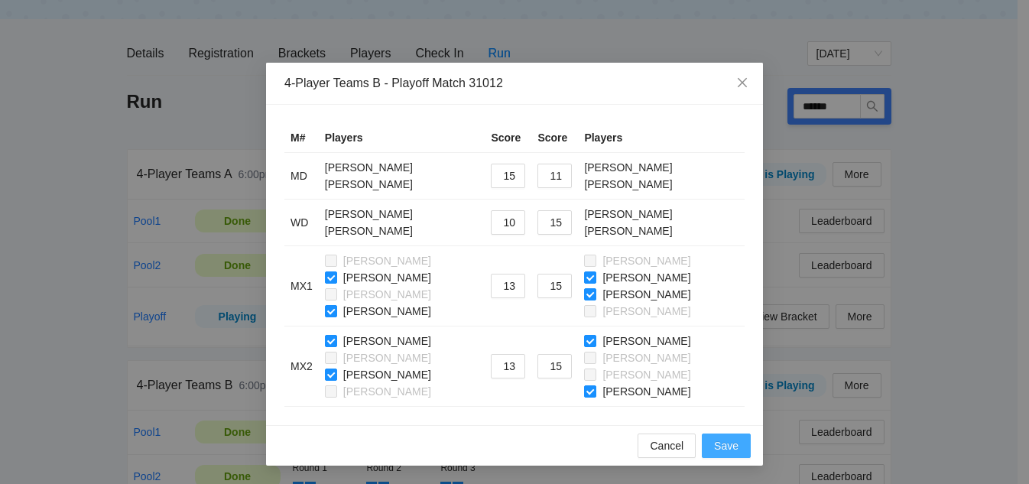
click at [718, 442] on span "Save" at bounding box center [726, 445] width 24 height 17
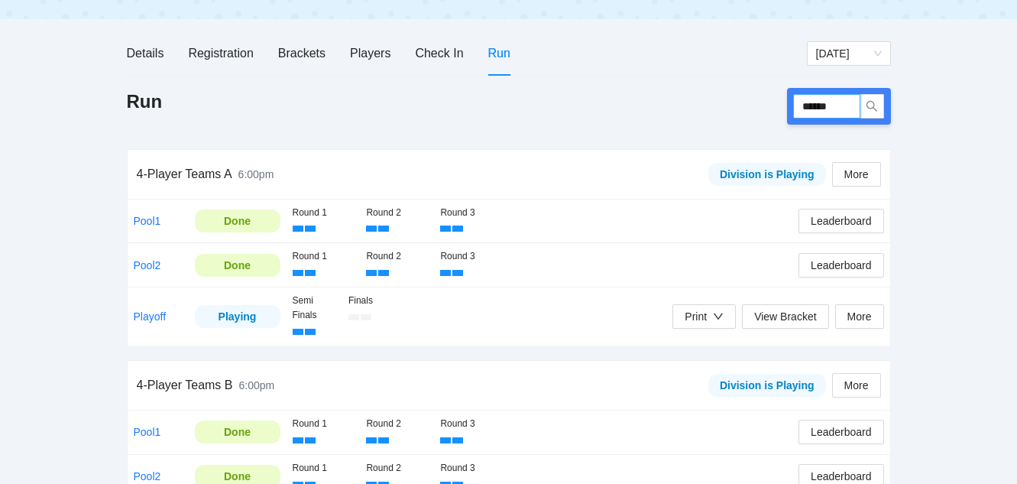
drag, startPoint x: 851, startPoint y: 101, endPoint x: 610, endPoint y: 102, distance: 240.8
click at [614, 102] on div "Run ******" at bounding box center [509, 106] width 764 height 37
type input "******"
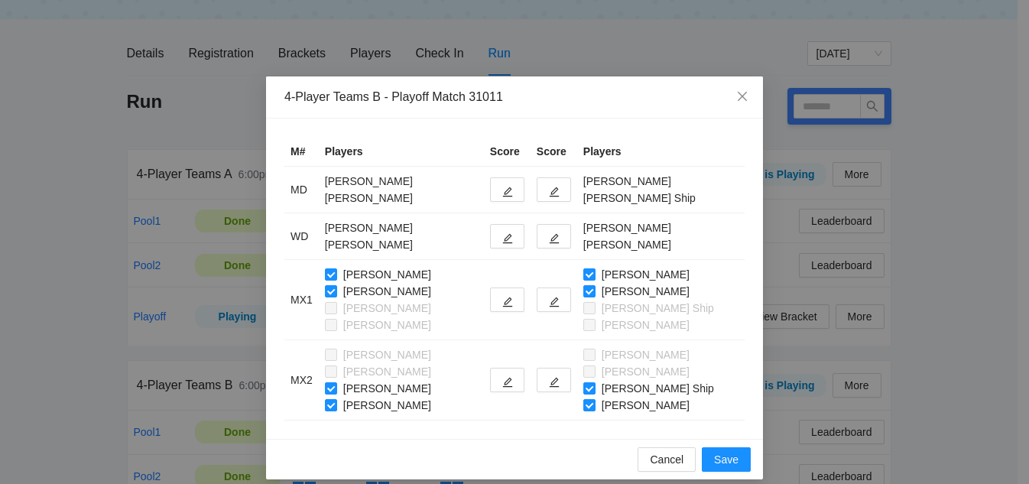
type input "******"
click at [553, 188] on button "button" at bounding box center [554, 189] width 34 height 24
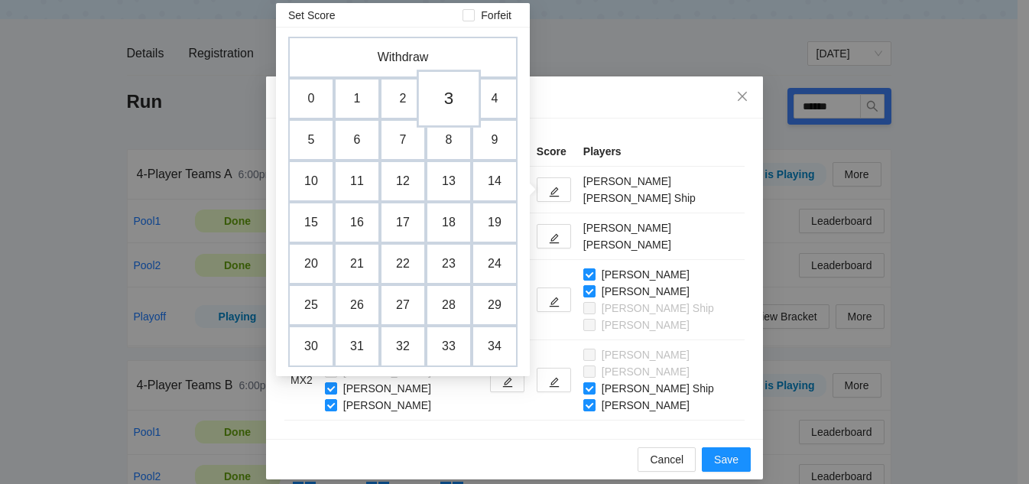
click at [445, 96] on td "3" at bounding box center [449, 99] width 64 height 58
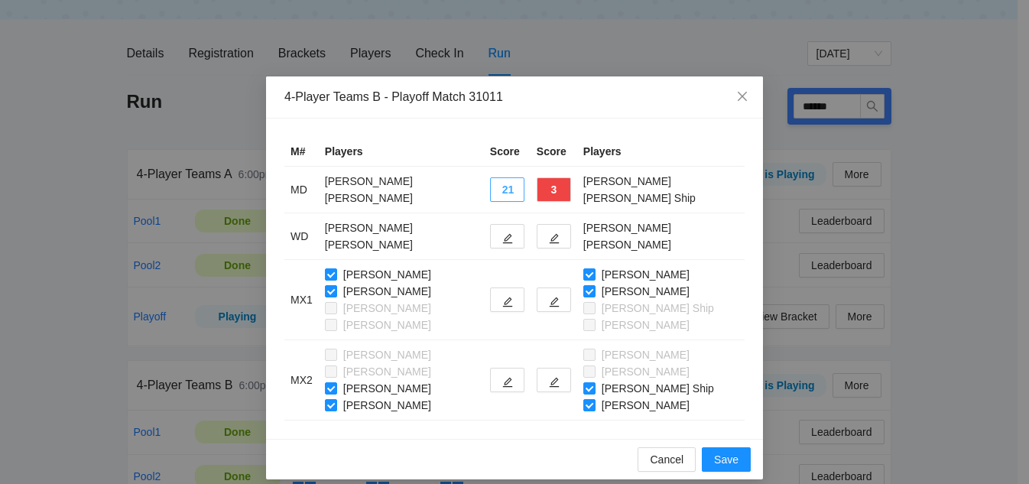
click at [516, 191] on button "21" at bounding box center [507, 189] width 34 height 24
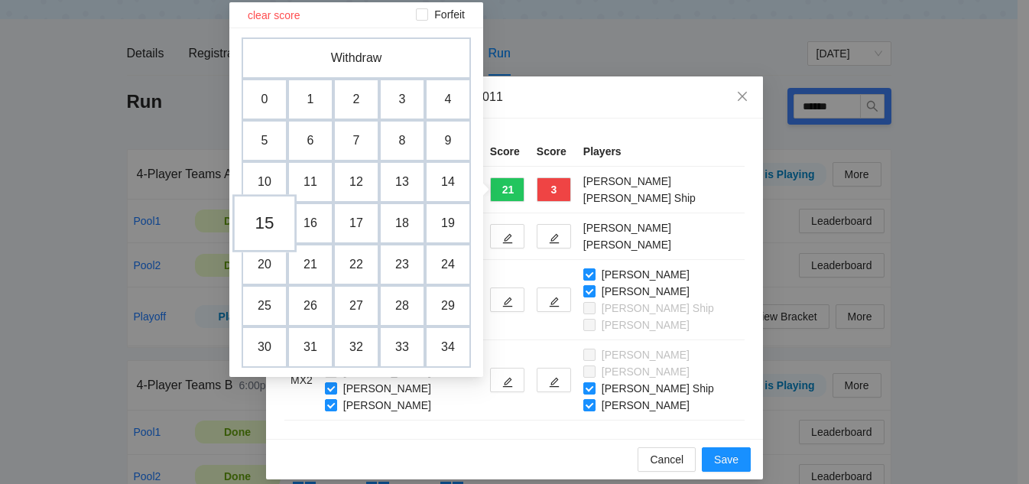
click at [272, 225] on td "15" at bounding box center [264, 223] width 64 height 58
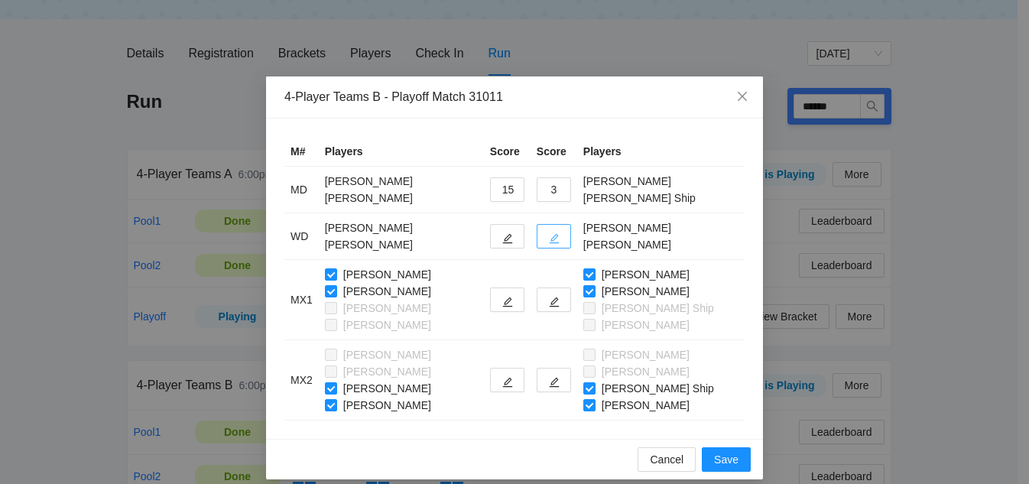
click at [560, 242] on icon "edit" at bounding box center [554, 238] width 11 height 11
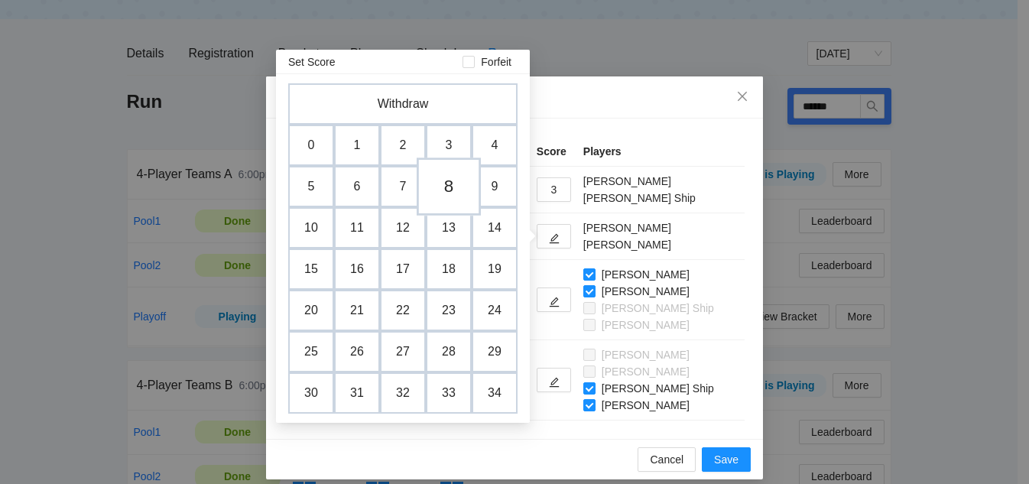
click at [452, 190] on td "8" at bounding box center [449, 186] width 64 height 58
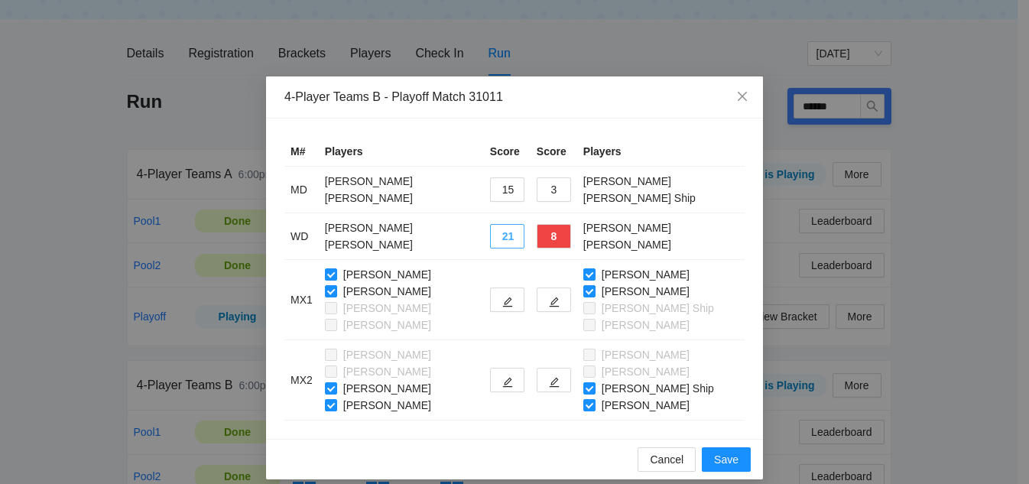
click at [518, 240] on button "21" at bounding box center [507, 236] width 34 height 24
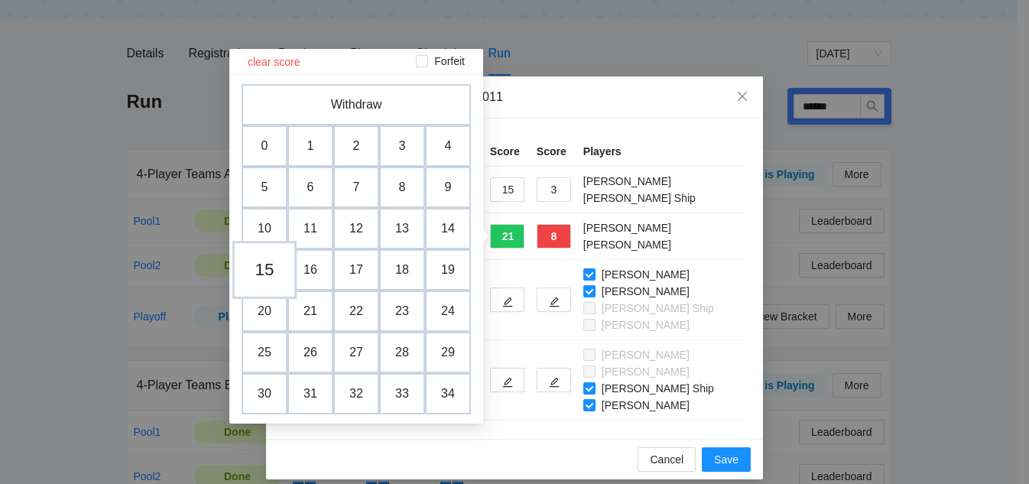
click at [268, 273] on td "15" at bounding box center [264, 270] width 64 height 58
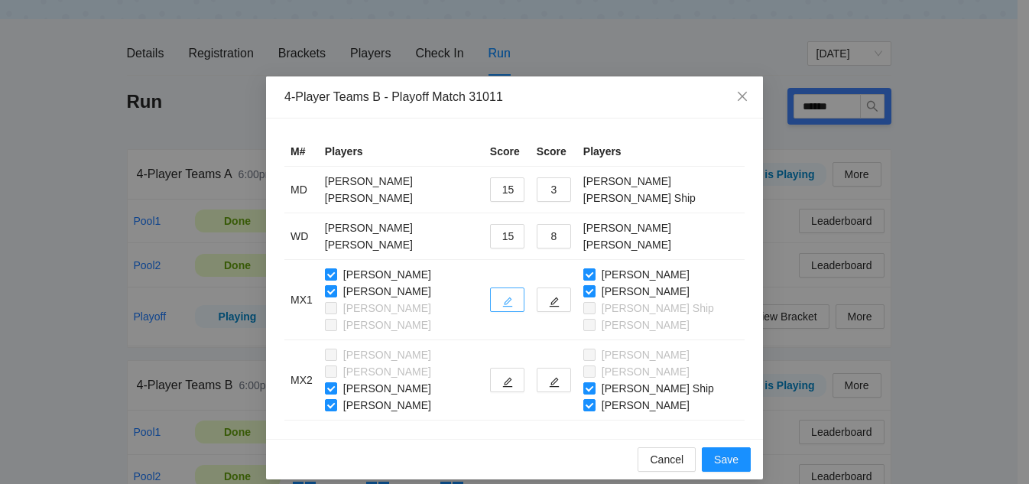
click at [522, 306] on button "button" at bounding box center [507, 299] width 34 height 24
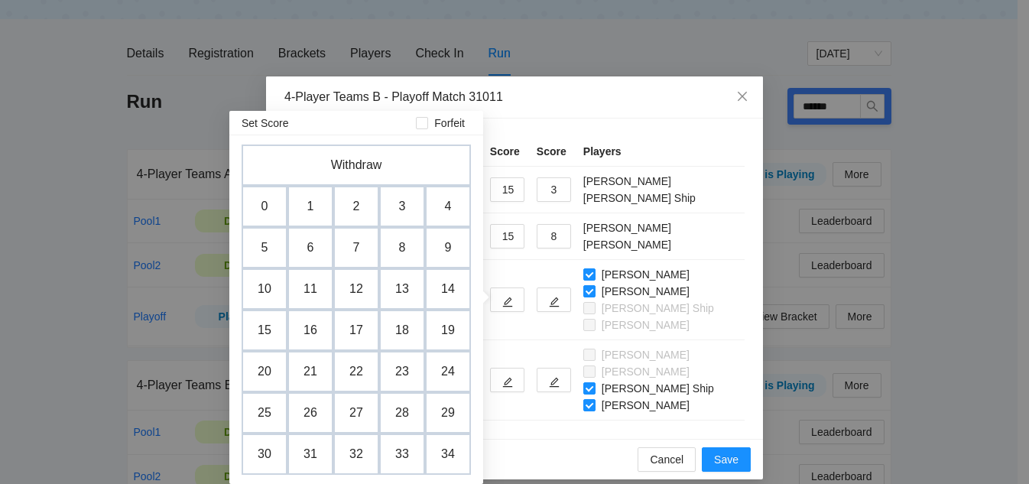
drag, startPoint x: 258, startPoint y: 293, endPoint x: 300, endPoint y: 284, distance: 42.9
click at [258, 292] on td "10" at bounding box center [265, 288] width 46 height 41
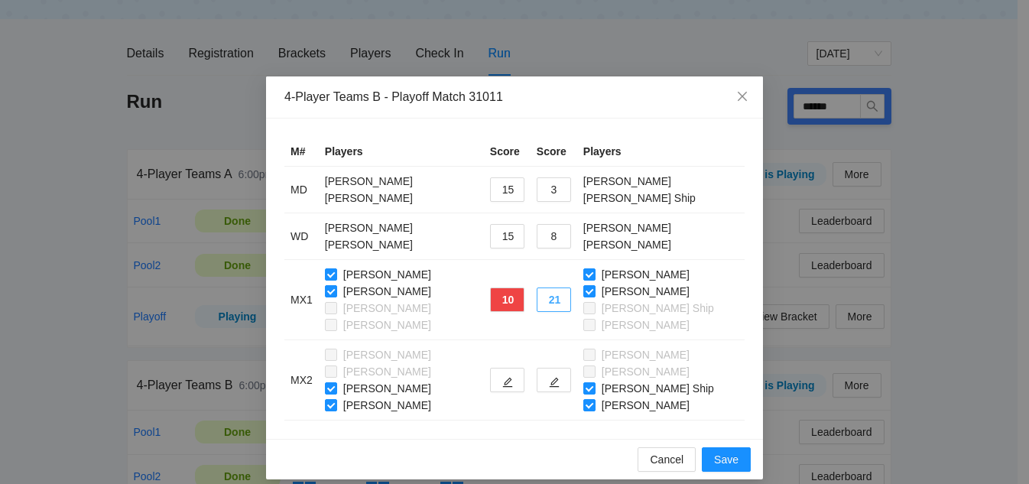
click at [565, 307] on button "21" at bounding box center [554, 299] width 34 height 24
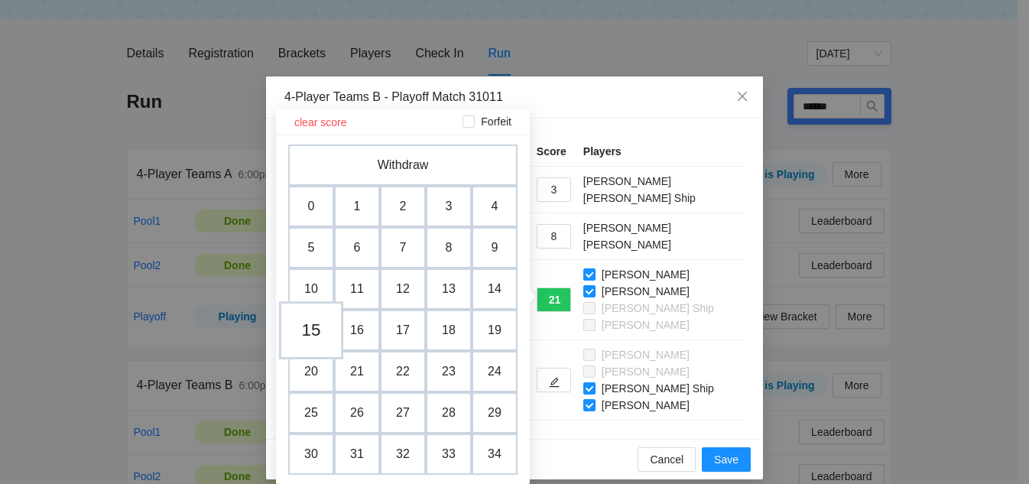
click at [320, 330] on td "15" at bounding box center [311, 330] width 64 height 58
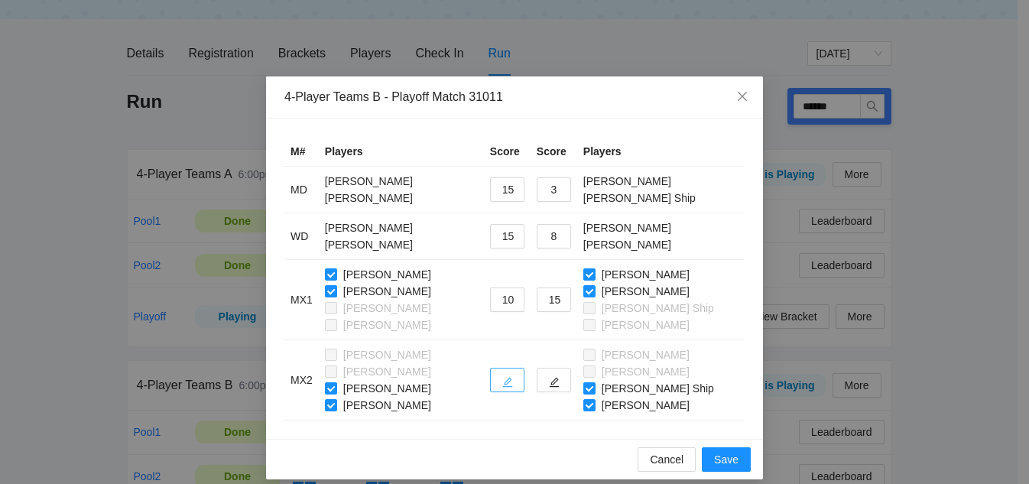
click at [513, 385] on icon "edit" at bounding box center [507, 382] width 11 height 11
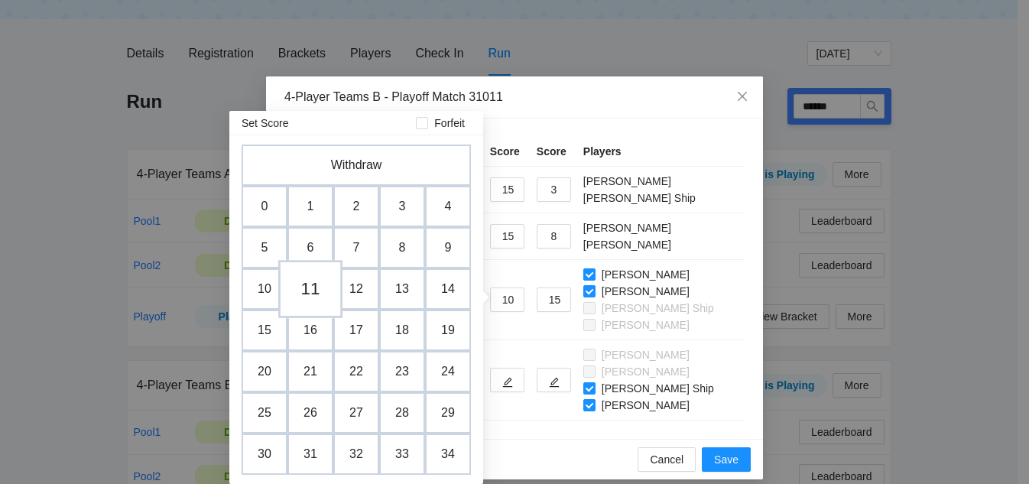
click at [320, 289] on td "11" at bounding box center [310, 289] width 64 height 58
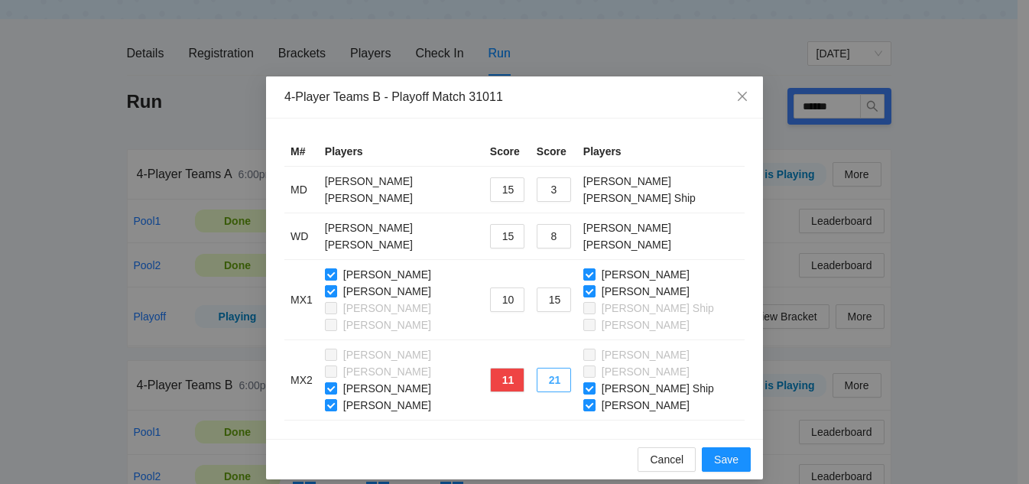
click at [570, 381] on button "21" at bounding box center [554, 380] width 34 height 24
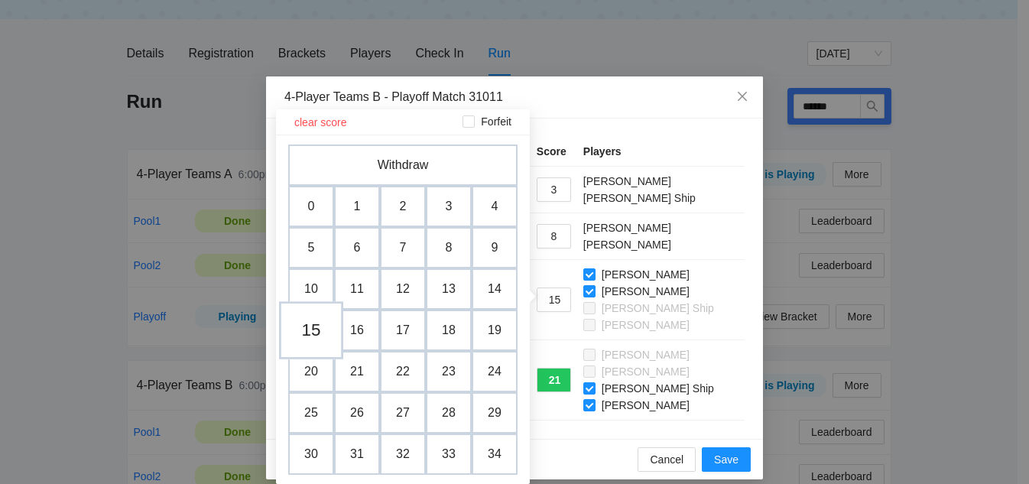
click at [307, 332] on td "15" at bounding box center [311, 330] width 64 height 58
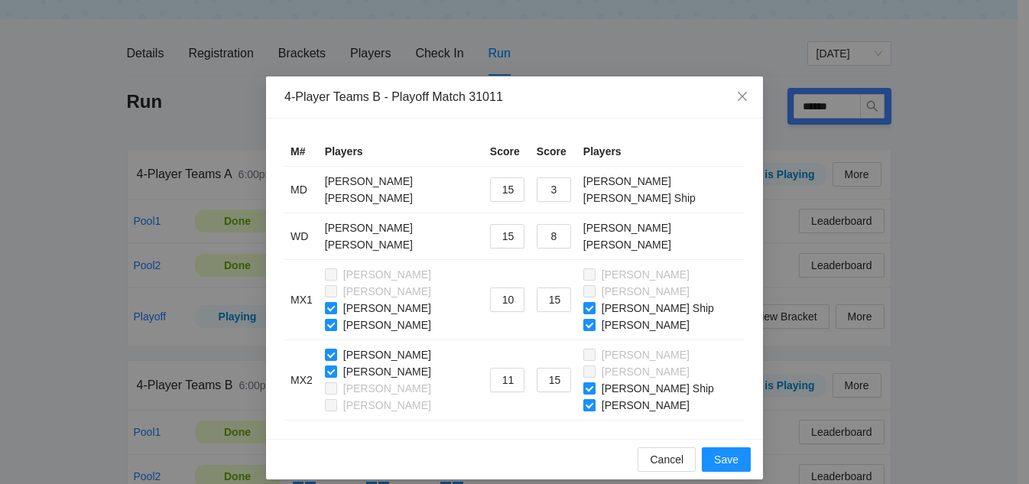
click at [600, 396] on label "[PERSON_NAME] Ship" at bounding box center [651, 388] width 137 height 17
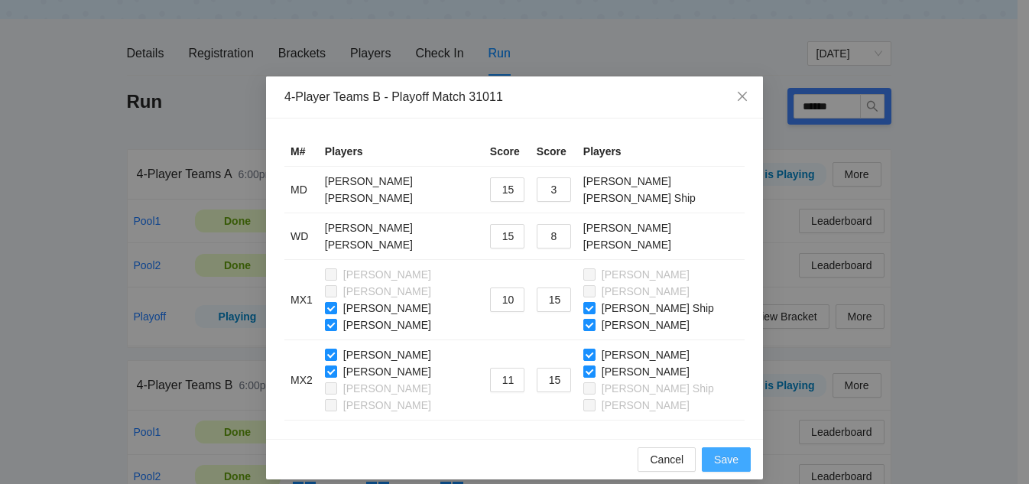
click at [731, 456] on span "Save" at bounding box center [726, 459] width 24 height 17
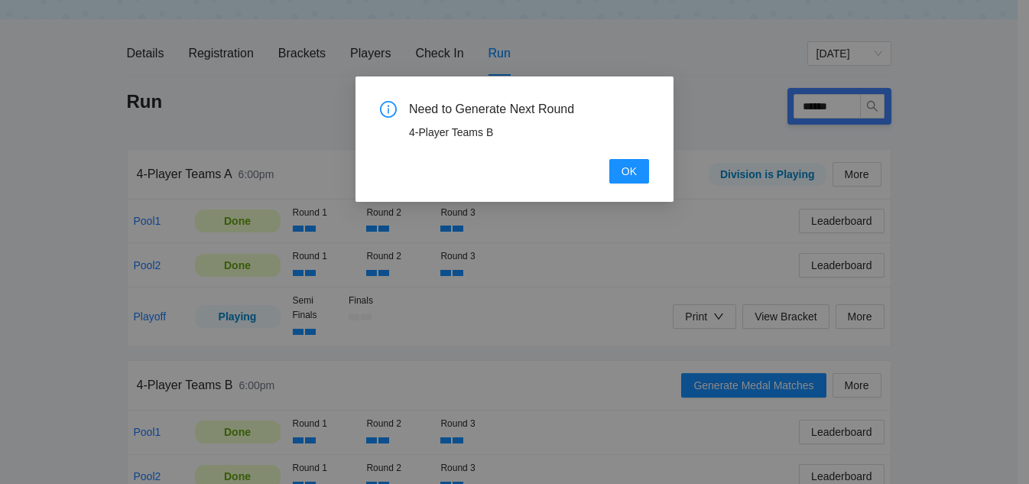
click at [630, 192] on div "Need to Generate Next Round 4-Player Teams B OK" at bounding box center [514, 138] width 318 height 125
click at [638, 182] on button "OK" at bounding box center [629, 171] width 40 height 24
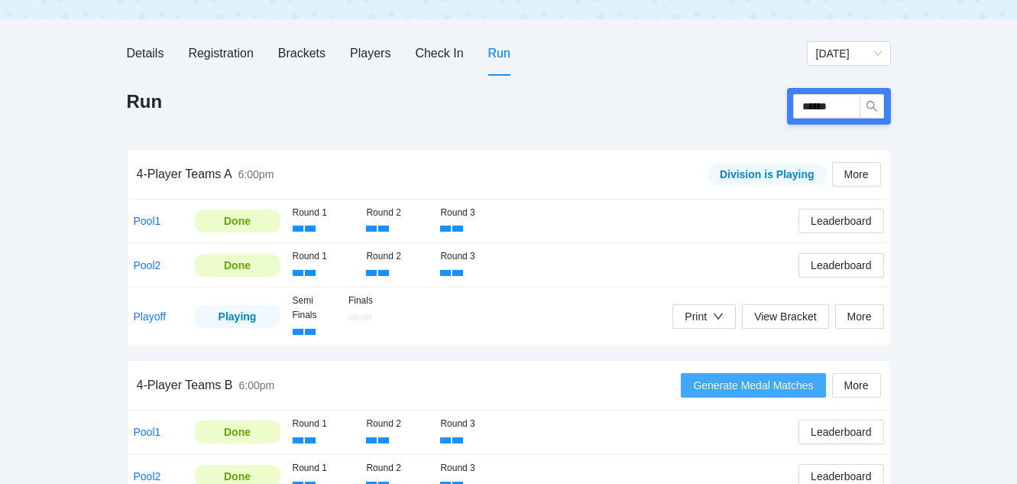
click at [732, 394] on button "Generate Medal Matches" at bounding box center [753, 385] width 144 height 24
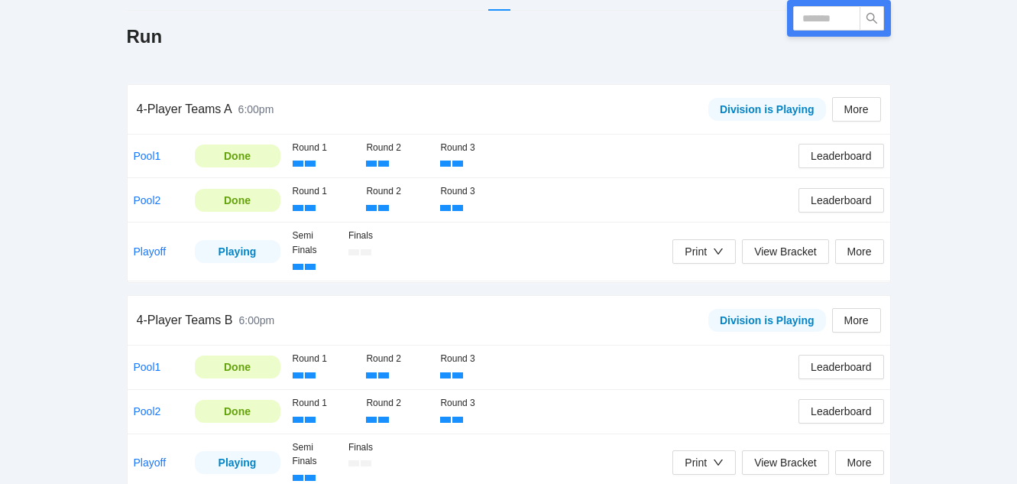
scroll to position [306, 0]
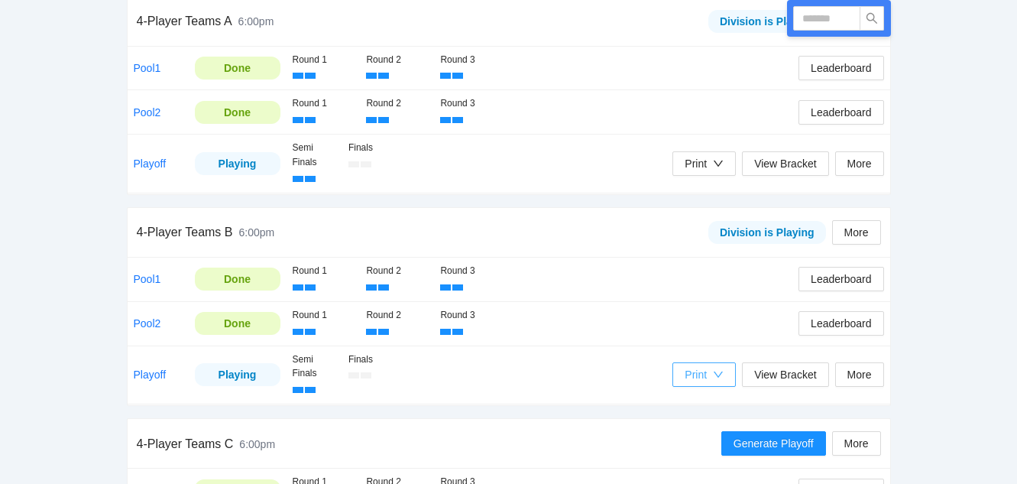
click at [699, 370] on div "Print" at bounding box center [696, 374] width 22 height 17
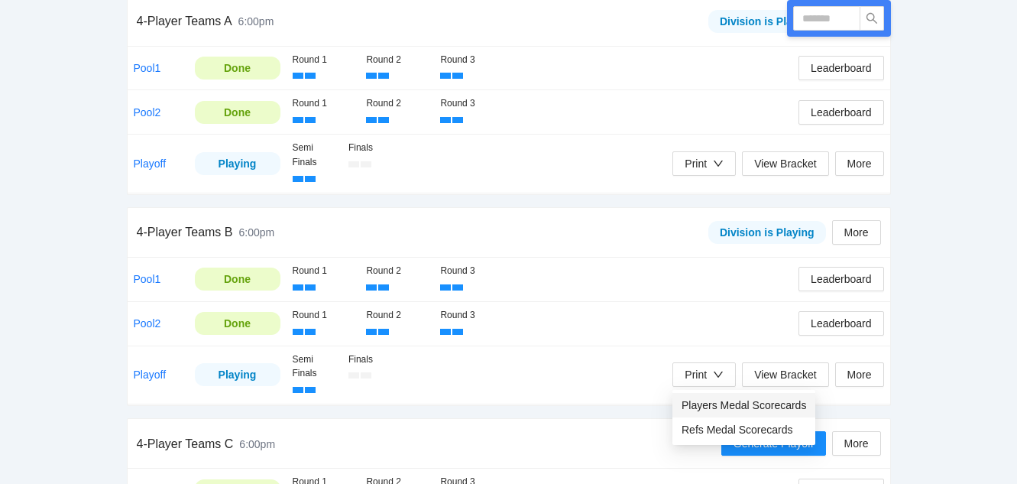
click at [706, 401] on span "Players Medal Scorecards" at bounding box center [744, 405] width 125 height 17
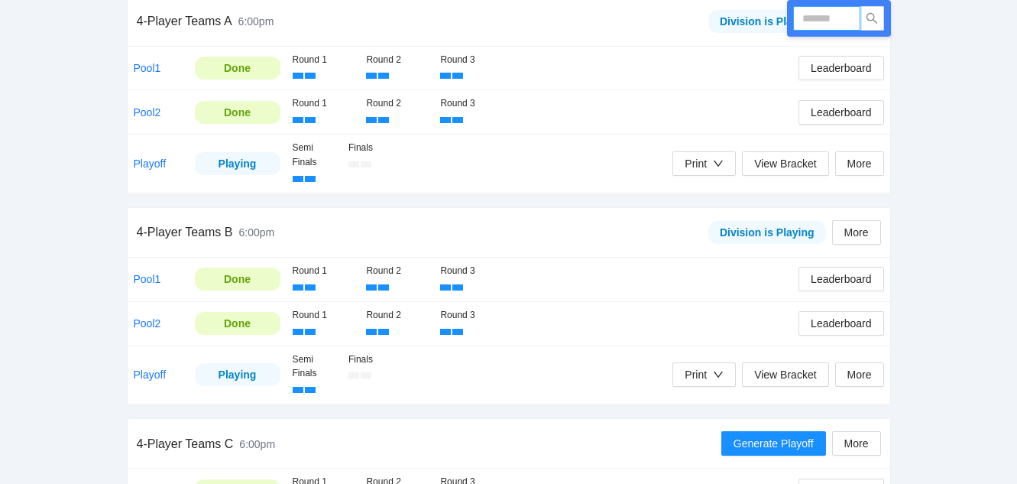
click at [829, 17] on input "text" at bounding box center [826, 18] width 67 height 24
type input "******"
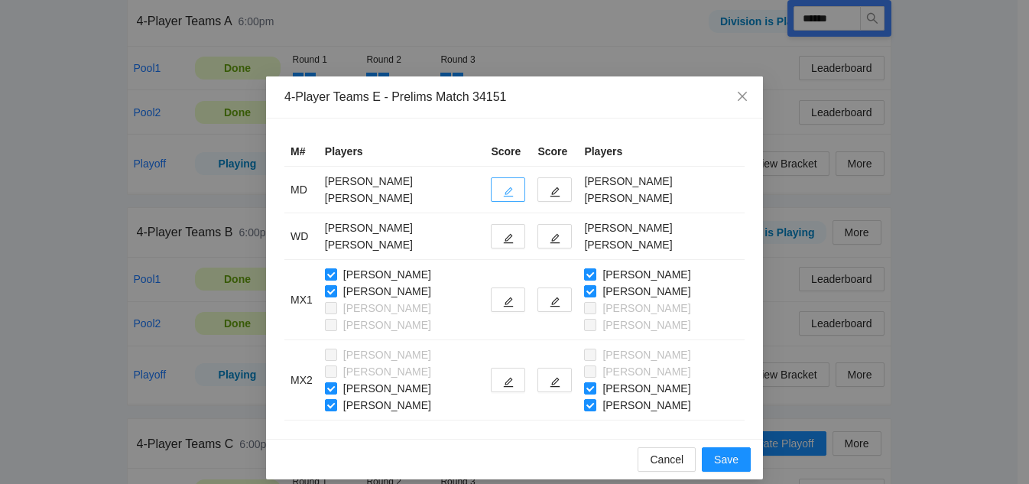
click at [501, 190] on button "button" at bounding box center [508, 189] width 34 height 24
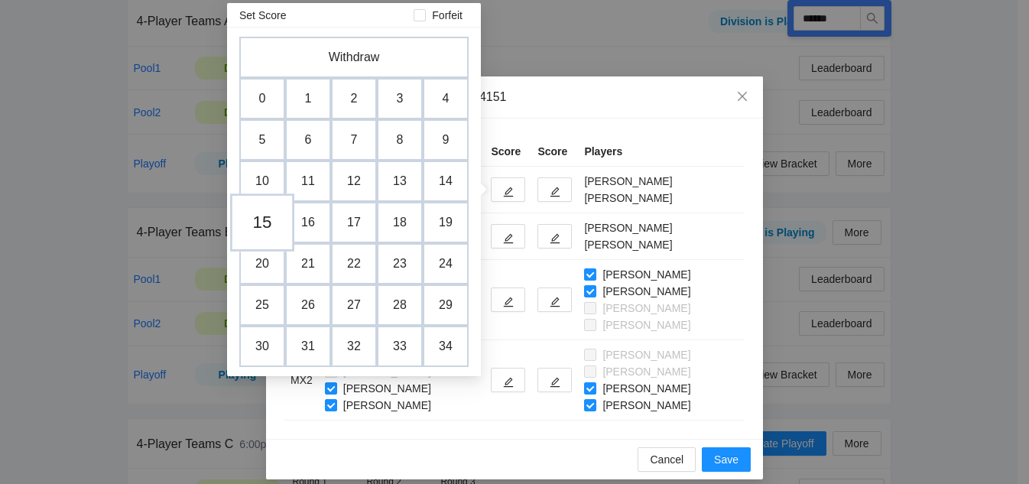
click at [262, 221] on td "15" at bounding box center [262, 222] width 64 height 58
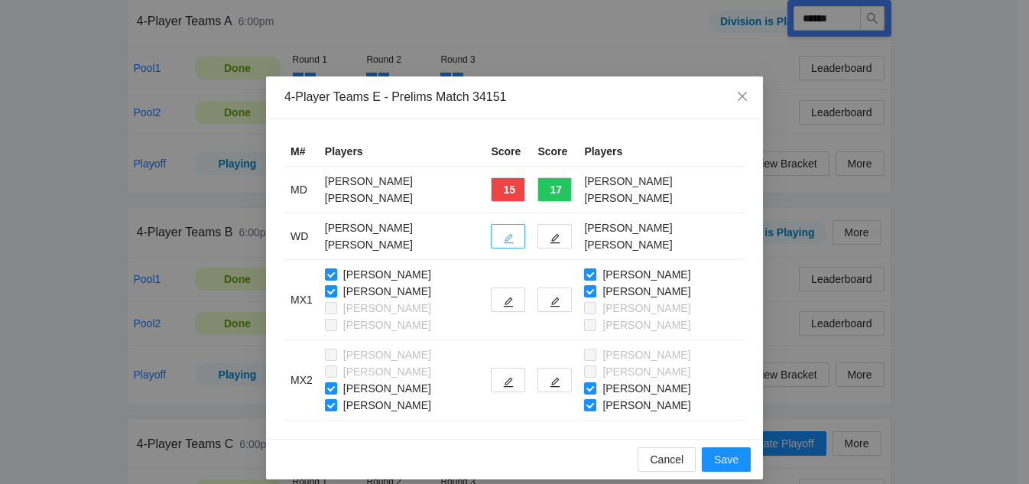
click at [511, 235] on icon "edit" at bounding box center [508, 238] width 11 height 11
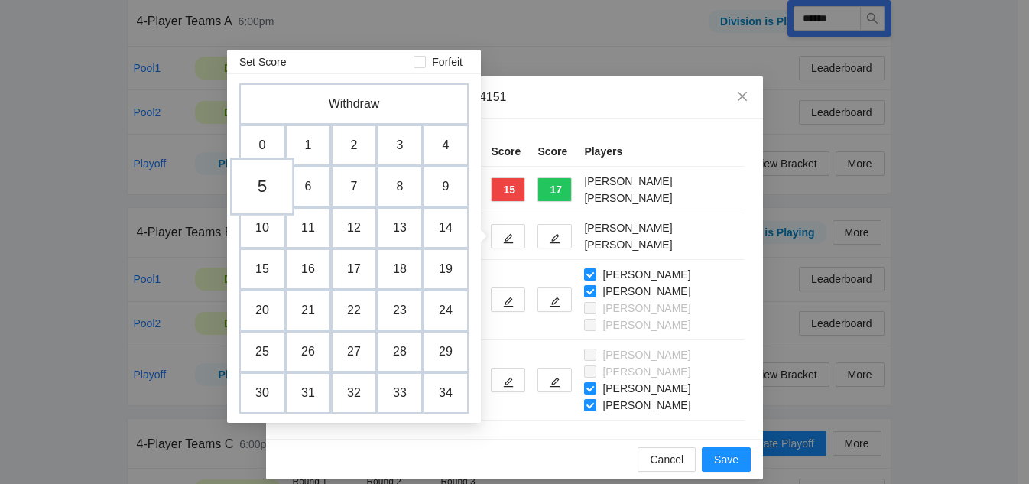
click at [270, 196] on td "5" at bounding box center [262, 186] width 64 height 58
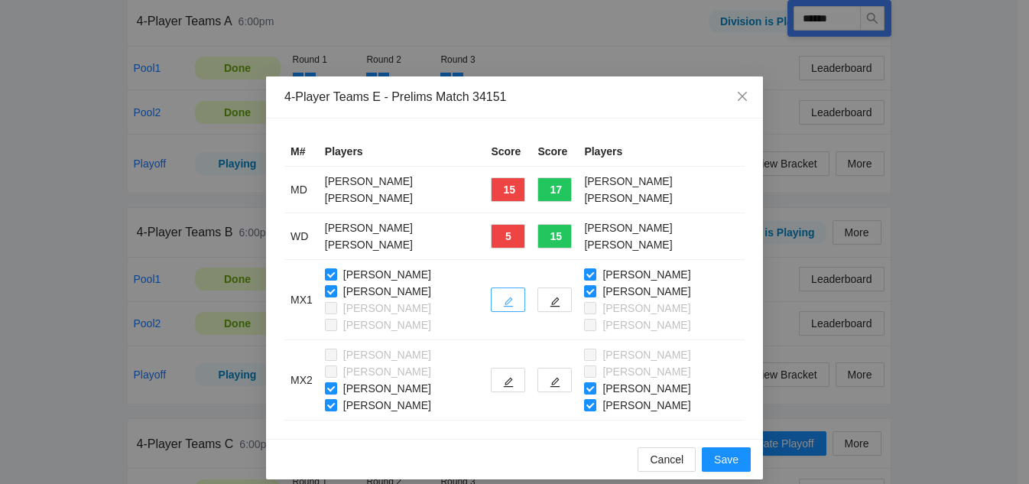
click at [514, 303] on icon "edit" at bounding box center [508, 302] width 11 height 11
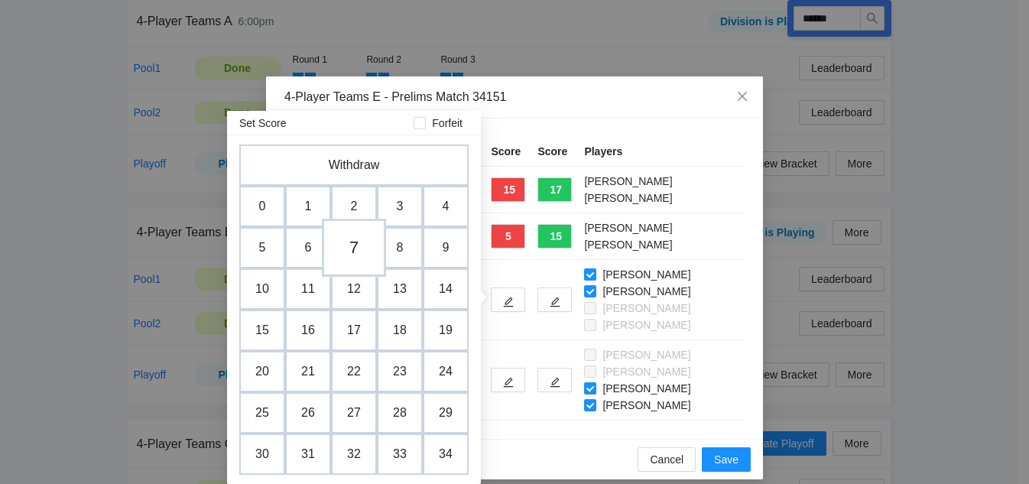
click at [356, 248] on td "7" at bounding box center [354, 248] width 64 height 58
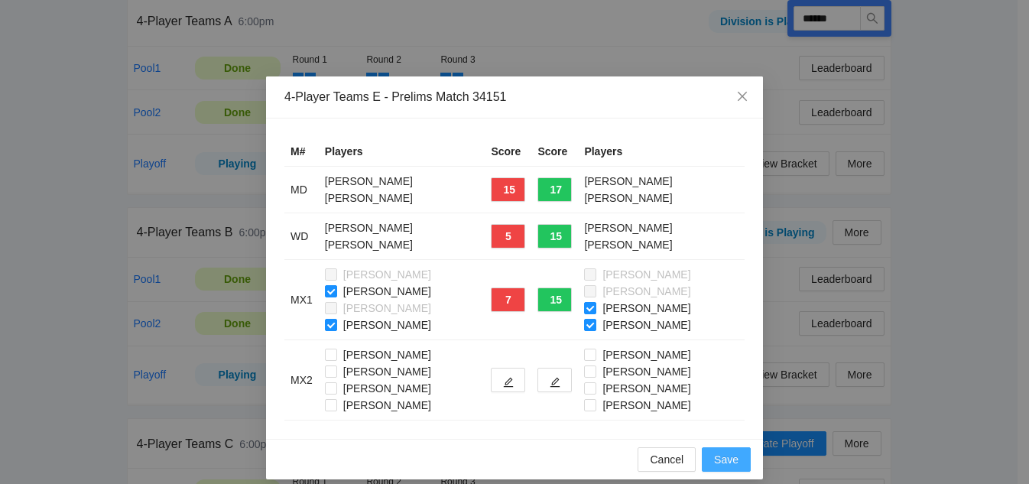
click at [727, 462] on span "Save" at bounding box center [726, 459] width 24 height 17
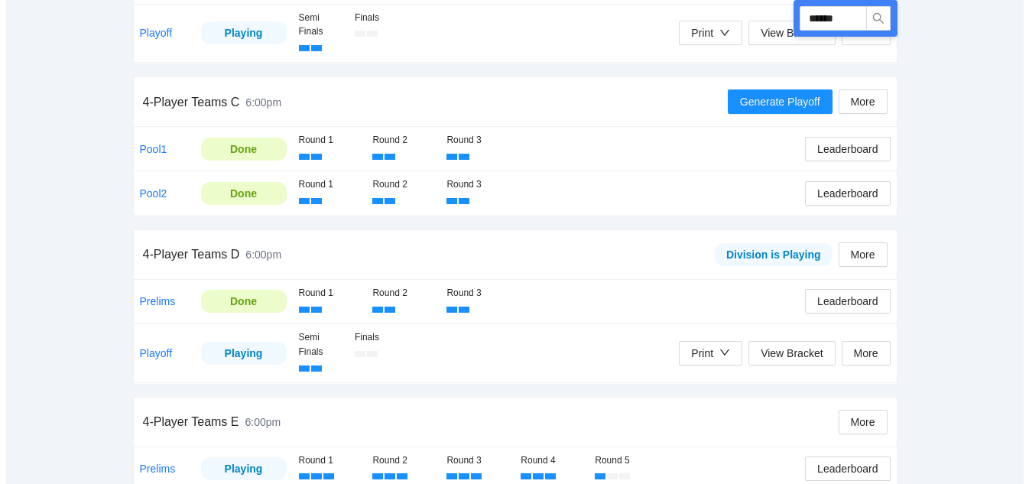
scroll to position [668, 0]
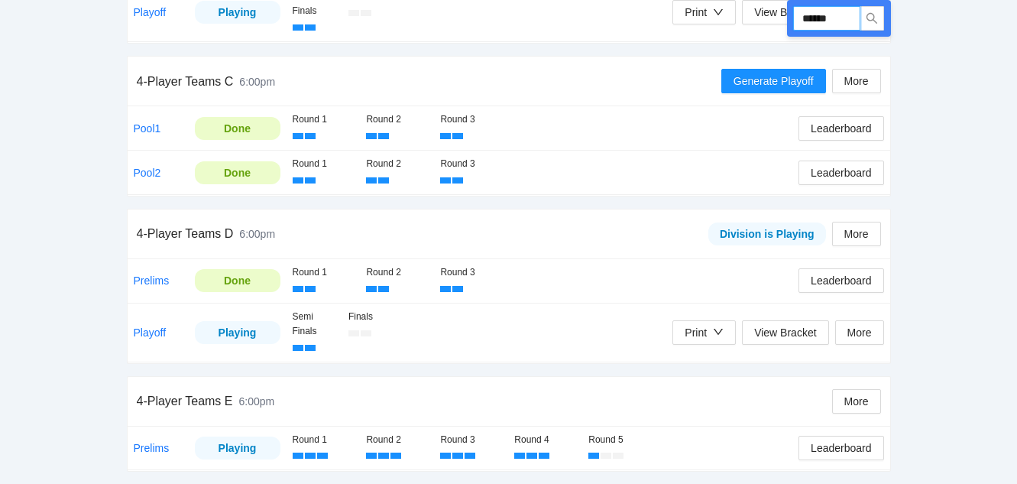
drag, startPoint x: 847, startPoint y: 14, endPoint x: 670, endPoint y: 15, distance: 176.6
click at [670, 15] on div "Run ****** 4-Player Teams A 6:00pm Division is Playing More Pool1 Done Round 1 …" at bounding box center [509, 23] width 764 height 900
type input "******"
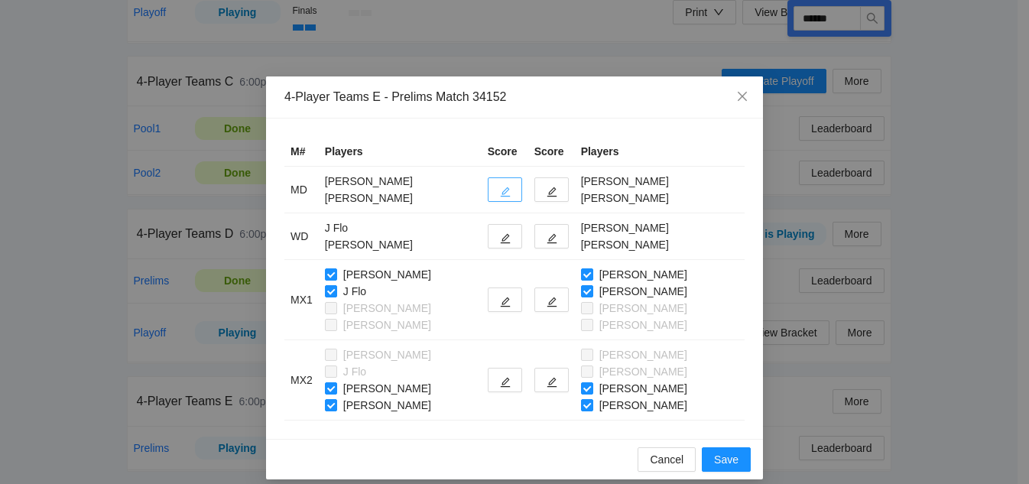
click at [488, 187] on button "button" at bounding box center [505, 189] width 34 height 24
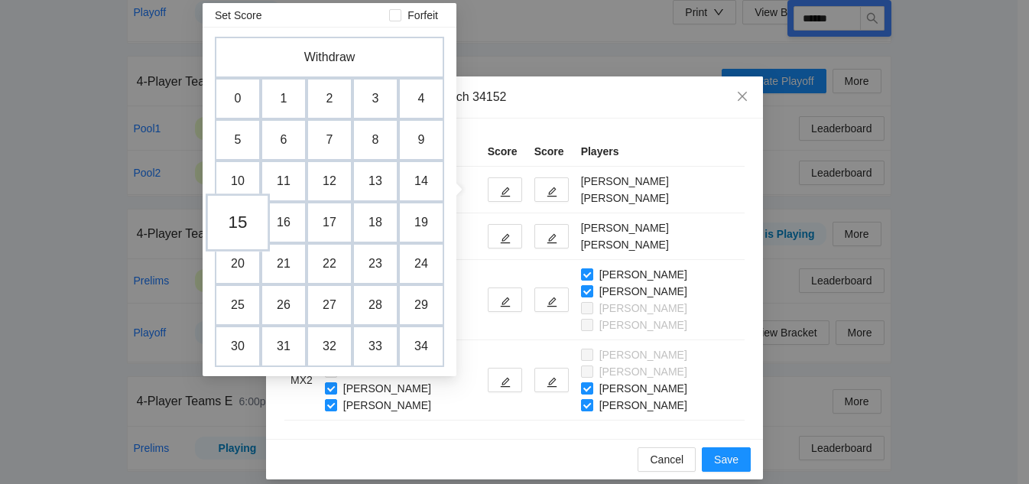
click at [239, 220] on td "15" at bounding box center [238, 222] width 64 height 58
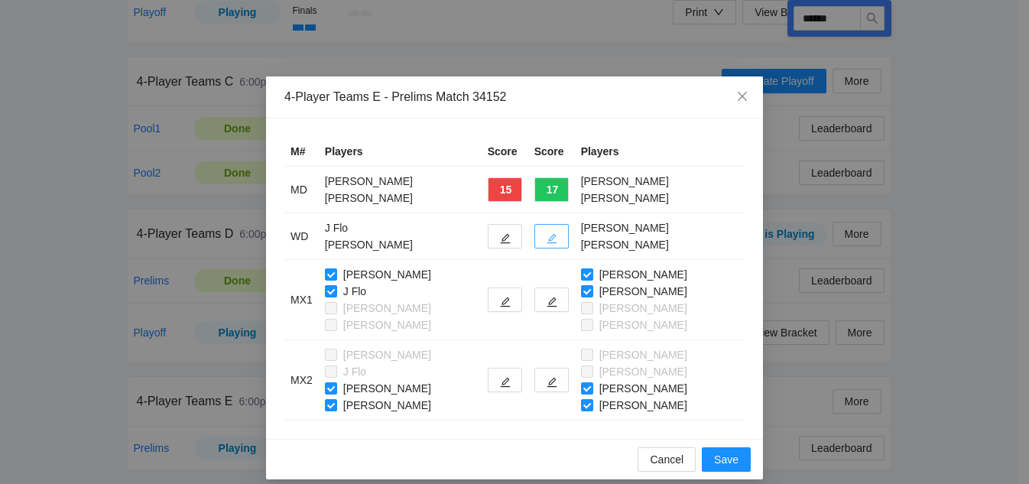
click at [547, 238] on icon "edit" at bounding box center [552, 239] width 10 height 10
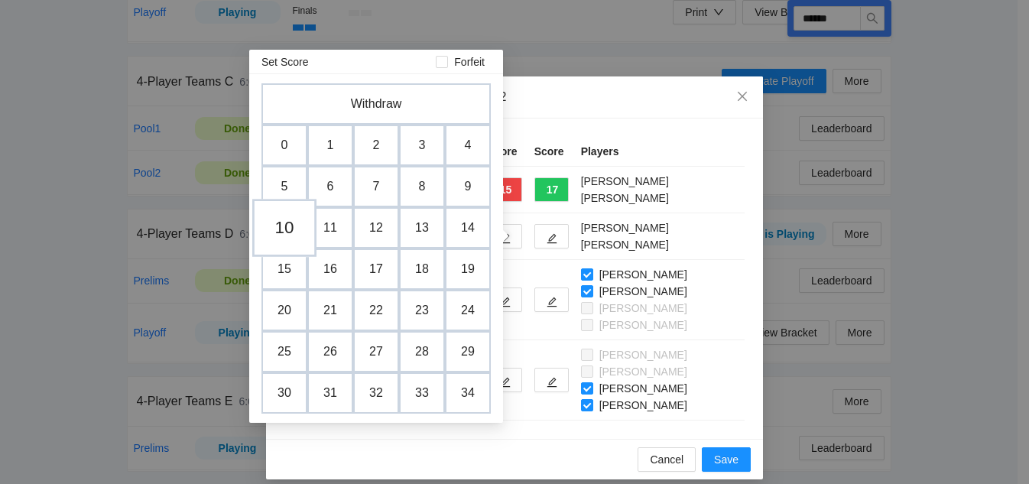
click at [286, 233] on td "10" at bounding box center [284, 228] width 64 height 58
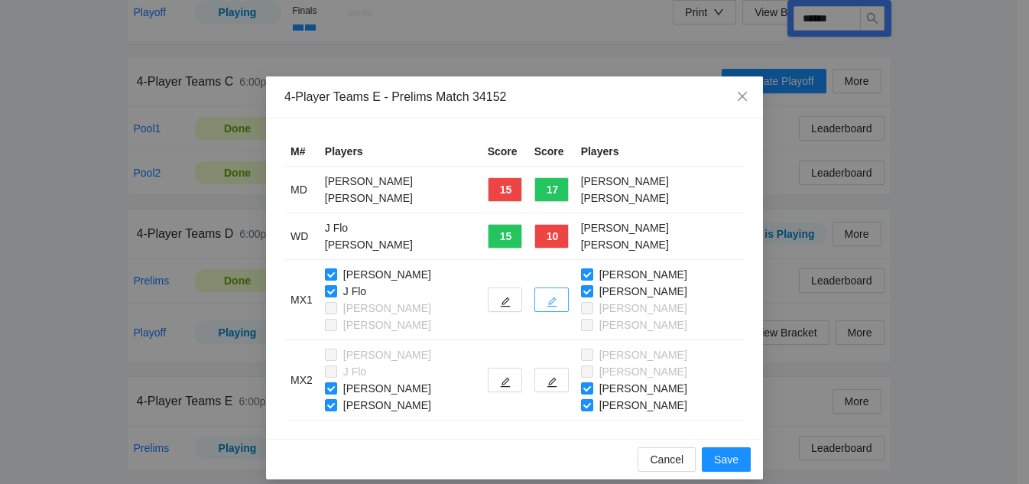
click at [547, 301] on icon "edit" at bounding box center [552, 302] width 11 height 11
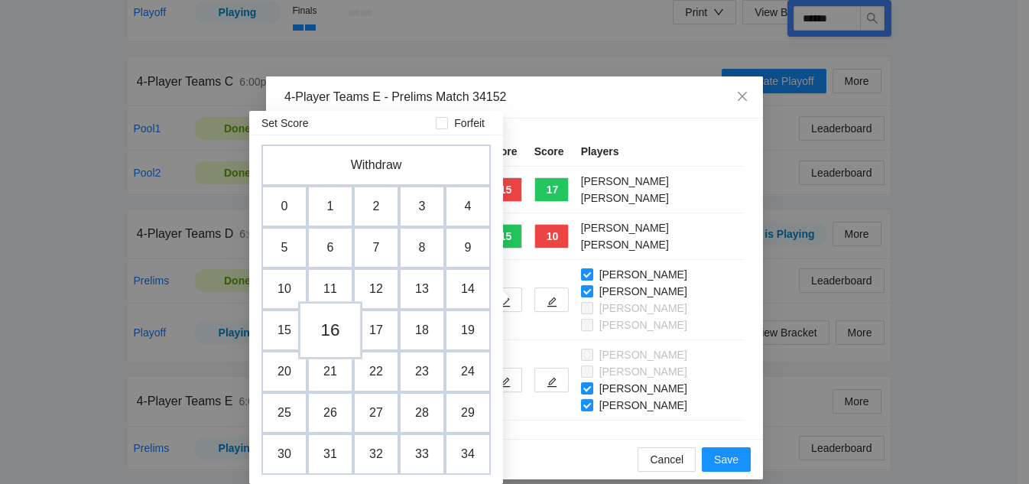
click at [329, 330] on td "16" at bounding box center [330, 330] width 64 height 58
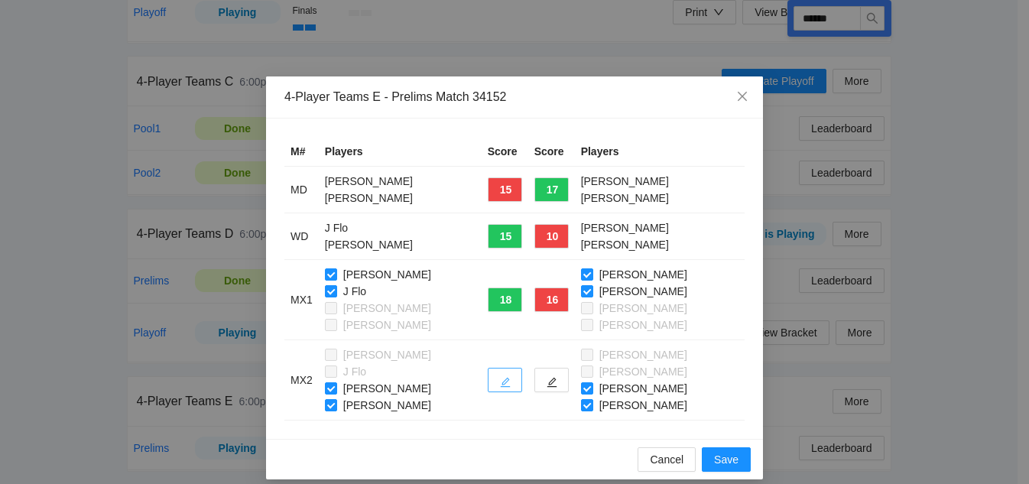
click at [500, 380] on icon "edit" at bounding box center [505, 382] width 11 height 11
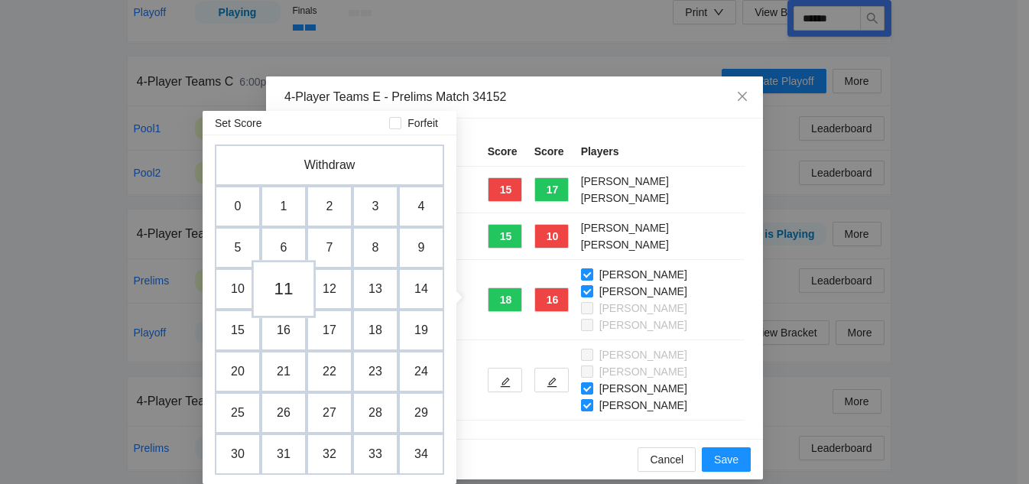
click at [282, 289] on td "11" at bounding box center [284, 289] width 64 height 58
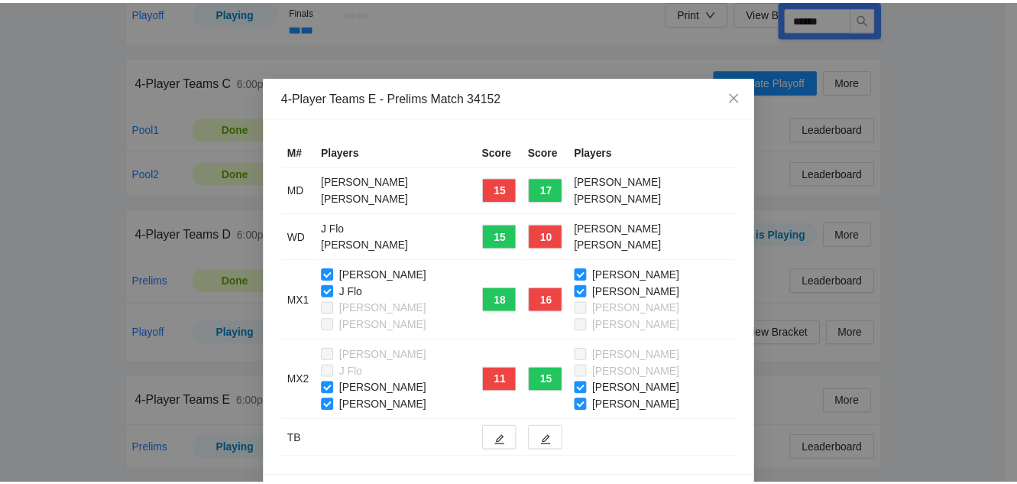
scroll to position [51, 0]
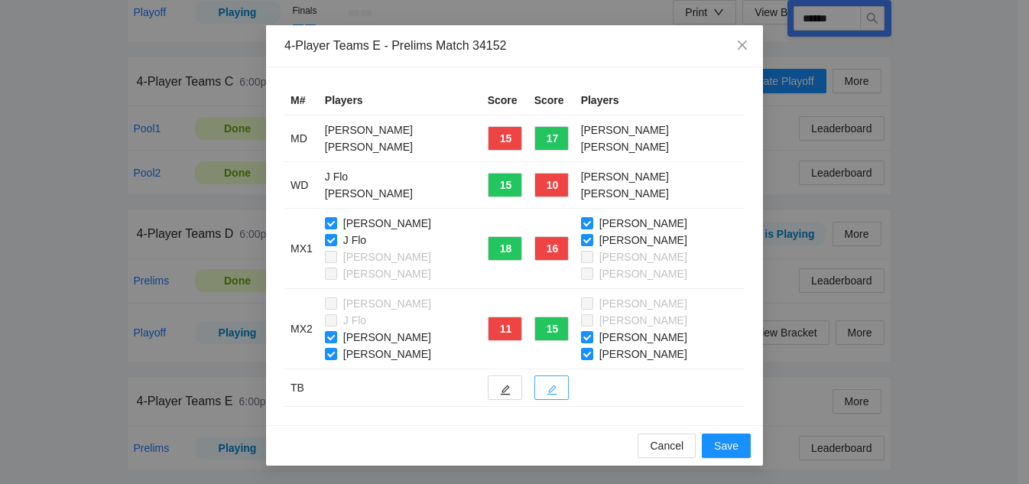
click at [547, 385] on icon "edit" at bounding box center [552, 390] width 11 height 11
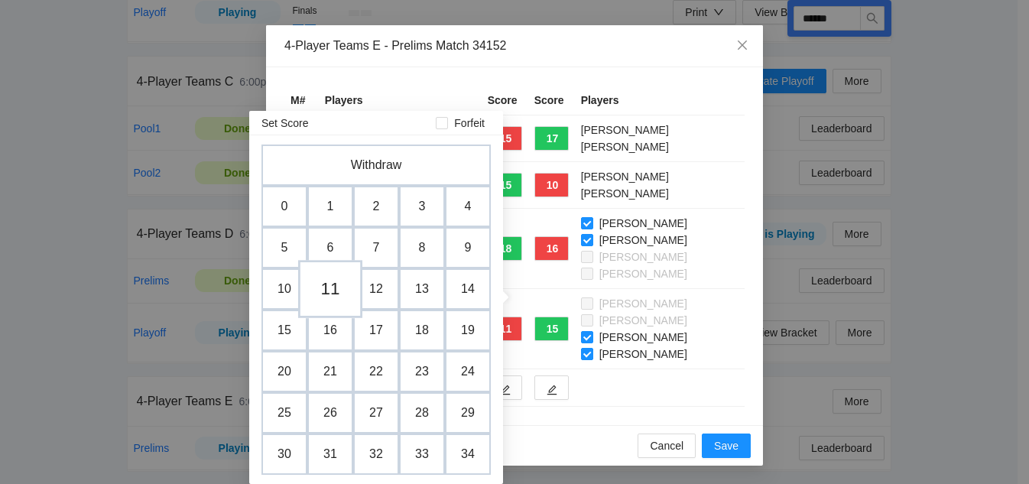
click at [322, 297] on td "11" at bounding box center [330, 289] width 64 height 58
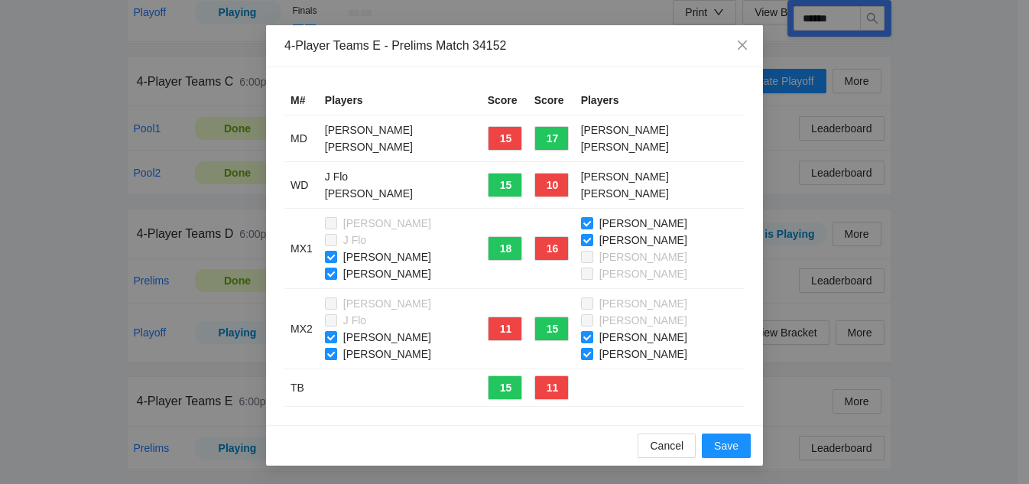
click at [325, 346] on div "Darrick Publow J Flo Karen Machay Mike Wong" at bounding box center [400, 328] width 151 height 67
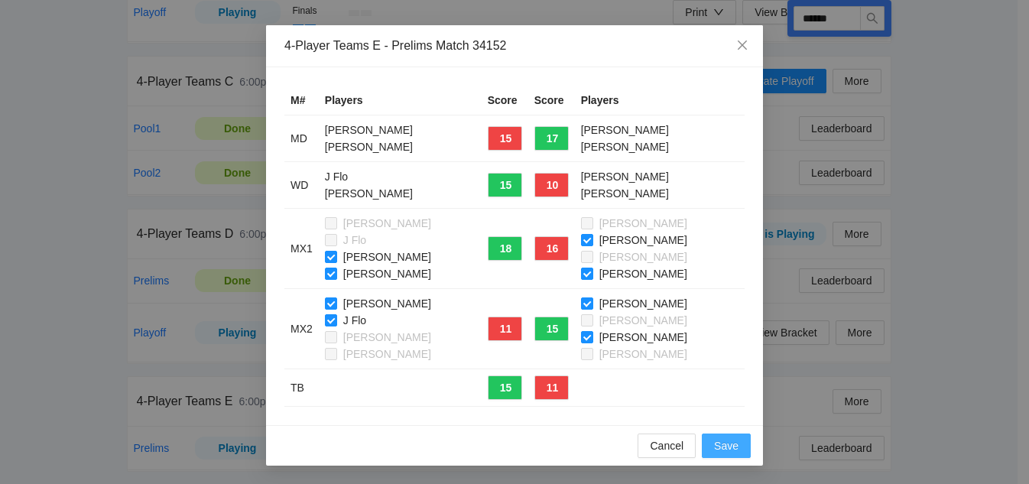
click at [738, 450] on button "Save" at bounding box center [726, 445] width 49 height 24
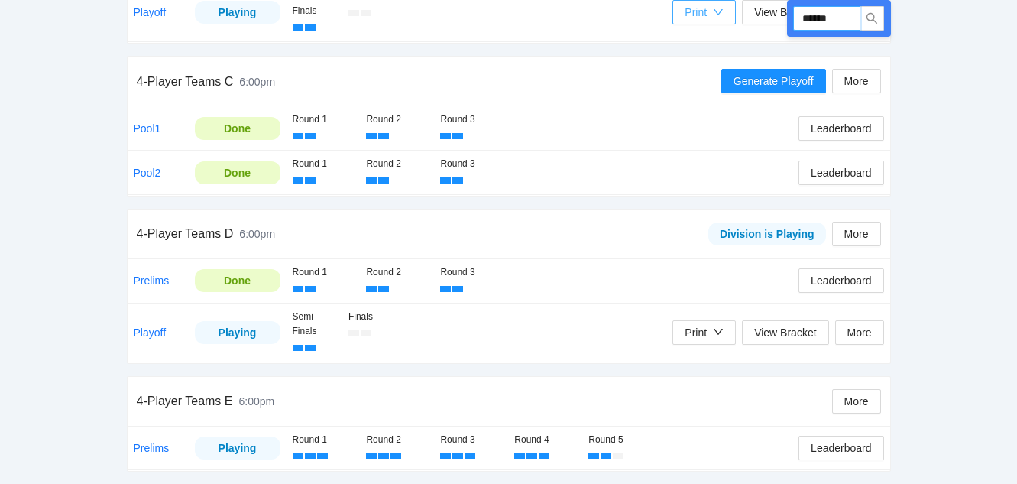
drag, startPoint x: 848, startPoint y: 15, endPoint x: 723, endPoint y: 16, distance: 124.6
click at [723, 16] on div "Run ****** 4-Player Teams A 6:00pm Division is Playing More Pool1 Done Round 1 …" at bounding box center [509, 23] width 764 height 900
type input "******"
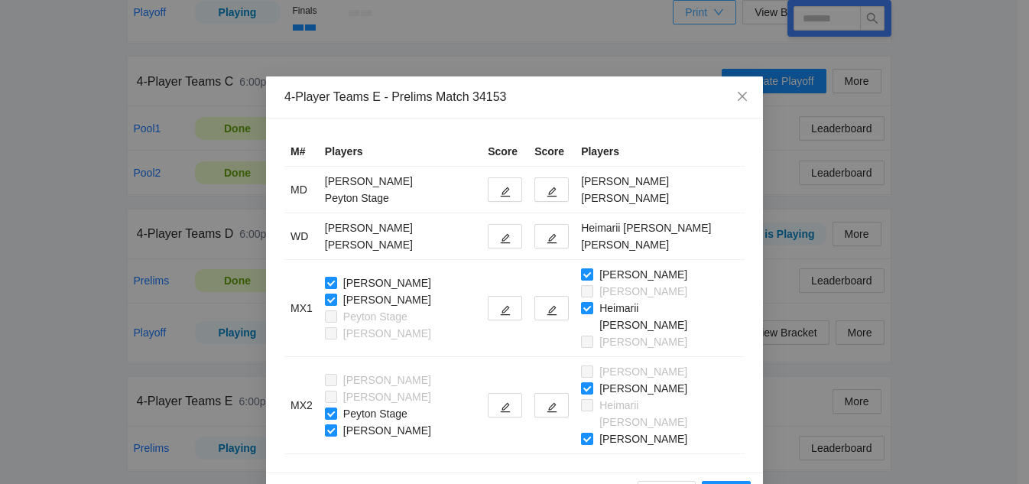
type input "******"
click at [491, 192] on button "button" at bounding box center [505, 189] width 34 height 24
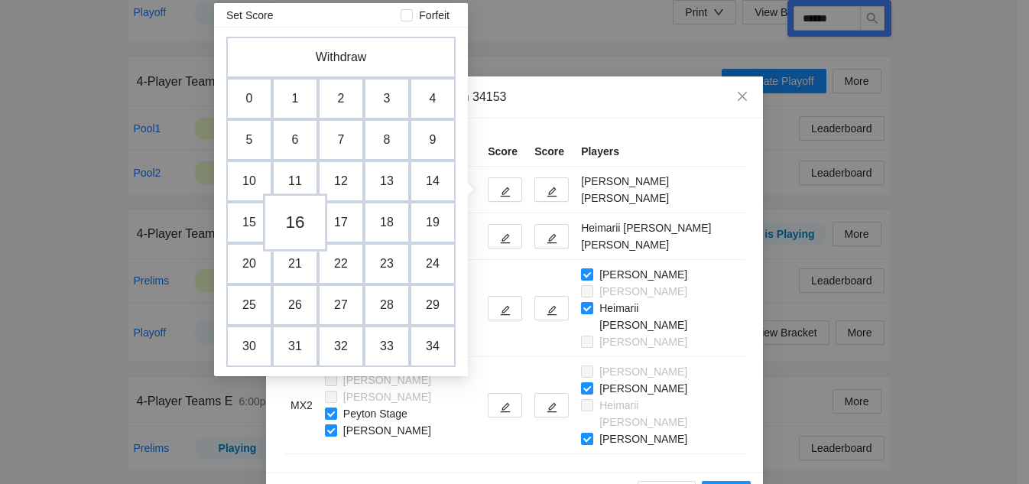
click at [299, 227] on td "16" at bounding box center [295, 222] width 64 height 58
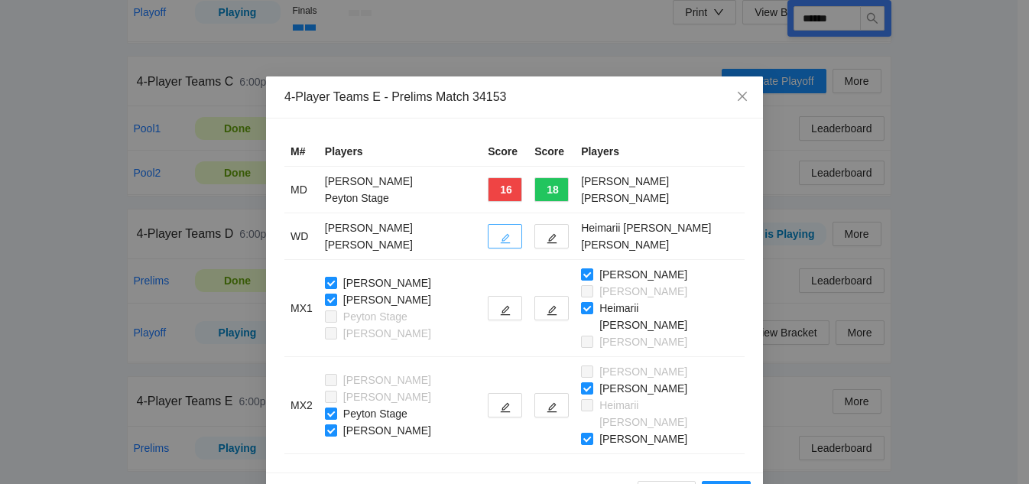
click at [506, 238] on button "button" at bounding box center [505, 236] width 34 height 24
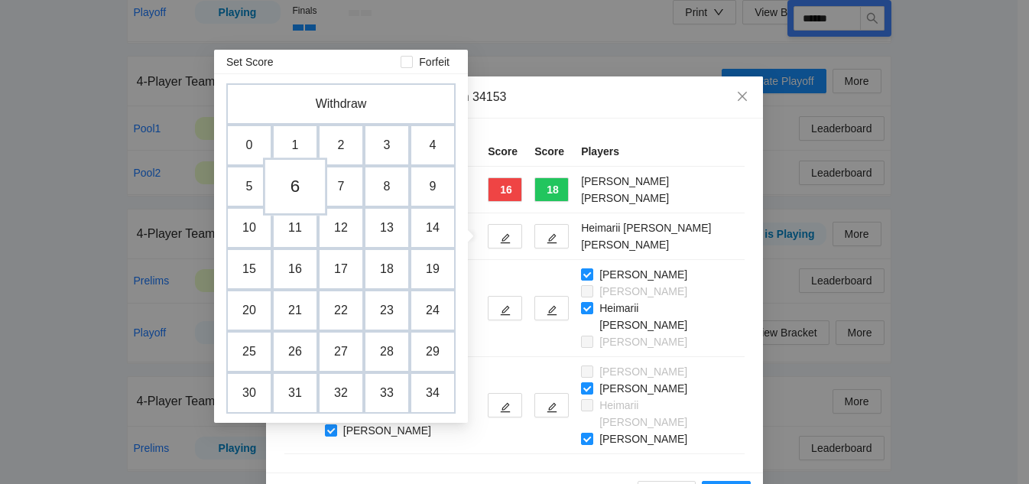
click at [298, 186] on td "6" at bounding box center [295, 186] width 64 height 58
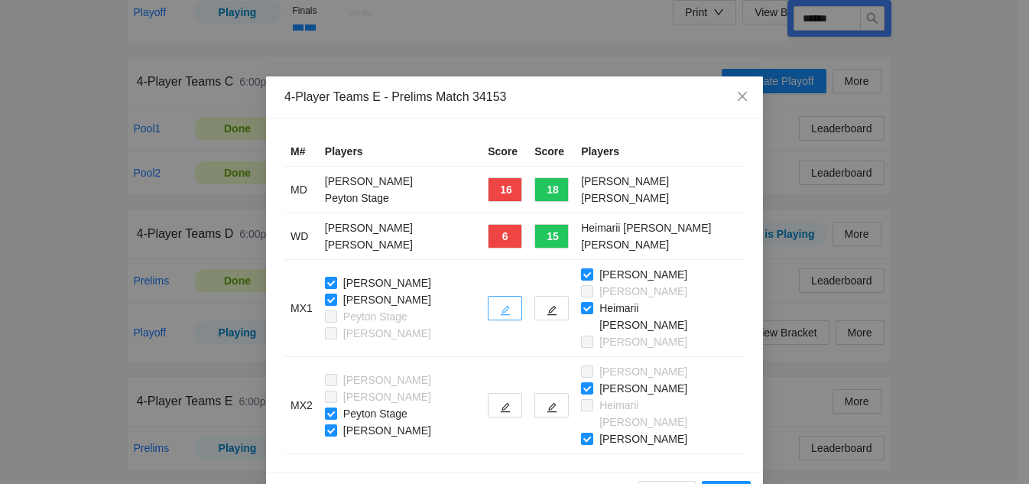
click at [493, 304] on button "button" at bounding box center [505, 308] width 34 height 24
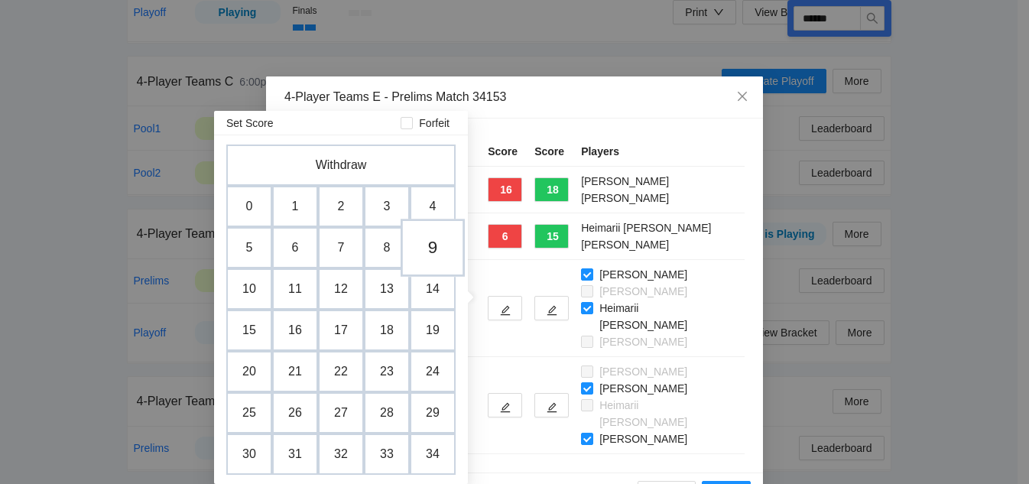
click at [440, 239] on td "9" at bounding box center [433, 248] width 64 height 58
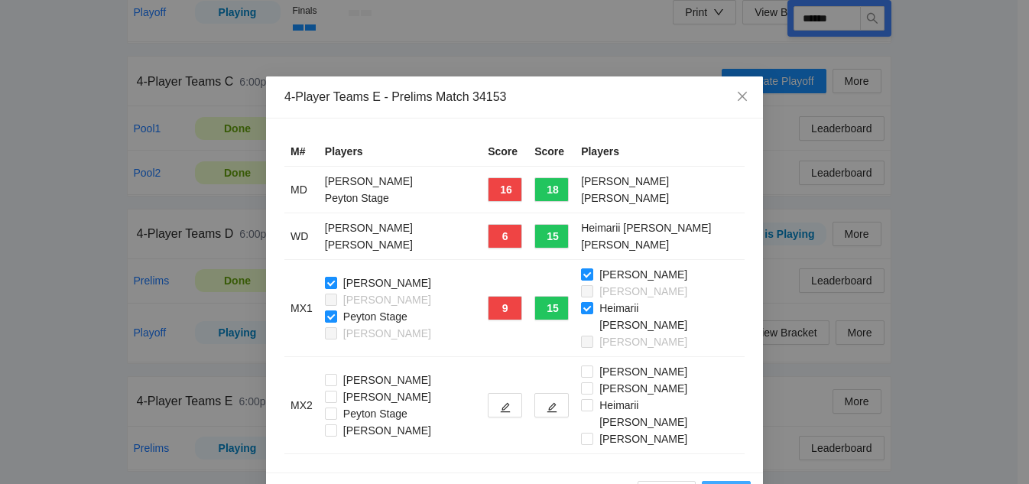
click at [732, 483] on span "Save" at bounding box center [726, 493] width 24 height 17
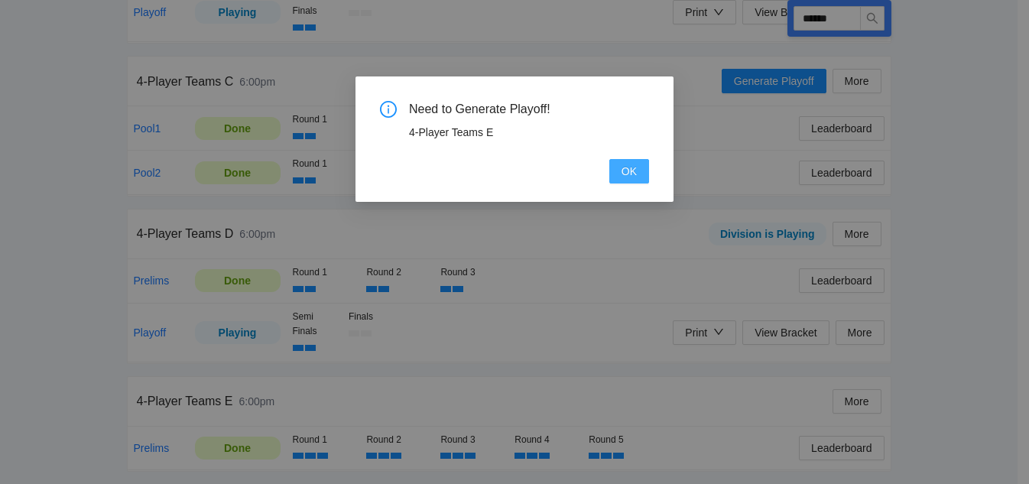
click at [632, 166] on span "OK" at bounding box center [628, 171] width 15 height 17
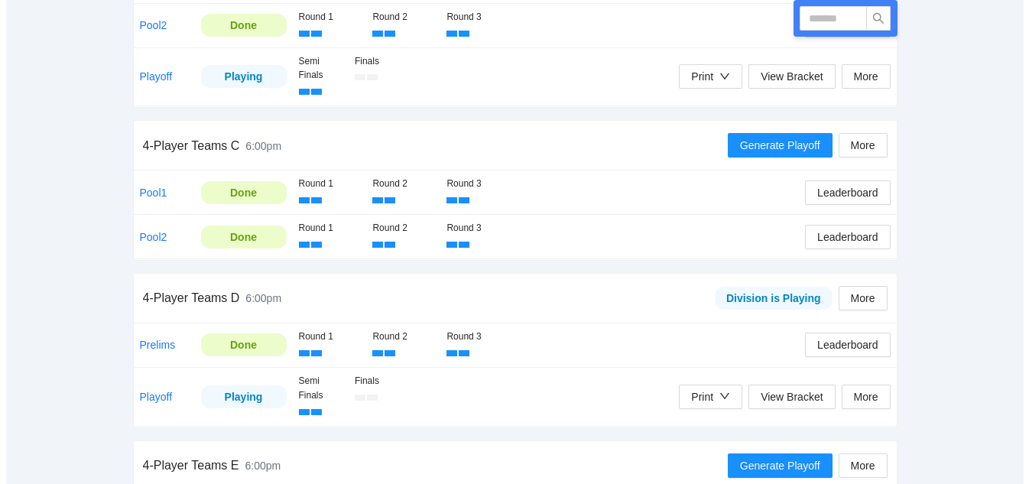
scroll to position [668, 0]
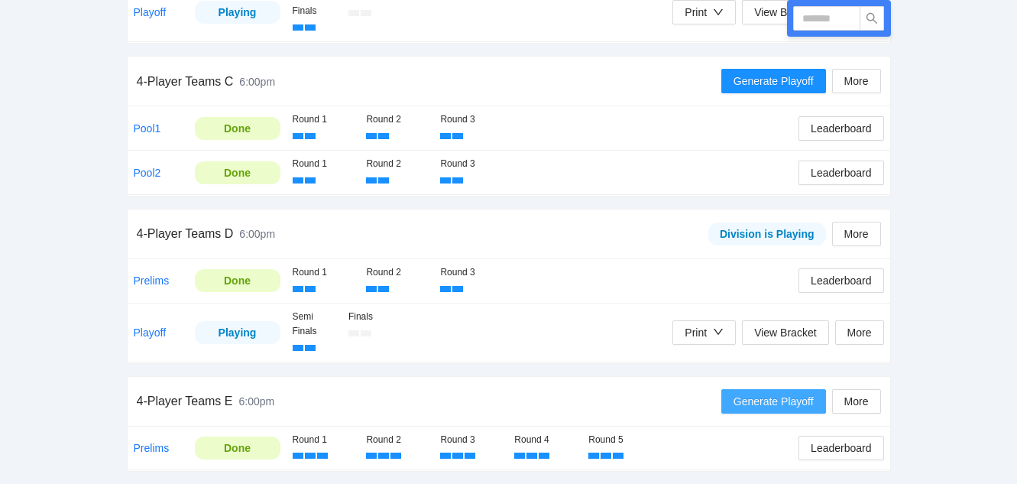
click at [779, 402] on span "Generate Playoff" at bounding box center [774, 401] width 80 height 17
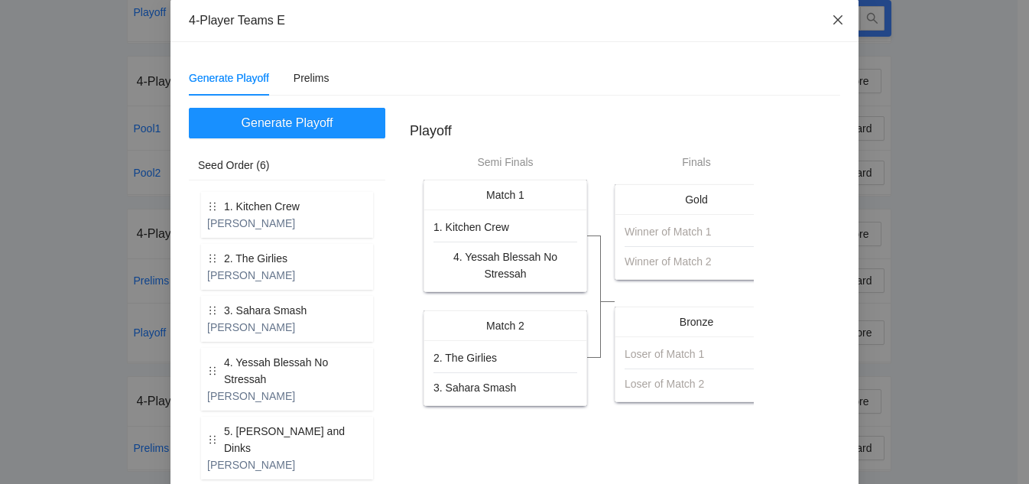
click at [832, 21] on icon "close" at bounding box center [838, 20] width 12 height 12
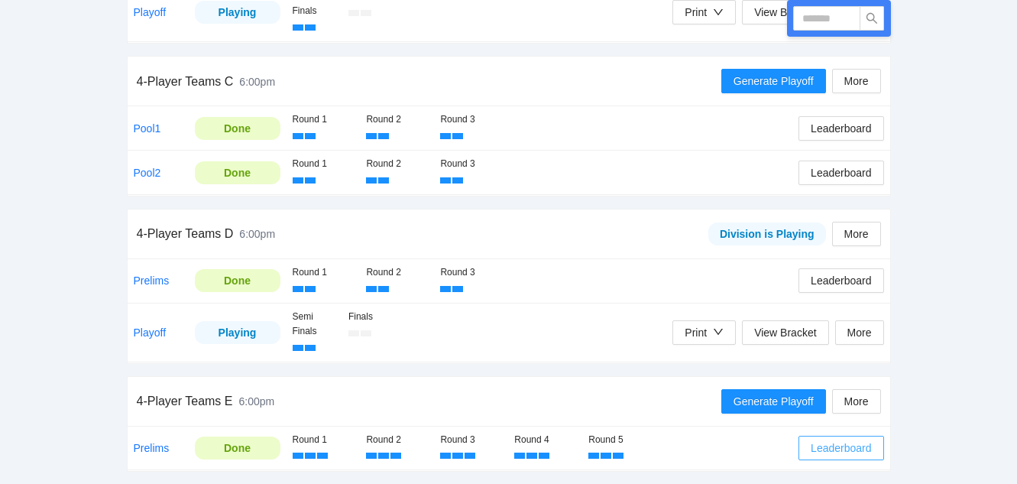
click at [828, 443] on span "Leaderboard" at bounding box center [841, 448] width 60 height 17
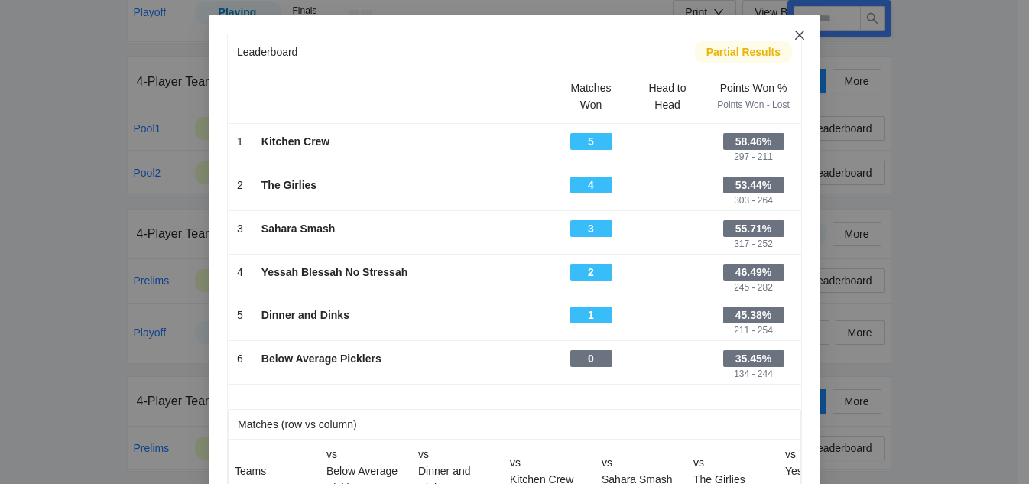
click at [796, 33] on icon "close" at bounding box center [799, 35] width 9 height 9
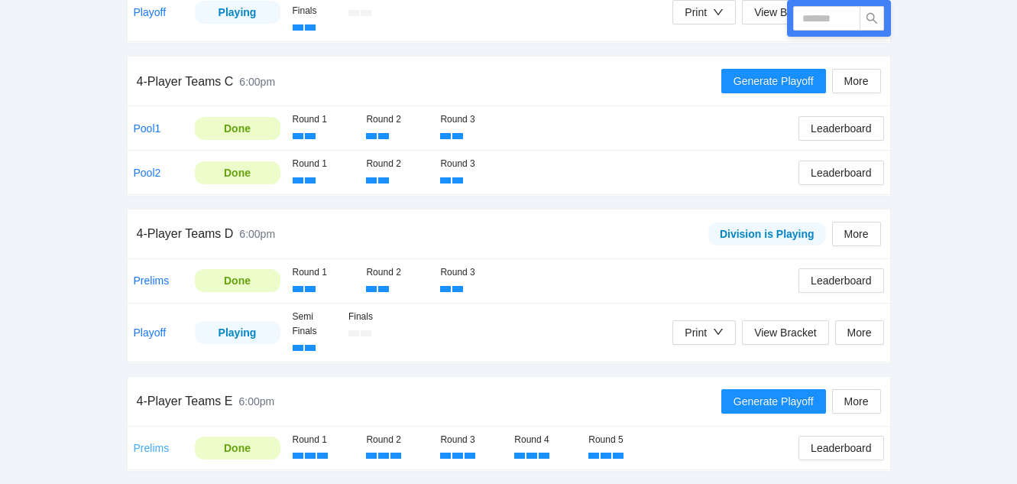
click at [151, 450] on link "Prelims" at bounding box center [152, 448] width 36 height 12
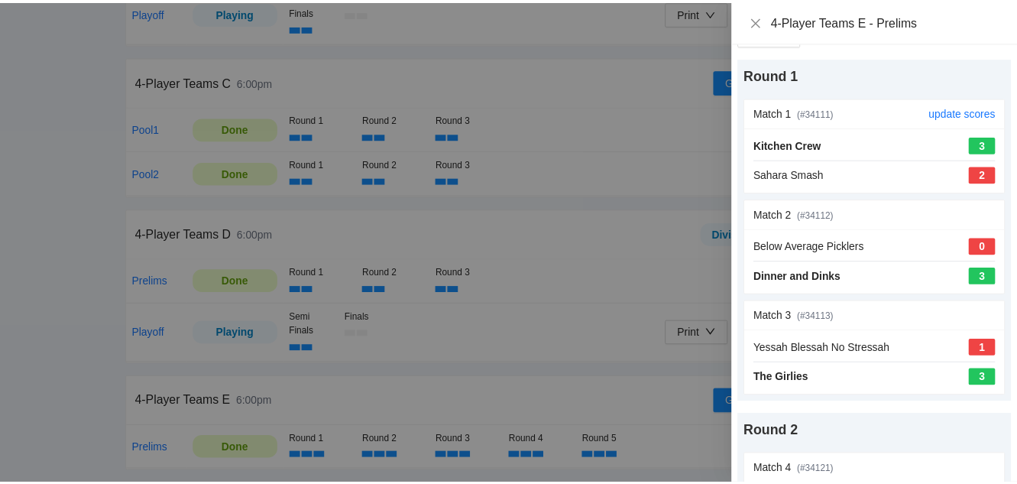
scroll to position [0, 0]
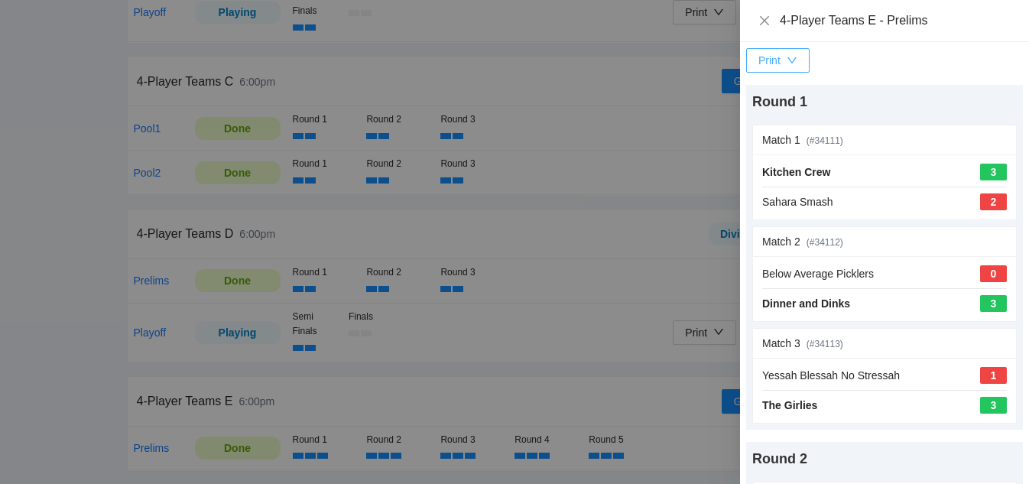
click at [781, 62] on div "Print" at bounding box center [777, 60] width 39 height 17
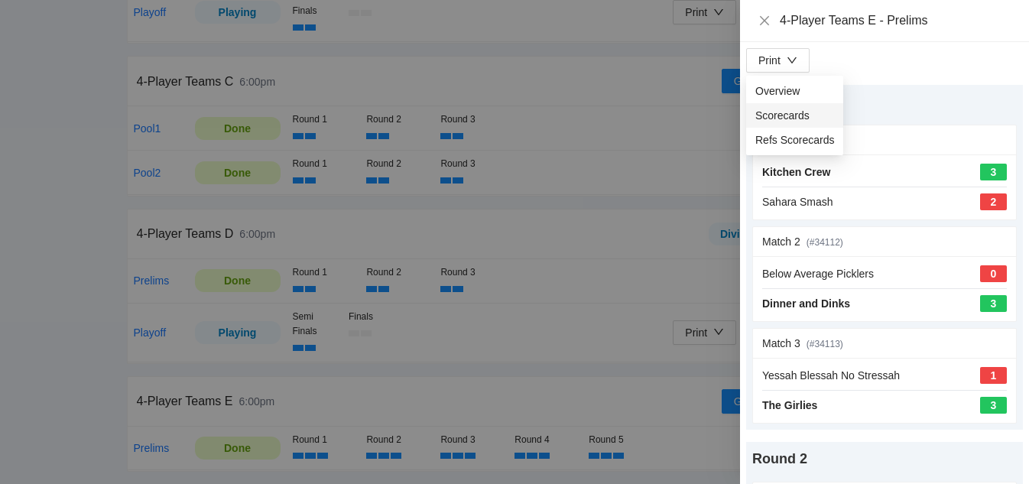
click at [774, 112] on span "Scorecards" at bounding box center [794, 115] width 79 height 17
click at [774, 25] on div "4-Player Teams E - Prelims" at bounding box center [884, 20] width 252 height 17
click at [764, 24] on icon "close" at bounding box center [764, 21] width 12 height 12
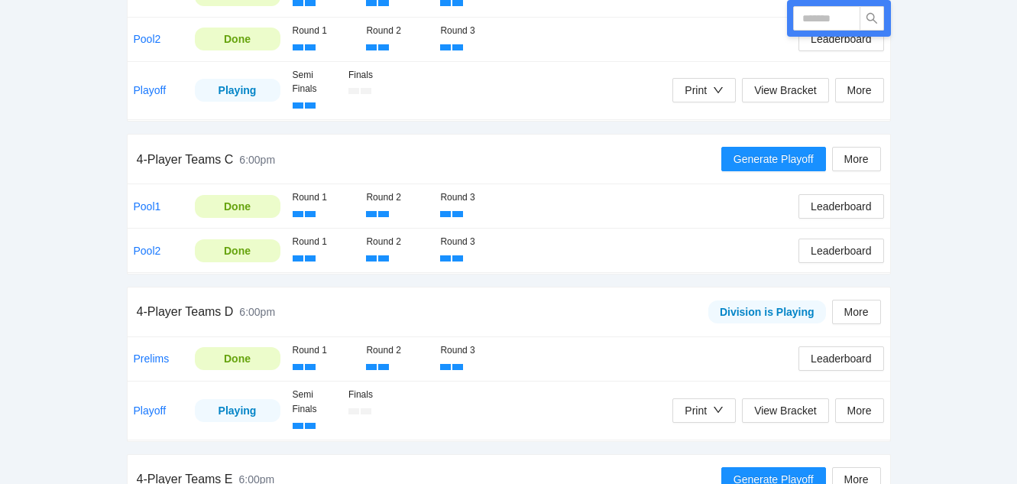
scroll to position [668, 0]
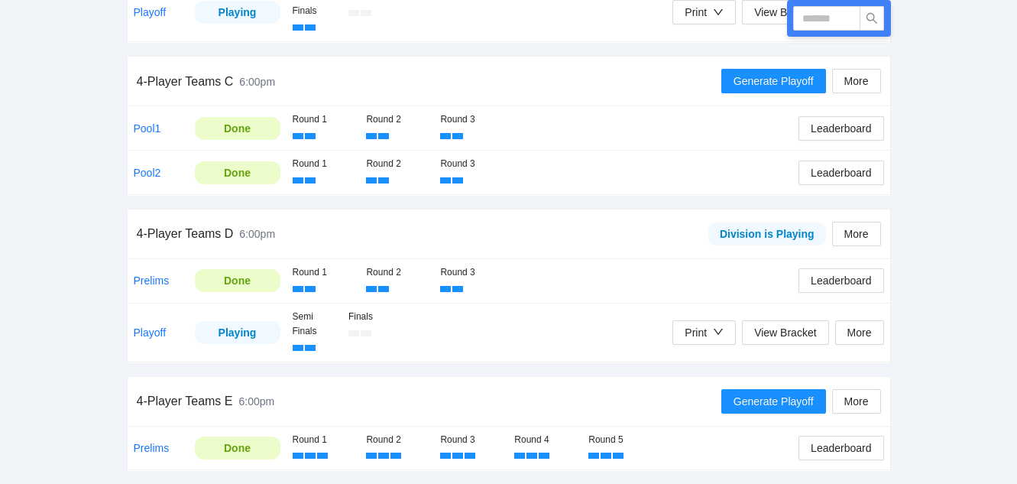
click at [540, 196] on div "Run 4-Player Teams A 6:00pm Division is Playing More Pool1 Done Round 1 Round 2…" at bounding box center [509, 23] width 764 height 900
click at [831, 13] on input "text" at bounding box center [826, 18] width 67 height 24
type input "******"
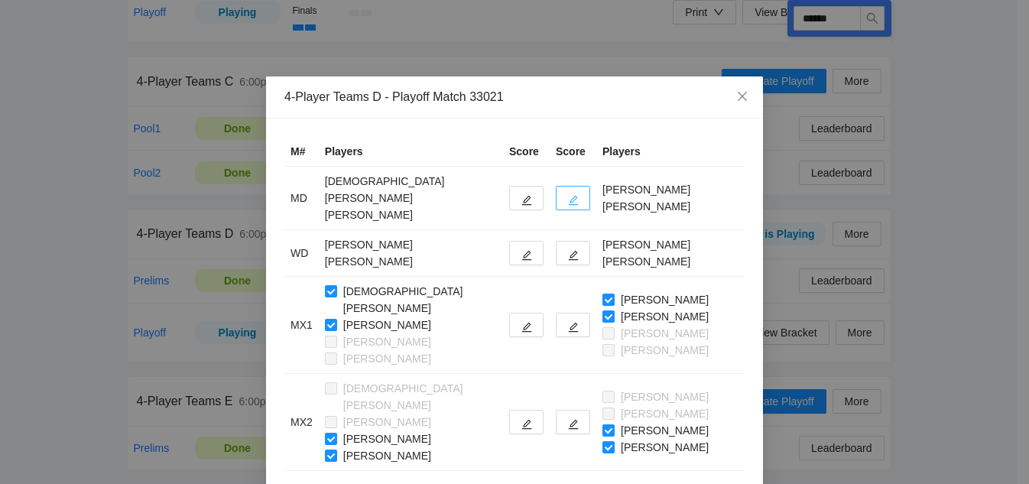
click at [568, 197] on icon "edit" at bounding box center [573, 200] width 11 height 11
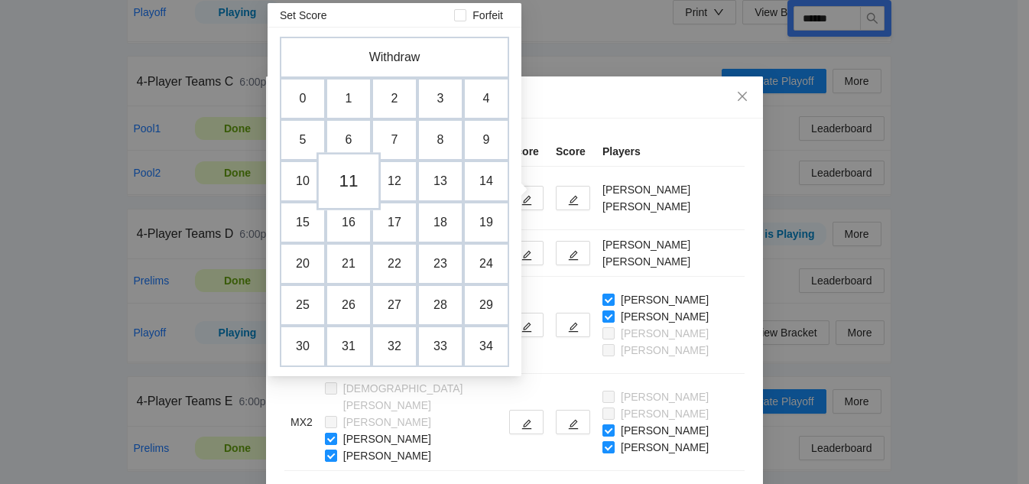
click at [359, 184] on td "11" at bounding box center [348, 181] width 64 height 58
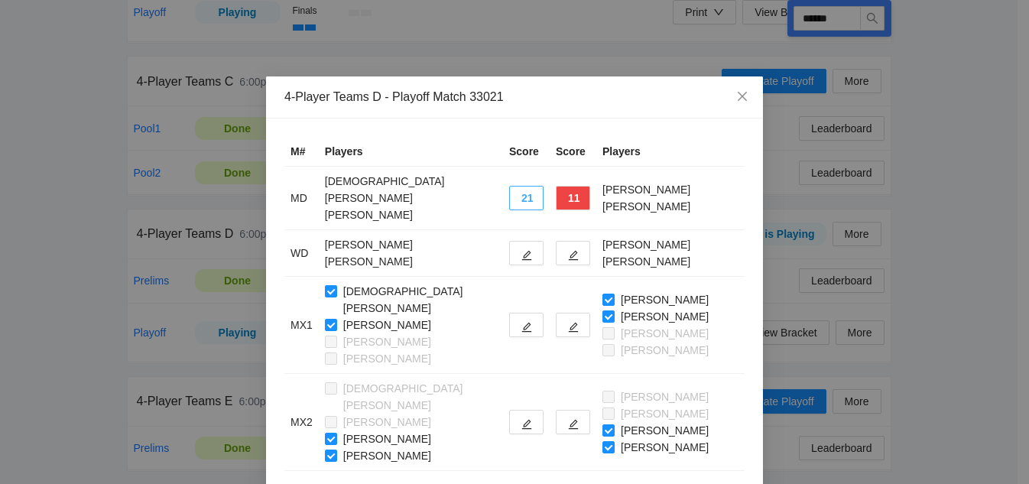
click at [509, 192] on button "21" at bounding box center [526, 198] width 34 height 24
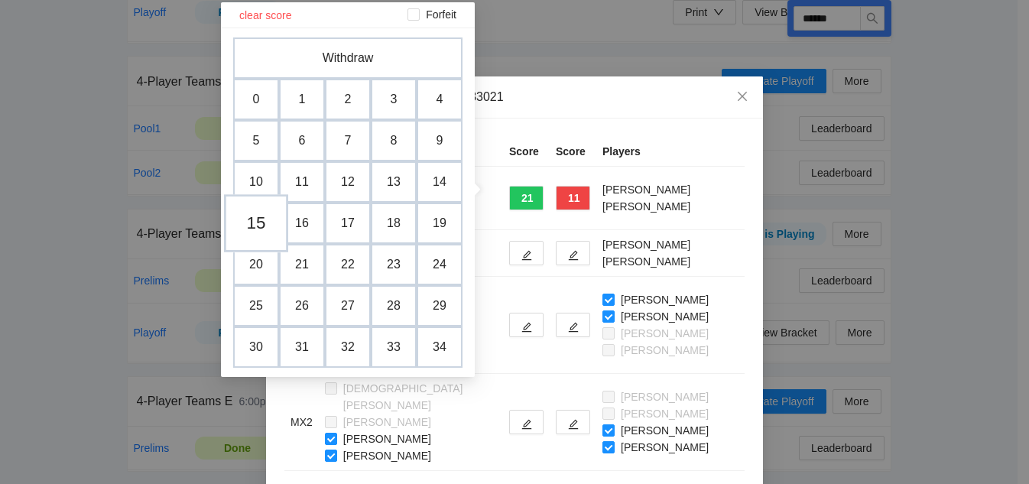
click at [259, 219] on td "15" at bounding box center [256, 223] width 64 height 58
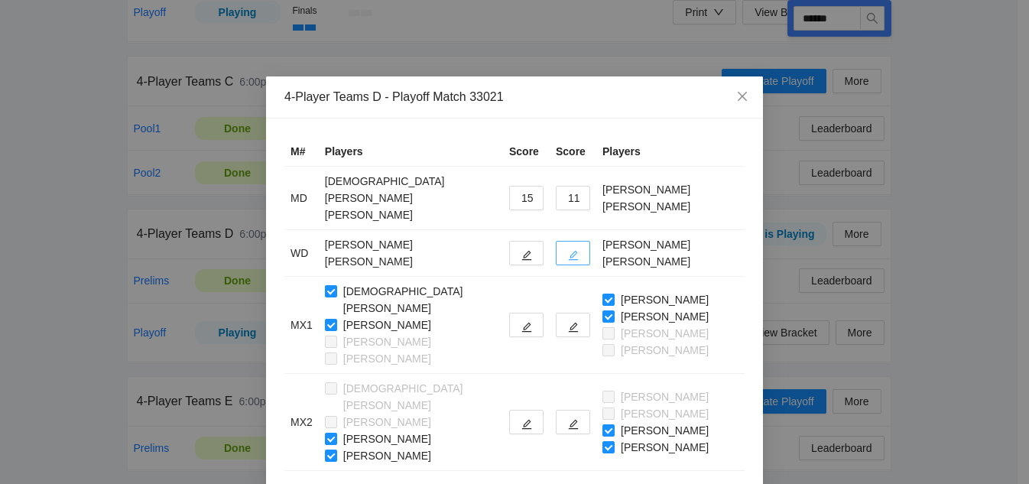
click at [556, 241] on button "button" at bounding box center [573, 253] width 34 height 24
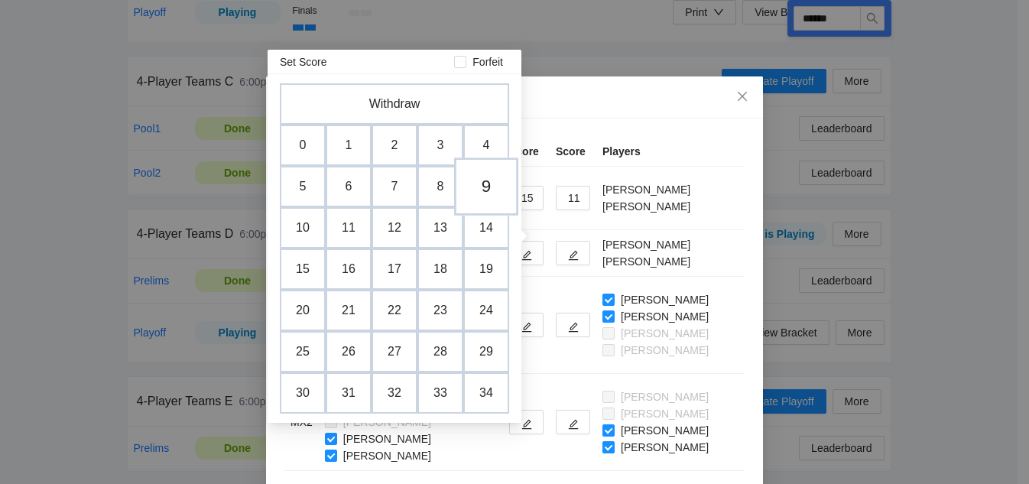
click at [488, 193] on td "9" at bounding box center [486, 186] width 64 height 58
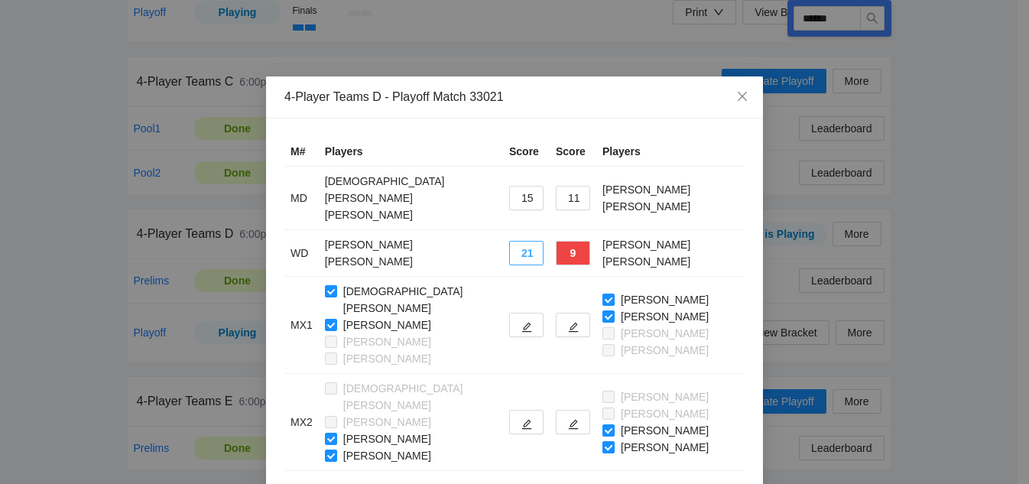
click at [513, 241] on button "21" at bounding box center [526, 253] width 34 height 24
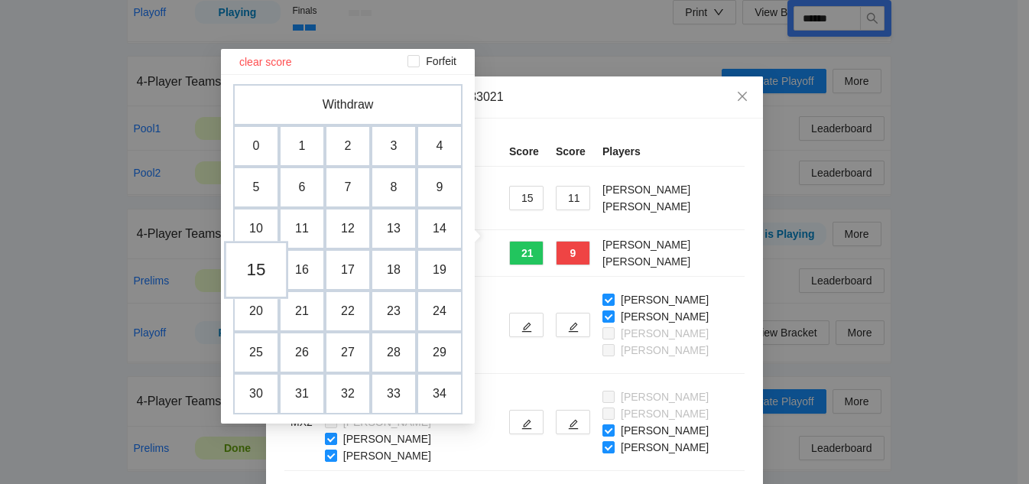
click at [248, 280] on td "15" at bounding box center [256, 270] width 64 height 58
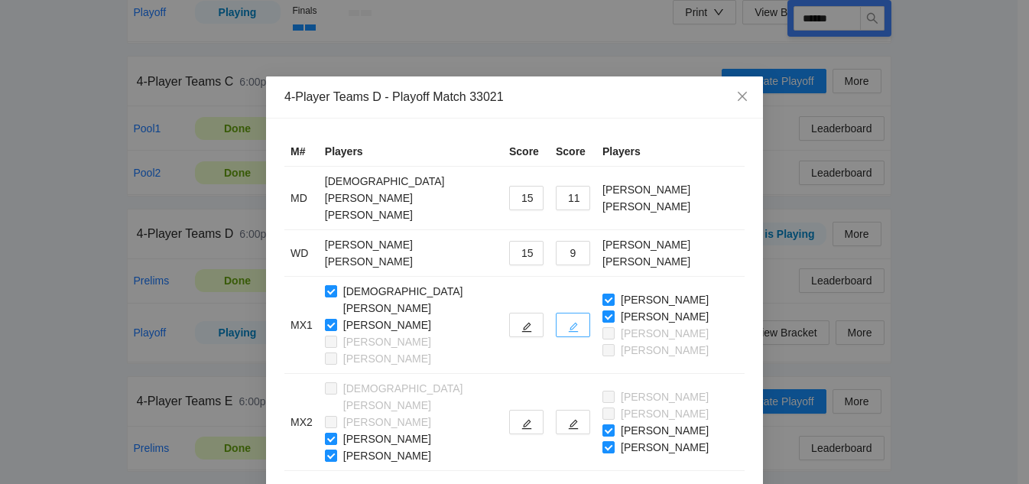
click at [568, 322] on icon "edit" at bounding box center [573, 327] width 11 height 11
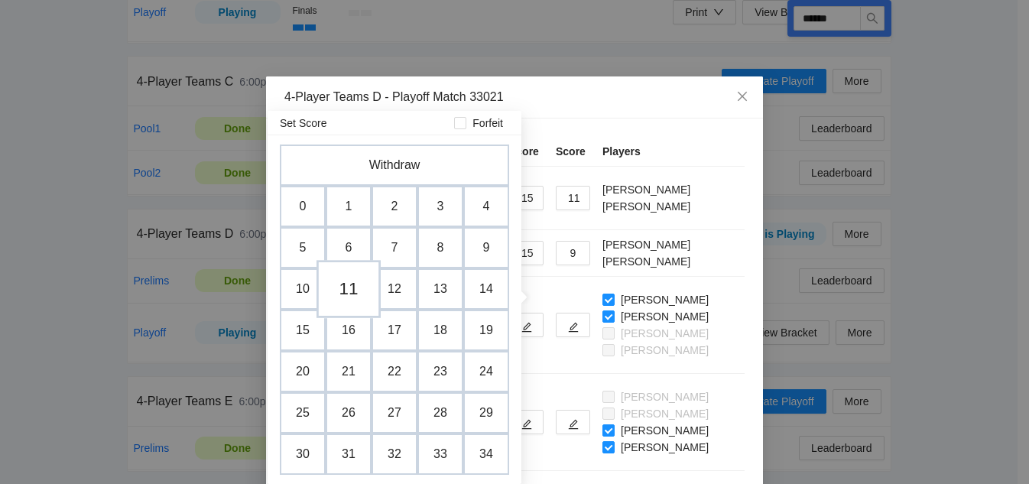
click at [355, 290] on td "11" at bounding box center [348, 289] width 64 height 58
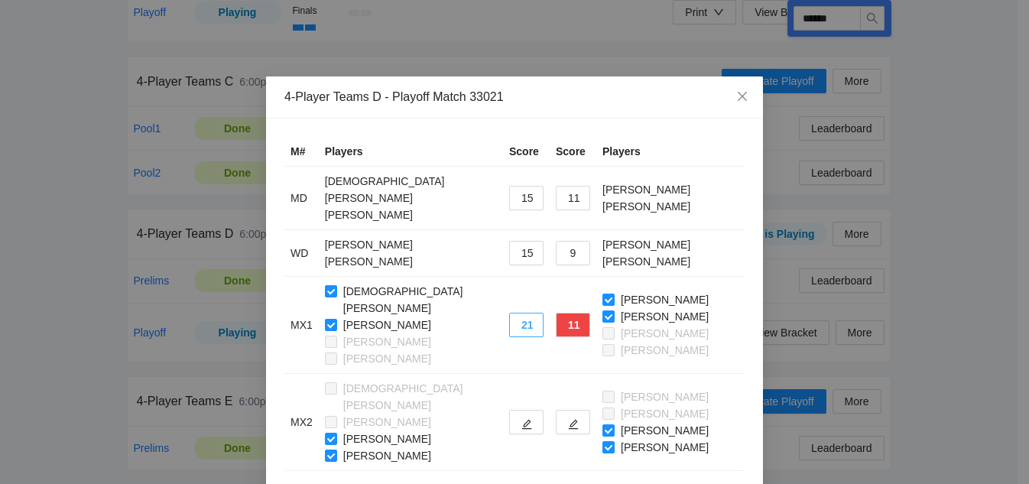
click at [509, 313] on button "21" at bounding box center [526, 325] width 34 height 24
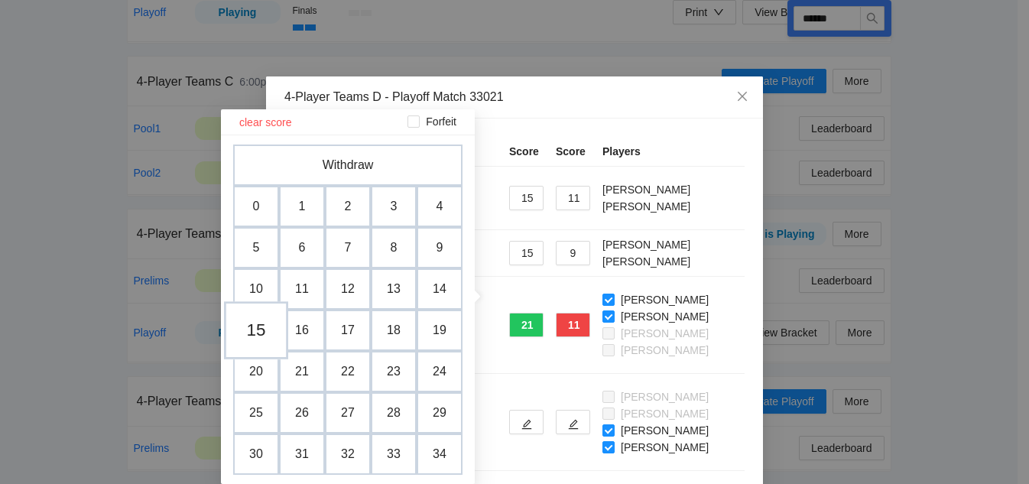
click at [271, 329] on td "15" at bounding box center [256, 330] width 64 height 58
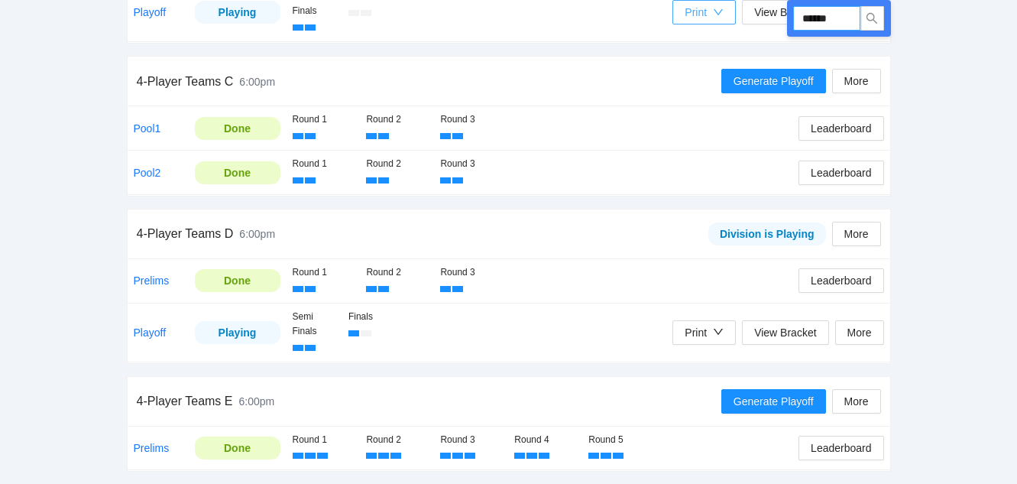
drag, startPoint x: 843, startPoint y: 18, endPoint x: 689, endPoint y: 6, distance: 154.9
click at [689, 6] on div "Run ****** 4-Player Teams A 6:00pm Division is Playing More Pool1 Done Round 1 …" at bounding box center [509, 23] width 764 height 900
type input "******"
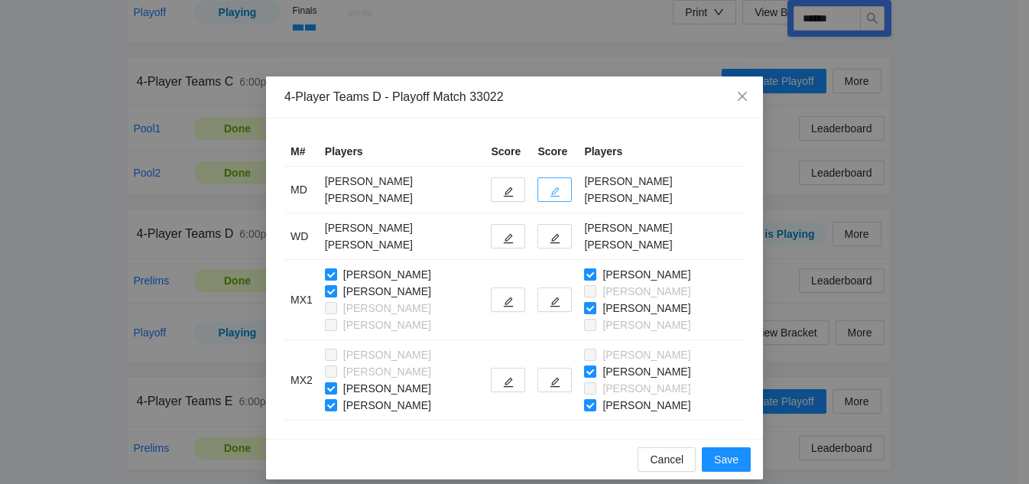
click at [560, 188] on icon "edit" at bounding box center [555, 192] width 11 height 11
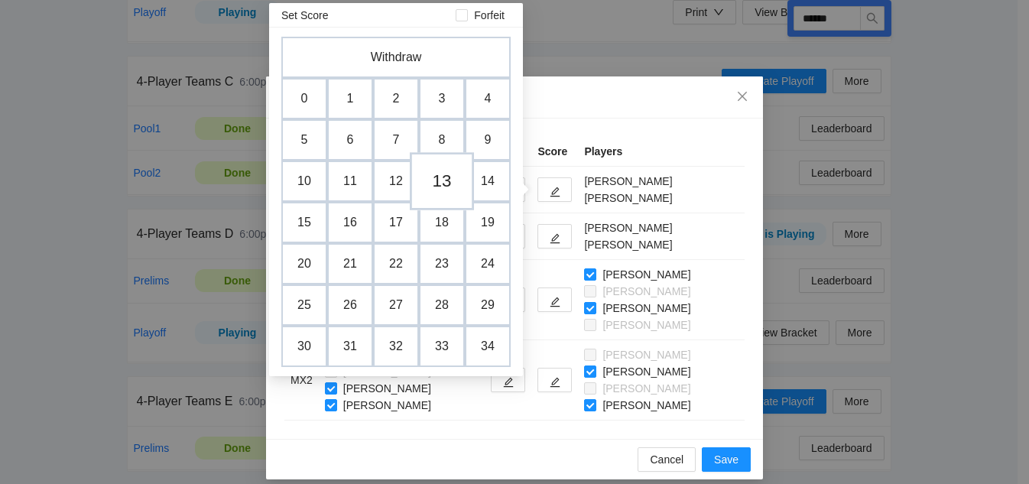
click at [436, 188] on td "13" at bounding box center [442, 181] width 64 height 58
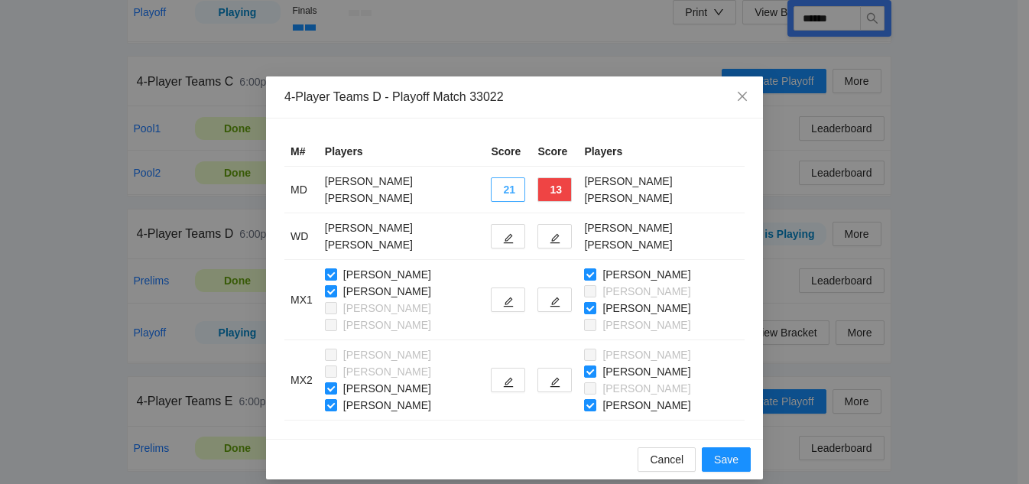
click at [507, 190] on button "21" at bounding box center [508, 189] width 34 height 24
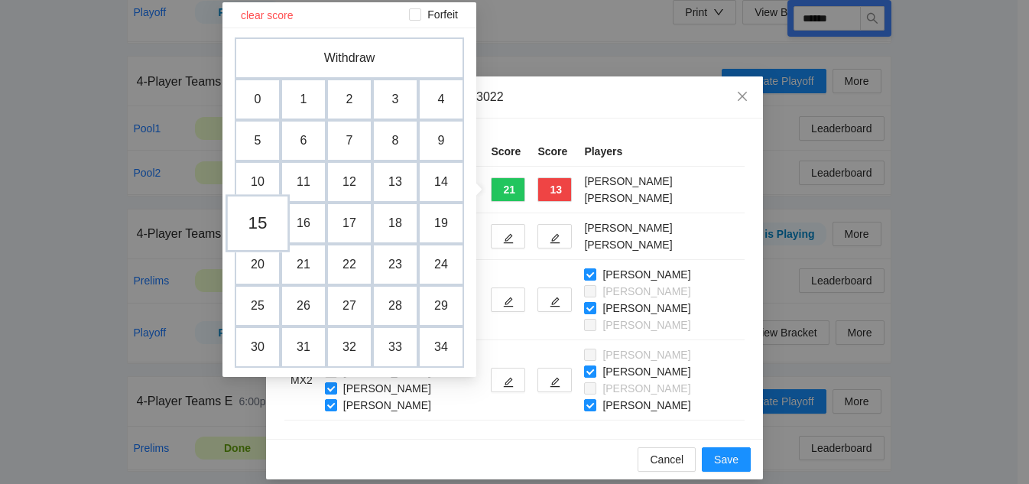
click at [251, 227] on td "15" at bounding box center [258, 223] width 64 height 58
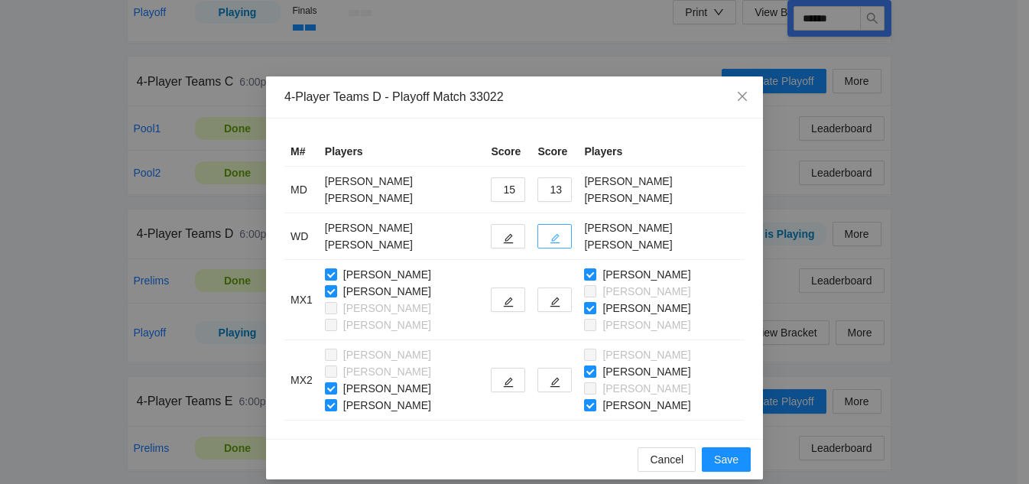
click at [558, 237] on icon "edit" at bounding box center [555, 239] width 10 height 10
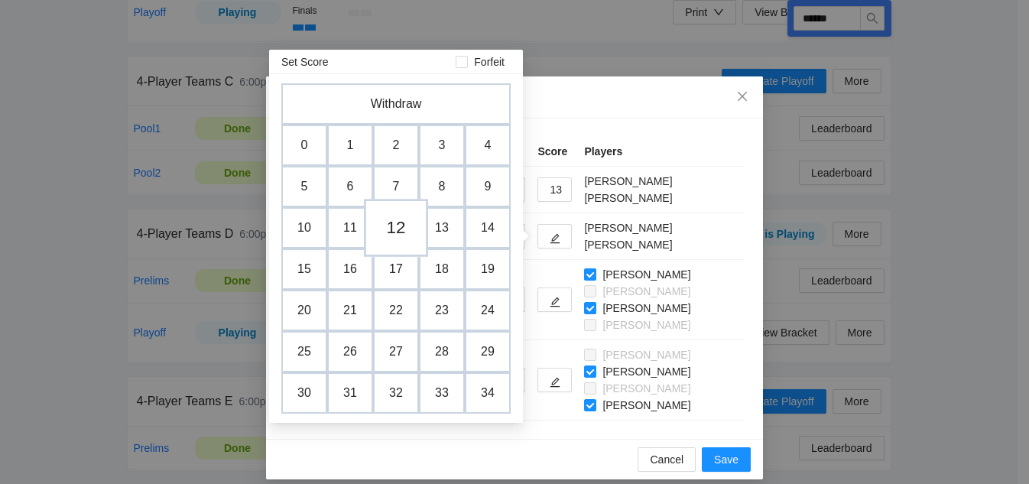
click at [391, 222] on td "12" at bounding box center [396, 228] width 64 height 58
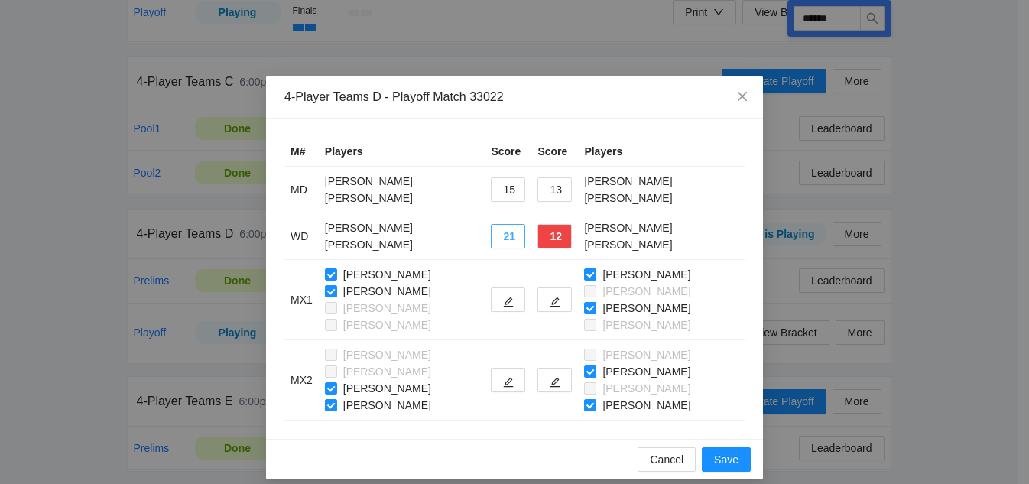
click at [504, 235] on button "21" at bounding box center [508, 236] width 34 height 24
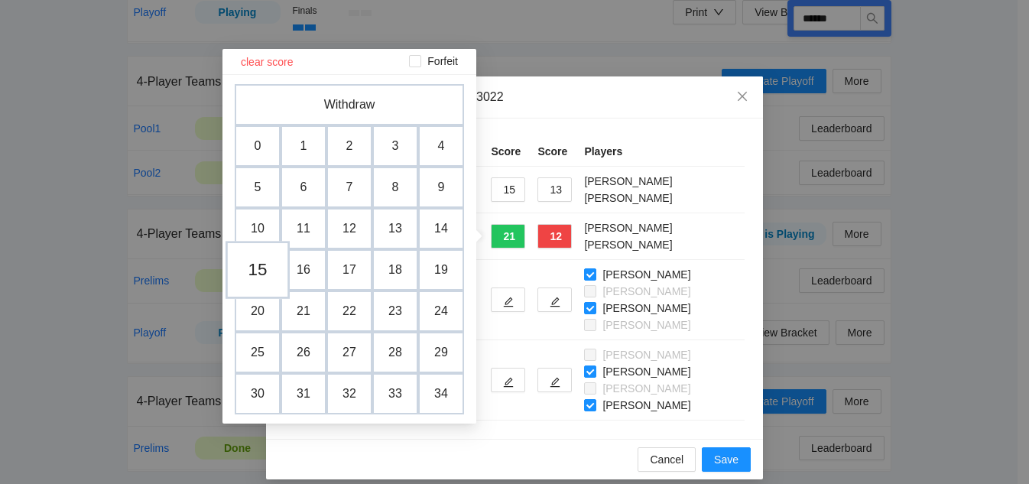
click at [258, 264] on td "15" at bounding box center [258, 270] width 64 height 58
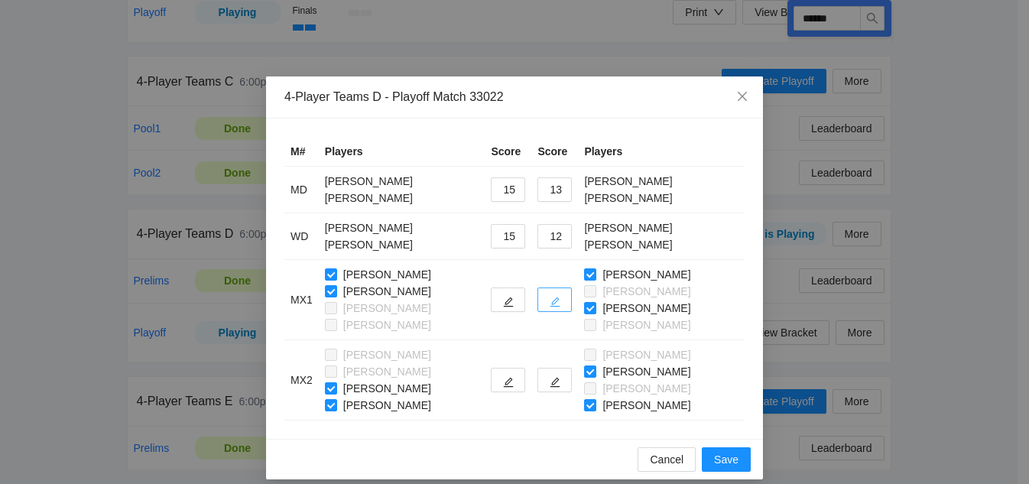
click at [557, 300] on icon "edit" at bounding box center [555, 302] width 11 height 11
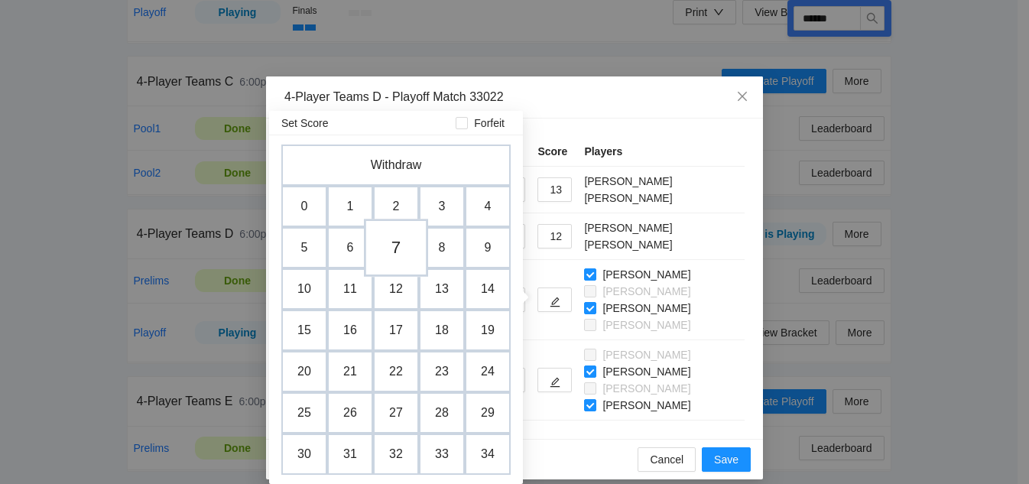
click at [395, 254] on td "7" at bounding box center [396, 248] width 64 height 58
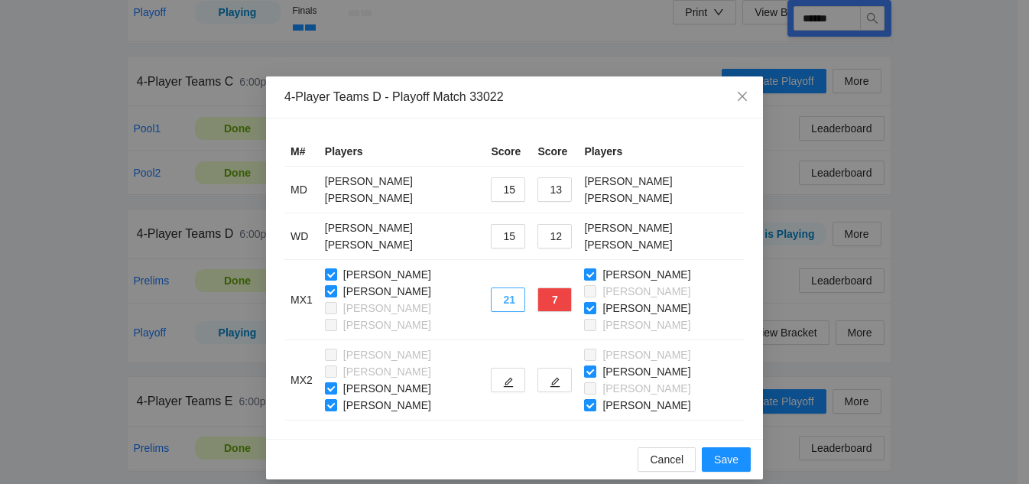
click at [509, 303] on button "21" at bounding box center [508, 299] width 34 height 24
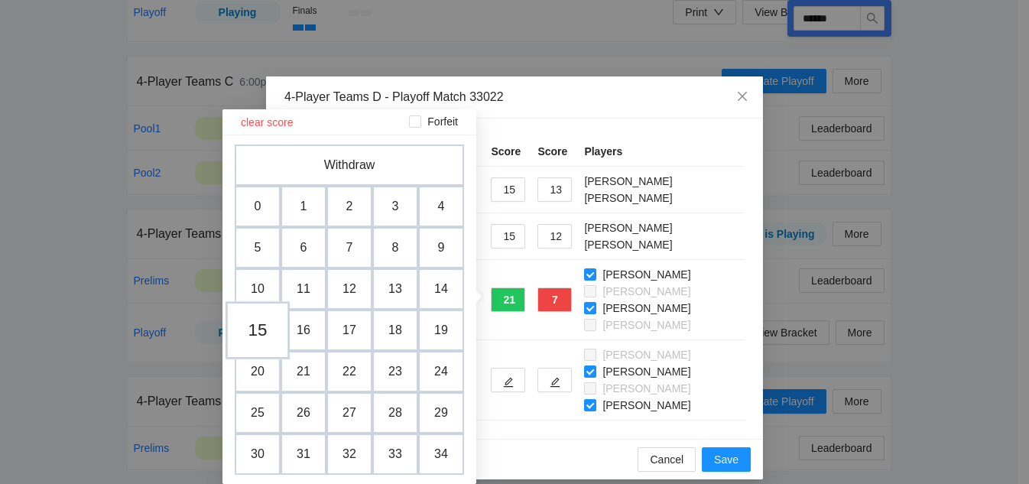
click at [257, 323] on td "15" at bounding box center [258, 330] width 64 height 58
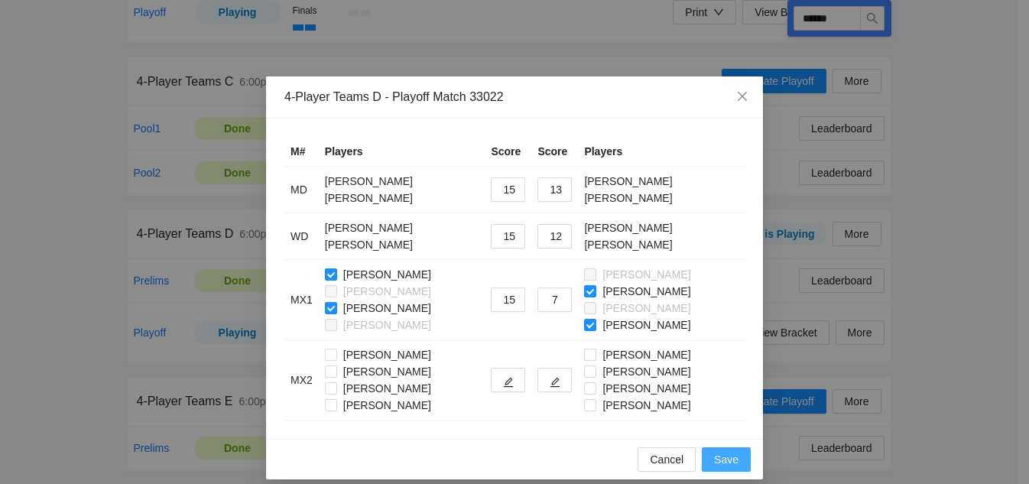
click at [718, 455] on span "Save" at bounding box center [726, 459] width 24 height 17
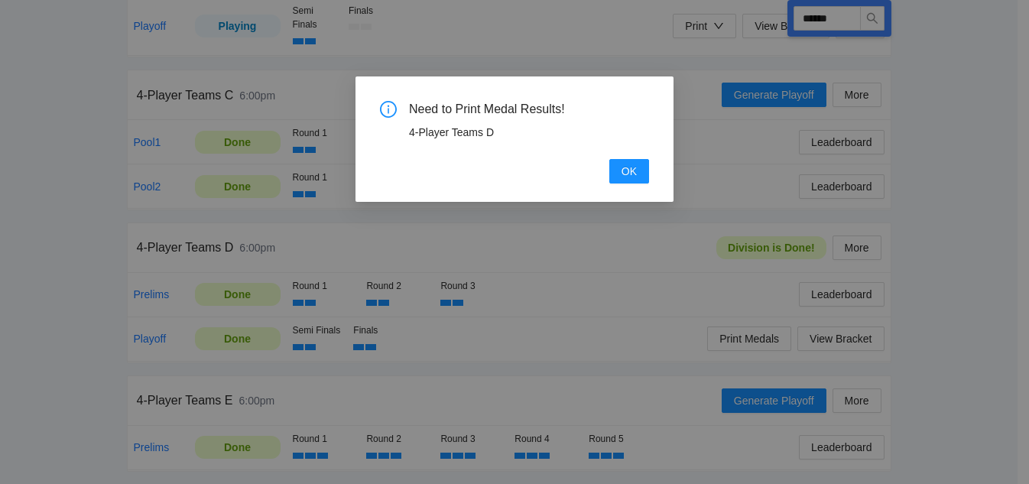
scroll to position [654, 0]
click at [634, 171] on span "OK" at bounding box center [628, 171] width 15 height 17
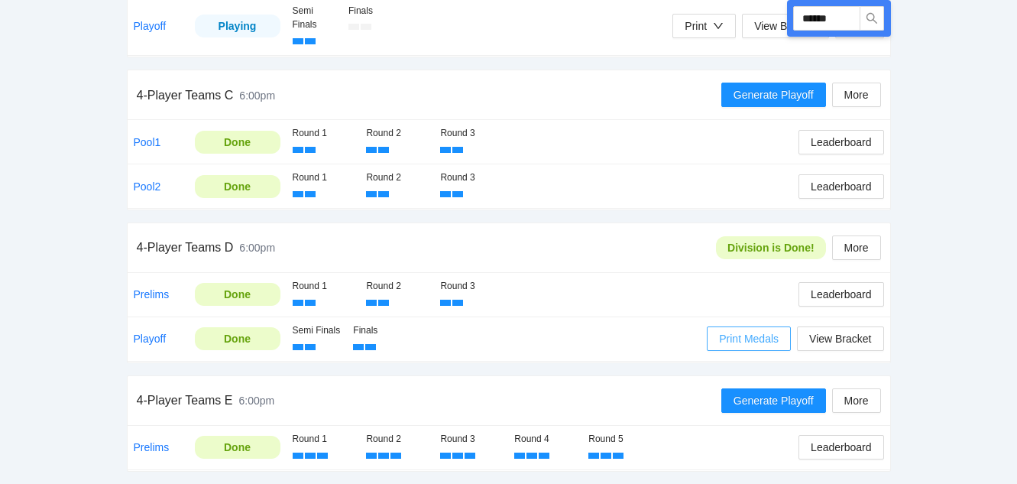
click at [770, 339] on span "Print Medals" at bounding box center [749, 338] width 60 height 17
drag, startPoint x: 841, startPoint y: 14, endPoint x: 672, endPoint y: 7, distance: 169.1
click at [672, 7] on div "Run ****** 4-Player Teams A 6:00pm Division is Playing More Pool1 Done Round 1 …" at bounding box center [509, 28] width 764 height 885
type input "******"
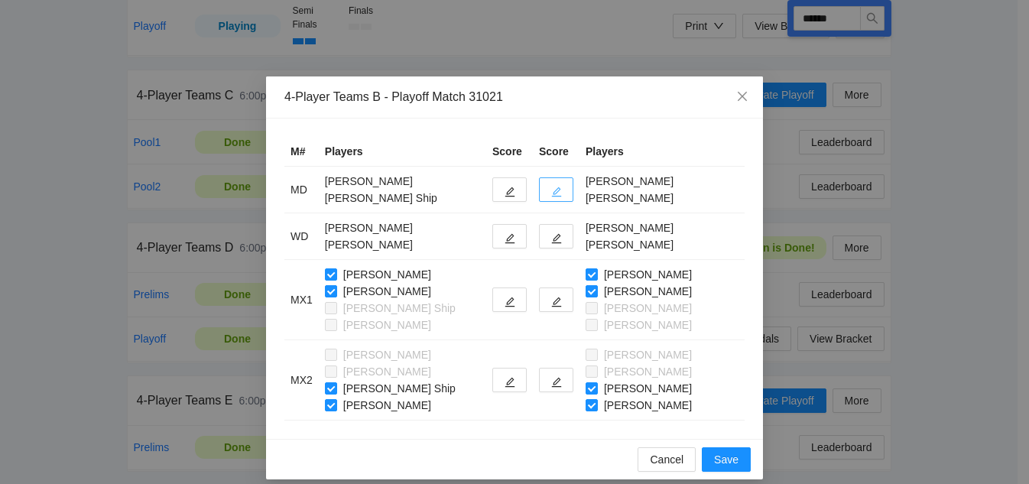
click at [551, 190] on icon "edit" at bounding box center [556, 192] width 11 height 11
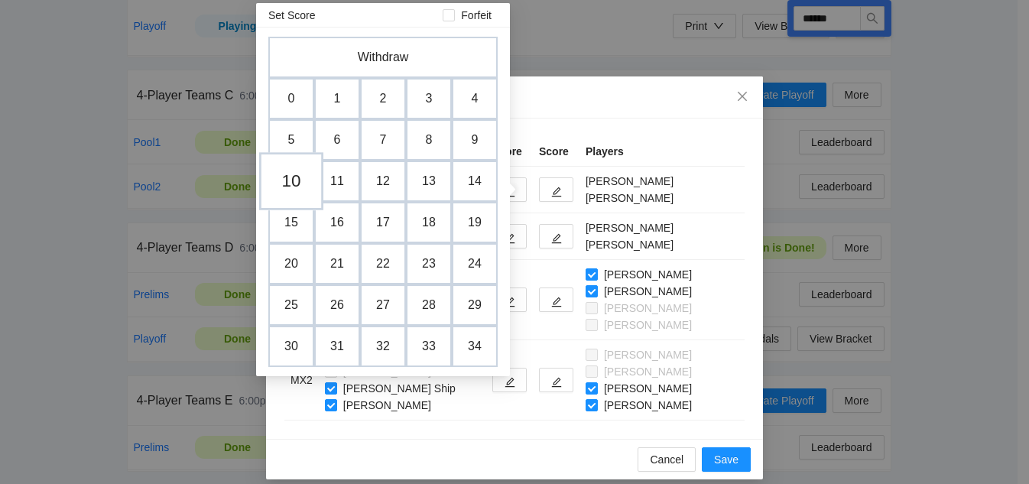
click at [294, 190] on td "10" at bounding box center [291, 181] width 64 height 58
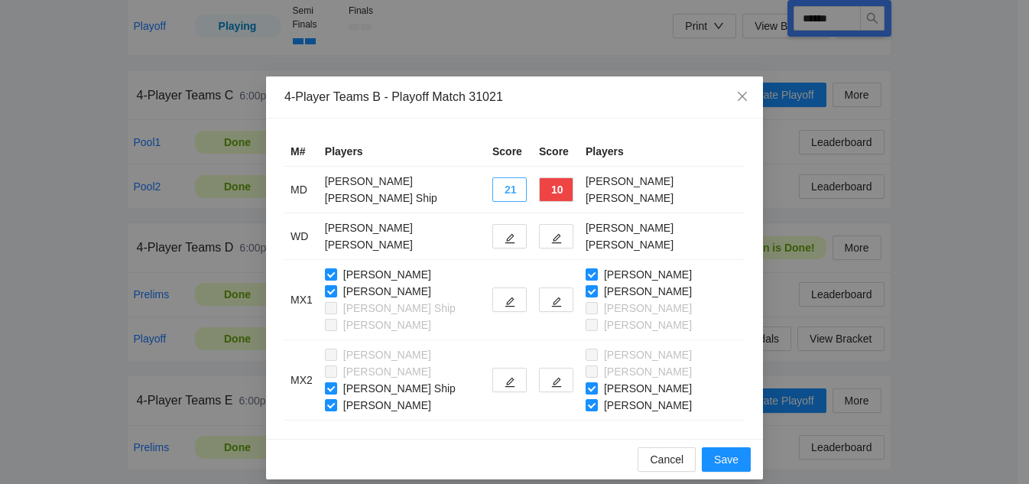
click at [492, 191] on button "21" at bounding box center [509, 189] width 34 height 24
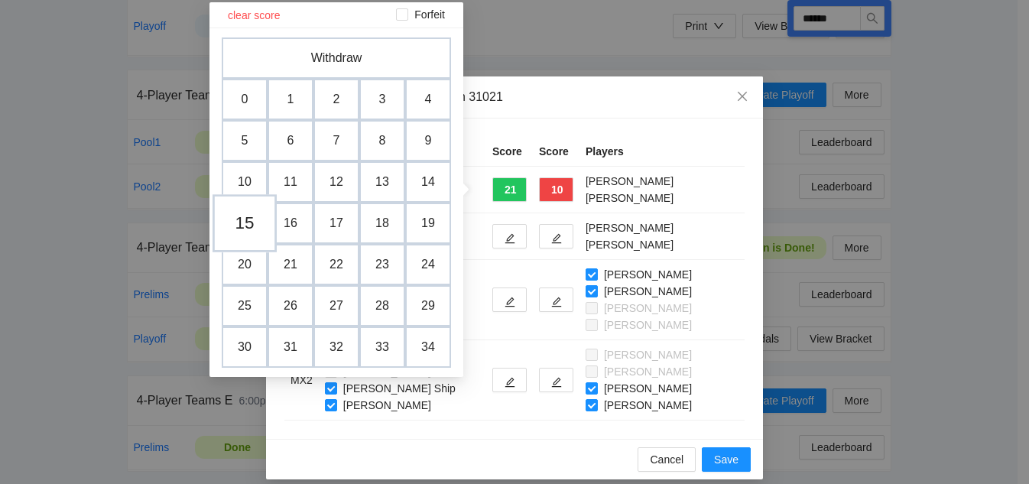
click at [254, 225] on td "15" at bounding box center [245, 223] width 64 height 58
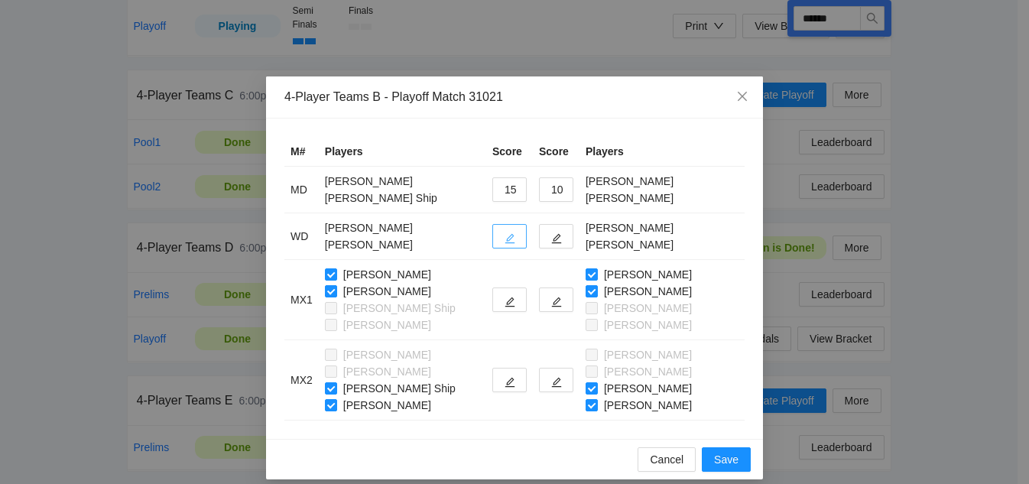
click at [506, 235] on button "button" at bounding box center [509, 236] width 34 height 24
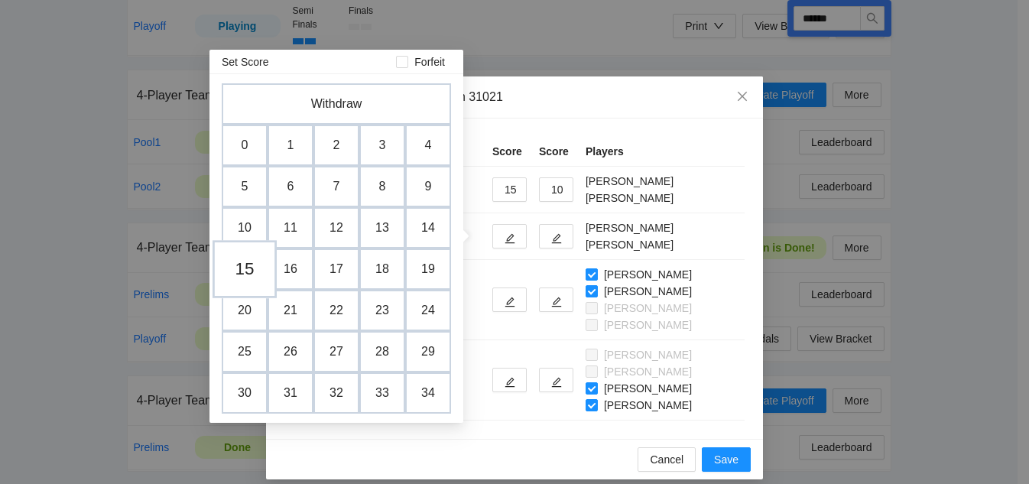
click at [253, 265] on td "15" at bounding box center [245, 269] width 64 height 58
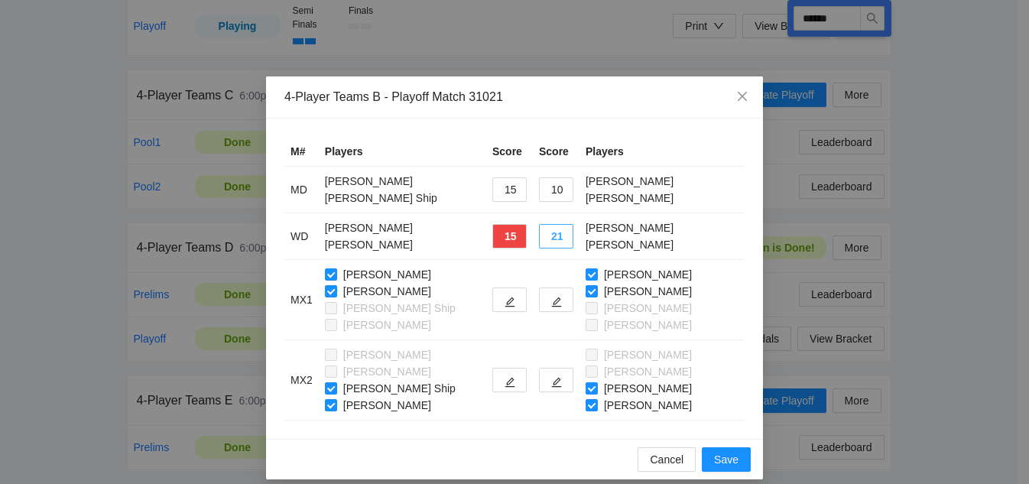
click at [539, 237] on button "21" at bounding box center [556, 236] width 34 height 24
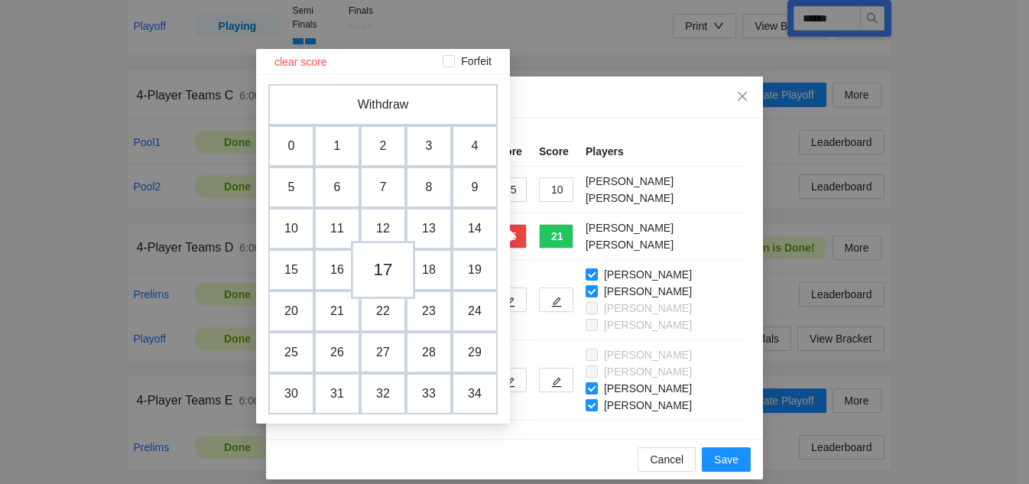
click at [385, 277] on td "17" at bounding box center [383, 270] width 64 height 58
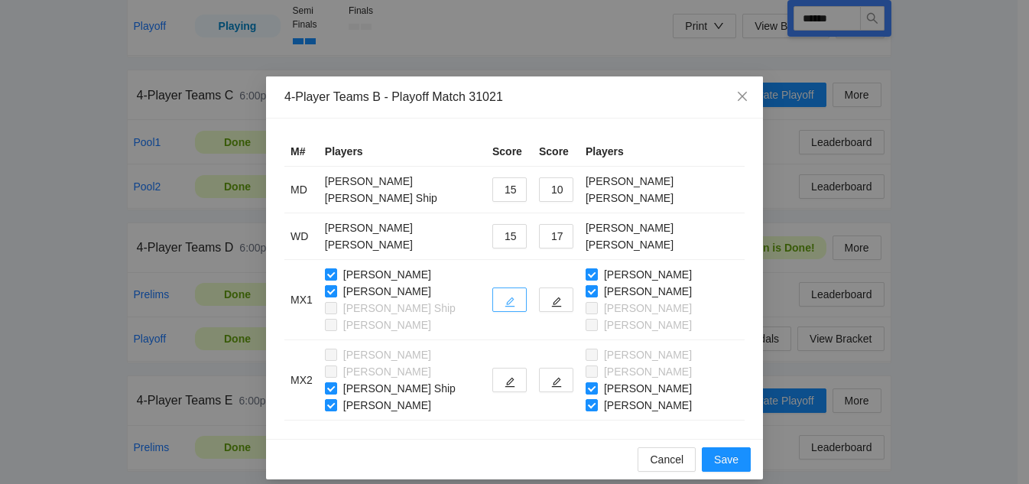
click at [505, 303] on icon "edit" at bounding box center [510, 302] width 11 height 11
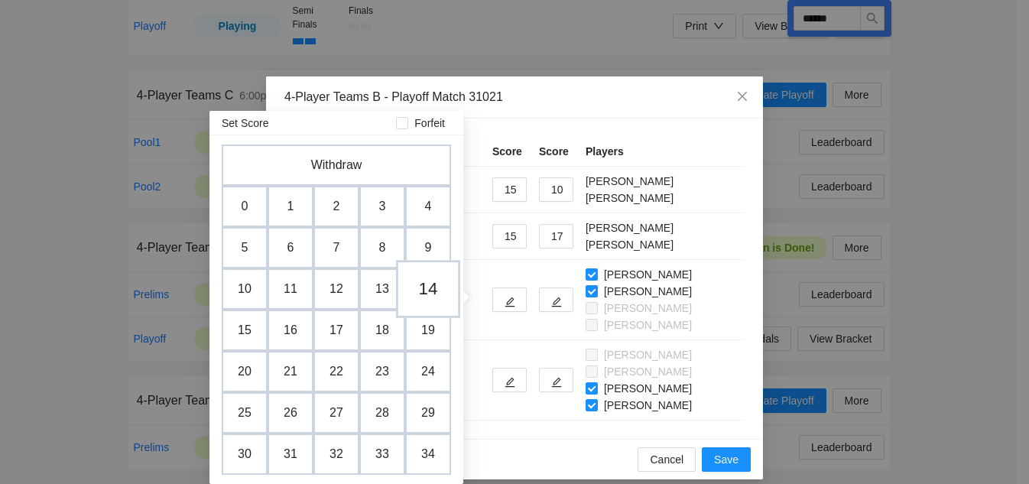
click at [422, 290] on td "14" at bounding box center [428, 289] width 64 height 58
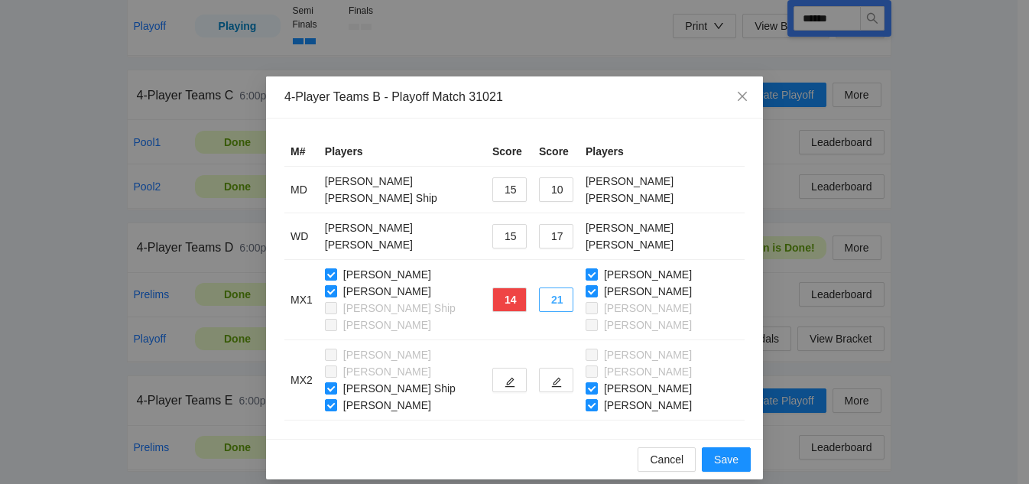
click at [548, 304] on button "21" at bounding box center [556, 299] width 34 height 24
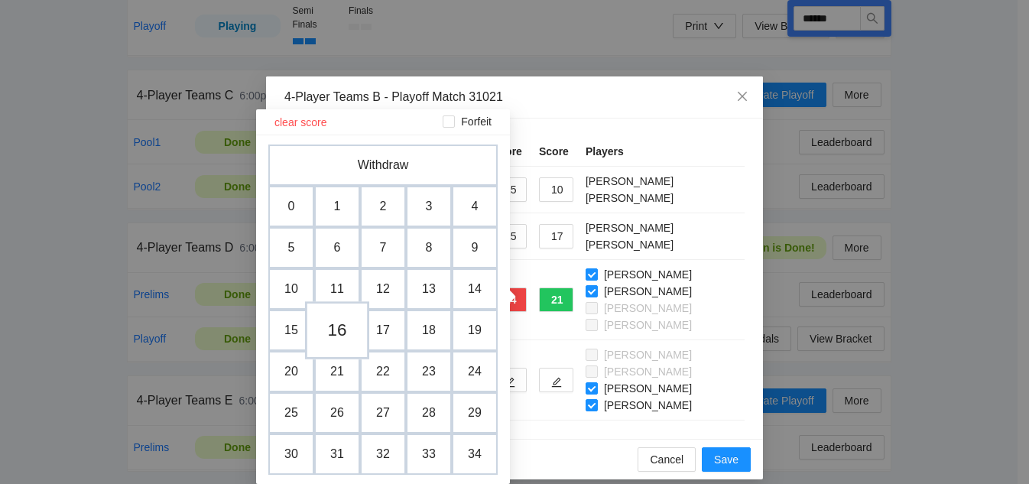
click at [352, 325] on td "16" at bounding box center [337, 330] width 64 height 58
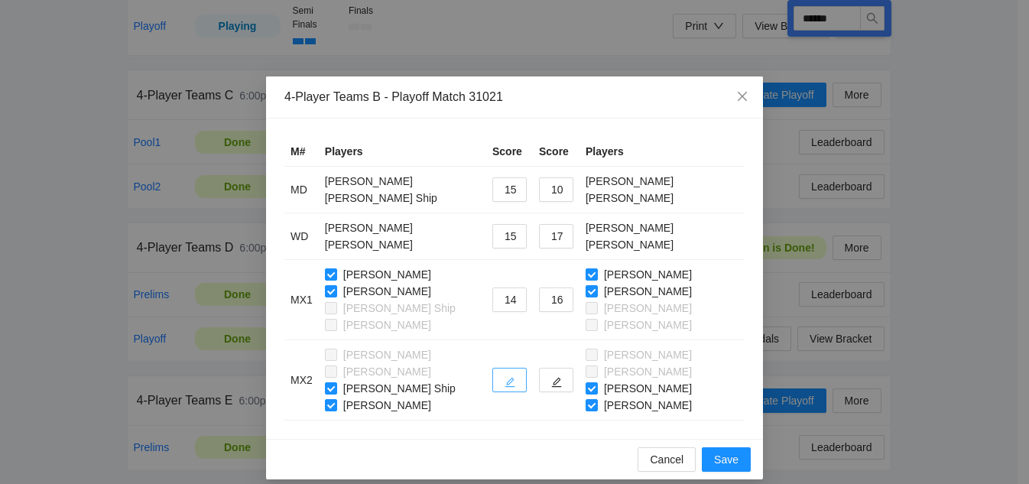
click at [492, 379] on button "button" at bounding box center [509, 380] width 34 height 24
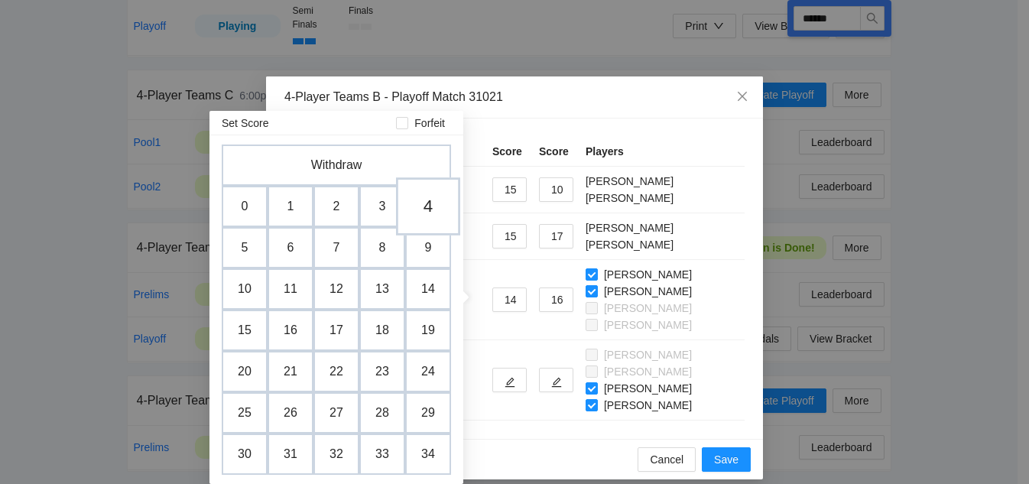
click at [427, 209] on td "4" at bounding box center [428, 206] width 64 height 58
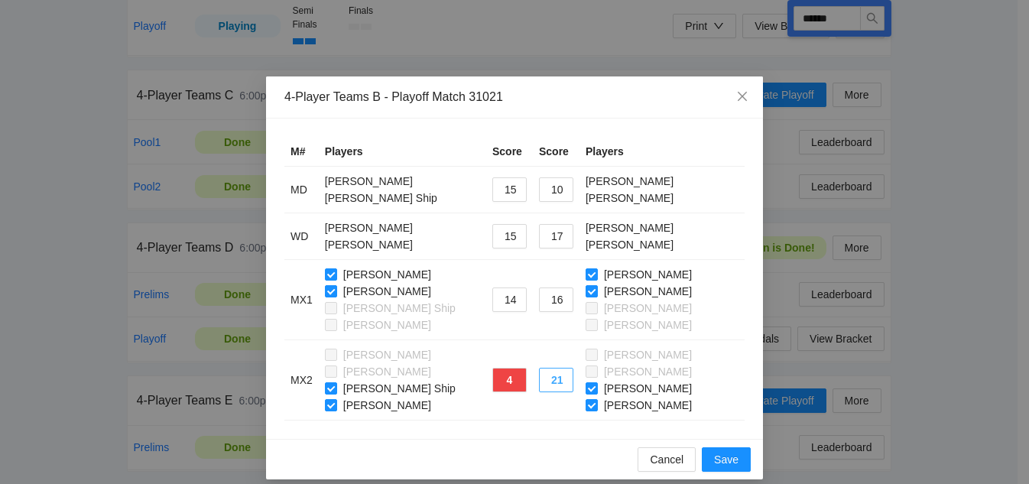
click at [539, 377] on button "21" at bounding box center [556, 380] width 34 height 24
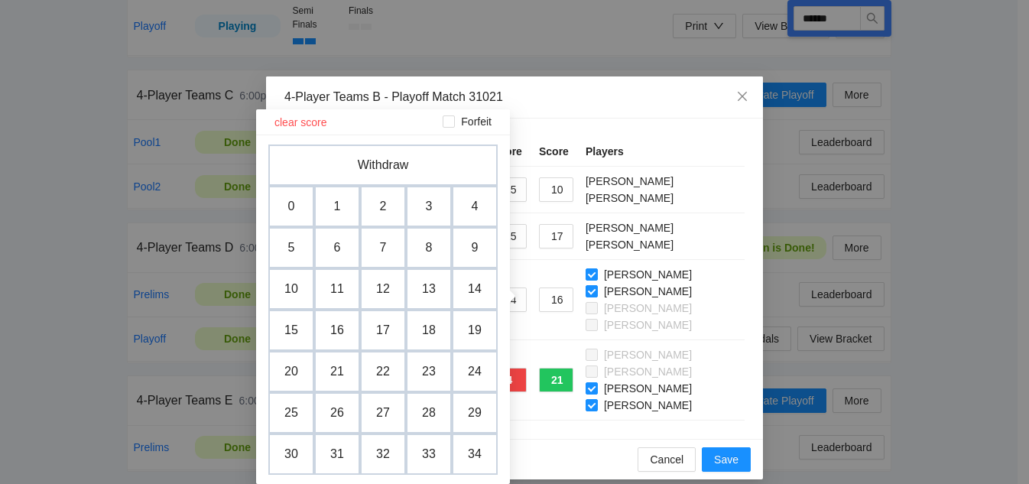
click at [540, 414] on td "21" at bounding box center [556, 380] width 47 height 80
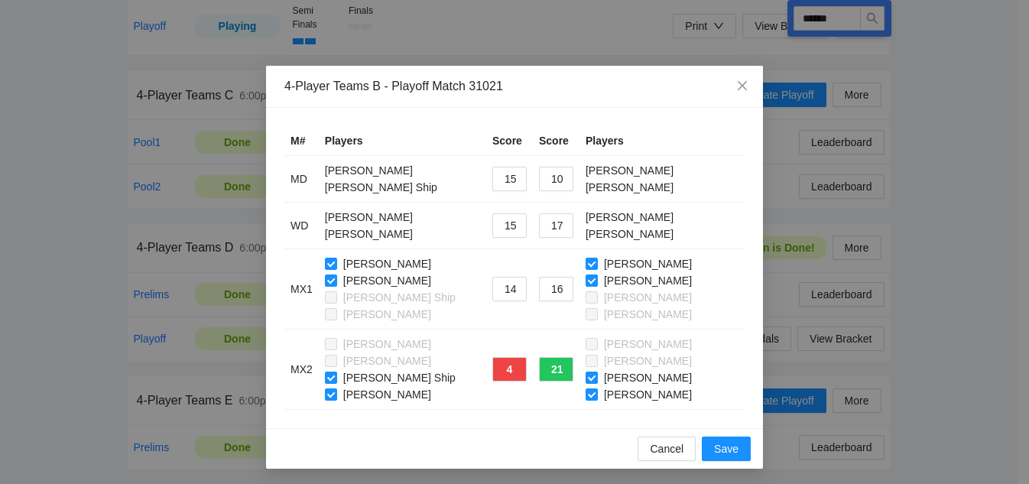
scroll to position [14, 0]
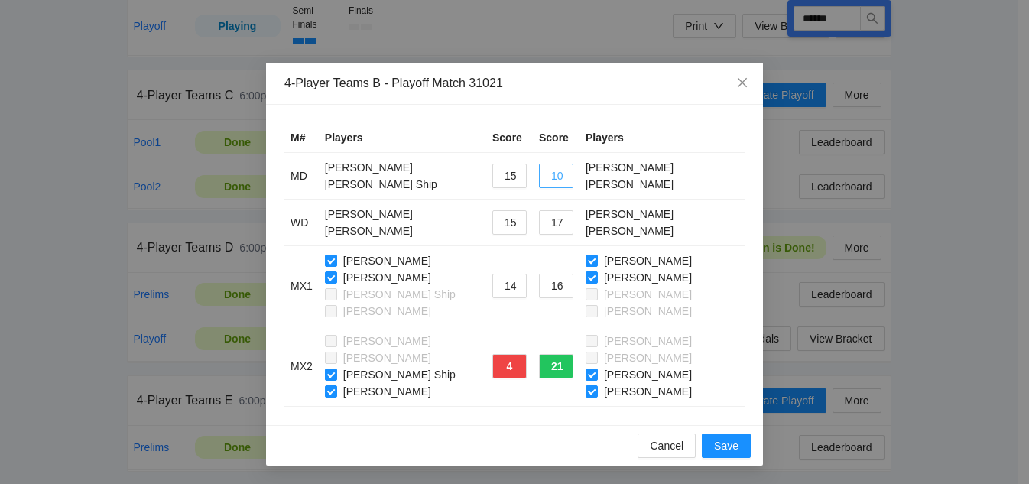
click at [543, 172] on button "10" at bounding box center [556, 176] width 34 height 24
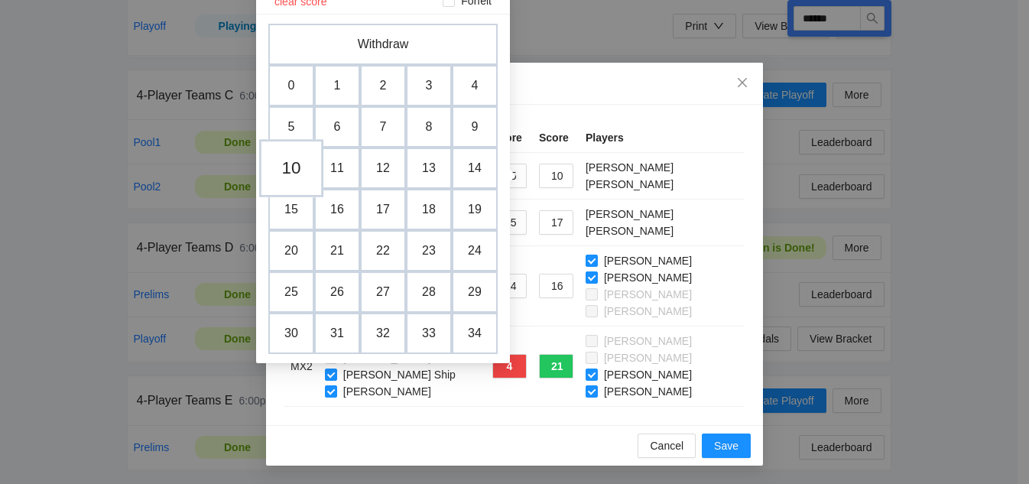
click at [294, 164] on td "10" at bounding box center [291, 168] width 64 height 58
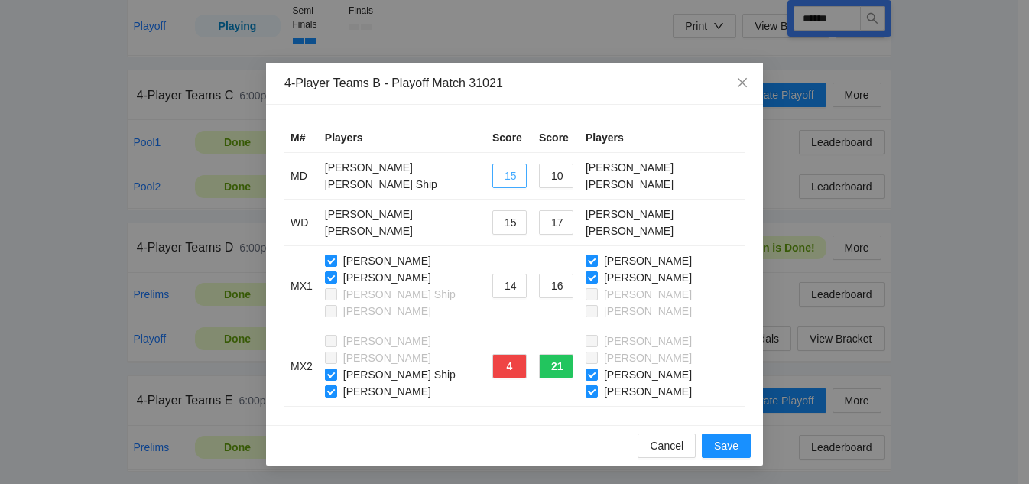
click at [500, 182] on button "15" at bounding box center [509, 176] width 34 height 24
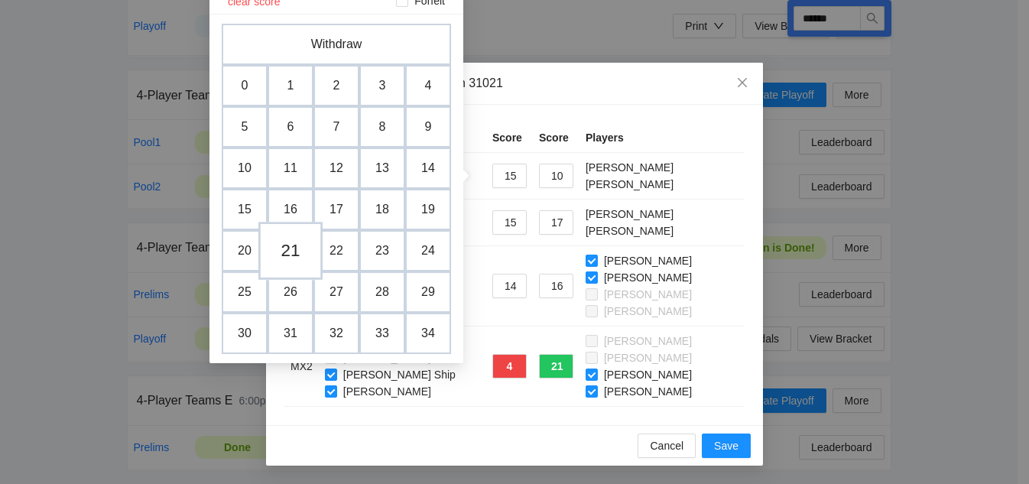
click at [297, 256] on td "21" at bounding box center [290, 251] width 64 height 58
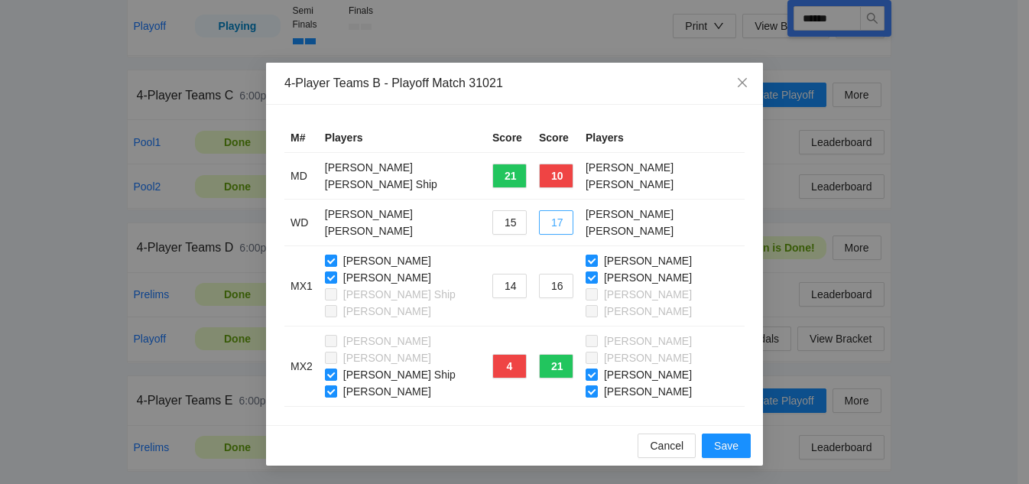
click at [547, 219] on button "17" at bounding box center [556, 222] width 34 height 24
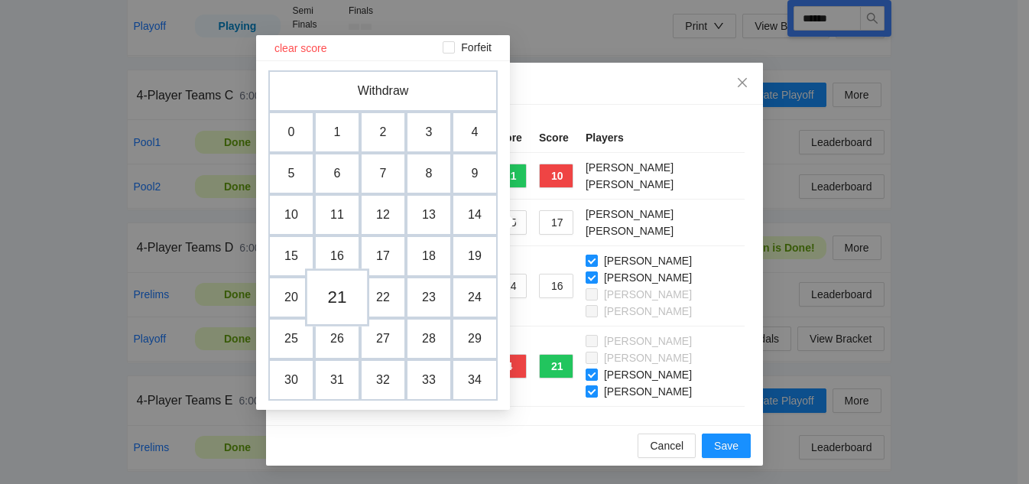
click at [341, 286] on td "21" at bounding box center [337, 297] width 64 height 58
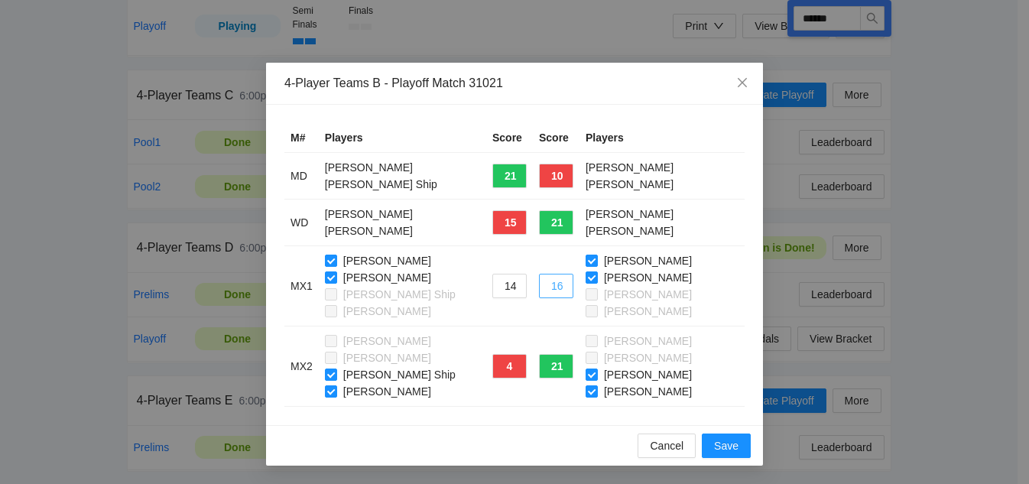
click at [553, 281] on button "16" at bounding box center [556, 286] width 34 height 24
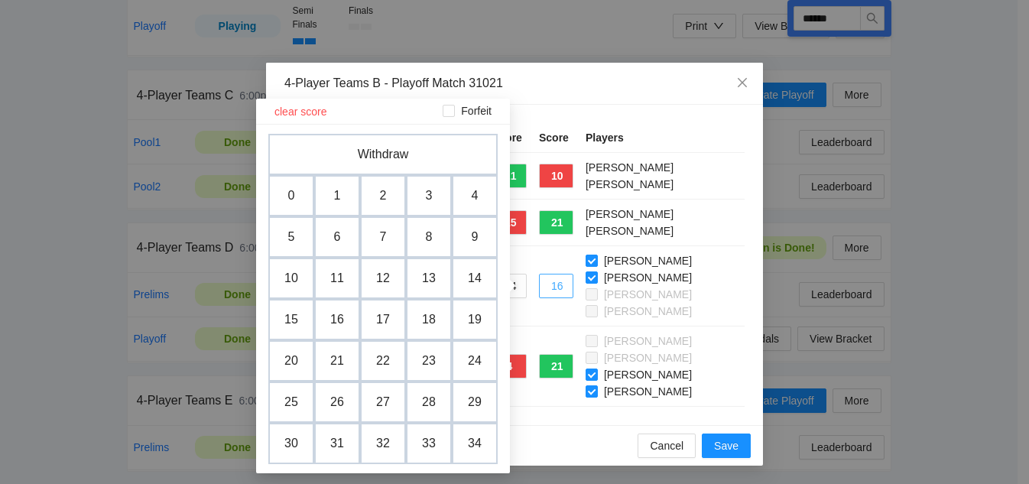
click at [550, 279] on button "16" at bounding box center [556, 286] width 34 height 24
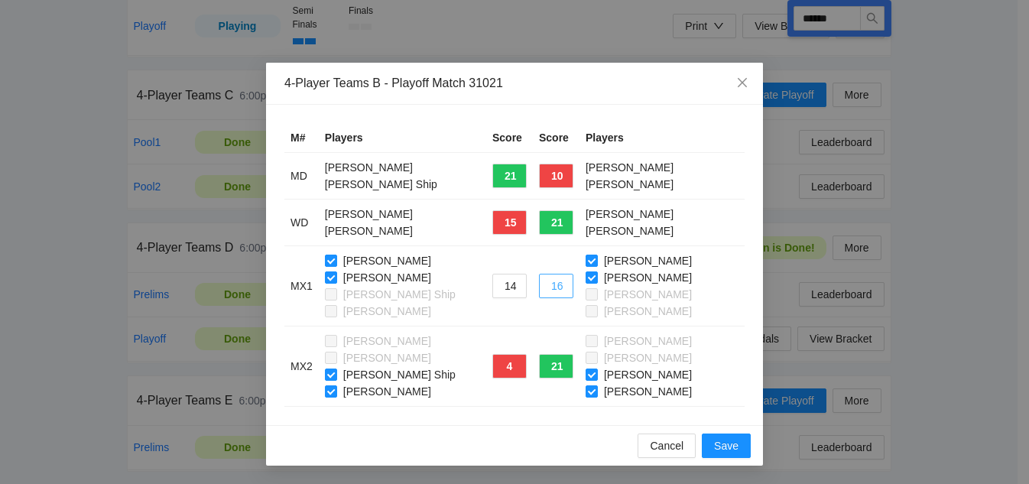
click at [550, 279] on button "16" at bounding box center [556, 286] width 34 height 24
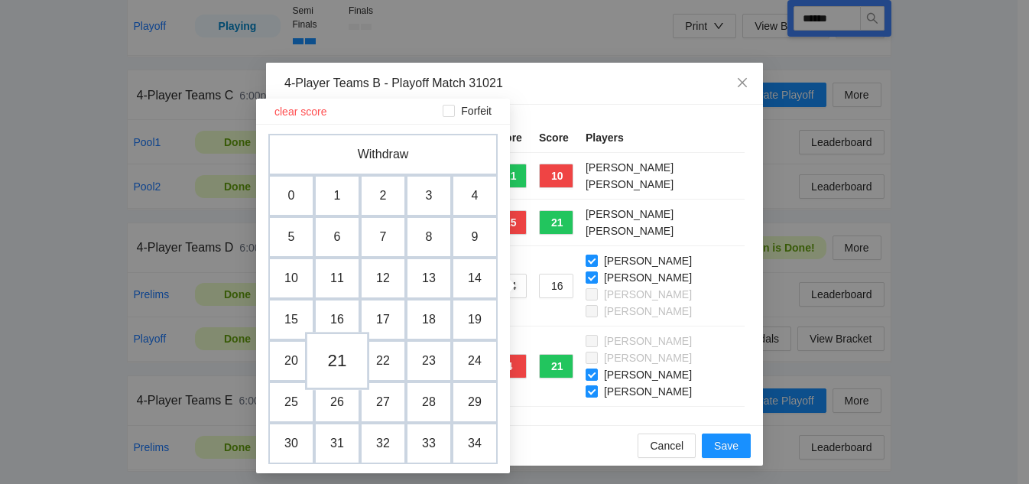
click at [342, 364] on td "21" at bounding box center [337, 361] width 64 height 58
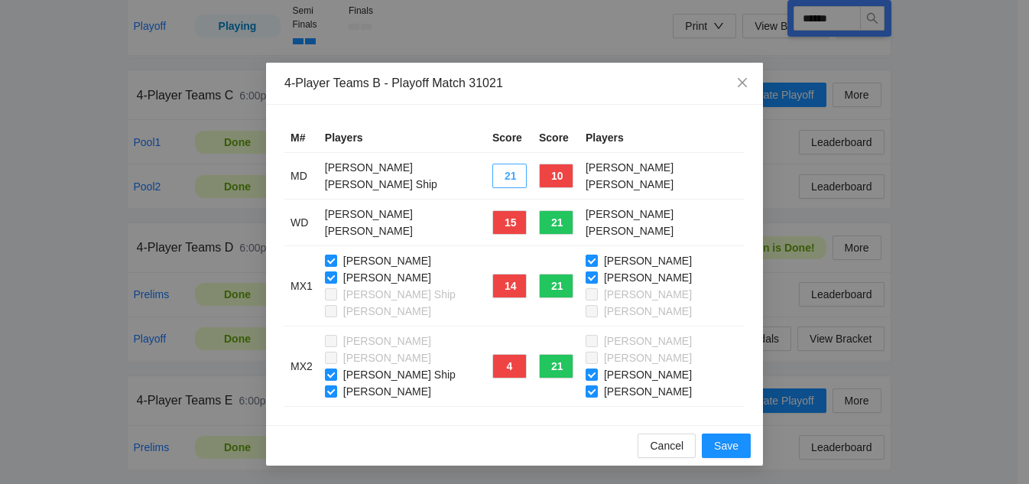
click at [492, 175] on button "21" at bounding box center [509, 176] width 34 height 24
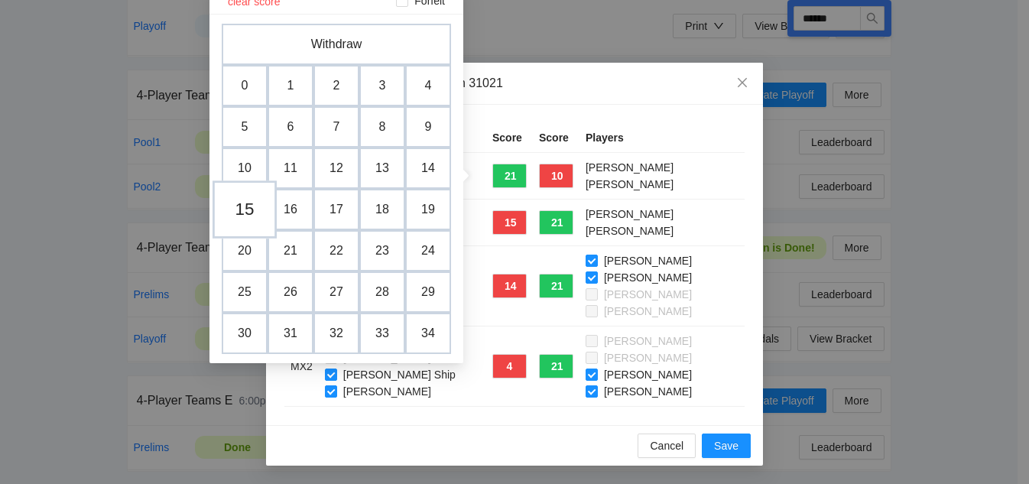
click at [242, 212] on td "15" at bounding box center [245, 209] width 64 height 58
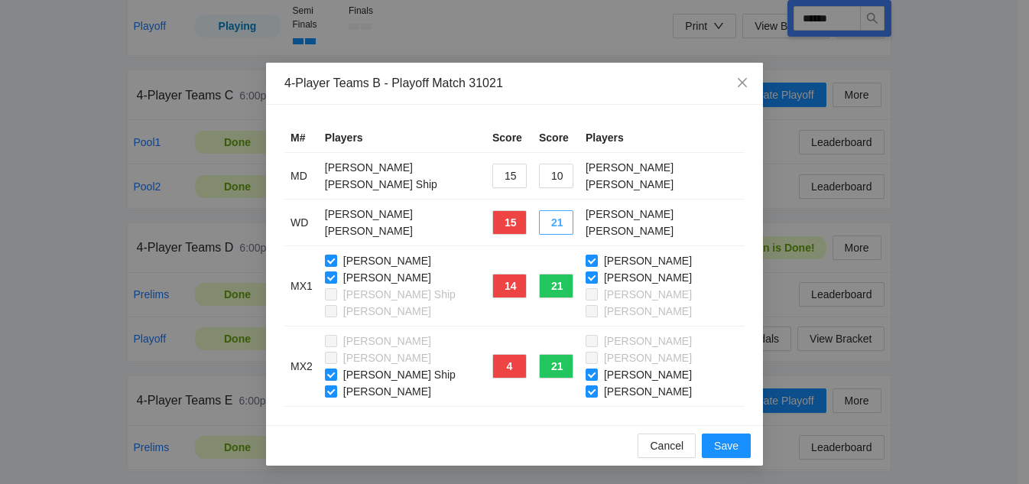
click at [556, 221] on button "21" at bounding box center [556, 222] width 34 height 24
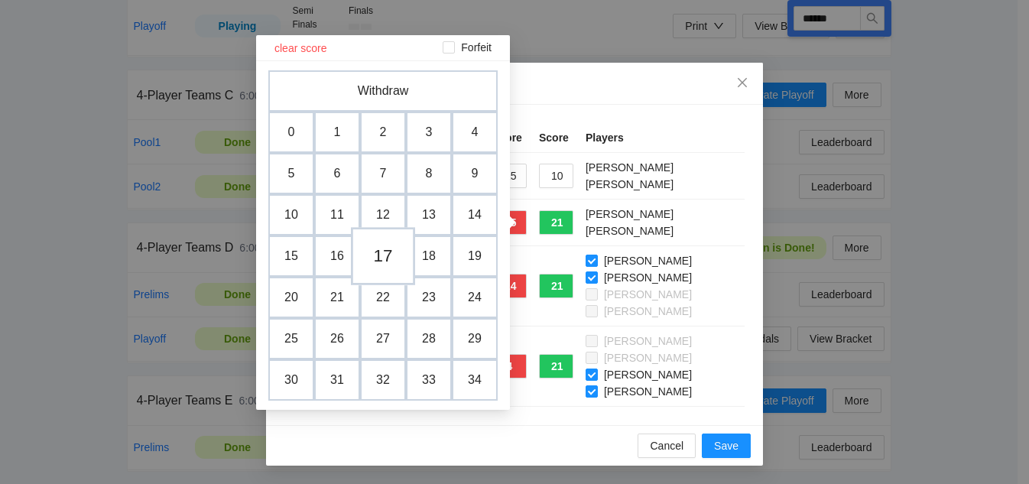
click at [385, 255] on td "17" at bounding box center [383, 256] width 64 height 58
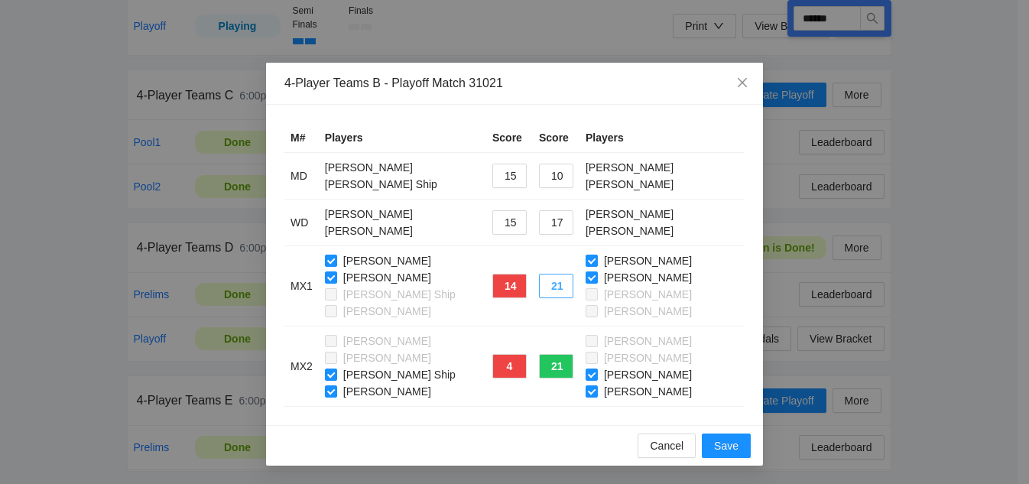
click at [552, 285] on button "21" at bounding box center [556, 286] width 34 height 24
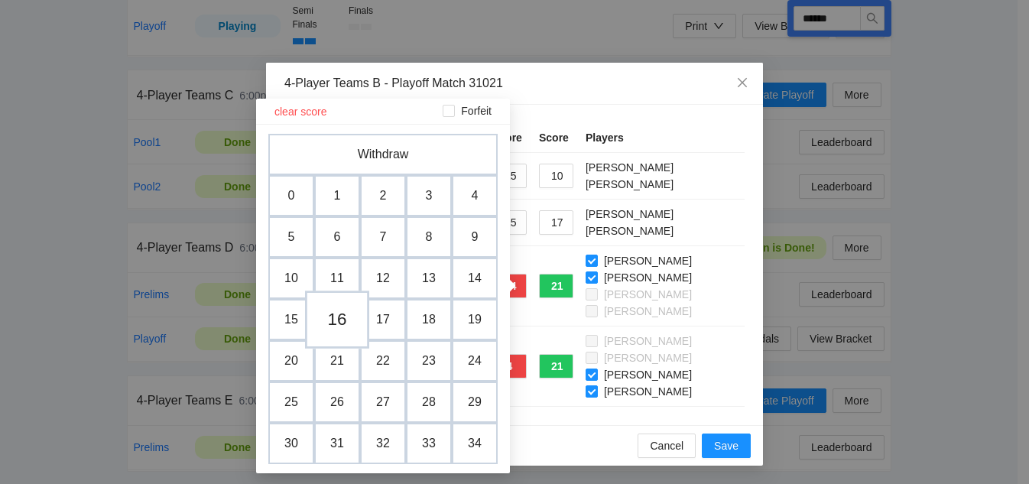
click at [339, 316] on td "16" at bounding box center [337, 319] width 64 height 58
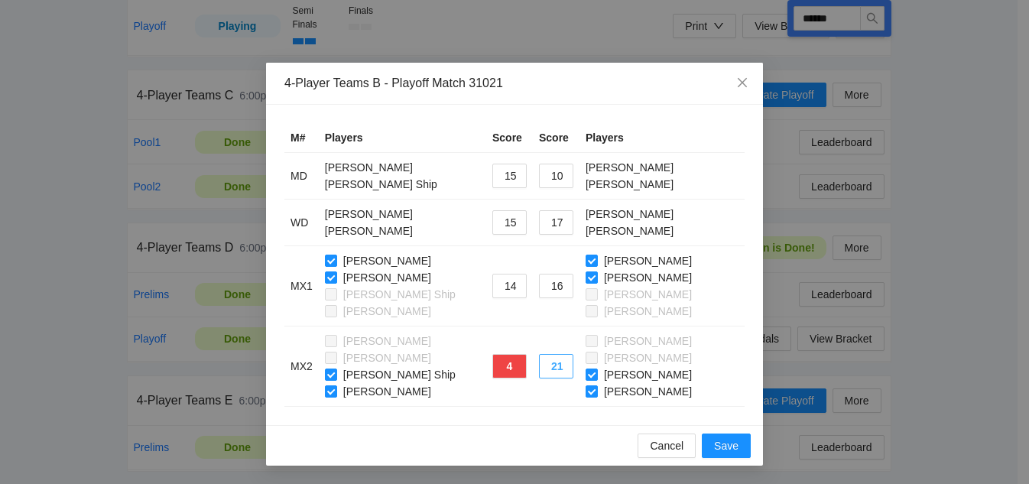
click at [539, 366] on button "21" at bounding box center [556, 366] width 34 height 24
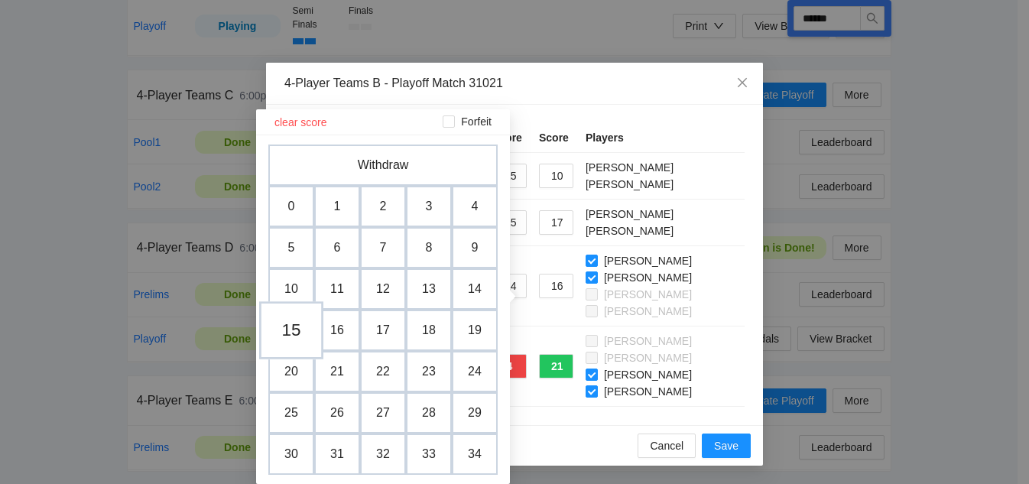
click at [284, 332] on td "15" at bounding box center [291, 330] width 64 height 58
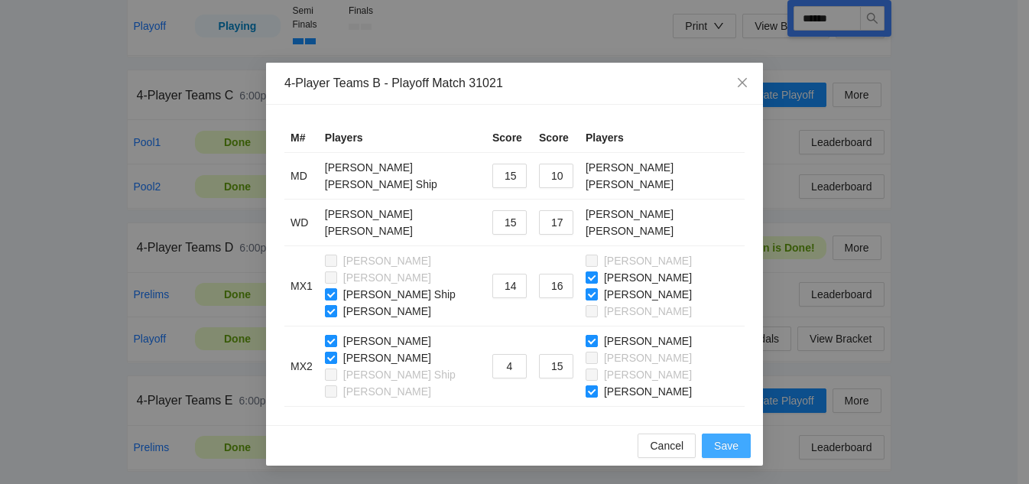
click at [729, 443] on span "Save" at bounding box center [726, 445] width 24 height 17
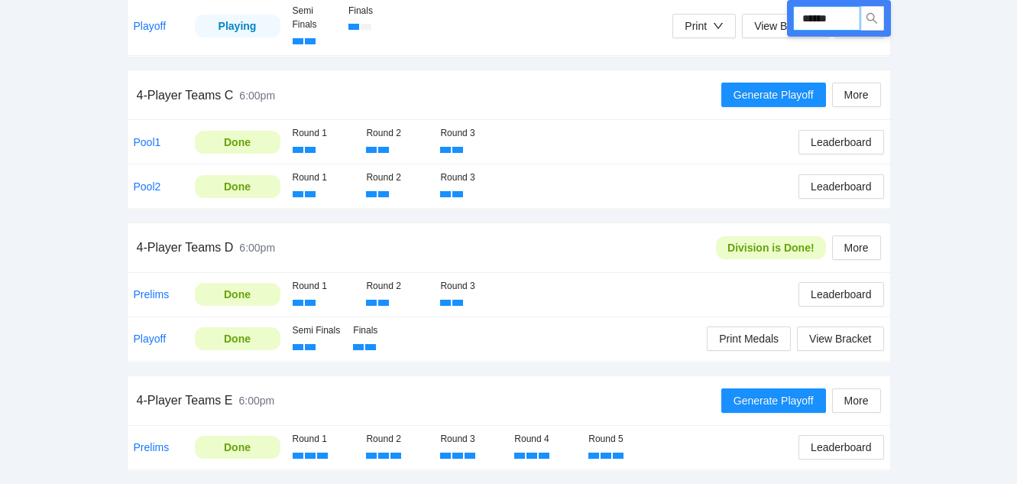
drag, startPoint x: 846, startPoint y: 14, endPoint x: 677, endPoint y: -10, distance: 170.6
type input "******"
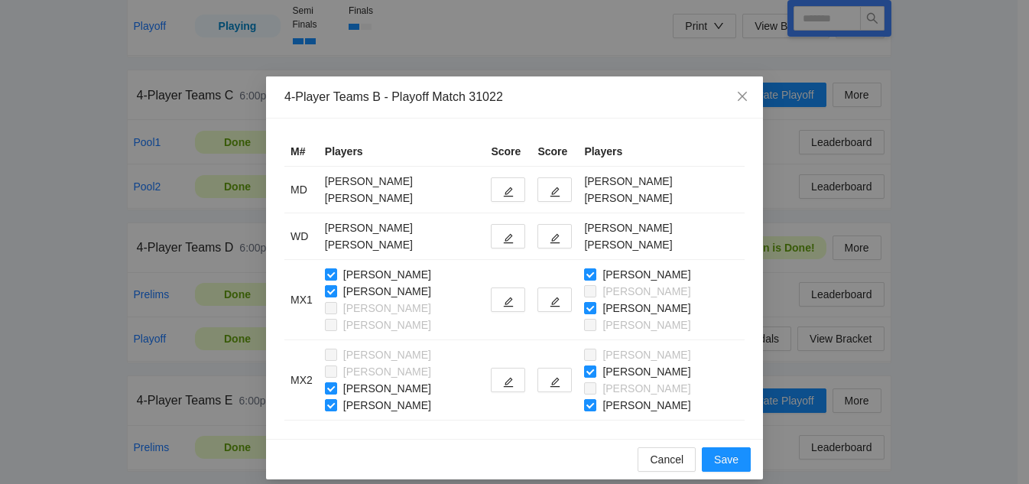
type input "******"
click at [558, 188] on icon "edit" at bounding box center [555, 192] width 11 height 11
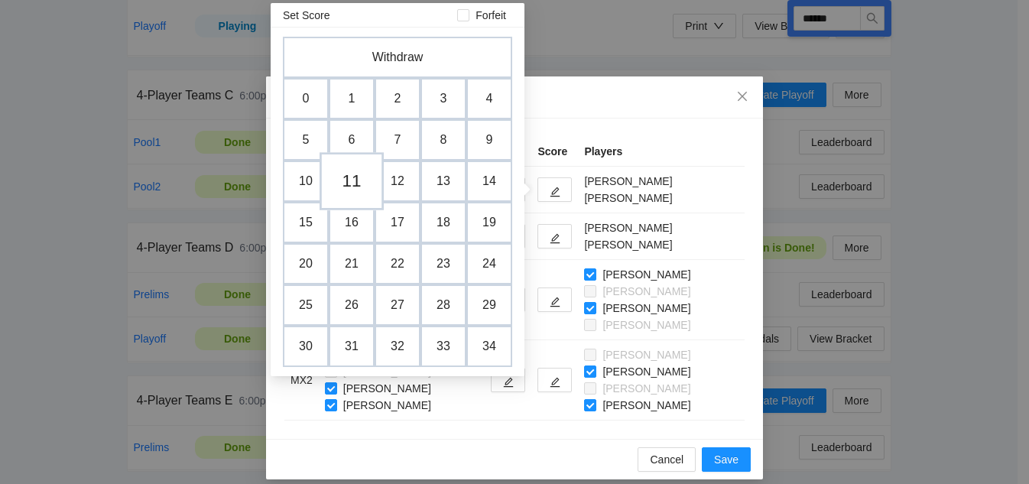
click at [349, 187] on td "11" at bounding box center [352, 181] width 64 height 58
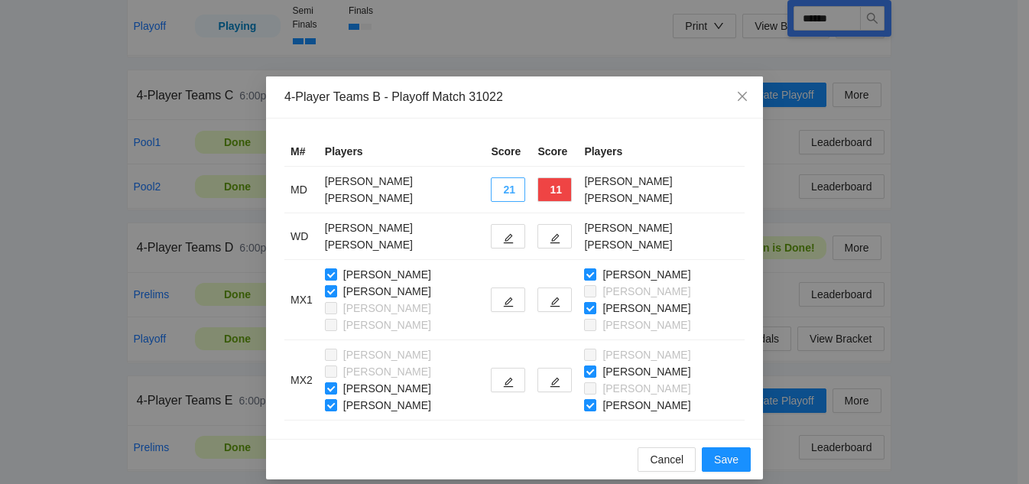
click at [513, 194] on button "21" at bounding box center [508, 189] width 34 height 24
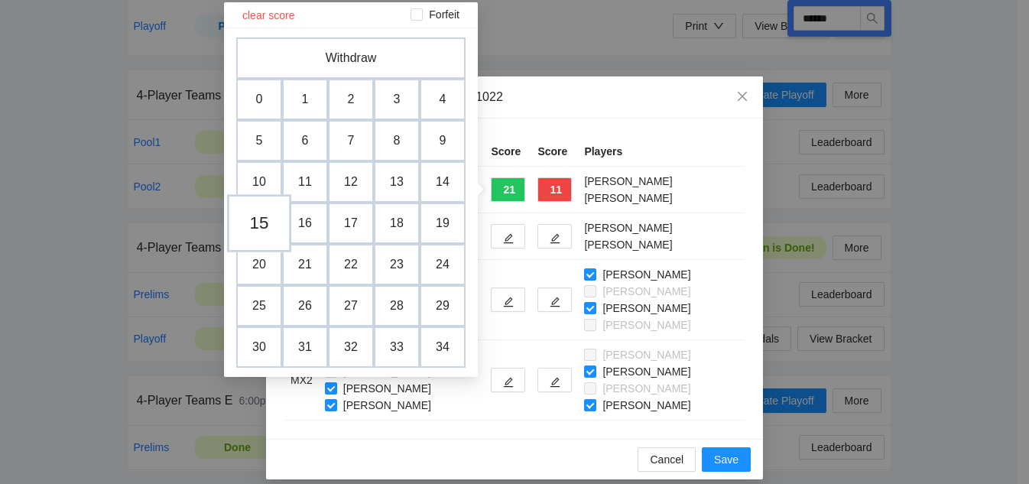
click at [260, 220] on td "15" at bounding box center [259, 223] width 64 height 58
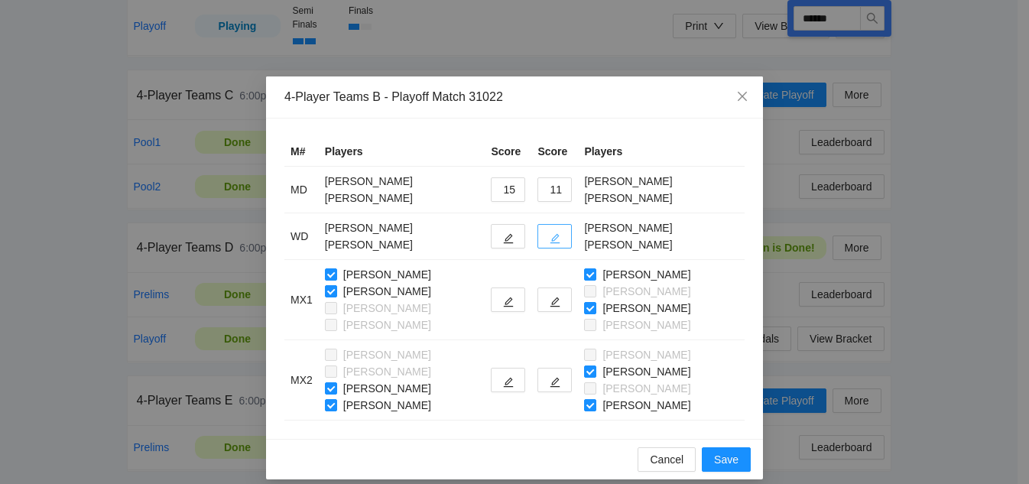
click at [560, 239] on icon "edit" at bounding box center [555, 238] width 11 height 11
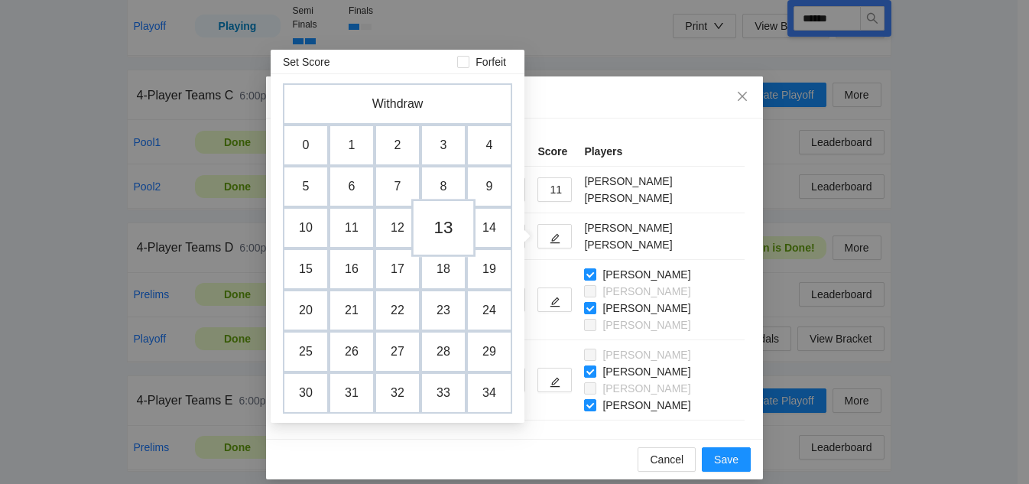
click at [449, 234] on td "13" at bounding box center [443, 228] width 64 height 58
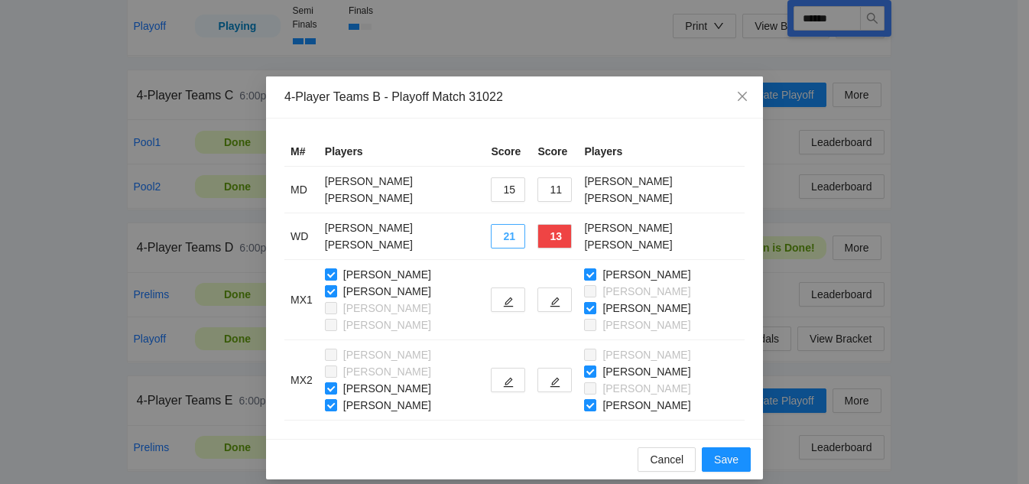
click at [508, 237] on button "21" at bounding box center [508, 236] width 34 height 24
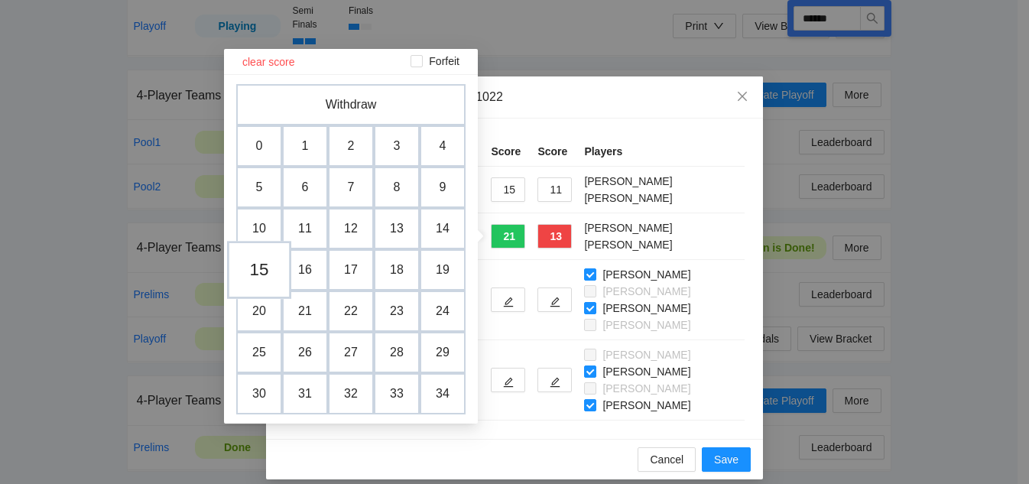
click at [264, 265] on td "15" at bounding box center [259, 270] width 64 height 58
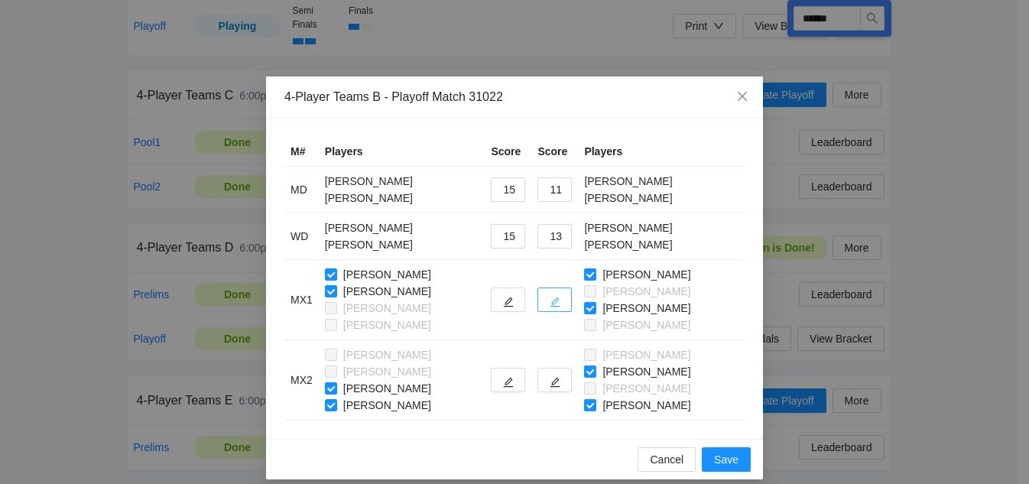
click at [555, 298] on icon "edit" at bounding box center [555, 302] width 11 height 11
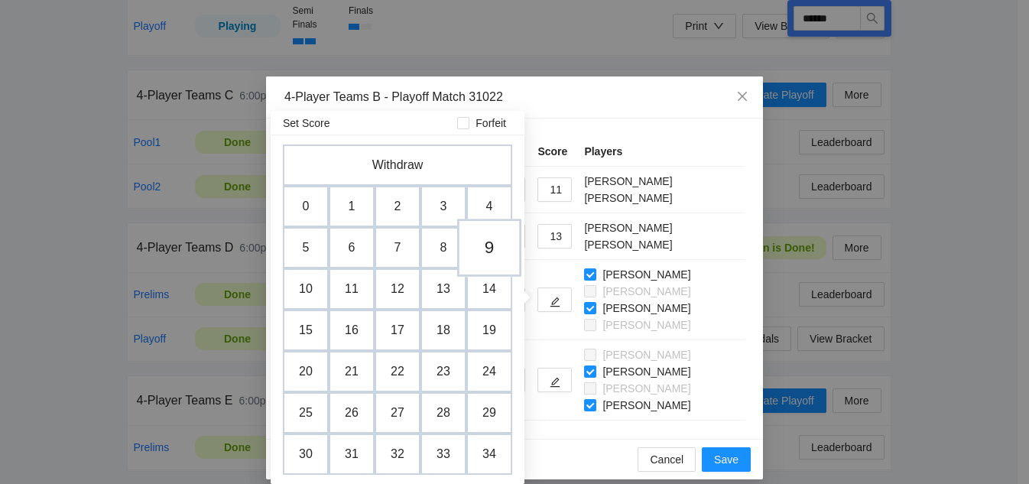
click at [491, 245] on td "9" at bounding box center [489, 248] width 64 height 58
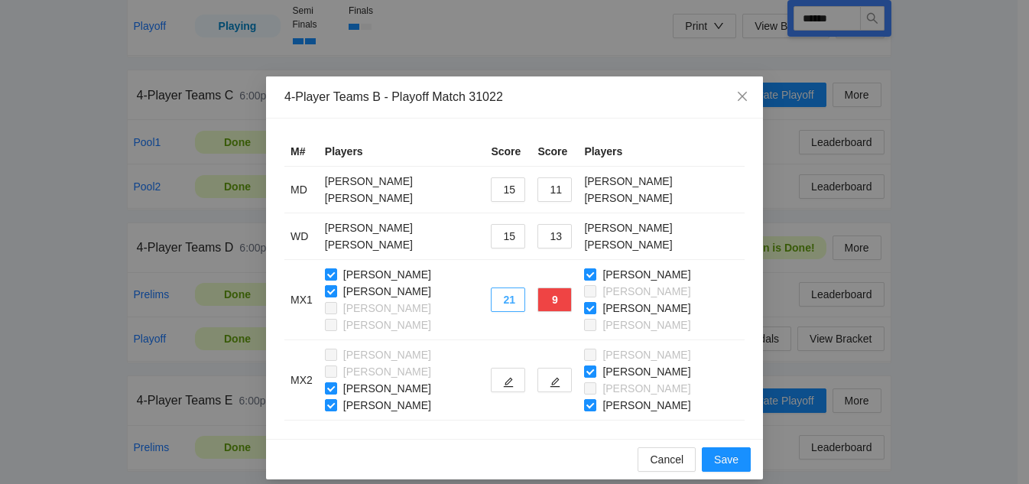
click at [518, 300] on button "21" at bounding box center [508, 299] width 34 height 24
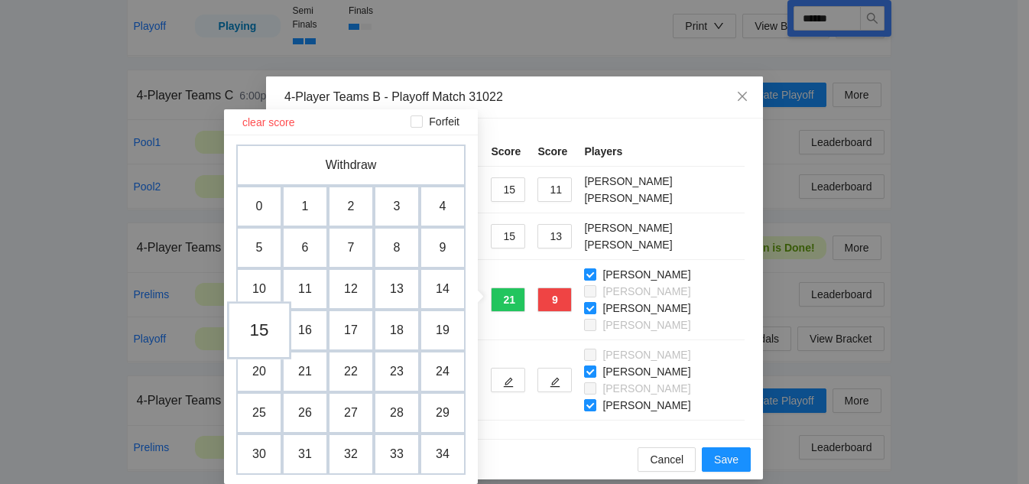
click at [262, 328] on td "15" at bounding box center [259, 330] width 64 height 58
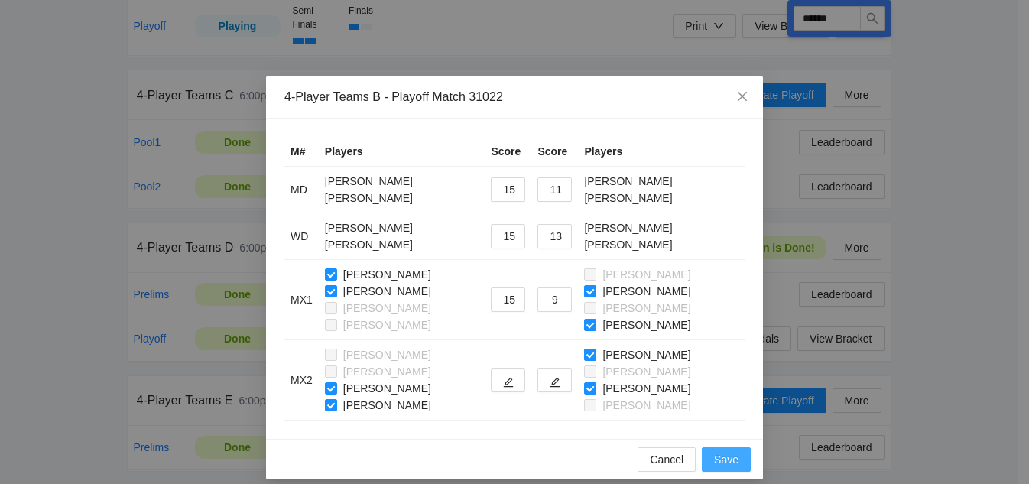
click at [732, 456] on span "Save" at bounding box center [726, 459] width 24 height 17
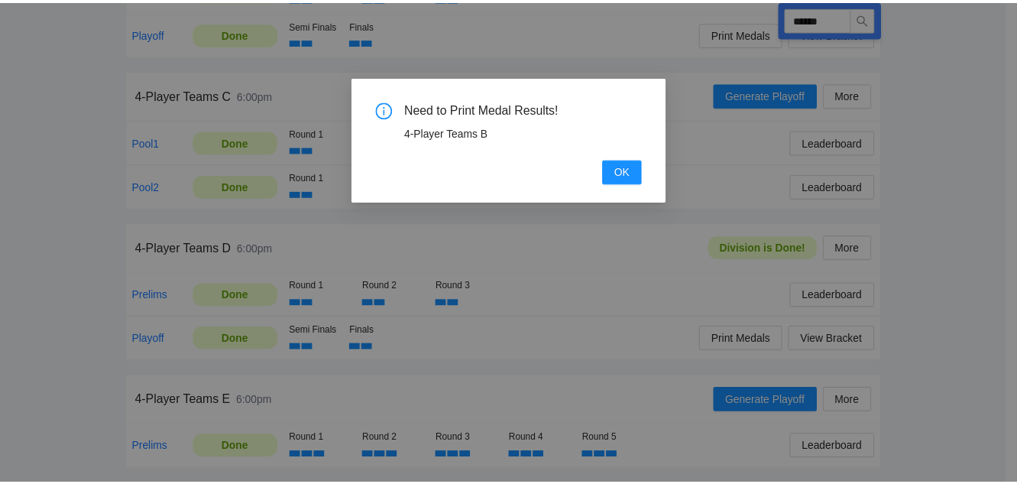
scroll to position [640, 0]
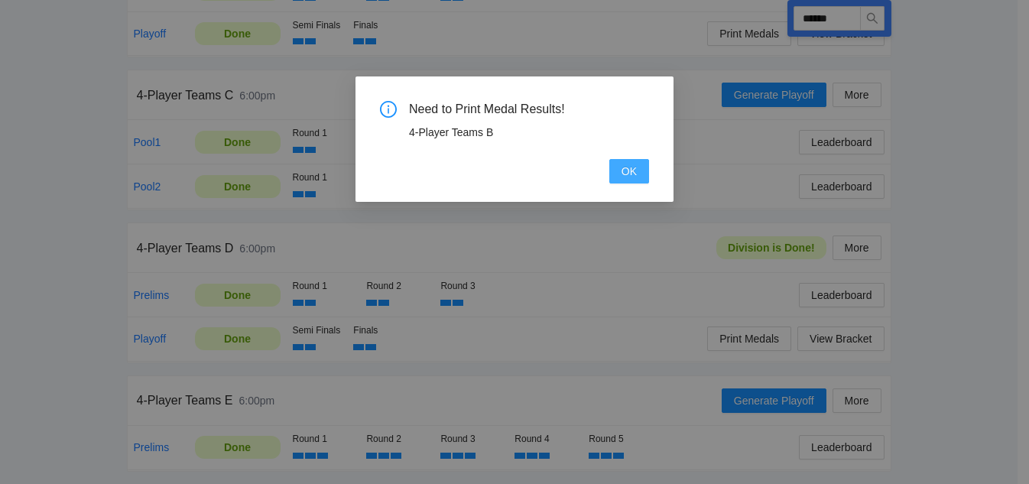
click at [629, 178] on span "OK" at bounding box center [628, 171] width 15 height 17
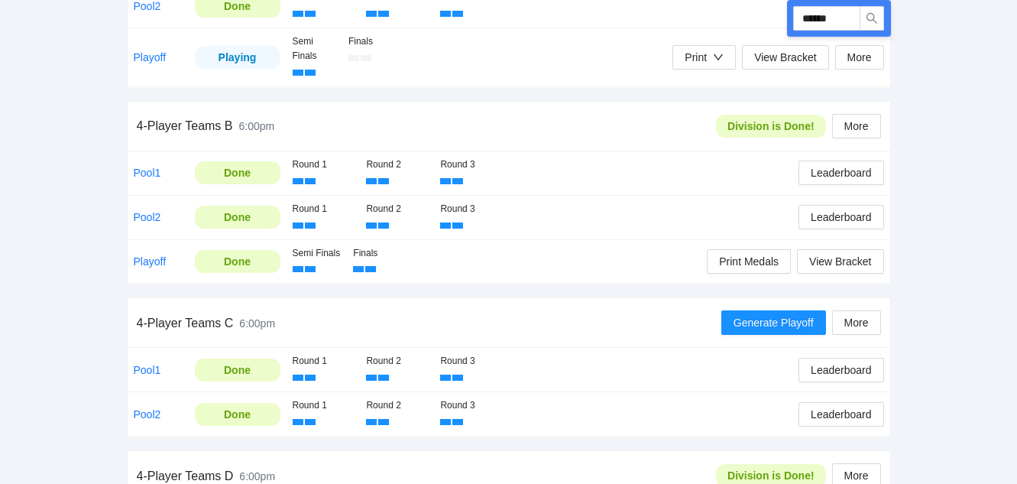
scroll to position [411, 0]
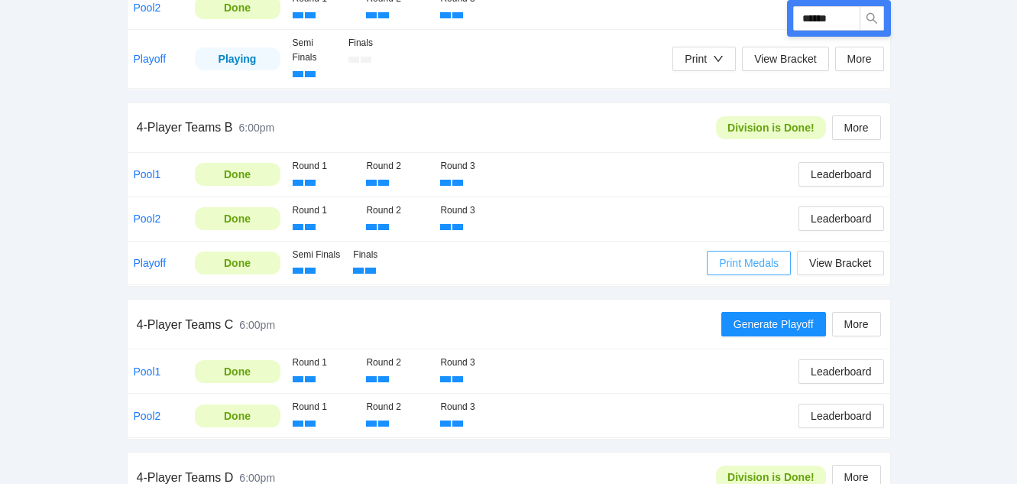
click at [763, 264] on span "Print Medals" at bounding box center [749, 263] width 60 height 17
